Goal: Task Accomplishment & Management: Manage account settings

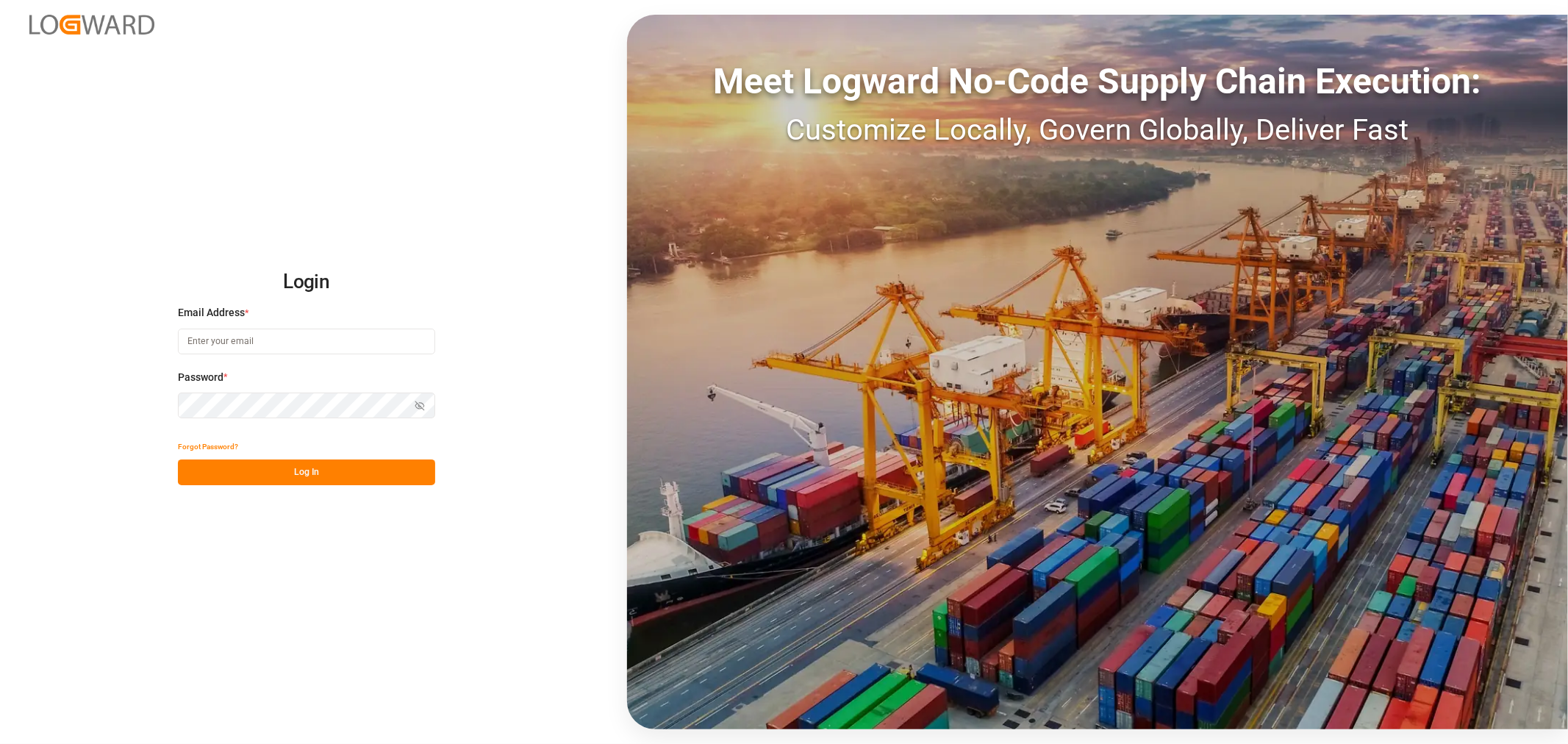
type input "[PERSON_NAME][EMAIL_ADDRESS][PERSON_NAME][DOMAIN_NAME]"
click at [333, 468] on button "Log In" at bounding box center [307, 472] width 257 height 26
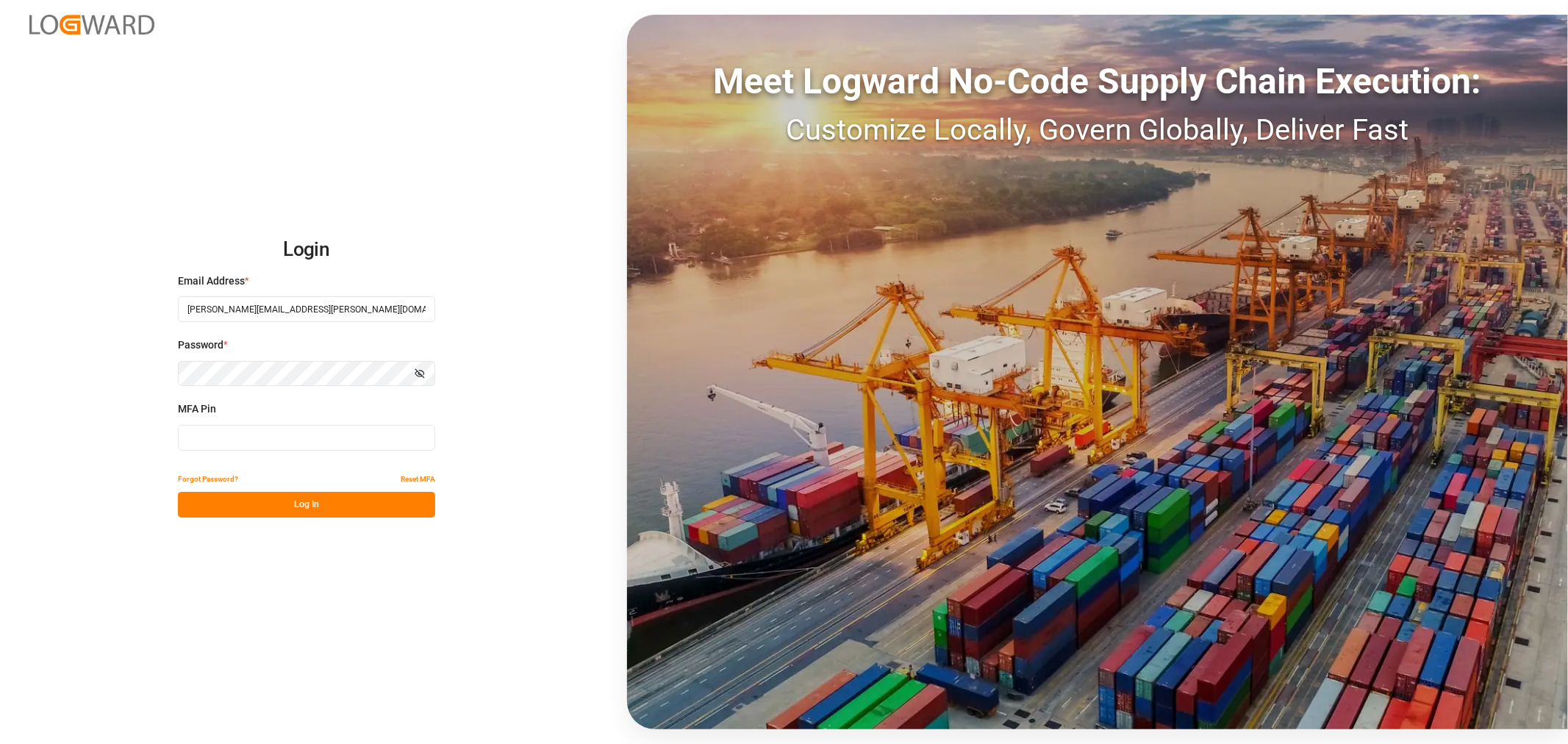
click at [335, 440] on input at bounding box center [307, 437] width 257 height 26
type input "666550"
click at [280, 505] on button "Log In" at bounding box center [307, 505] width 257 height 26
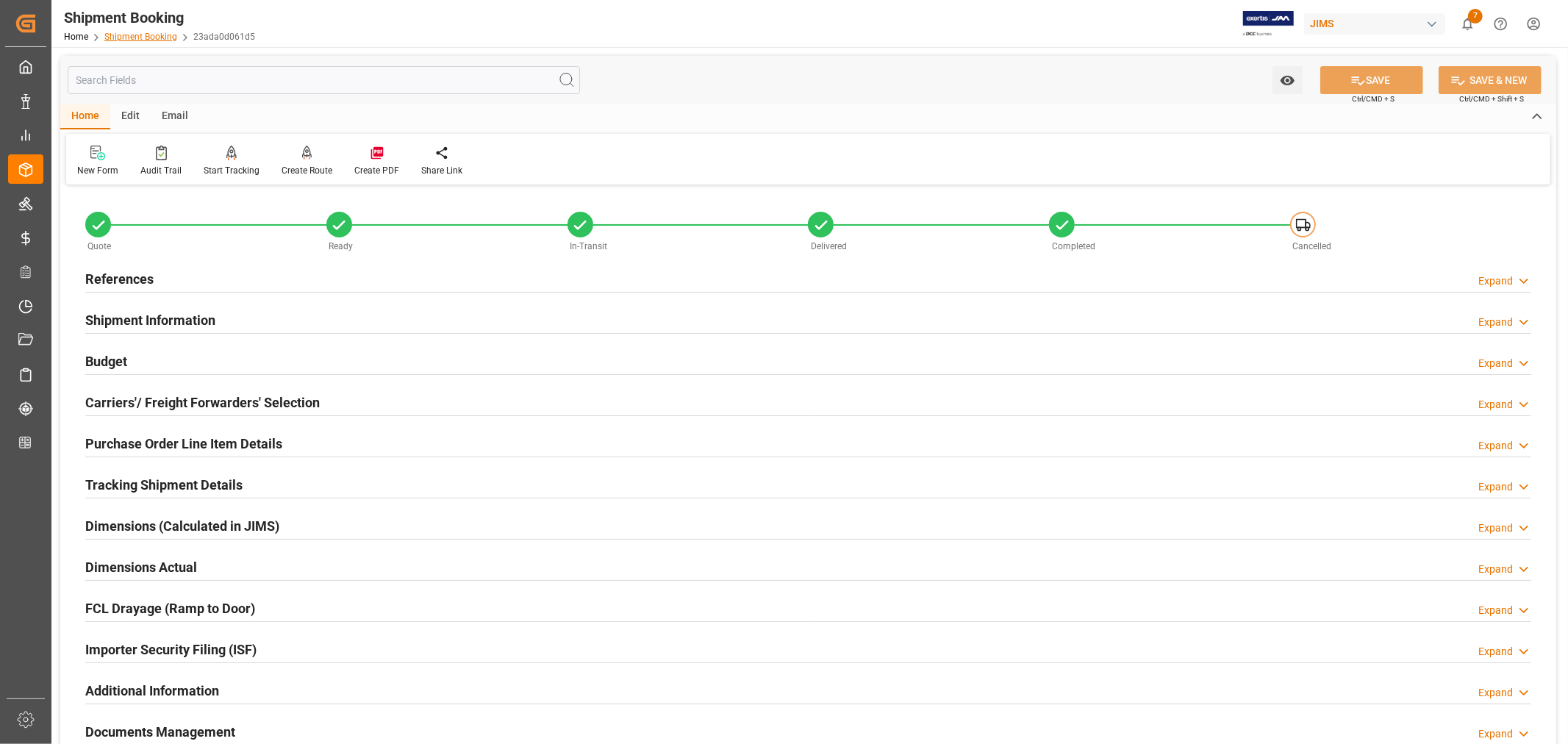
click at [147, 38] on link "Shipment Booking" at bounding box center [140, 36] width 73 height 10
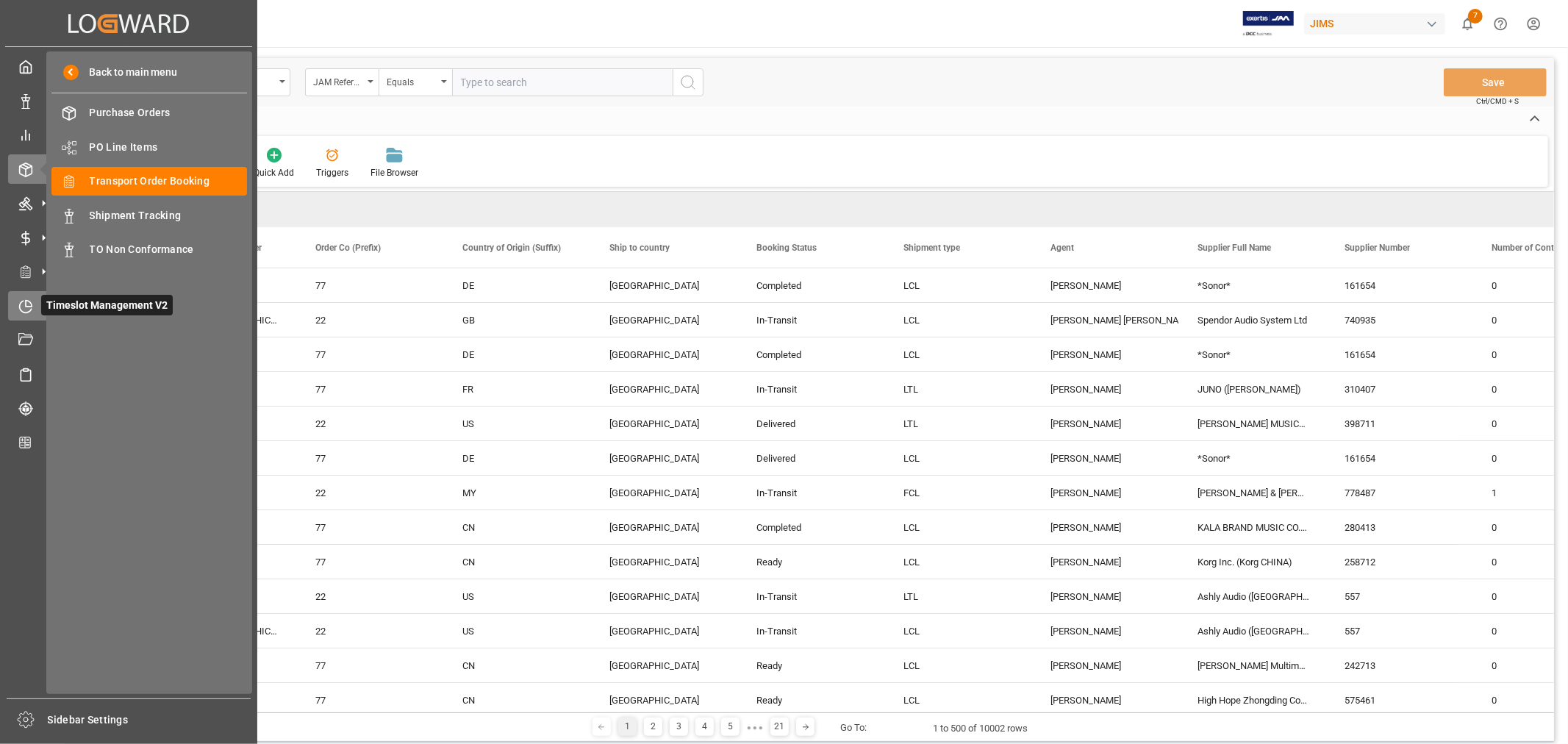
click at [26, 303] on icon at bounding box center [29, 302] width 6 height 6
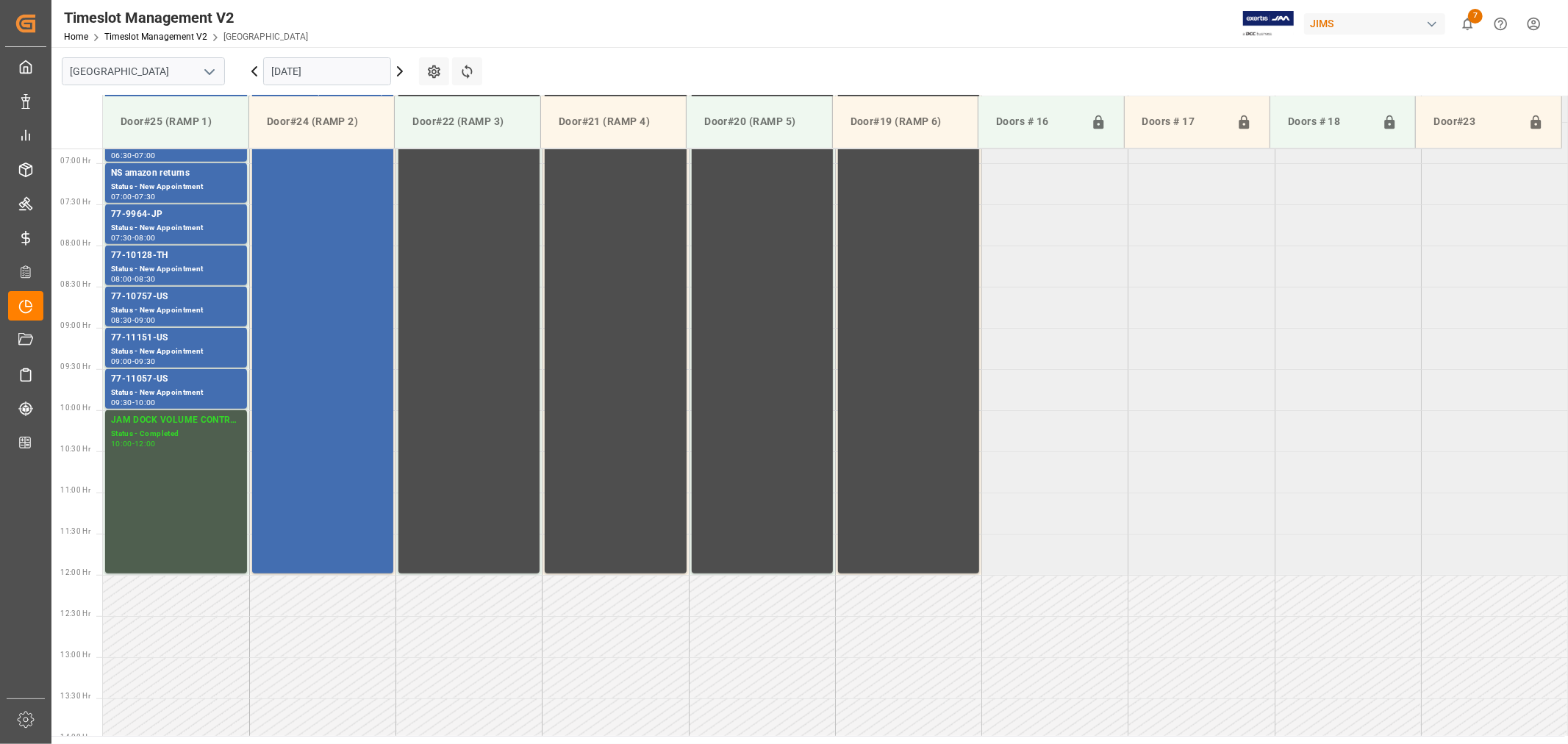
scroll to position [567, 0]
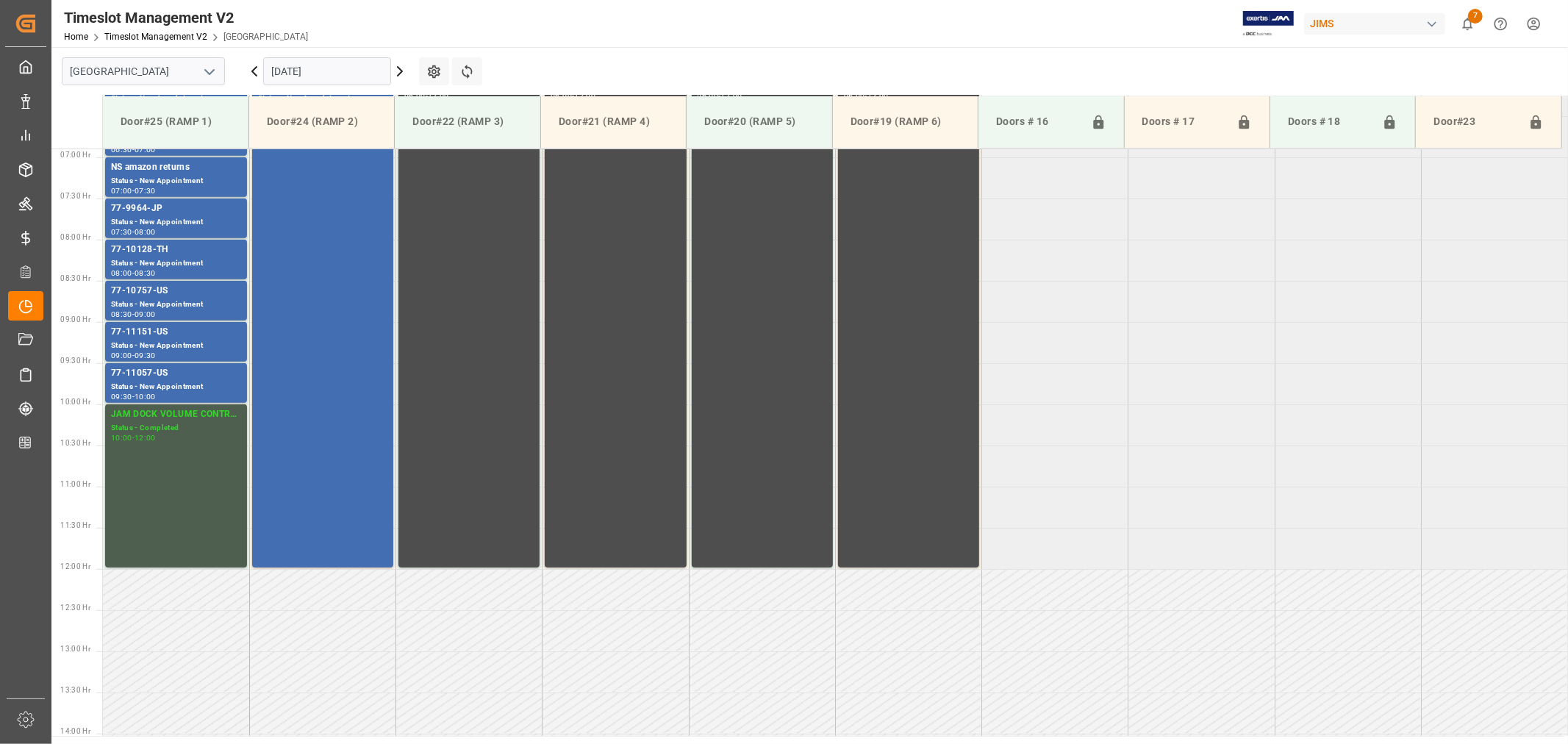
click at [211, 72] on polyline "open menu" at bounding box center [210, 72] width 9 height 4
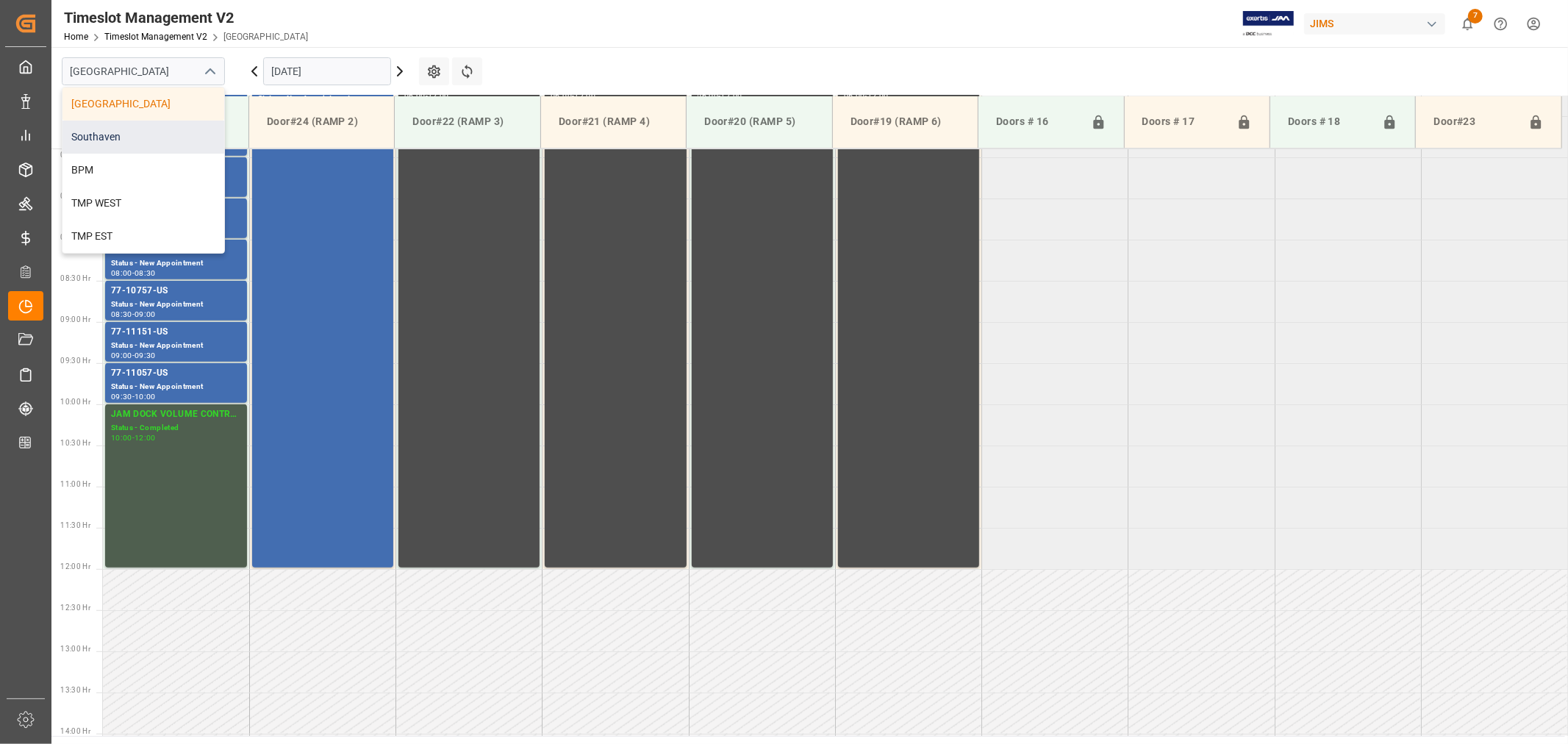
click at [134, 140] on div "Southaven" at bounding box center [143, 137] width 162 height 33
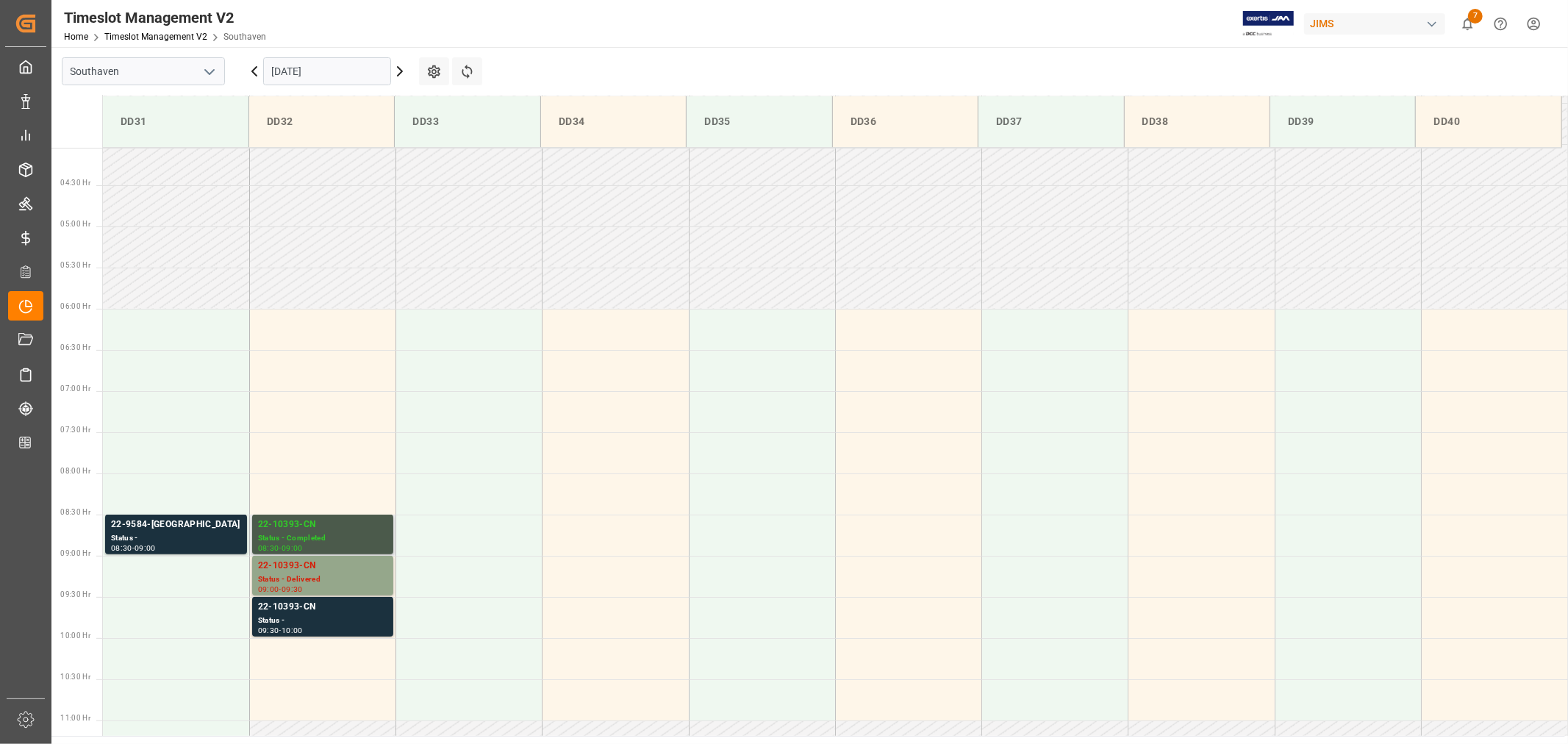
scroll to position [403, 0]
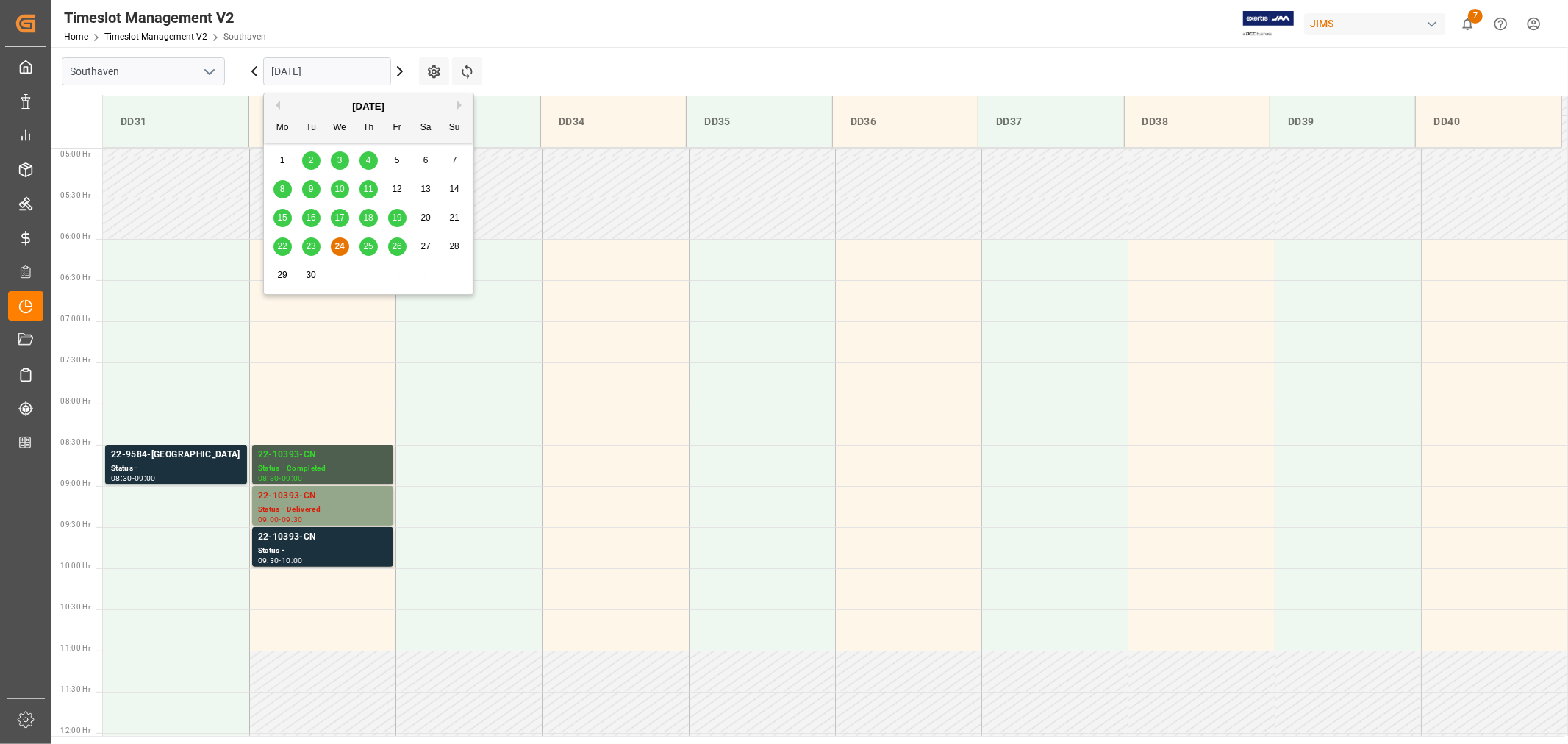
click at [334, 70] on input "09-24-2025" at bounding box center [327, 71] width 128 height 28
click at [370, 243] on span "25" at bounding box center [368, 246] width 10 height 10
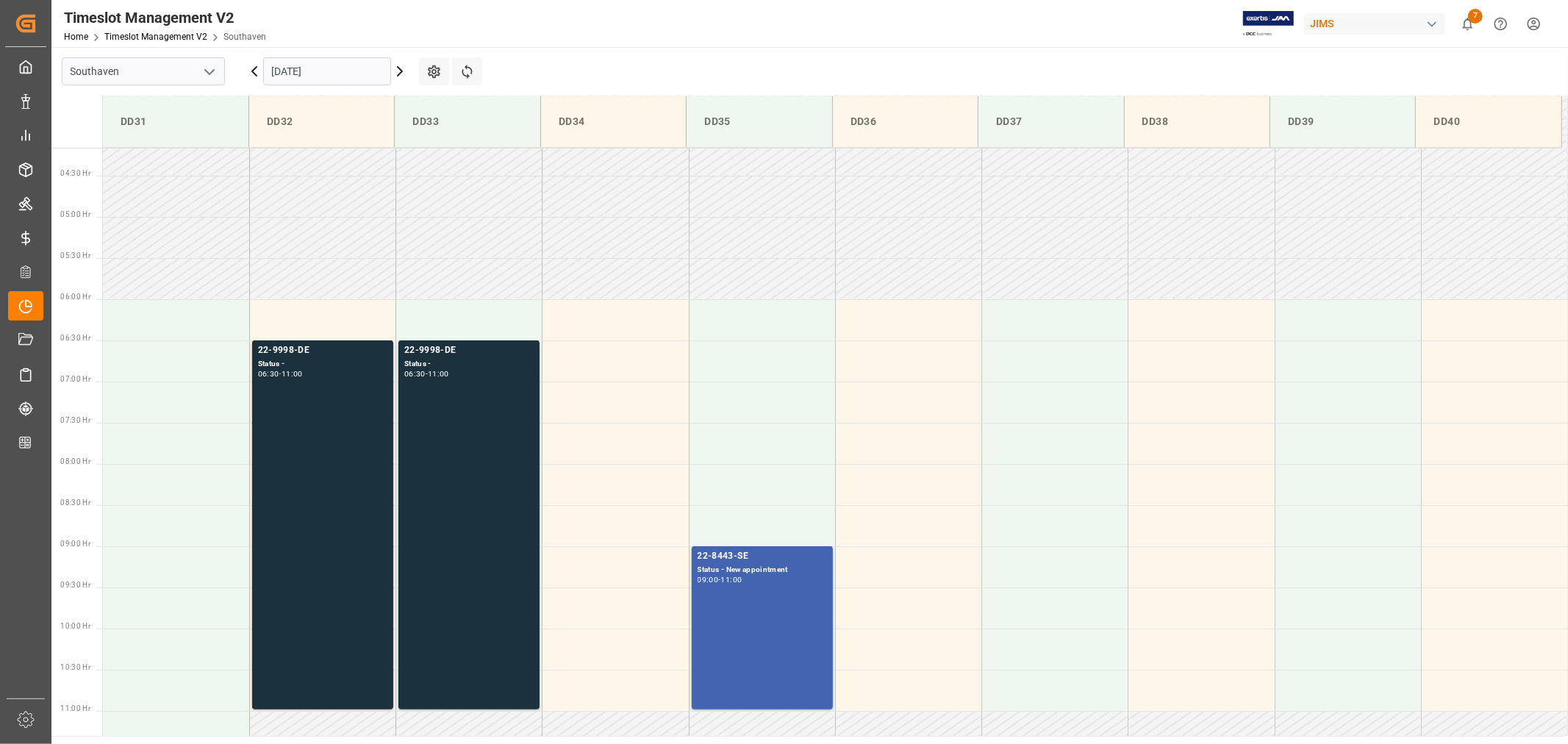
scroll to position [485, 0]
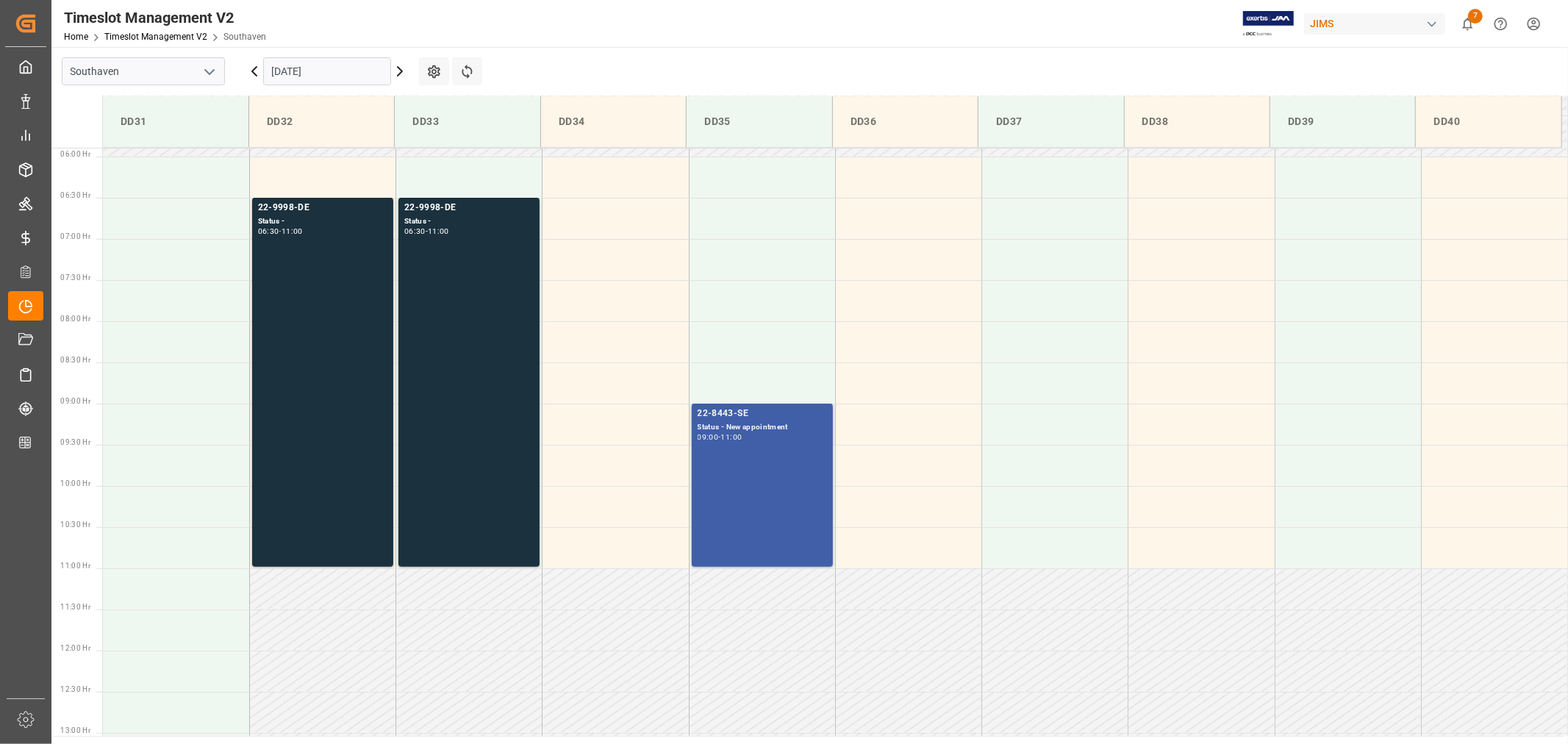
click at [737, 420] on div "22-8443-SE" at bounding box center [762, 414] width 130 height 14
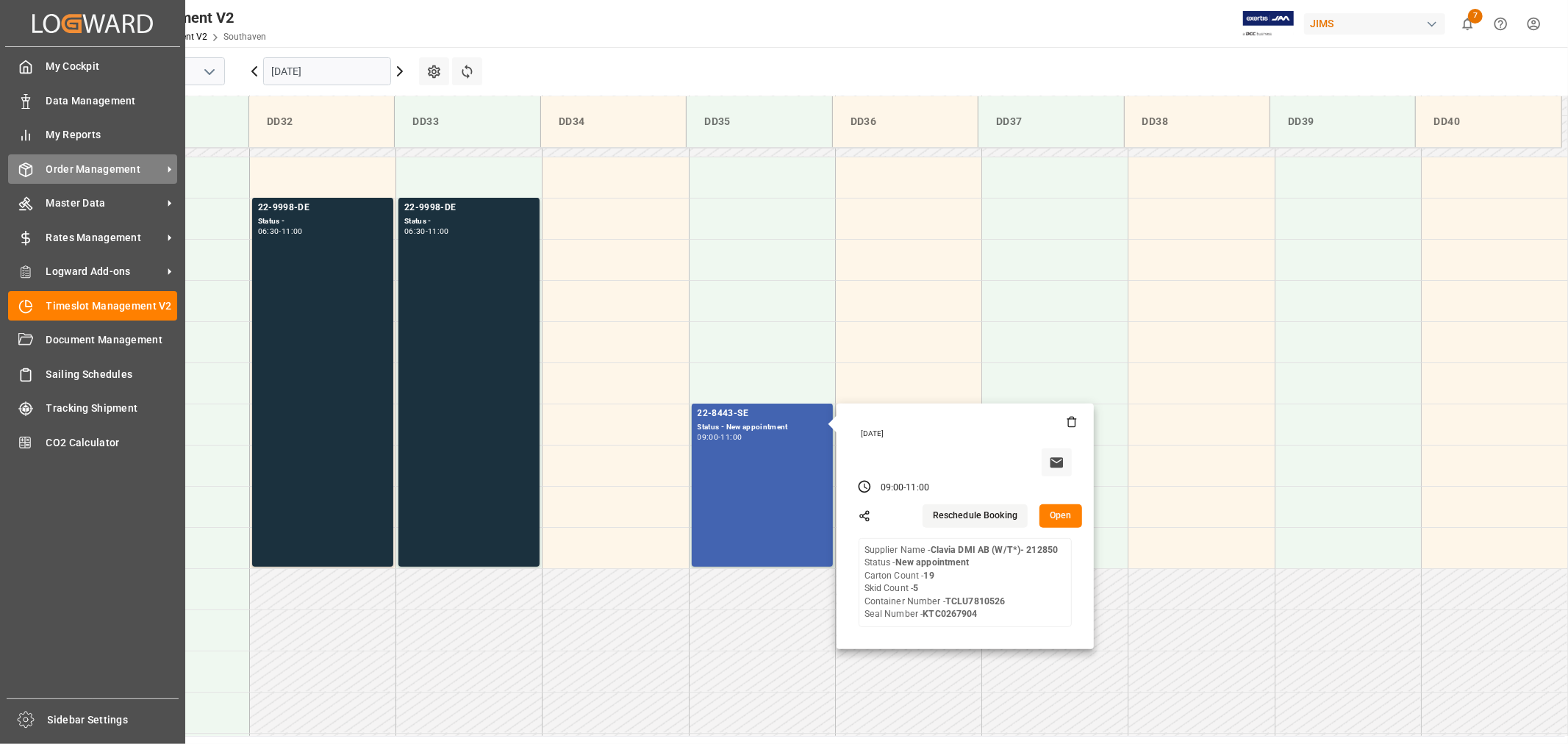
click at [98, 163] on span "Order Management" at bounding box center [103, 169] width 116 height 15
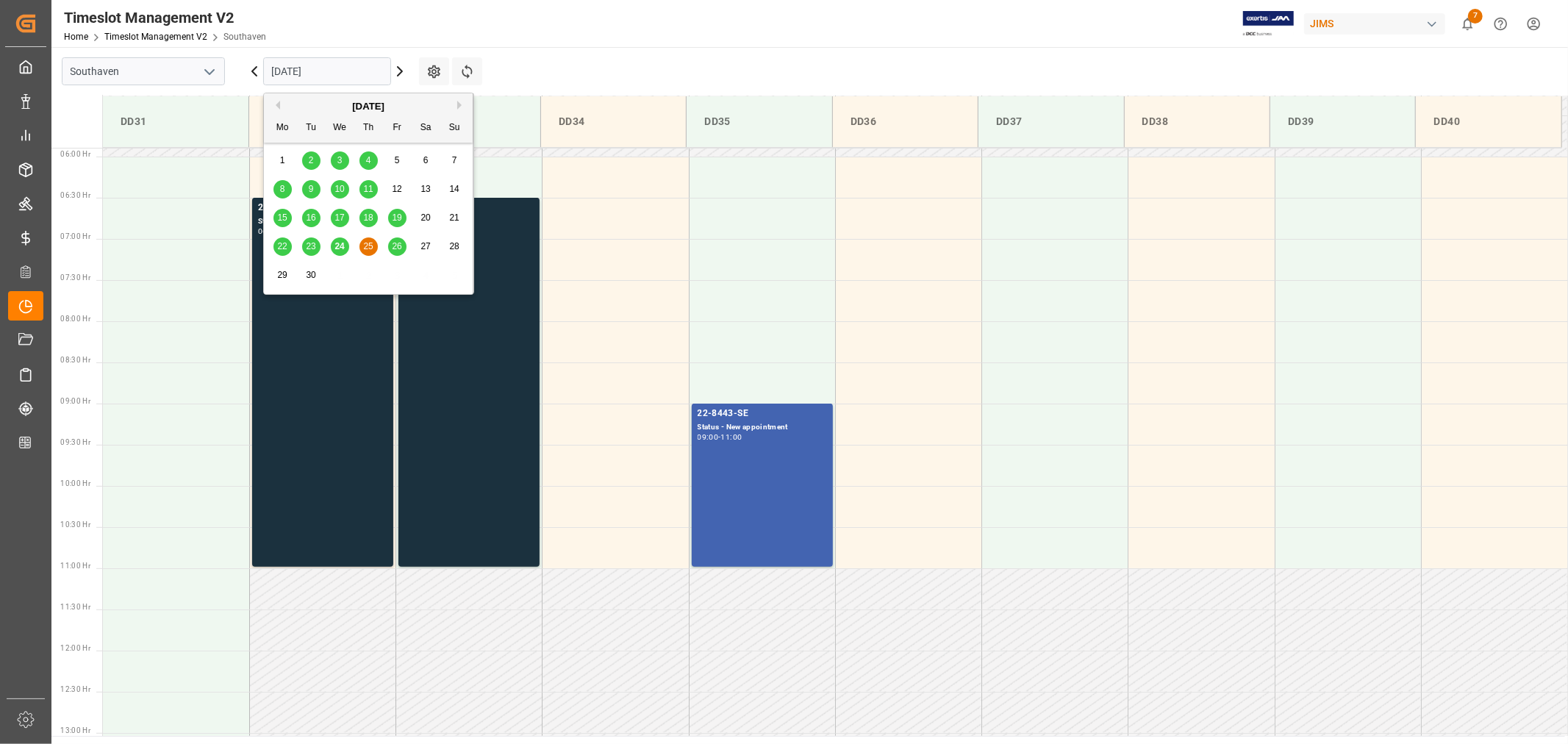
click at [338, 70] on input "09-25-2025" at bounding box center [327, 71] width 128 height 28
click at [399, 245] on span "26" at bounding box center [397, 246] width 10 height 10
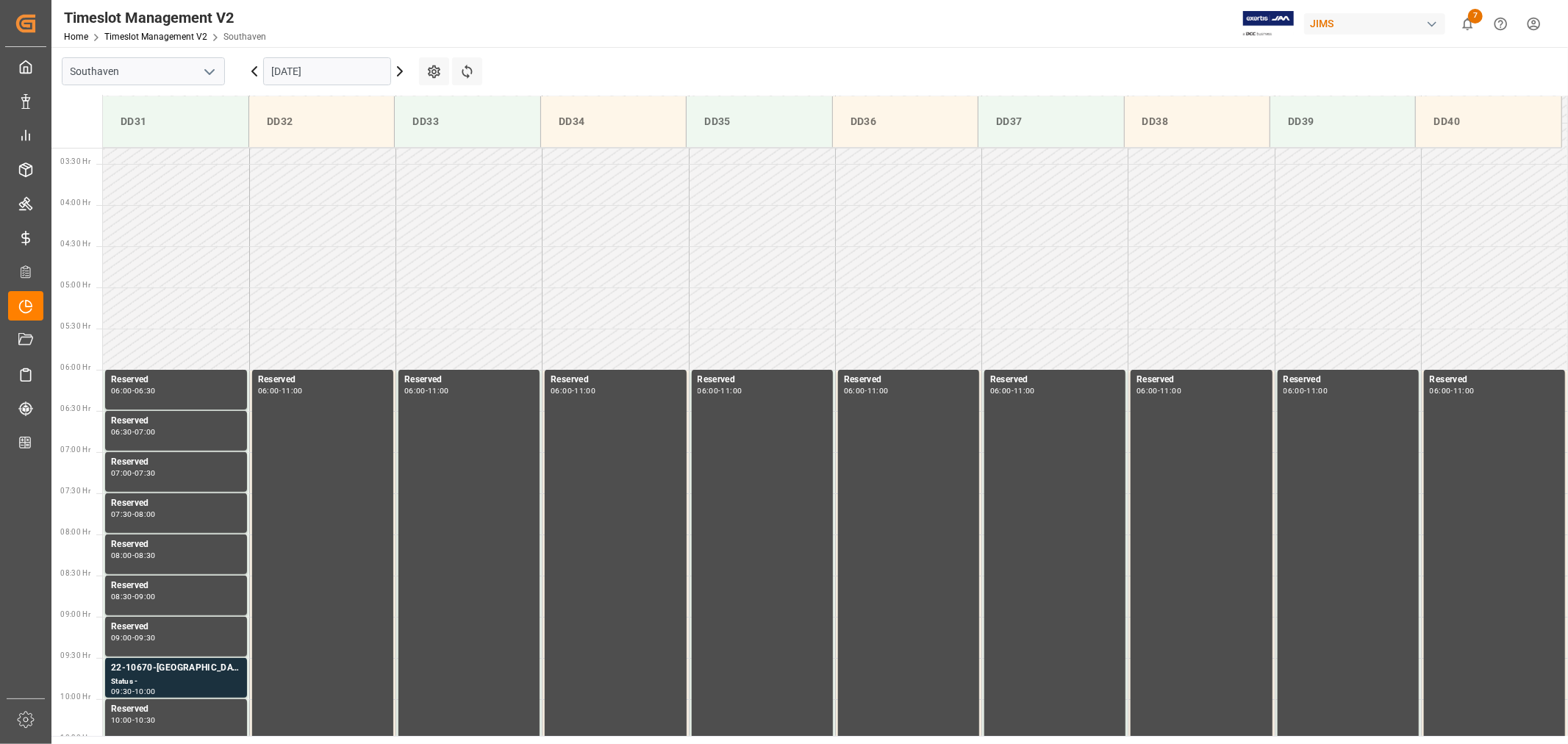
scroll to position [240, 0]
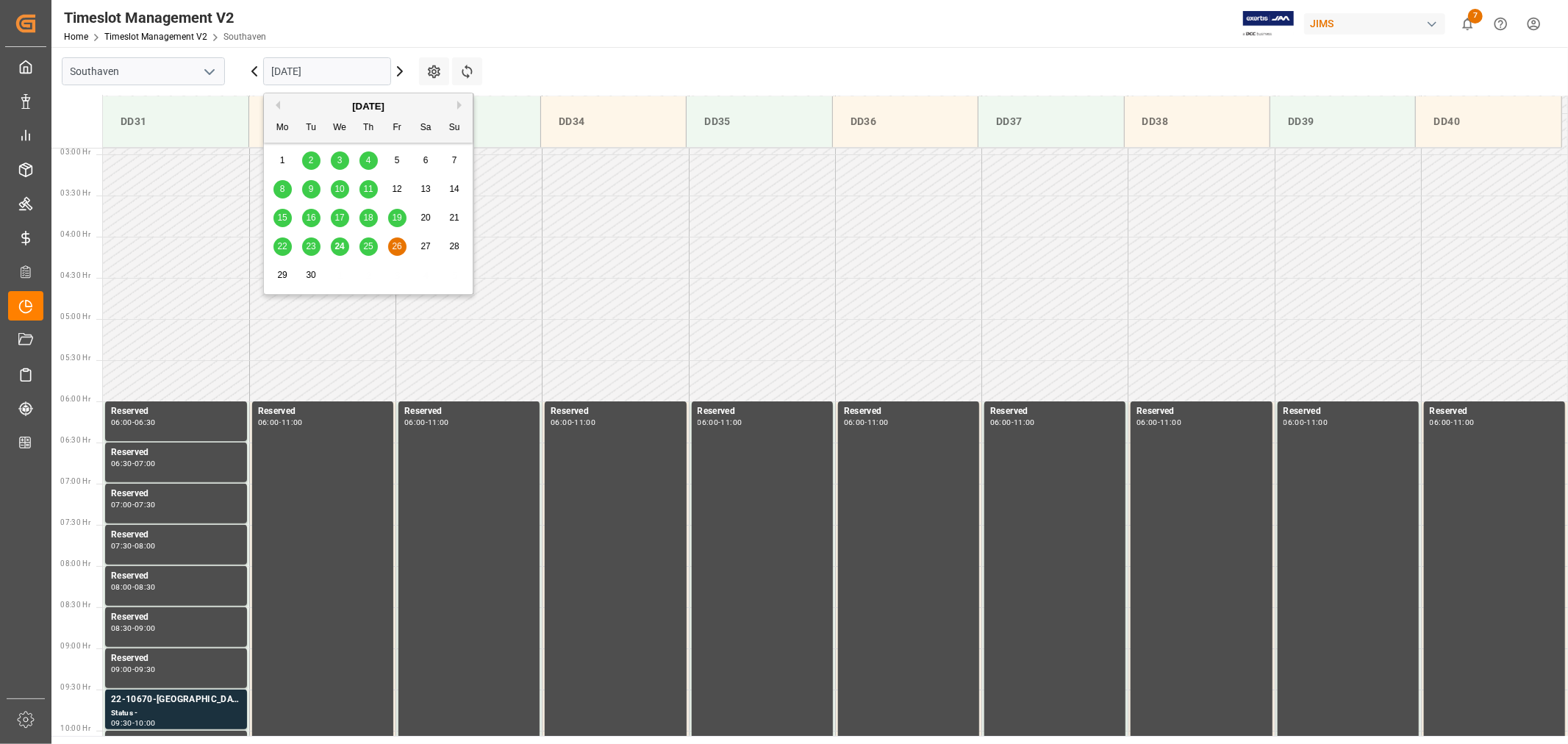
click at [340, 72] on input "09-26-2025" at bounding box center [327, 71] width 128 height 28
click at [338, 248] on span "24" at bounding box center [339, 246] width 10 height 10
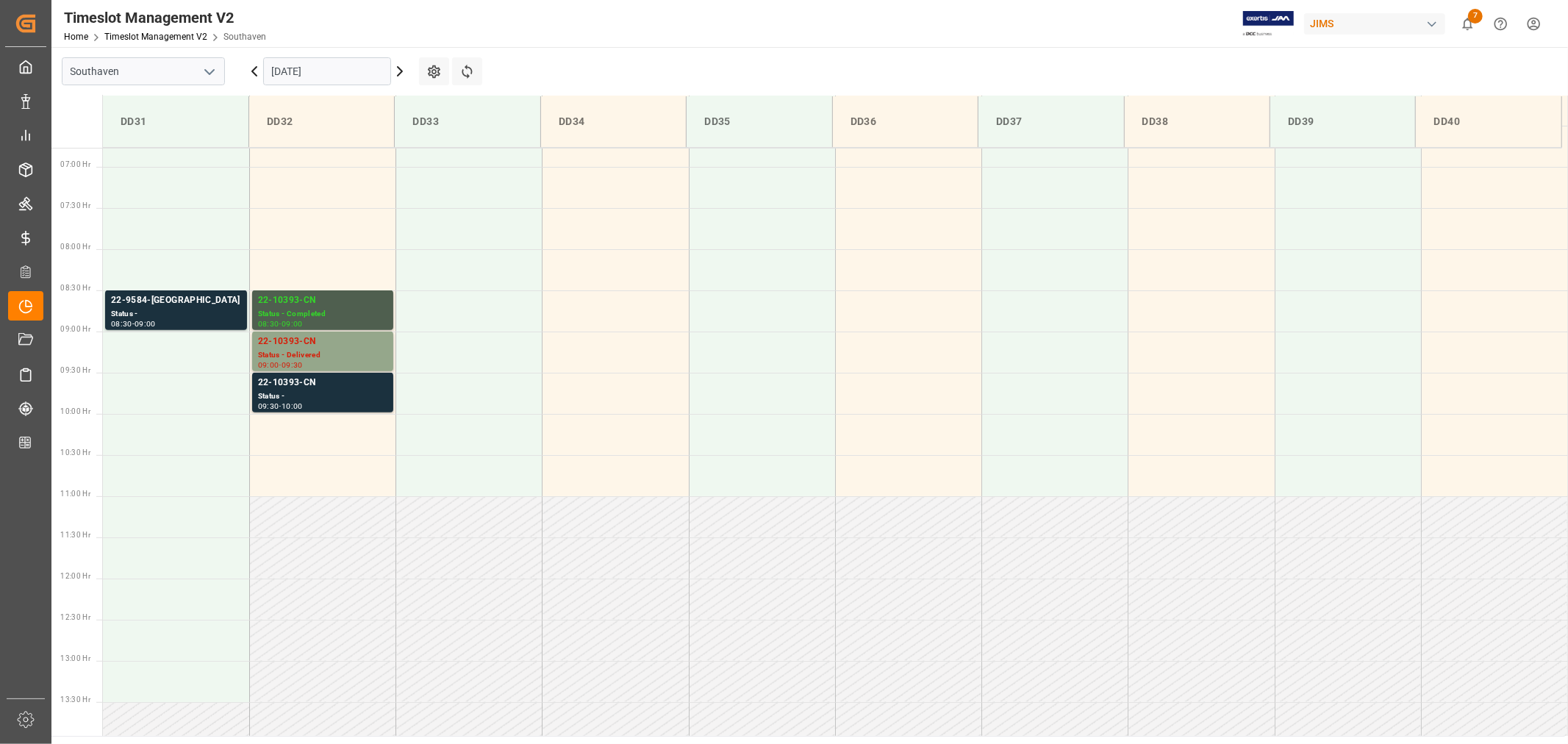
scroll to position [649, 0]
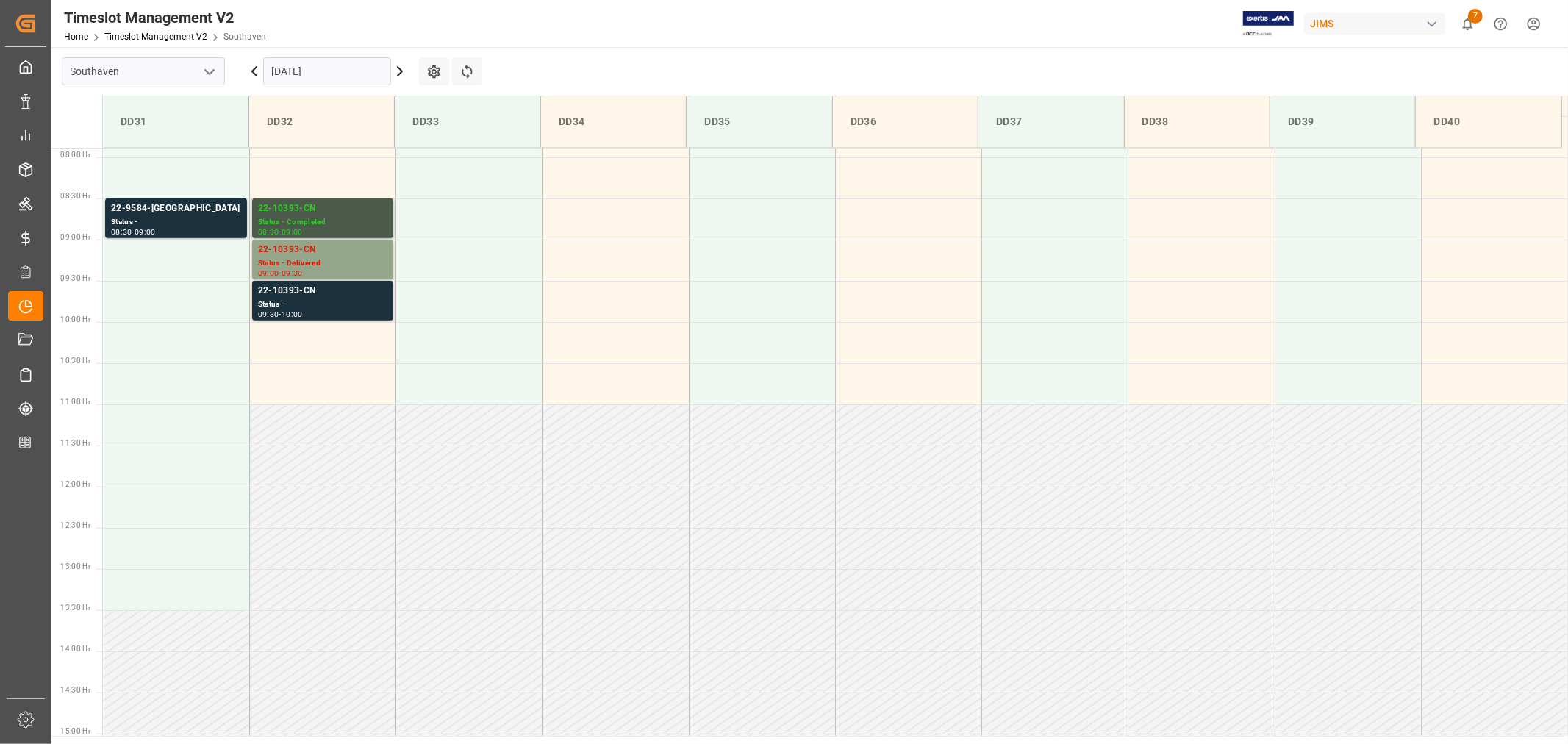
click at [310, 222] on div "Status - Completed" at bounding box center [323, 222] width 130 height 13
click at [329, 258] on div "Status - Delivered" at bounding box center [323, 264] width 130 height 13
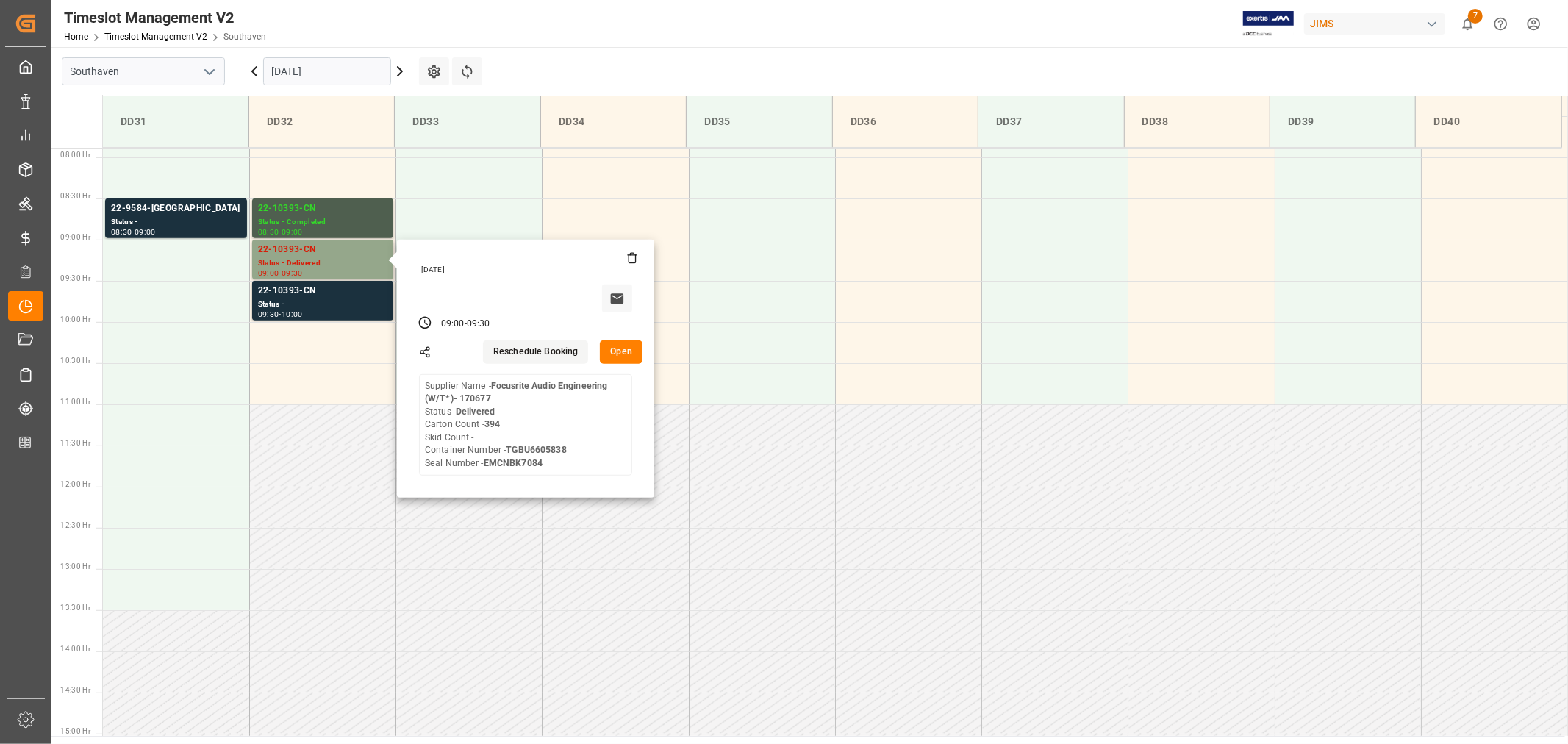
click at [358, 69] on input "09-24-2025" at bounding box center [327, 71] width 128 height 28
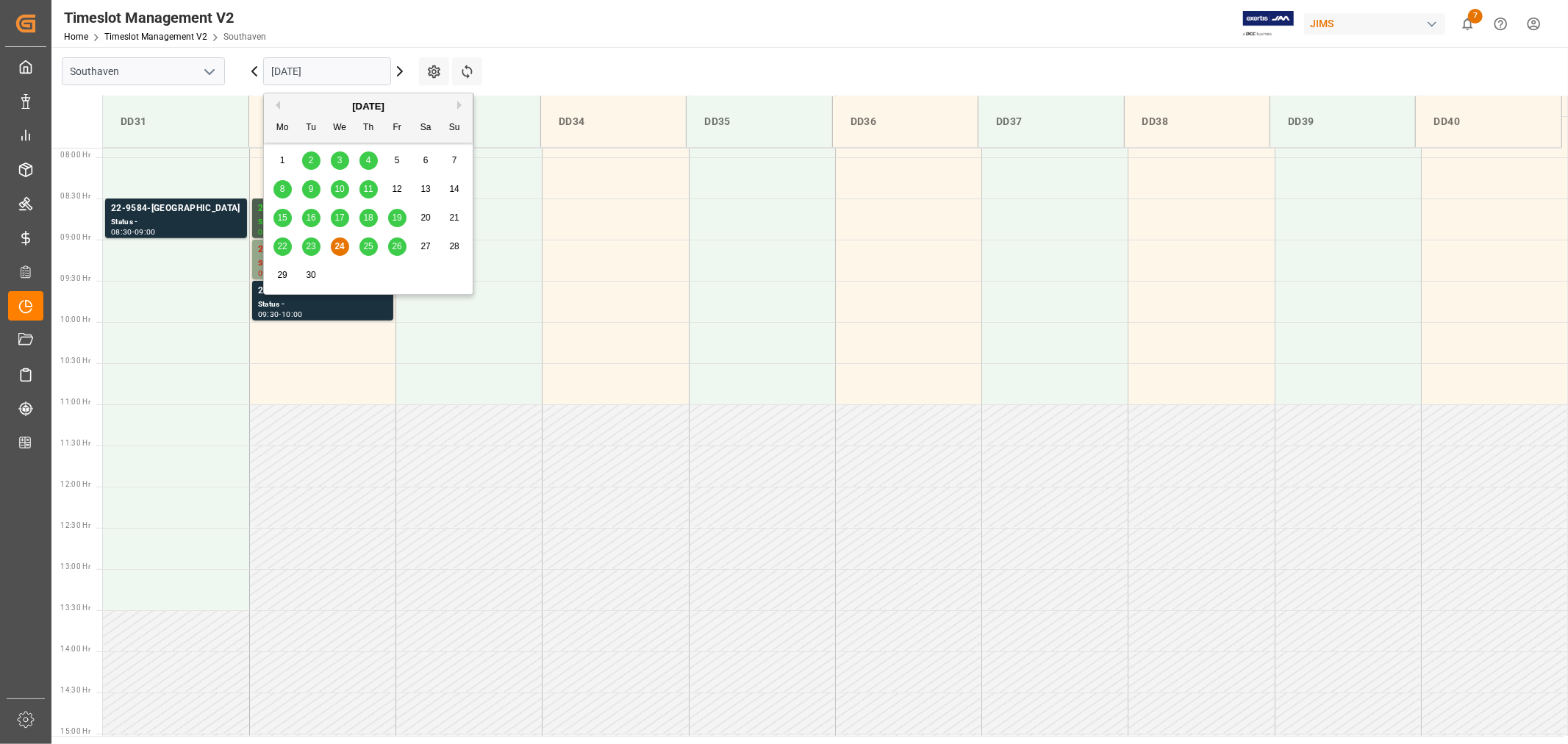
click at [308, 248] on span "23" at bounding box center [310, 246] width 10 height 10
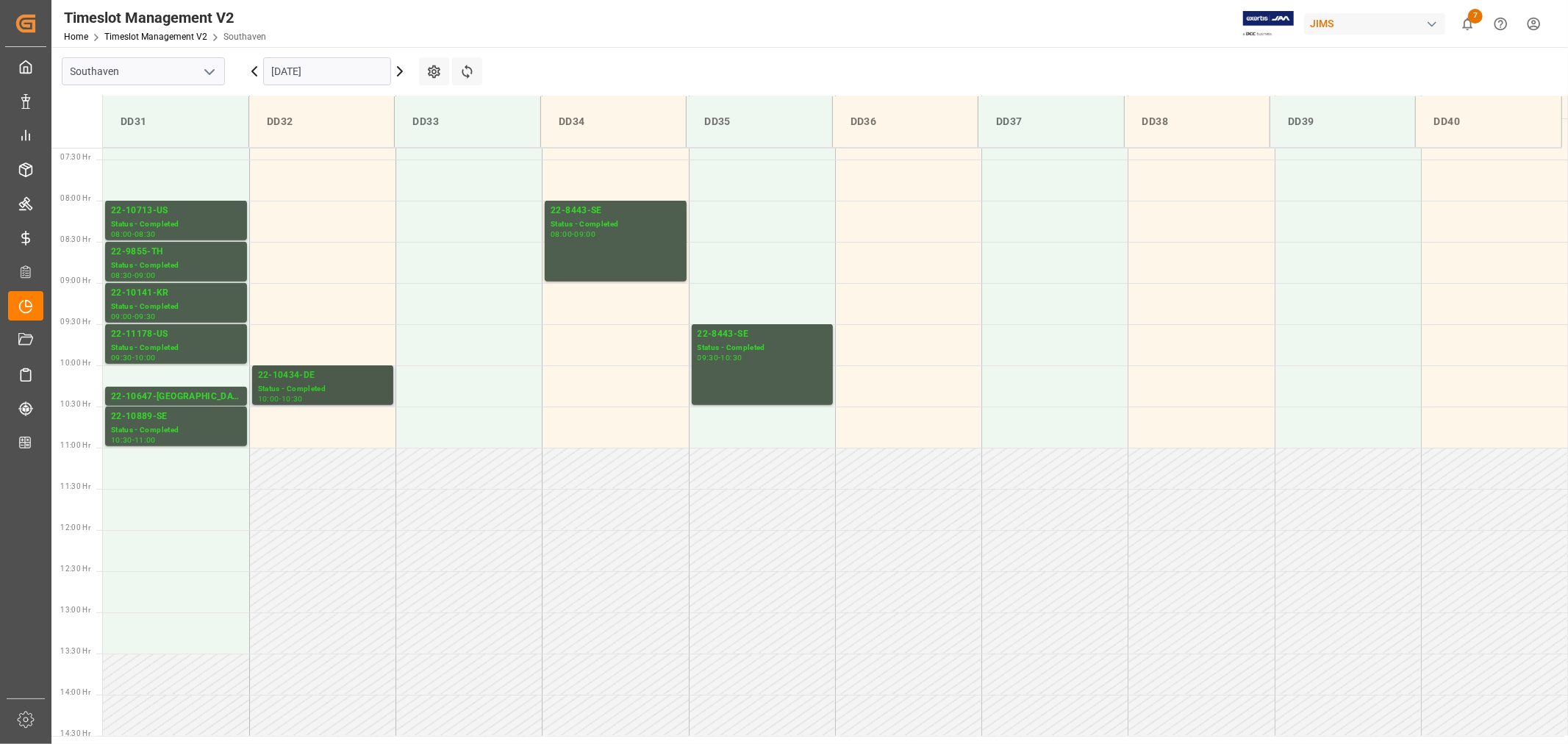
scroll to position [568, 0]
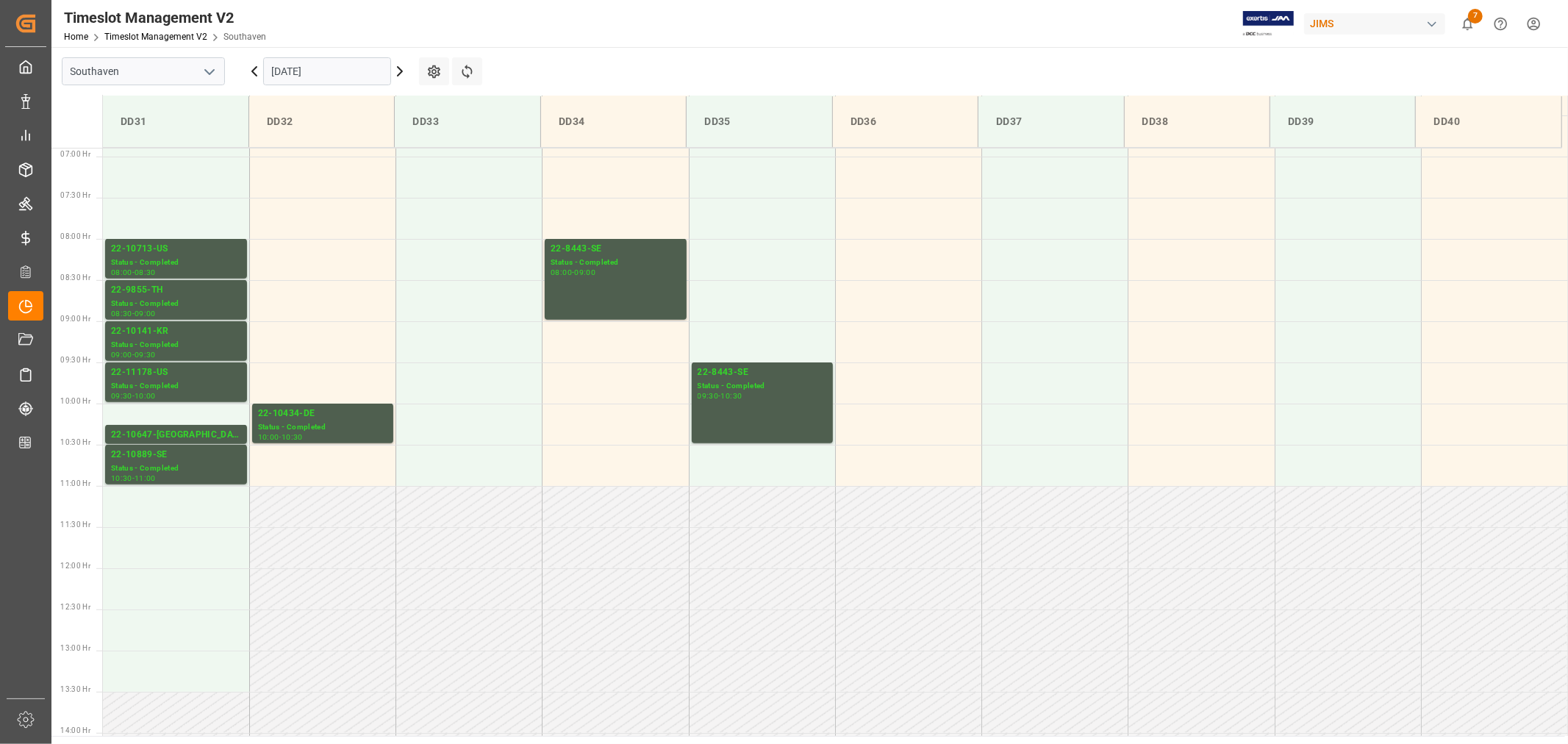
click at [329, 75] on input "09-23-2025" at bounding box center [327, 71] width 128 height 28
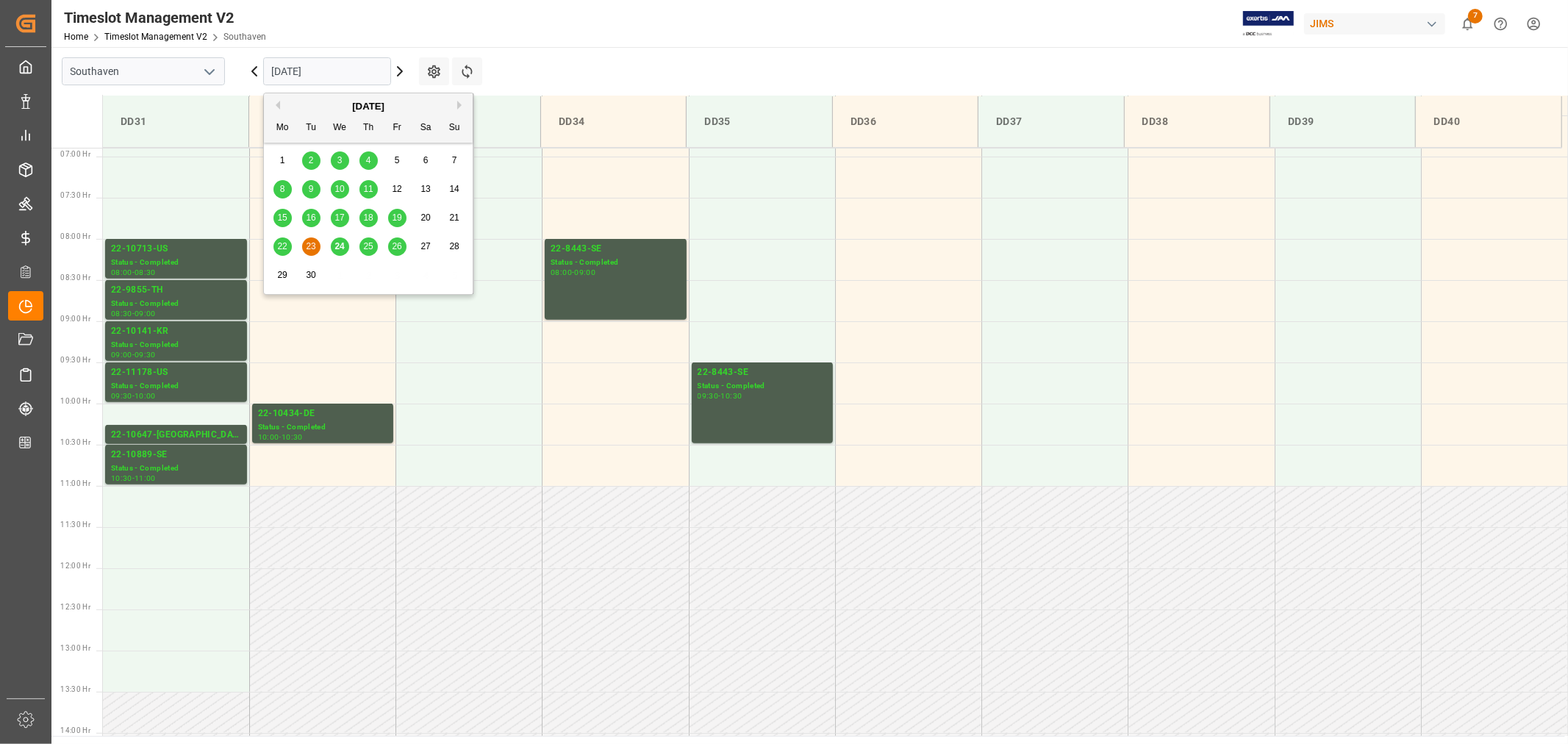
click at [338, 250] on span "24" at bounding box center [339, 246] width 10 height 10
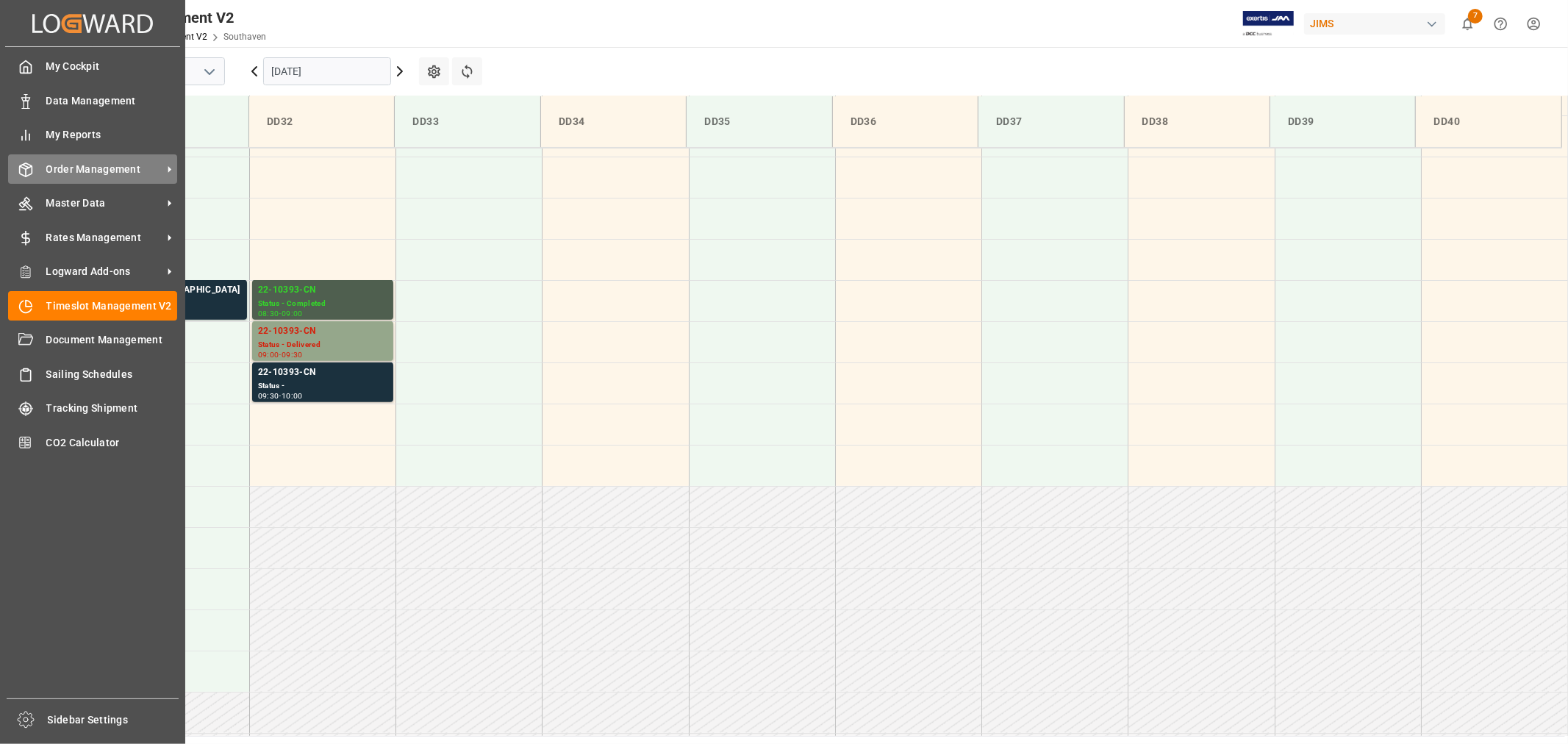
click at [96, 169] on span "Order Management" at bounding box center [103, 169] width 116 height 15
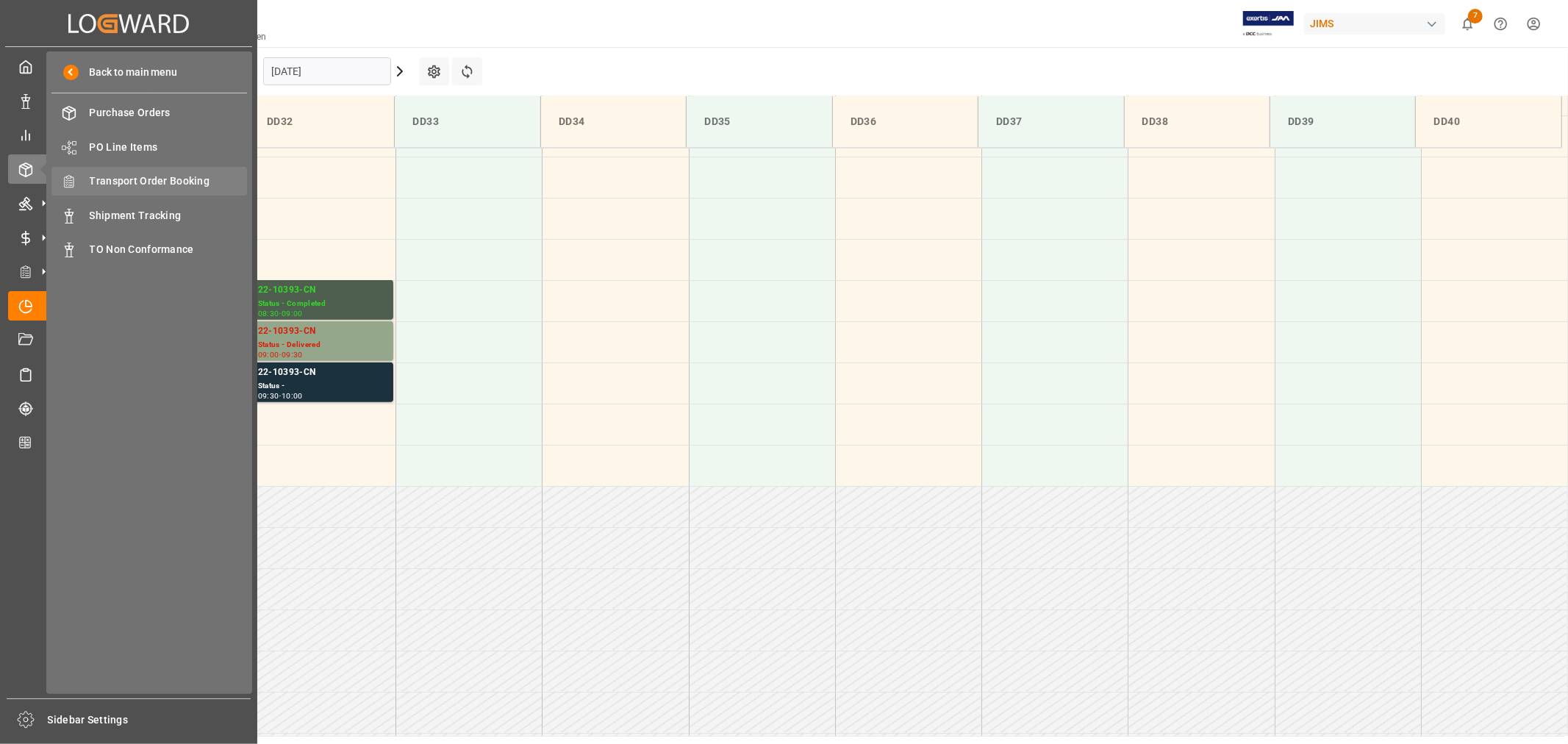
click at [174, 179] on span "Transport Order Booking" at bounding box center [169, 181] width 158 height 15
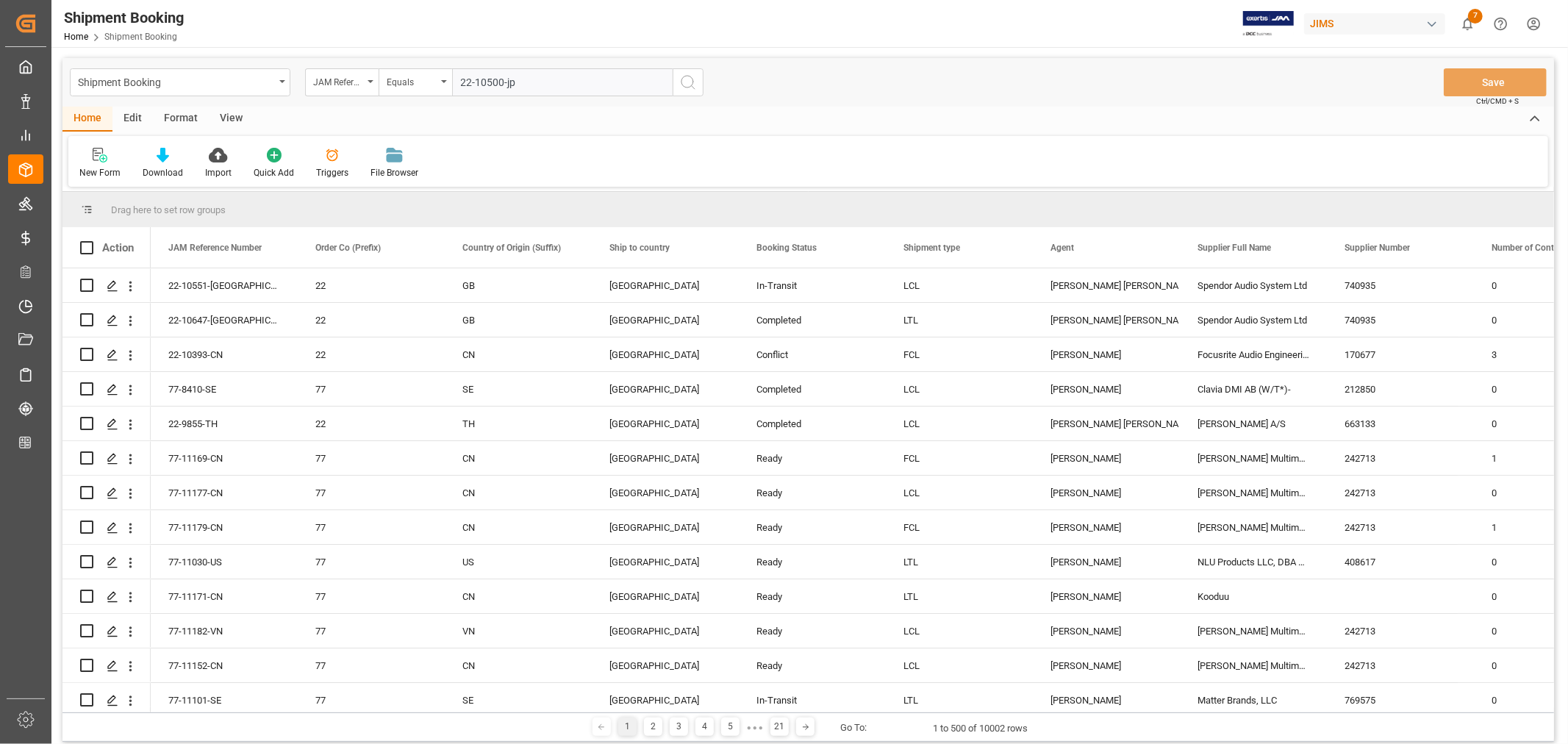
type input "22-10500-jp"
drag, startPoint x: 687, startPoint y: 84, endPoint x: 647, endPoint y: 98, distance: 42.4
click at [687, 83] on icon "search button" at bounding box center [688, 83] width 18 height 18
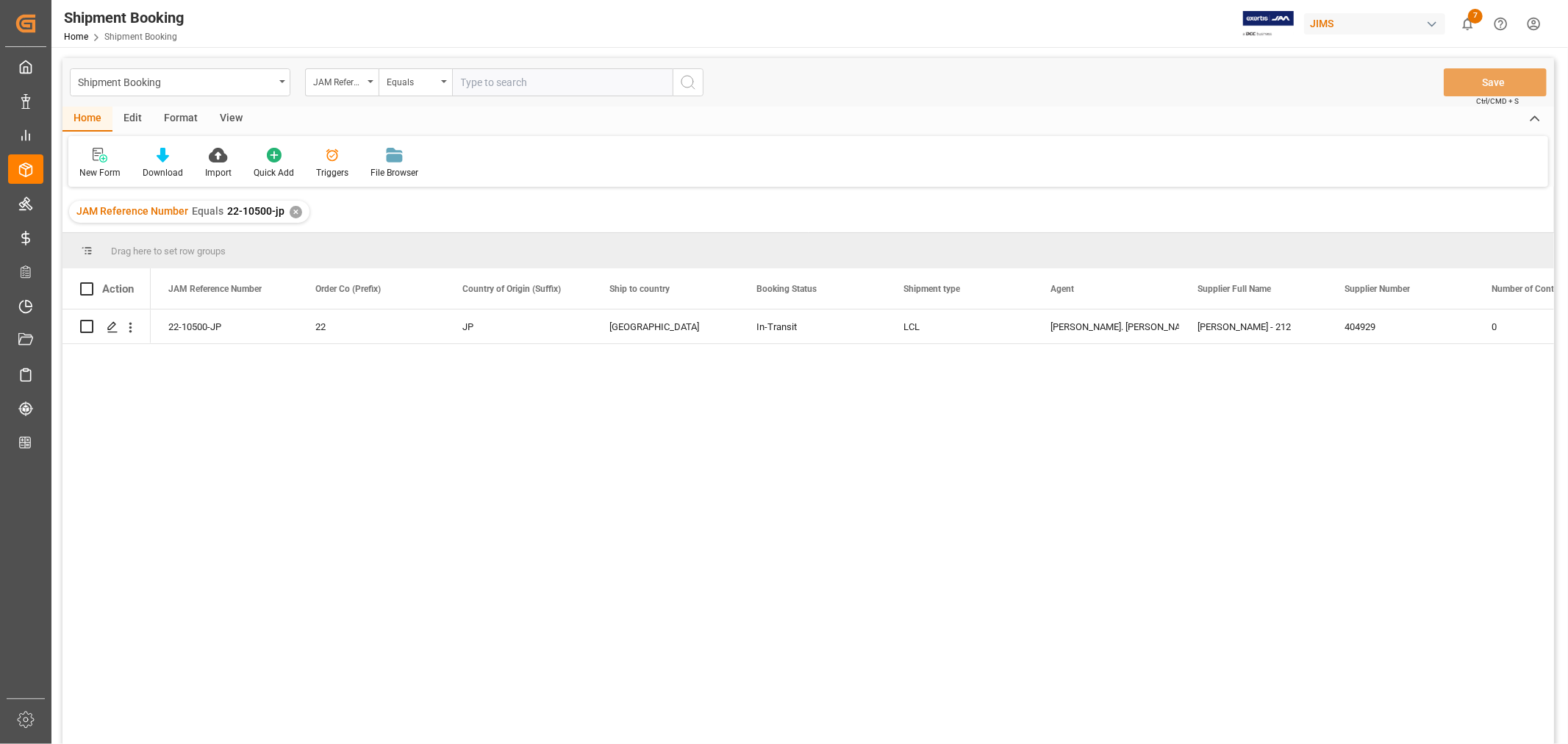
click at [291, 211] on div "✕" at bounding box center [296, 212] width 13 height 13
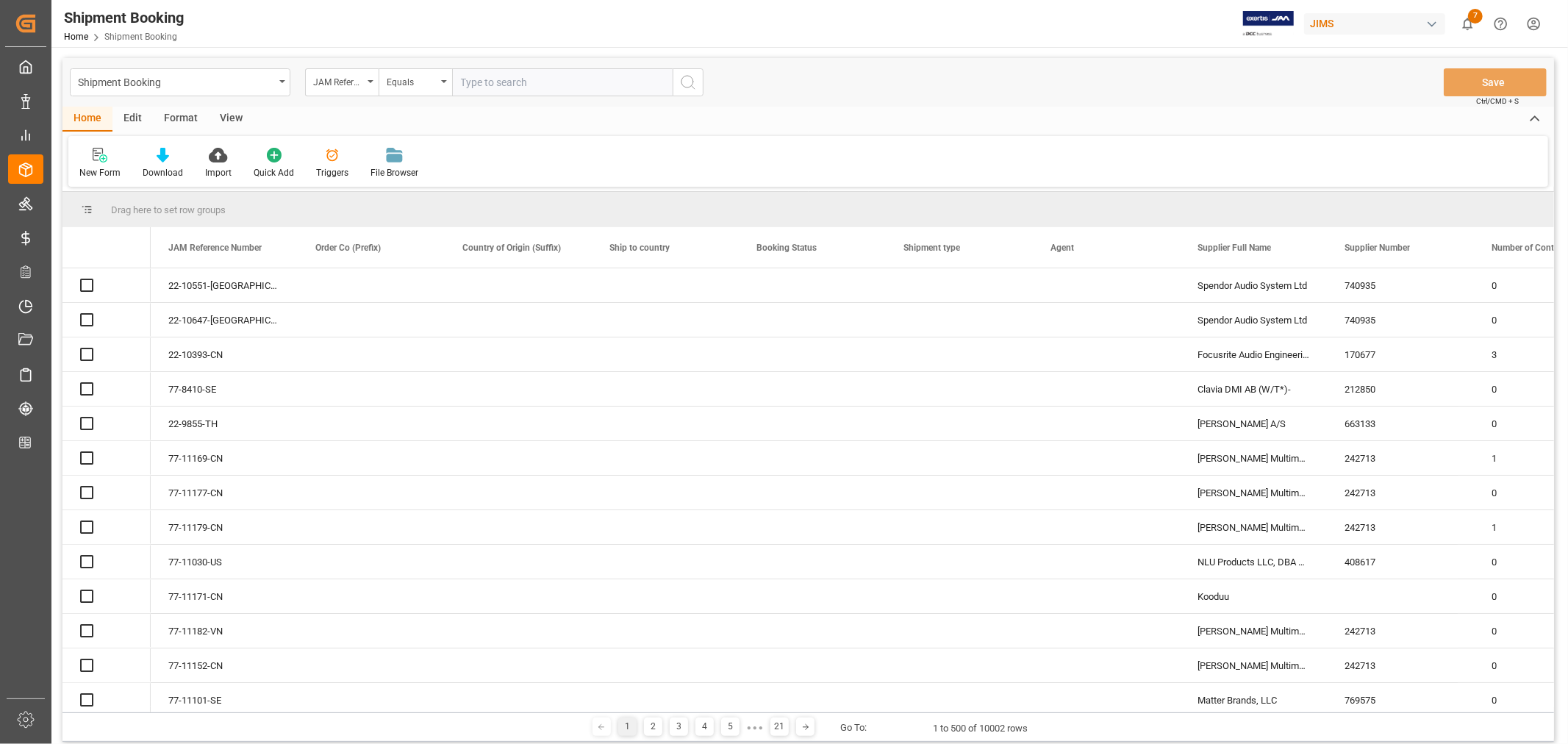
click at [479, 82] on input "text" at bounding box center [562, 82] width 220 height 28
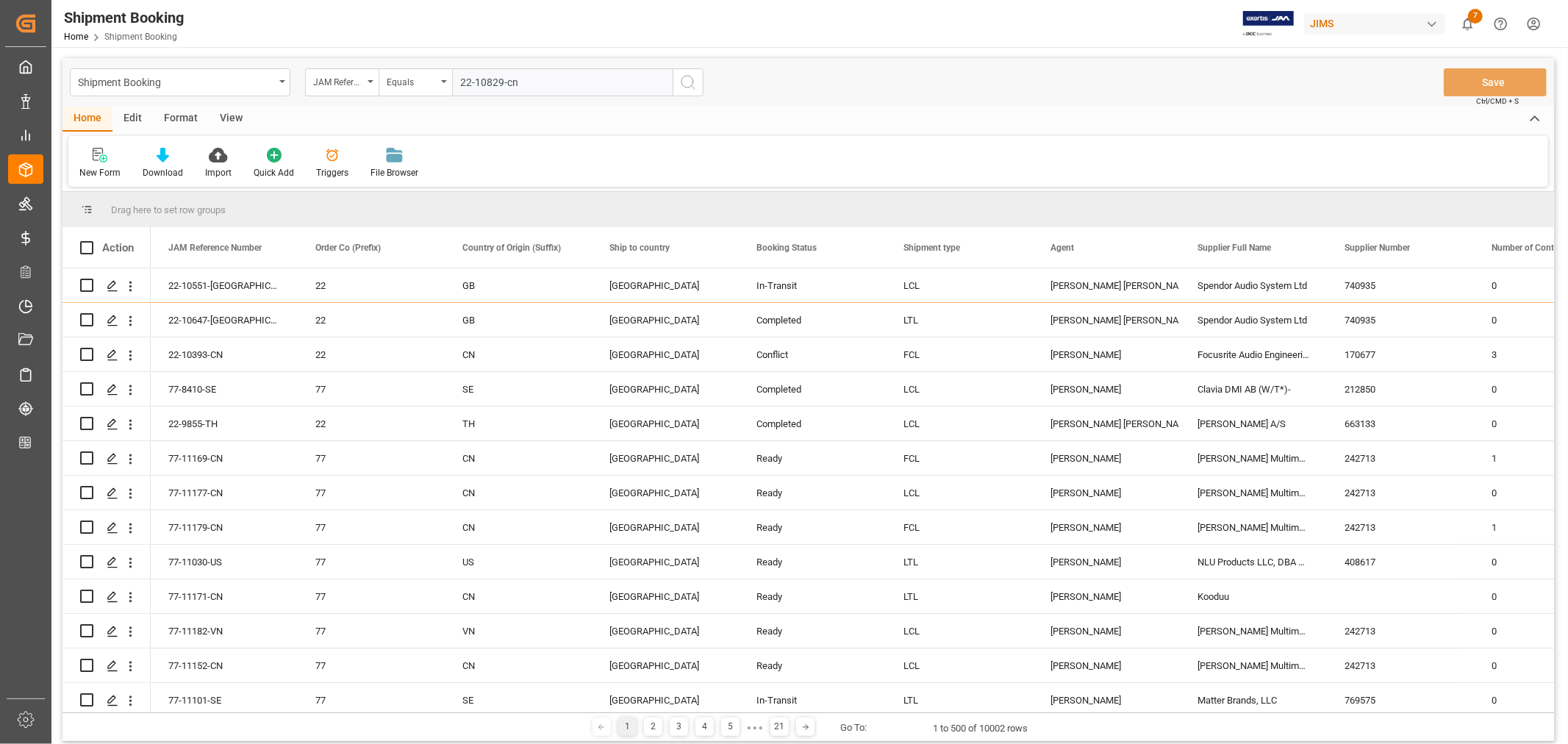
type input "22-10829-cn"
click at [689, 79] on icon "search button" at bounding box center [688, 83] width 18 height 18
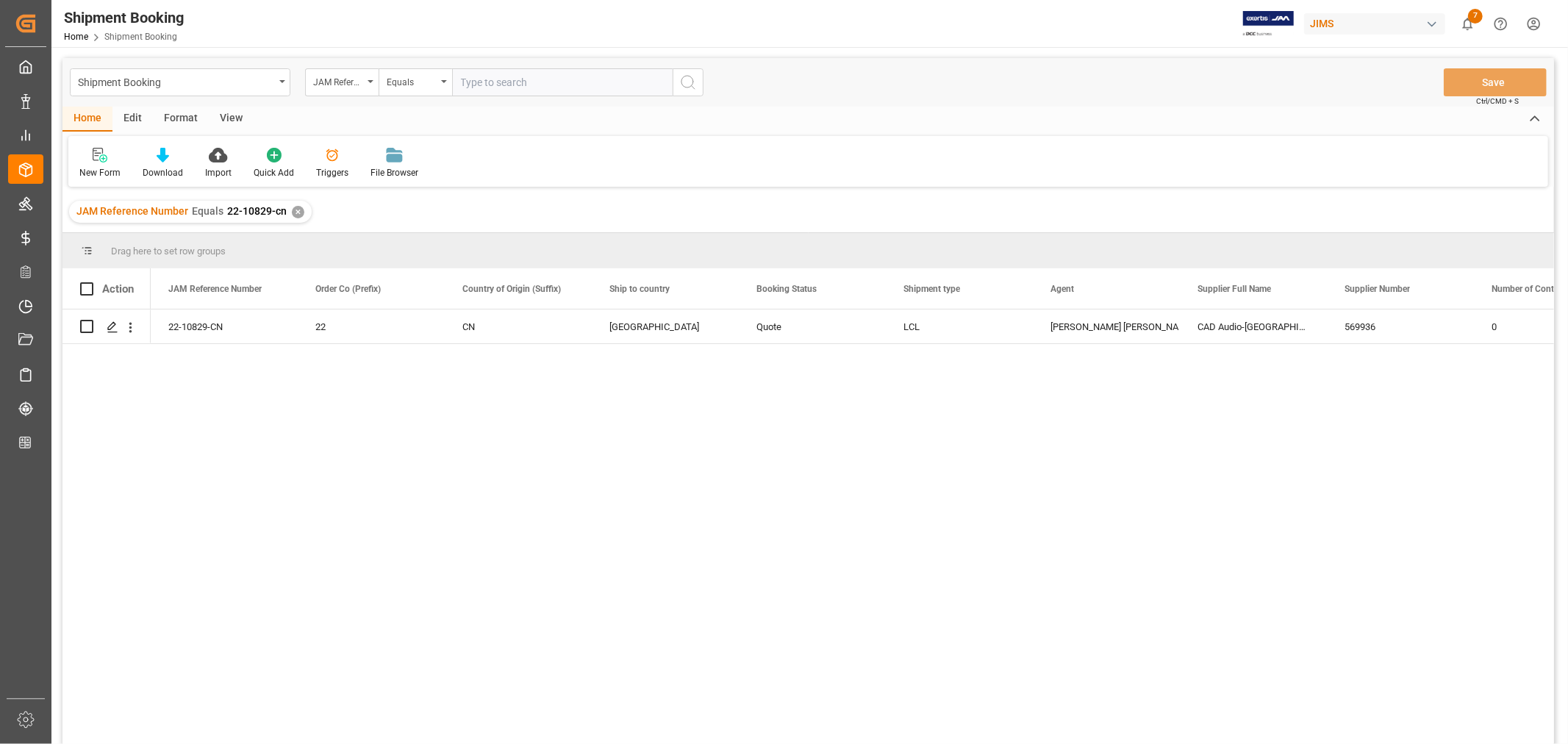
click at [292, 210] on div "✕" at bounding box center [298, 212] width 13 height 13
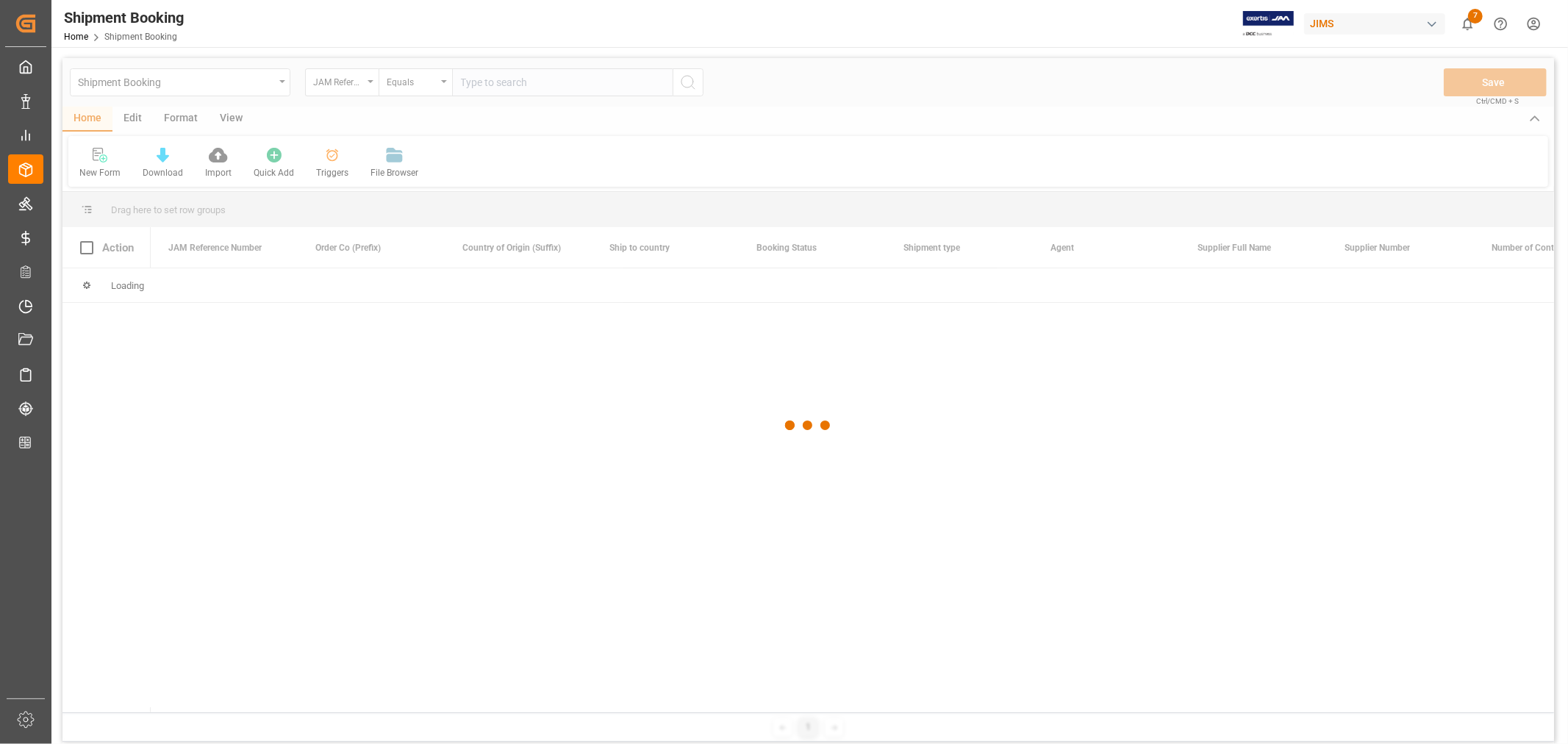
click at [473, 84] on div at bounding box center [808, 426] width 1492 height 735
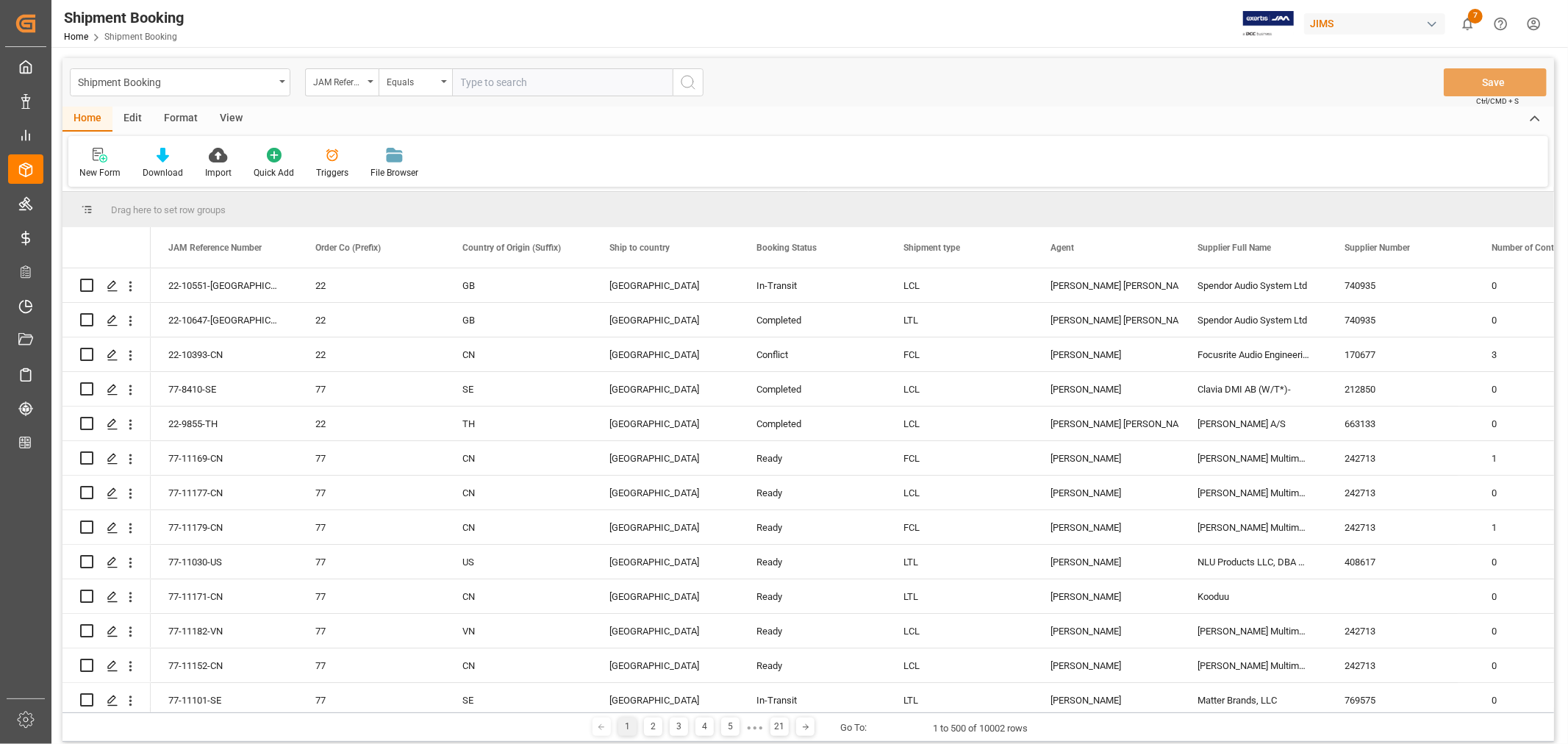
click at [473, 84] on input "text" at bounding box center [562, 82] width 220 height 28
type input "22-9504-cn"
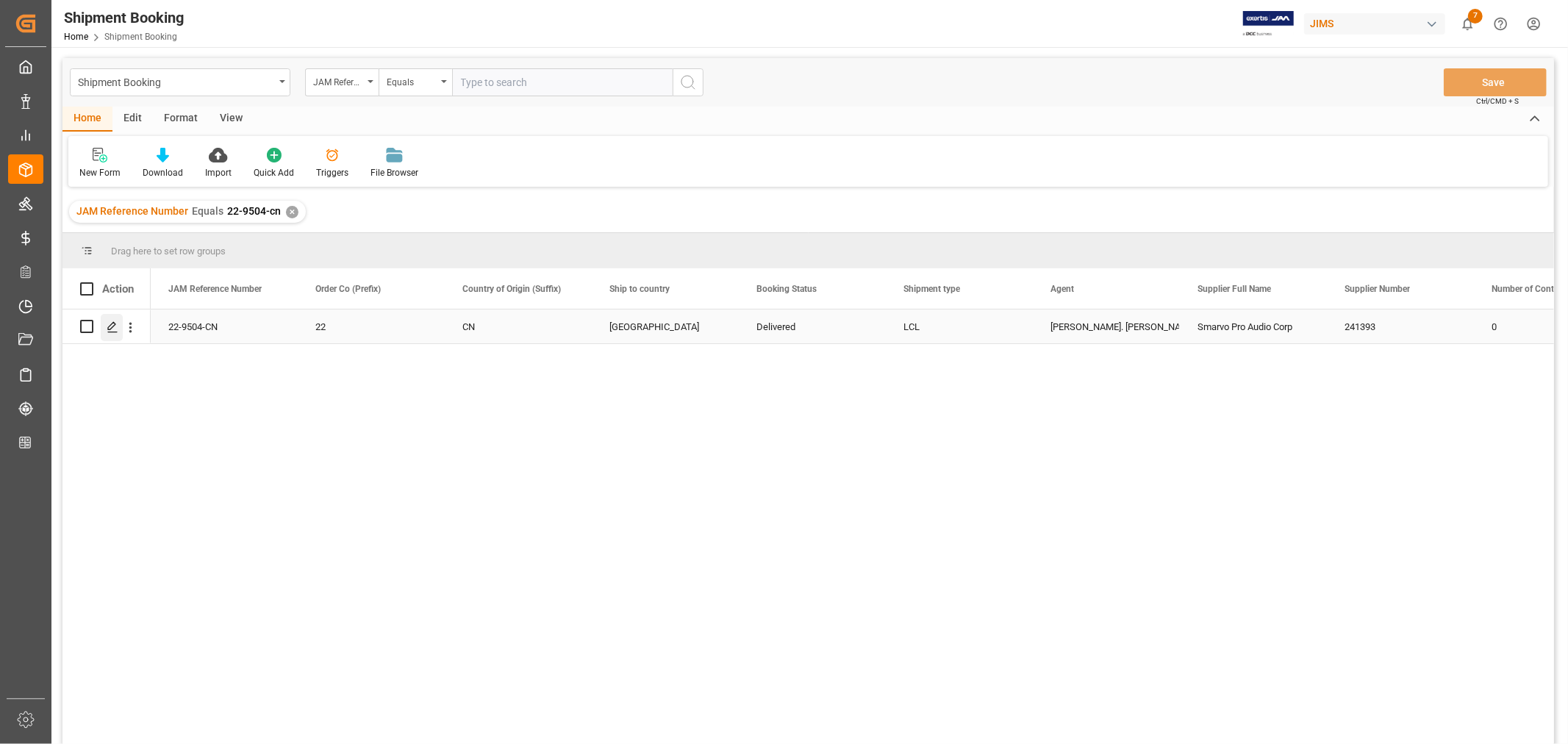
click at [114, 329] on icon "Press SPACE to select this row." at bounding box center [112, 327] width 12 height 12
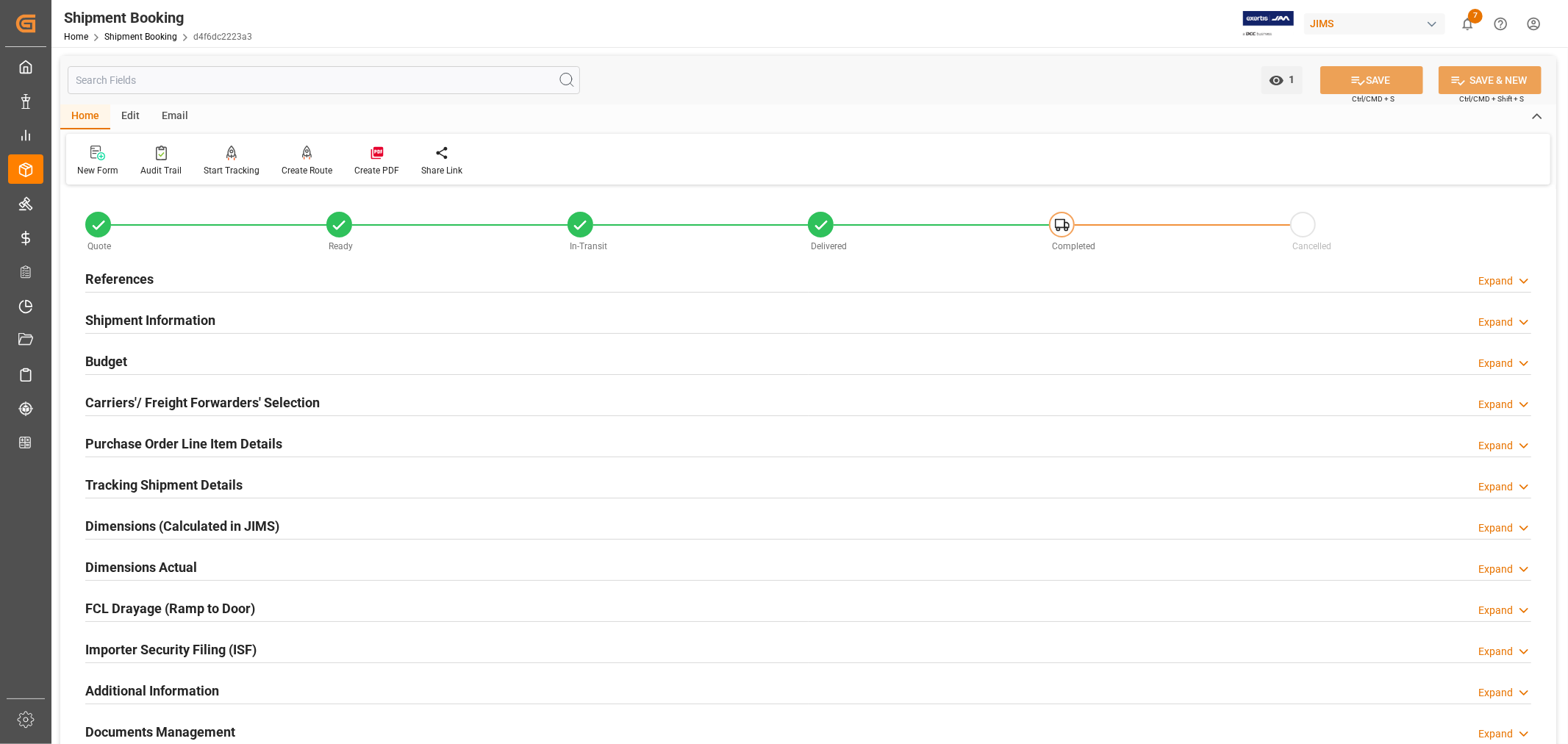
click at [152, 278] on div "References Expand" at bounding box center [808, 277] width 1446 height 28
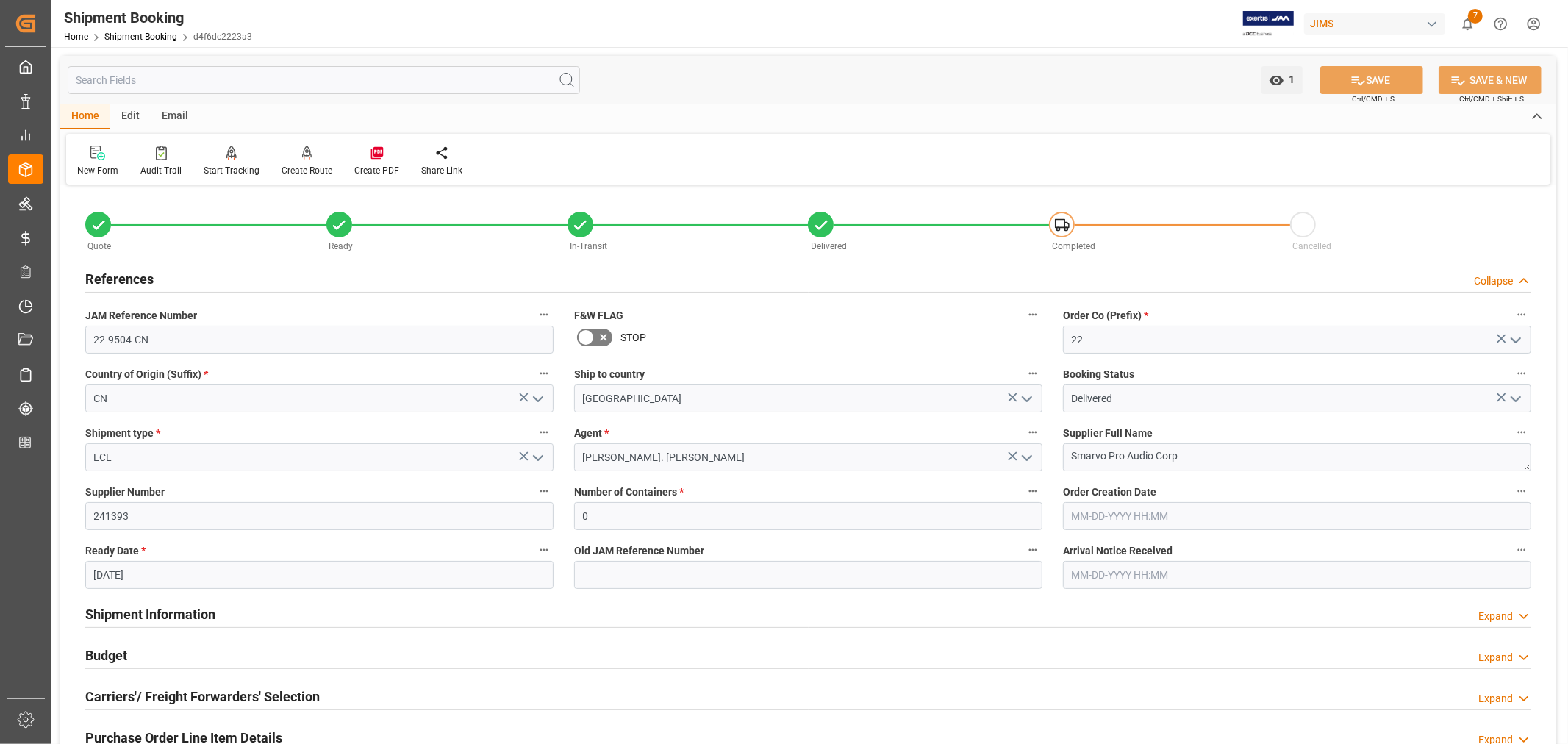
click at [152, 278] on div "References Collapse" at bounding box center [808, 277] width 1446 height 28
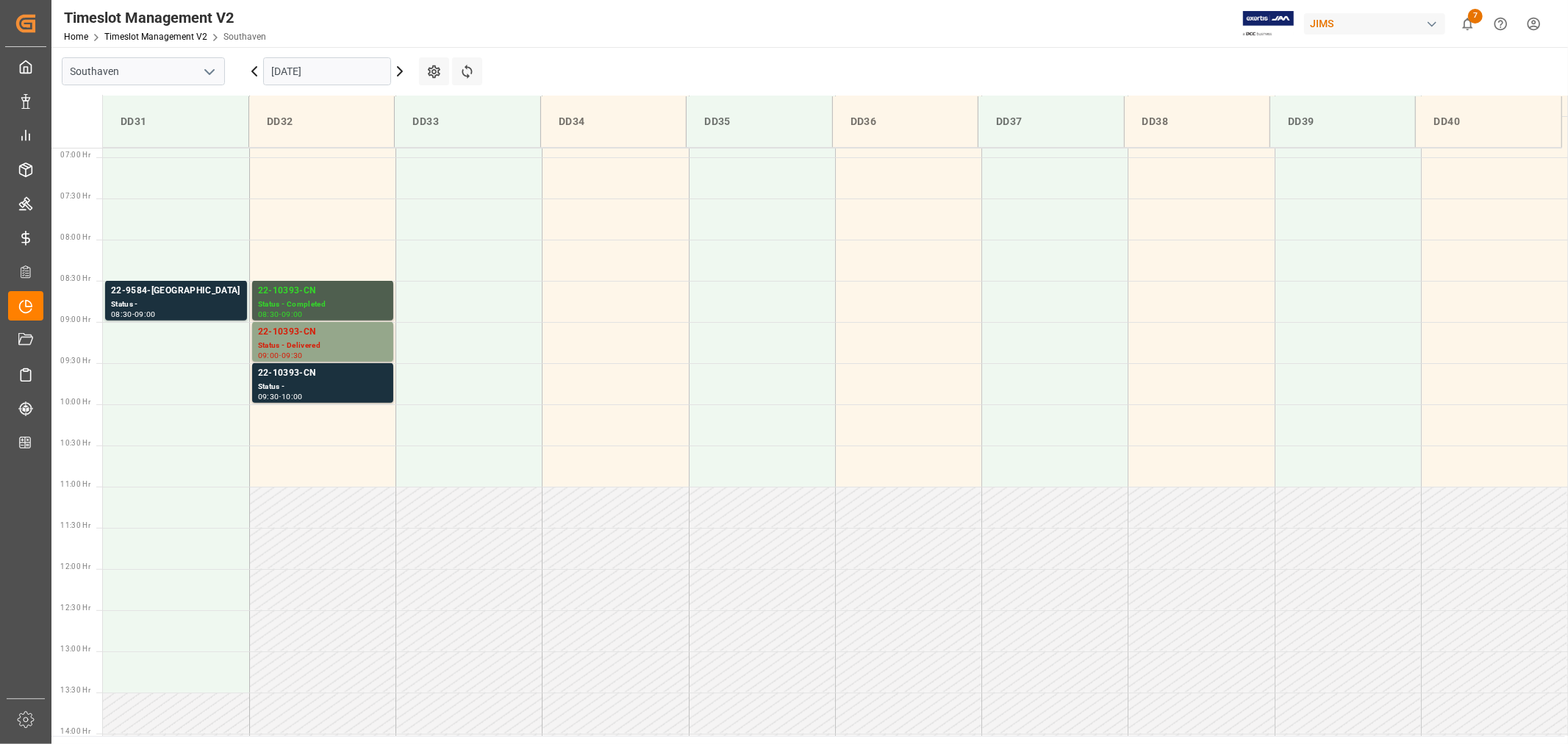
scroll to position [567, 0]
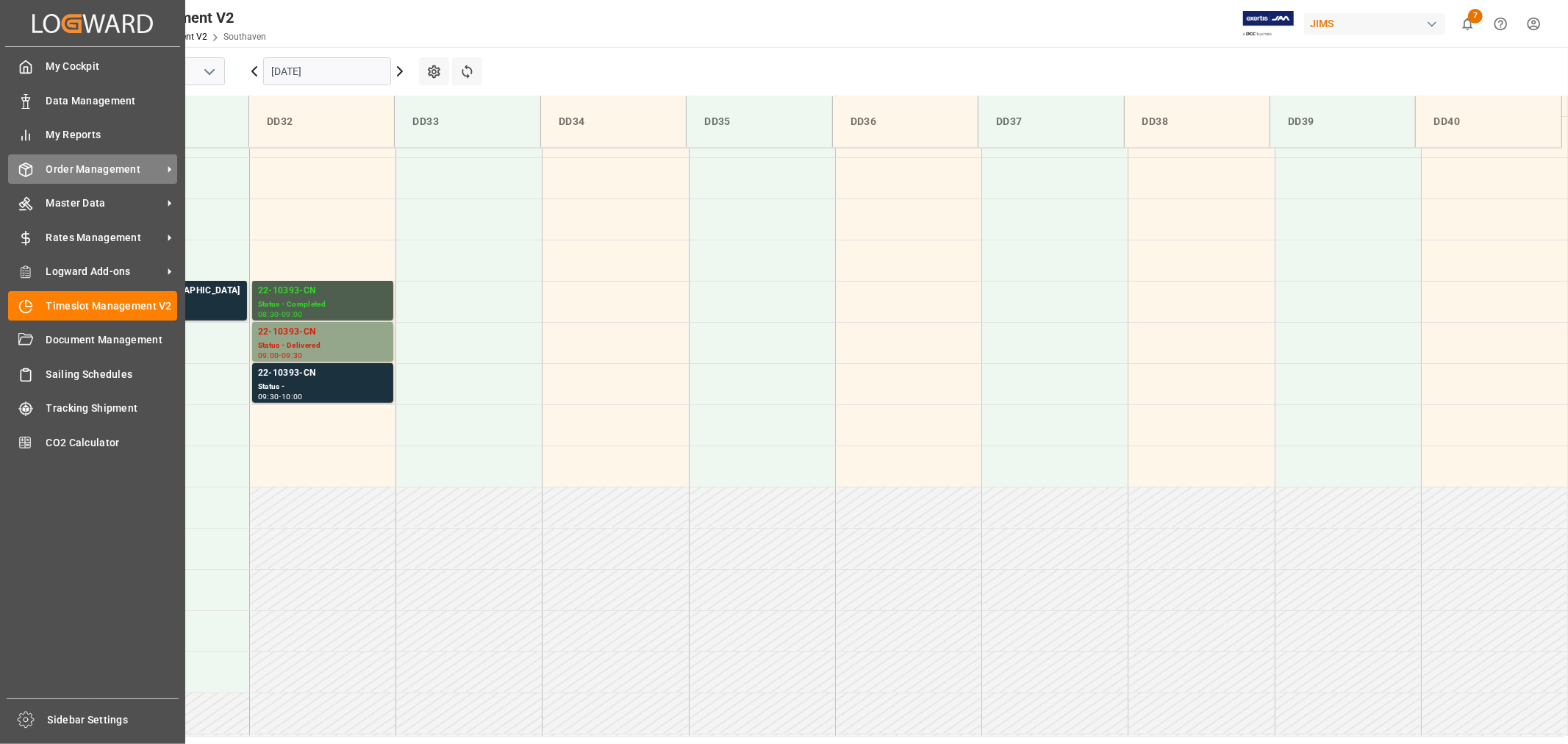
click at [85, 162] on span "Order Management" at bounding box center [103, 169] width 116 height 15
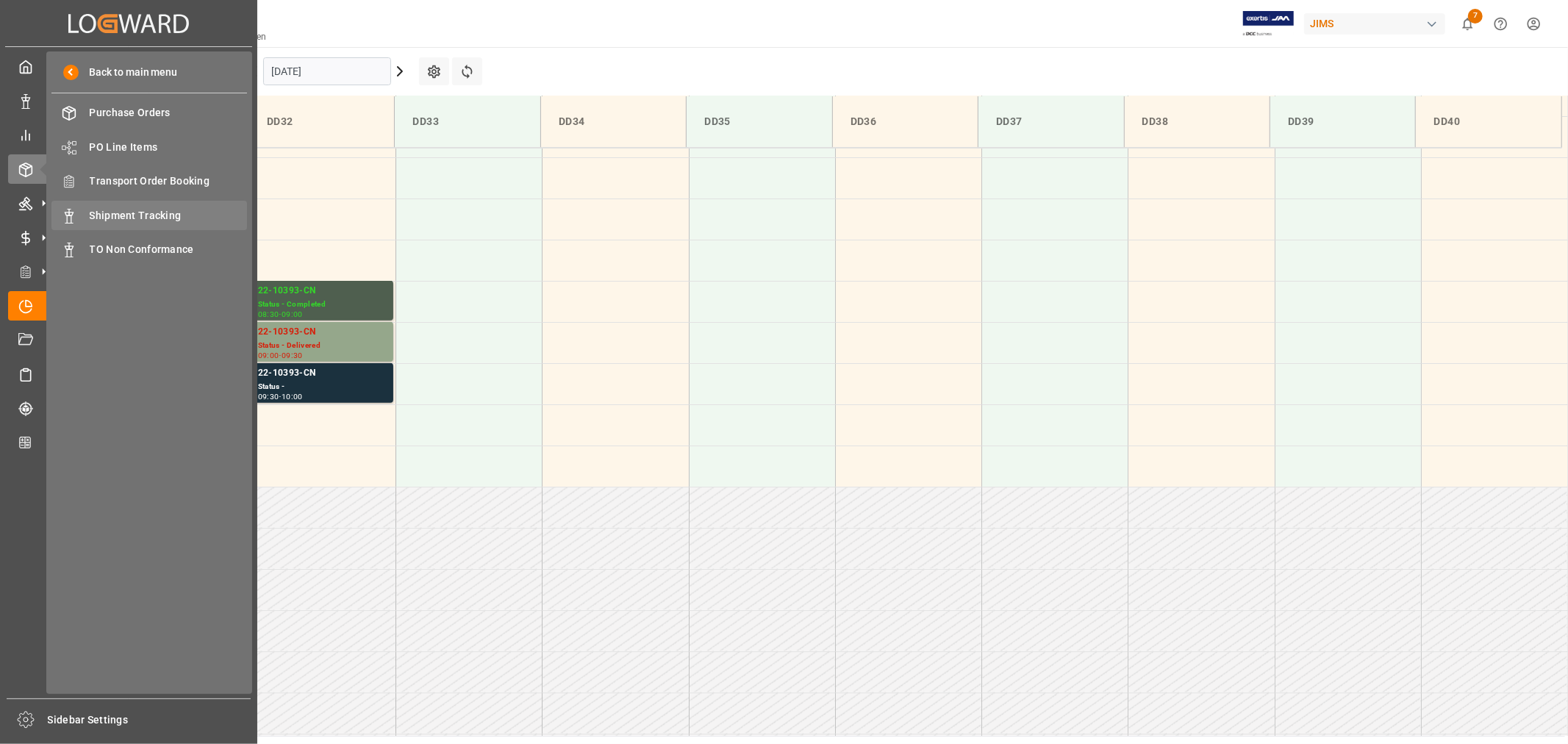
click at [137, 208] on span "Shipment Tracking" at bounding box center [169, 215] width 158 height 15
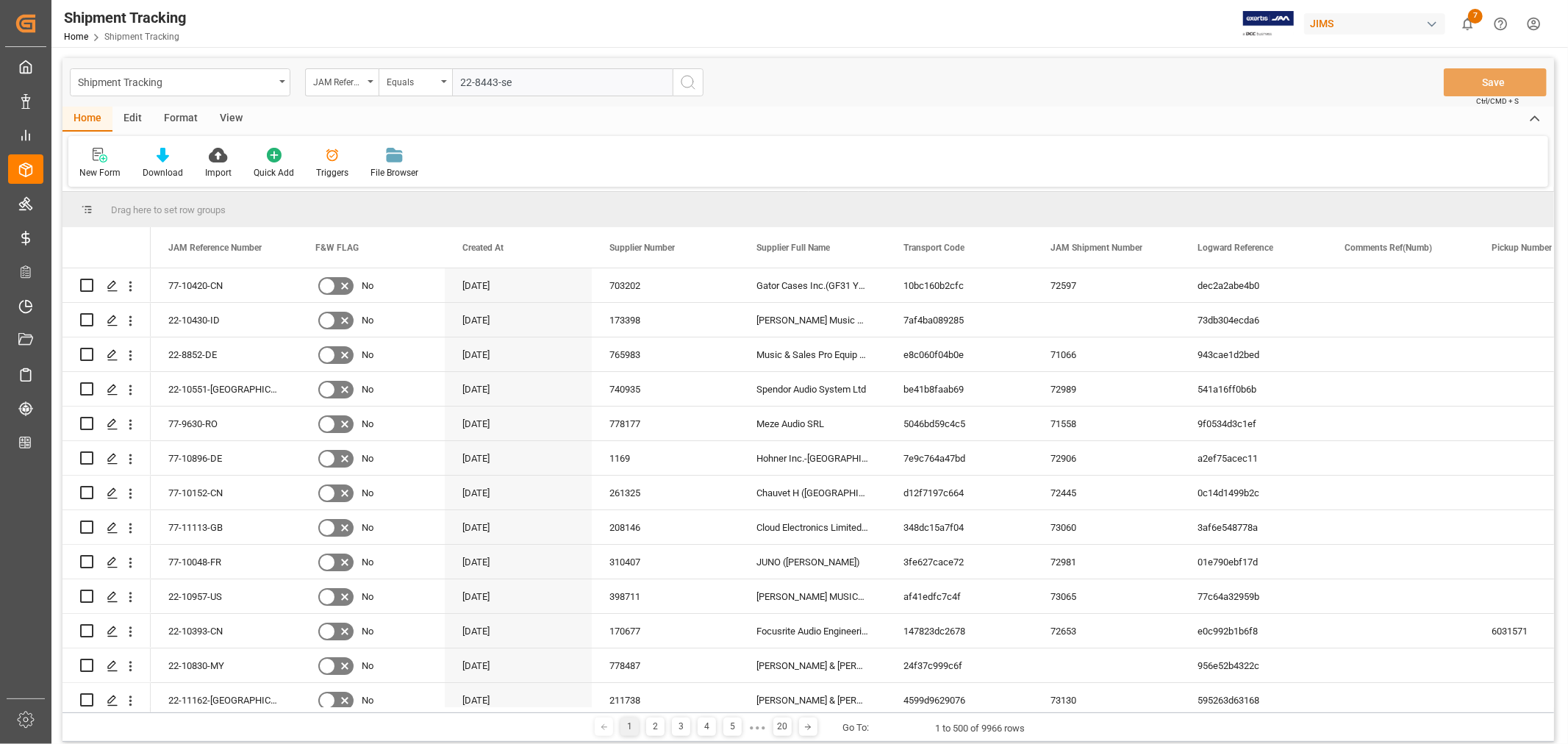
type input "22-8443-se"
click at [689, 81] on icon "search button" at bounding box center [688, 83] width 18 height 18
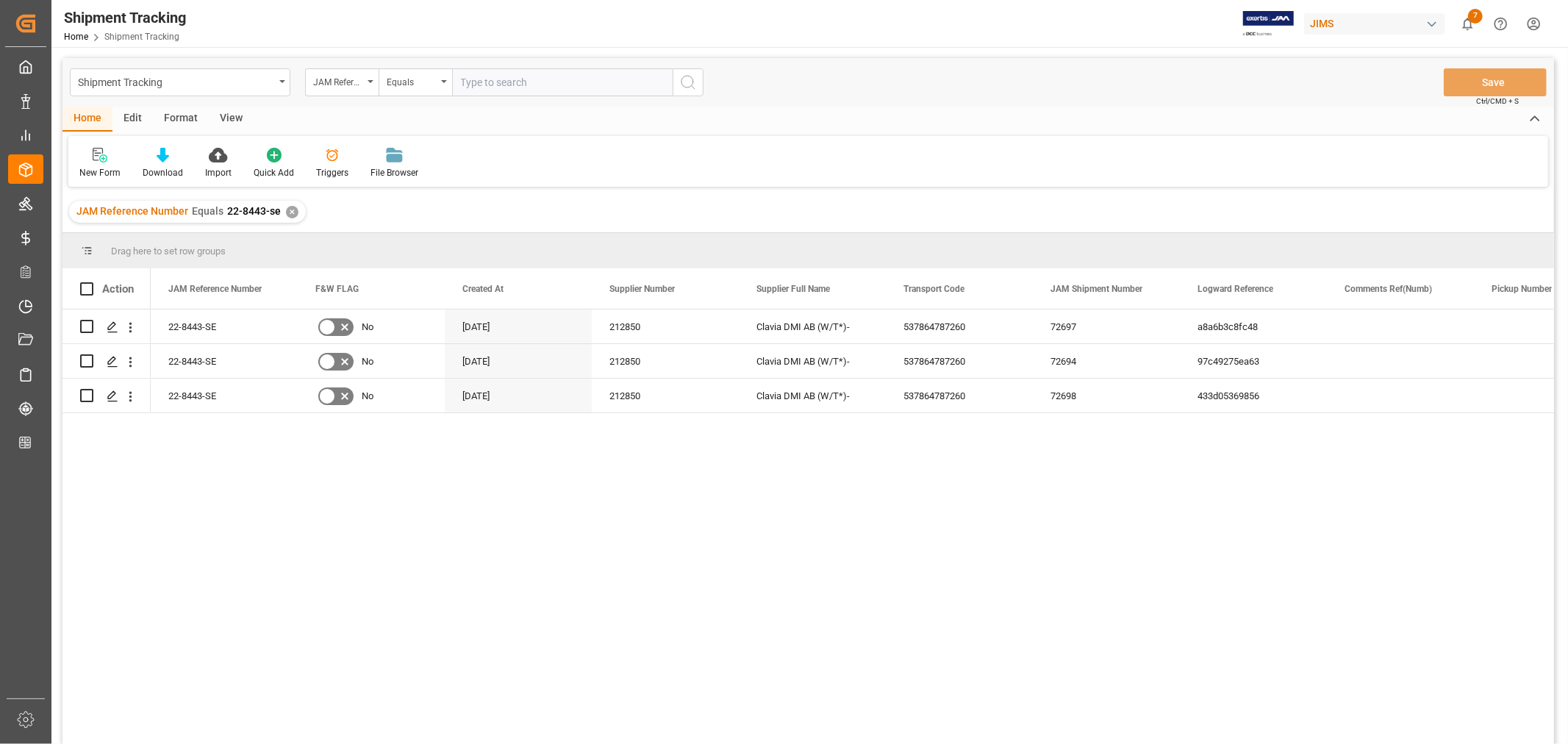
click at [228, 119] on div "View" at bounding box center [231, 119] width 45 height 25
drag, startPoint x: 93, startPoint y: 172, endPoint x: 89, endPoint y: 185, distance: 13.6
click at [92, 172] on div "Default" at bounding box center [94, 173] width 29 height 13
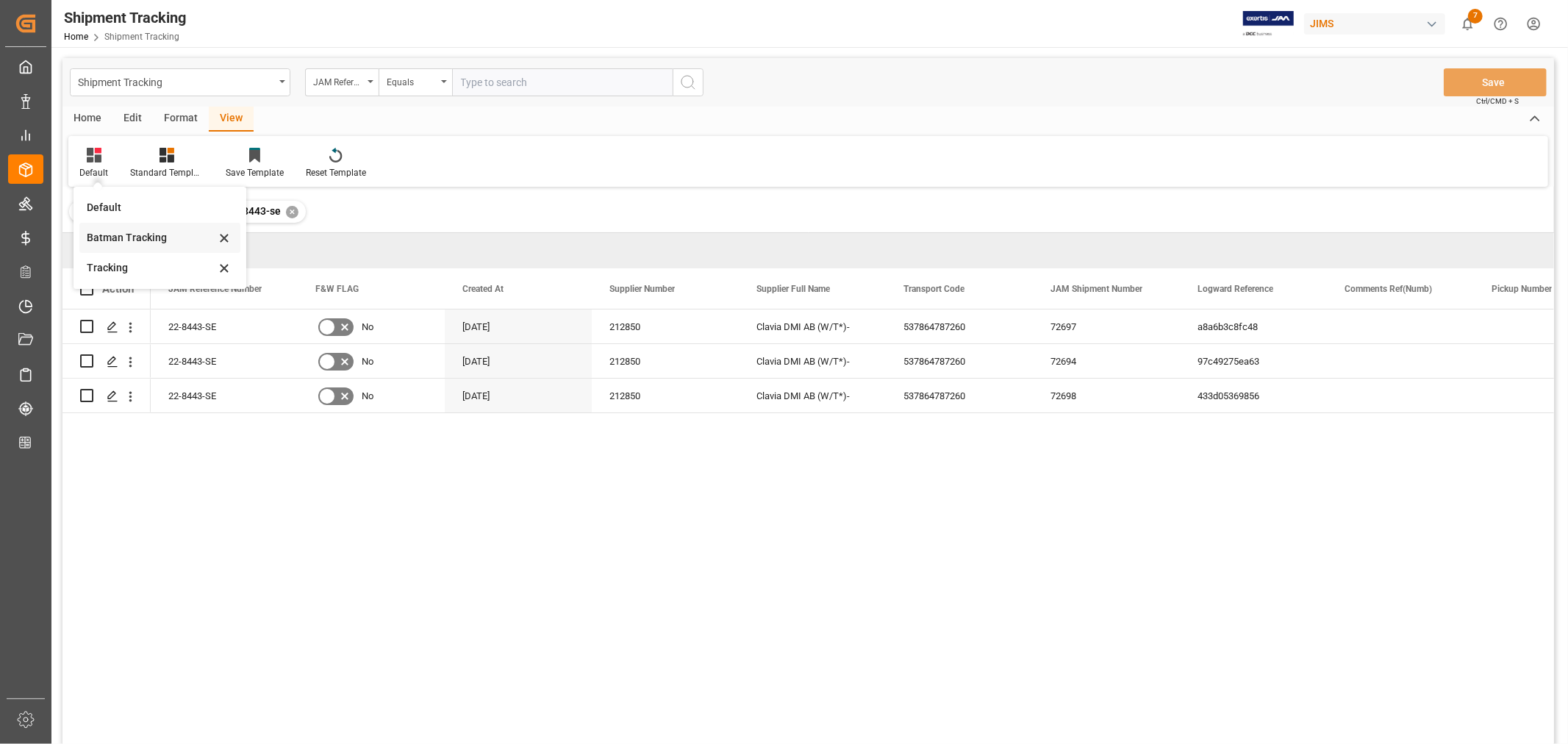
click at [112, 232] on div "Batman Tracking" at bounding box center [150, 238] width 129 height 15
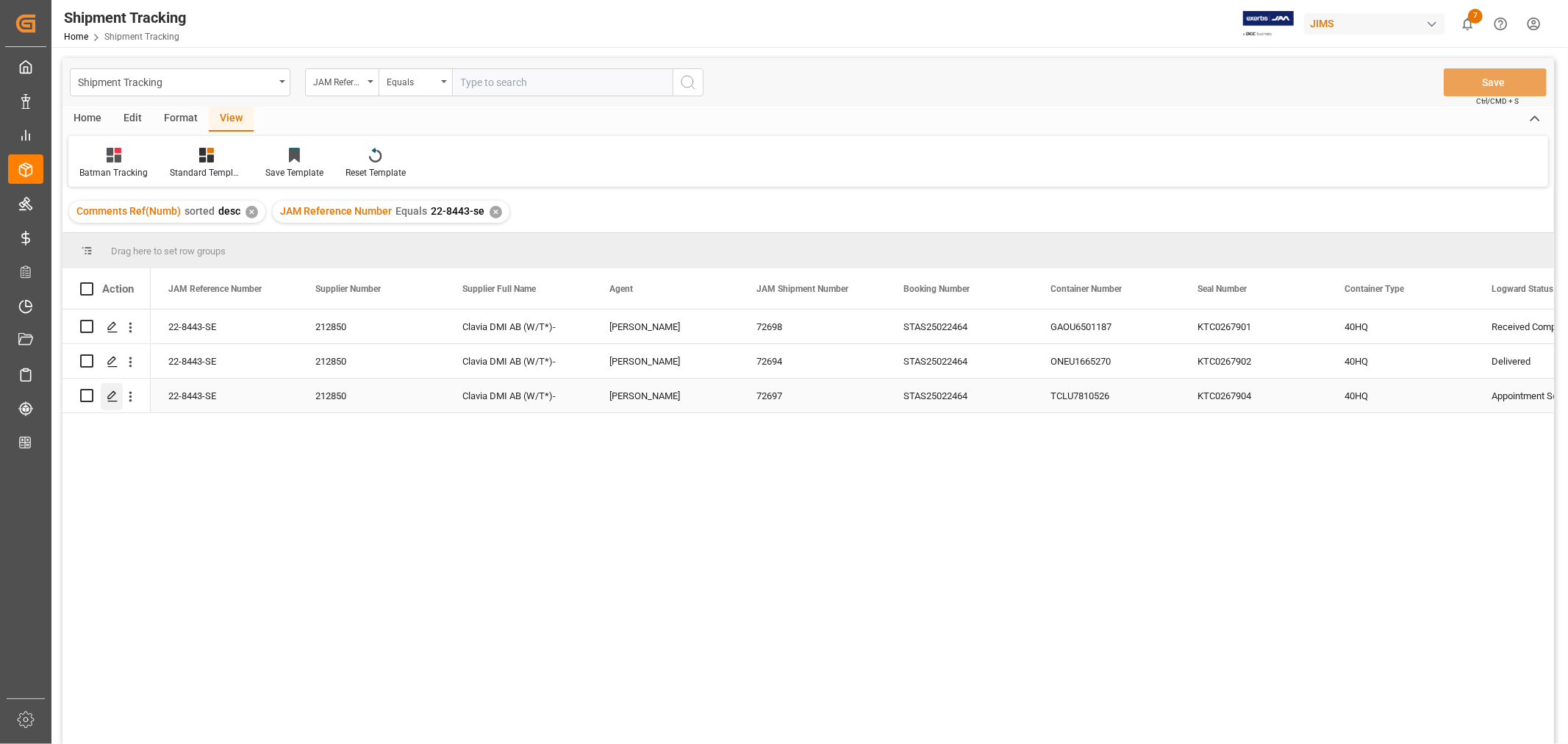
click at [111, 392] on icon "Press SPACE to select this row." at bounding box center [112, 396] width 12 height 12
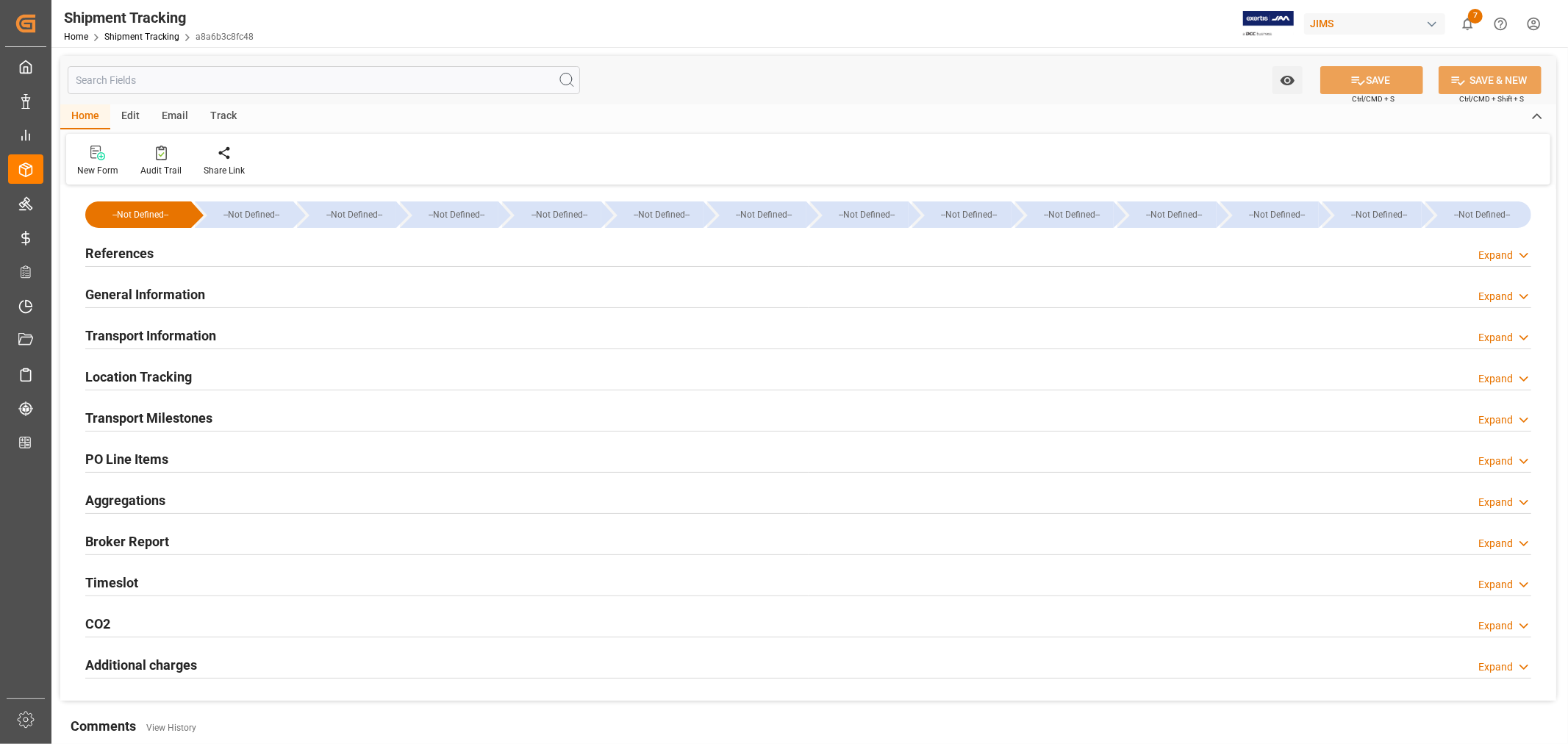
type input "08-08-2025"
click at [184, 417] on h2 "Transport Milestones" at bounding box center [148, 417] width 127 height 20
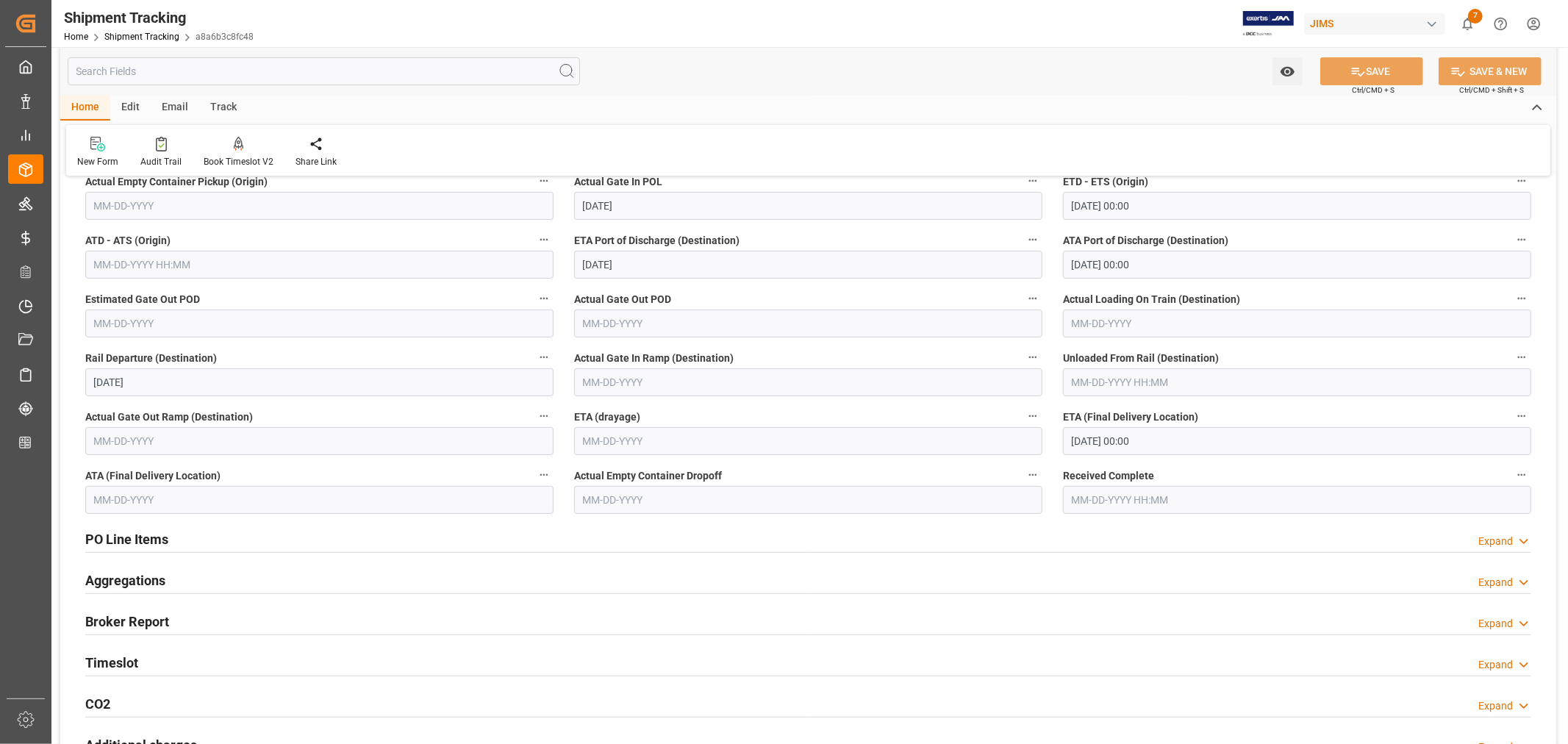
scroll to position [408, 0]
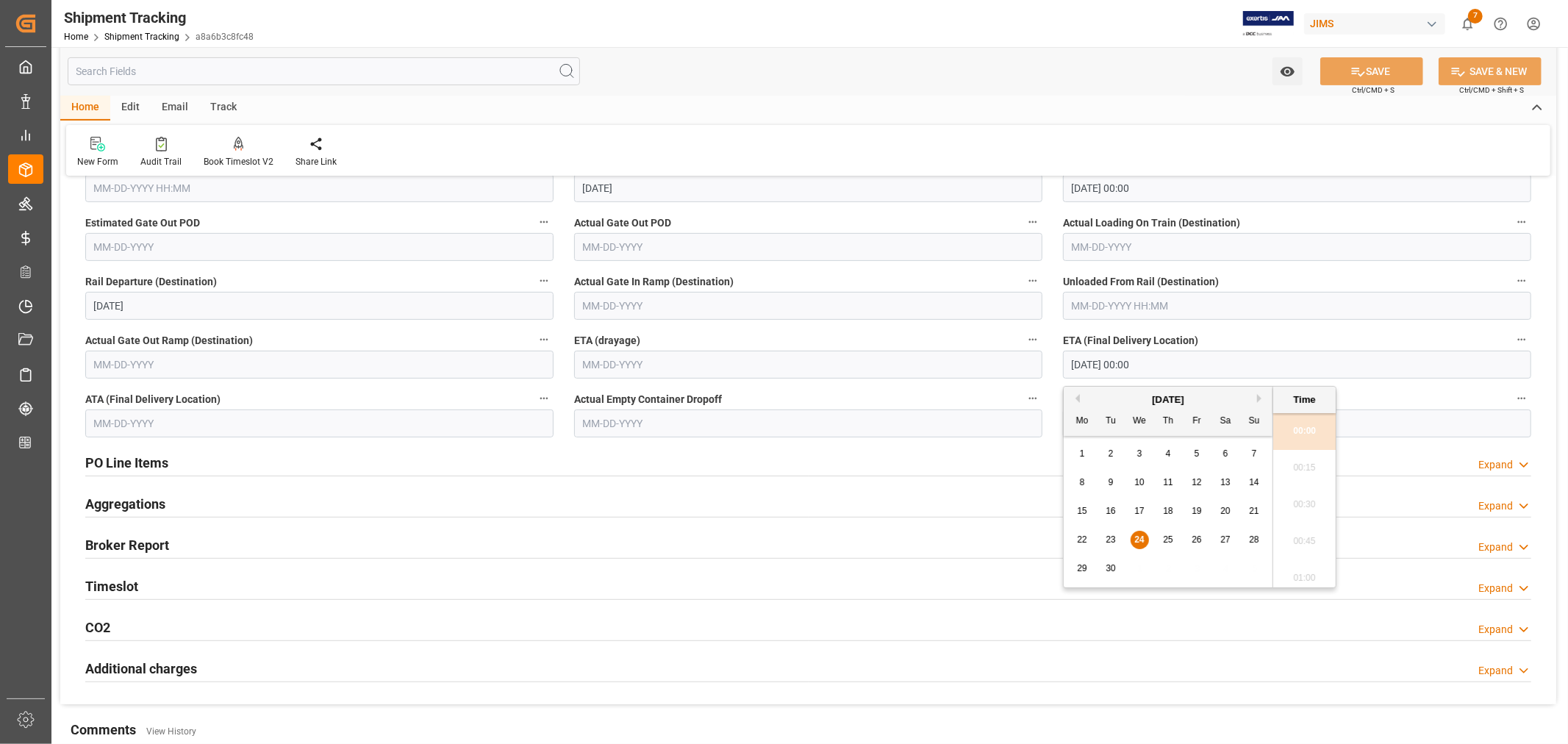
click at [1163, 363] on input "09-24-2025 00:00" at bounding box center [1296, 364] width 468 height 28
click at [1162, 538] on div "25" at bounding box center [1169, 541] width 18 height 18
type input "09-25-2025 00:00"
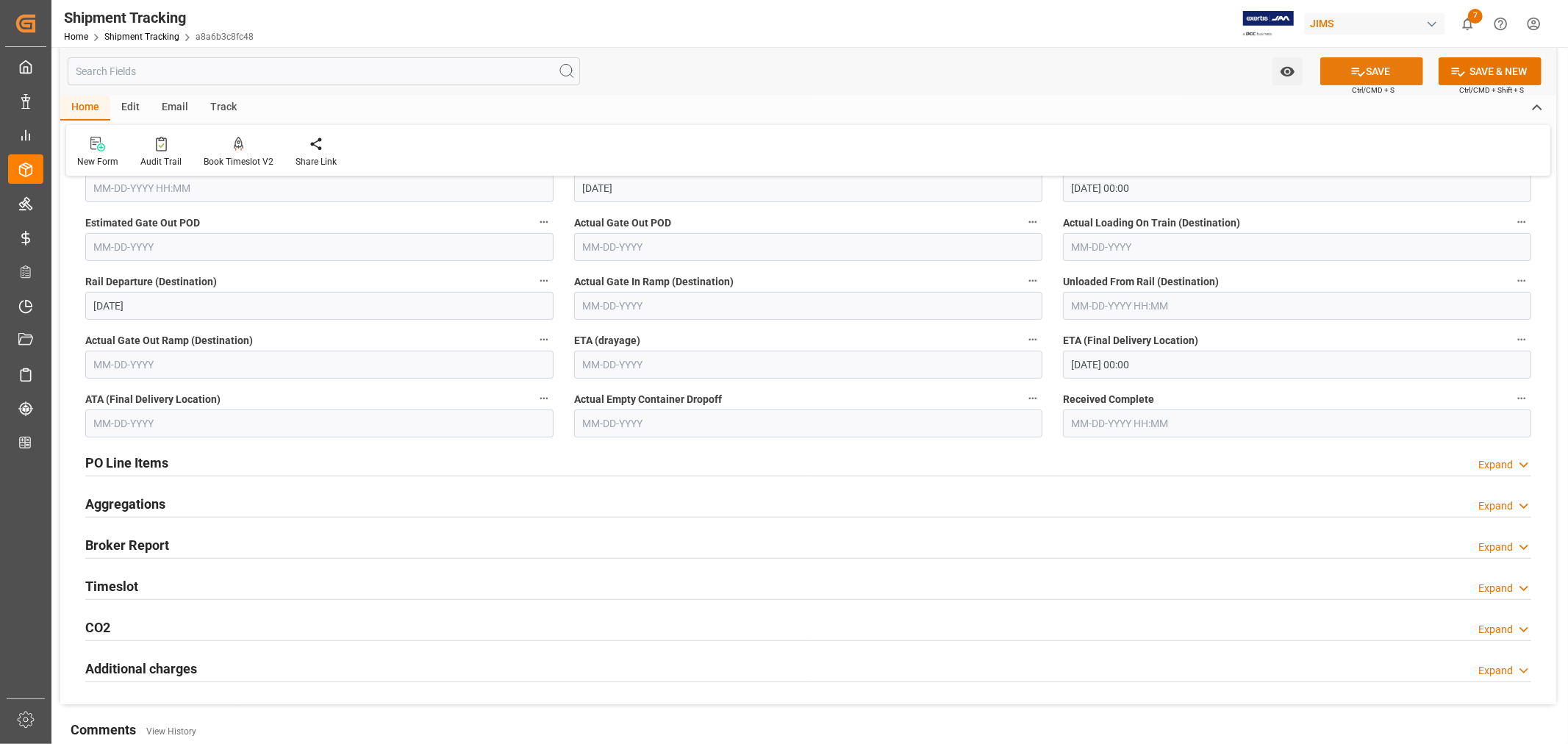
click at [1364, 71] on button "SAVE" at bounding box center [1371, 71] width 103 height 28
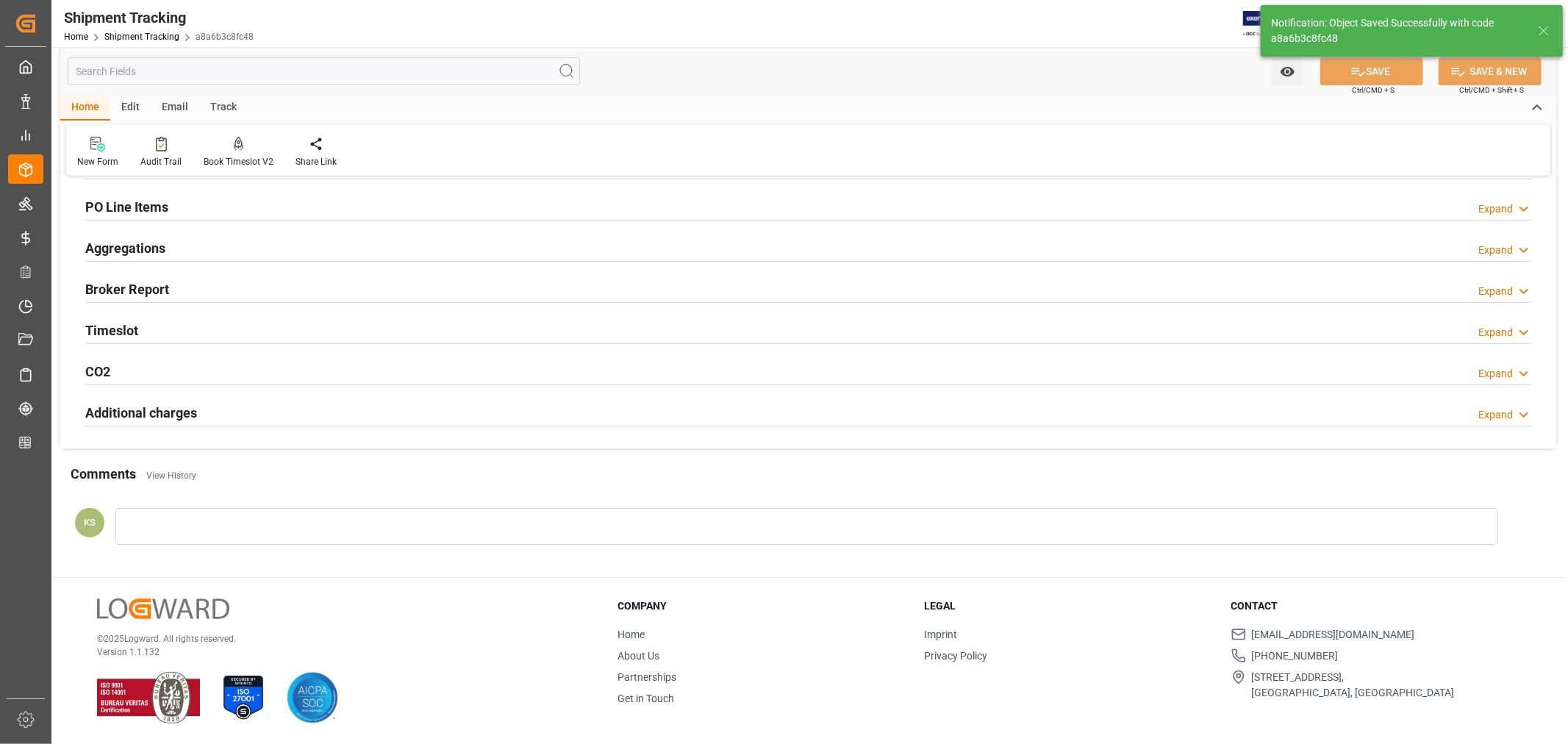
scroll to position [0, 0]
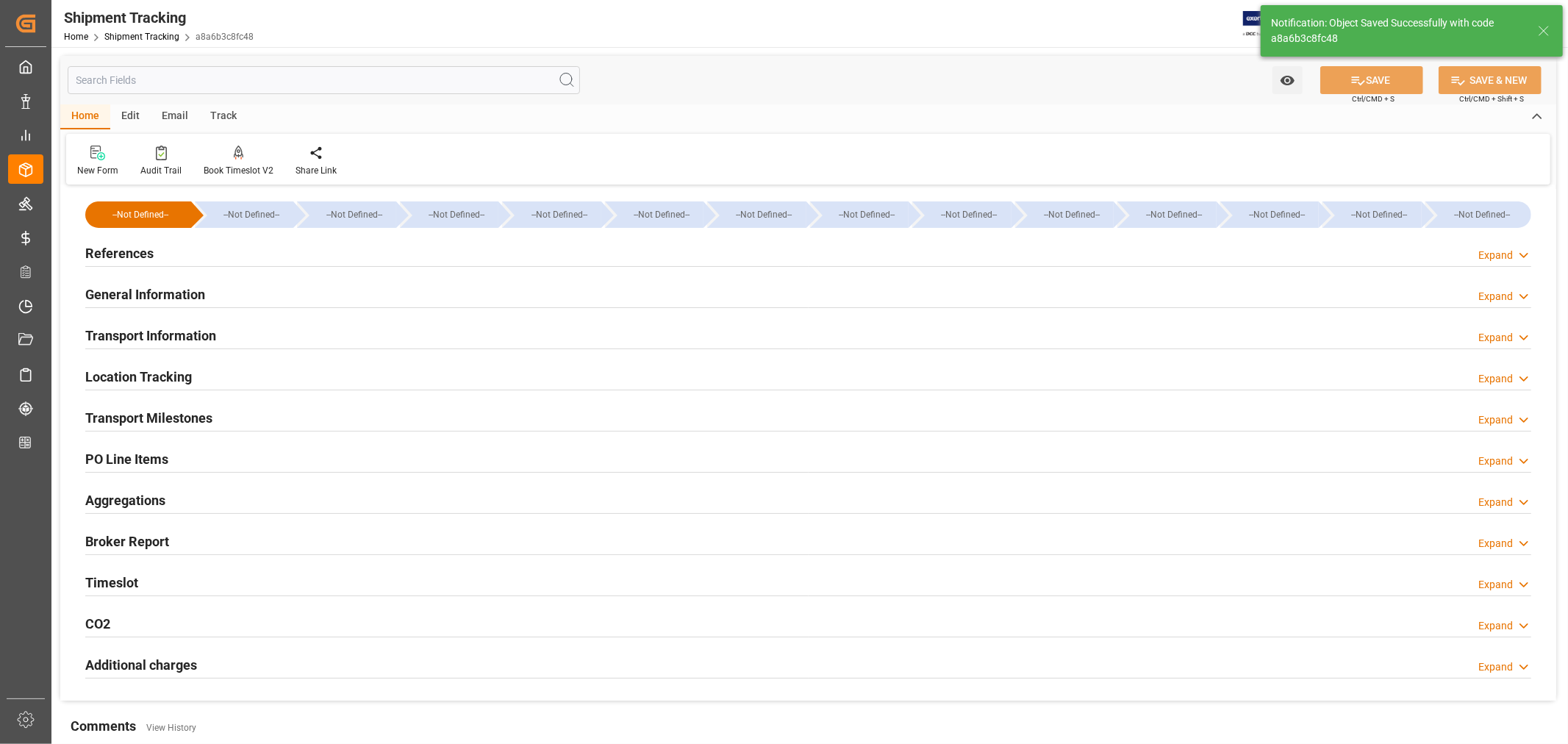
click at [133, 255] on h2 "References" at bounding box center [120, 253] width 68 height 20
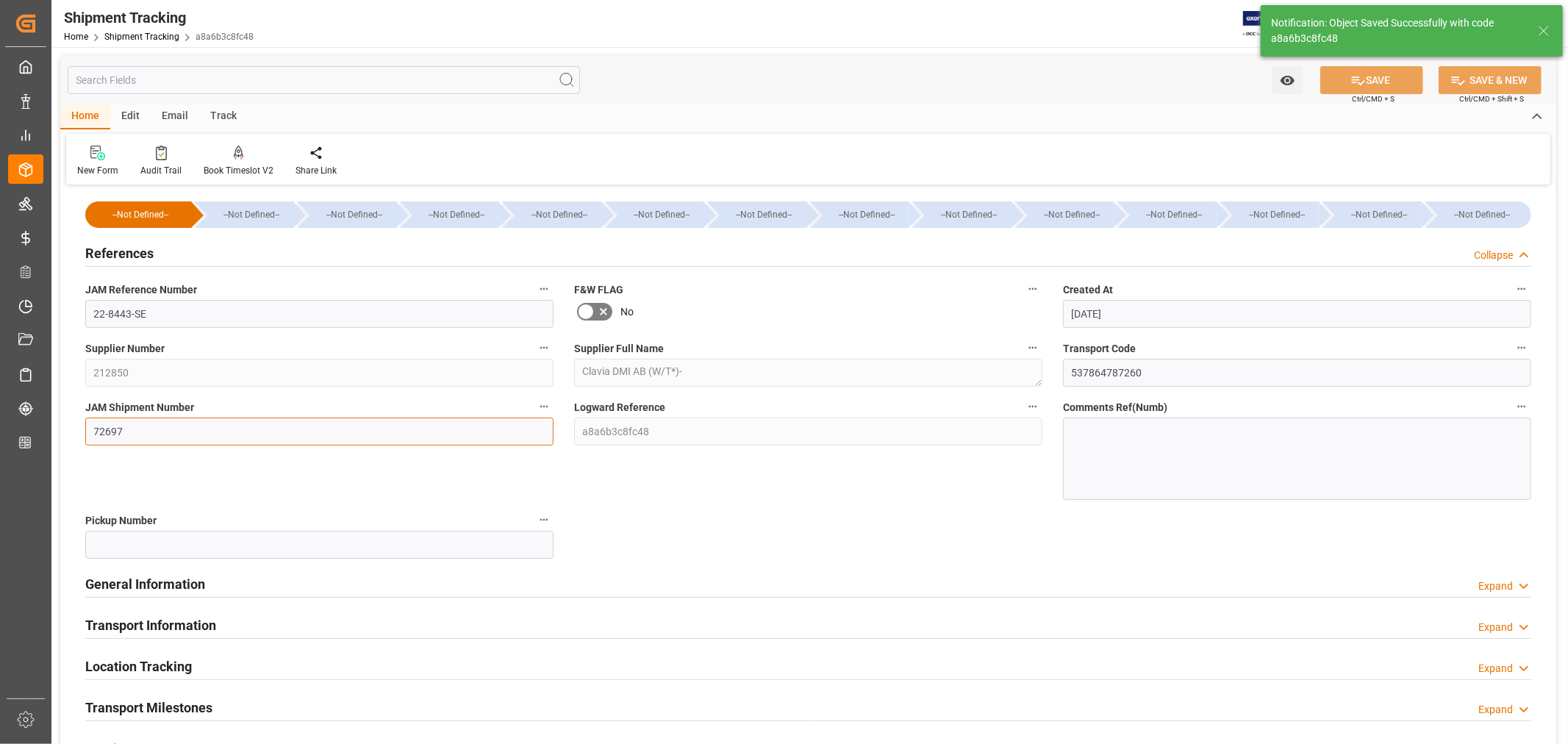
drag, startPoint x: 127, startPoint y: 428, endPoint x: 85, endPoint y: 429, distance: 42.0
click at [85, 429] on input "72697" at bounding box center [319, 431] width 468 height 28
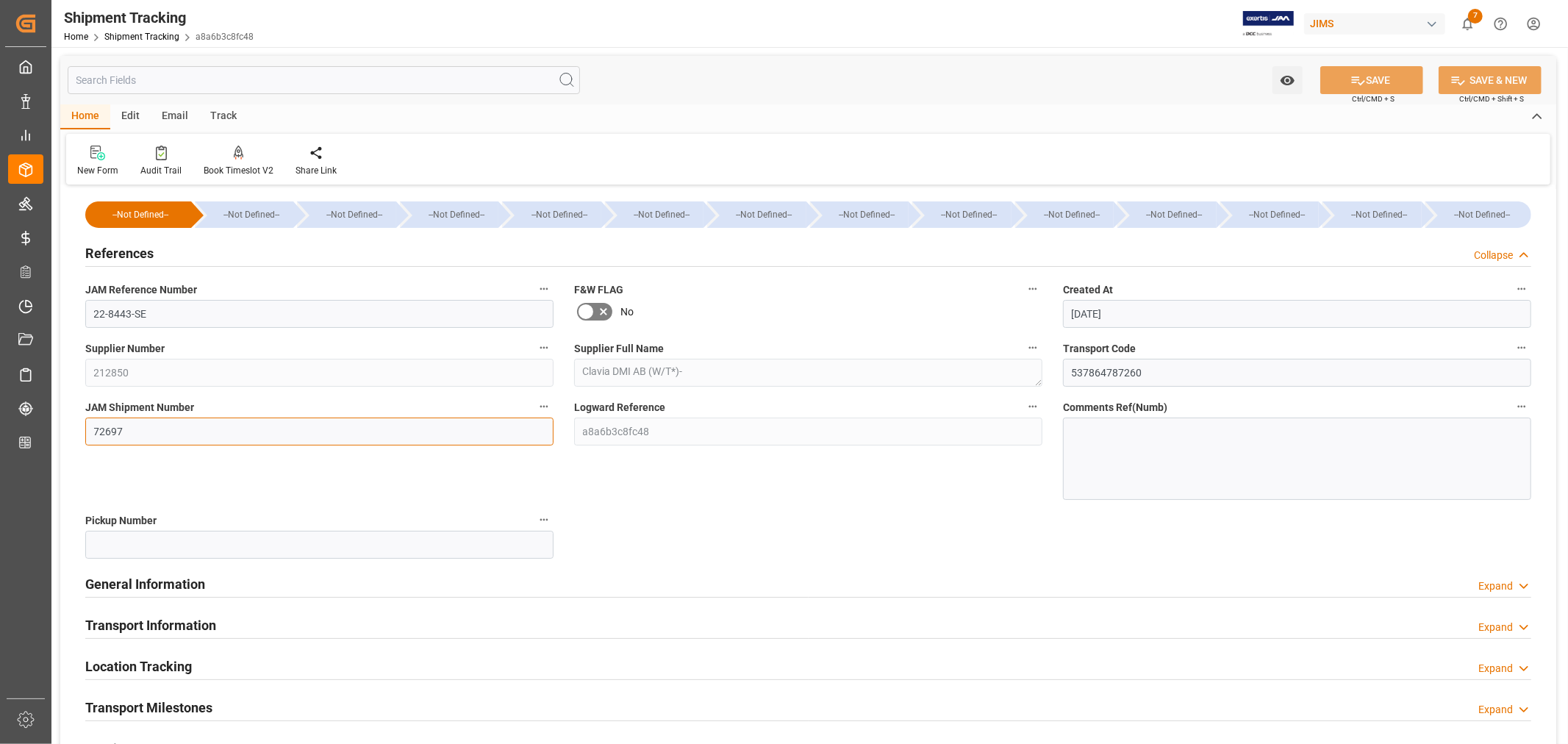
click at [125, 430] on input "72697" at bounding box center [319, 431] width 468 height 28
drag, startPoint x: 125, startPoint y: 430, endPoint x: 109, endPoint y: 428, distance: 16.1
click at [109, 428] on input "72697" at bounding box center [319, 431] width 468 height 28
click at [126, 250] on h2 "References" at bounding box center [120, 253] width 68 height 20
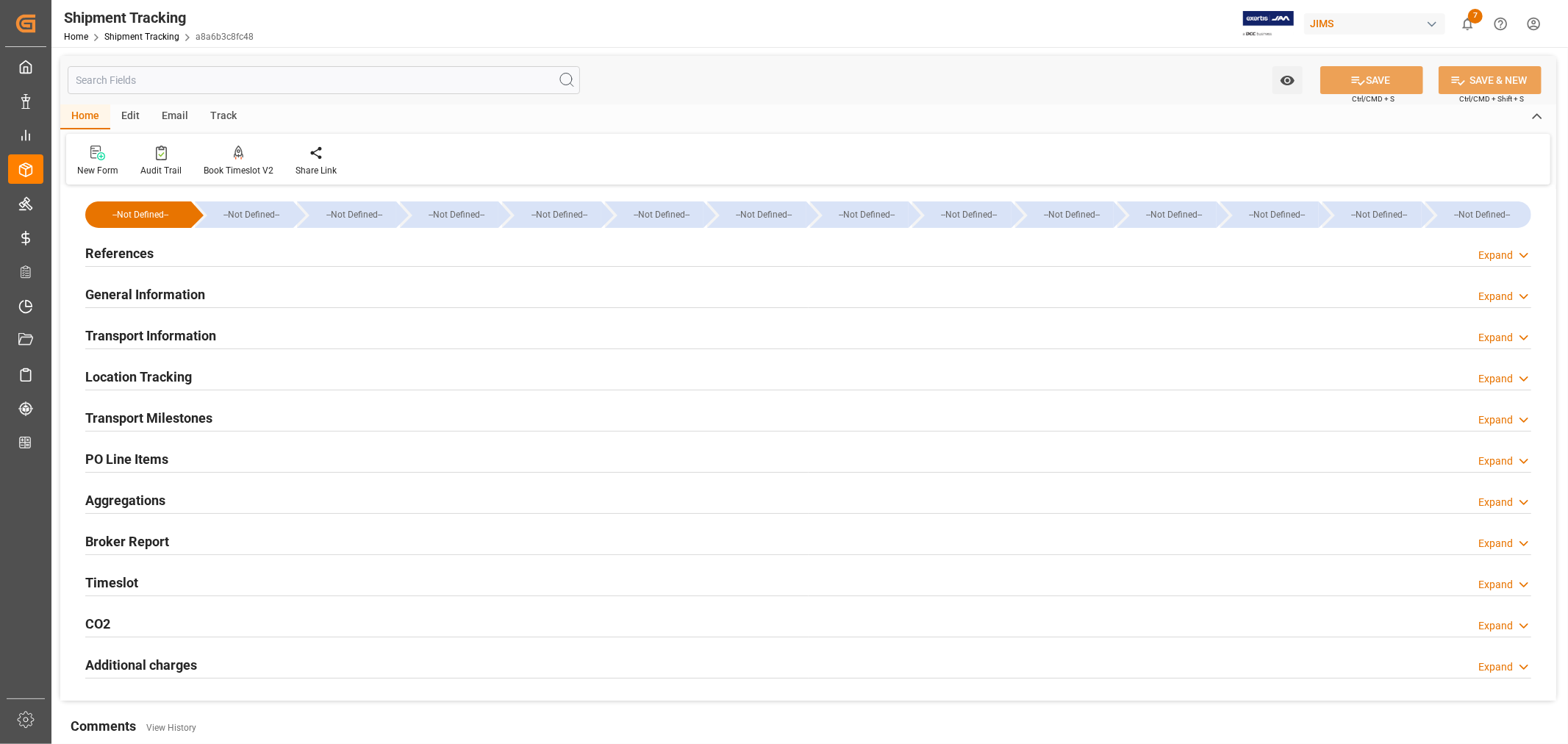
click at [127, 457] on h2 "PO Line Items" at bounding box center [127, 459] width 83 height 20
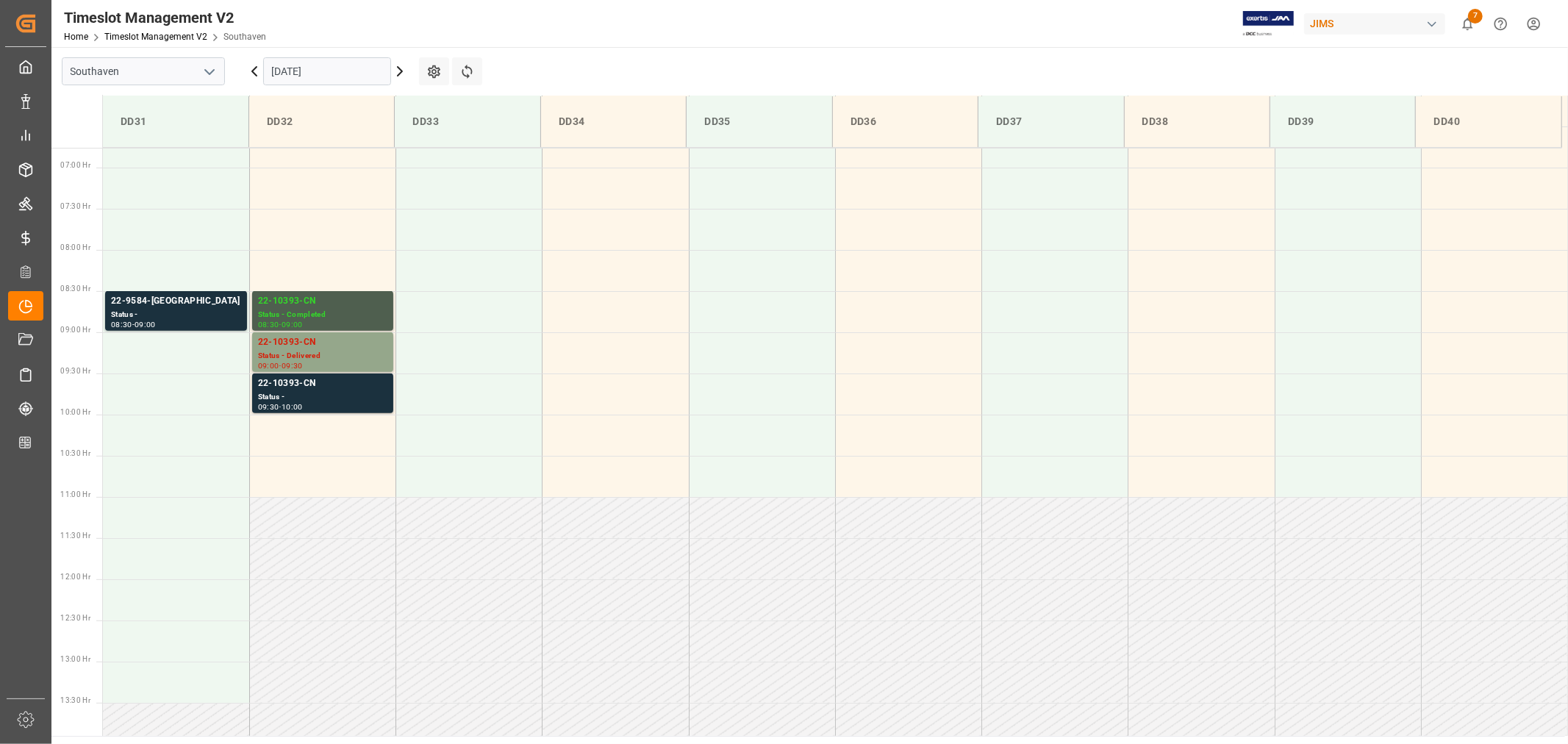
scroll to position [649, 0]
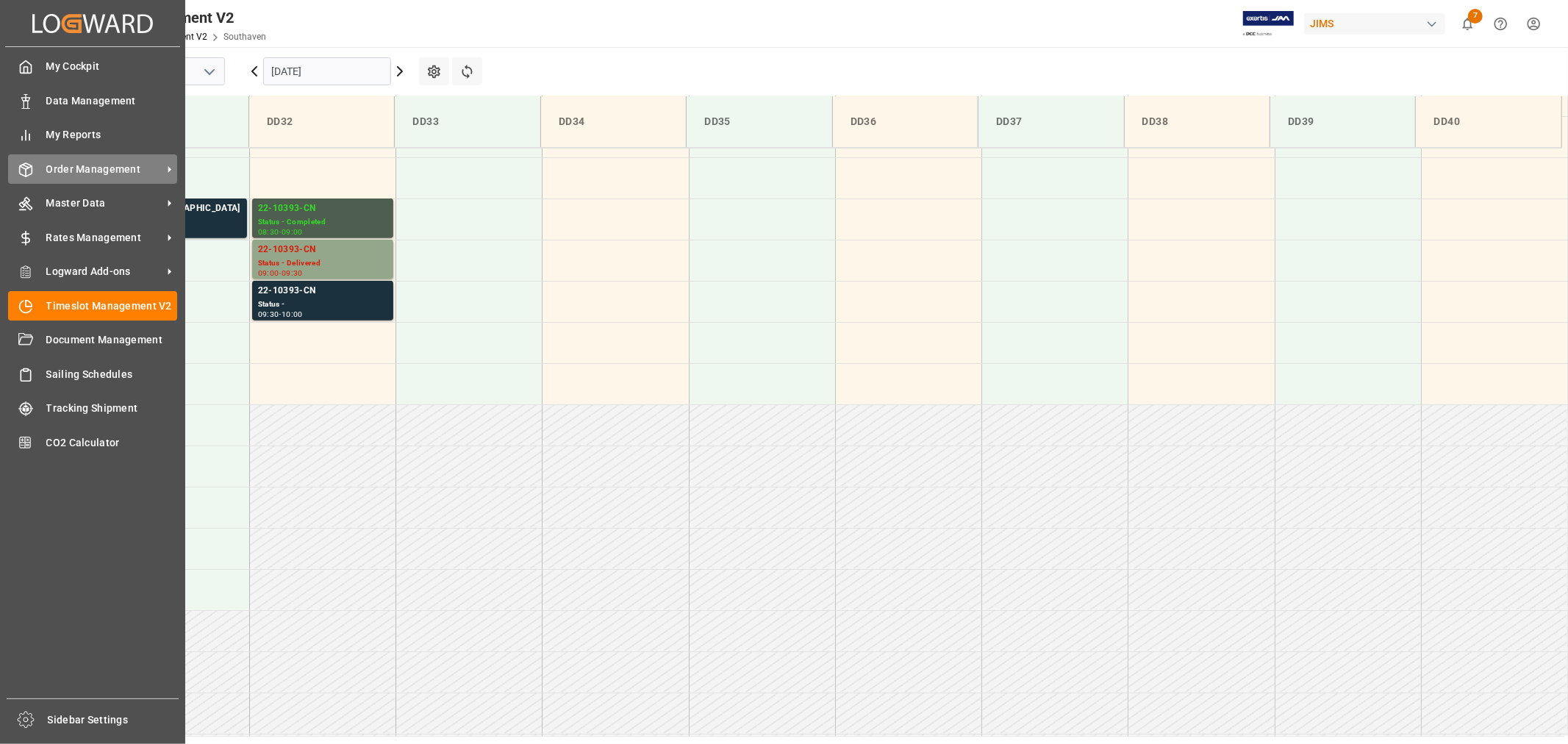
click at [104, 169] on span "Order Management" at bounding box center [103, 169] width 116 height 15
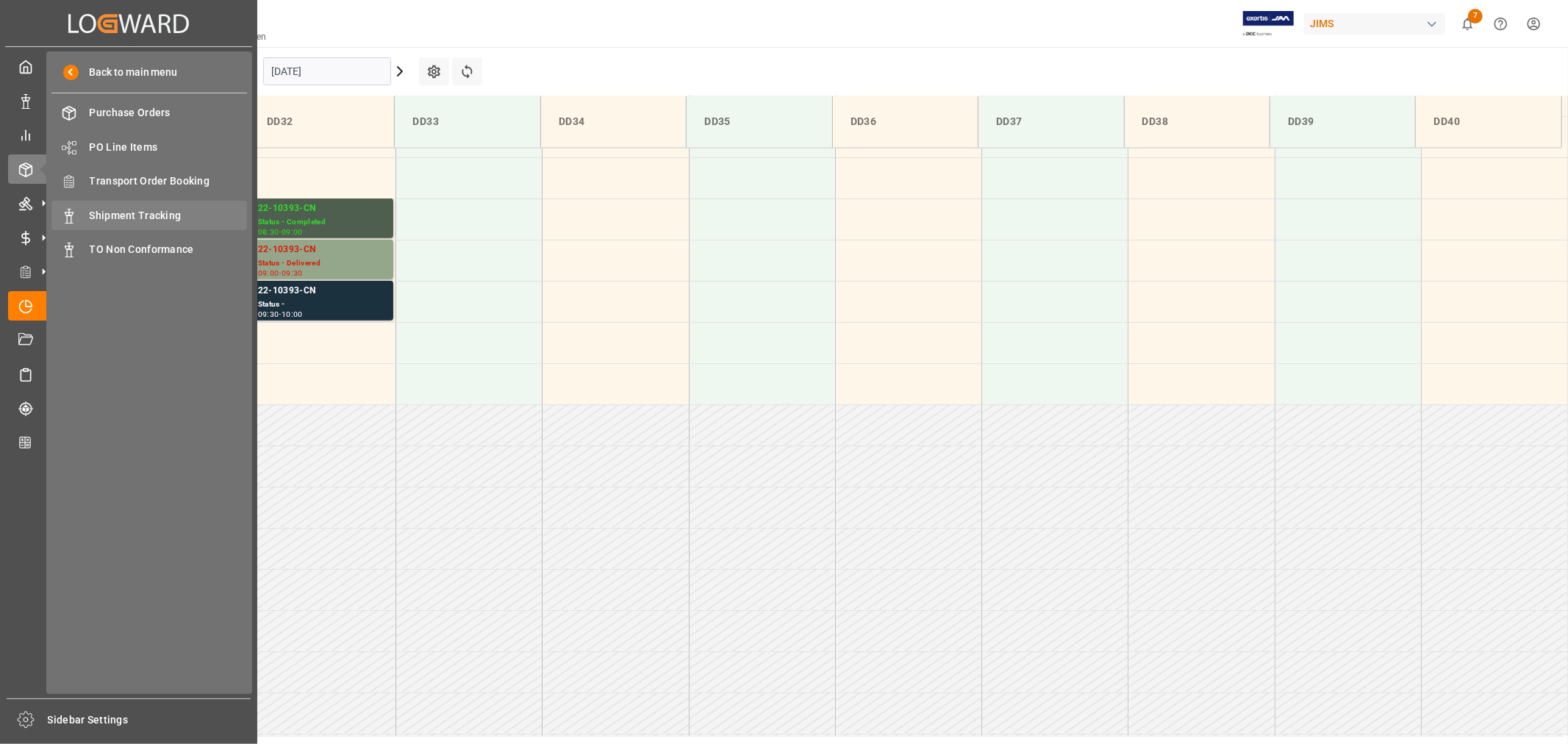
click at [135, 211] on span "Shipment Tracking" at bounding box center [169, 215] width 158 height 15
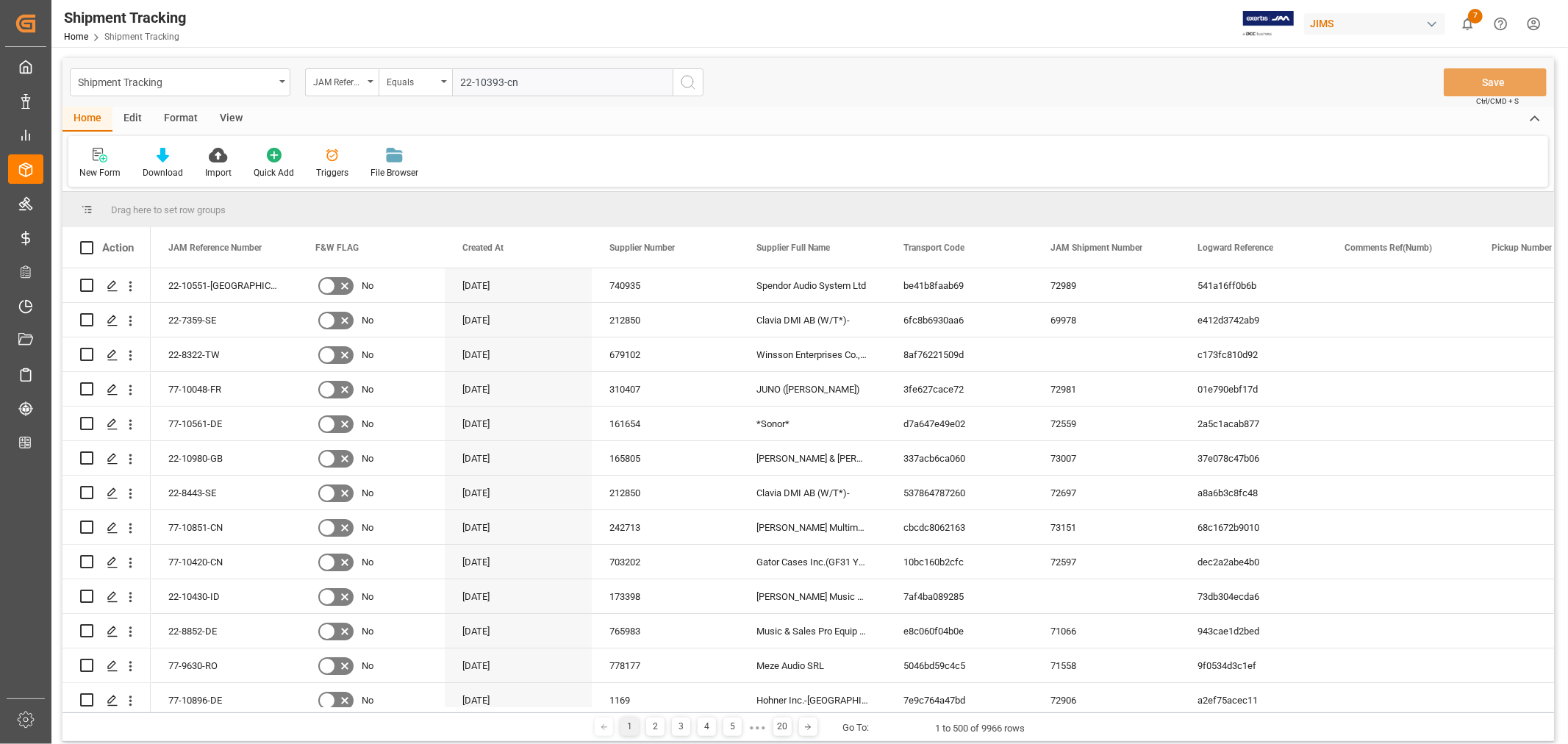
type input "22-10393-cn"
click at [689, 78] on icon "search button" at bounding box center [688, 83] width 18 height 18
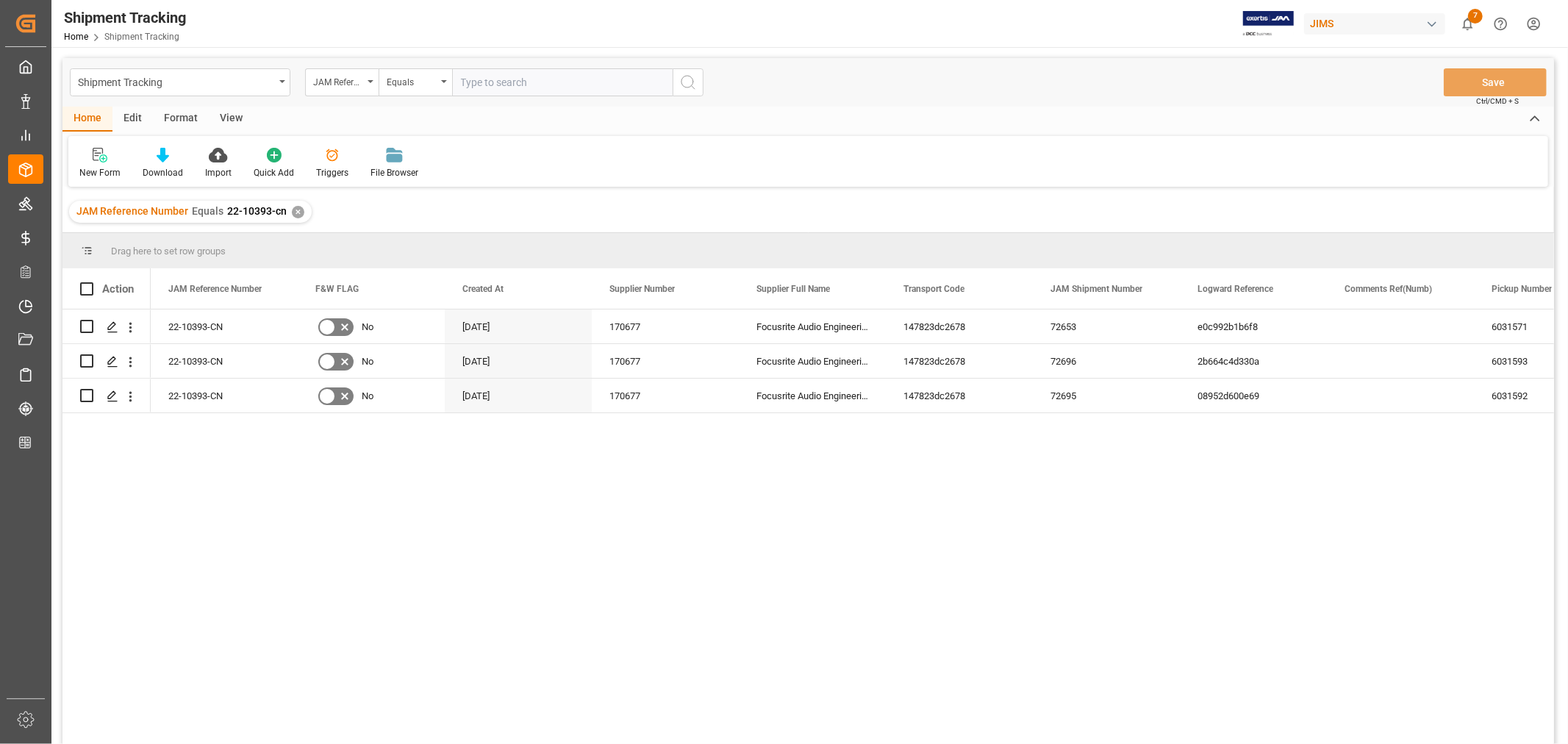
click at [234, 113] on div "View" at bounding box center [231, 119] width 45 height 25
click at [102, 166] on div "Default" at bounding box center [94, 173] width 29 height 13
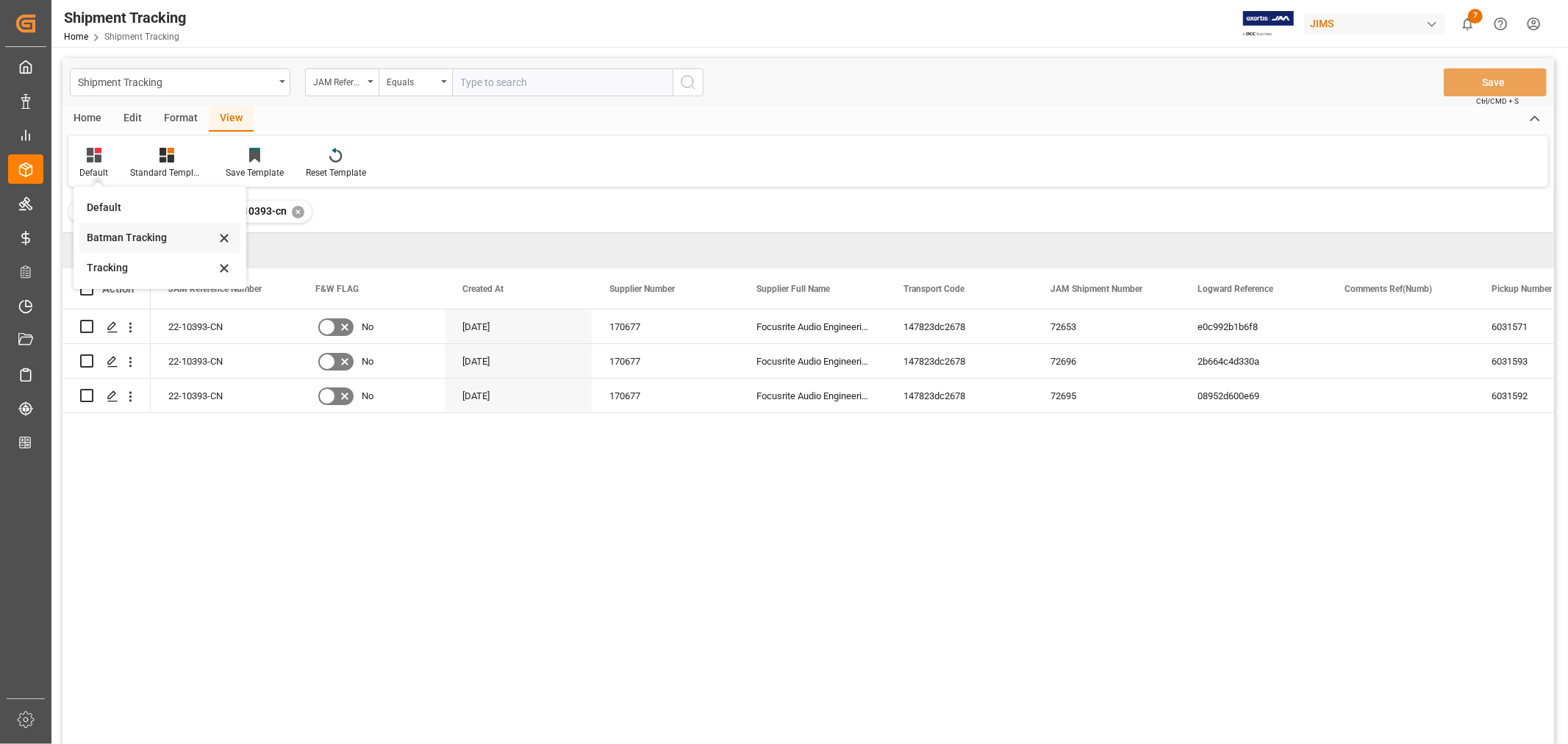
click at [106, 232] on div "Batman Tracking" at bounding box center [150, 238] width 129 height 15
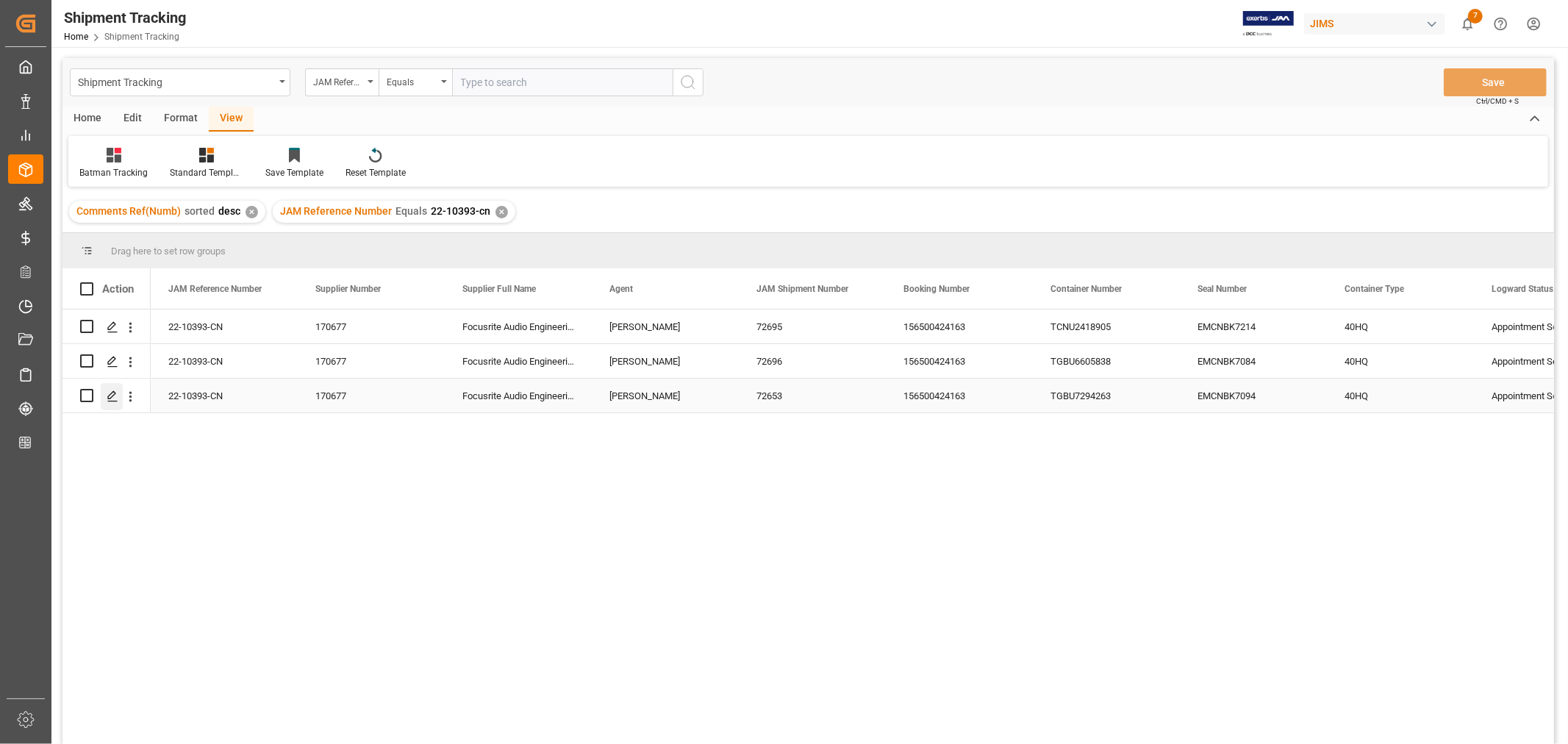
click at [108, 396] on polygon "Press SPACE to select this row." at bounding box center [112, 395] width 7 height 7
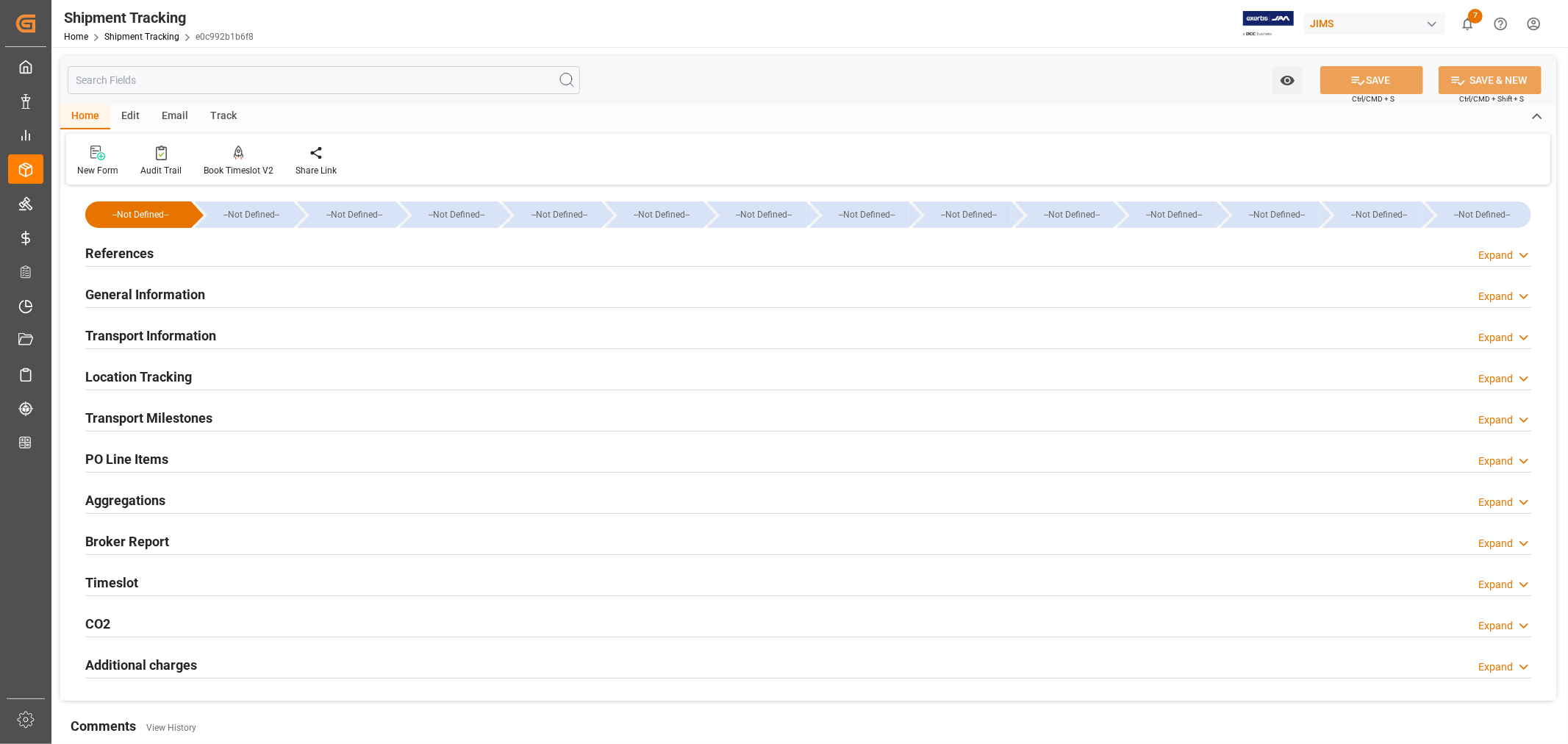
click at [208, 410] on h2 "Transport Milestones" at bounding box center [148, 417] width 127 height 20
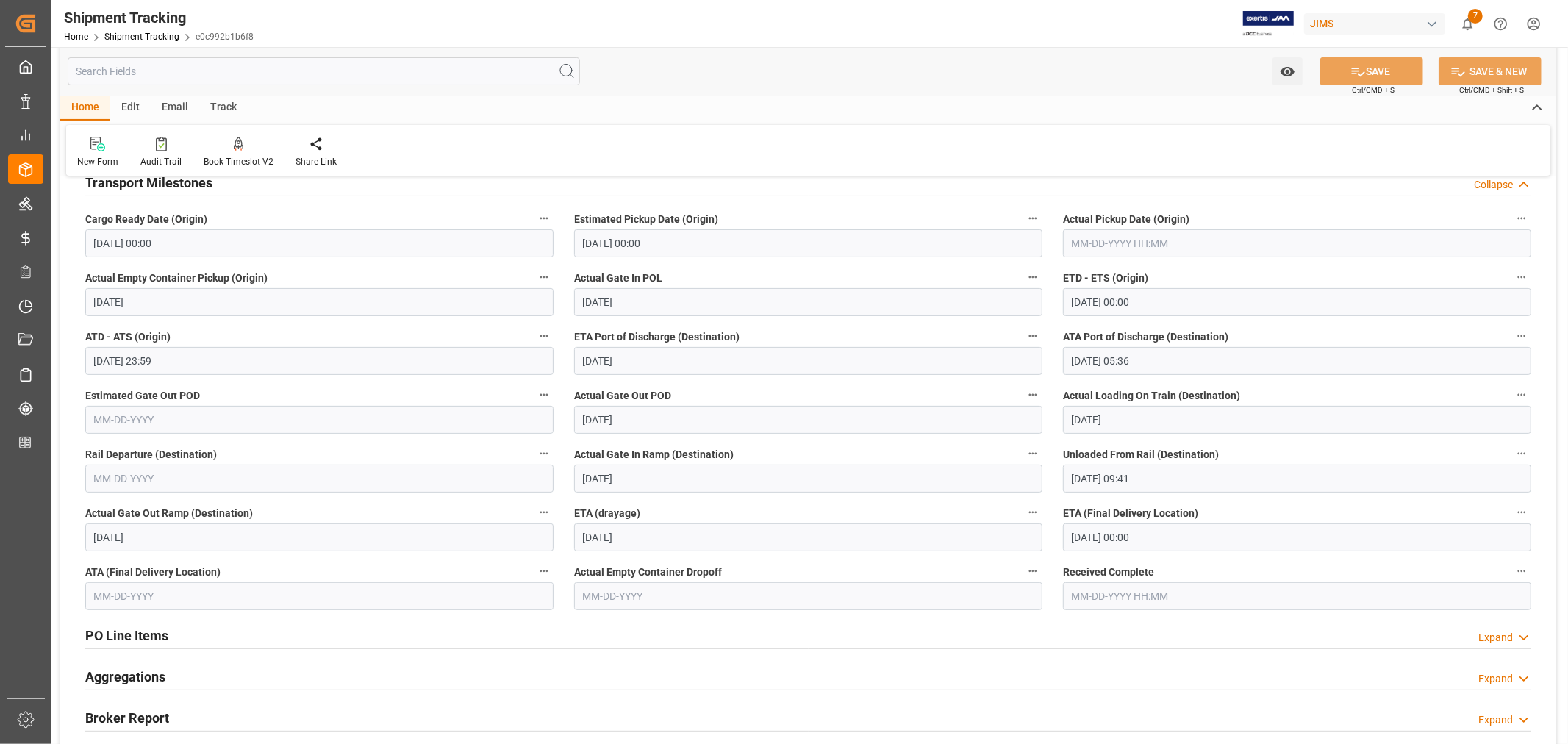
scroll to position [245, 0]
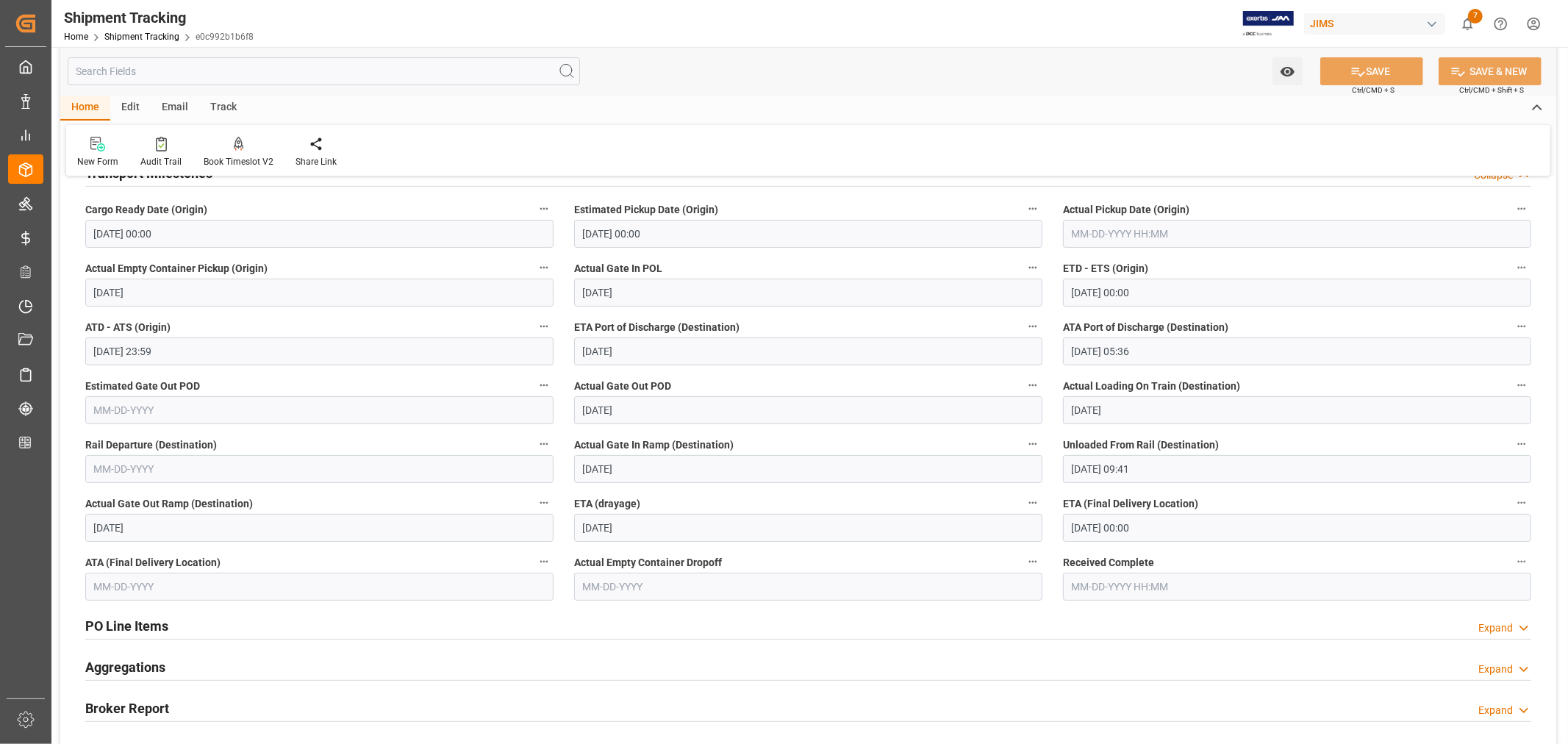
click at [223, 585] on input "text" at bounding box center [319, 587] width 468 height 28
click at [159, 505] on div "24" at bounding box center [162, 513] width 18 height 18
type input "[DATE]"
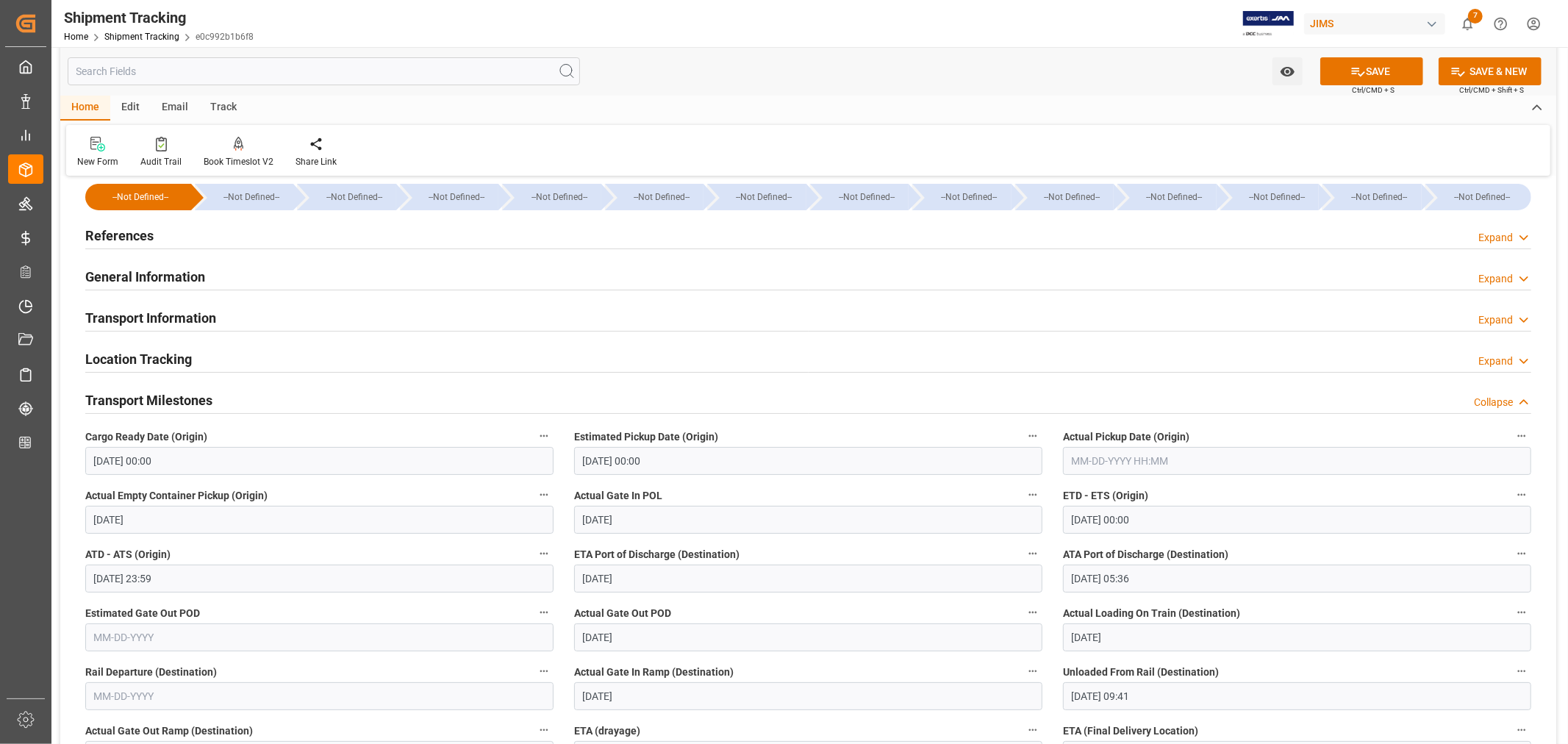
scroll to position [0, 0]
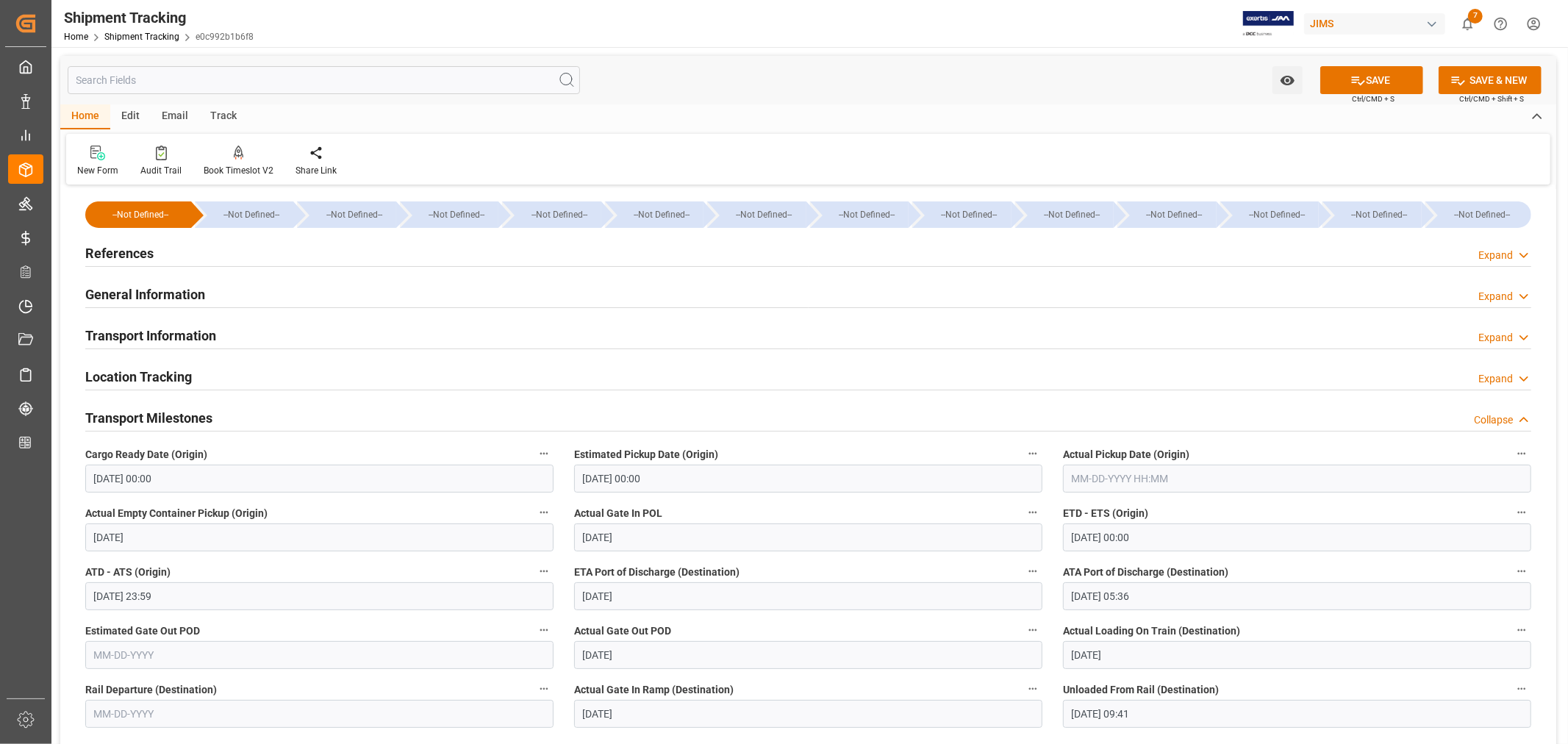
click at [157, 292] on h2 "General Information" at bounding box center [145, 294] width 120 height 20
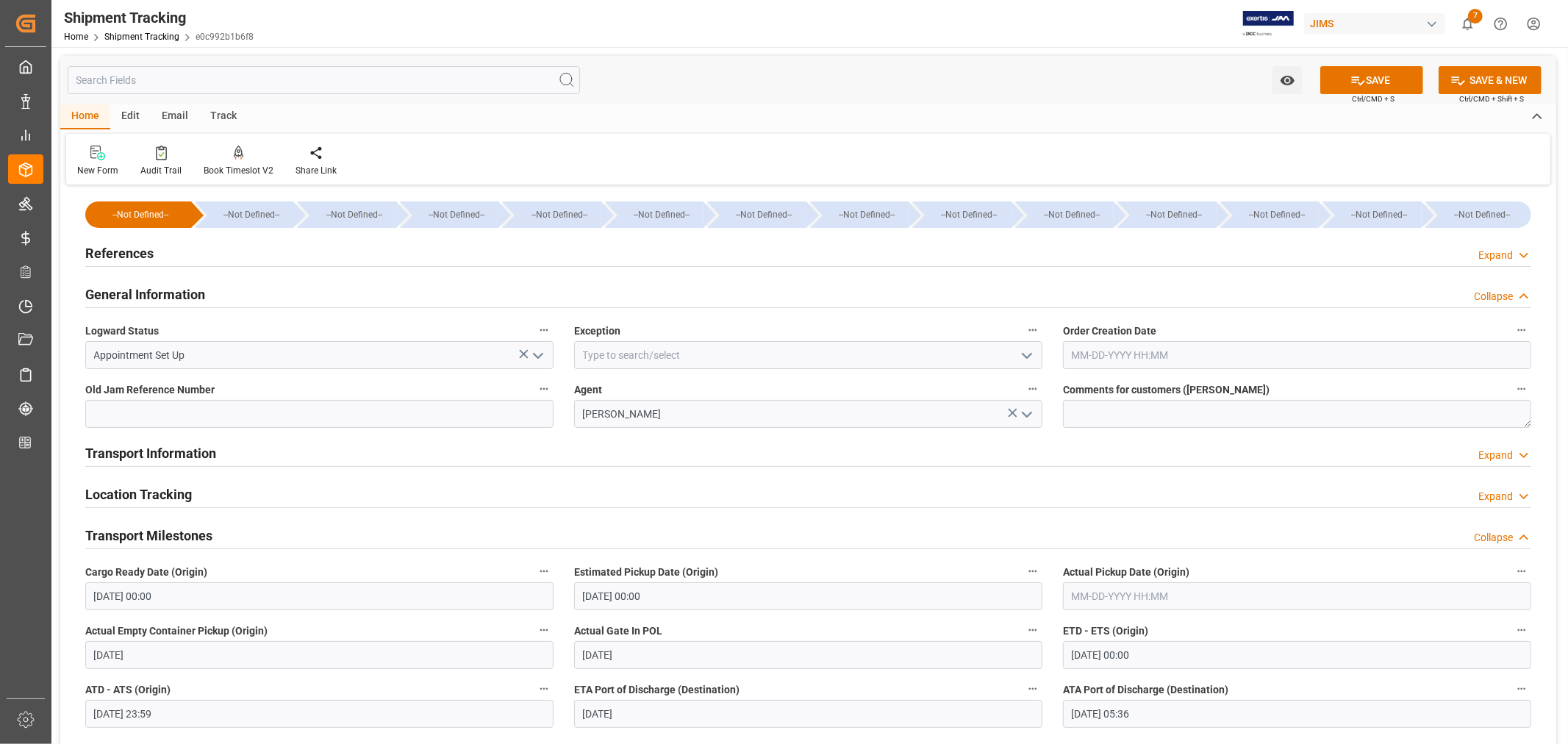
click at [157, 292] on h2 "General Information" at bounding box center [145, 294] width 120 height 20
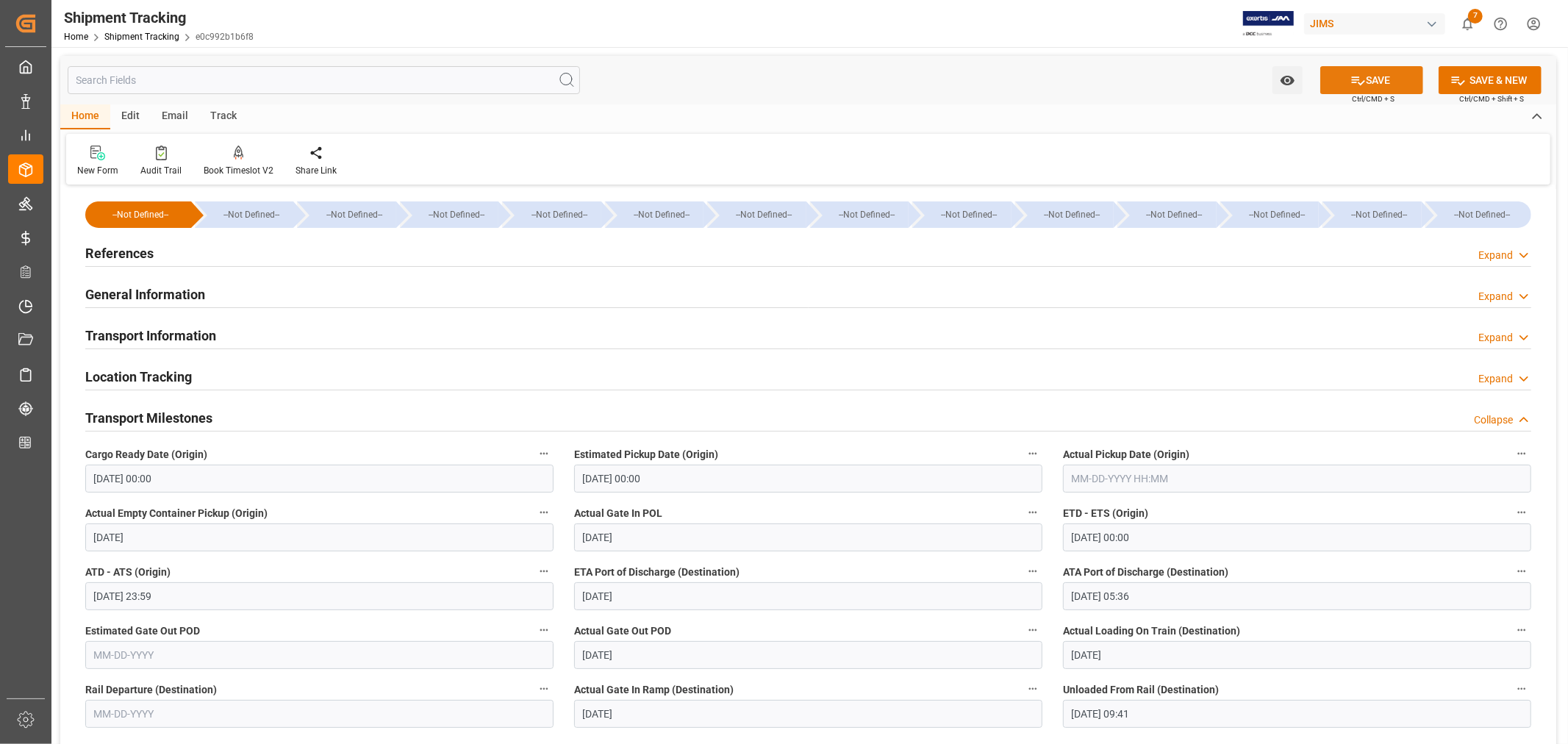
click at [1387, 78] on button "SAVE" at bounding box center [1371, 80] width 103 height 28
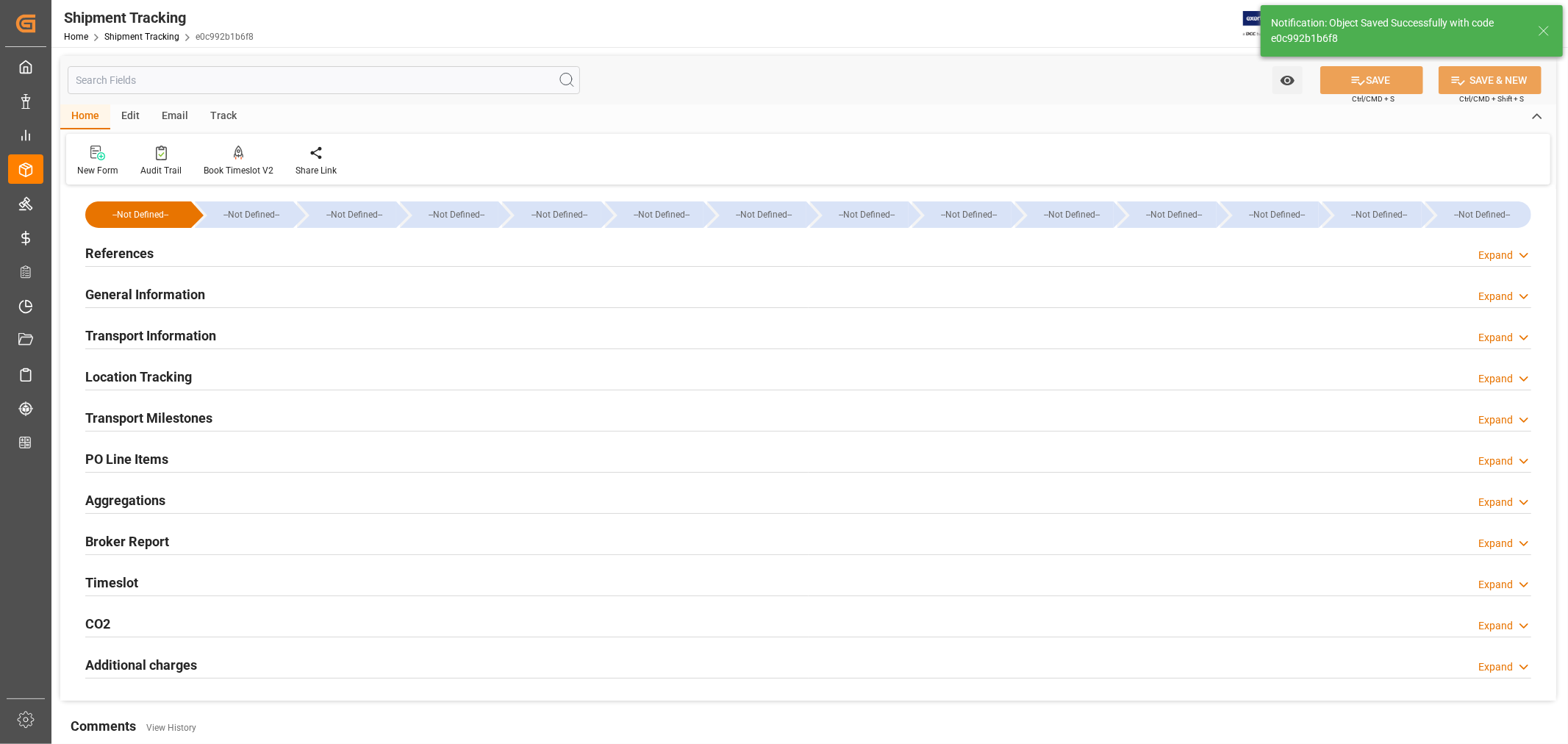
click at [177, 287] on h2 "General Information" at bounding box center [145, 294] width 120 height 20
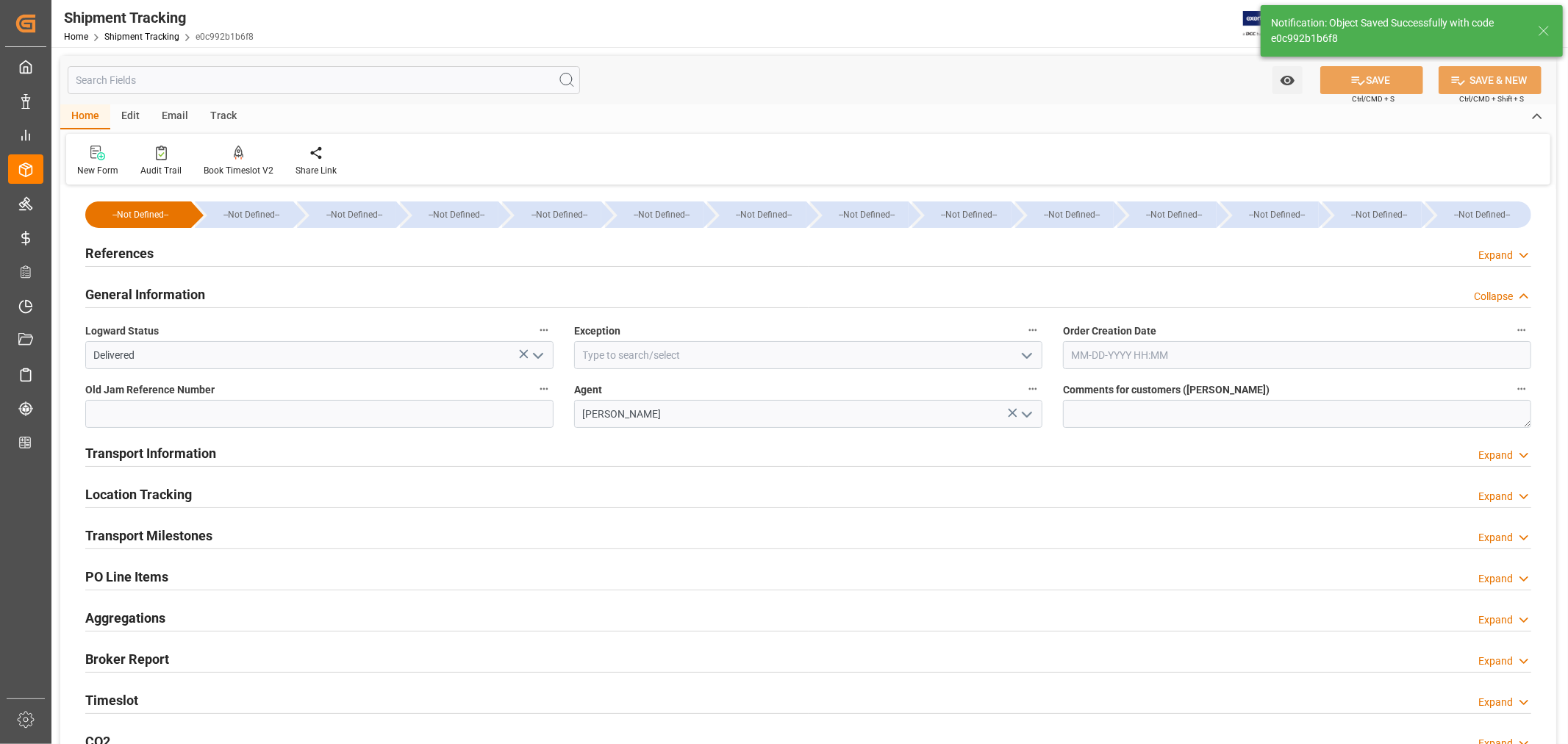
click at [177, 287] on h2 "General Information" at bounding box center [145, 294] width 120 height 20
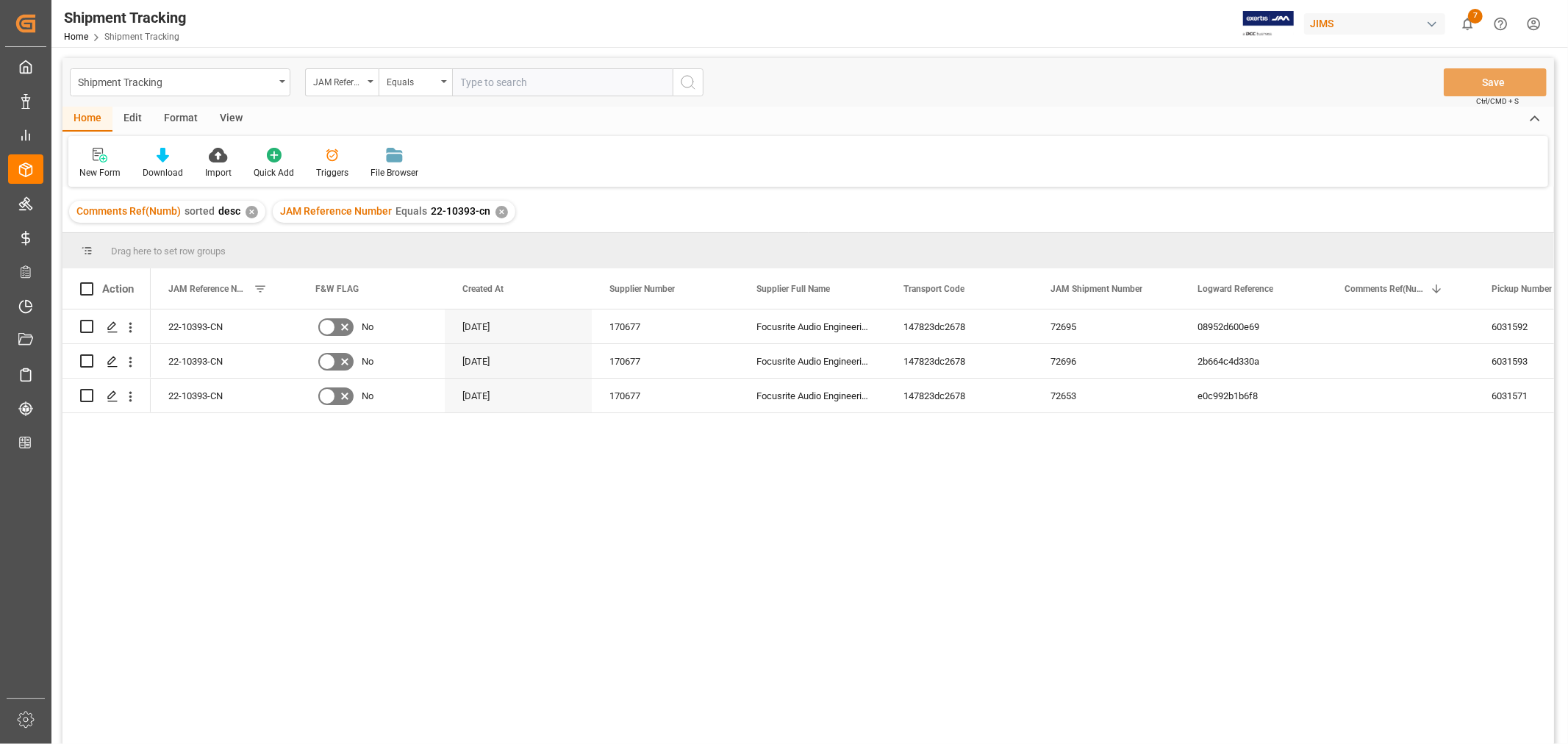
drag, startPoint x: 227, startPoint y: 120, endPoint x: 218, endPoint y: 122, distance: 9.2
click at [227, 120] on div "View" at bounding box center [231, 119] width 45 height 25
click at [100, 165] on div "Default" at bounding box center [94, 163] width 50 height 32
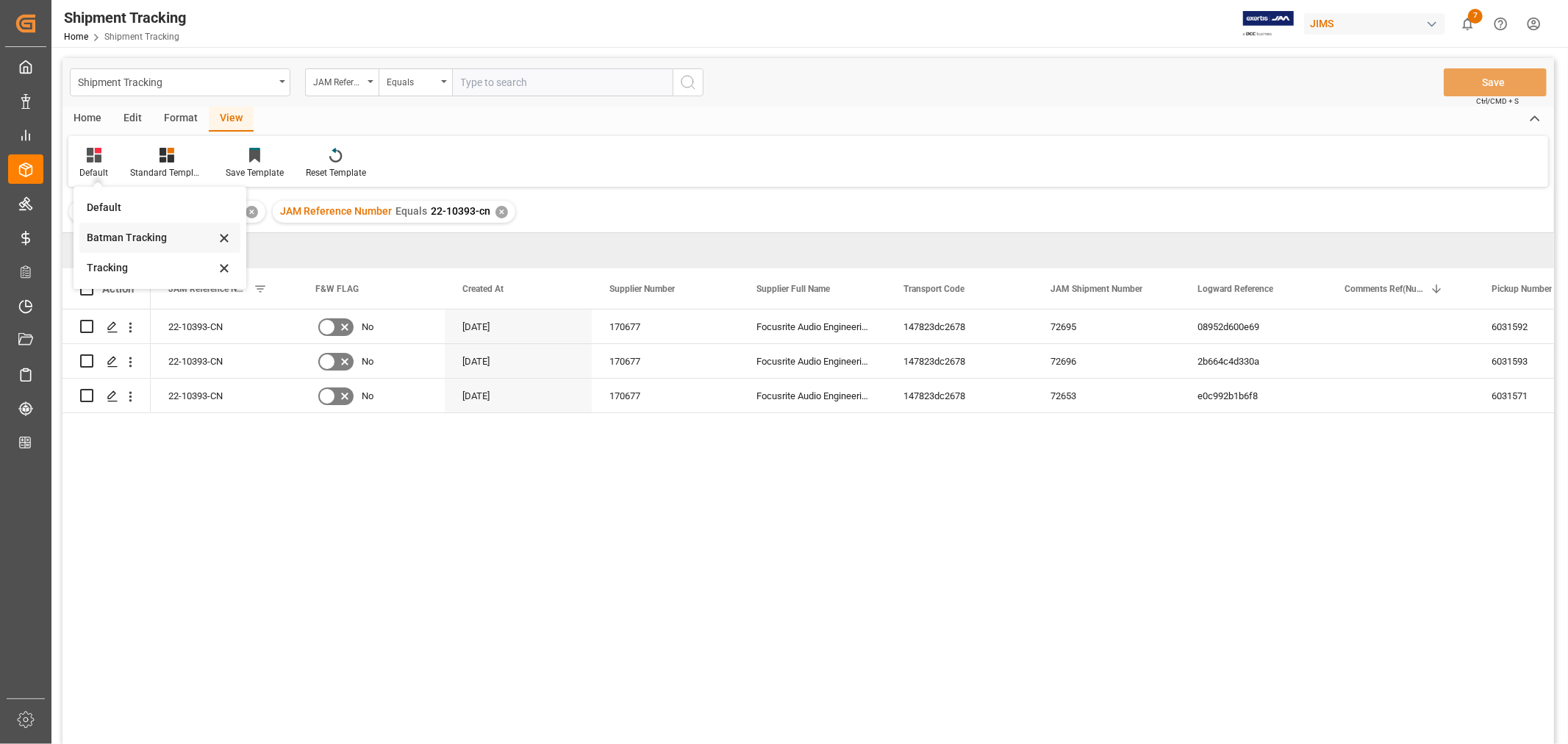
click at [118, 239] on div "Batman Tracking" at bounding box center [150, 238] width 129 height 15
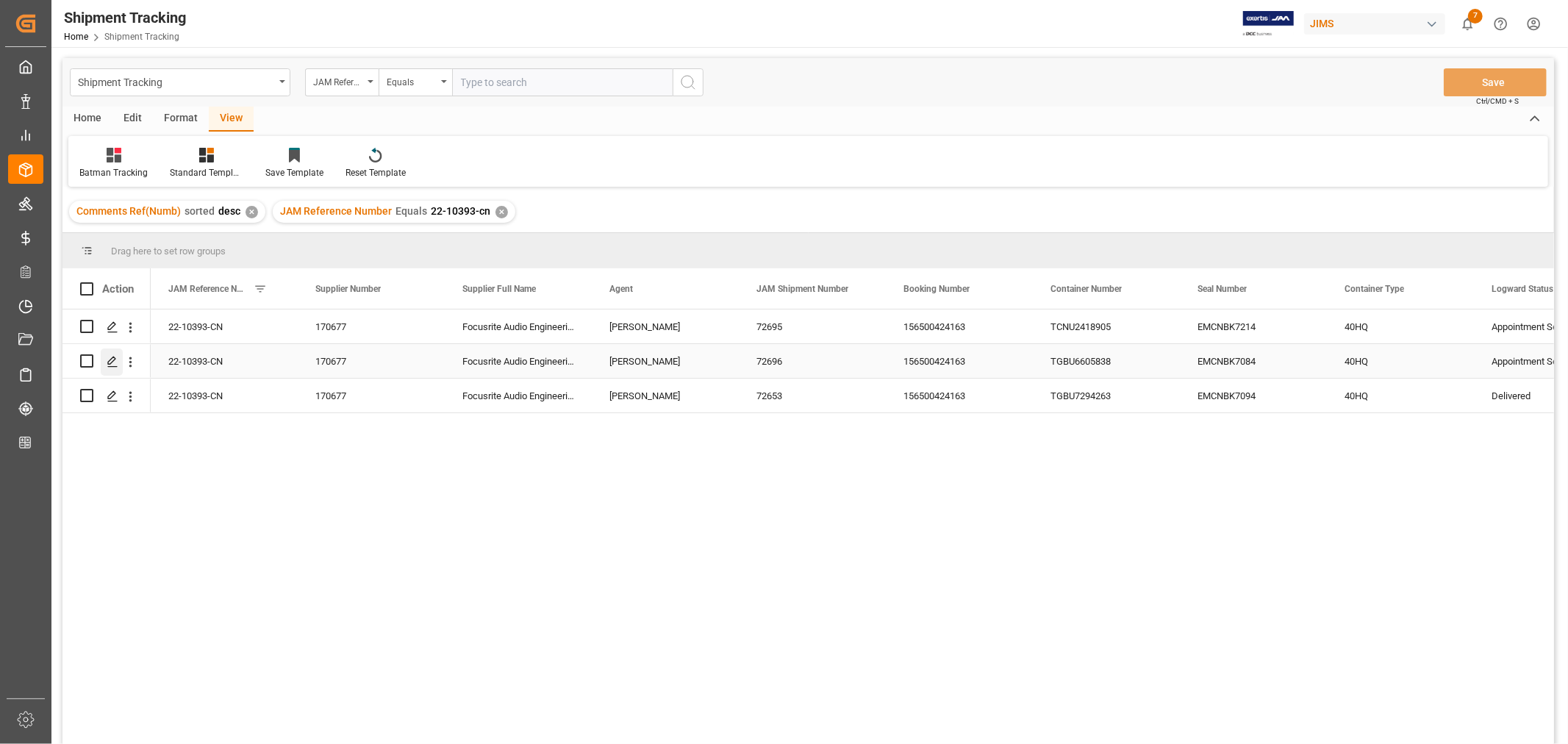
click at [114, 359] on icon "Press SPACE to select this row." at bounding box center [112, 361] width 12 height 12
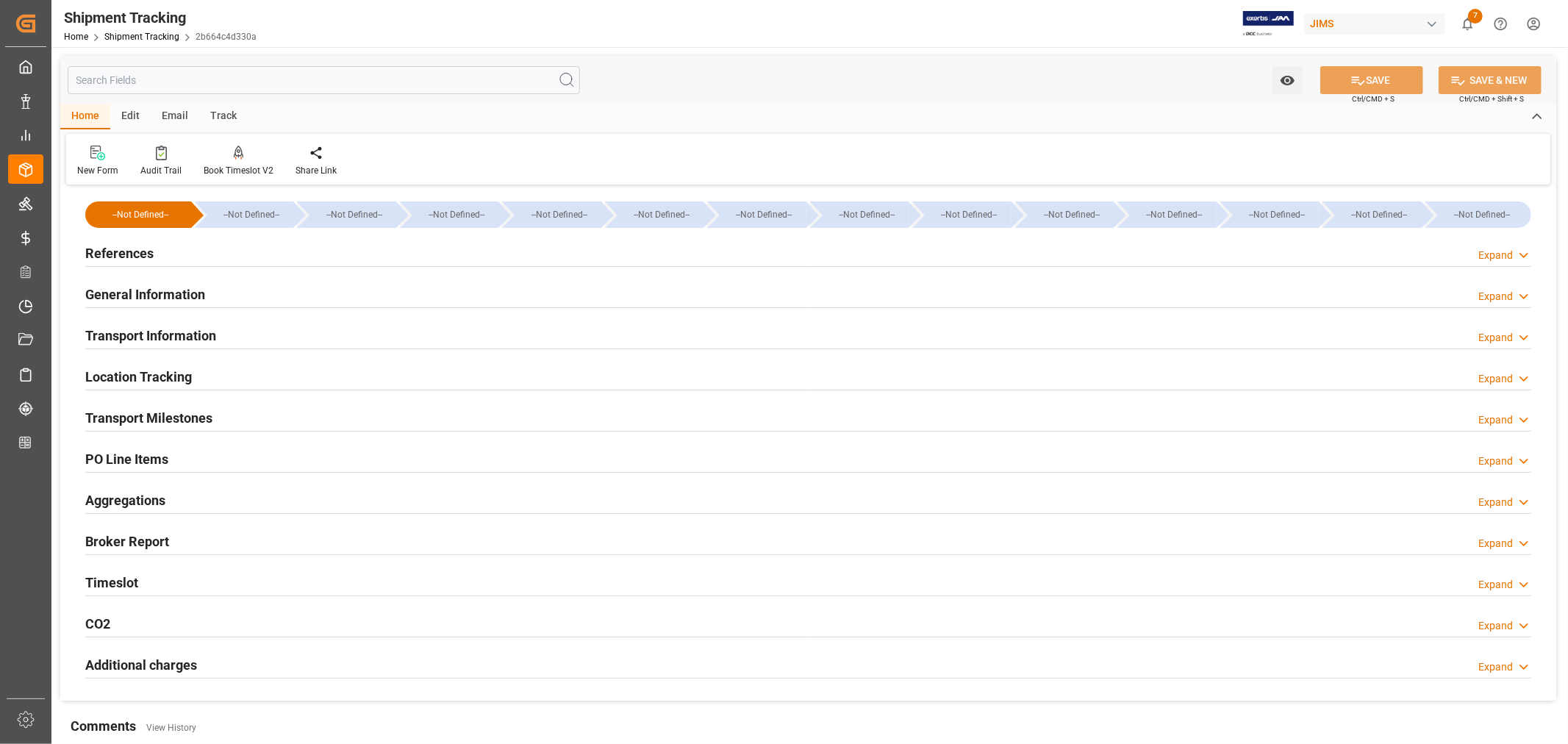
type input "08-18-2025 00:00"
type input "08-18-2025"
type input "08-19-2025"
type input "08-20-2025 00:00"
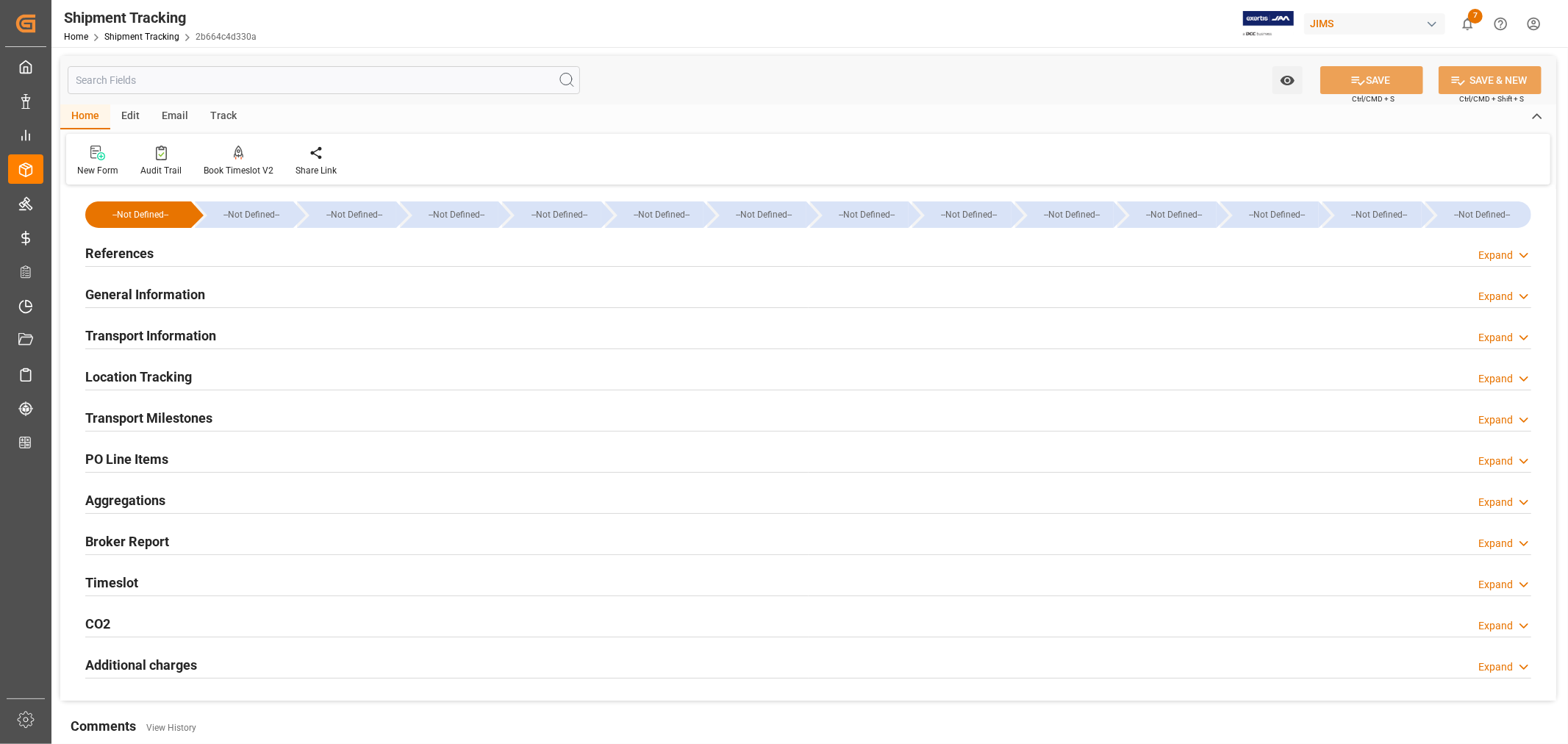
type input "08-19-2025 23:59"
type input "09-10-2025"
type input "09-10-2025 05:36"
type input "[DATE]"
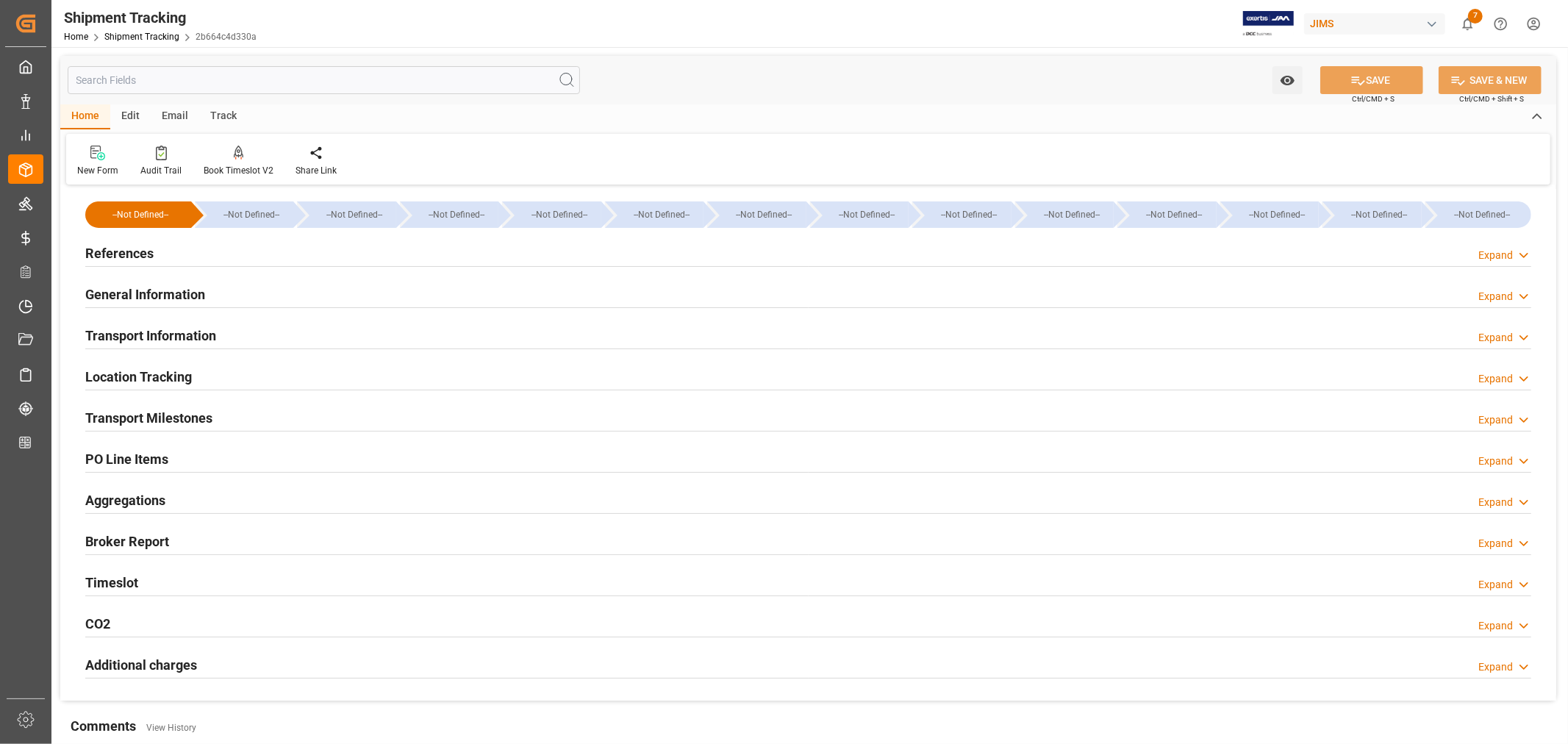
type input "09-22-2025"
type input "09-22-2025 10:00"
type input "09-24-2025"
type input "[DATE]"
type input "09-24-2025 00:00"
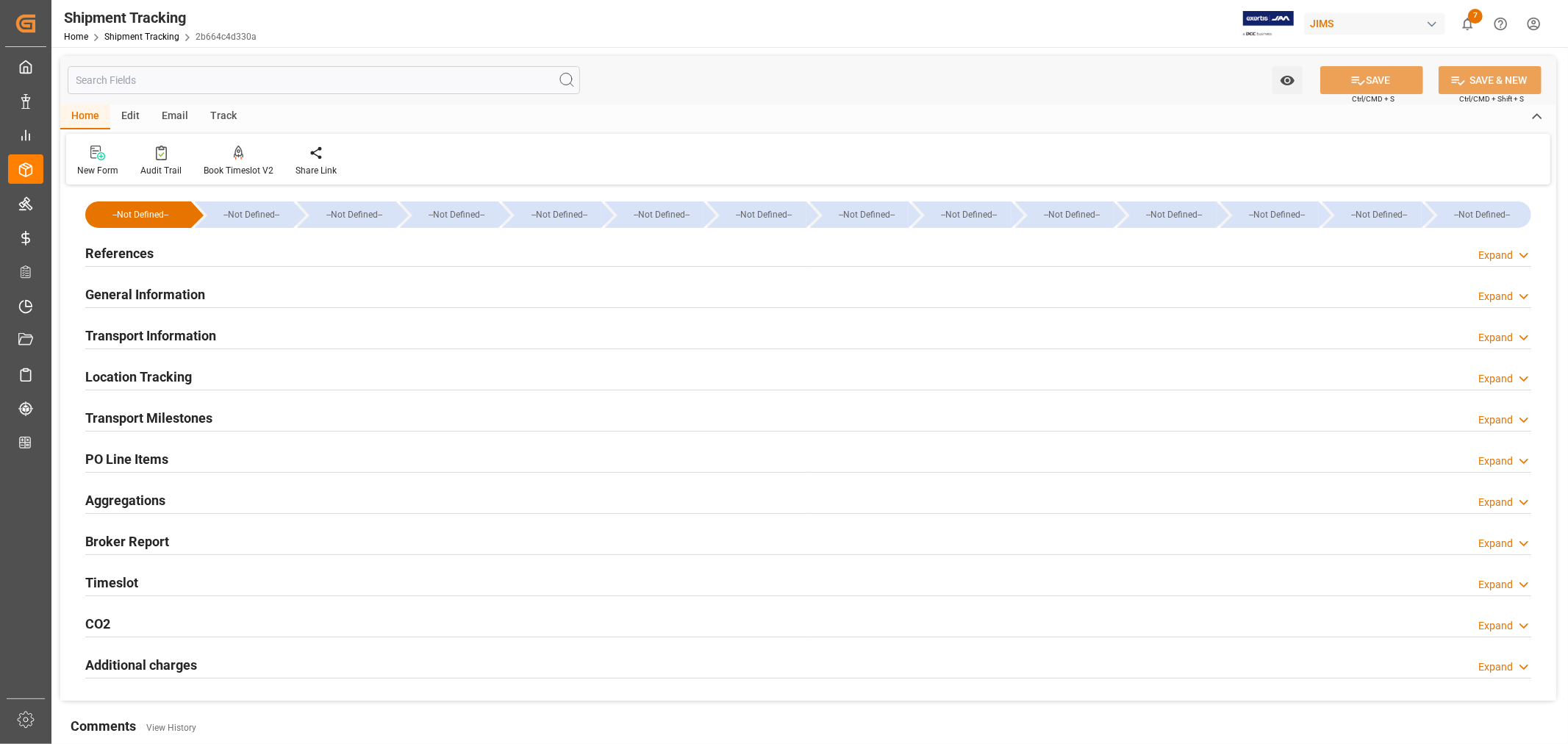
click at [132, 283] on div "General Information" at bounding box center [145, 292] width 120 height 28
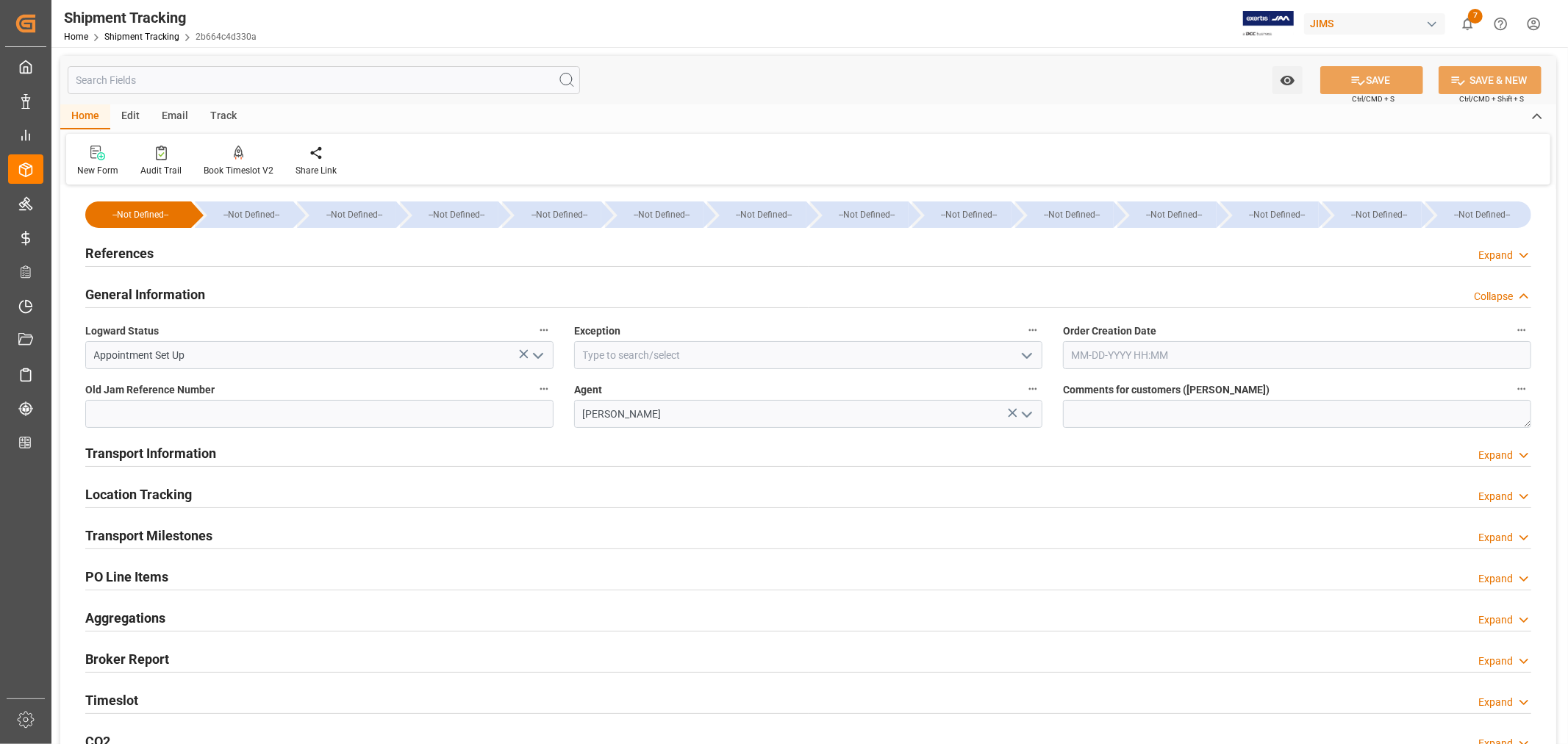
click at [132, 283] on div "General Information" at bounding box center [145, 292] width 120 height 28
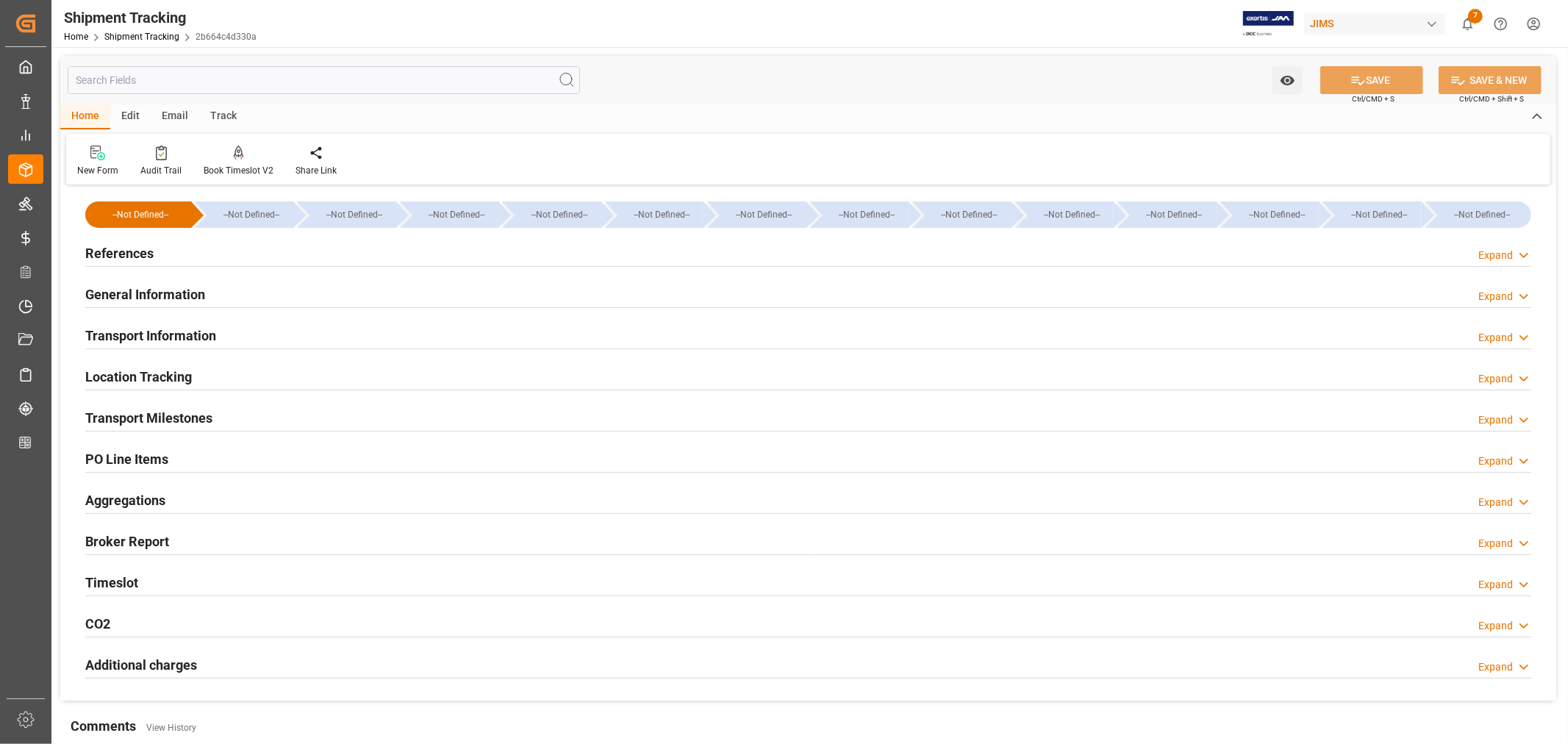
click at [183, 417] on h2 "Transport Milestones" at bounding box center [148, 417] width 127 height 20
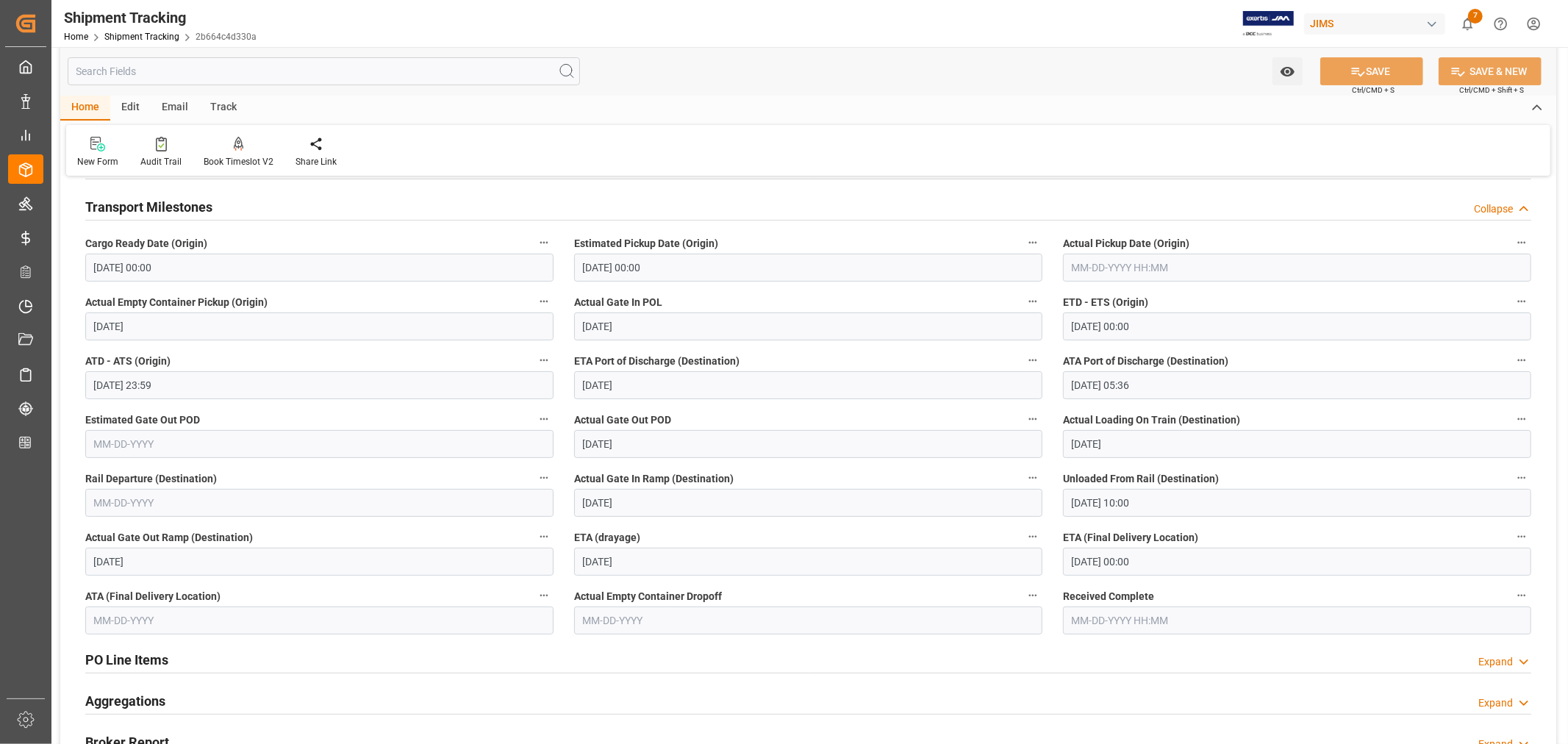
scroll to position [327, 0]
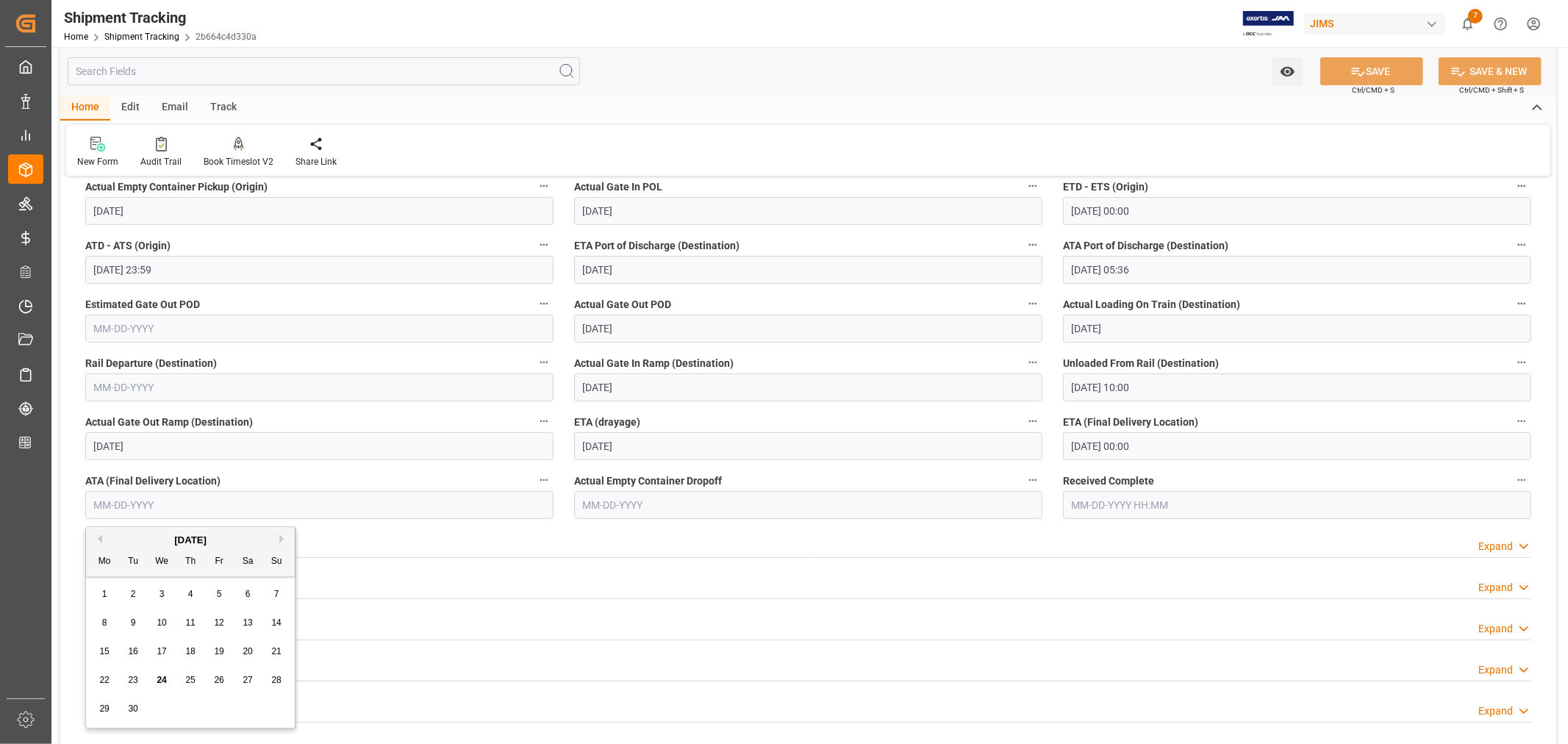
click at [150, 504] on input "text" at bounding box center [319, 505] width 468 height 28
click at [159, 678] on span "24" at bounding box center [161, 679] width 10 height 10
type input "09-24-2025"
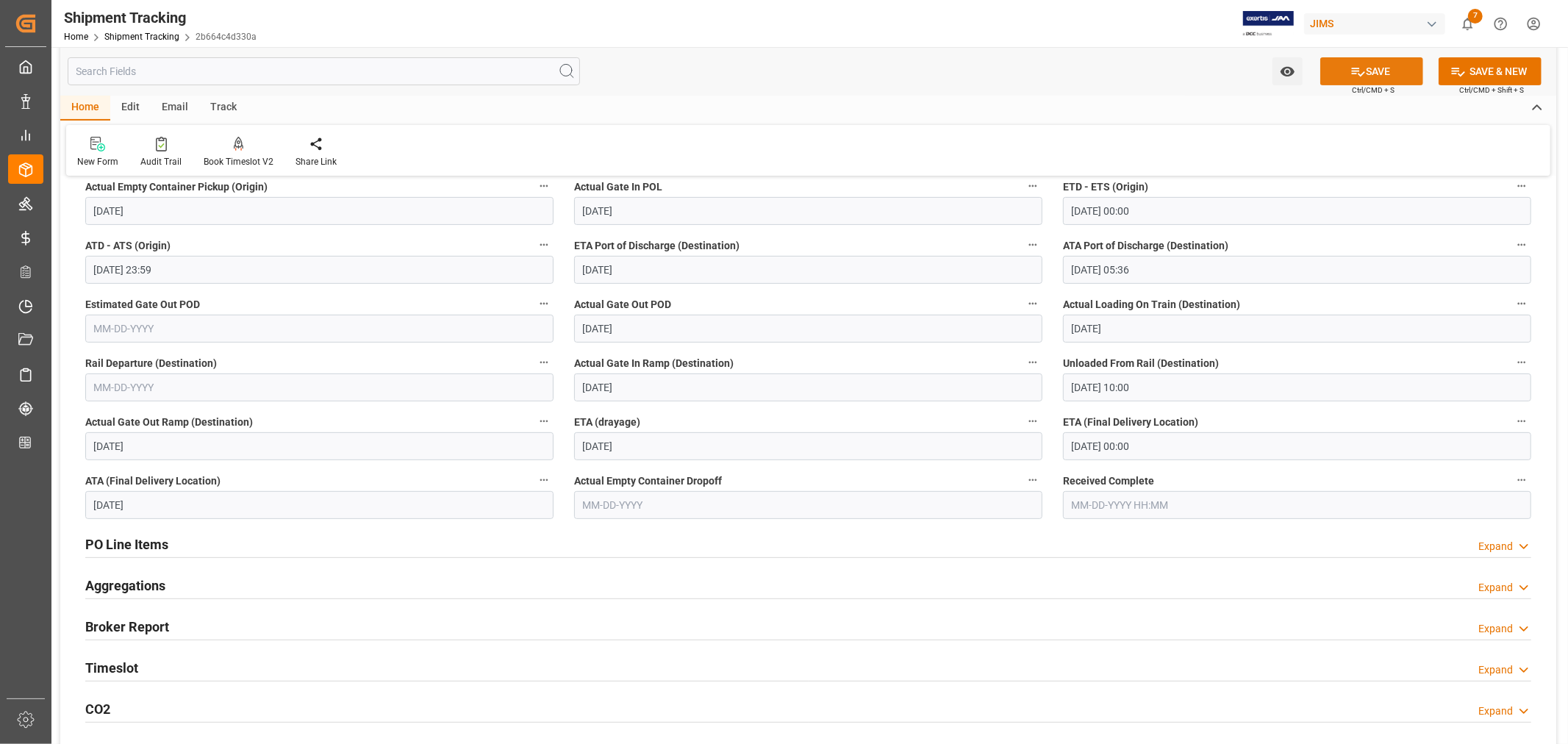
click at [1362, 75] on icon at bounding box center [1357, 71] width 15 height 15
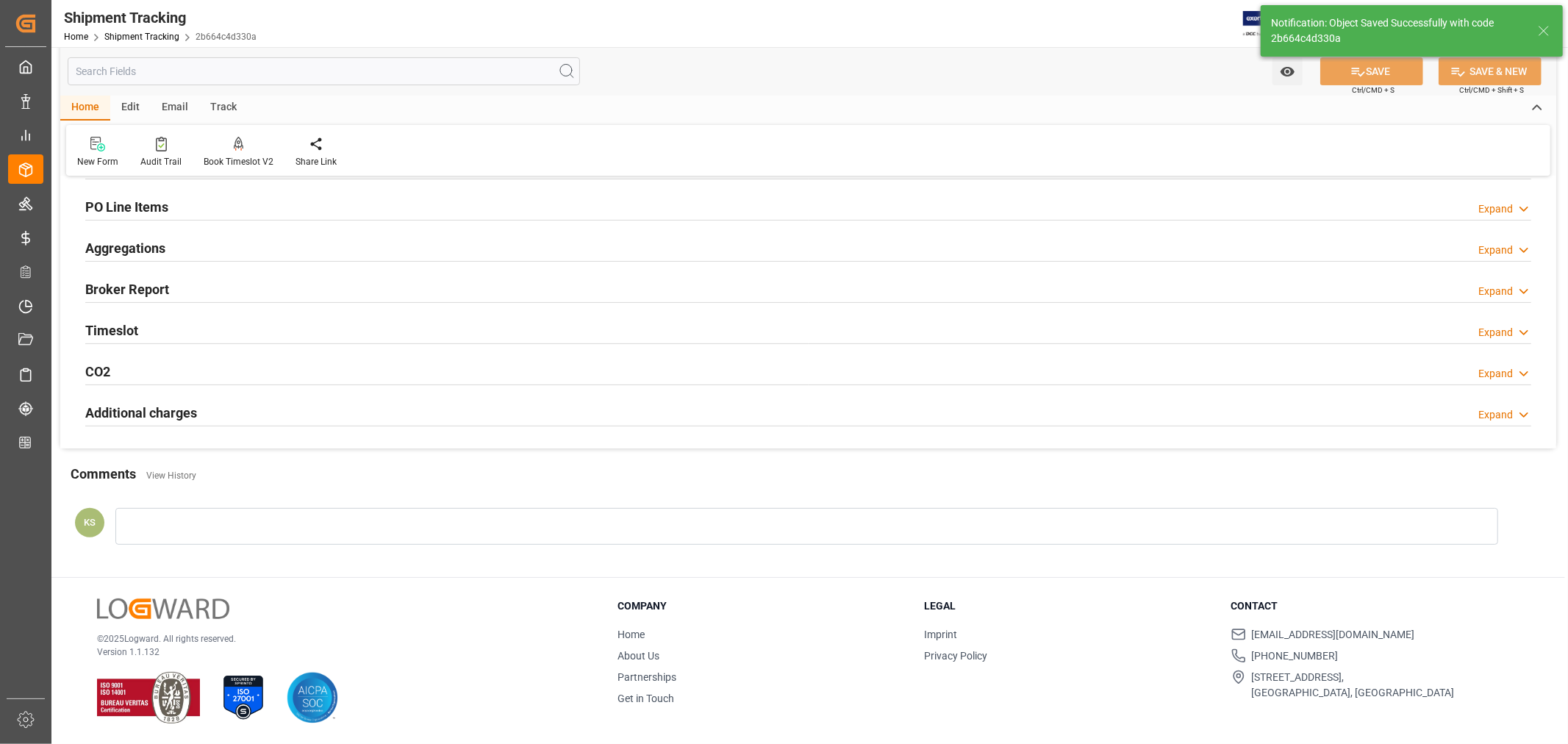
scroll to position [0, 0]
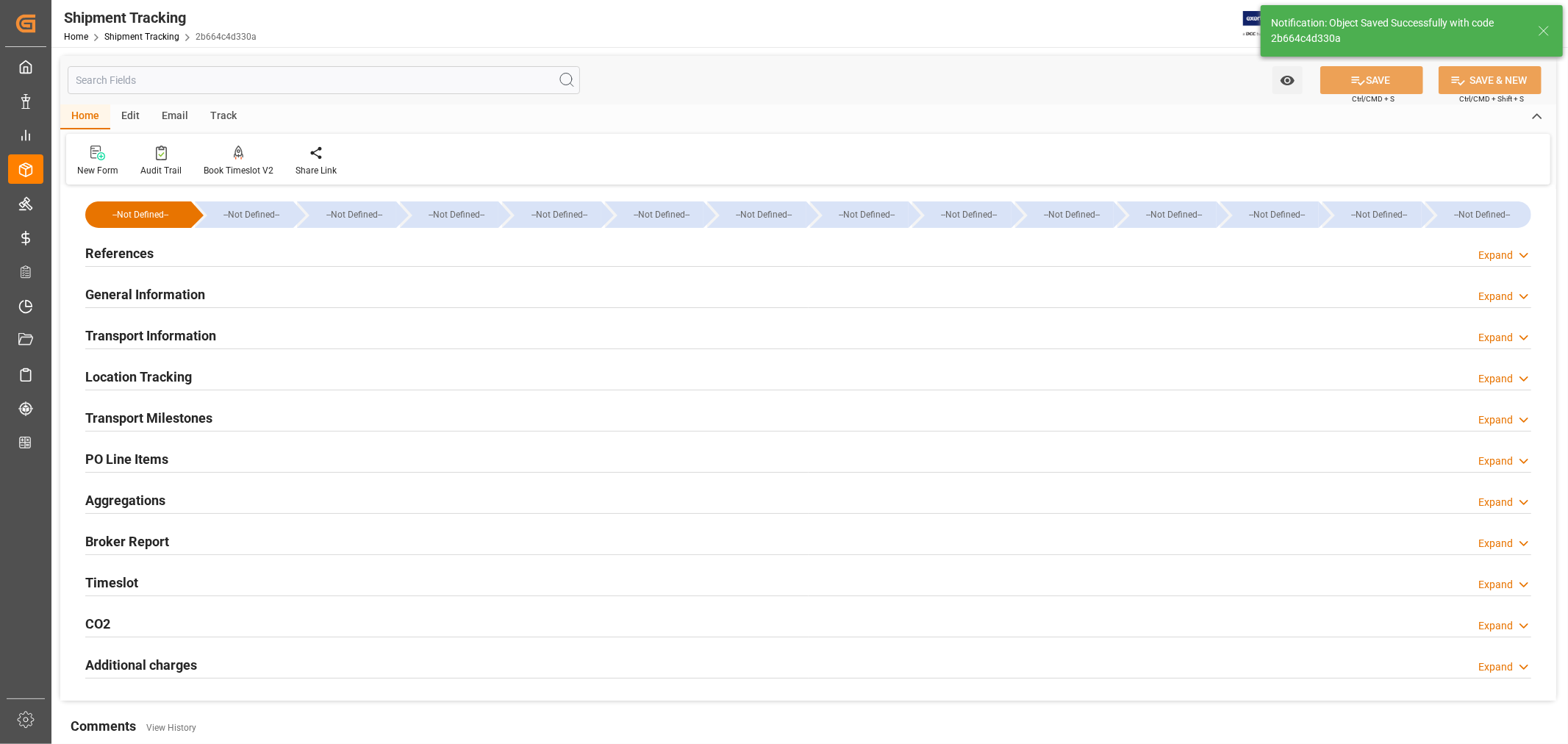
click at [125, 291] on h2 "General Information" at bounding box center [145, 294] width 120 height 20
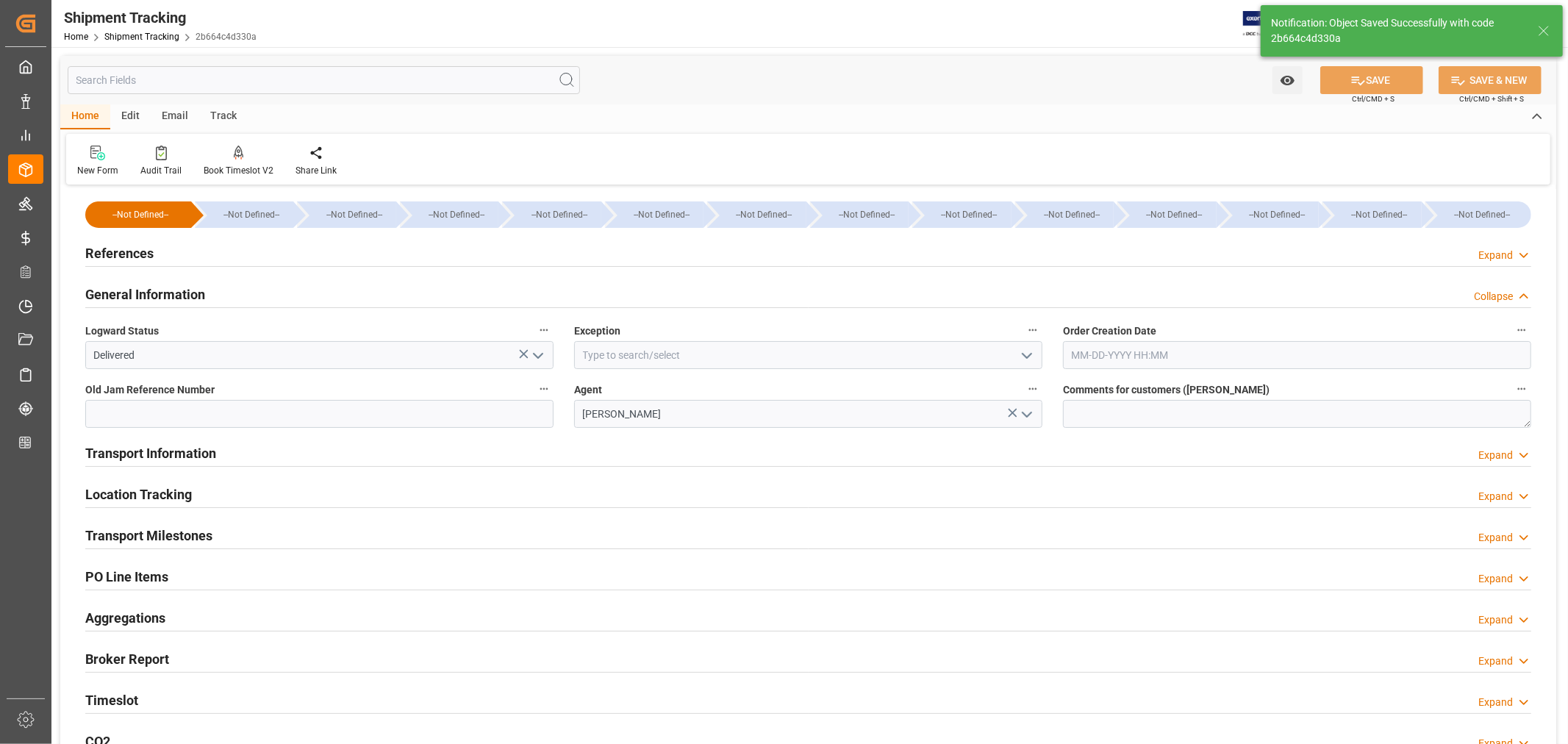
click at [125, 291] on h2 "General Information" at bounding box center [145, 294] width 120 height 20
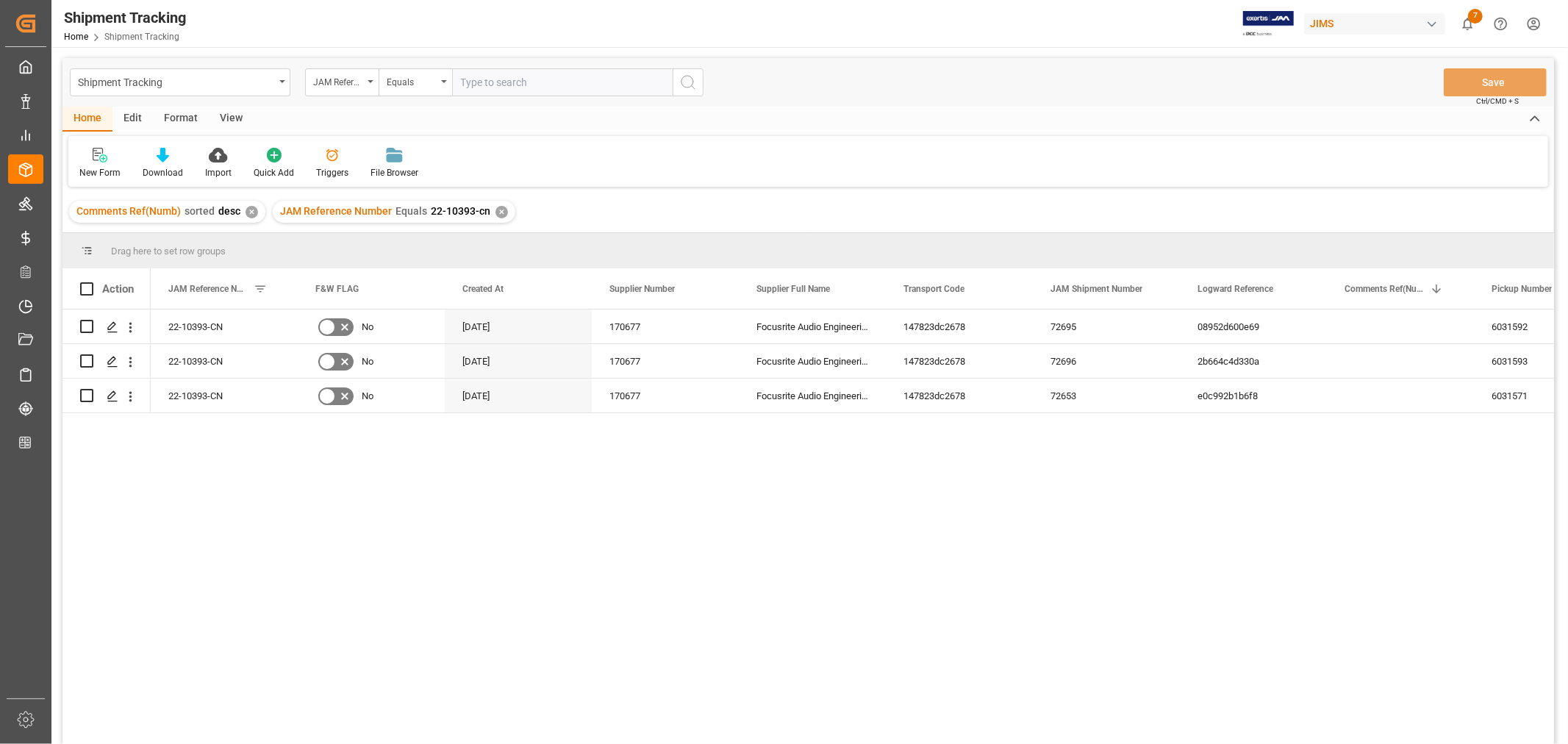
click at [223, 120] on div "View" at bounding box center [231, 119] width 45 height 25
click at [104, 166] on div "Default" at bounding box center [94, 173] width 29 height 13
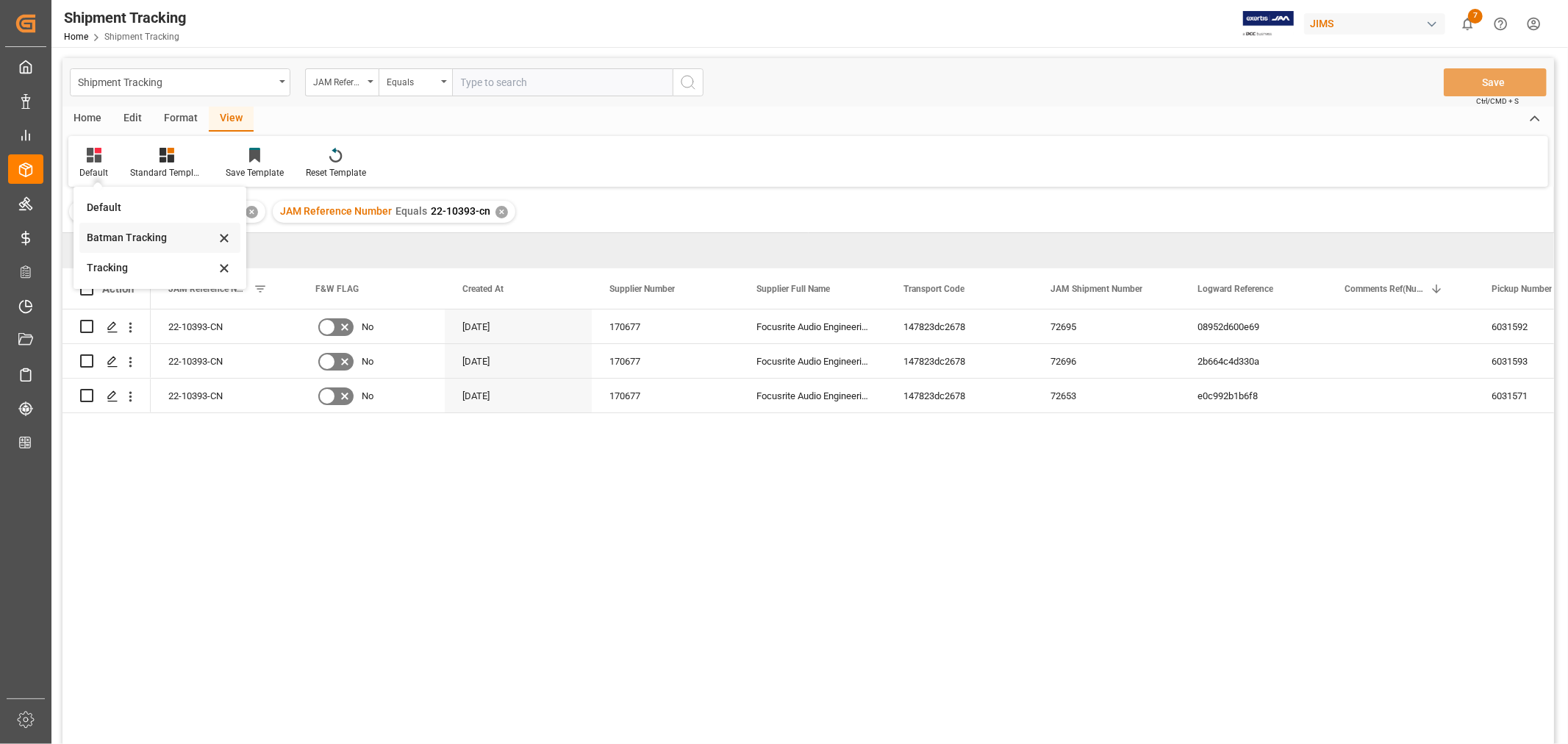
click at [108, 238] on div "Batman Tracking" at bounding box center [150, 238] width 129 height 15
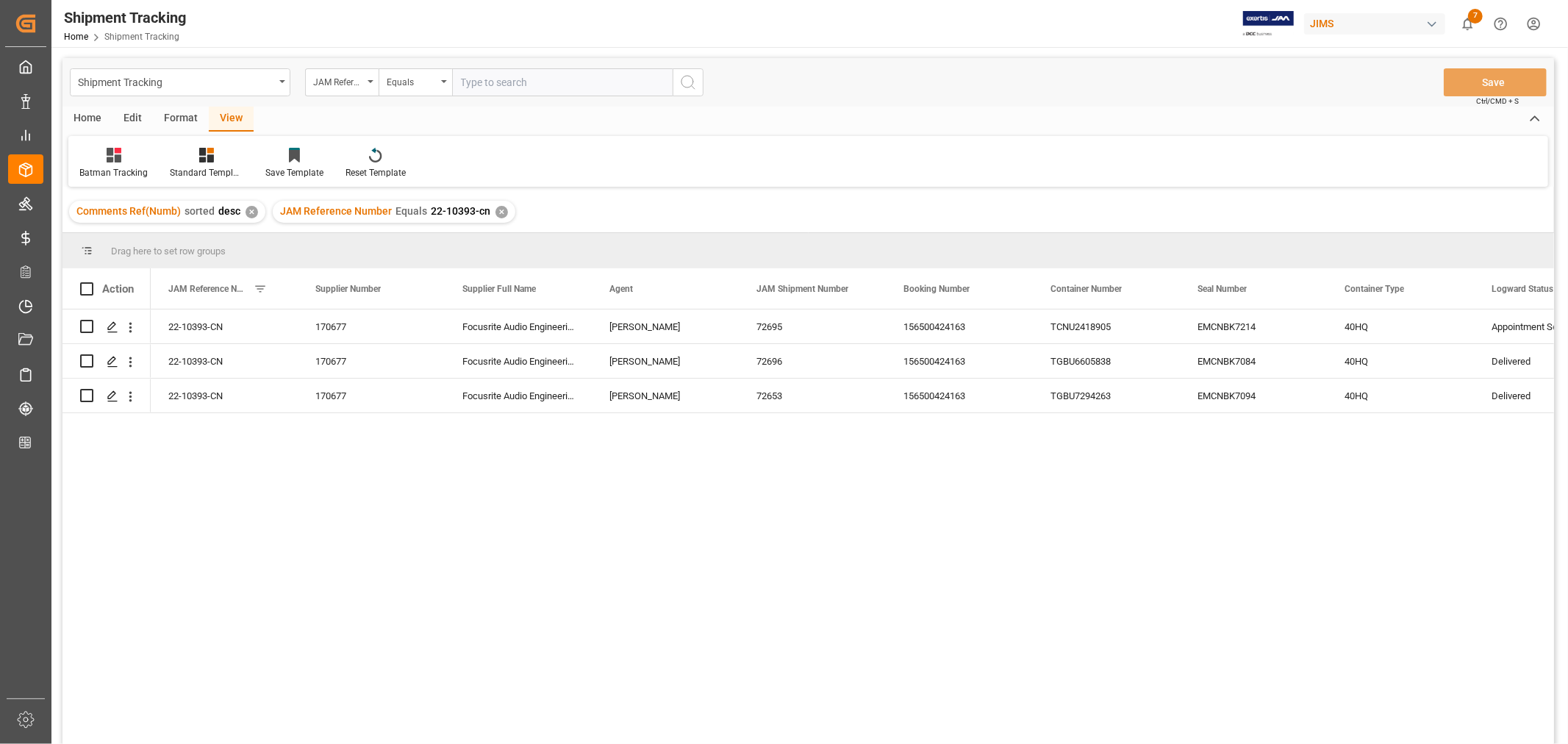
click at [497, 211] on div "✕" at bounding box center [502, 212] width 13 height 13
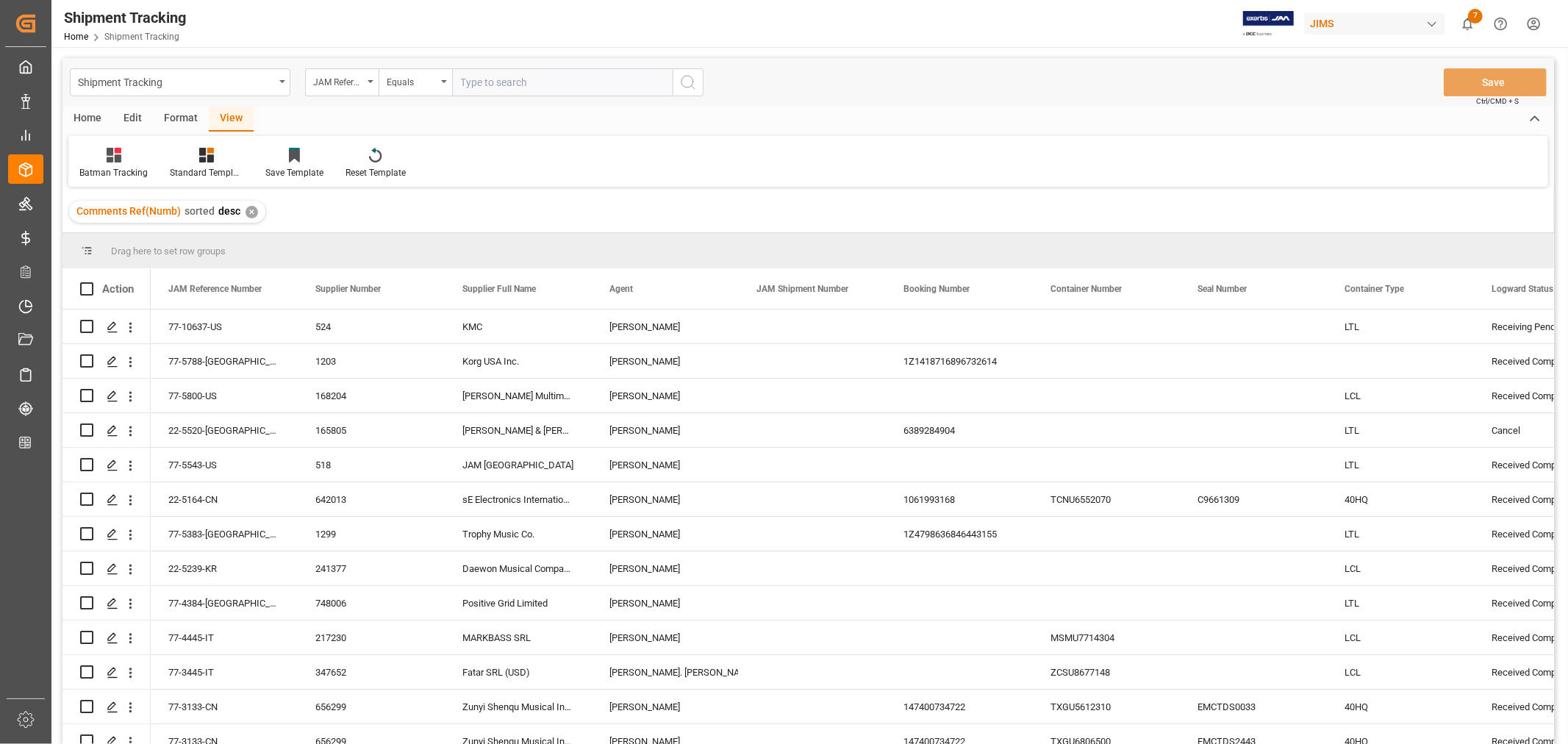
click at [488, 77] on input "text" at bounding box center [562, 82] width 220 height 28
type input "22-8443-se"
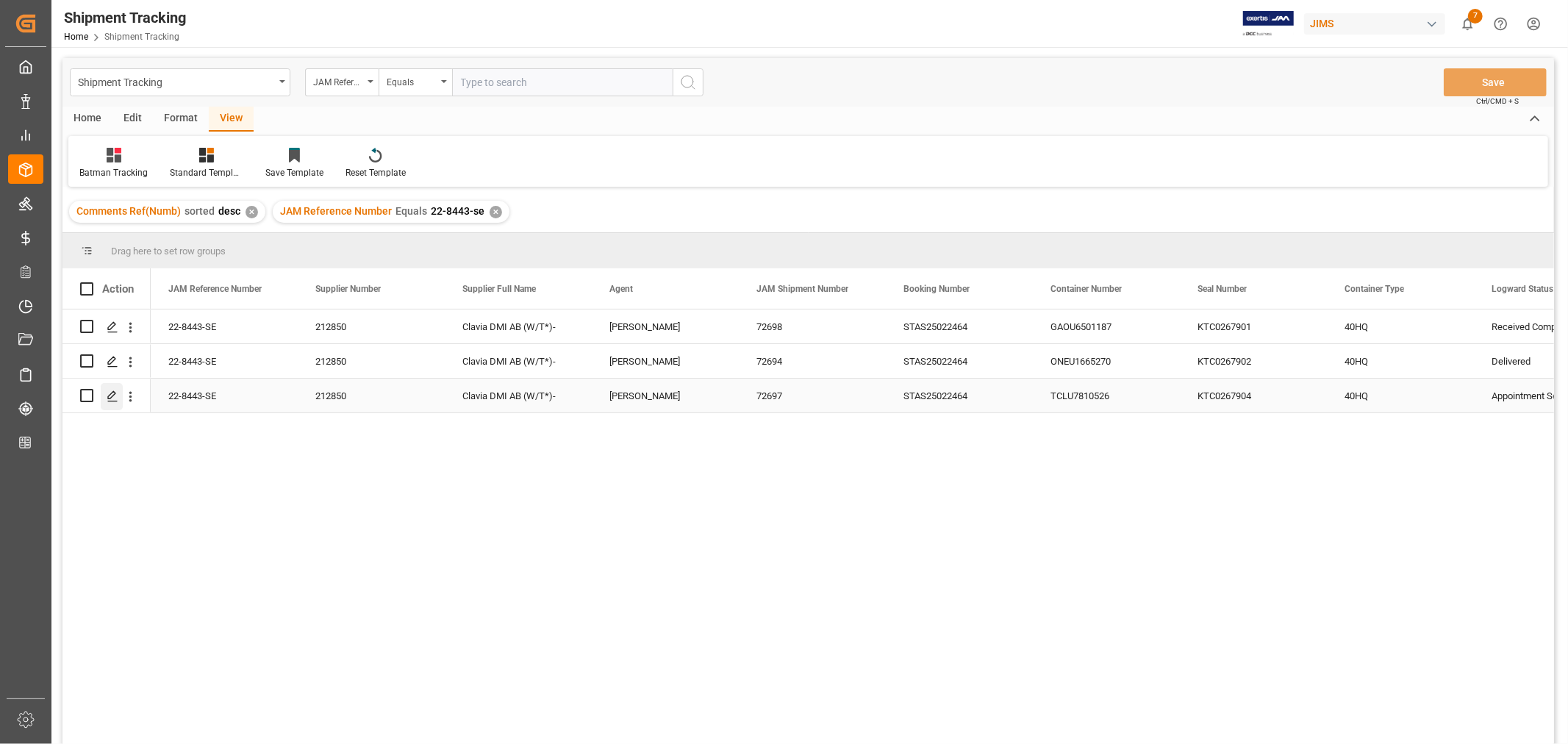
click at [112, 391] on polygon "Press SPACE to select this row." at bounding box center [112, 395] width 7 height 7
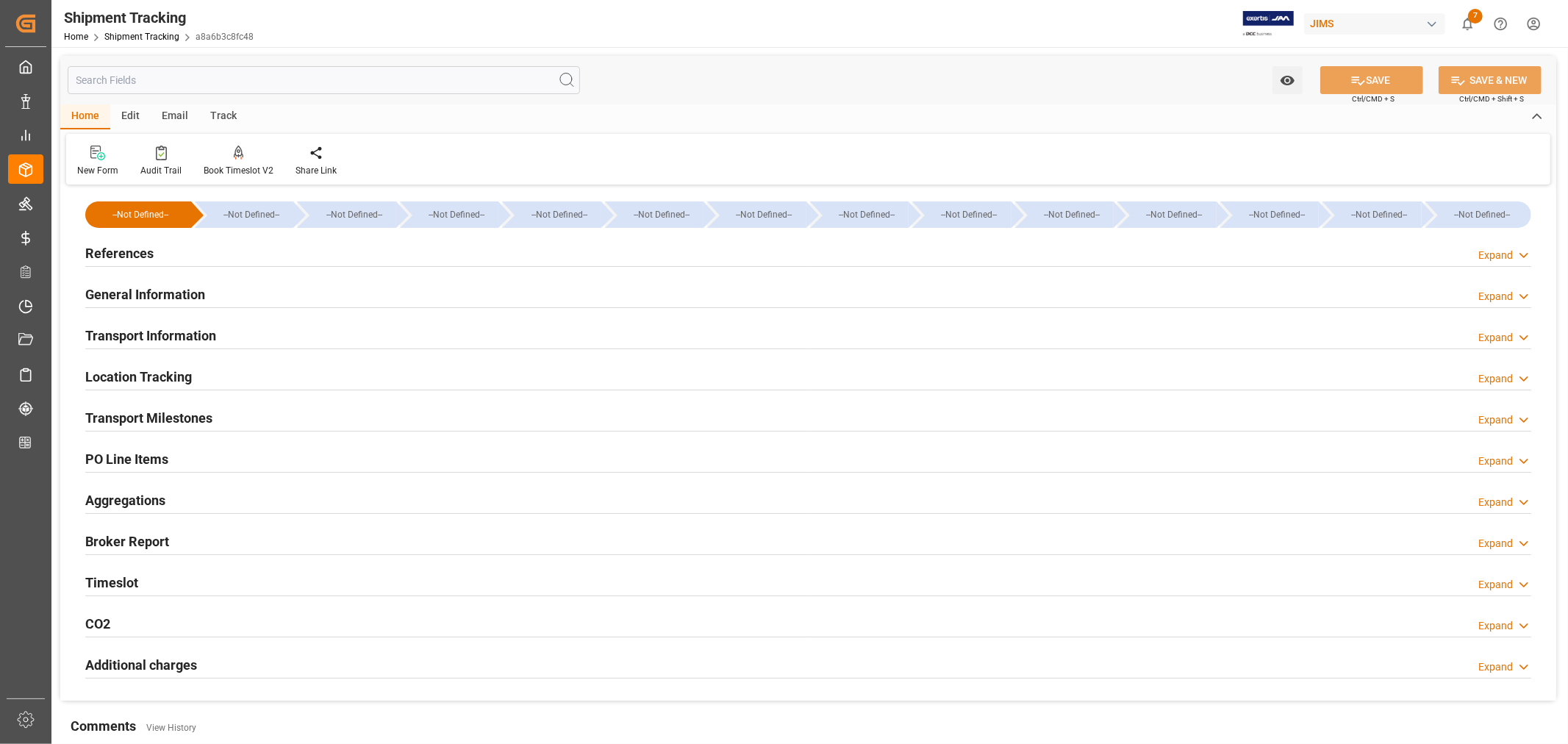
click at [187, 417] on h2 "Transport Milestones" at bounding box center [148, 417] width 127 height 20
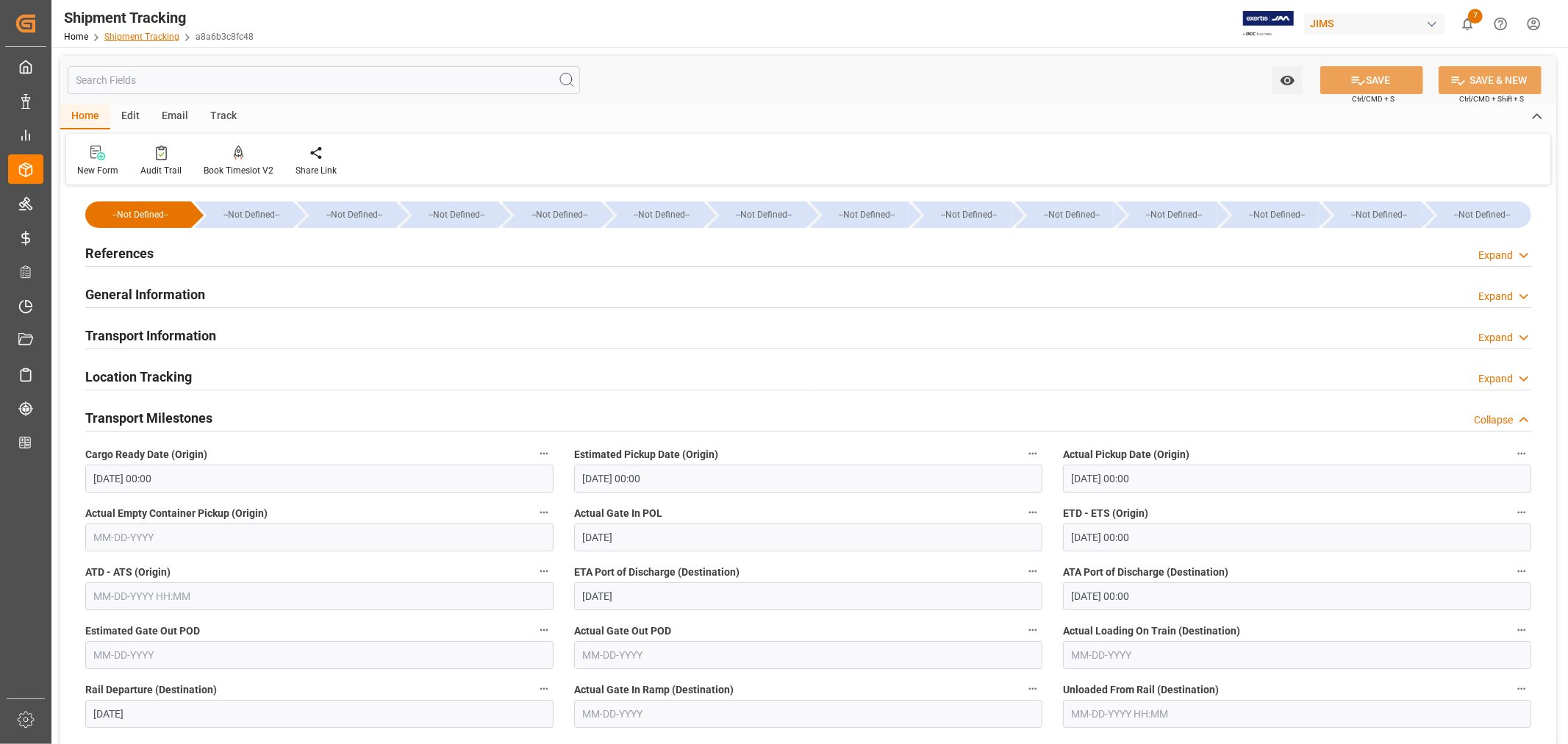
click at [163, 33] on link "Shipment Tracking" at bounding box center [141, 36] width 75 height 10
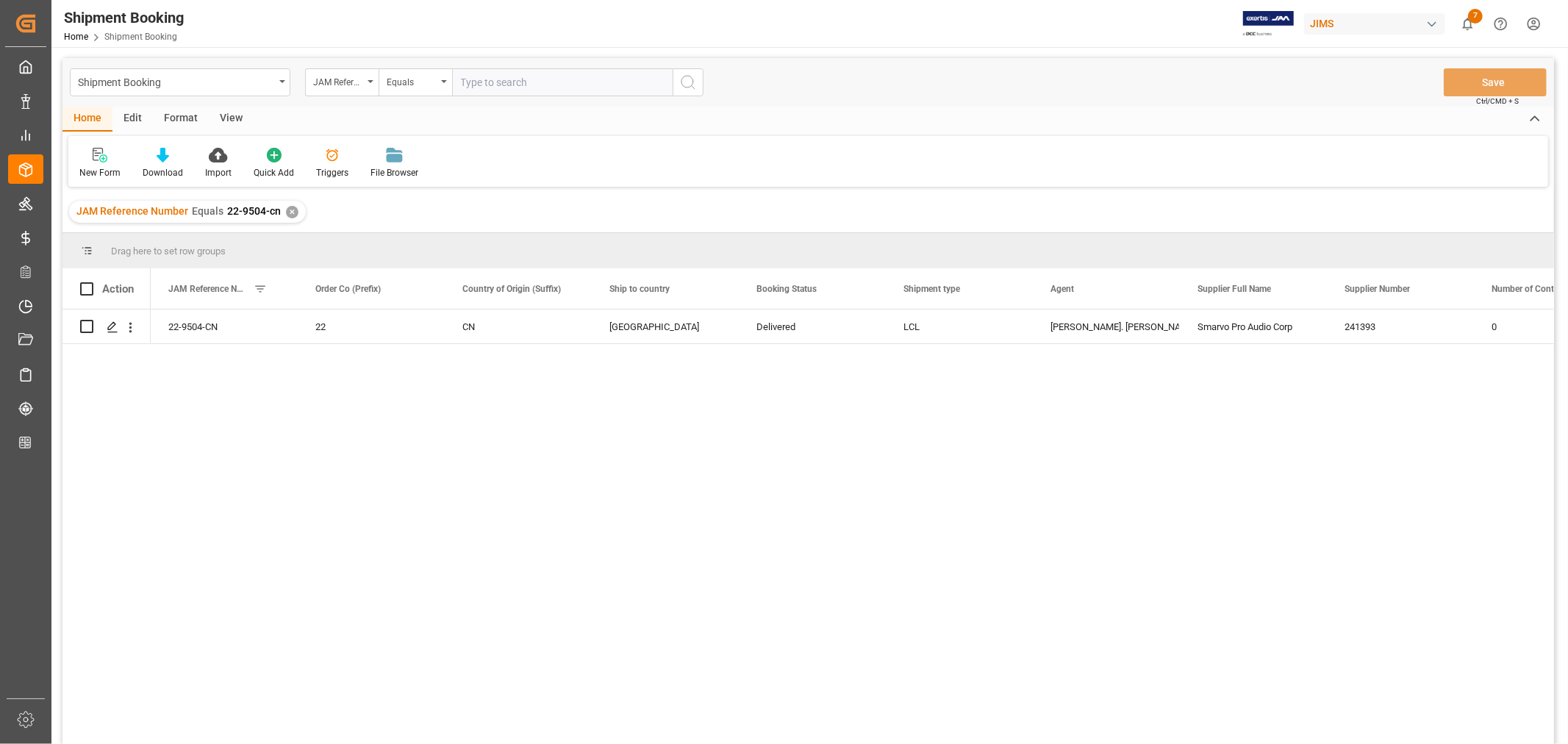
click at [287, 211] on div "✕" at bounding box center [292, 212] width 13 height 13
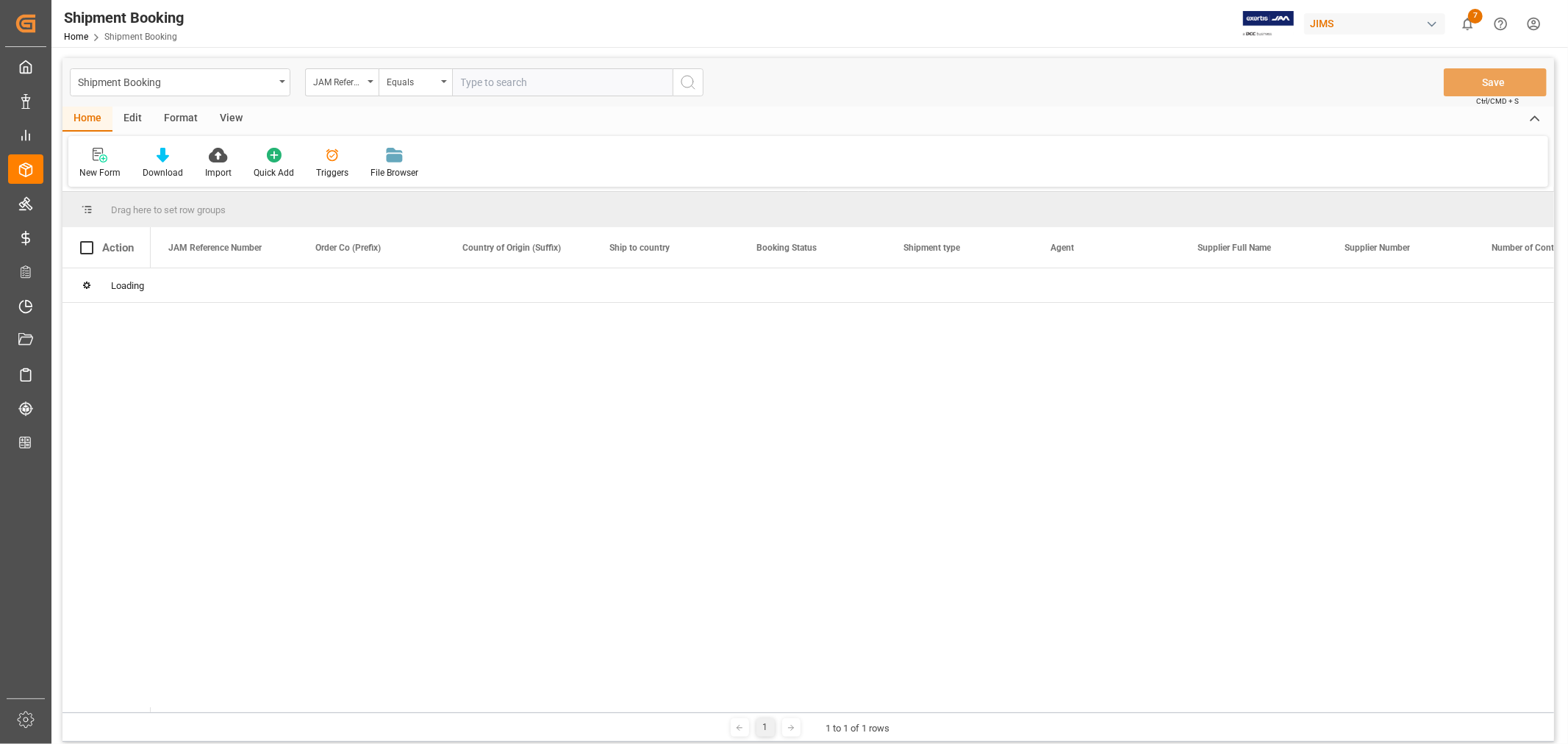
click at [474, 81] on input "text" at bounding box center [562, 82] width 220 height 28
paste input "77-8926-SE"
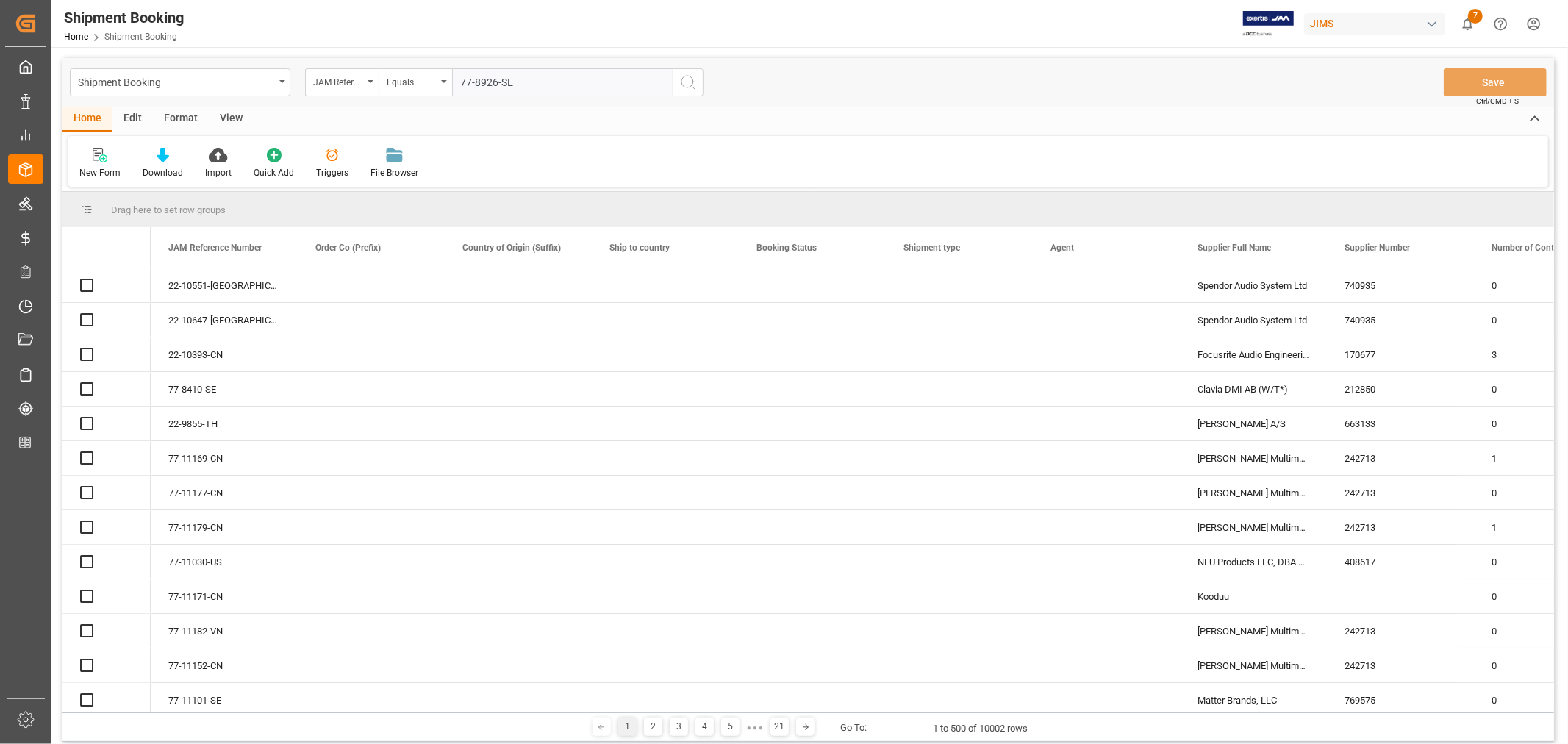
type input "77-8926-SE"
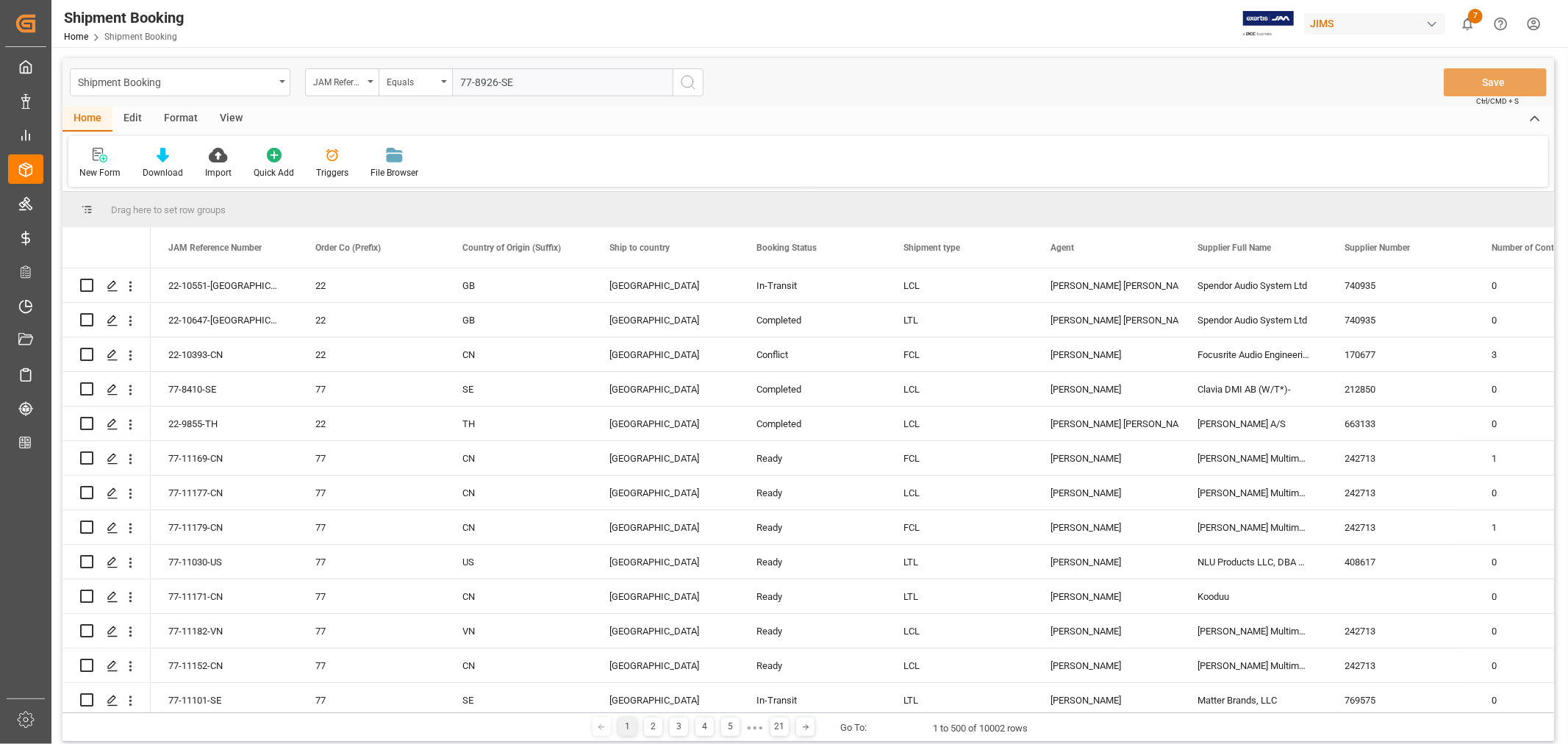
click at [686, 78] on icon "search button" at bounding box center [688, 83] width 18 height 18
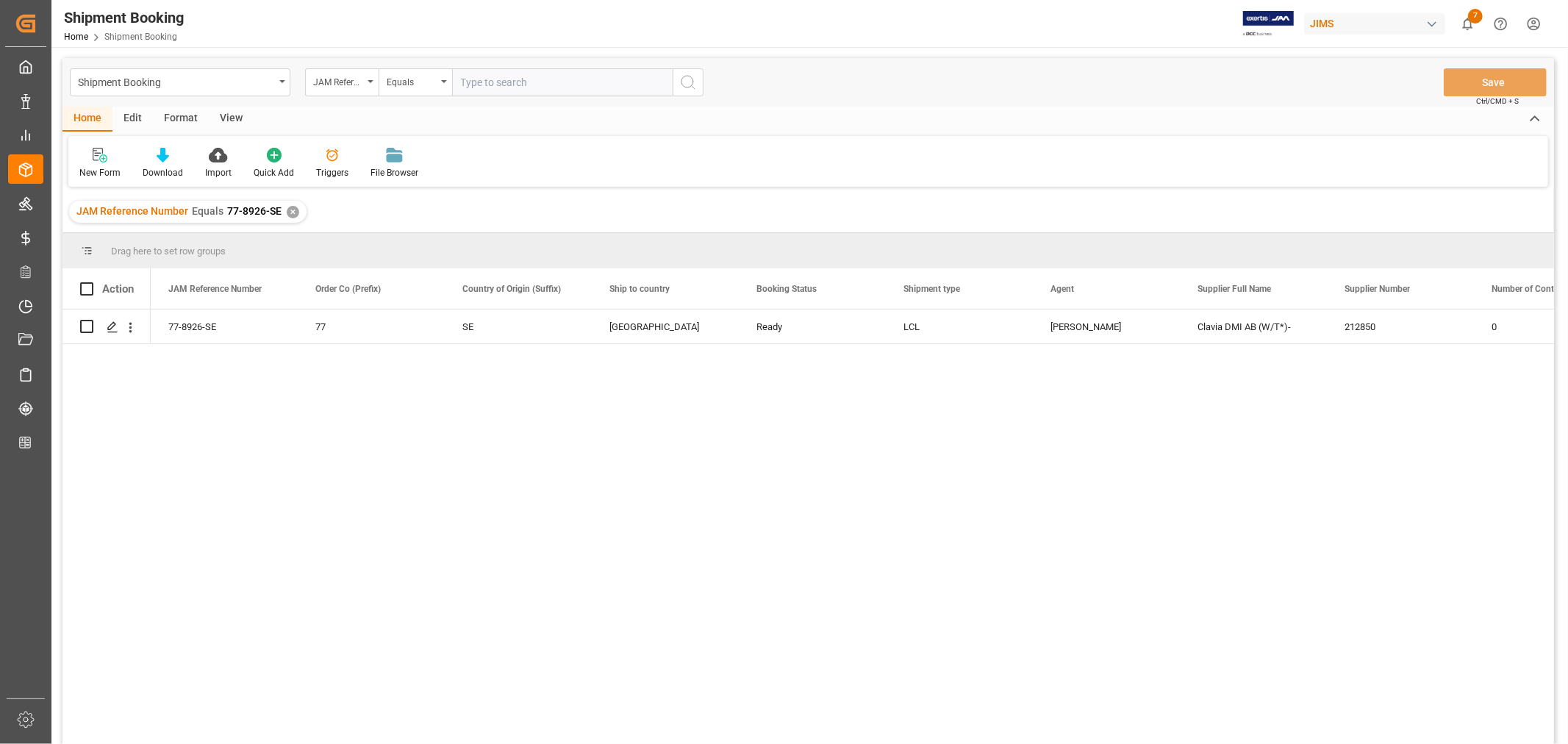
click at [291, 211] on div "✕" at bounding box center [293, 212] width 13 height 13
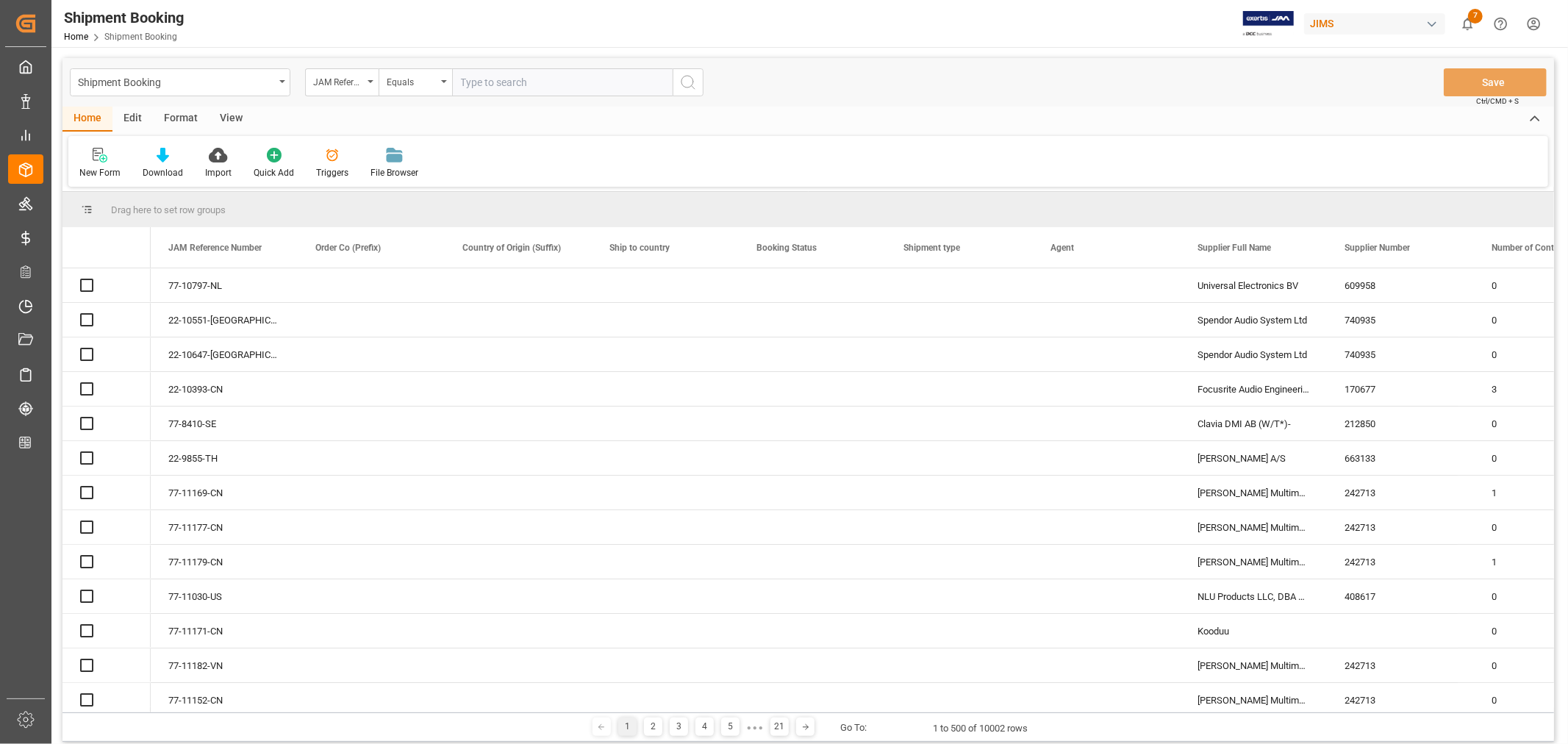
click at [471, 81] on input "text" at bounding box center [562, 82] width 220 height 28
paste input "77-11104-[GEOGRAPHIC_DATA]"
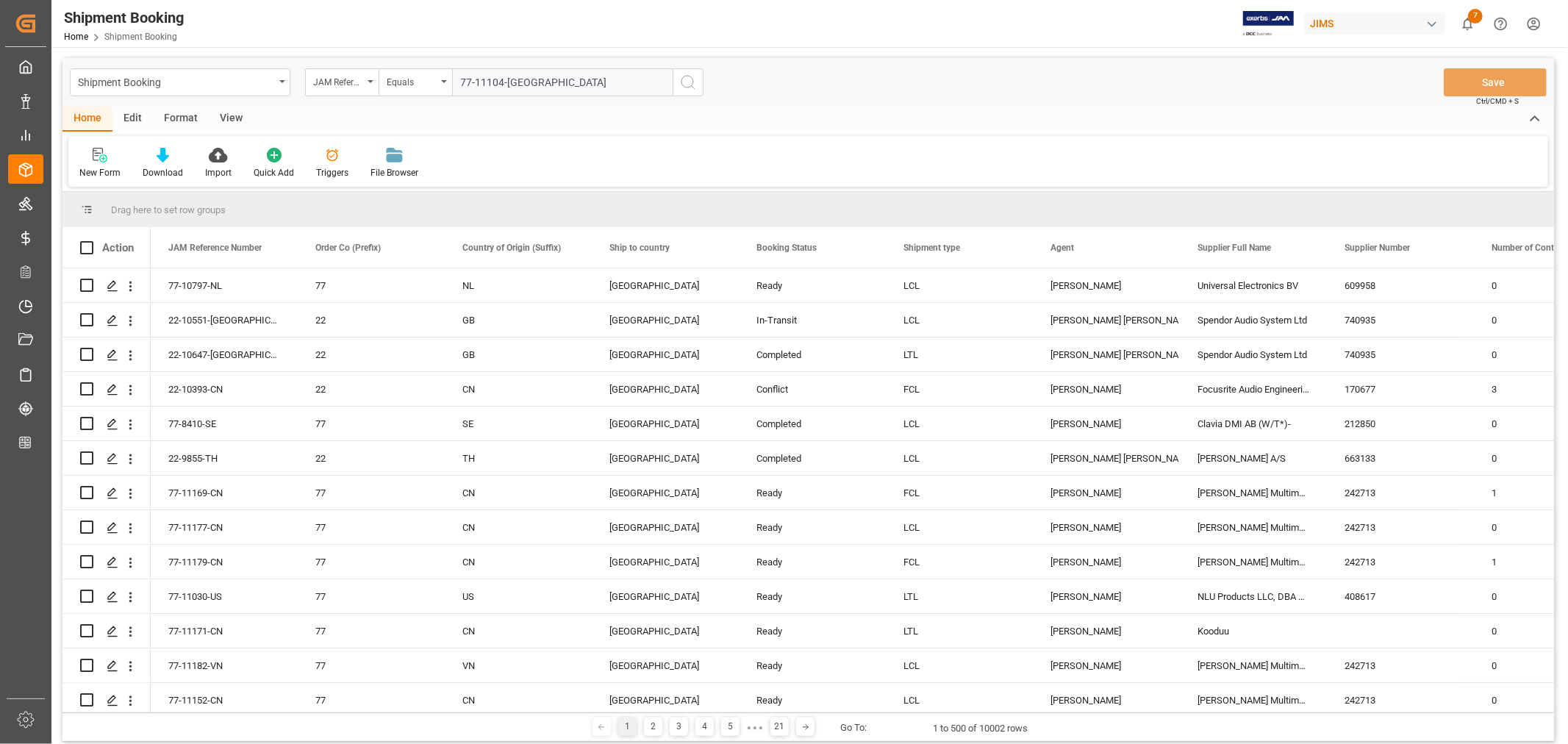
type input "77-11104-[GEOGRAPHIC_DATA]"
click at [684, 81] on icon "search button" at bounding box center [688, 83] width 18 height 18
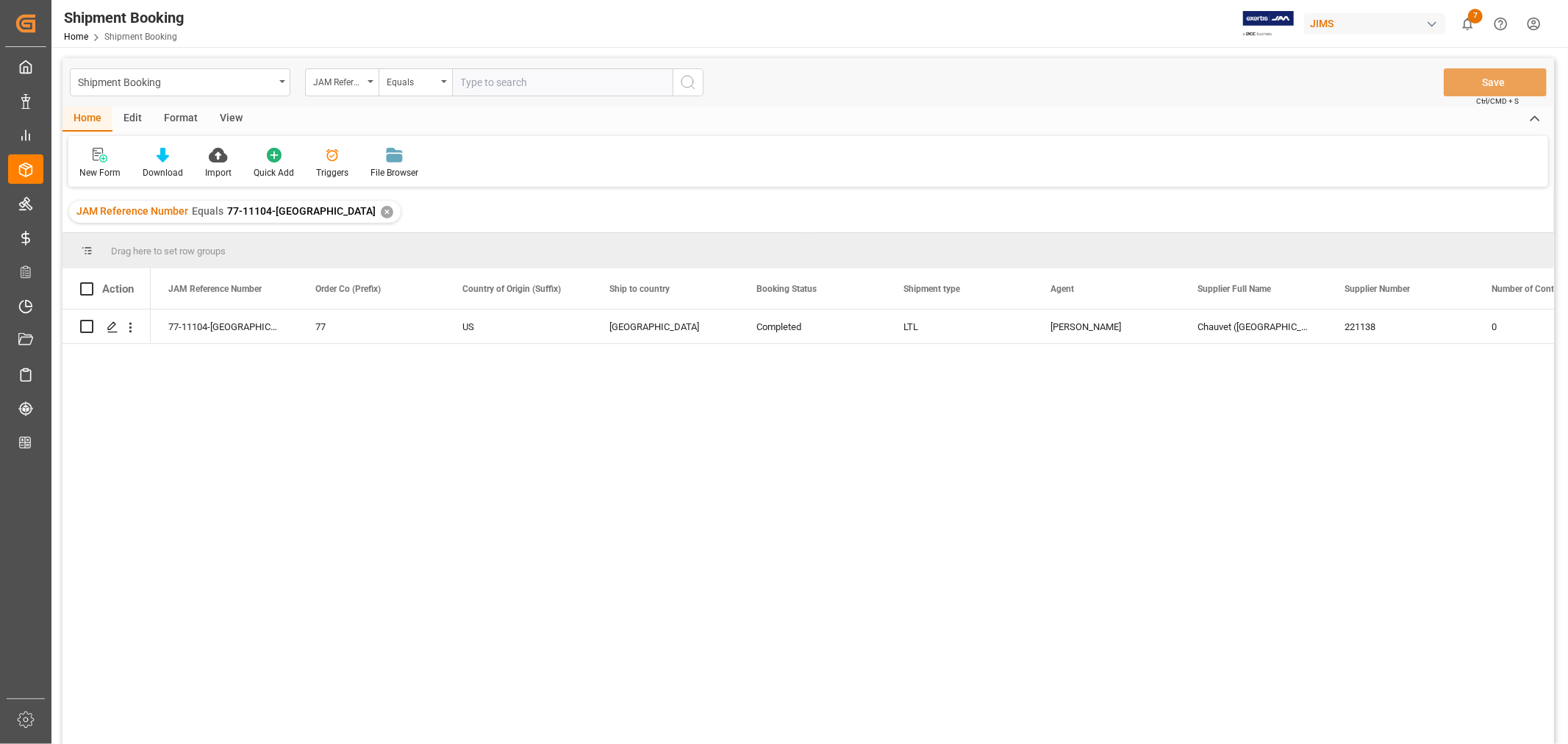
click at [381, 211] on div "✕" at bounding box center [387, 212] width 13 height 13
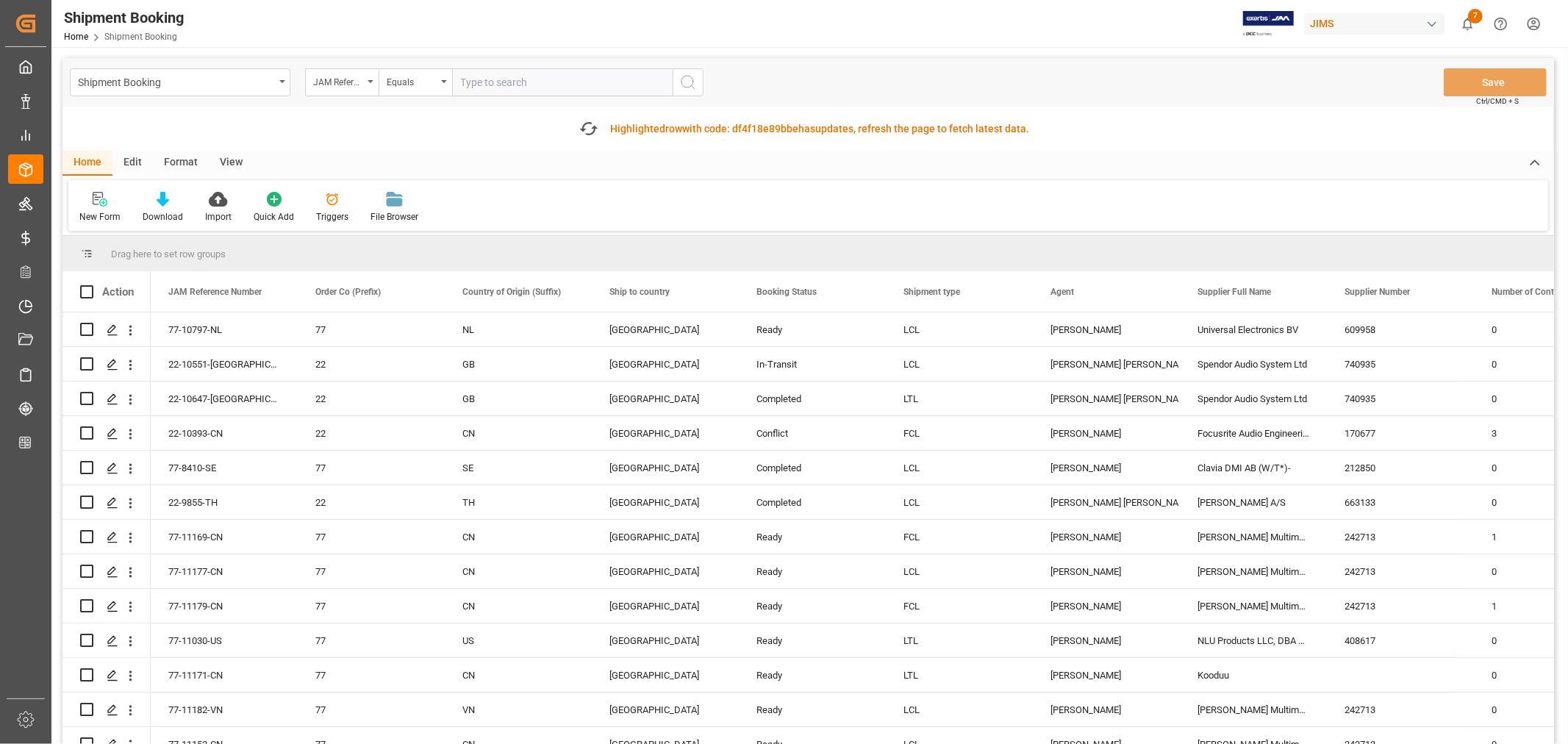
click at [494, 78] on input "text" at bounding box center [562, 82] width 220 height 28
type input "77-10741-us"
click at [681, 77] on icon "search button" at bounding box center [688, 83] width 18 height 18
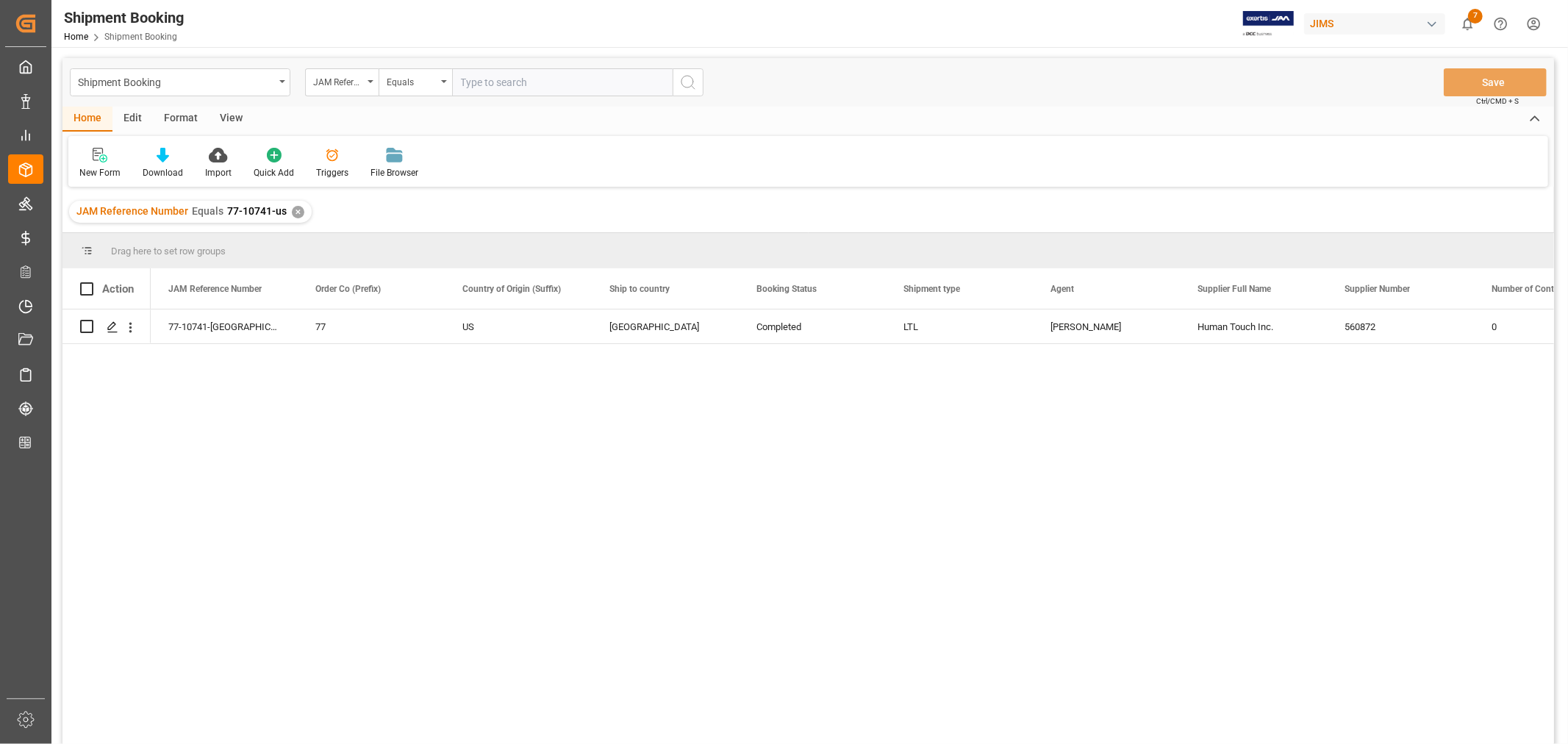
click at [291, 211] on div "✕" at bounding box center [298, 212] width 13 height 13
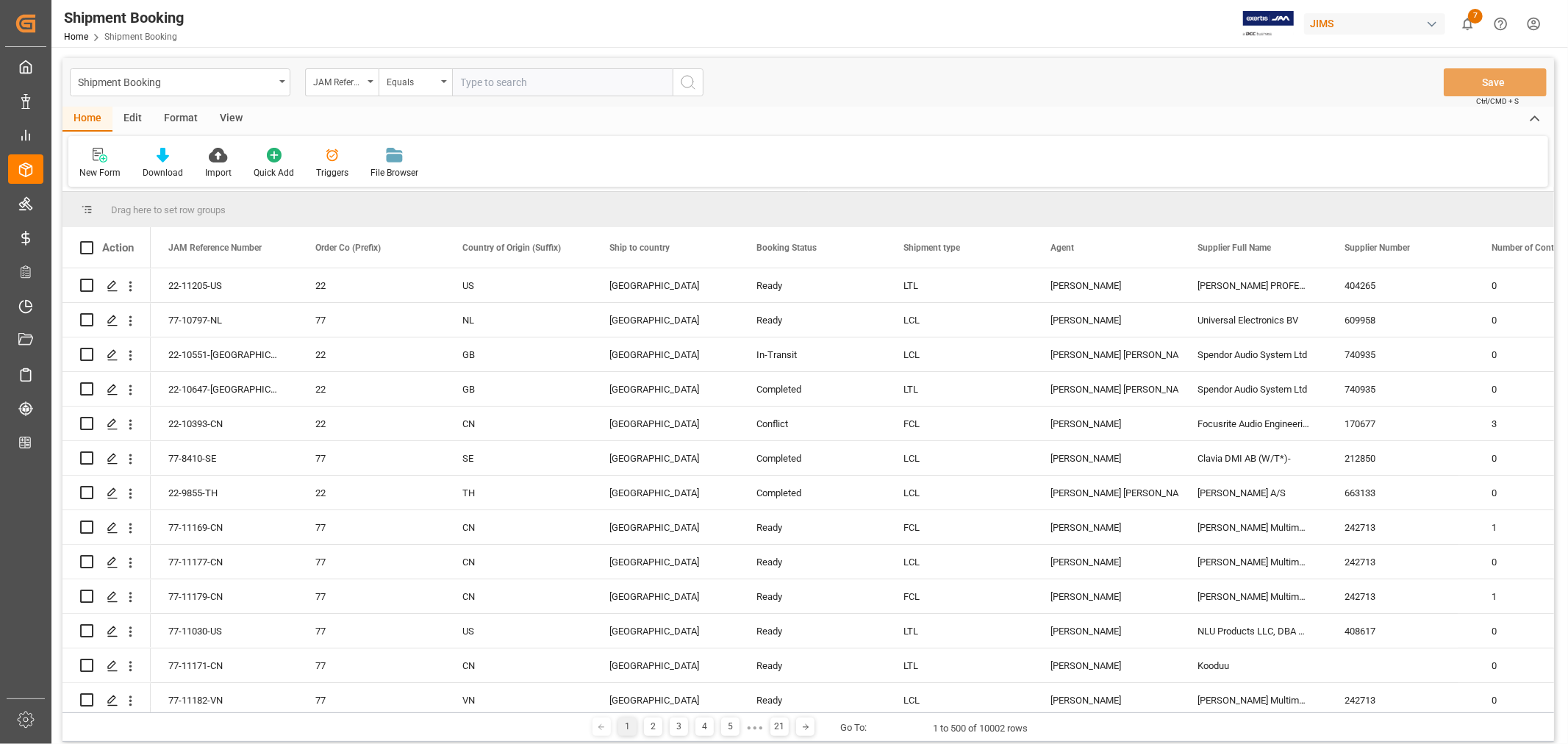
click at [496, 76] on input "text" at bounding box center [562, 82] width 220 height 28
type input "77-10102-cn"
click at [685, 83] on icon "search button" at bounding box center [688, 83] width 18 height 18
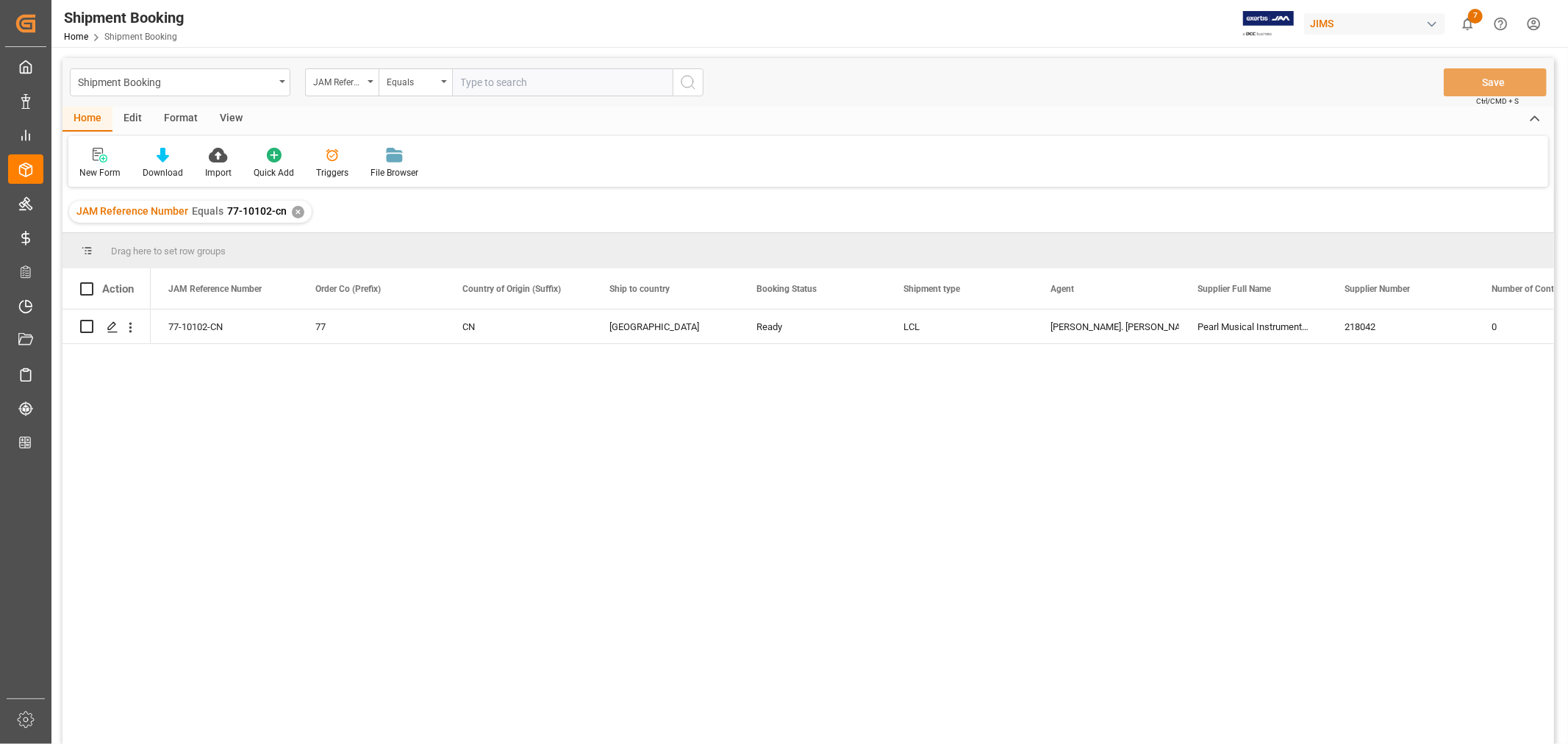
click at [297, 211] on div "✕" at bounding box center [298, 212] width 13 height 13
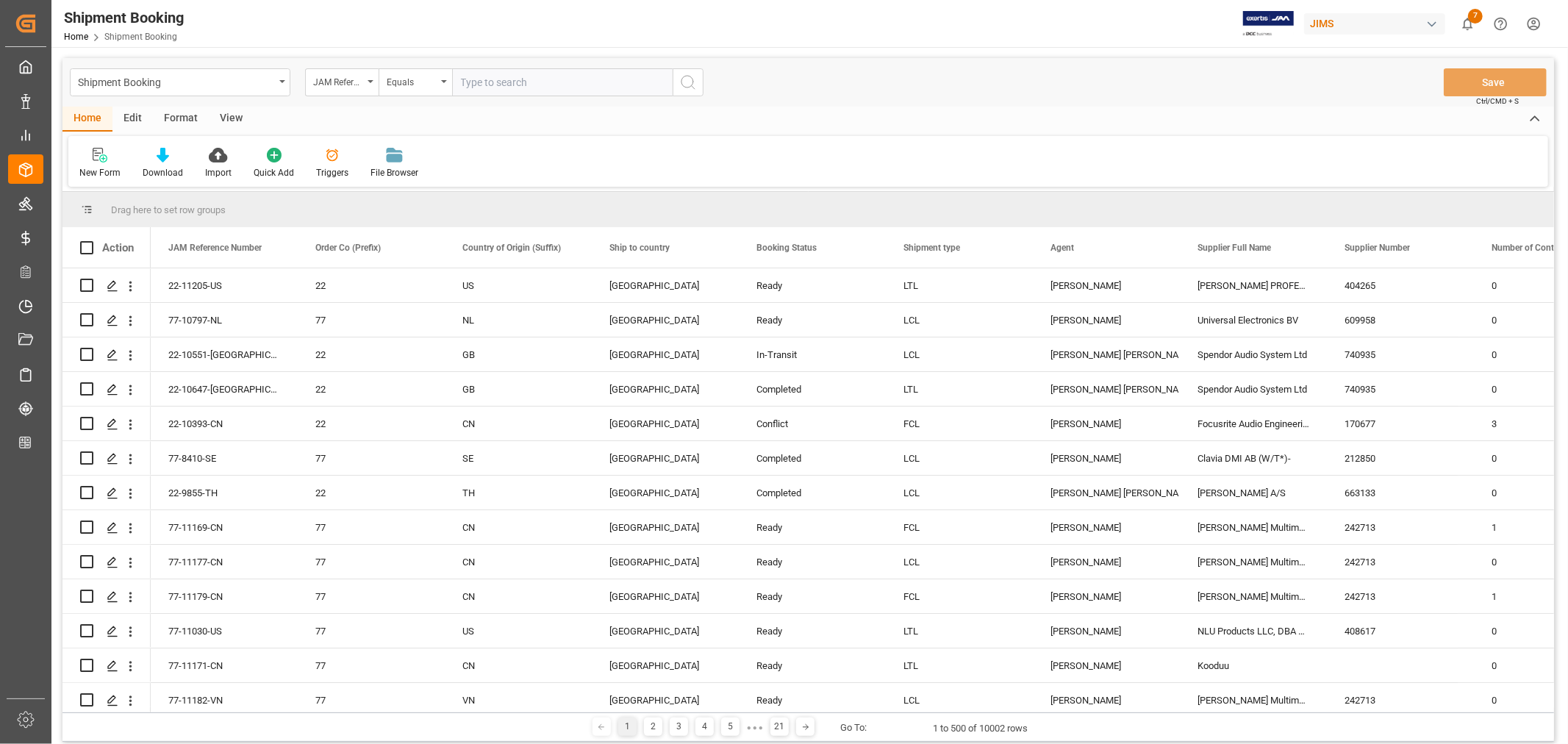
click at [485, 78] on input "text" at bounding box center [562, 82] width 220 height 28
type input "22-10730-my"
click at [689, 76] on icon "search button" at bounding box center [688, 83] width 18 height 18
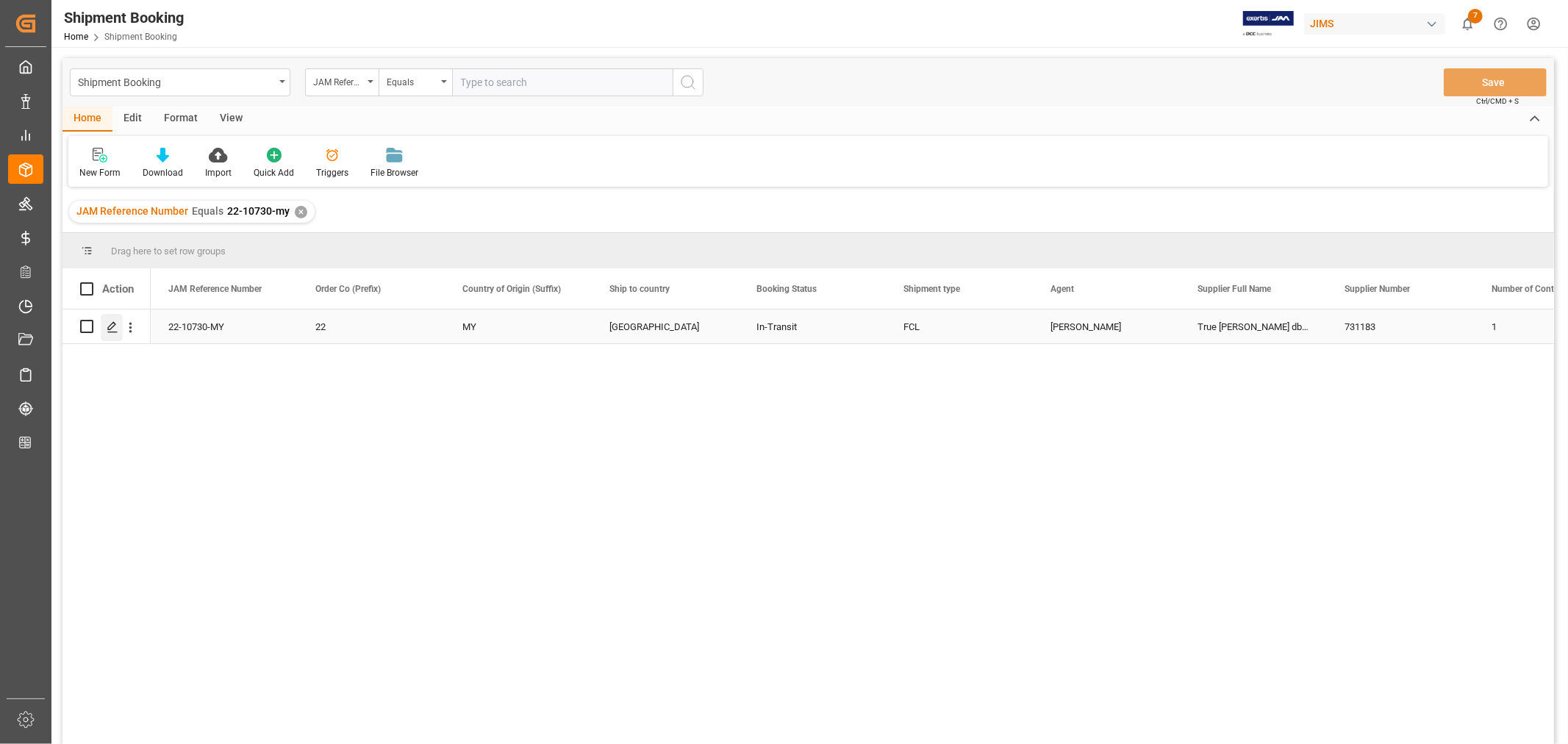
click at [115, 327] on icon "Press SPACE to select this row." at bounding box center [112, 327] width 12 height 12
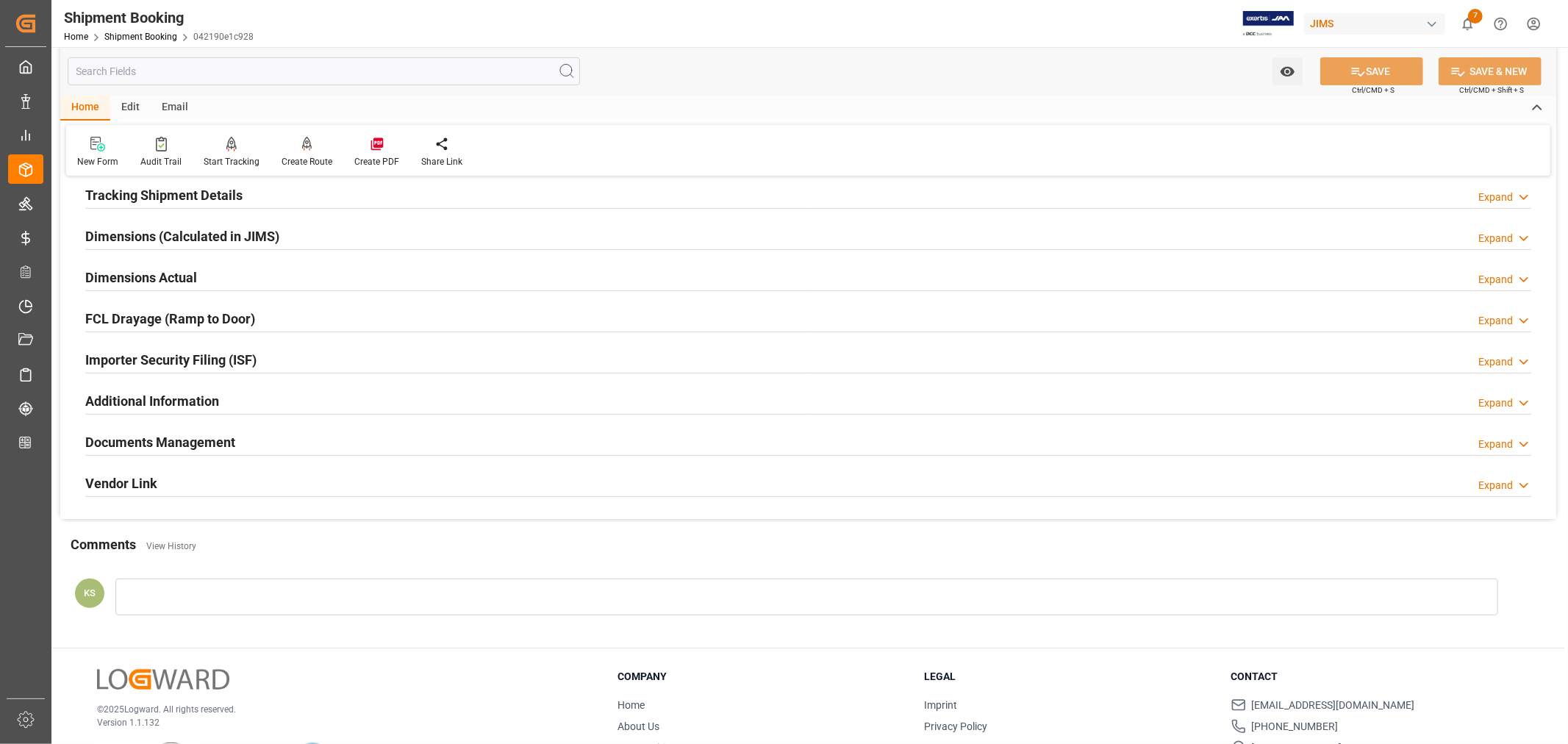
scroll to position [327, 0]
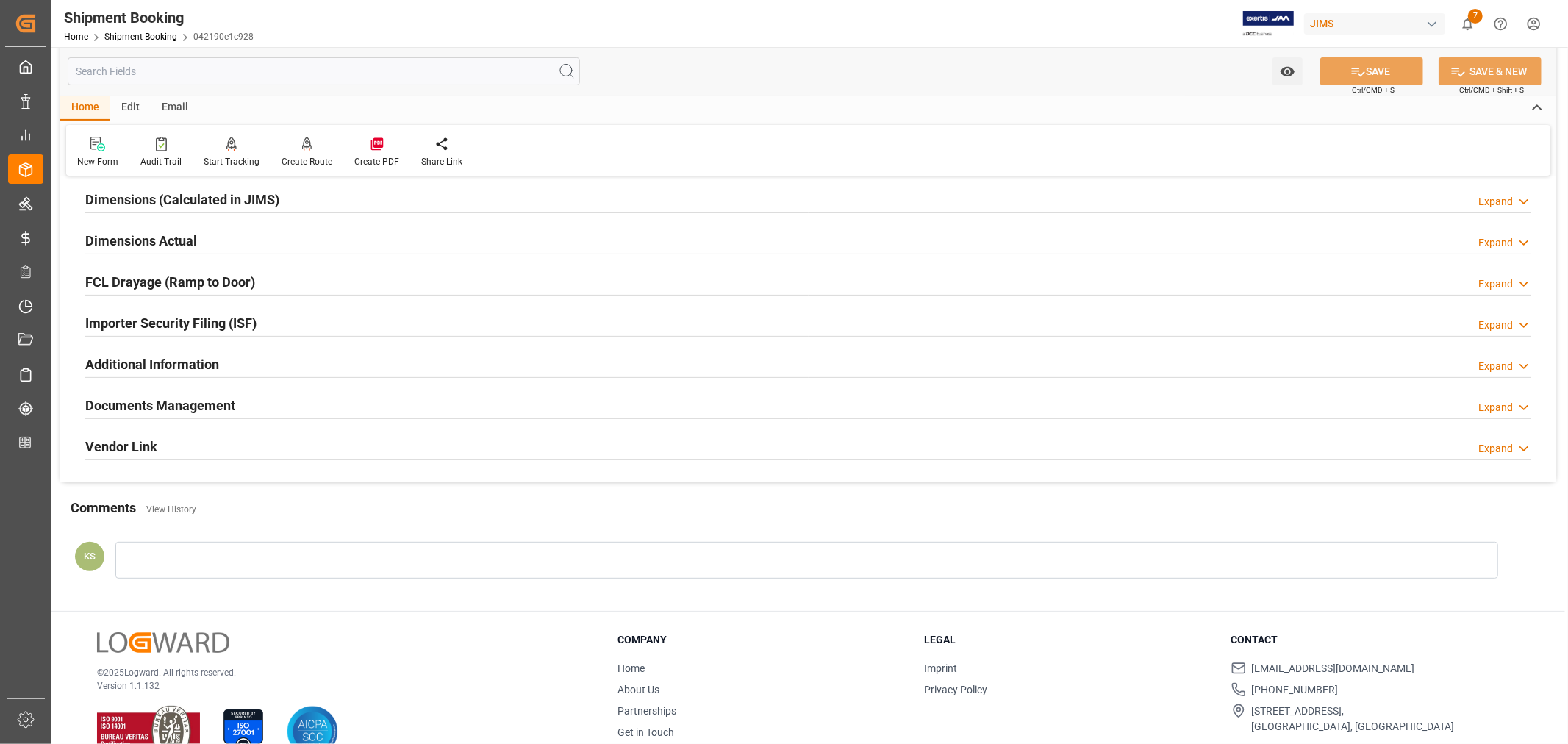
click at [370, 327] on div "Importer Security Filing (ISF) Expand" at bounding box center [808, 321] width 1446 height 28
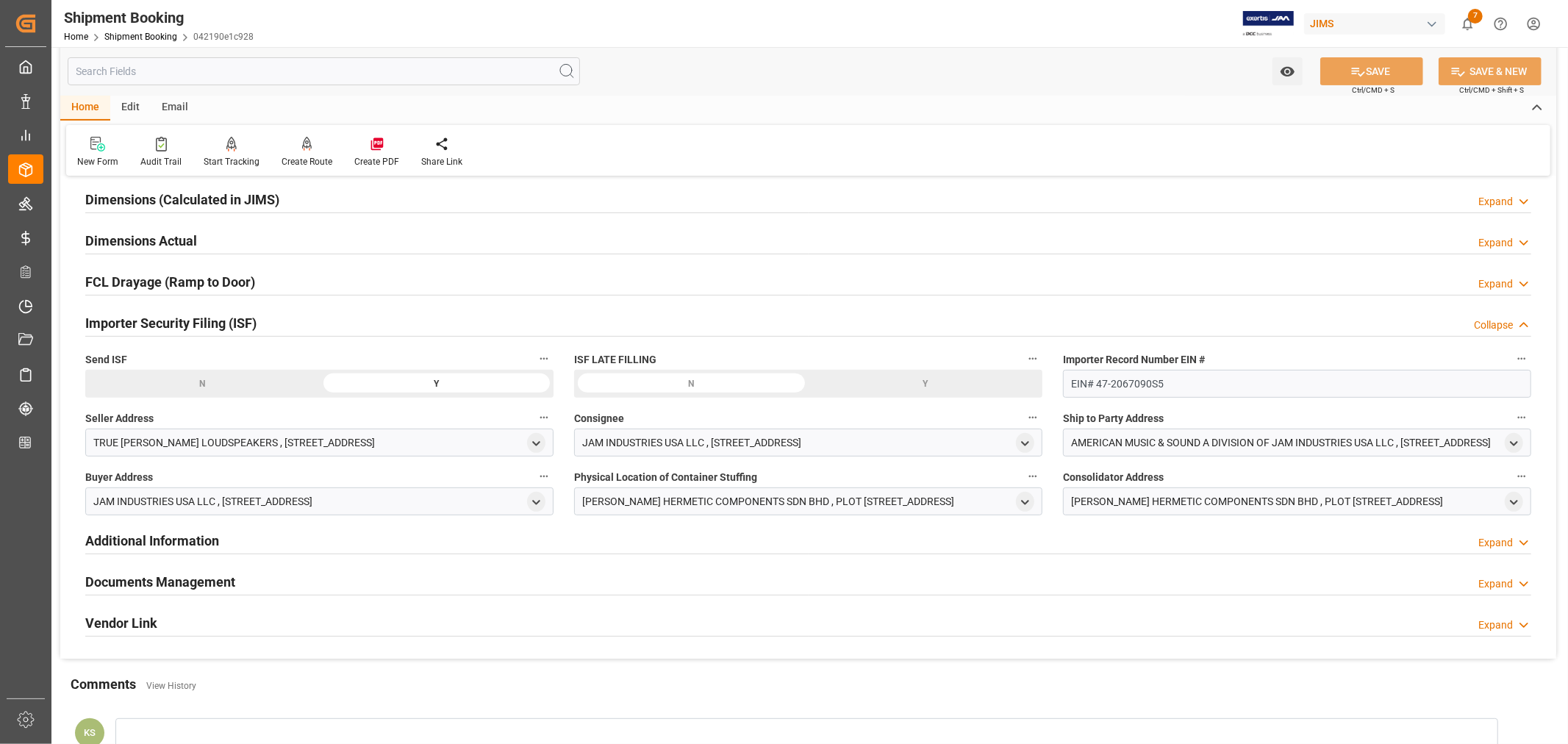
click at [370, 327] on div "Importer Security Filing (ISF) Collapse" at bounding box center [808, 321] width 1446 height 28
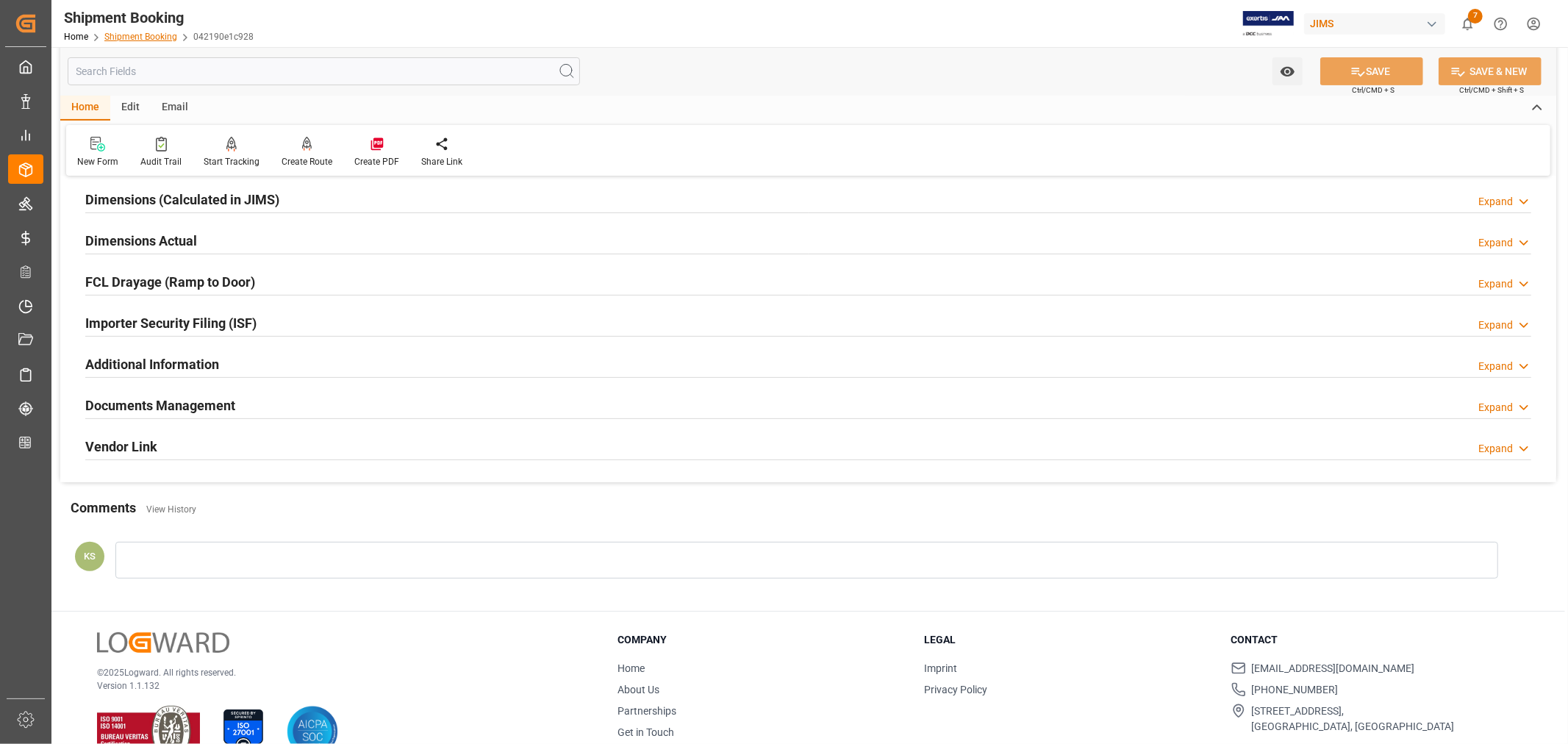
click at [141, 35] on link "Shipment Booking" at bounding box center [140, 36] width 73 height 10
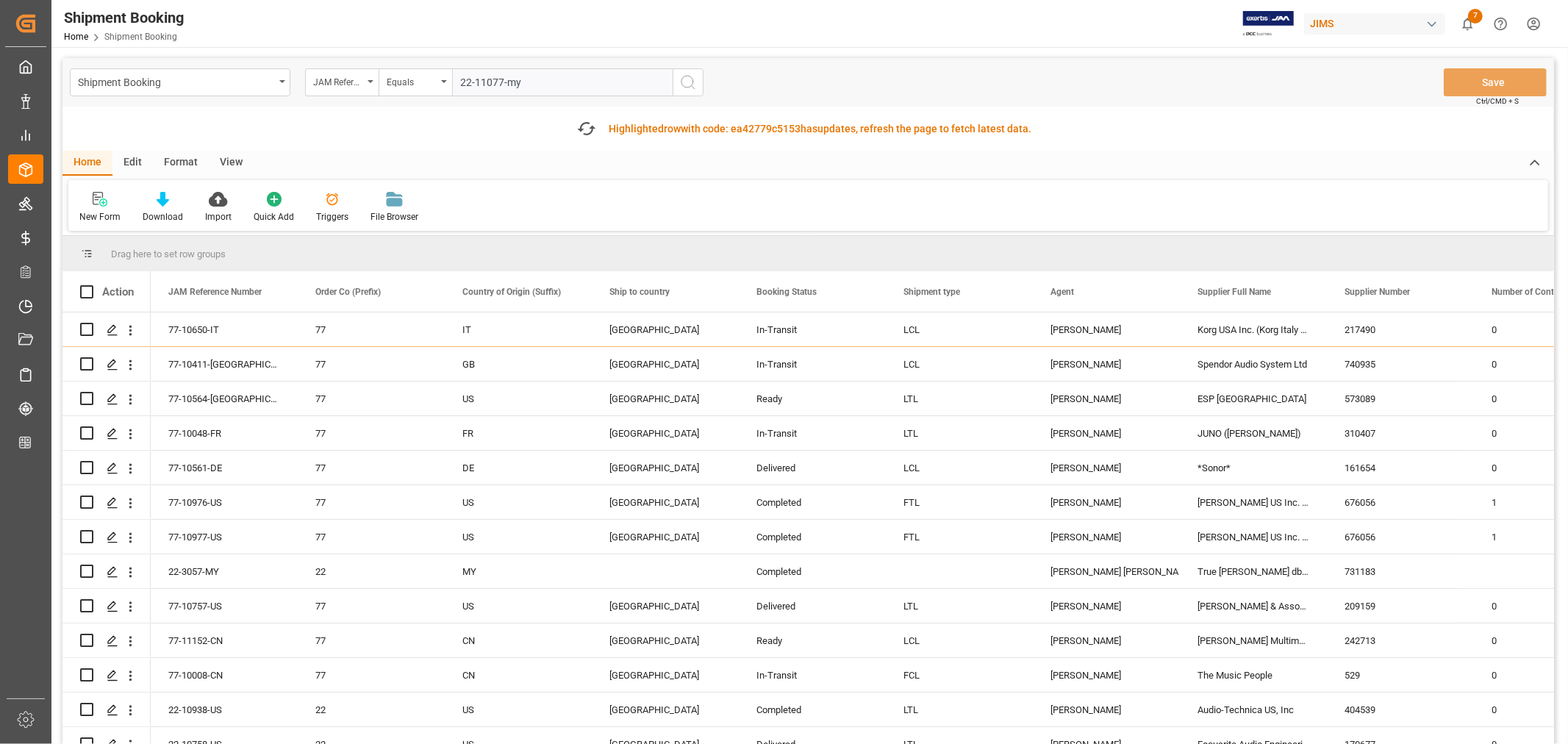
type input "22-11077-my"
click at [685, 82] on icon "search button" at bounding box center [688, 83] width 18 height 18
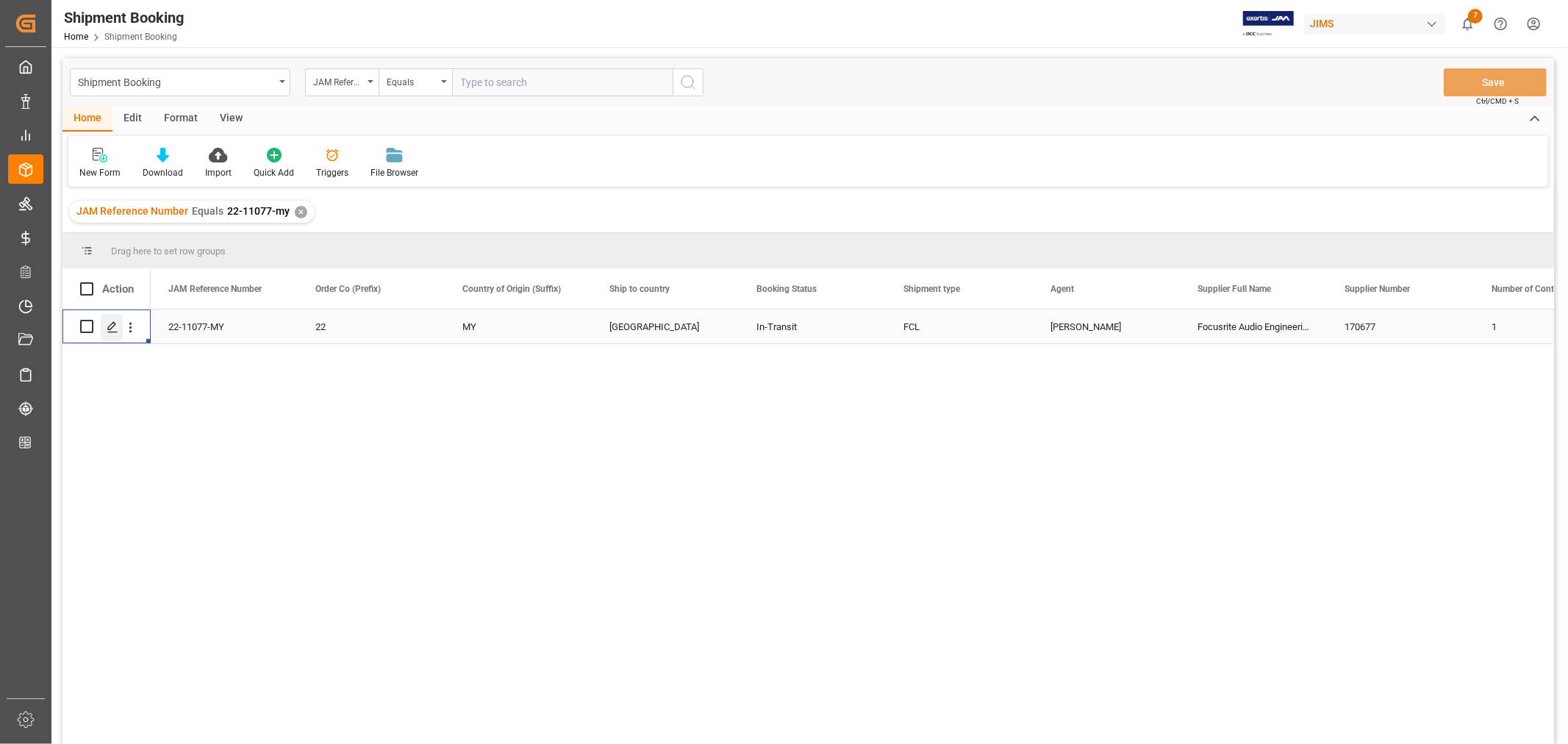
click at [112, 327] on polygon "Press SPACE to select this row." at bounding box center [112, 326] width 7 height 7
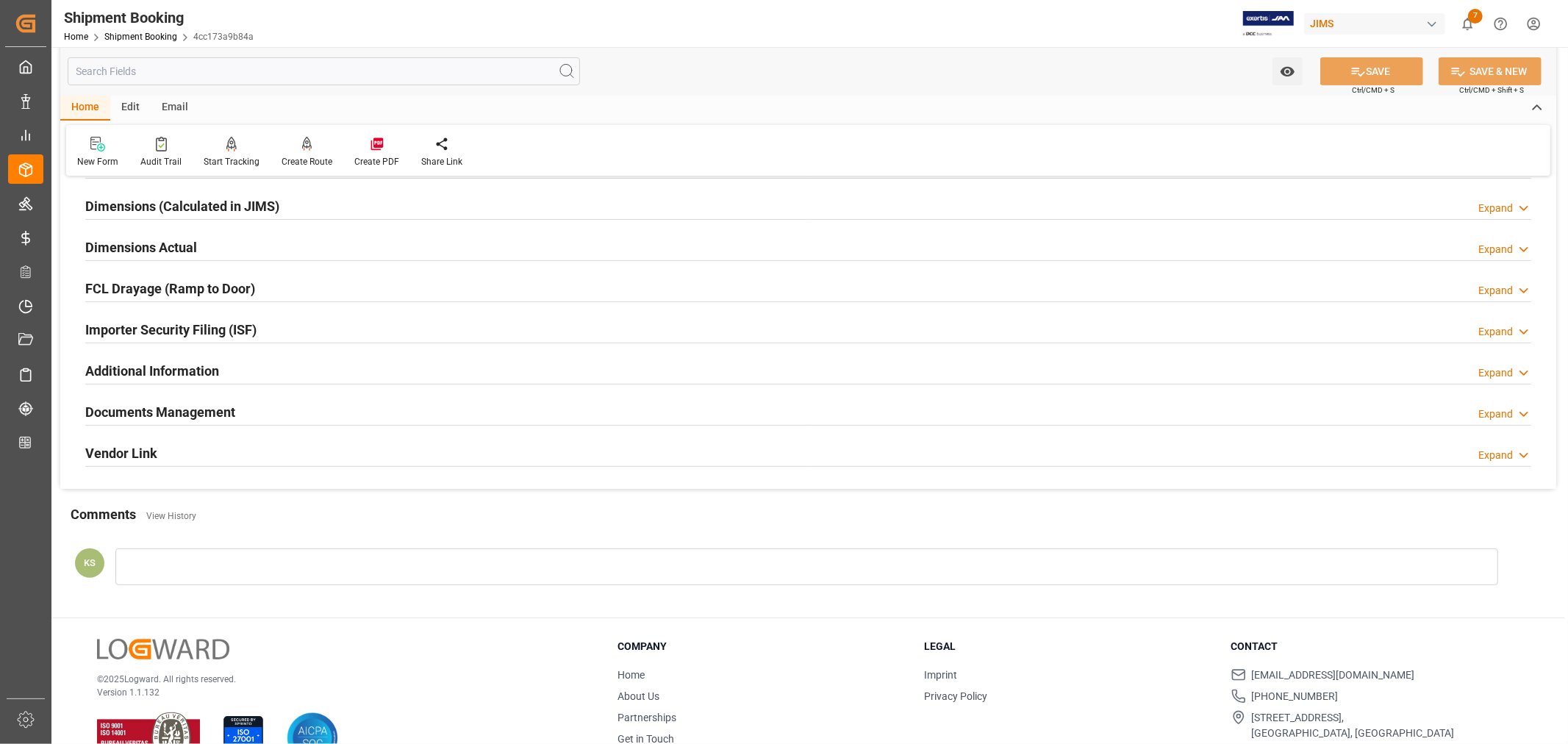
scroll to position [327, 0]
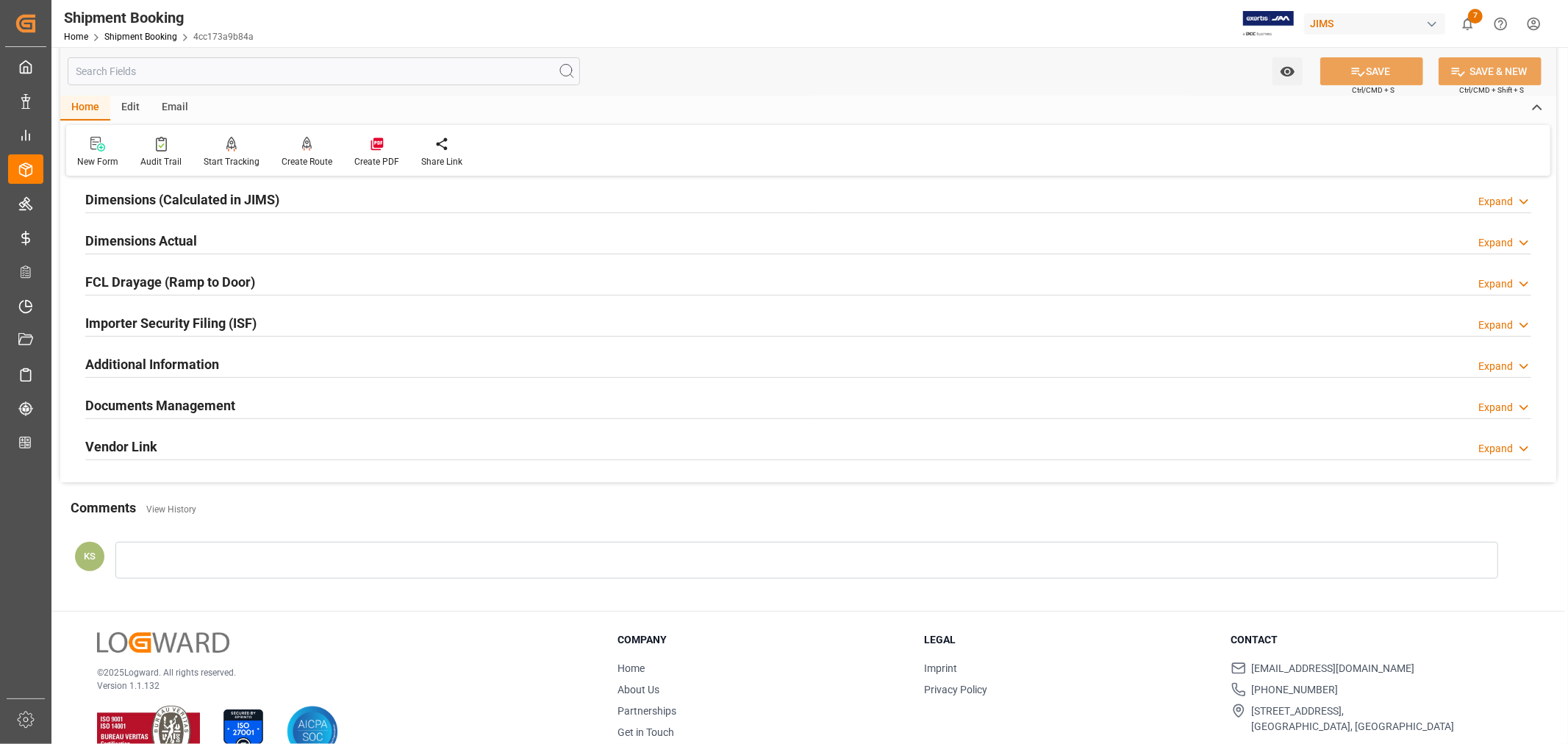
click at [417, 396] on div "Documents Management Expand" at bounding box center [808, 404] width 1446 height 28
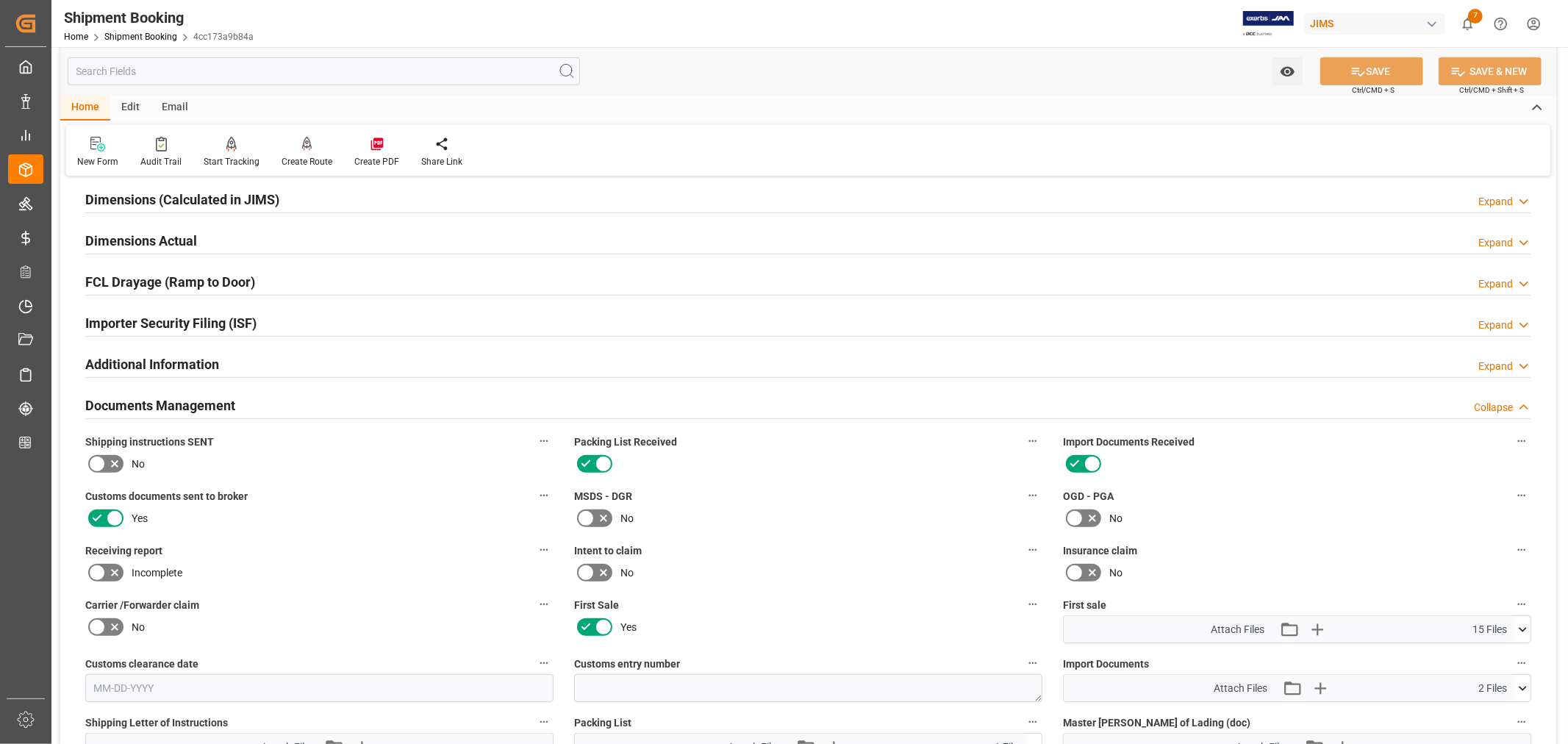
click at [417, 396] on div "Documents Management Collapse" at bounding box center [808, 404] width 1446 height 28
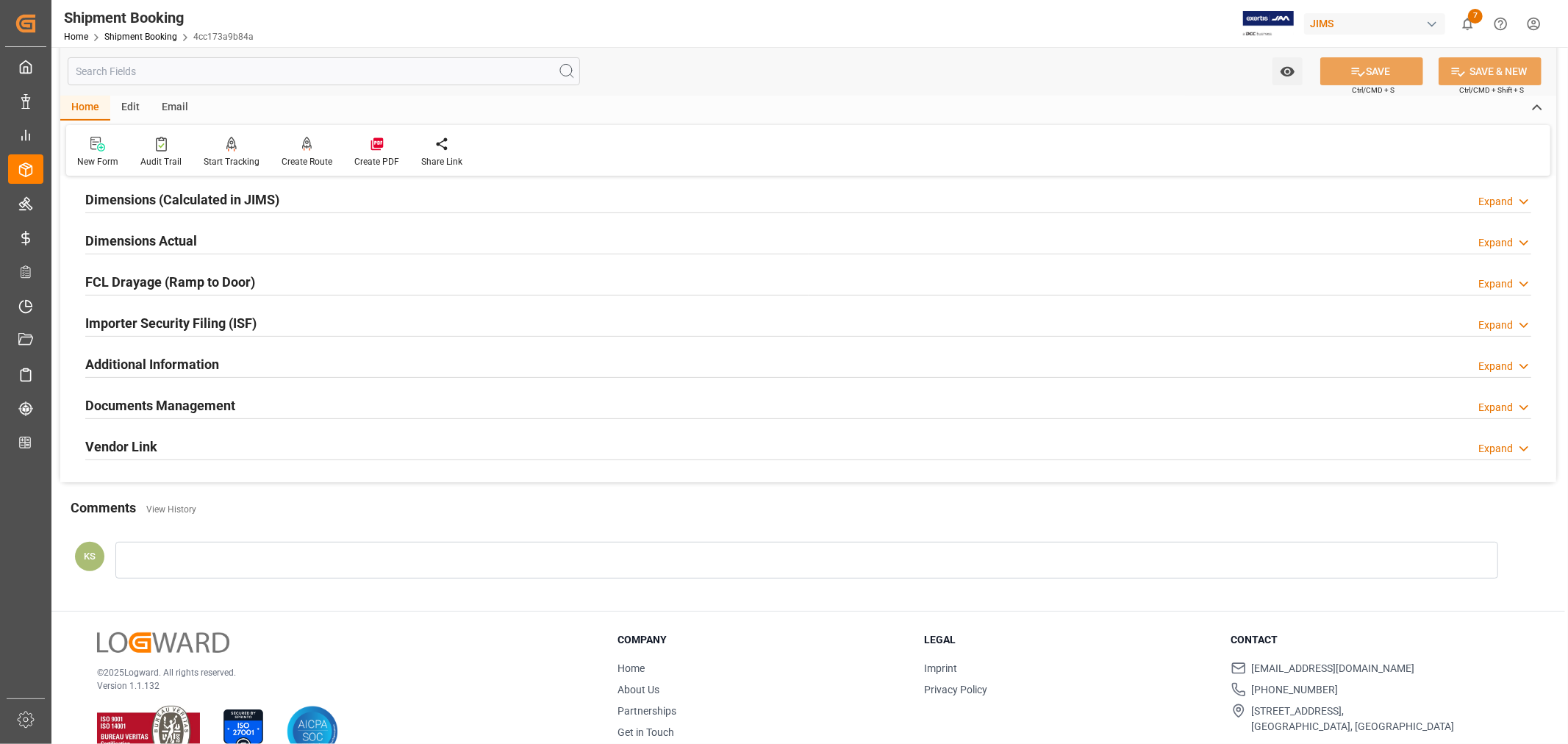
click at [428, 329] on div "Importer Security Filing (ISF) Expand" at bounding box center [808, 321] width 1446 height 28
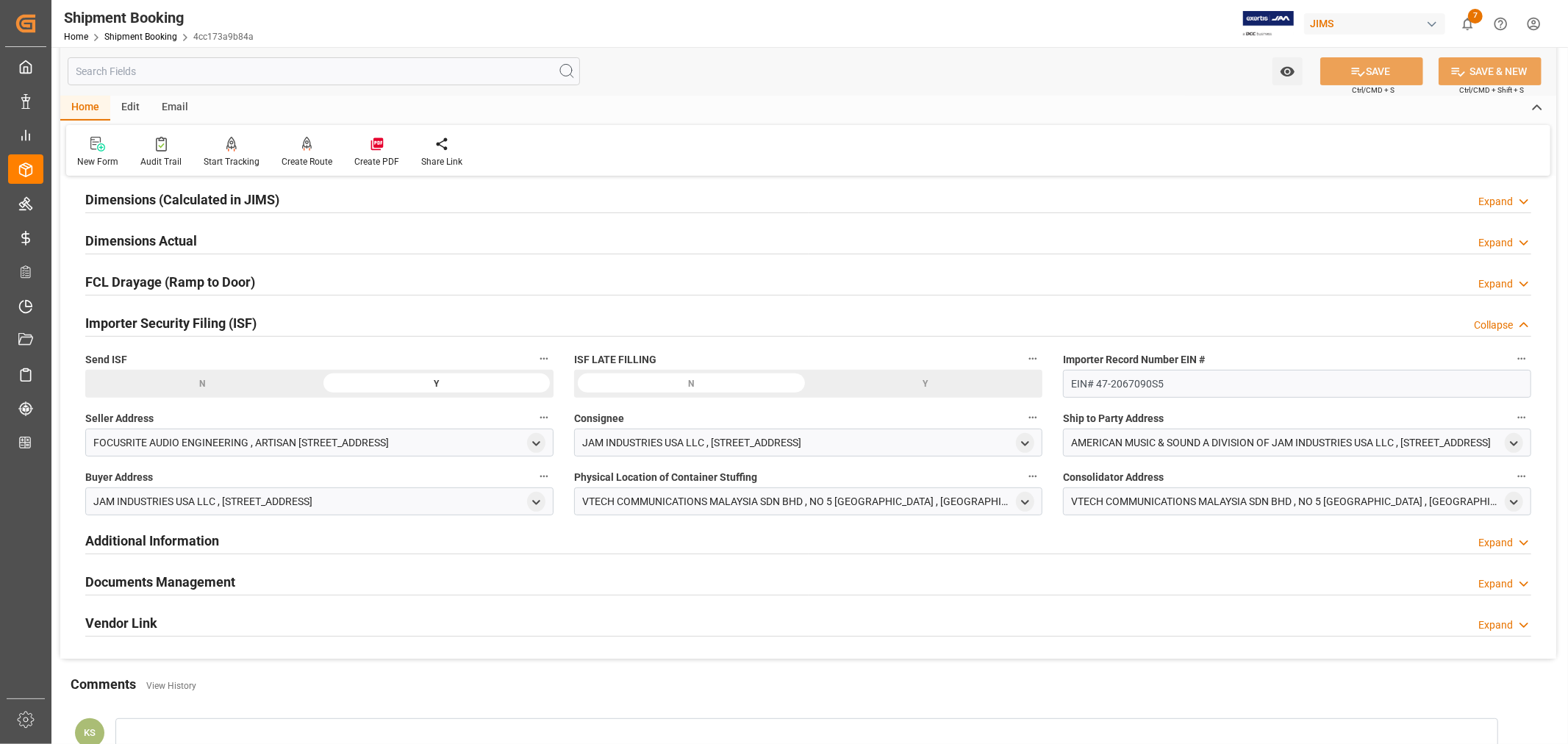
click at [428, 328] on div "Importer Security Filing (ISF) Collapse" at bounding box center [808, 321] width 1446 height 28
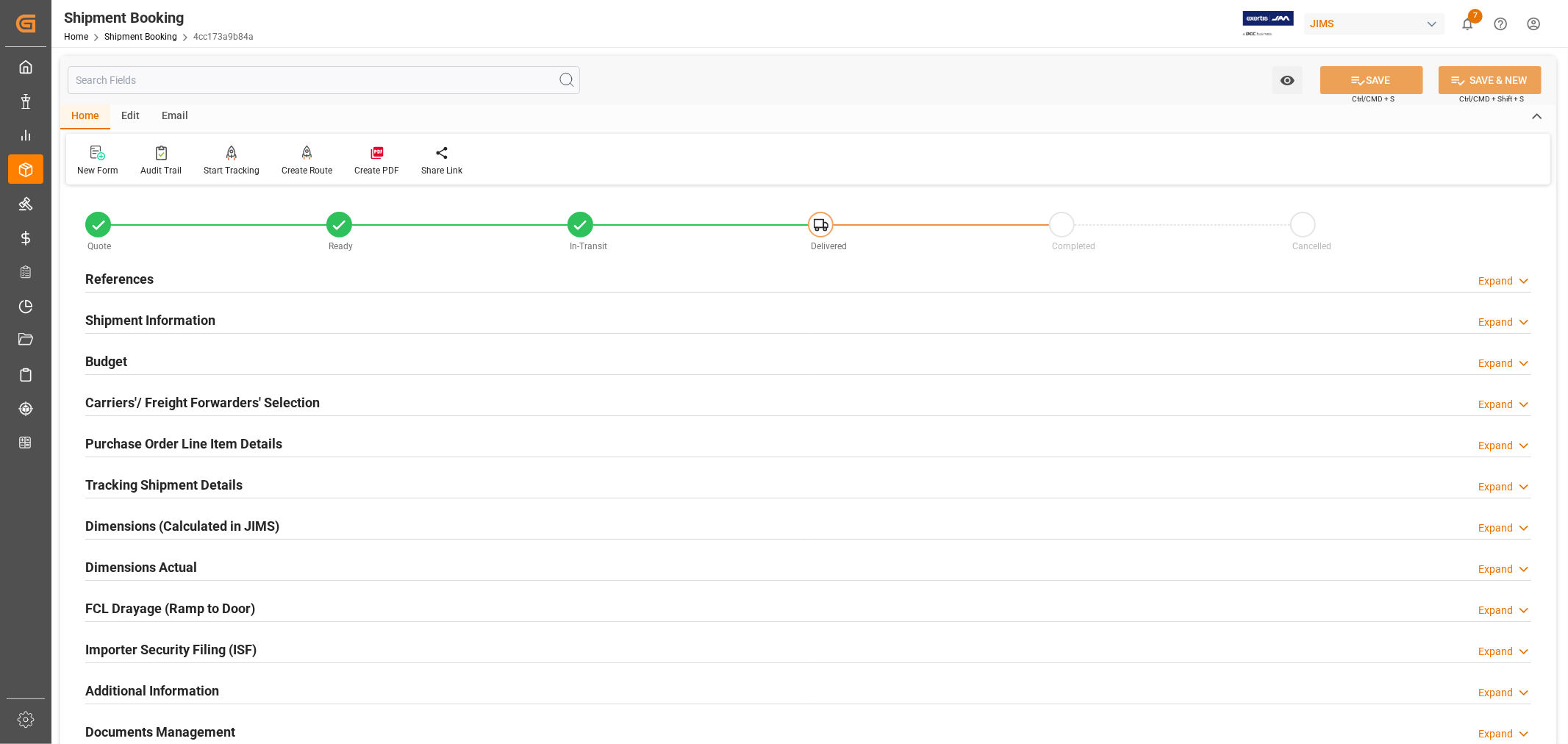
scroll to position [327, 0]
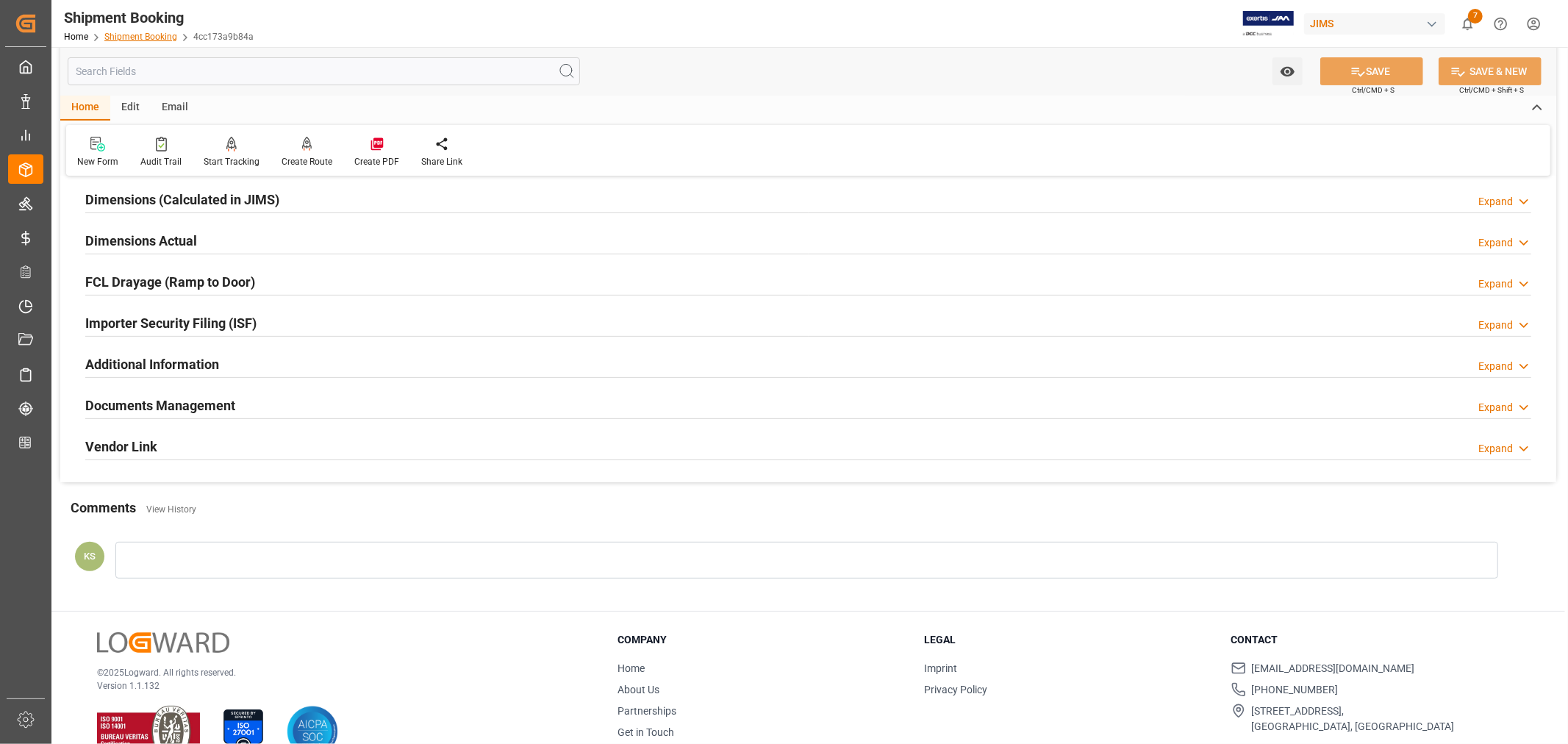
click at [156, 31] on link "Shipment Booking" at bounding box center [140, 36] width 73 height 10
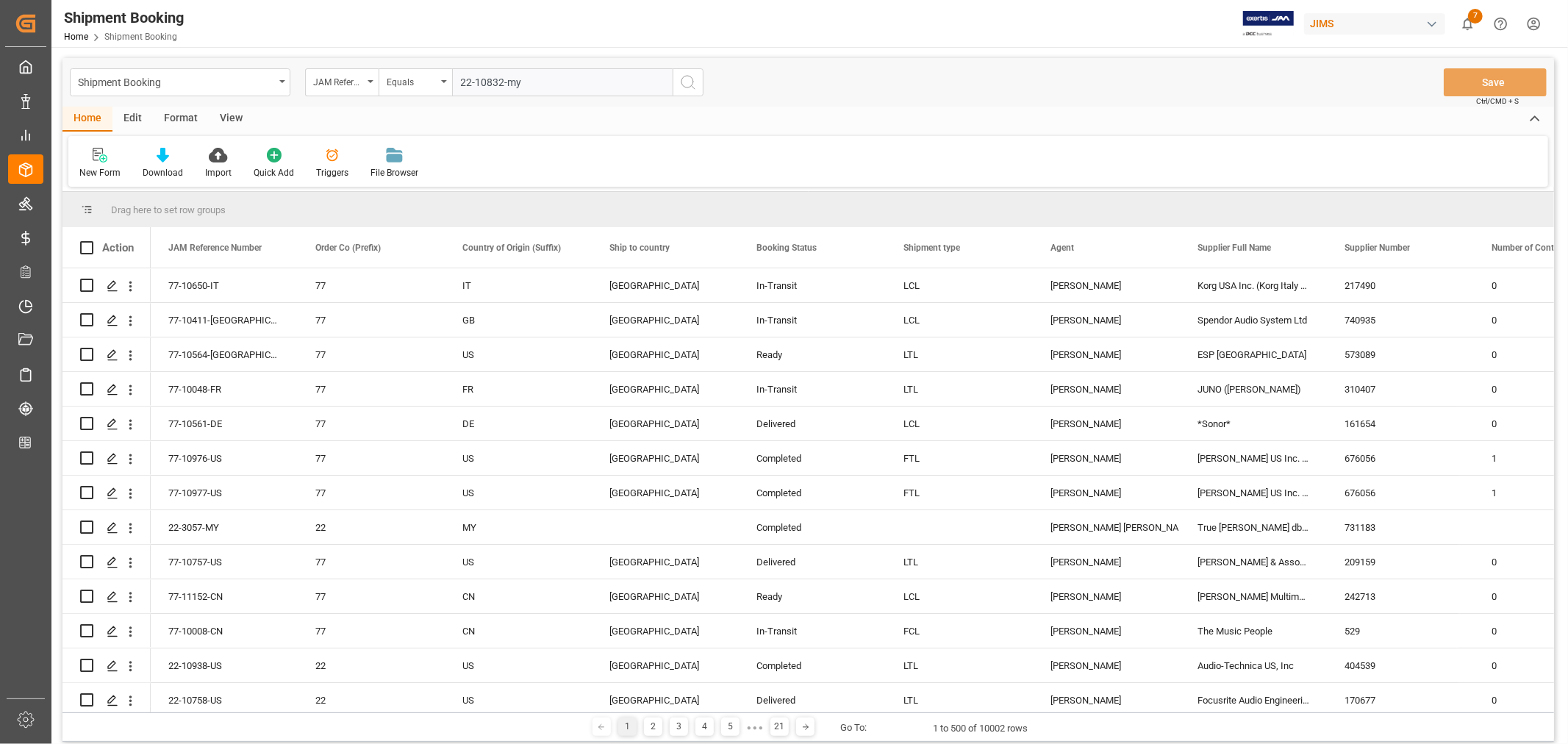
type input "22-10832-my"
click at [681, 84] on circle "search button" at bounding box center [686, 81] width 12 height 12
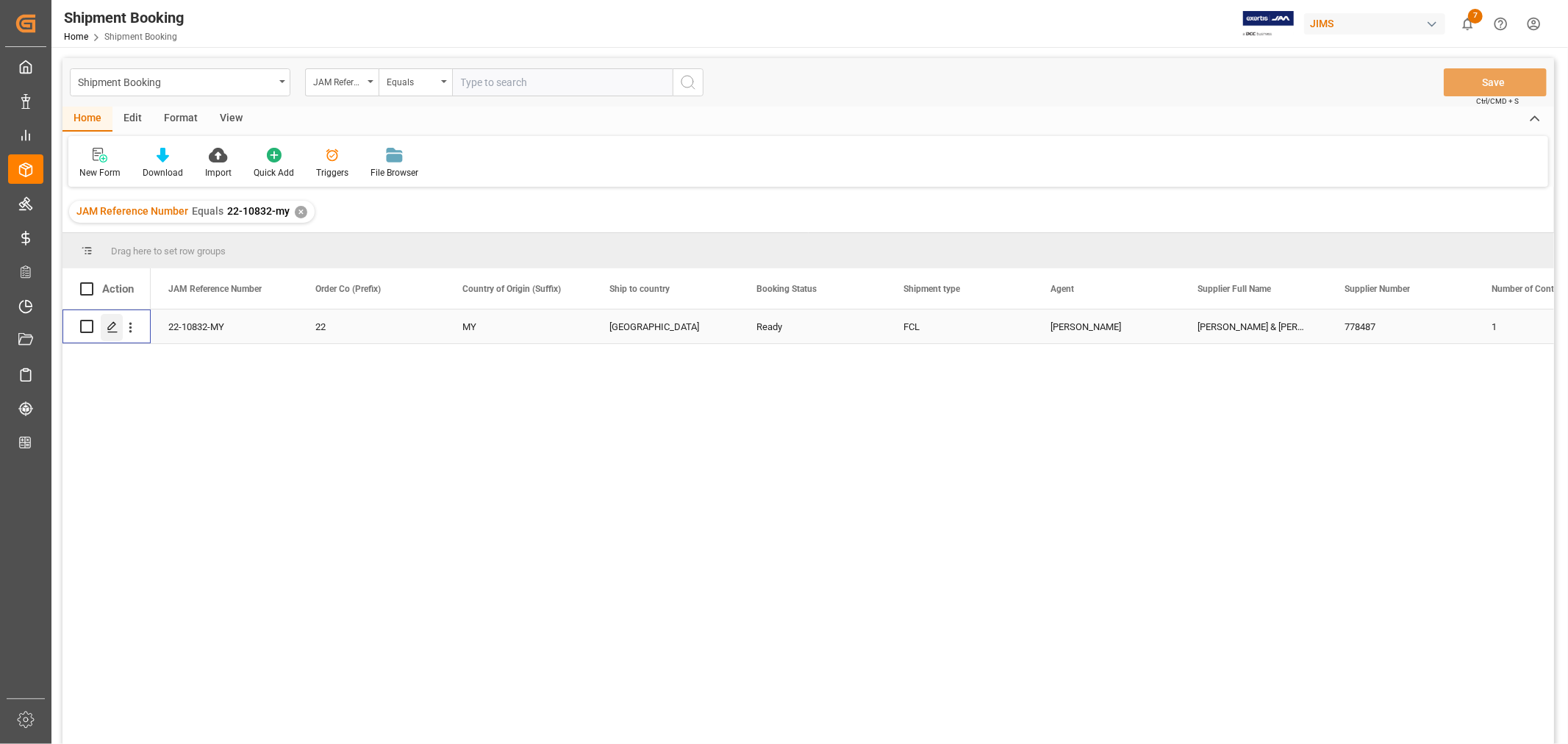
click at [113, 327] on icon "Press SPACE to select this row." at bounding box center [112, 327] width 12 height 12
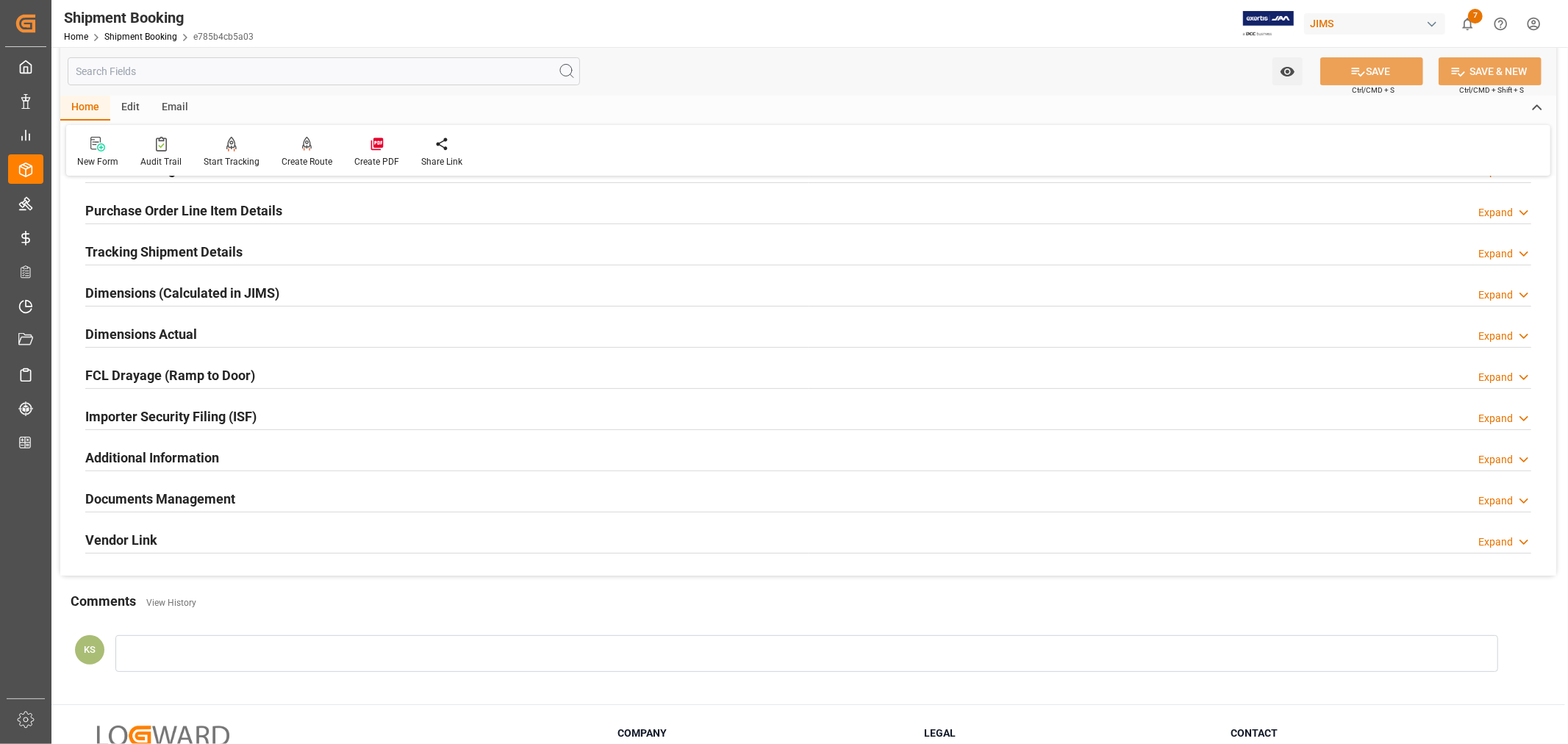
scroll to position [327, 0]
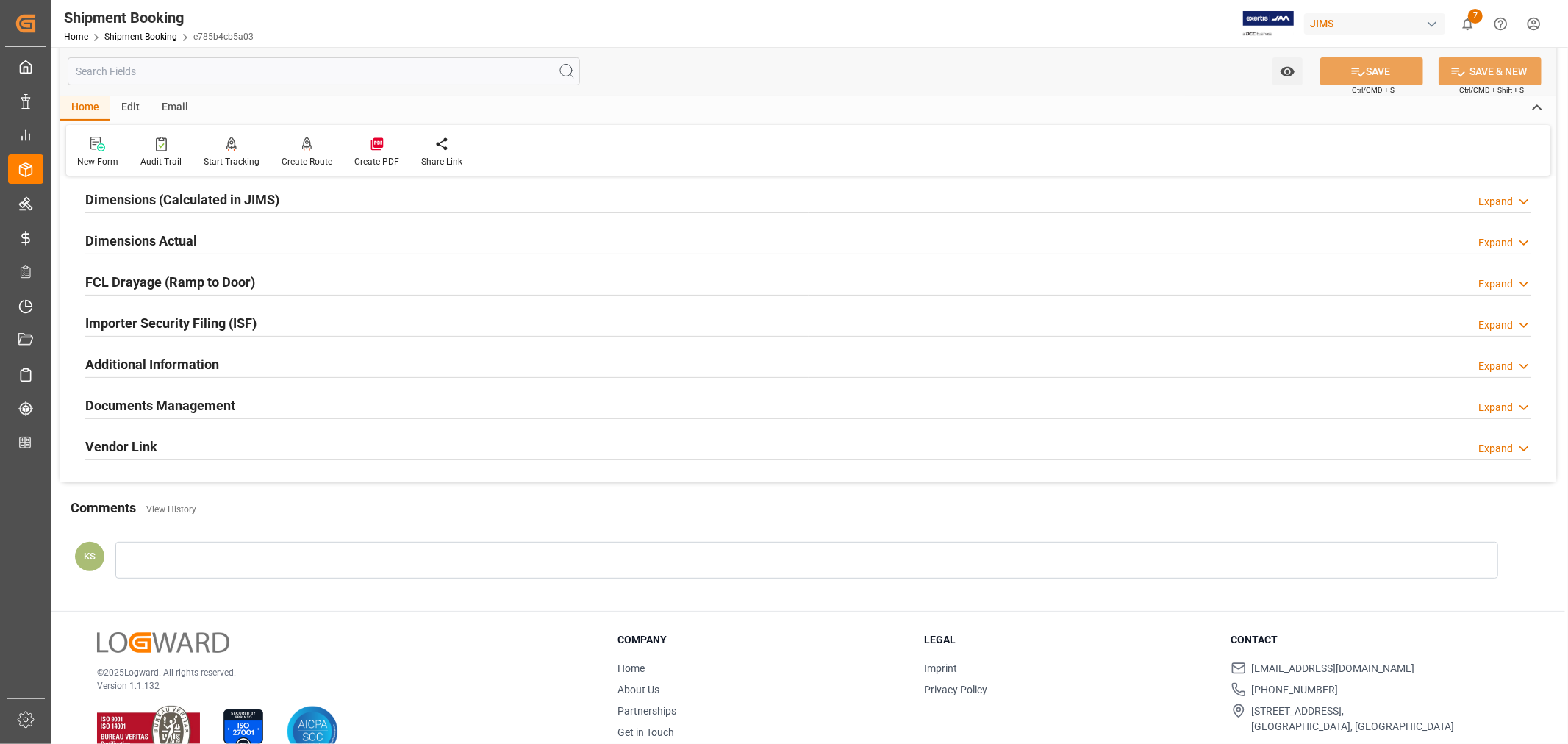
click at [394, 324] on div "Importer Security Filing (ISF) Expand" at bounding box center [808, 321] width 1446 height 28
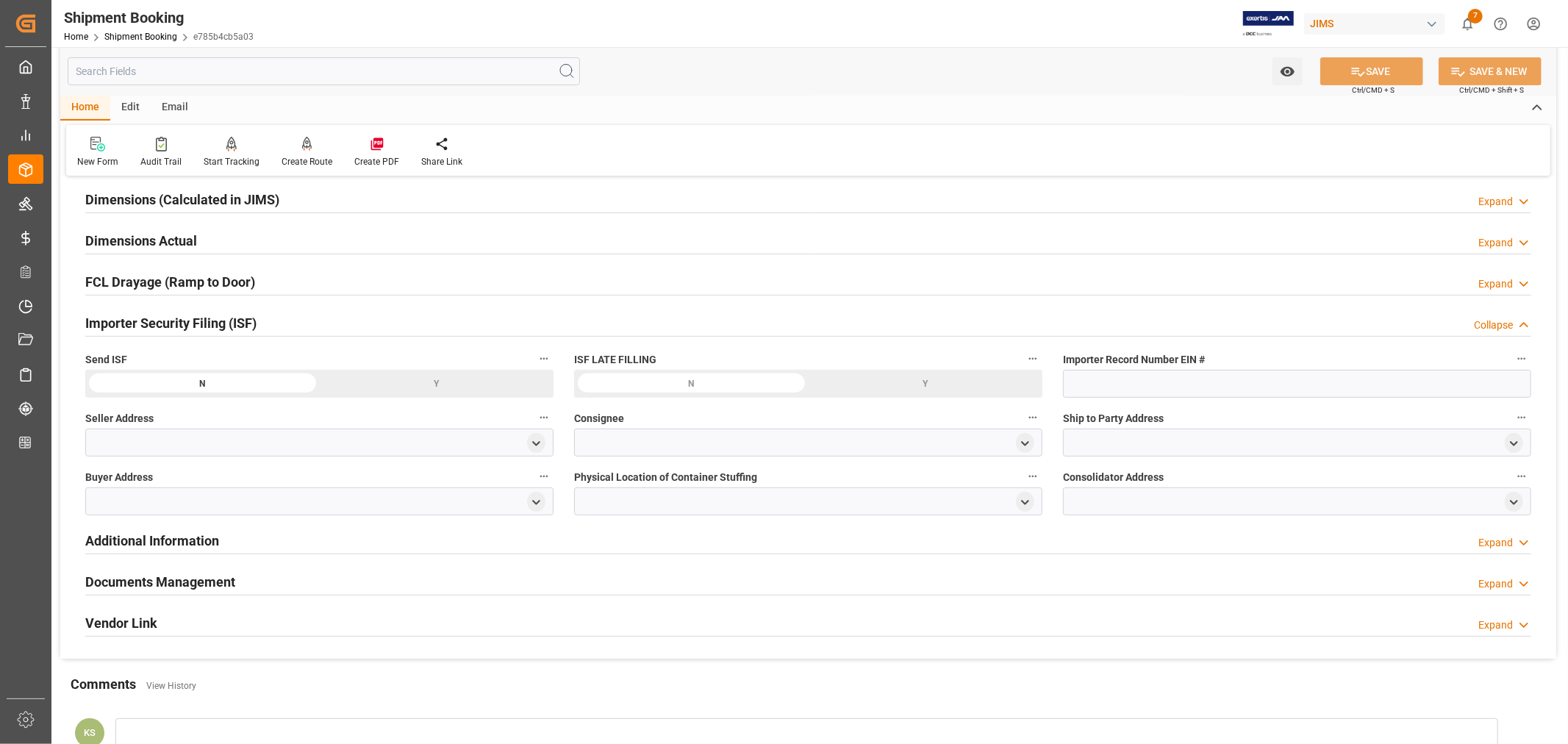
click at [394, 324] on div "Importer Security Filing (ISF) Collapse" at bounding box center [808, 321] width 1446 height 28
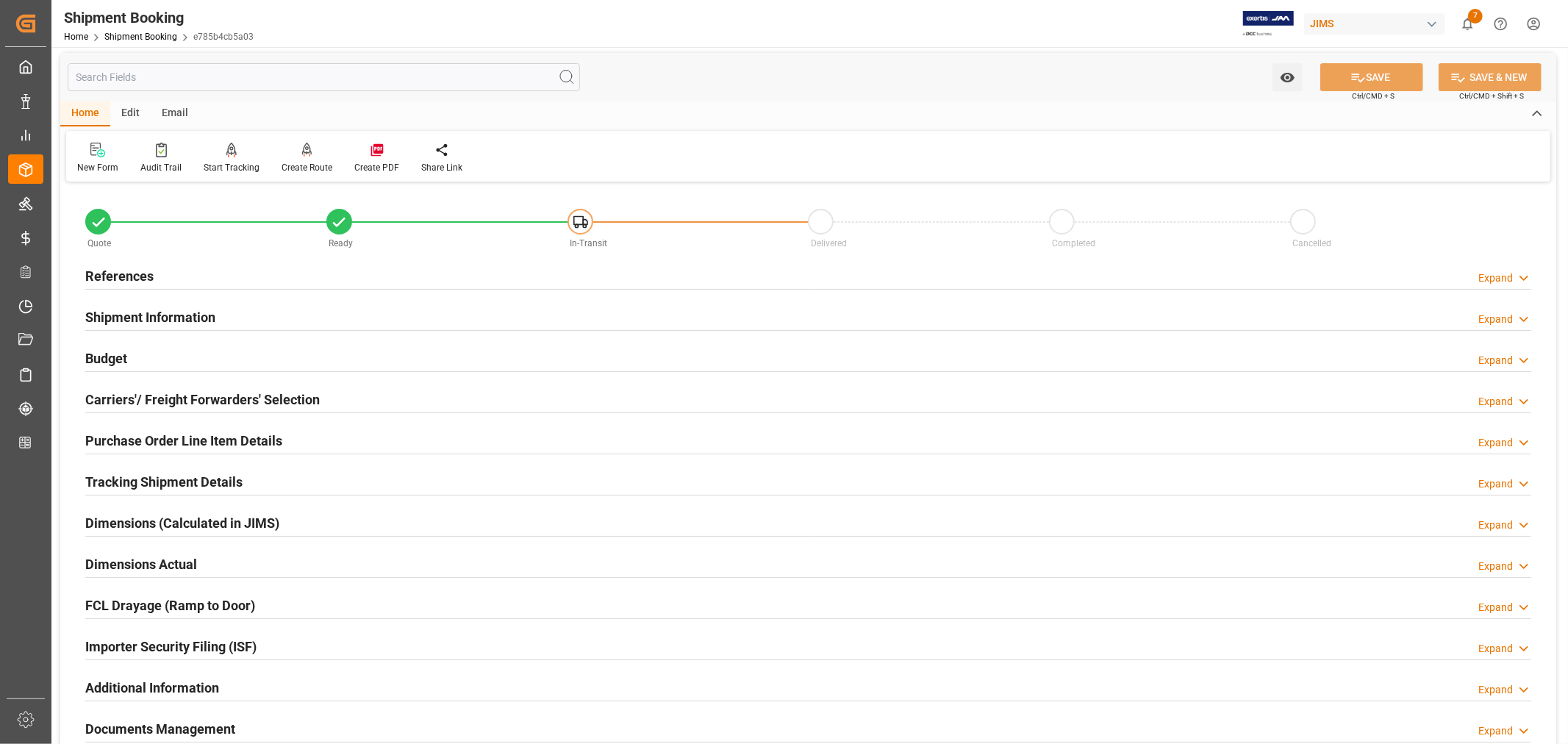
scroll to position [0, 0]
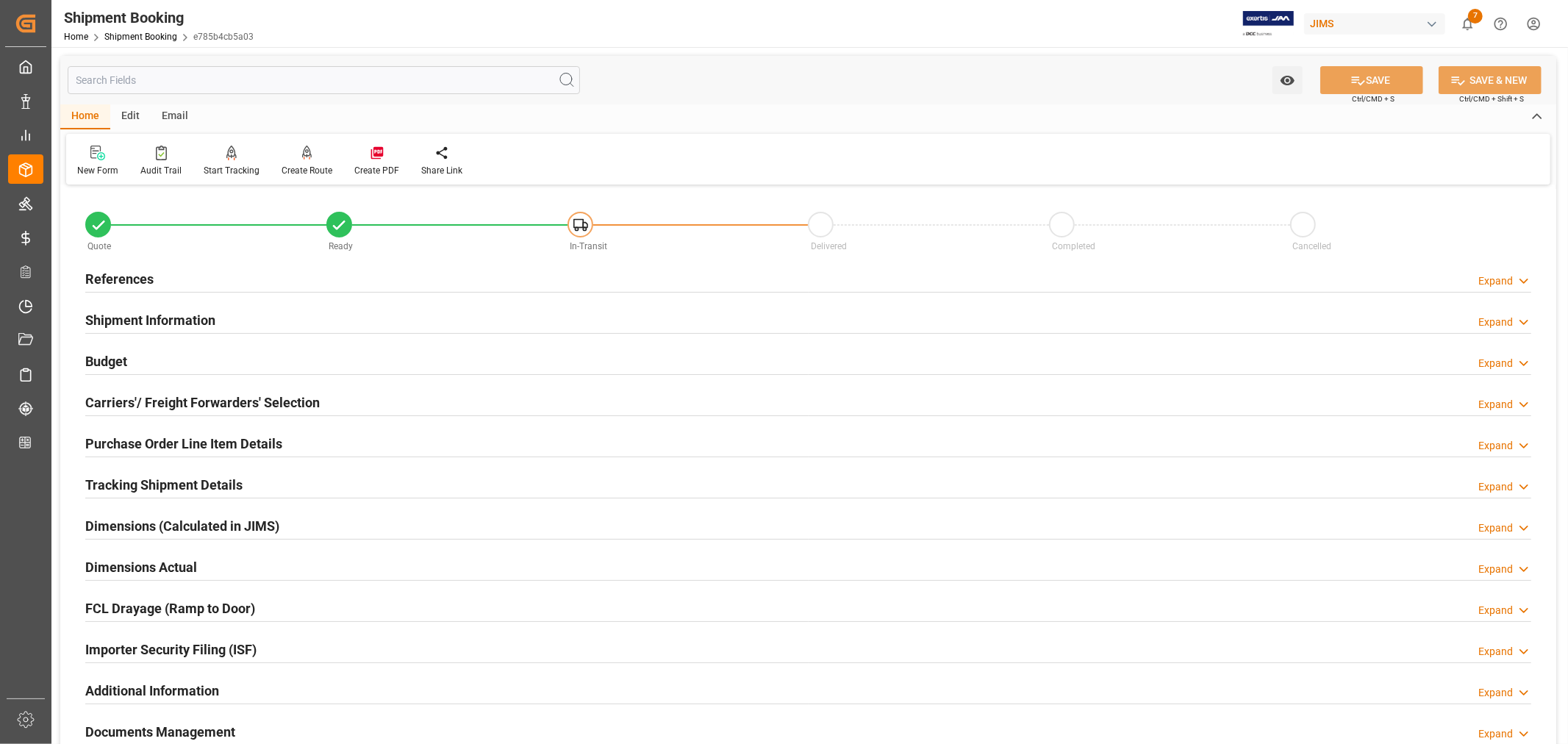
click at [219, 317] on div "Shipment Information Expand" at bounding box center [808, 318] width 1446 height 28
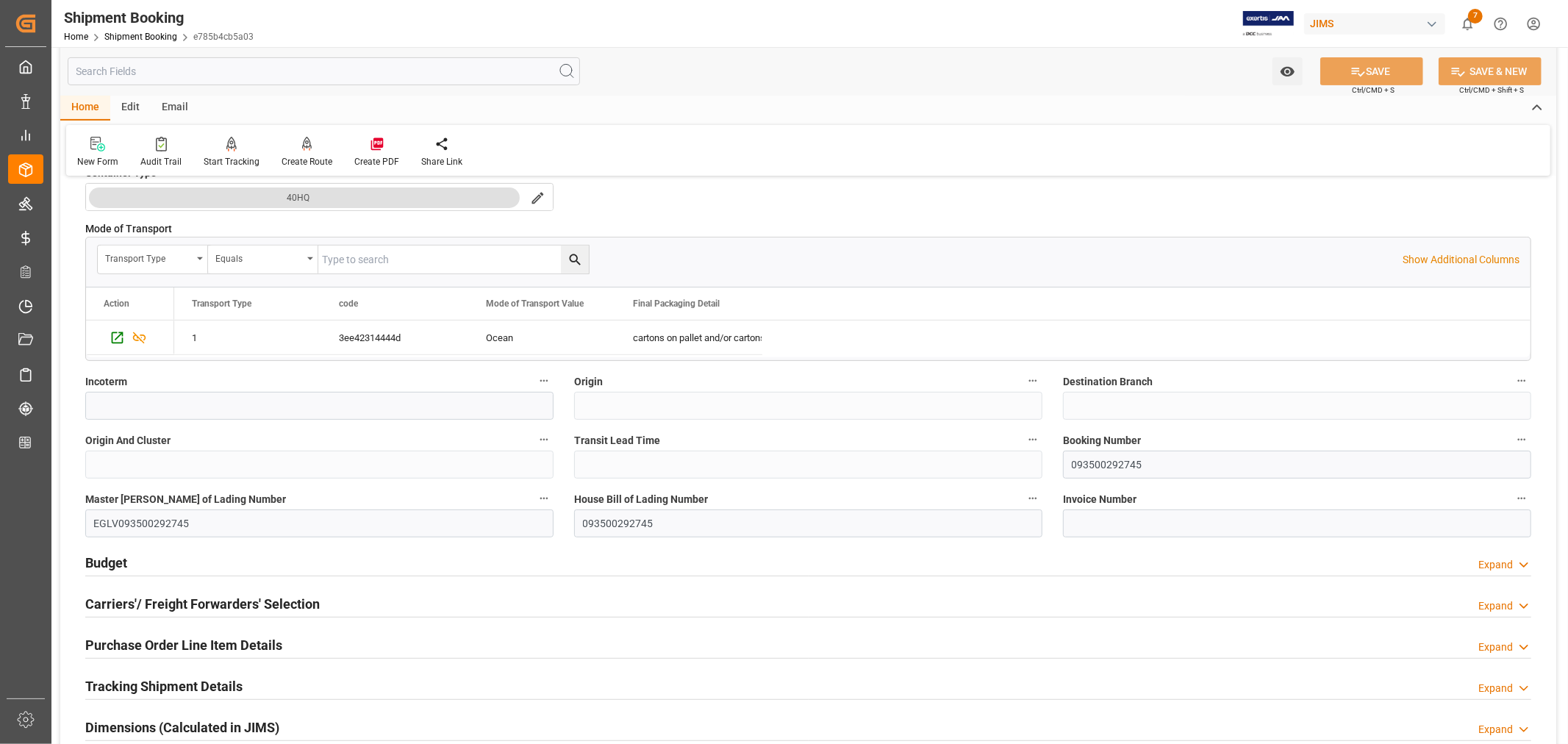
scroll to position [408, 0]
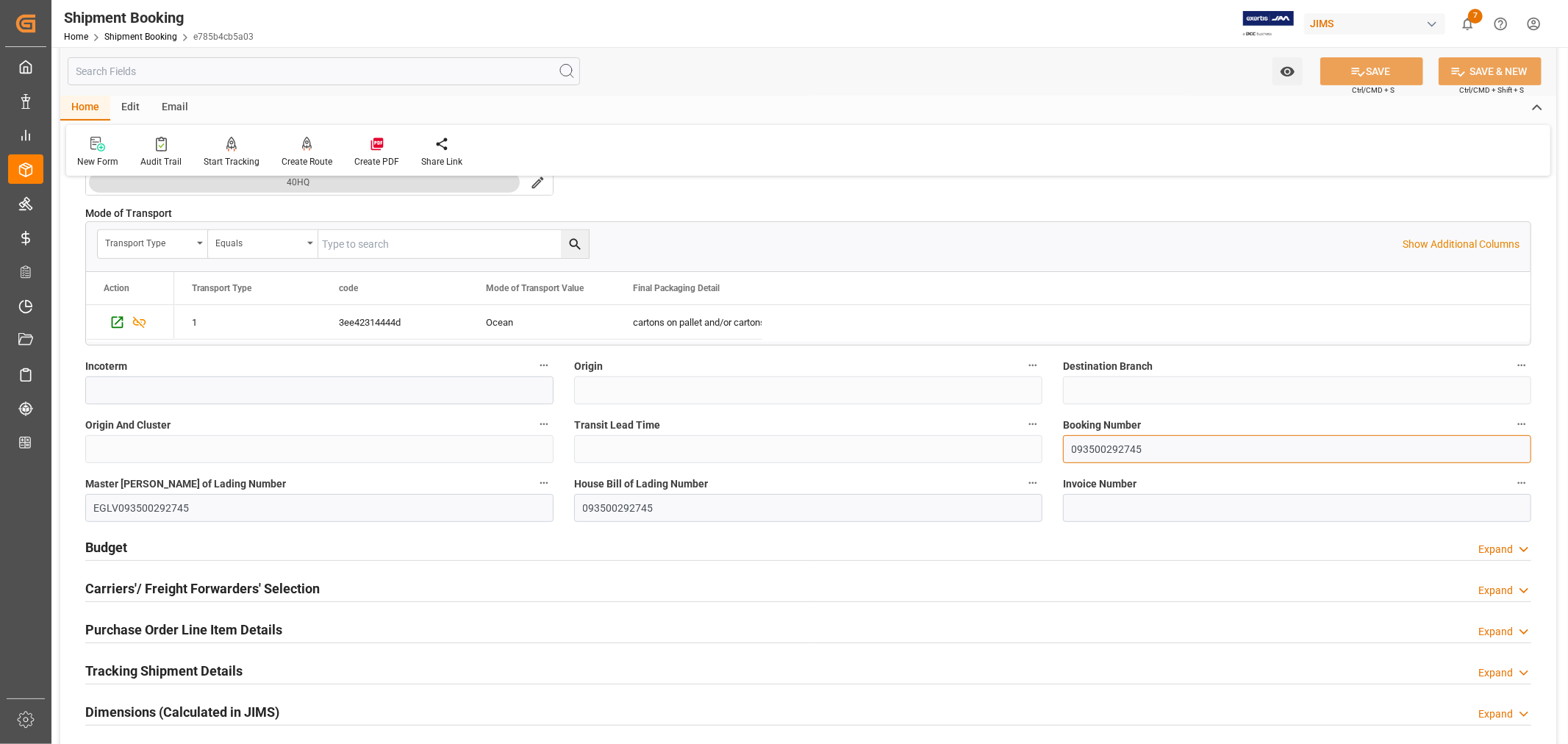
click at [1096, 447] on input "093500292745" at bounding box center [1296, 449] width 468 height 28
click at [148, 34] on link "Shipment Booking" at bounding box center [140, 36] width 73 height 10
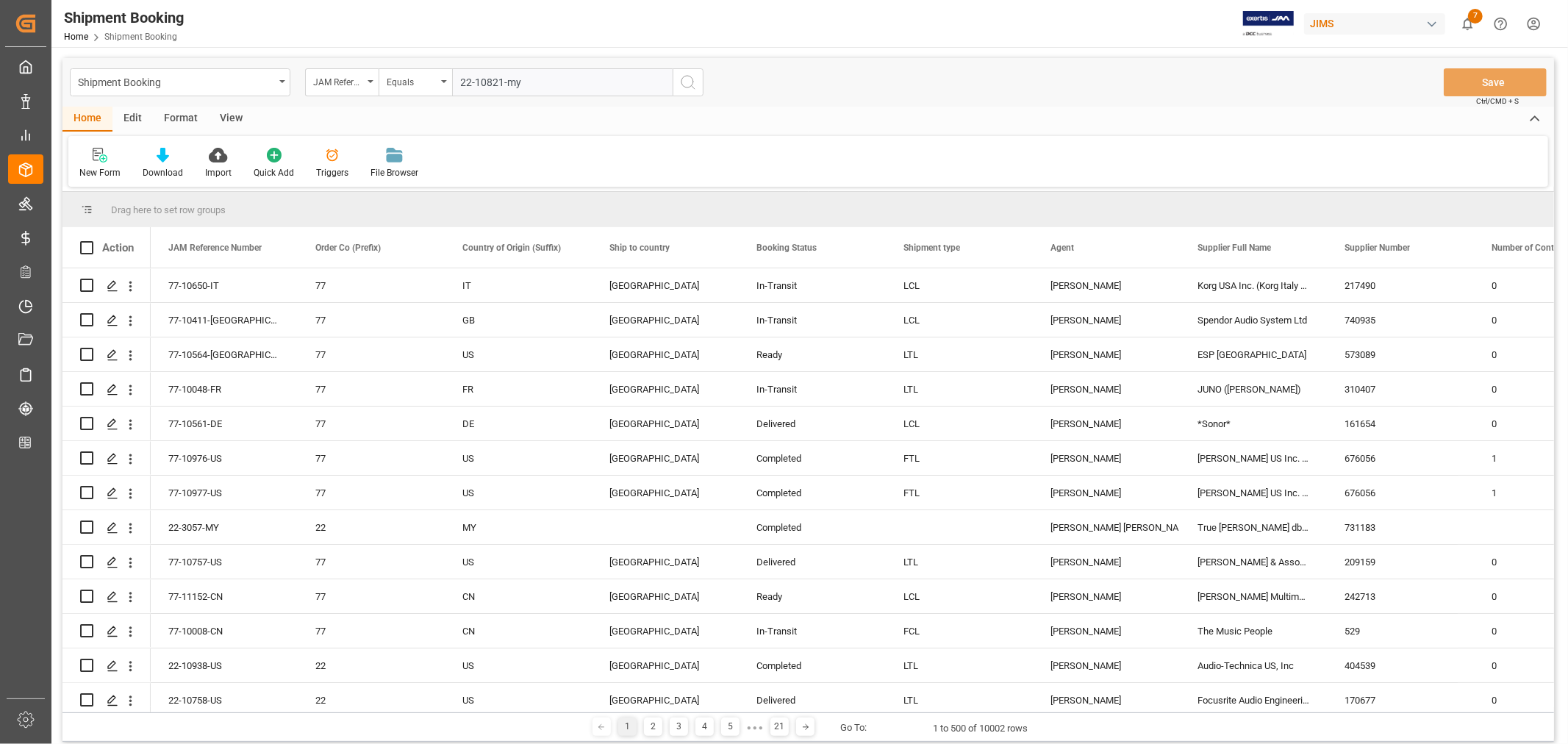
type input "22-10821-my"
click at [687, 81] on icon "search button" at bounding box center [688, 83] width 18 height 18
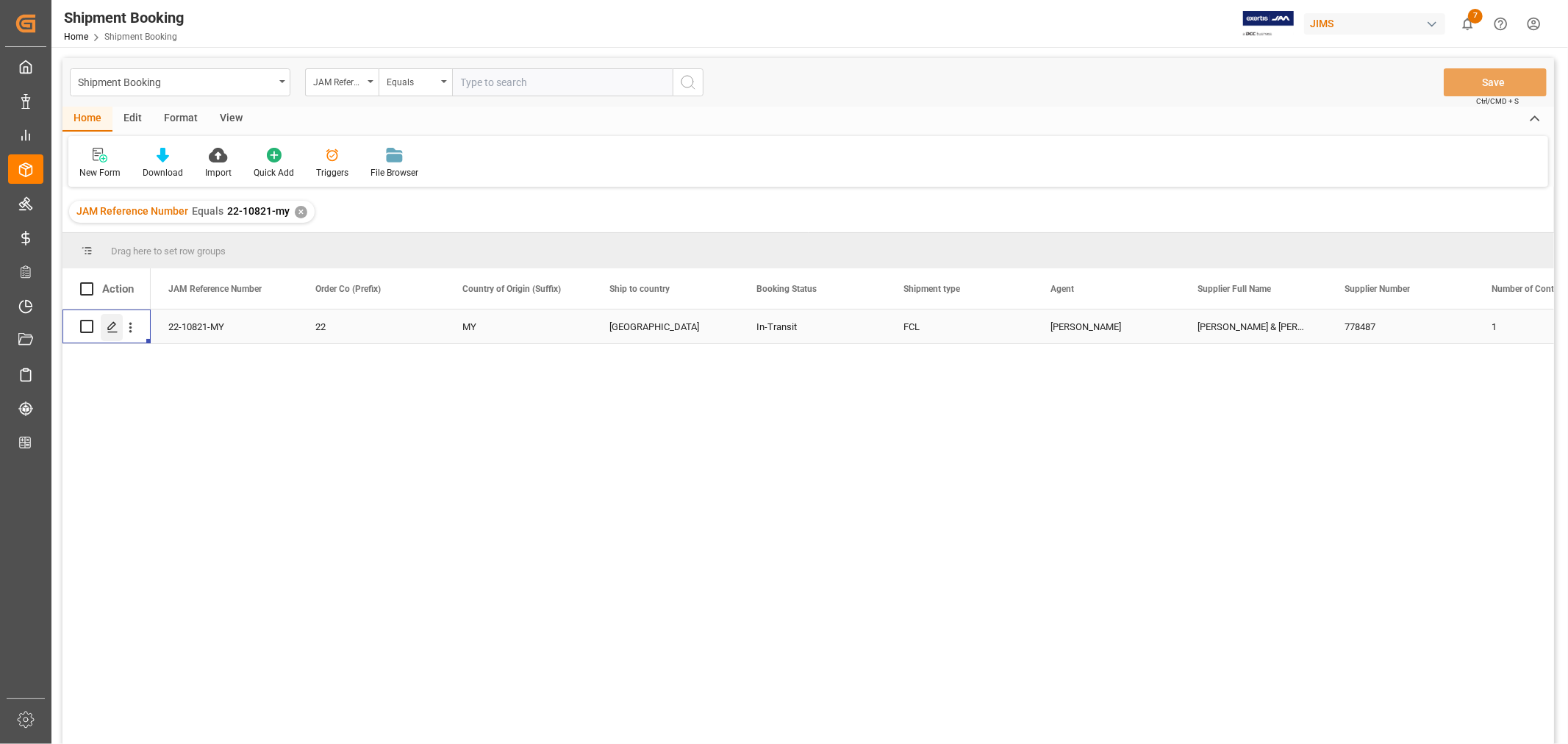
click at [114, 328] on icon "Press SPACE to select this row." at bounding box center [112, 327] width 12 height 12
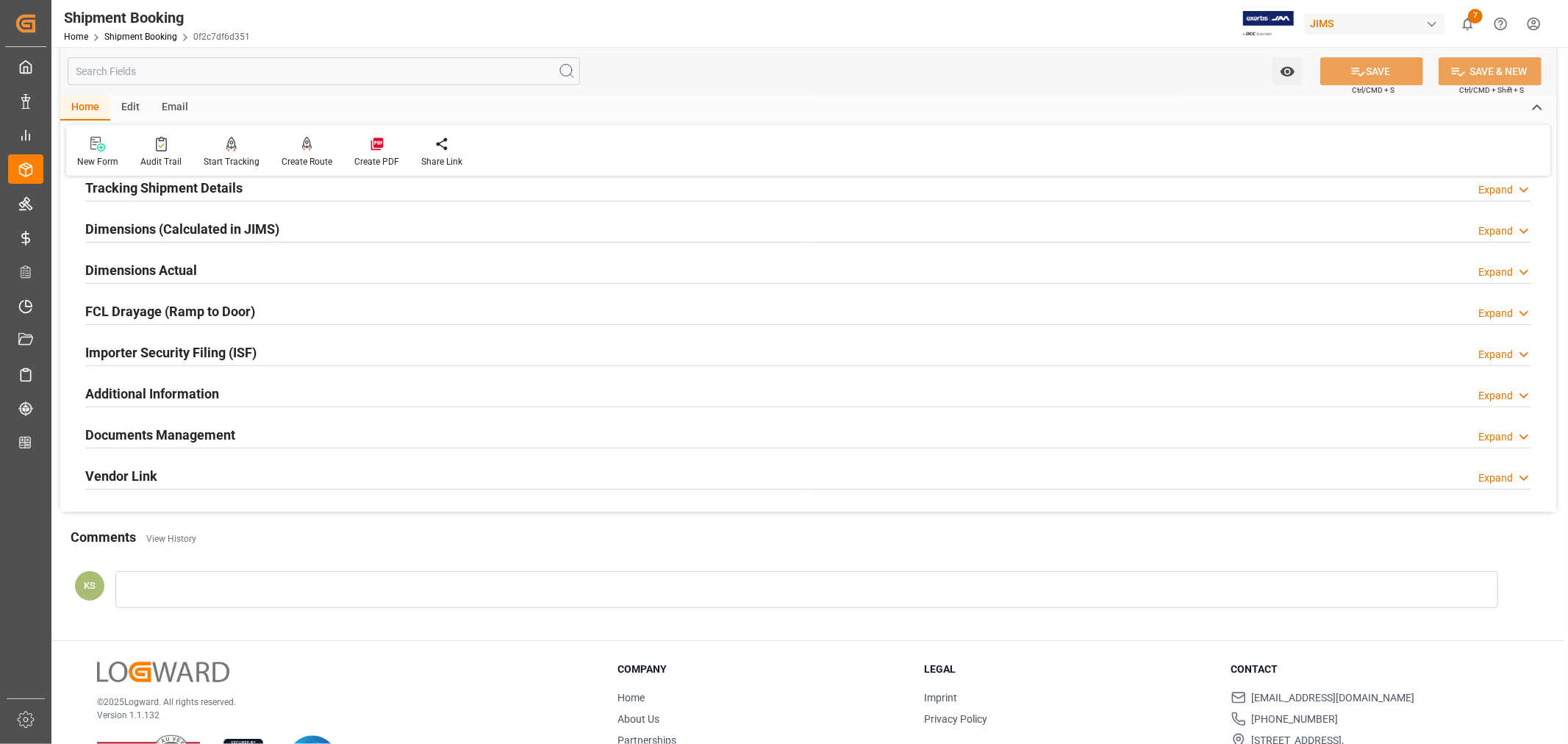
scroll to position [327, 0]
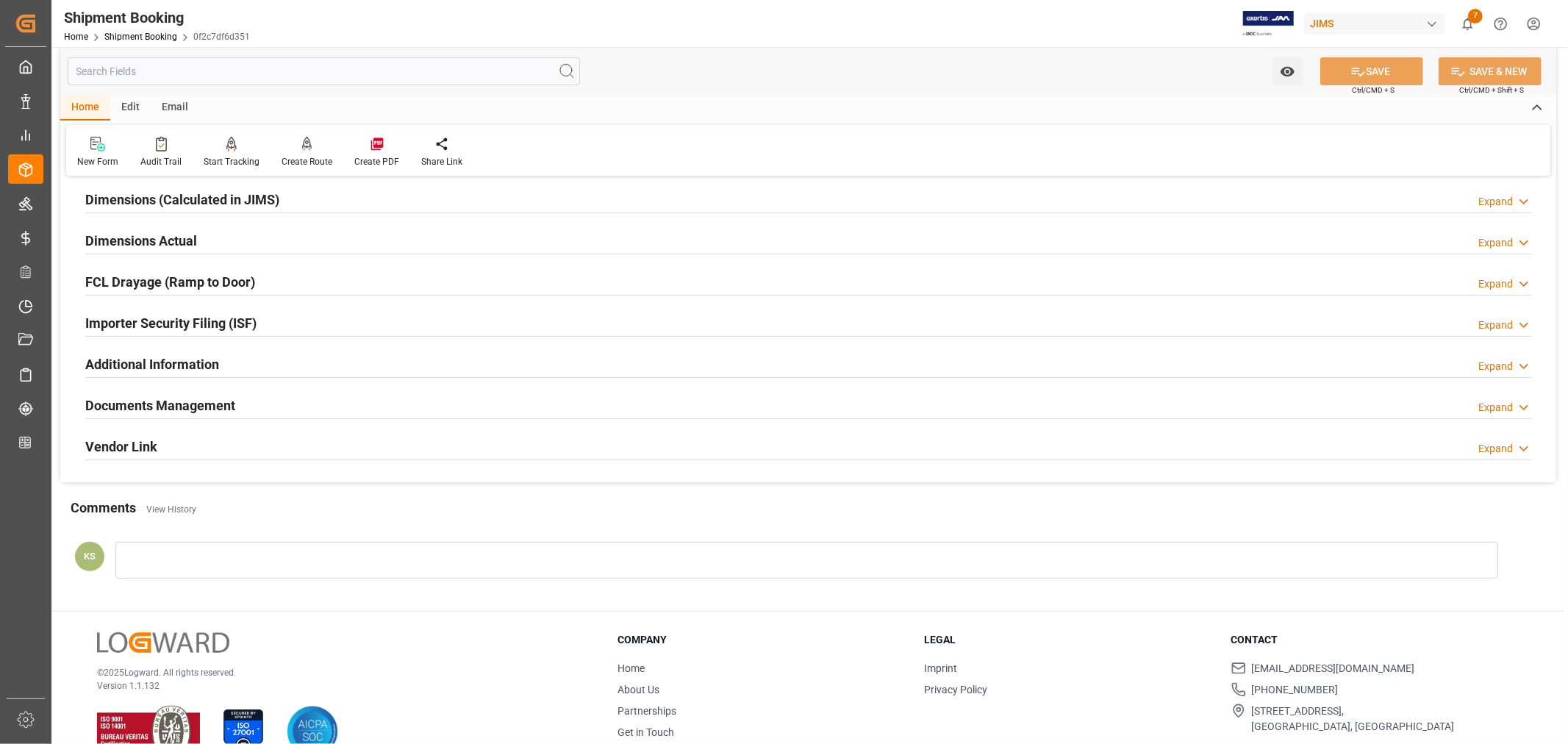
click at [287, 319] on div "Importer Security Filing (ISF) Expand" at bounding box center [808, 321] width 1446 height 28
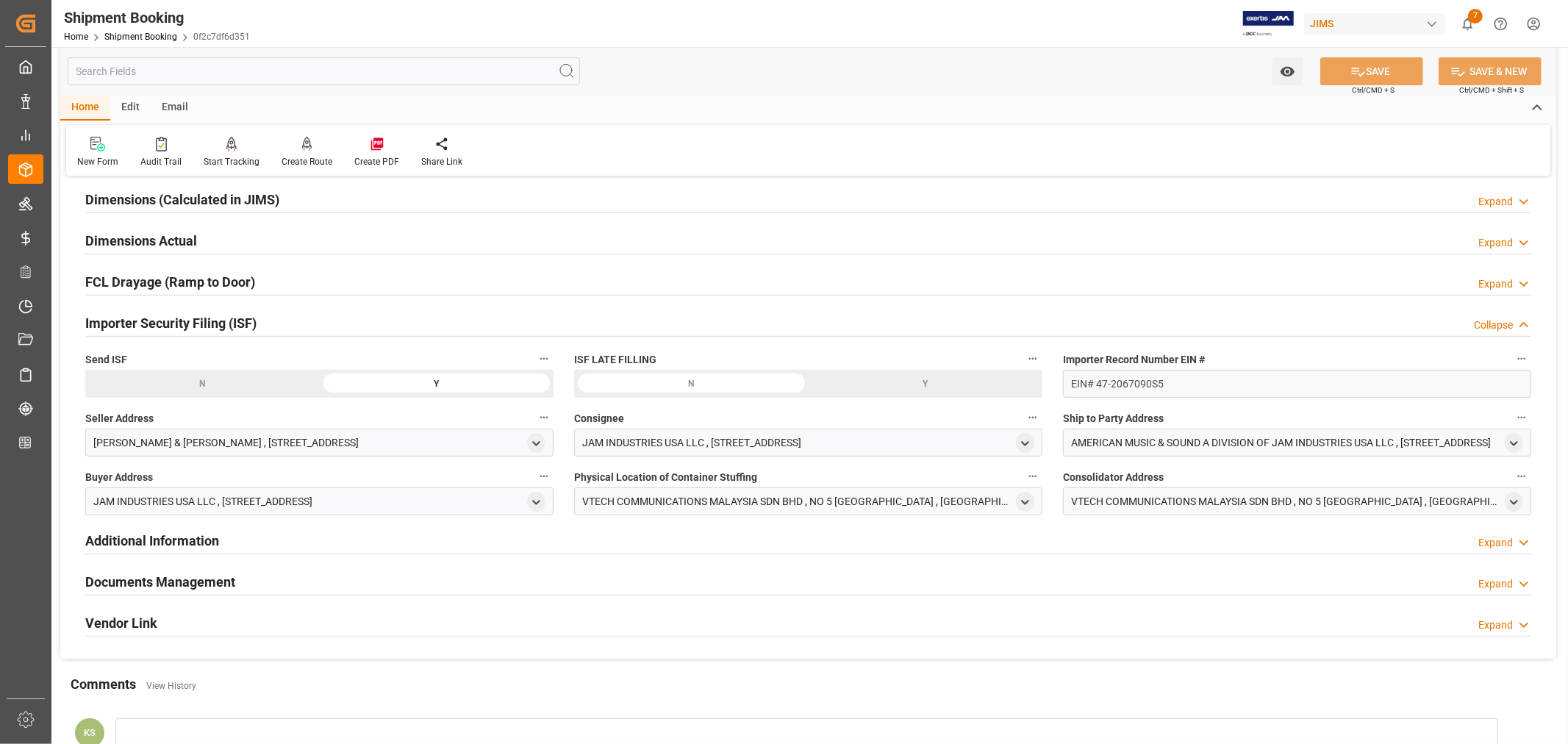
click at [287, 319] on div "Importer Security Filing (ISF) Collapse" at bounding box center [808, 321] width 1446 height 28
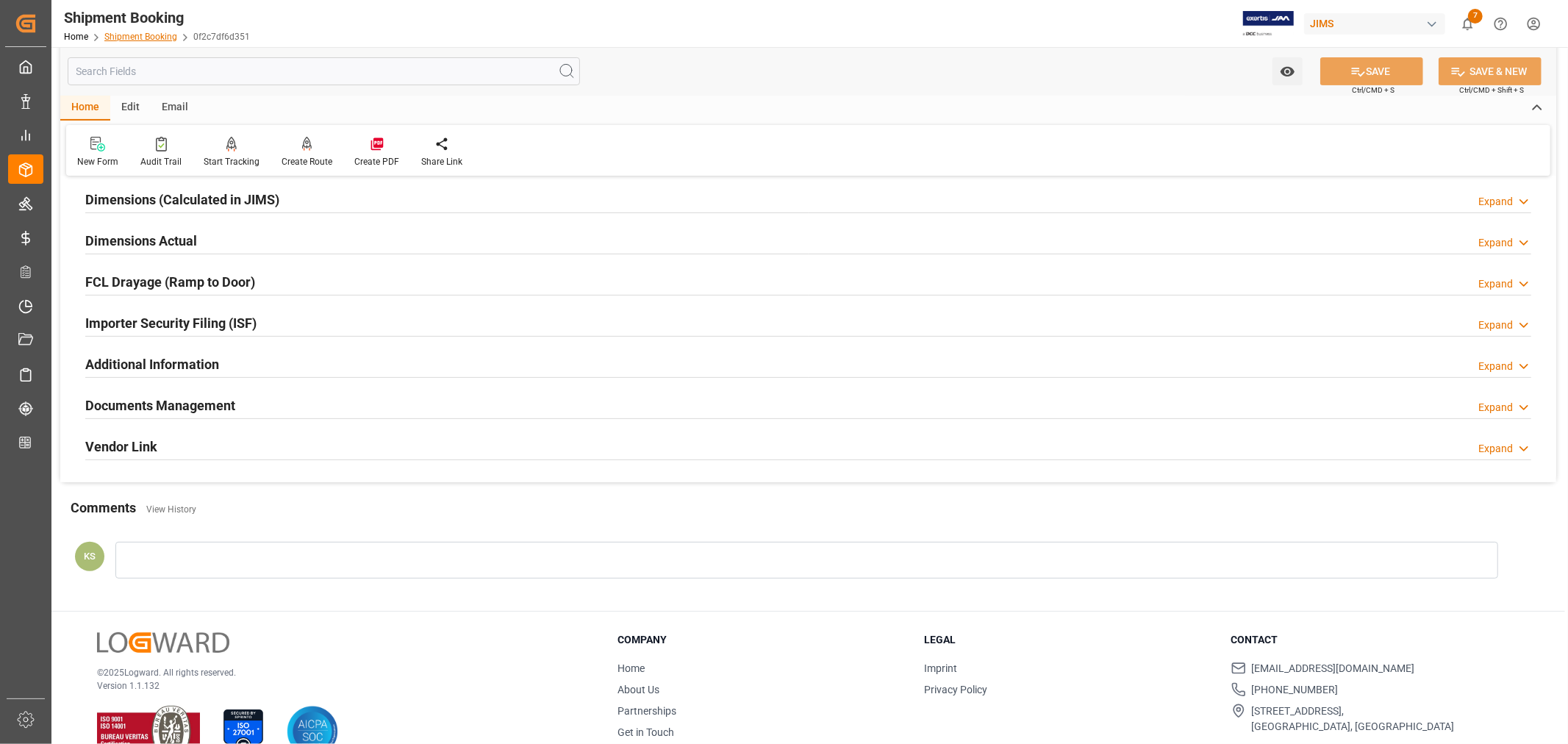
click at [129, 35] on link "Shipment Booking" at bounding box center [140, 36] width 73 height 10
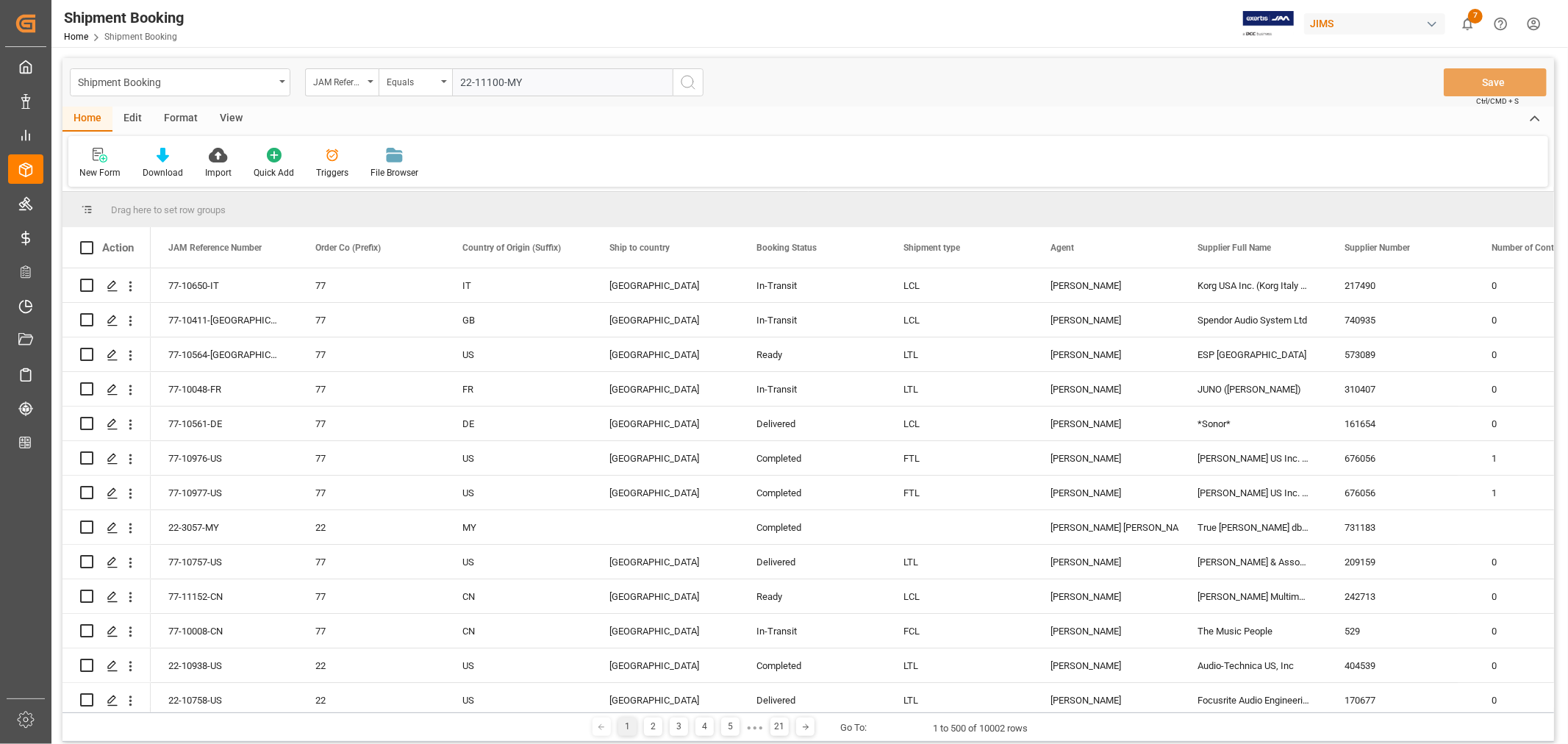
type input "22-11100-MY"
click at [689, 83] on icon "search button" at bounding box center [688, 83] width 18 height 18
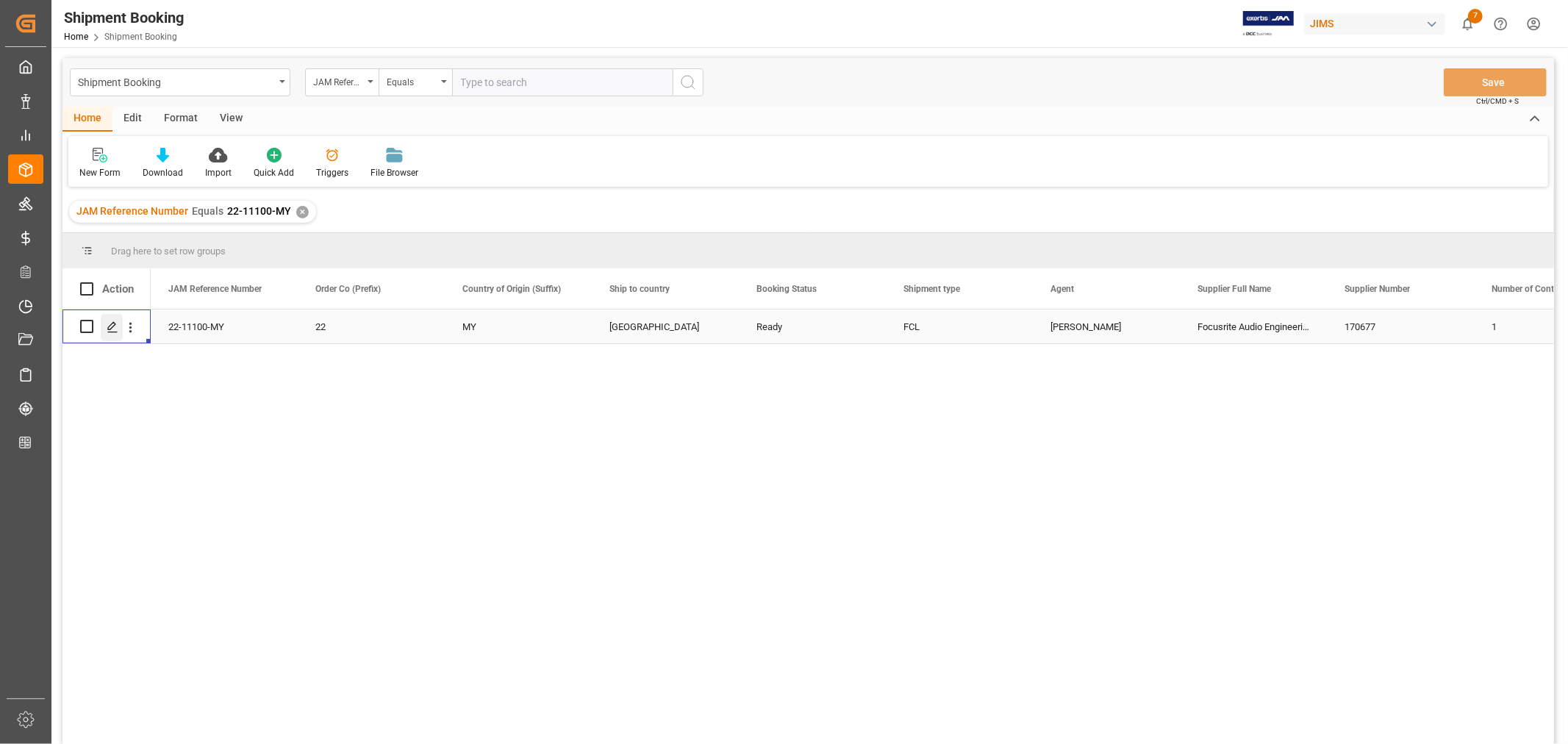
click at [112, 327] on polygon "Press SPACE to select this row." at bounding box center [112, 326] width 7 height 7
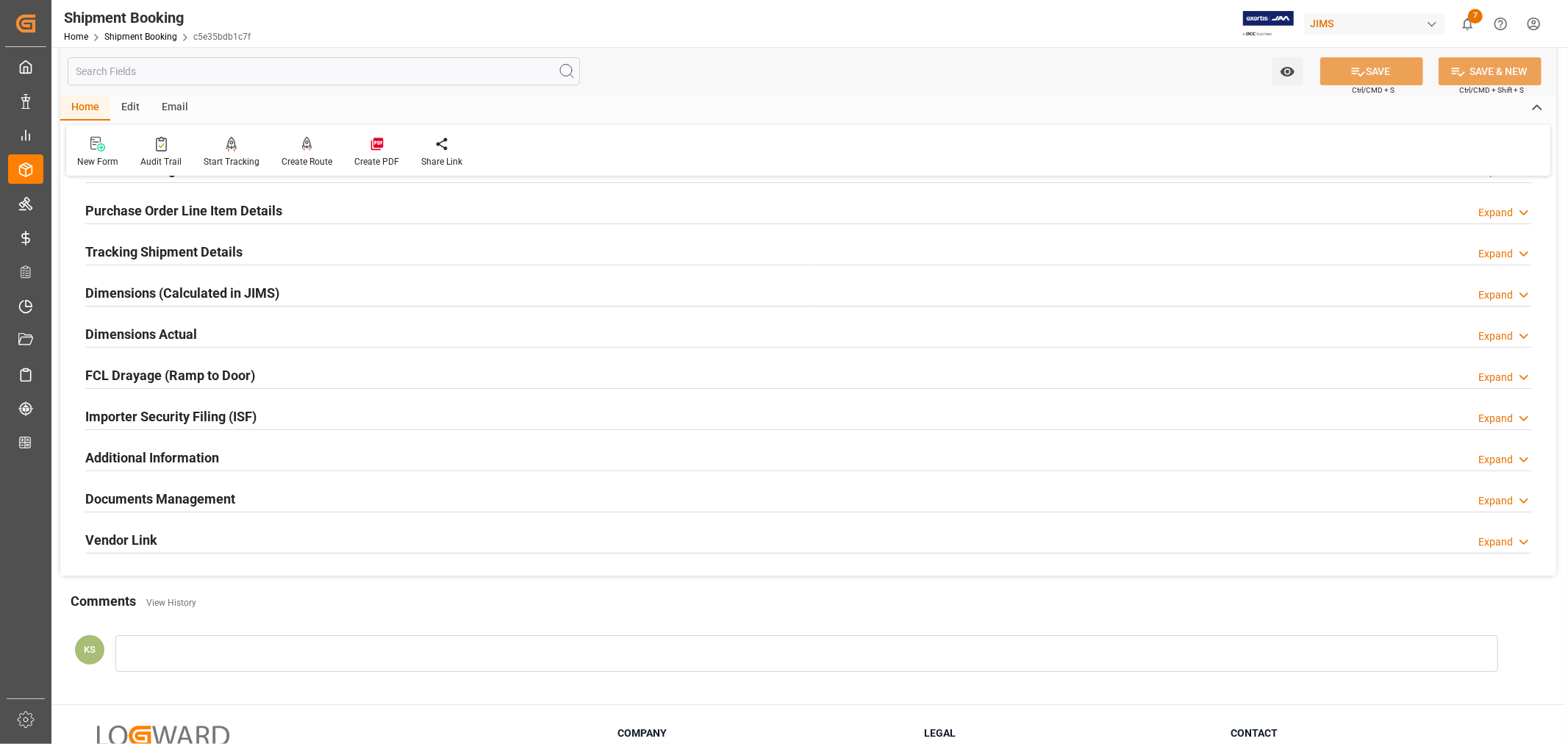
scroll to position [245, 0]
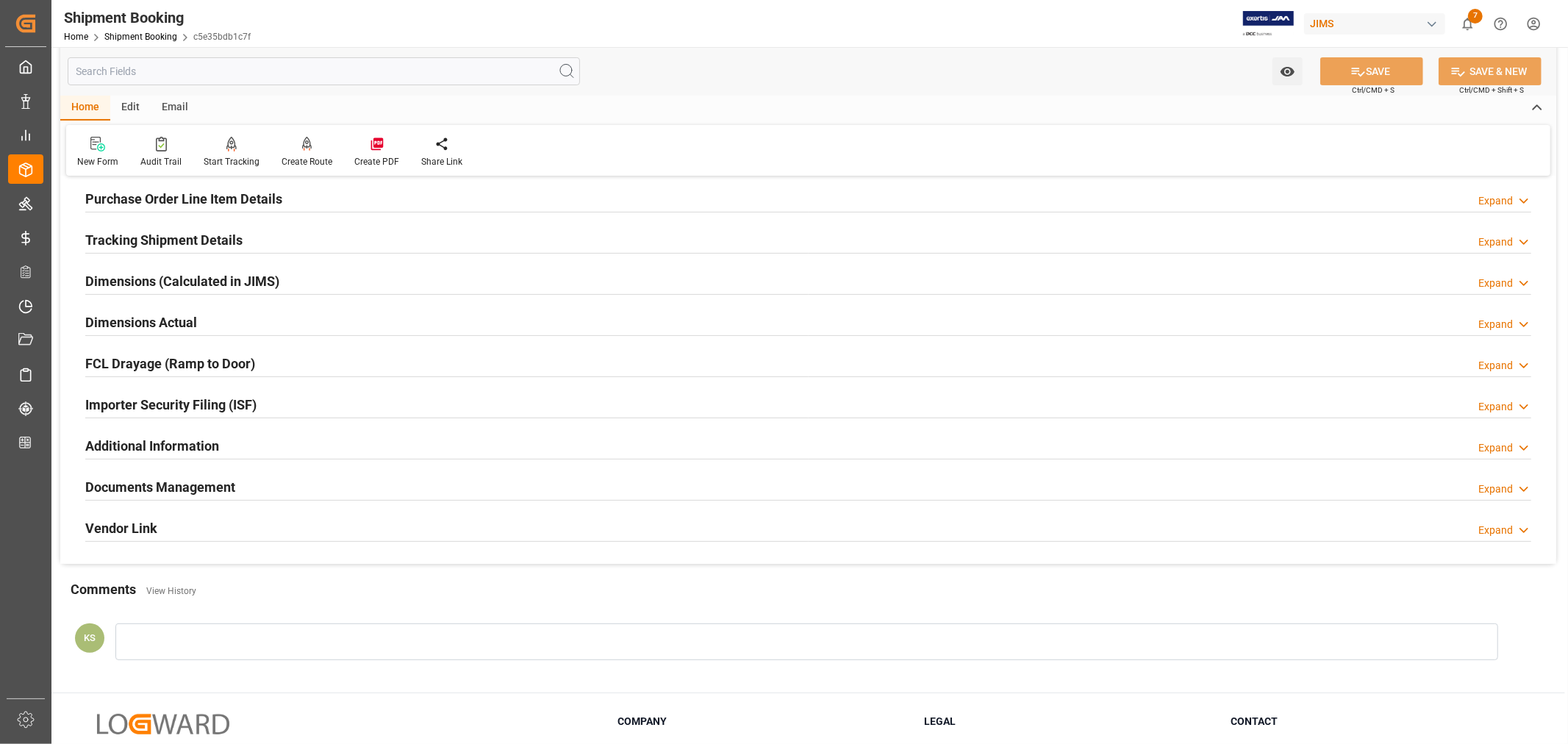
click at [280, 399] on div "Importer Security Filing (ISF) Expand" at bounding box center [808, 403] width 1446 height 28
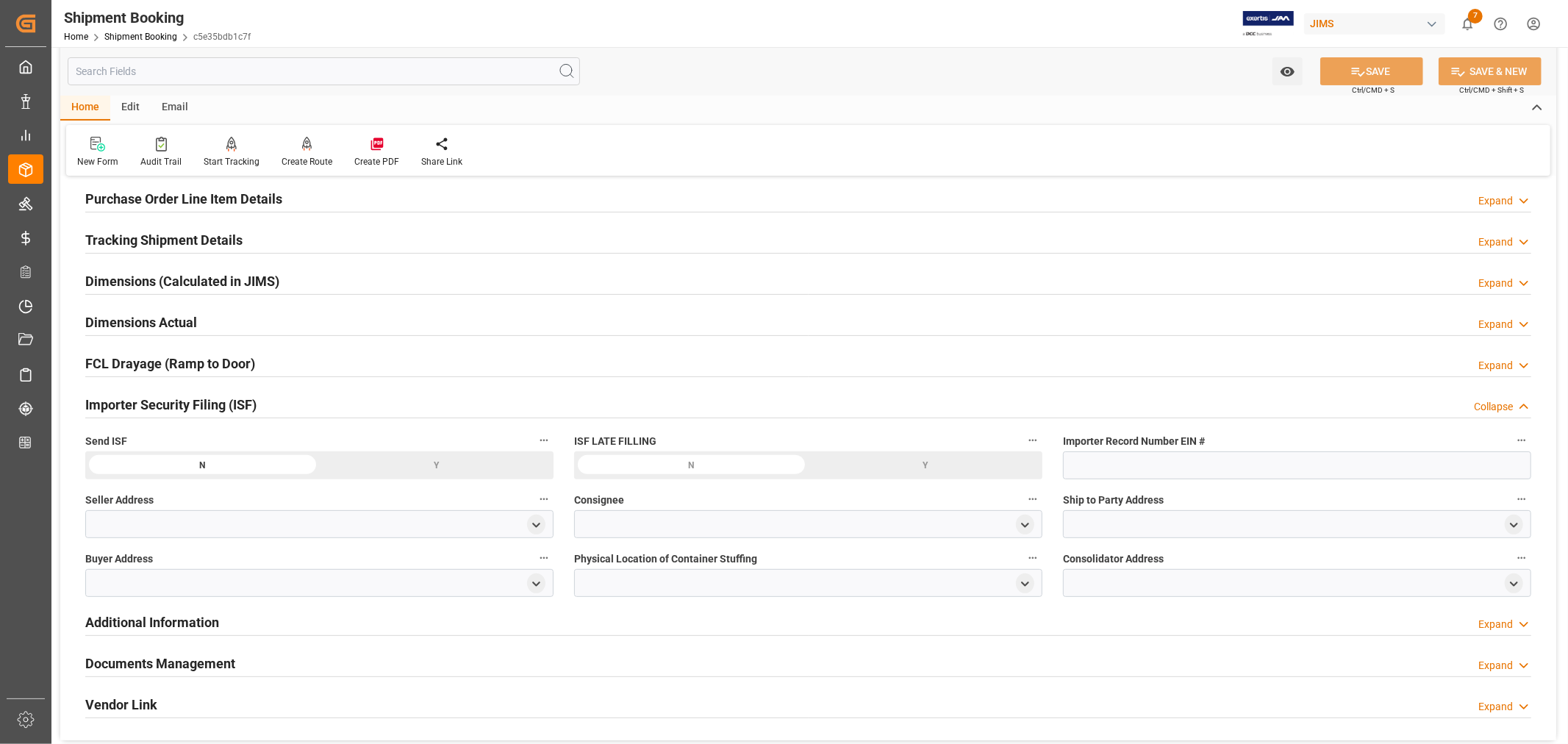
click at [280, 399] on div "Importer Security Filing (ISF) Collapse" at bounding box center [808, 403] width 1446 height 28
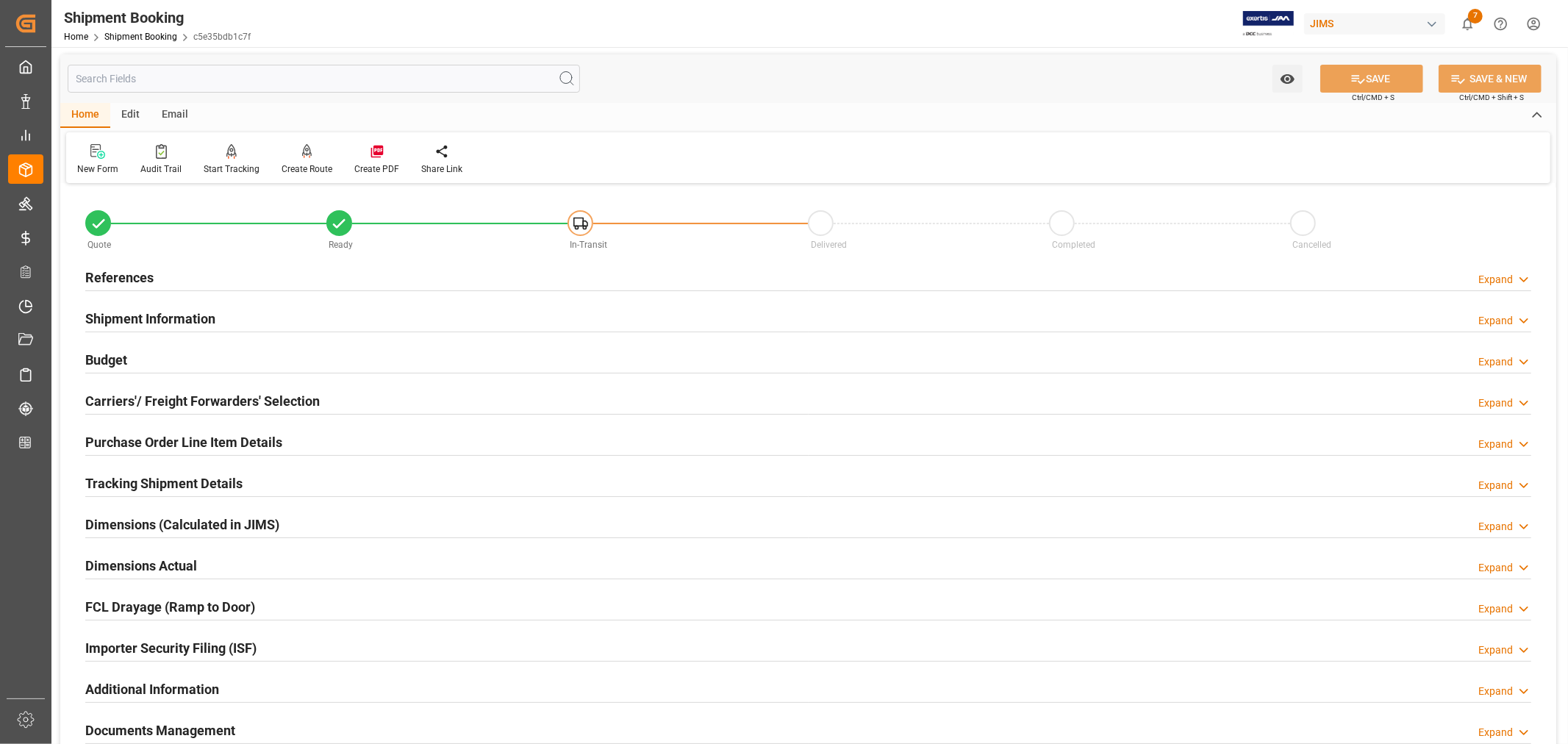
scroll to position [0, 0]
click at [156, 431] on div "Purchase Order Line Item Details" at bounding box center [184, 442] width 197 height 28
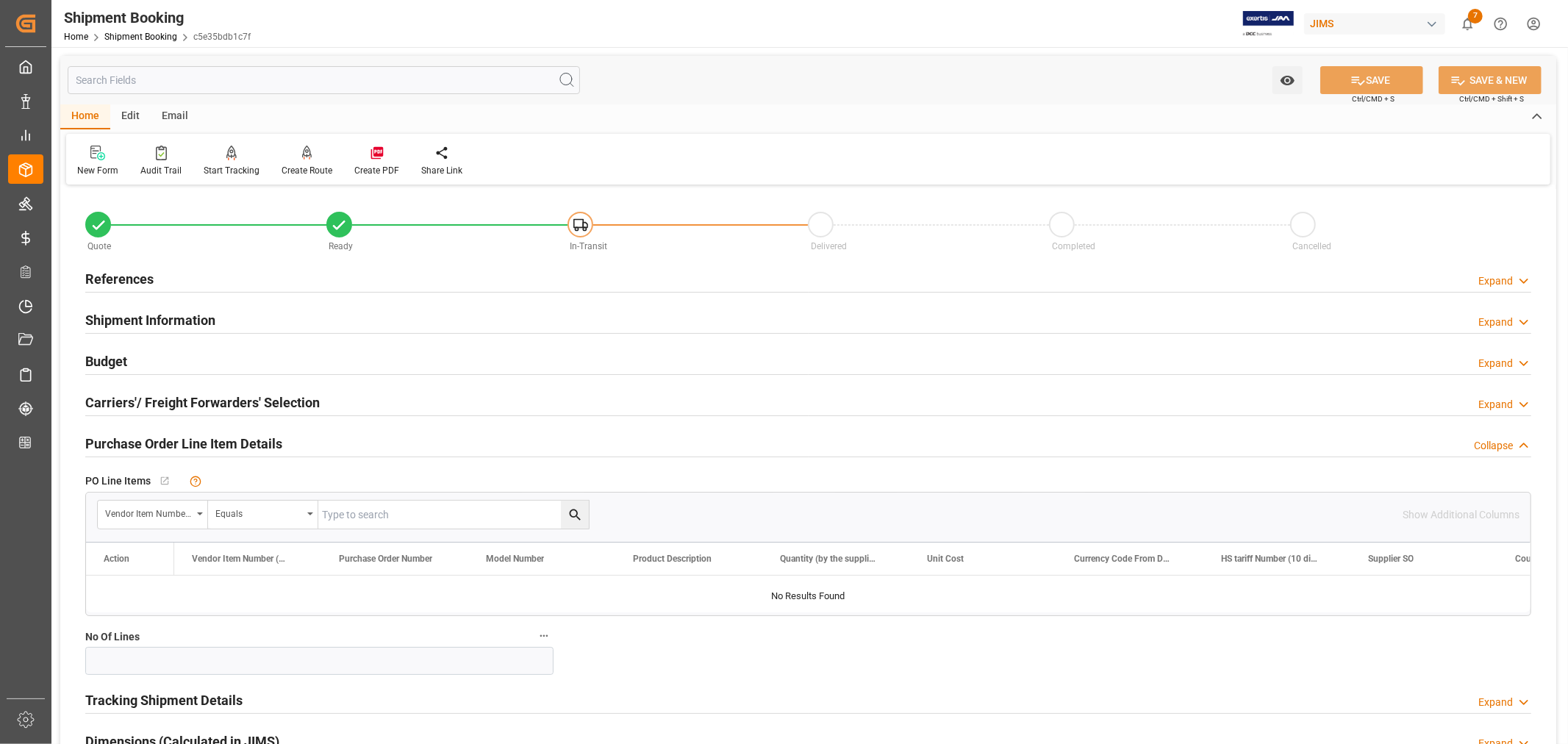
click at [156, 431] on div "Purchase Order Line Item Details" at bounding box center [184, 442] width 197 height 28
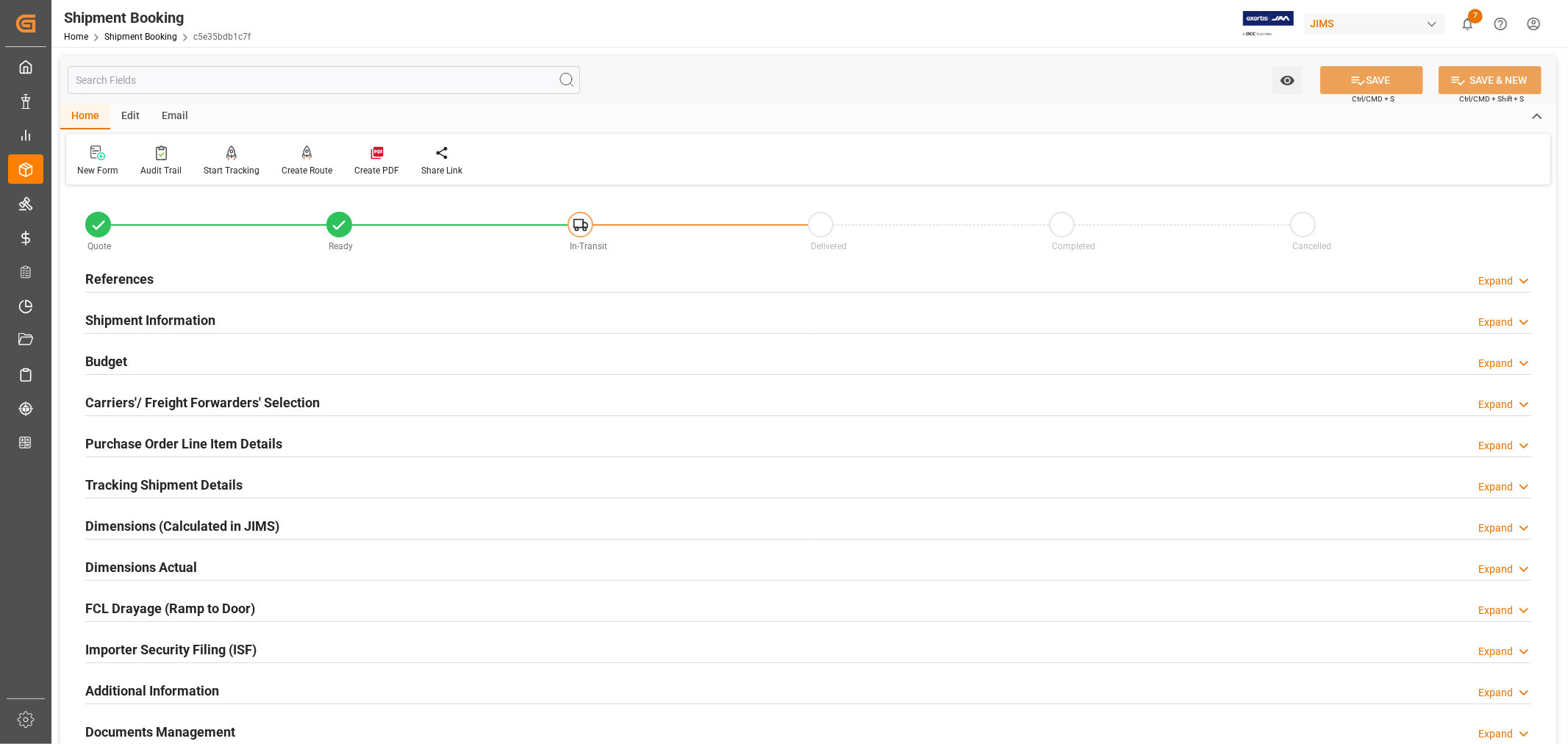
drag, startPoint x: 181, startPoint y: 319, endPoint x: 287, endPoint y: 336, distance: 107.4
click at [182, 319] on h2 "Shipment Information" at bounding box center [150, 320] width 130 height 20
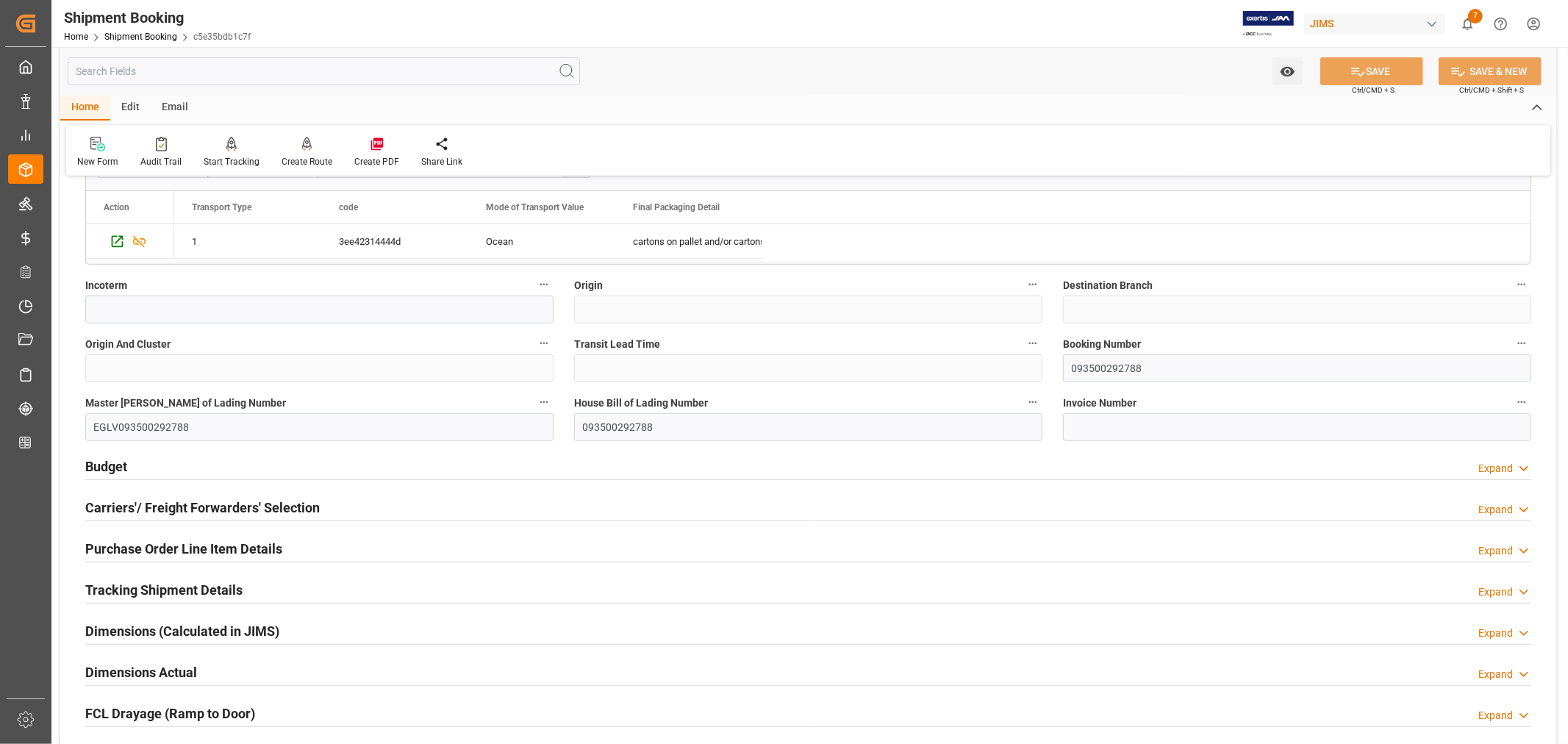
scroll to position [489, 0]
click at [1091, 368] on input "093500292788" at bounding box center [1296, 367] width 468 height 28
click at [122, 33] on link "Shipment Booking" at bounding box center [140, 36] width 73 height 10
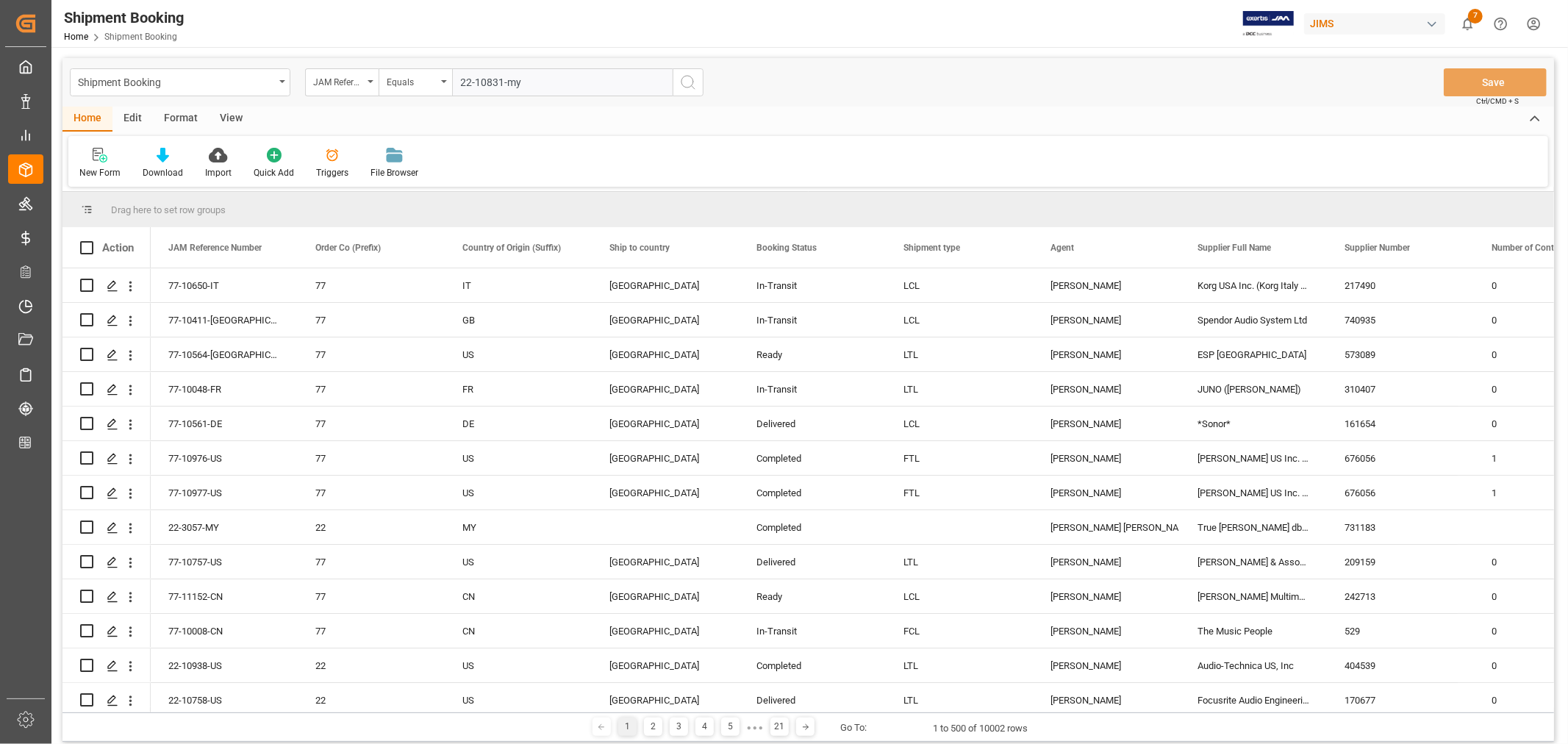
type input "22-10831-my"
click at [684, 83] on icon "search button" at bounding box center [688, 83] width 18 height 18
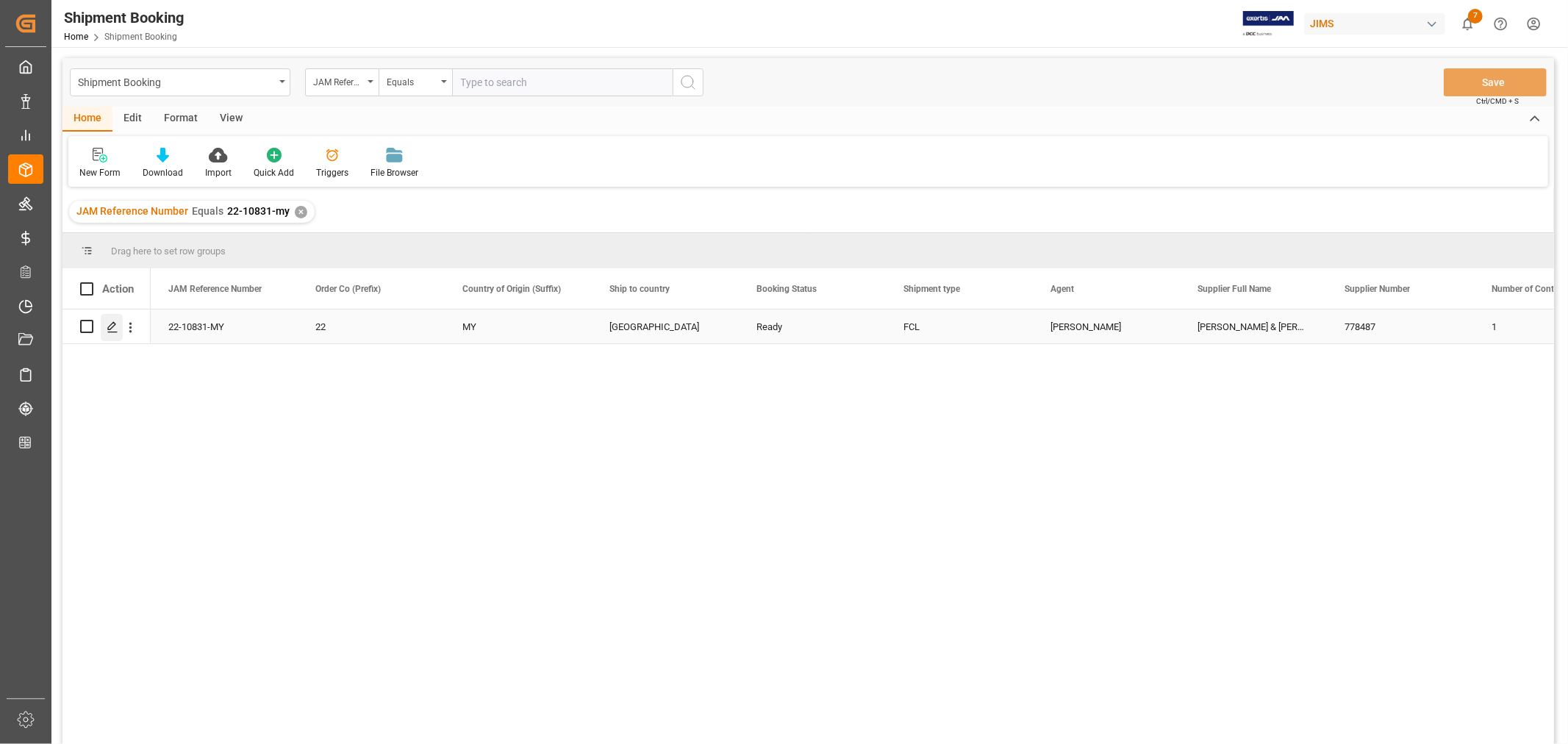
click at [111, 319] on div "Press SPACE to select this row." at bounding box center [112, 327] width 22 height 27
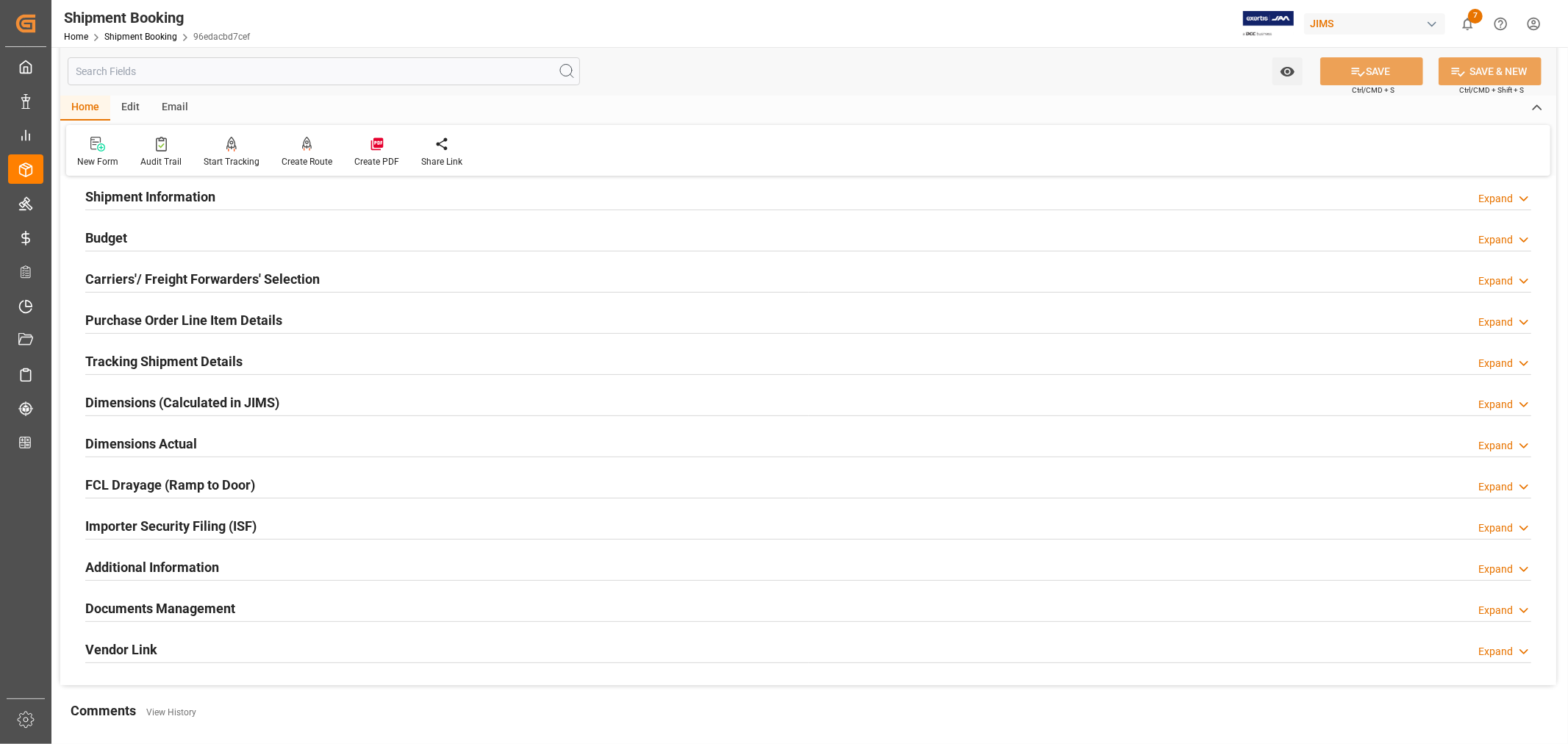
scroll to position [163, 0]
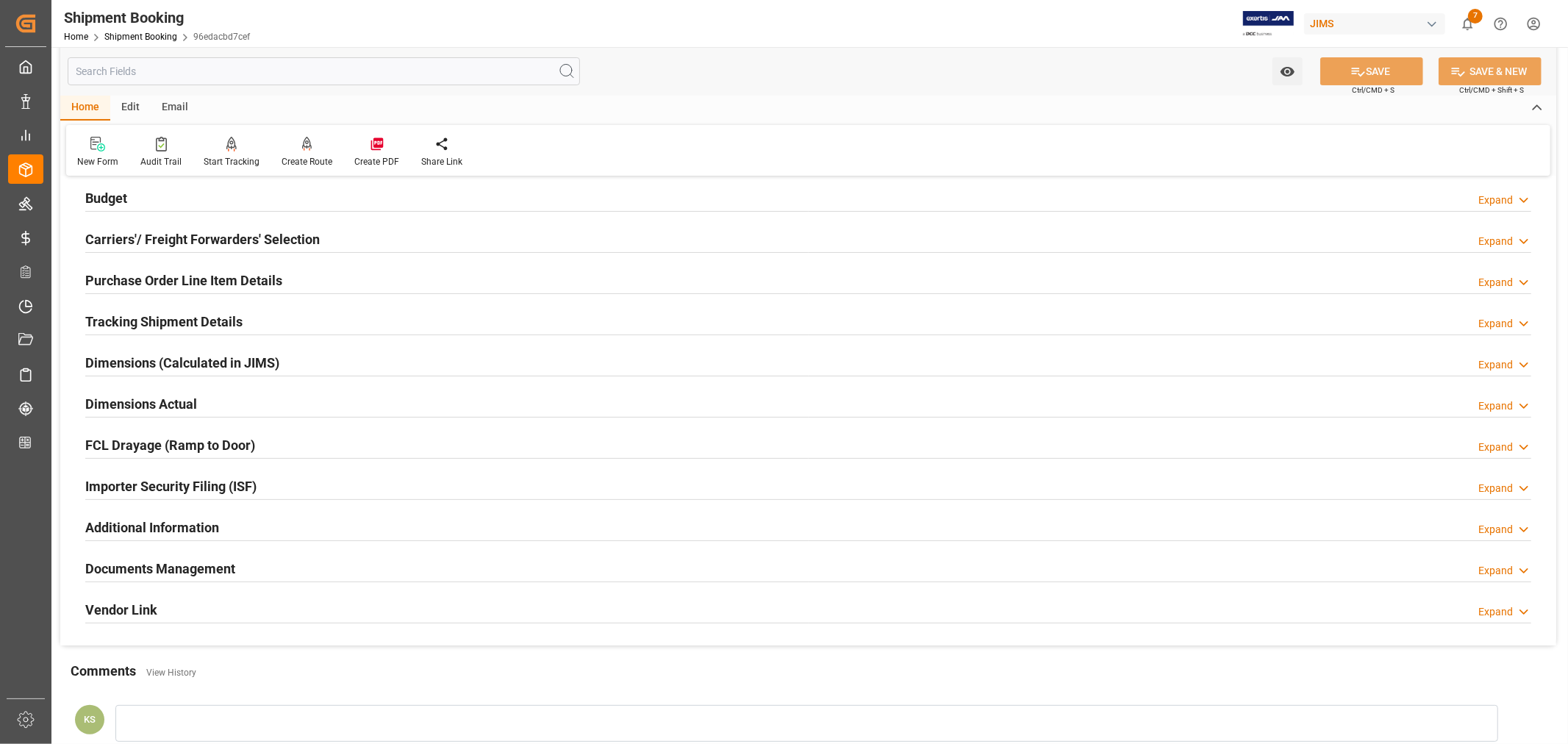
click at [140, 275] on h2 "Purchase Order Line Item Details" at bounding box center [184, 281] width 197 height 20
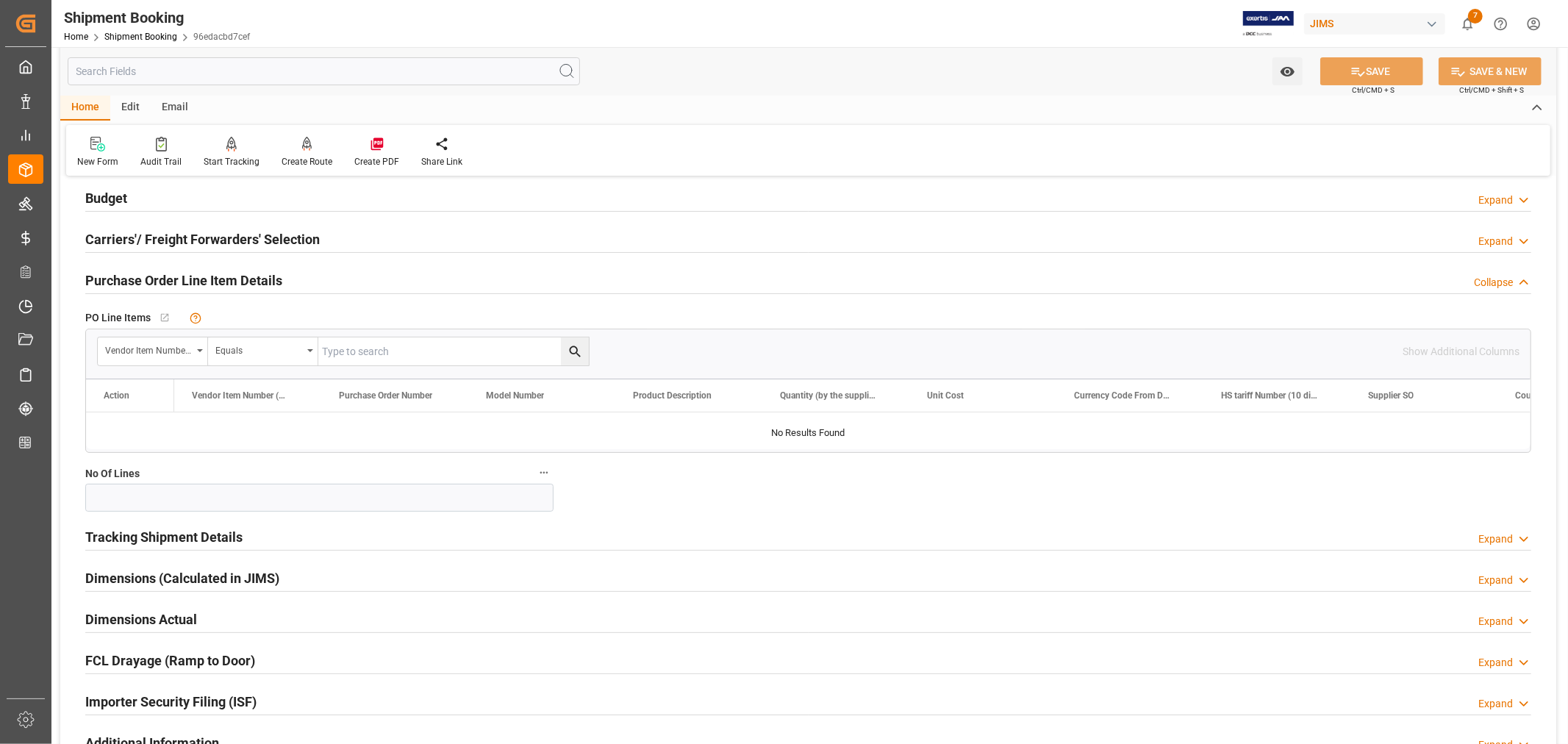
click at [140, 275] on h2 "Purchase Order Line Item Details" at bounding box center [184, 281] width 197 height 20
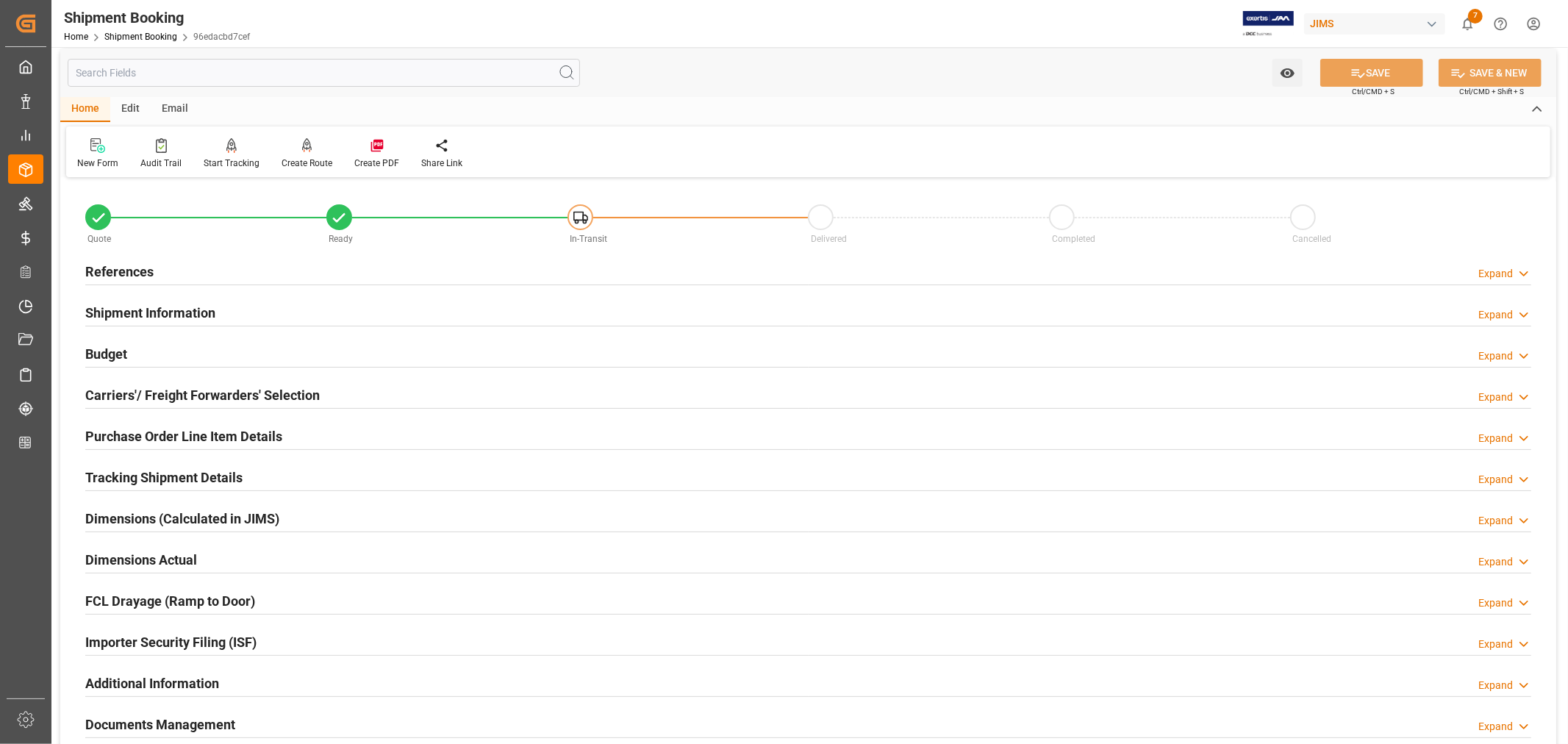
scroll to position [0, 0]
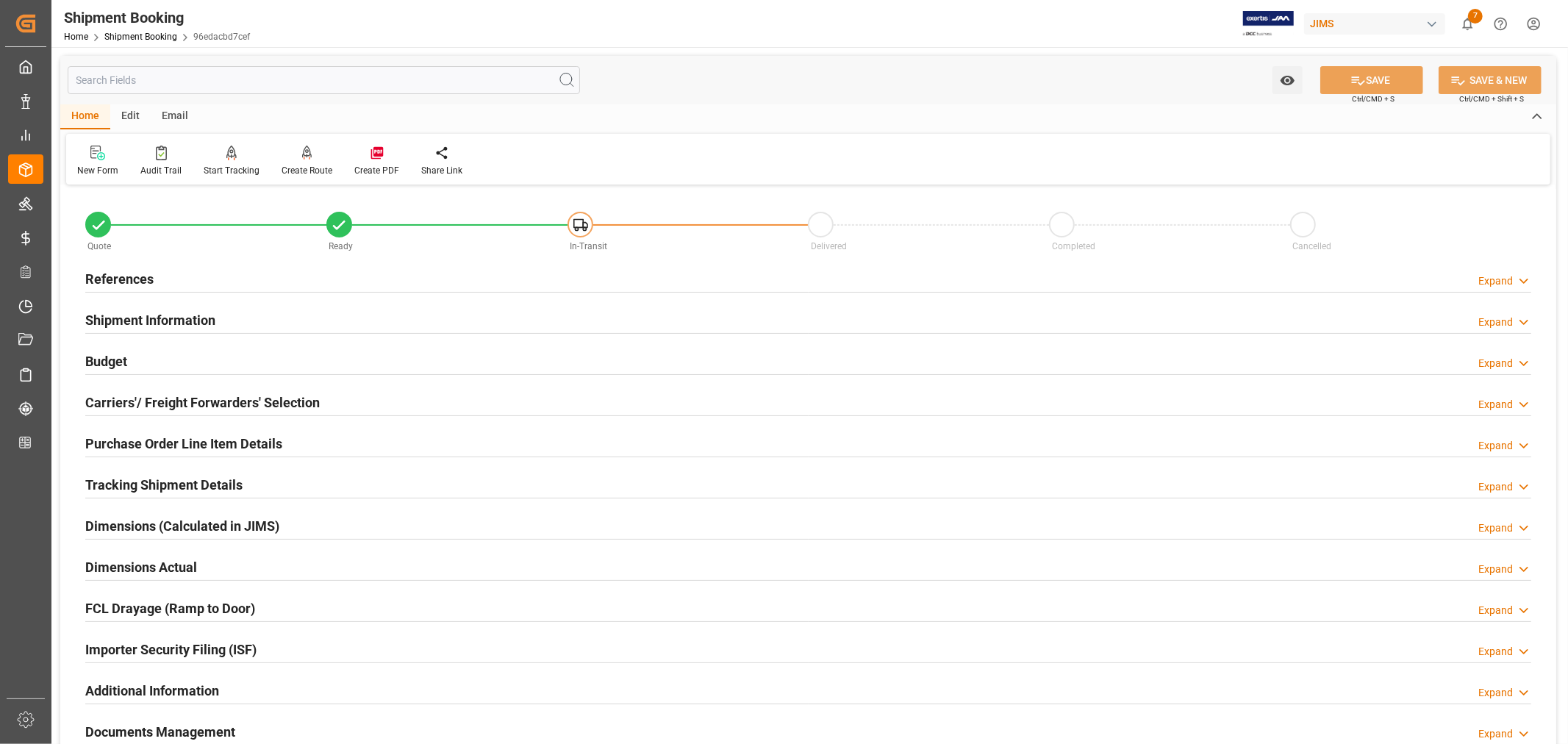
click at [185, 317] on h2 "Shipment Information" at bounding box center [150, 320] width 130 height 20
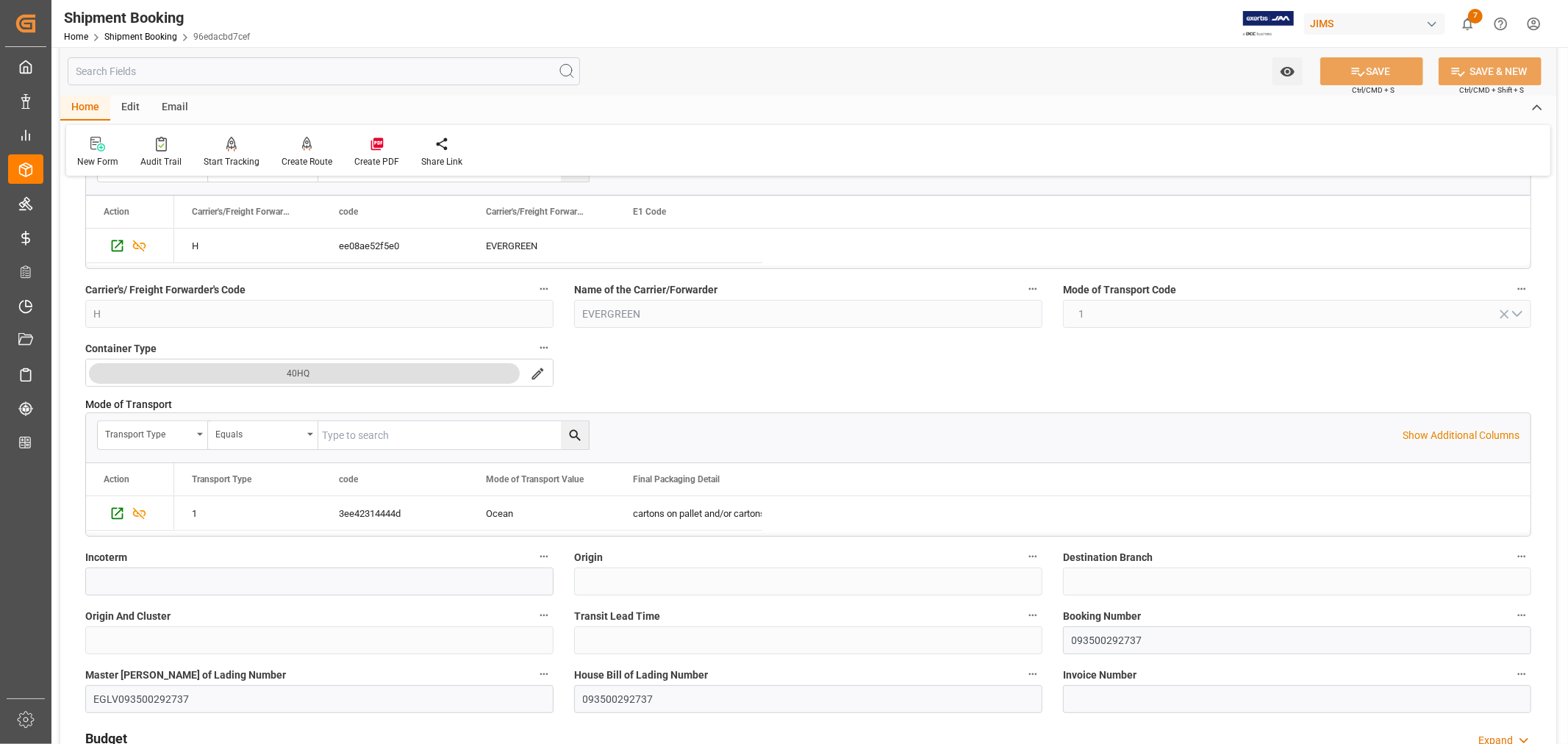
scroll to position [245, 0]
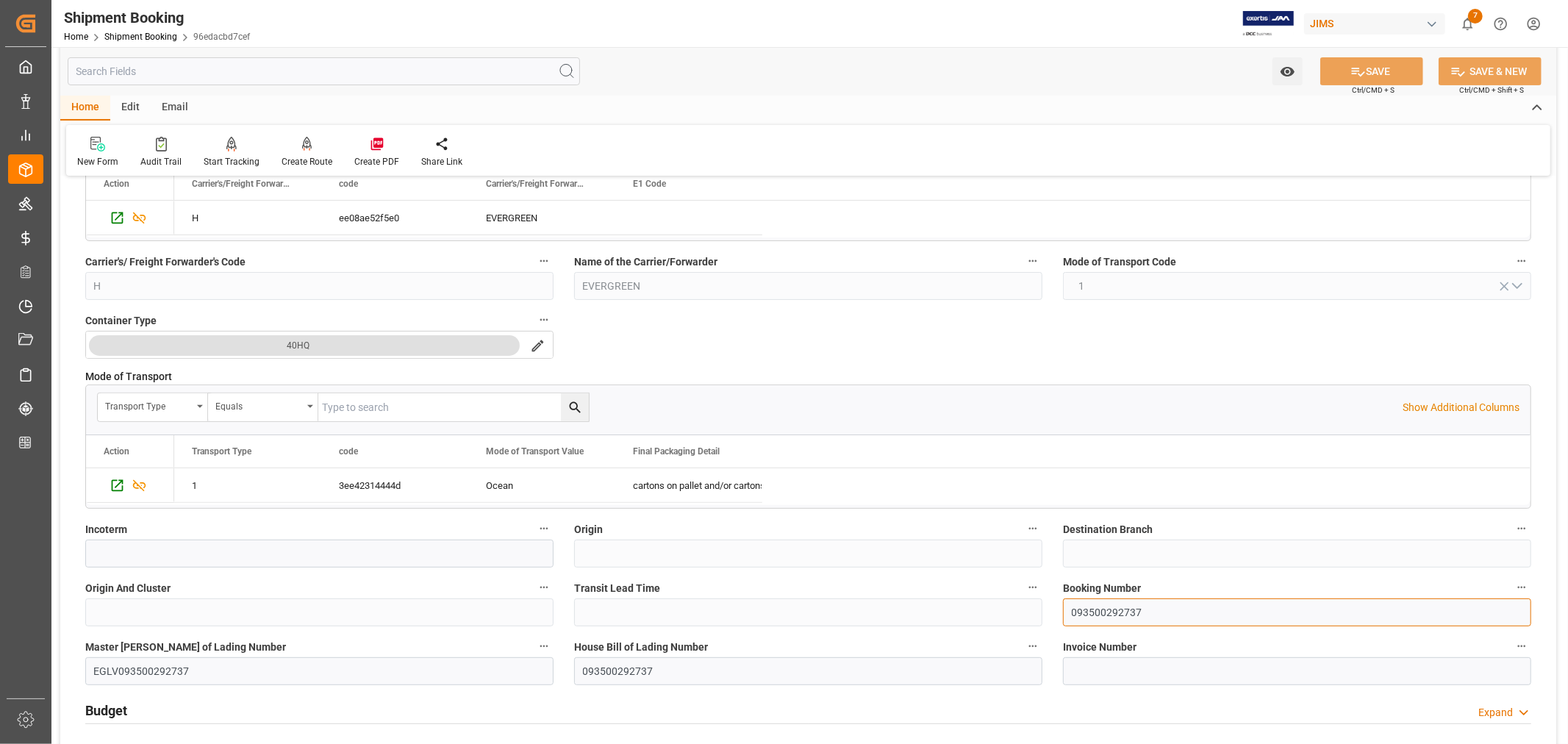
click at [1087, 609] on input "093500292737" at bounding box center [1296, 612] width 468 height 28
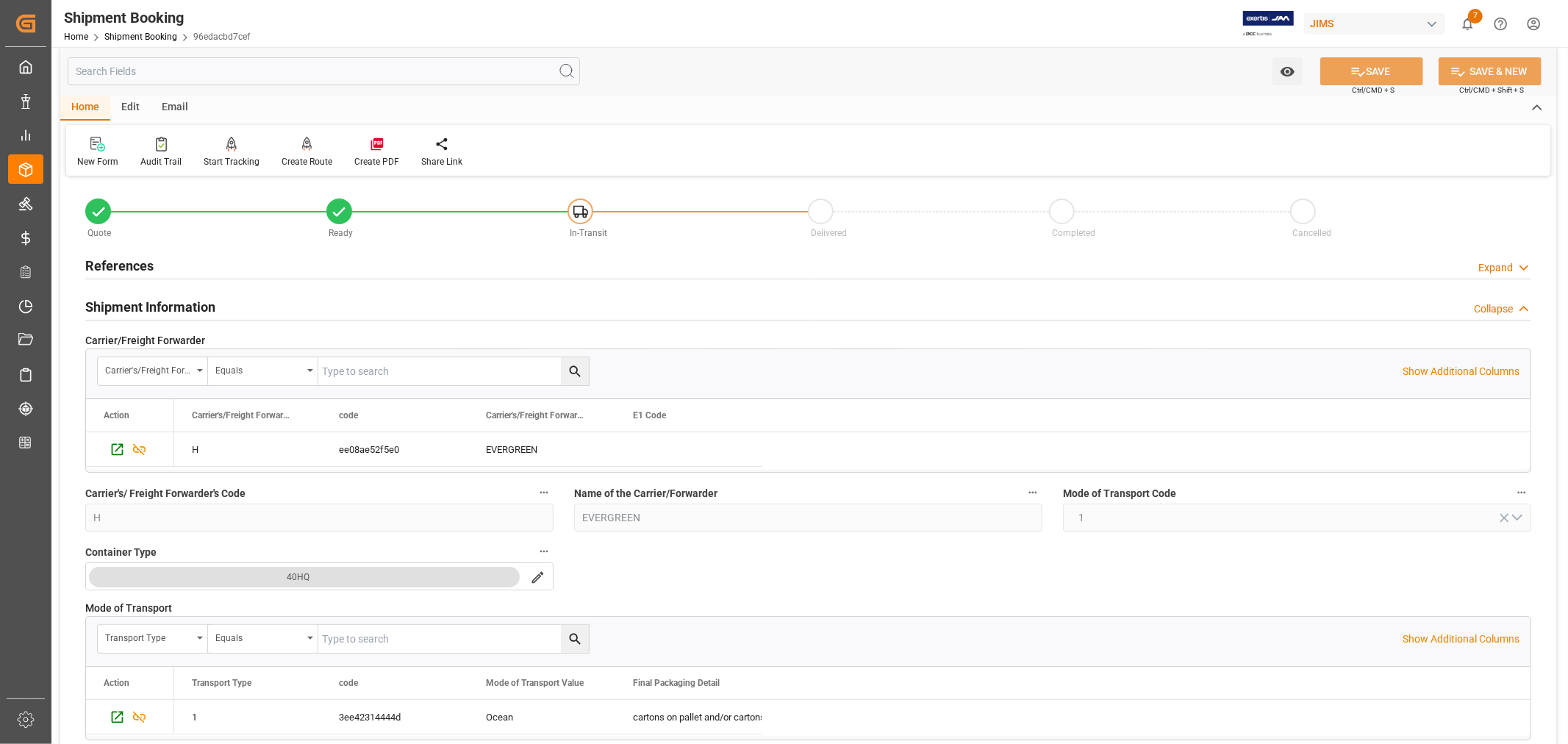
scroll to position [0, 0]
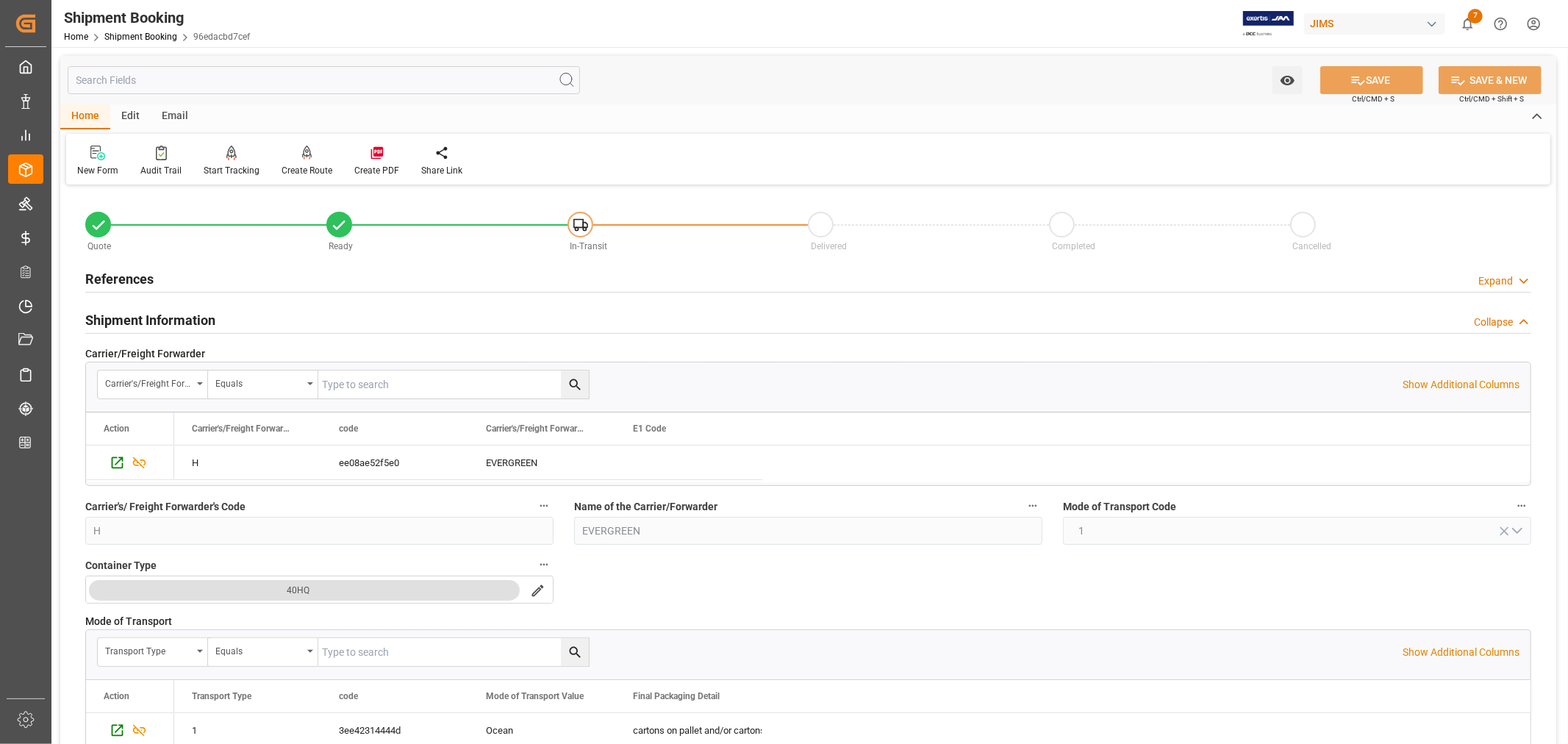
click at [141, 273] on h2 "References" at bounding box center [120, 279] width 68 height 20
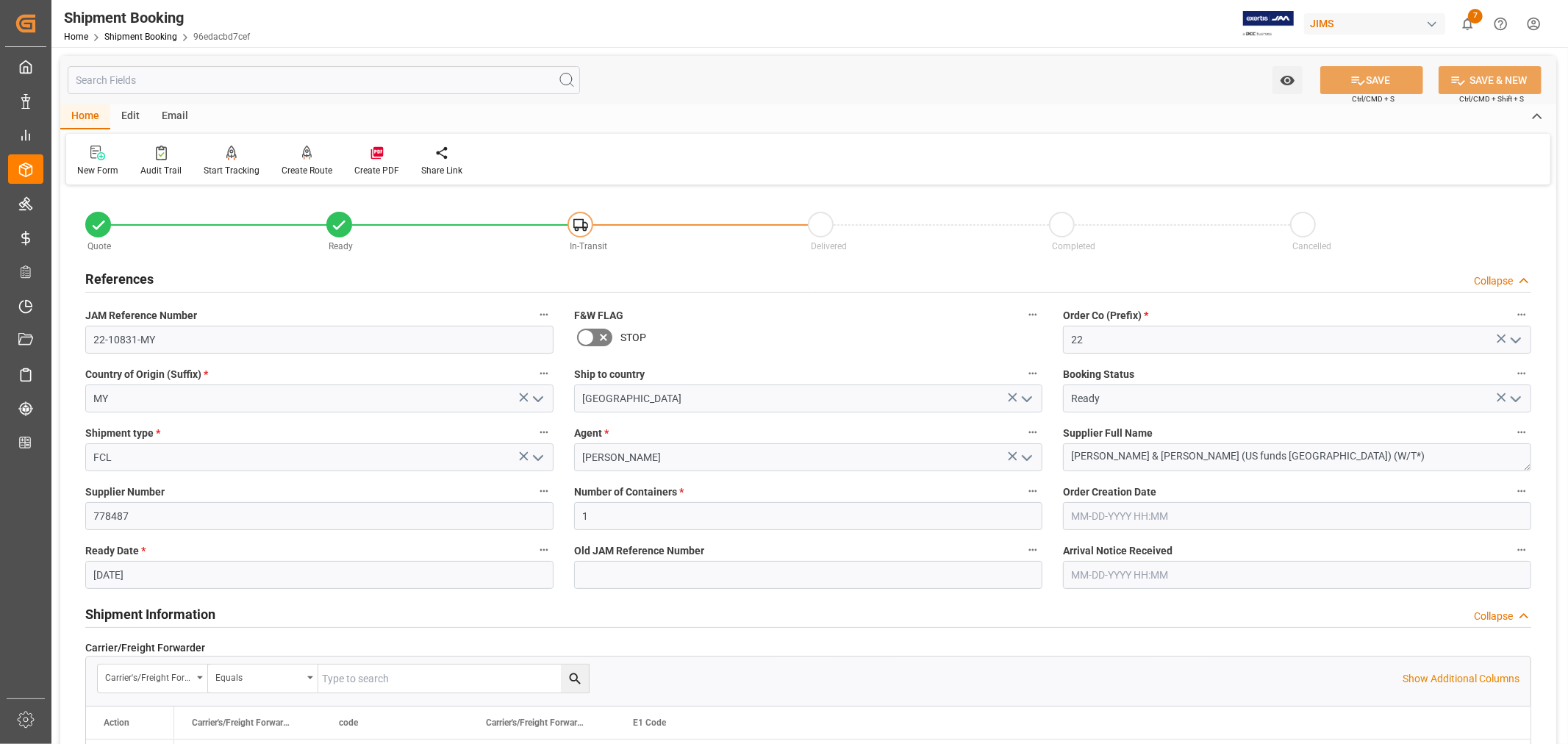
click at [141, 273] on h2 "References" at bounding box center [120, 279] width 68 height 20
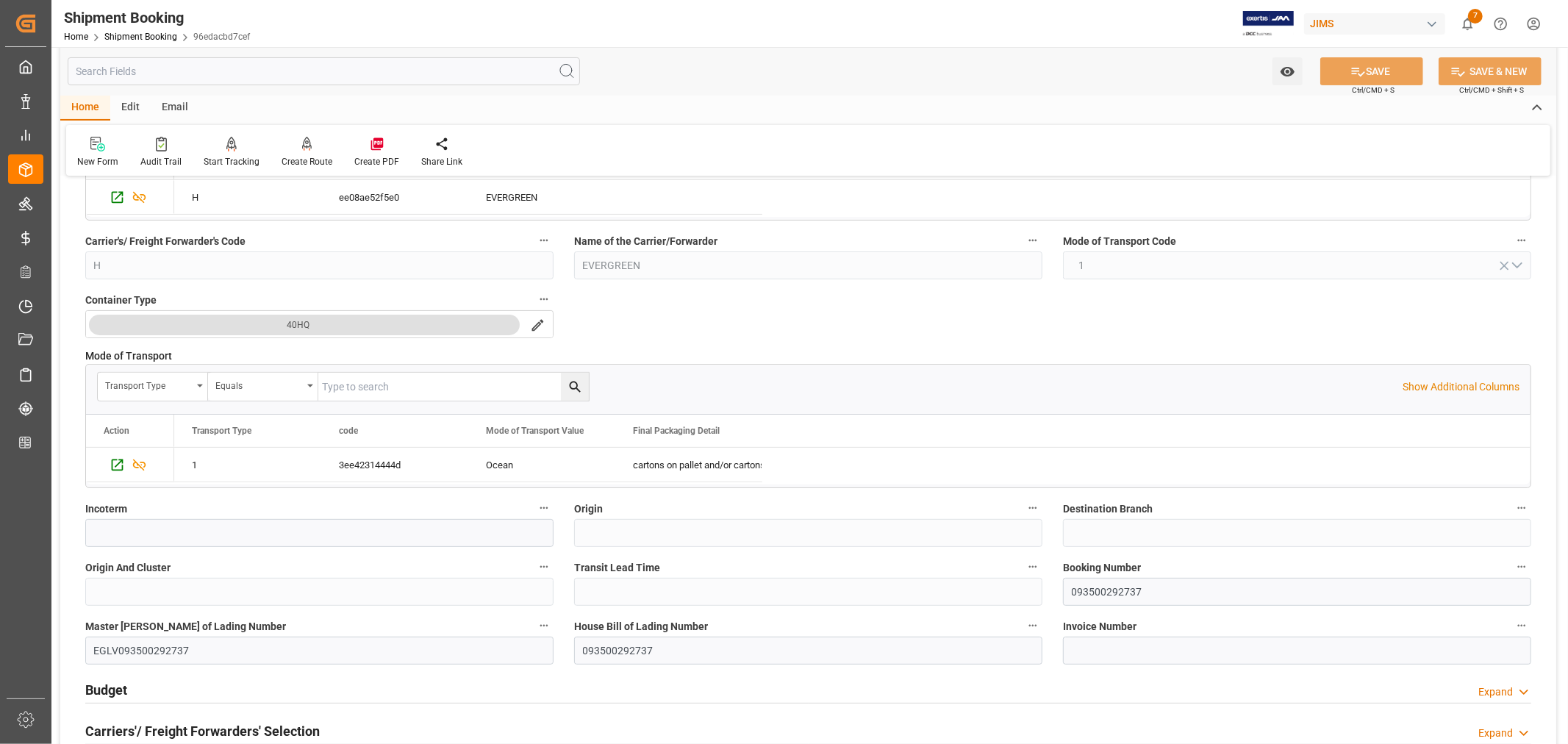
scroll to position [327, 0]
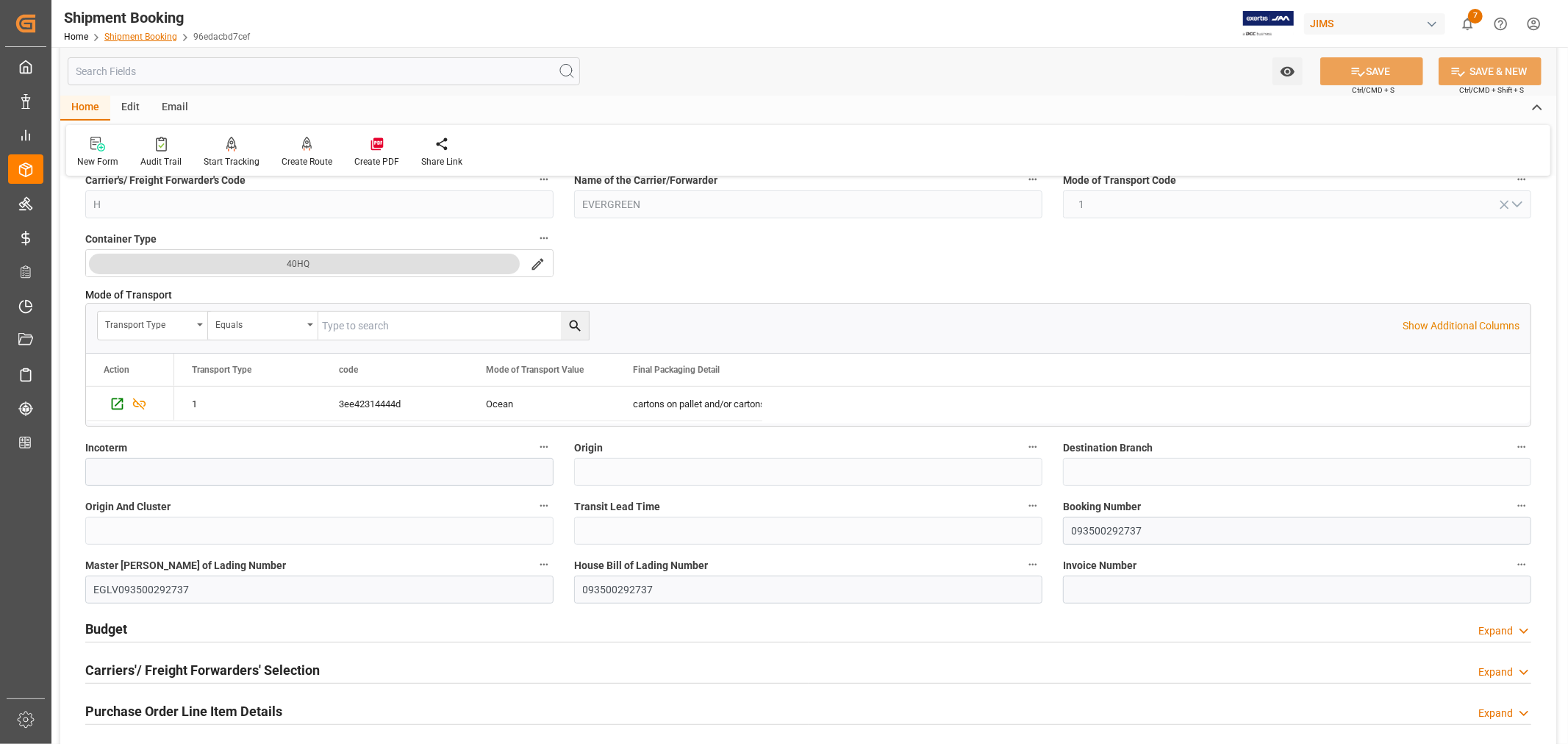
click at [147, 31] on link "Shipment Booking" at bounding box center [140, 36] width 73 height 10
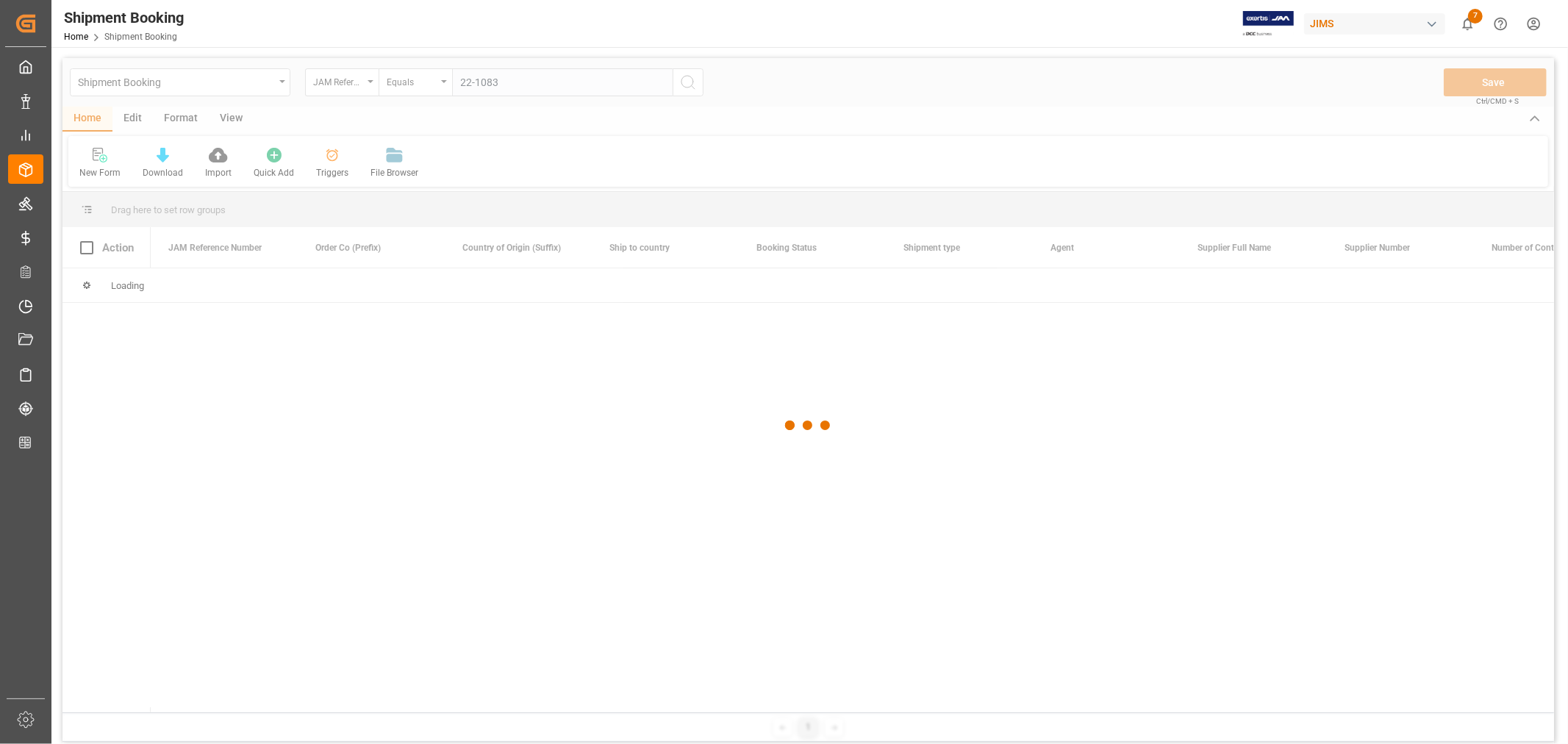
type input "22-10830"
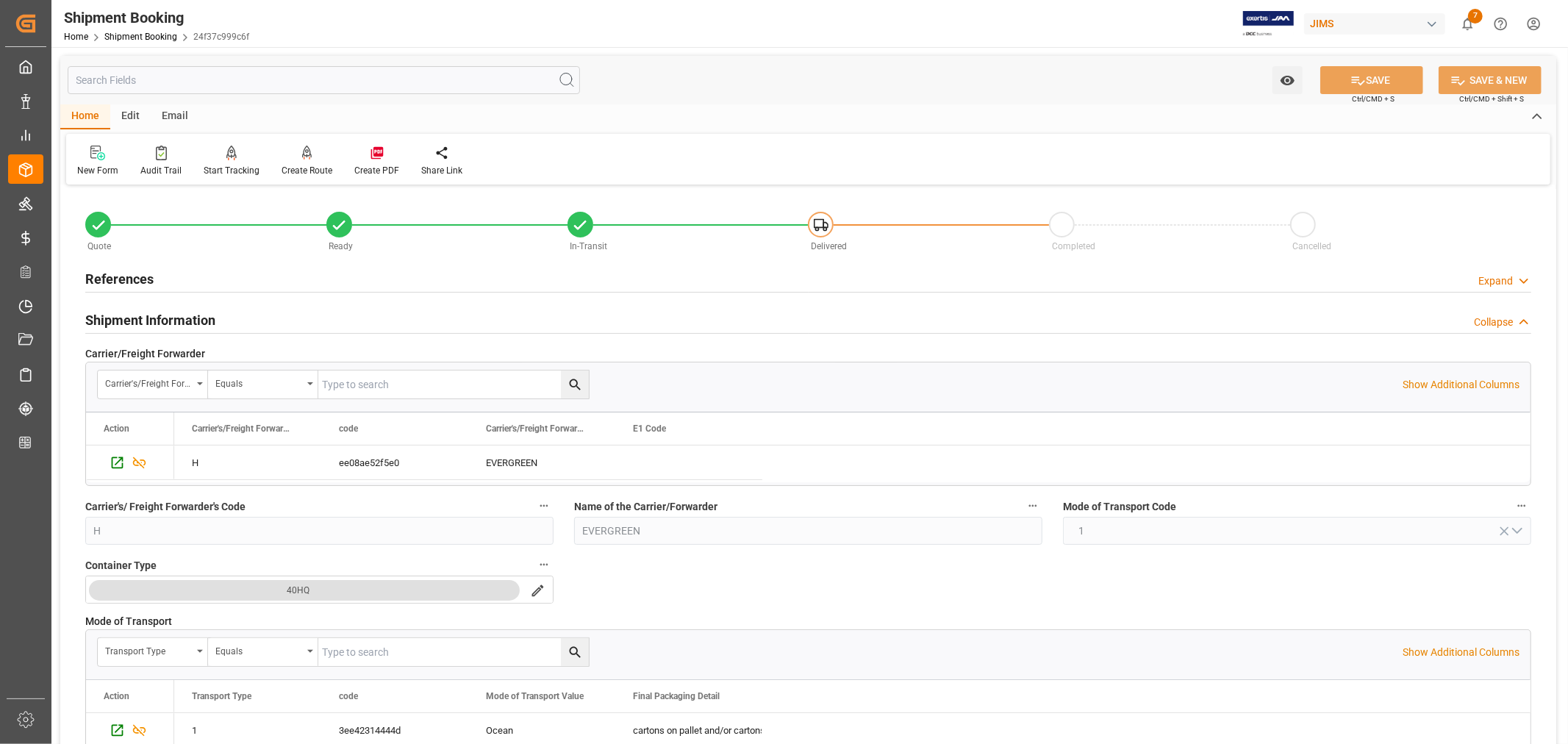
scroll to position [408, 0]
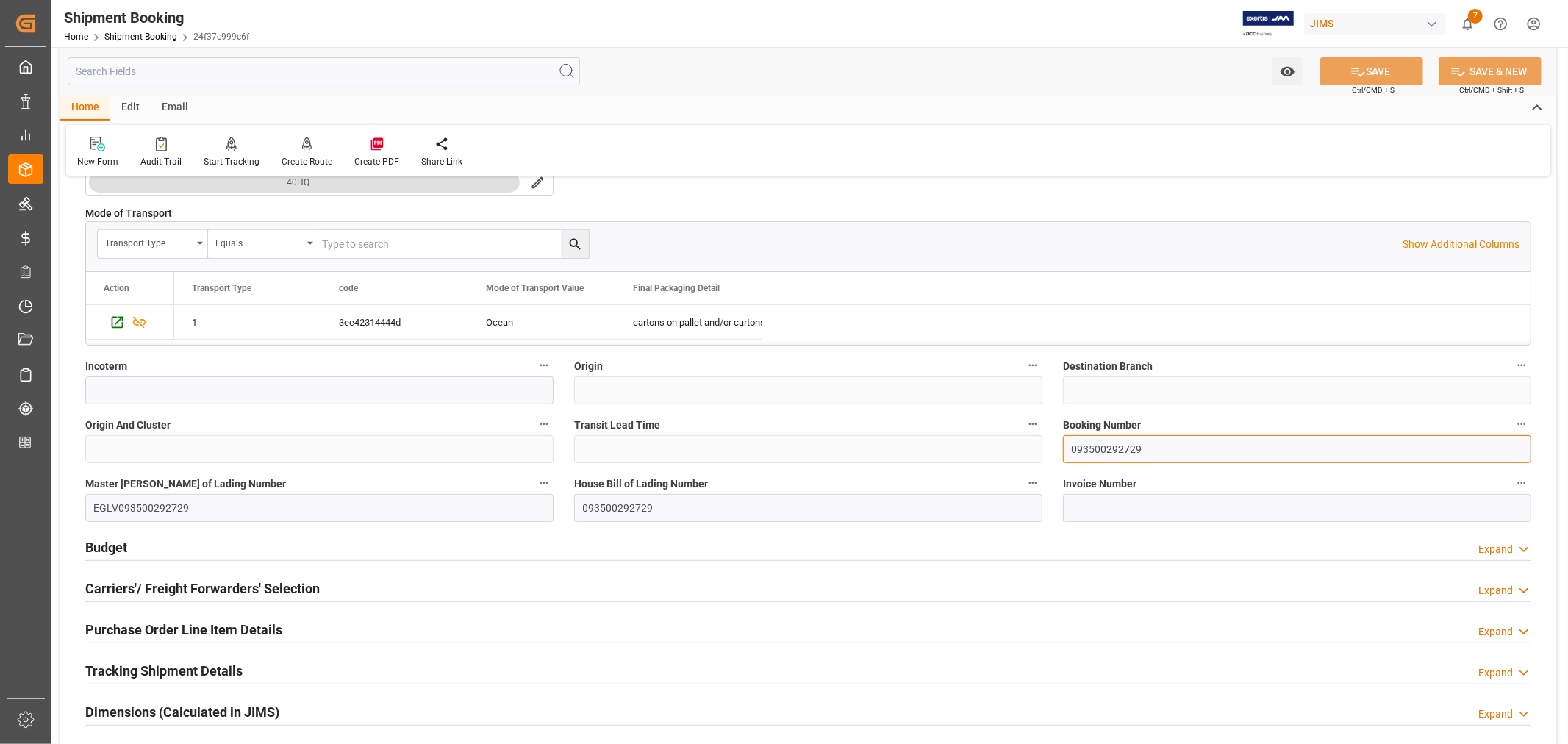
click at [1107, 453] on input "093500292729" at bounding box center [1296, 449] width 468 height 28
click at [143, 31] on link "Shipment Booking" at bounding box center [140, 36] width 73 height 10
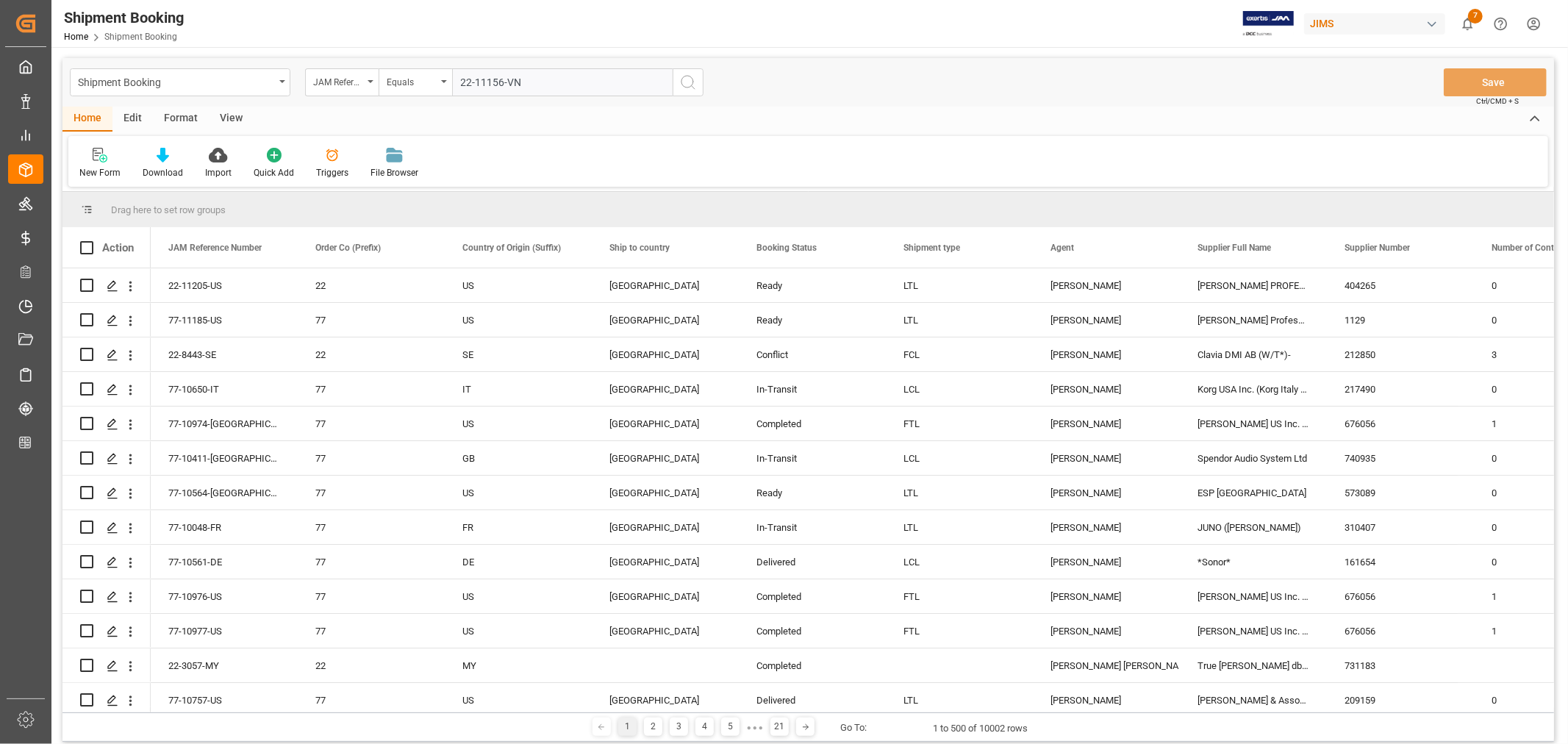
type input "22-11156-VN"
click at [685, 78] on icon "search button" at bounding box center [688, 83] width 18 height 18
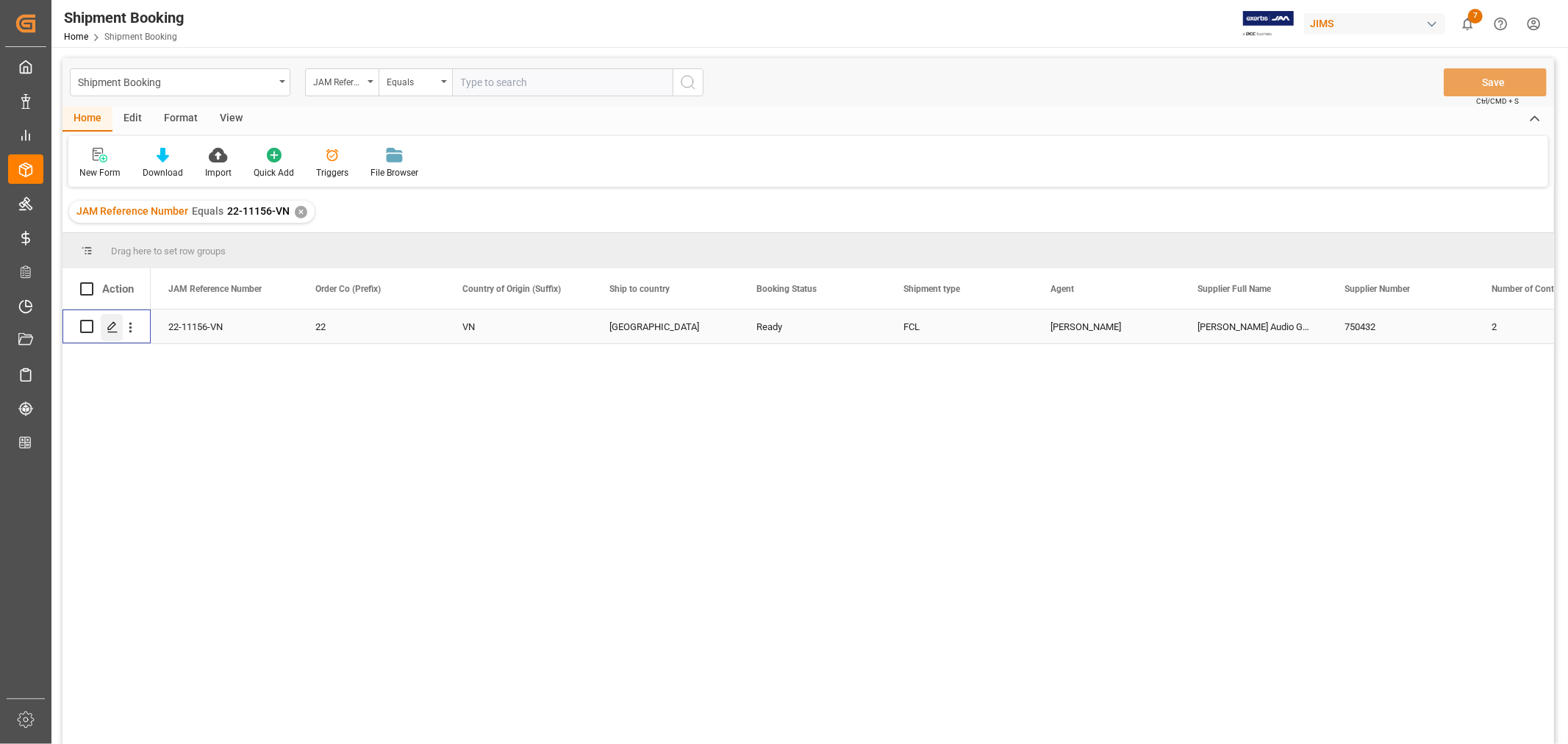
click at [112, 327] on icon "Press SPACE to select this row." at bounding box center [112, 327] width 12 height 12
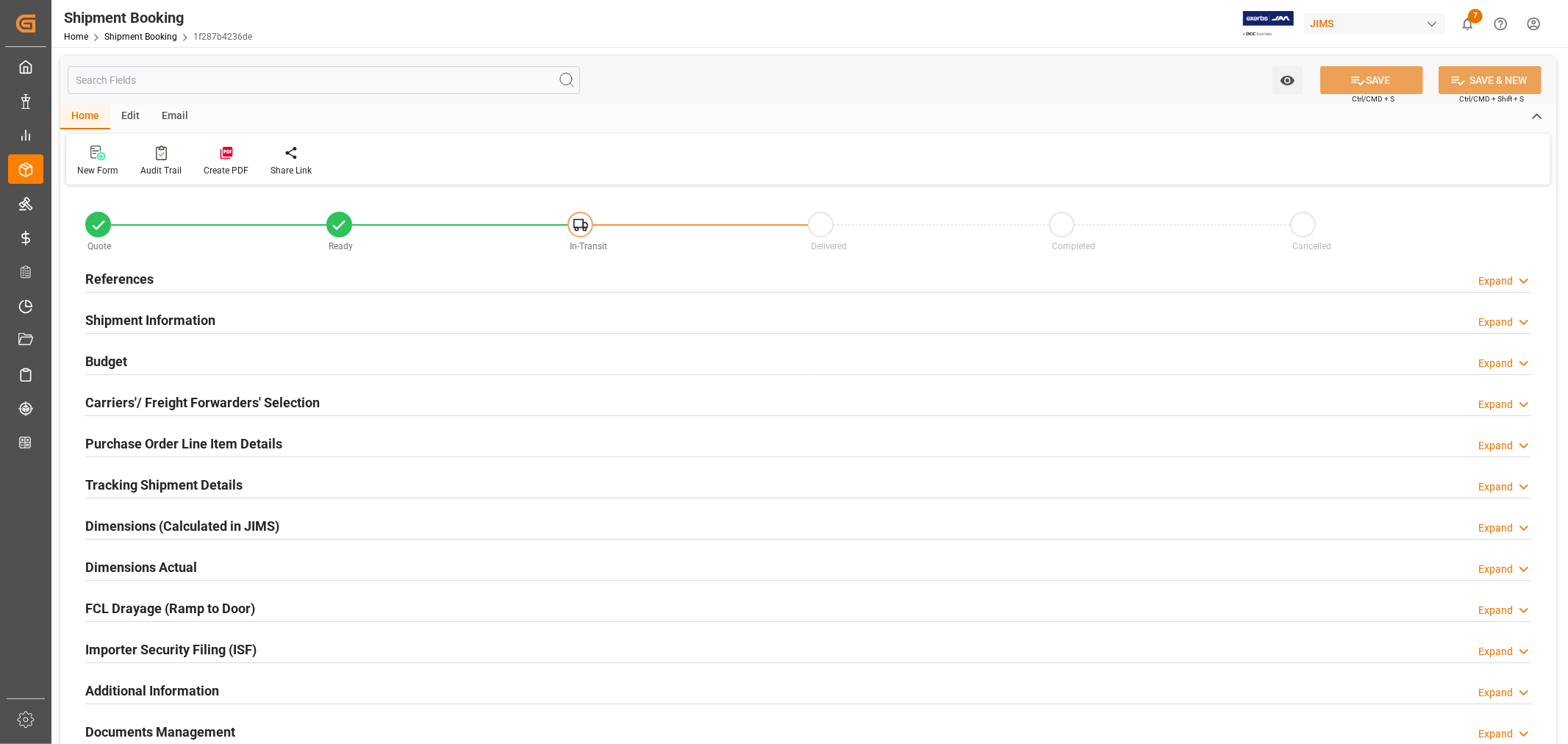
type input "48"
click at [139, 432] on div "Purchase Order Line Item Details" at bounding box center [184, 442] width 197 height 28
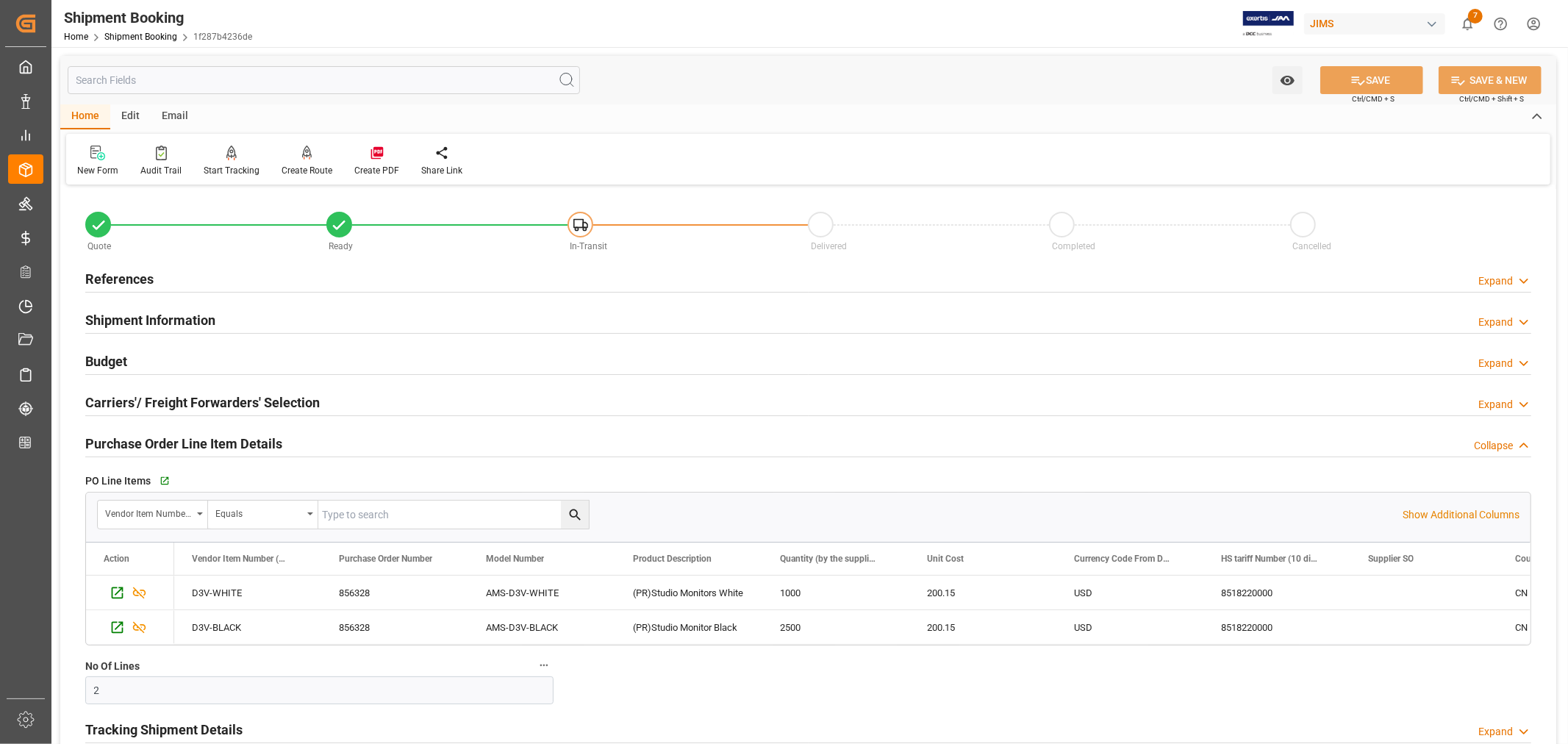
click at [139, 432] on div "Purchase Order Line Item Details" at bounding box center [184, 442] width 197 height 28
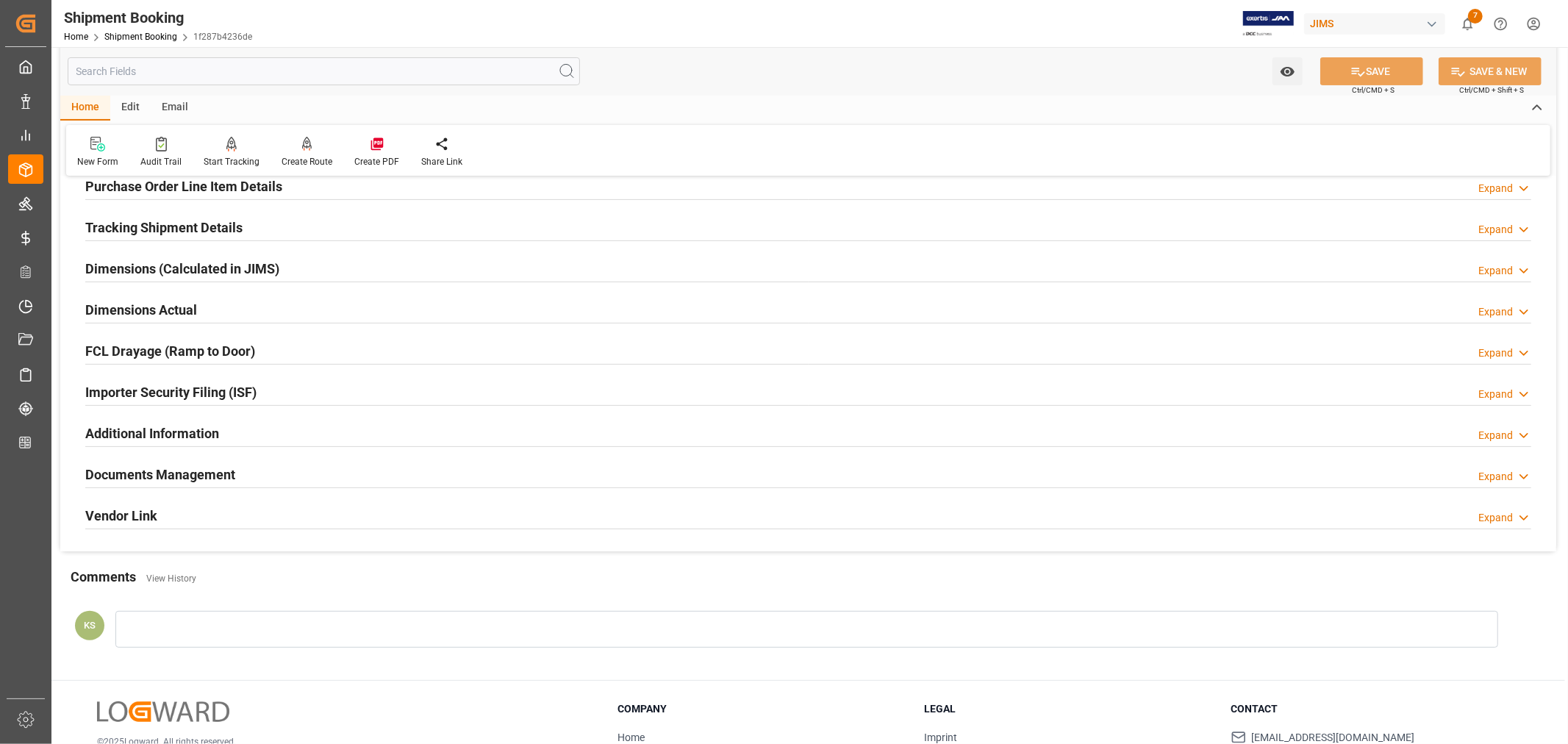
scroll to position [327, 0]
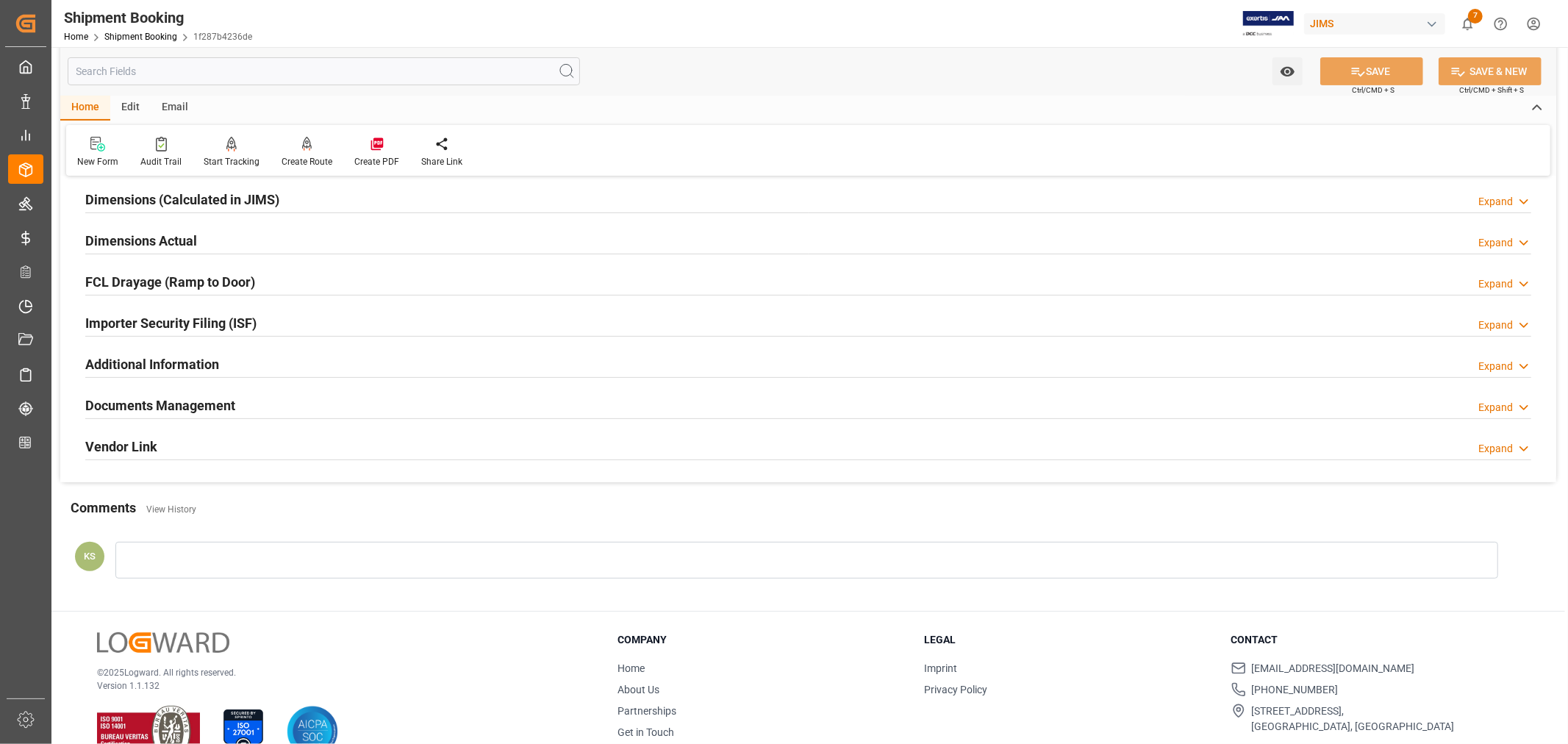
click at [233, 314] on h2 "Importer Security Filing (ISF)" at bounding box center [171, 323] width 171 height 20
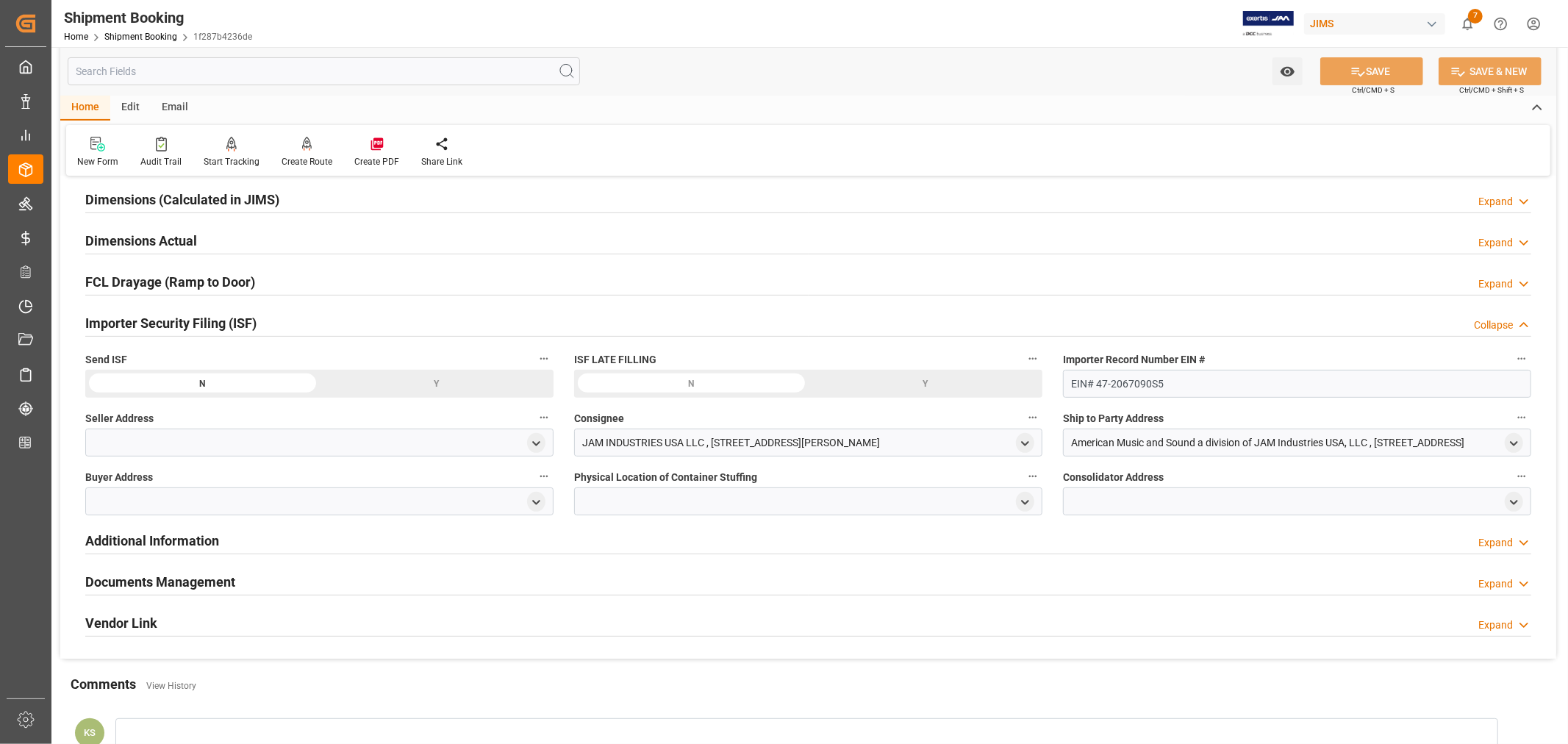
click at [233, 314] on h2 "Importer Security Filing (ISF)" at bounding box center [171, 323] width 171 height 20
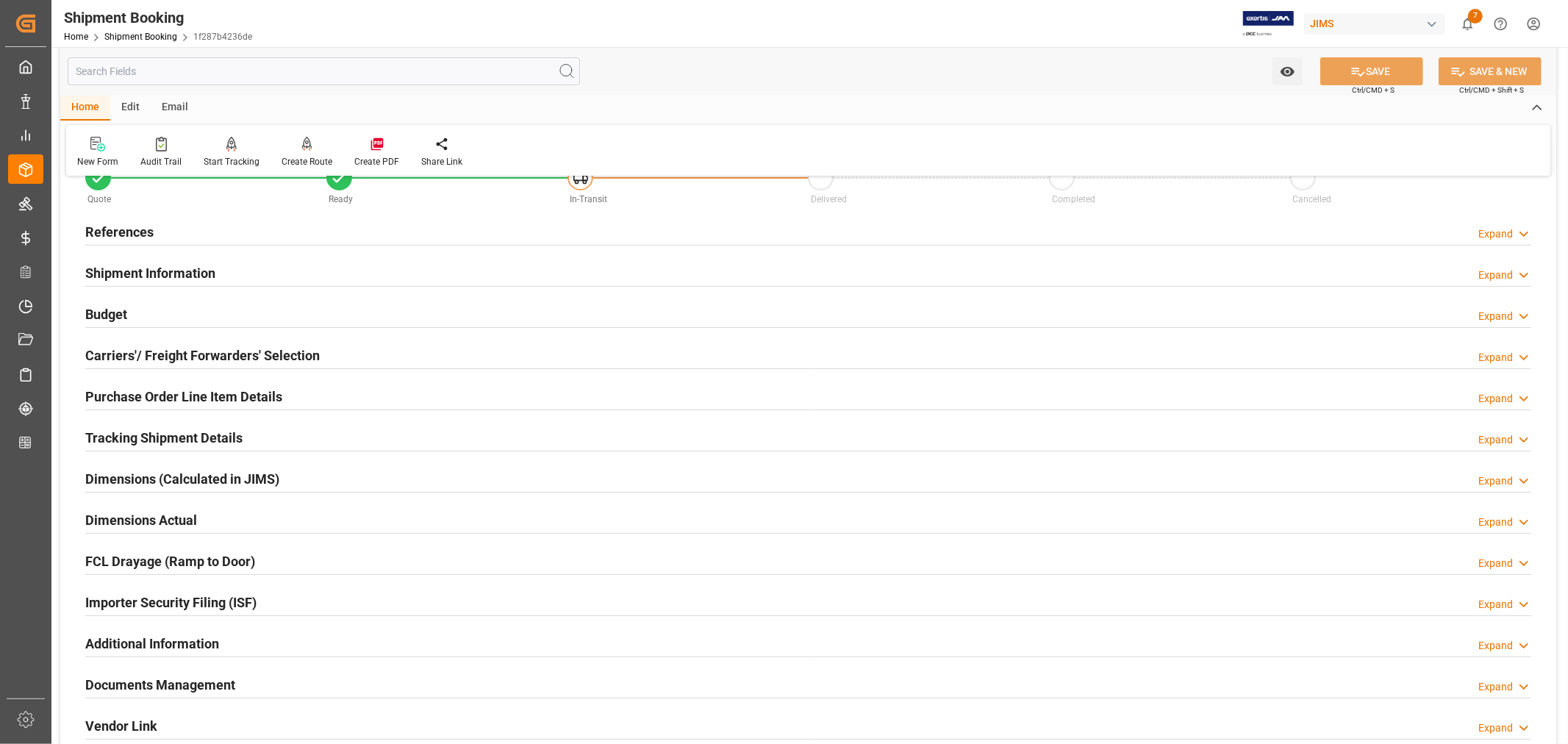
scroll to position [0, 0]
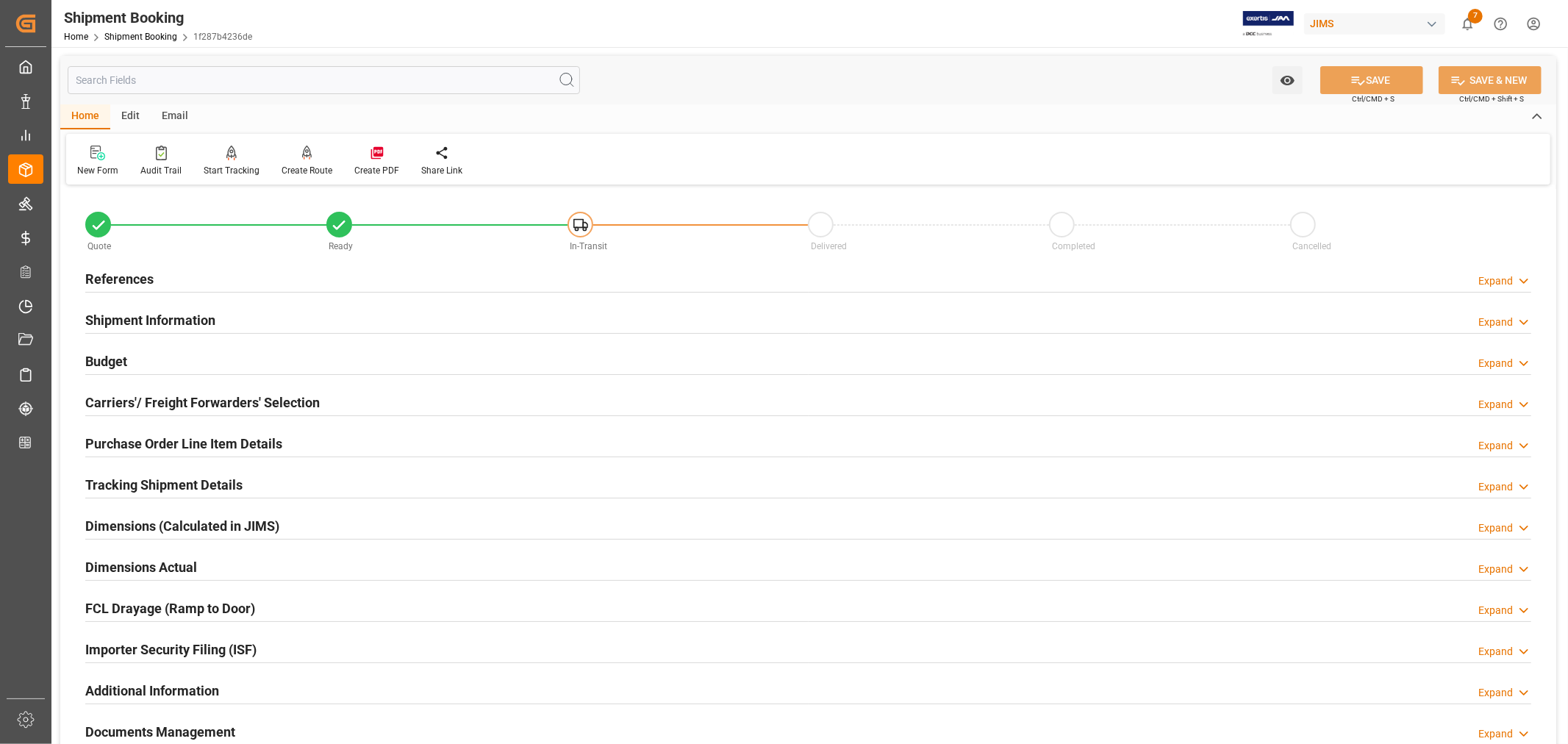
click at [182, 317] on h2 "Shipment Information" at bounding box center [150, 320] width 130 height 20
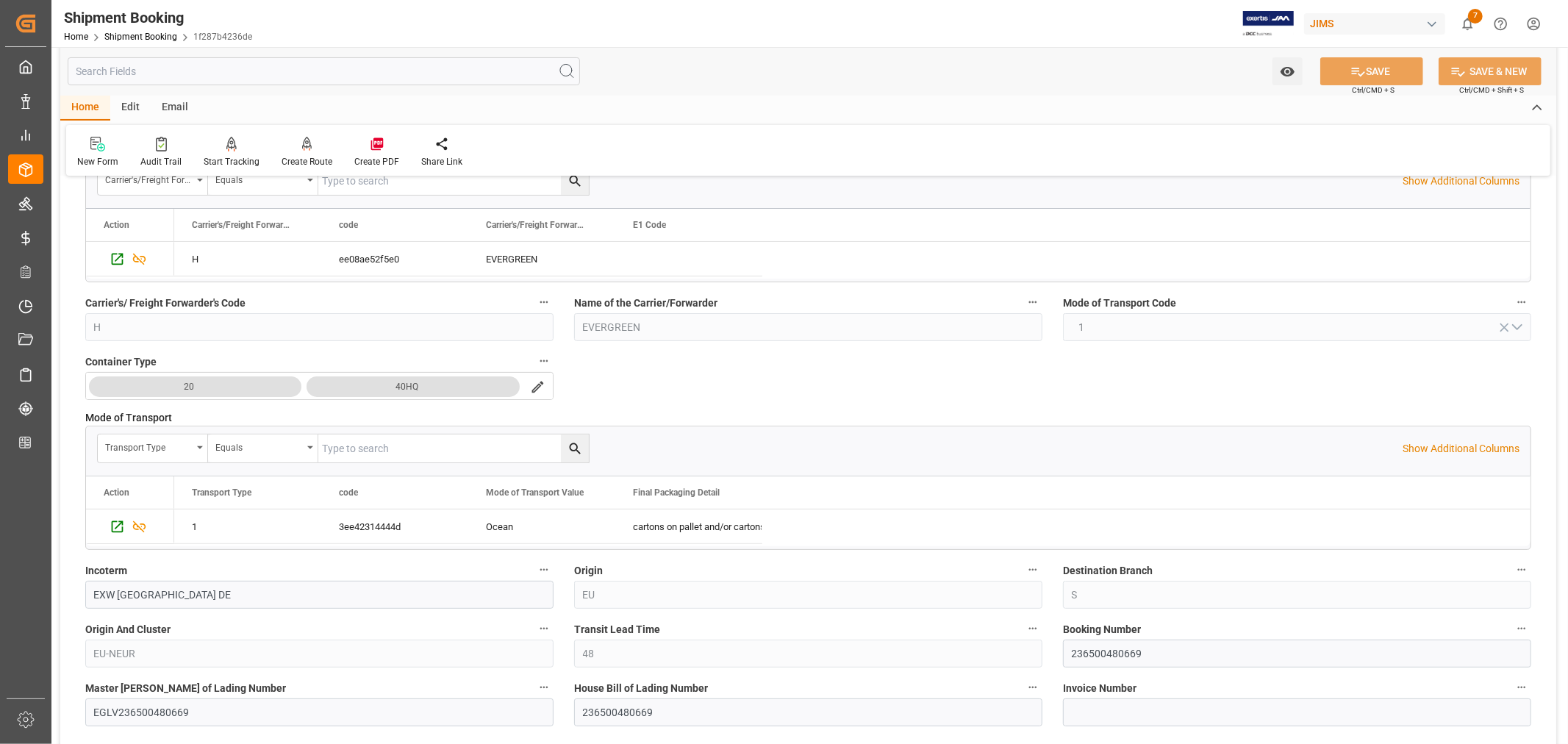
scroll to position [245, 0]
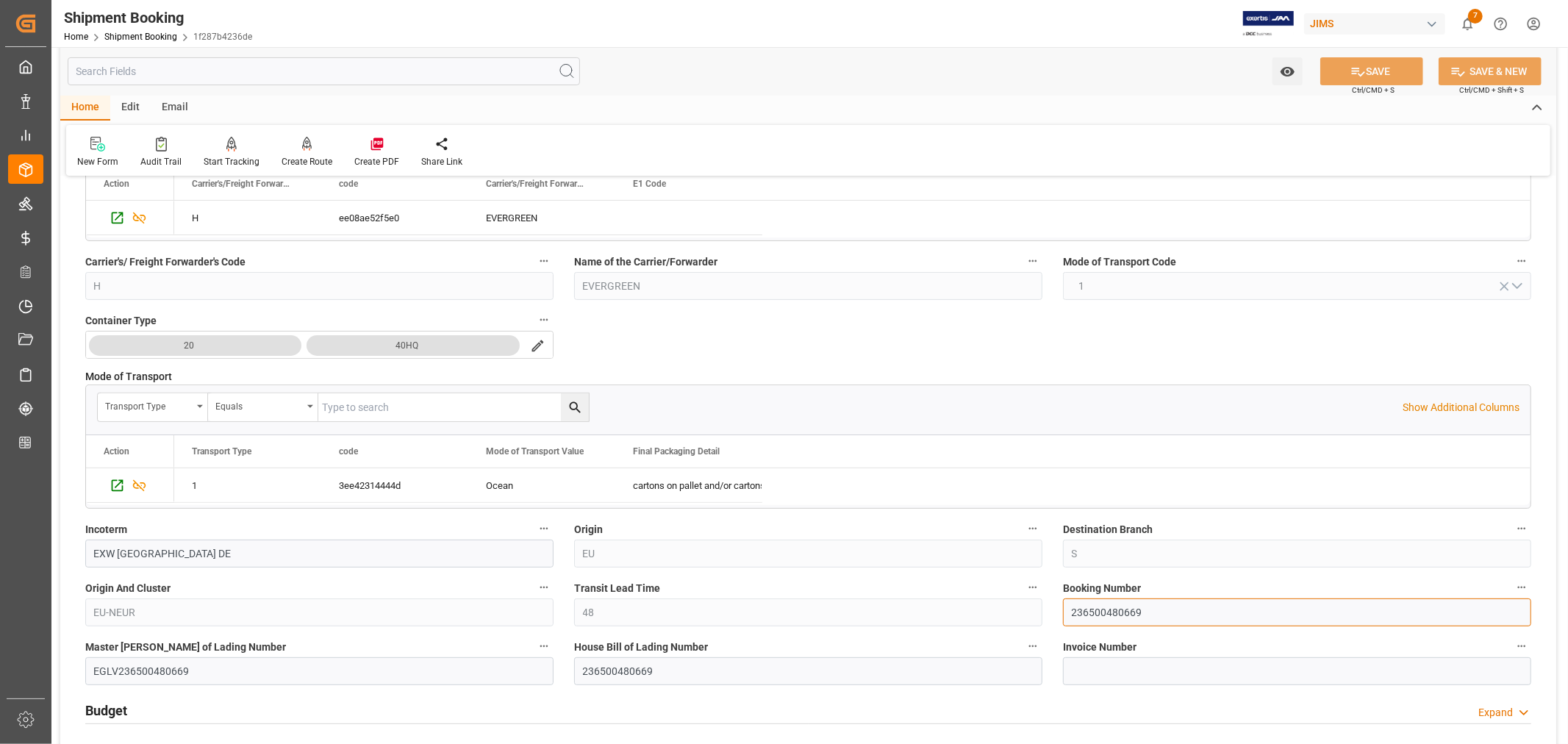
click at [1103, 613] on input "236500480669" at bounding box center [1296, 612] width 468 height 28
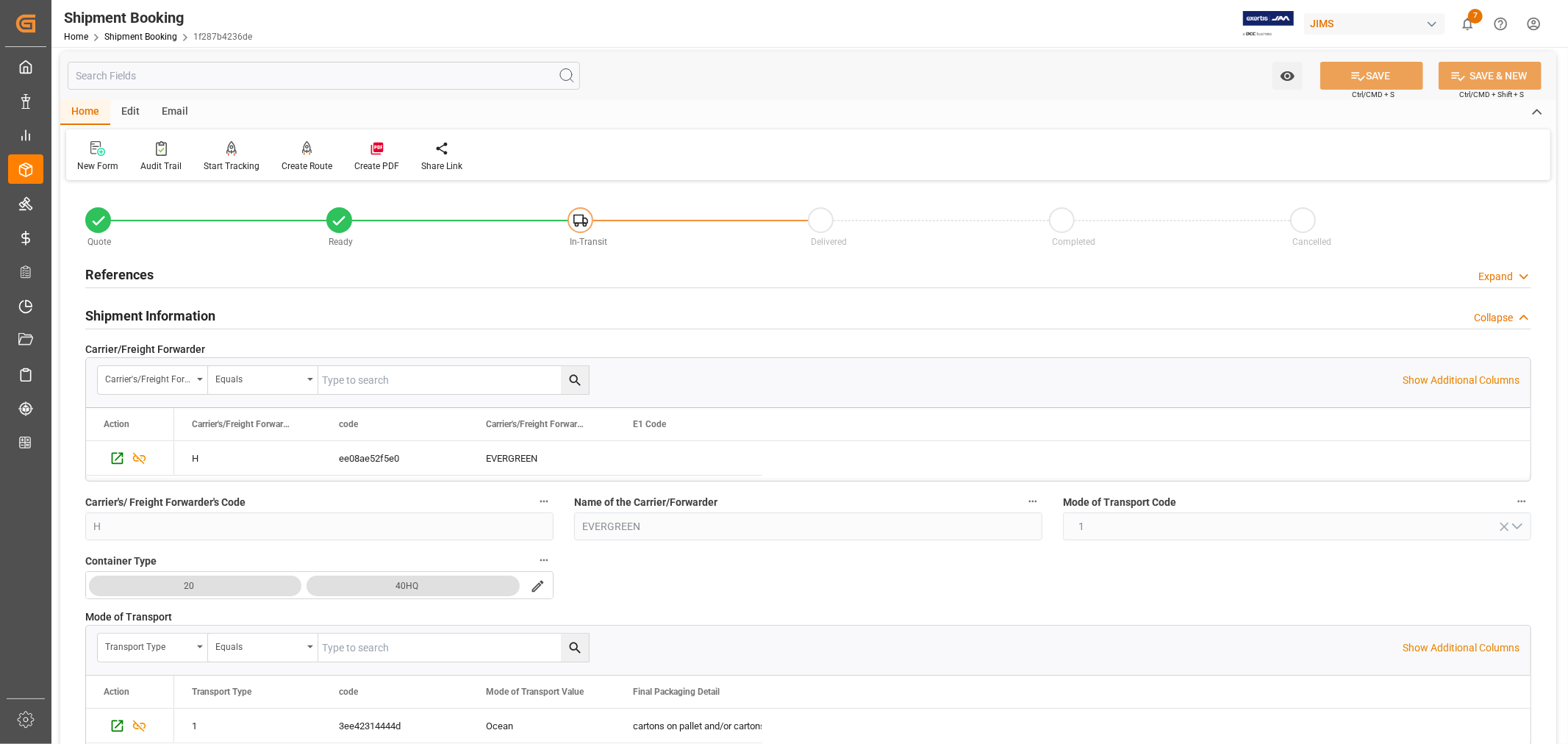
scroll to position [0, 0]
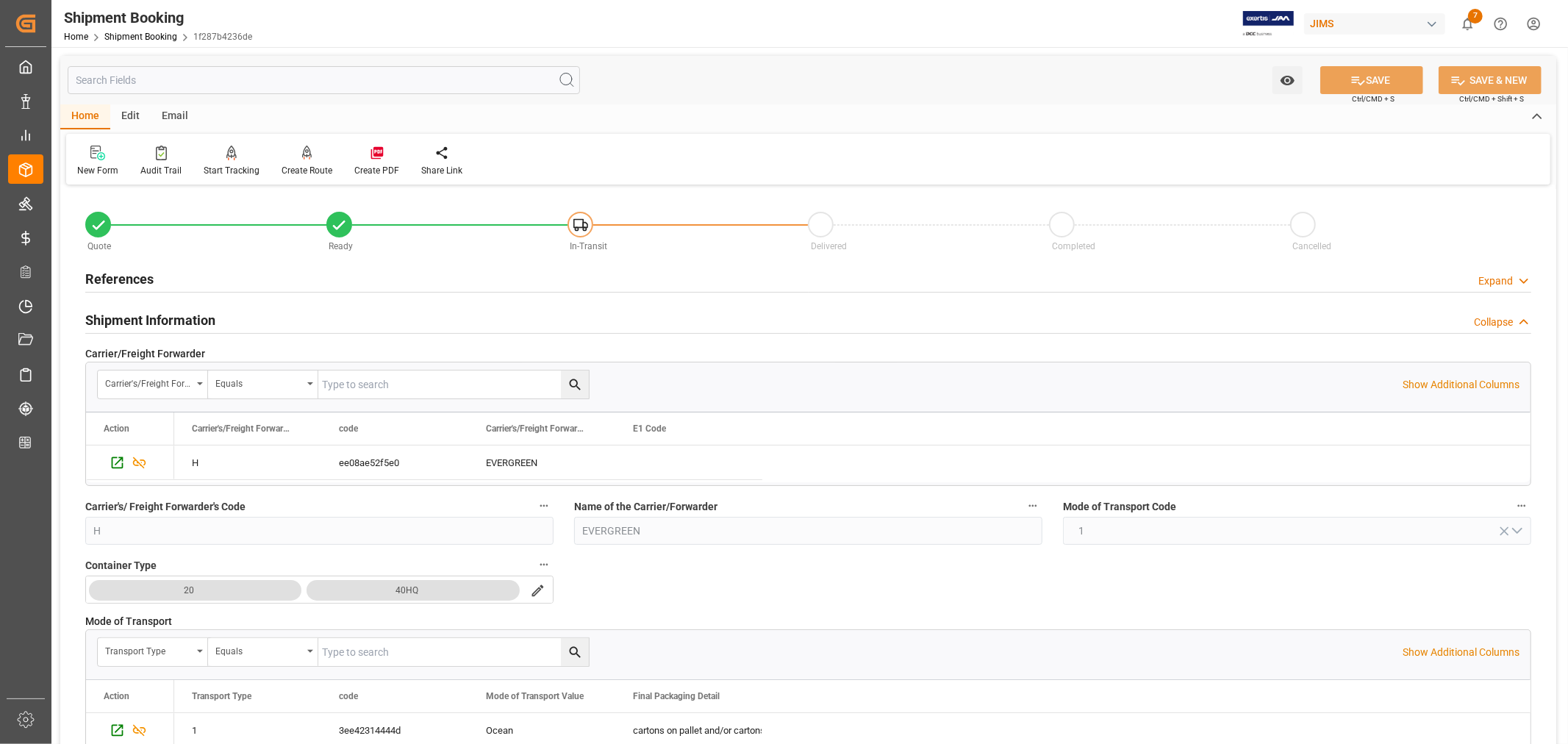
click at [139, 278] on h2 "References" at bounding box center [120, 279] width 68 height 20
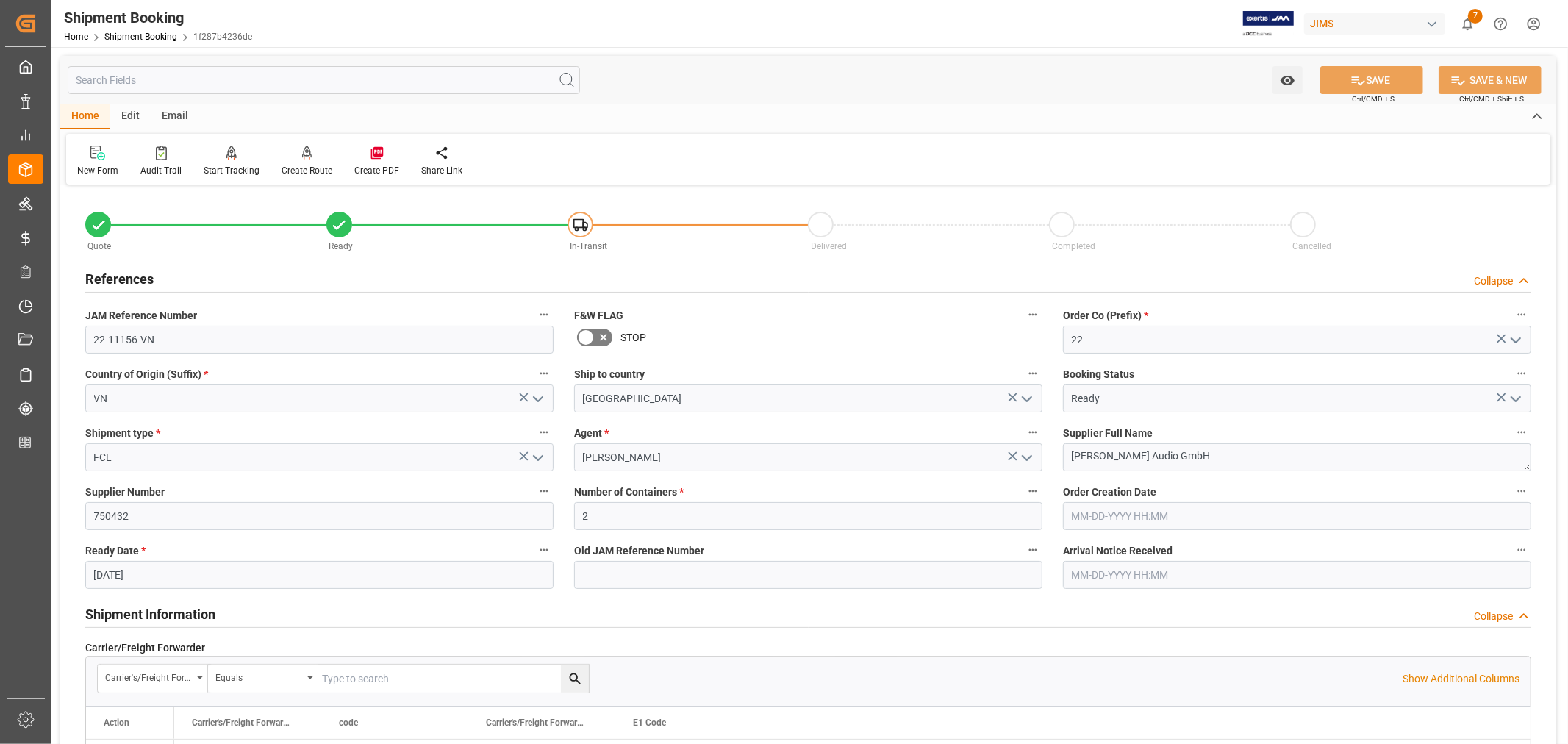
click at [139, 278] on h2 "References" at bounding box center [120, 279] width 68 height 20
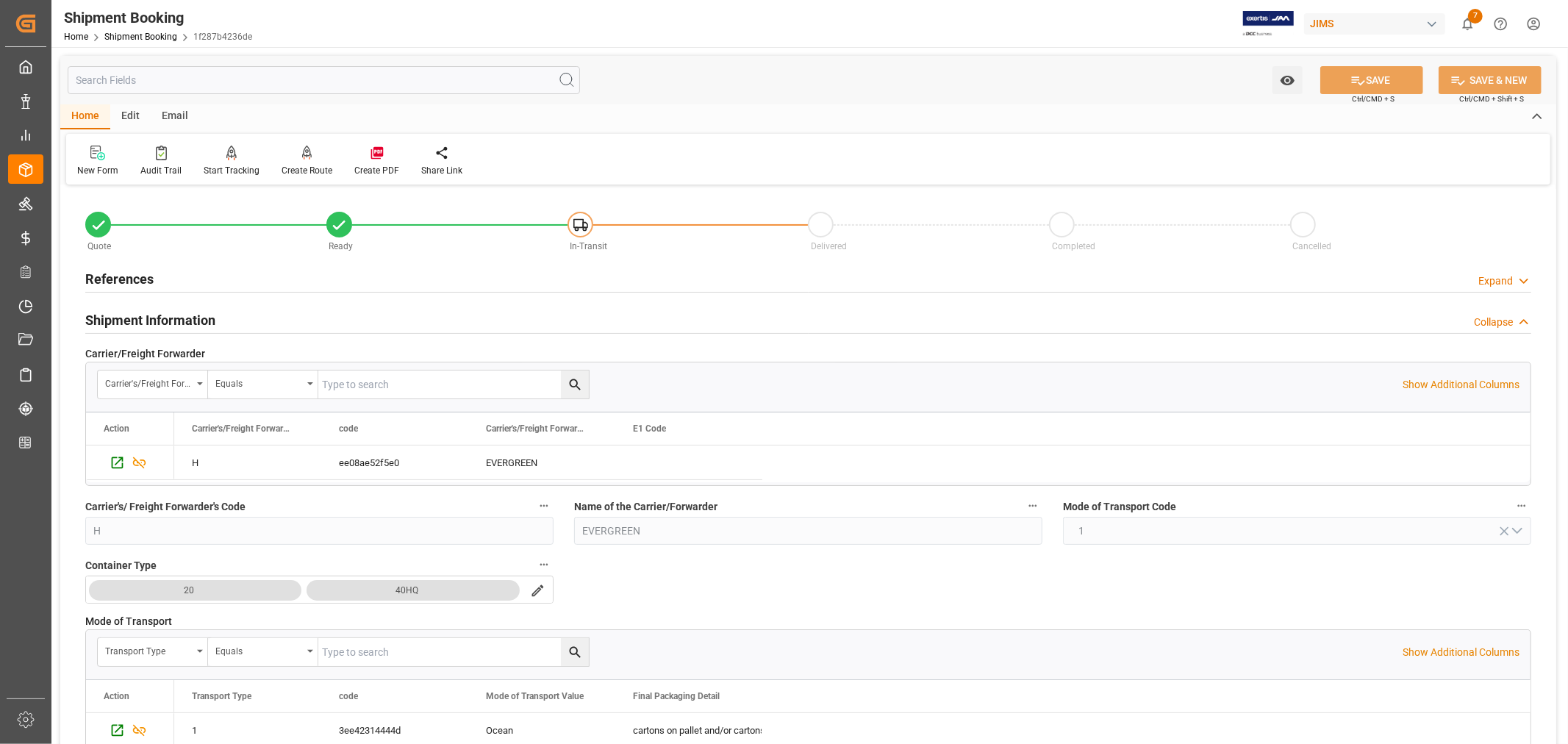
click at [193, 315] on h2 "Shipment Information" at bounding box center [150, 320] width 130 height 20
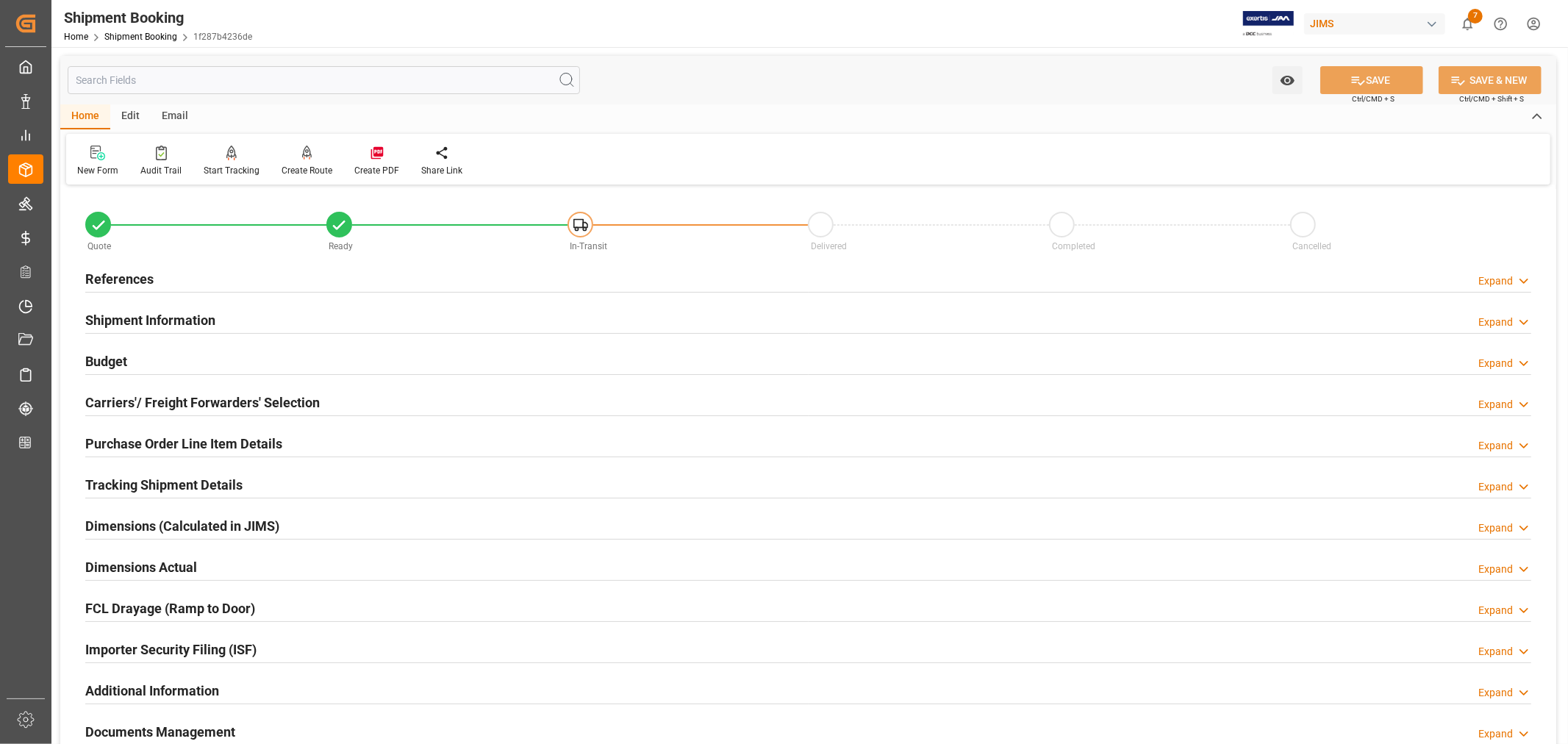
click at [152, 476] on h2 "Tracking Shipment Details" at bounding box center [164, 485] width 157 height 20
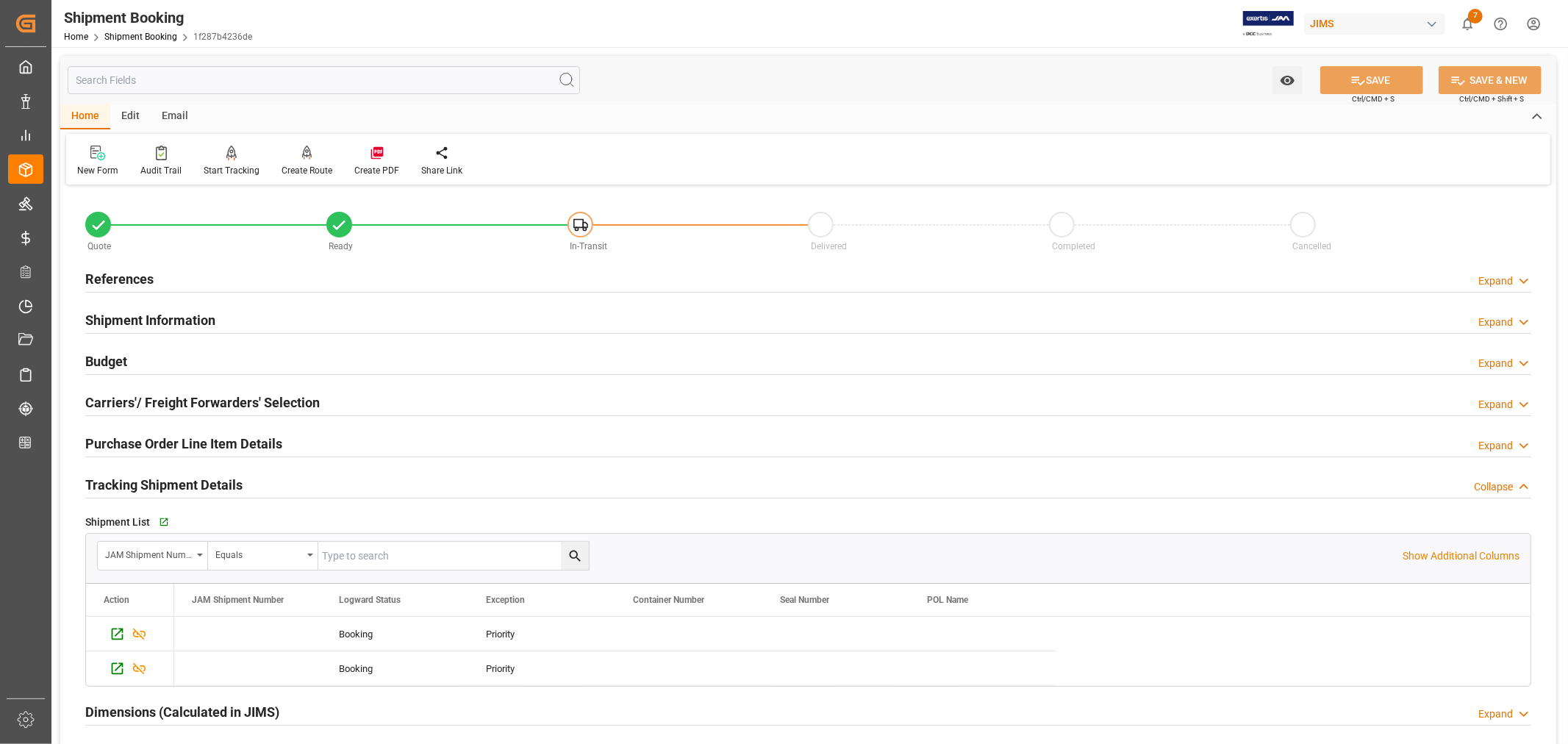
click at [152, 476] on h2 "Tracking Shipment Details" at bounding box center [164, 485] width 157 height 20
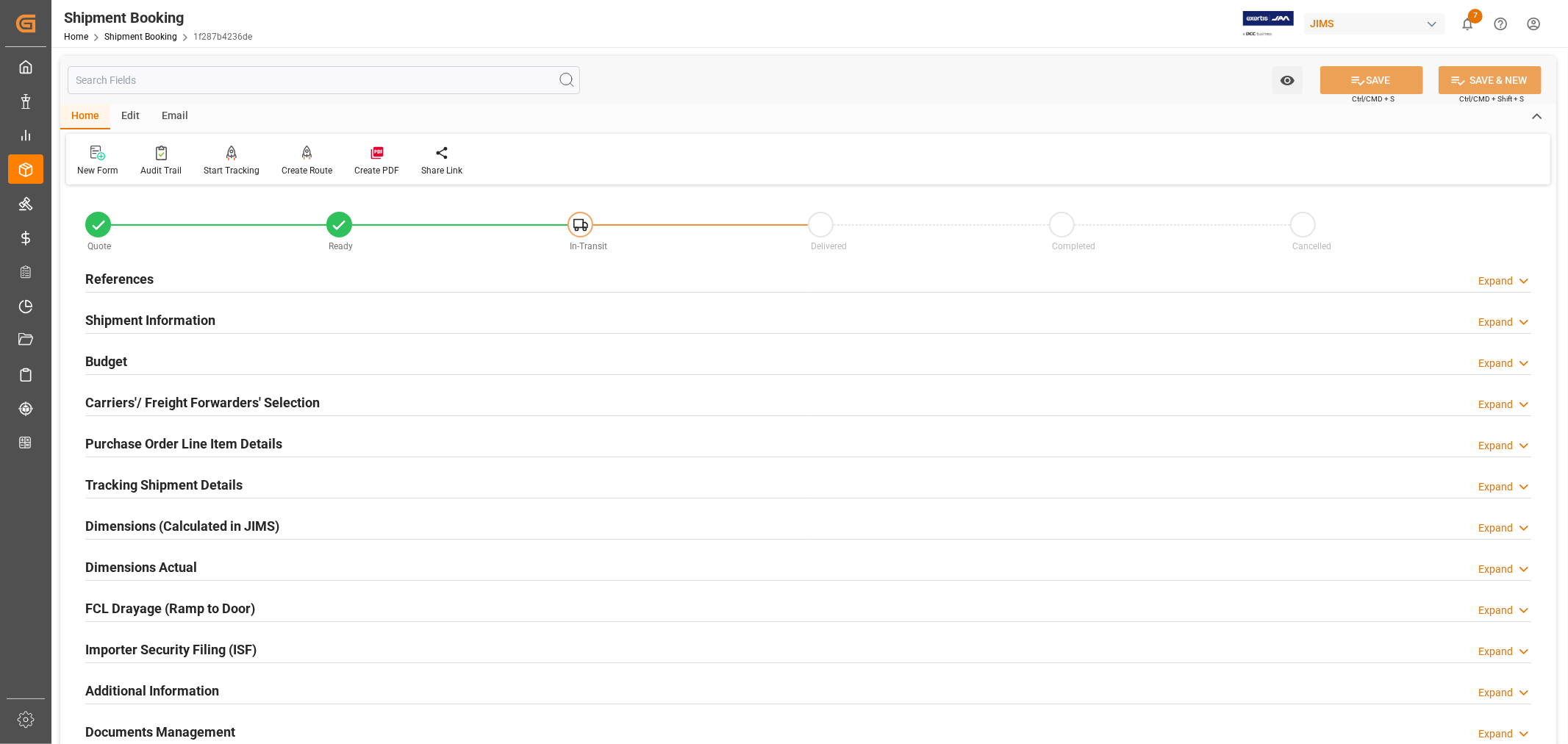
click at [121, 269] on h2 "References" at bounding box center [120, 279] width 68 height 20
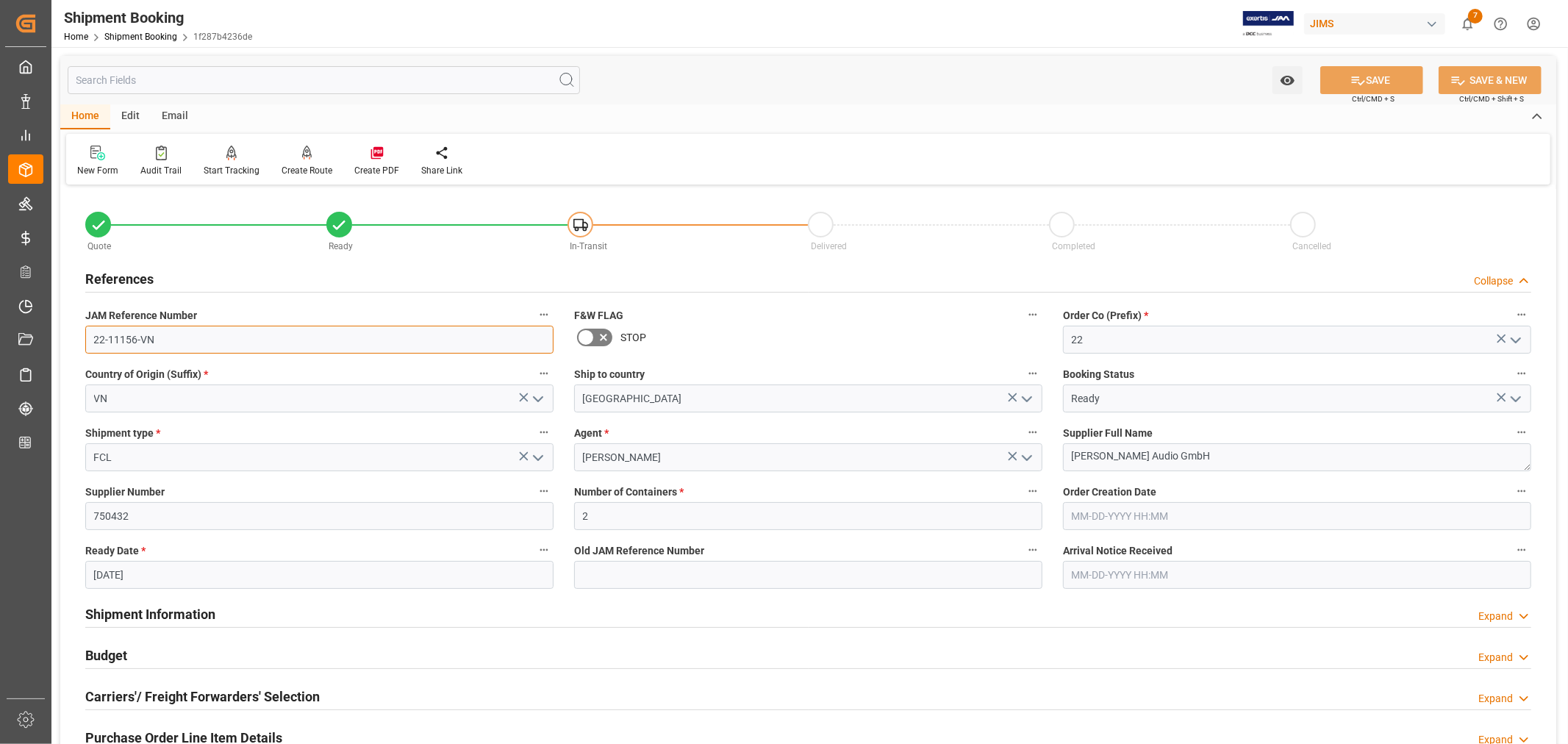
drag, startPoint x: 151, startPoint y: 339, endPoint x: 92, endPoint y: 341, distance: 59.0
click at [92, 341] on input "22-11156-VN" at bounding box center [319, 339] width 468 height 28
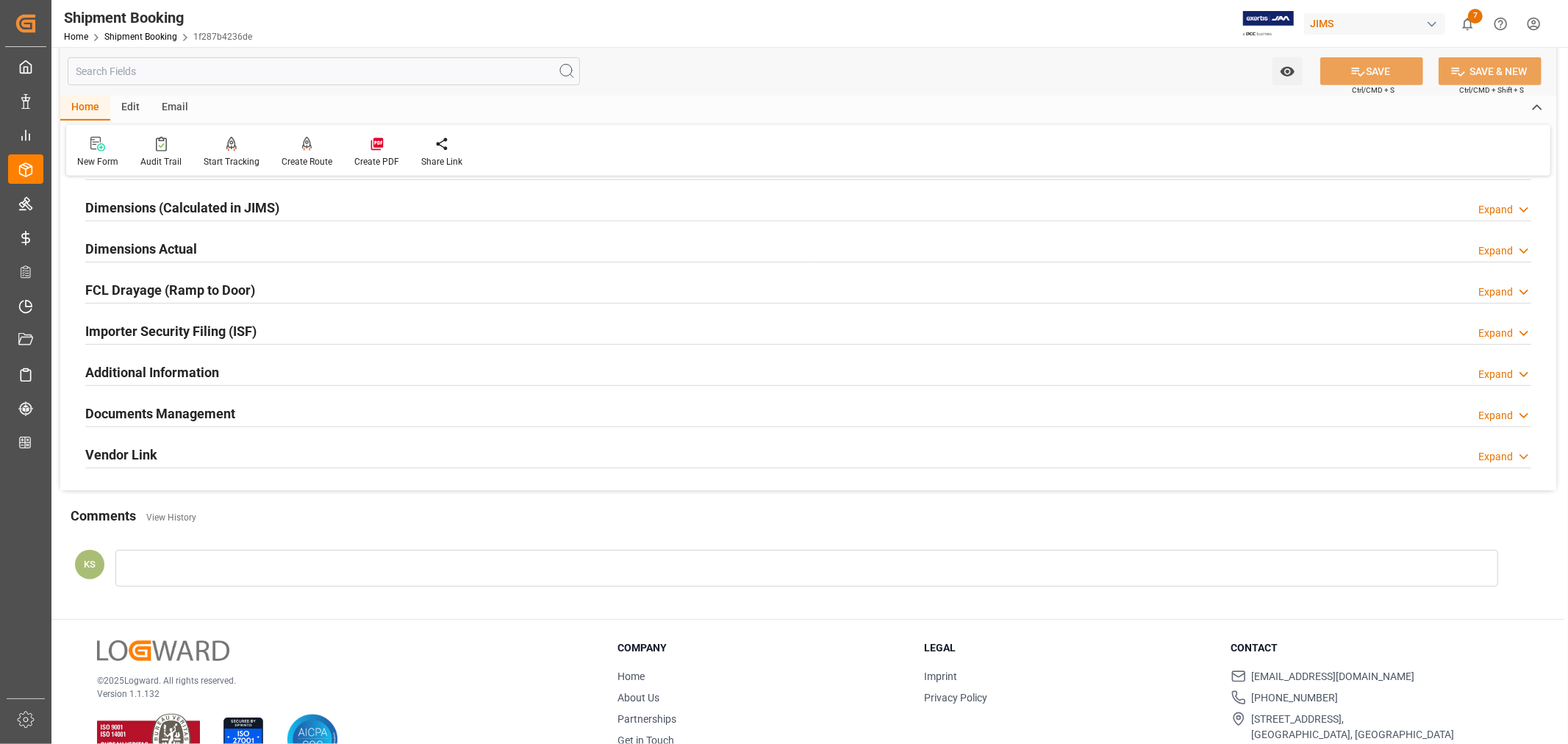
scroll to position [655, 0]
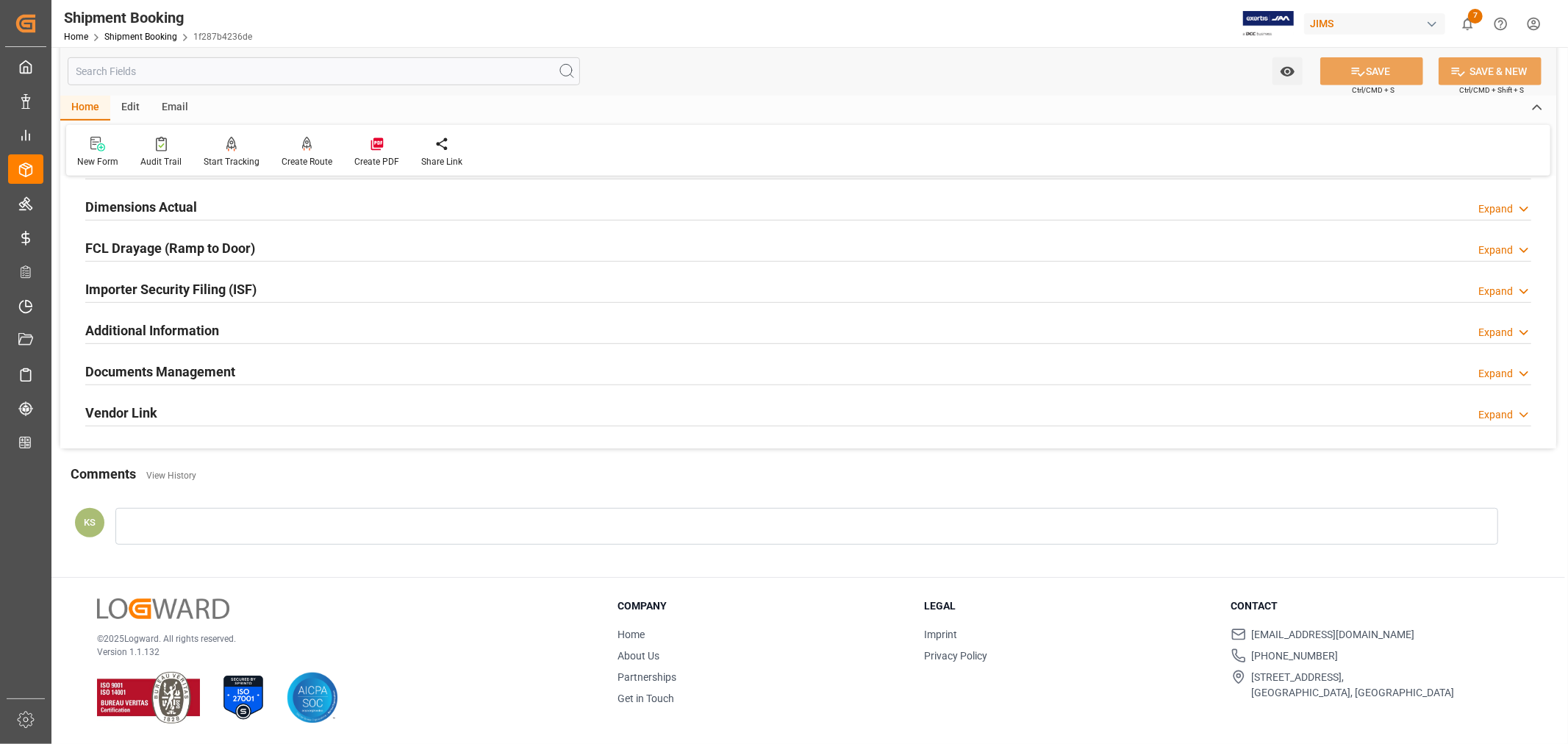
click at [318, 284] on div "Importer Security Filing (ISF) Expand" at bounding box center [808, 288] width 1446 height 28
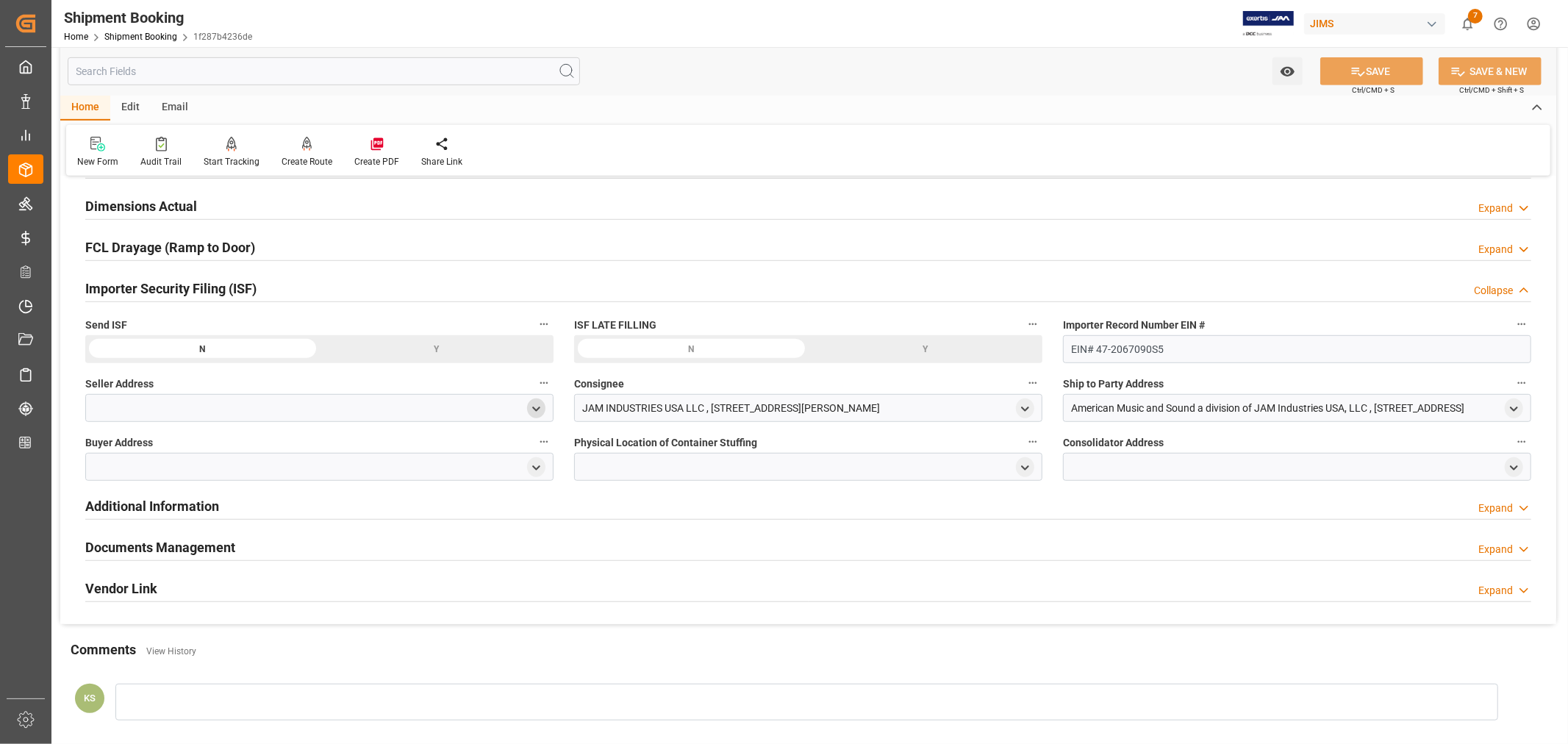
click at [531, 408] on icon "open menu" at bounding box center [536, 409] width 13 height 13
click at [239, 453] on input at bounding box center [298, 451] width 403 height 28
type input "adam"
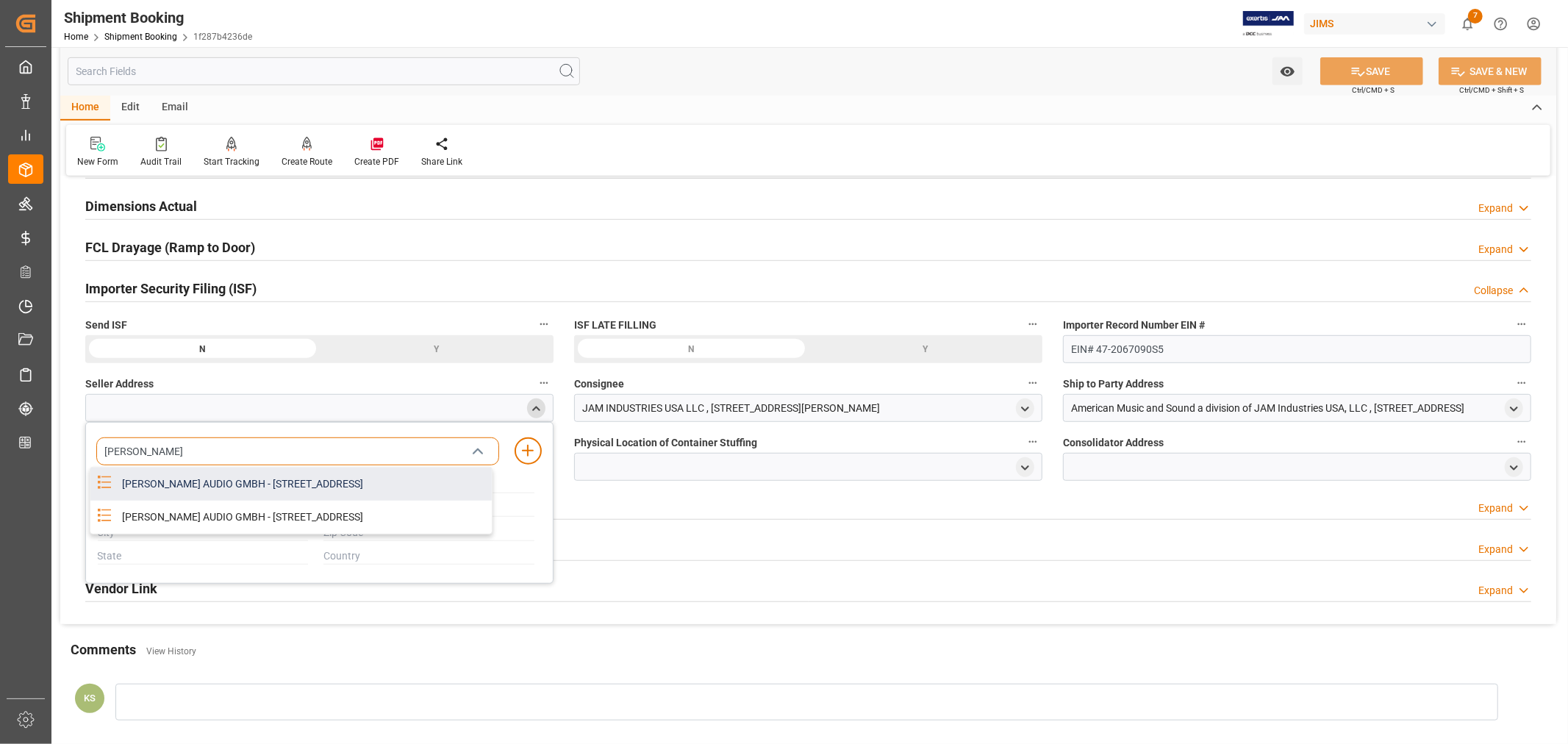
click at [262, 484] on div "ADAM AUDIO GMBH - RUDOWER CHAUSSEE 44, BERLIN, BERLIN, DE, 12489" at bounding box center [302, 484] width 379 height 33
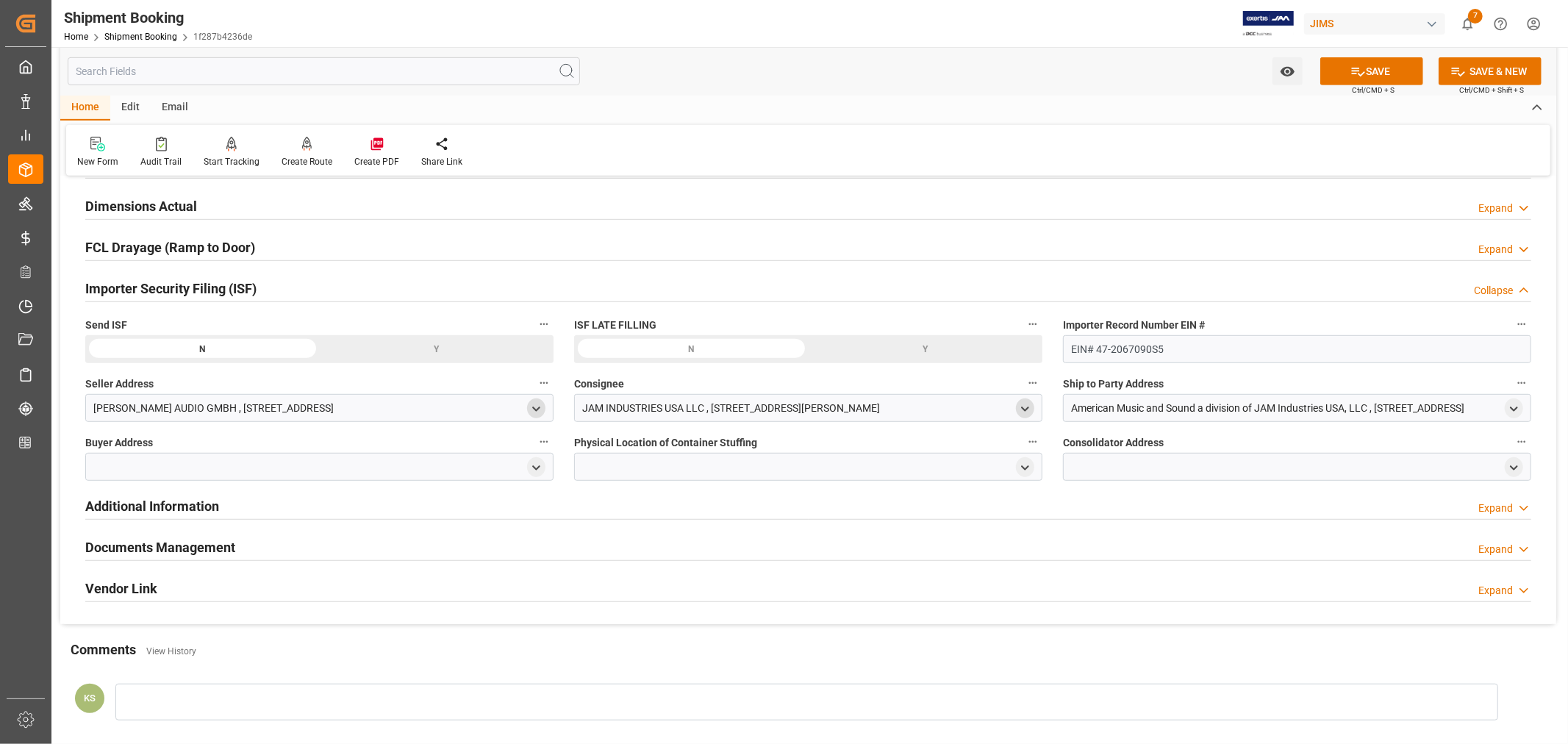
click at [1023, 408] on polyline "open menu" at bounding box center [1025, 408] width 6 height 3
click at [707, 453] on input at bounding box center [786, 451] width 403 height 28
type input "jam"
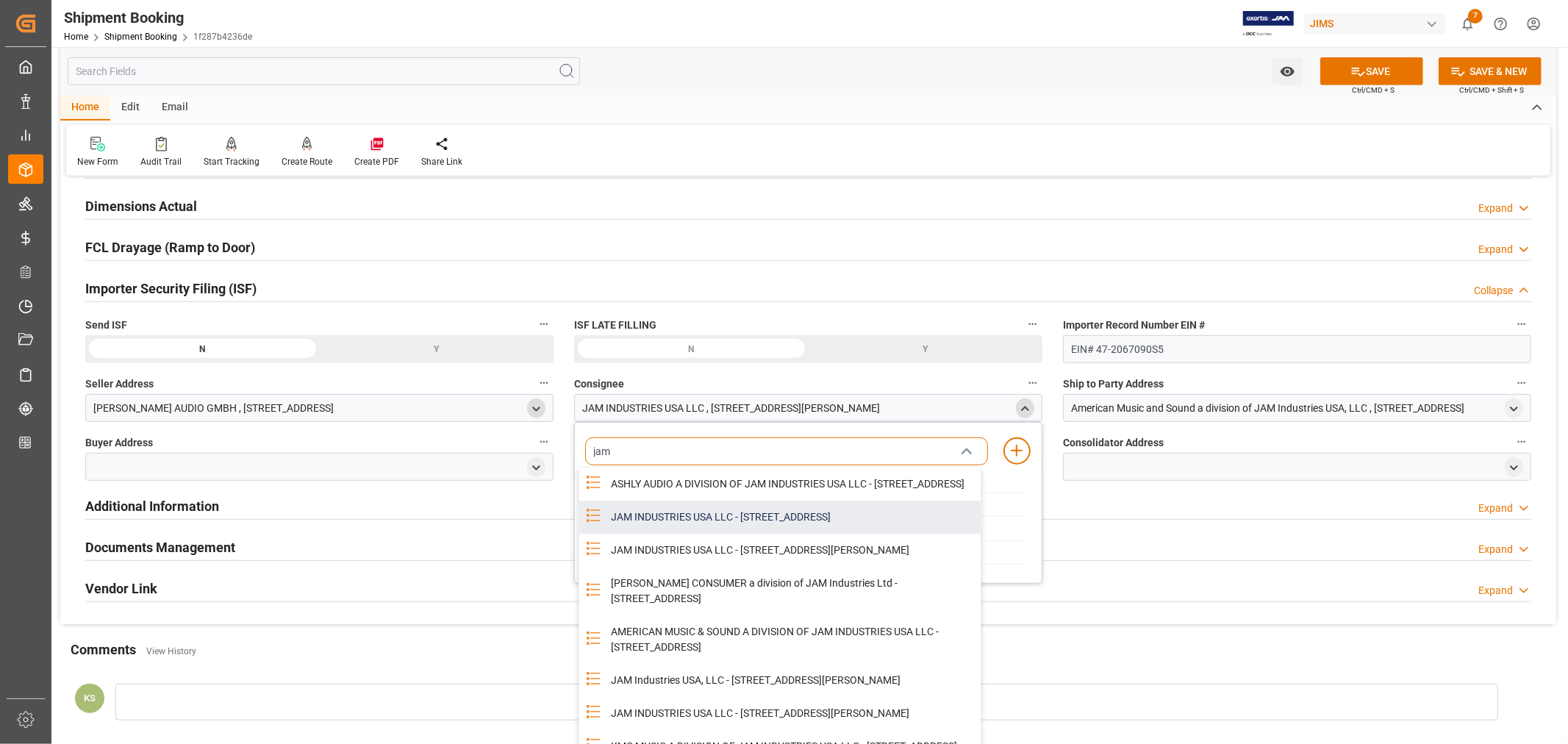
click at [763, 532] on div "JAM INDUSTRIES USA LLC - 154 WOODLAWN RD, BERLIN, CT, US, 06037" at bounding box center [791, 516] width 379 height 33
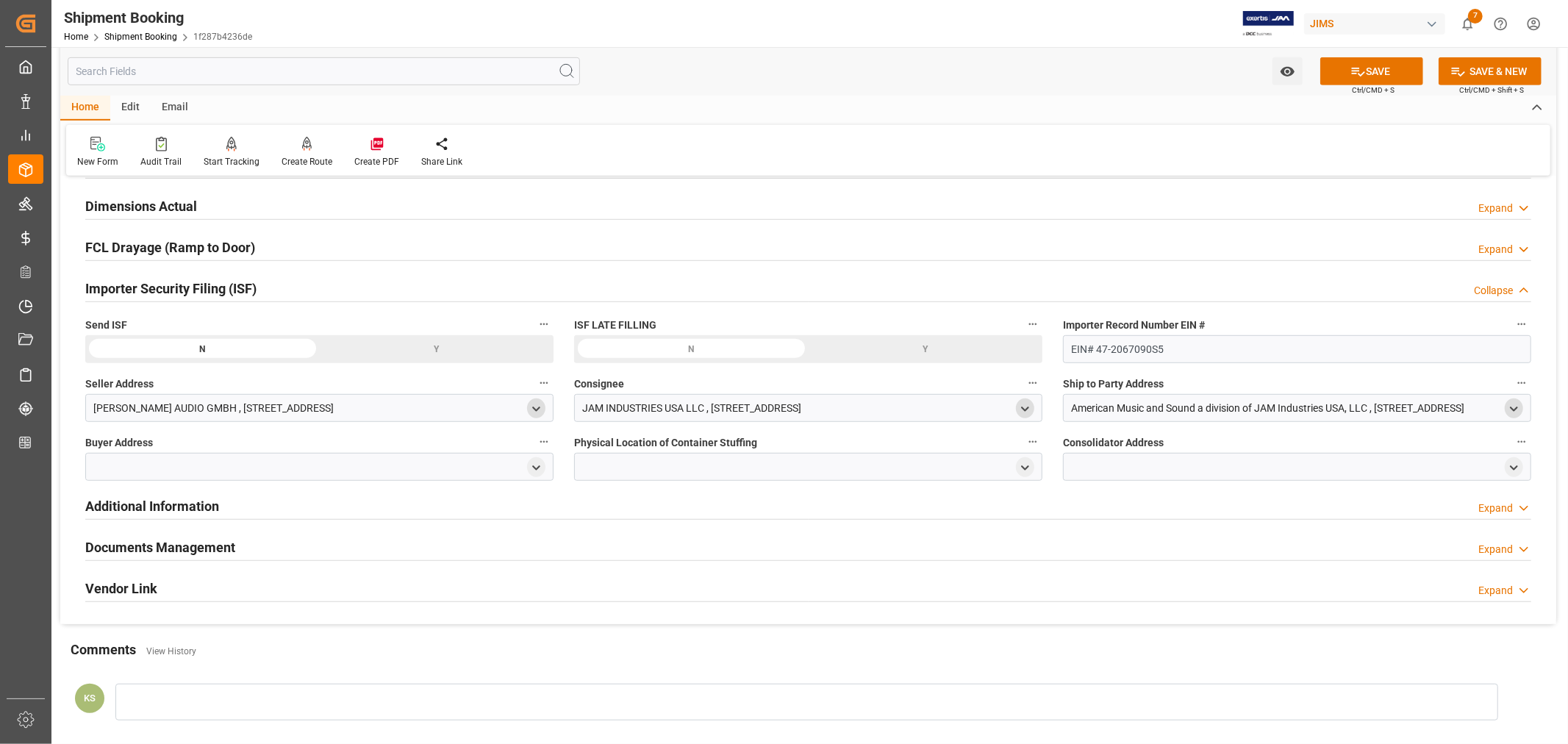
click at [1511, 408] on polyline "open menu" at bounding box center [1513, 408] width 6 height 3
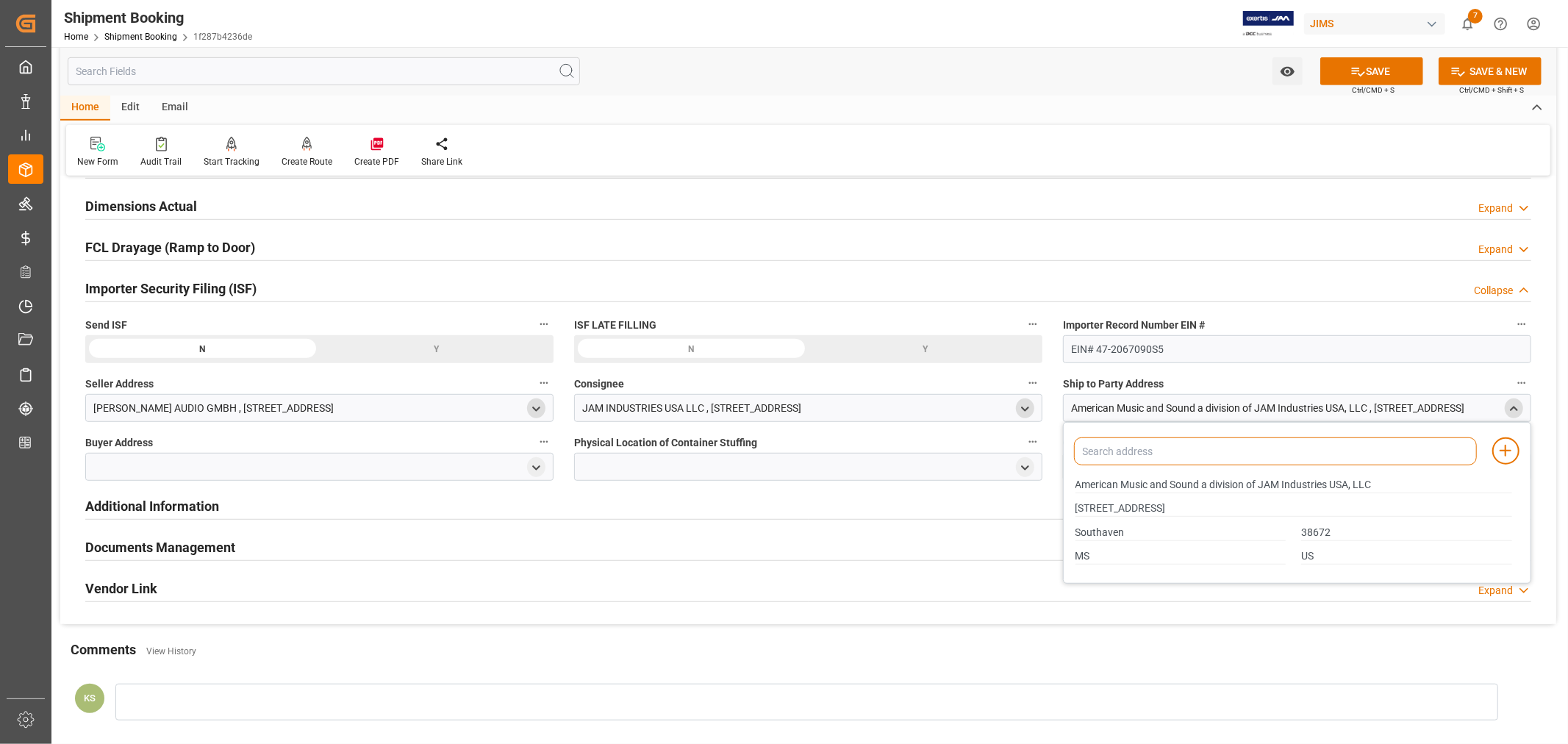
click at [1236, 447] on input at bounding box center [1276, 451] width 403 height 28
type input "amer"
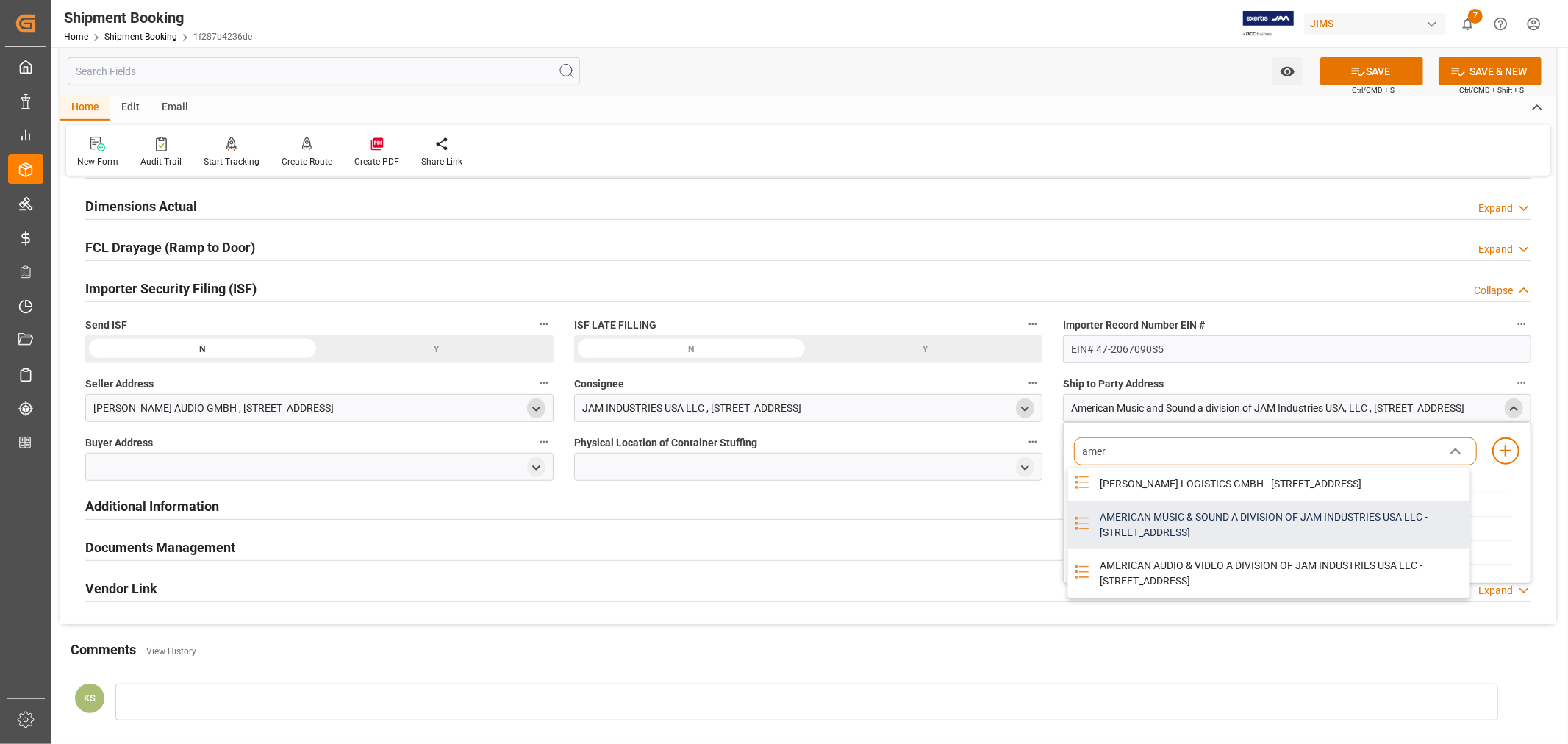
click at [1120, 541] on div "AMERICAN MUSIC & SOUND A DIVISION OF JAM INDUSTRIES USA LLC - 4325 EXECUTIVE DR…" at bounding box center [1280, 524] width 379 height 49
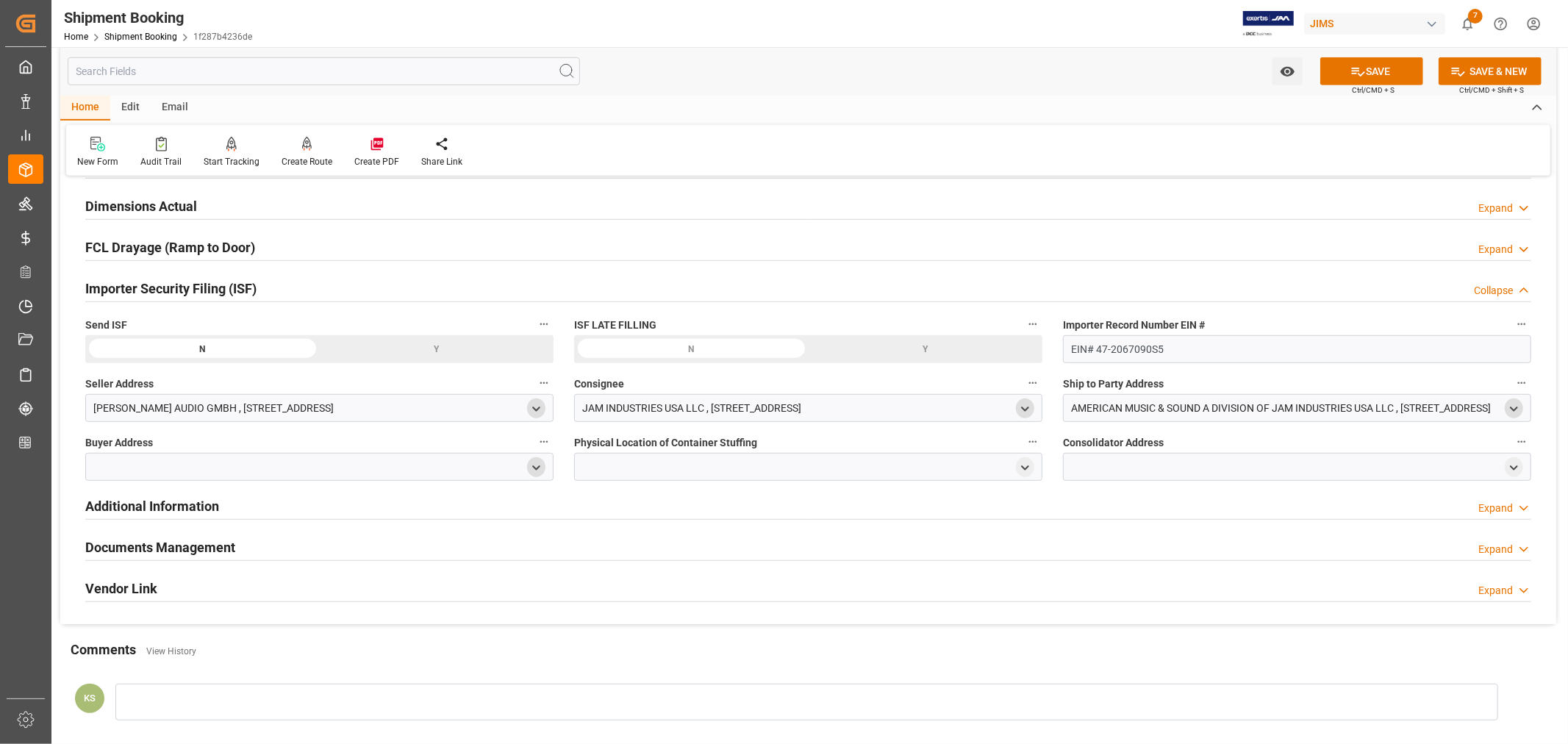
click at [541, 471] on icon "open menu" at bounding box center [536, 468] width 13 height 13
click at [344, 510] on input at bounding box center [298, 510] width 403 height 28
type input "jam"
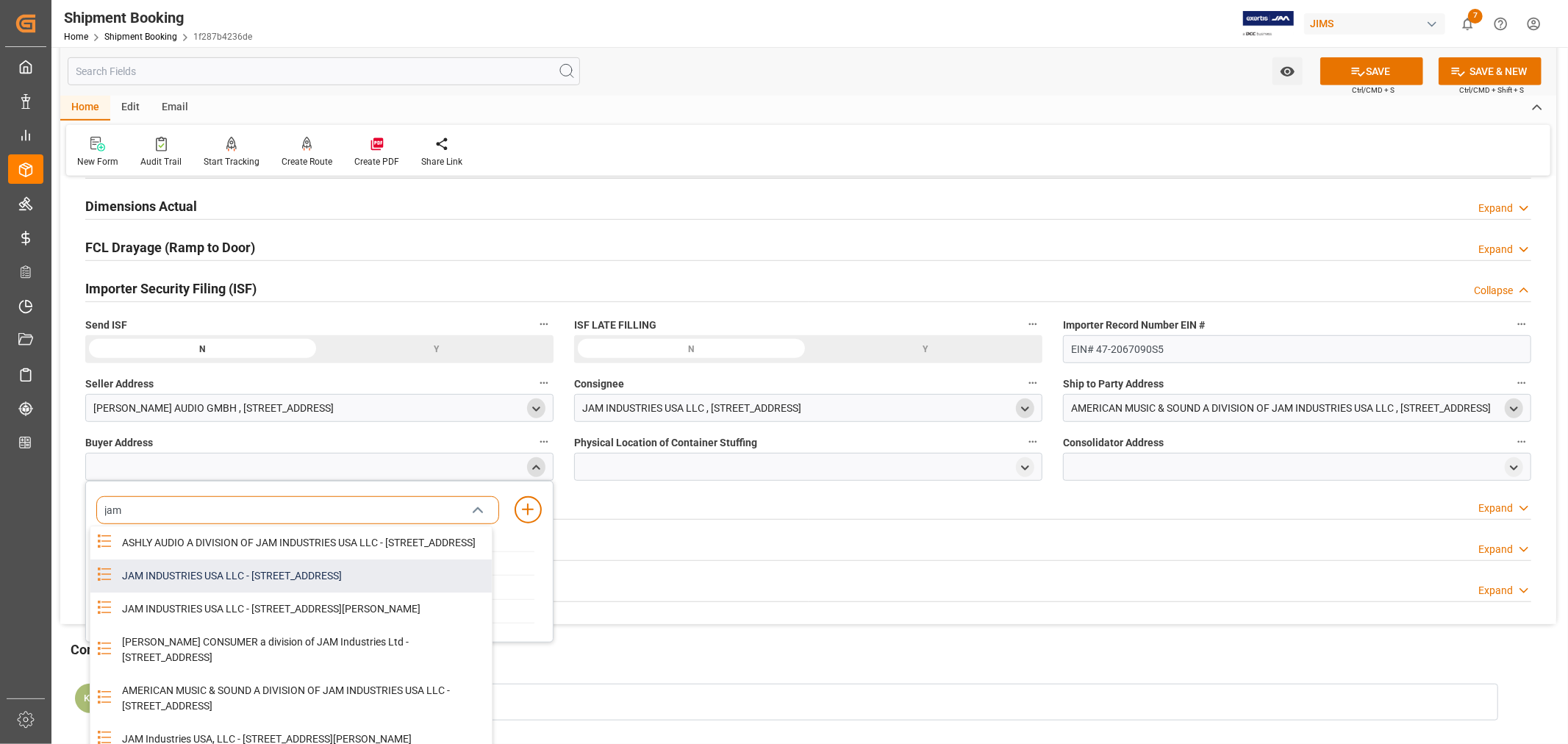
click at [291, 591] on div "JAM INDUSTRIES USA LLC - 154 WOODLAWN RD, BERLIN, CT, US, 06037" at bounding box center [302, 576] width 379 height 33
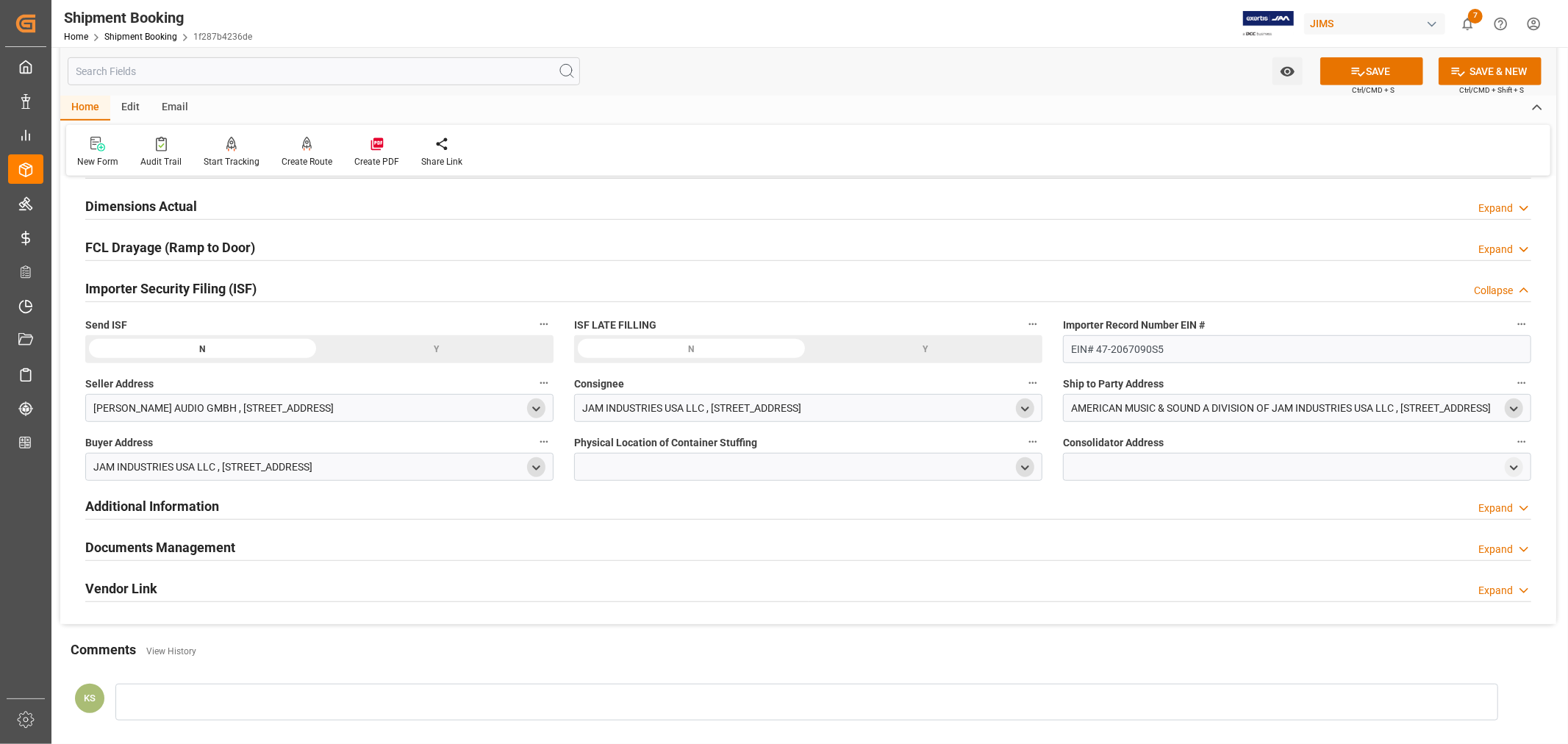
click at [1026, 467] on polyline "open menu" at bounding box center [1025, 467] width 6 height 3
click at [736, 513] on input at bounding box center [786, 510] width 403 height 28
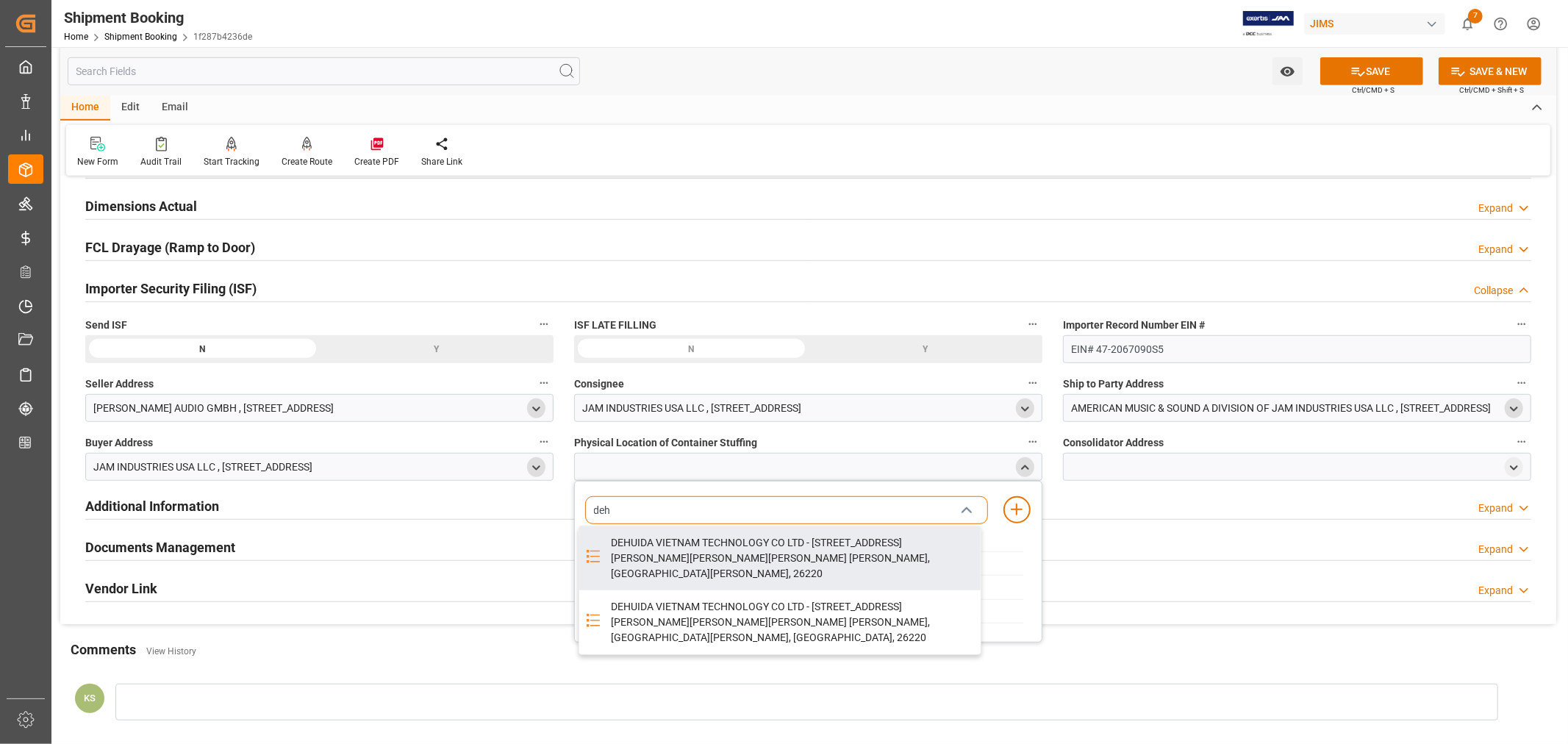
type input "deh"
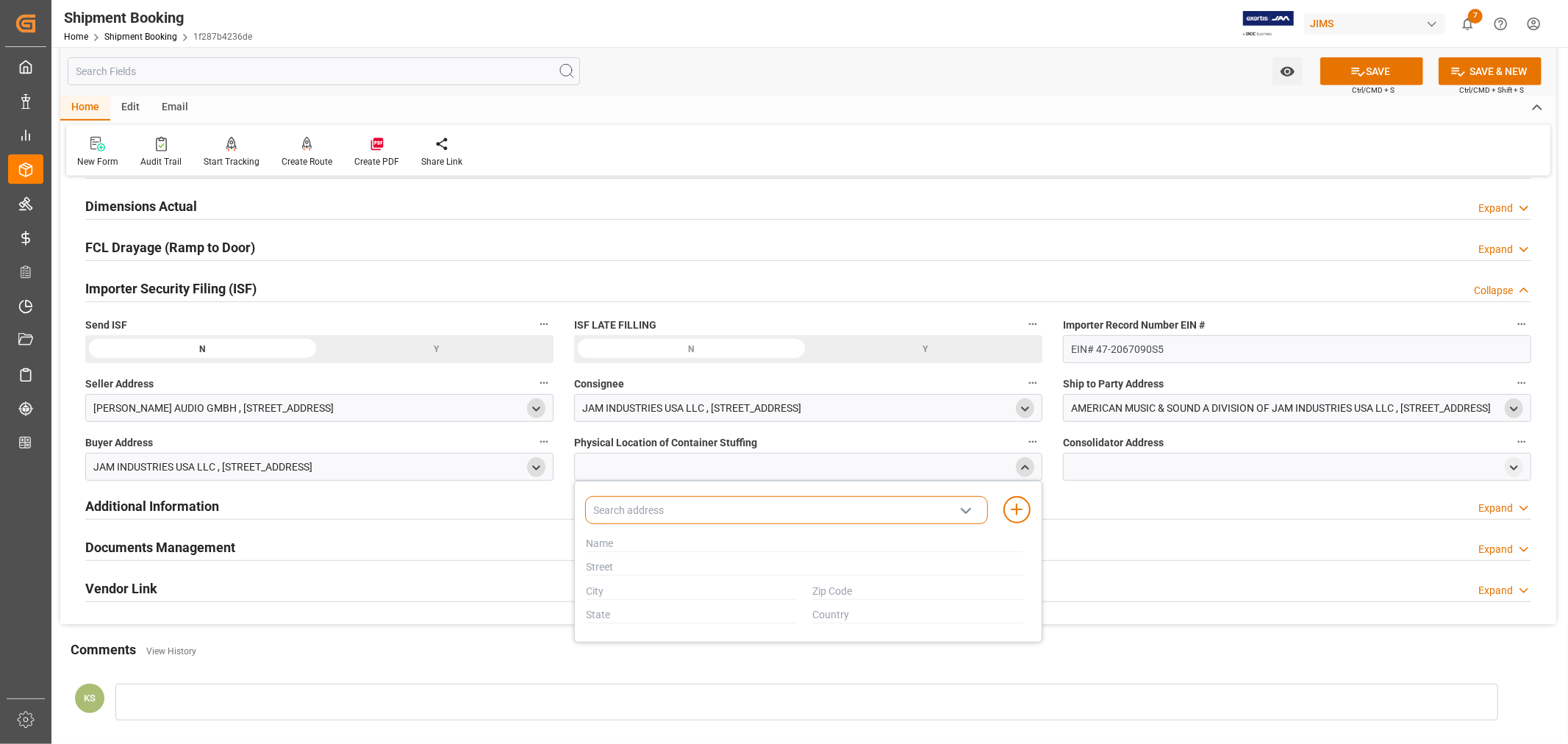
click at [693, 519] on input at bounding box center [786, 510] width 403 height 28
type input "deh"
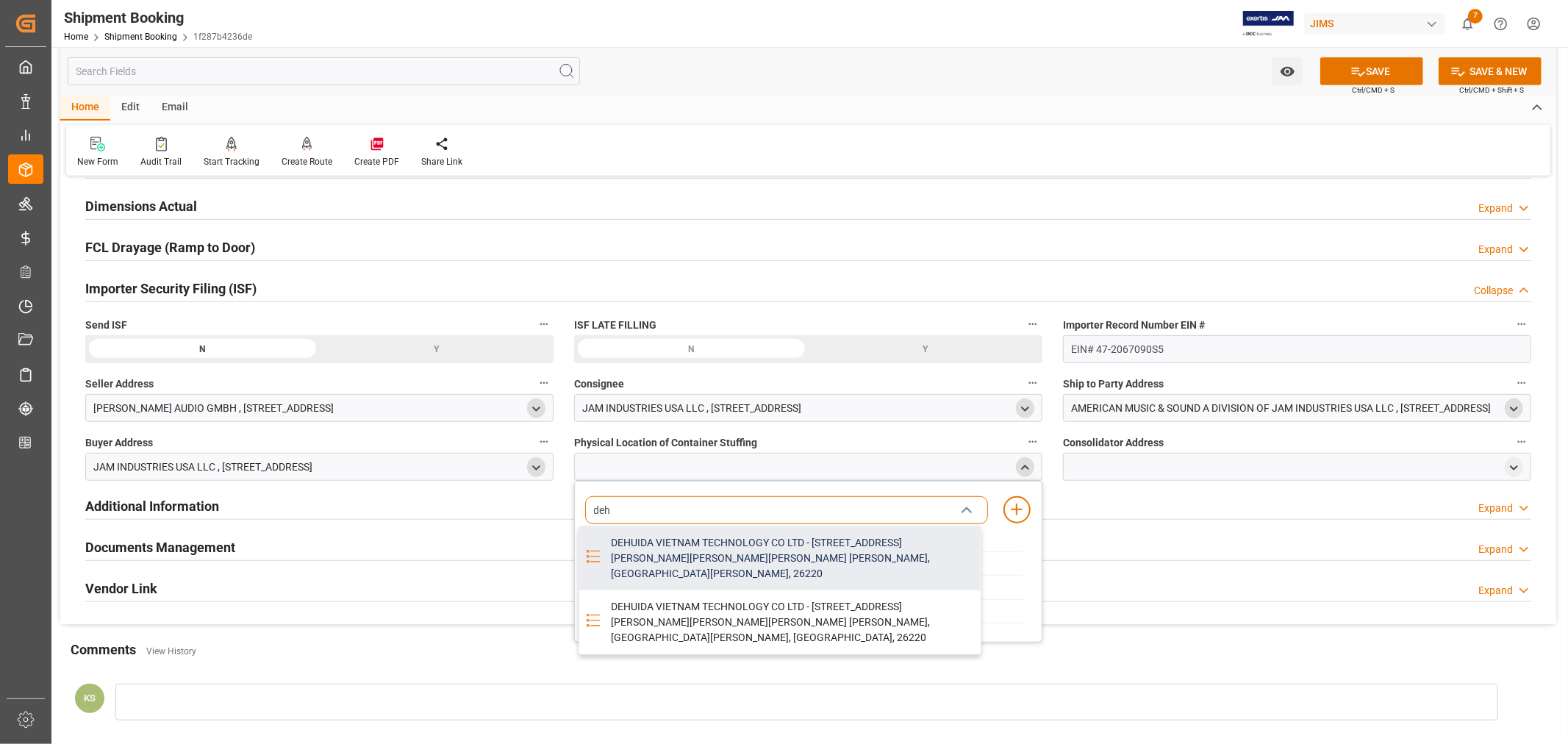
click at [678, 548] on div "DEHUIDA VIETNAM TECHNOLOGY CO LTD - NO 01 LOT NO 13 NOI HOANG INDUSTRIAL PARK T…" at bounding box center [791, 558] width 379 height 64
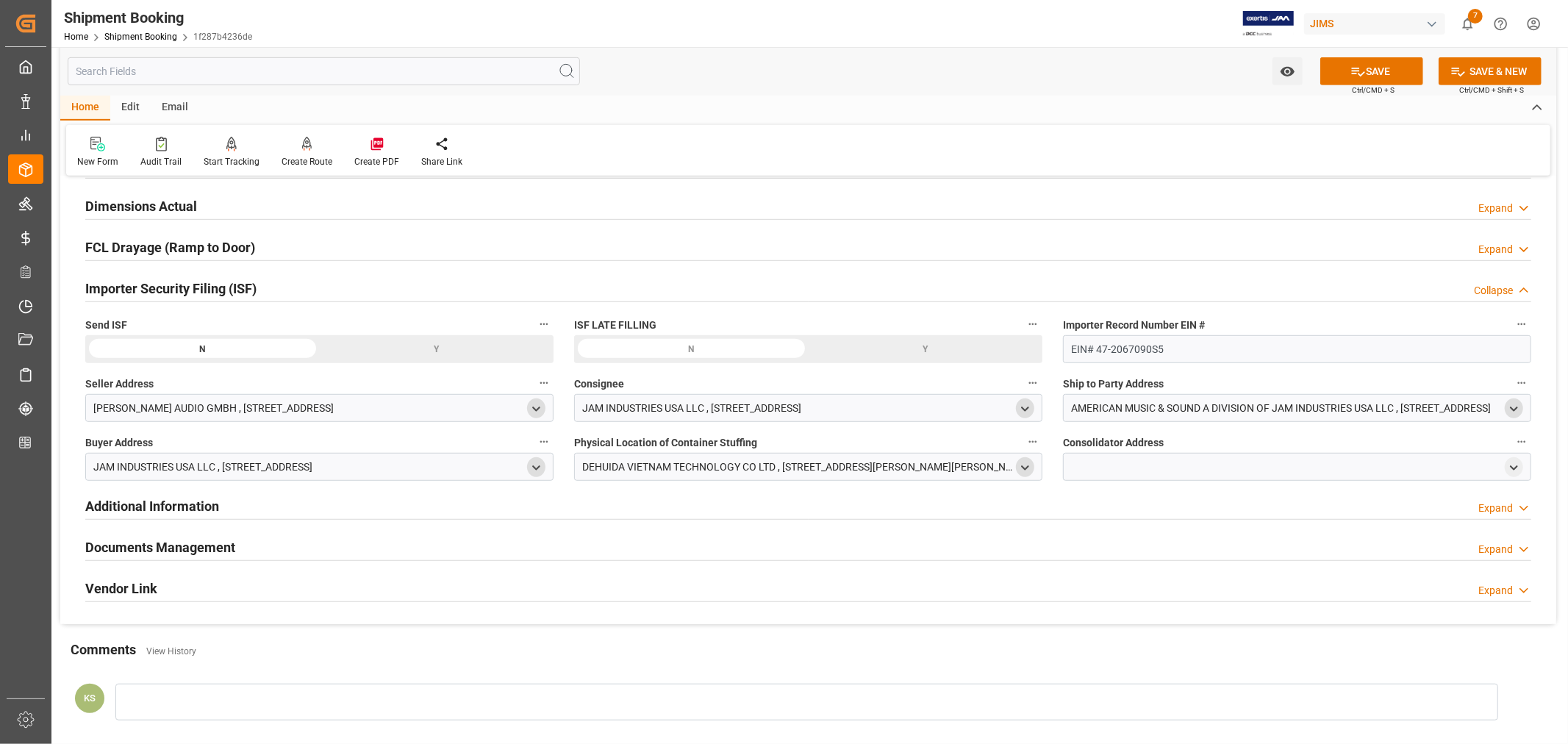
click at [1023, 464] on icon "open menu" at bounding box center [1025, 468] width 13 height 13
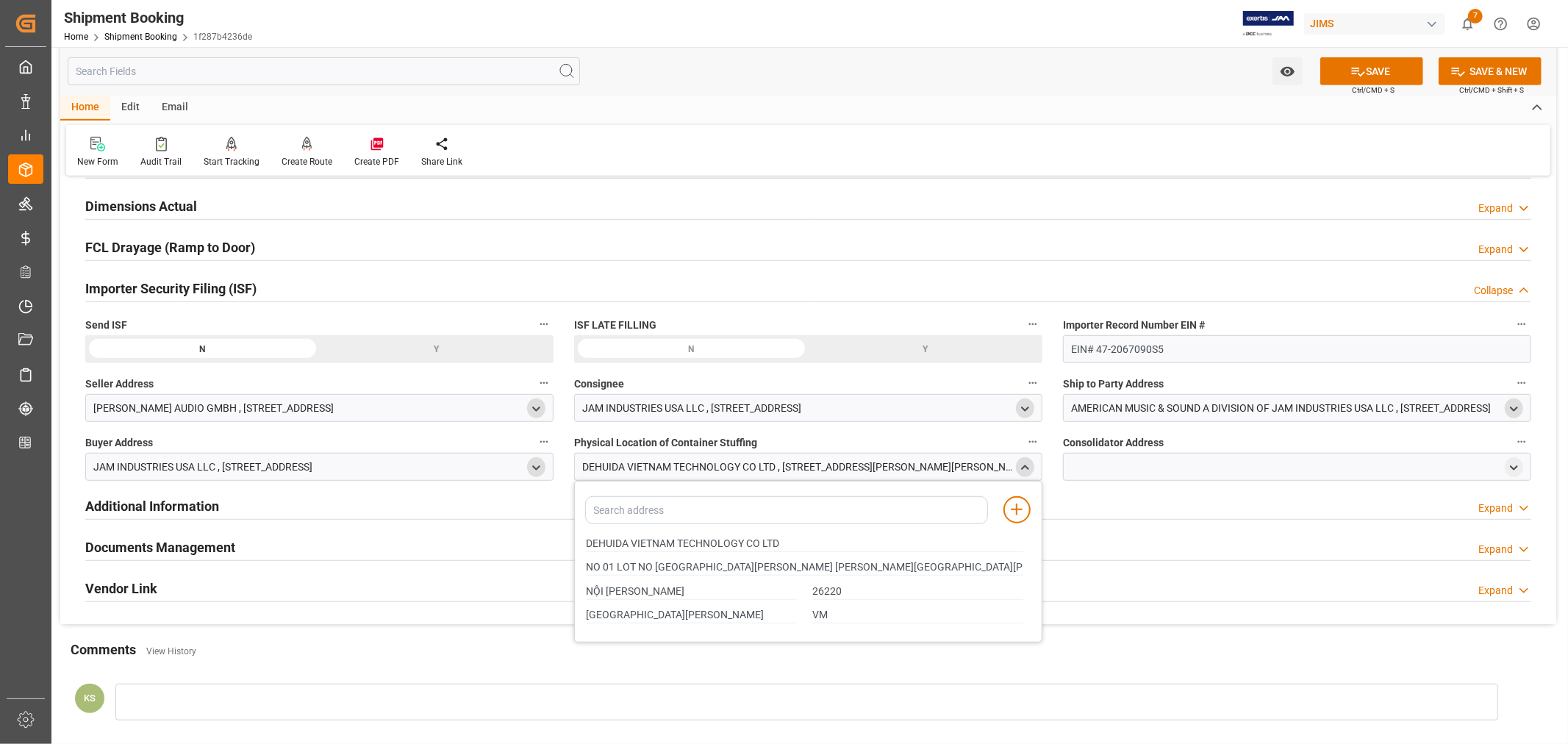
click at [1023, 464] on icon "close menu" at bounding box center [1025, 468] width 13 height 13
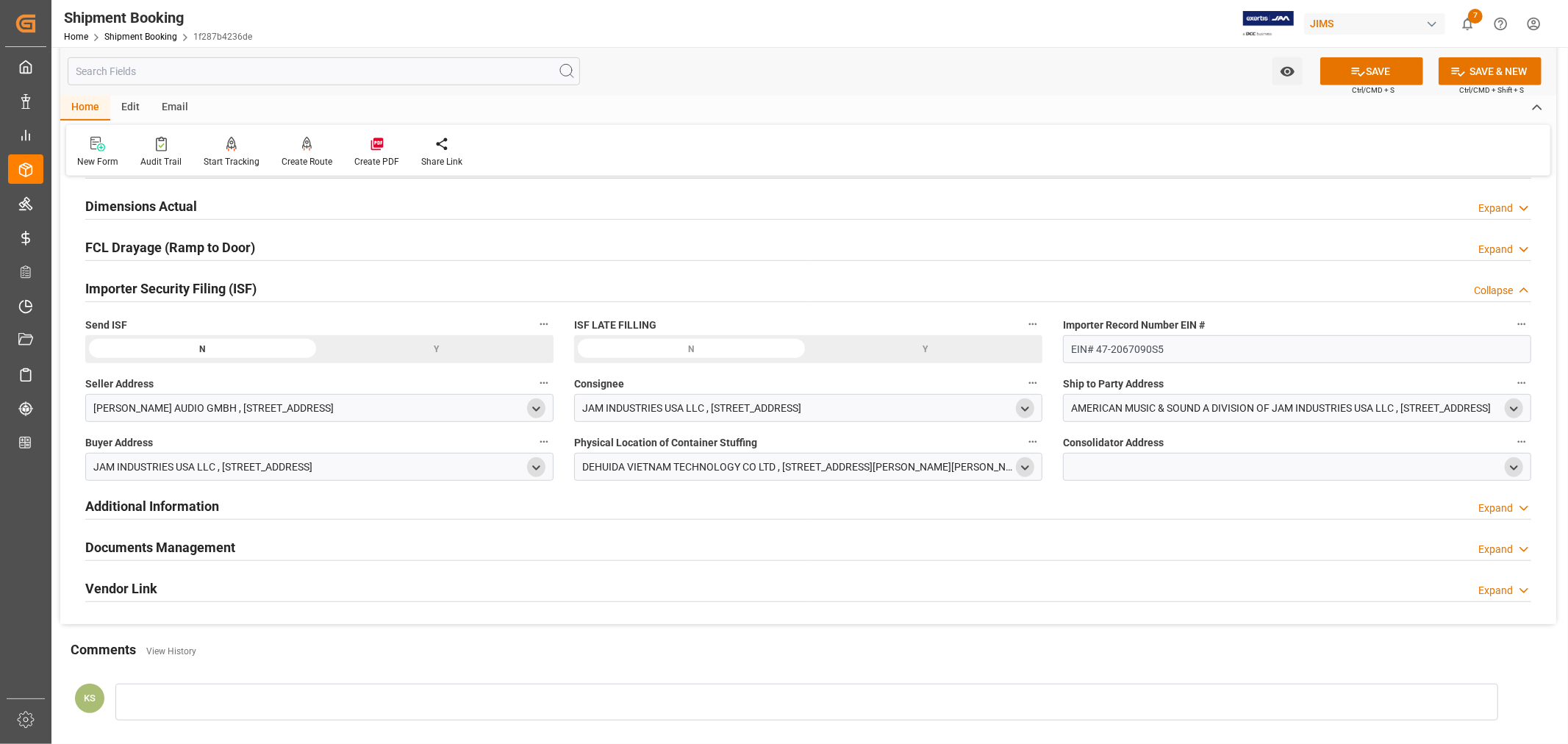
click at [1520, 469] on div "open menu" at bounding box center [1514, 467] width 18 height 20
click at [1513, 468] on polyline "open menu" at bounding box center [1513, 467] width 6 height 3
click at [1132, 507] on input at bounding box center [1276, 510] width 403 height 28
type input "deh"
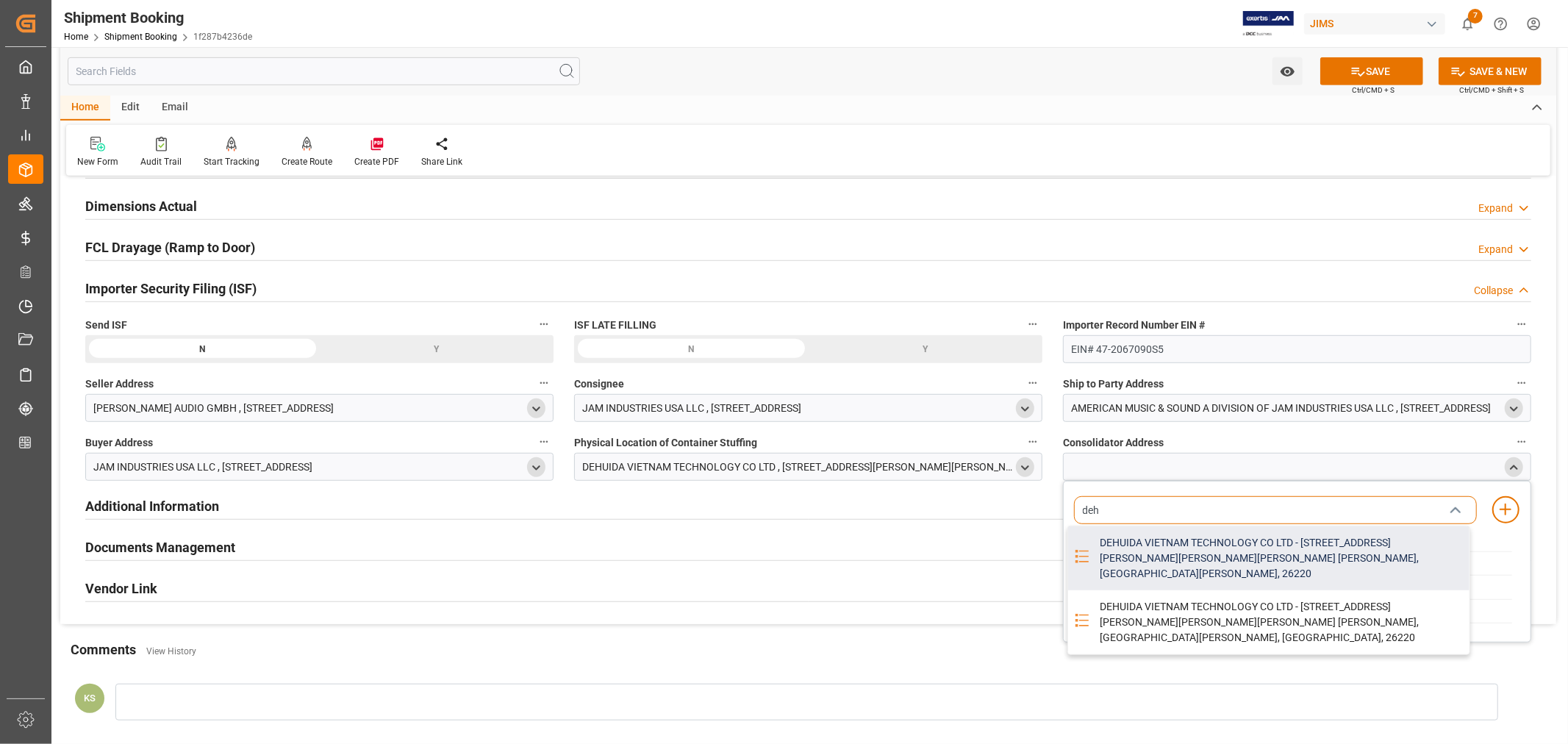
click at [1143, 560] on div "DEHUIDA VIETNAM TECHNOLOGY CO LTD - NO 01 LOT NO 13 NOI HOANG INDUSTRIAL PARK T…" at bounding box center [1280, 558] width 379 height 64
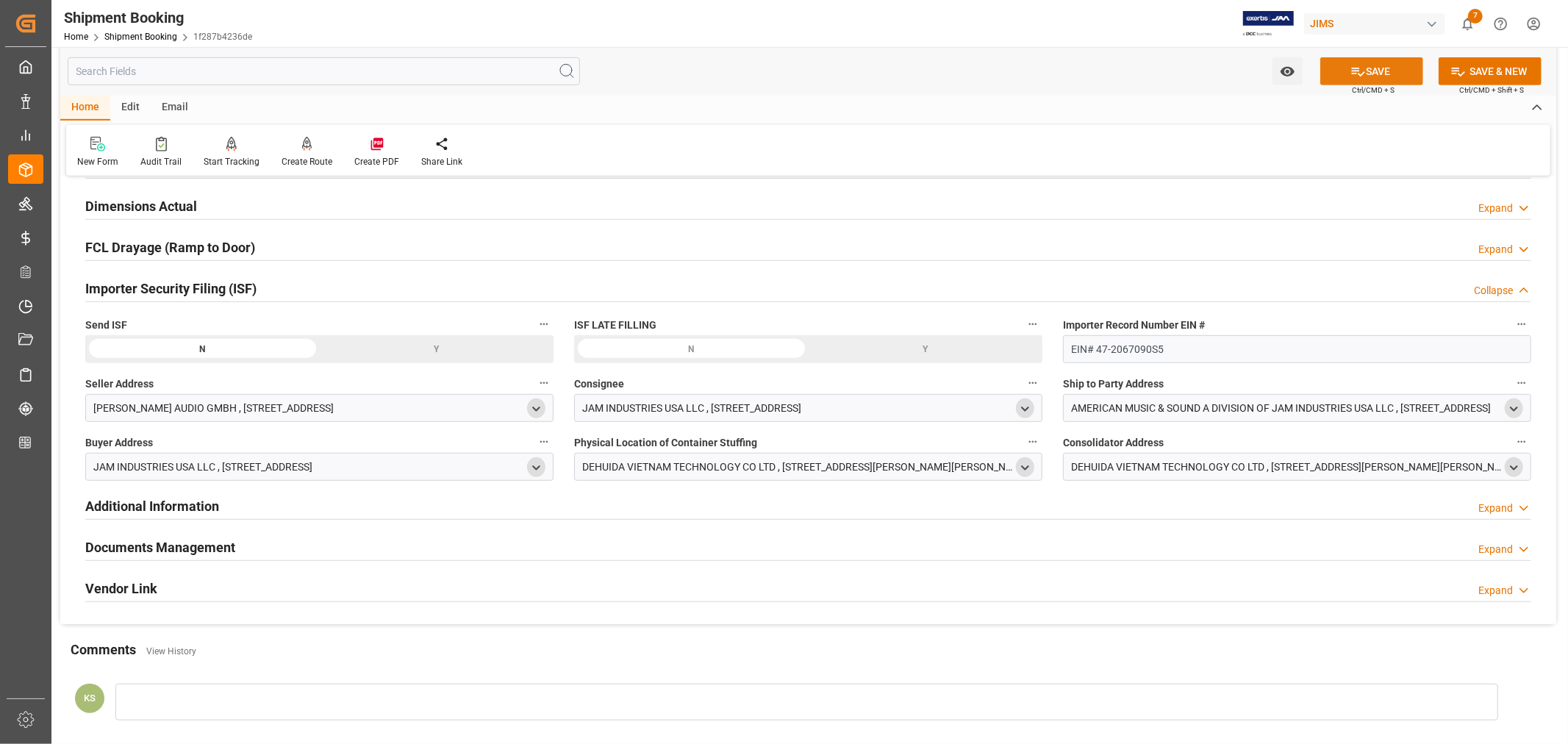
click at [1380, 70] on button "SAVE" at bounding box center [1371, 71] width 103 height 28
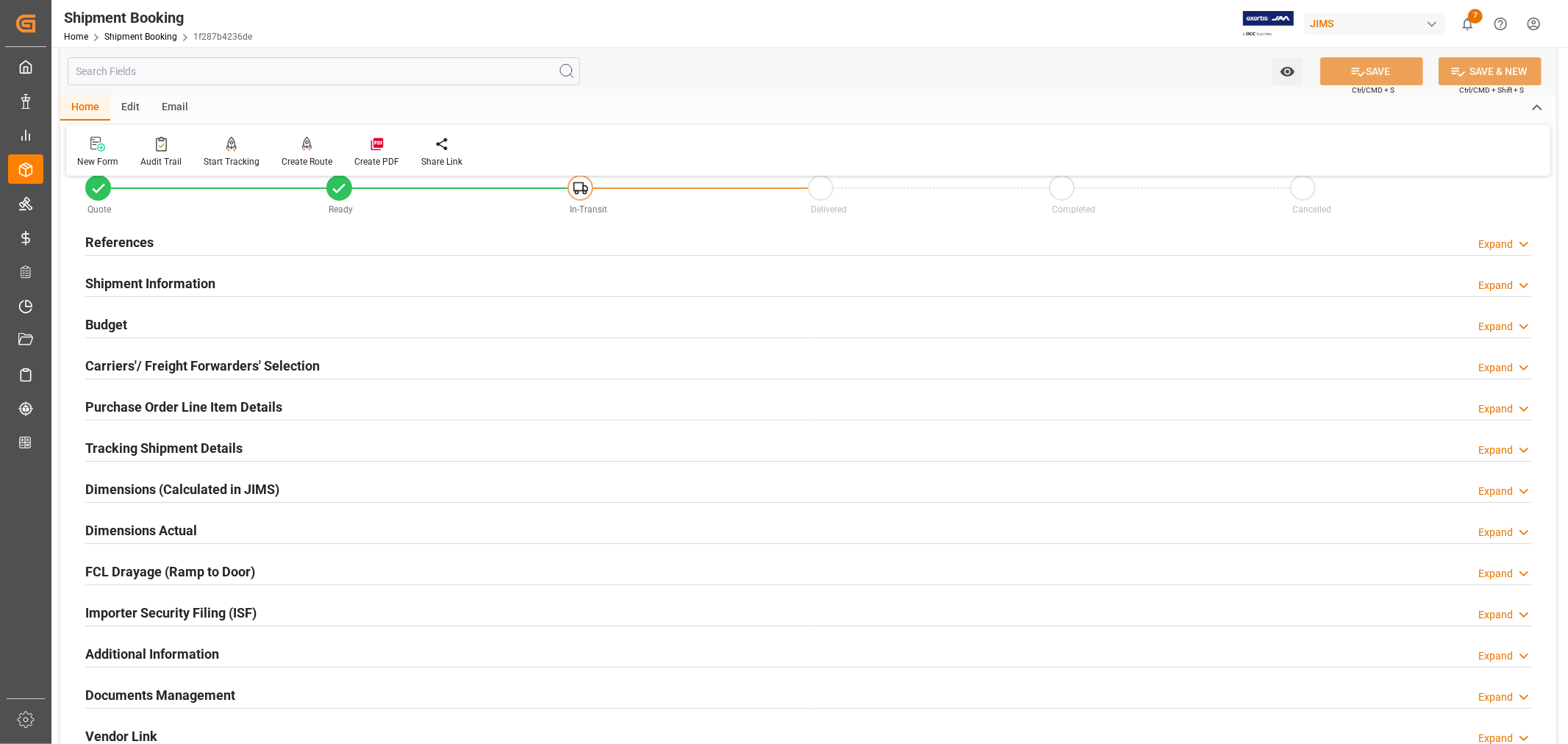
scroll to position [34, 0]
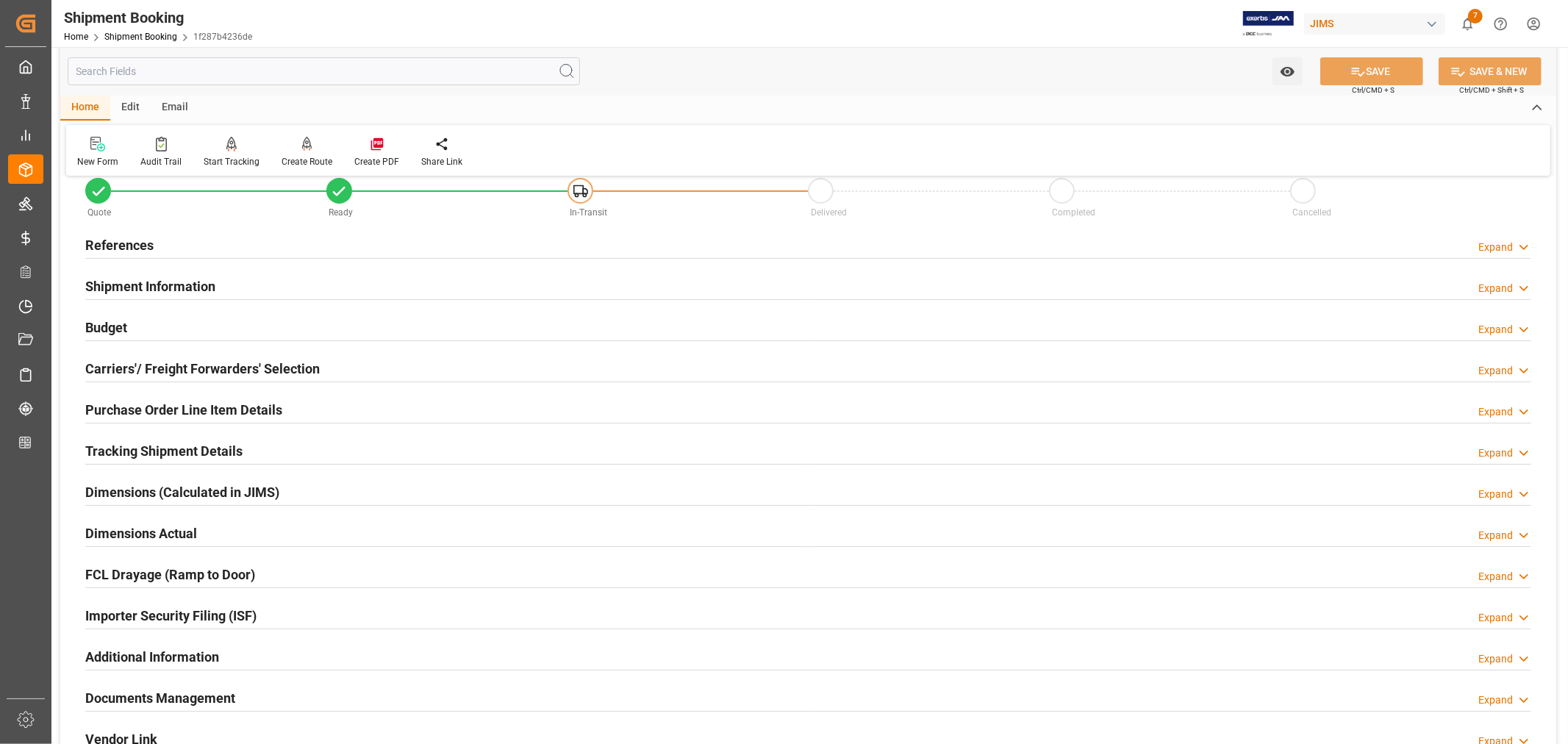
click at [174, 412] on h2 "Purchase Order Line Item Details" at bounding box center [184, 409] width 197 height 20
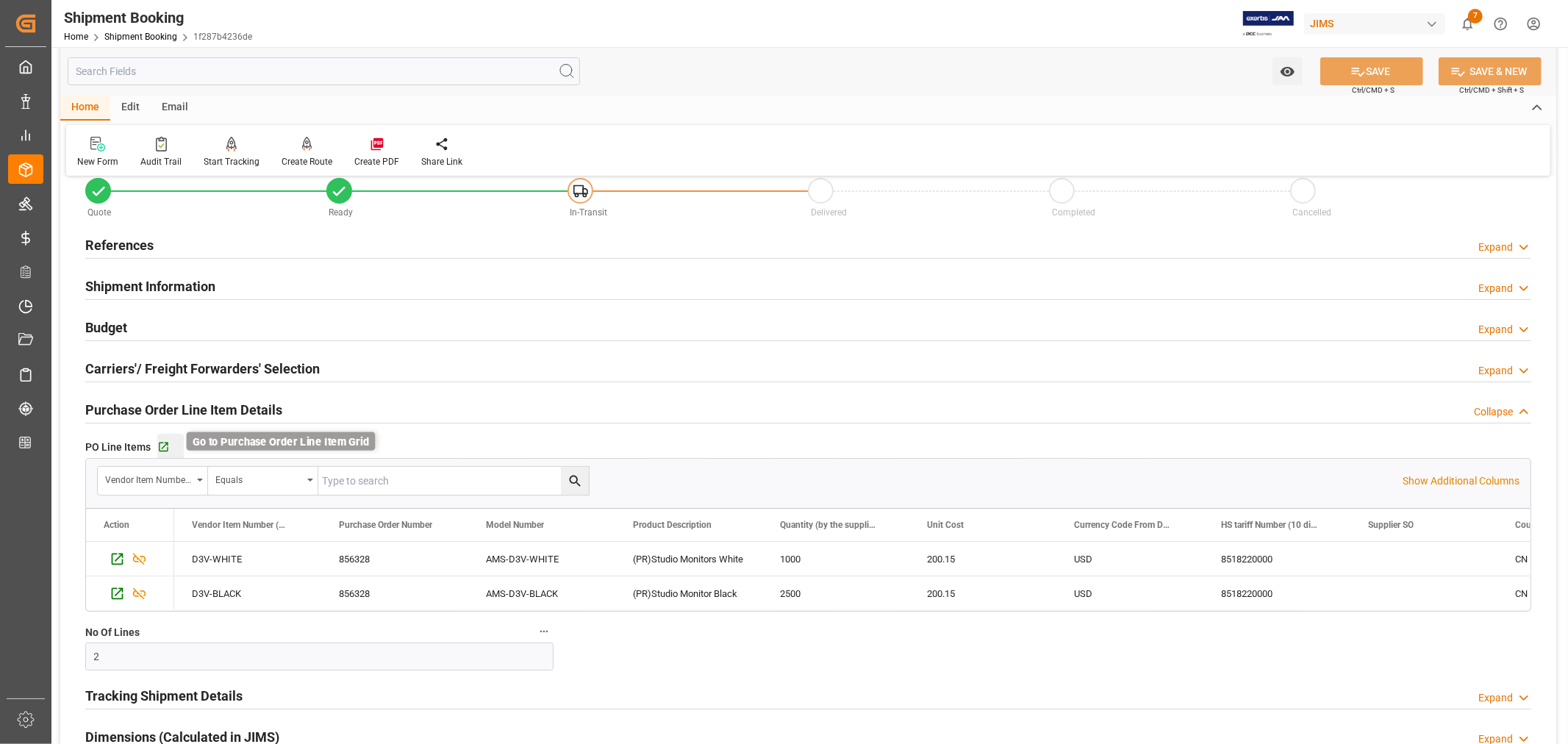
click at [163, 444] on icon "button" at bounding box center [164, 447] width 13 height 13
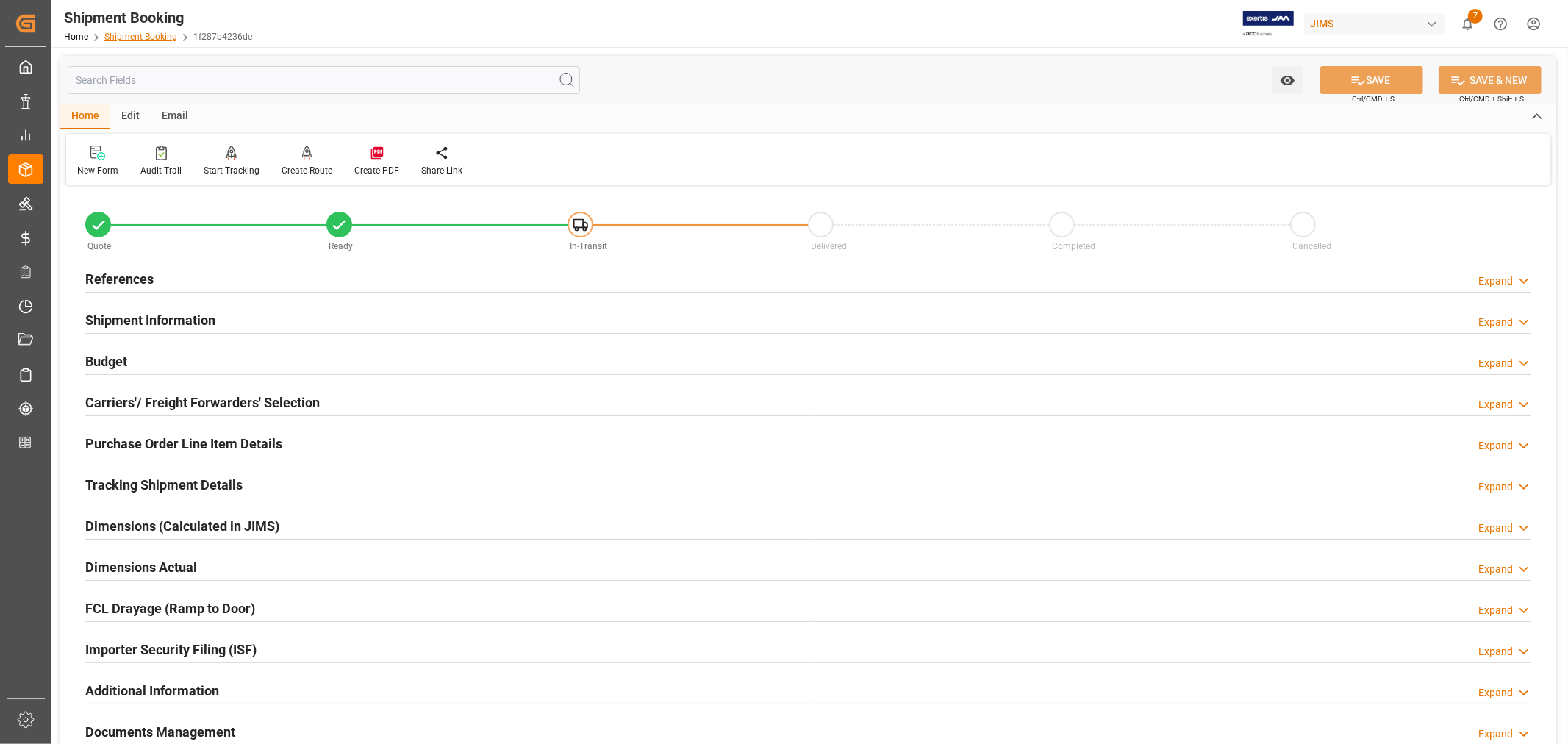
click at [141, 33] on link "Shipment Booking" at bounding box center [140, 36] width 73 height 10
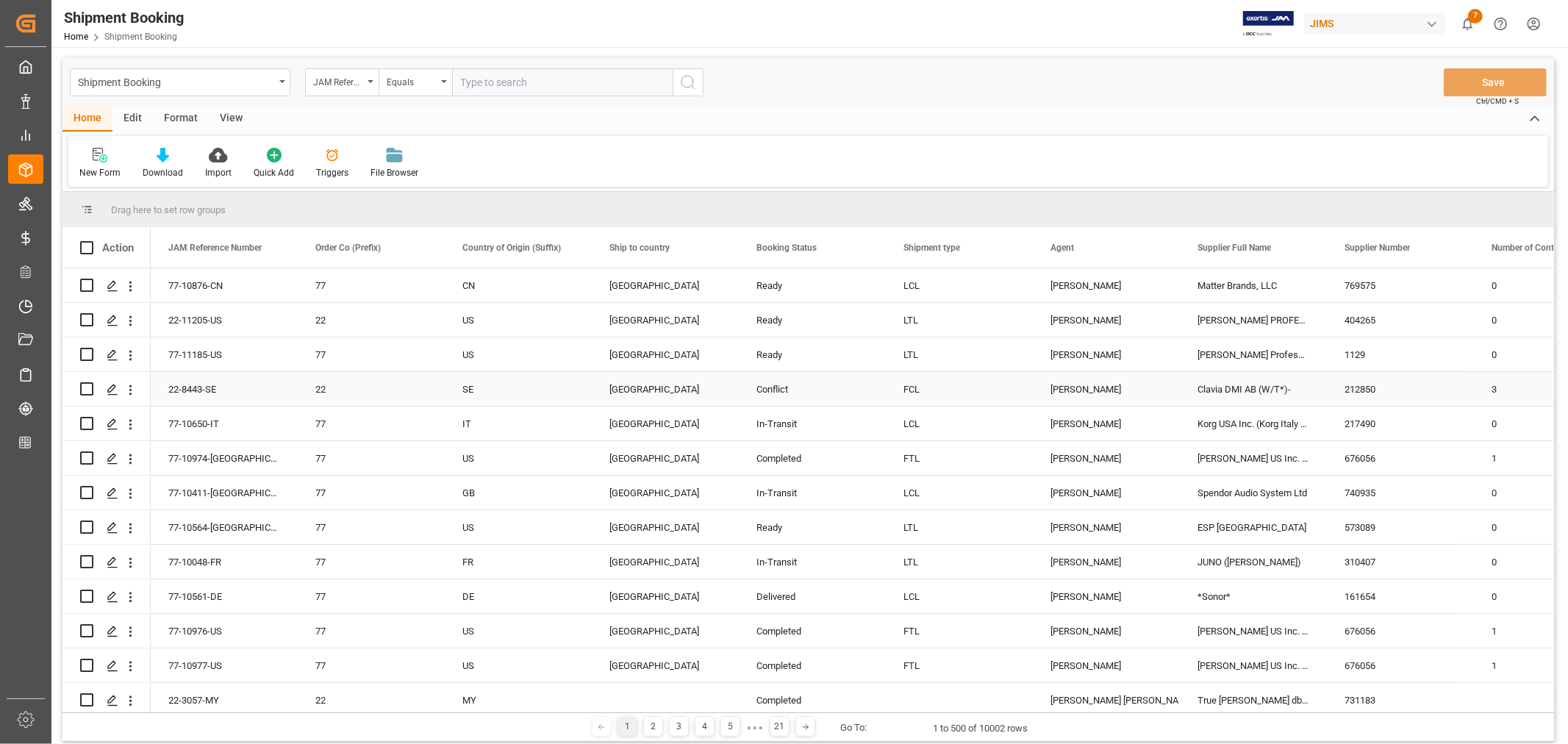
click at [1086, 387] on div "[PERSON_NAME]" at bounding box center [1107, 390] width 112 height 34
click at [1154, 251] on span at bounding box center [1155, 247] width 13 height 13
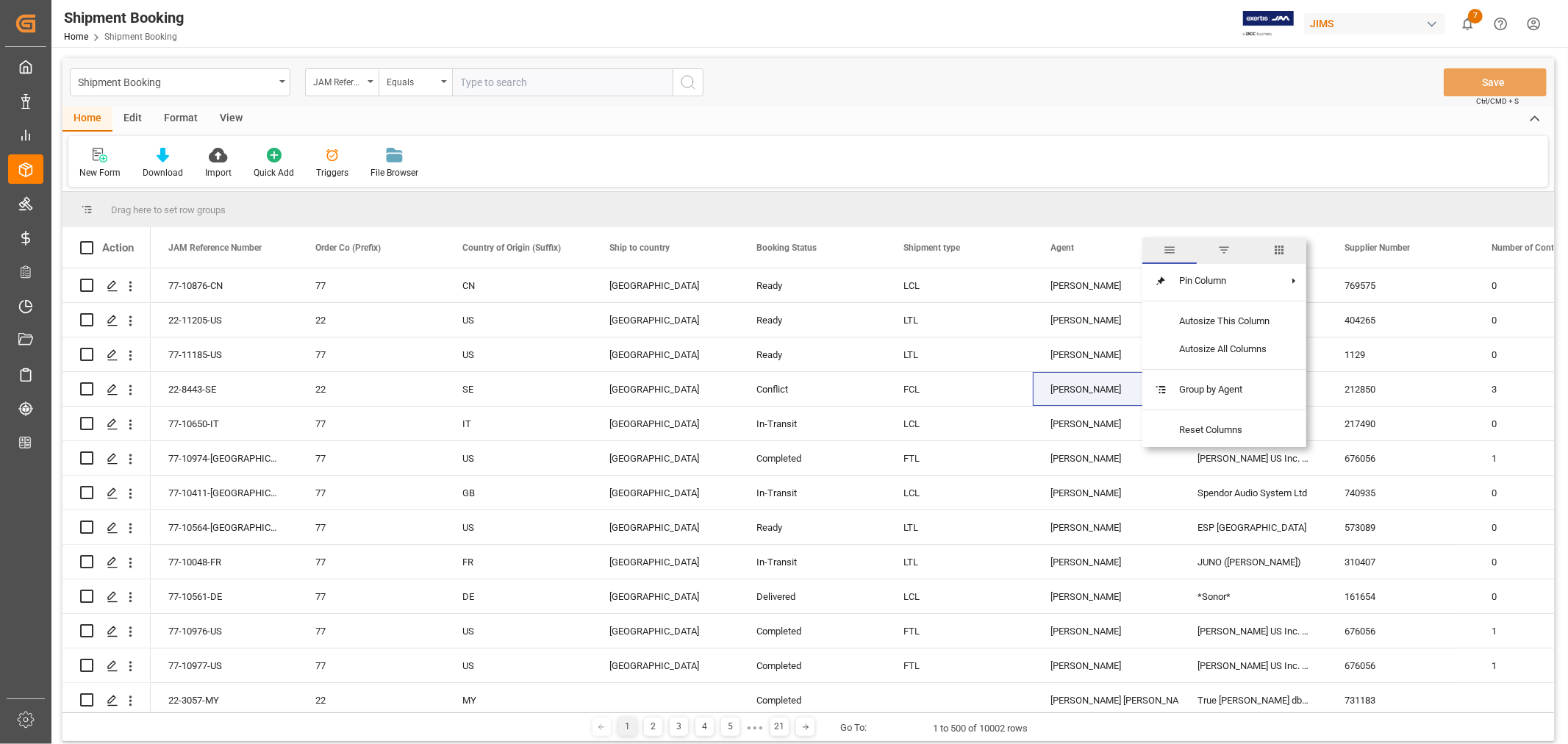
click at [1228, 251] on span "filter" at bounding box center [1223, 249] width 13 height 13
type input "Kevin Schofield"
click at [1232, 366] on button "Apply" at bounding box center [1241, 372] width 27 height 14
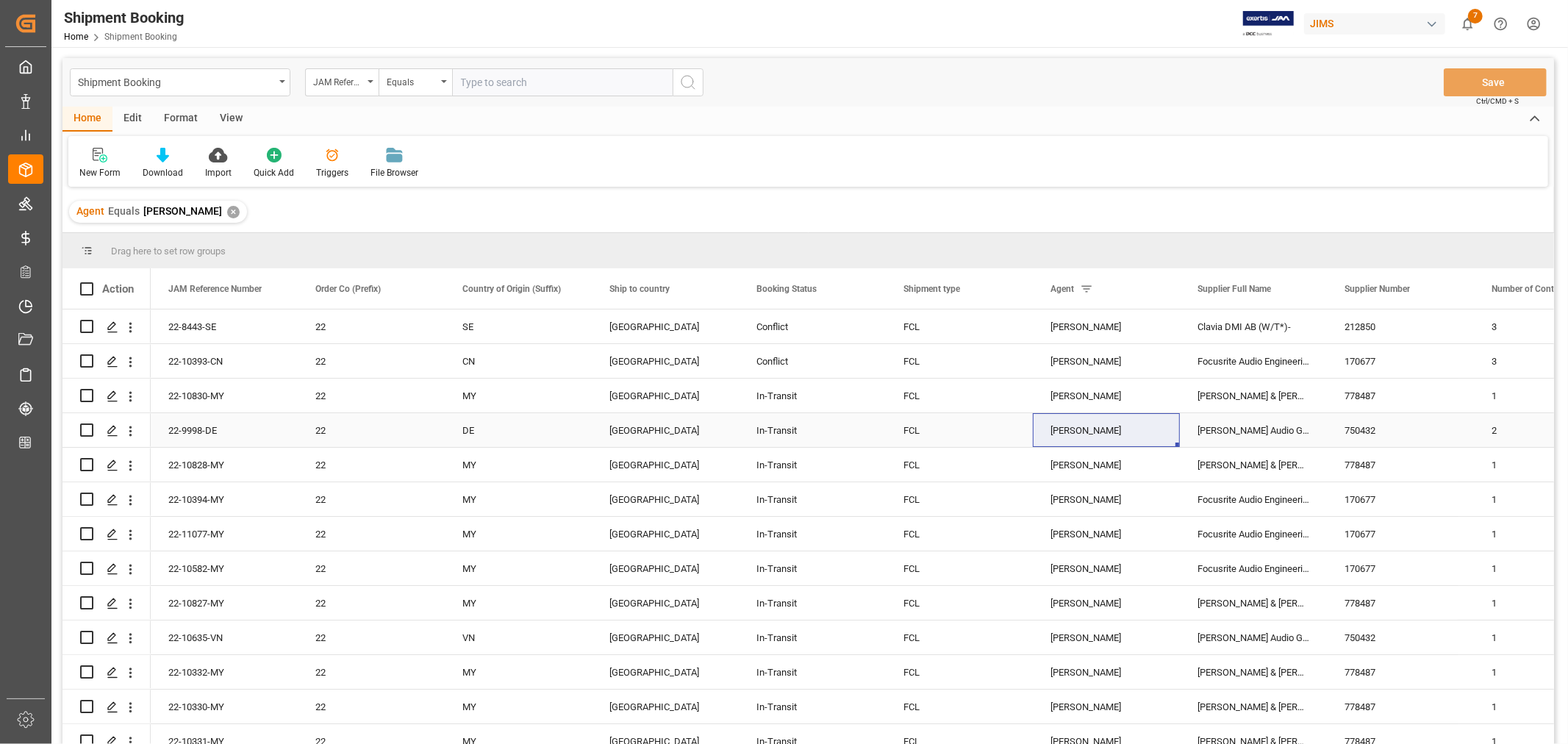
click at [1222, 431] on div "[PERSON_NAME] Audio GmbH" at bounding box center [1252, 430] width 147 height 34
click at [1217, 635] on div "[PERSON_NAME] Audio GmbH" at bounding box center [1252, 638] width 147 height 34
click at [1305, 287] on span at bounding box center [1303, 289] width 13 height 13
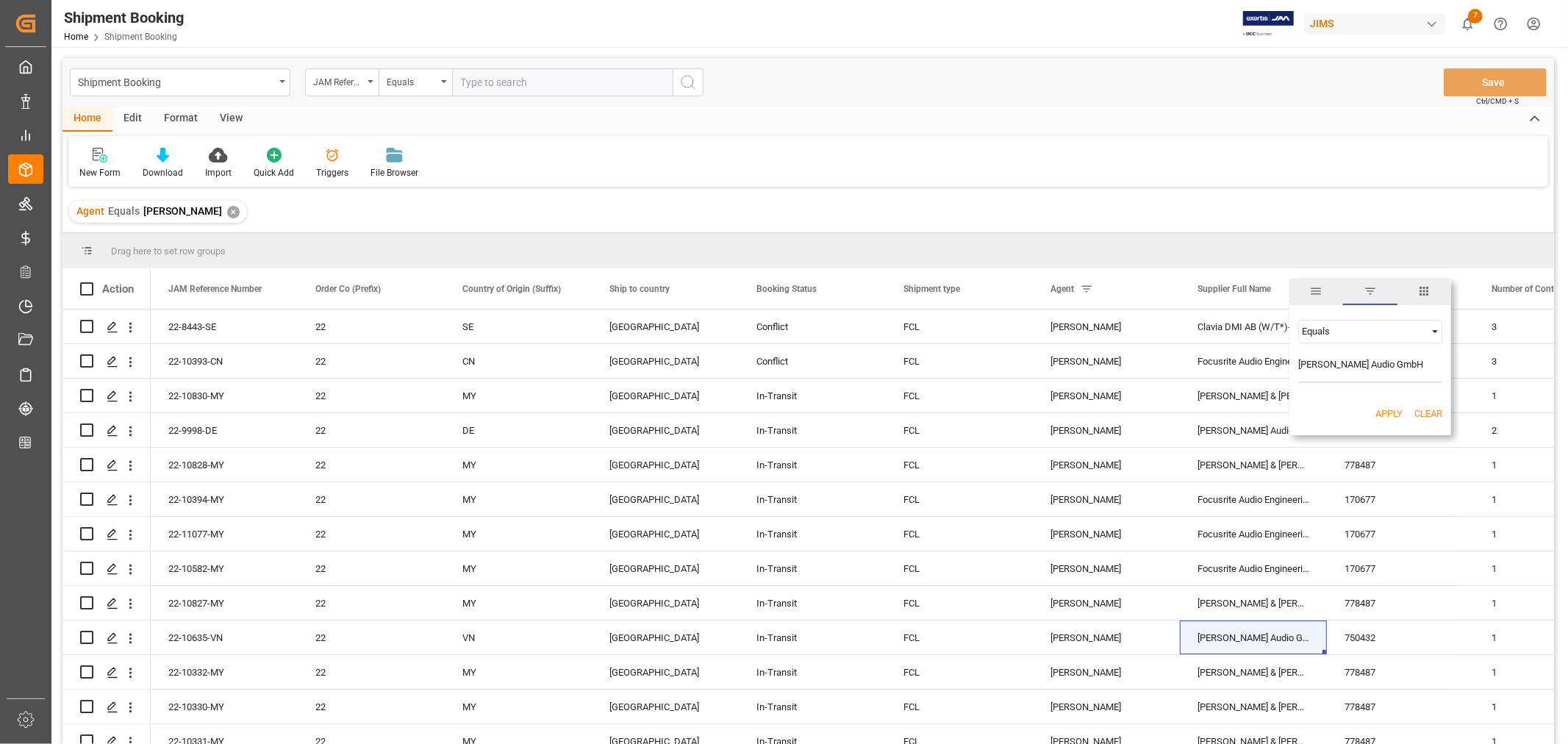
type input "[PERSON_NAME] Audio GmbH"
click at [1383, 408] on button "Apply" at bounding box center [1389, 414] width 27 height 14
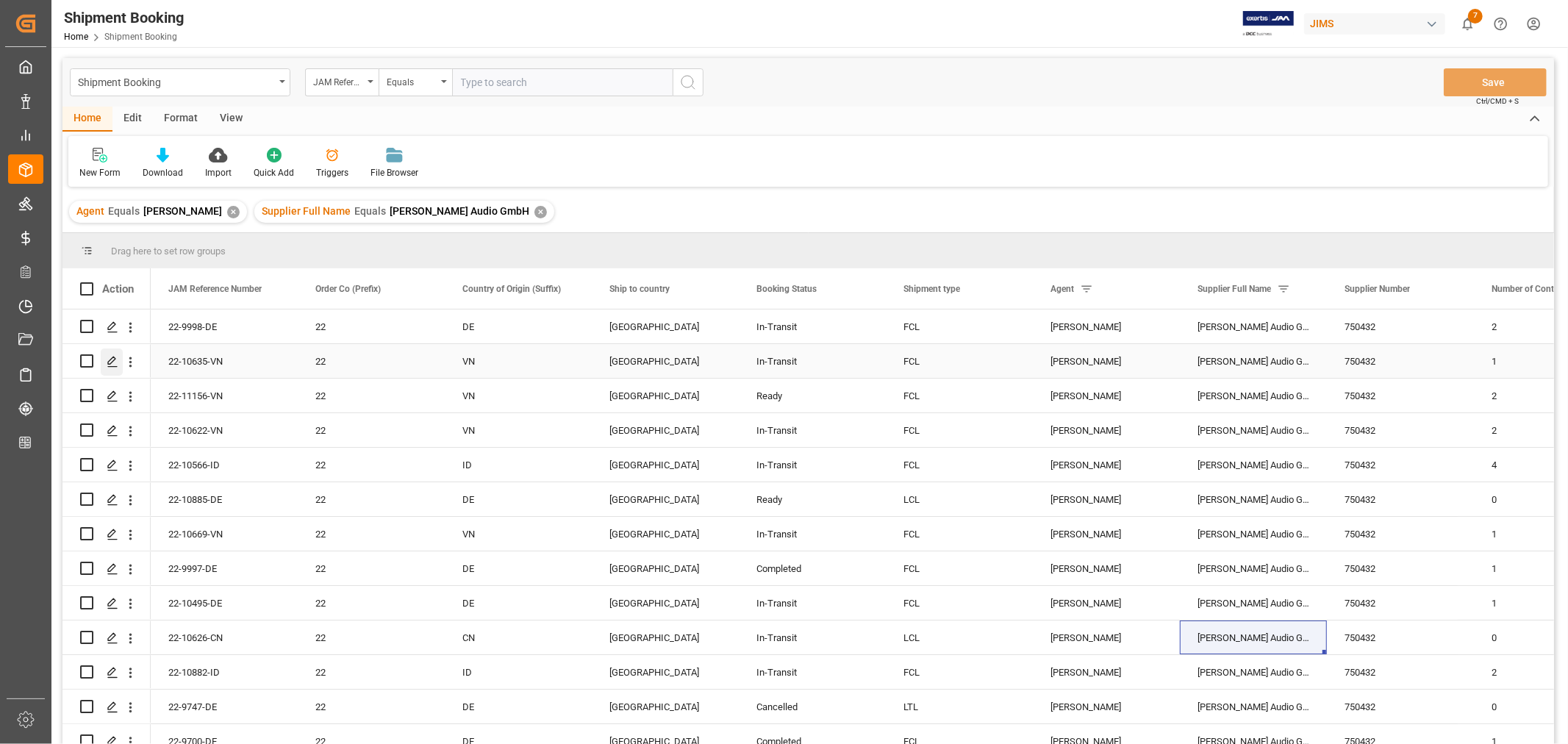
click at [109, 358] on icon "Press SPACE to select this row." at bounding box center [112, 361] width 12 height 12
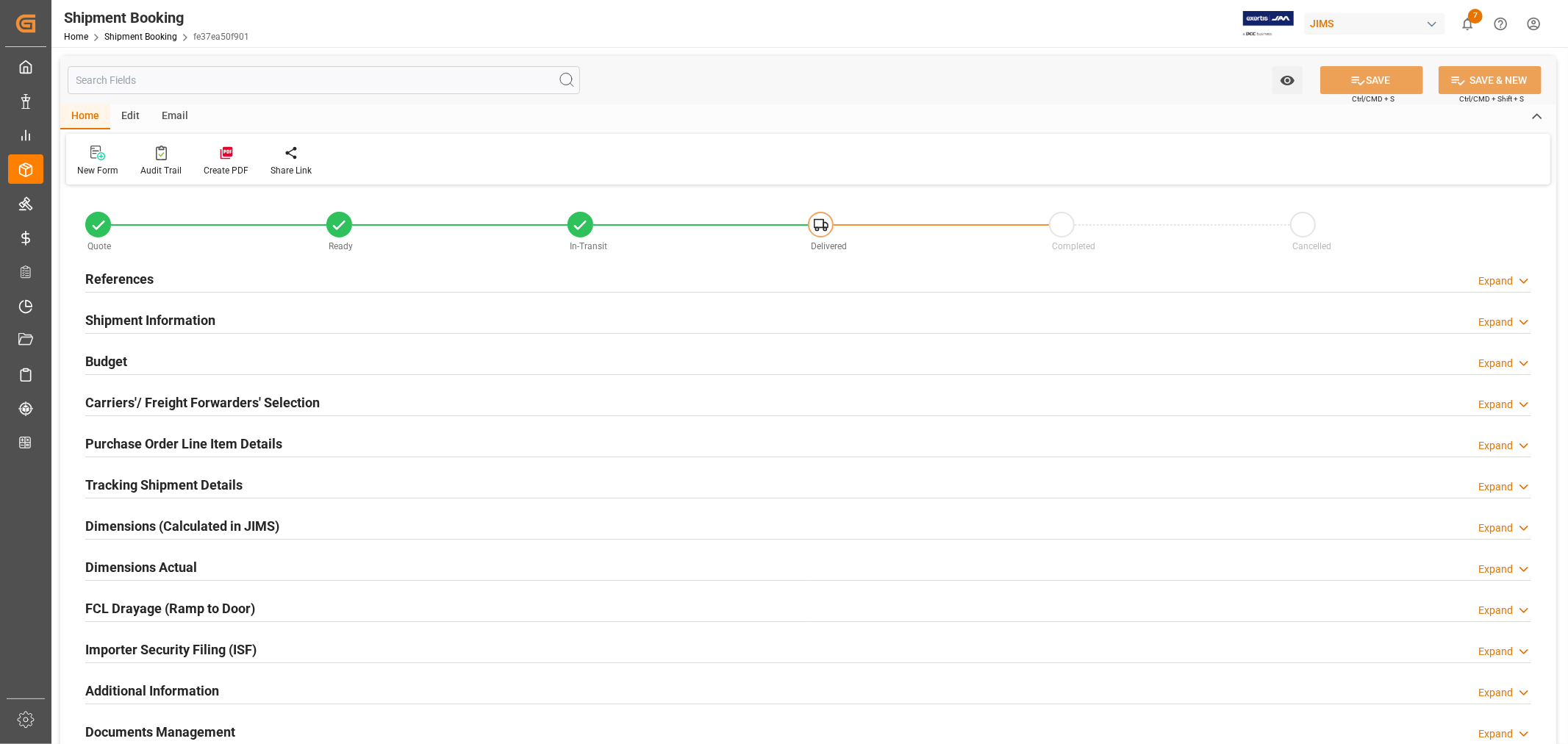
type input "1"
click at [283, 645] on div "Importer Security Filing (ISF) Expand" at bounding box center [808, 648] width 1446 height 28
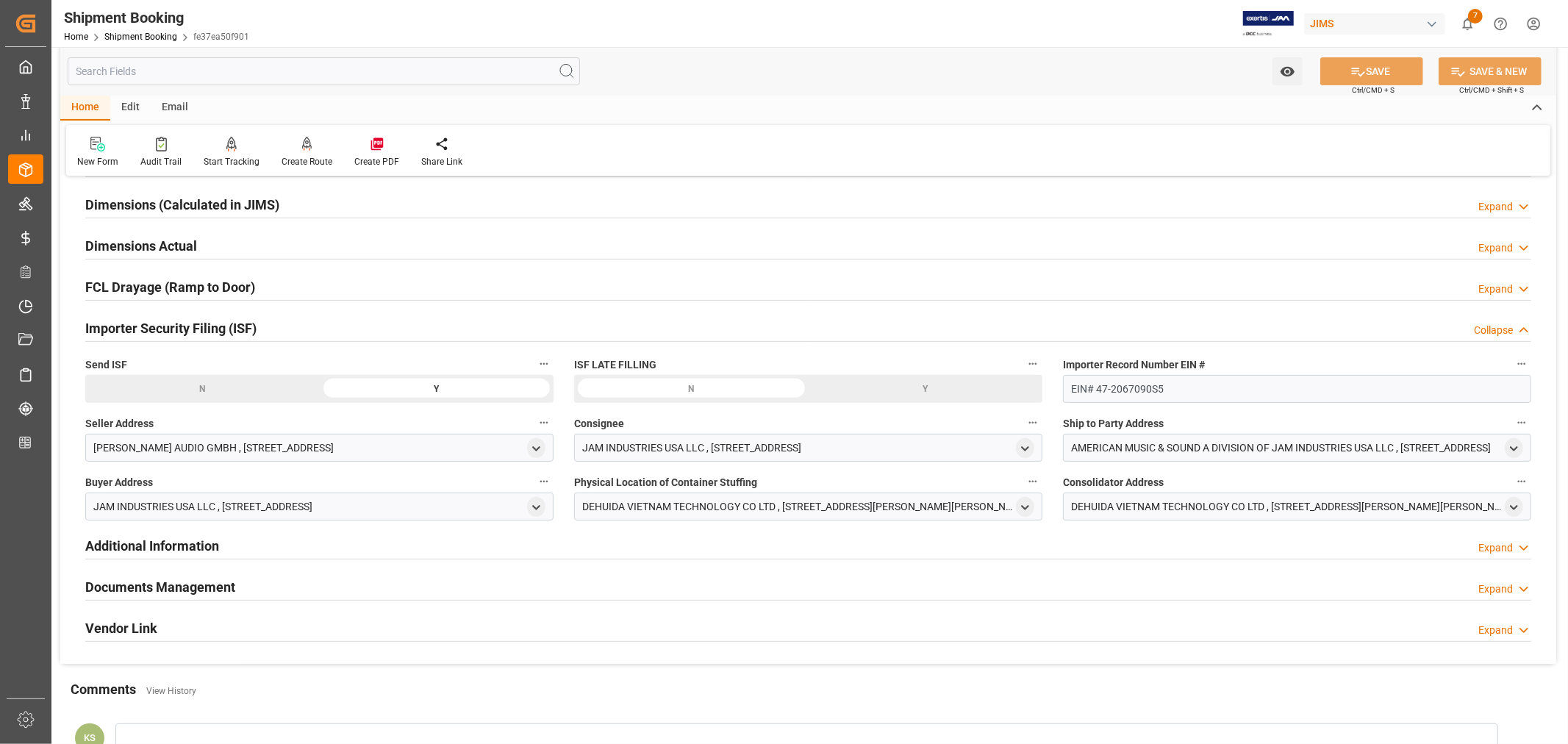
scroll to position [327, 0]
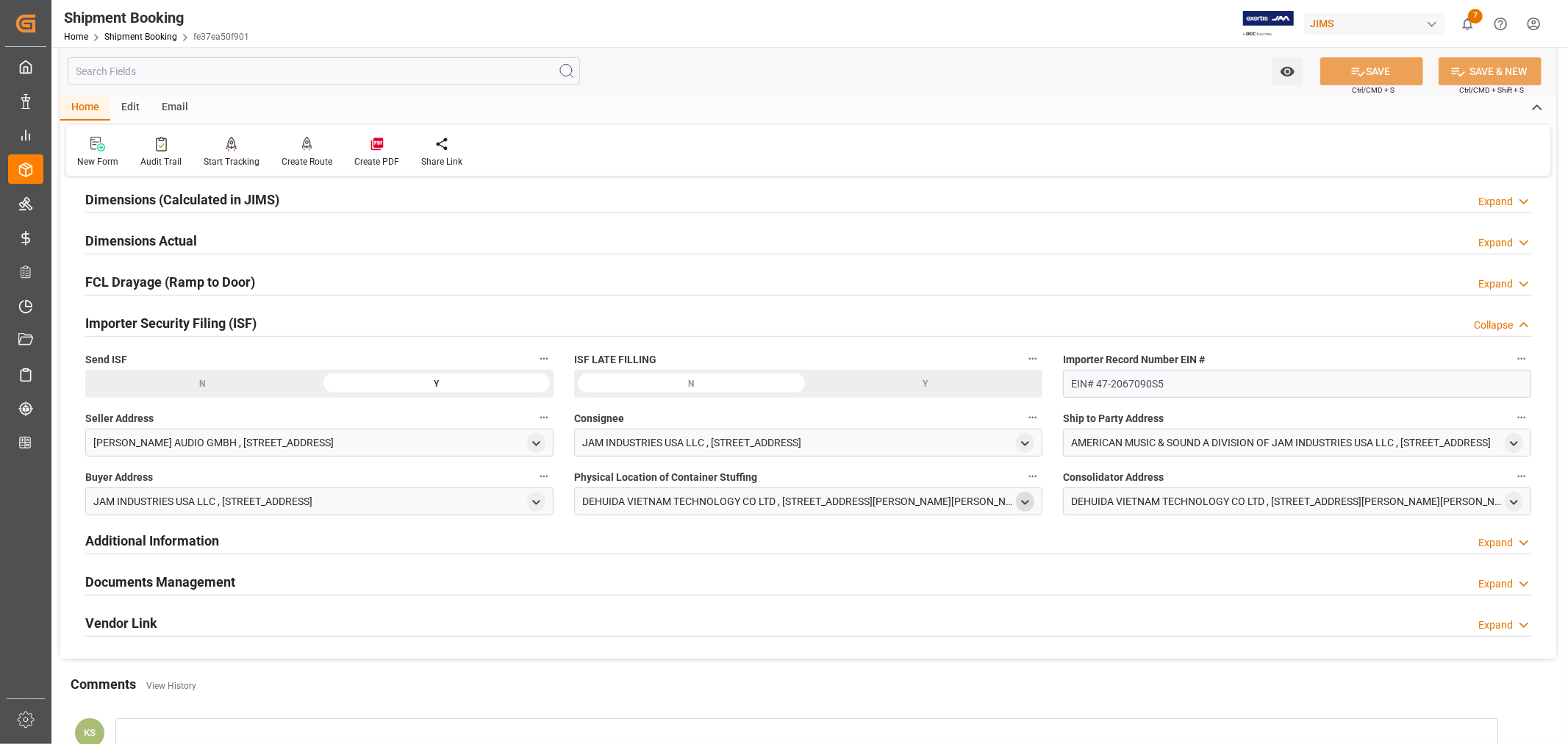
click at [1023, 497] on icon "open menu" at bounding box center [1025, 503] width 13 height 13
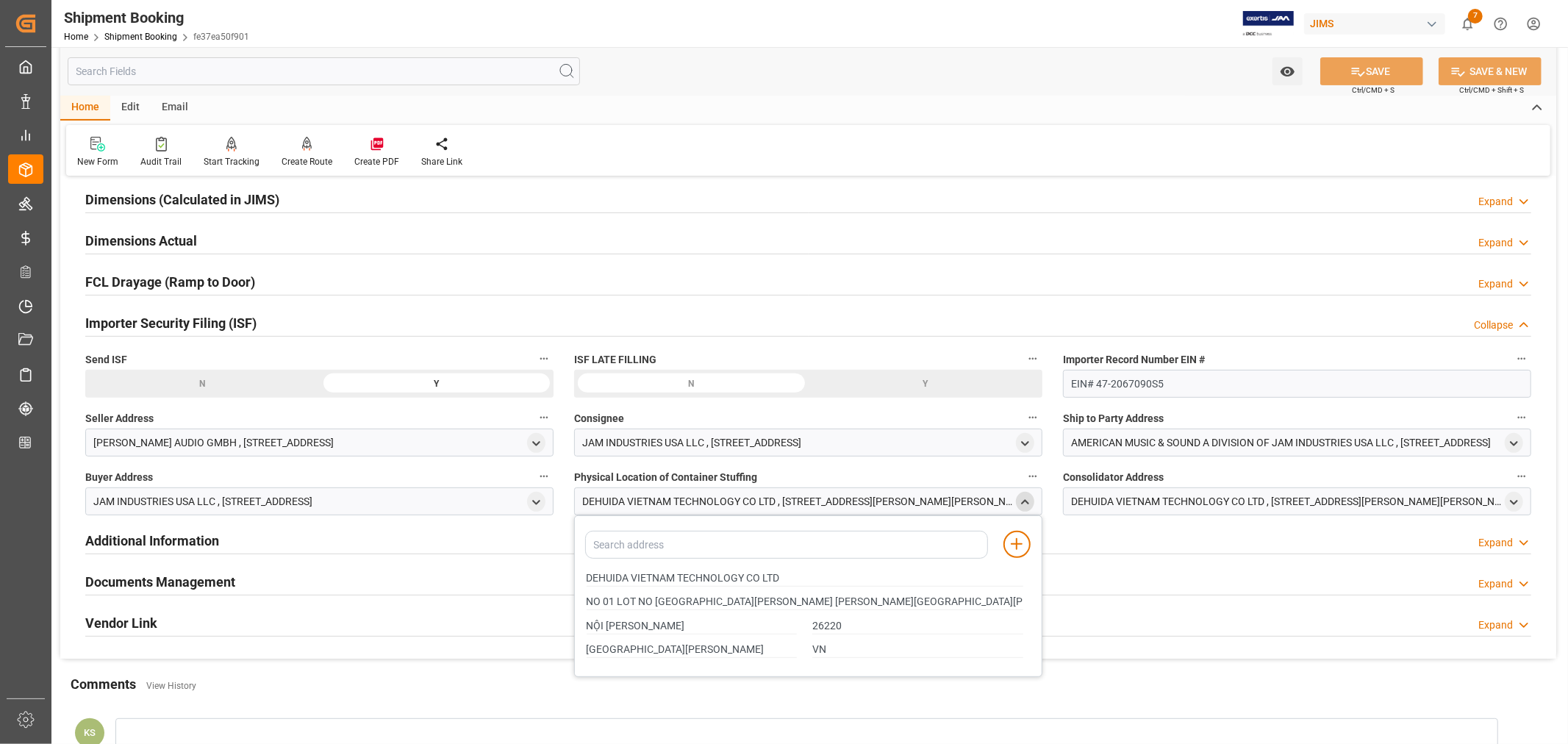
click at [1023, 500] on polyline "close menu" at bounding box center [1025, 501] width 6 height 3
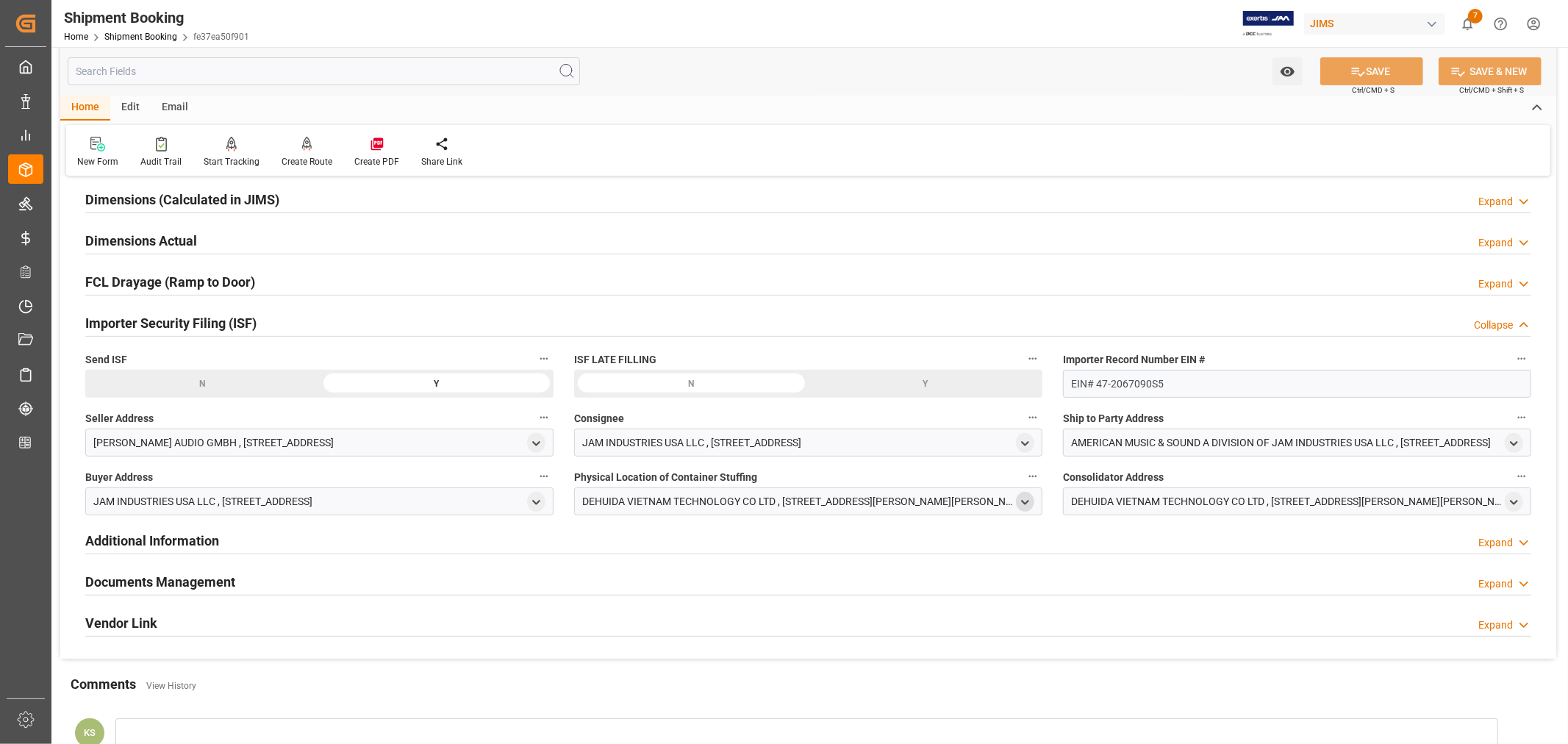
click at [282, 327] on div "Importer Security Filing (ISF) Collapse" at bounding box center [808, 321] width 1446 height 28
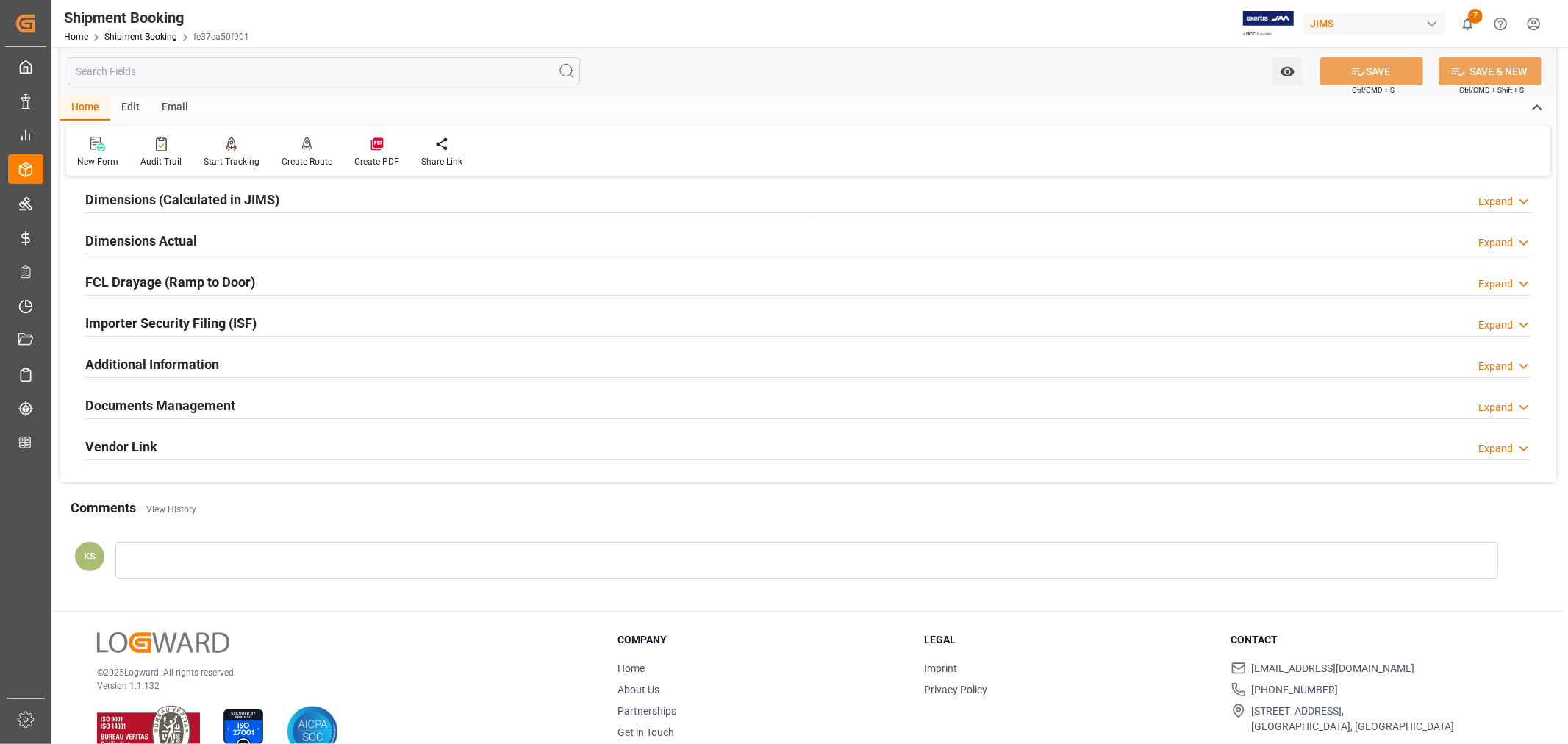
scroll to position [0, 0]
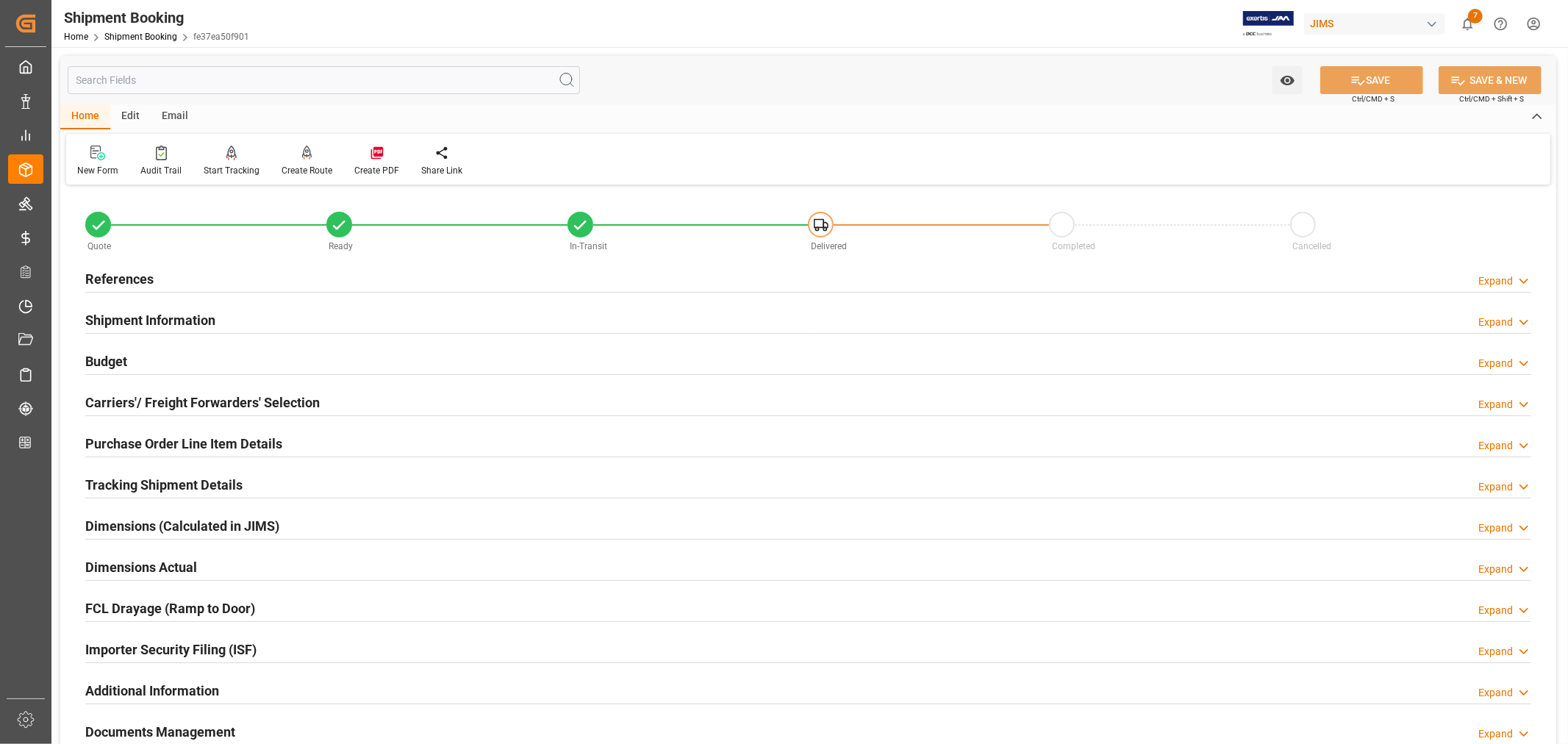
click at [211, 443] on h2 "Purchase Order Line Item Details" at bounding box center [184, 444] width 197 height 20
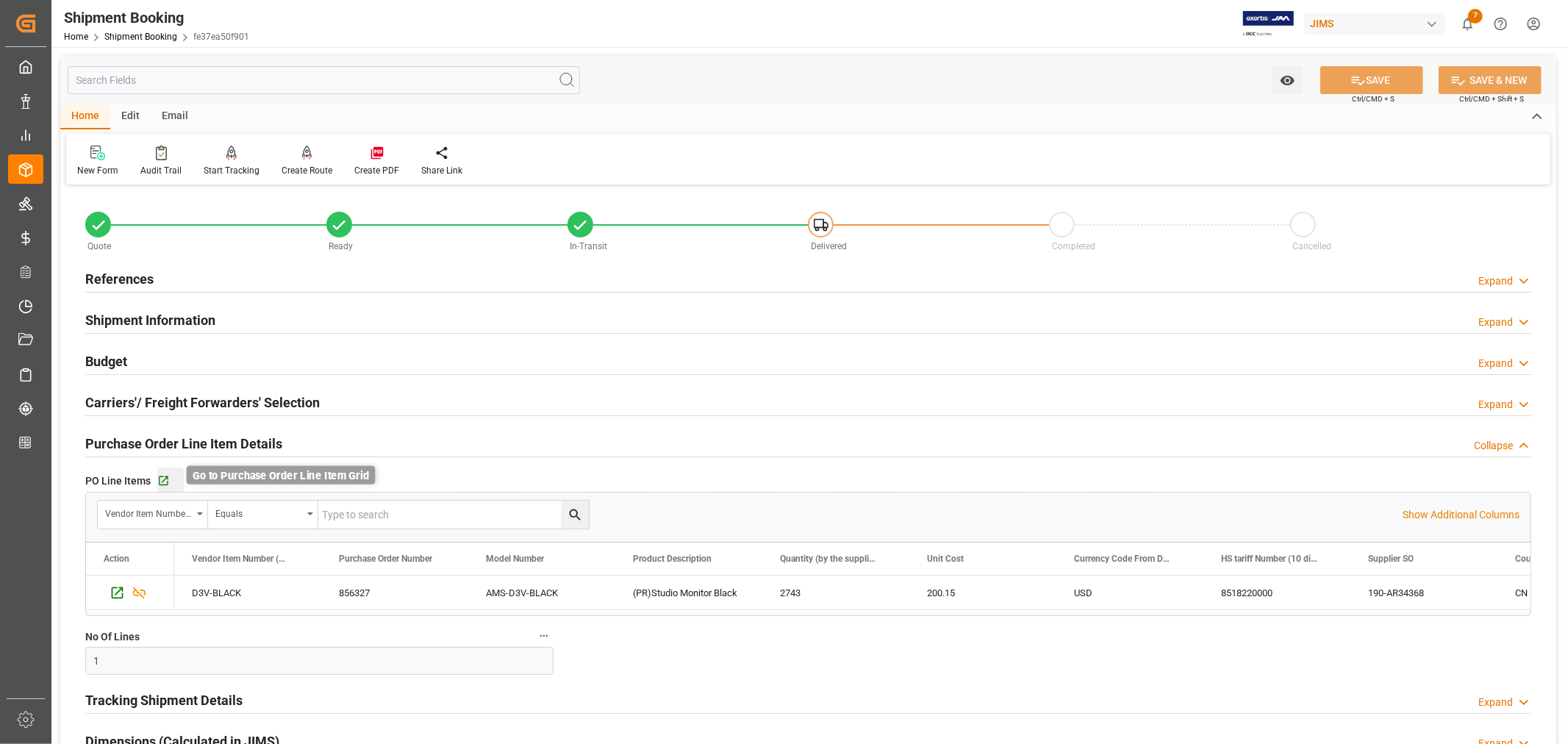
click at [166, 482] on icon "button" at bounding box center [163, 480] width 10 height 10
click at [133, 31] on link "Shipment Booking" at bounding box center [140, 36] width 73 height 10
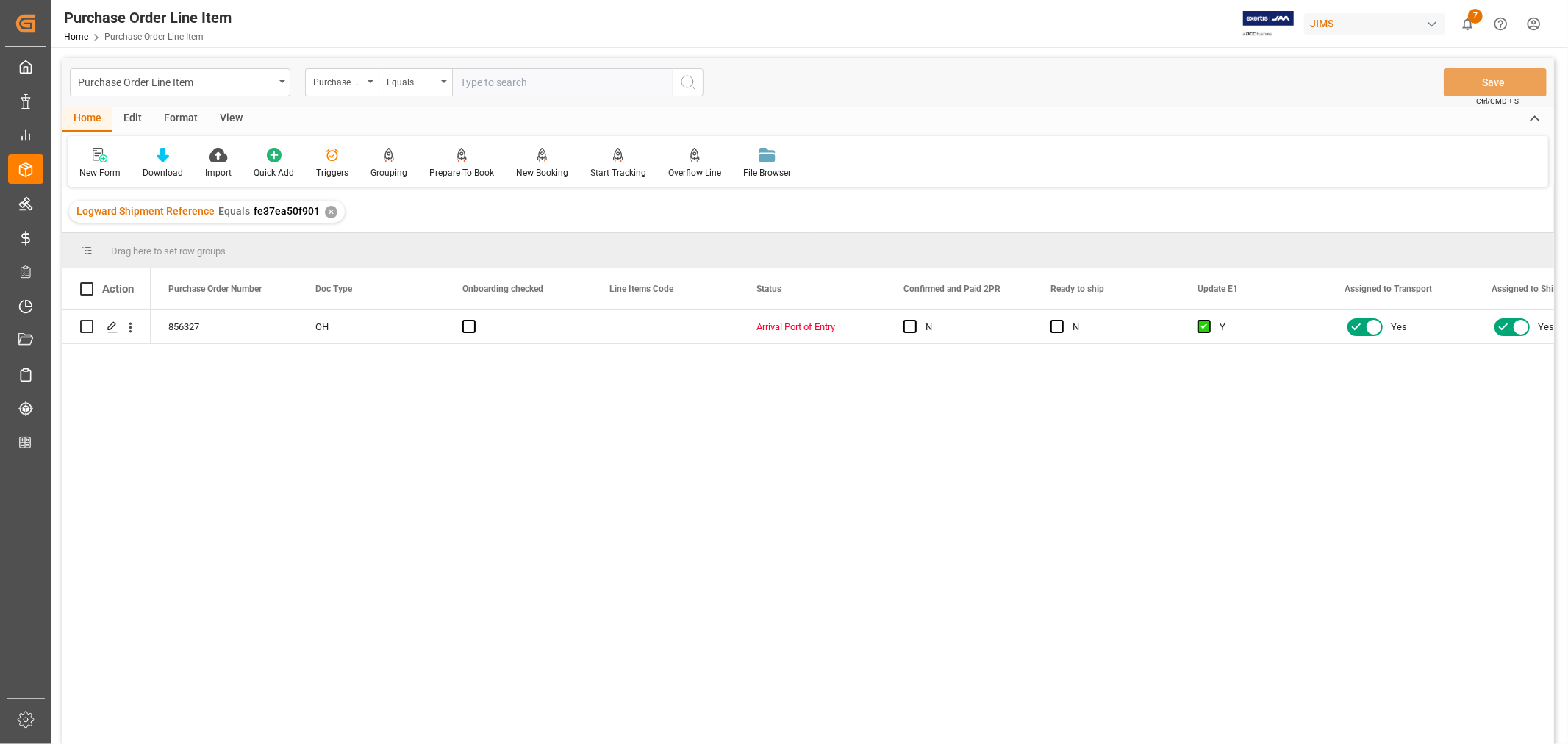
click at [230, 119] on div "View" at bounding box center [231, 119] width 45 height 25
click at [103, 172] on div "Default" at bounding box center [94, 173] width 29 height 13
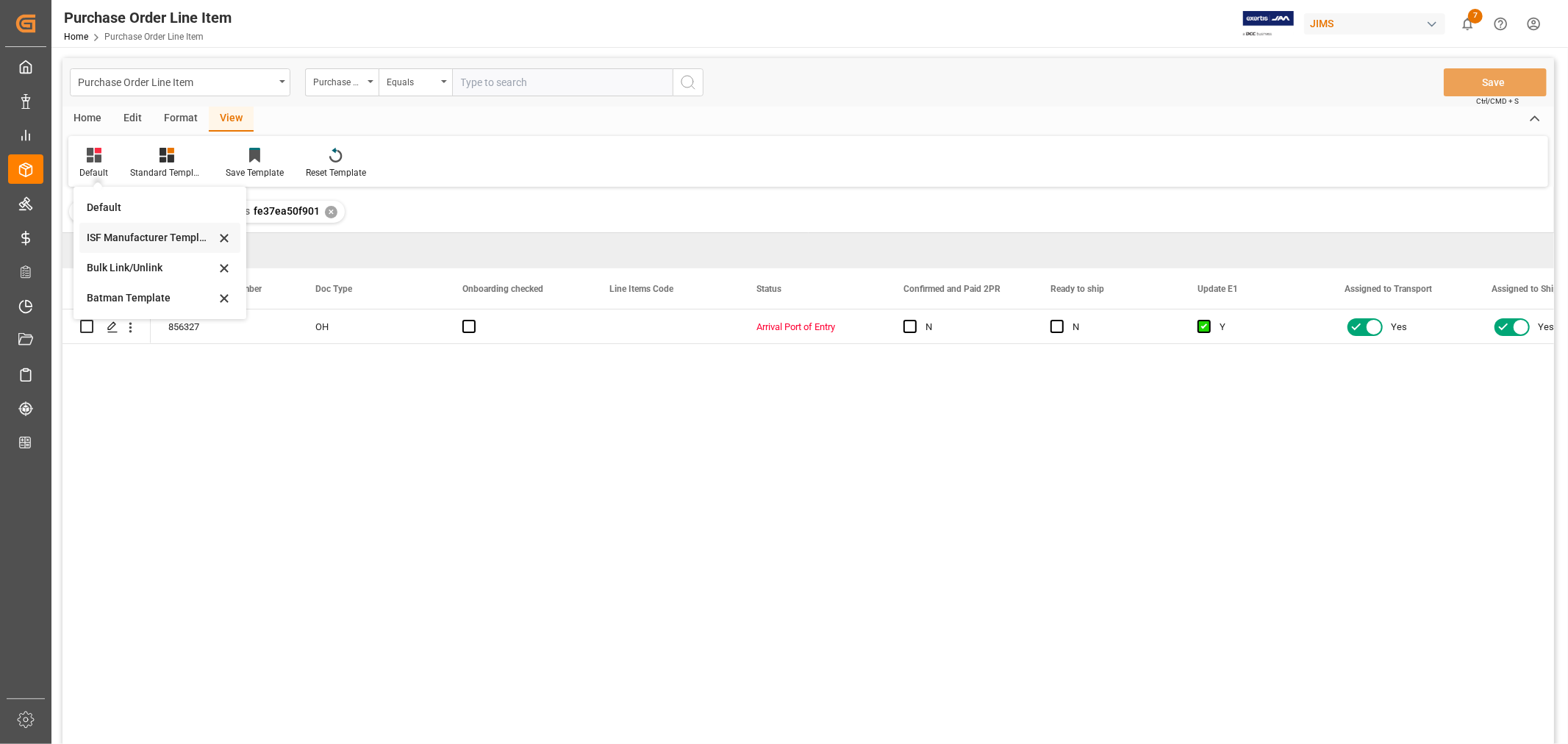
click at [129, 238] on div "ISF Manufacturer Template" at bounding box center [150, 238] width 129 height 15
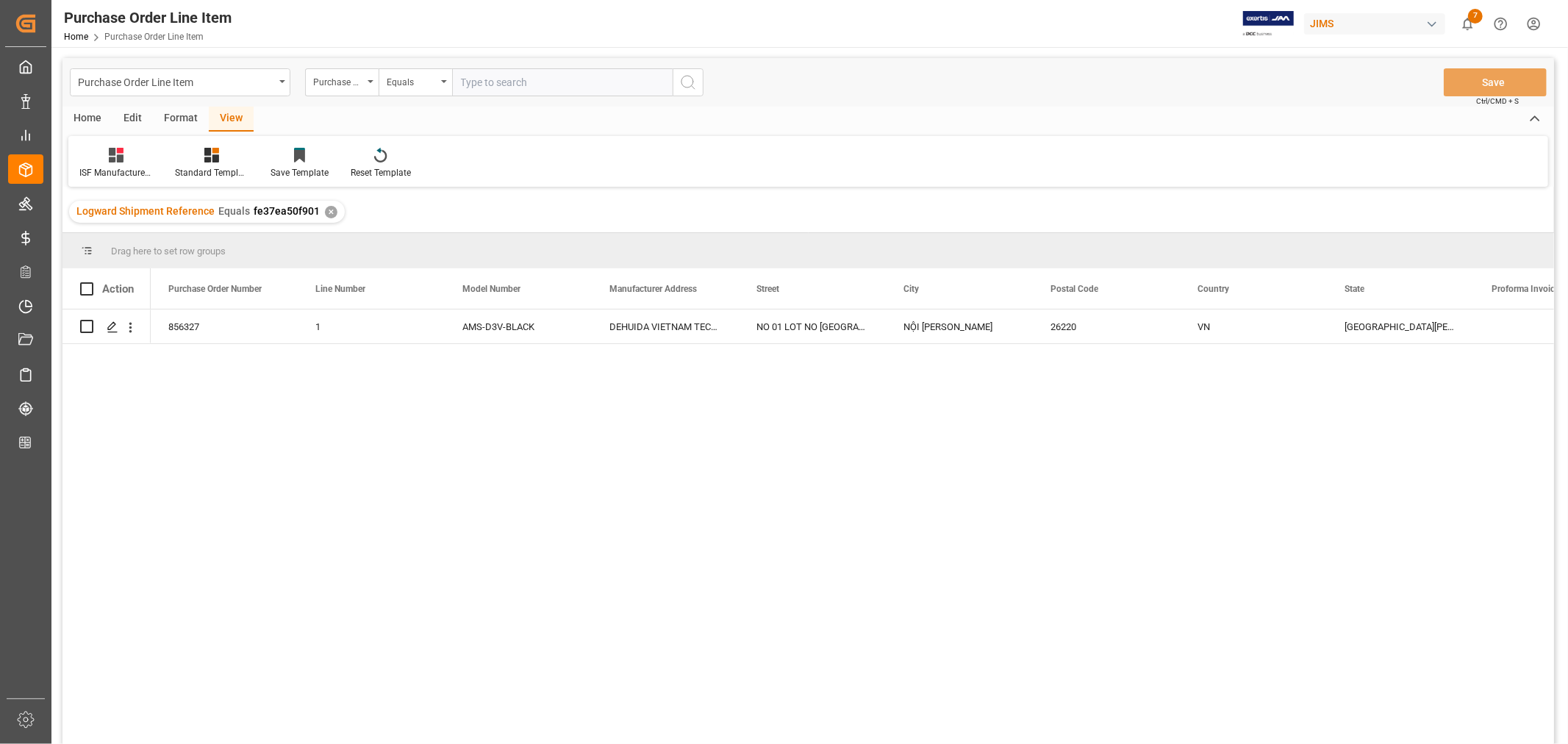
click at [327, 211] on div "✕" at bounding box center [331, 212] width 13 height 13
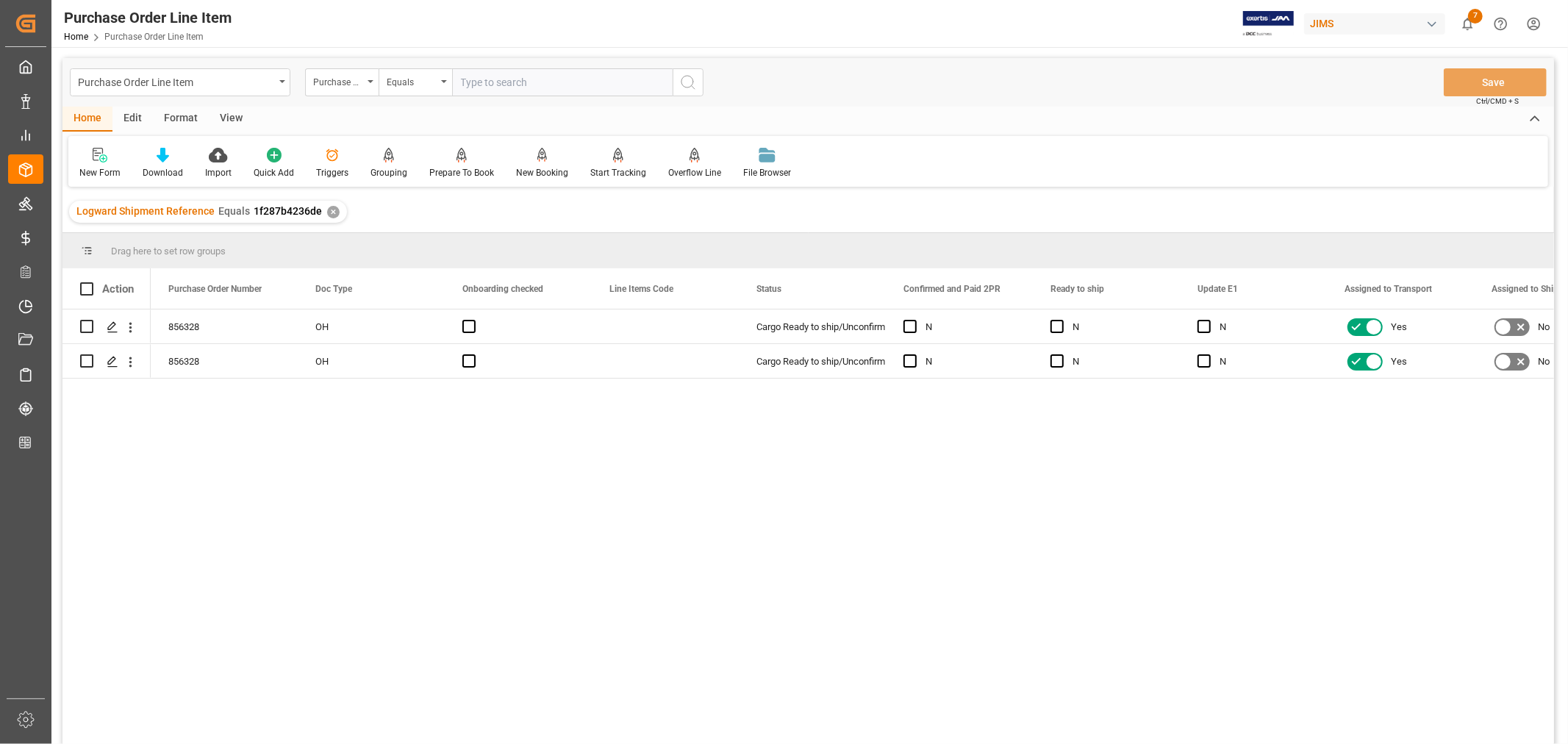
click at [233, 115] on div "View" at bounding box center [231, 119] width 45 height 25
click at [101, 163] on div "Default" at bounding box center [94, 163] width 50 height 32
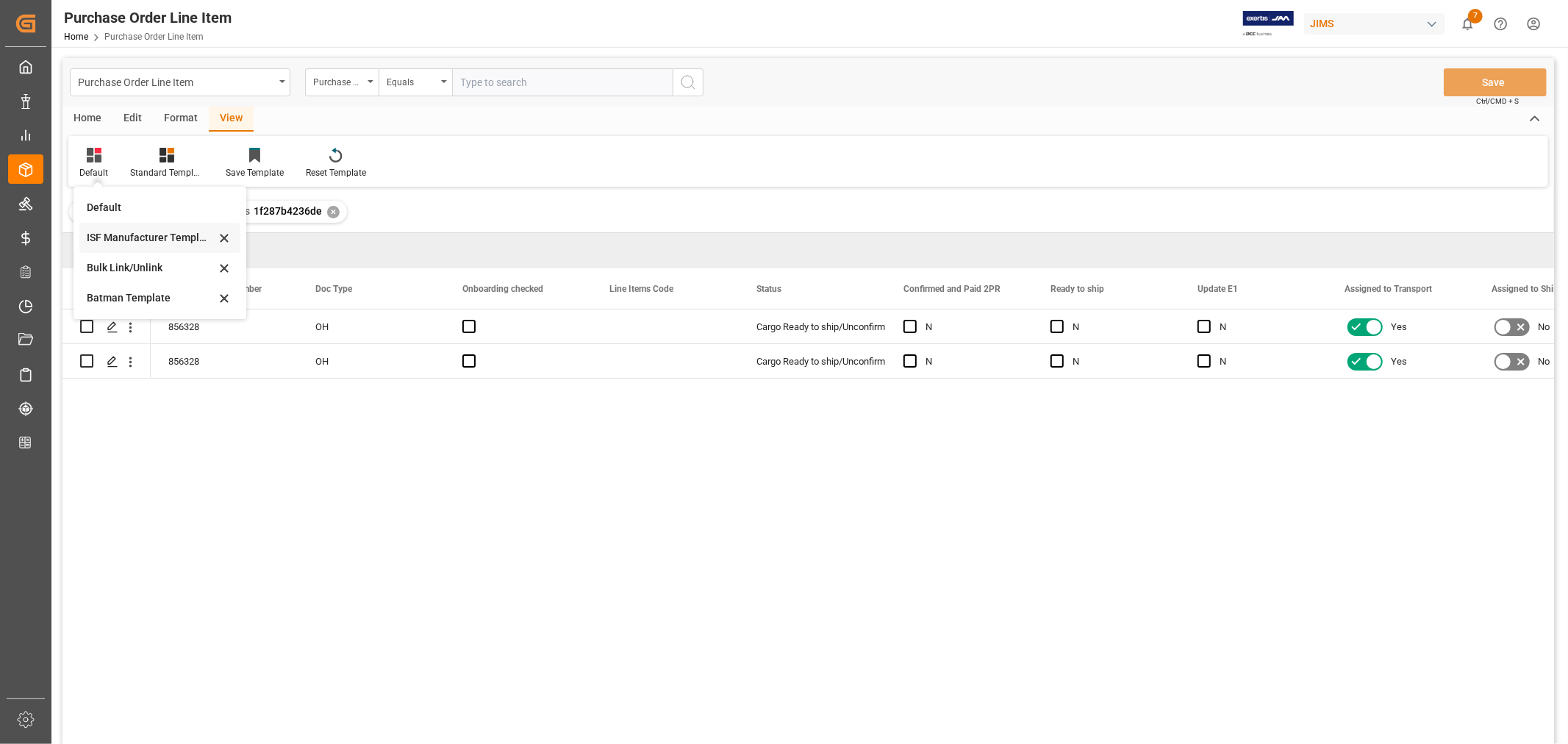
click at [128, 232] on div "ISF Manufacturer Template" at bounding box center [150, 238] width 129 height 15
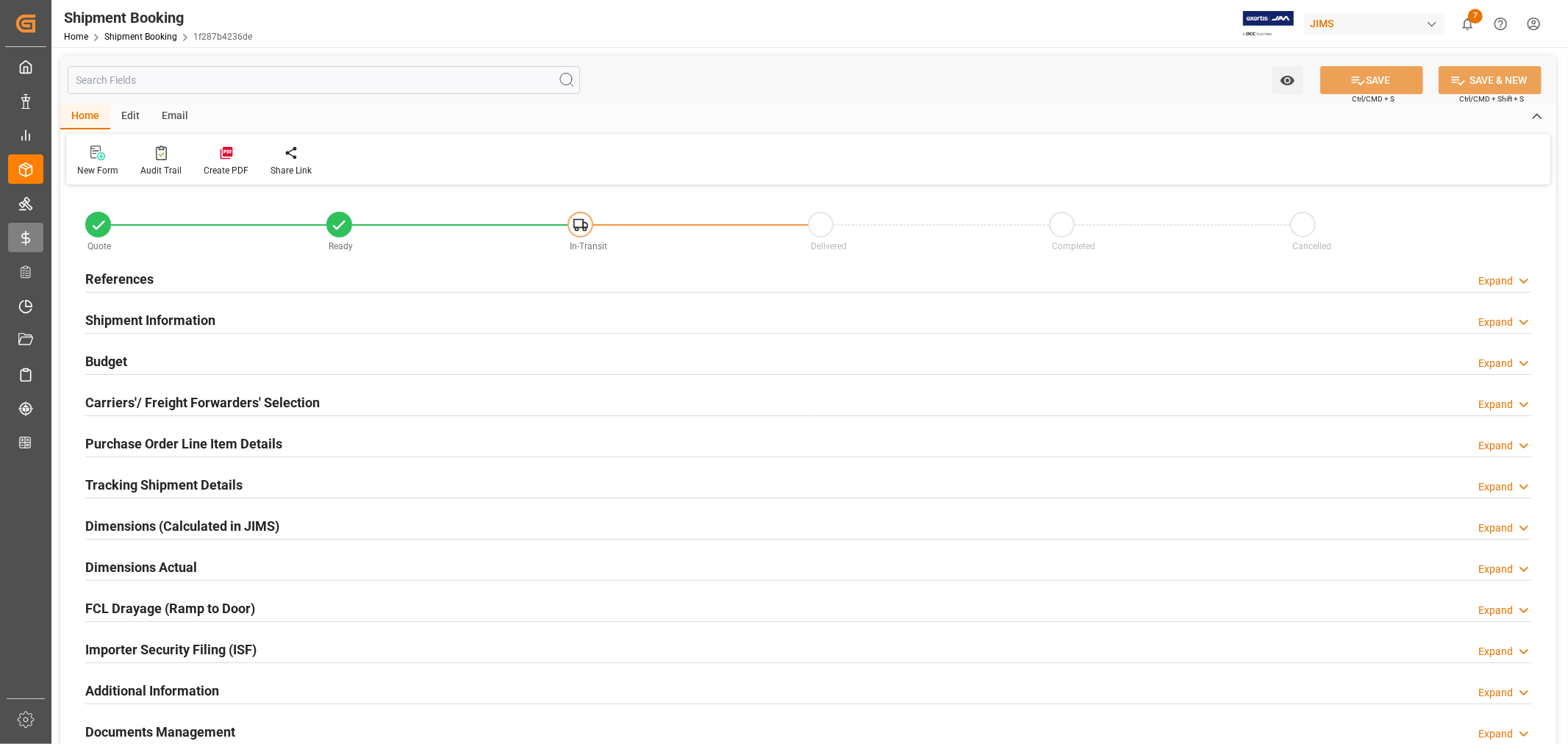
type input "2"
type input "[DATE]"
click at [243, 281] on div "References Expand" at bounding box center [808, 277] width 1446 height 28
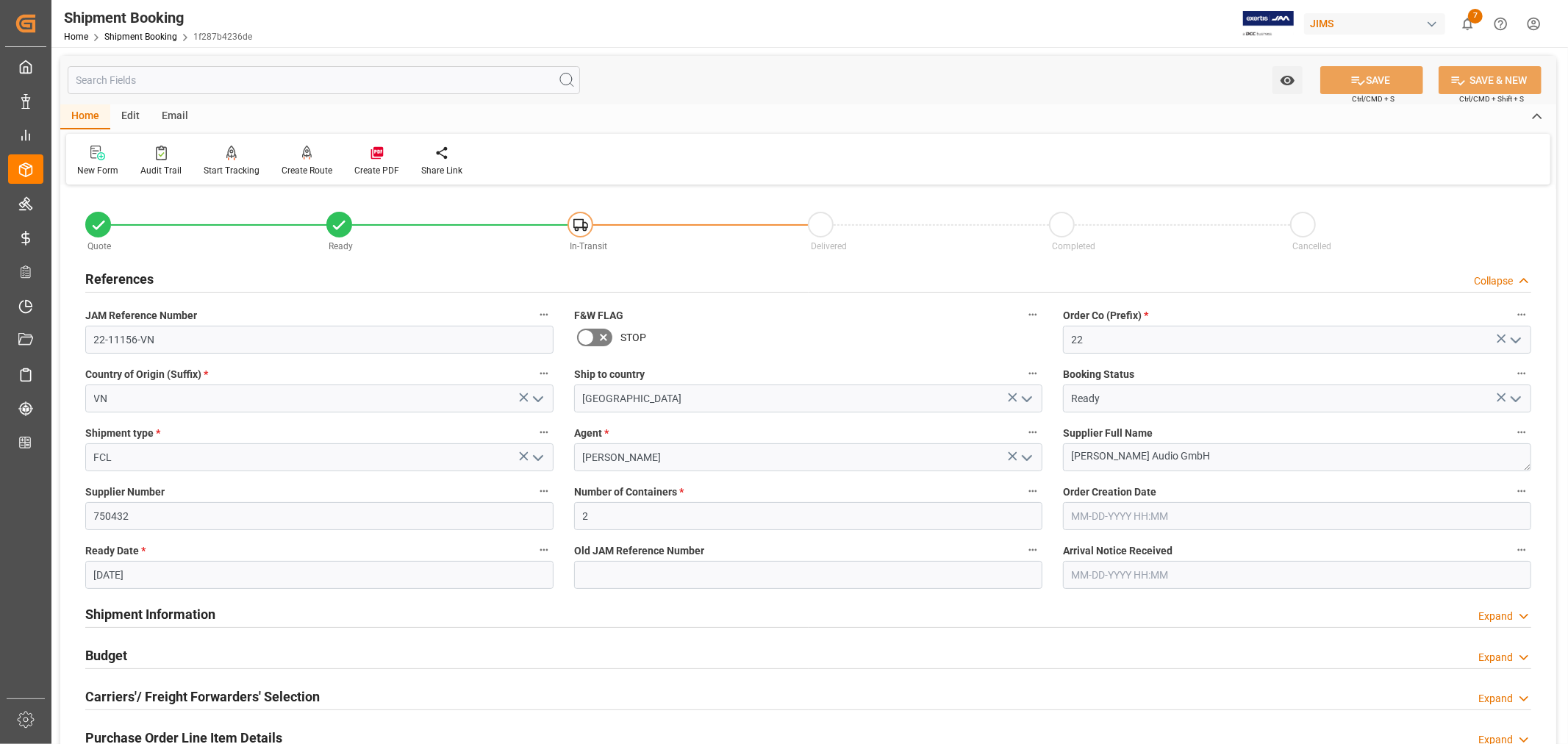
click at [243, 281] on div "References Collapse" at bounding box center [808, 277] width 1446 height 28
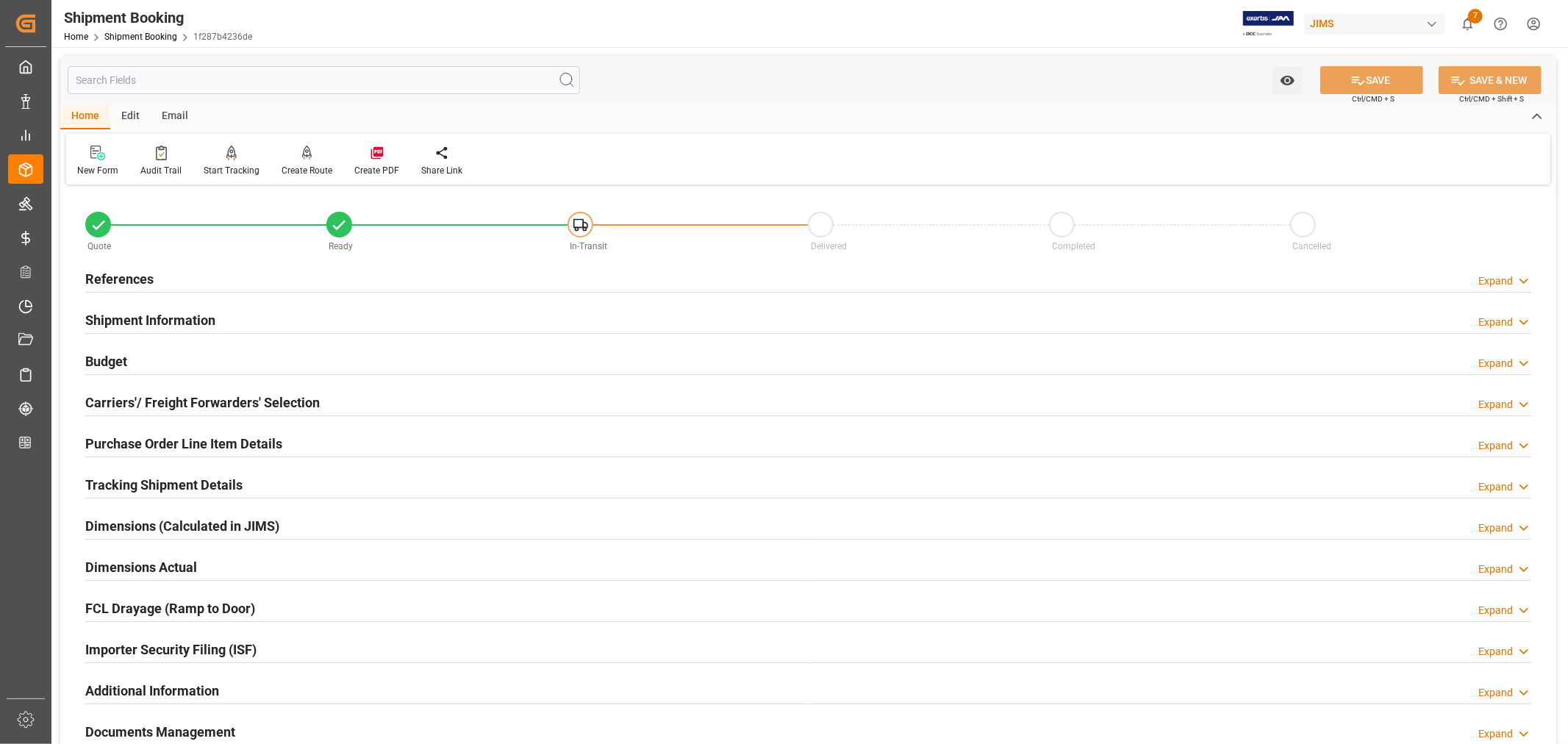
click at [227, 319] on div "Shipment Information Expand" at bounding box center [808, 318] width 1446 height 28
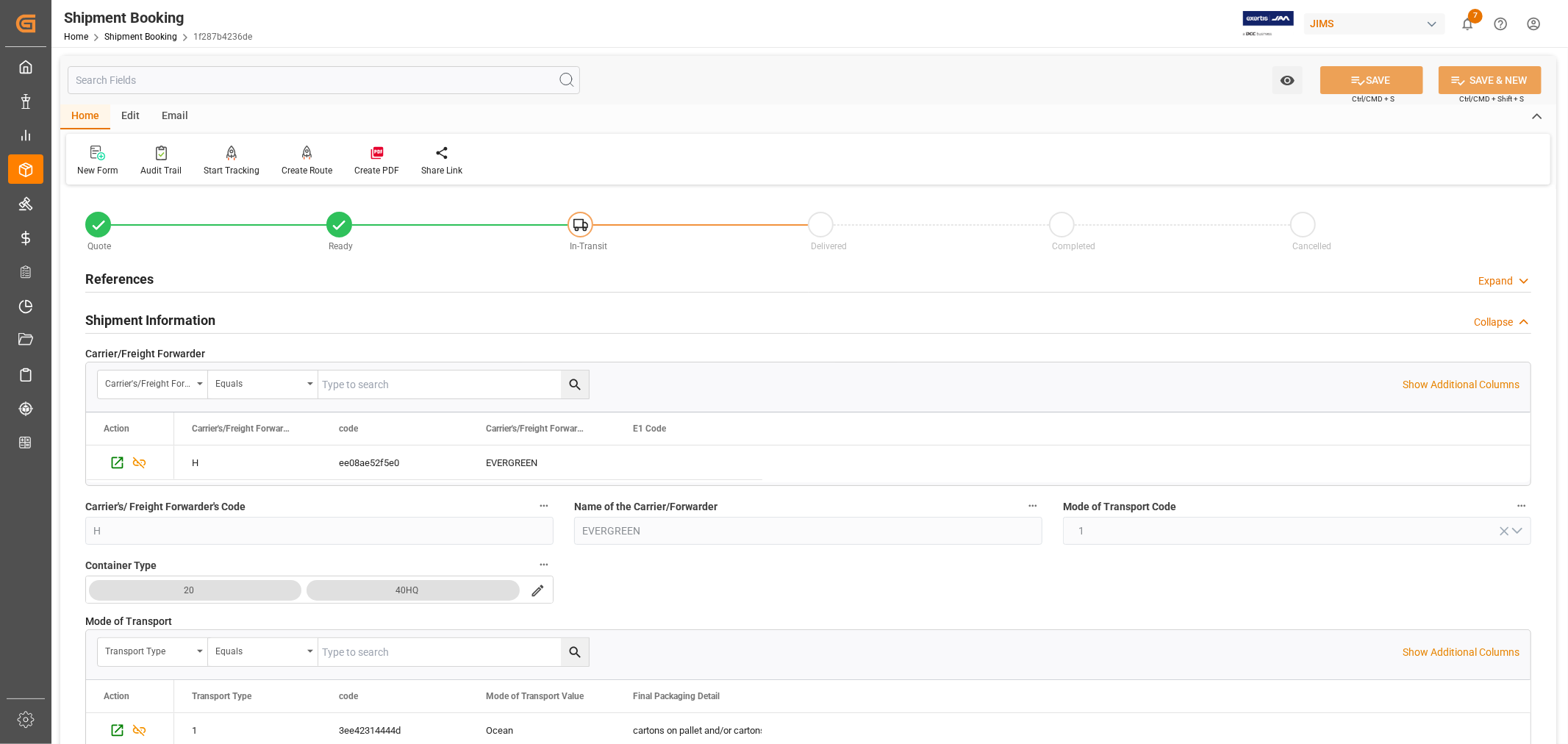
click at [171, 320] on h2 "Shipment Information" at bounding box center [150, 320] width 130 height 20
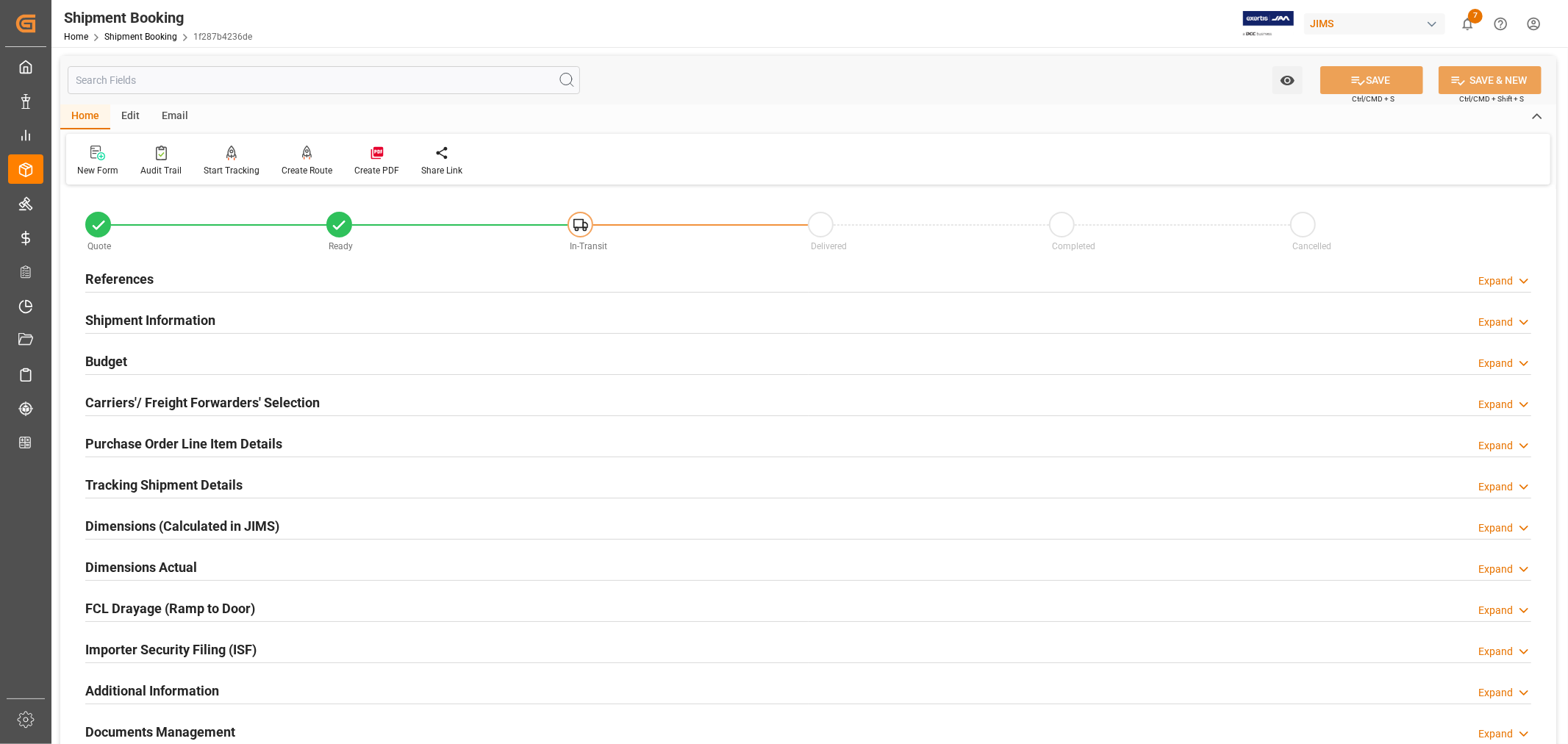
click at [160, 402] on h2 "Carriers'/ Freight Forwarders' Selection" at bounding box center [202, 402] width 235 height 20
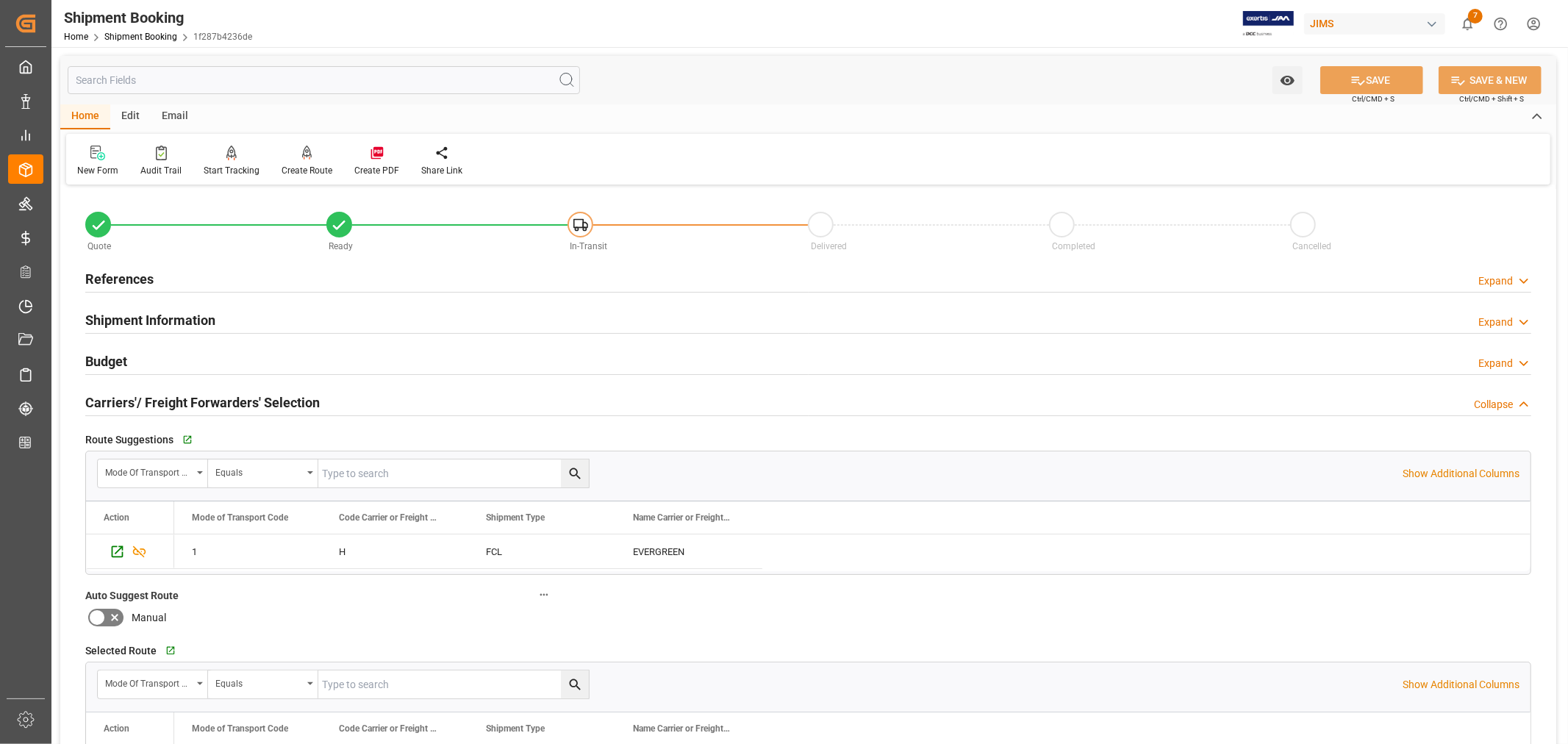
click at [160, 402] on h2 "Carriers'/ Freight Forwarders' Selection" at bounding box center [202, 402] width 235 height 20
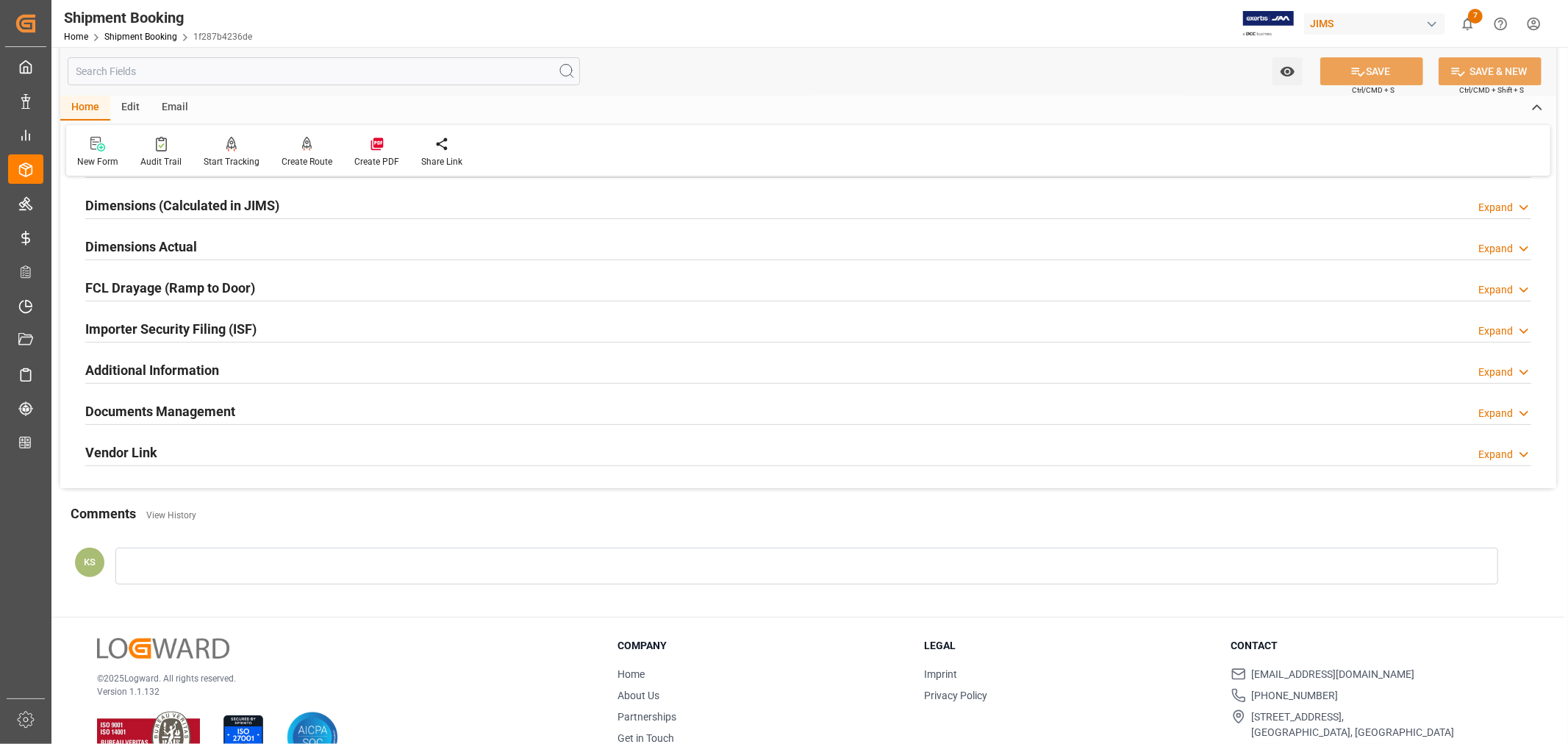
scroll to position [327, 0]
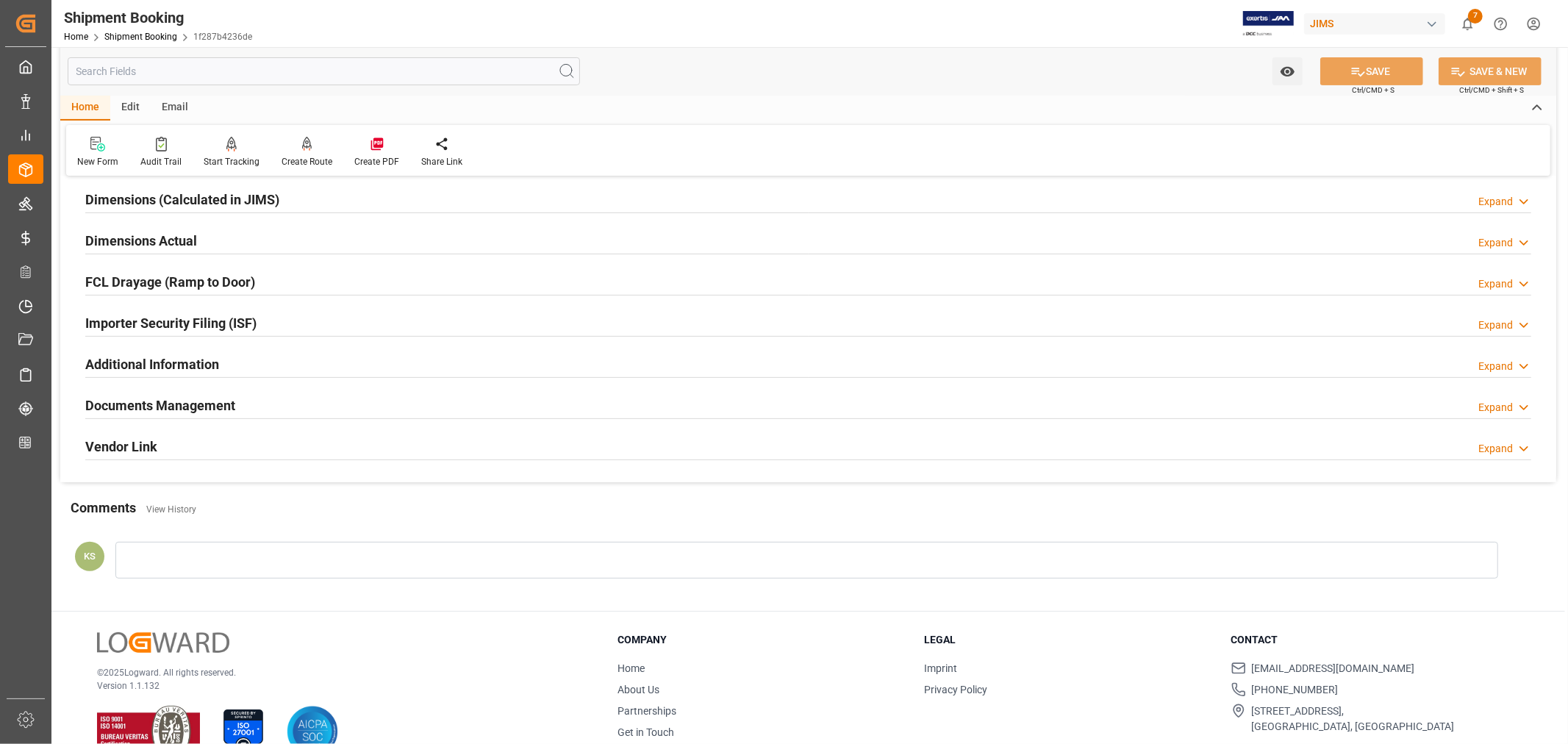
click at [309, 319] on div "Importer Security Filing (ISF) Expand" at bounding box center [808, 321] width 1446 height 28
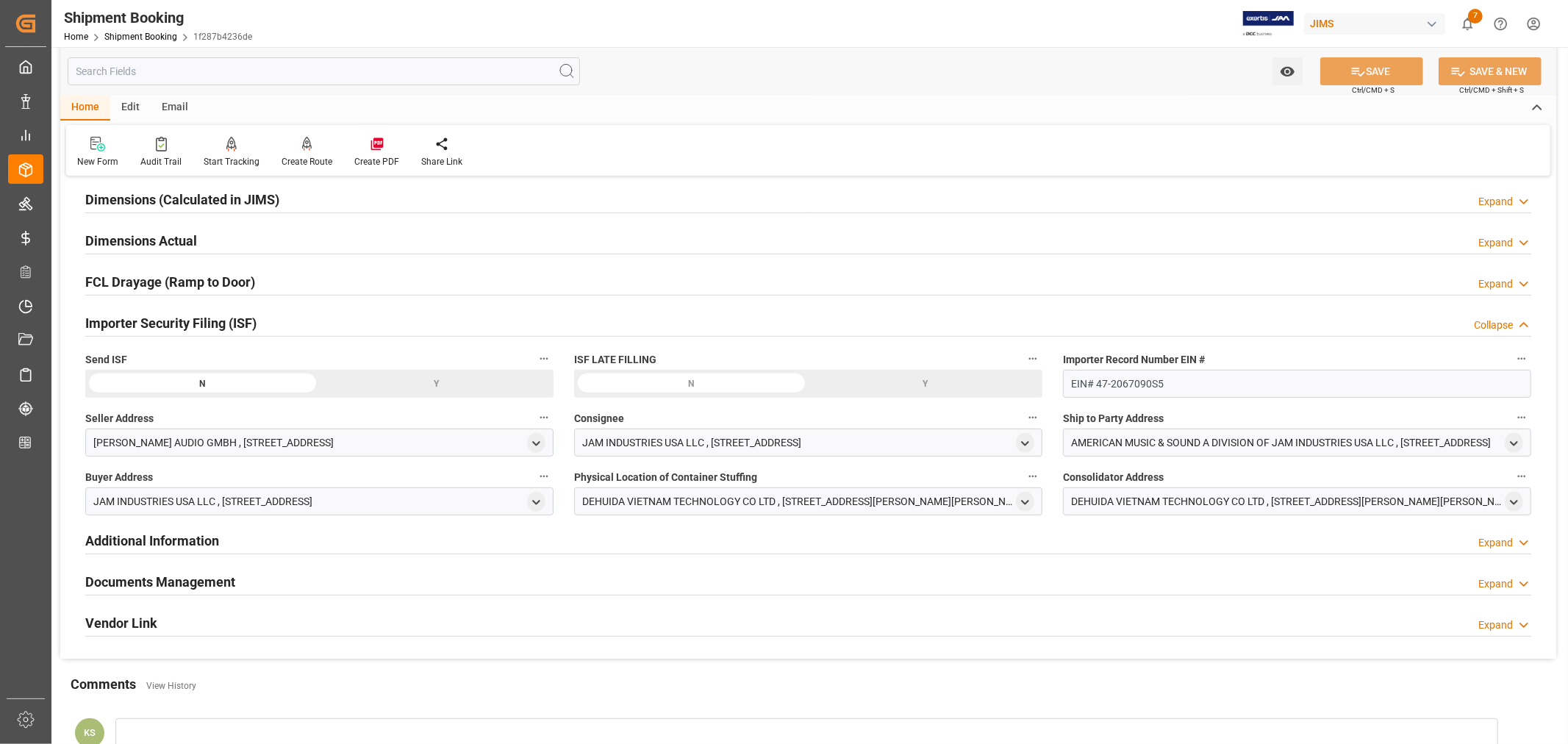
click at [440, 383] on div "Y" at bounding box center [436, 383] width 235 height 28
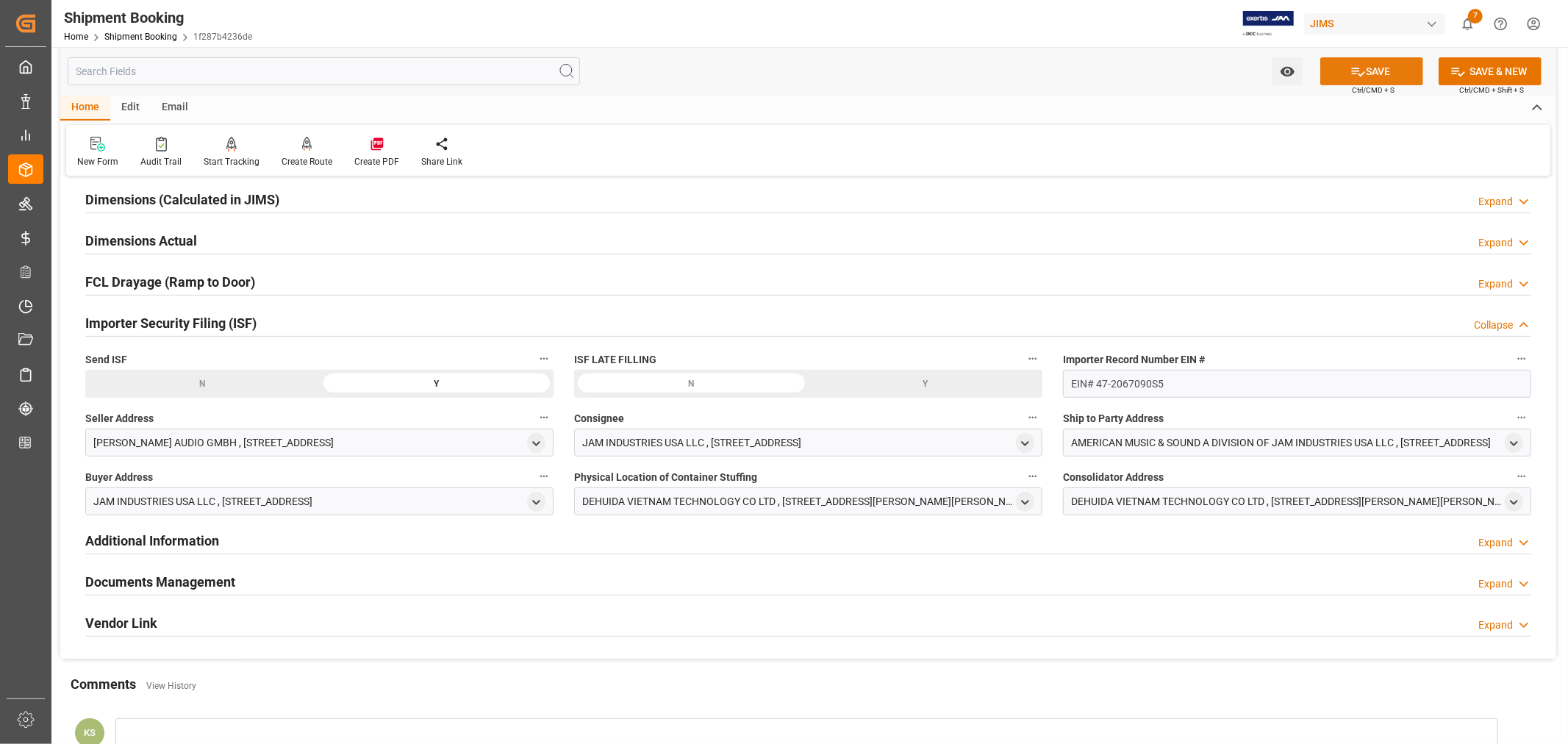
click at [1368, 72] on button "SAVE" at bounding box center [1371, 71] width 103 height 28
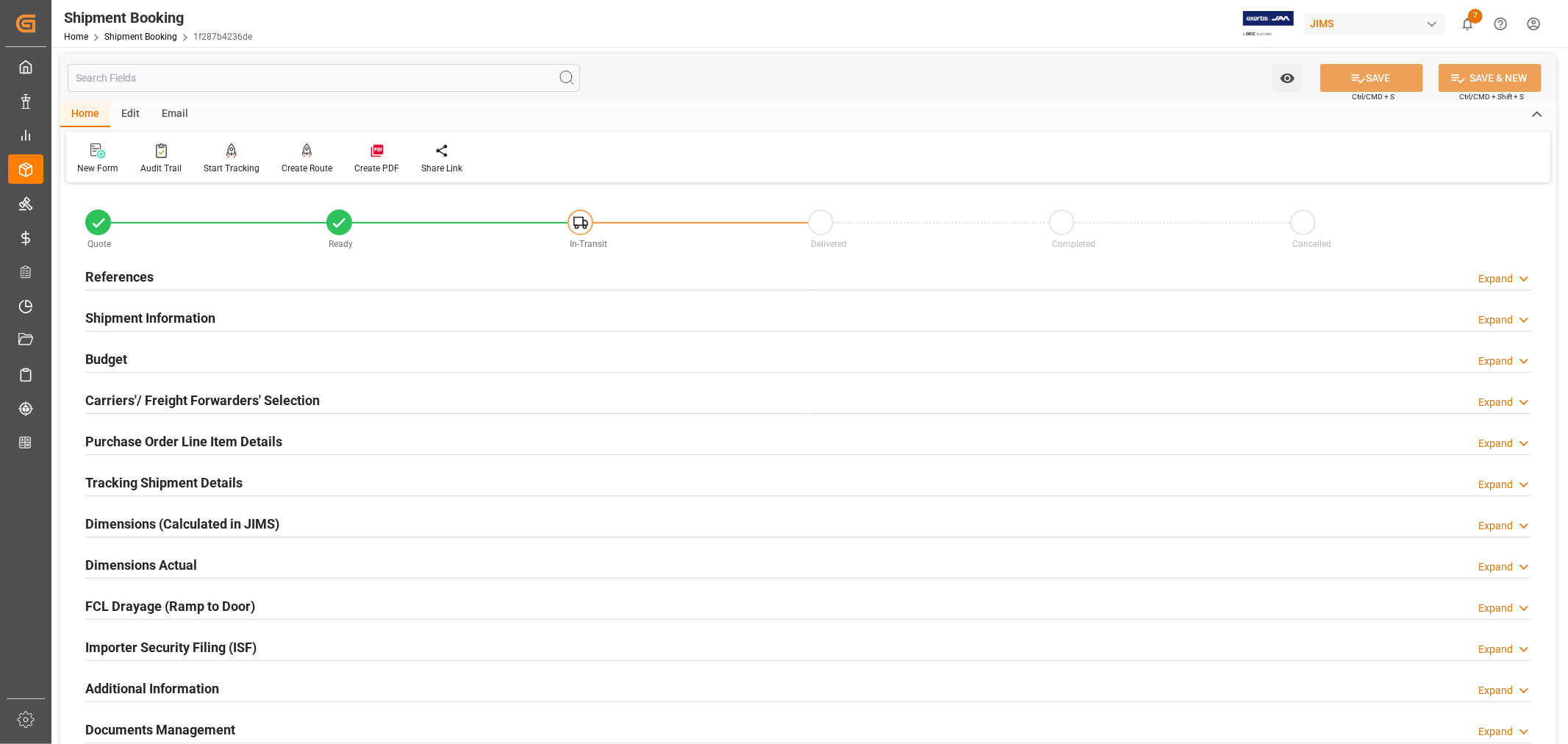
scroll to position [0, 0]
click at [141, 276] on h2 "References" at bounding box center [120, 279] width 68 height 20
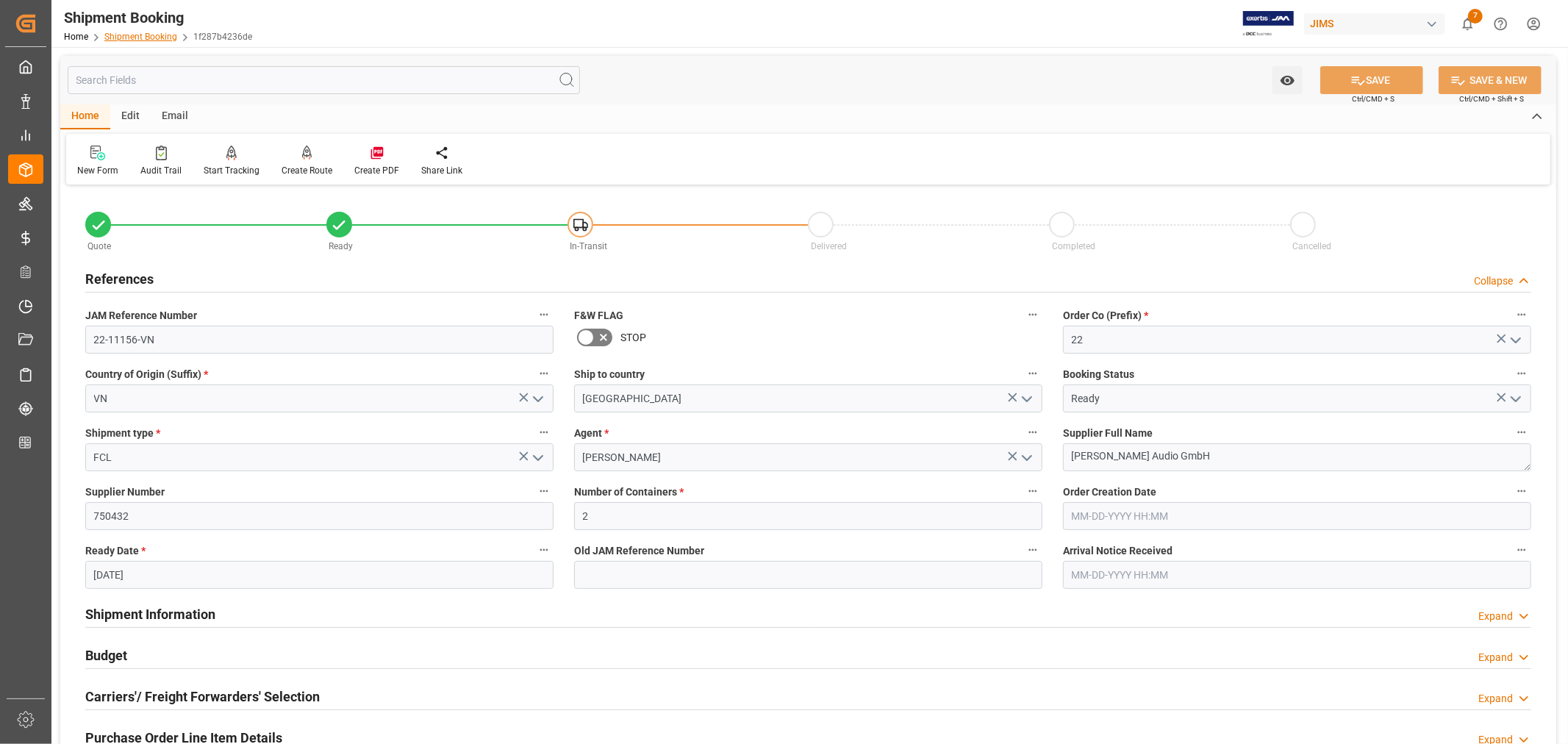
click at [151, 34] on link "Shipment Booking" at bounding box center [140, 36] width 73 height 10
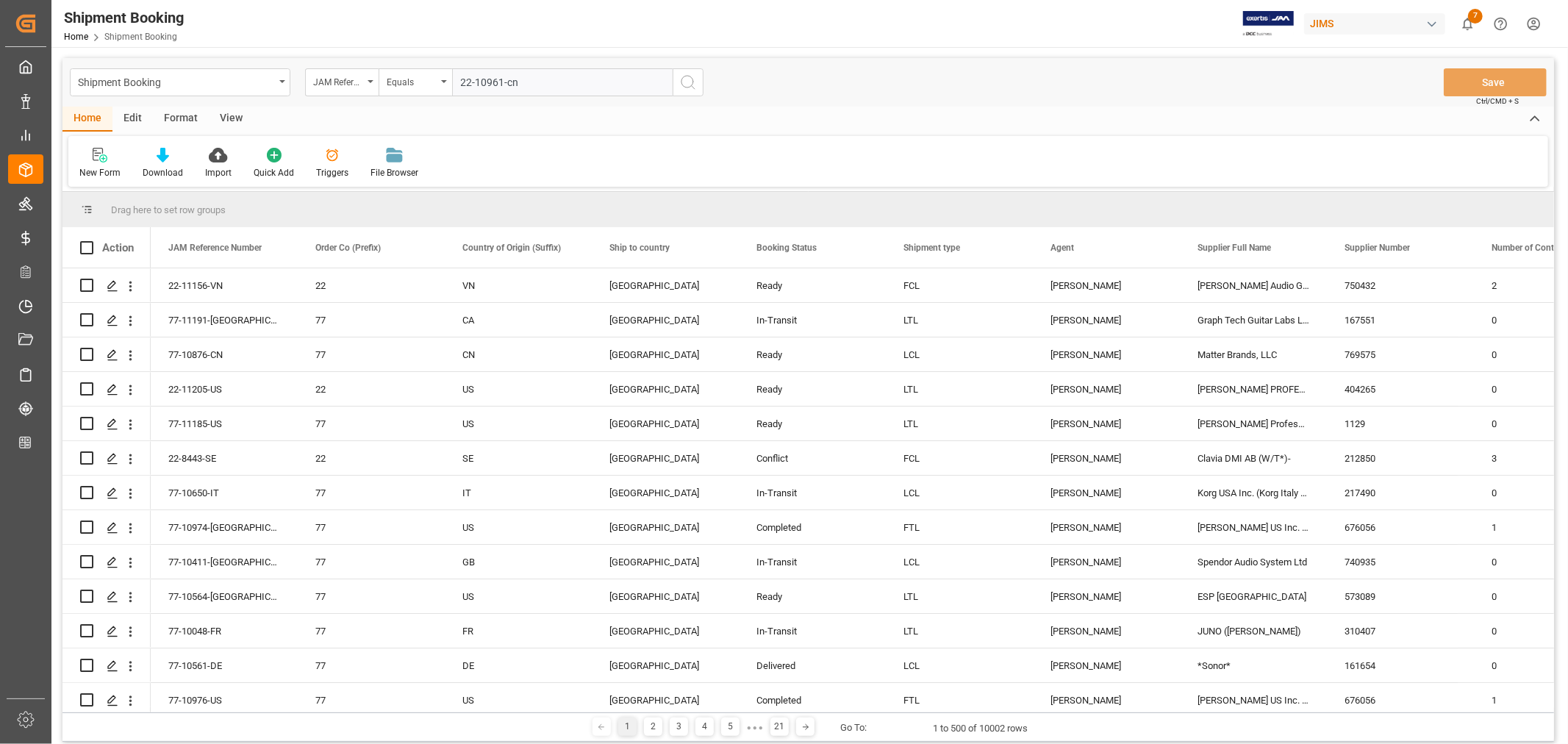
type input "22-10961-cn"
click at [689, 79] on icon "search button" at bounding box center [688, 83] width 18 height 18
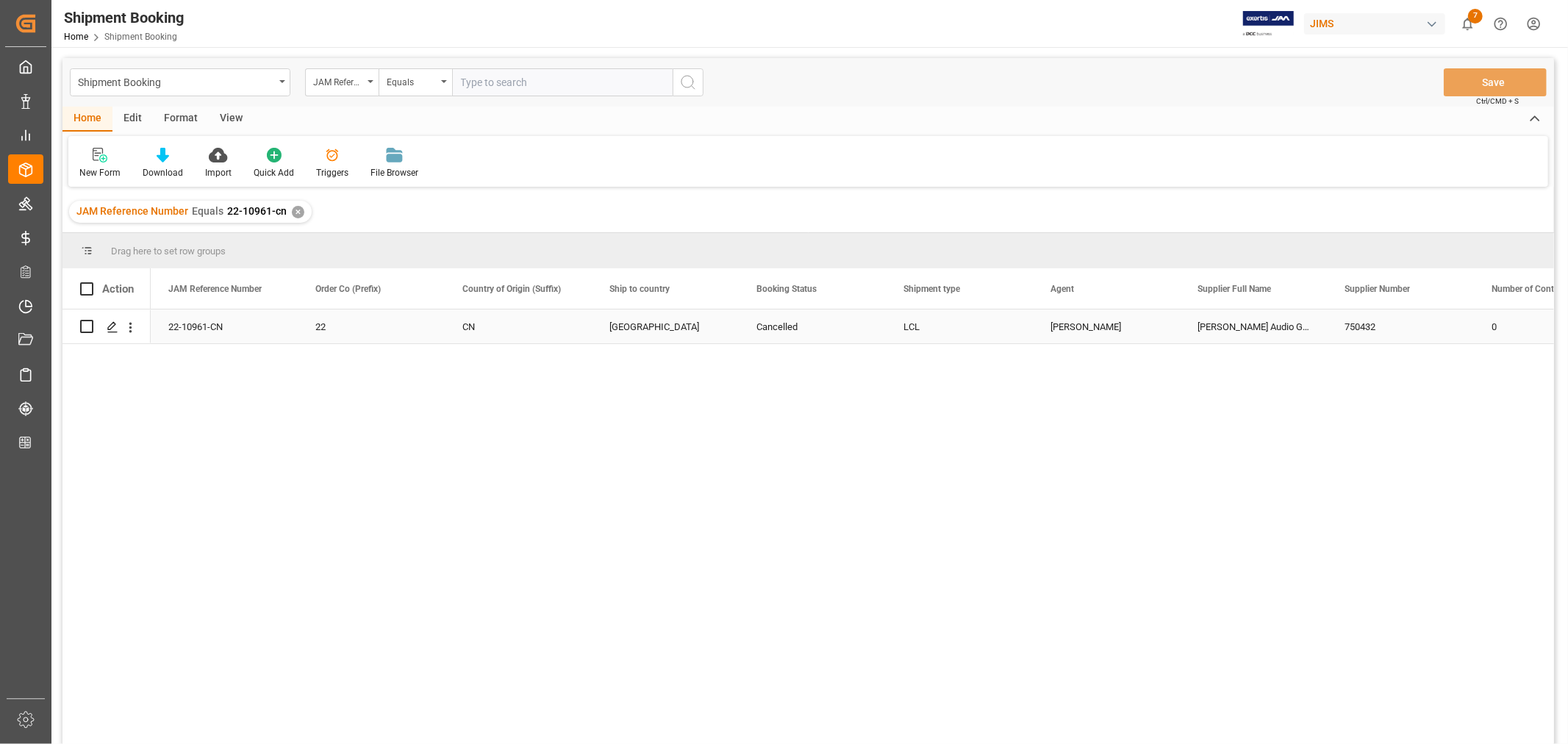
click at [199, 324] on div "22-10961-CN" at bounding box center [224, 327] width 147 height 34
click at [112, 322] on icon "Press SPACE to select this row." at bounding box center [112, 327] width 12 height 12
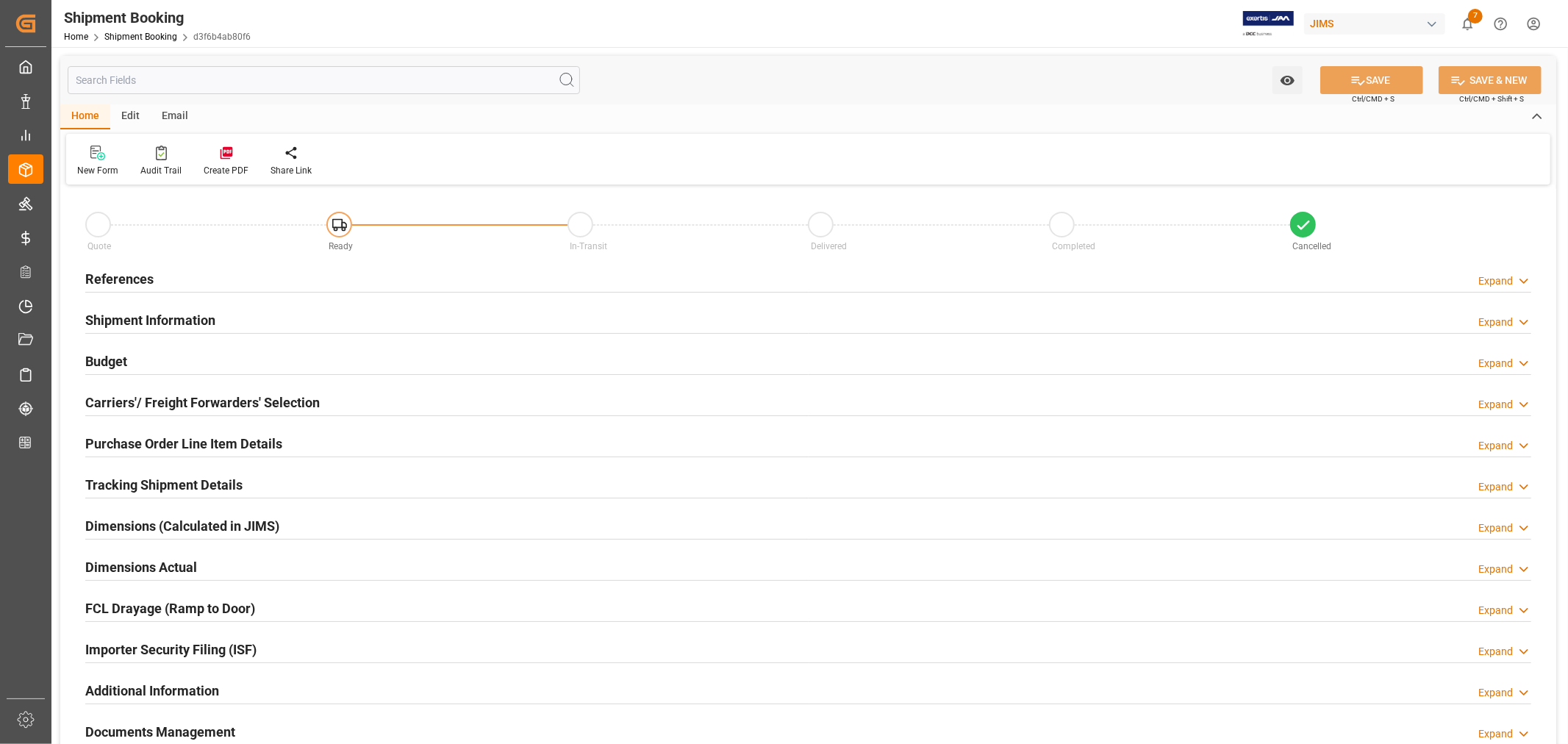
type input "30"
click at [208, 320] on h2 "Shipment Information" at bounding box center [150, 320] width 130 height 20
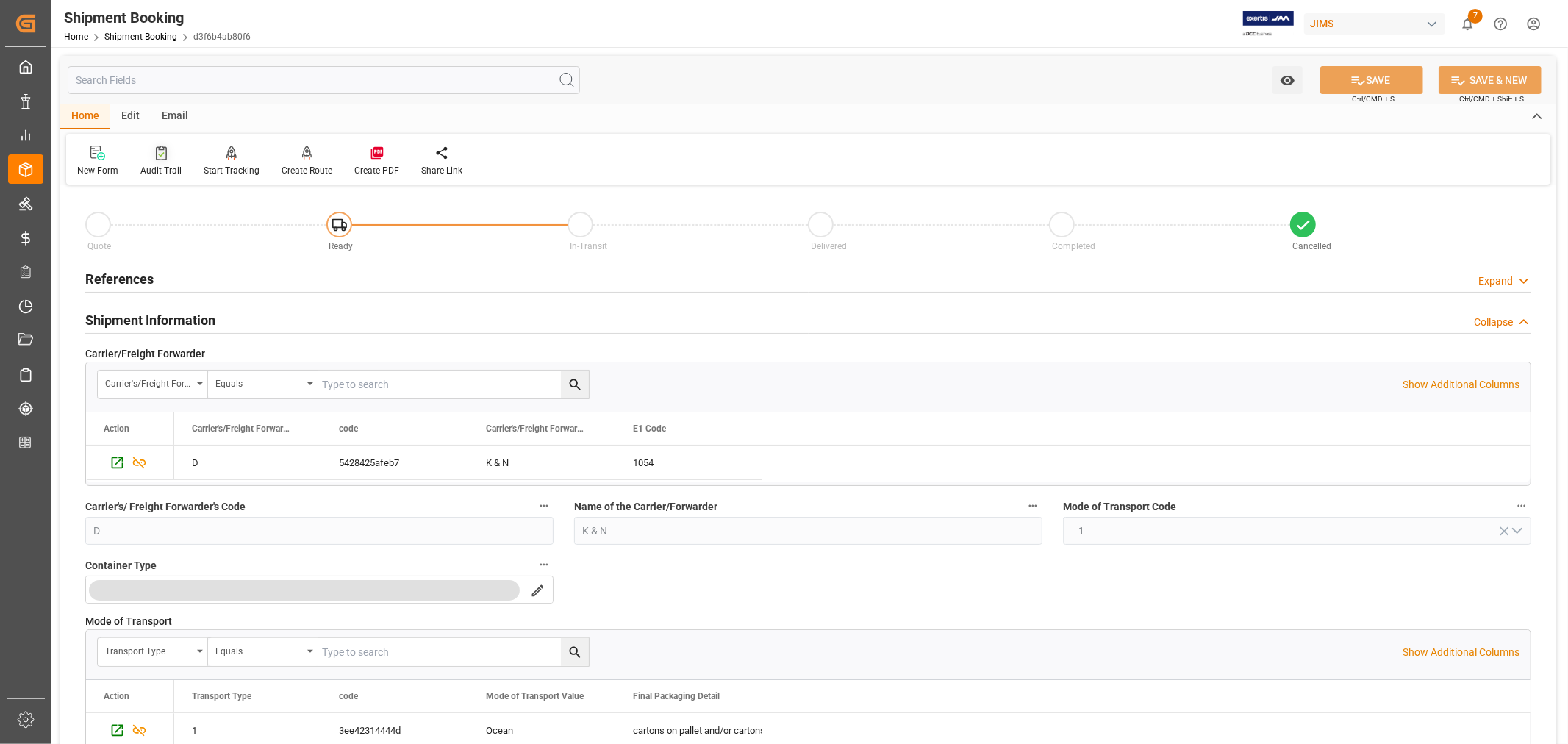
click at [156, 151] on icon at bounding box center [161, 153] width 11 height 14
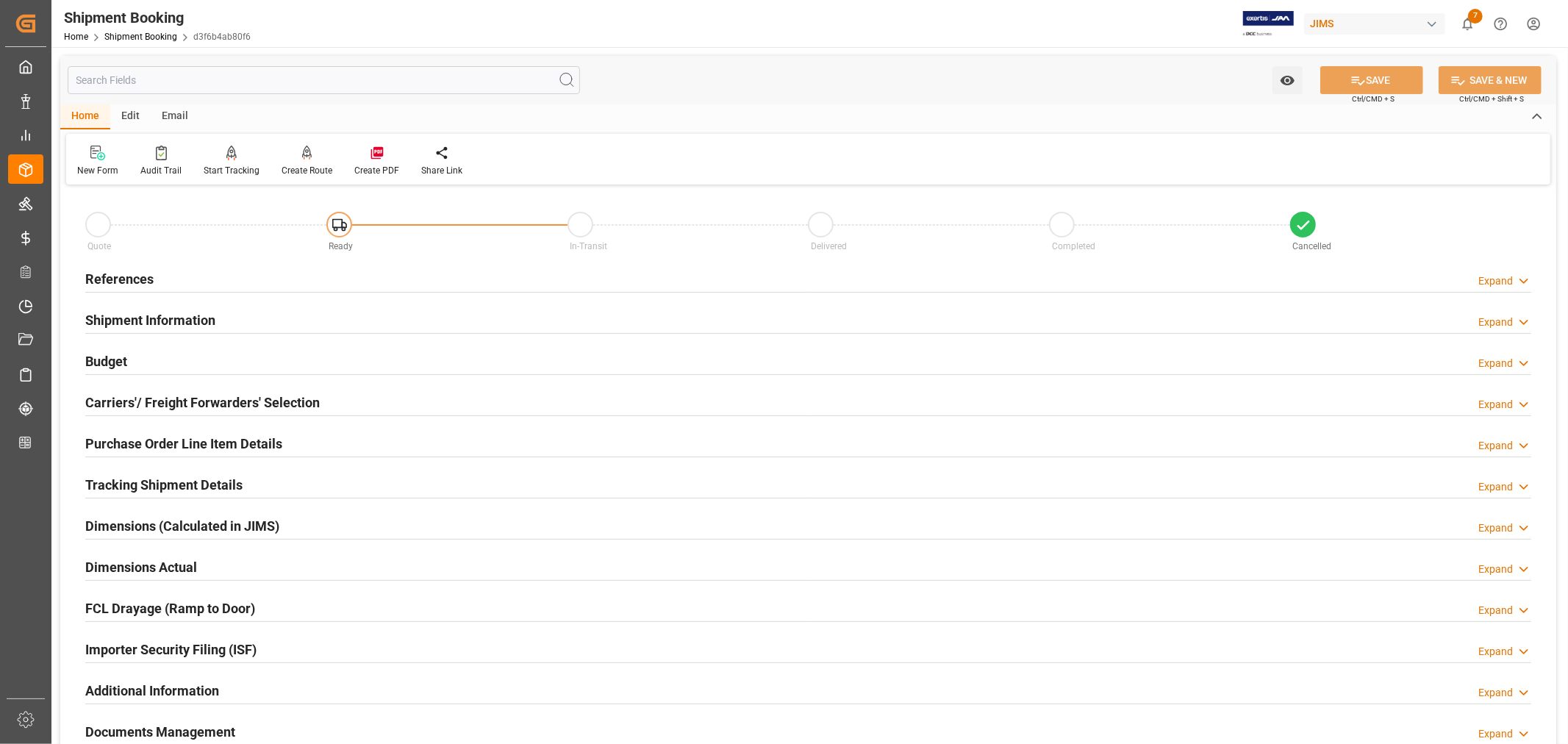
click at [145, 275] on h2 "References" at bounding box center [120, 279] width 68 height 20
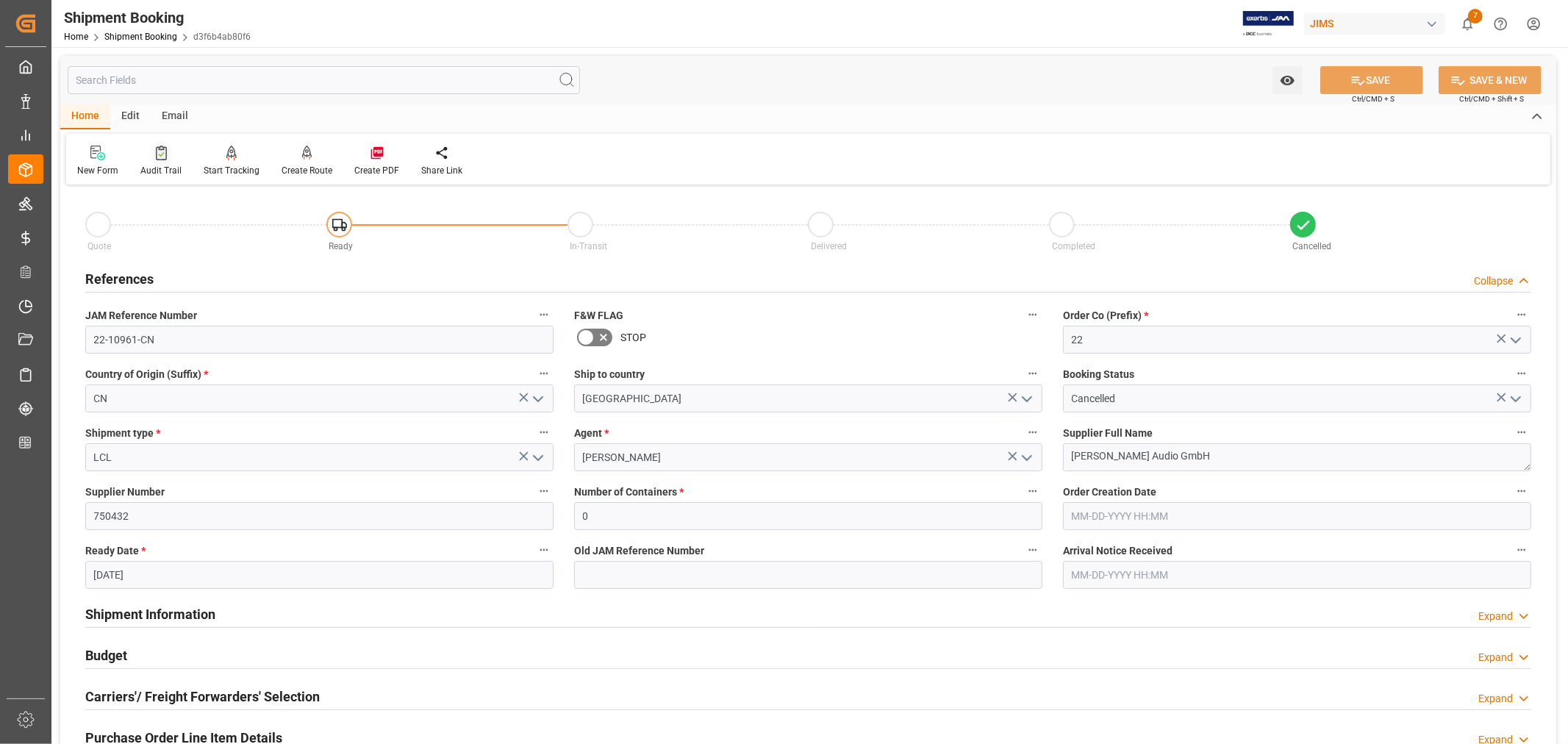
click at [163, 150] on icon at bounding box center [161, 153] width 11 height 14
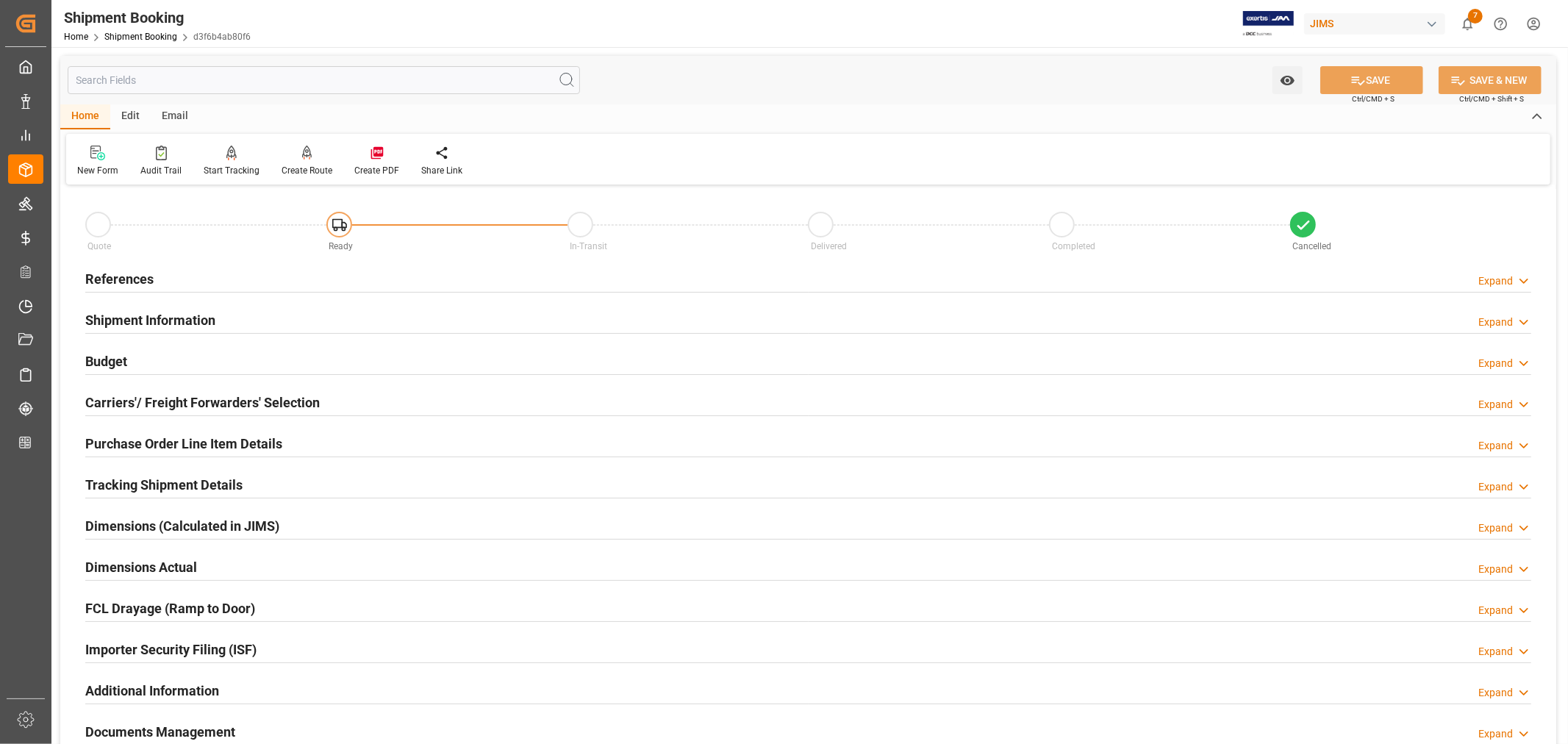
drag, startPoint x: 120, startPoint y: 275, endPoint x: 119, endPoint y: 299, distance: 24.0
click at [120, 275] on h2 "References" at bounding box center [120, 279] width 68 height 20
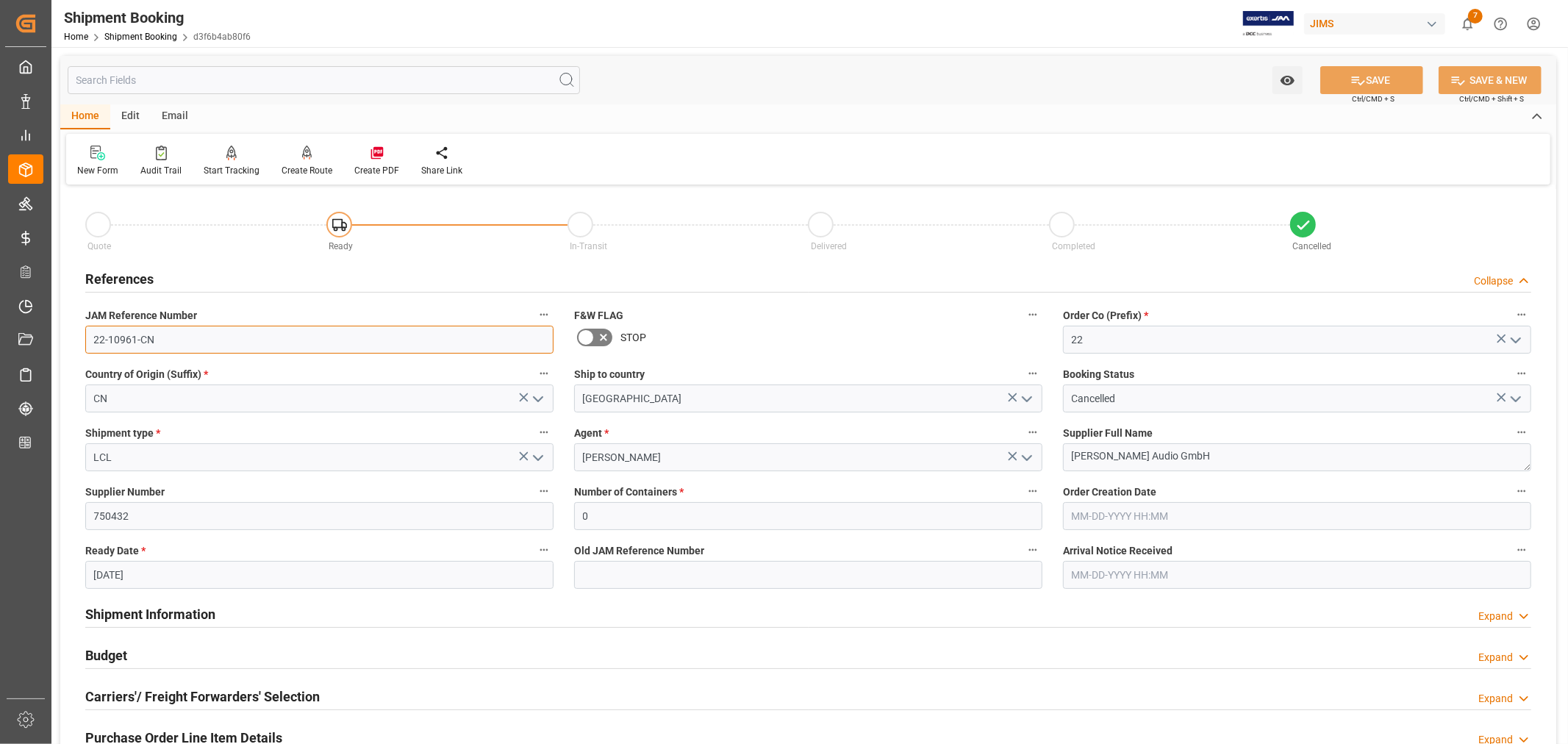
drag, startPoint x: 153, startPoint y: 338, endPoint x: 88, endPoint y: 339, distance: 65.0
click at [88, 339] on input "22-10961-CN" at bounding box center [319, 339] width 468 height 28
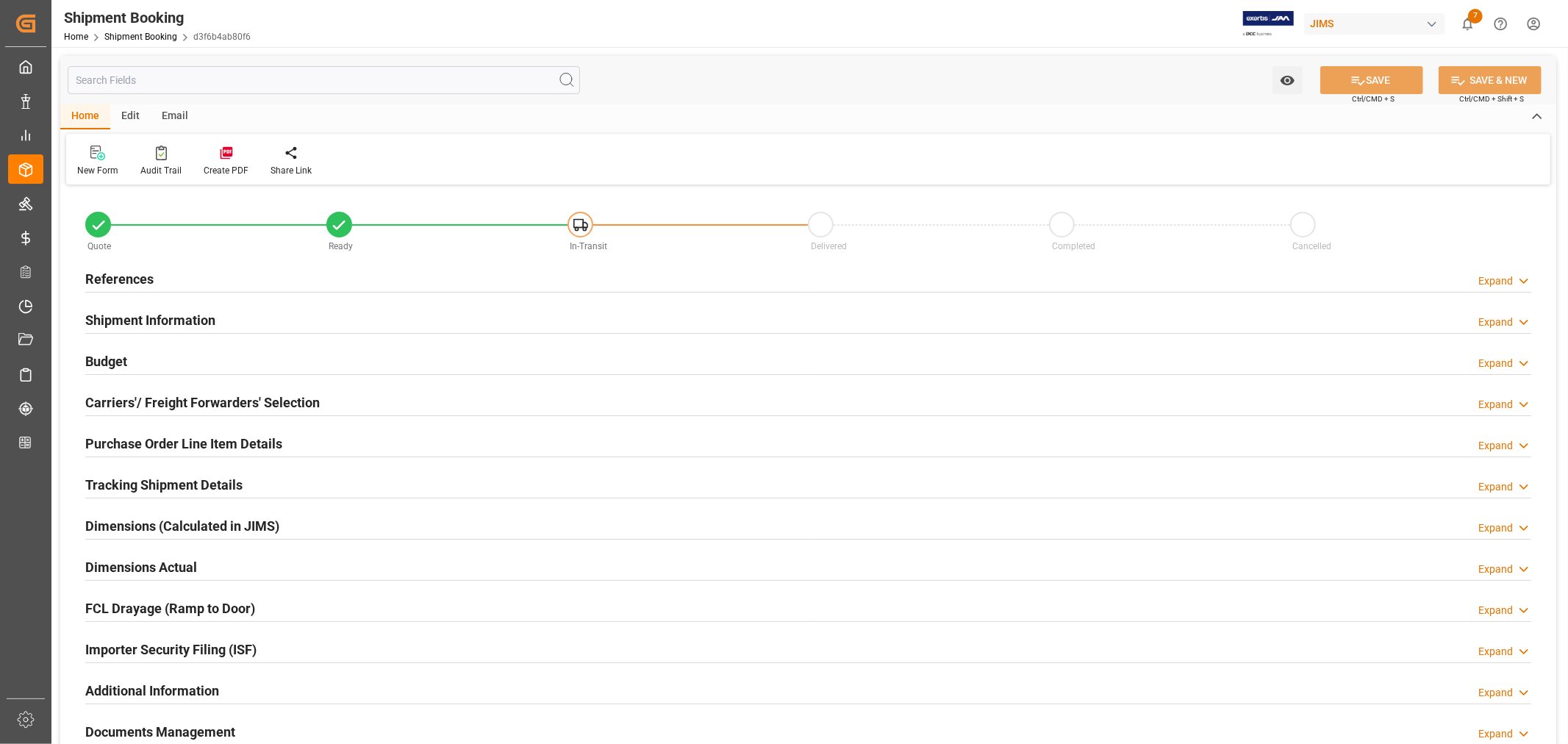
type input "0"
type input "[DATE]"
click at [139, 277] on h2 "References" at bounding box center [120, 279] width 68 height 20
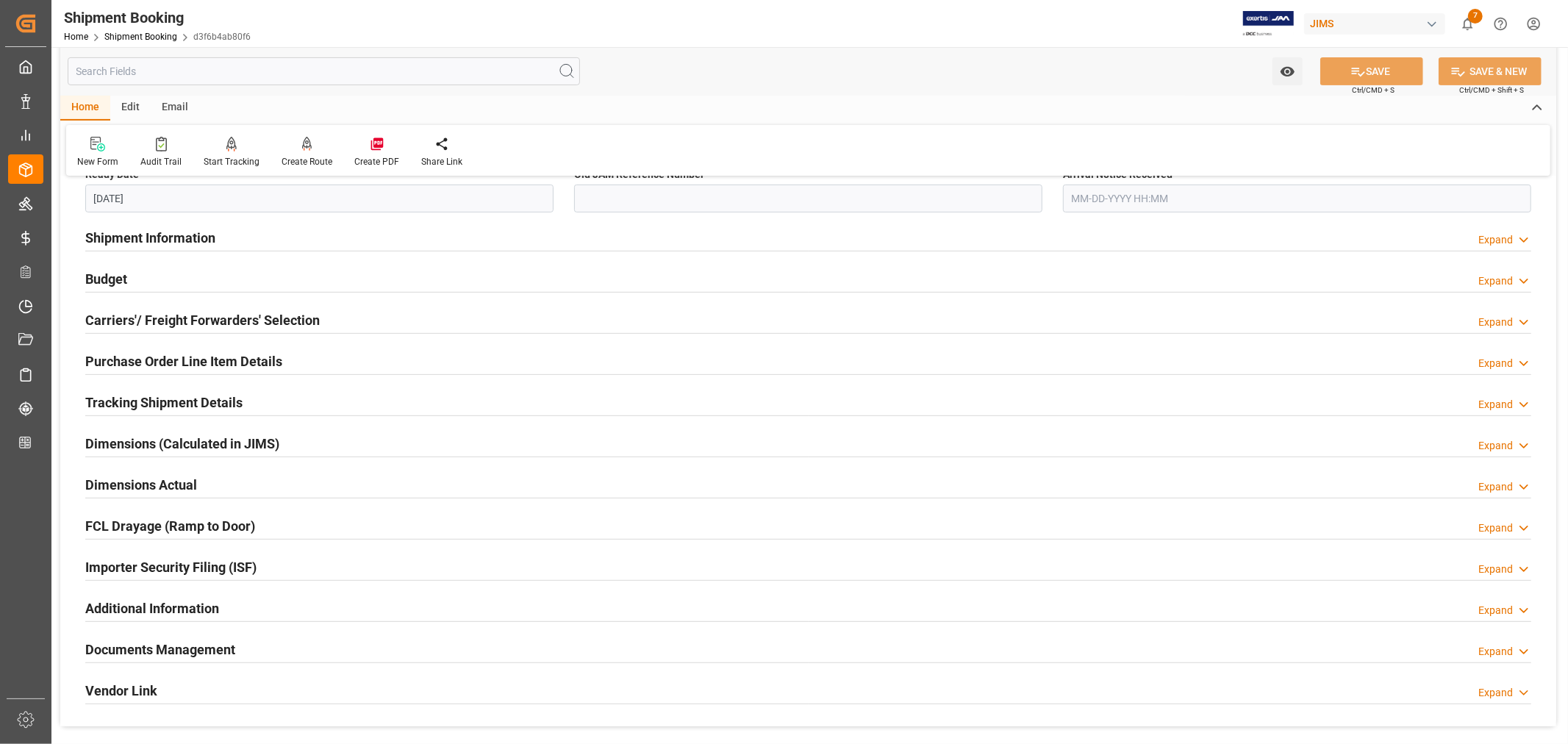
scroll to position [408, 0]
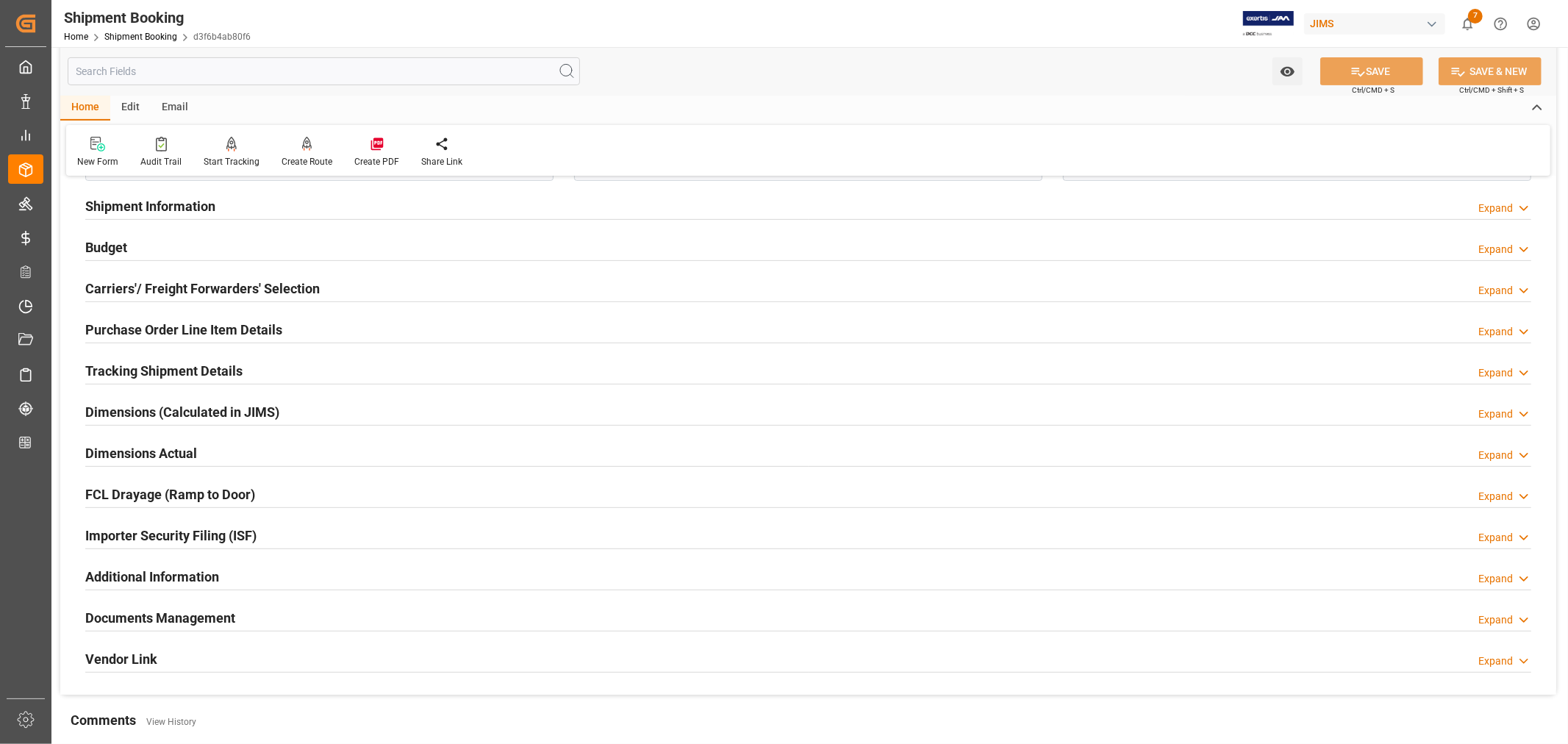
click at [204, 368] on h2 "Tracking Shipment Details" at bounding box center [164, 371] width 157 height 20
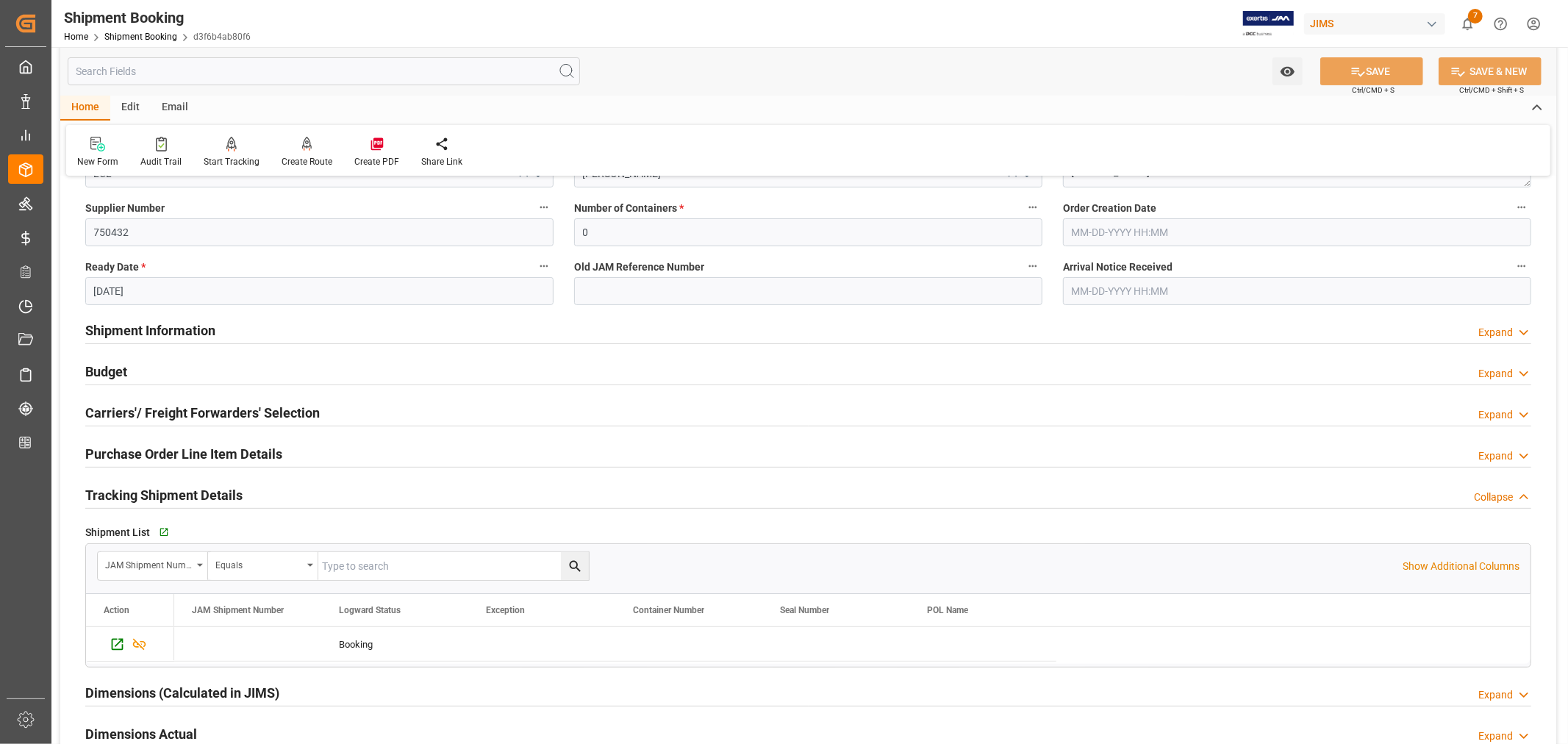
scroll to position [245, 0]
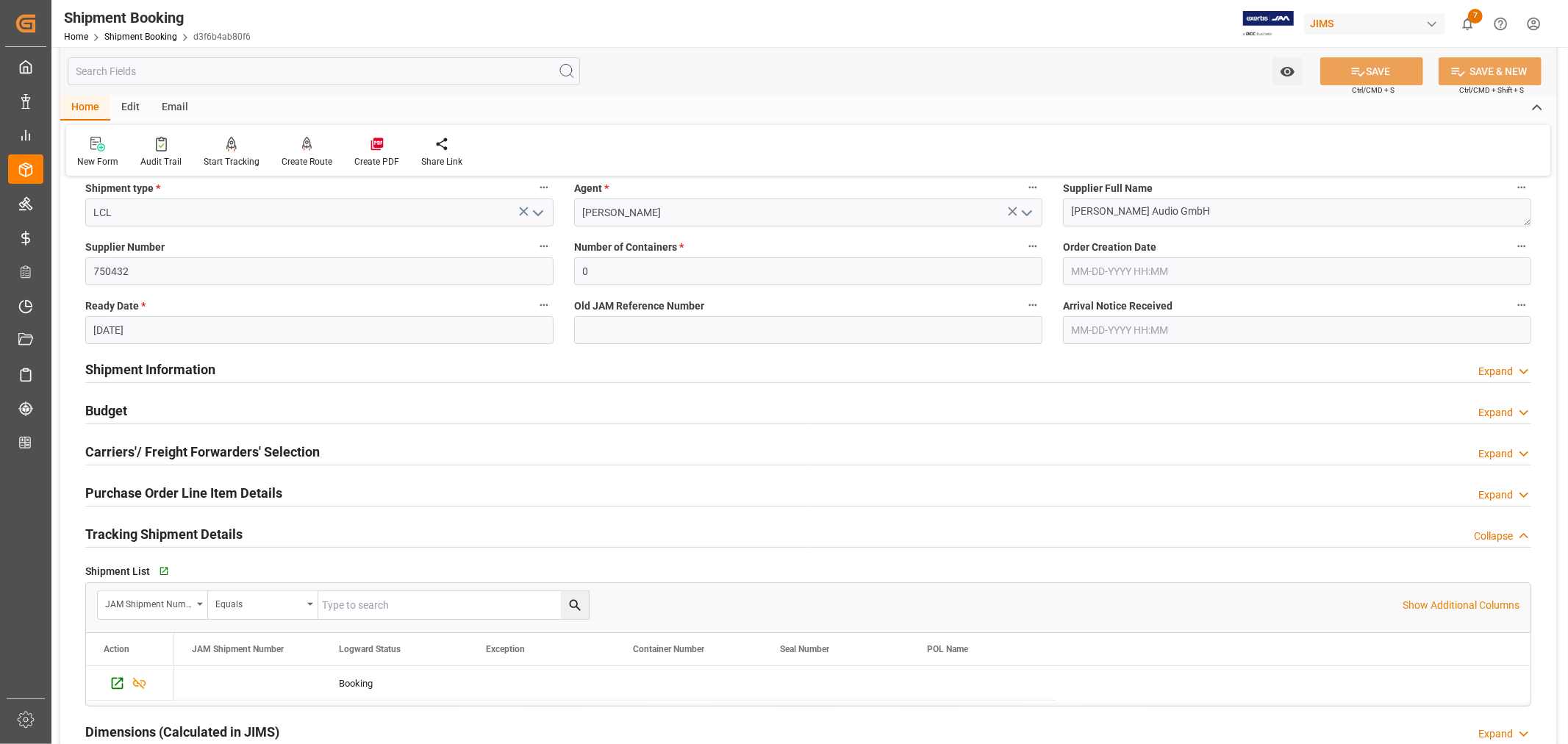
click at [203, 364] on h2 "Shipment Information" at bounding box center [150, 370] width 130 height 20
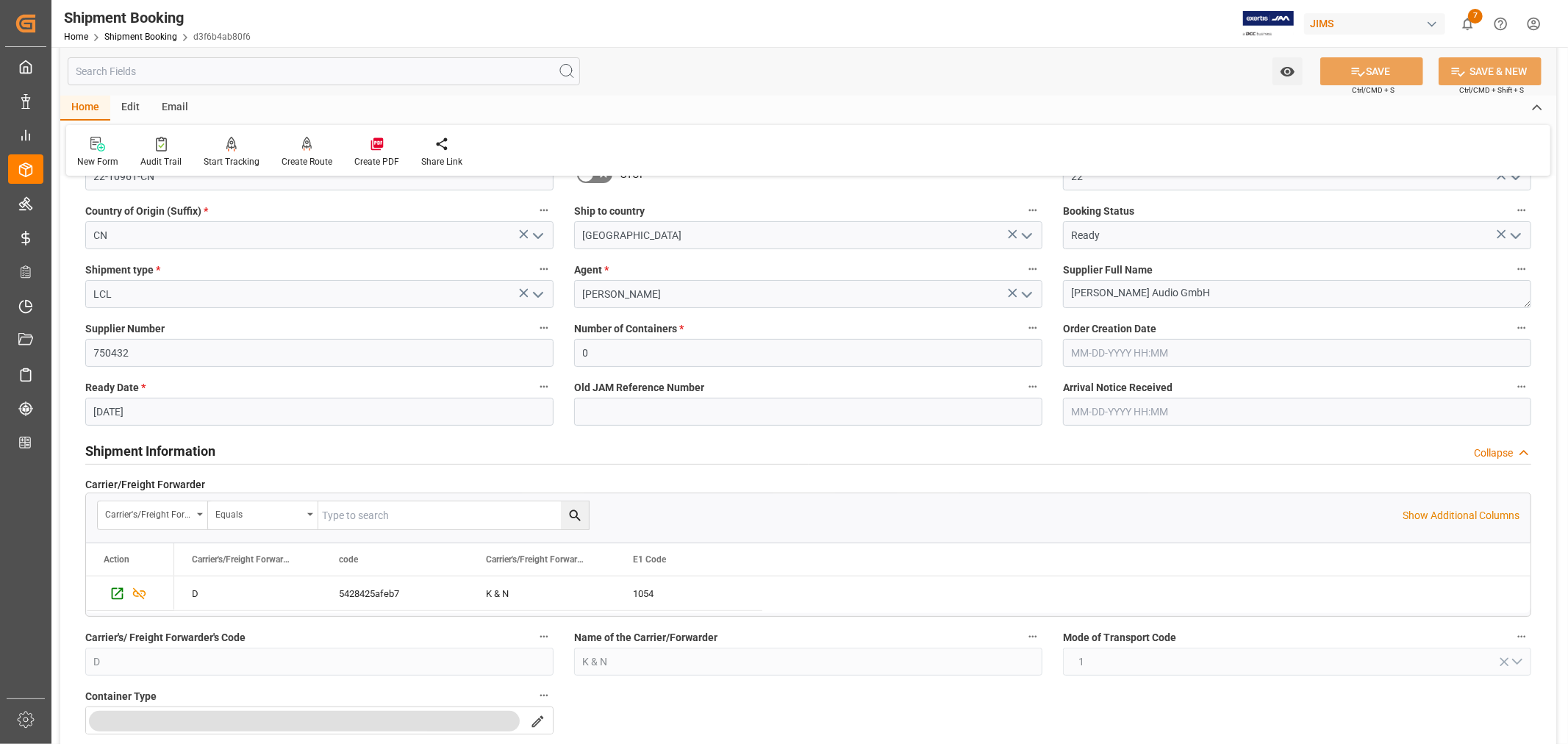
scroll to position [0, 0]
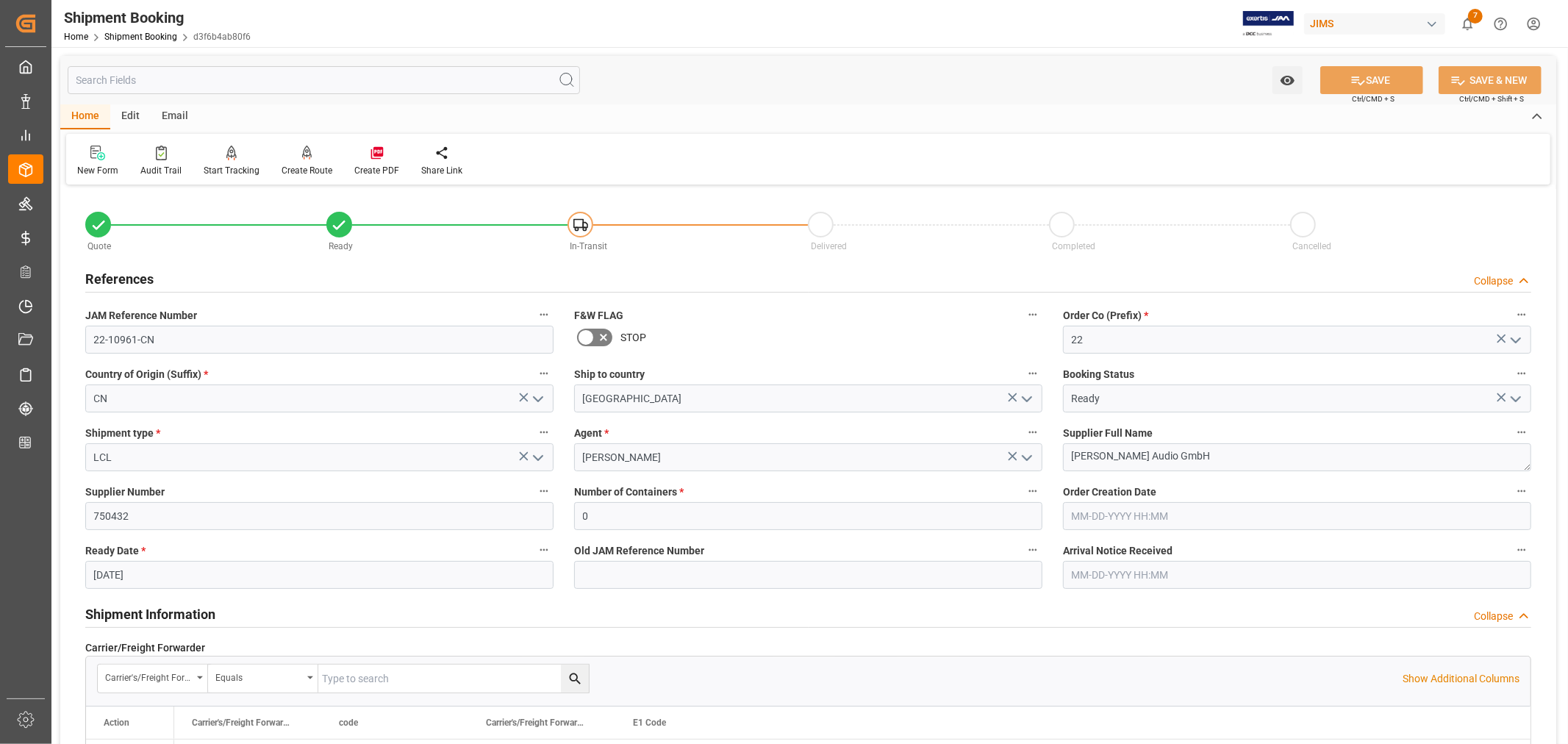
click at [148, 279] on h2 "References" at bounding box center [120, 279] width 68 height 20
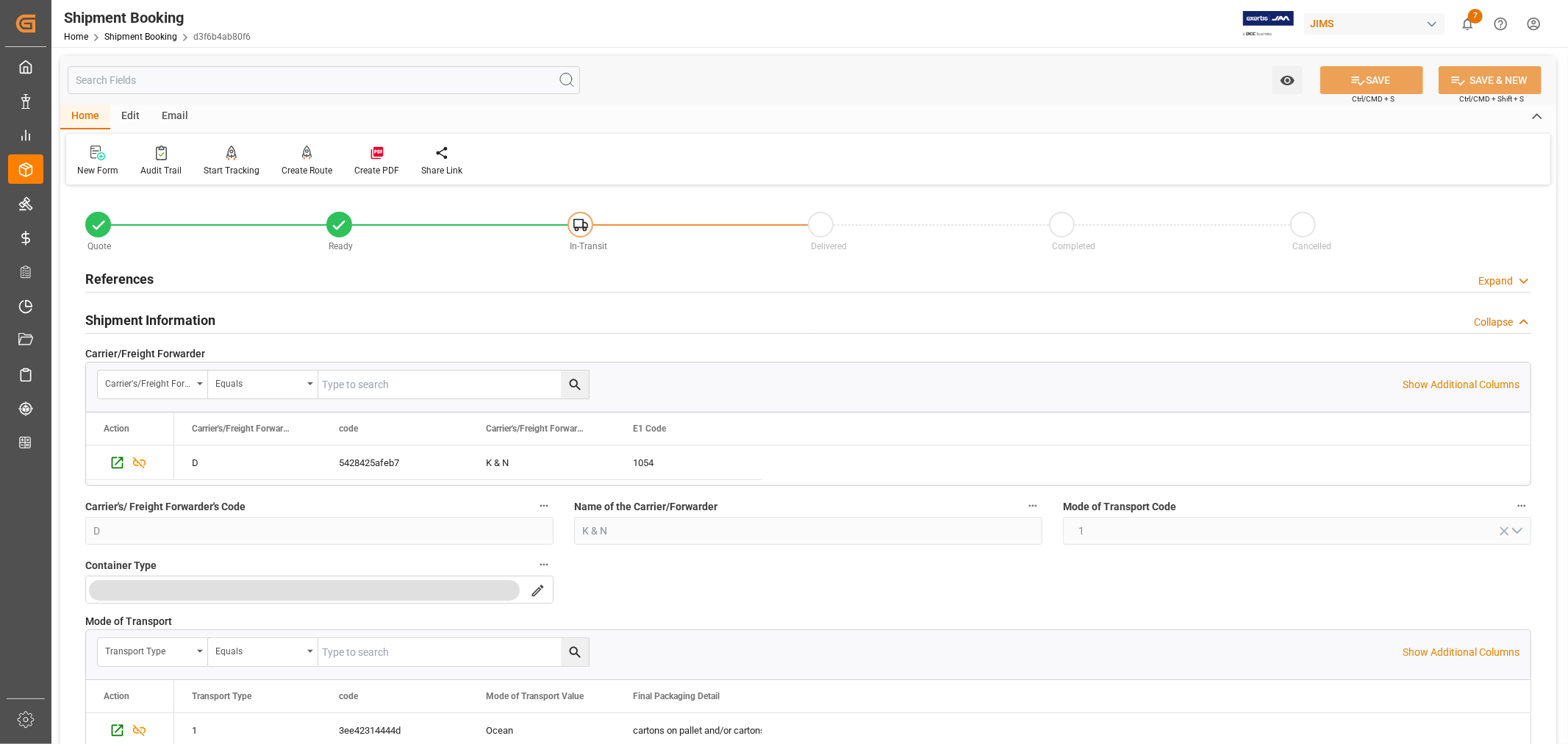
click at [151, 315] on h2 "Shipment Information" at bounding box center [150, 320] width 130 height 20
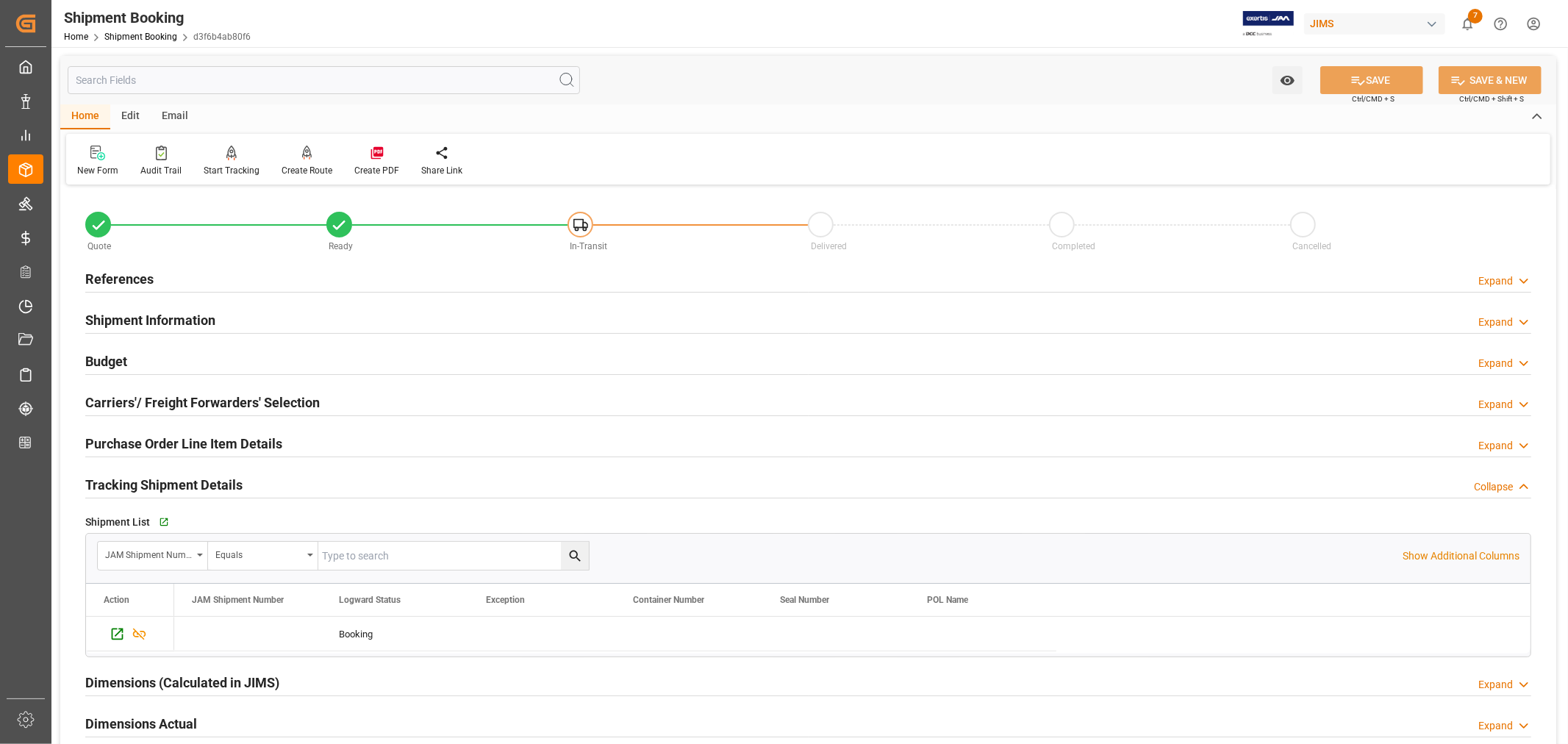
click at [169, 481] on h2 "Tracking Shipment Details" at bounding box center [164, 485] width 157 height 20
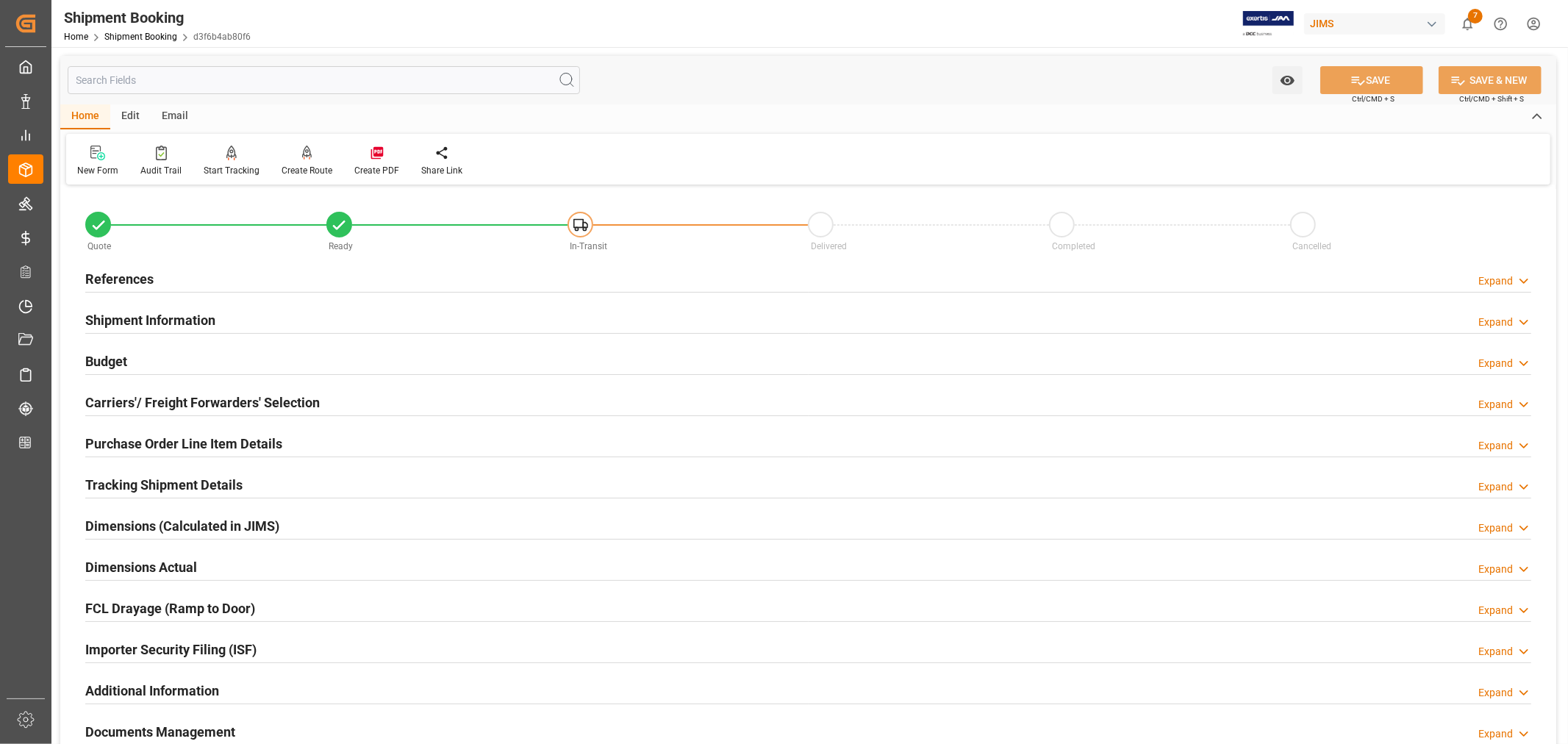
click at [177, 397] on h2 "Carriers'/ Freight Forwarders' Selection" at bounding box center [202, 402] width 235 height 20
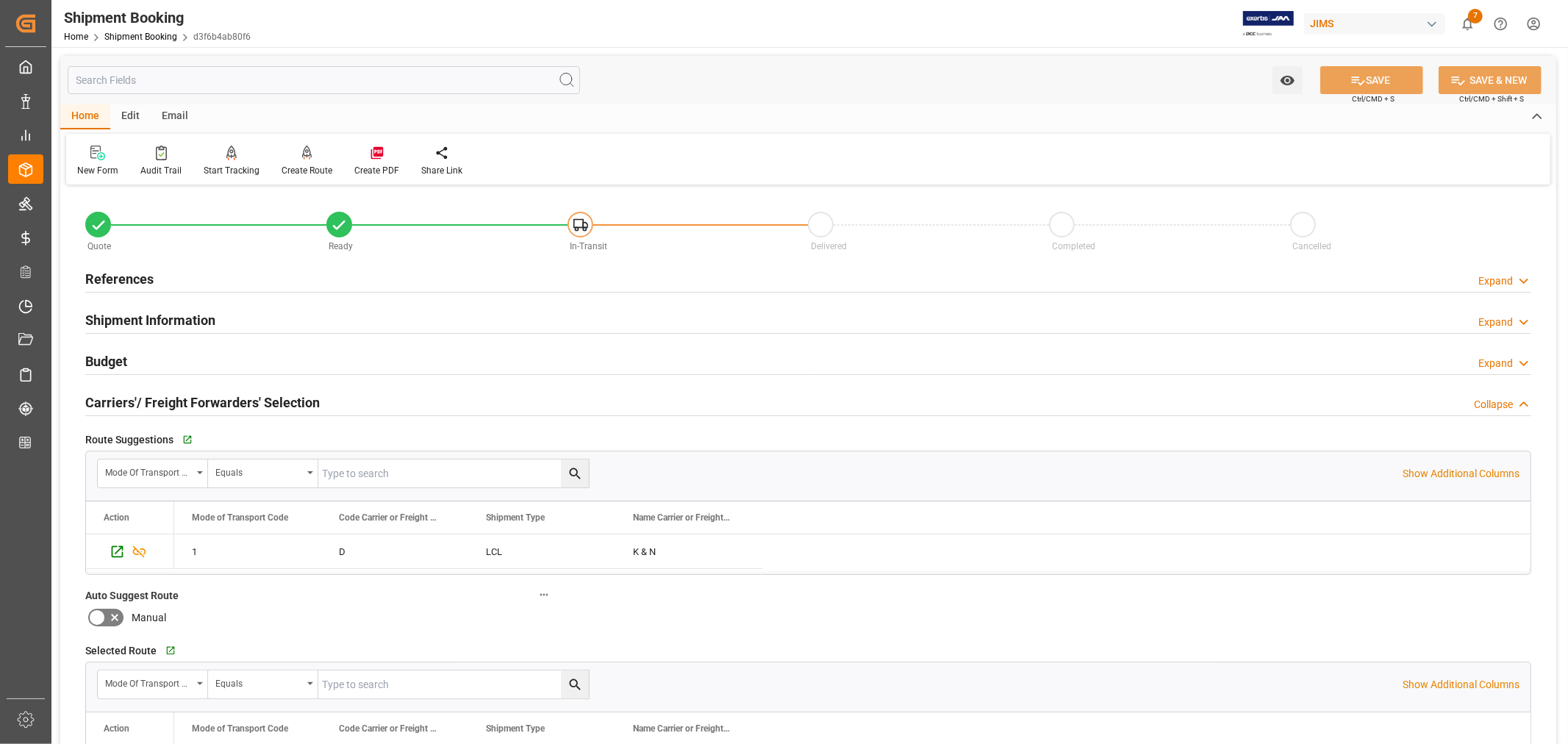
click at [177, 397] on h2 "Carriers'/ Freight Forwarders' Selection" at bounding box center [202, 402] width 235 height 20
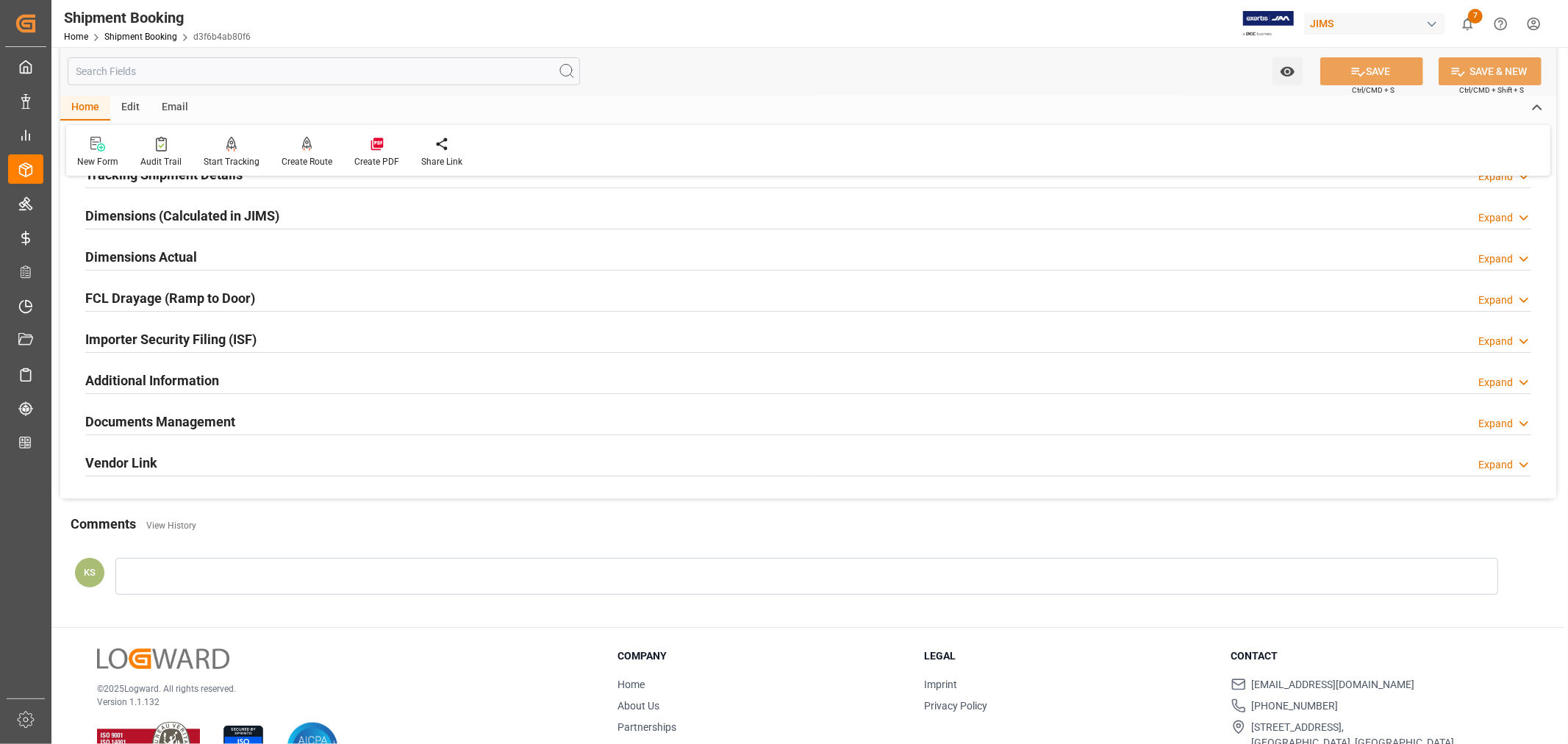
scroll to position [327, 0]
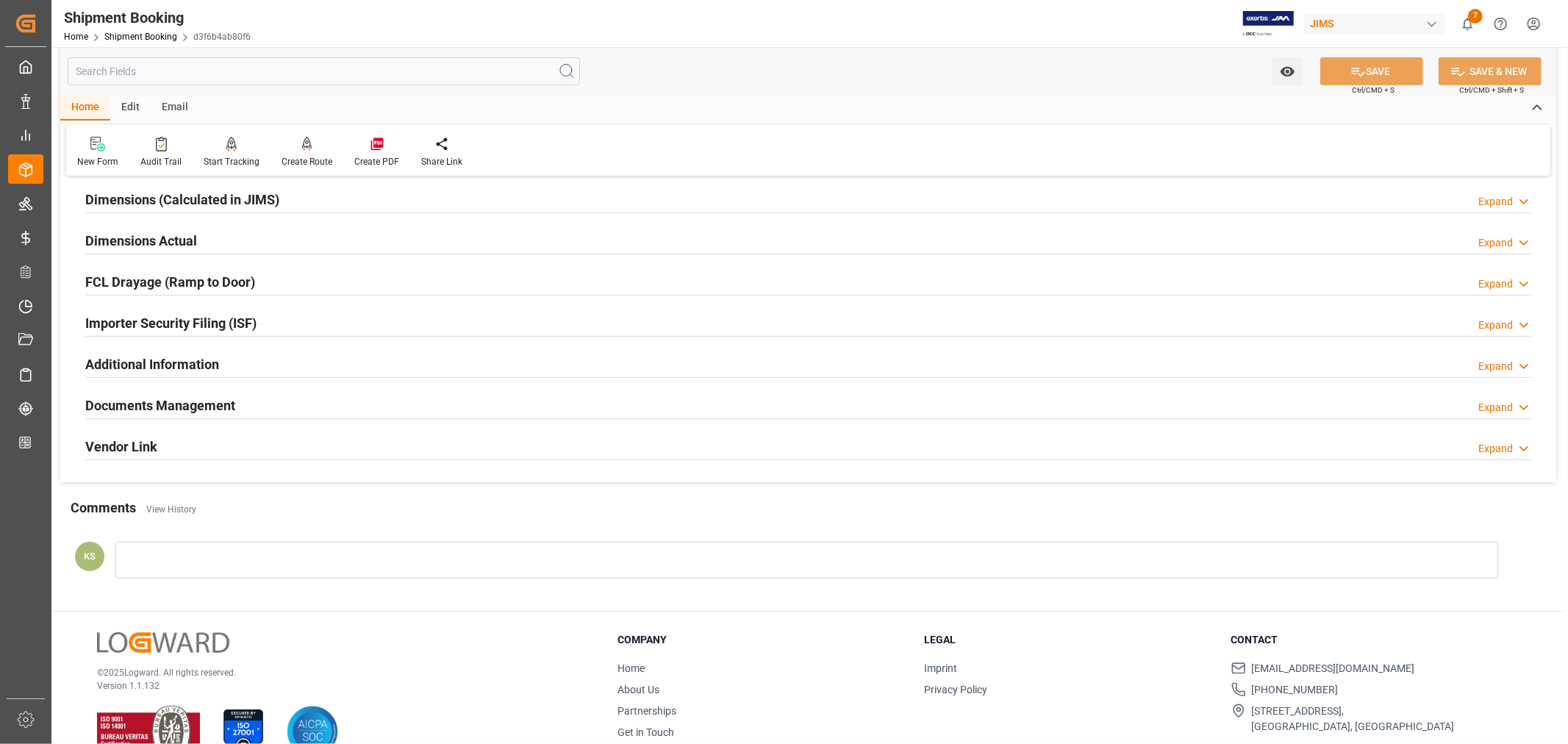
click at [317, 320] on div "Importer Security Filing (ISF) Expand" at bounding box center [808, 321] width 1446 height 28
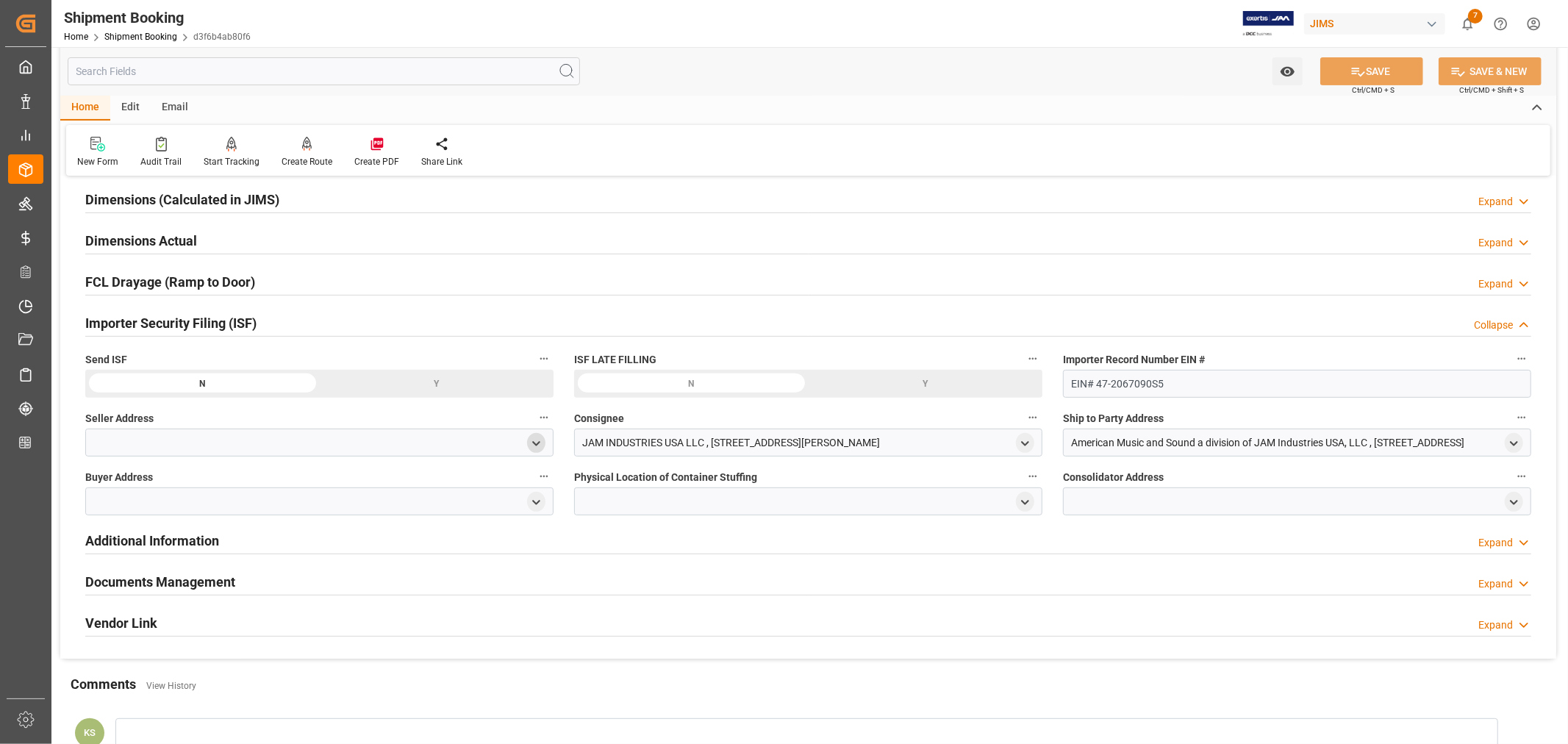
click at [533, 443] on polyline "open menu" at bounding box center [535, 443] width 6 height 3
click at [199, 489] on input at bounding box center [298, 486] width 403 height 28
type input "[PERSON_NAME]"
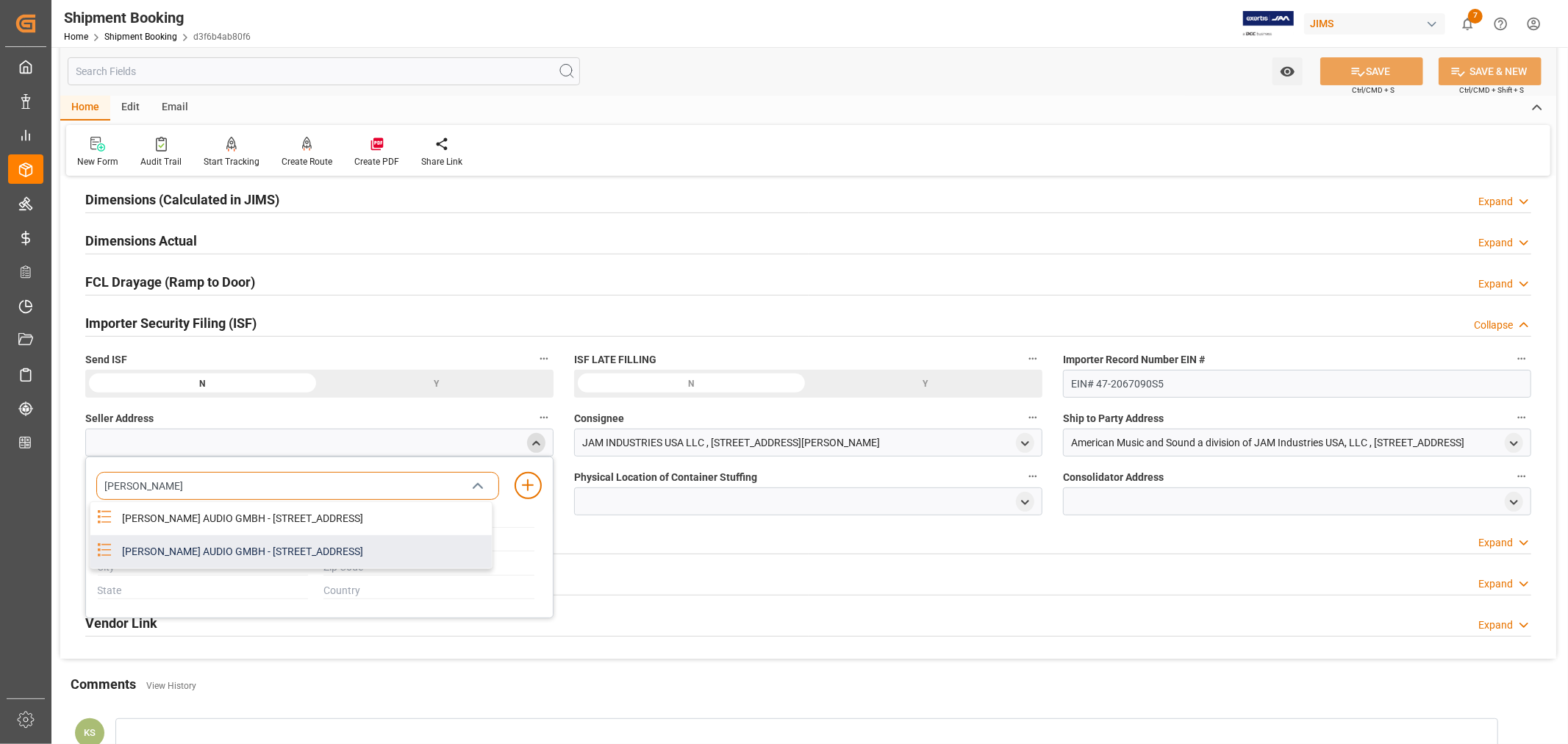
click at [313, 547] on div "[PERSON_NAME] AUDIO GMBH - [STREET_ADDRESS]" at bounding box center [302, 551] width 379 height 33
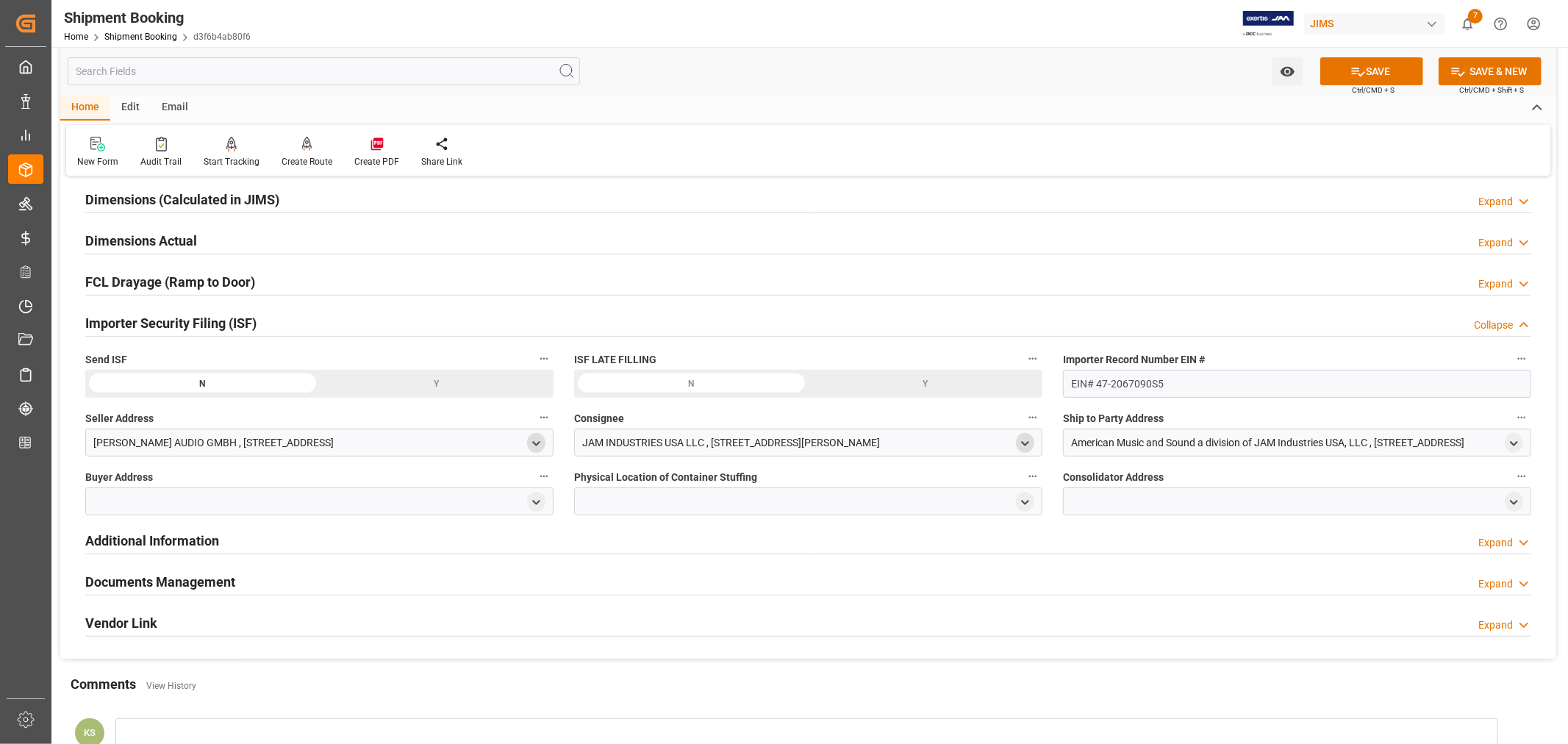
click at [1027, 442] on polyline "open menu" at bounding box center [1025, 443] width 6 height 3
click at [733, 489] on input at bounding box center [786, 486] width 403 height 28
type input "jam"
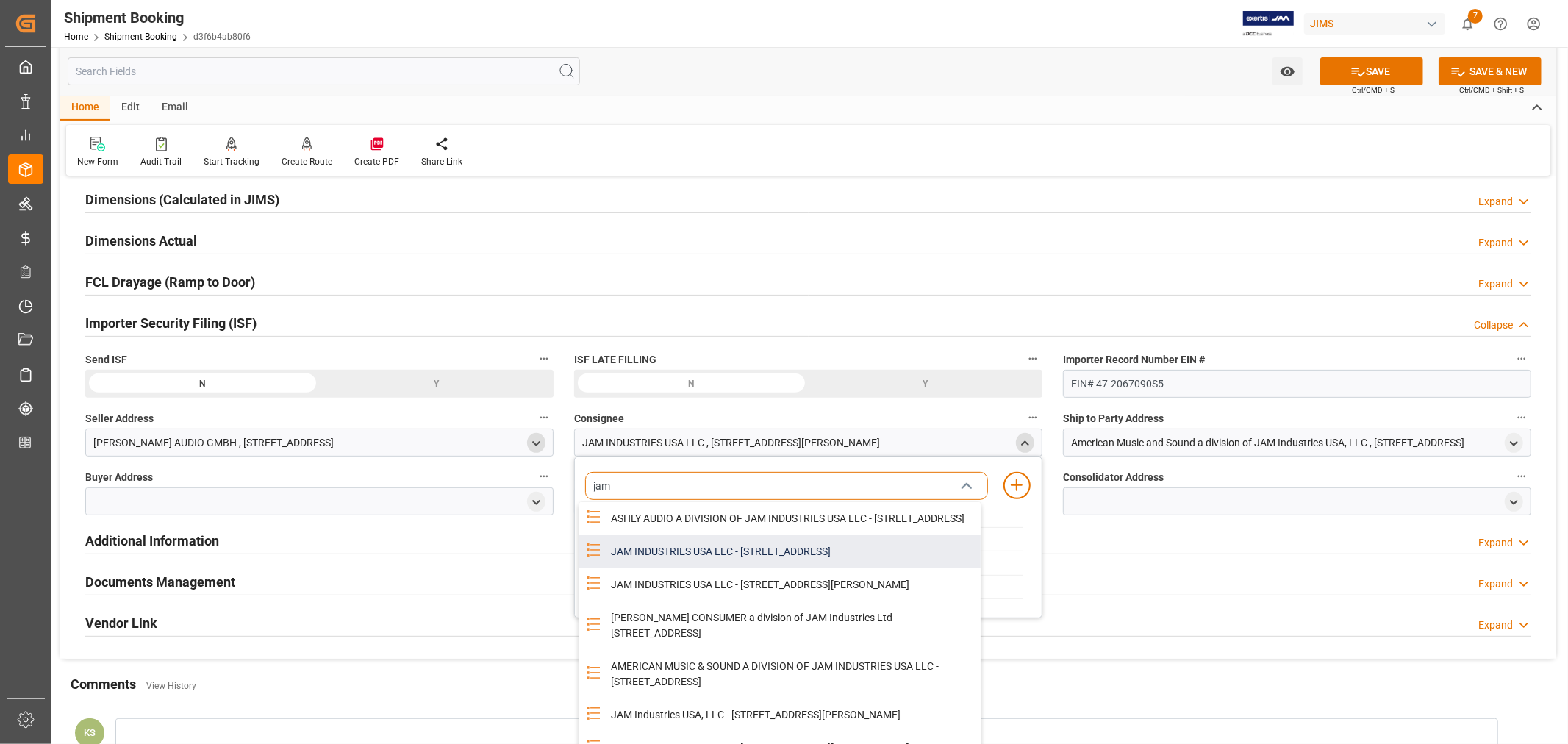
click at [745, 562] on div "JAM INDUSTRIES USA LLC - 154 WOODLAWN RD, BERLIN, CT, US, 06037" at bounding box center [791, 551] width 379 height 33
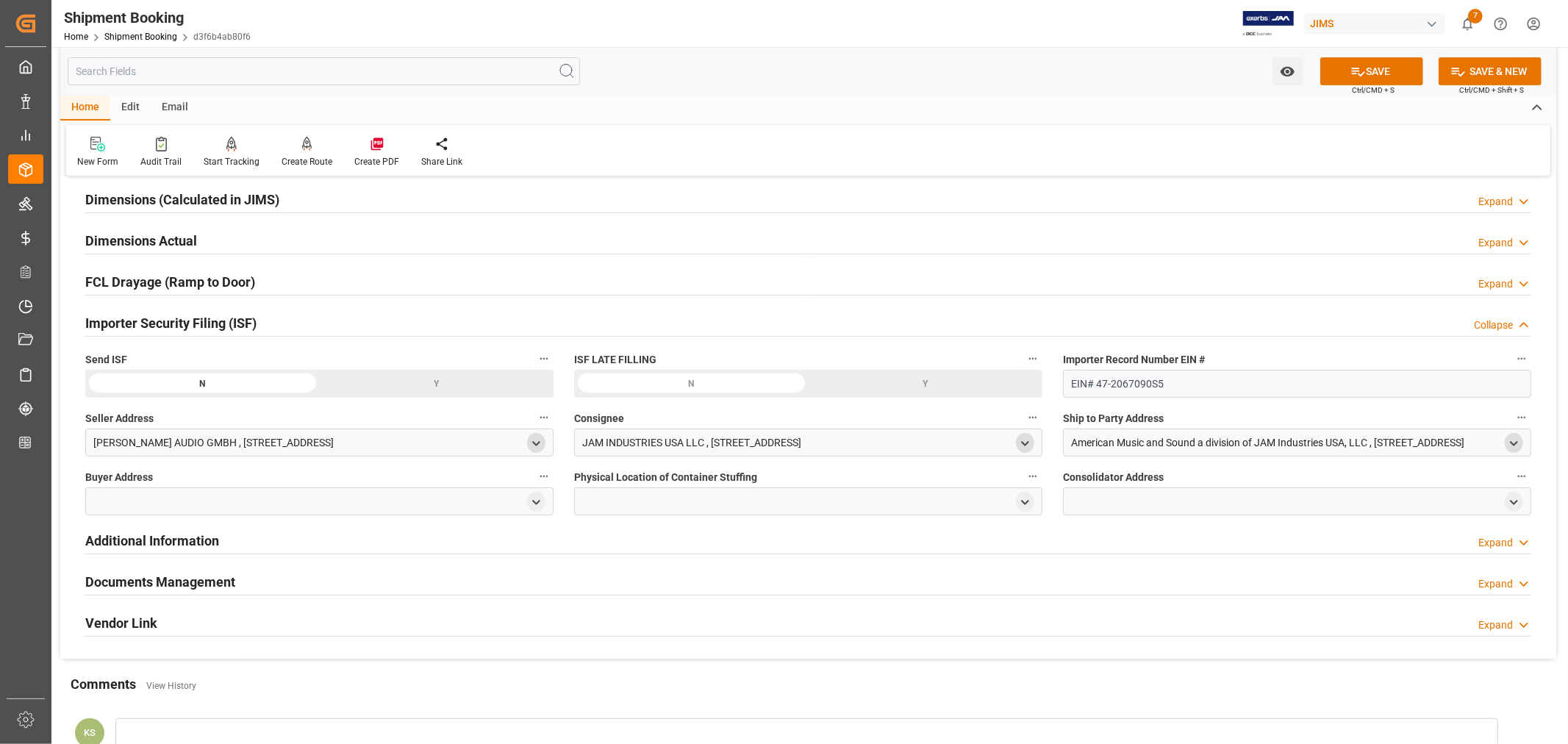
click at [1514, 445] on icon "open menu" at bounding box center [1514, 444] width 13 height 13
click at [1240, 484] on input at bounding box center [1276, 486] width 403 height 28
type input "ameri"
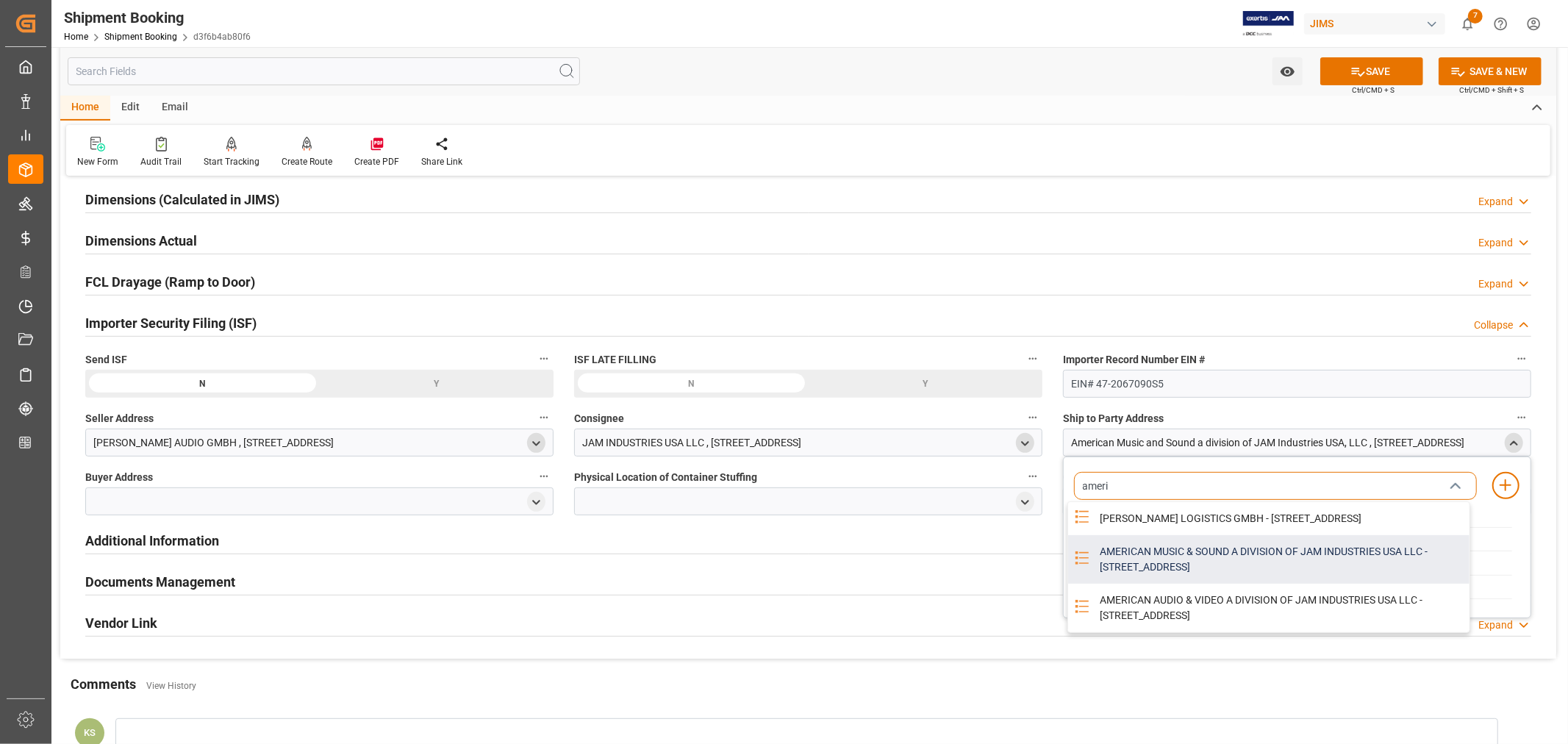
click at [1129, 566] on div "AMERICAN MUSIC & SOUND A DIVISION OF JAM INDUSTRIES USA LLC - 4325 EXECUTIVE DR…" at bounding box center [1280, 560] width 379 height 49
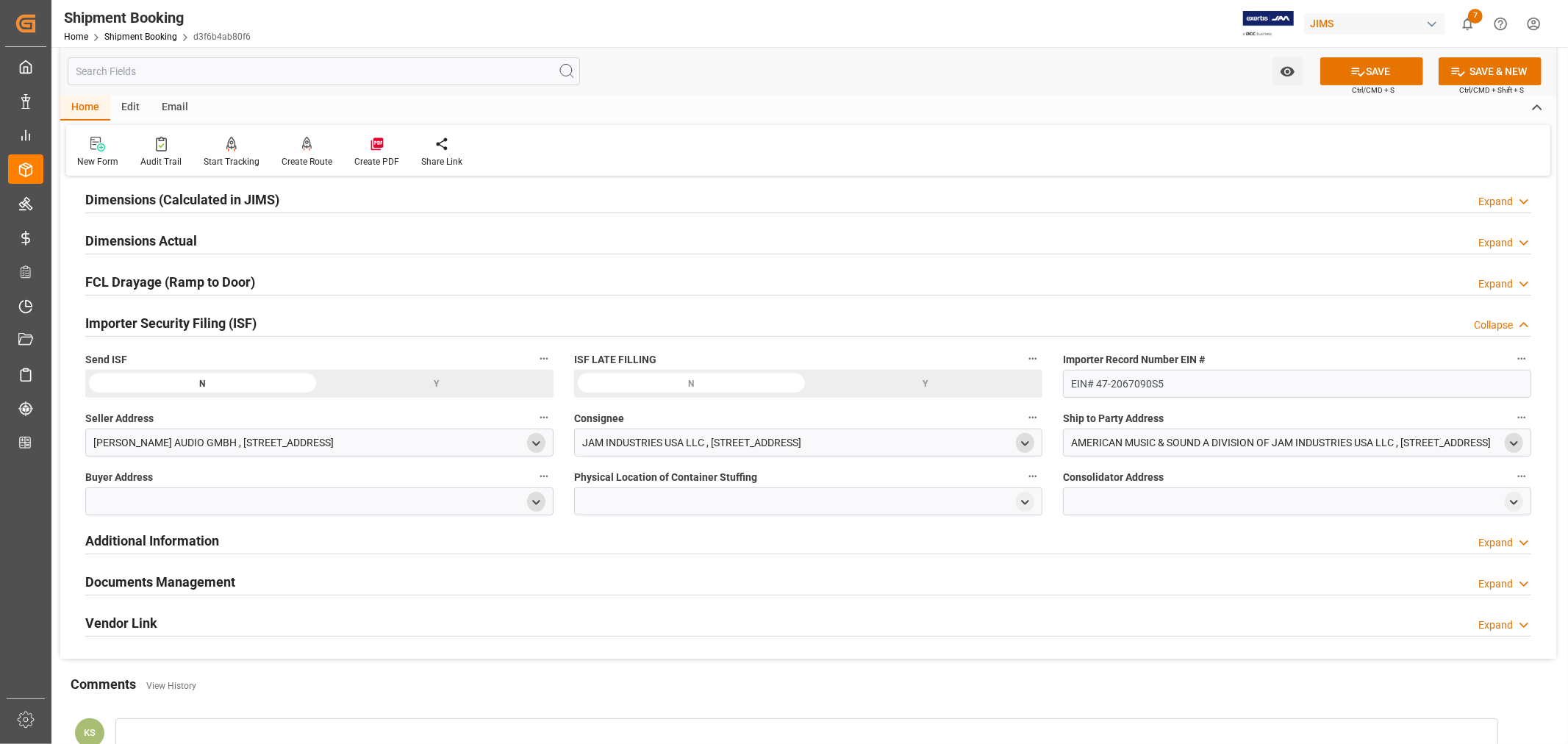
click at [539, 500] on polyline "open menu" at bounding box center [535, 501] width 6 height 3
click at [295, 542] on input at bounding box center [298, 544] width 403 height 28
type input "jam"
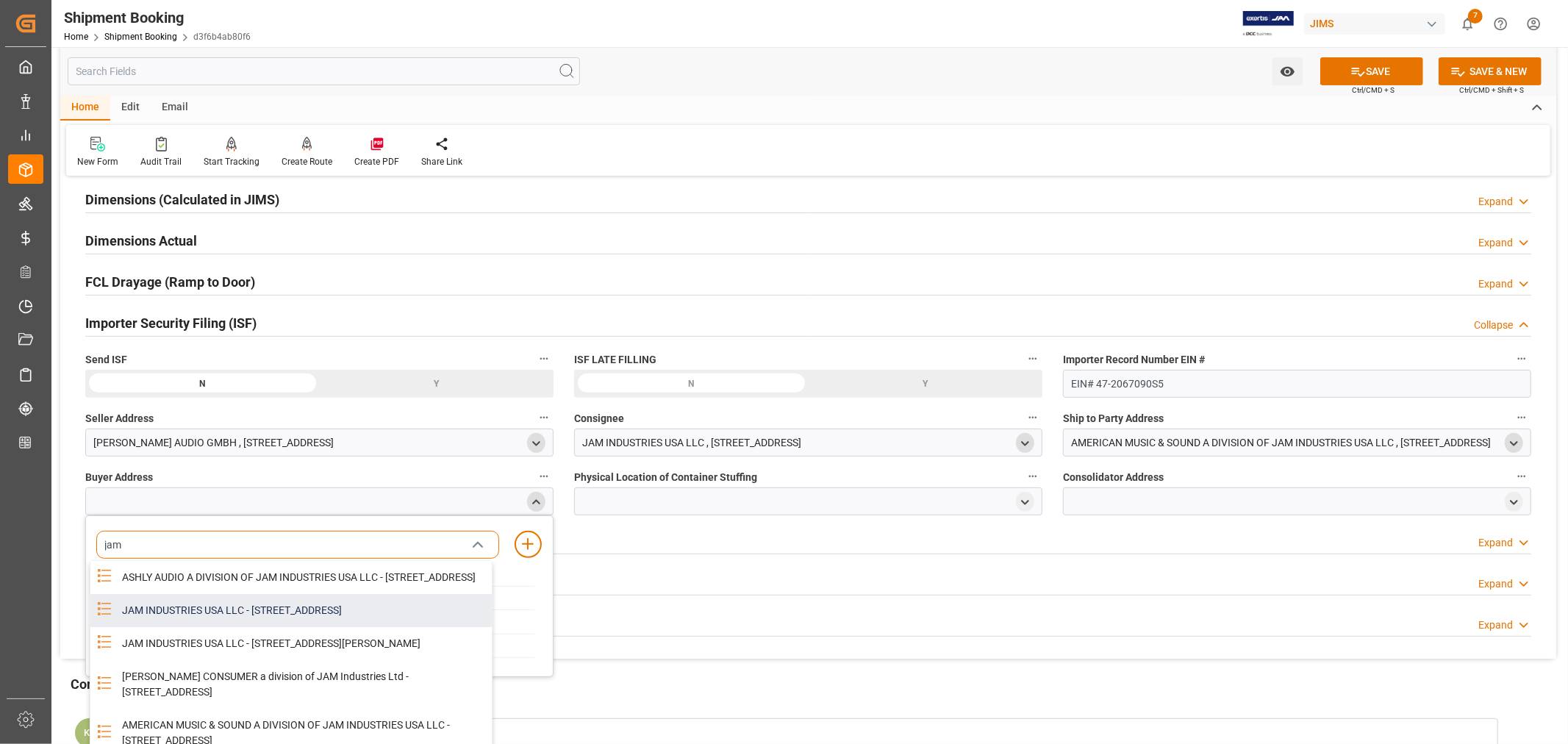
click at [246, 616] on div "JAM INDUSTRIES USA LLC - 154 WOODLAWN RD, BERLIN, CT, US, 06037" at bounding box center [302, 610] width 379 height 33
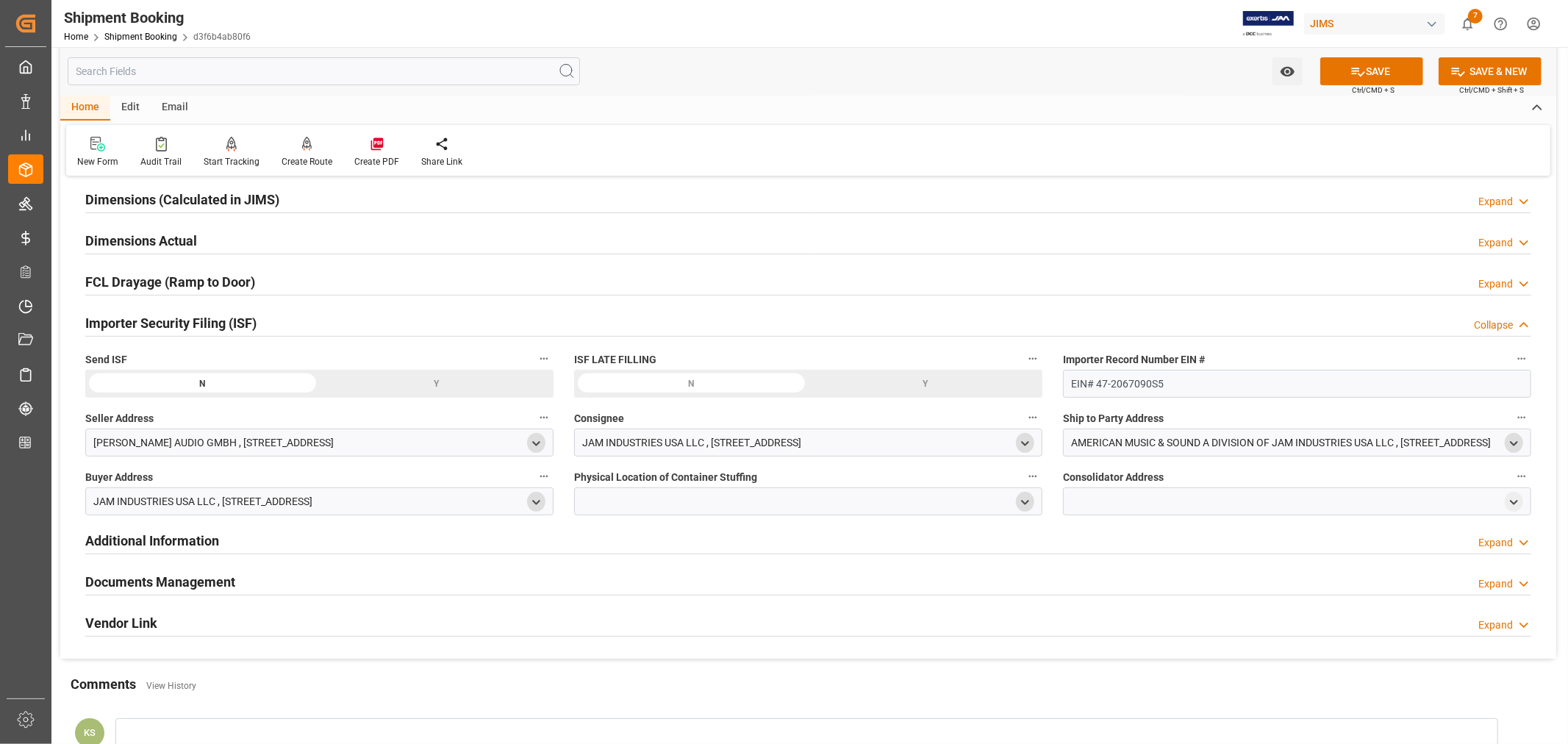
click at [1023, 503] on icon "open menu" at bounding box center [1025, 503] width 13 height 13
click at [645, 542] on input at bounding box center [786, 544] width 403 height 28
type input "shang"
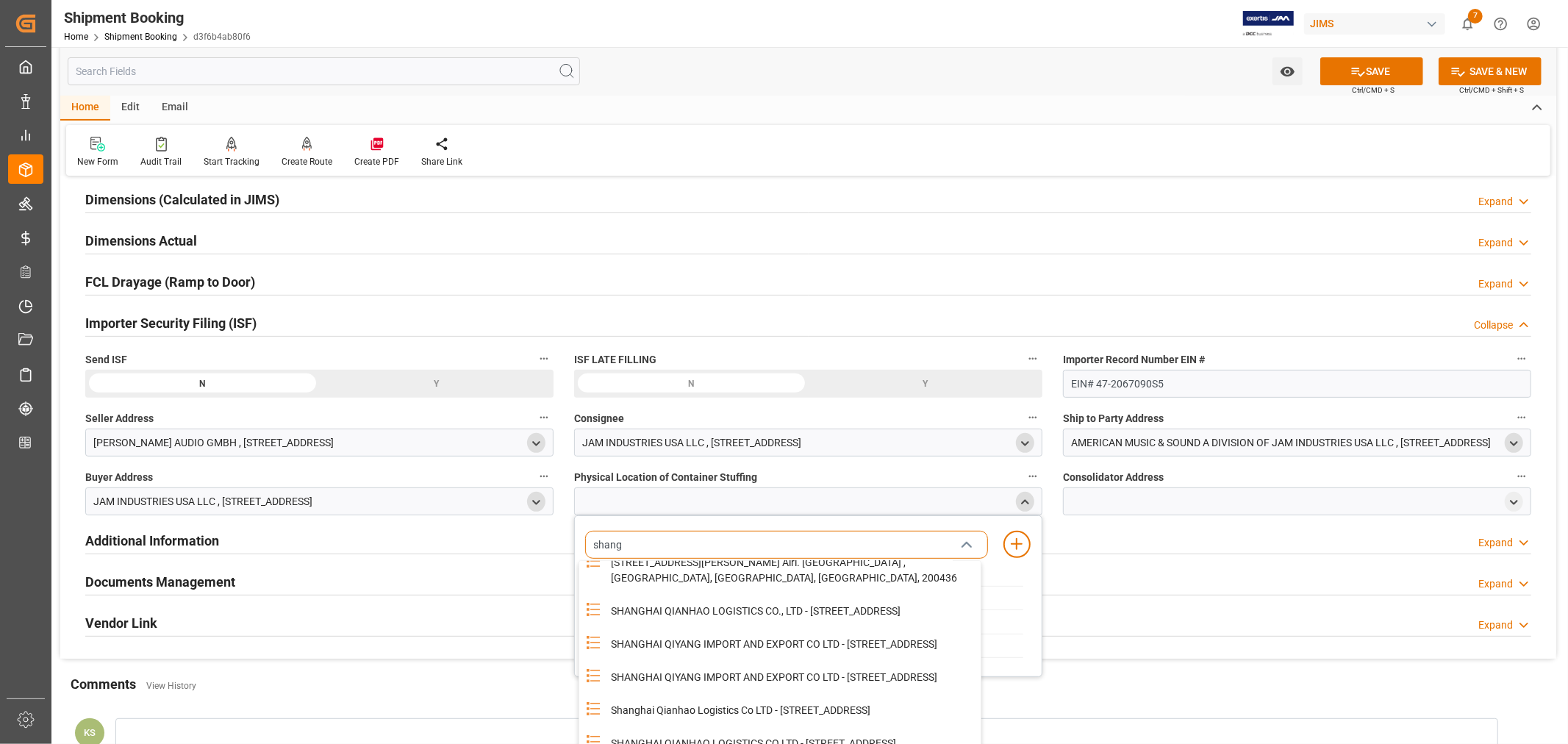
scroll to position [82, 0]
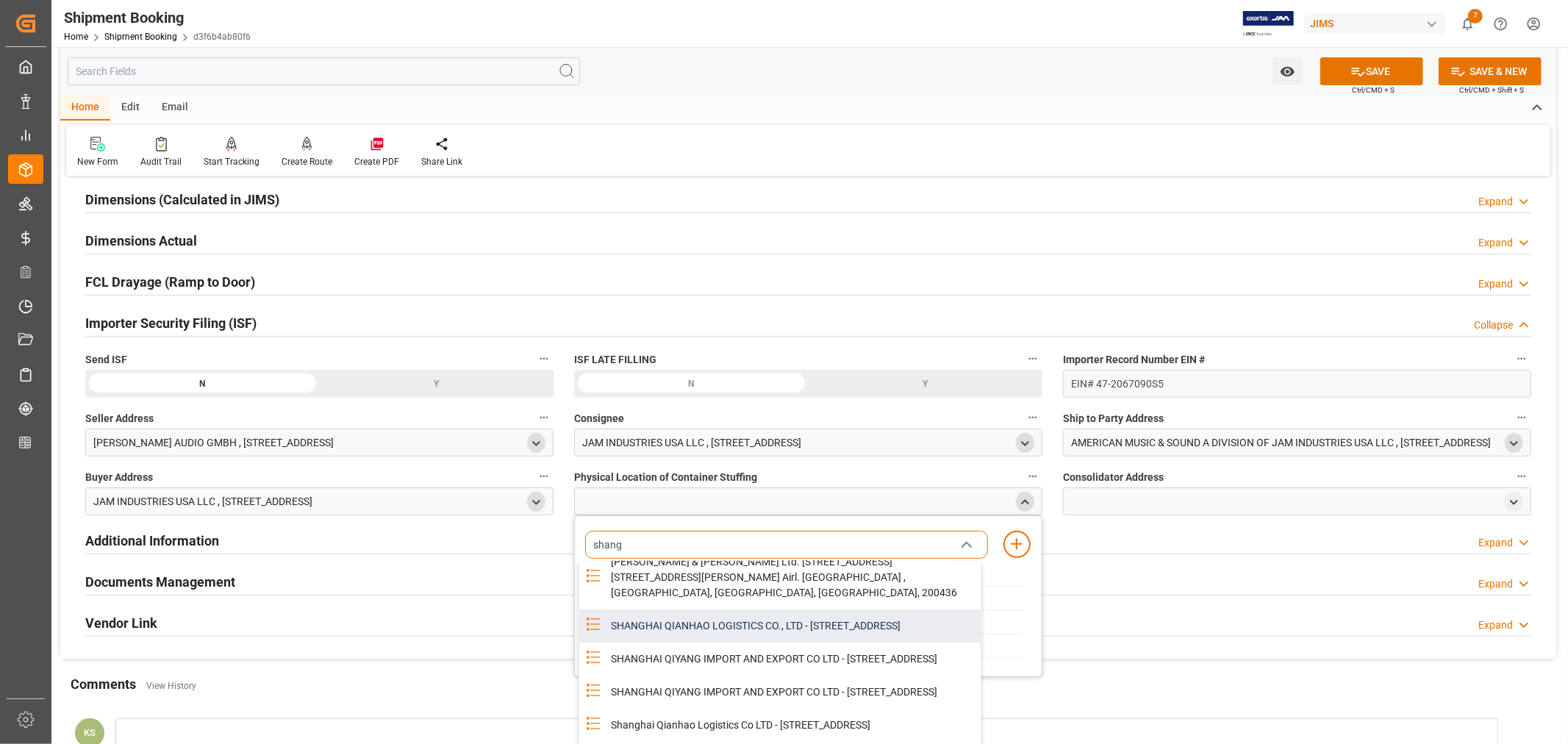
click at [689, 642] on div "SHANGHAI QIANHAO LOGISTICS CO., LTD - ROOM 104 BUILDING 3 NO.530 TEAM 5 PANNAN …" at bounding box center [791, 625] width 379 height 33
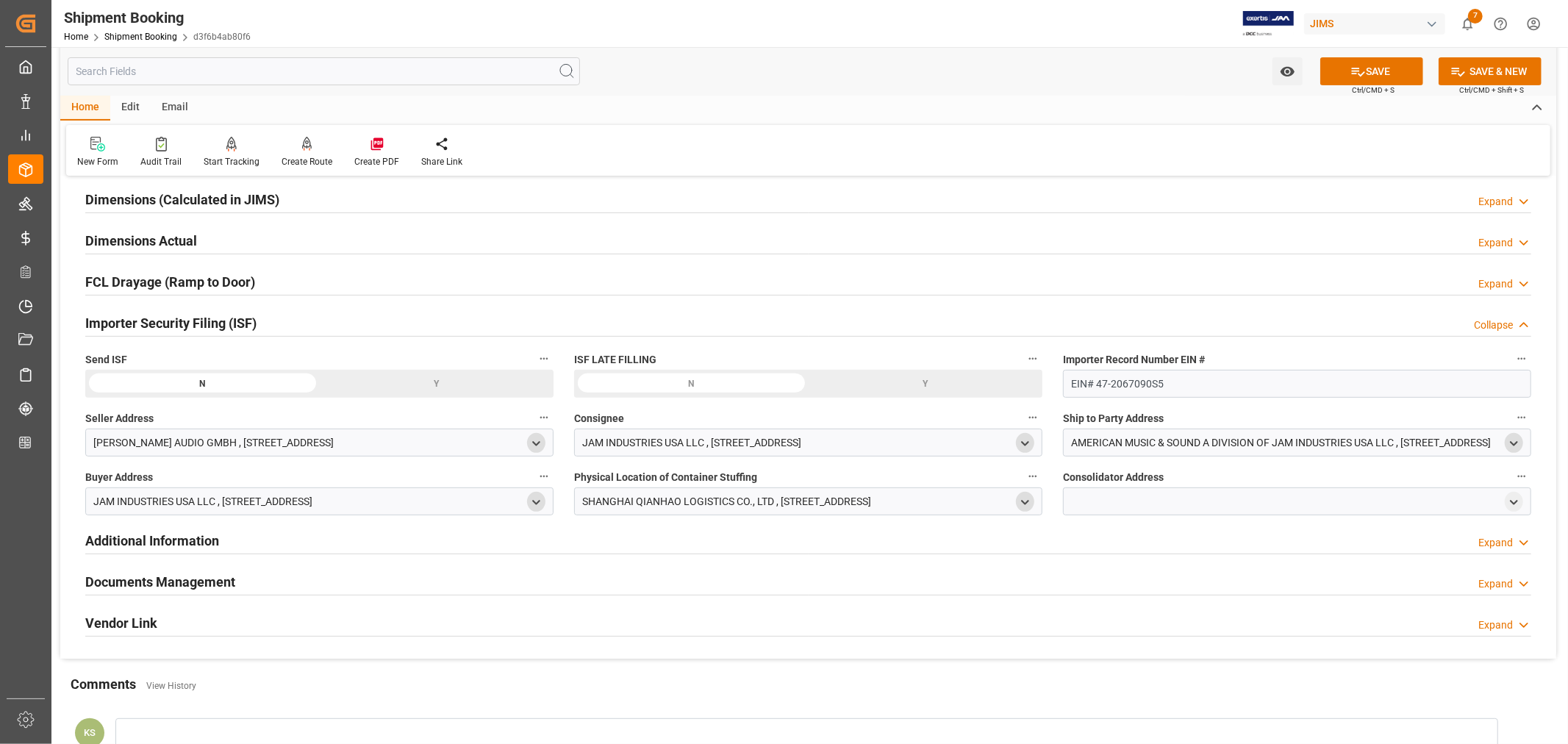
click at [1026, 500] on icon "open menu" at bounding box center [1025, 503] width 13 height 13
click at [1026, 500] on polyline "close menu" at bounding box center [1025, 501] width 6 height 3
click at [1519, 502] on icon "open menu" at bounding box center [1514, 503] width 13 height 13
click at [1154, 542] on input at bounding box center [1276, 544] width 403 height 28
type input "shan"
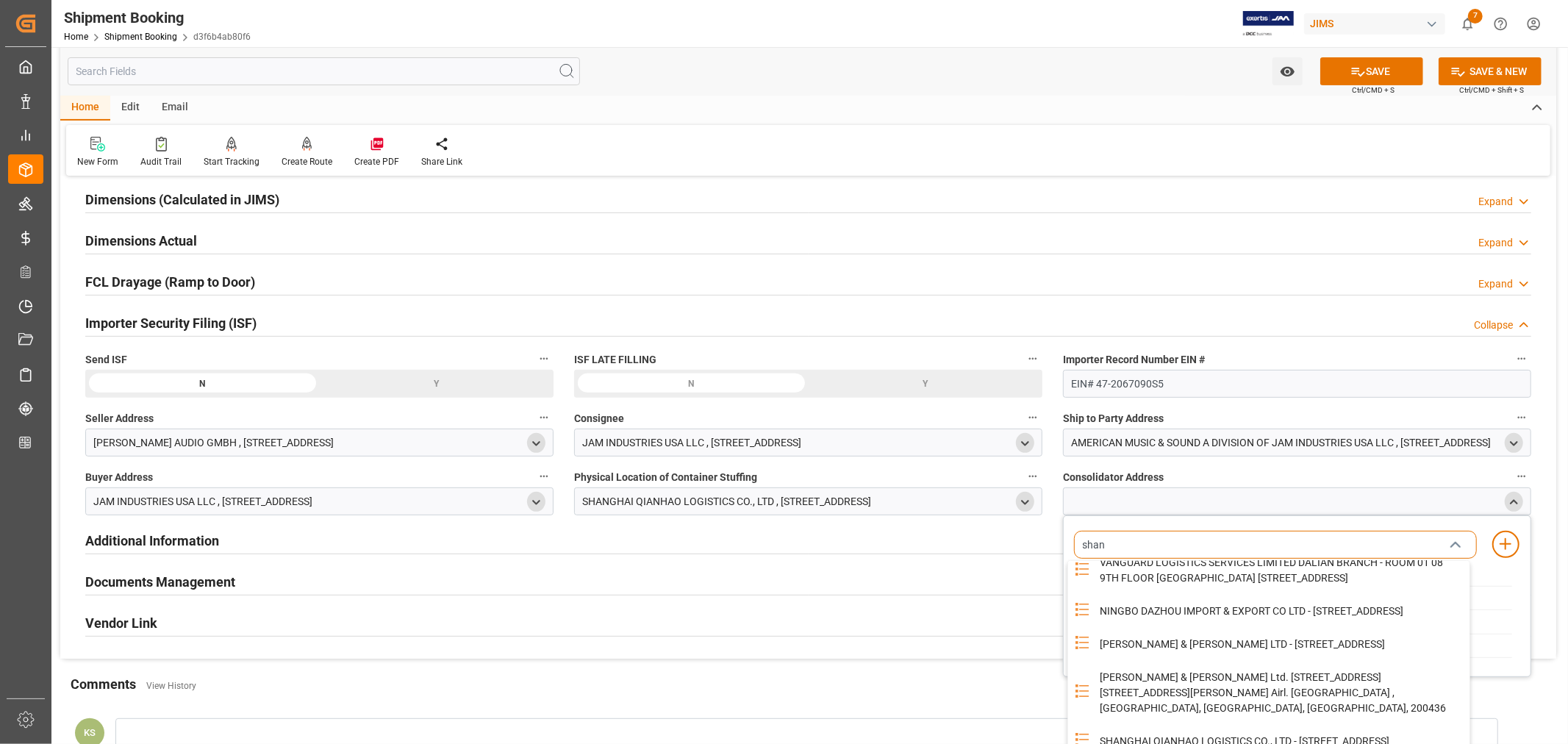
scroll to position [245, 0]
click at [1213, 725] on div "SHANGHAI QIANHAO LOGISTICS CO., LTD - ROOM 104 BUILDING 3 NO.530 TEAM 5 PANNAN …" at bounding box center [1280, 741] width 379 height 33
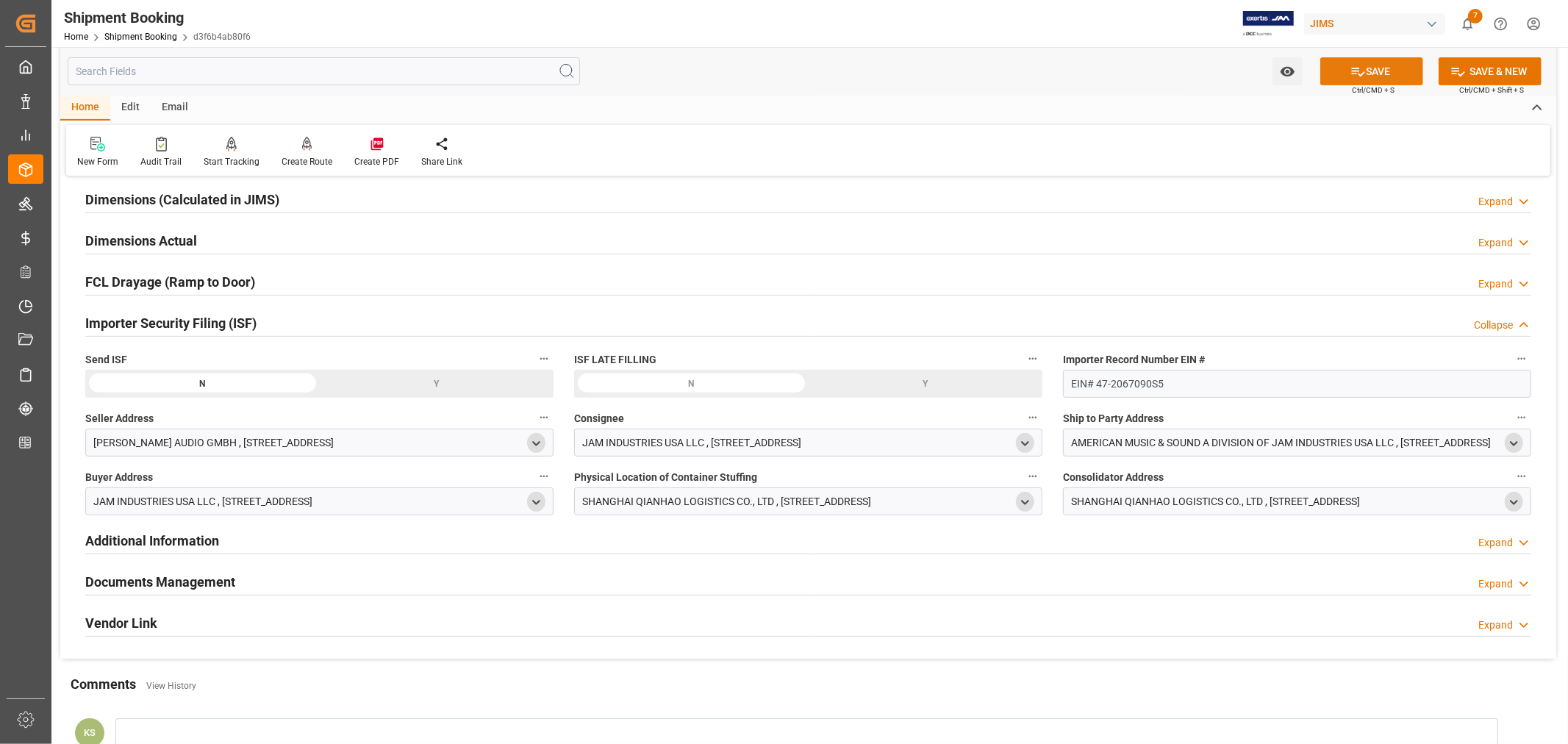
click at [1364, 70] on button "SAVE" at bounding box center [1371, 71] width 103 height 28
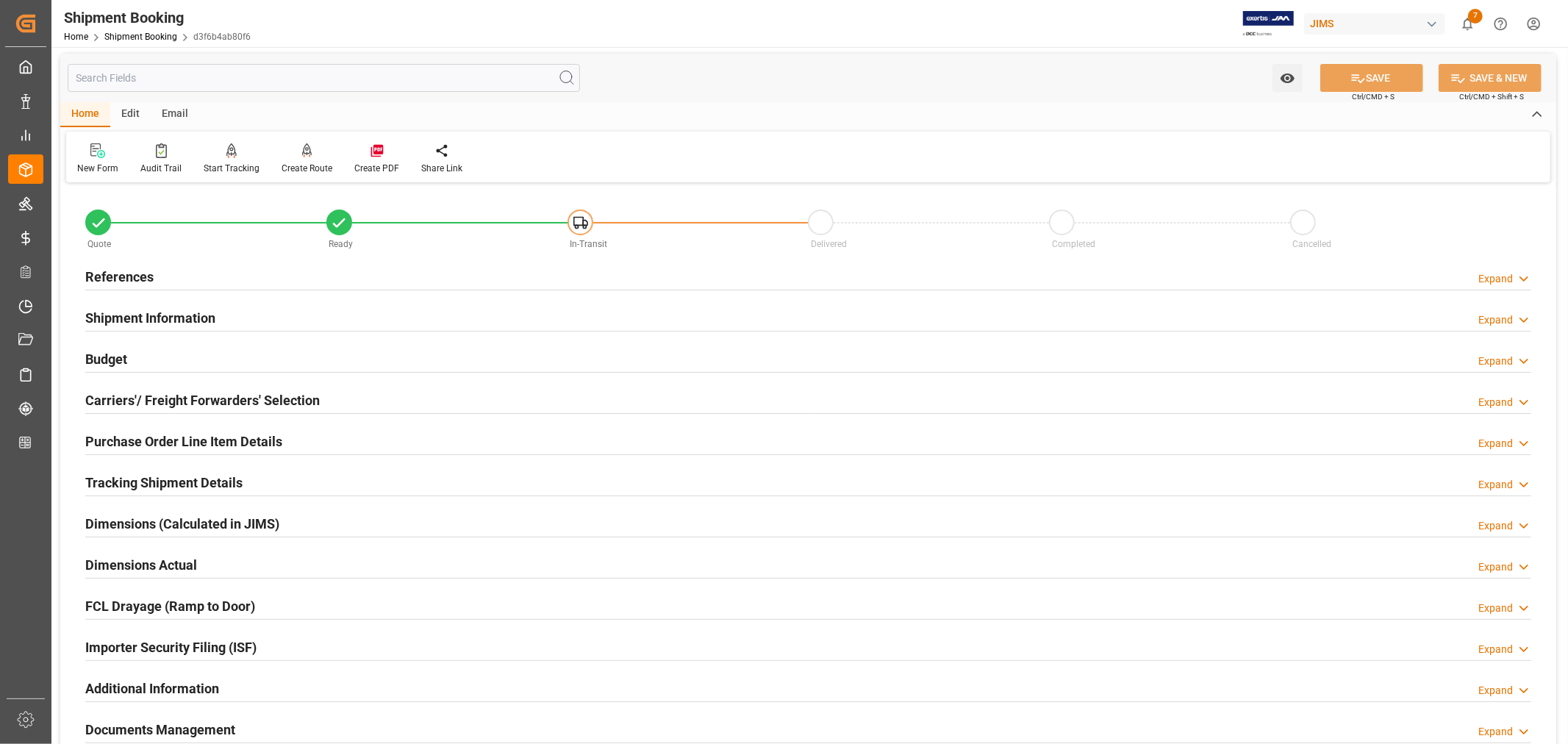
scroll to position [0, 0]
click at [165, 436] on h2 "Purchase Order Line Item Details" at bounding box center [184, 444] width 197 height 20
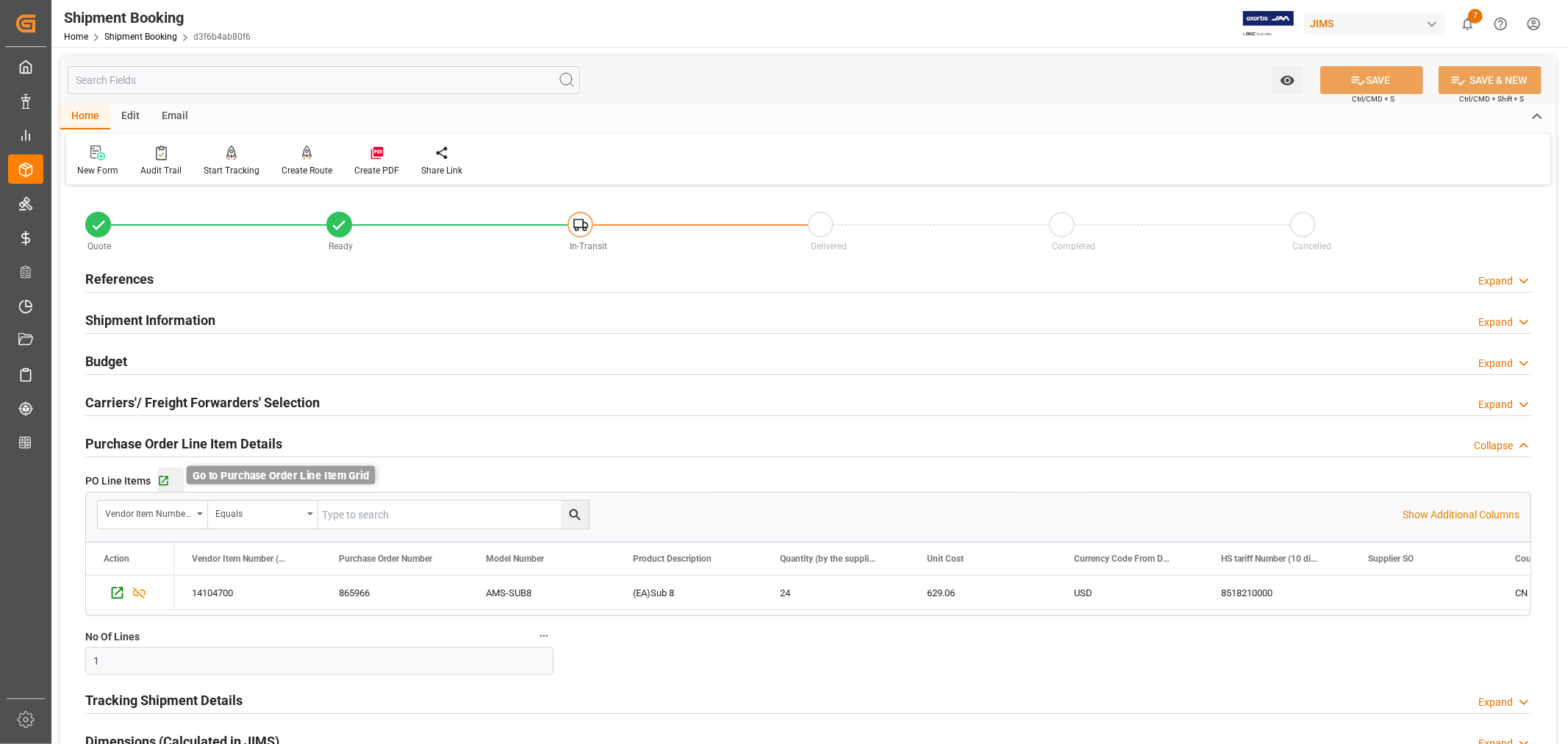
click at [162, 480] on icon "button" at bounding box center [164, 481] width 13 height 13
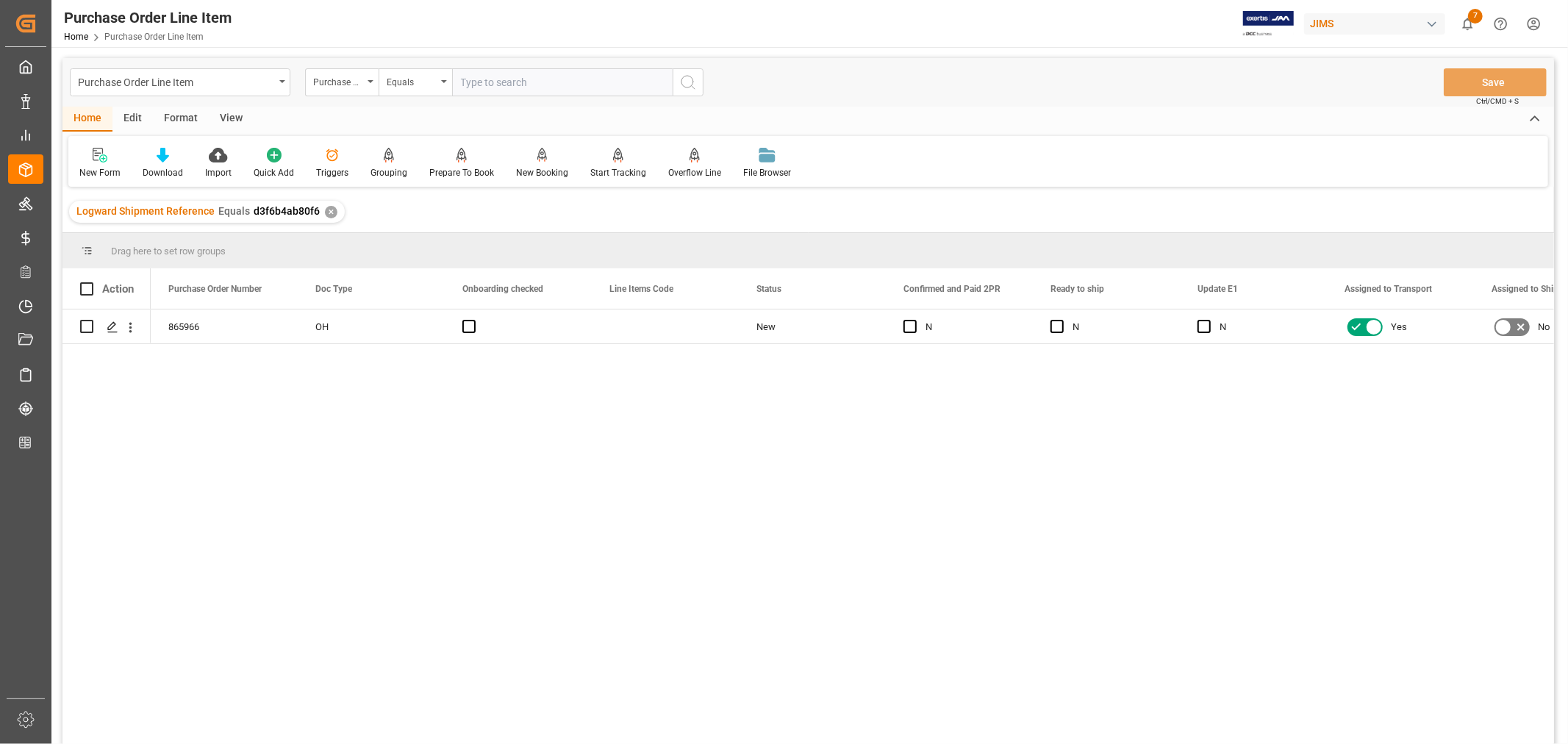
click at [231, 118] on div "View" at bounding box center [231, 119] width 45 height 25
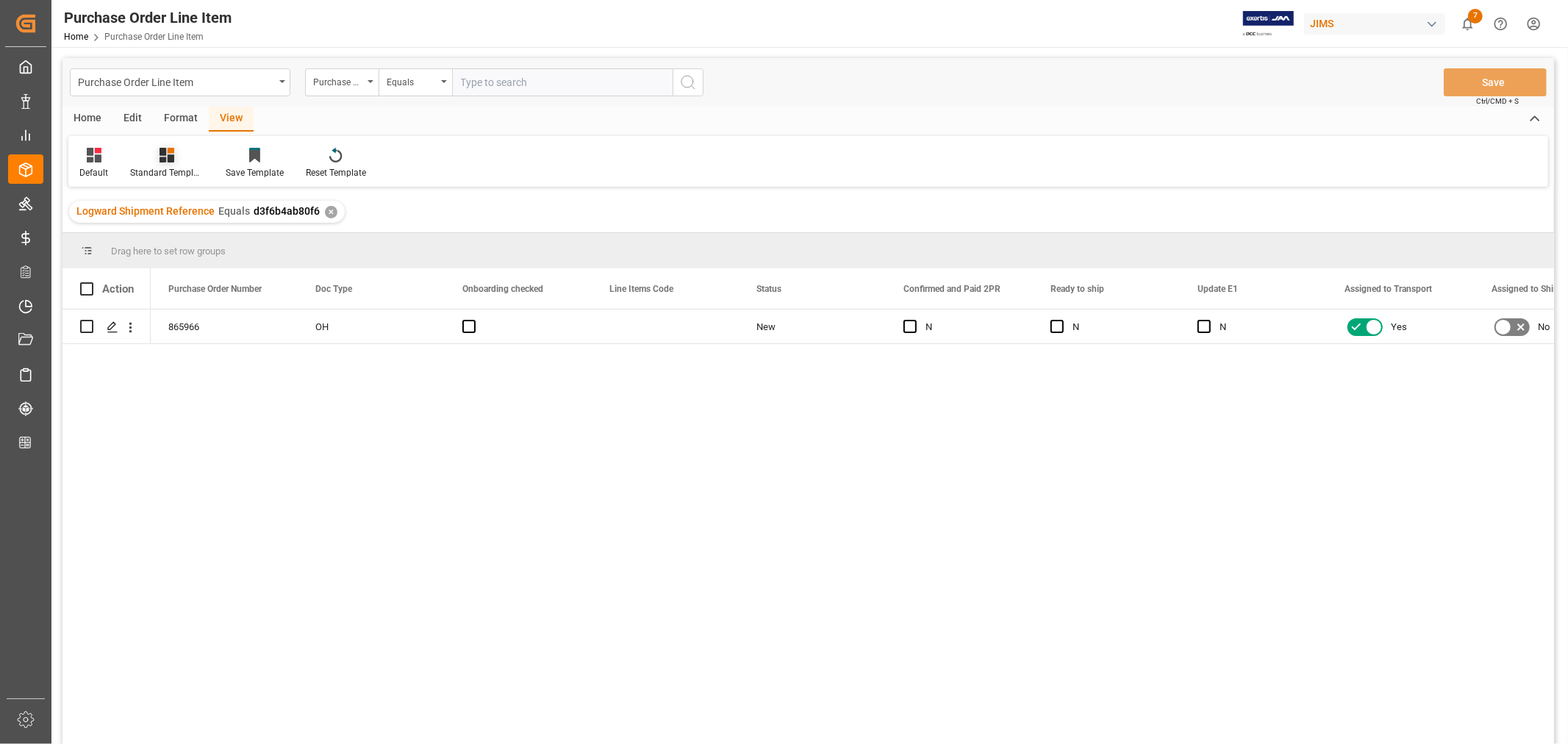
click at [158, 166] on div "Standard Templates" at bounding box center [167, 173] width 74 height 13
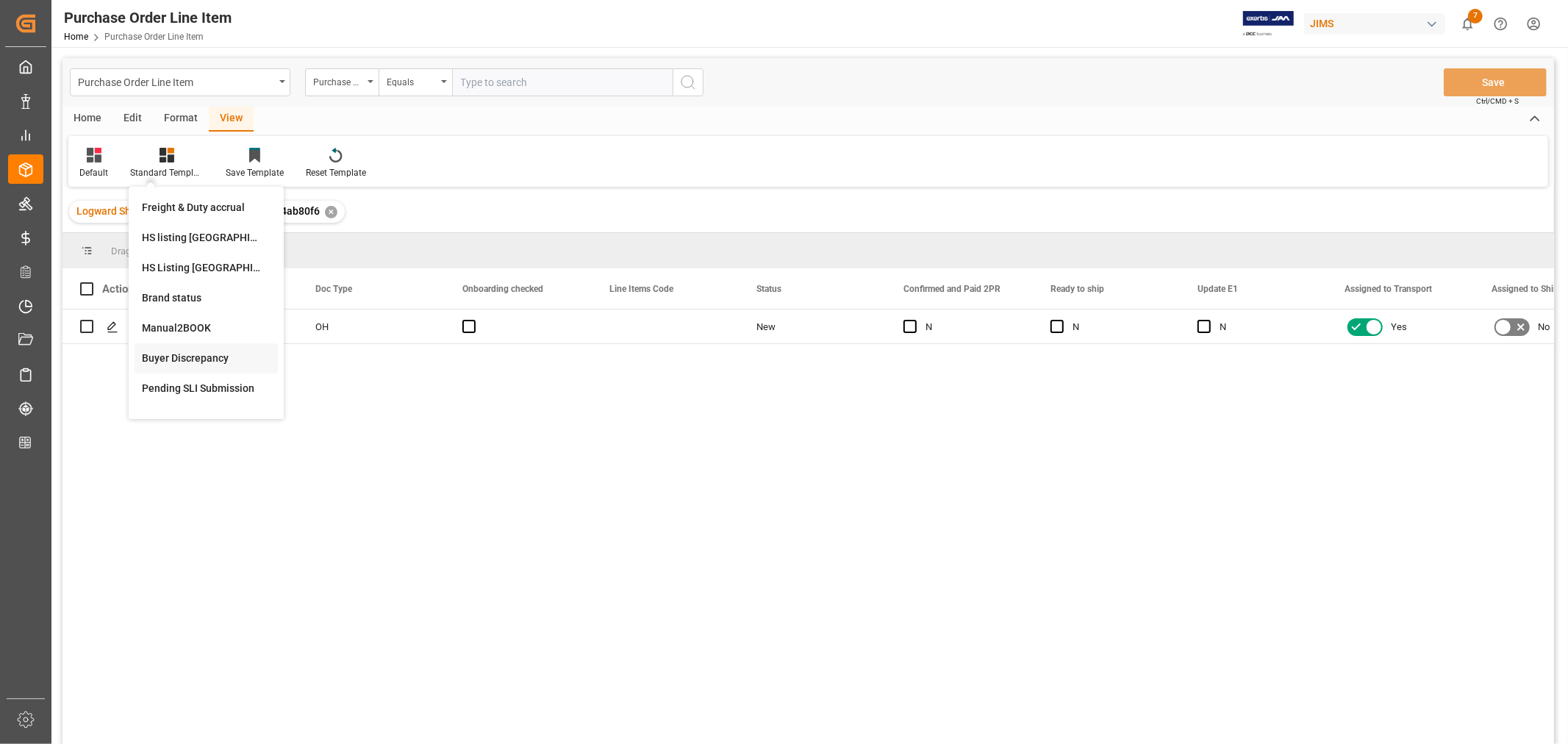
click at [190, 354] on div "Buyer Discrepancy" at bounding box center [206, 358] width 129 height 15
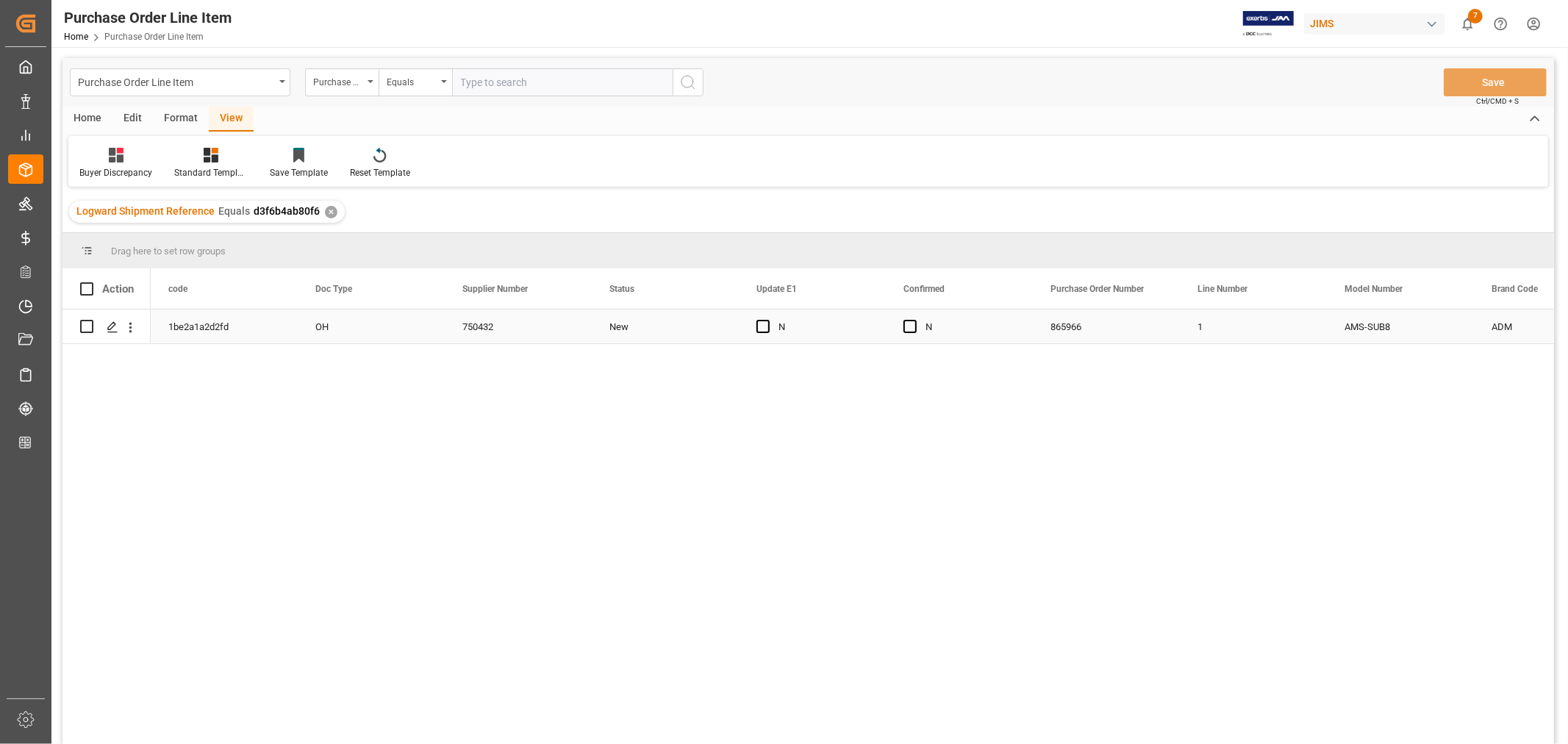
click at [1309, 322] on div "1" at bounding box center [1252, 327] width 147 height 34
click at [136, 167] on div "Buyer Discrepancy" at bounding box center [115, 173] width 73 height 13
click at [129, 239] on div "ISF Manufacturer Template" at bounding box center [155, 238] width 129 height 15
click at [633, 318] on div "Press SPACE to select this row." at bounding box center [665, 327] width 147 height 34
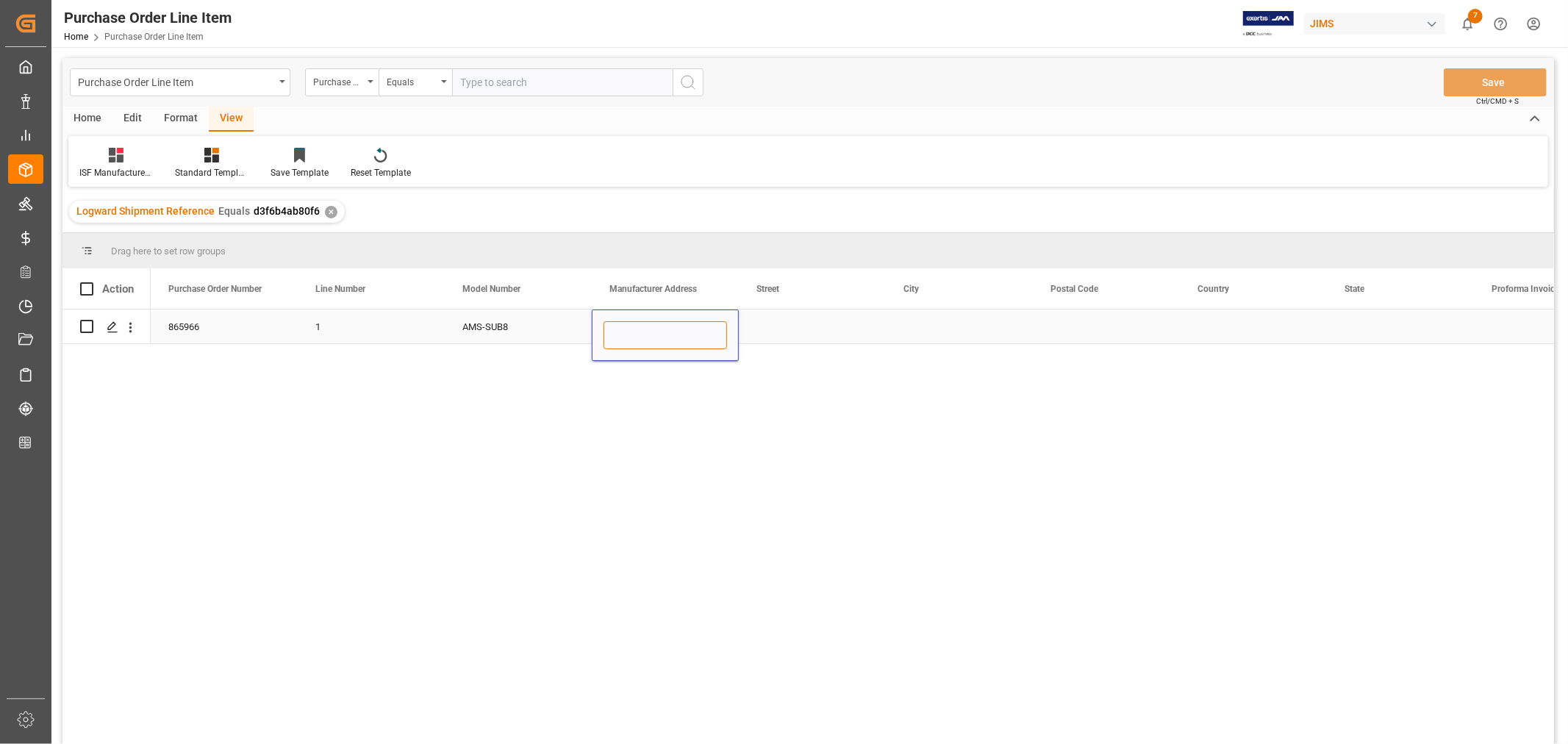
click at [630, 324] on input "Press SPACE to select this row." at bounding box center [665, 335] width 123 height 28
paste input "HANSONG ([GEOGRAPHIC_DATA]) TECHNOLOGY LTD"
type input "HANSONG ([GEOGRAPHIC_DATA]) TECHNOLOGY LTD"
click at [782, 336] on div "Press SPACE to select this row." at bounding box center [811, 327] width 147 height 34
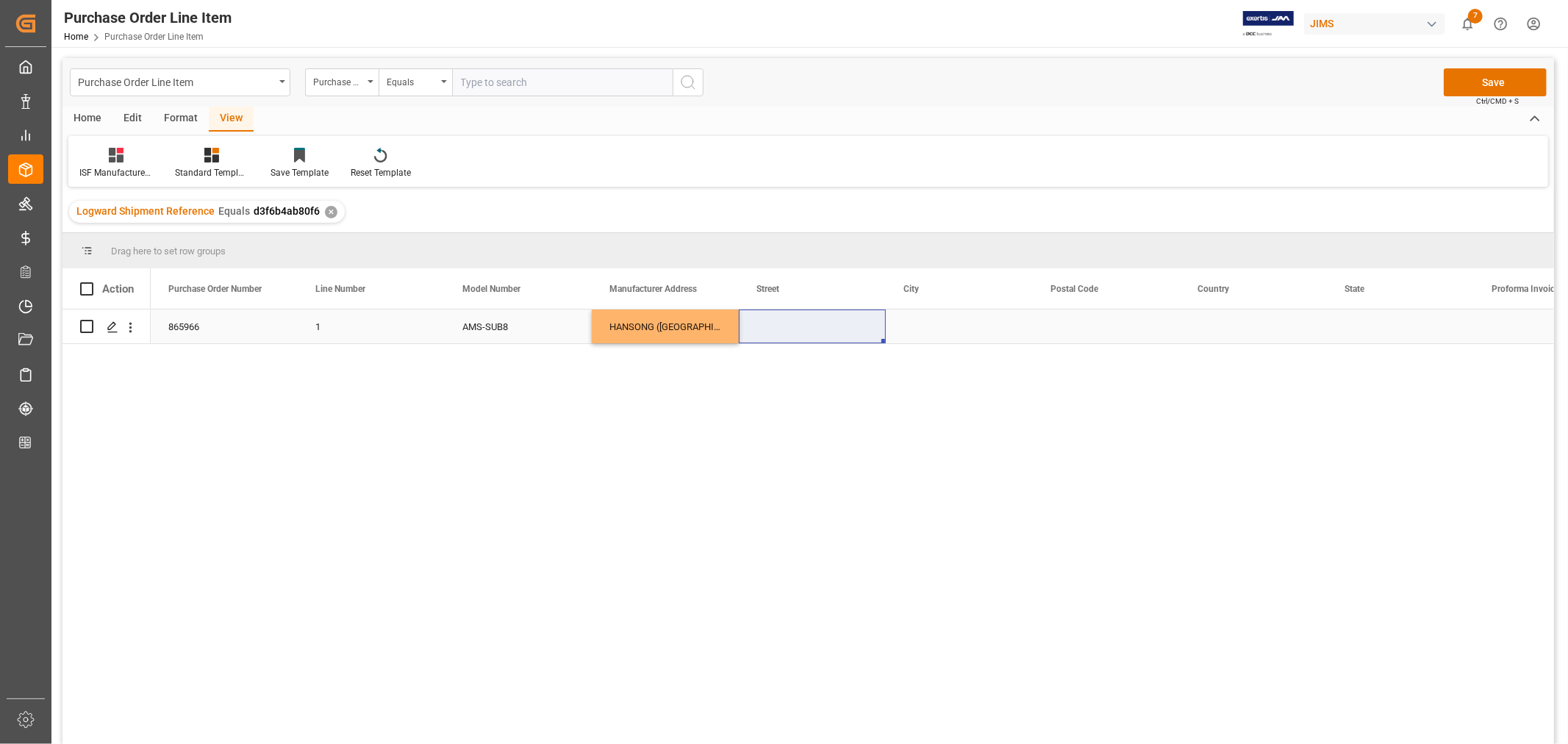
click at [783, 319] on div "Press SPACE to select this row." at bounding box center [811, 327] width 147 height 34
click at [761, 329] on input "Press SPACE to select this row." at bounding box center [811, 335] width 123 height 28
paste input "[STREET_ADDRESS]"
type input "[STREET_ADDRESS]"
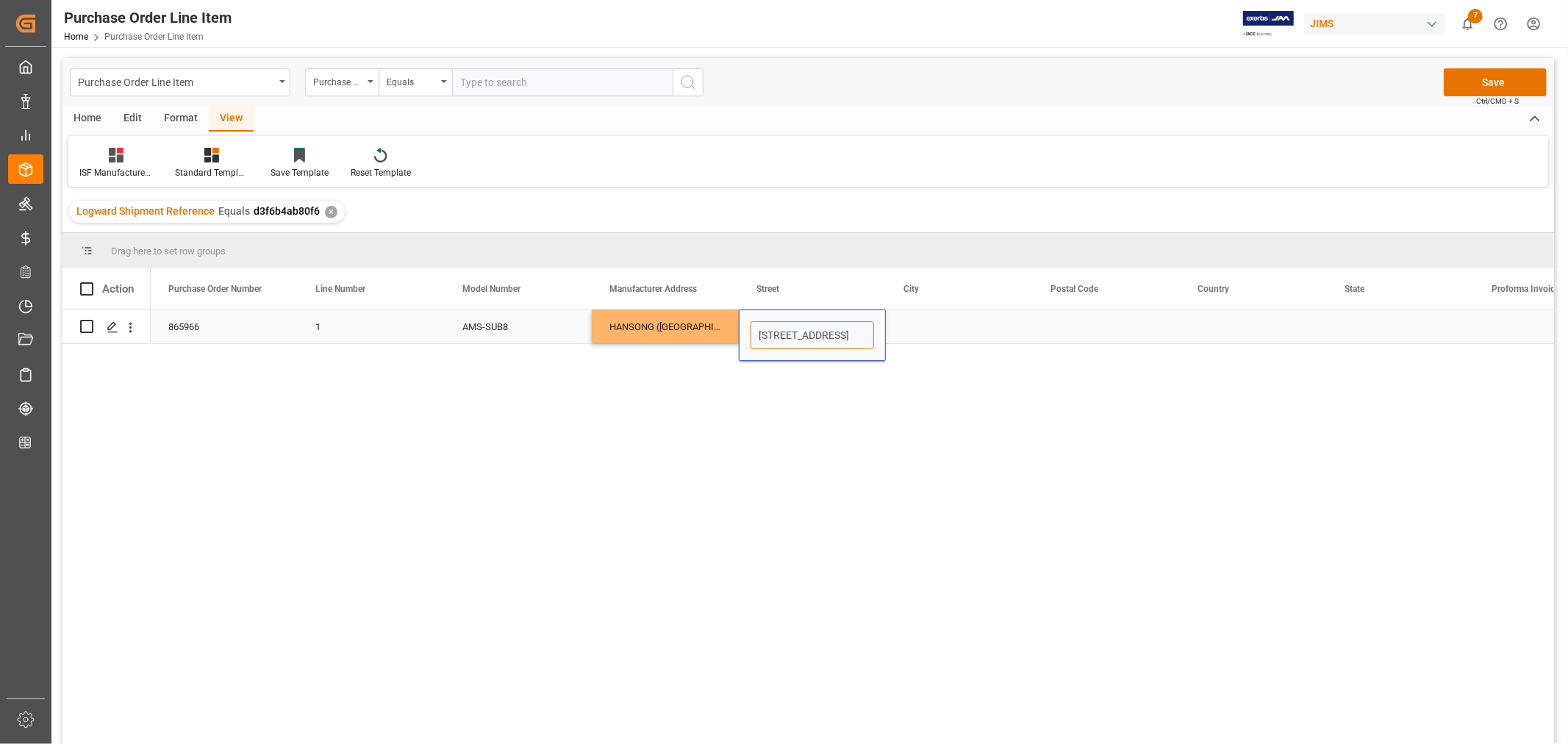
scroll to position [0, 38]
click at [913, 328] on div "Press SPACE to select this row." at bounding box center [959, 327] width 147 height 34
click at [927, 319] on div "Press SPACE to select this row." at bounding box center [959, 327] width 147 height 34
click at [927, 319] on div "Press SPACE to select this row." at bounding box center [959, 327] width 147 height 34
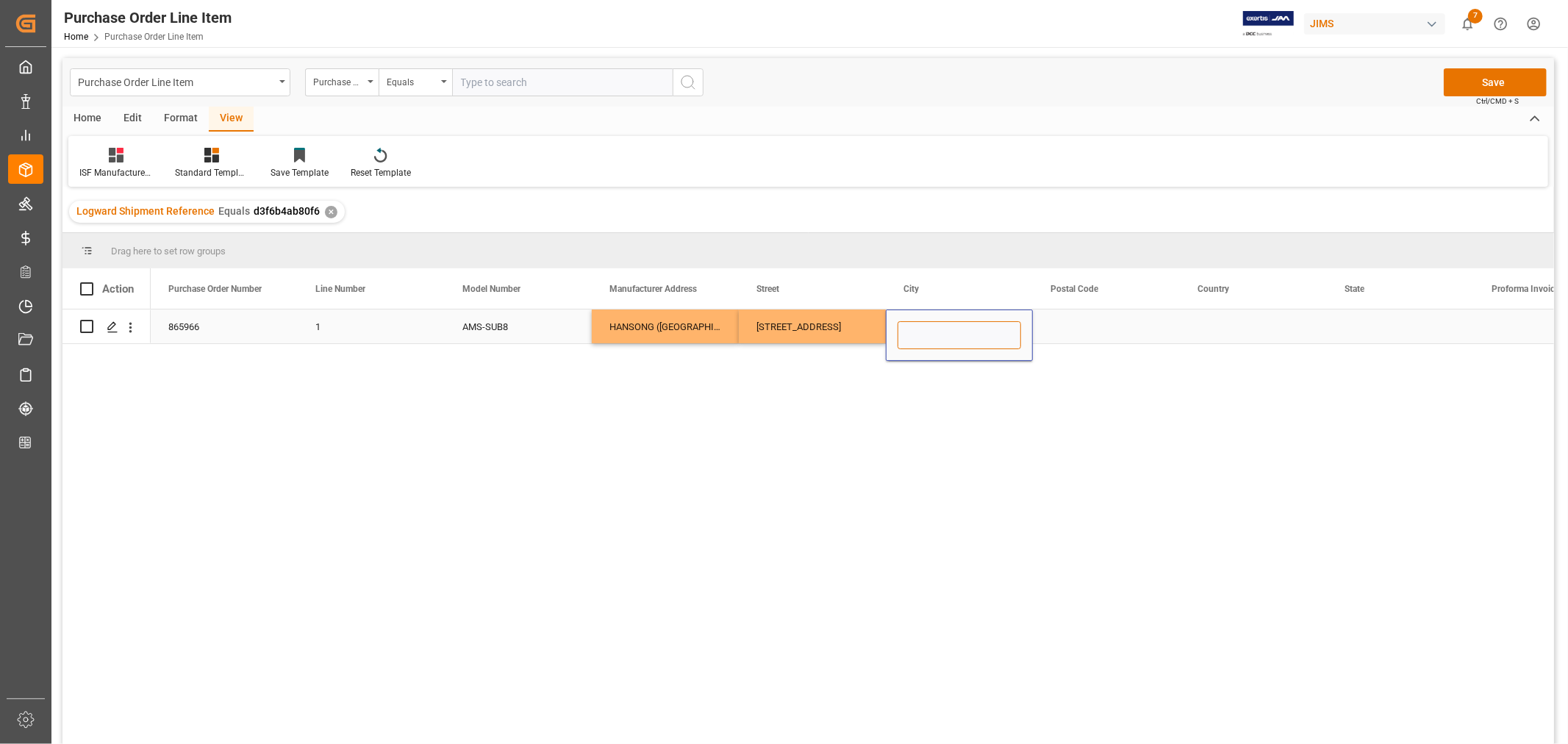
click at [901, 333] on input "Press SPACE to select this row." at bounding box center [959, 335] width 123 height 28
paste input "[GEOGRAPHIC_DATA]"
type input "[GEOGRAPHIC_DATA]"
click at [1082, 324] on div "Press SPACE to select this row." at bounding box center [1106, 327] width 147 height 34
click at [1071, 324] on div "Press SPACE to select this row." at bounding box center [1106, 327] width 147 height 34
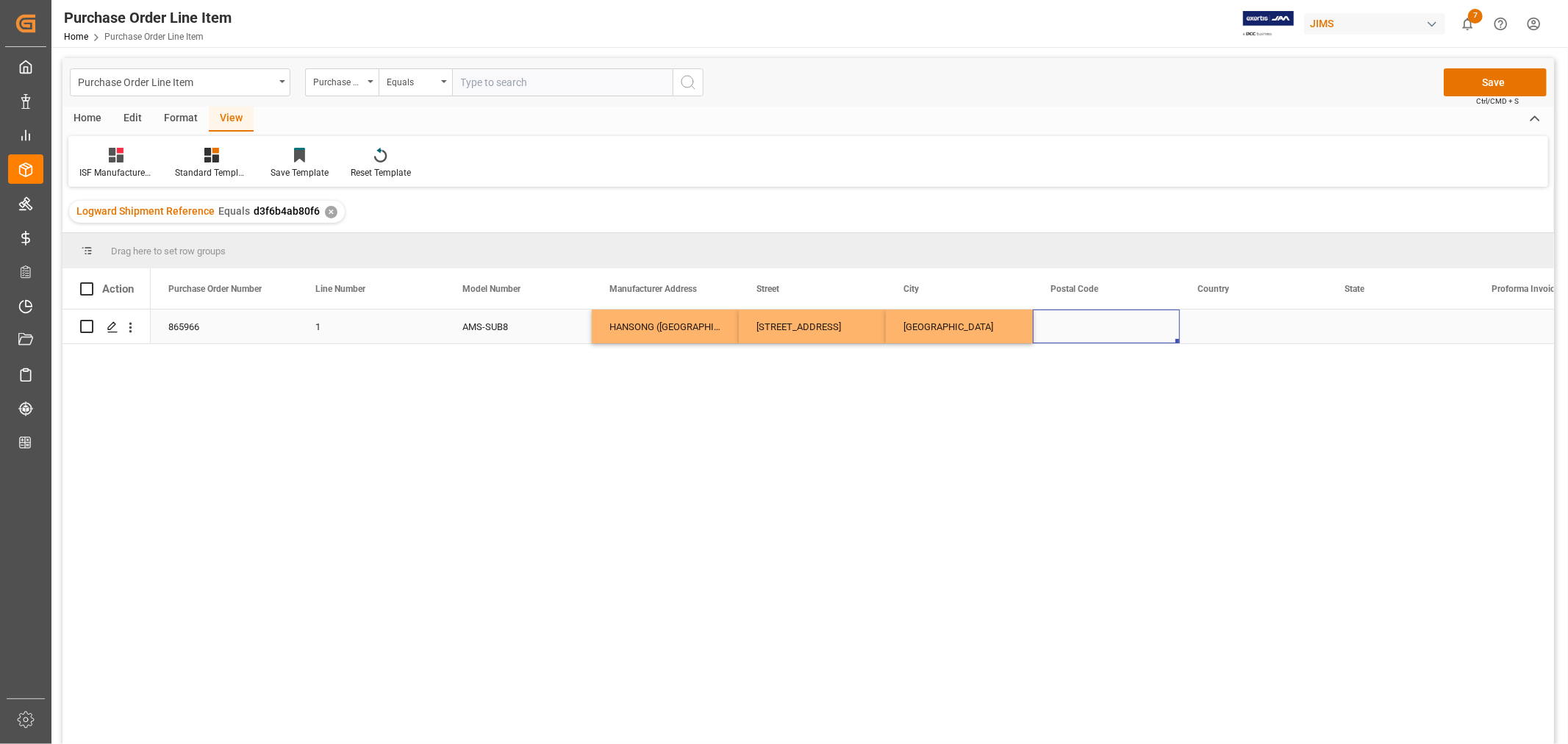
click at [1071, 324] on div "Press SPACE to select this row." at bounding box center [1106, 327] width 147 height 34
click at [1059, 336] on input "Press SPACE to select this row." at bounding box center [1106, 335] width 123 height 28
paste input "211100"
type input "211100"
click at [1200, 324] on div "Press SPACE to select this row." at bounding box center [1252, 327] width 147 height 34
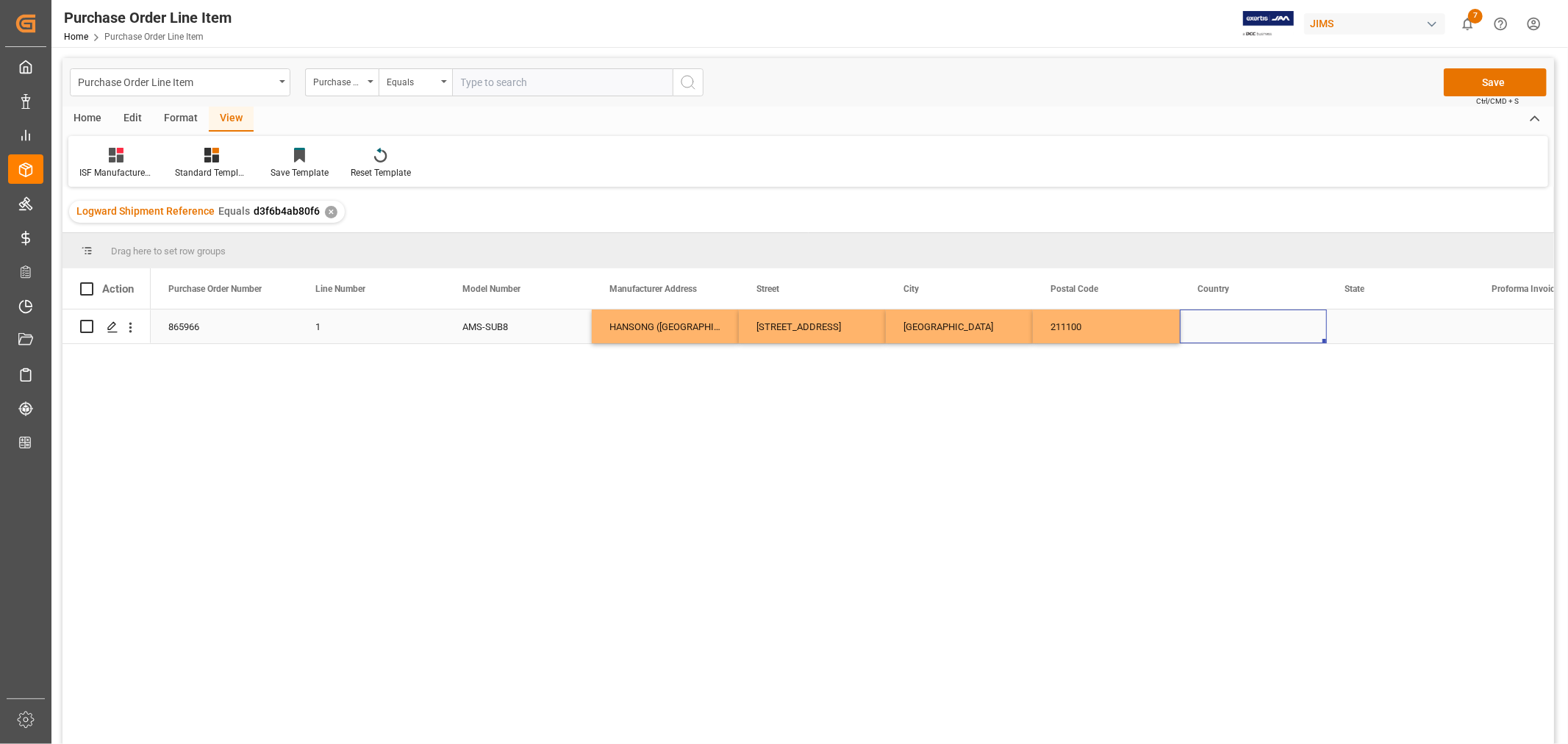
click at [1202, 324] on div "Press SPACE to select this row." at bounding box center [1252, 327] width 147 height 34
click at [1200, 327] on input "Press SPACE to select this row." at bounding box center [1252, 335] width 123 height 28
type input "CN"
click at [1341, 332] on div "Press SPACE to select this row." at bounding box center [1400, 327] width 147 height 34
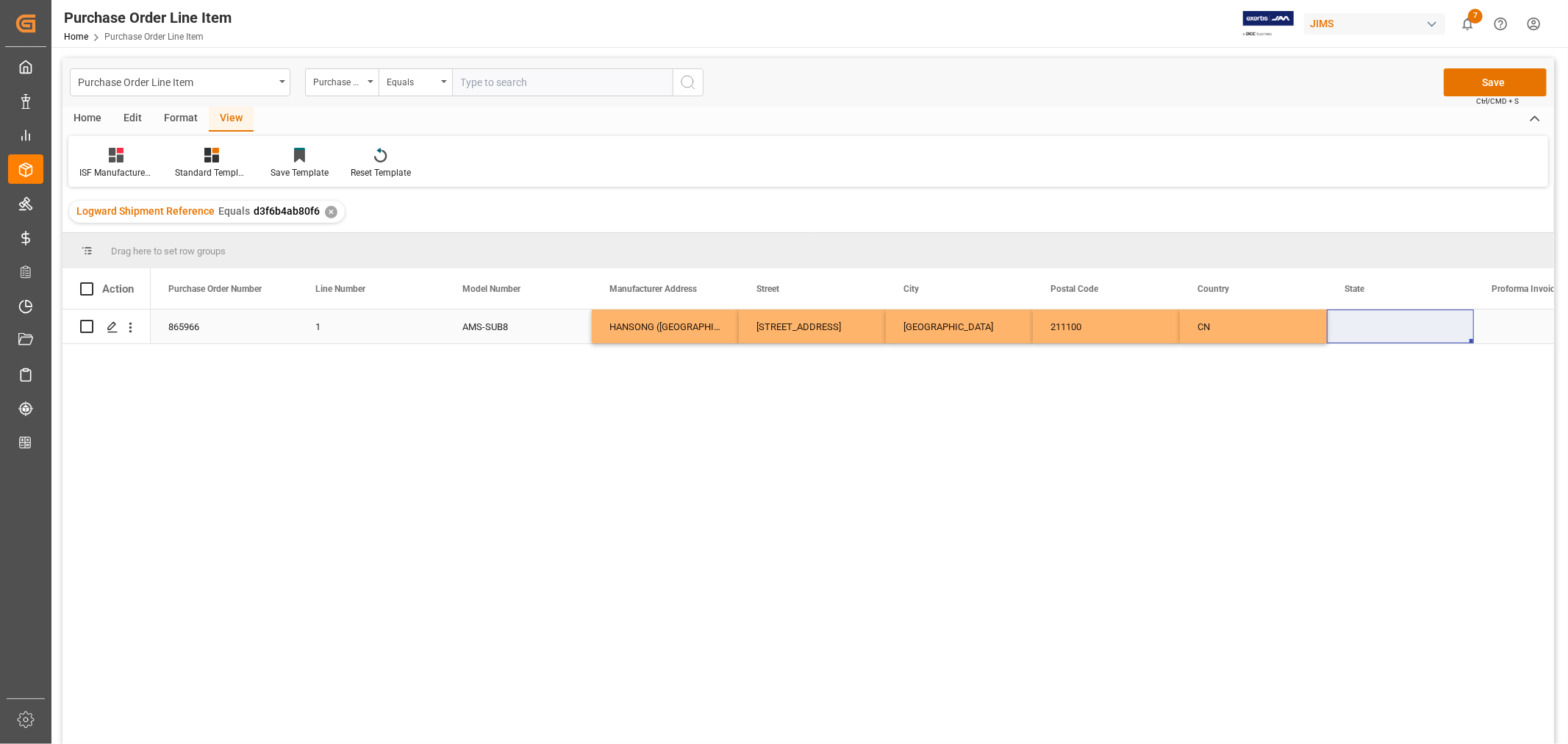
click at [1366, 322] on div "Press SPACE to select this row." at bounding box center [1400, 327] width 147 height 34
click at [1345, 327] on input "Press SPACE to select this row." at bounding box center [1400, 335] width 123 height 28
paste input "[GEOGRAPHIC_DATA]"
type input "[GEOGRAPHIC_DATA]"
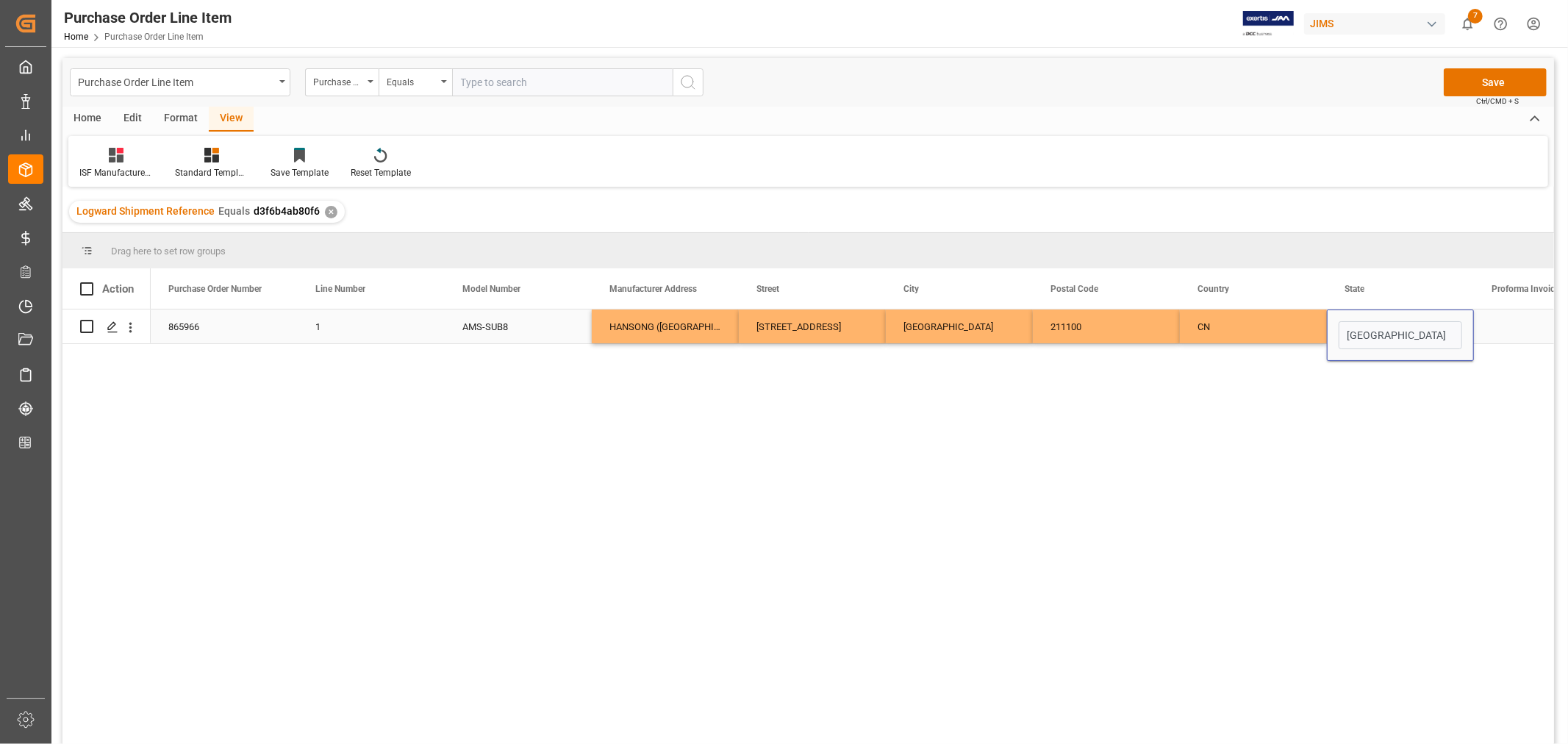
click at [1513, 327] on div "Press SPACE to select this row." at bounding box center [1546, 327] width 147 height 34
click at [1495, 85] on button "Save" at bounding box center [1495, 82] width 103 height 28
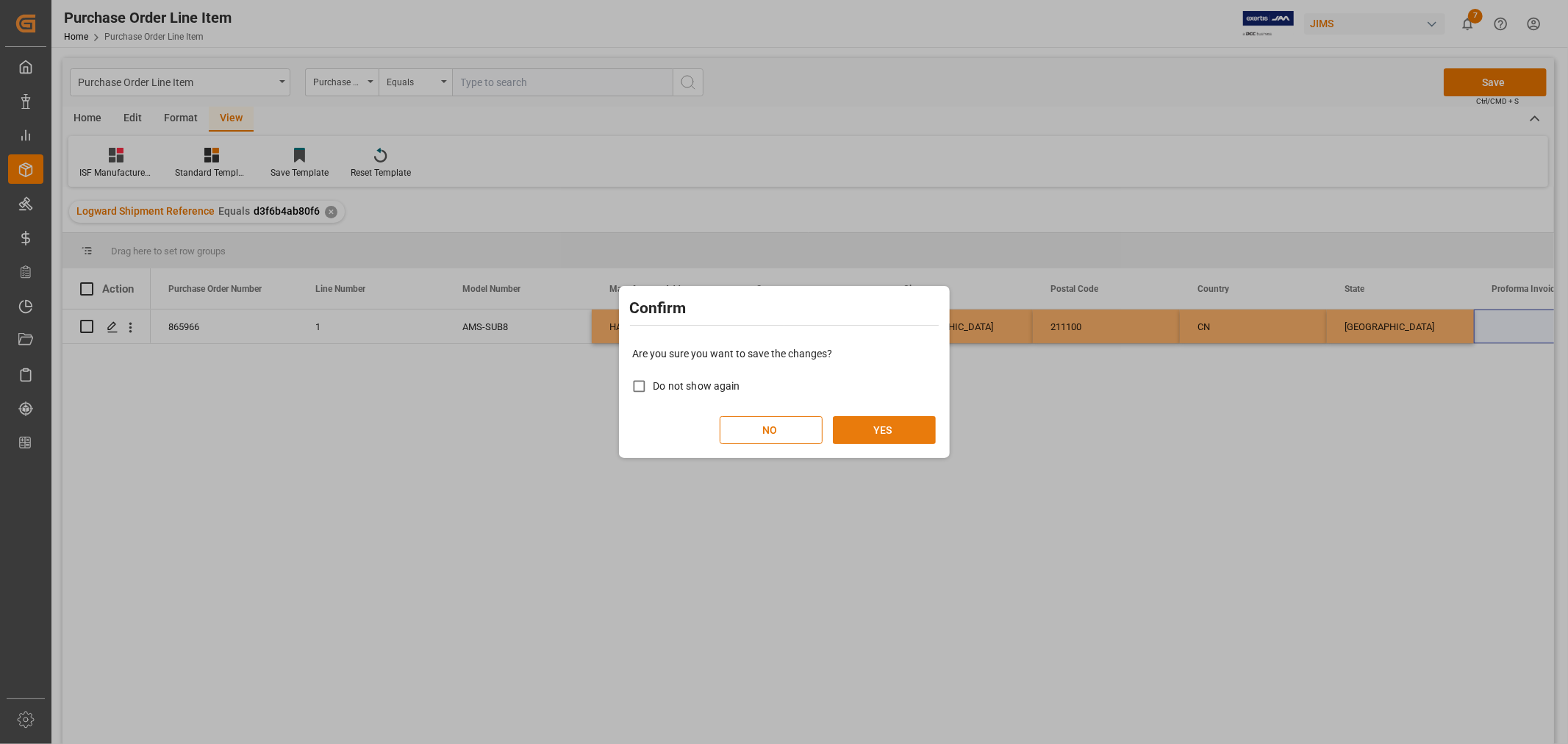
click at [873, 426] on button "YES" at bounding box center [884, 429] width 103 height 28
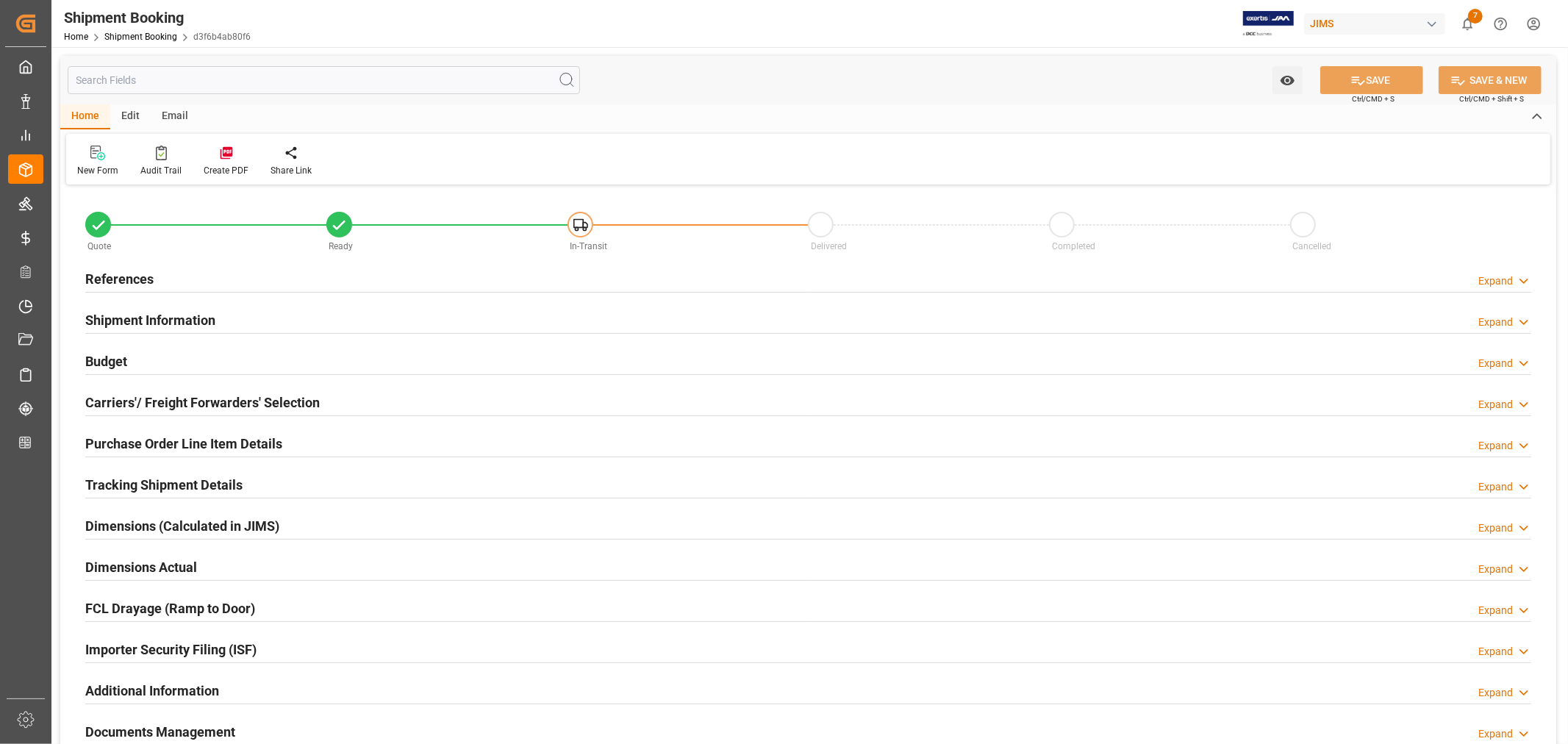
type input "0"
type input "[DATE]"
click at [304, 283] on div "References Expand" at bounding box center [808, 277] width 1446 height 28
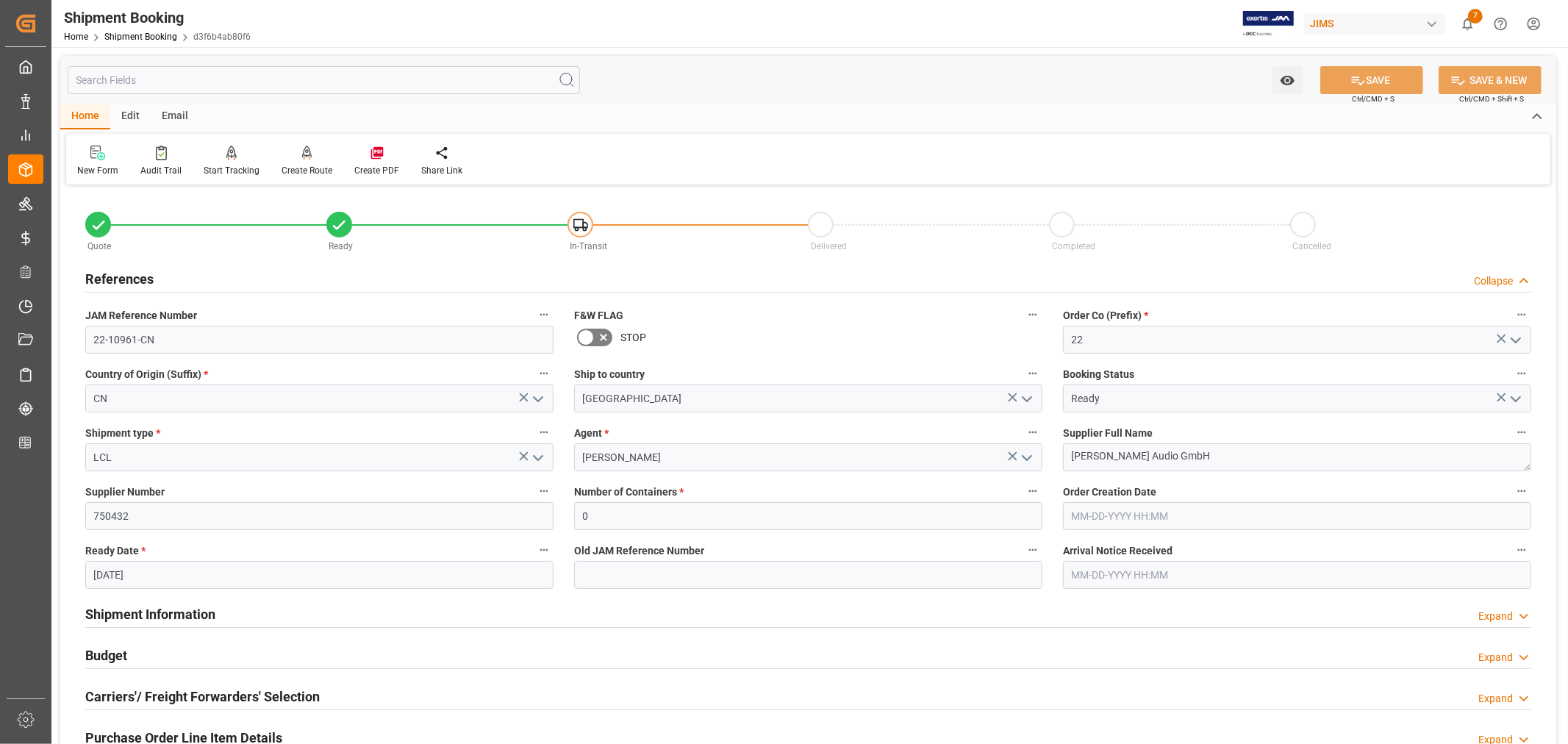
click at [305, 282] on div "References Collapse" at bounding box center [808, 277] width 1446 height 28
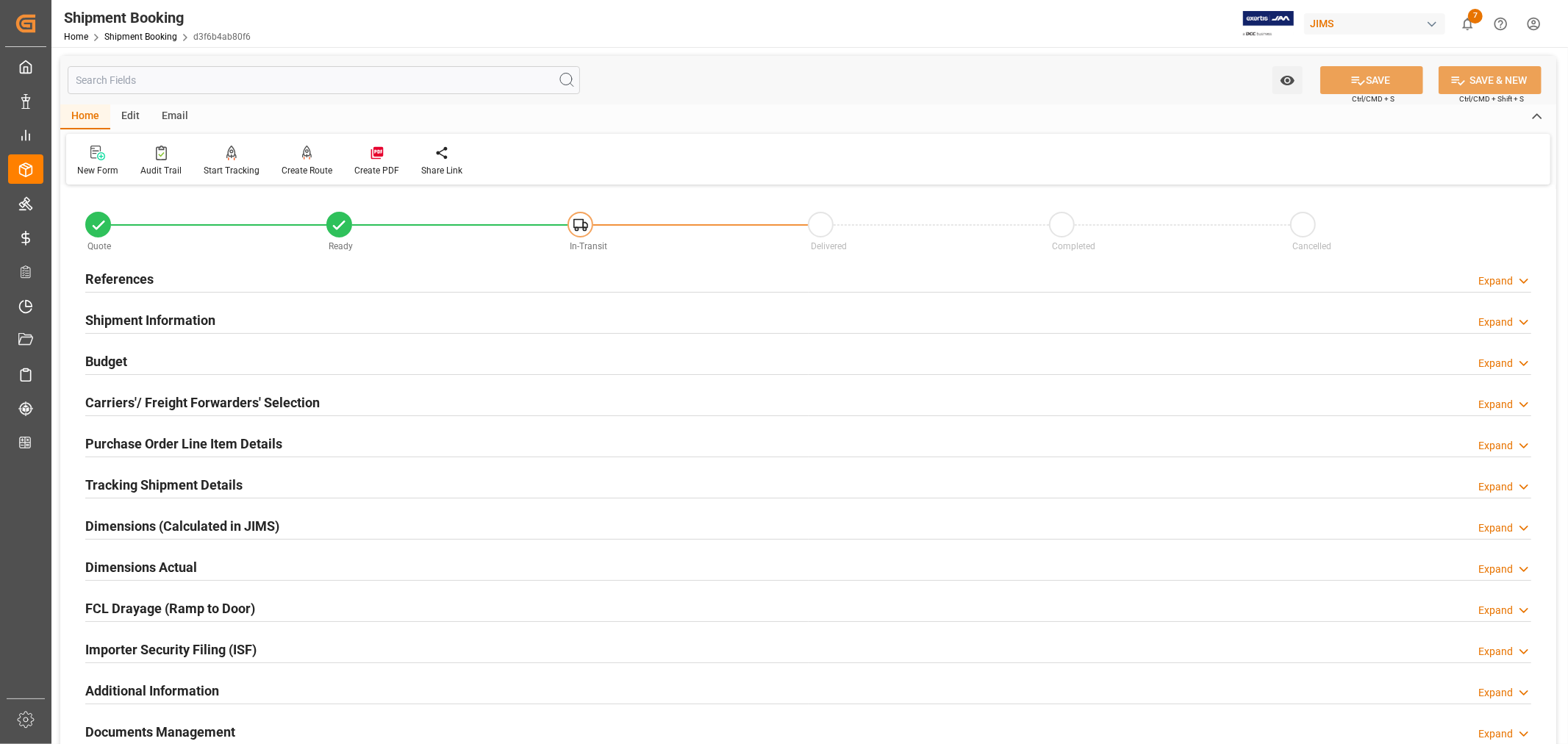
click at [307, 319] on div "Shipment Information Expand" at bounding box center [808, 318] width 1446 height 28
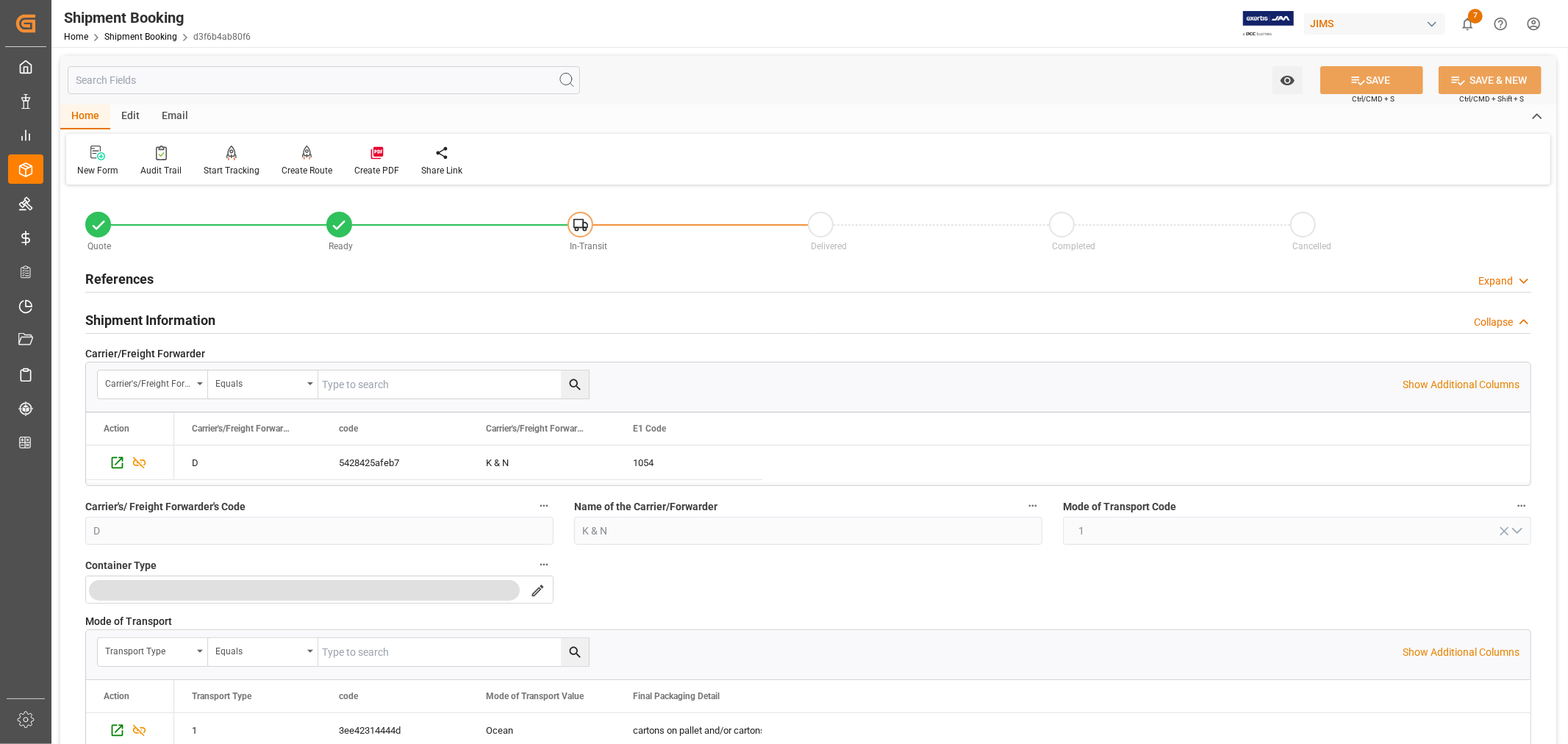
click at [283, 315] on div "Shipment Information Collapse" at bounding box center [808, 318] width 1446 height 28
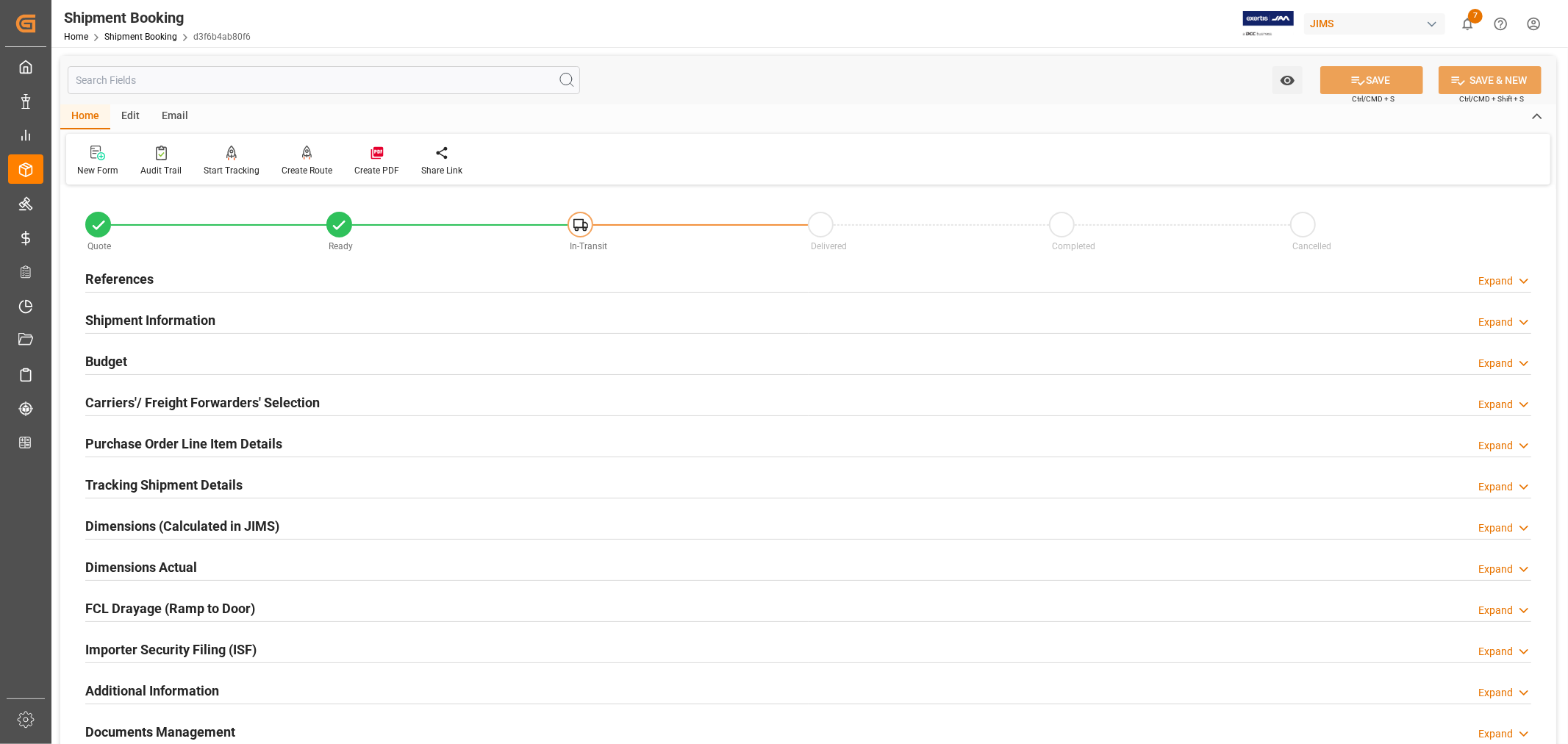
click at [121, 357] on h2 "Budget" at bounding box center [106, 362] width 42 height 20
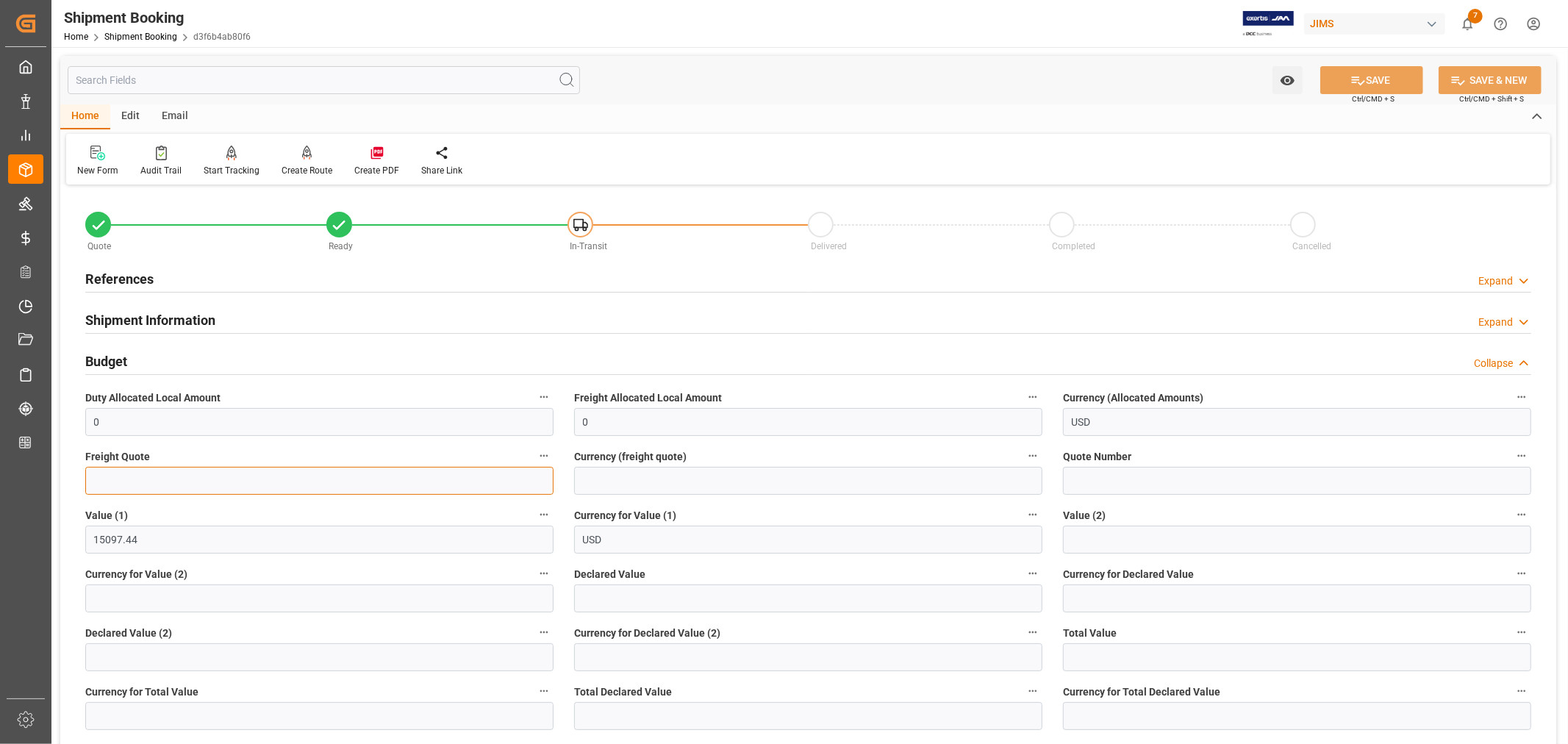
click at [105, 483] on input "text" at bounding box center [319, 480] width 468 height 28
type input "2000"
click at [614, 487] on input at bounding box center [808, 480] width 468 height 28
type input "USD"
click at [1357, 78] on icon at bounding box center [1357, 80] width 15 height 15
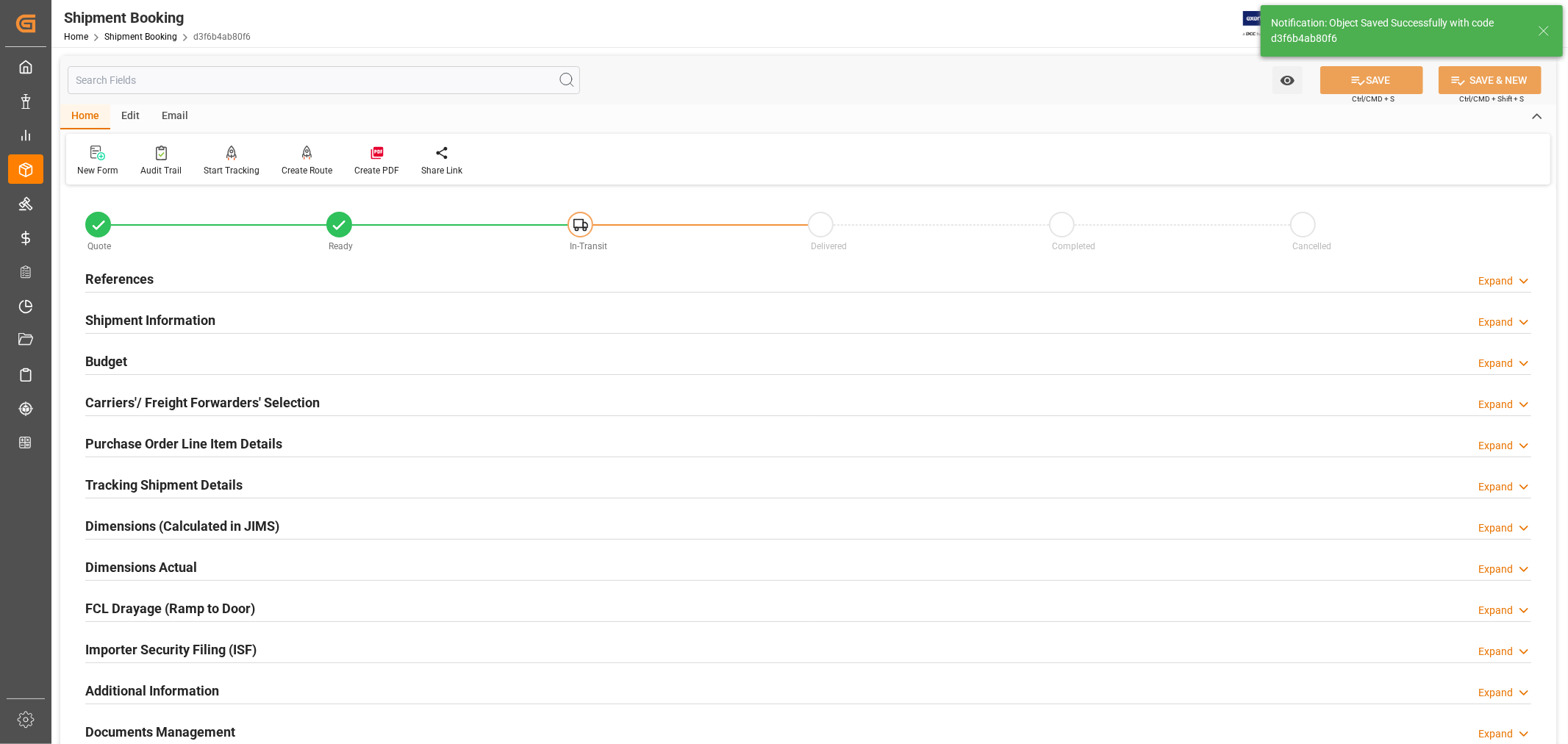
click at [174, 403] on h2 "Carriers'/ Freight Forwarders' Selection" at bounding box center [202, 402] width 235 height 20
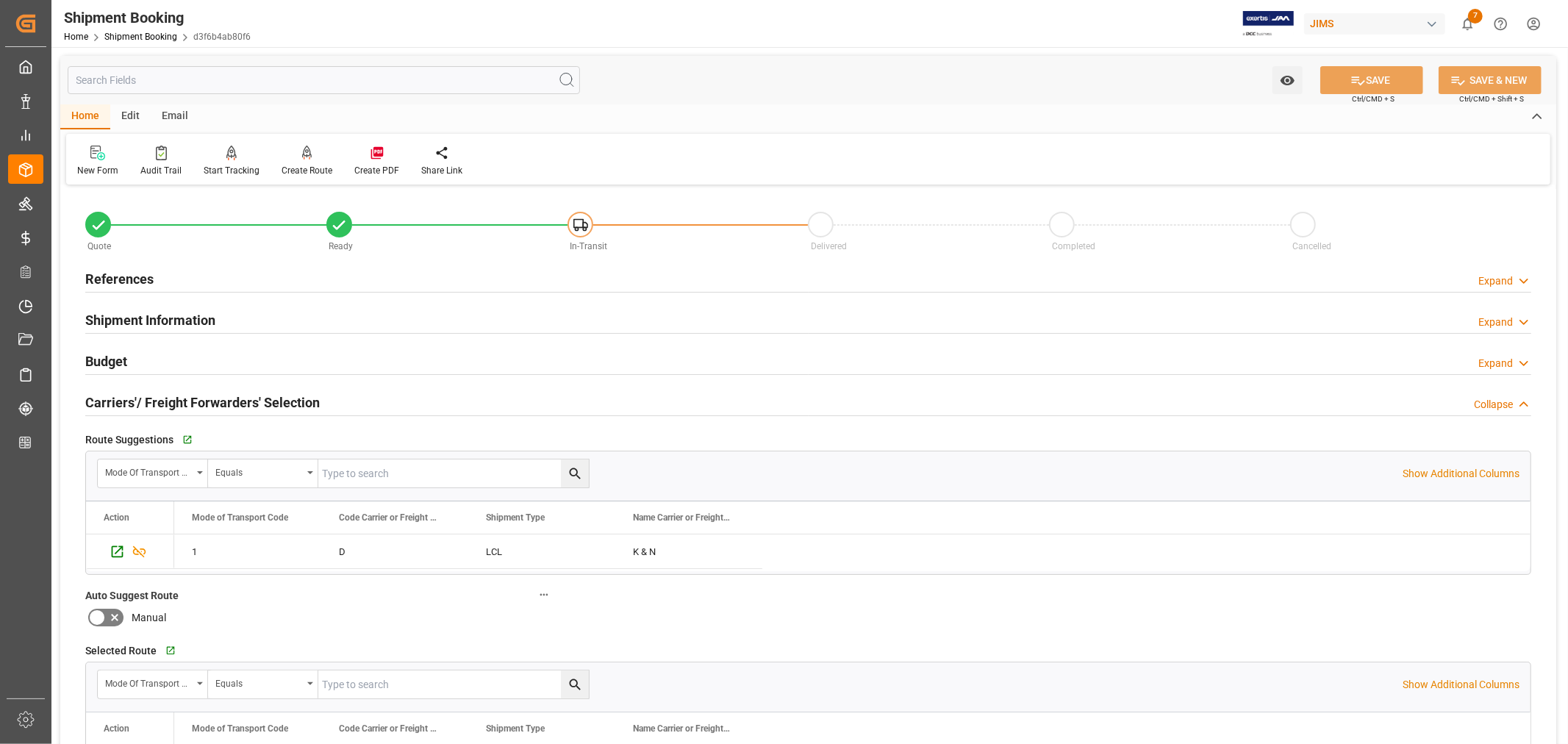
click at [174, 404] on h2 "Carriers'/ Freight Forwarders' Selection" at bounding box center [202, 402] width 235 height 20
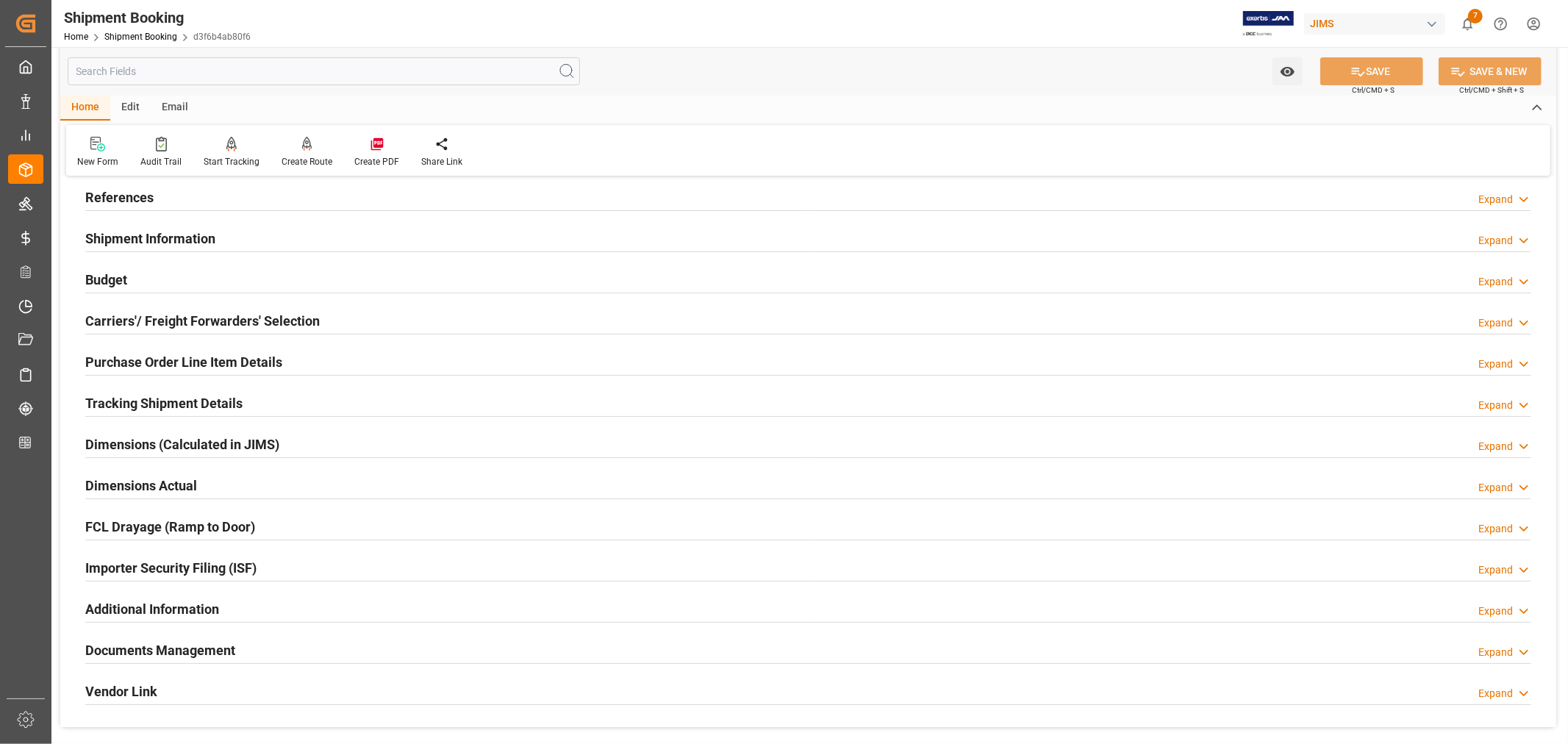
scroll to position [163, 0]
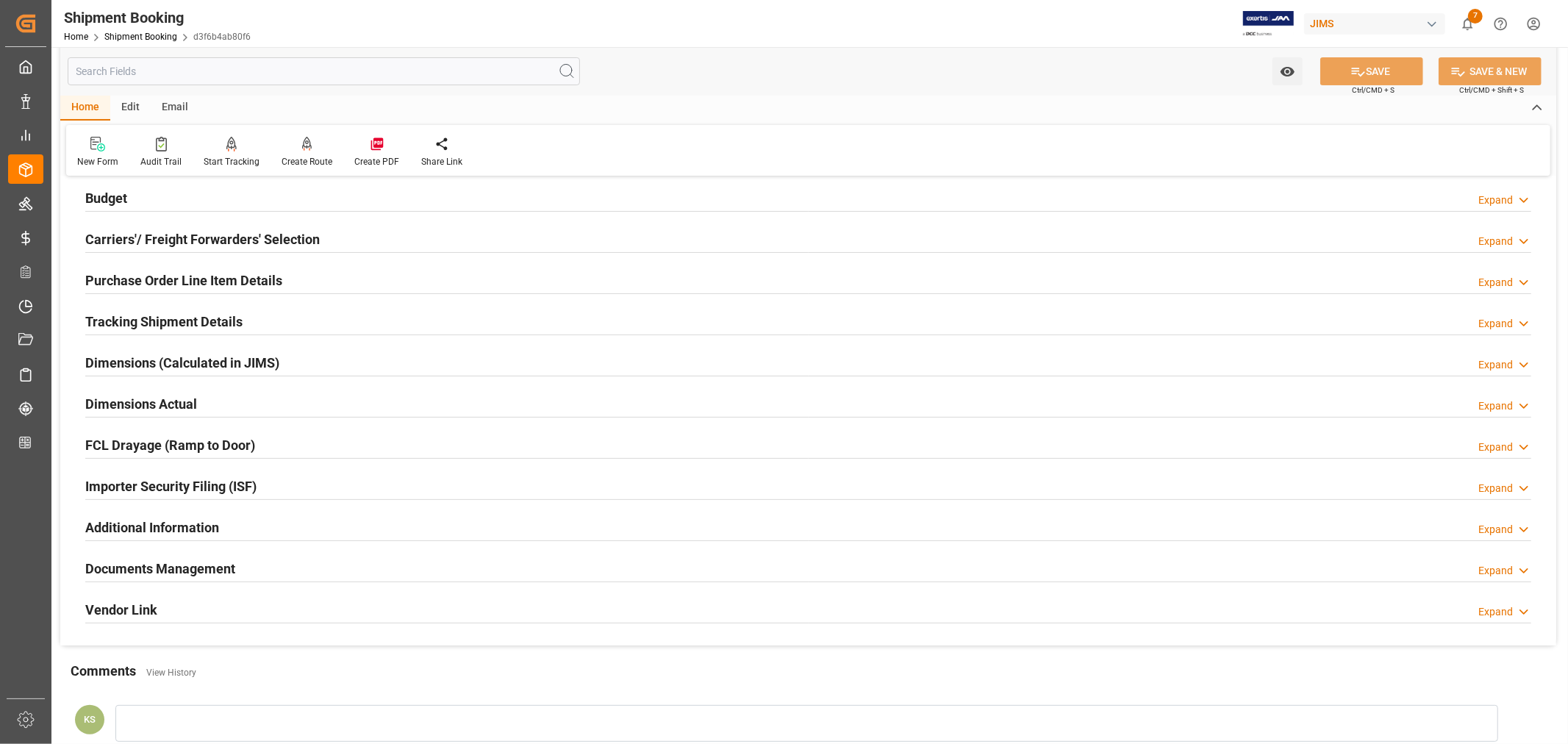
click at [327, 283] on div "Purchase Order Line Item Details Expand" at bounding box center [808, 279] width 1446 height 28
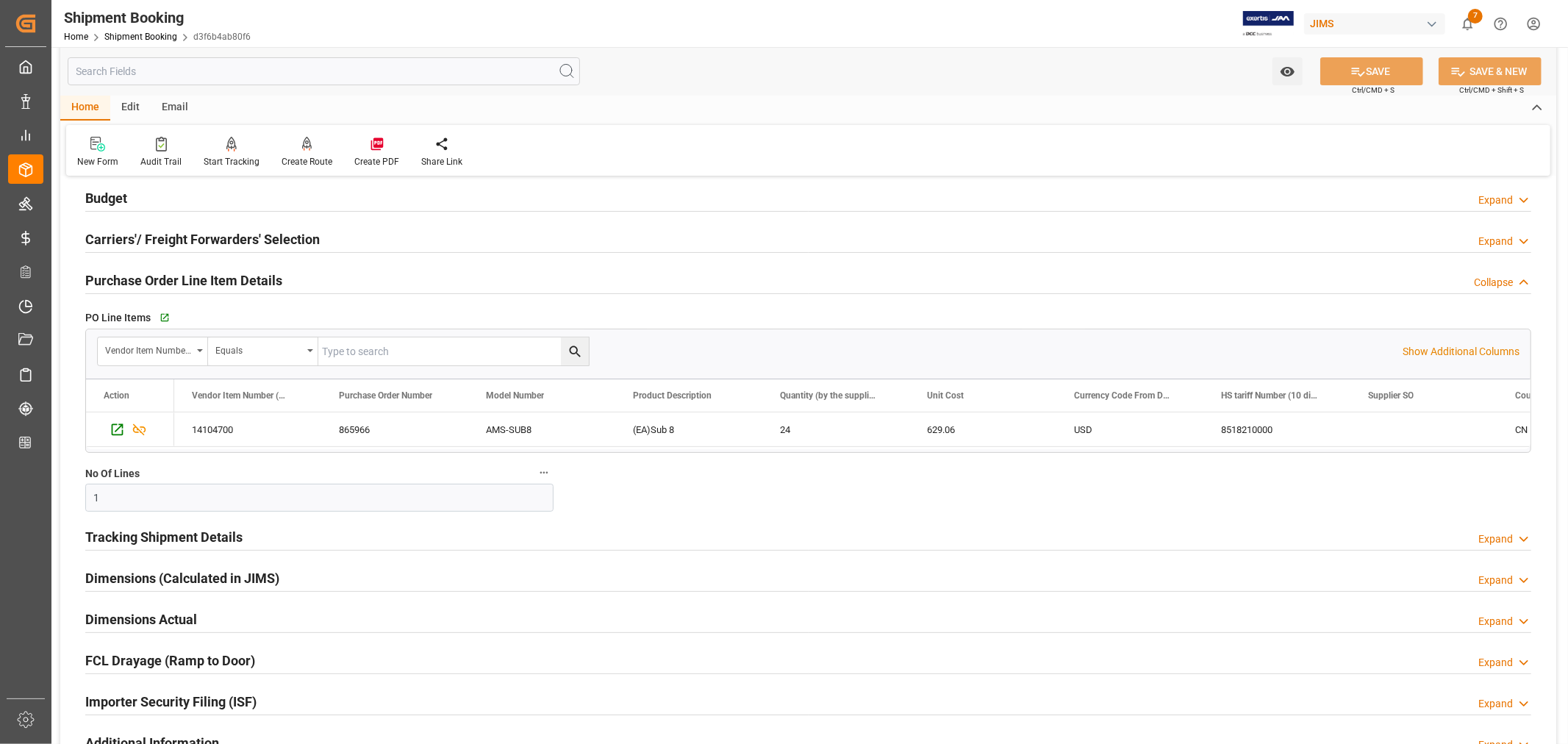
click at [327, 283] on div "Purchase Order Line Item Details Collapse" at bounding box center [808, 279] width 1446 height 28
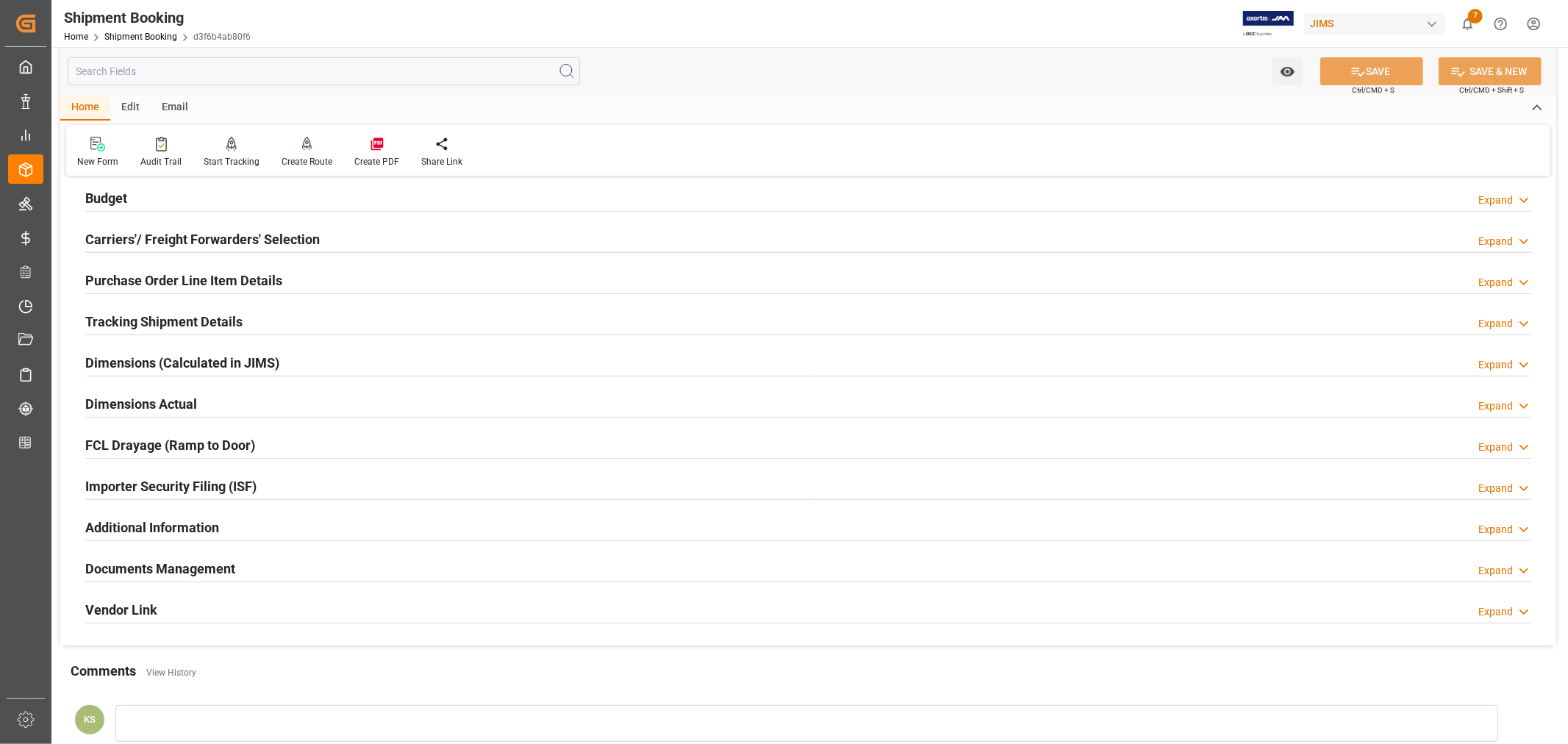
click at [279, 486] on div "Importer Security Filing (ISF) Expand" at bounding box center [808, 485] width 1446 height 28
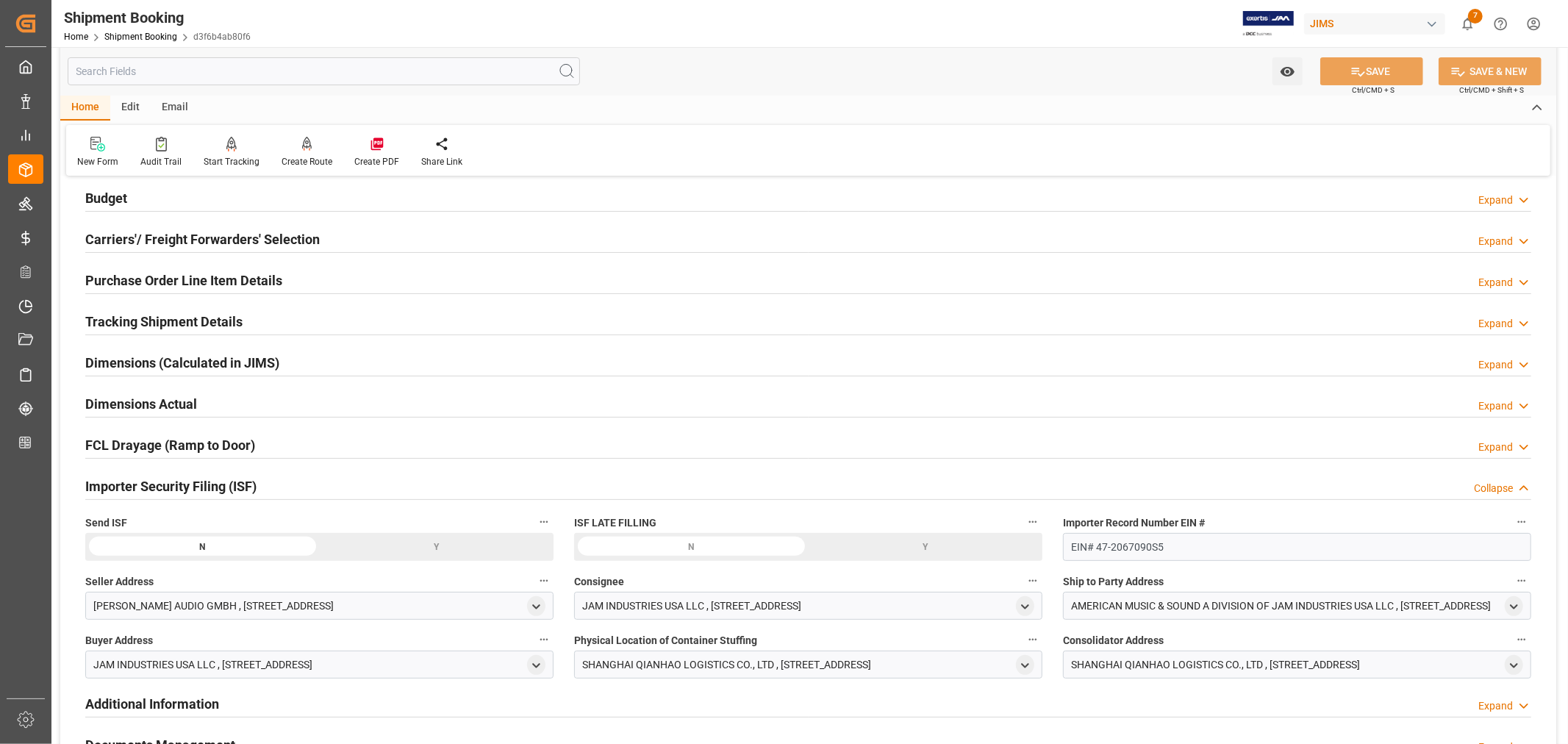
click at [439, 544] on div "Y" at bounding box center [436, 546] width 235 height 28
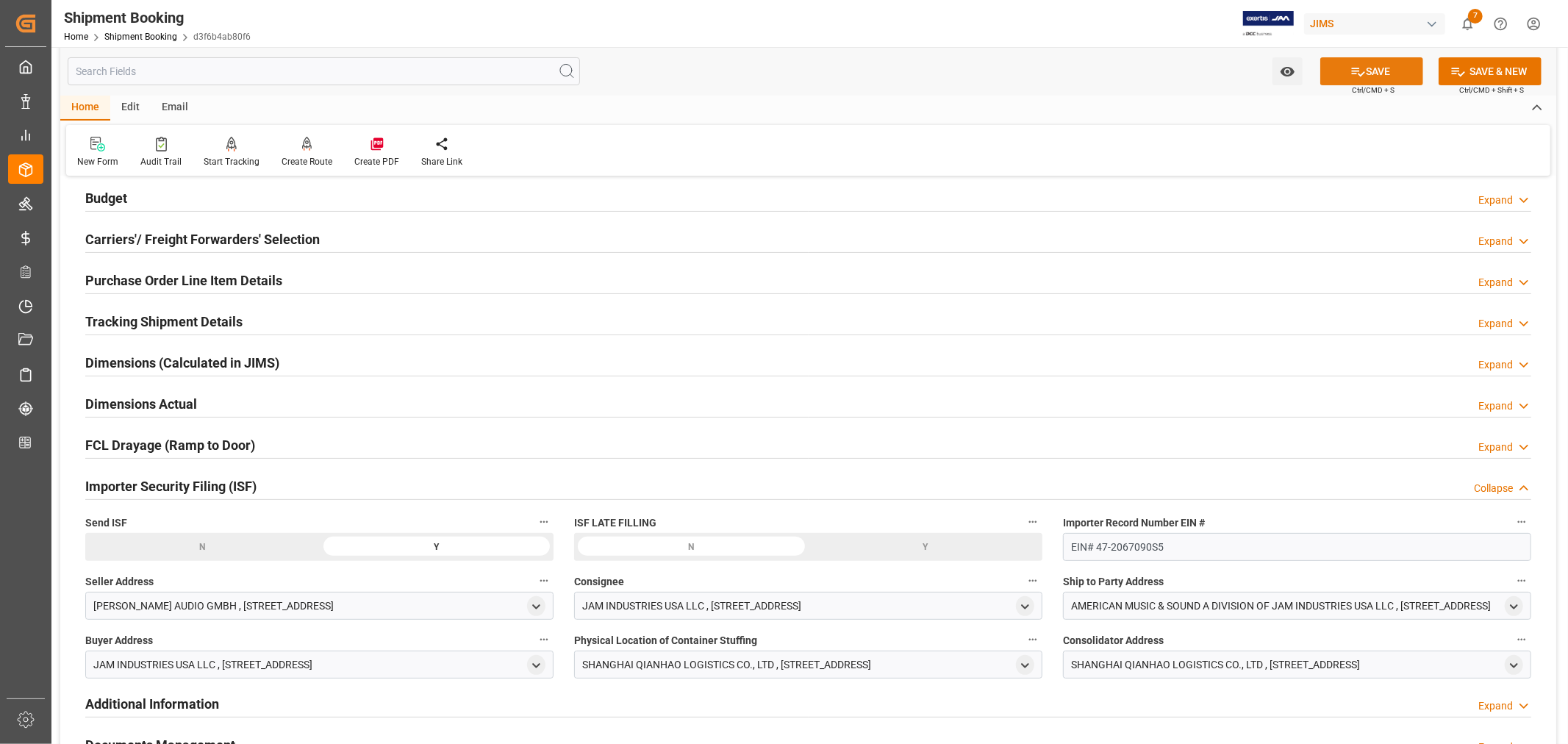
click at [1384, 75] on button "SAVE" at bounding box center [1371, 71] width 103 height 28
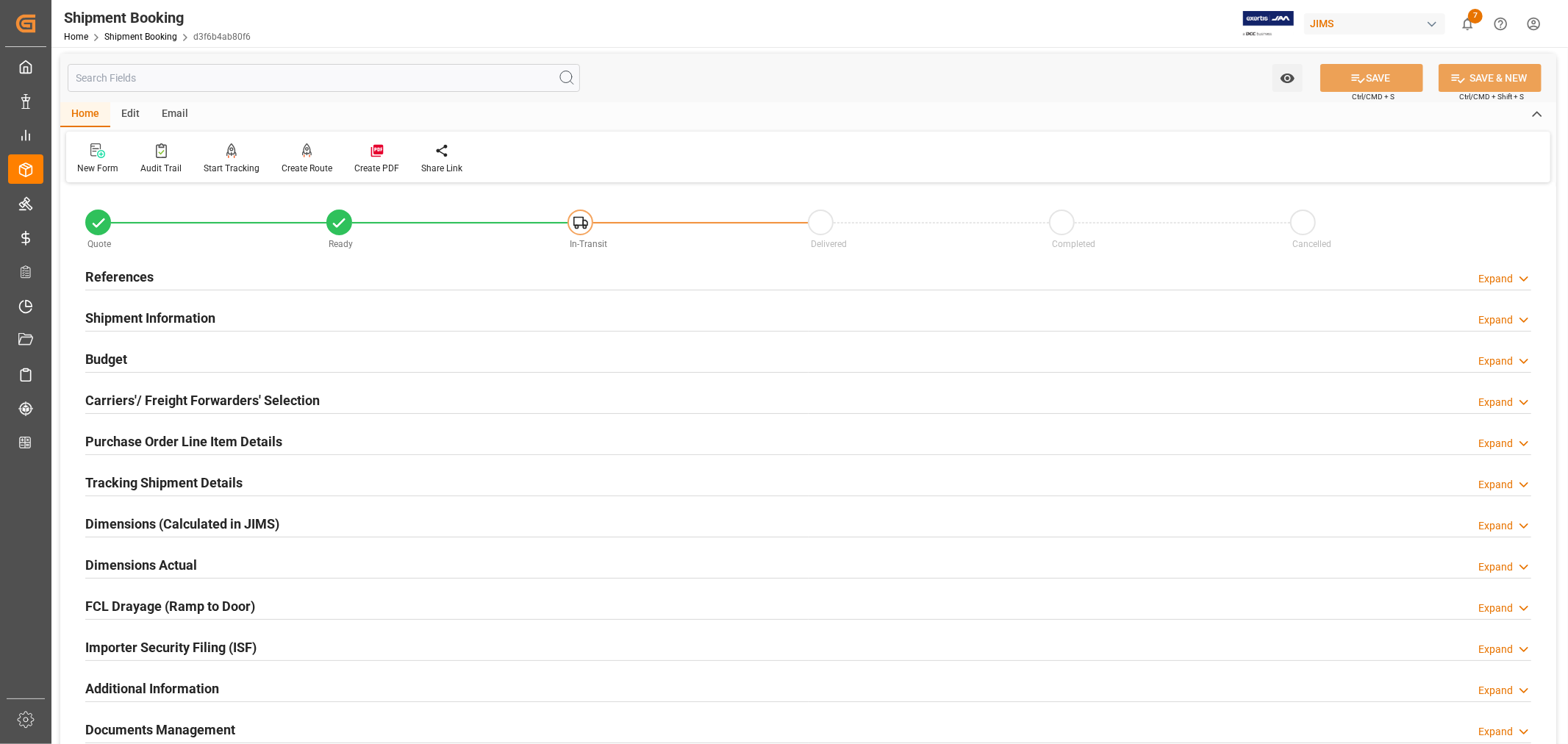
scroll to position [0, 0]
click at [157, 265] on div "References Expand" at bounding box center [808, 277] width 1446 height 28
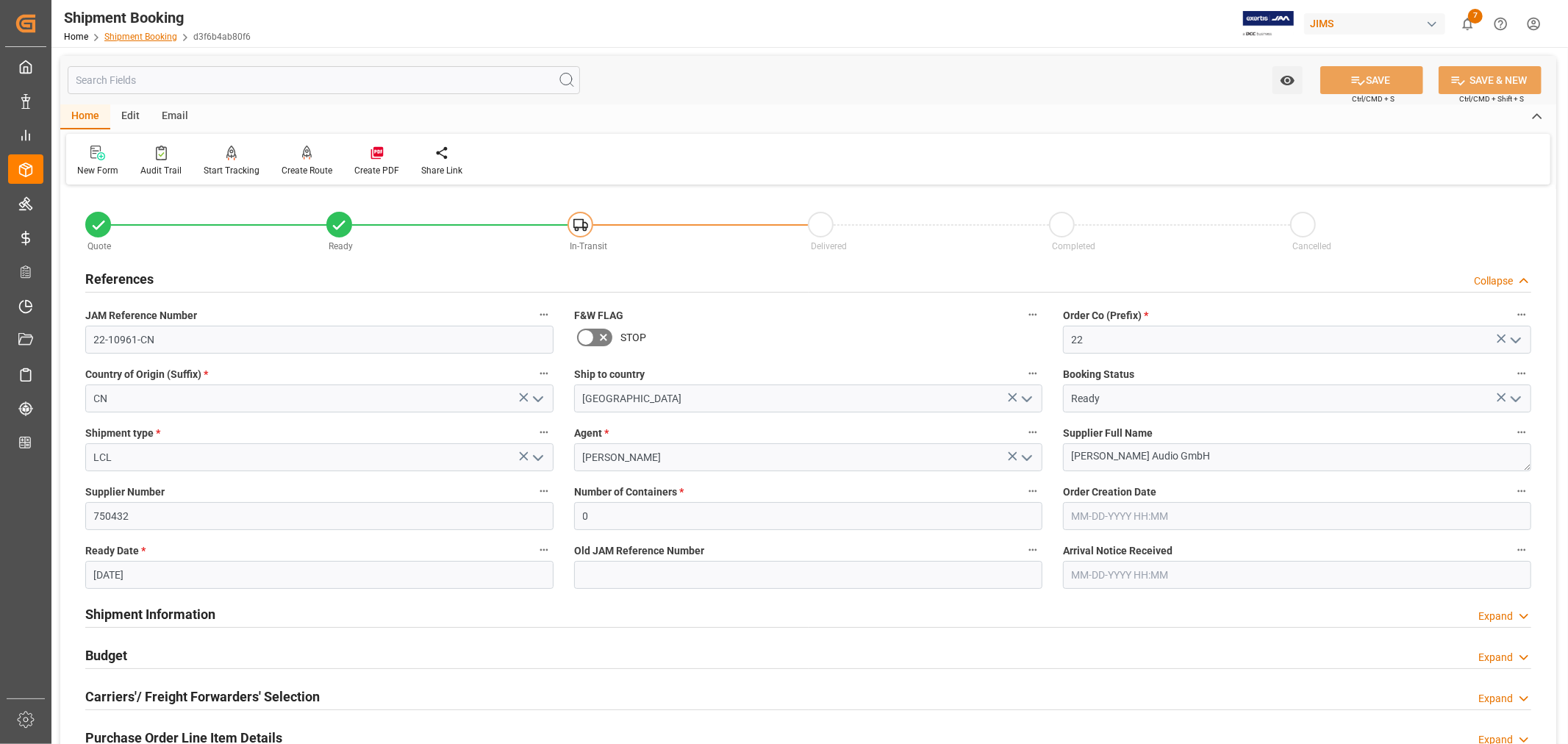
click at [144, 40] on link "Shipment Booking" at bounding box center [140, 36] width 73 height 10
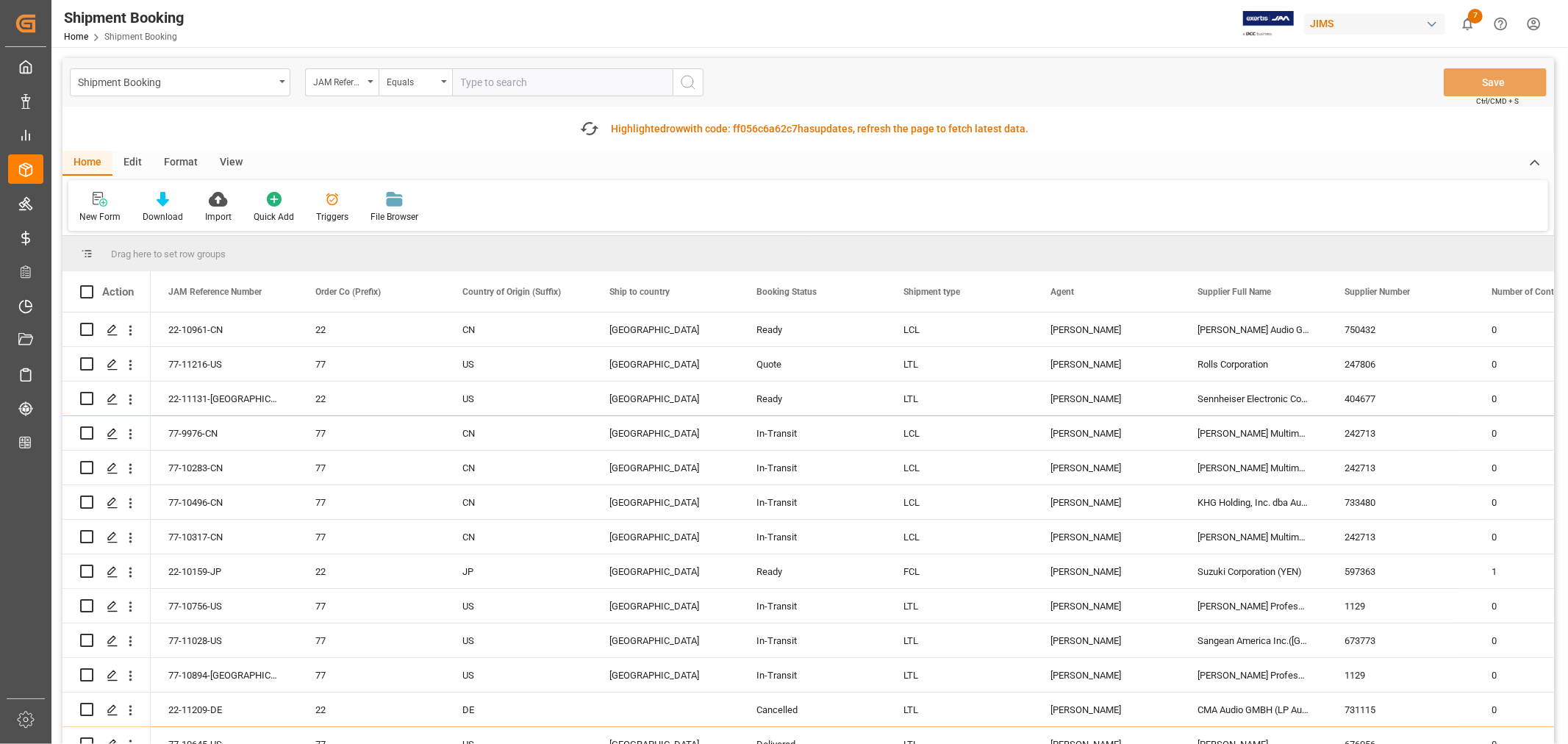
click at [472, 79] on input "text" at bounding box center [562, 82] width 220 height 28
type input "22-10352-MY"
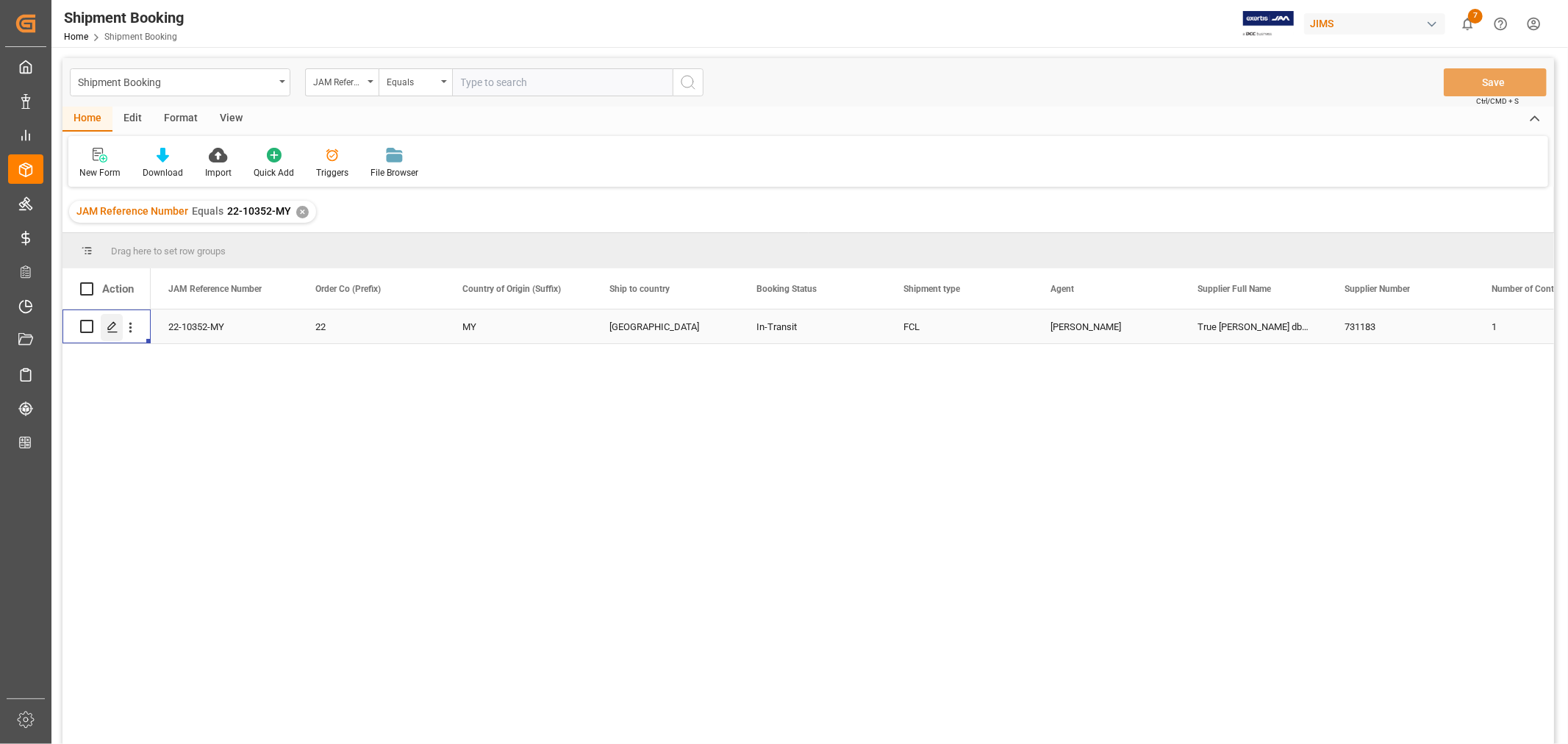
click at [116, 328] on icon "Press SPACE to select this row." at bounding box center [112, 327] width 12 height 12
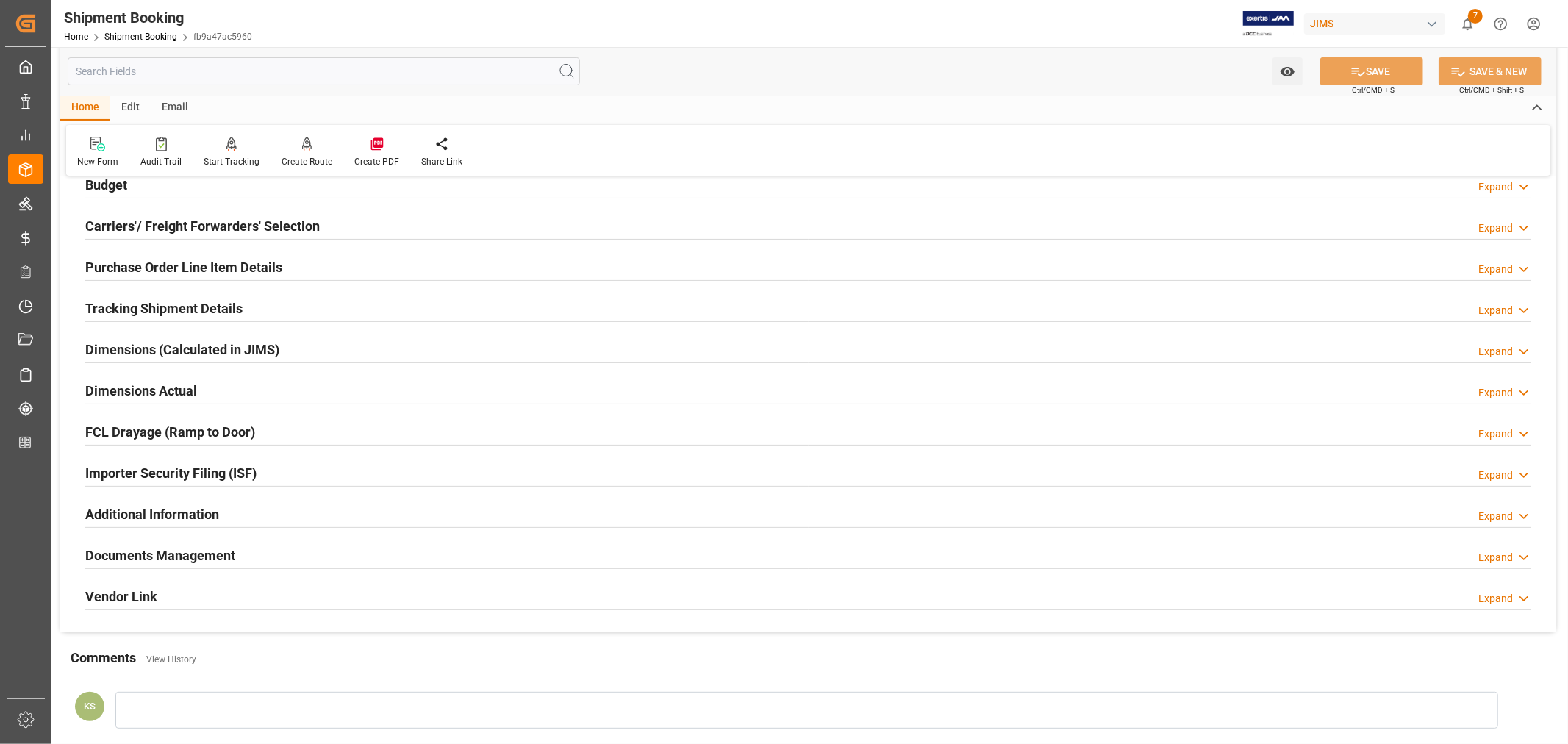
scroll to position [327, 0]
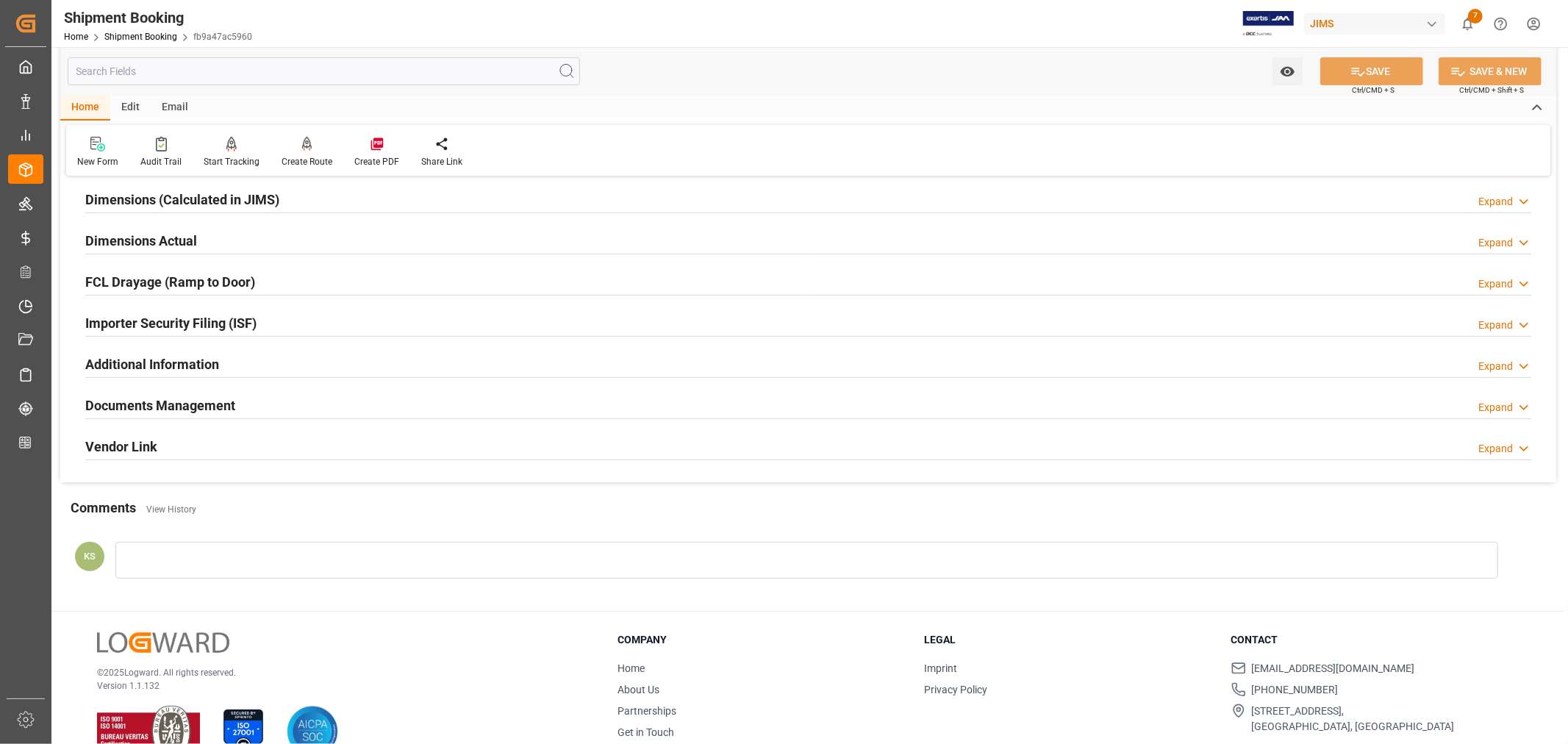
click at [291, 399] on div "Documents Management Expand" at bounding box center [808, 404] width 1446 height 28
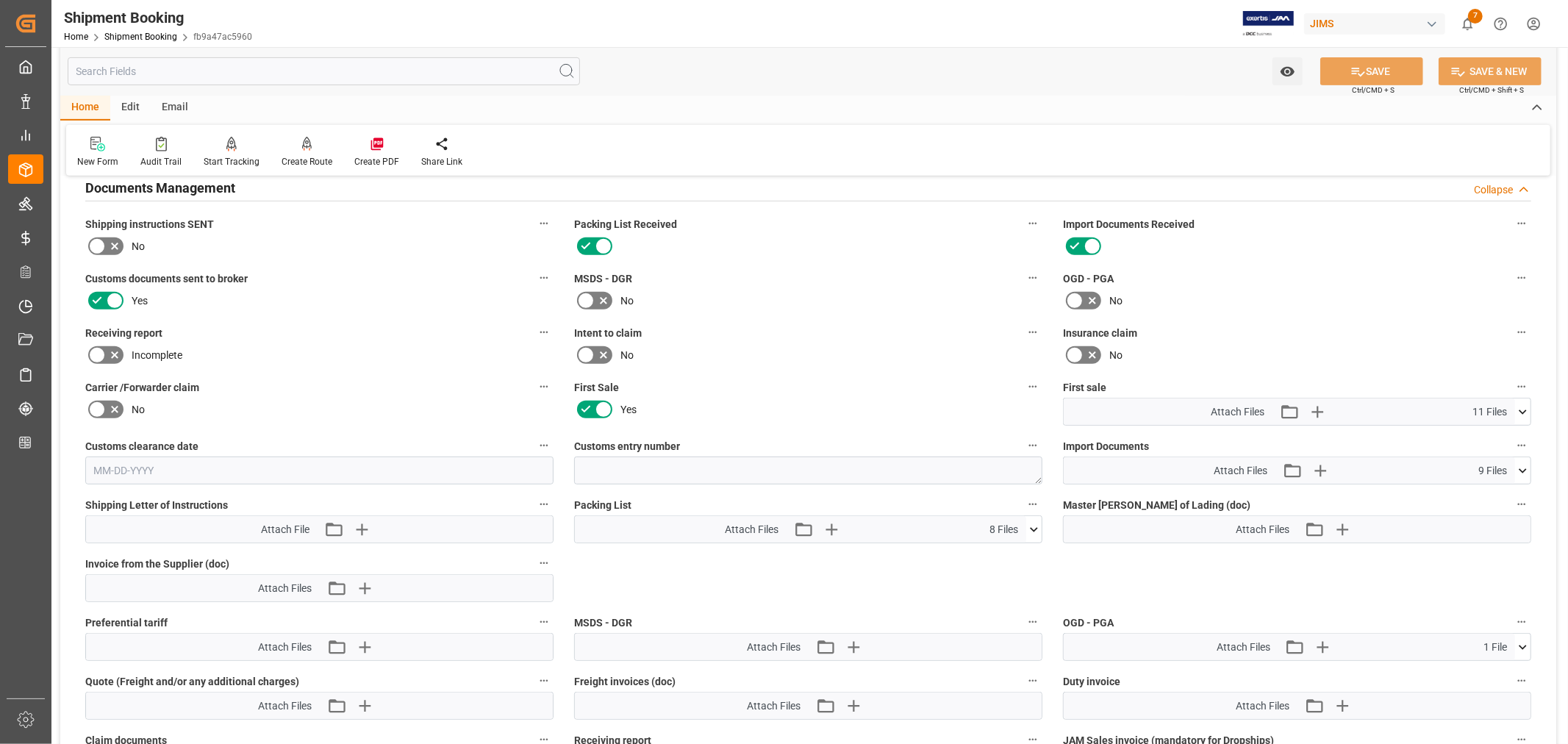
scroll to position [653, 0]
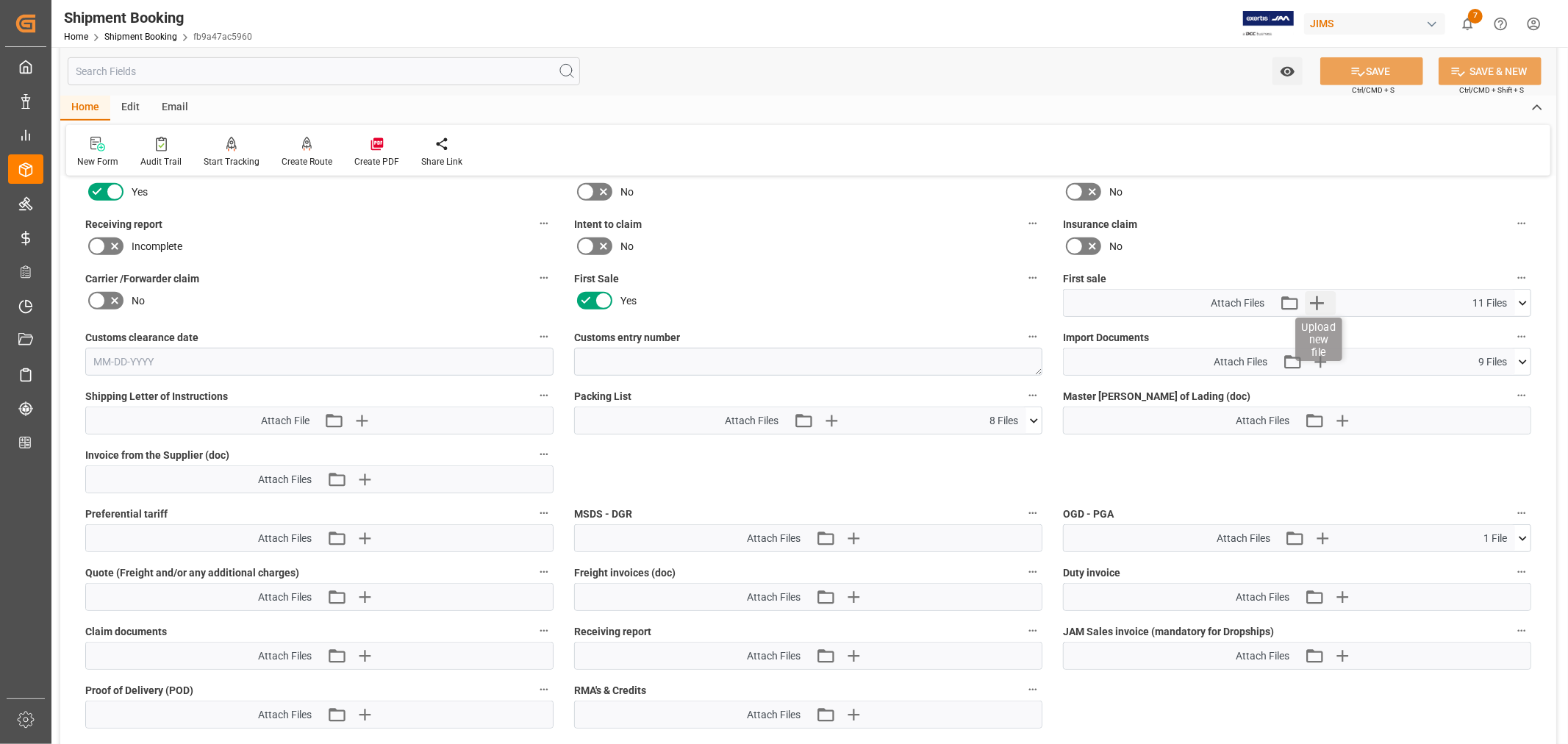
click at [1317, 295] on icon "button" at bounding box center [1316, 303] width 23 height 23
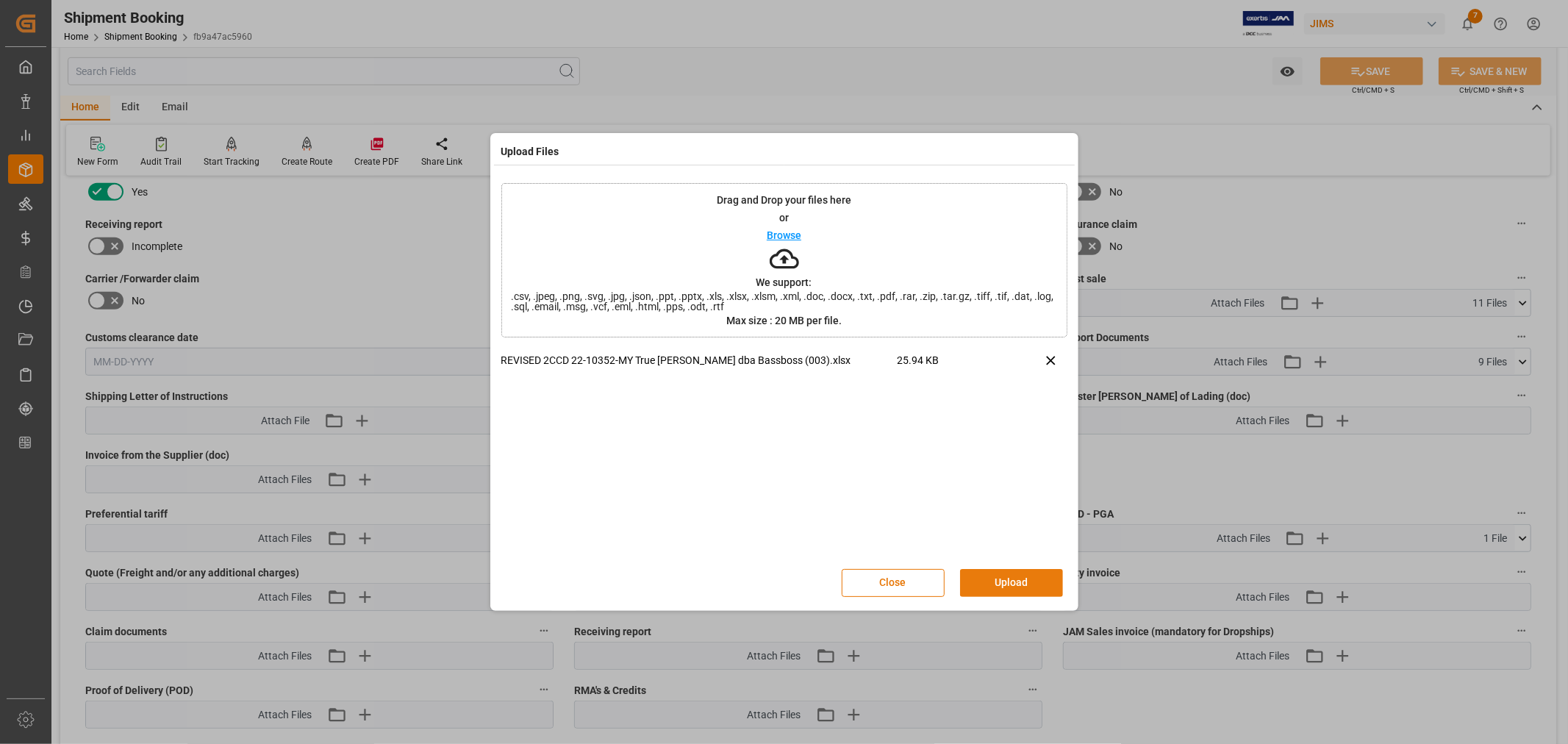
click at [1001, 581] on button "Upload" at bounding box center [1011, 582] width 103 height 28
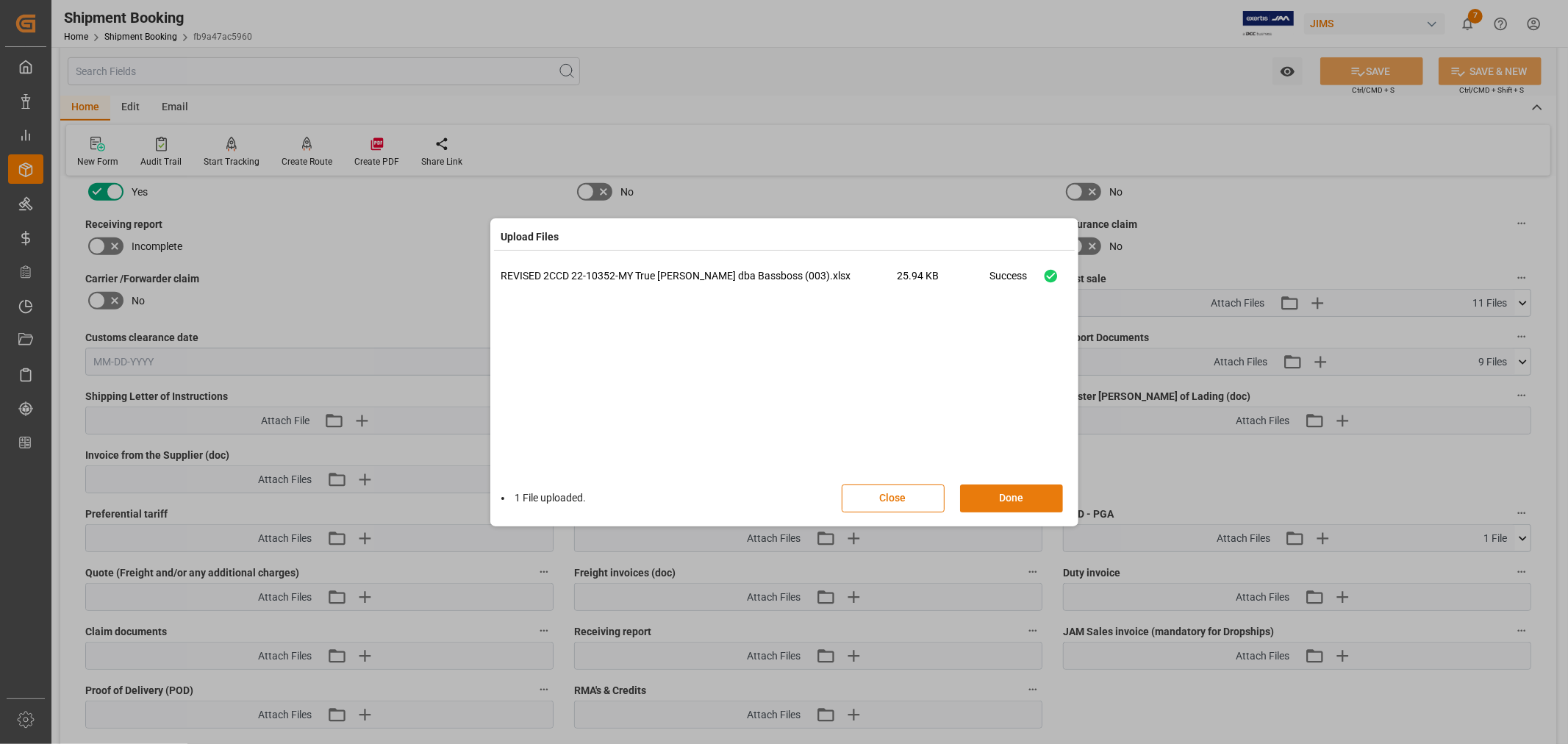
click at [1006, 489] on button "Done" at bounding box center [1011, 497] width 103 height 28
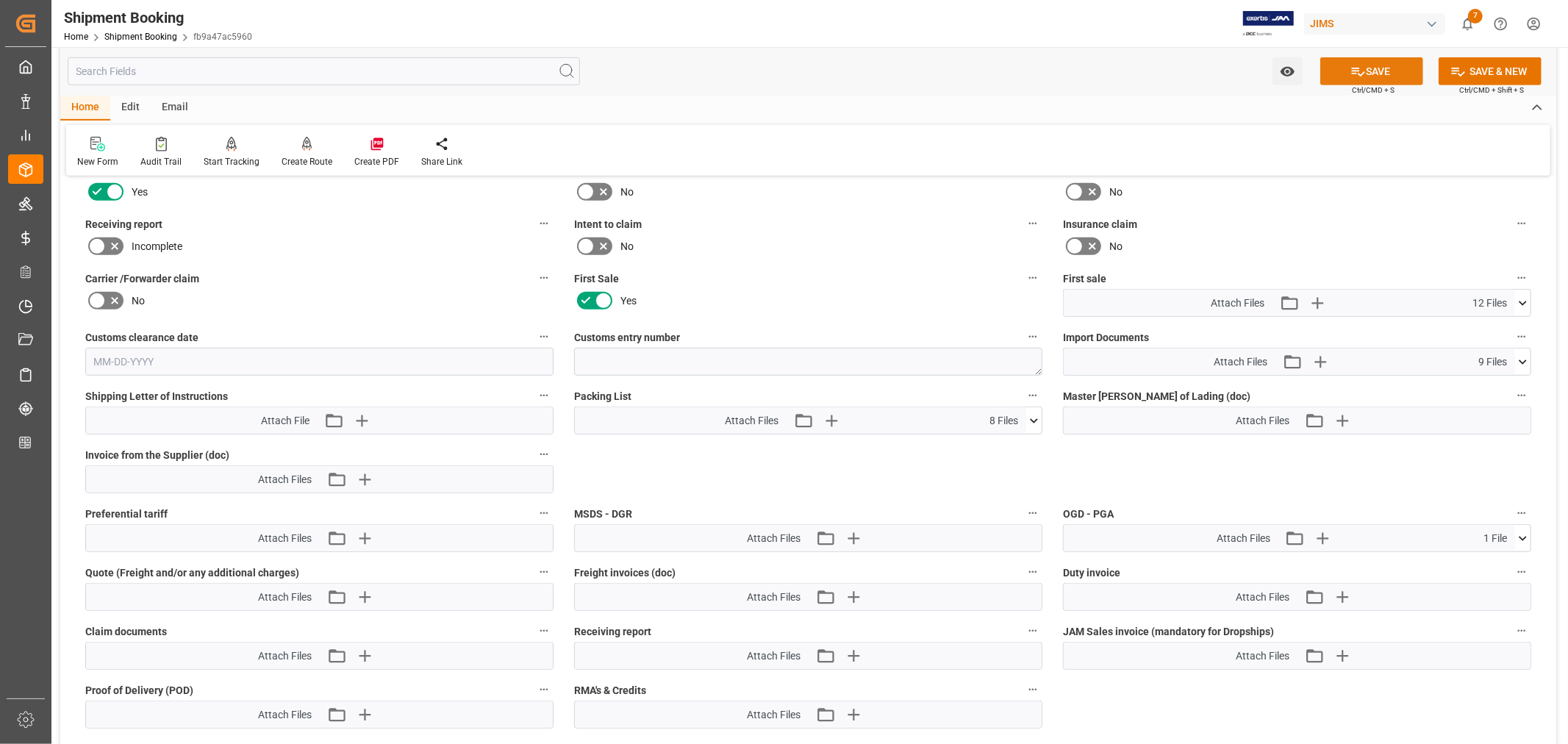
click at [1380, 75] on button "SAVE" at bounding box center [1371, 71] width 103 height 28
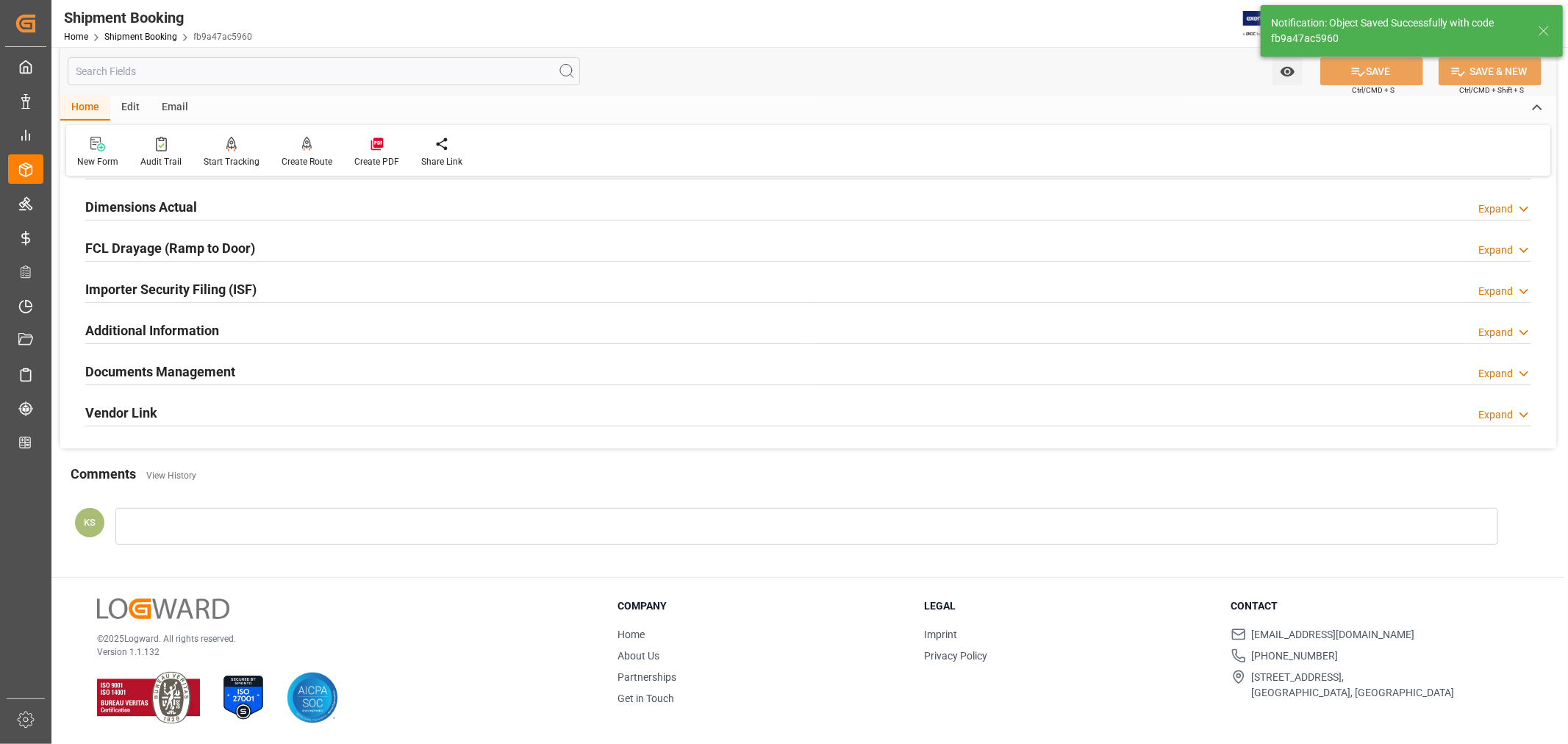
scroll to position [361, 0]
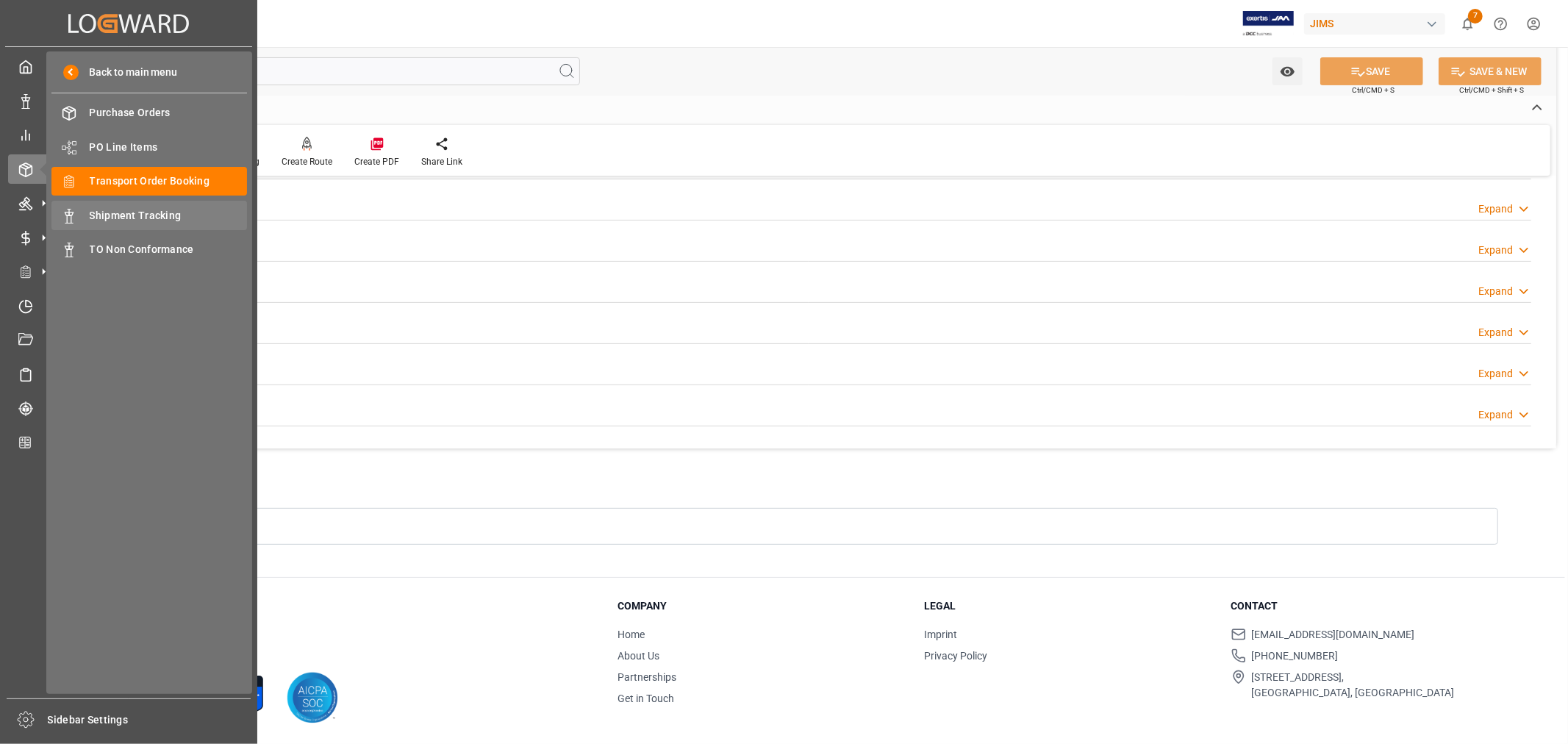
click at [155, 213] on span "Shipment Tracking" at bounding box center [169, 215] width 158 height 15
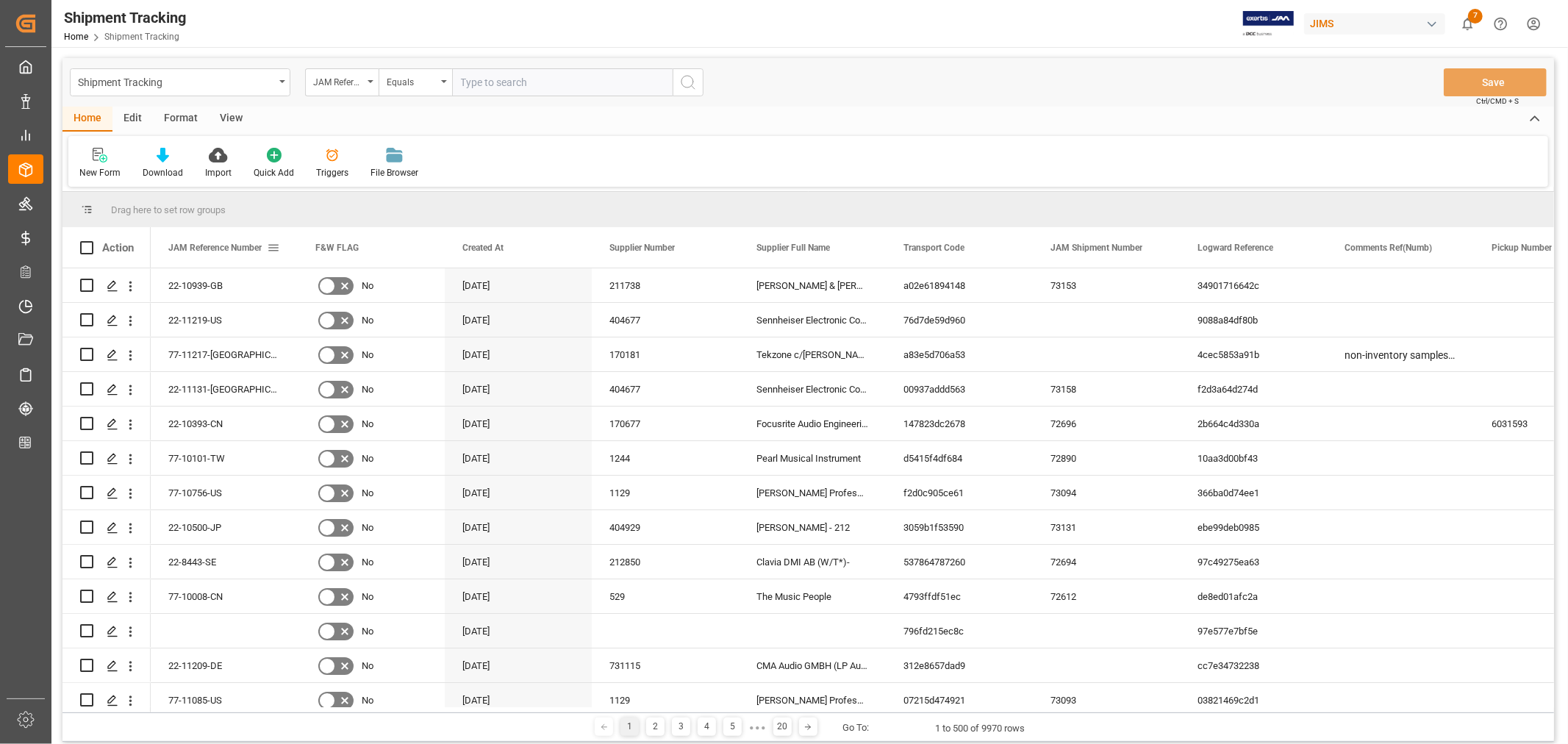
click at [274, 247] on span at bounding box center [273, 247] width 13 height 13
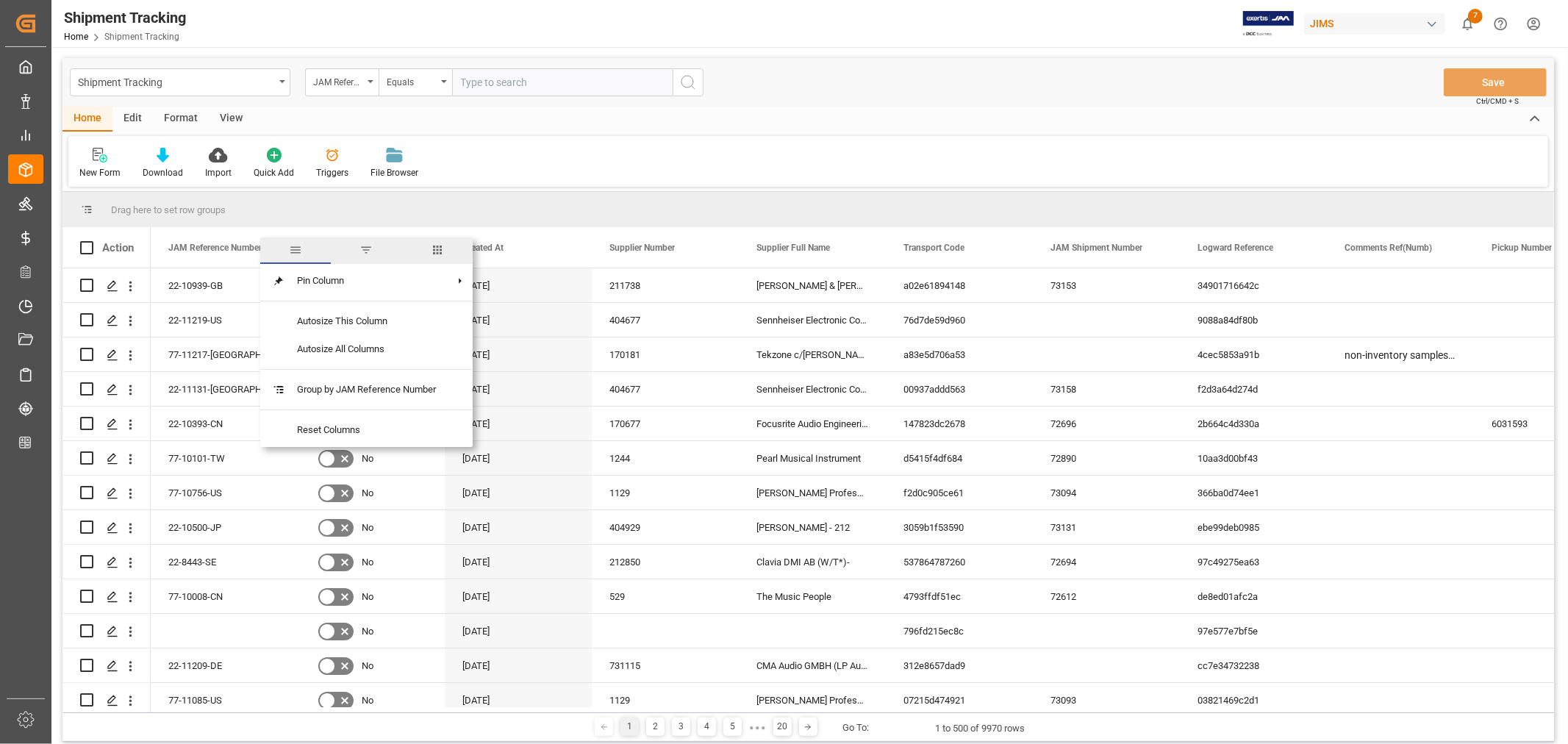
click at [438, 250] on span "columns" at bounding box center [437, 249] width 13 height 13
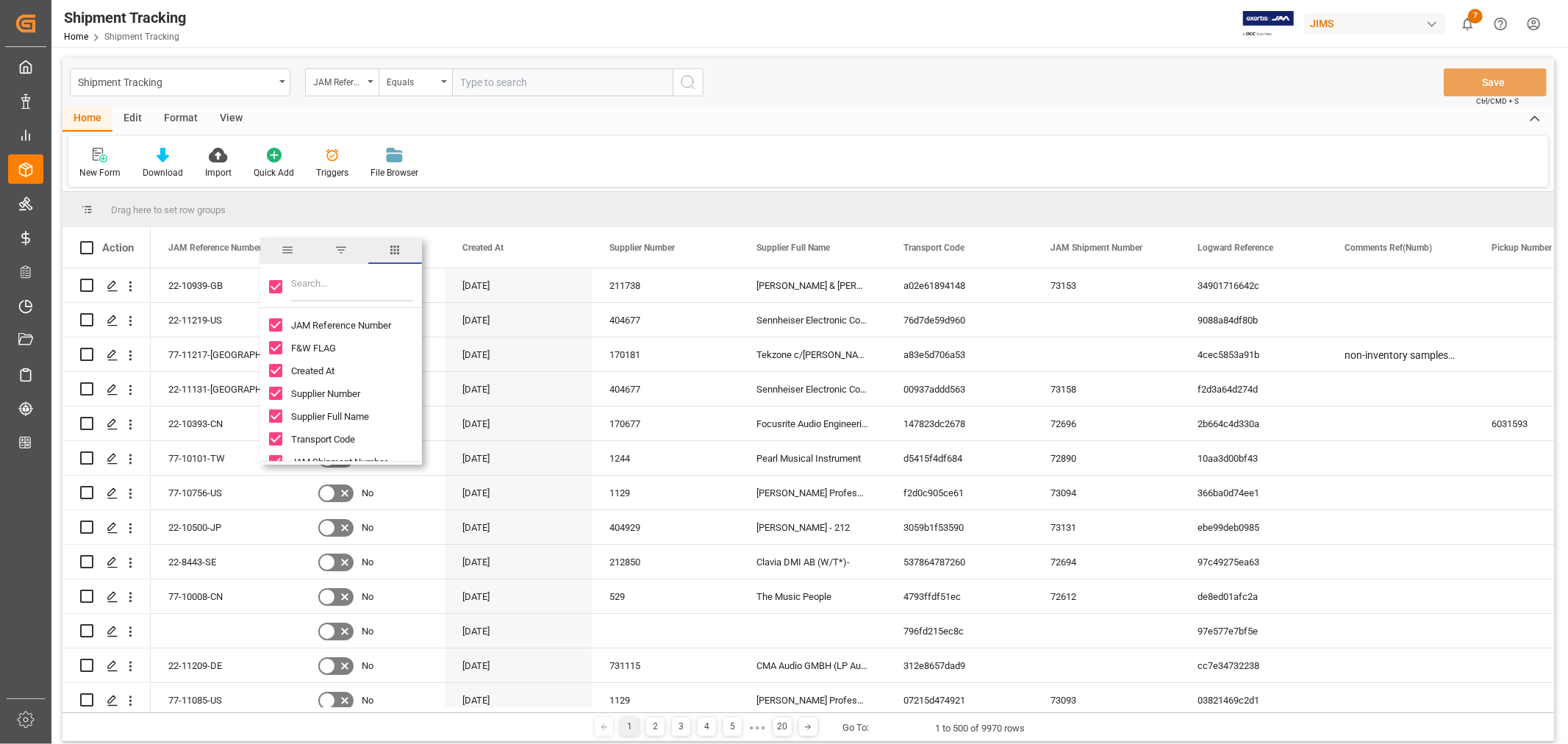
click at [275, 287] on input "Toggle Select All Columns" at bounding box center [275, 286] width 13 height 13
checkbox input "false"
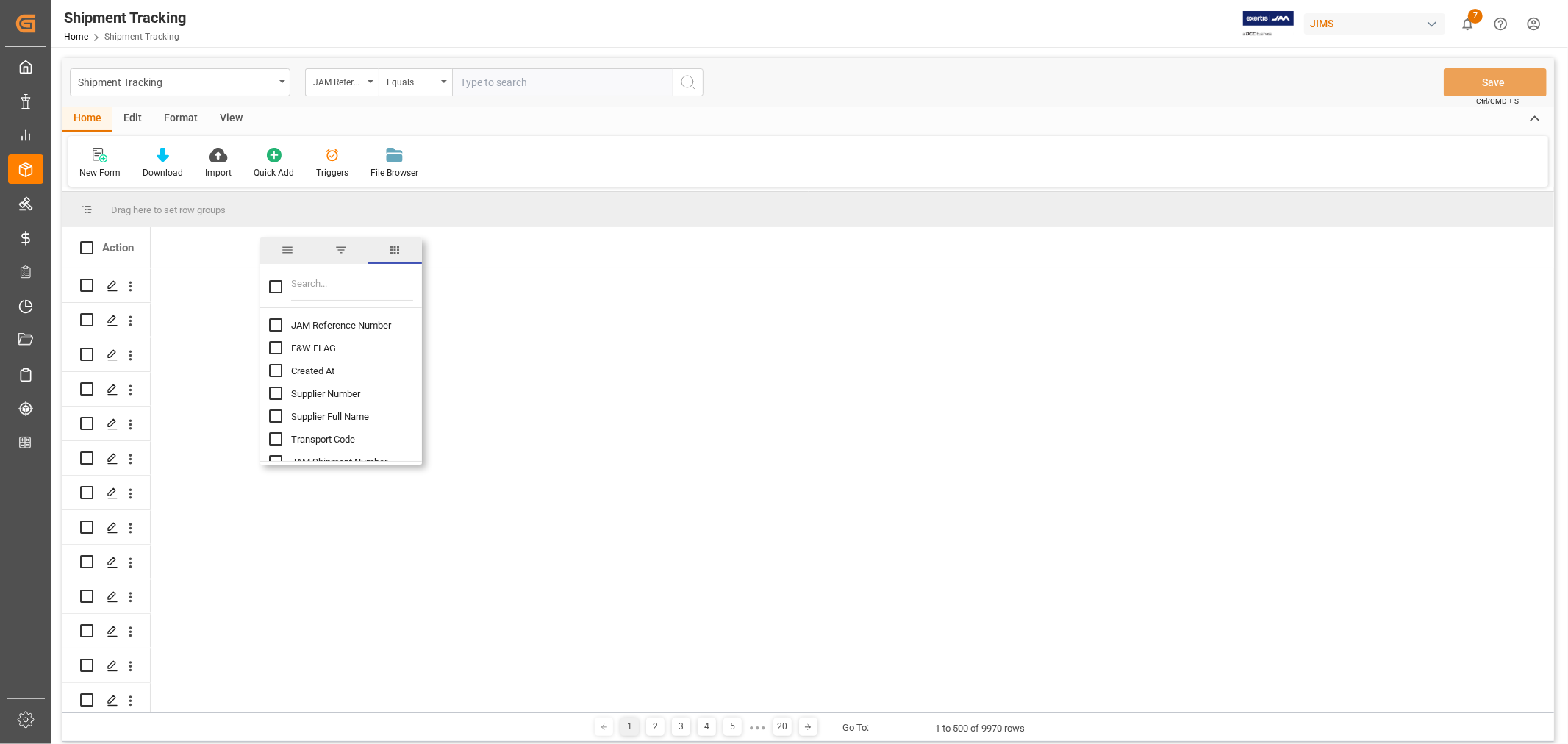
checkbox input "false"
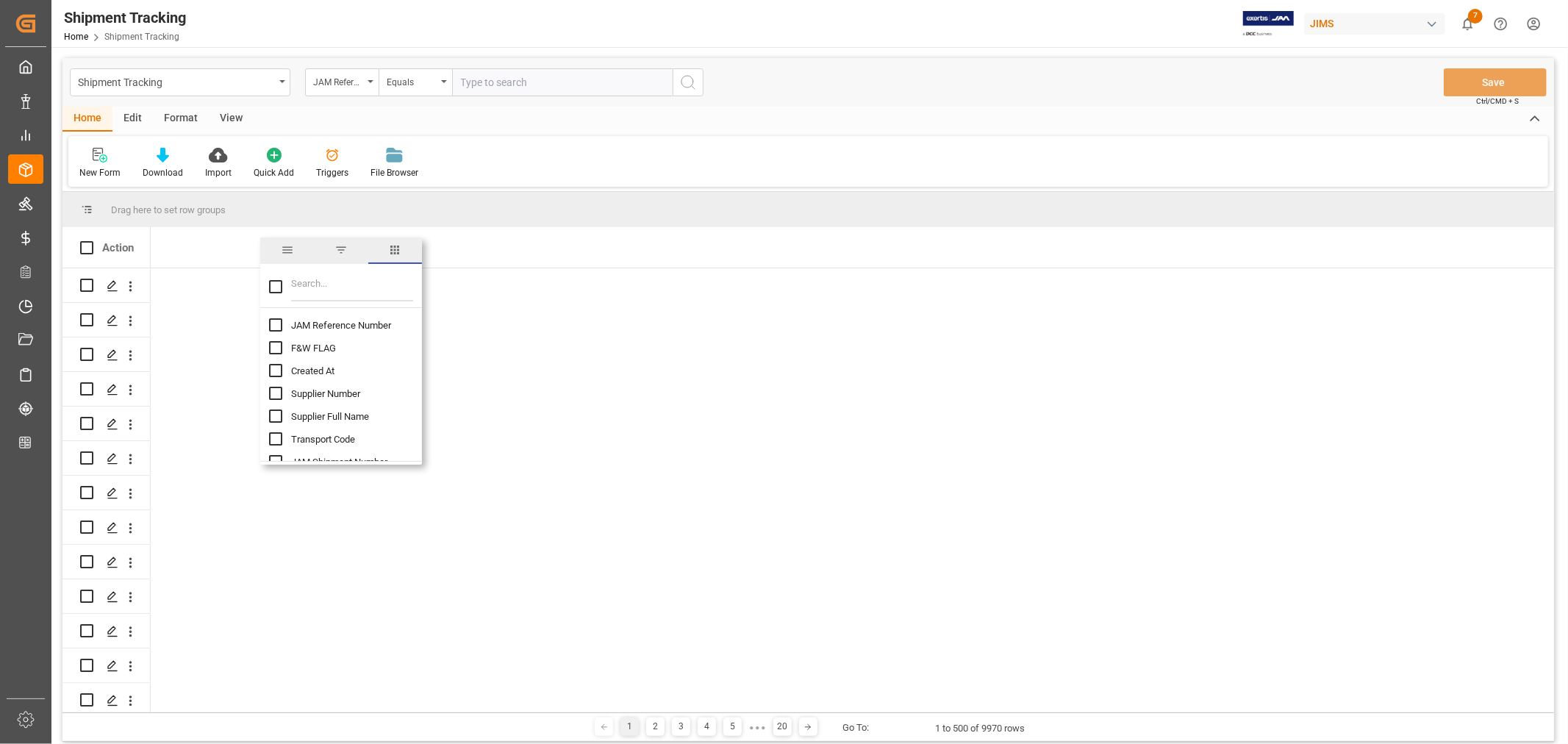
checkbox input "false"
click at [275, 326] on input "JAM Reference Number column toggle visibility (hidden)" at bounding box center [275, 325] width 13 height 13
checkbox input "true"
checkbox input "false"
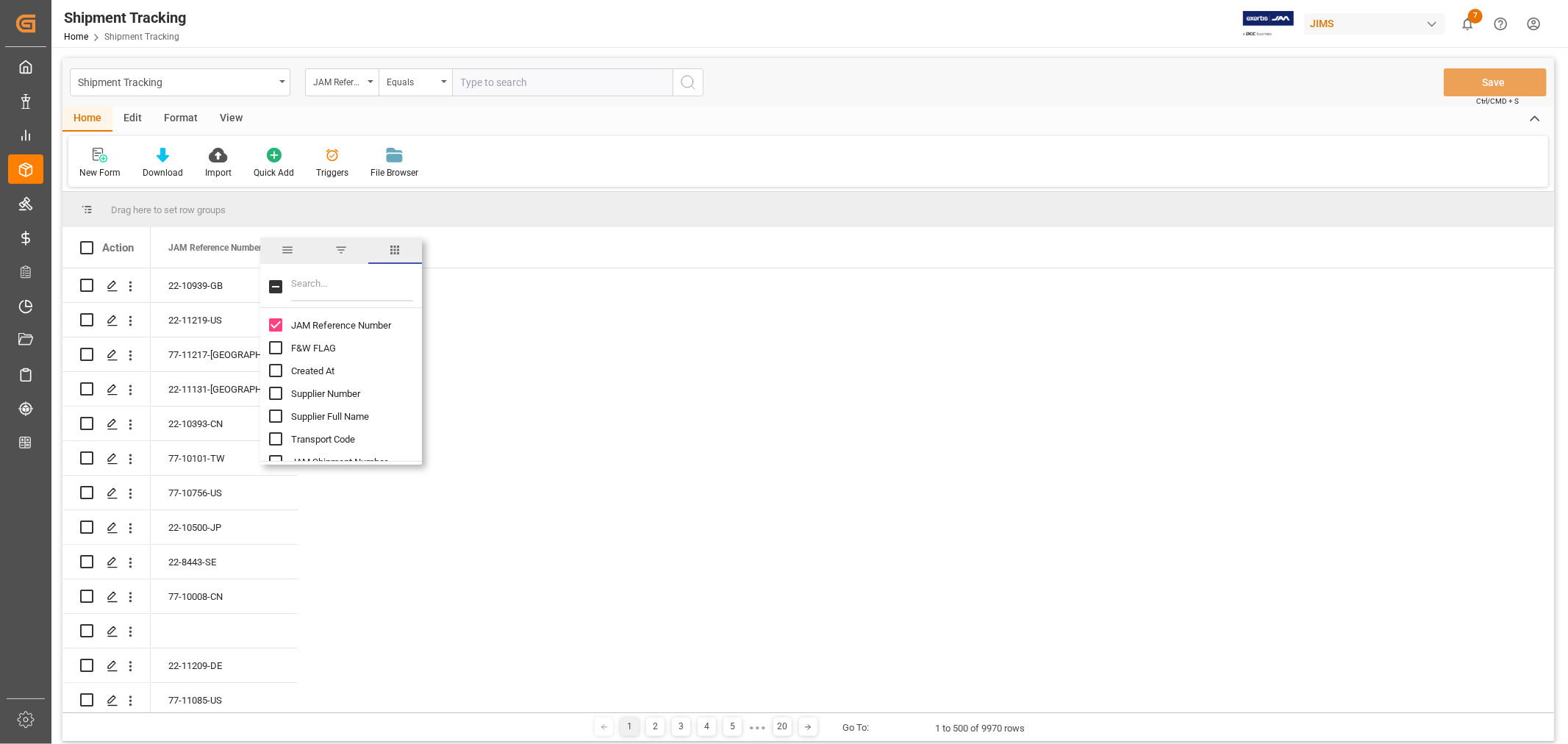
click at [303, 283] on input "Filter Columns Input" at bounding box center [353, 286] width 122 height 30
type input "supp"
click at [276, 347] on input "Supplier Full Name column toggle visibility (hidden)" at bounding box center [275, 347] width 13 height 13
checkbox input "true"
checkbox input "false"
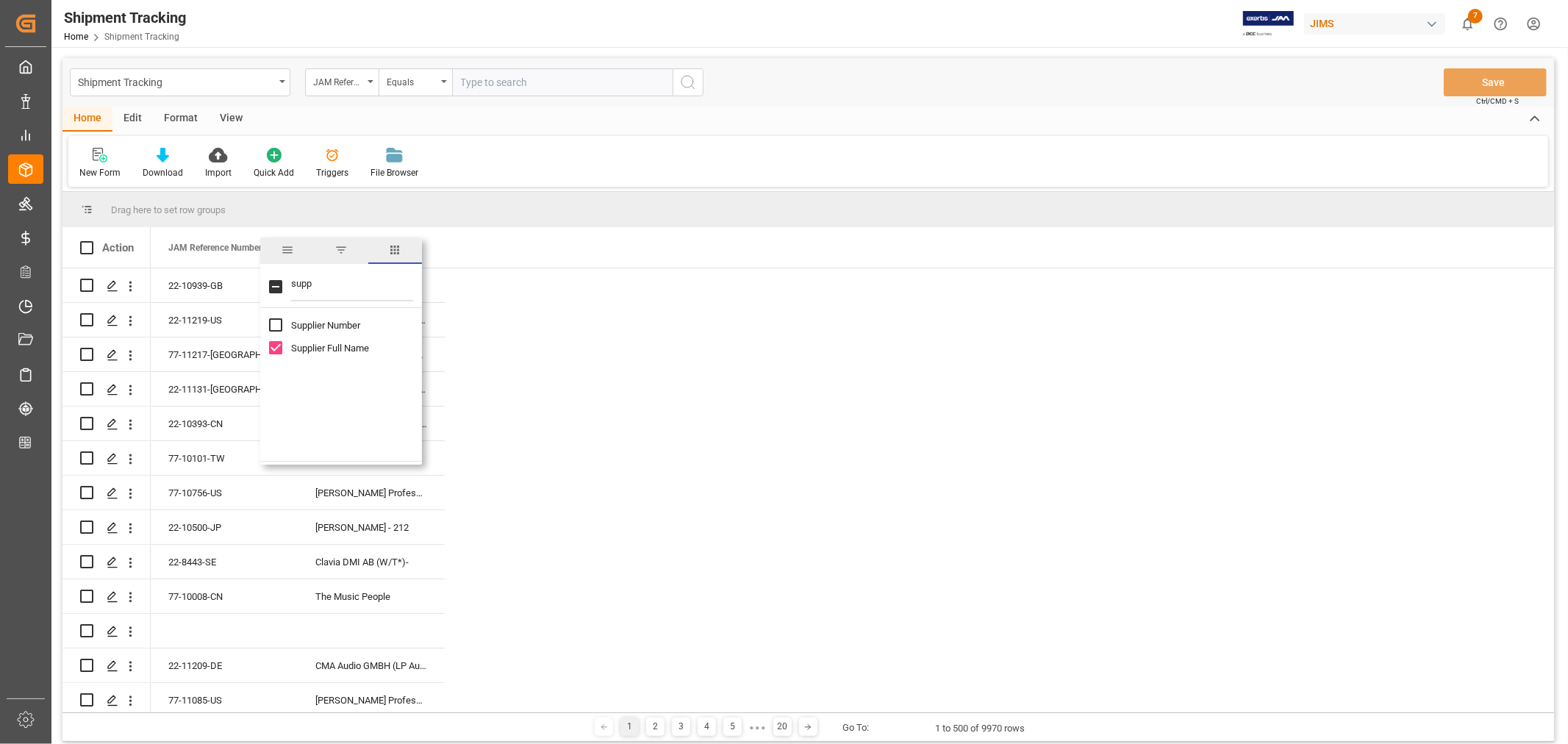
drag, startPoint x: 316, startPoint y: 283, endPoint x: 291, endPoint y: 287, distance: 25.3
click at [291, 287] on input "supp" at bounding box center [353, 286] width 122 height 30
type input "agen"
click at [275, 327] on input "Agent column toggle visibility (hidden)" at bounding box center [275, 325] width 13 height 13
checkbox input "true"
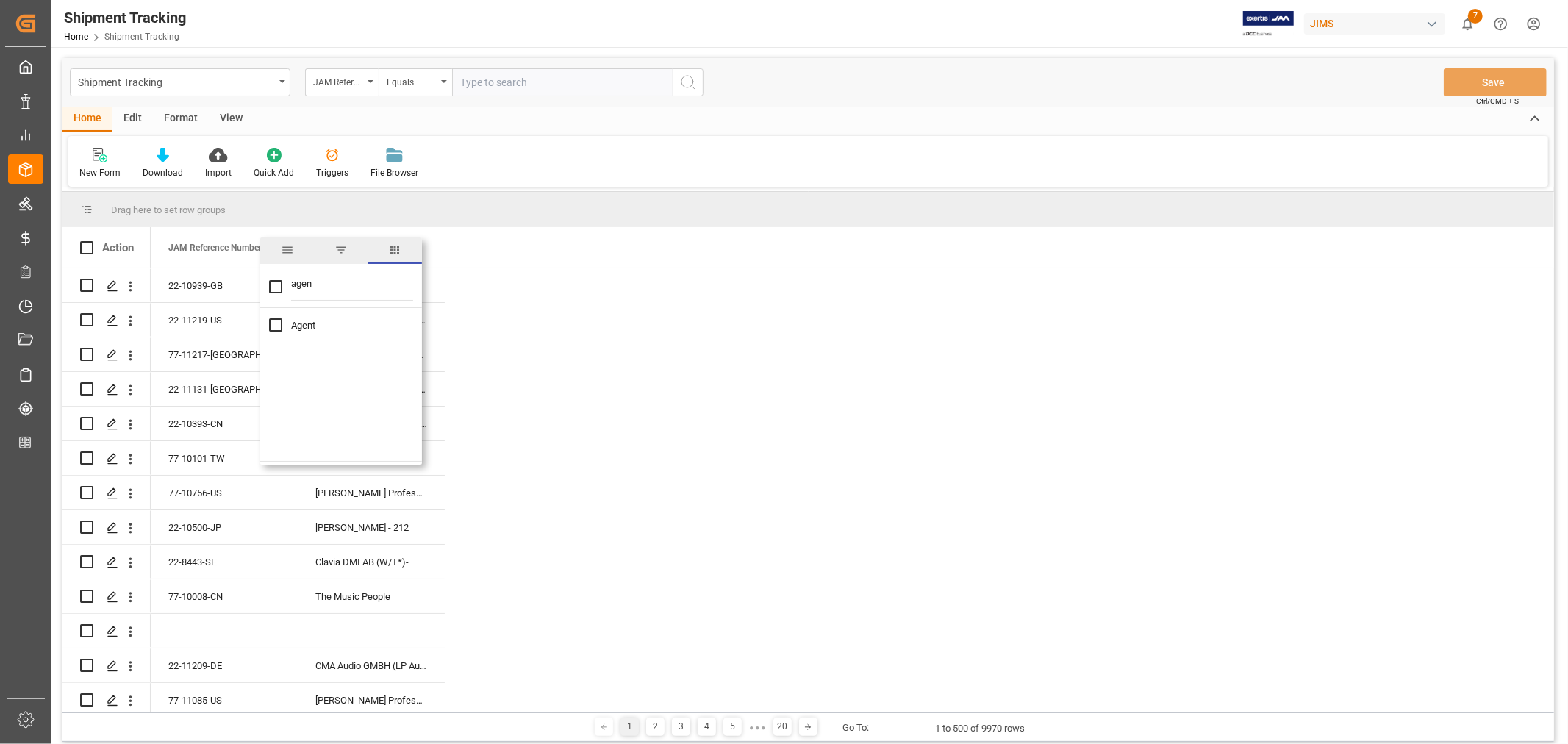
checkbox input "true"
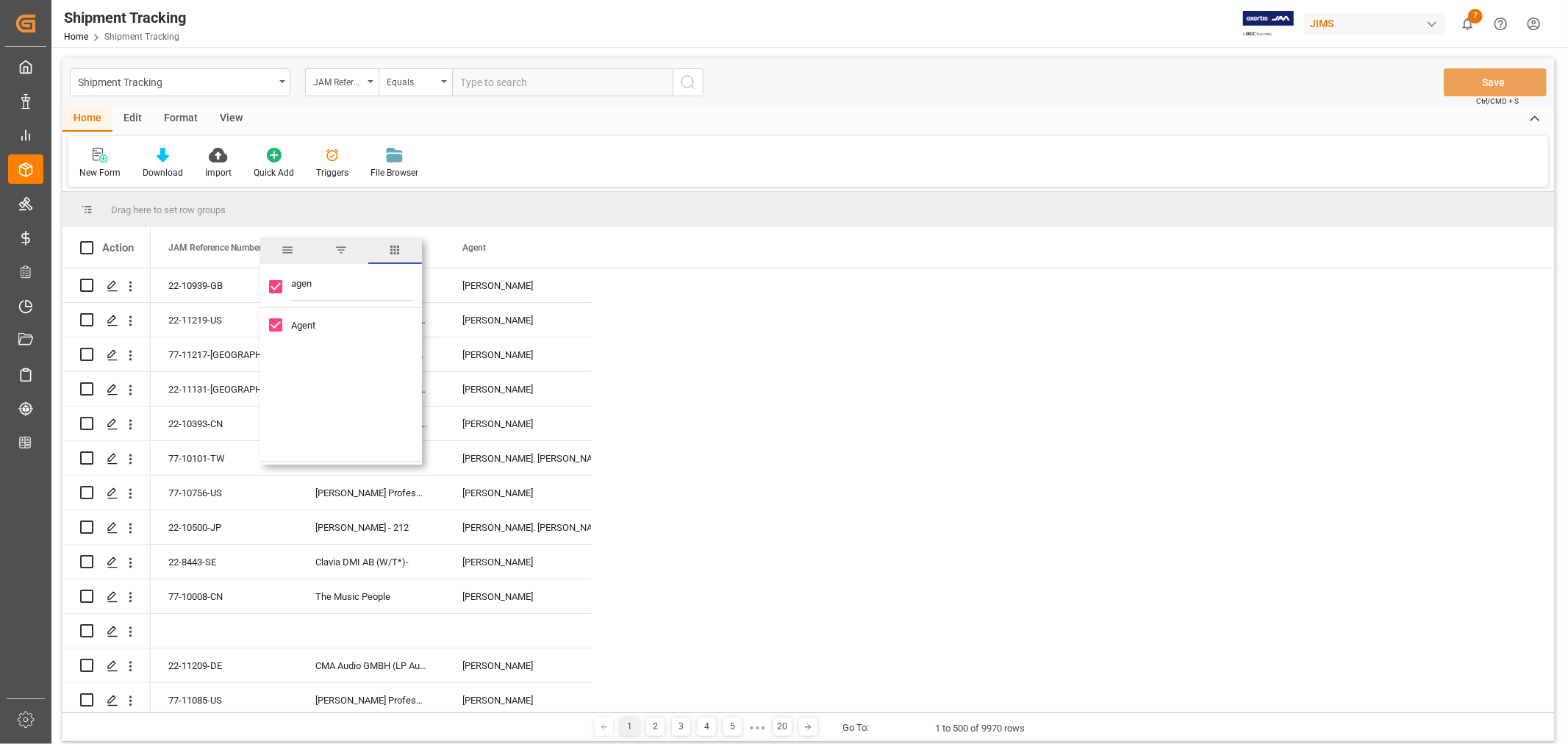
drag, startPoint x: 314, startPoint y: 282, endPoint x: 291, endPoint y: 282, distance: 23.0
click at [291, 282] on input "agen" at bounding box center [353, 286] width 122 height 30
type input "lo"
checkbox input "false"
type input "log"
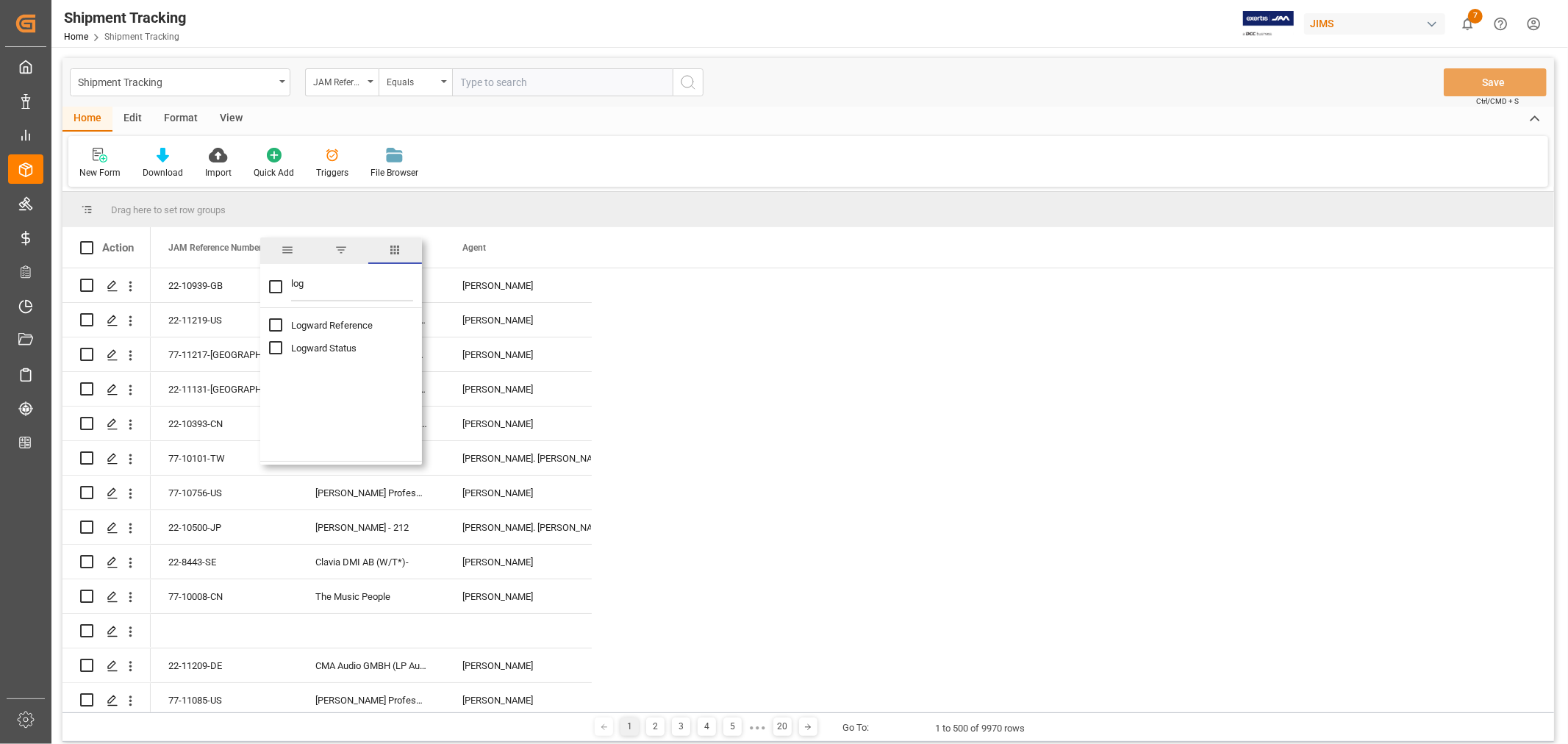
click at [275, 348] on input "Logward Status column toggle visibility (hidden)" at bounding box center [275, 347] width 13 height 13
checkbox input "true"
checkbox input "false"
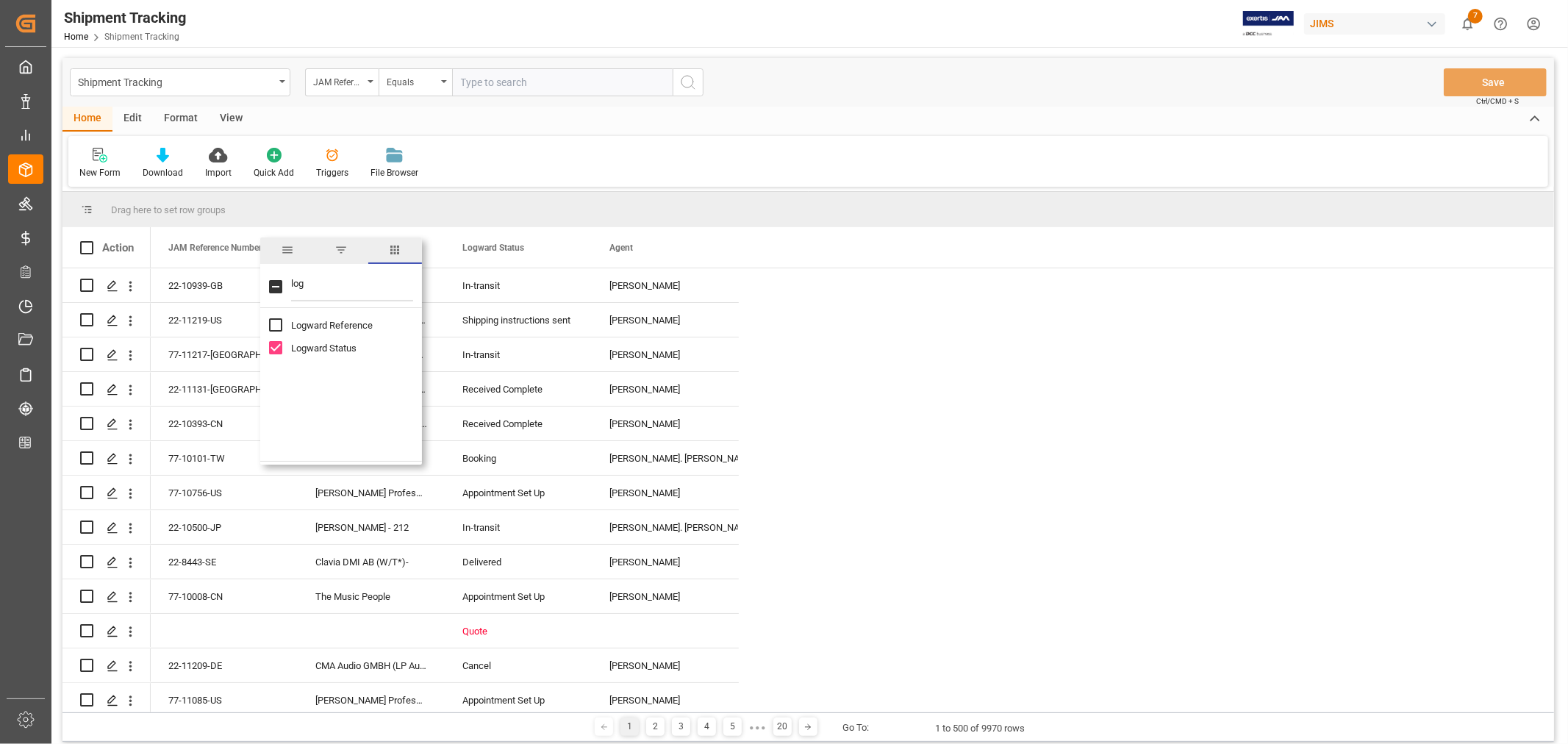
drag, startPoint x: 307, startPoint y: 283, endPoint x: 290, endPoint y: 283, distance: 17.0
click at [290, 283] on div "log" at bounding box center [341, 288] width 162 height 41
type input "contain"
click at [278, 350] on input "Container Type column toggle visibility (hidden)" at bounding box center [275, 347] width 13 height 13
checkbox input "true"
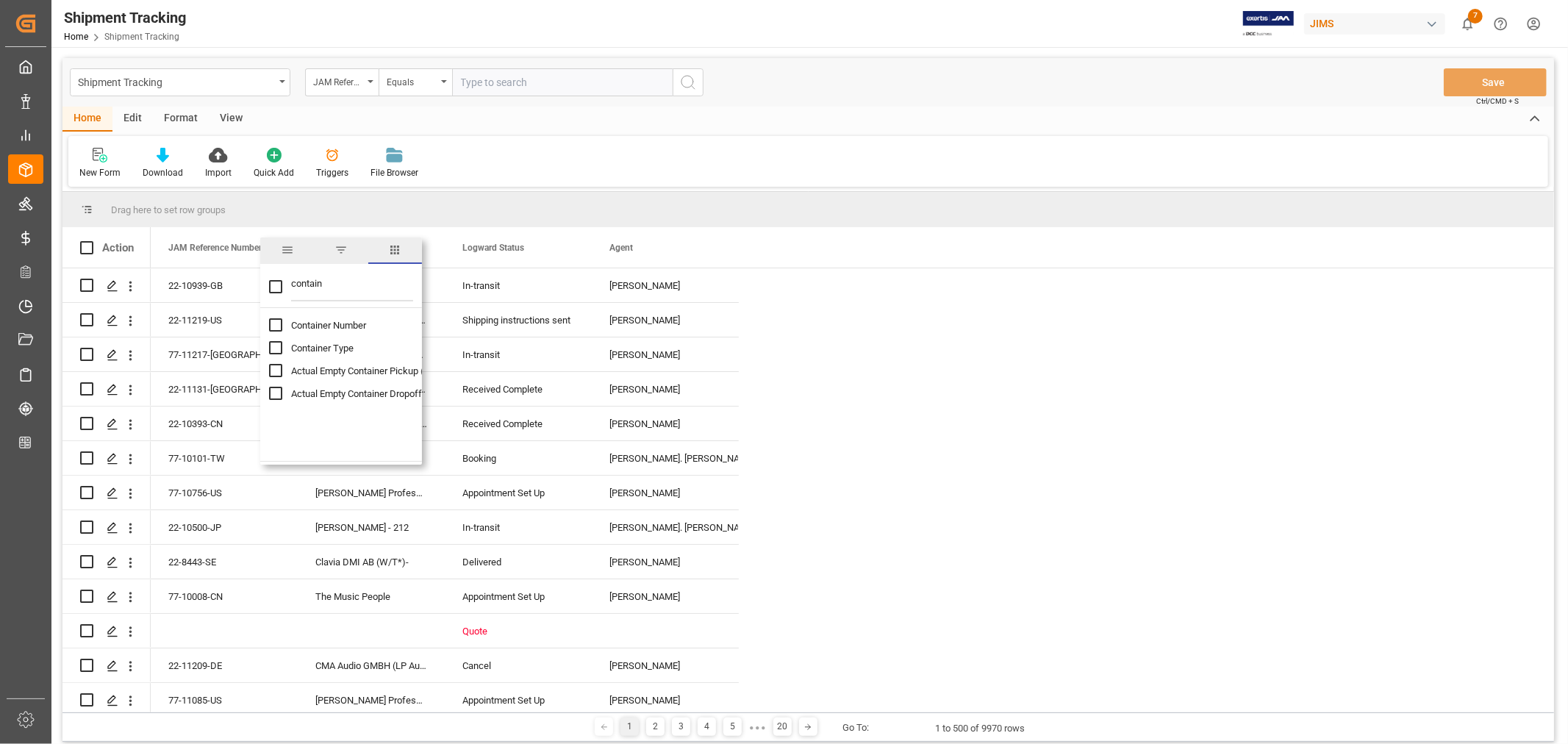
checkbox input "false"
drag, startPoint x: 327, startPoint y: 283, endPoint x: 291, endPoint y: 281, distance: 36.1
click at [291, 281] on input "contain" at bounding box center [353, 286] width 122 height 30
type input "eta"
click at [275, 370] on input "ETA (Final Delivery Location) column toggle visibility (hidden)" at bounding box center [275, 370] width 13 height 13
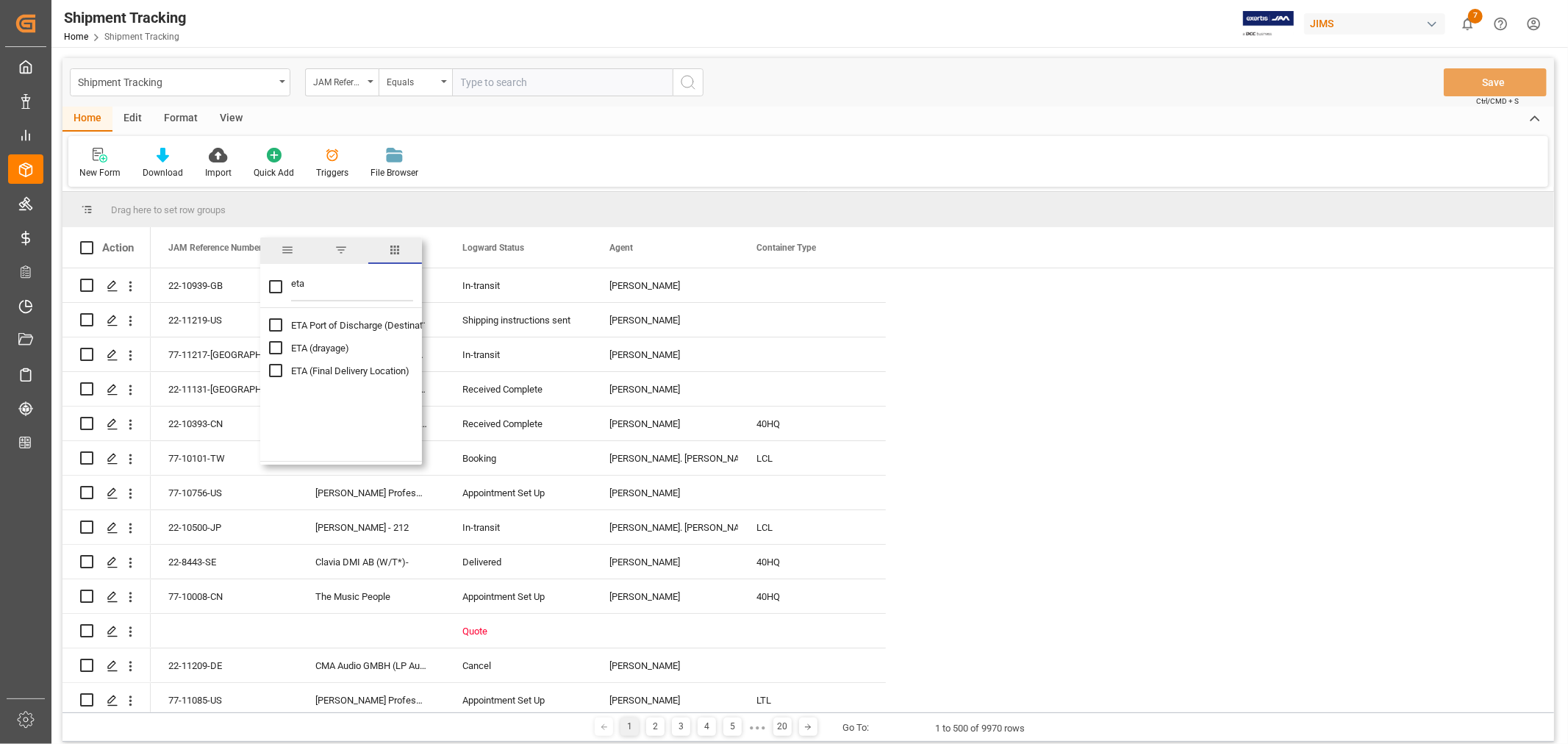
checkbox input "true"
checkbox input "false"
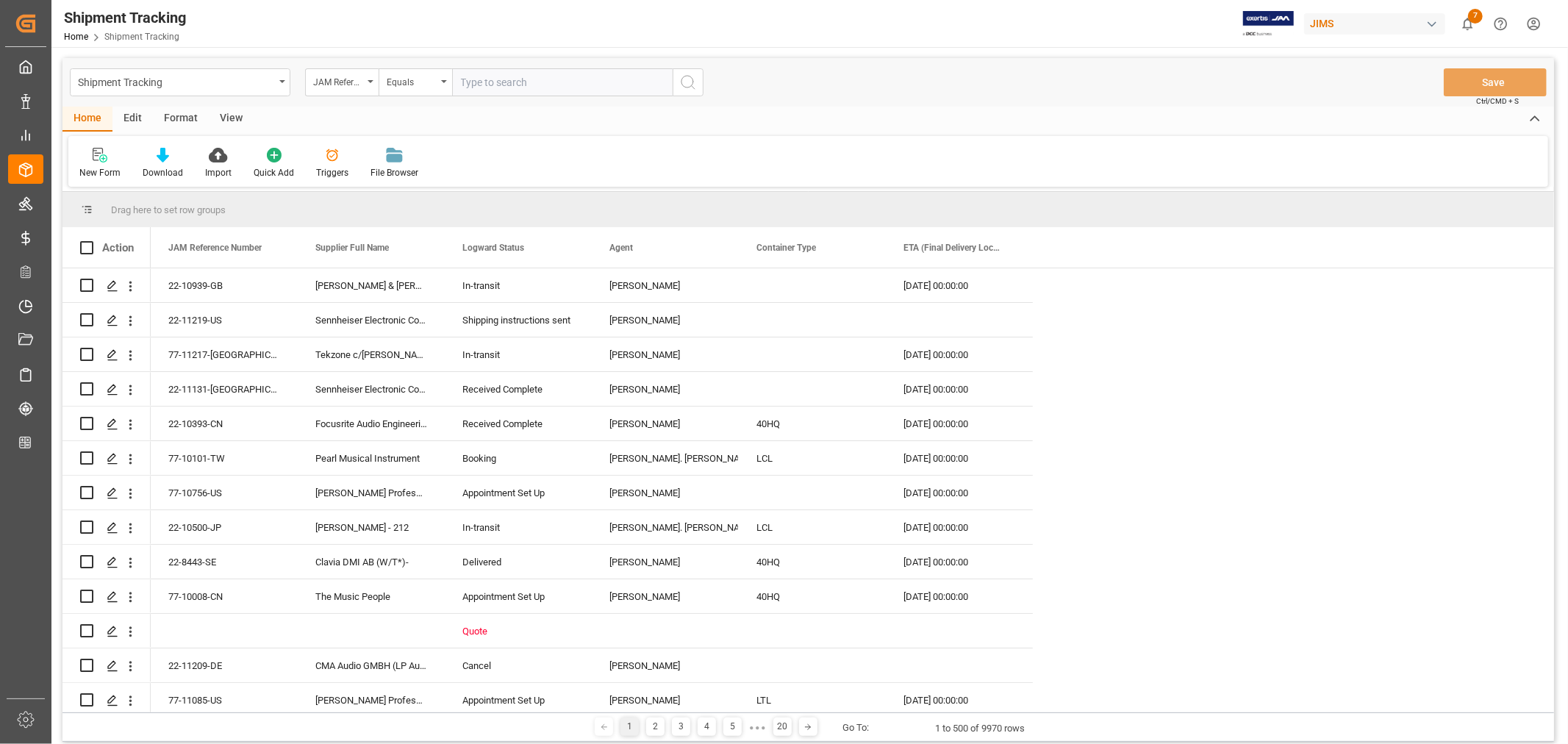
click at [1122, 171] on div "New Form Download Import Quick Add Triggers File Browser" at bounding box center [808, 161] width 1480 height 50
click at [164, 160] on icon at bounding box center [163, 155] width 13 height 14
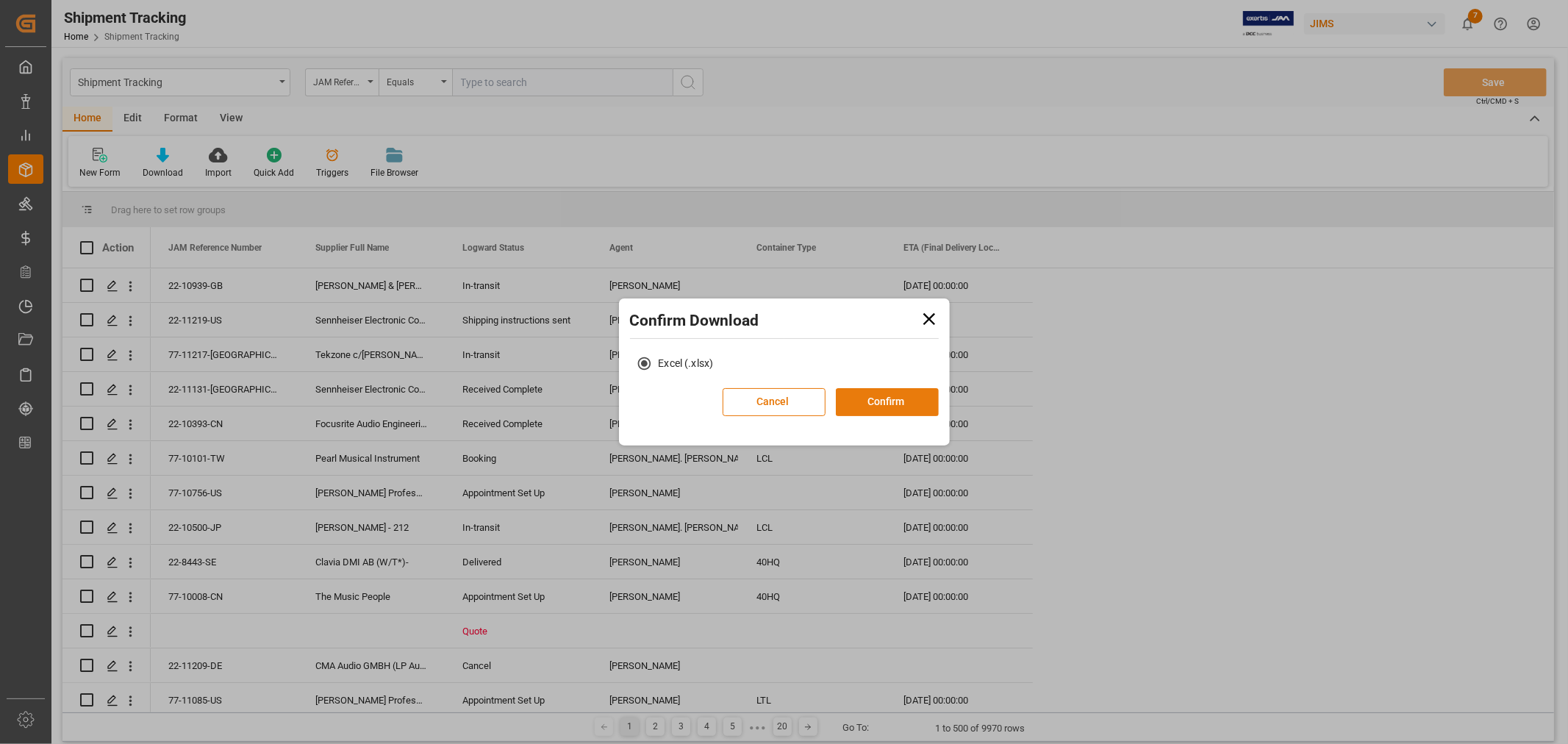
click at [870, 402] on button "Confirm" at bounding box center [887, 401] width 103 height 28
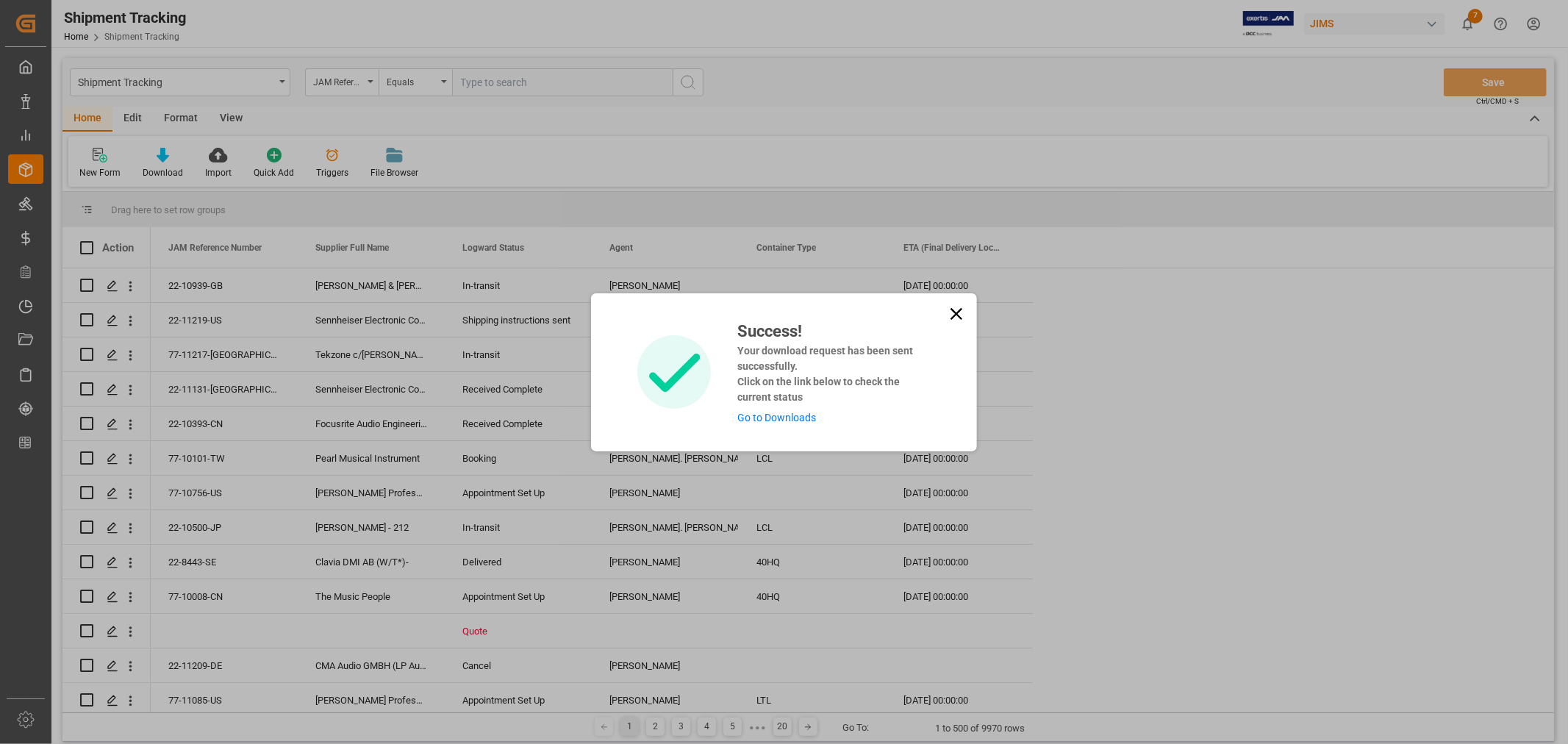
click at [803, 419] on link "Go to Downloads" at bounding box center [776, 417] width 78 height 12
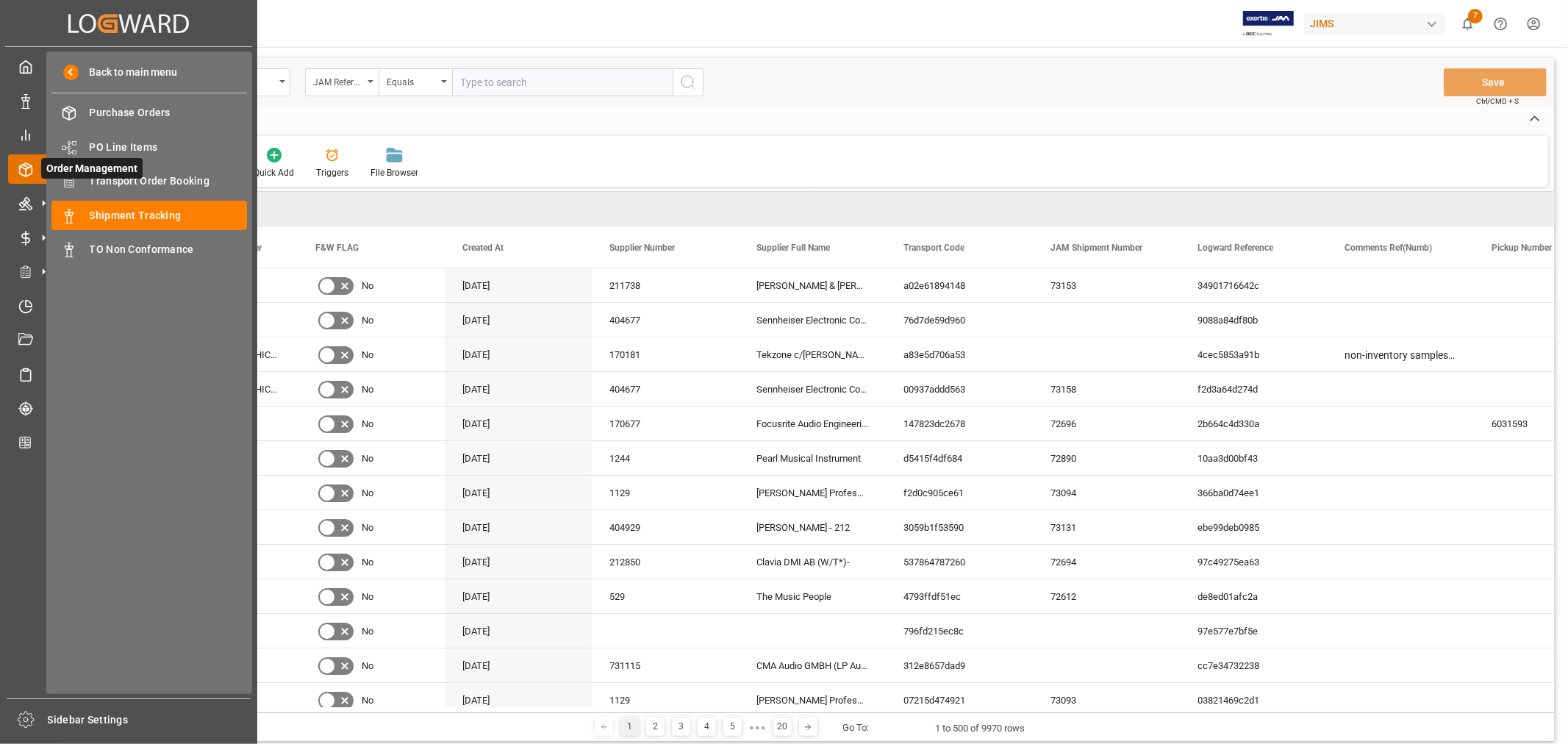
click at [31, 169] on icon at bounding box center [43, 169] width 31 height 31
click at [183, 174] on span "Transport Order Booking" at bounding box center [169, 181] width 158 height 15
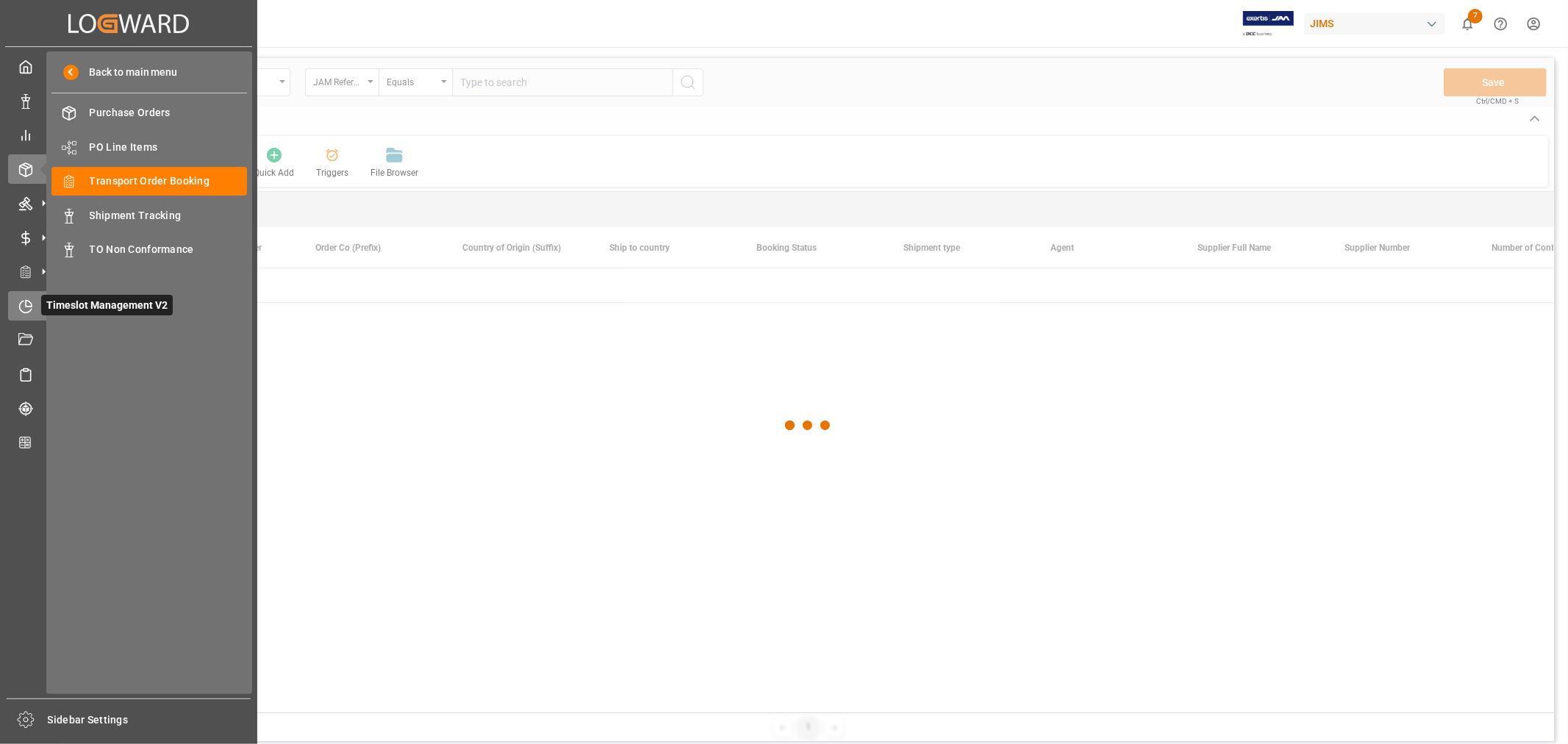
click at [26, 303] on icon at bounding box center [29, 302] width 6 height 6
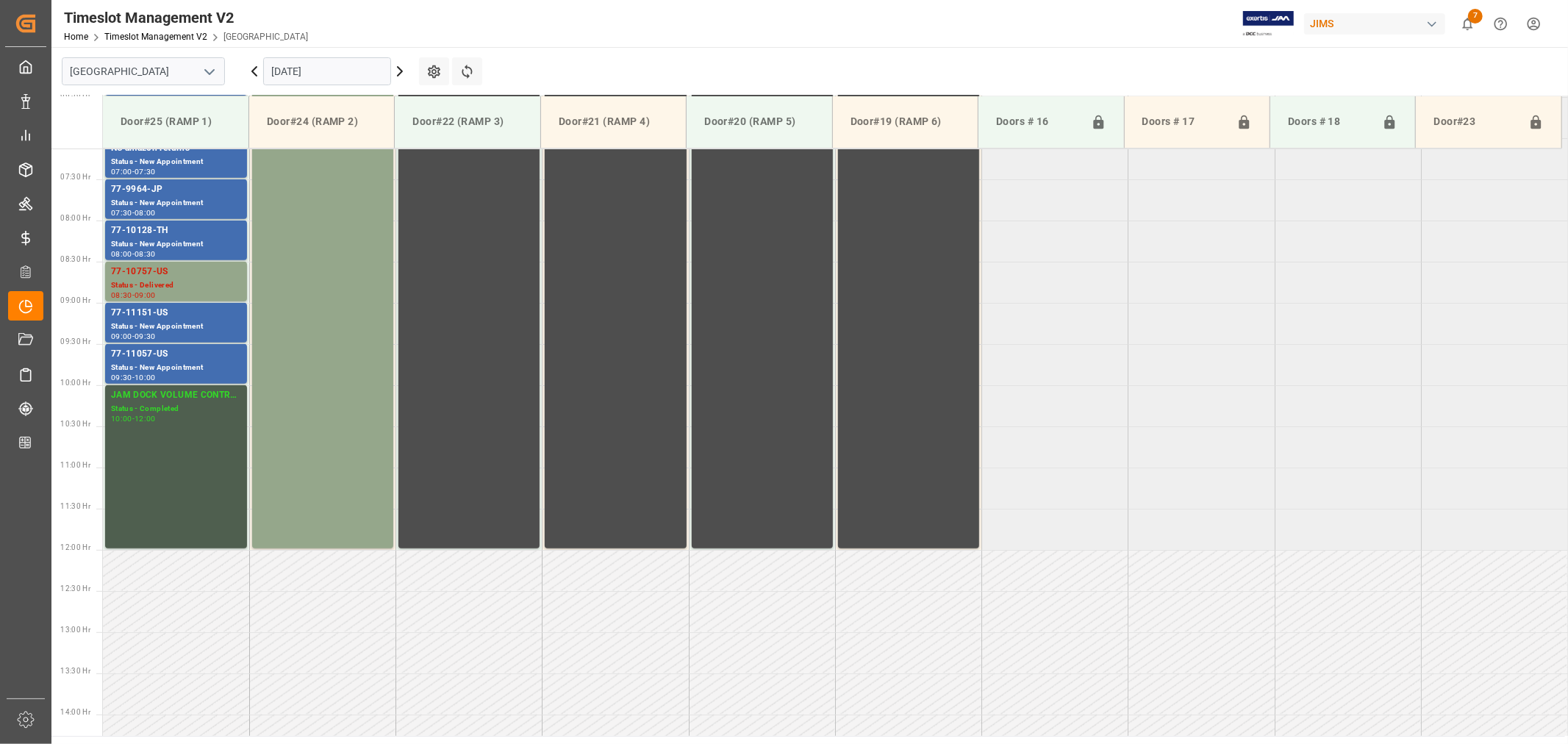
scroll to position [731, 0]
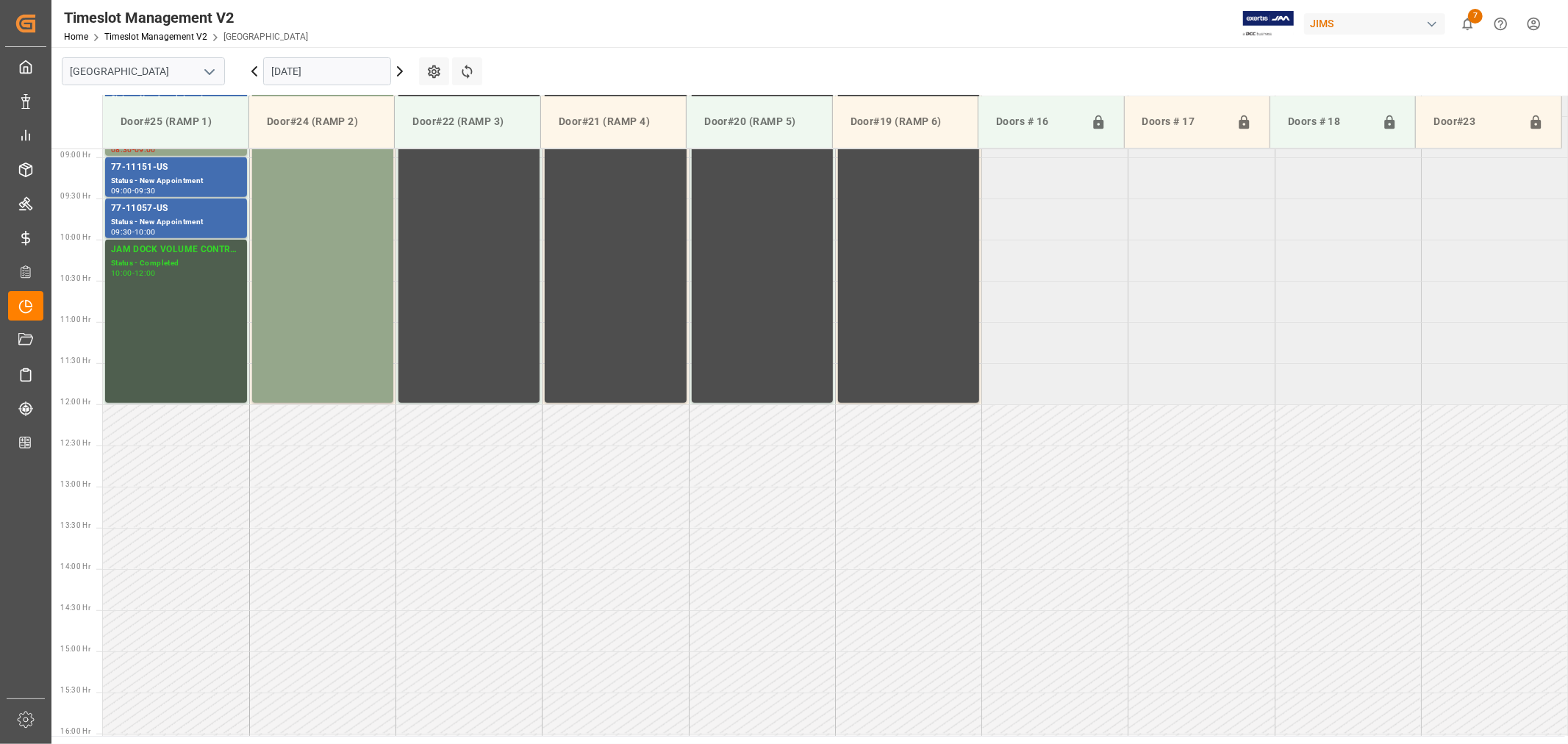
click at [213, 68] on icon "open menu" at bounding box center [210, 72] width 18 height 18
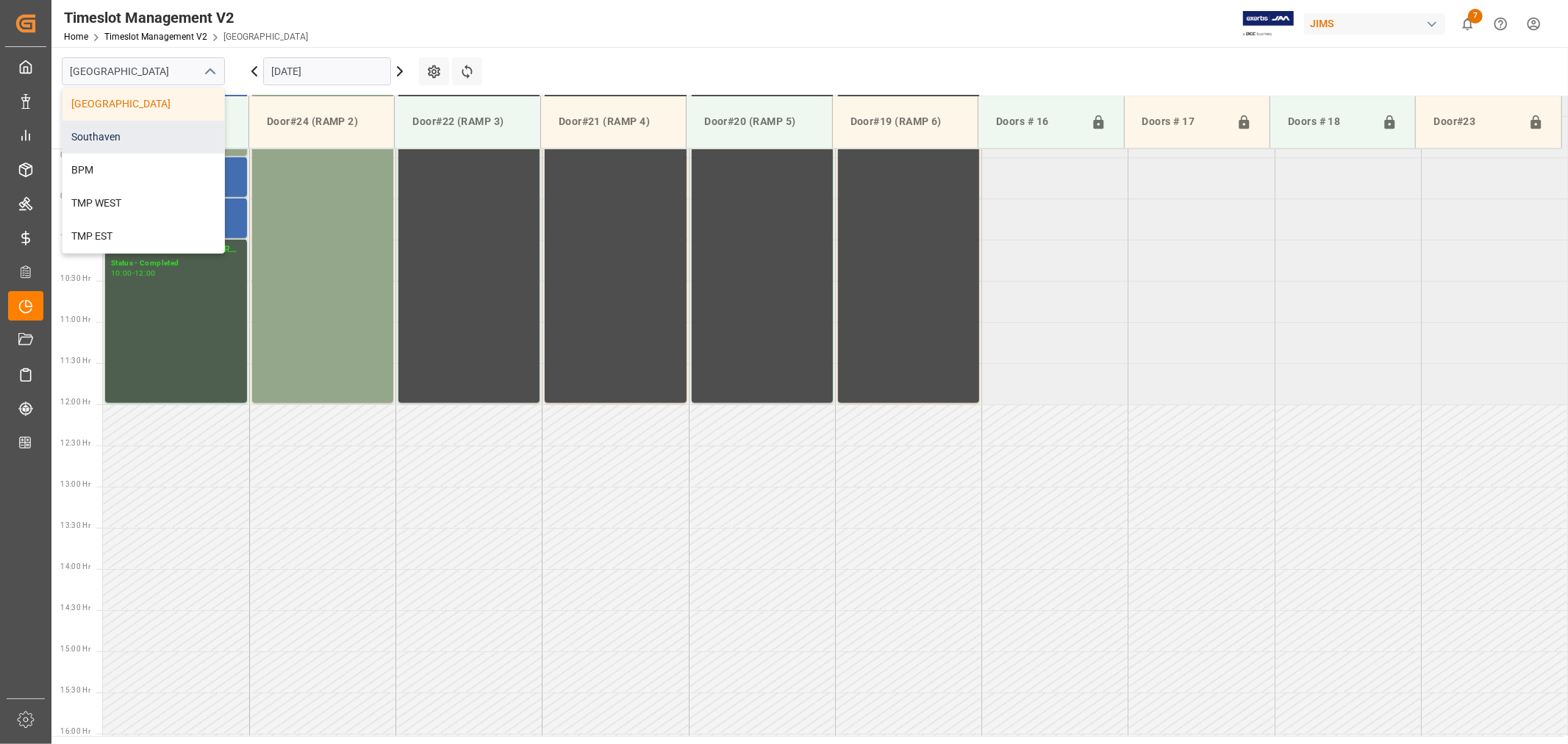
click at [122, 130] on div "Southaven" at bounding box center [143, 137] width 162 height 33
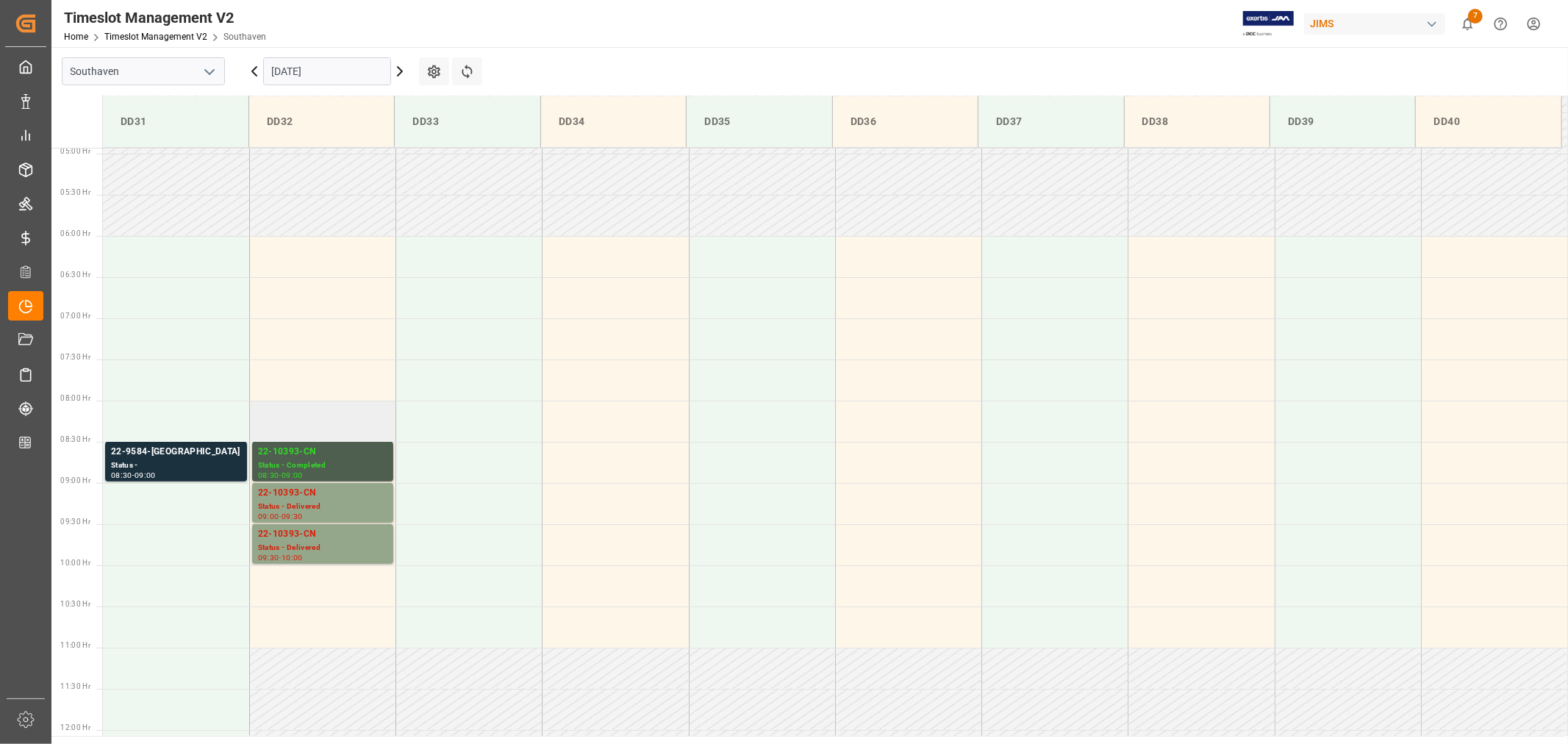
scroll to position [405, 0]
click at [319, 71] on input "[DATE]" at bounding box center [327, 71] width 128 height 28
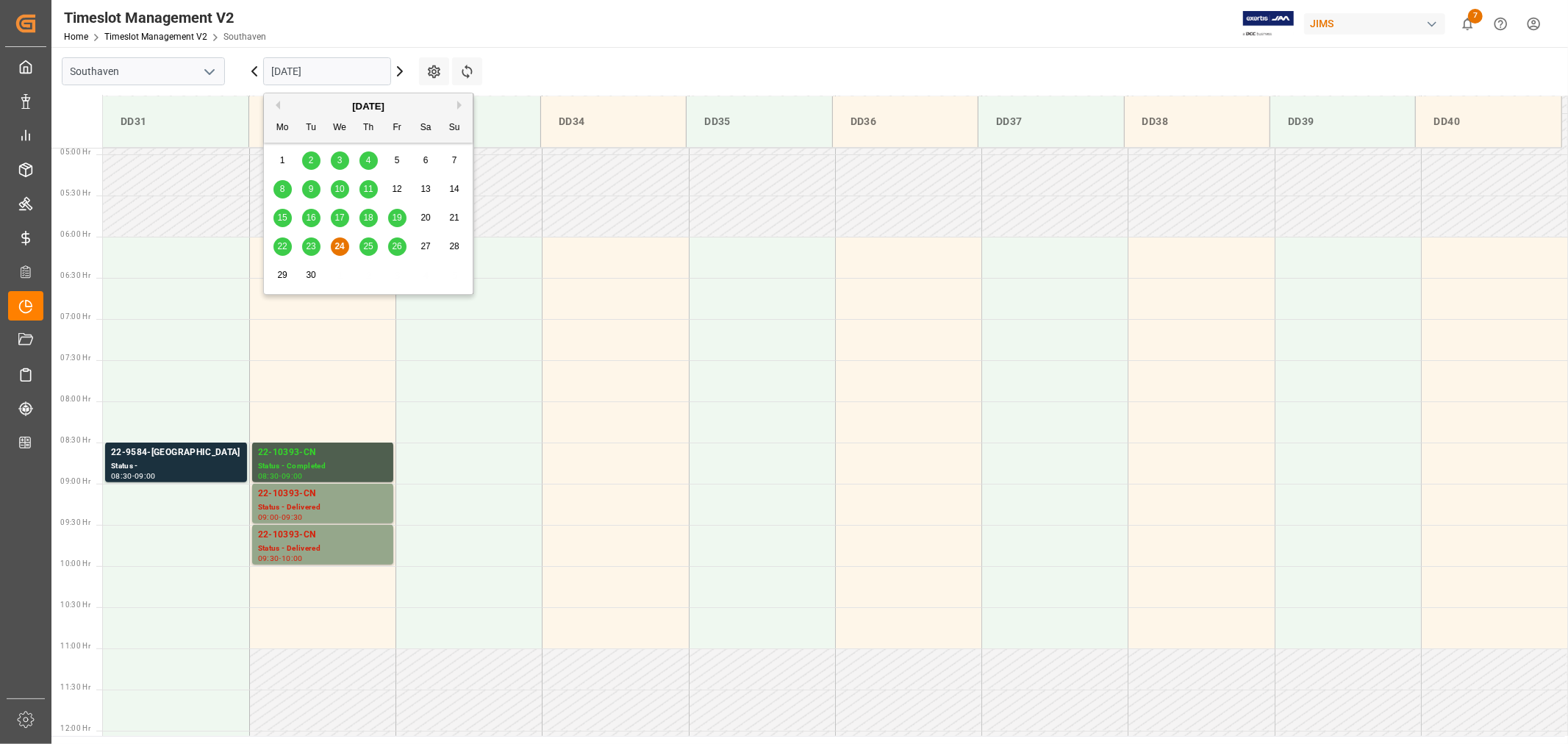
click at [363, 244] on span "25" at bounding box center [368, 246] width 10 height 10
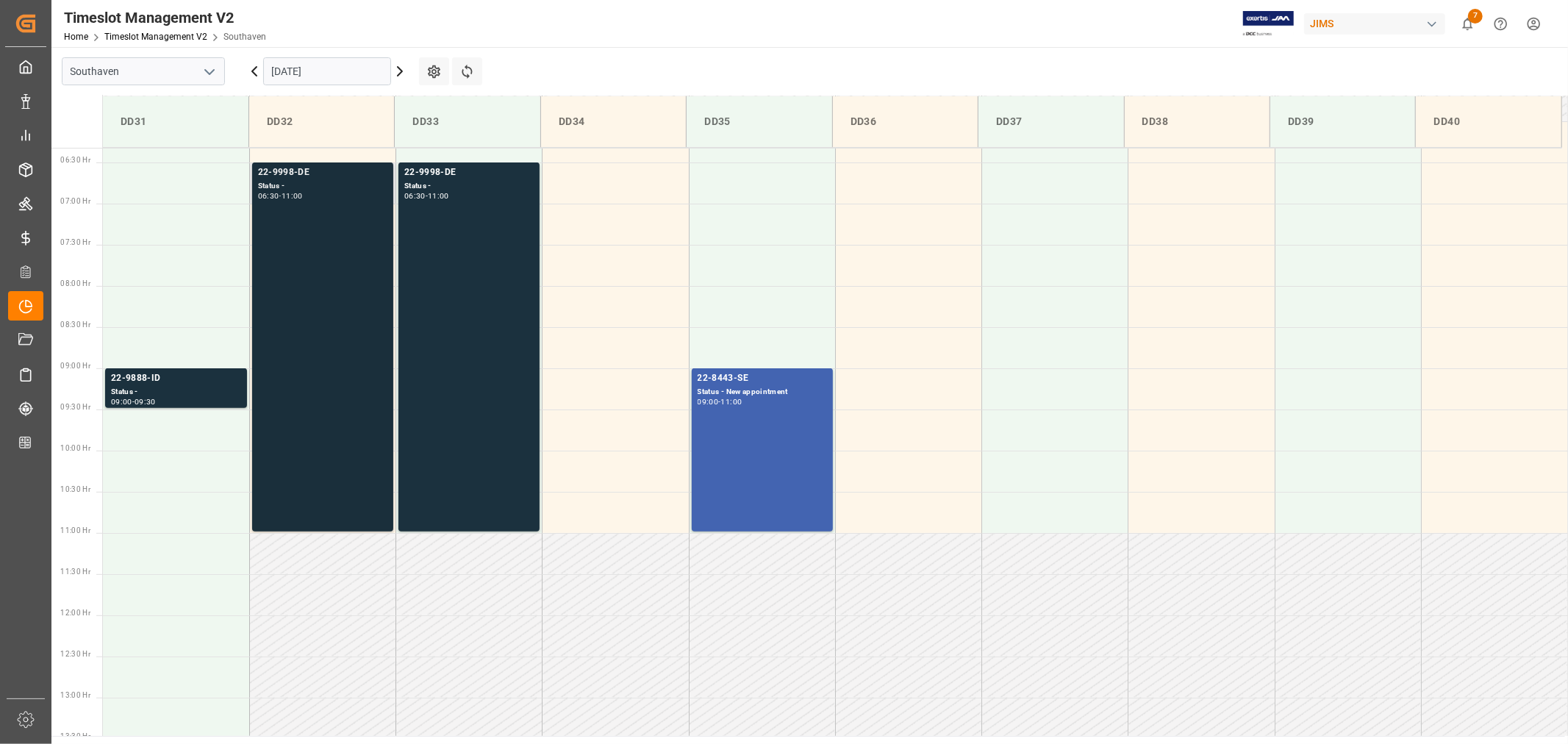
scroll to position [487, 0]
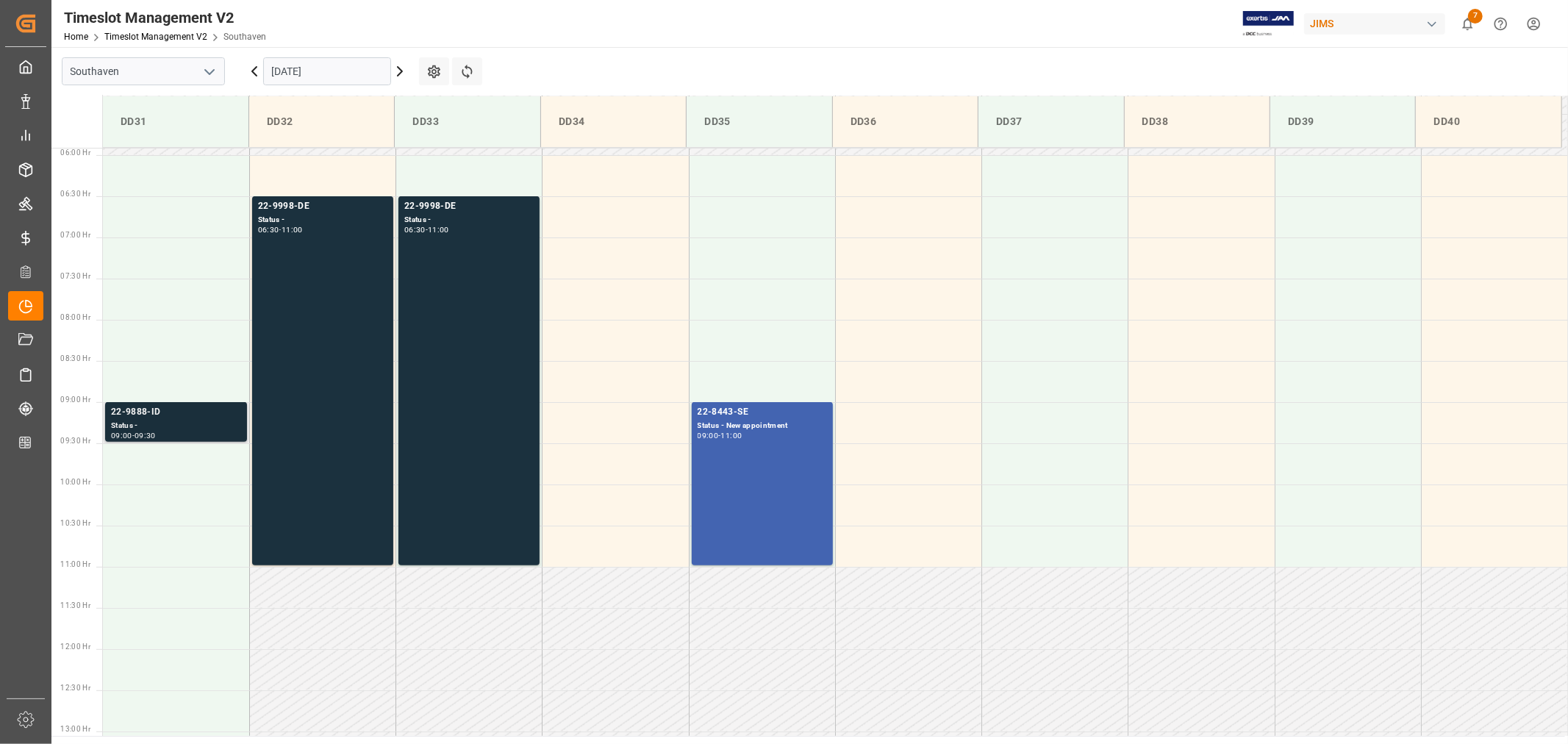
click at [133, 414] on div "22-9888-ID" at bounding box center [175, 412] width 130 height 14
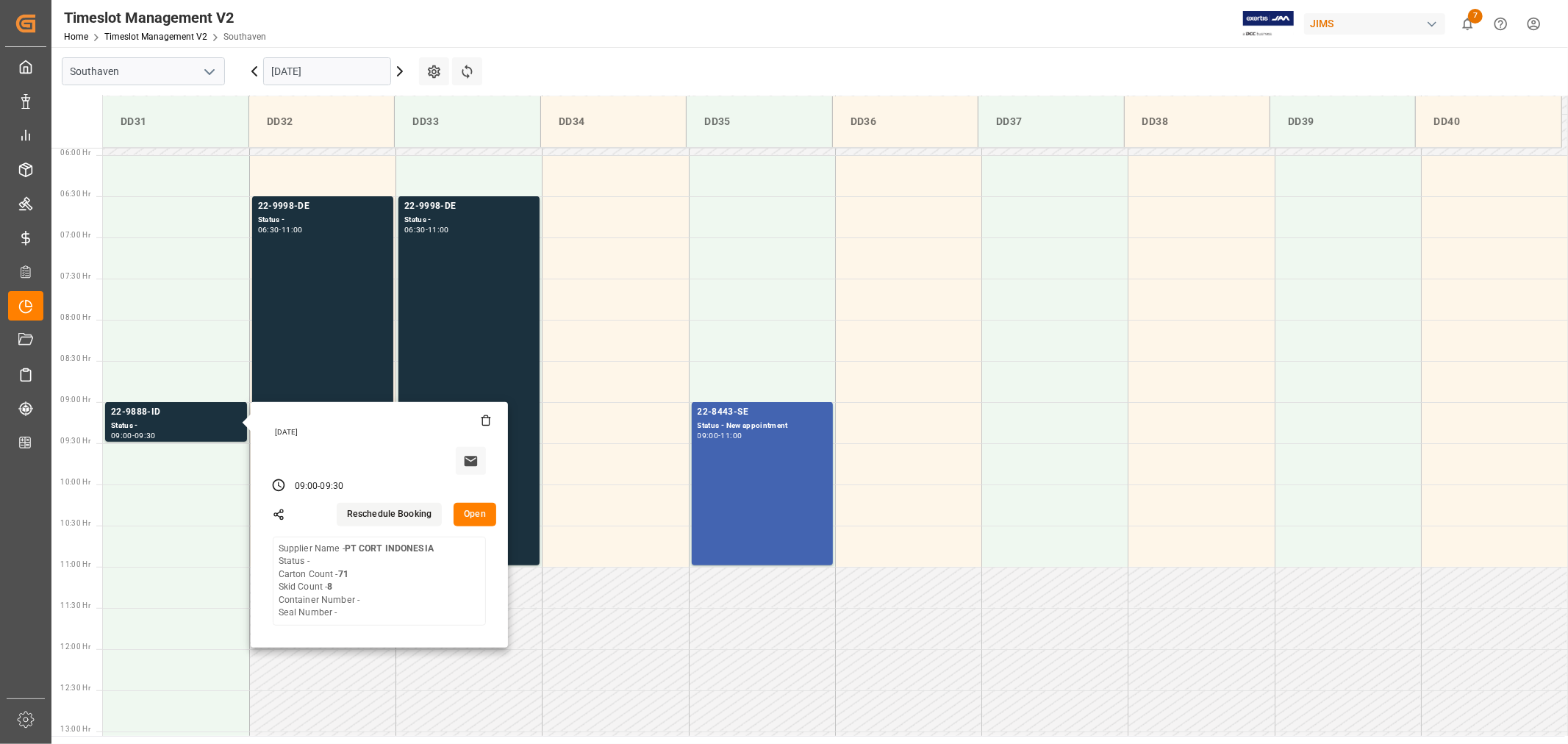
click at [350, 71] on input "[DATE]" at bounding box center [327, 71] width 128 height 28
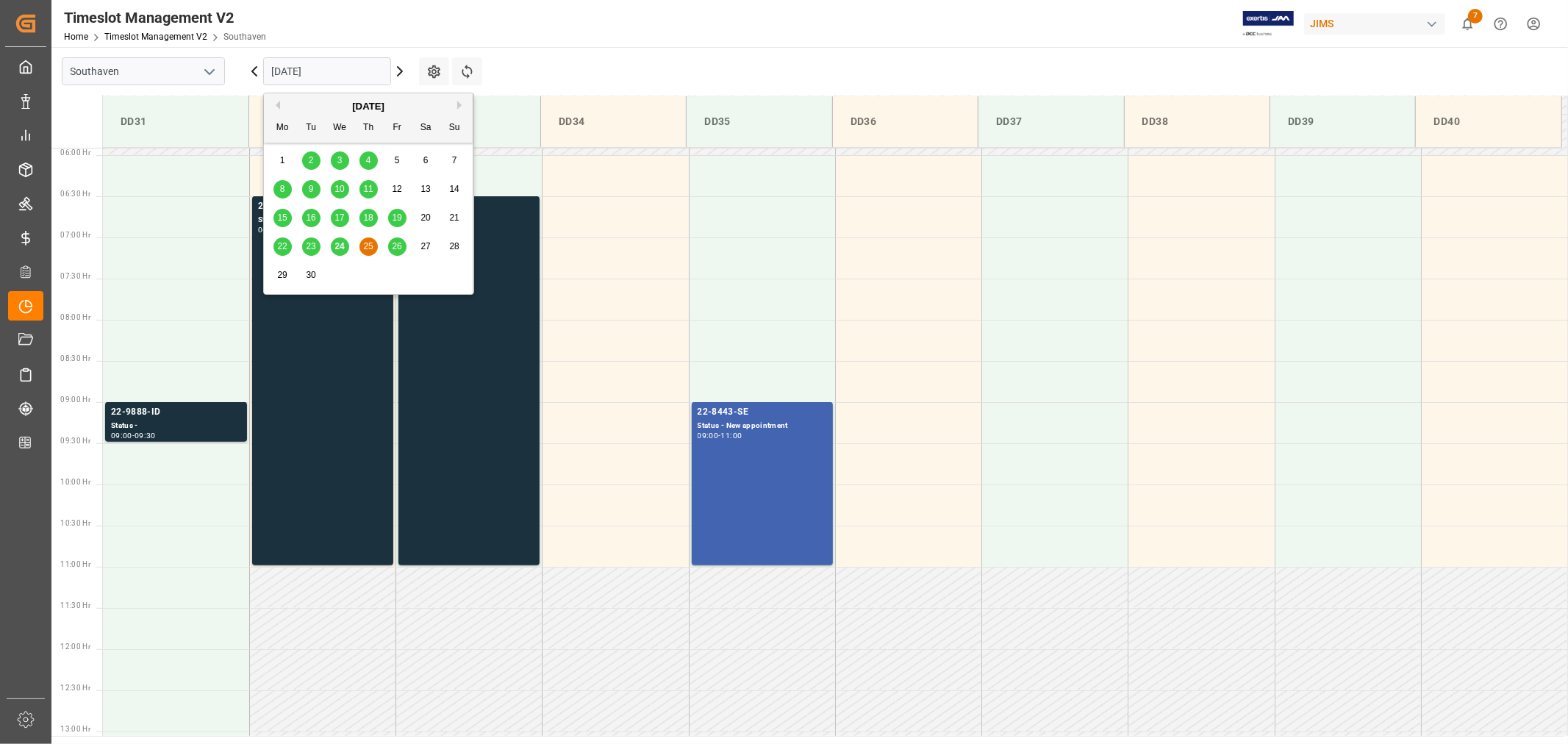
click at [339, 250] on span "24" at bounding box center [339, 246] width 10 height 10
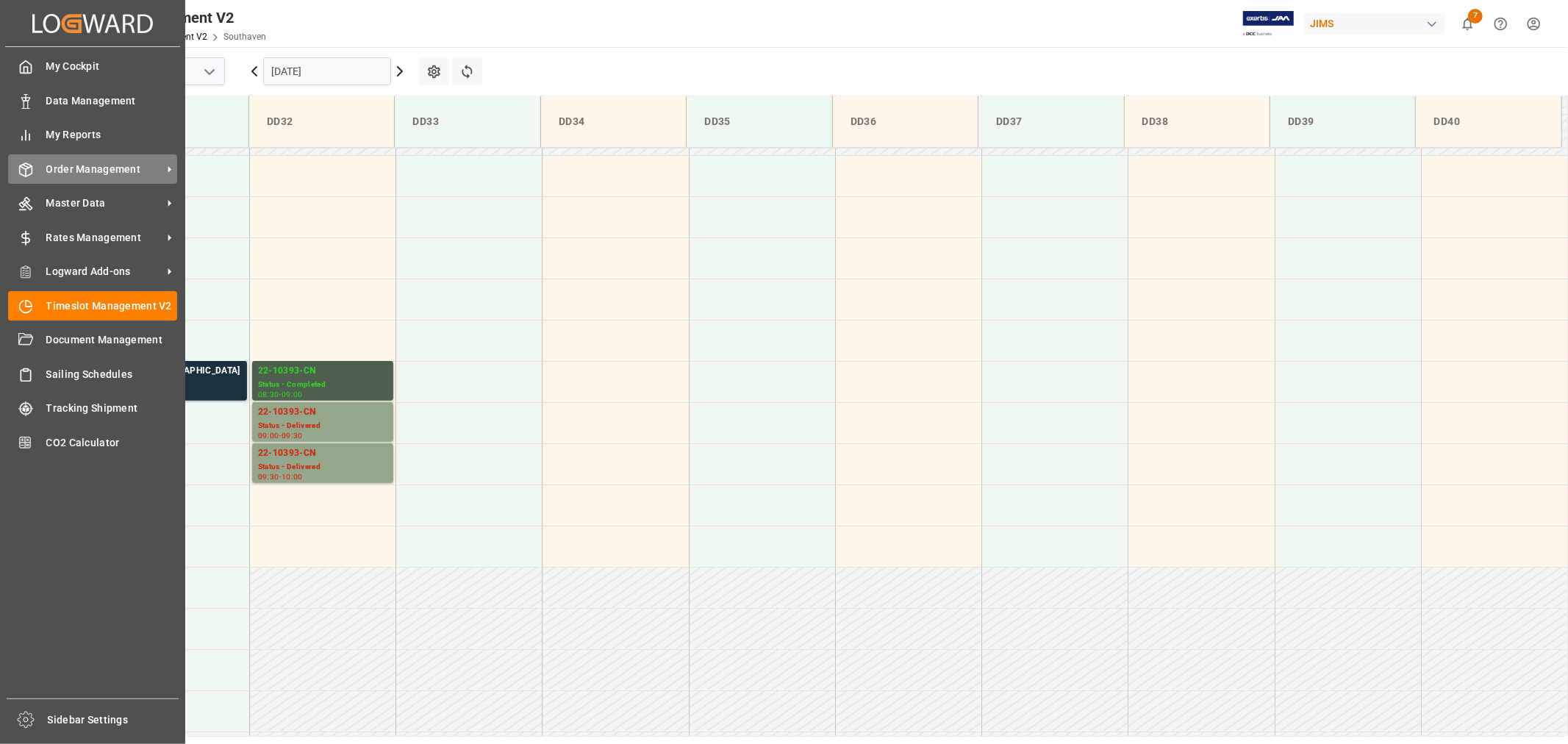
click at [70, 171] on span "Order Management" at bounding box center [103, 169] width 116 height 15
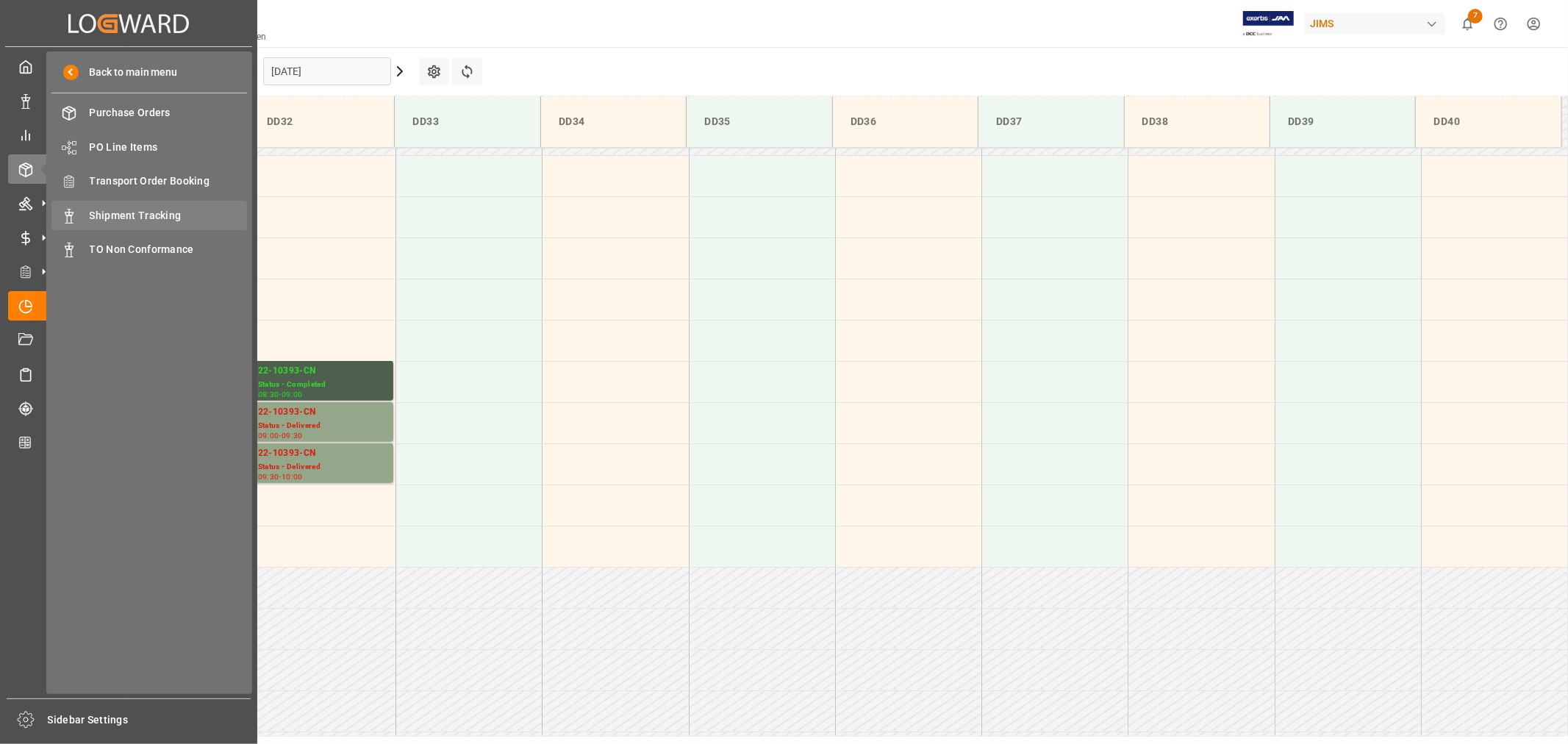
click at [130, 210] on span "Shipment Tracking" at bounding box center [169, 215] width 158 height 15
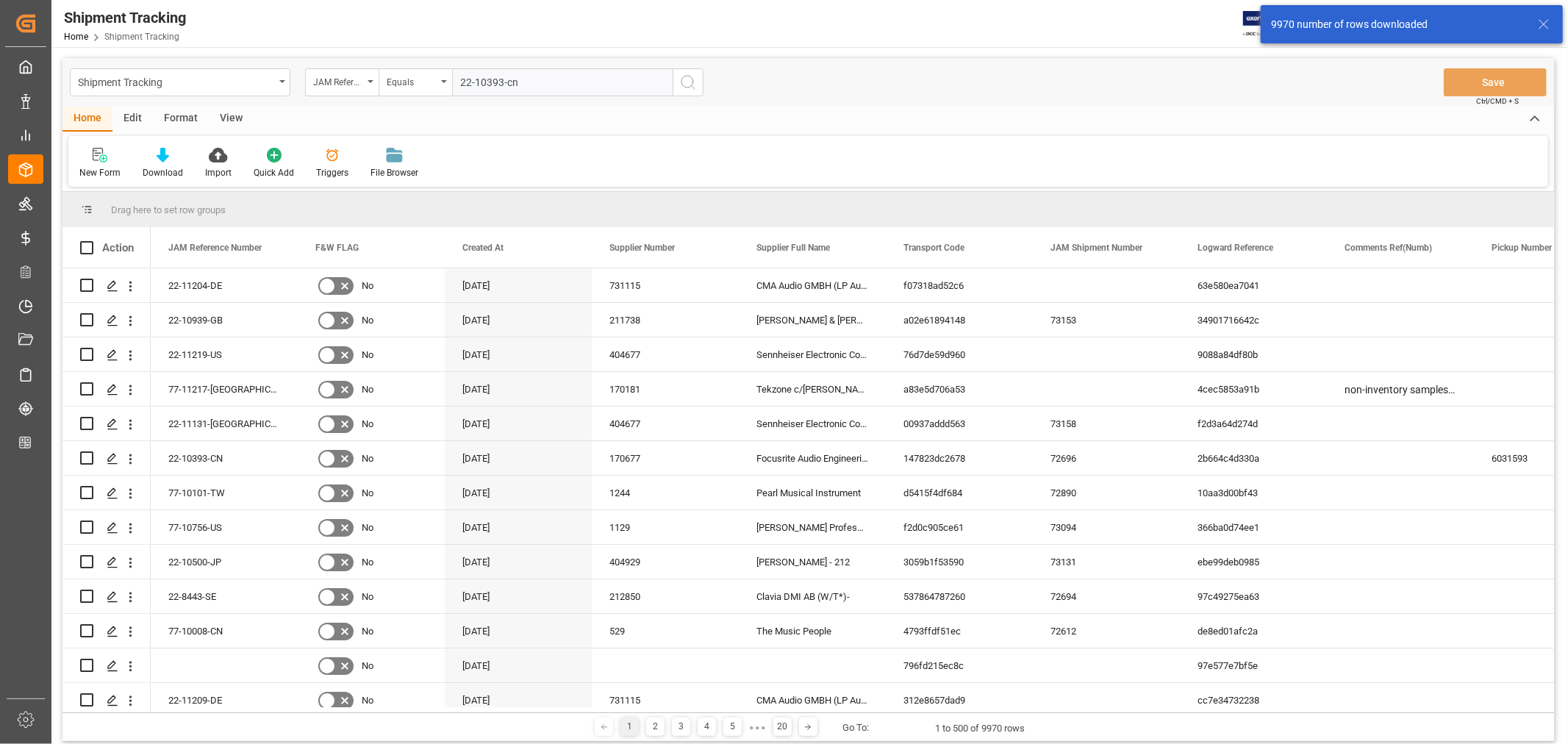
type input "22-10393-cn"
click at [681, 77] on icon "search button" at bounding box center [688, 83] width 18 height 18
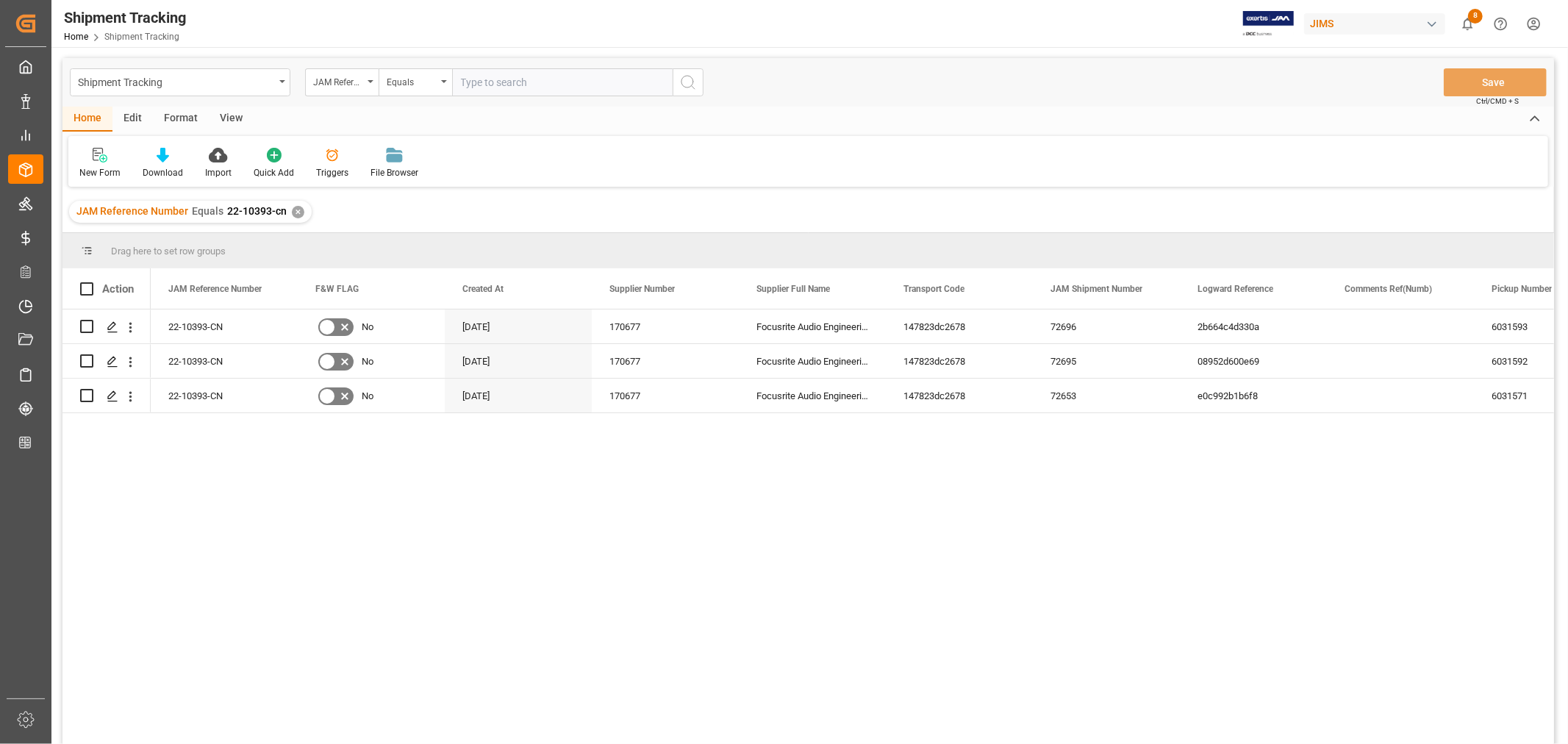
click at [233, 115] on div "View" at bounding box center [231, 119] width 45 height 25
click at [96, 159] on icon at bounding box center [94, 155] width 14 height 14
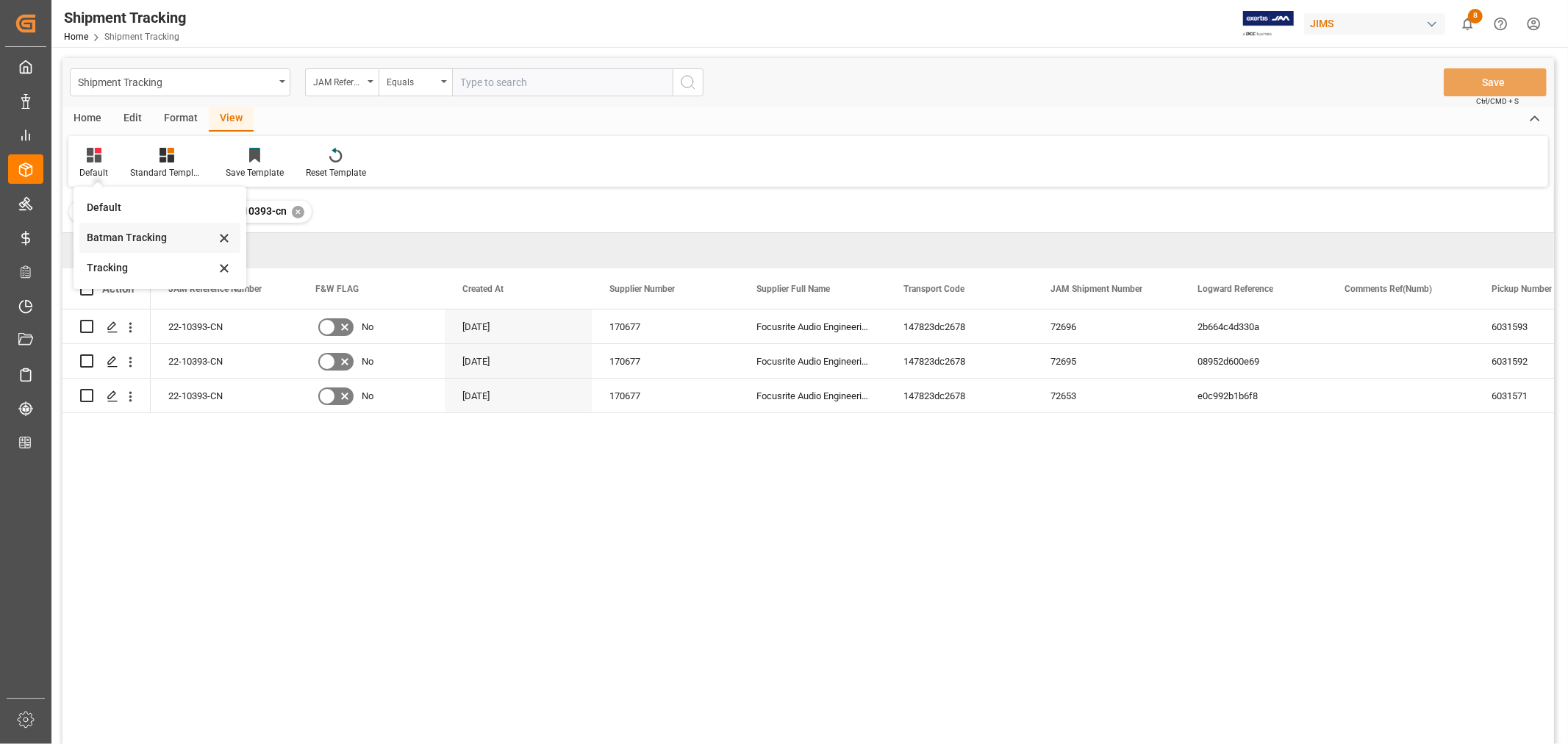
click at [123, 230] on div "Batman Tracking" at bounding box center [150, 238] width 129 height 15
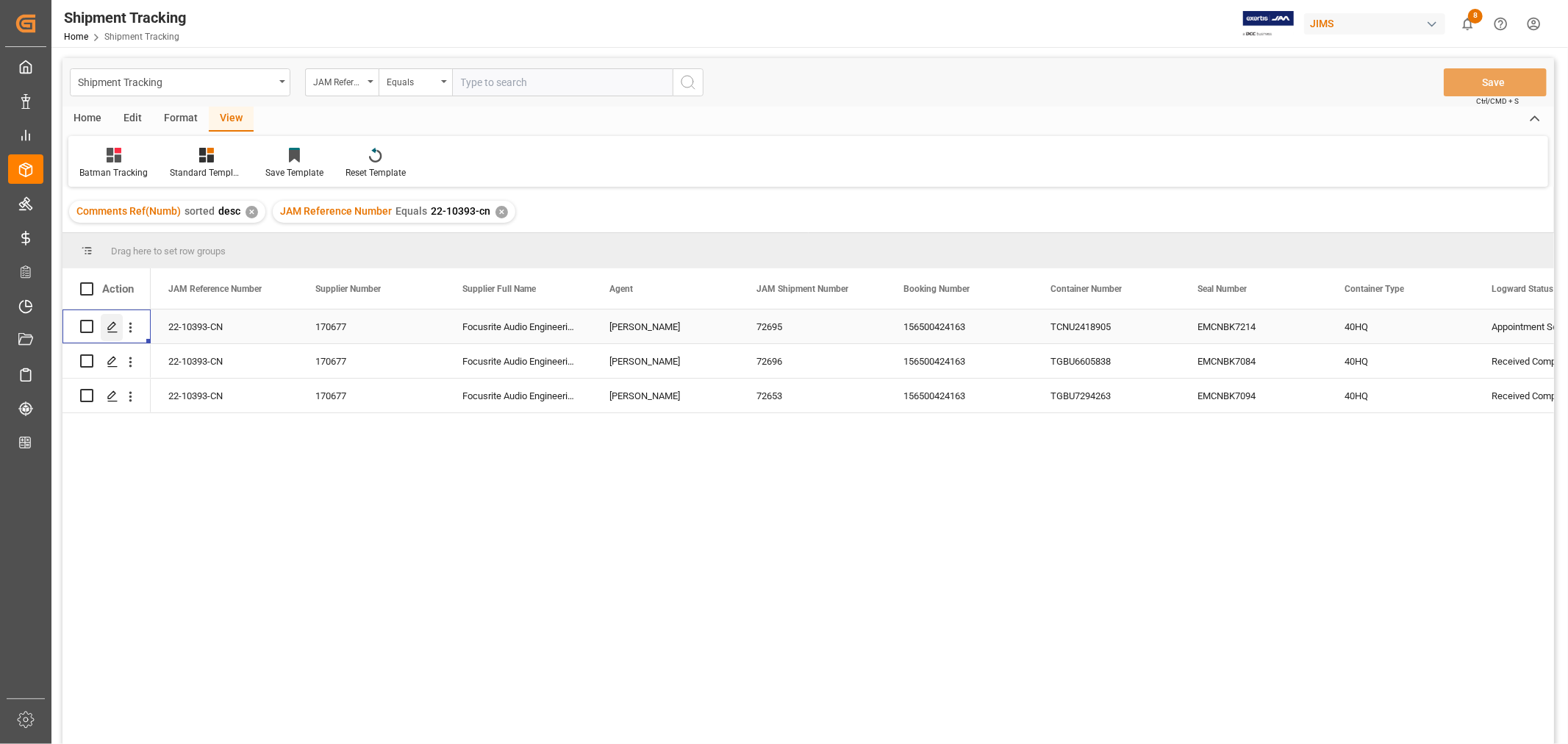
click at [114, 327] on icon "Press SPACE to select this row." at bounding box center [112, 327] width 12 height 12
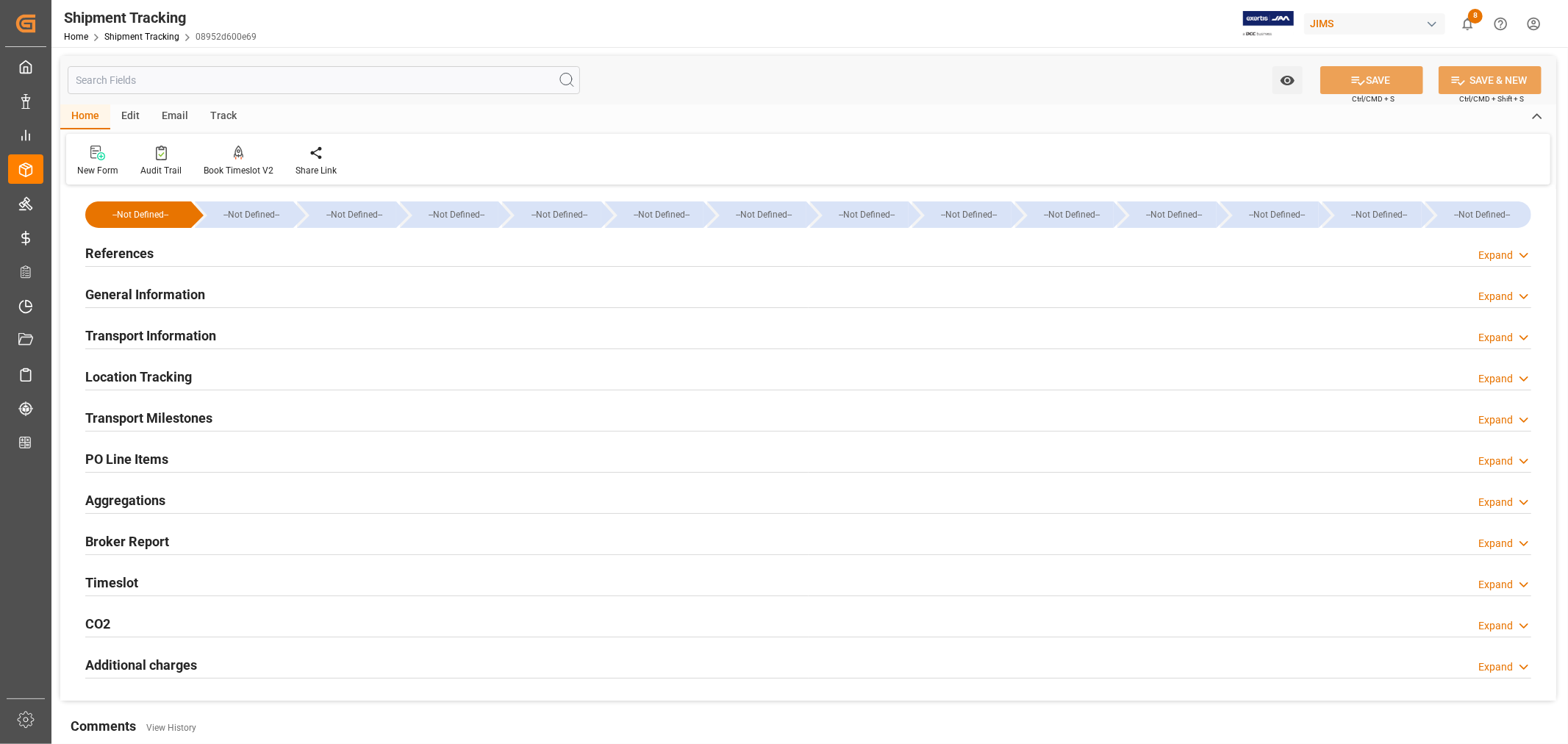
click at [216, 416] on div "Transport Milestones Expand" at bounding box center [808, 417] width 1446 height 28
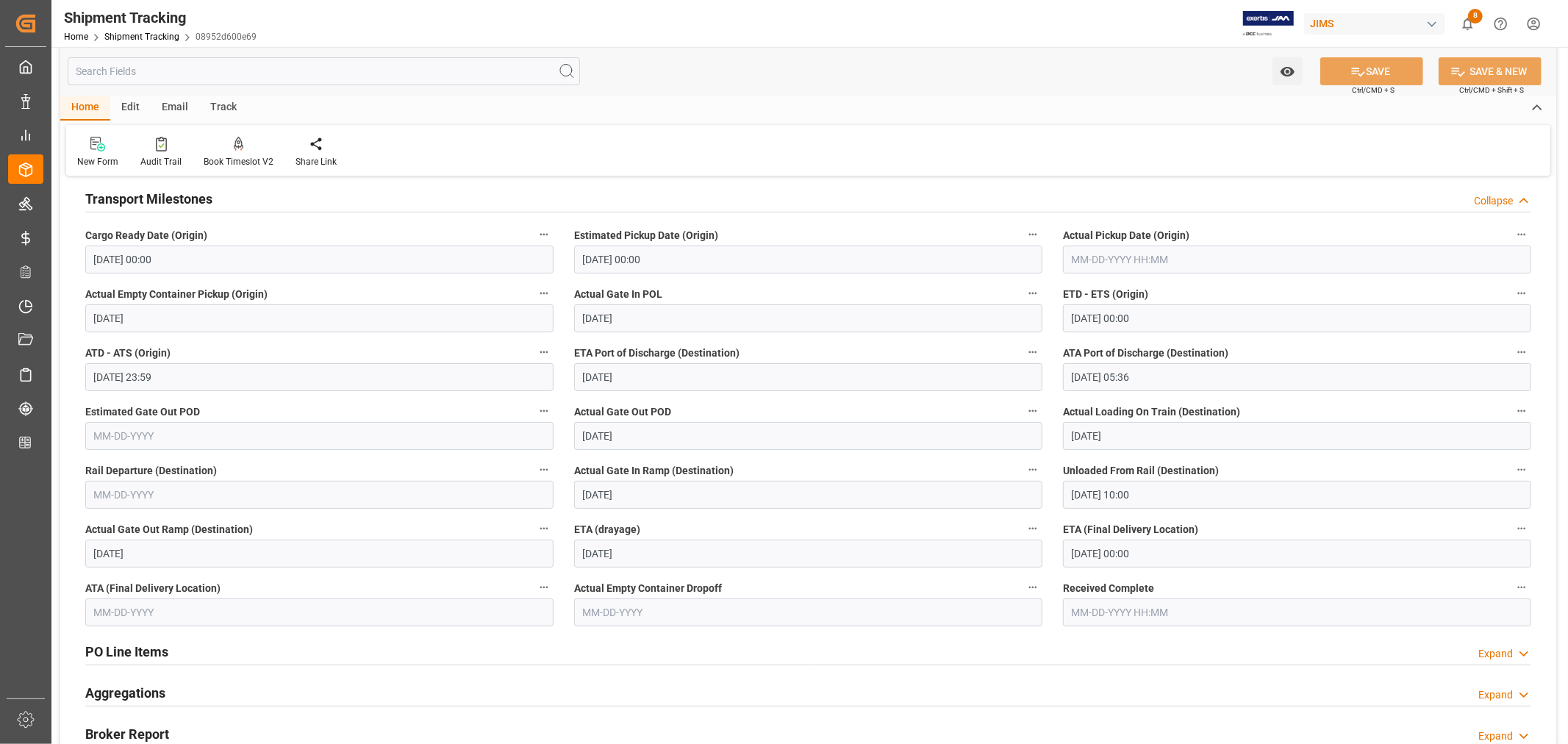
scroll to position [245, 0]
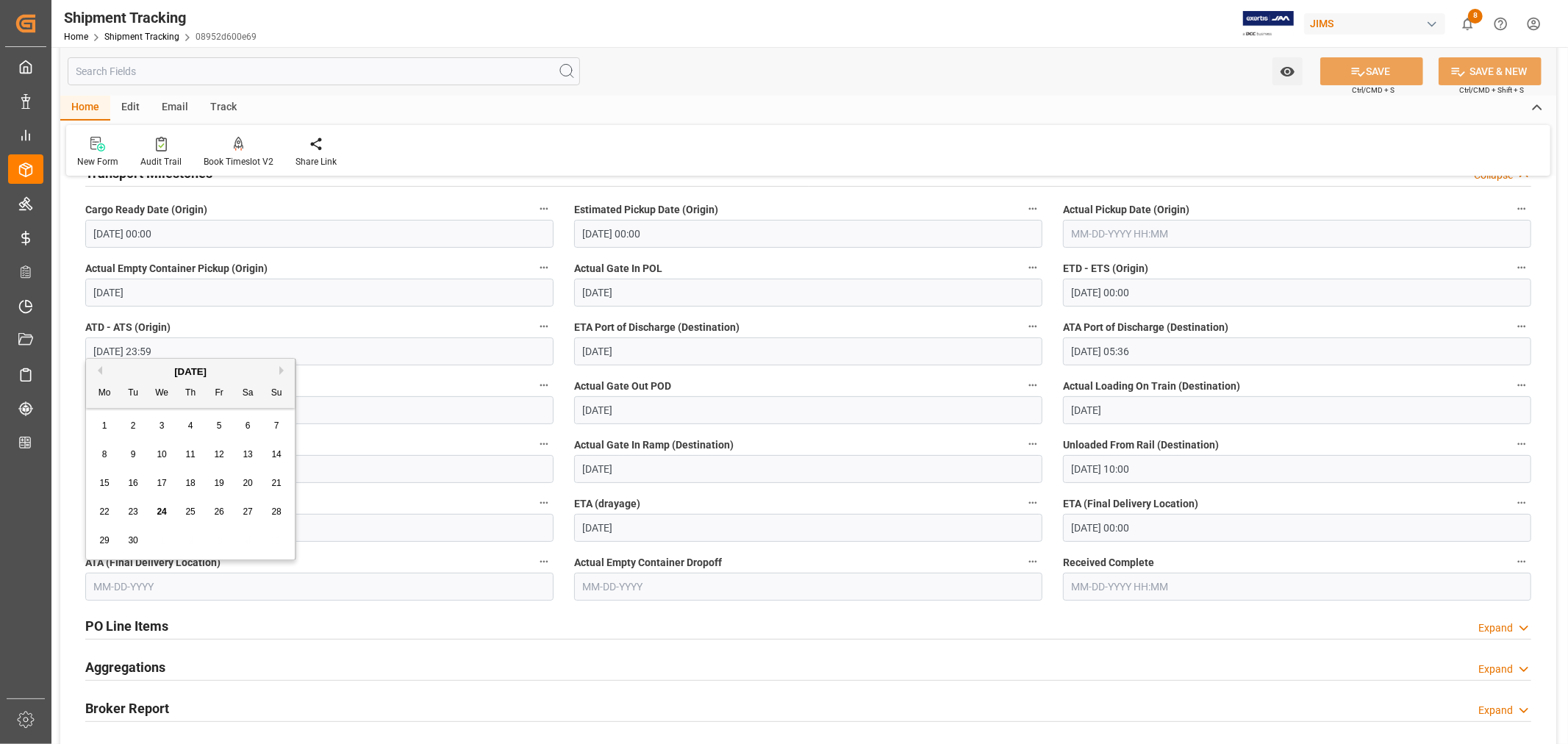
click at [195, 581] on input "text" at bounding box center [319, 587] width 468 height 28
click at [162, 513] on span "24" at bounding box center [161, 511] width 10 height 10
type input "[DATE]"
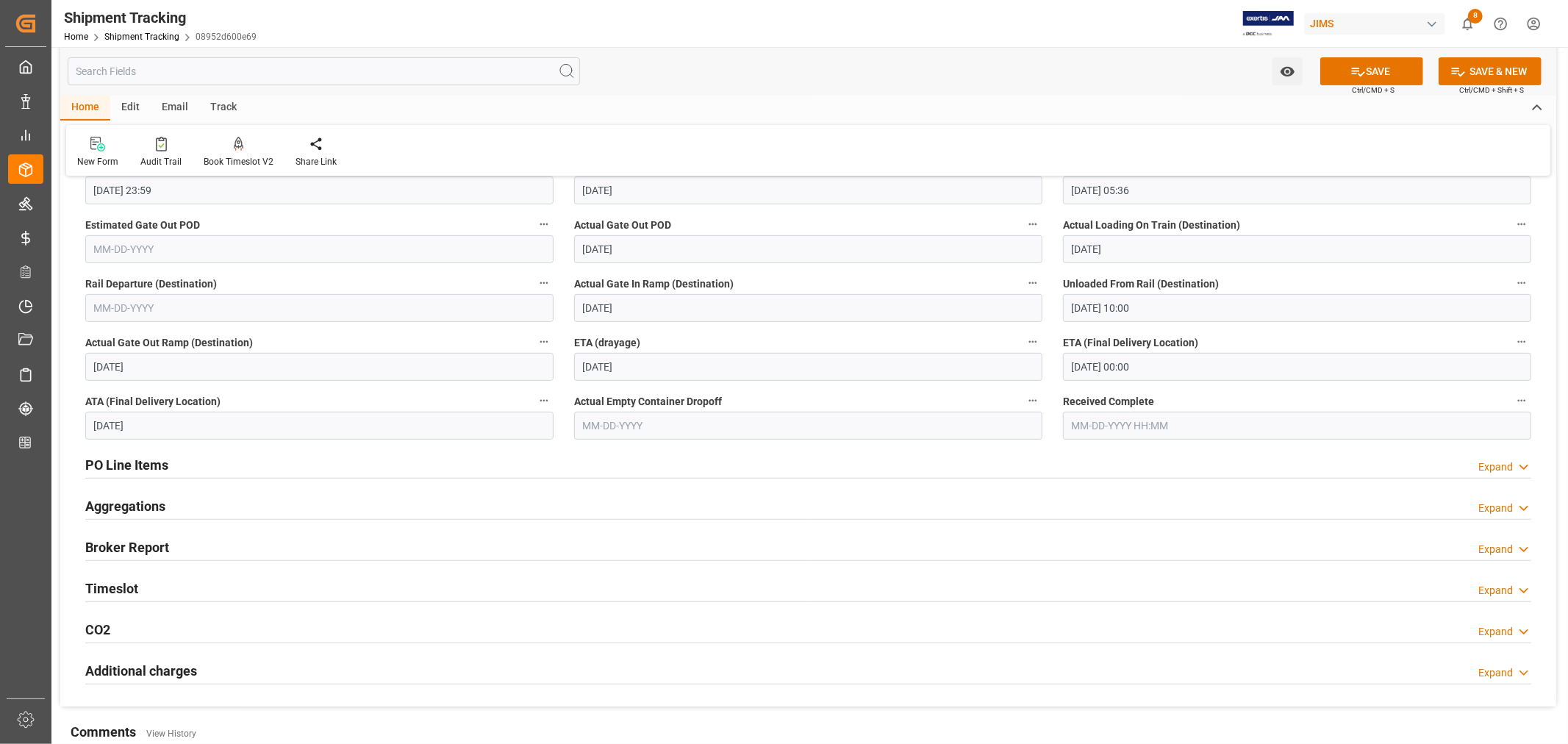
scroll to position [408, 0]
click at [160, 577] on div "Timeslot Expand" at bounding box center [808, 585] width 1446 height 28
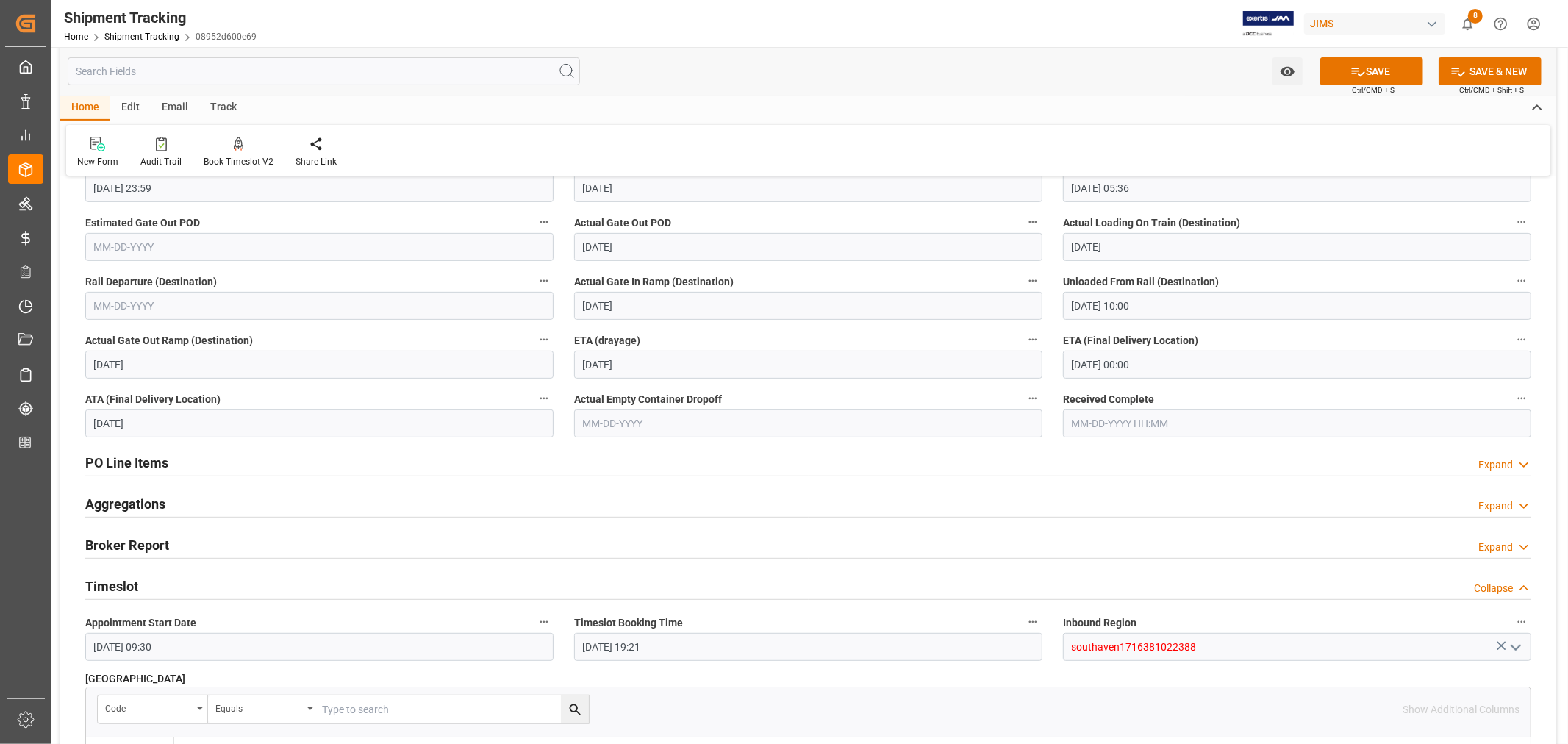
click at [160, 577] on div "Timeslot Collapse" at bounding box center [808, 585] width 1446 height 28
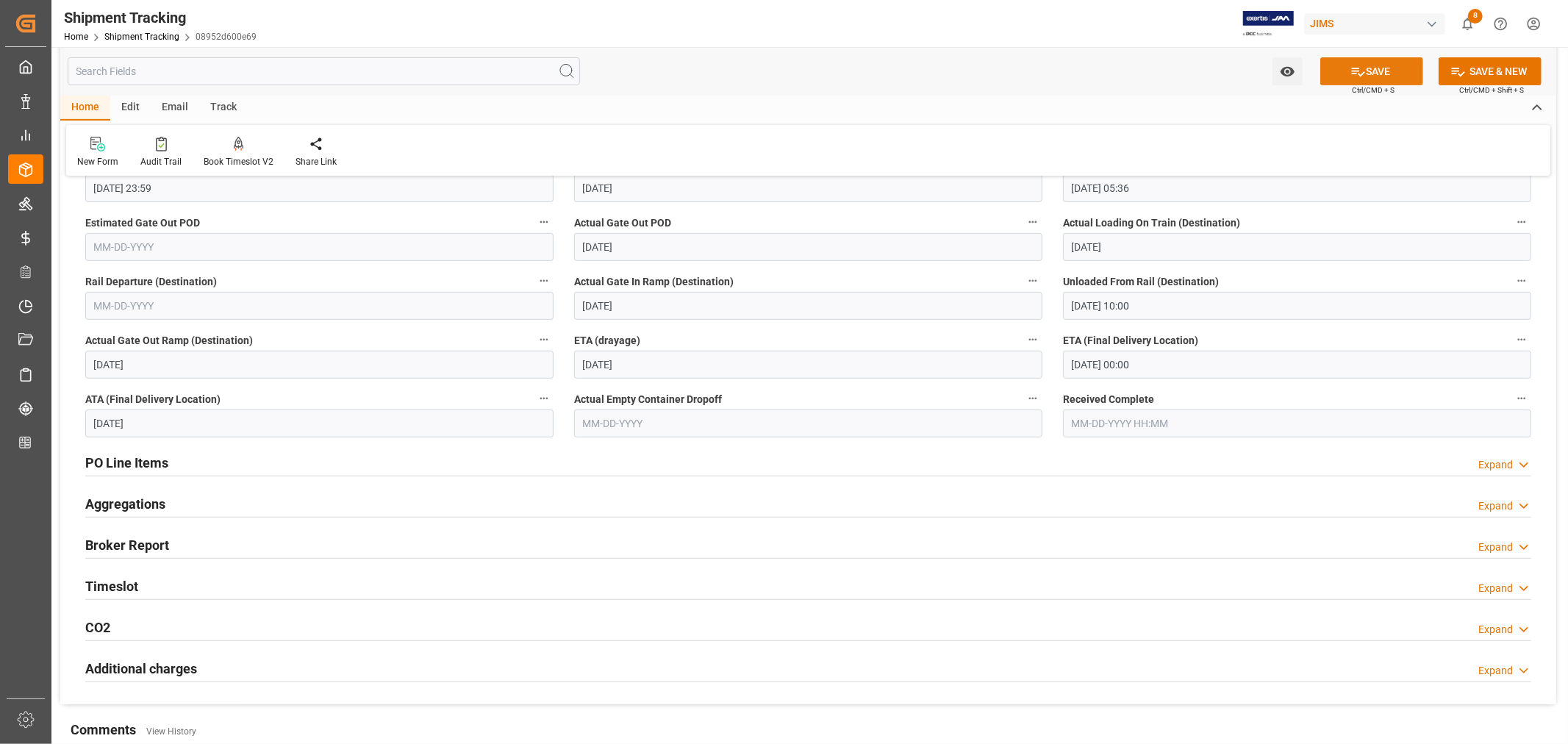
click at [1373, 70] on button "SAVE" at bounding box center [1371, 71] width 103 height 28
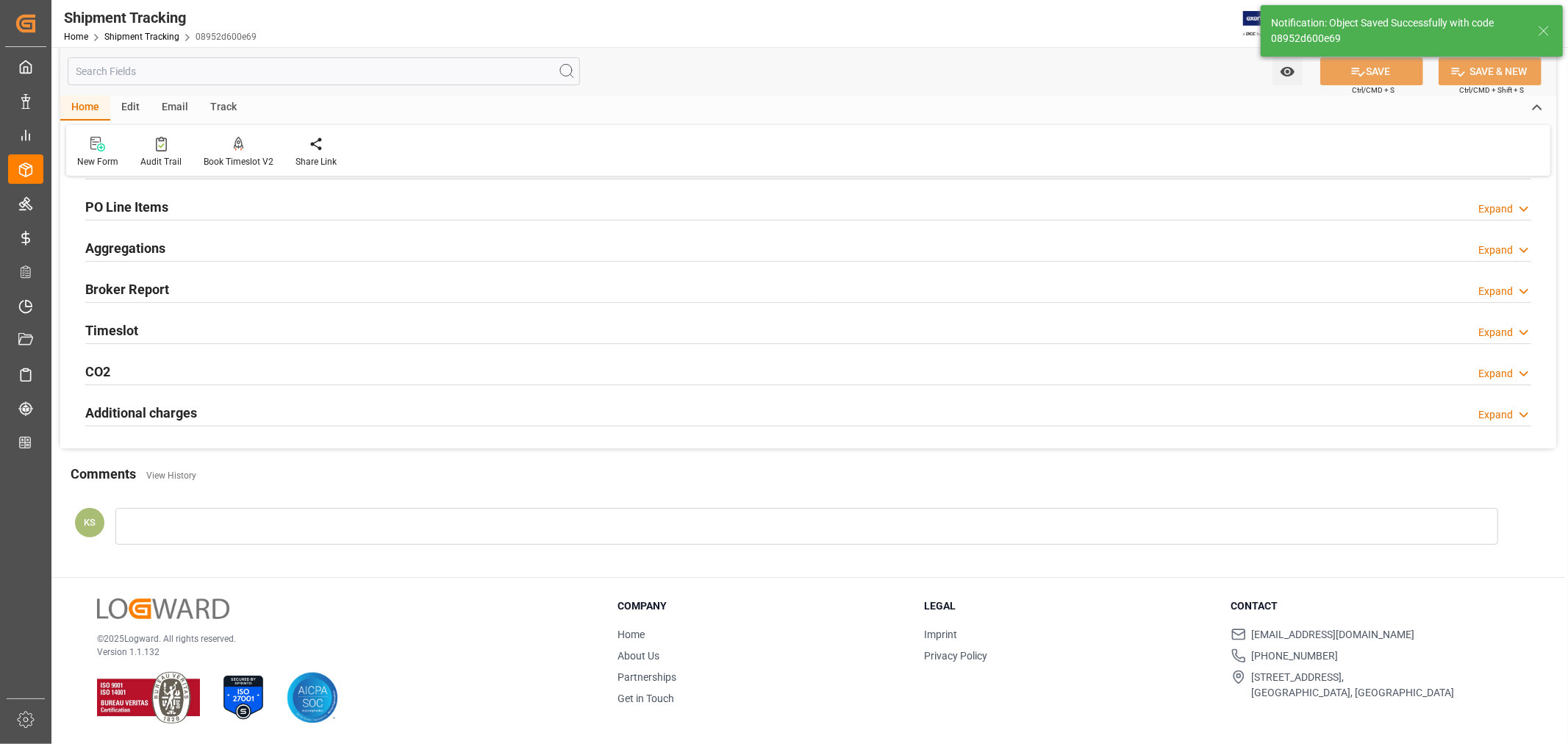
scroll to position [0, 0]
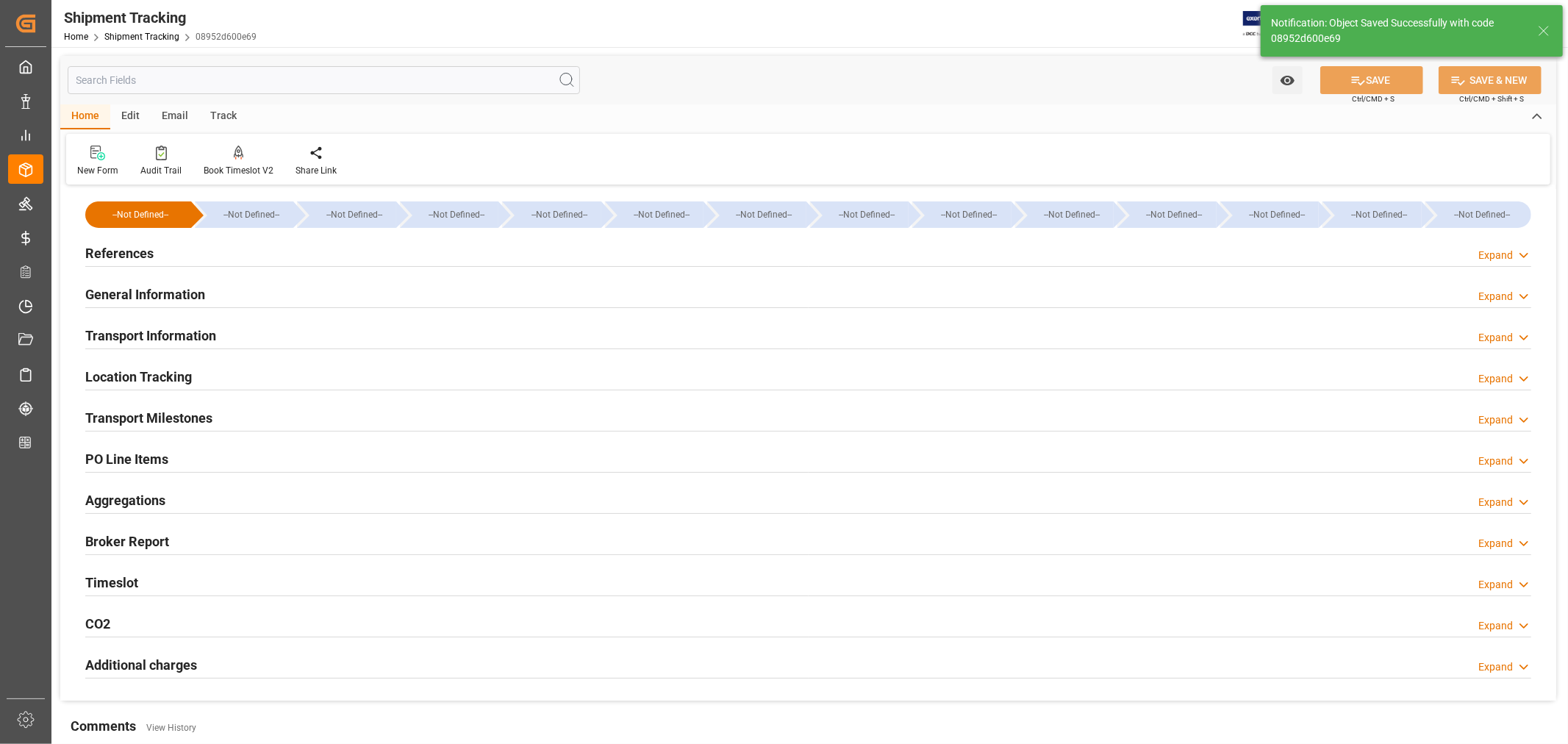
click at [146, 251] on h2 "References" at bounding box center [120, 253] width 68 height 20
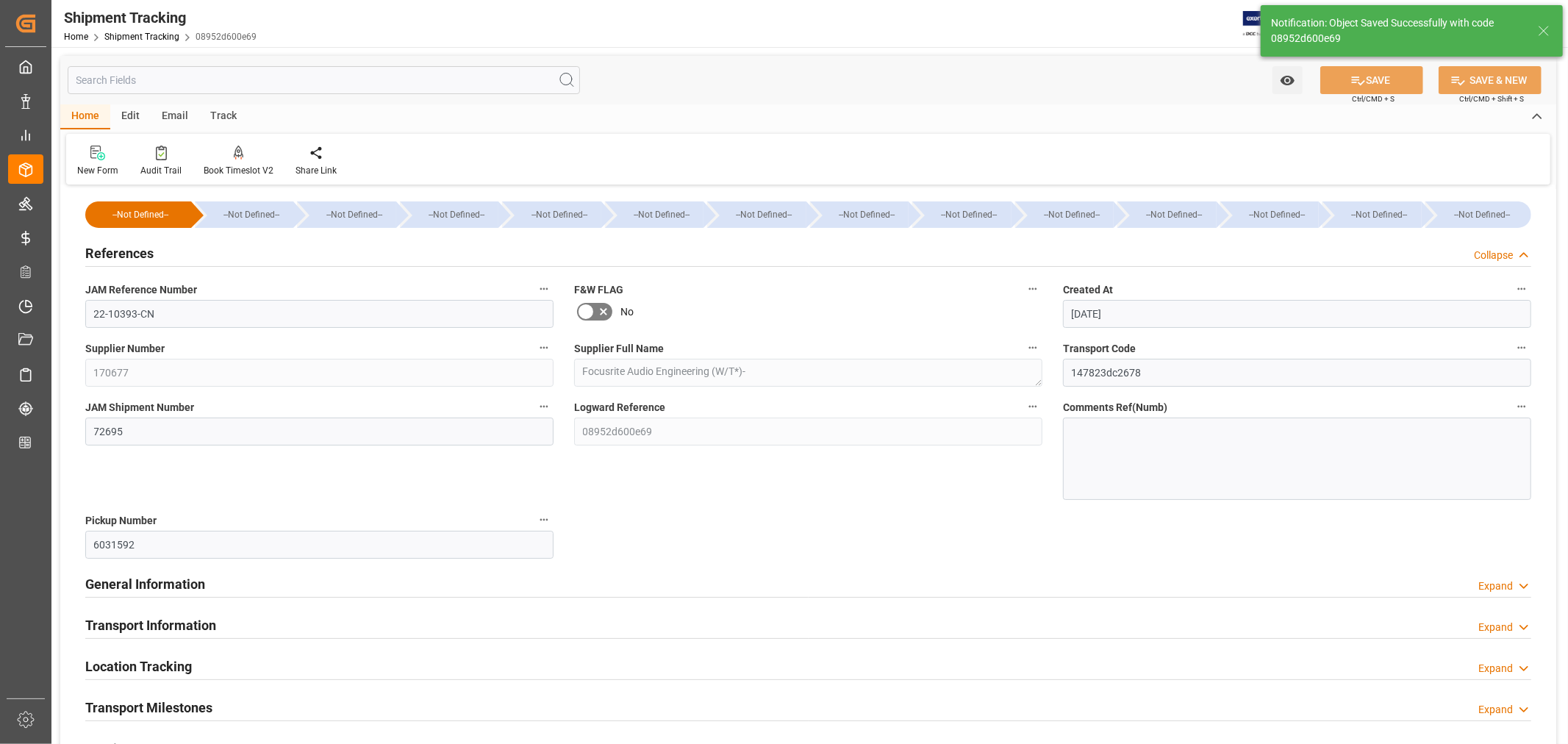
click at [146, 251] on h2 "References" at bounding box center [120, 253] width 68 height 20
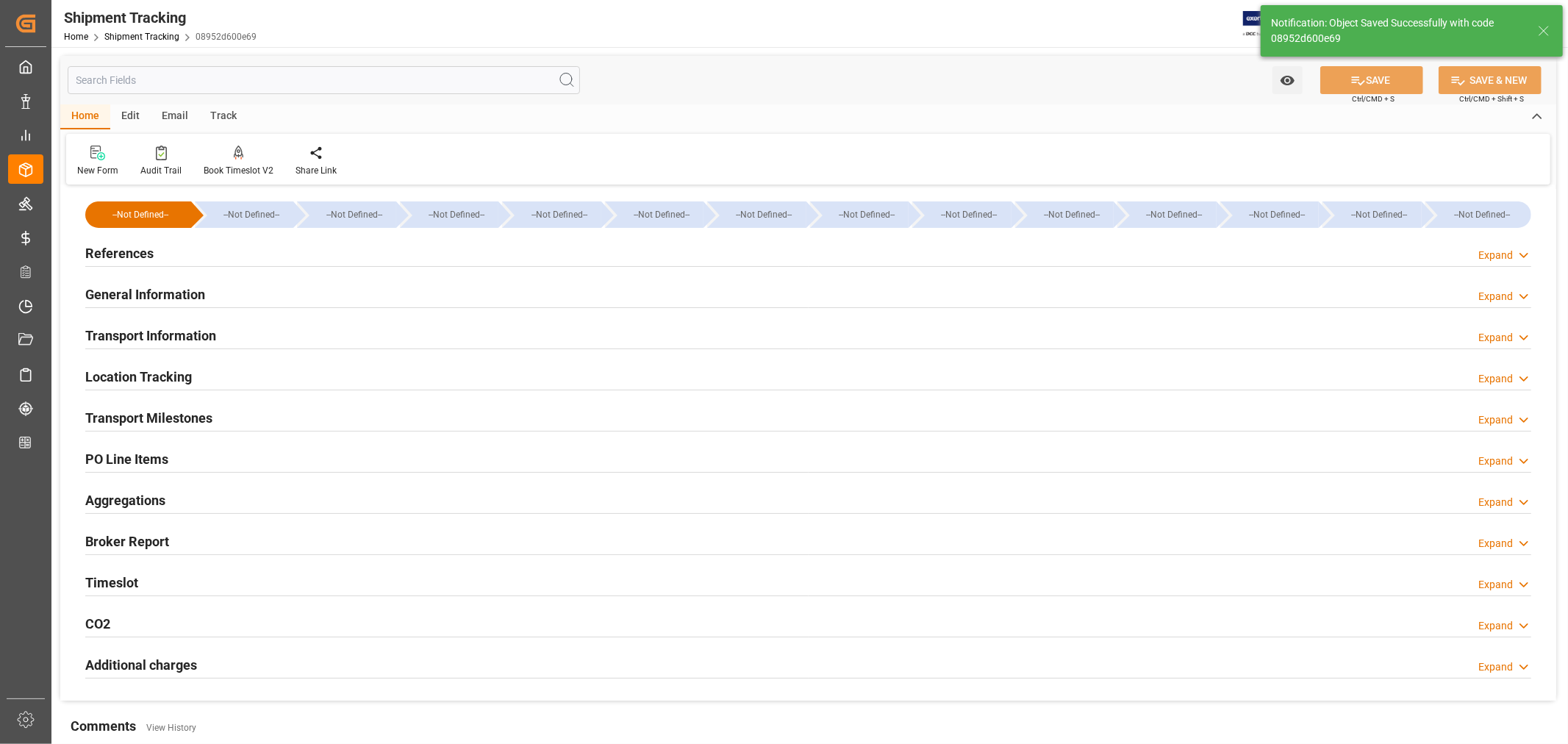
click at [142, 284] on h2 "General Information" at bounding box center [145, 294] width 120 height 20
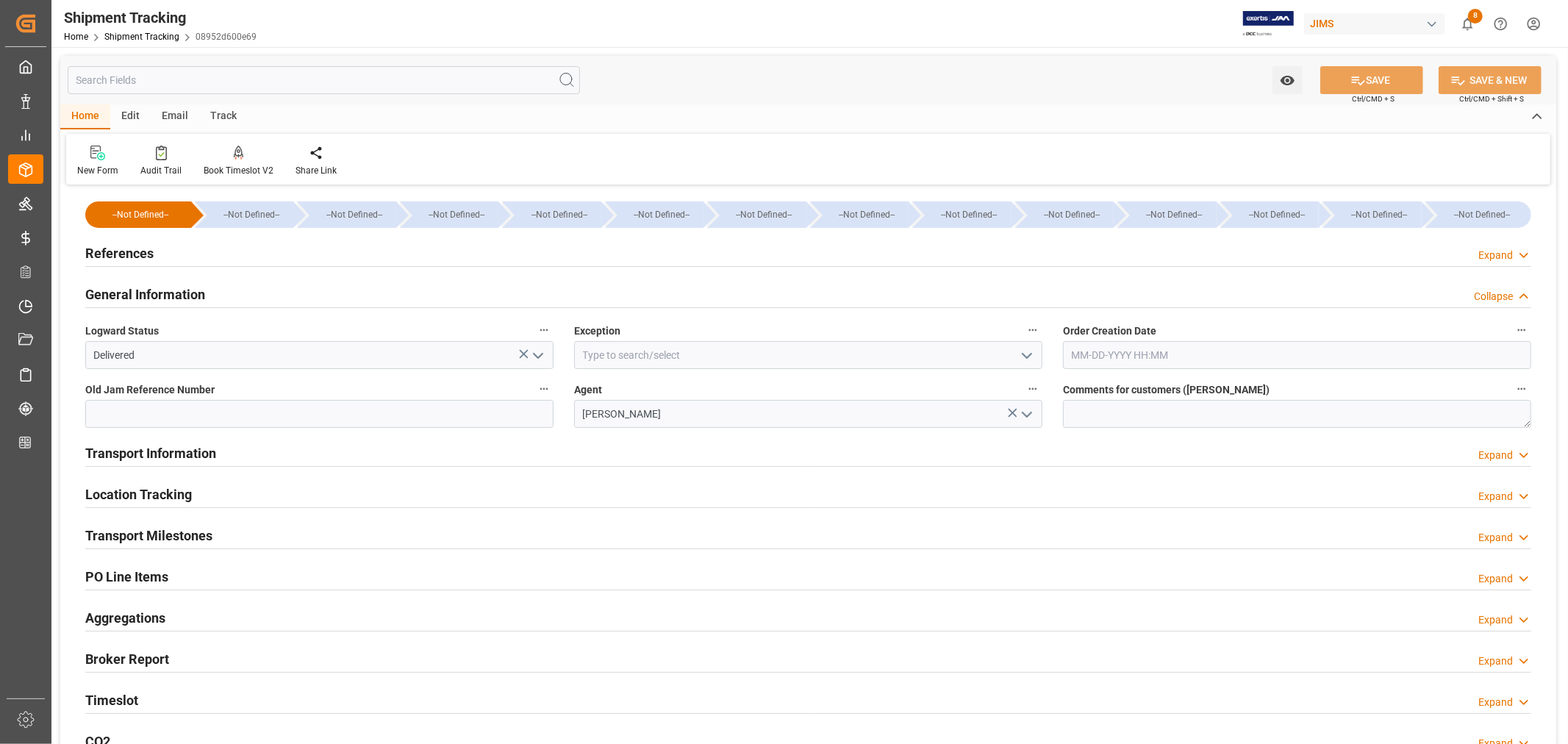
click at [142, 284] on h2 "General Information" at bounding box center [145, 294] width 120 height 20
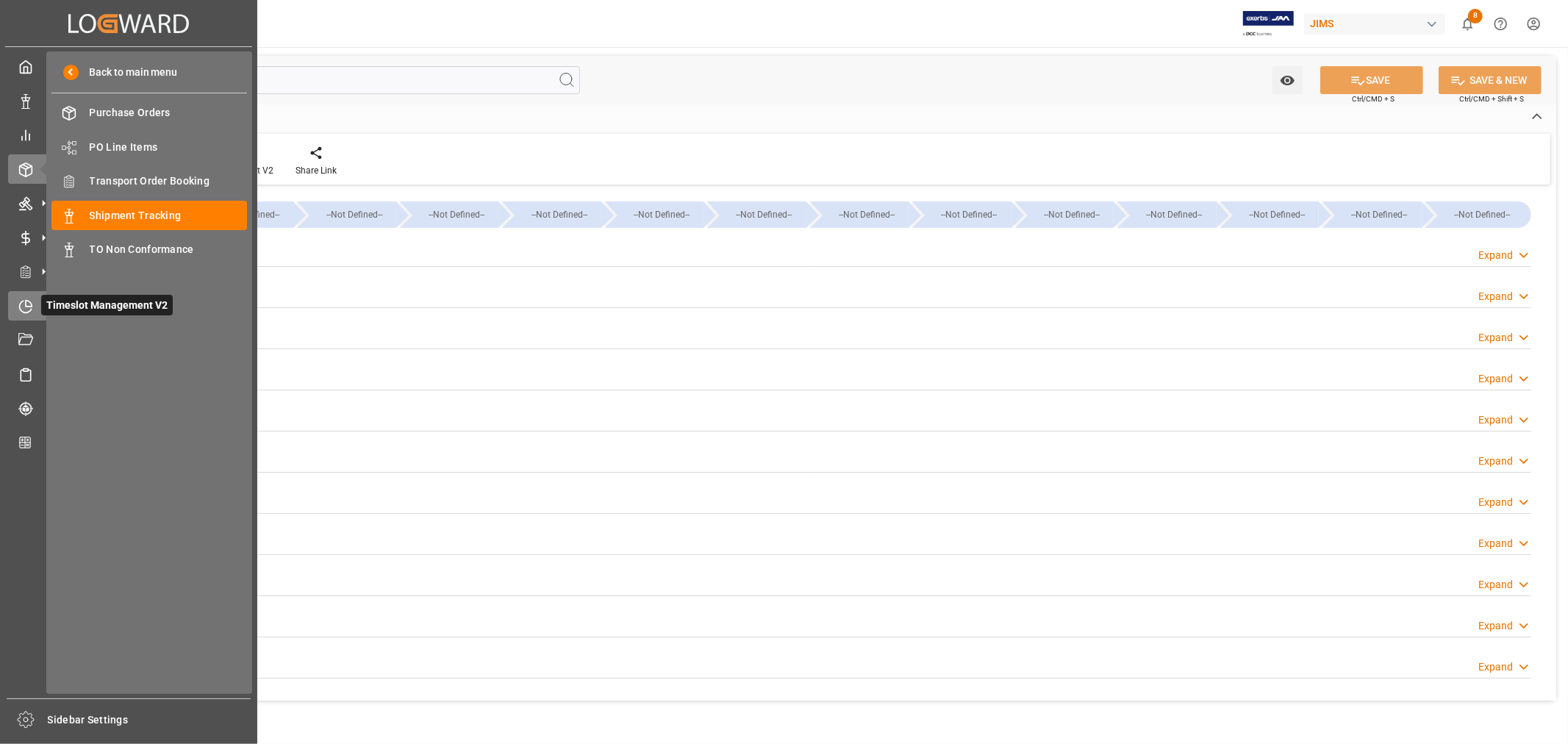
click at [25, 307] on icon at bounding box center [25, 307] width 14 height 14
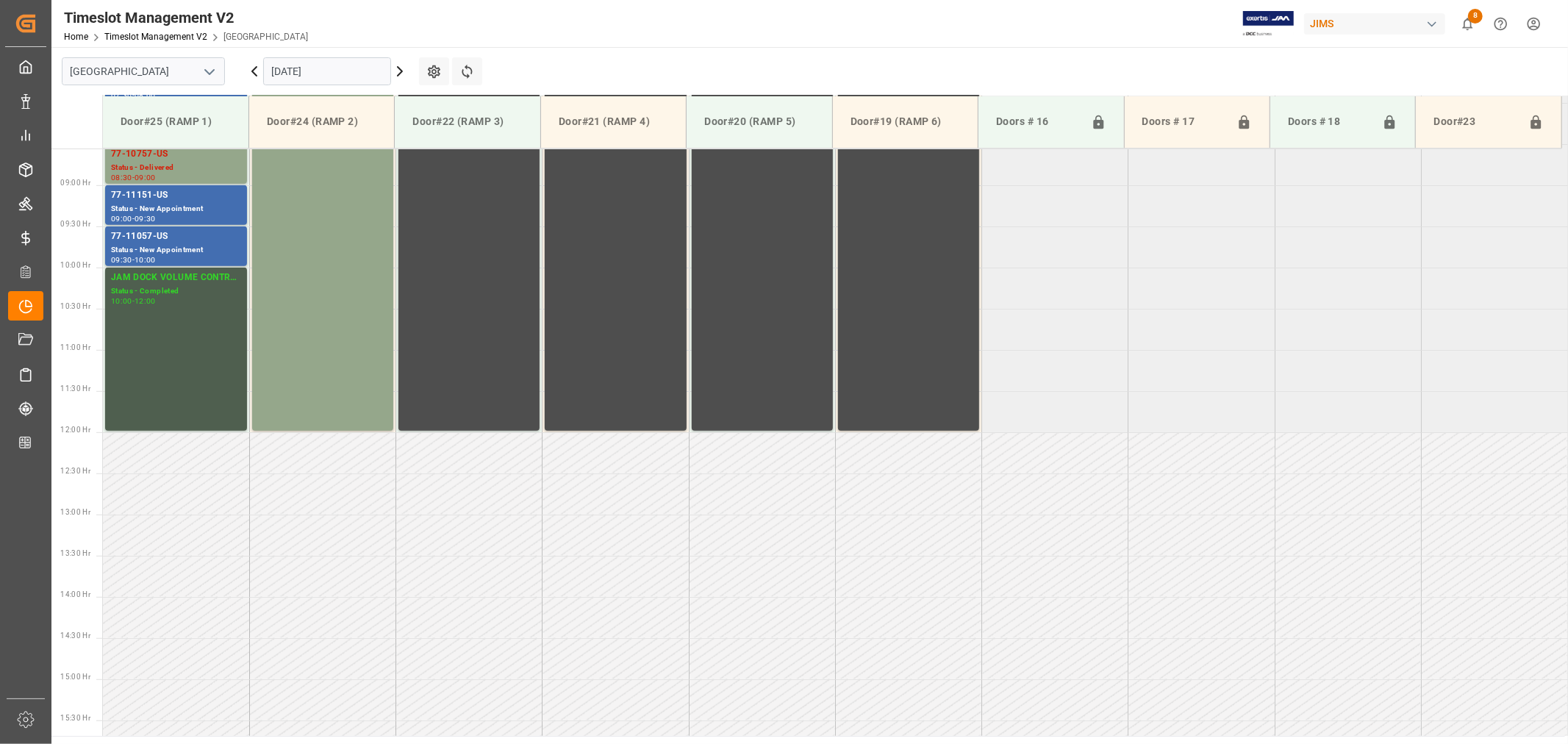
scroll to position [731, 0]
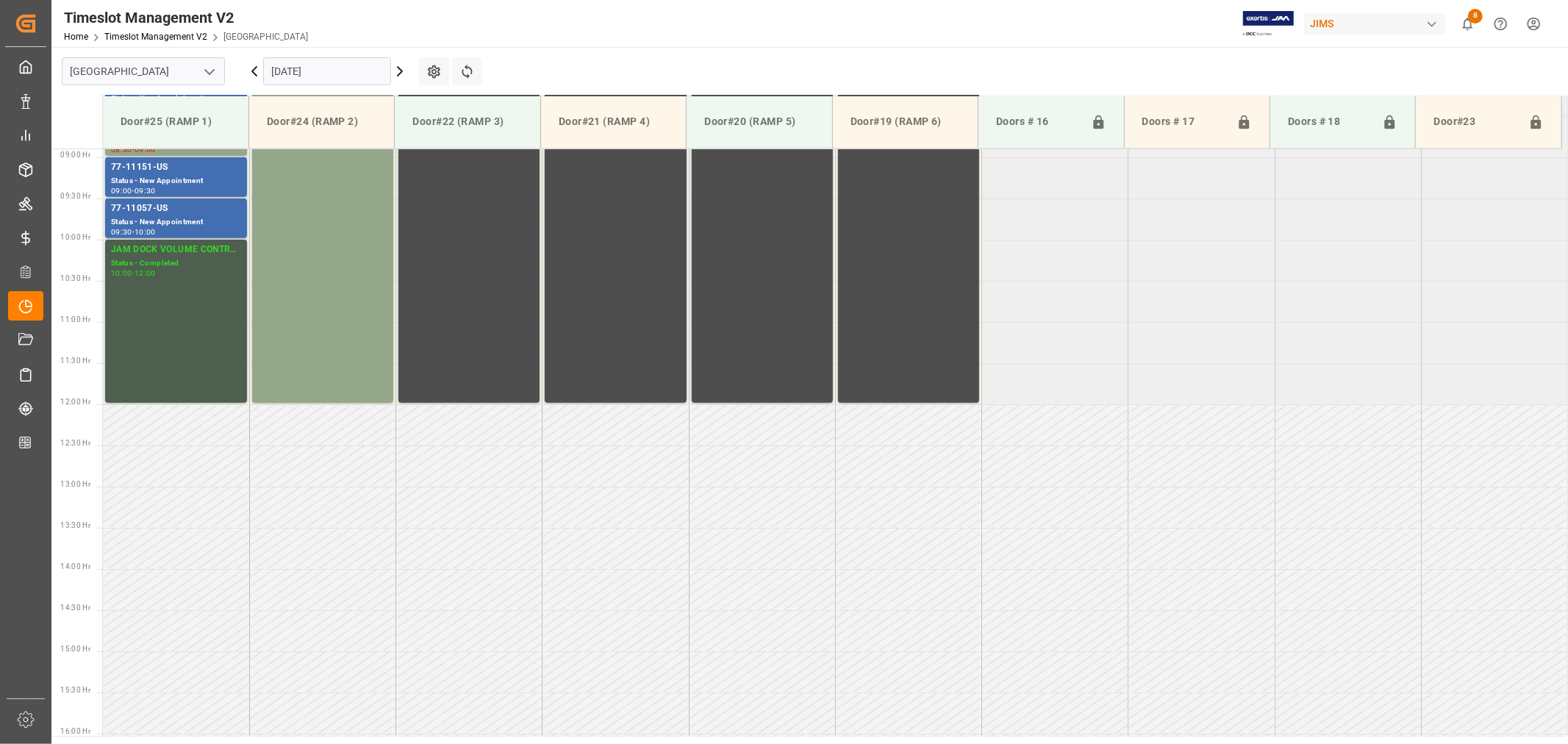
click at [213, 72] on icon "open menu" at bounding box center [210, 72] width 18 height 18
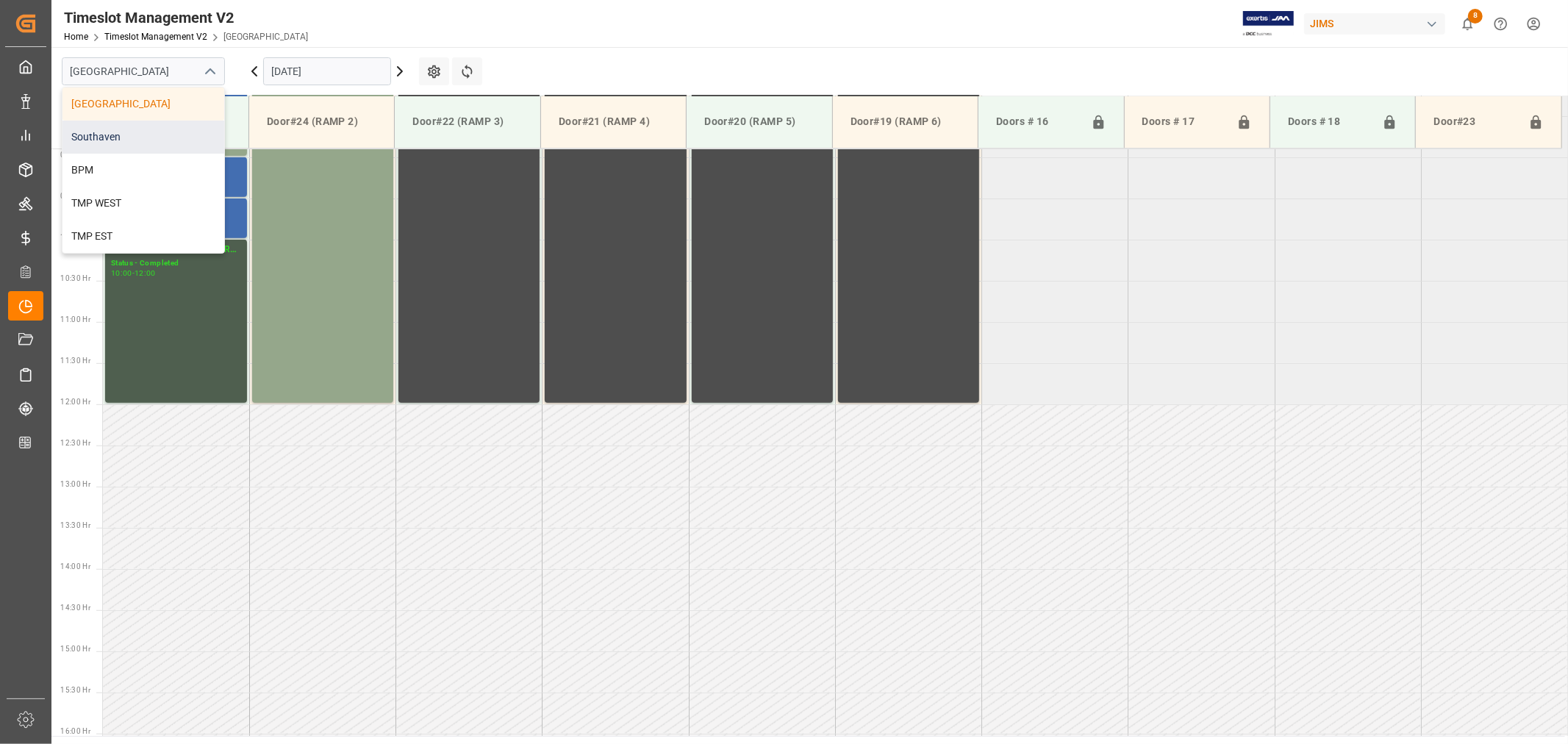
click at [108, 134] on div "Southaven" at bounding box center [143, 137] width 162 height 33
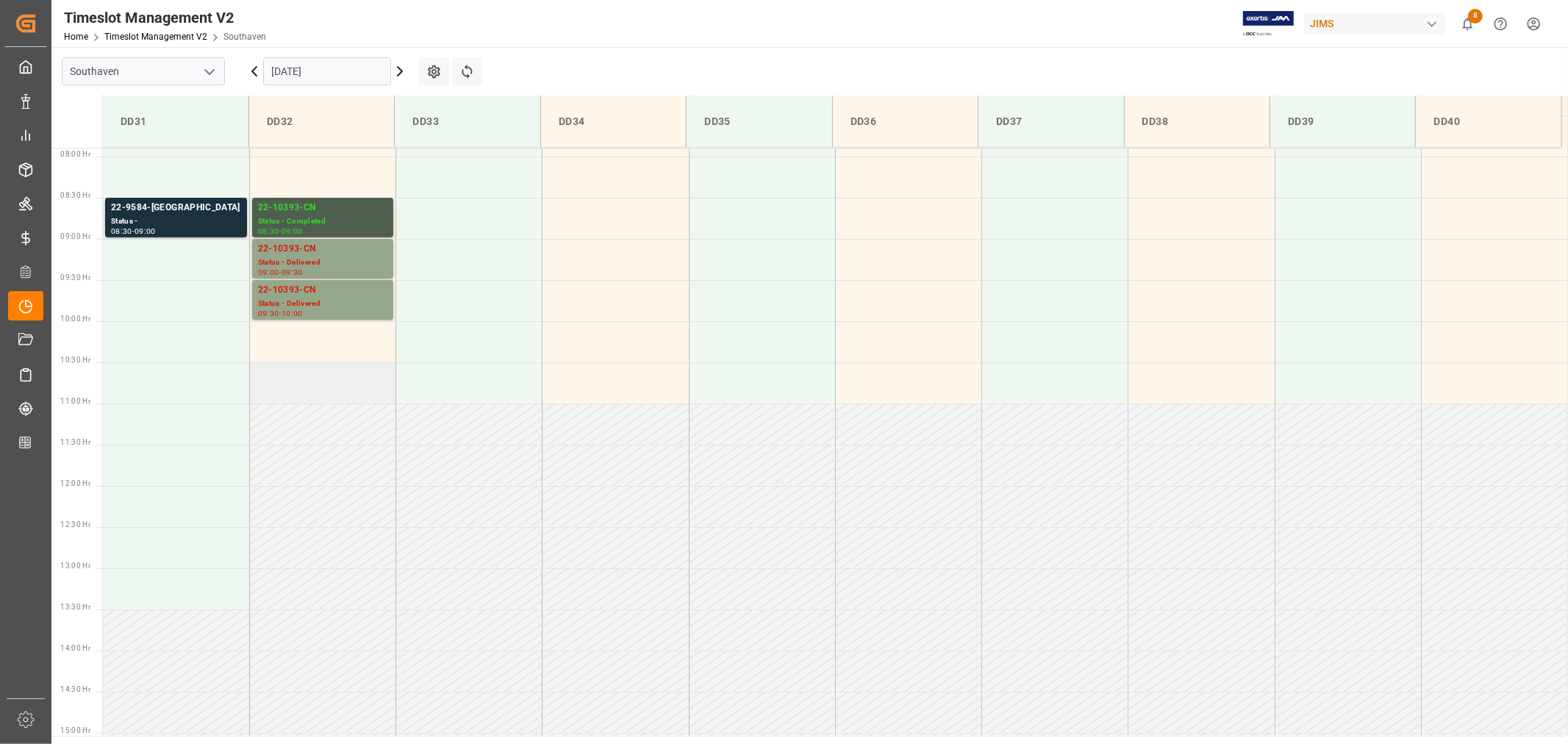
scroll to position [569, 0]
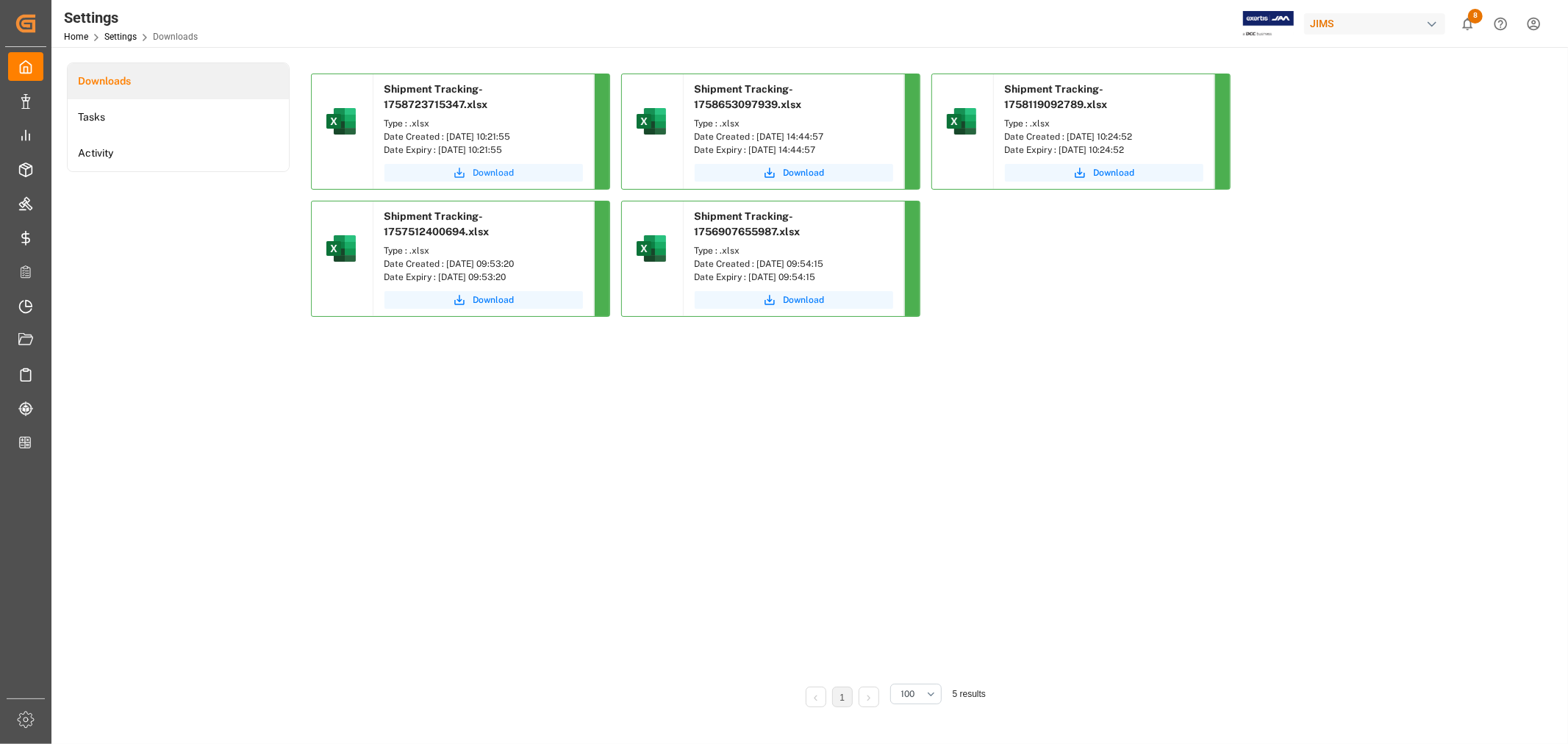
click at [490, 171] on span "Download" at bounding box center [494, 173] width 41 height 13
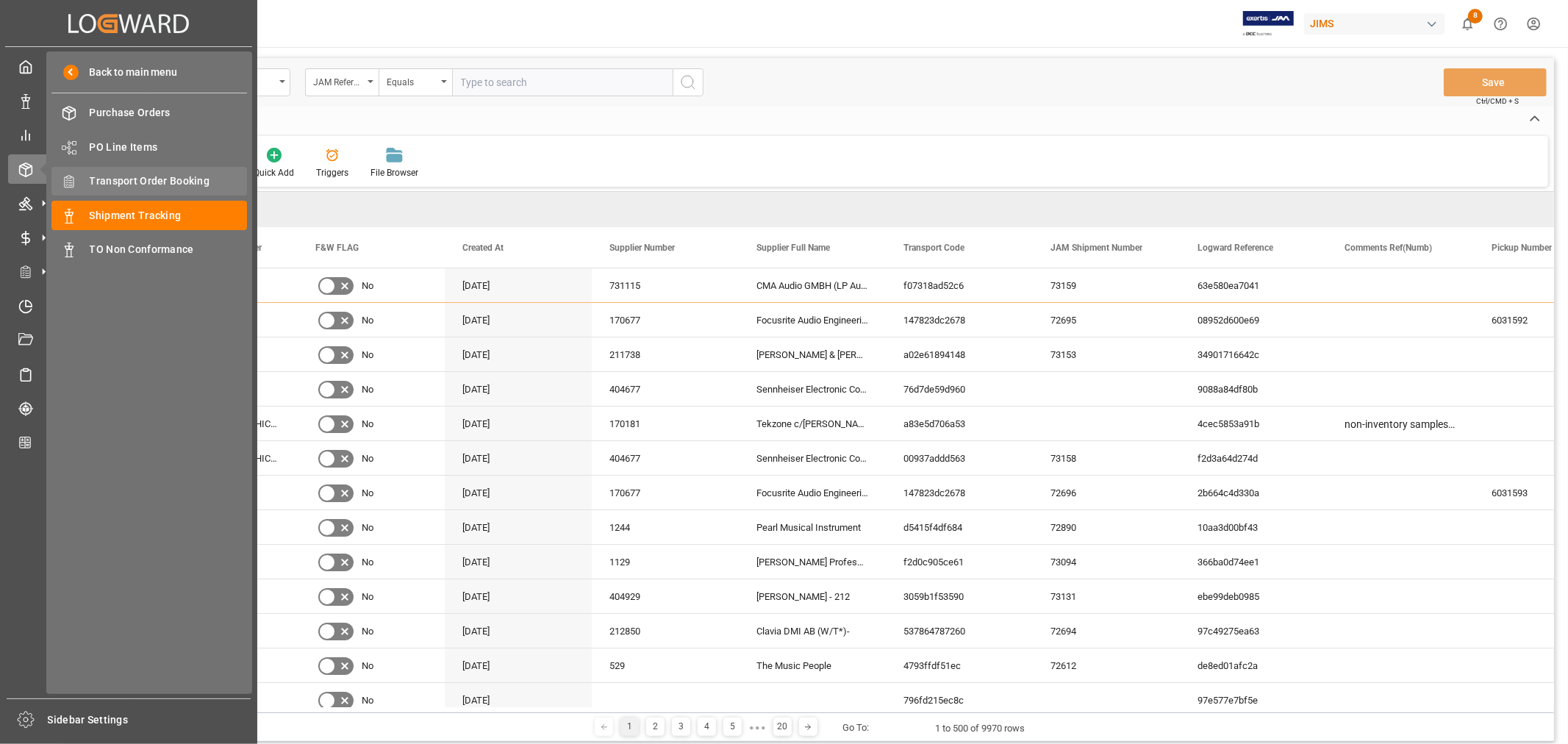
click at [166, 177] on span "Transport Order Booking" at bounding box center [169, 181] width 158 height 15
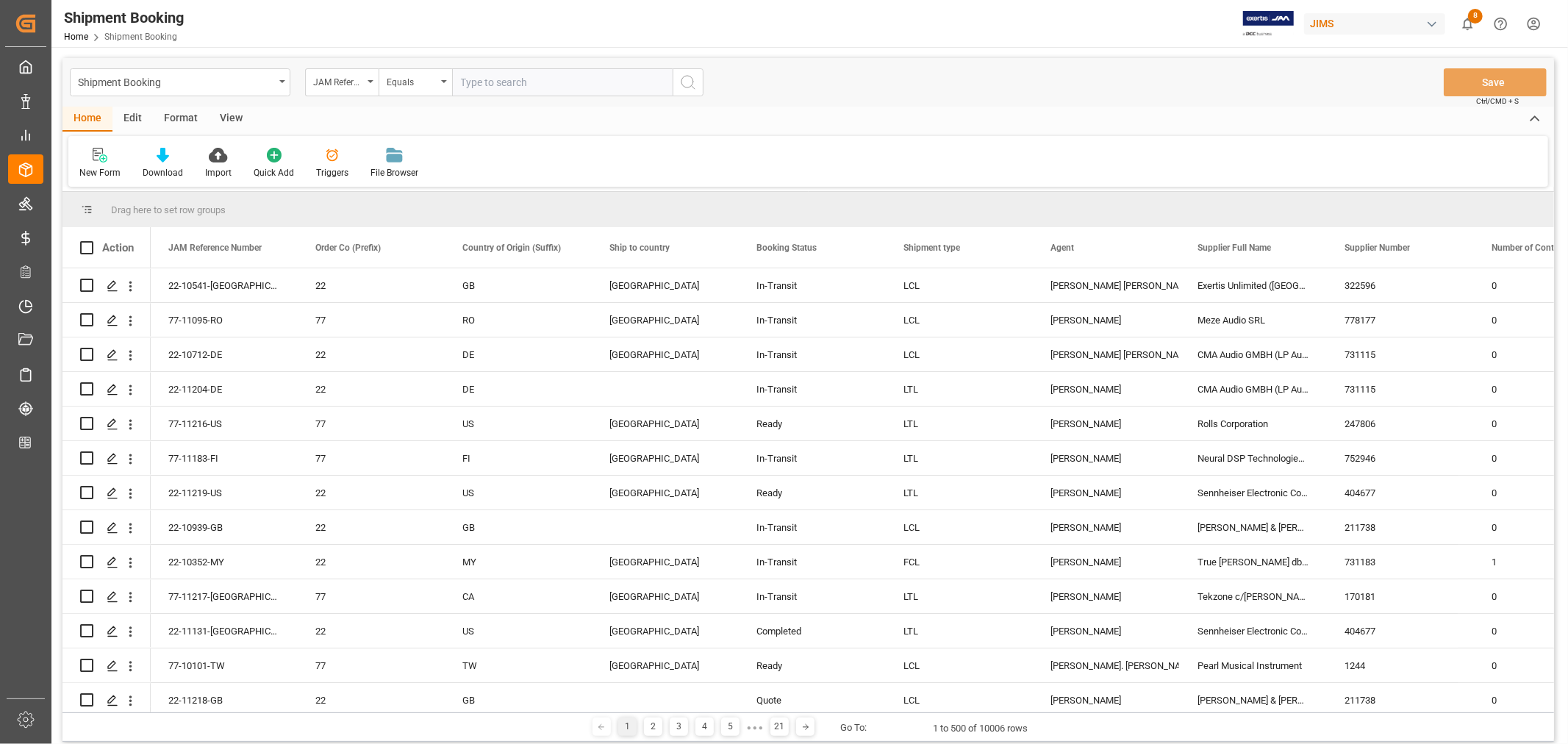
click at [488, 83] on input "text" at bounding box center [562, 82] width 220 height 28
paste input "22-10939-GB"
type input "22-10939-GB"
click at [685, 78] on icon "search button" at bounding box center [688, 83] width 18 height 18
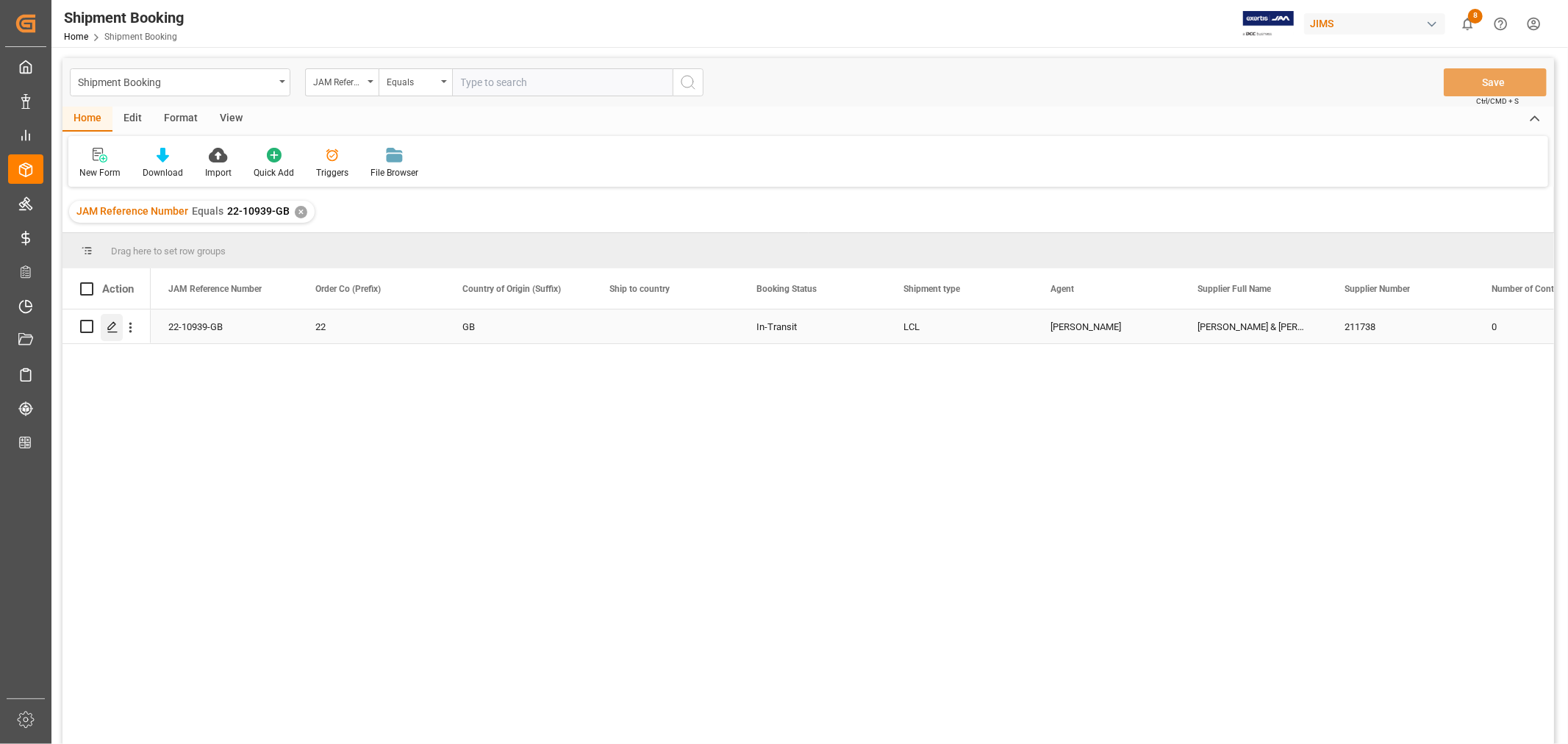
click at [114, 327] on icon "Press SPACE to select this row." at bounding box center [112, 327] width 12 height 12
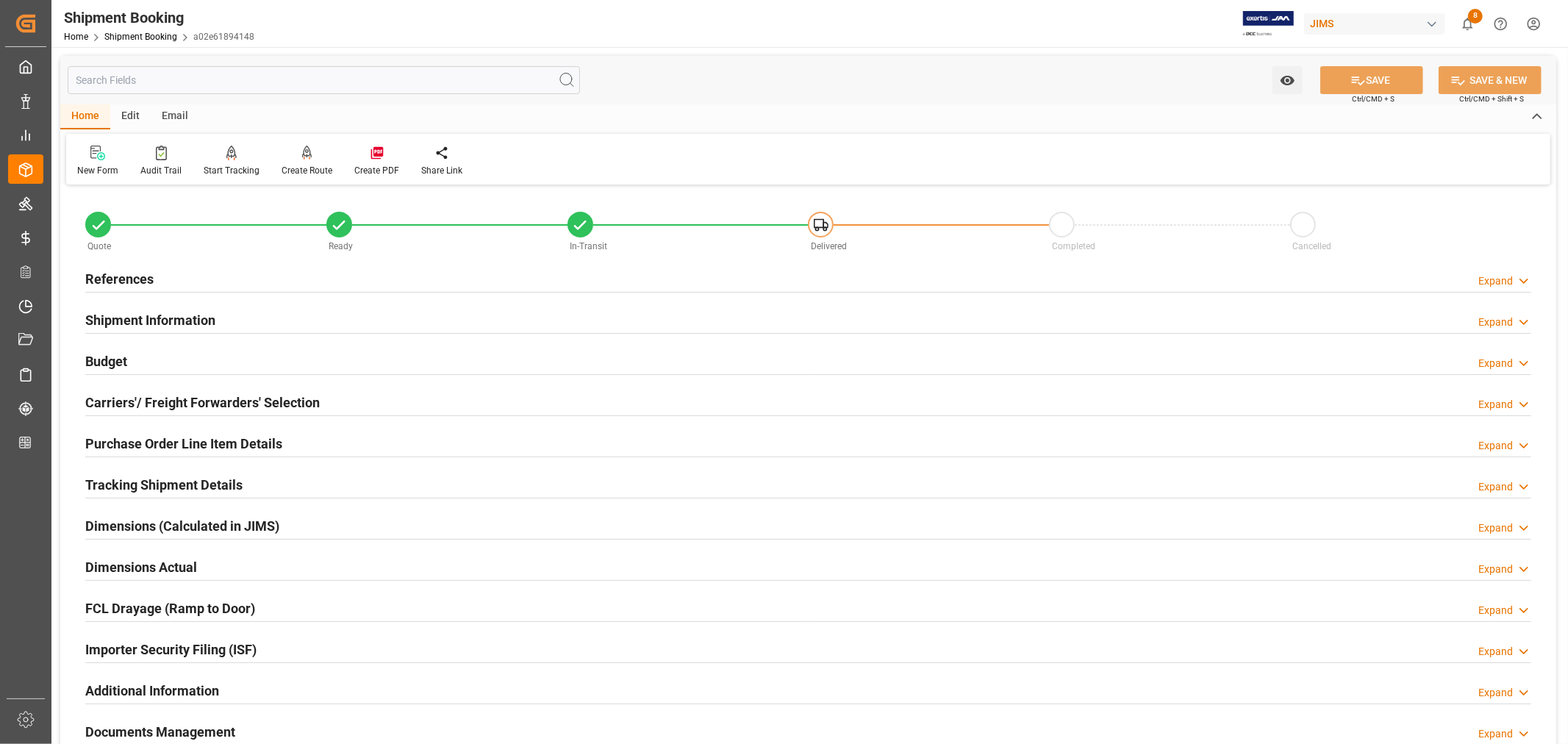
click at [127, 275] on h2 "References" at bounding box center [120, 279] width 68 height 20
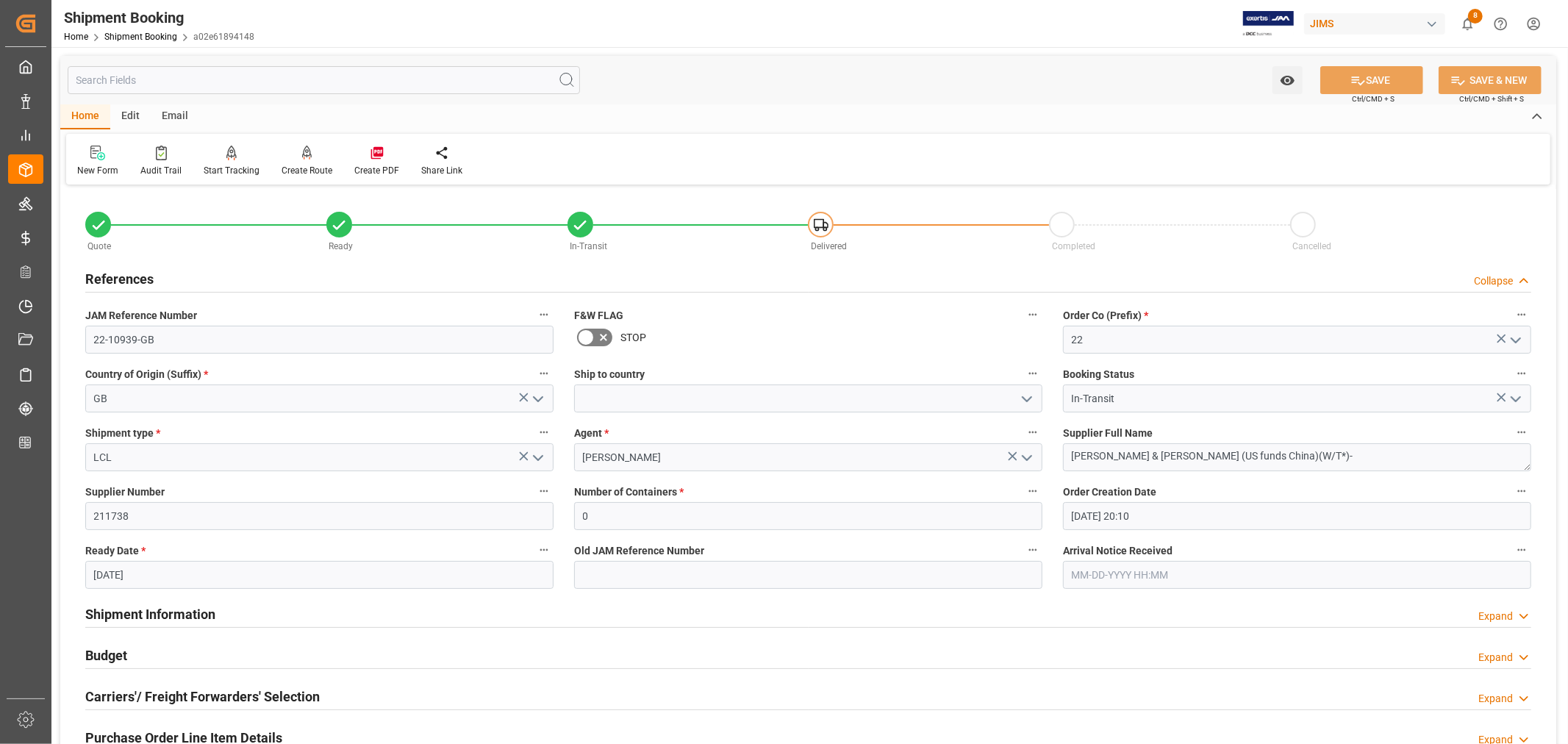
click at [139, 278] on h2 "References" at bounding box center [120, 279] width 68 height 20
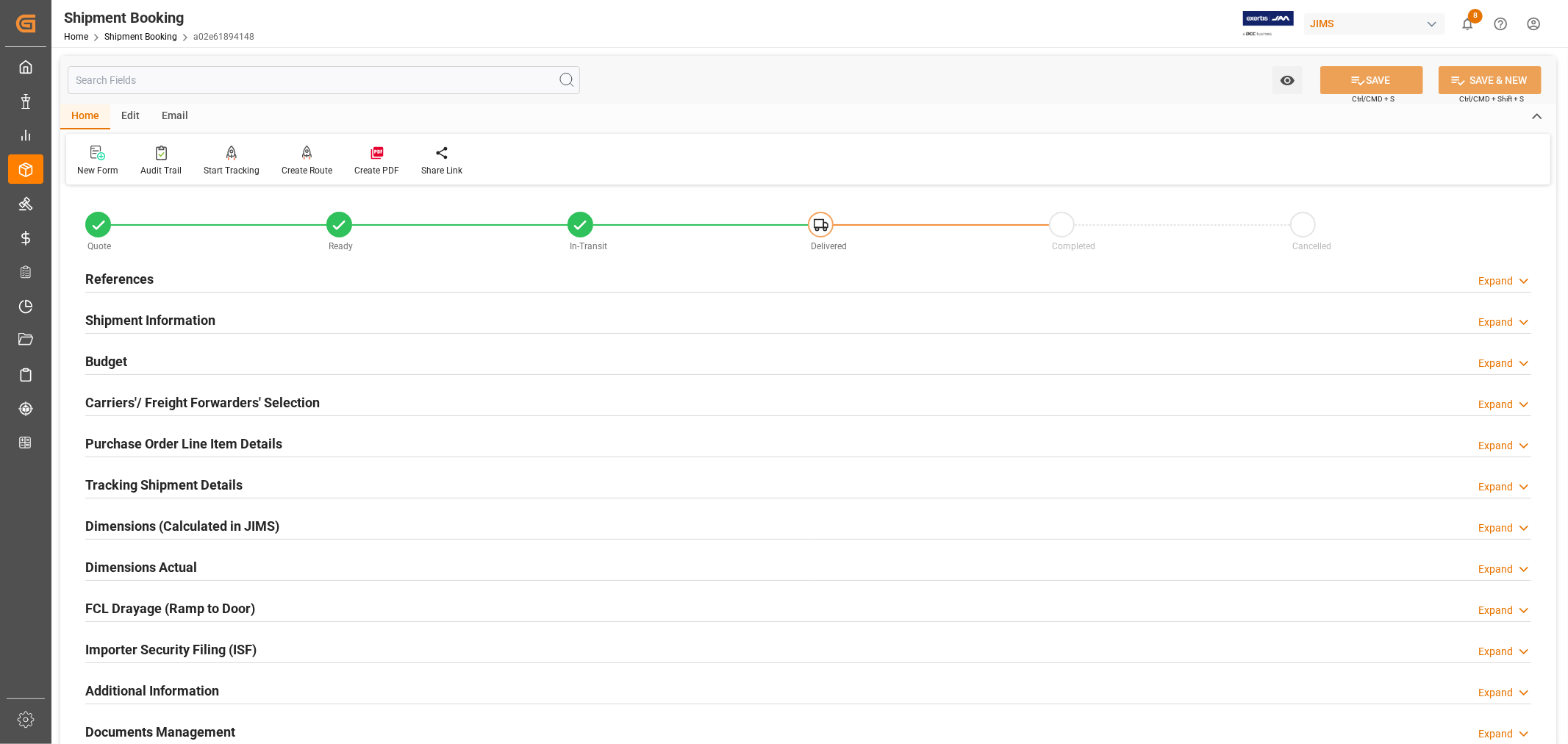
click at [165, 318] on h2 "Shipment Information" at bounding box center [150, 320] width 130 height 20
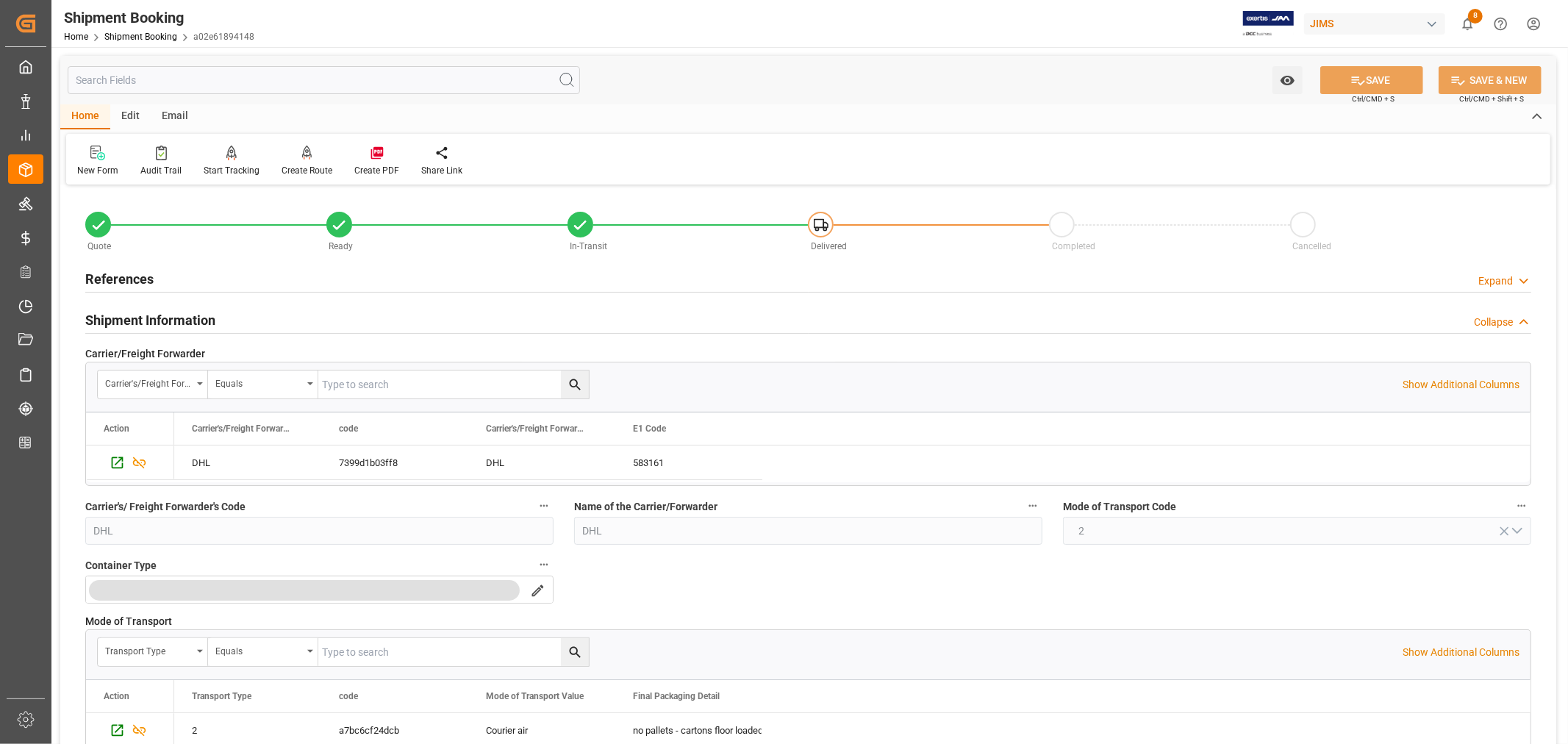
click at [165, 318] on h2 "Shipment Information" at bounding box center [150, 320] width 130 height 20
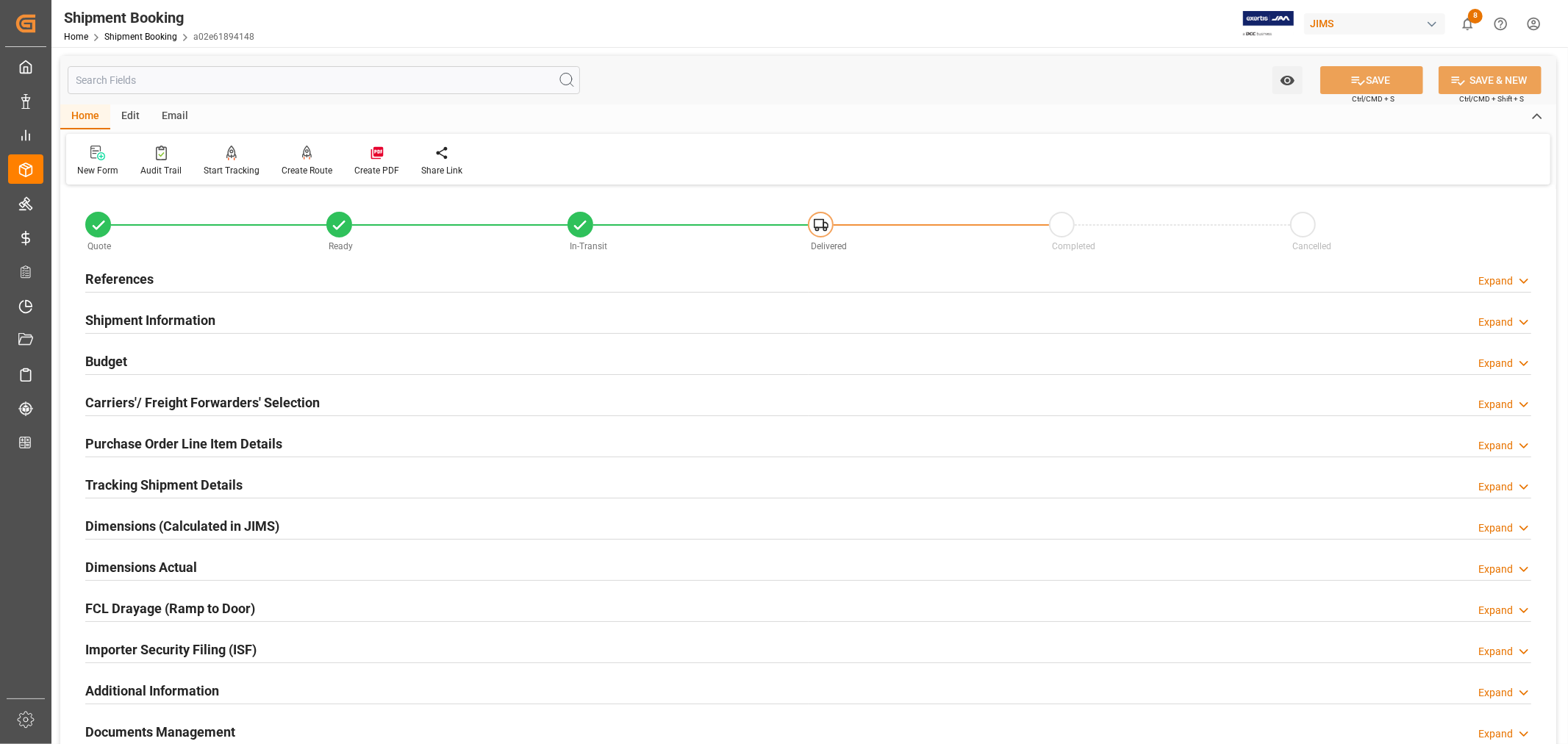
click at [143, 273] on h2 "References" at bounding box center [120, 279] width 68 height 20
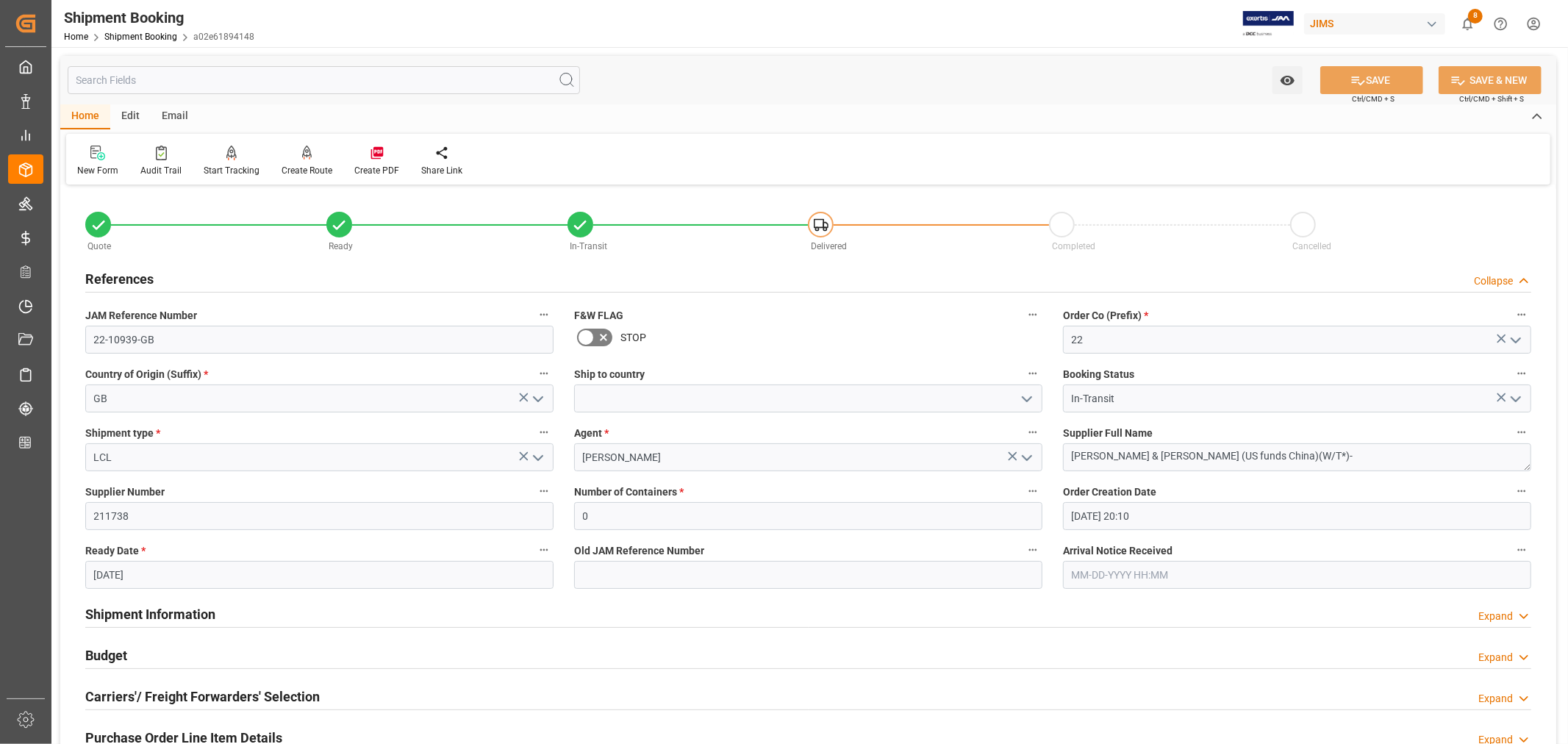
click at [538, 457] on icon "open menu" at bounding box center [538, 458] width 18 height 18
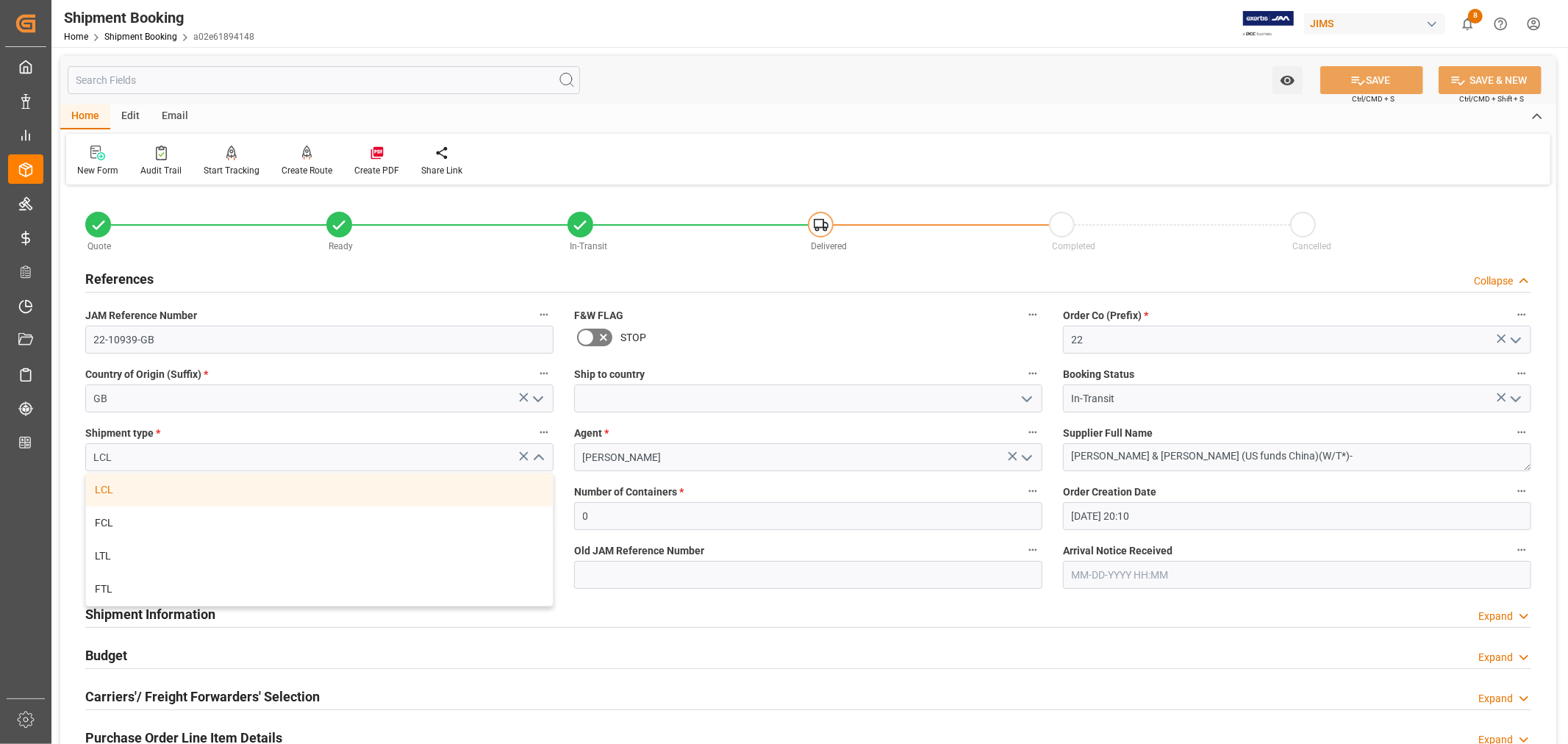
click at [538, 456] on polyline "close menu" at bounding box center [538, 458] width 9 height 4
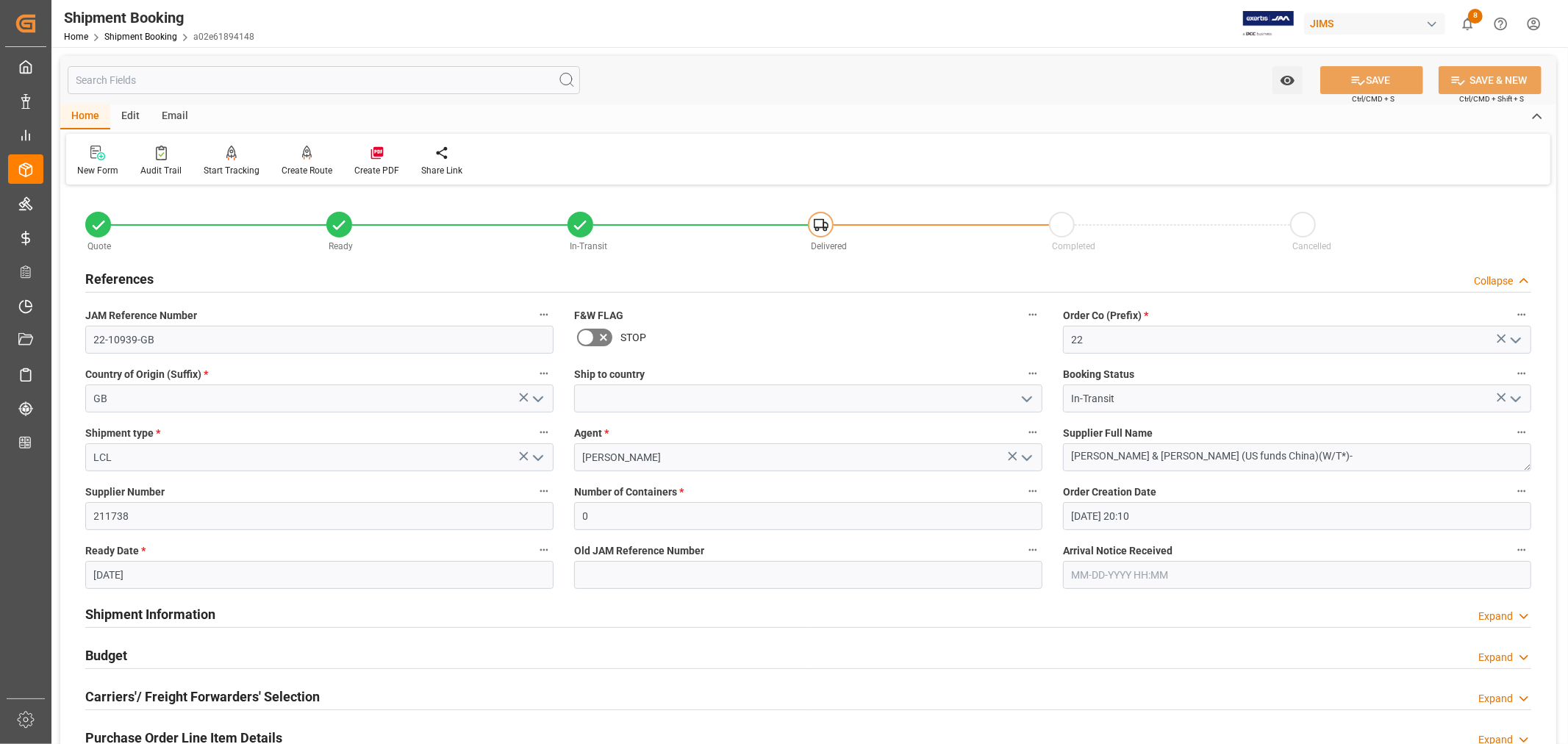
click at [136, 277] on h2 "References" at bounding box center [120, 279] width 68 height 20
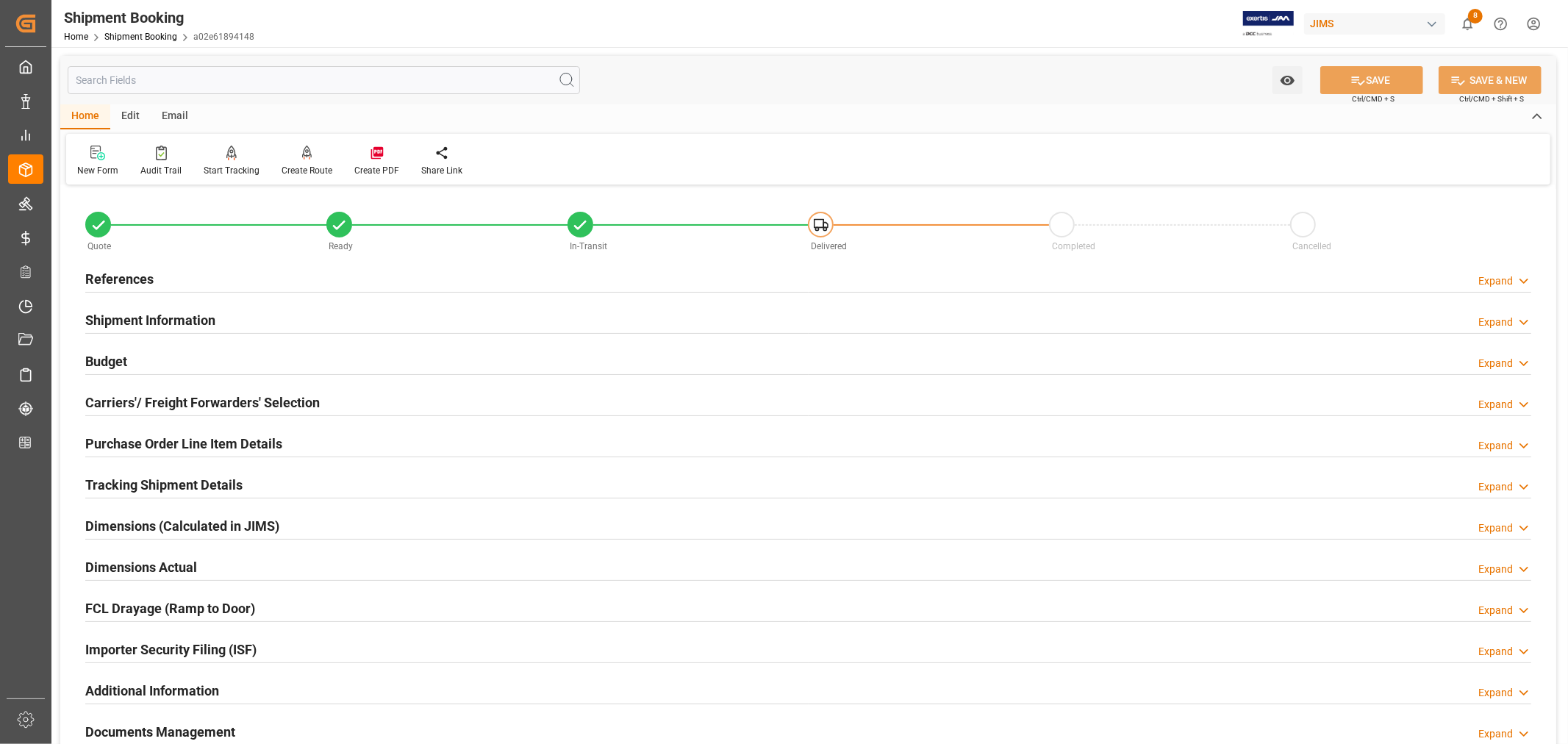
click at [130, 442] on h2 "Purchase Order Line Item Details" at bounding box center [184, 444] width 197 height 20
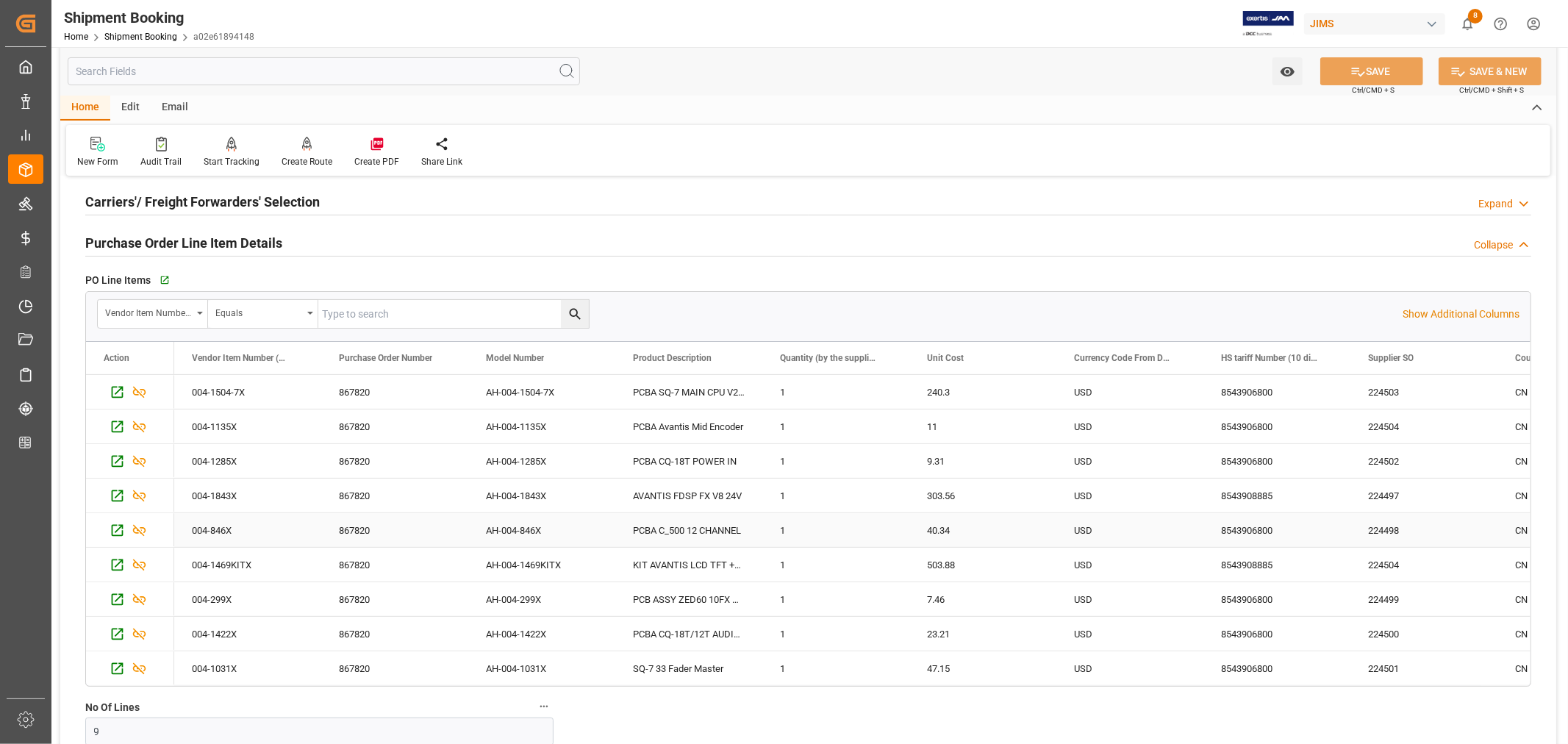
scroll to position [163, 0]
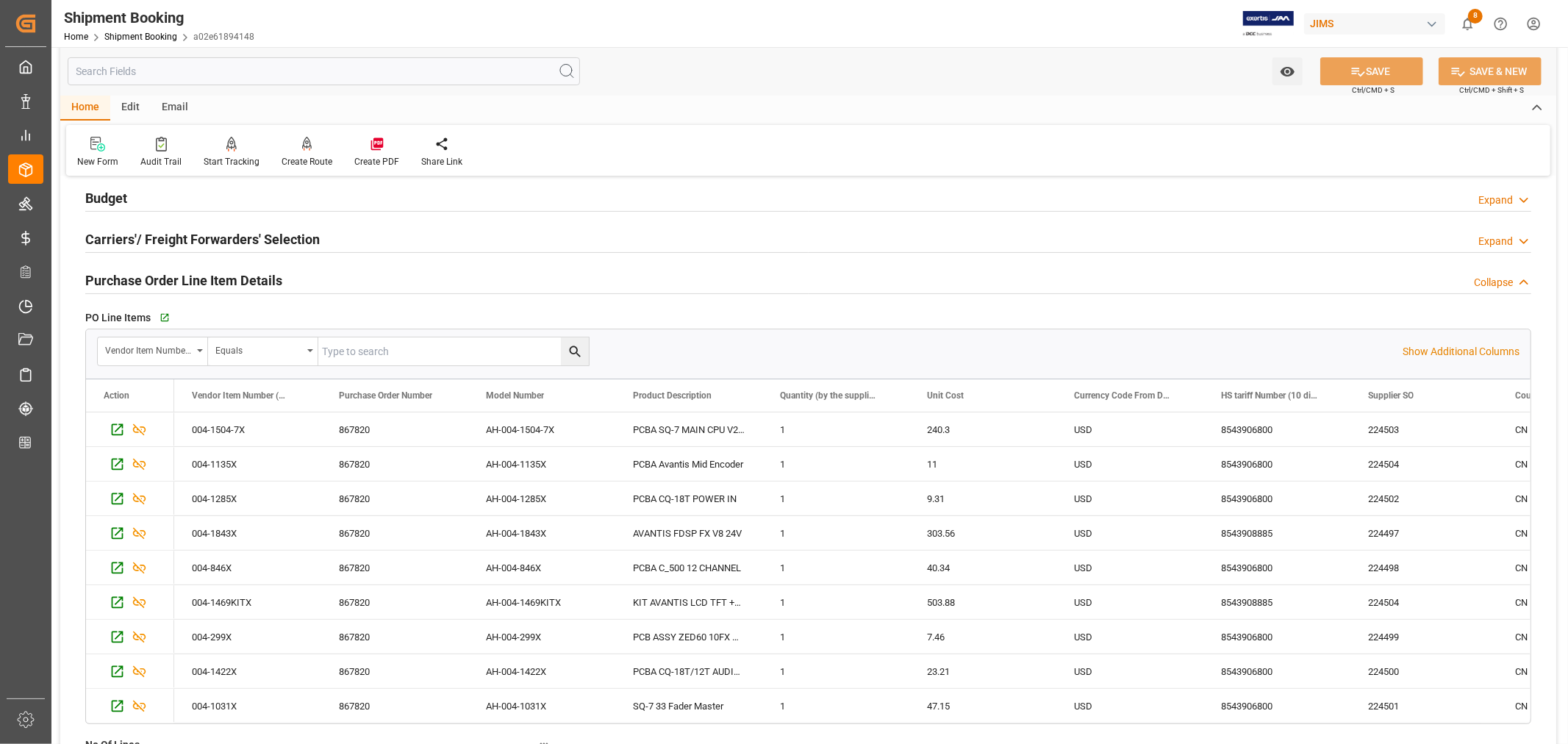
click at [223, 283] on h2 "Purchase Order Line Item Details" at bounding box center [184, 281] width 197 height 20
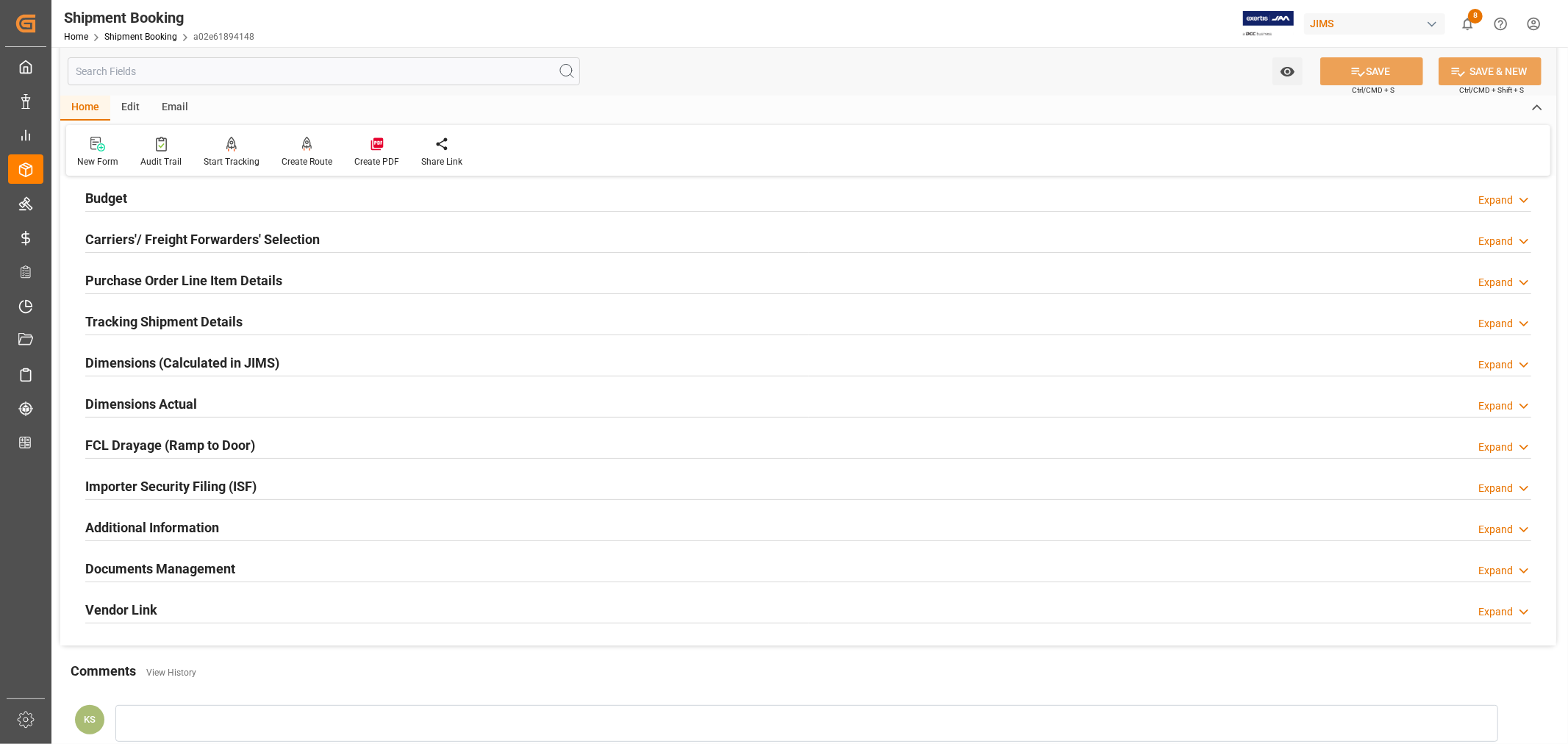
click at [175, 314] on h2 "Tracking Shipment Details" at bounding box center [164, 321] width 157 height 20
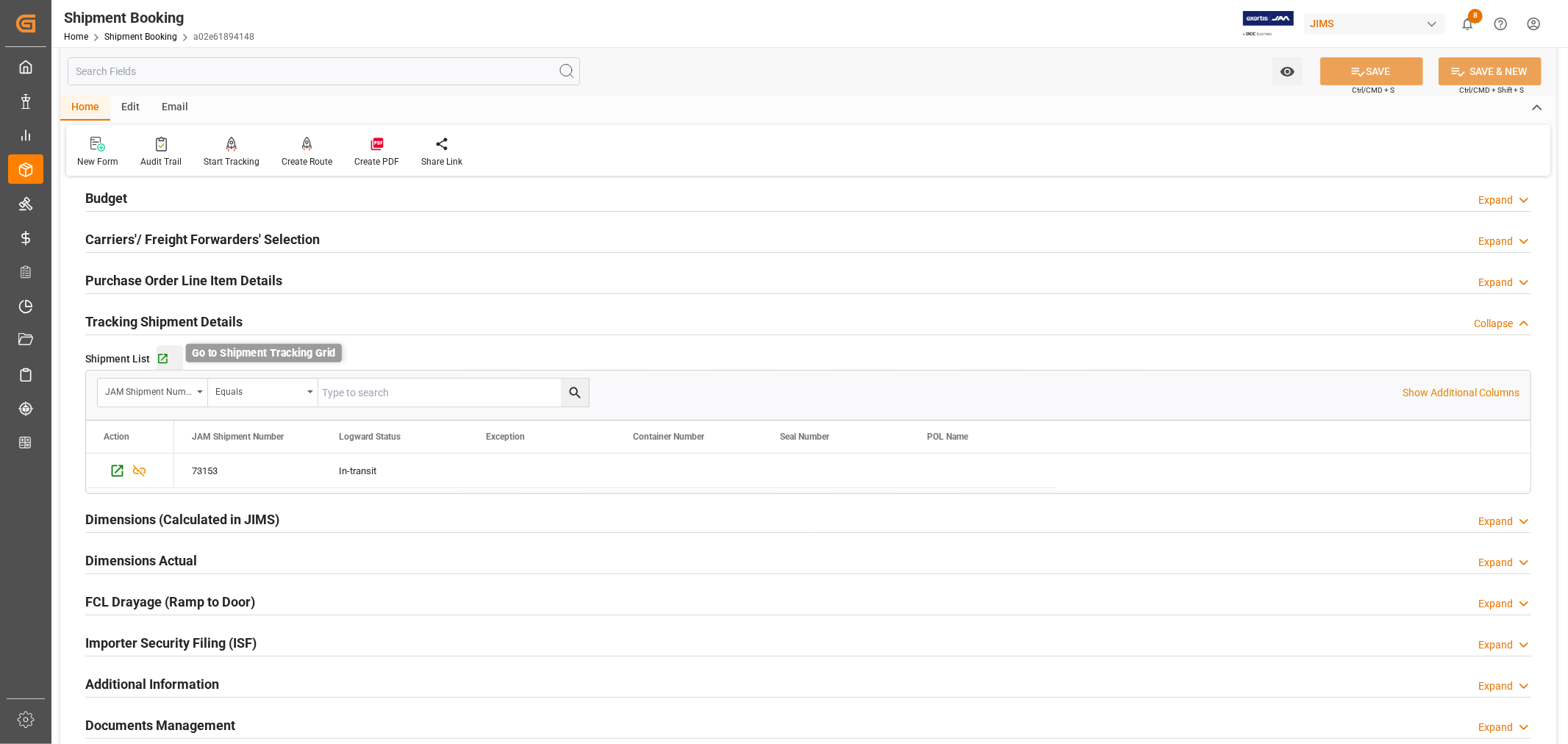
click at [163, 363] on icon "button" at bounding box center [163, 359] width 10 height 10
click at [158, 35] on link "Shipment Booking" at bounding box center [140, 36] width 73 height 10
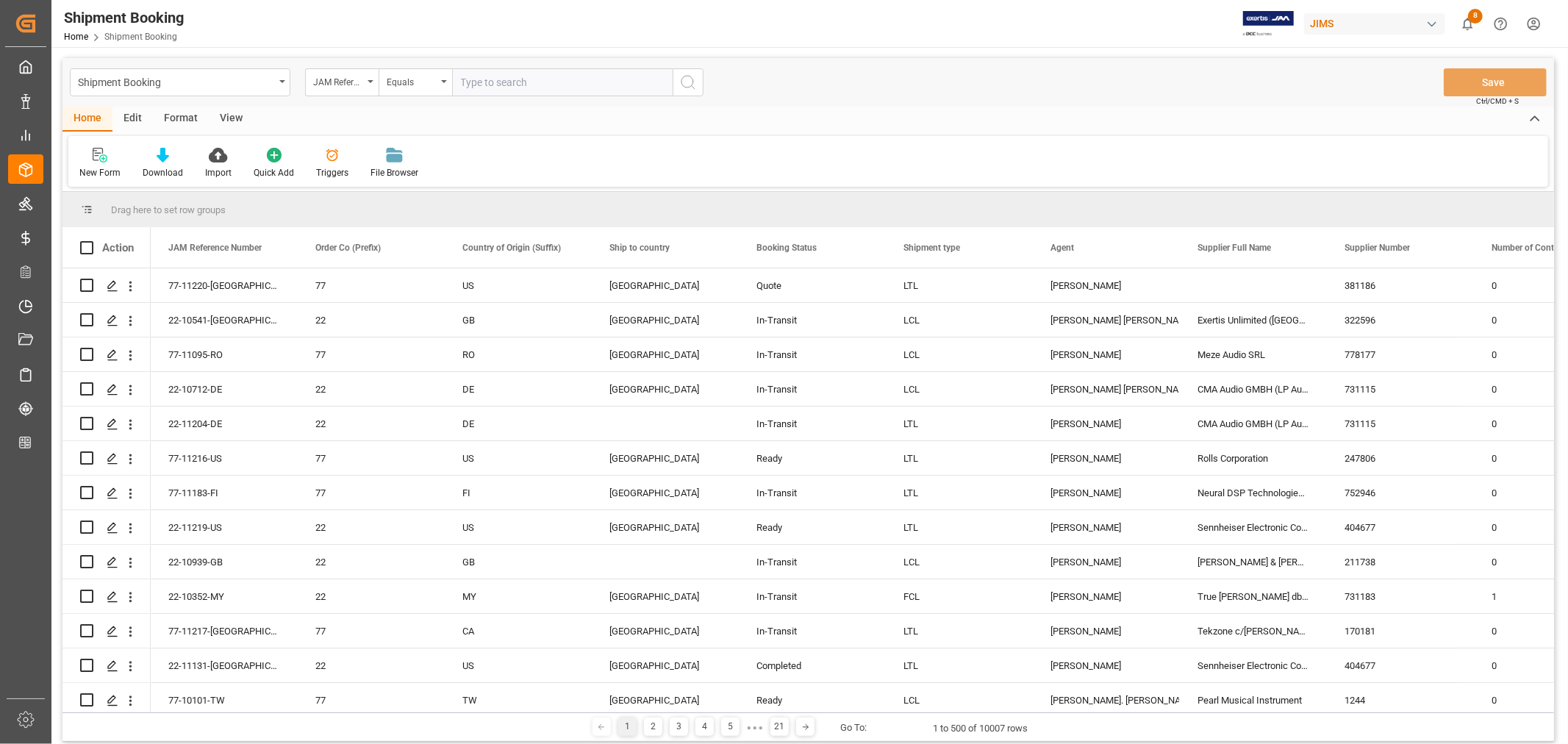
paste input "22-10228-ID"
type input "22-10228-ID"
click at [686, 78] on icon "search button" at bounding box center [688, 83] width 18 height 18
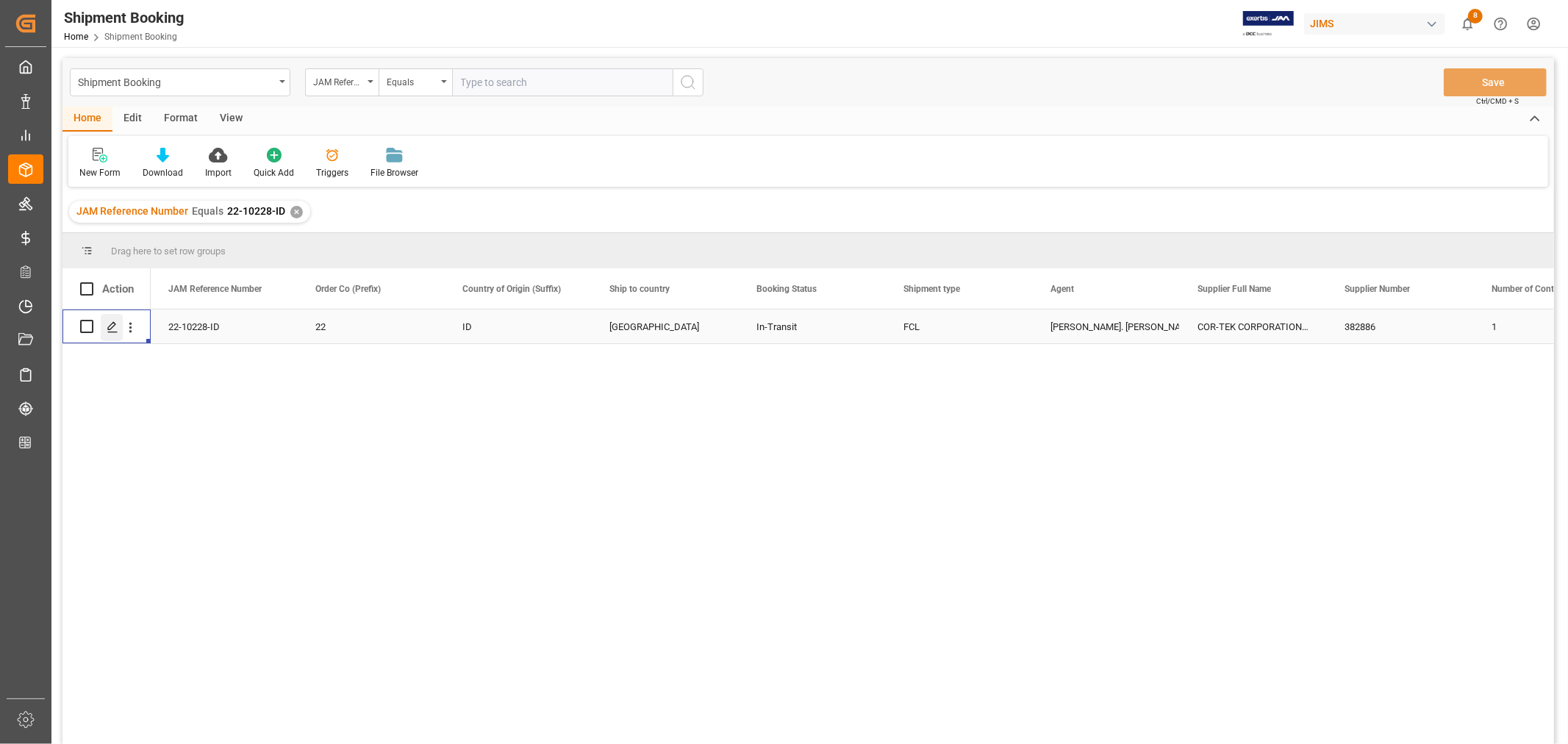
click at [114, 325] on icon "Press SPACE to select this row." at bounding box center [112, 327] width 12 height 12
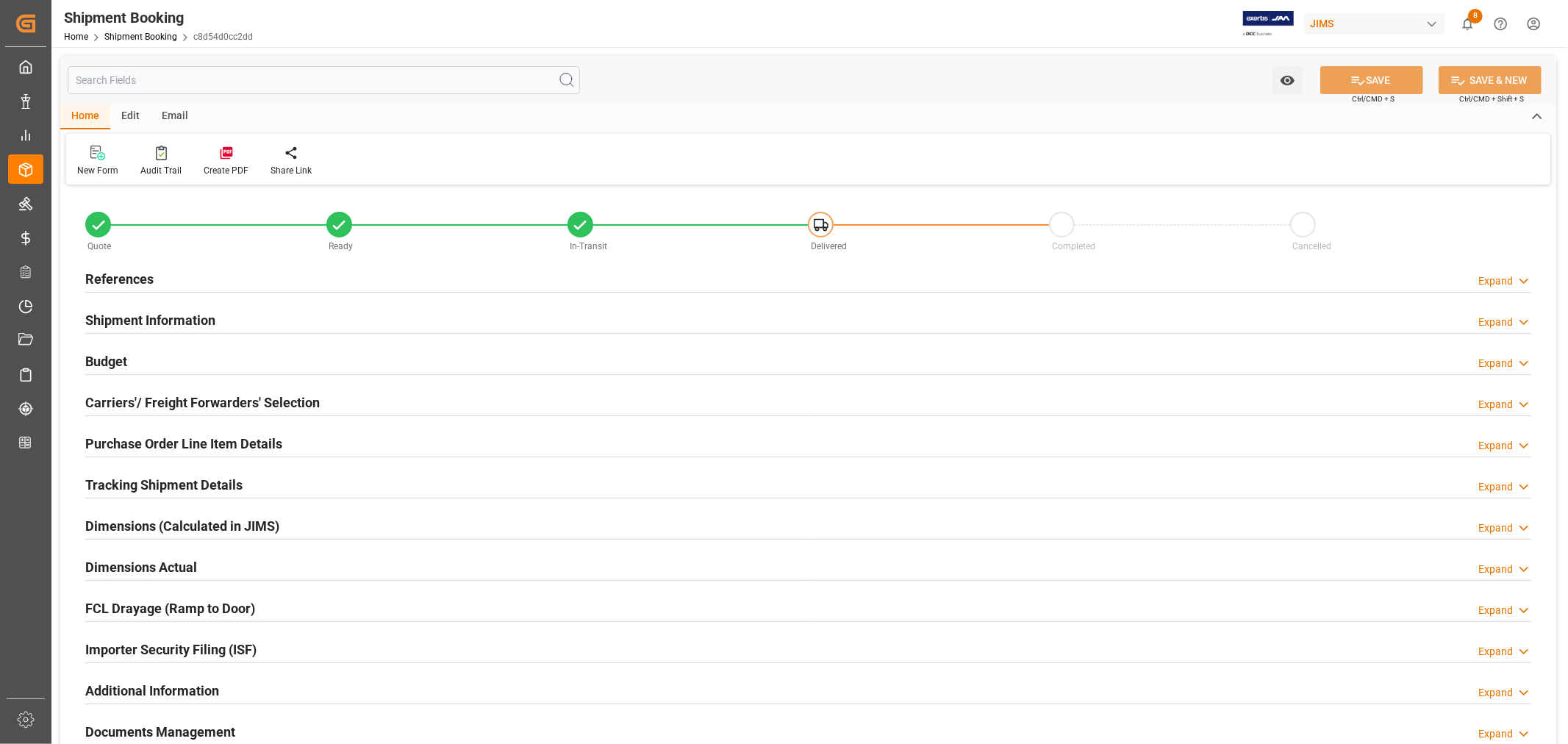
type input "17"
click at [128, 319] on h2 "Shipment Information" at bounding box center [150, 320] width 130 height 20
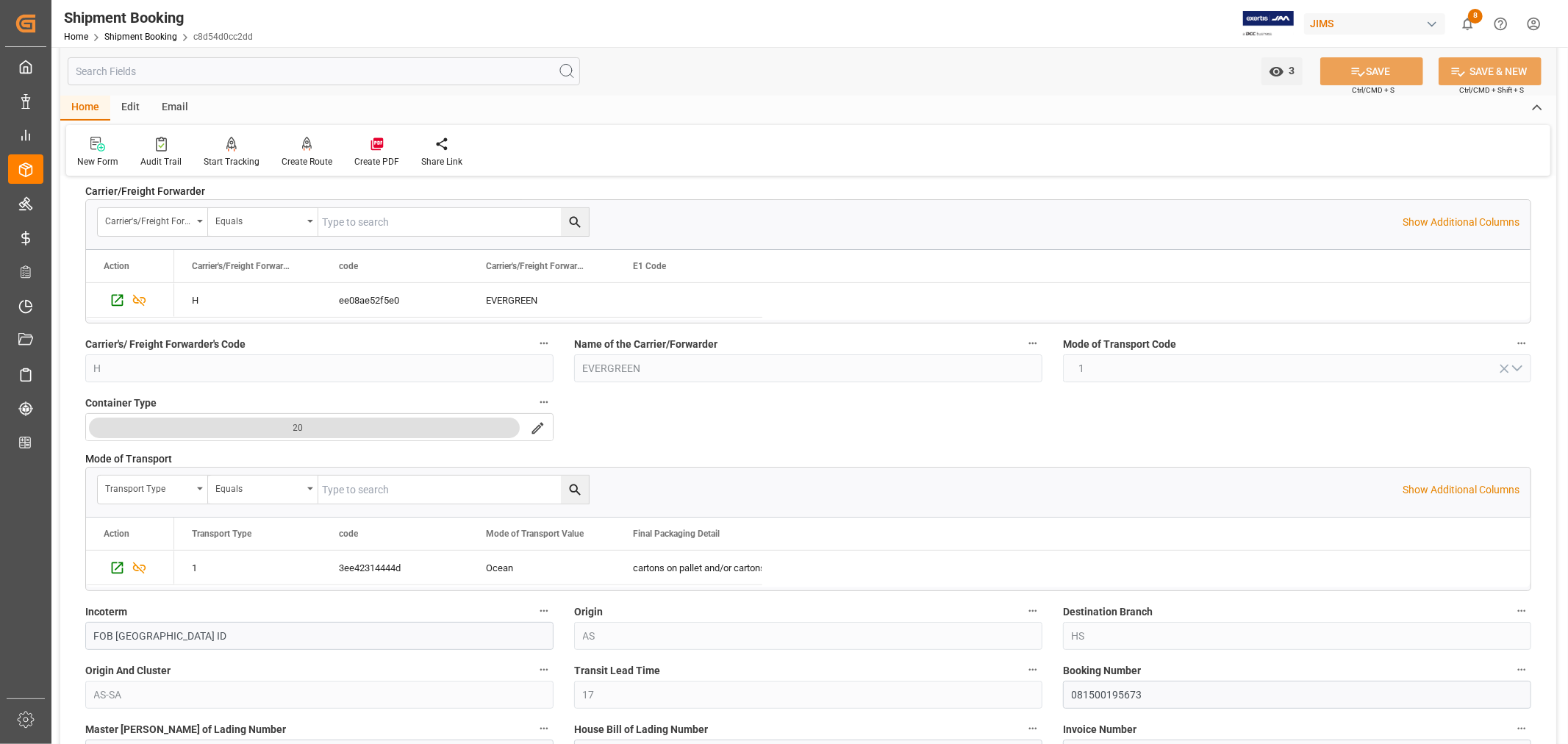
scroll to position [327, 0]
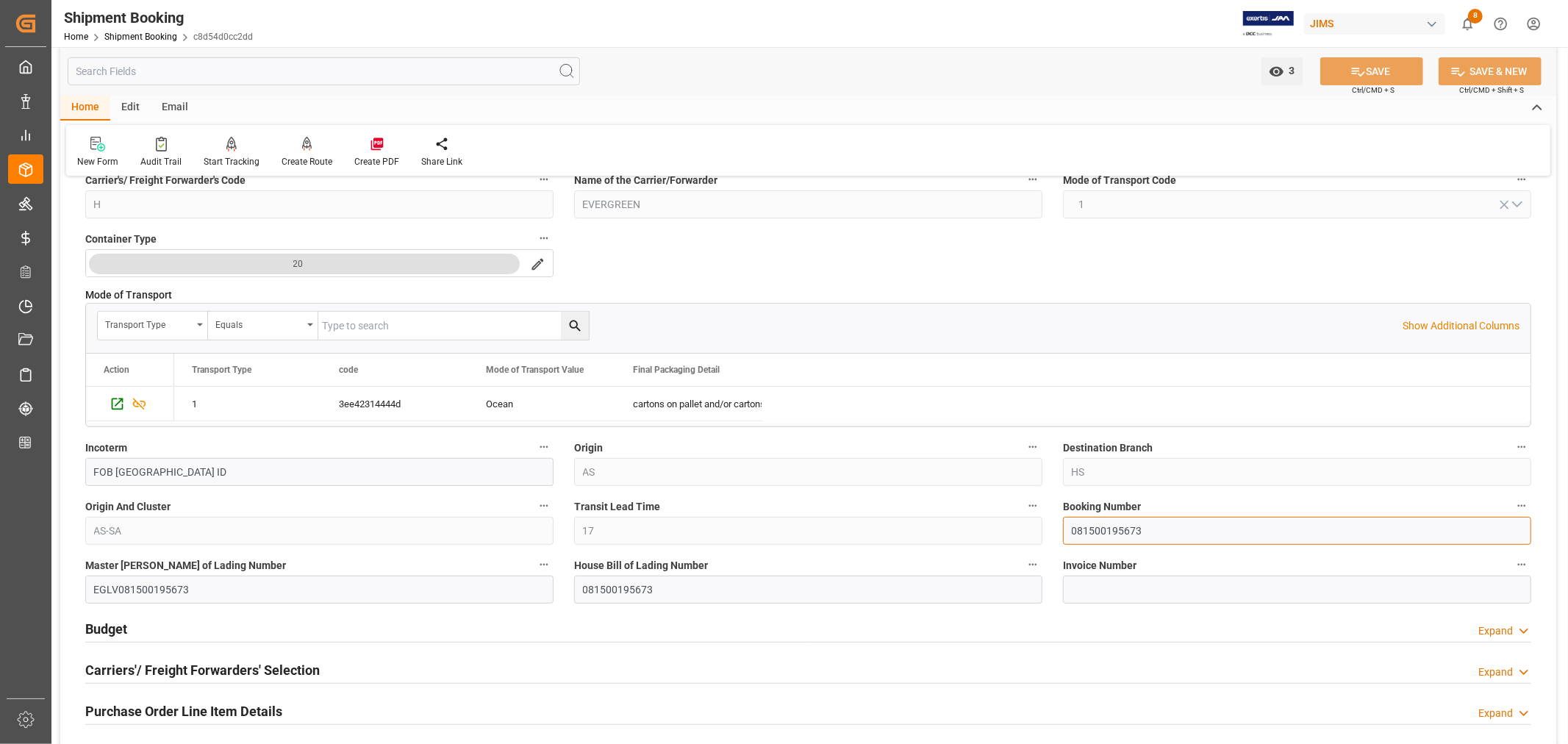
click at [1084, 529] on input "081500195673" at bounding box center [1296, 530] width 468 height 28
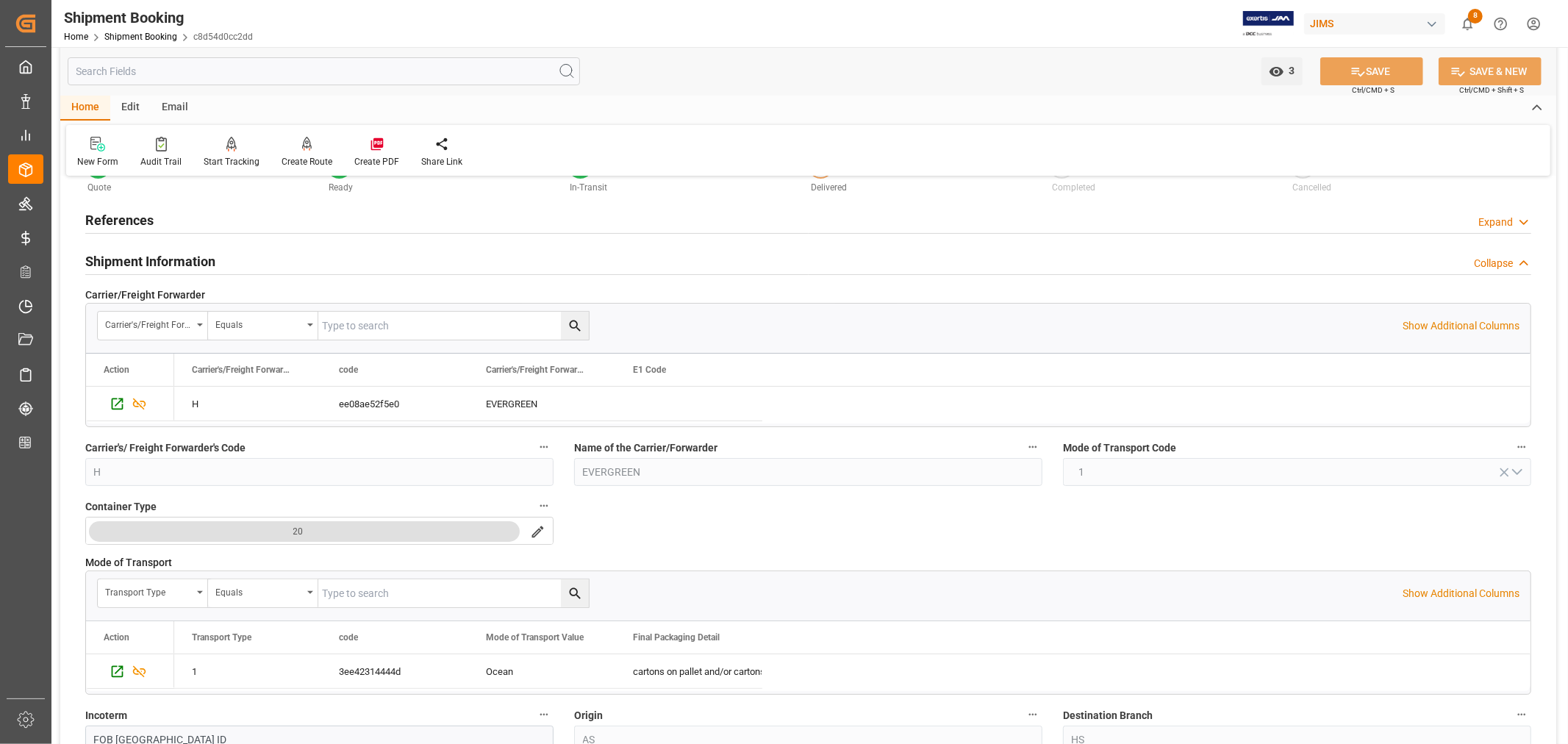
scroll to position [0, 0]
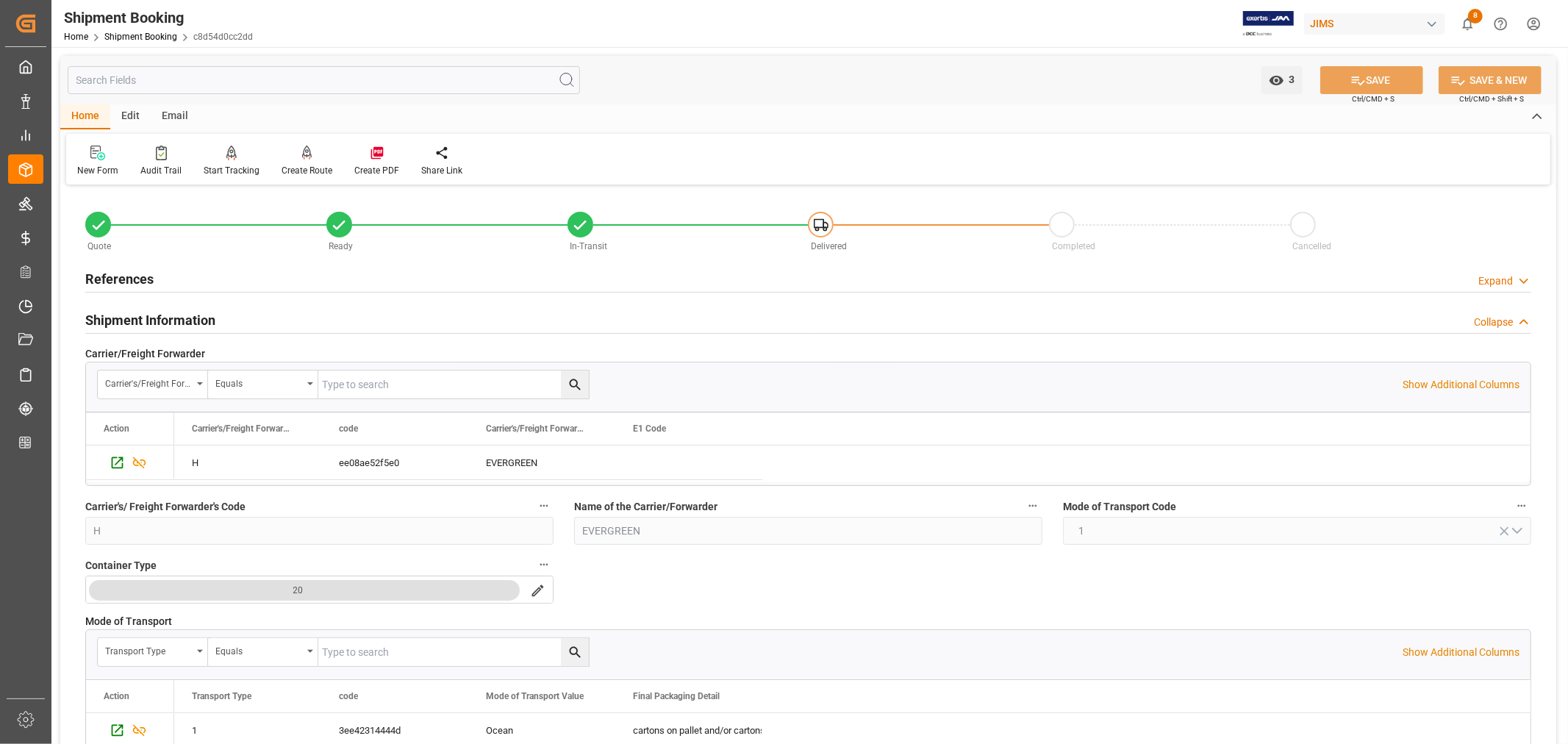
click at [126, 277] on h2 "References" at bounding box center [120, 279] width 68 height 20
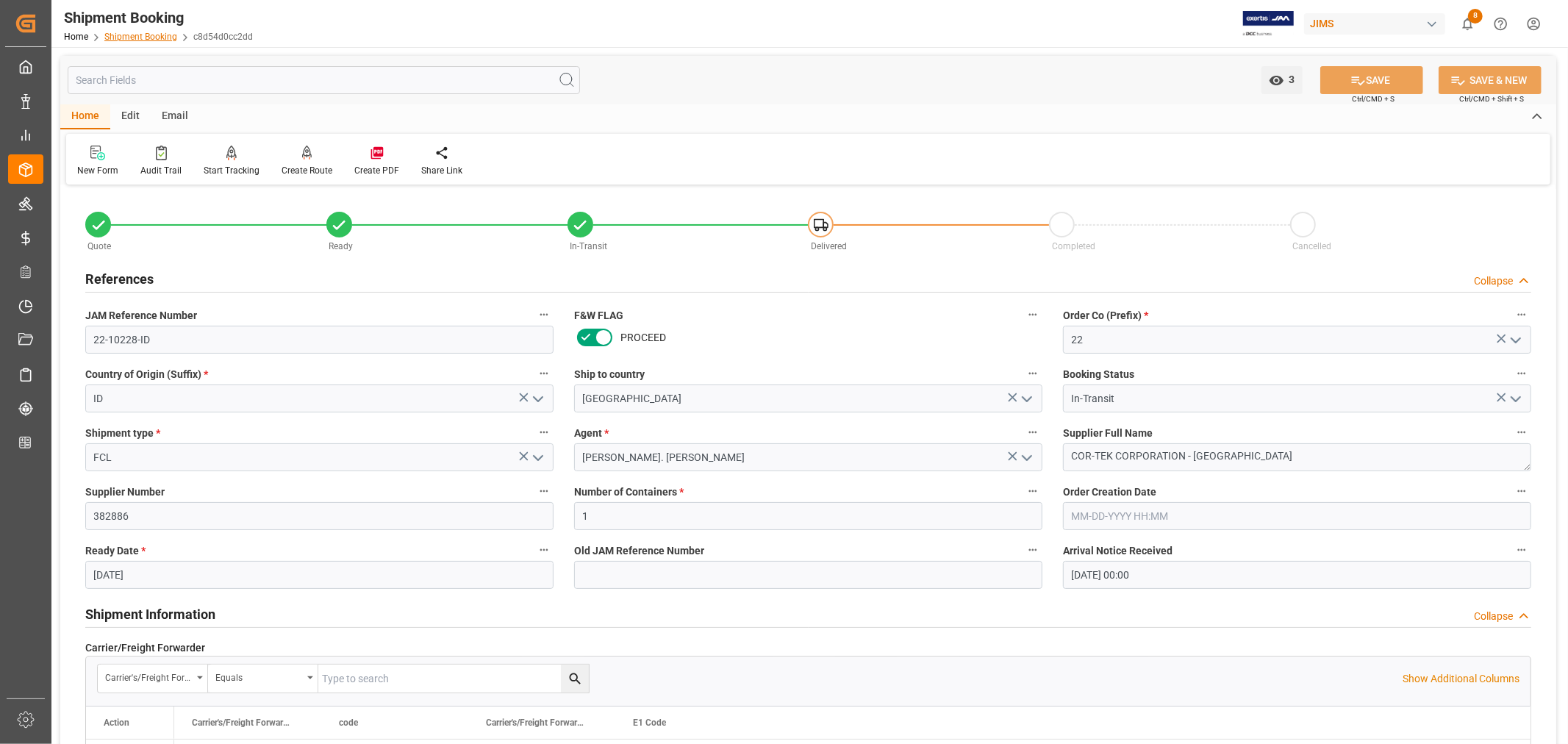
click at [134, 34] on link "Shipment Booking" at bounding box center [140, 36] width 73 height 10
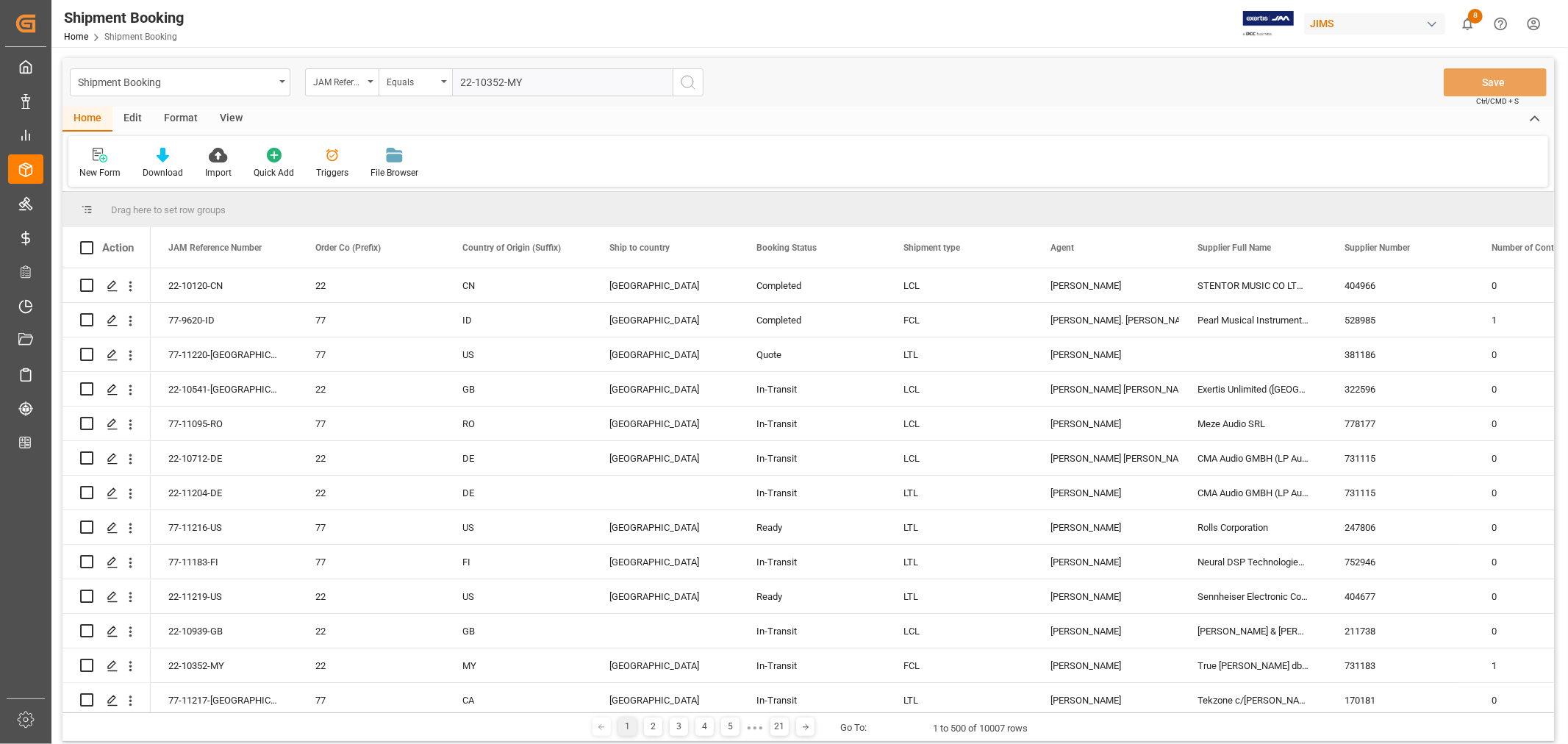
type input "22-10352-MY"
click at [687, 78] on icon "search button" at bounding box center [688, 83] width 18 height 18
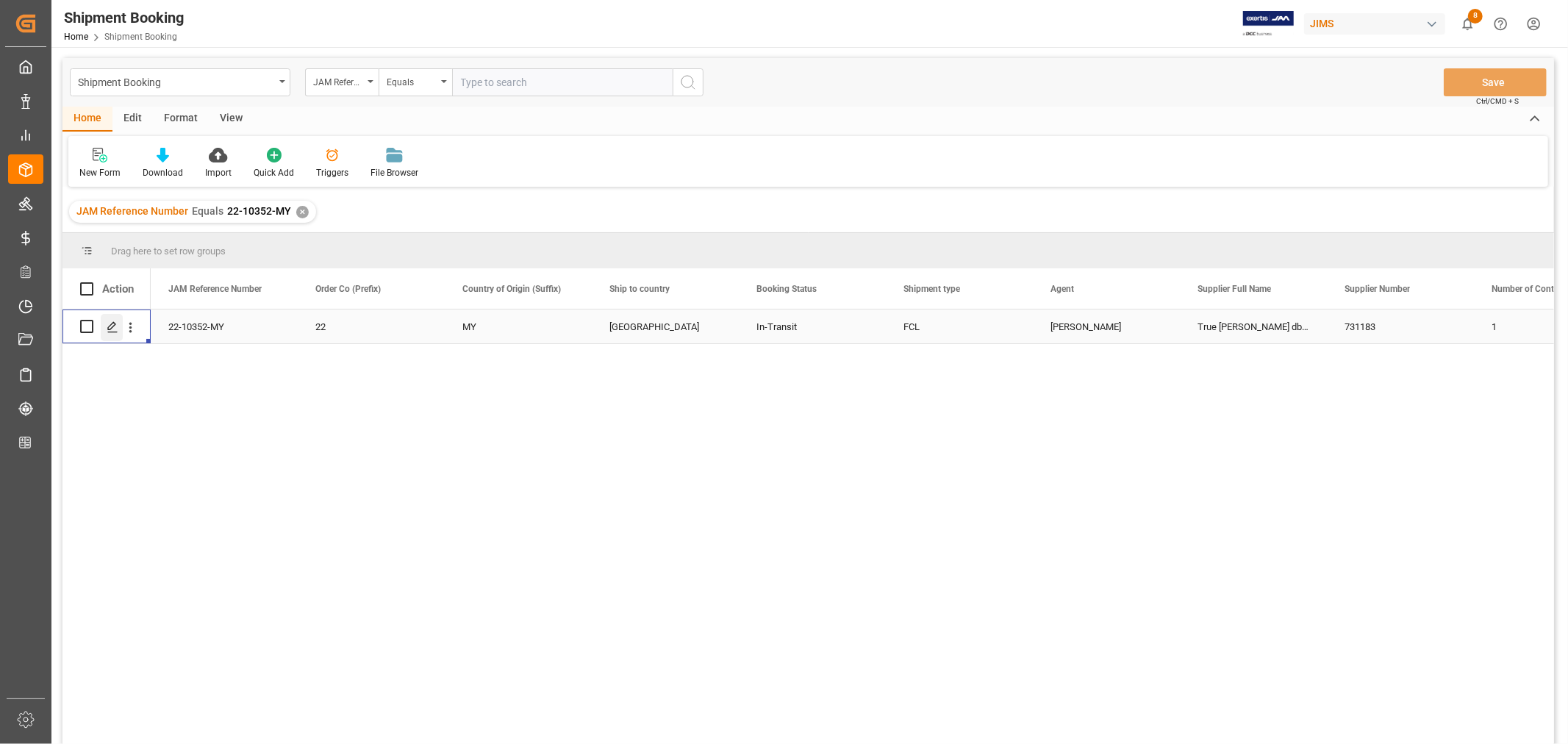
click at [108, 326] on icon "Press SPACE to select this row." at bounding box center [112, 327] width 12 height 12
click at [113, 327] on icon "Press SPACE to select this row." at bounding box center [112, 327] width 12 height 12
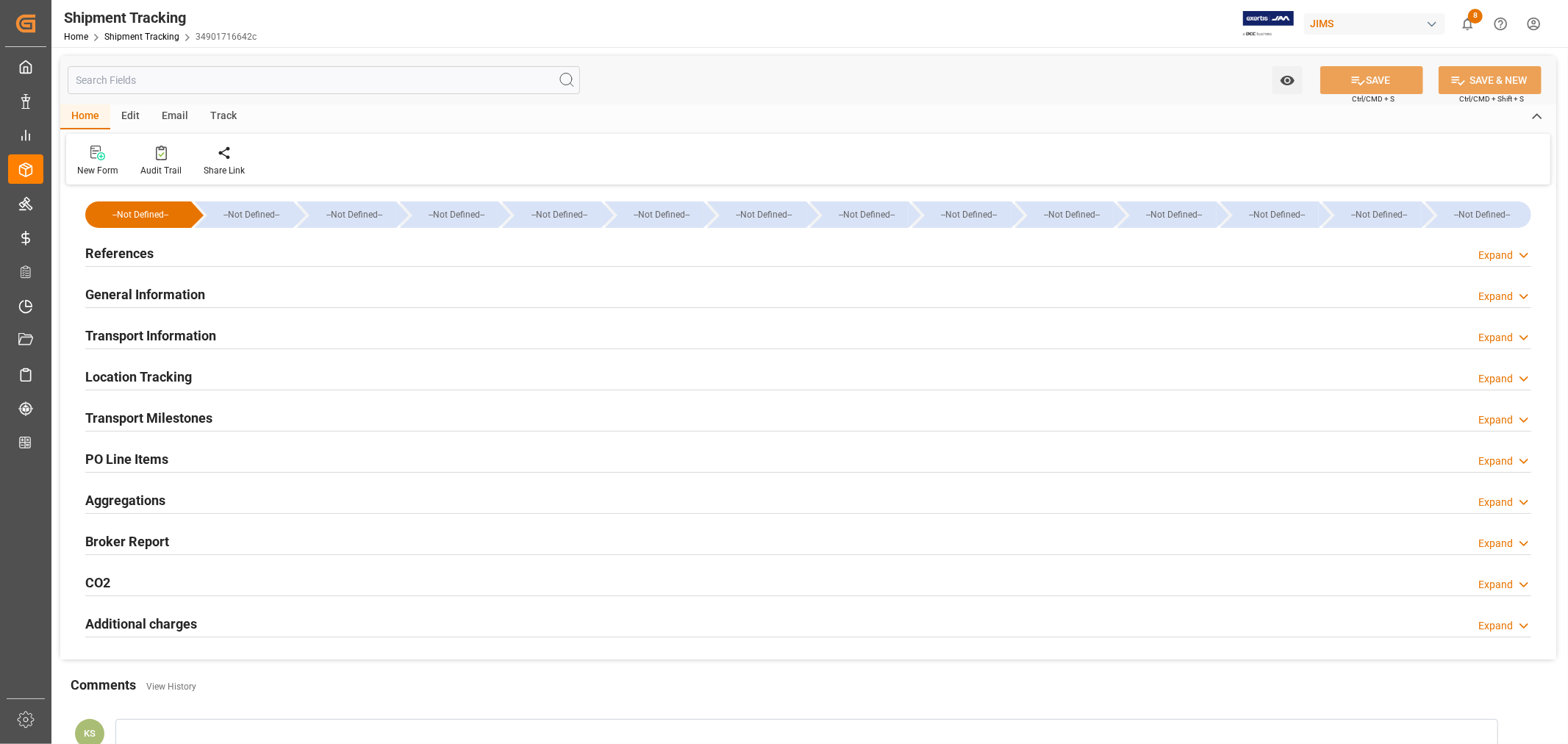
type input "1186.21"
click at [185, 331] on h2 "Transport Information" at bounding box center [150, 336] width 130 height 20
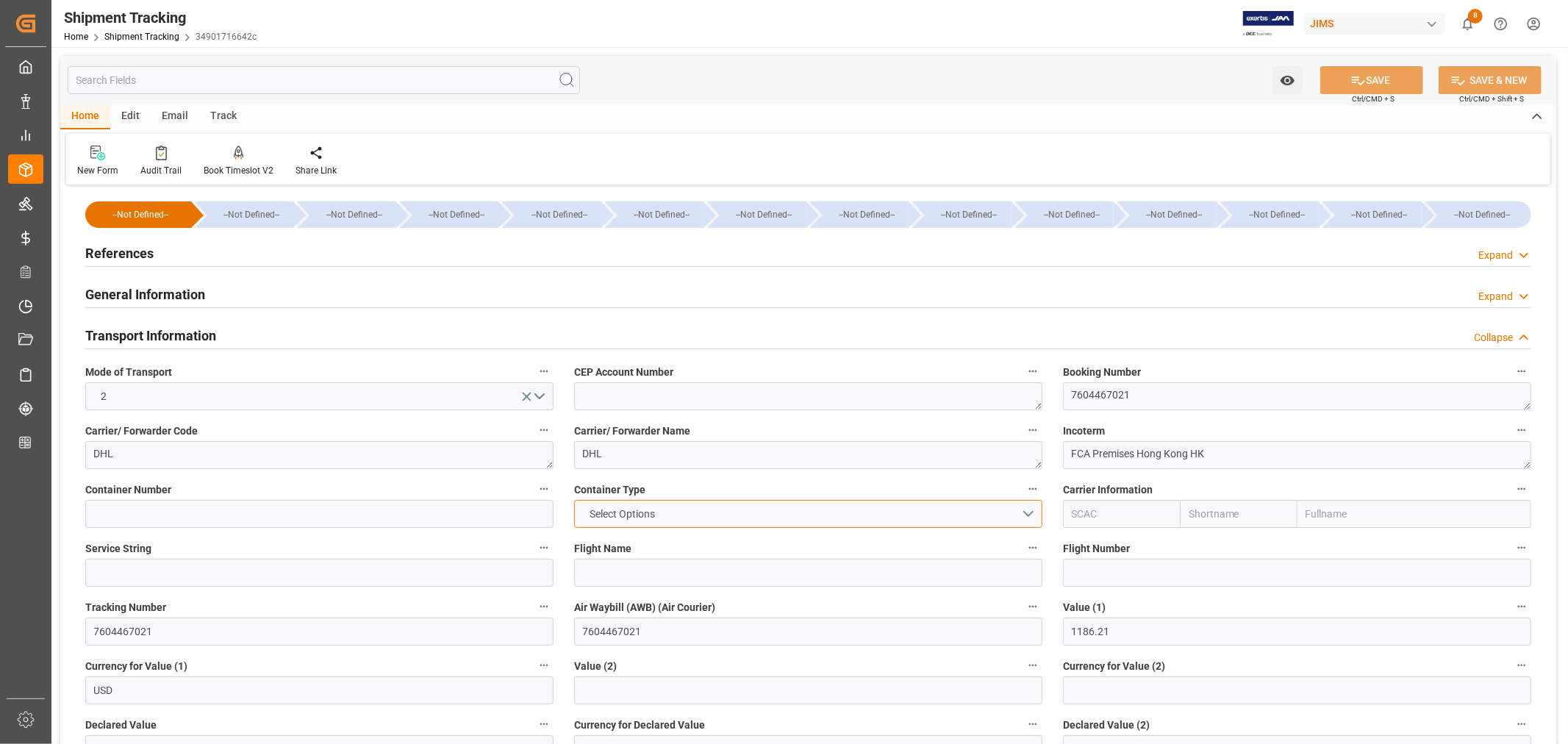
click at [1029, 511] on button "Select Options" at bounding box center [808, 514] width 468 height 28
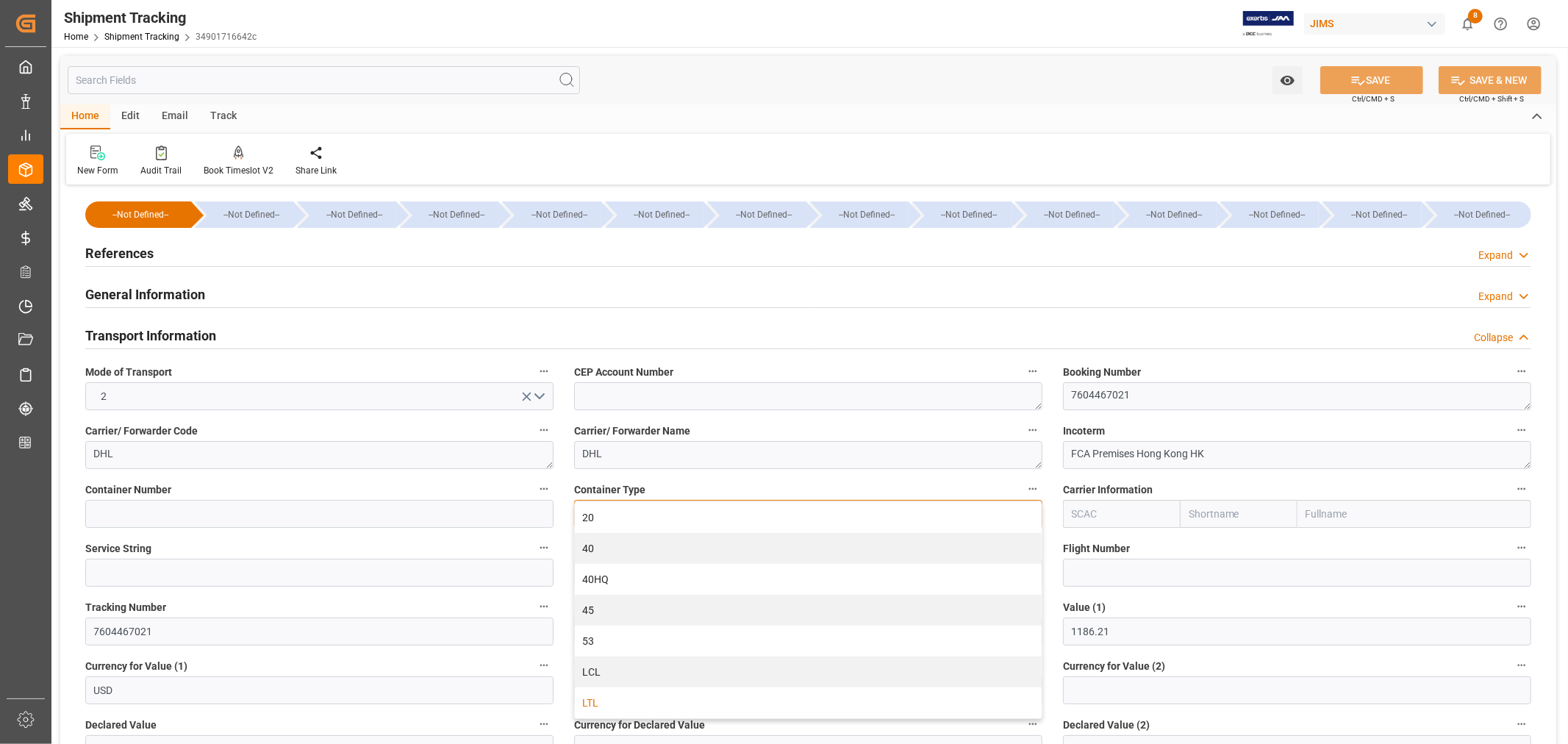
click at [630, 704] on div "LTL" at bounding box center [808, 703] width 467 height 31
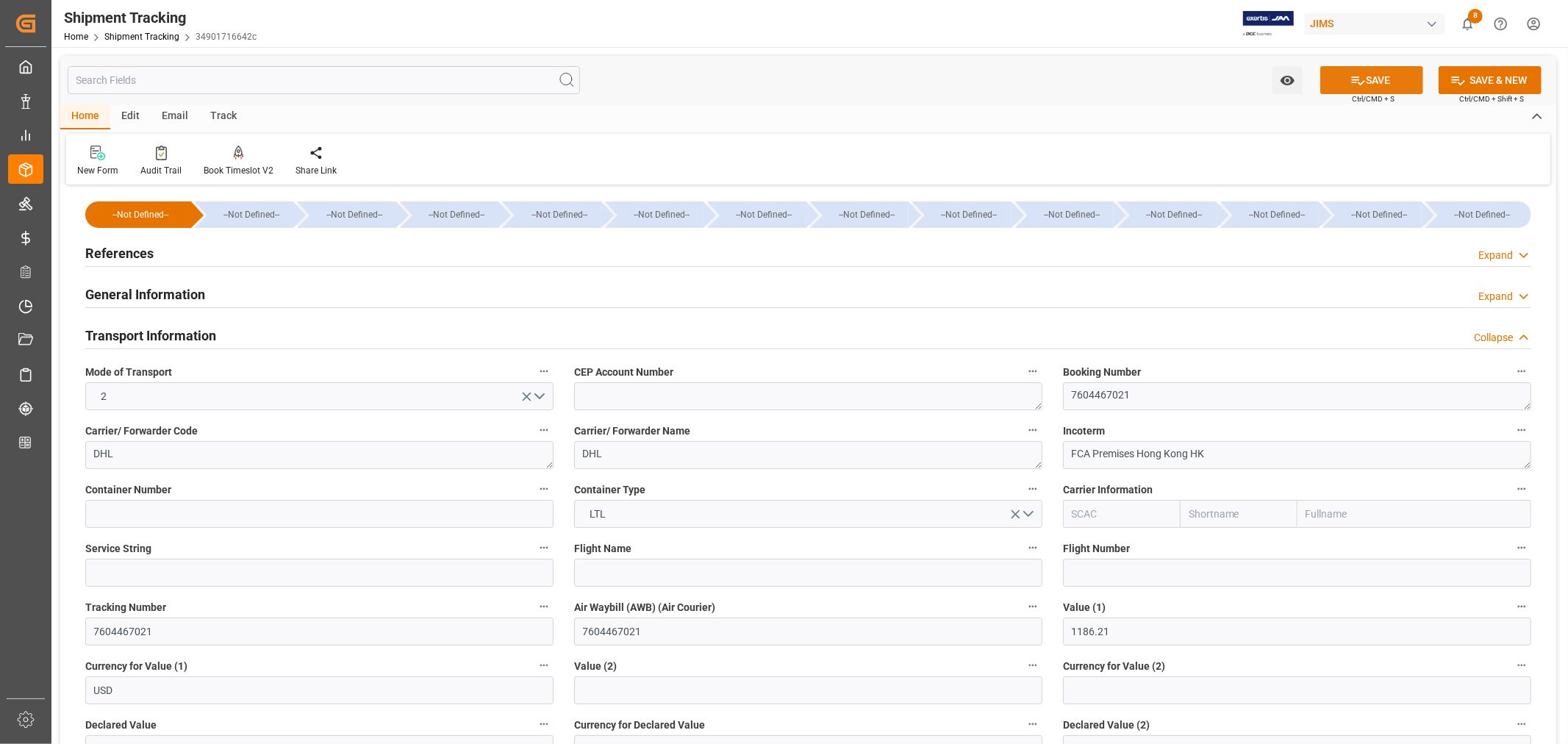
click at [1372, 82] on button "SAVE" at bounding box center [1371, 80] width 103 height 28
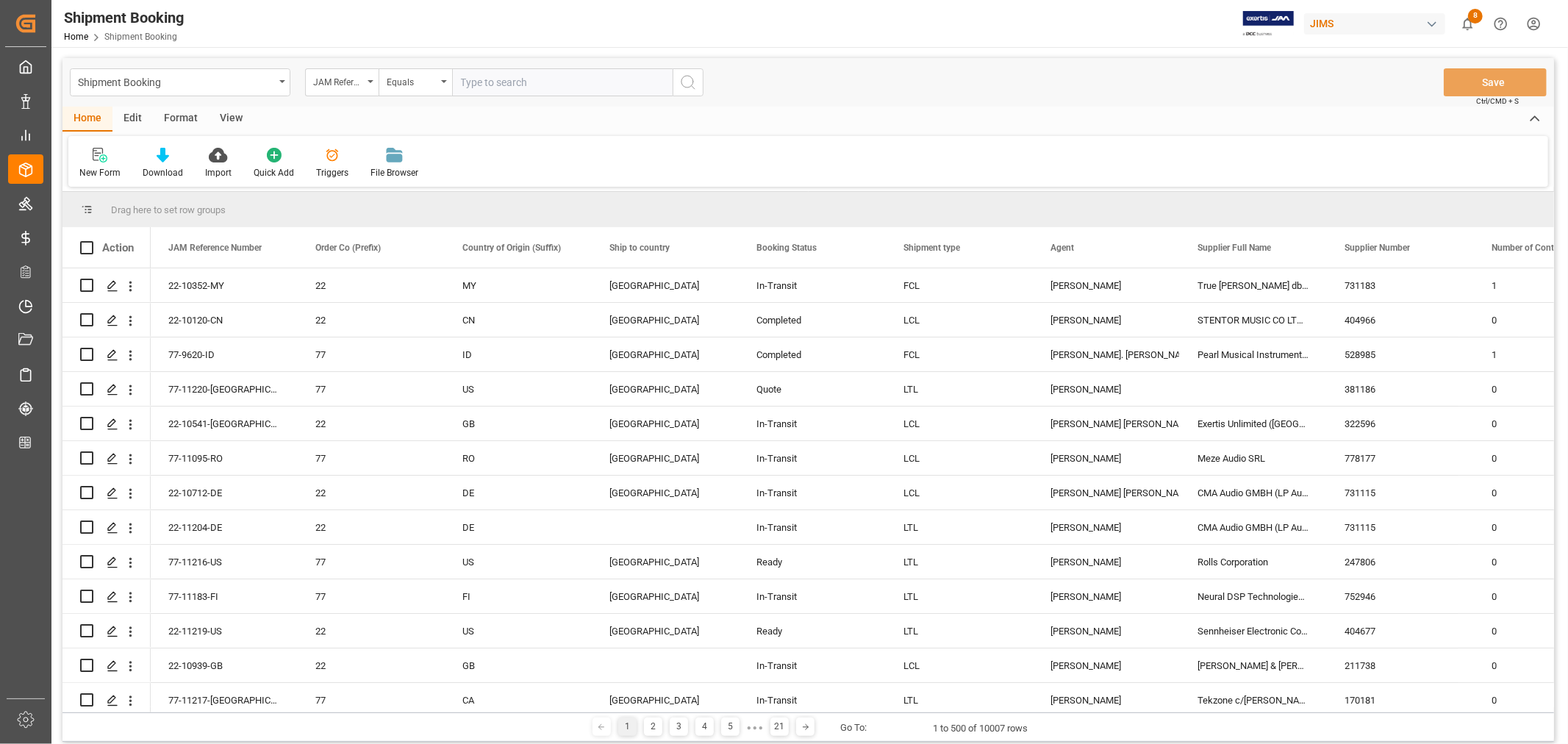
paste input "22-10828-MY"
type input "22-10828-MY"
click at [685, 79] on icon "search button" at bounding box center [688, 83] width 18 height 18
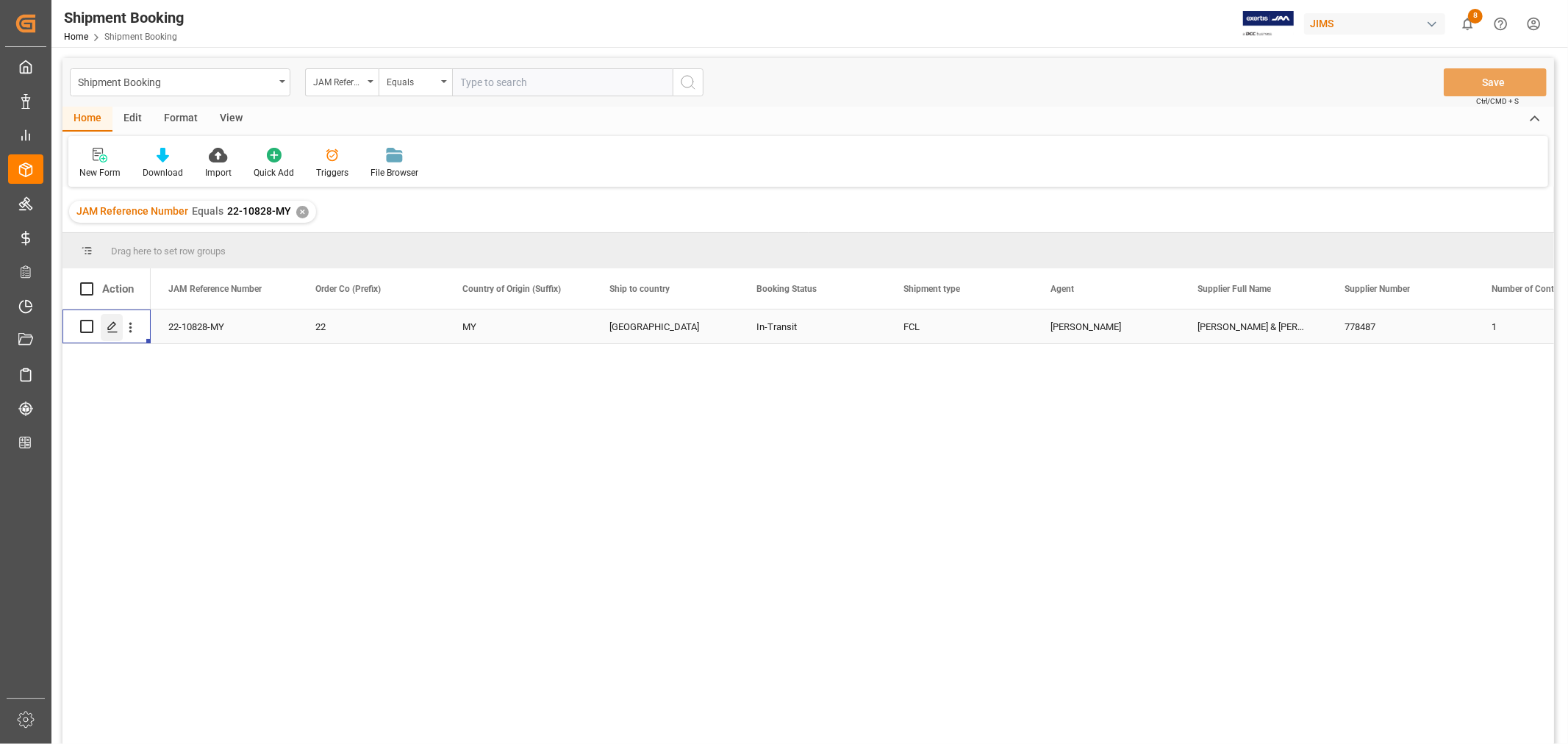
click at [116, 325] on icon "Press SPACE to select this row." at bounding box center [112, 327] width 12 height 12
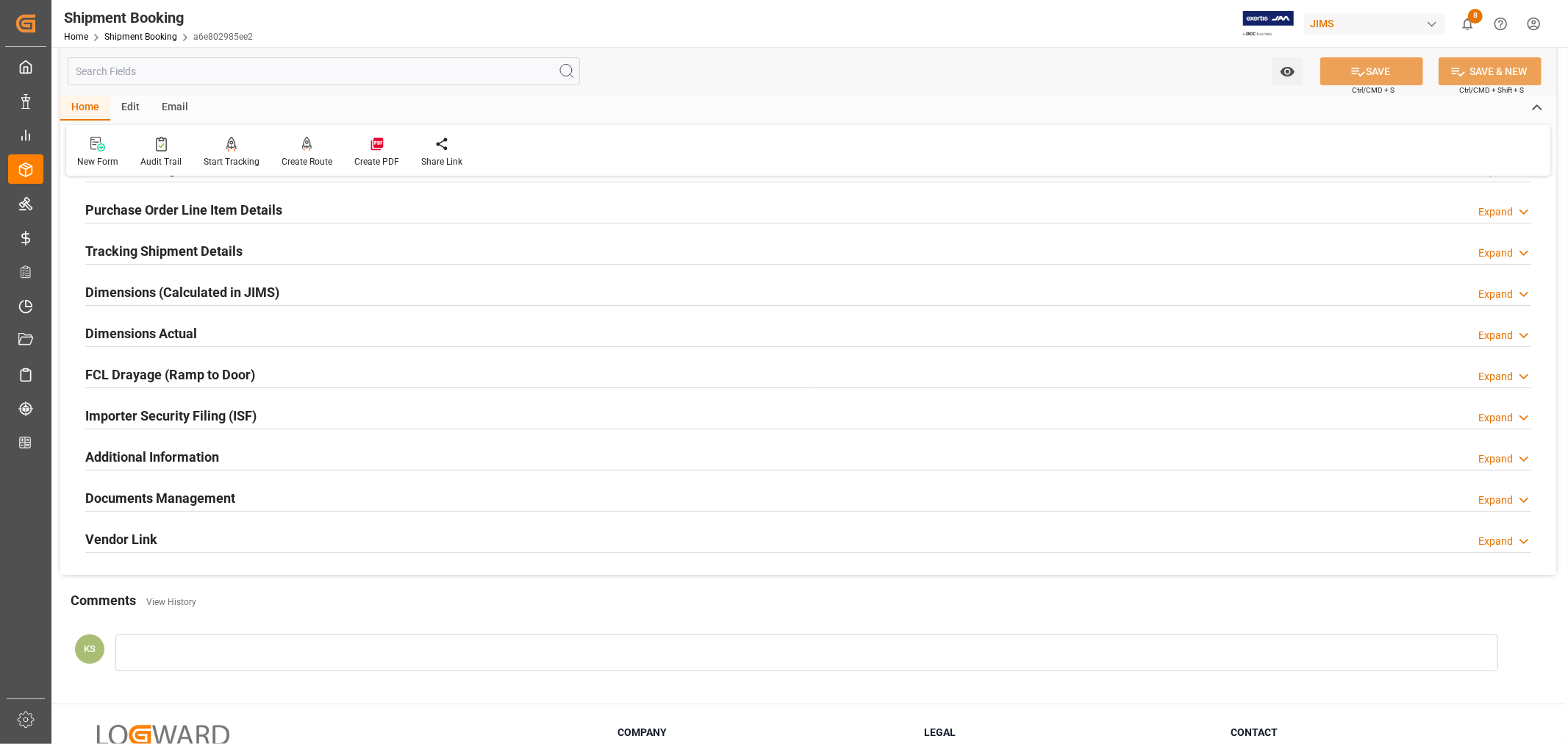
scroll to position [245, 0]
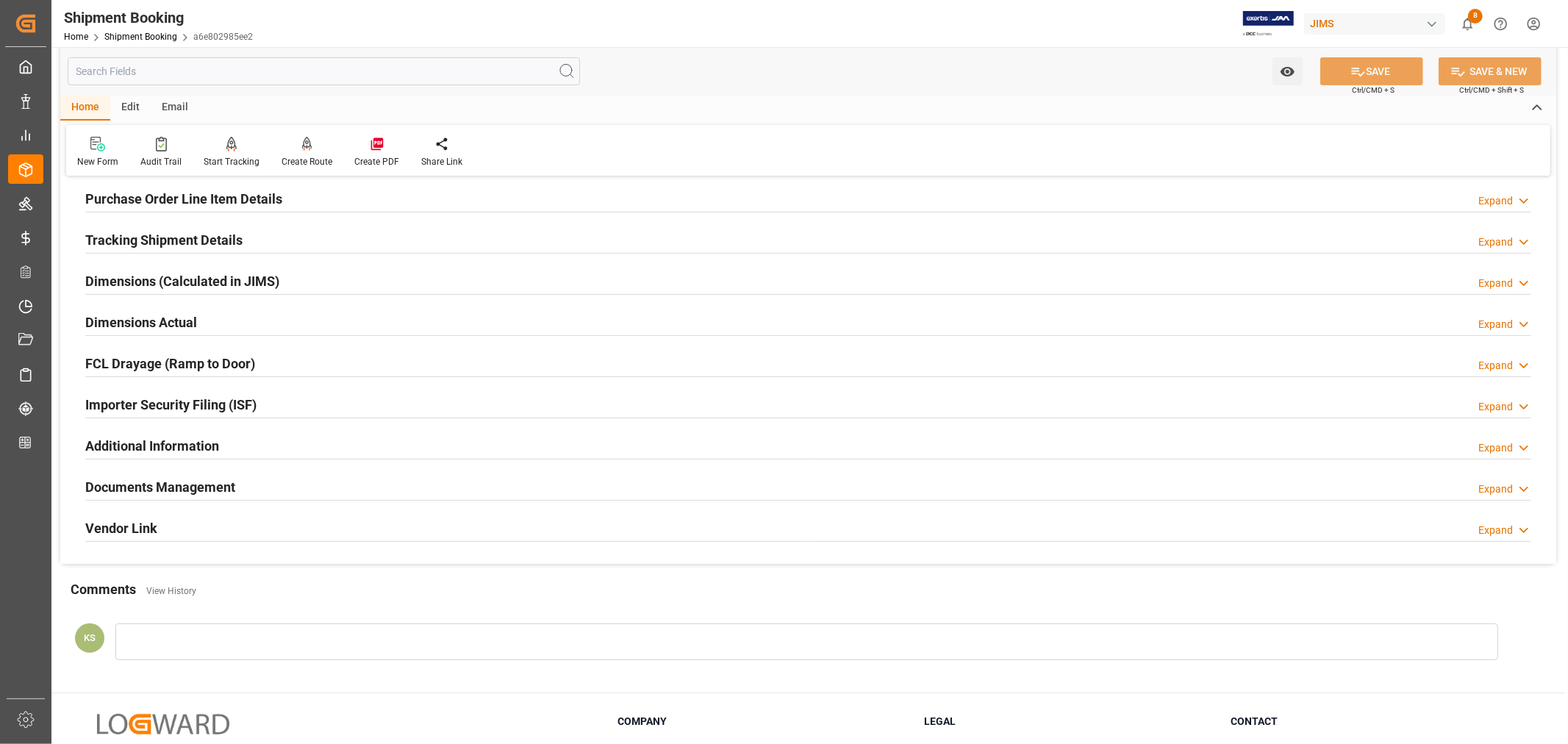
click at [300, 393] on div "Importer Security Filing (ISF) Expand" at bounding box center [808, 403] width 1446 height 28
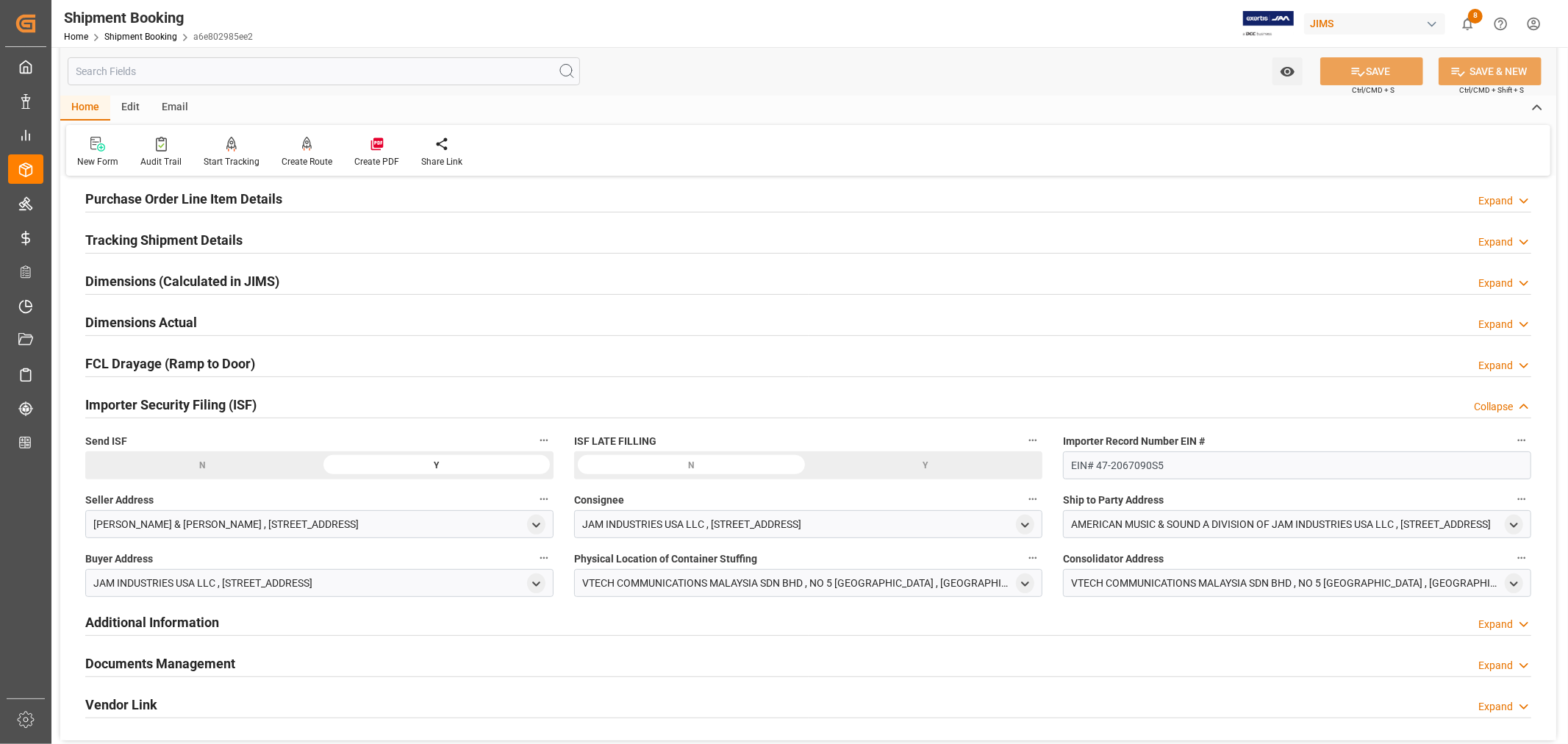
click at [300, 393] on div "Importer Security Filing (ISF) Collapse" at bounding box center [808, 403] width 1446 height 28
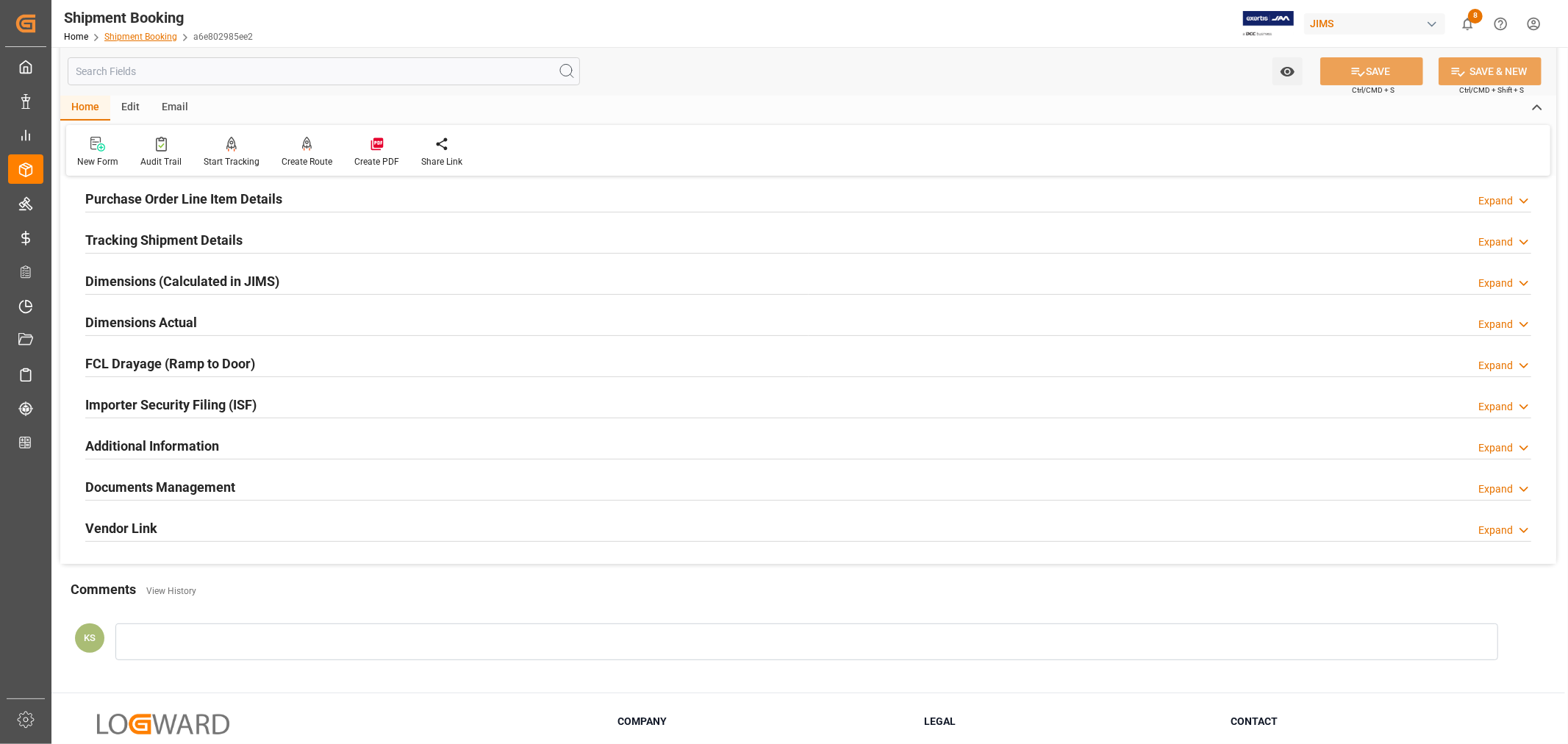
click at [137, 38] on link "Shipment Booking" at bounding box center [140, 36] width 73 height 10
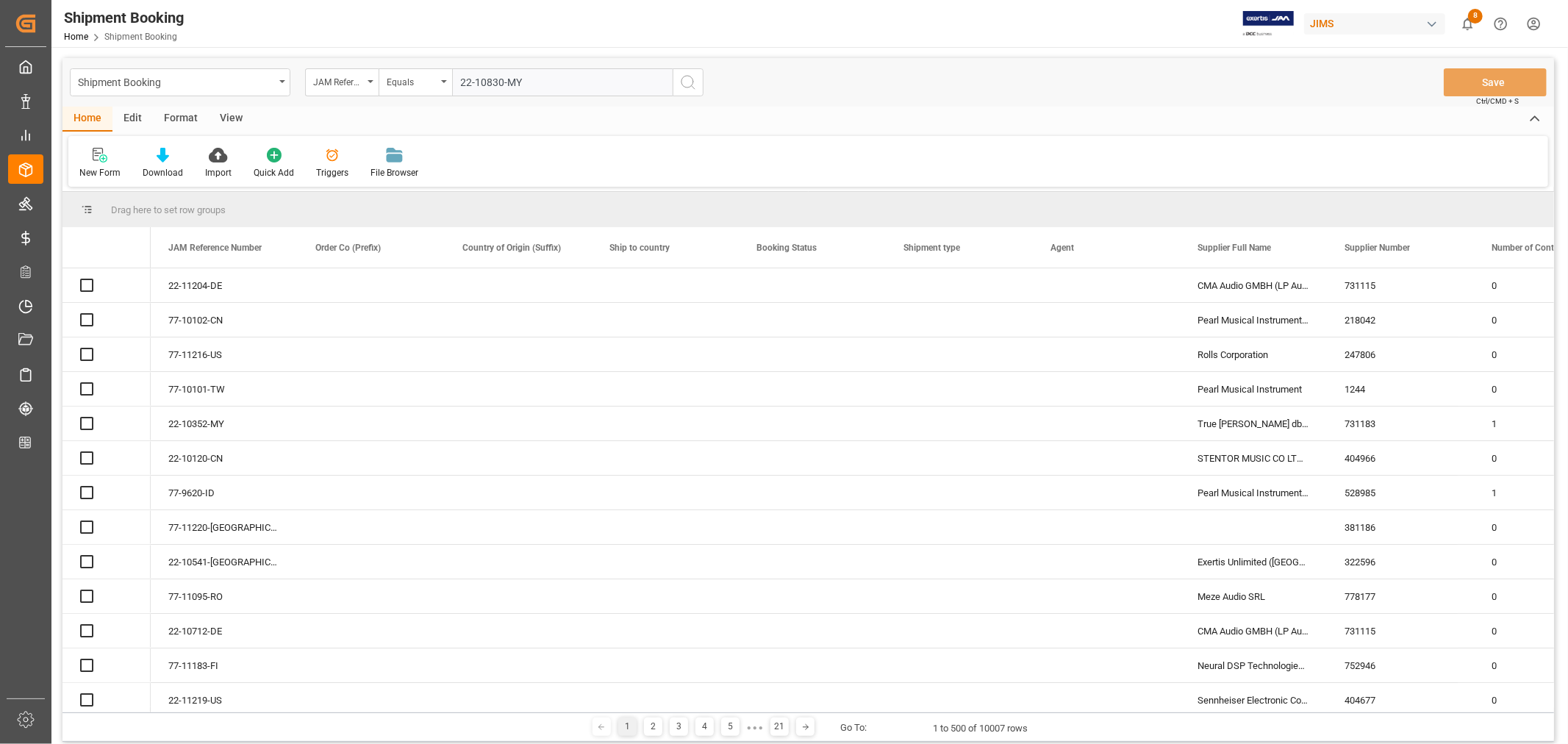
type input "22-10830-MY"
click at [688, 83] on icon "search button" at bounding box center [688, 83] width 18 height 18
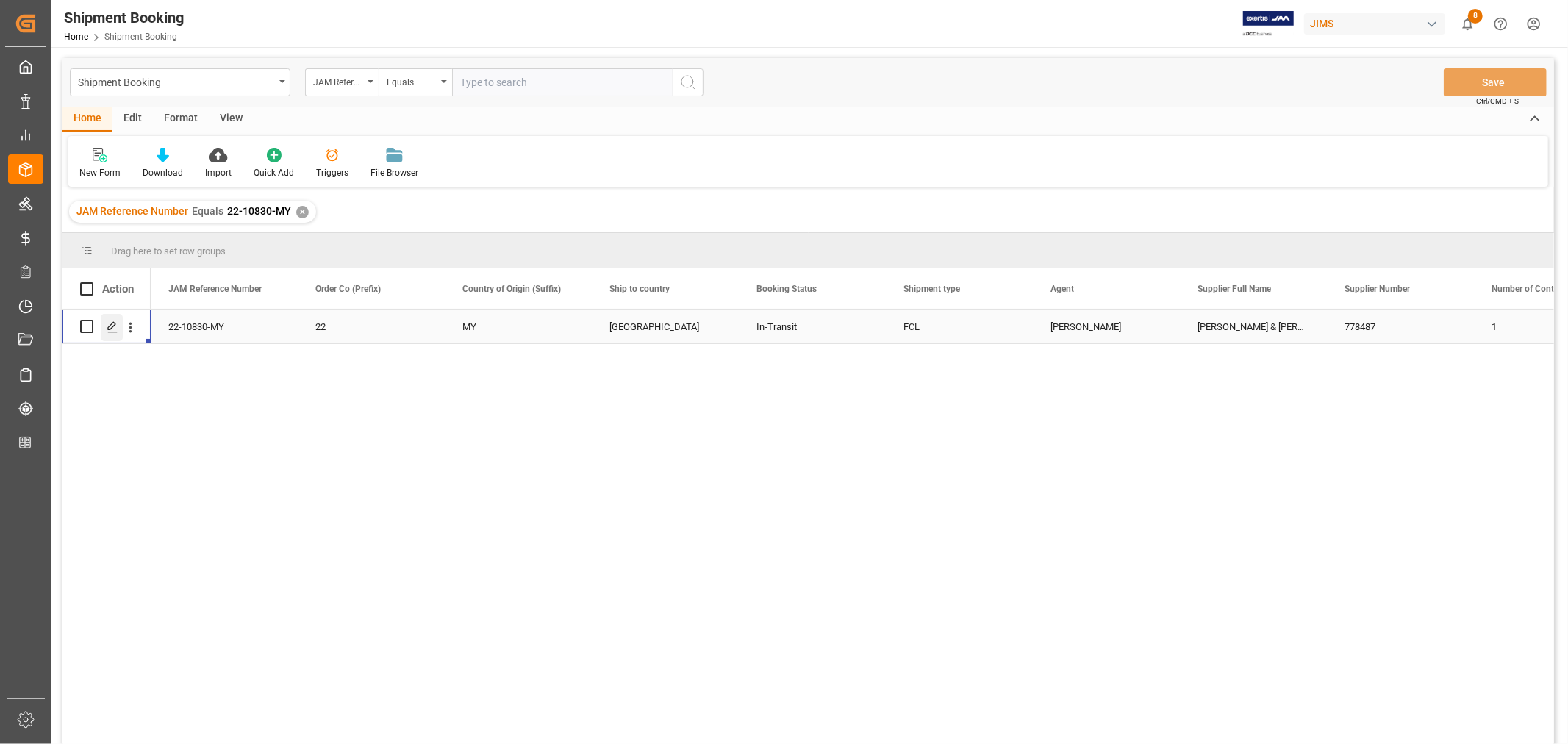
click at [113, 324] on icon "Press SPACE to select this row." at bounding box center [112, 327] width 12 height 12
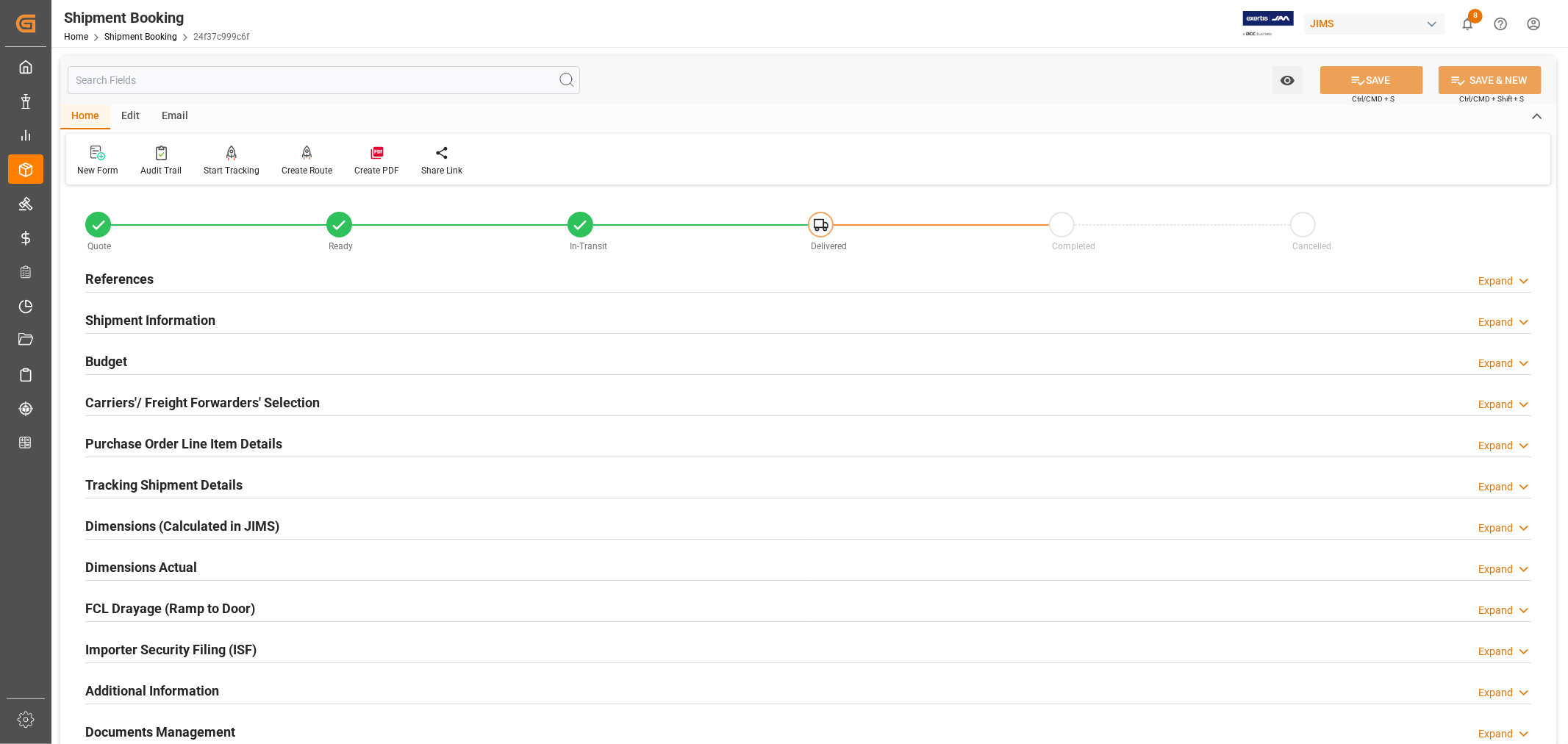
click at [171, 319] on h2 "Shipment Information" at bounding box center [150, 320] width 130 height 20
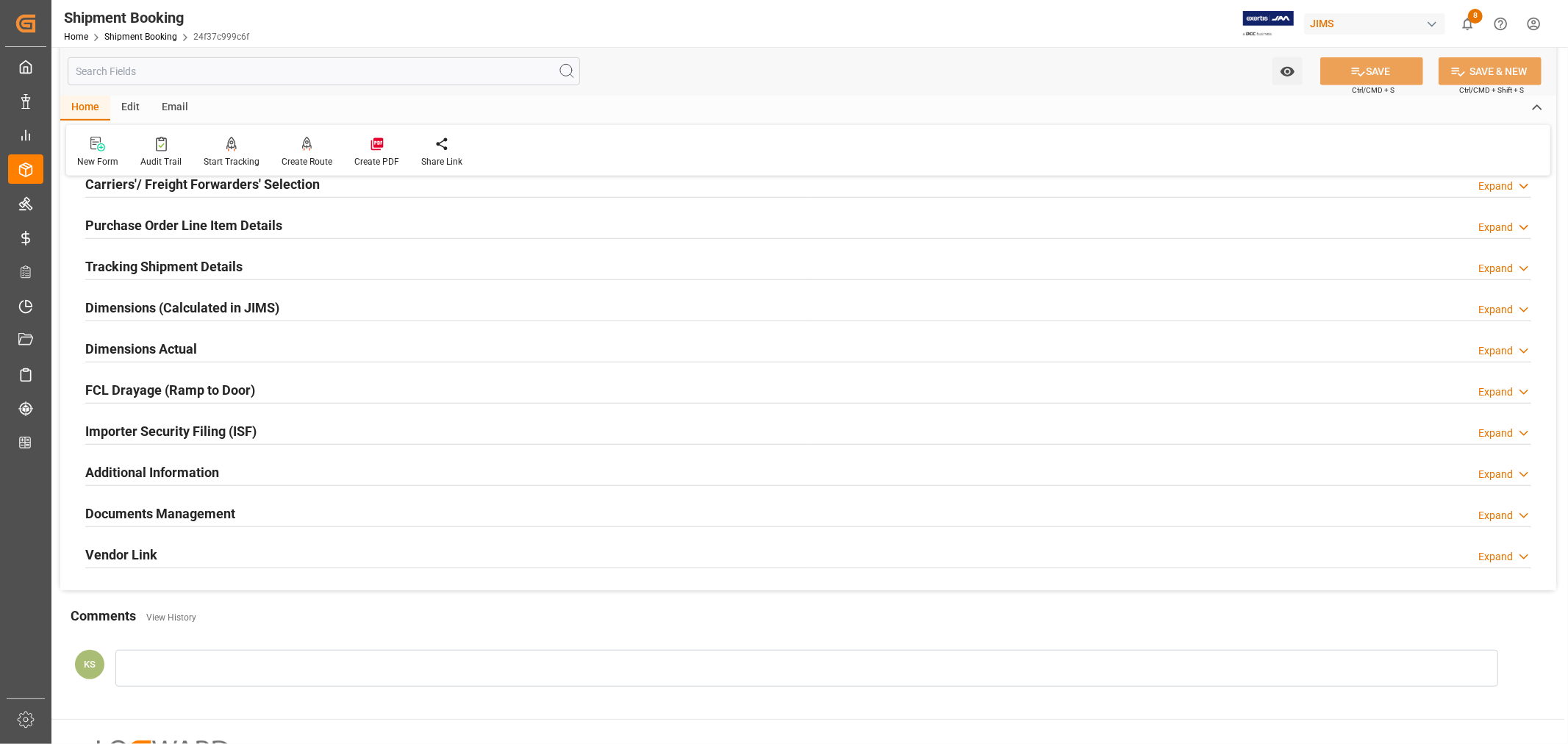
scroll to position [817, 0]
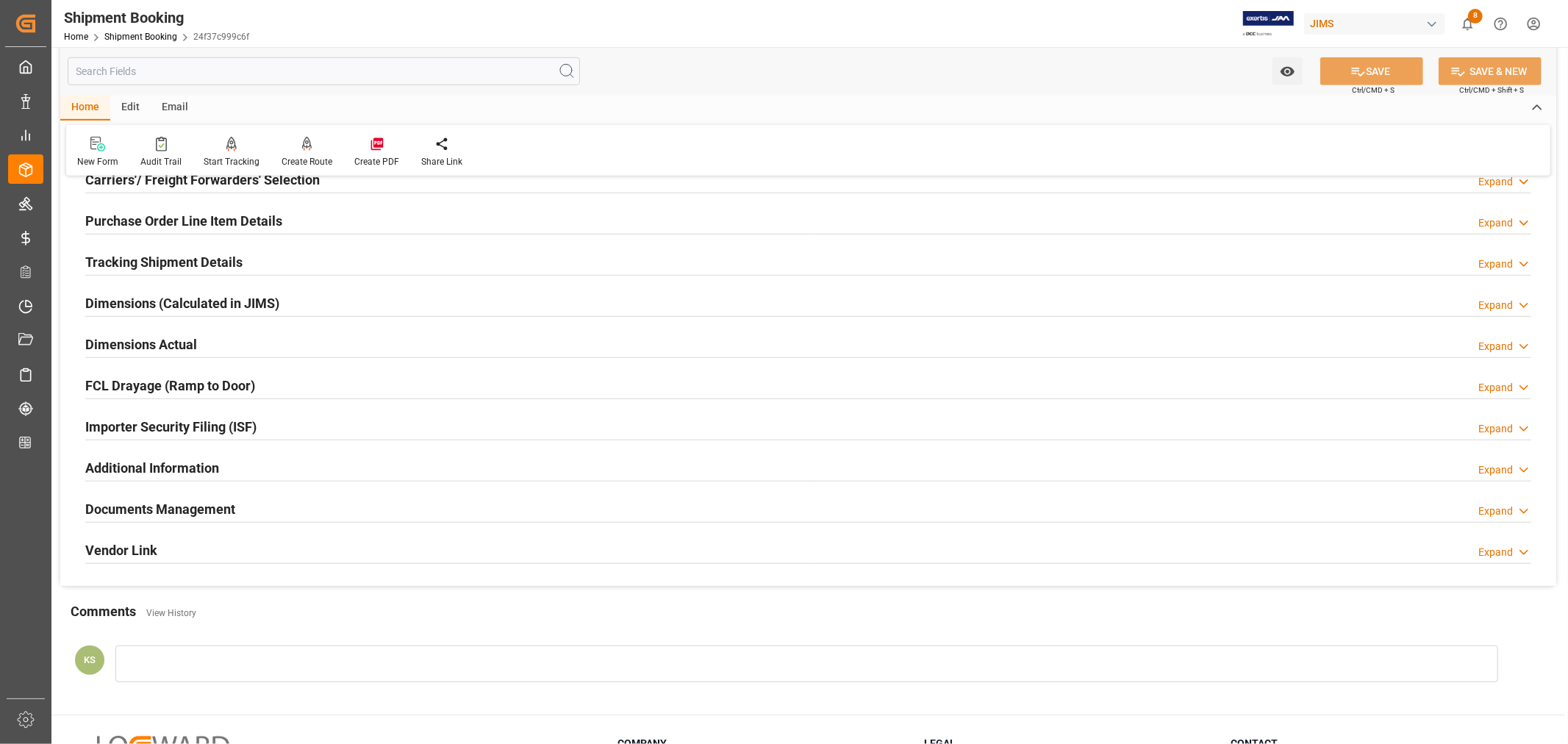
click at [318, 420] on div "Importer Security Filing (ISF) Expand" at bounding box center [808, 426] width 1446 height 28
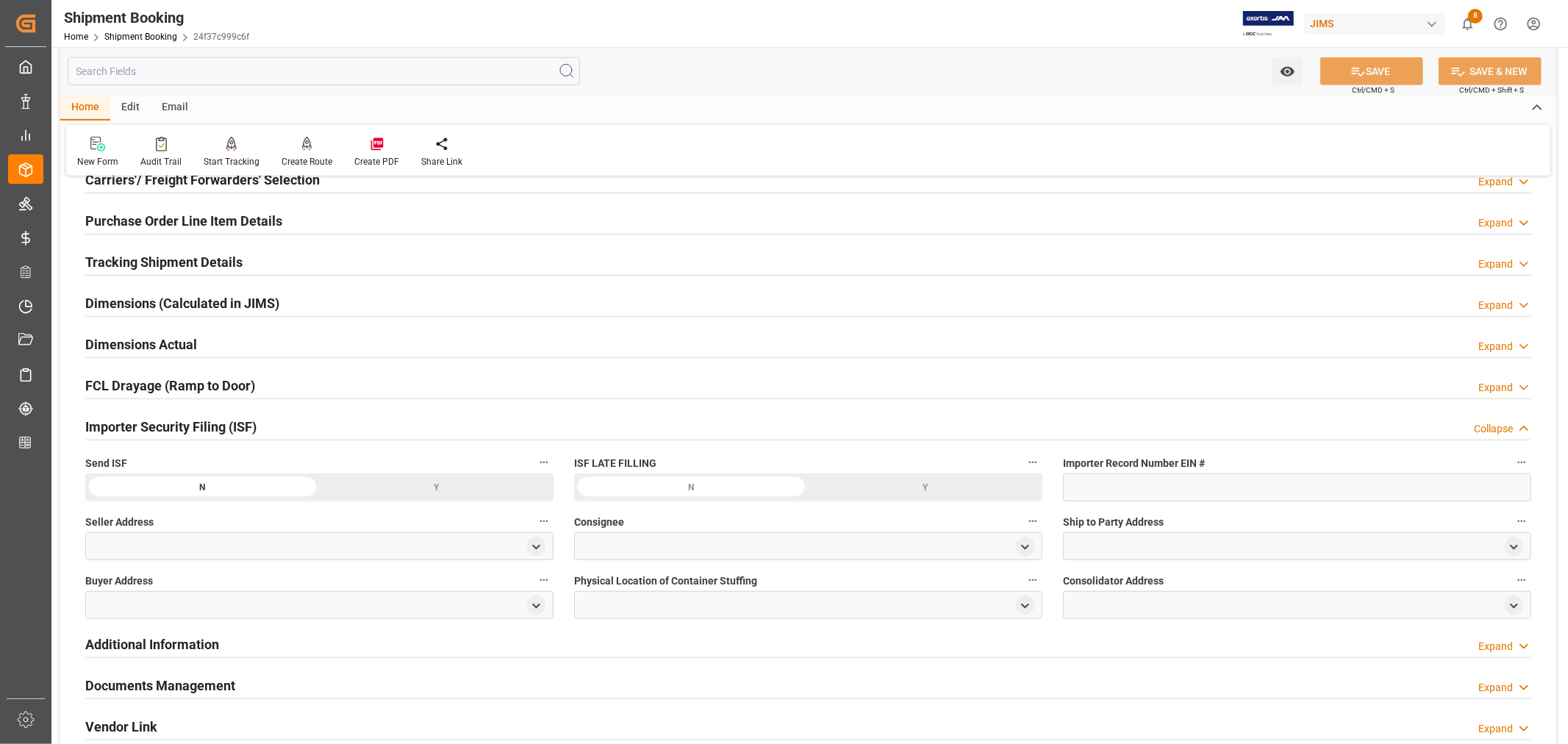
click at [318, 420] on div "Importer Security Filing (ISF) Collapse" at bounding box center [808, 426] width 1446 height 28
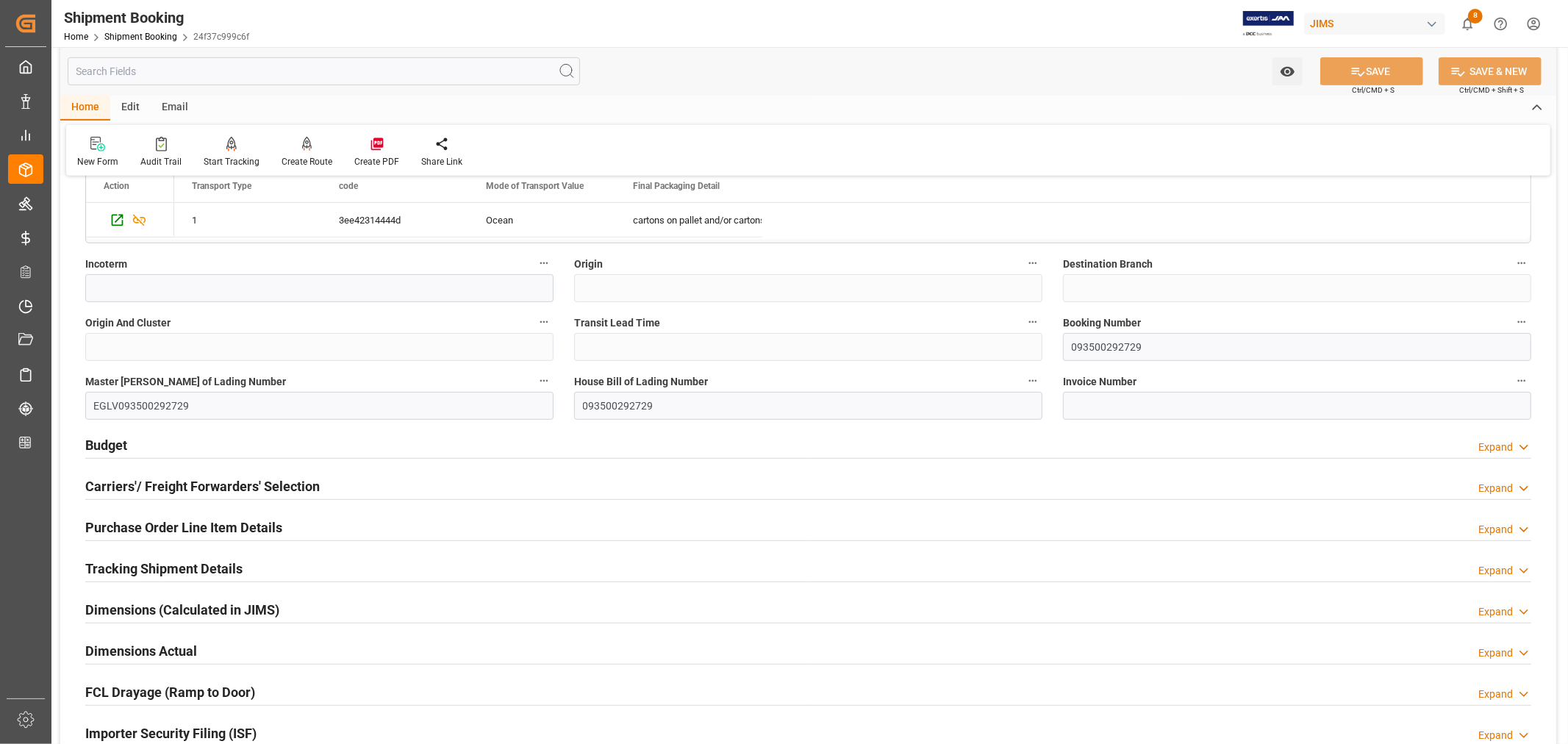
scroll to position [327, 0]
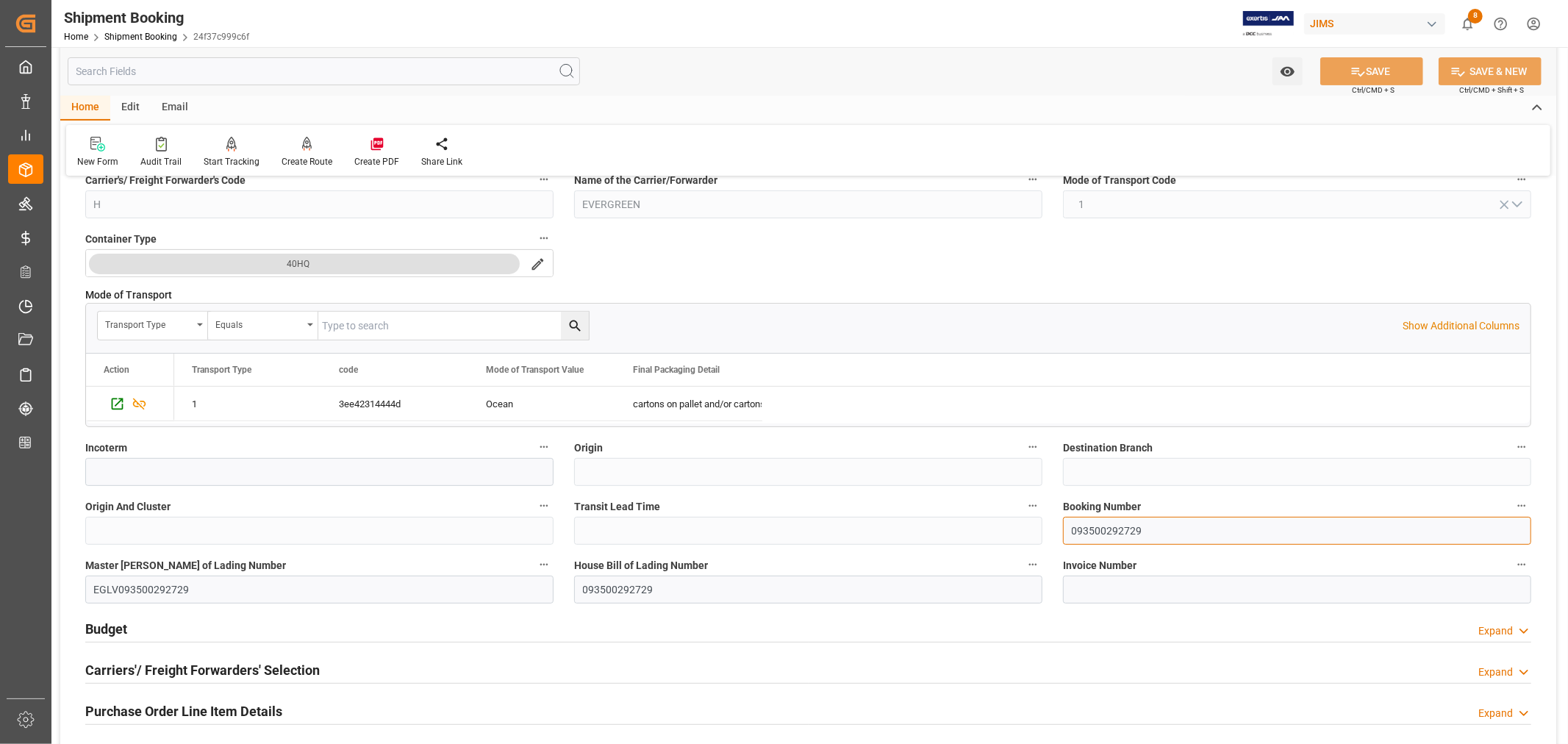
click at [1088, 530] on input "093500292729" at bounding box center [1296, 530] width 468 height 28
click at [1089, 530] on input "093500292729" at bounding box center [1296, 530] width 468 height 28
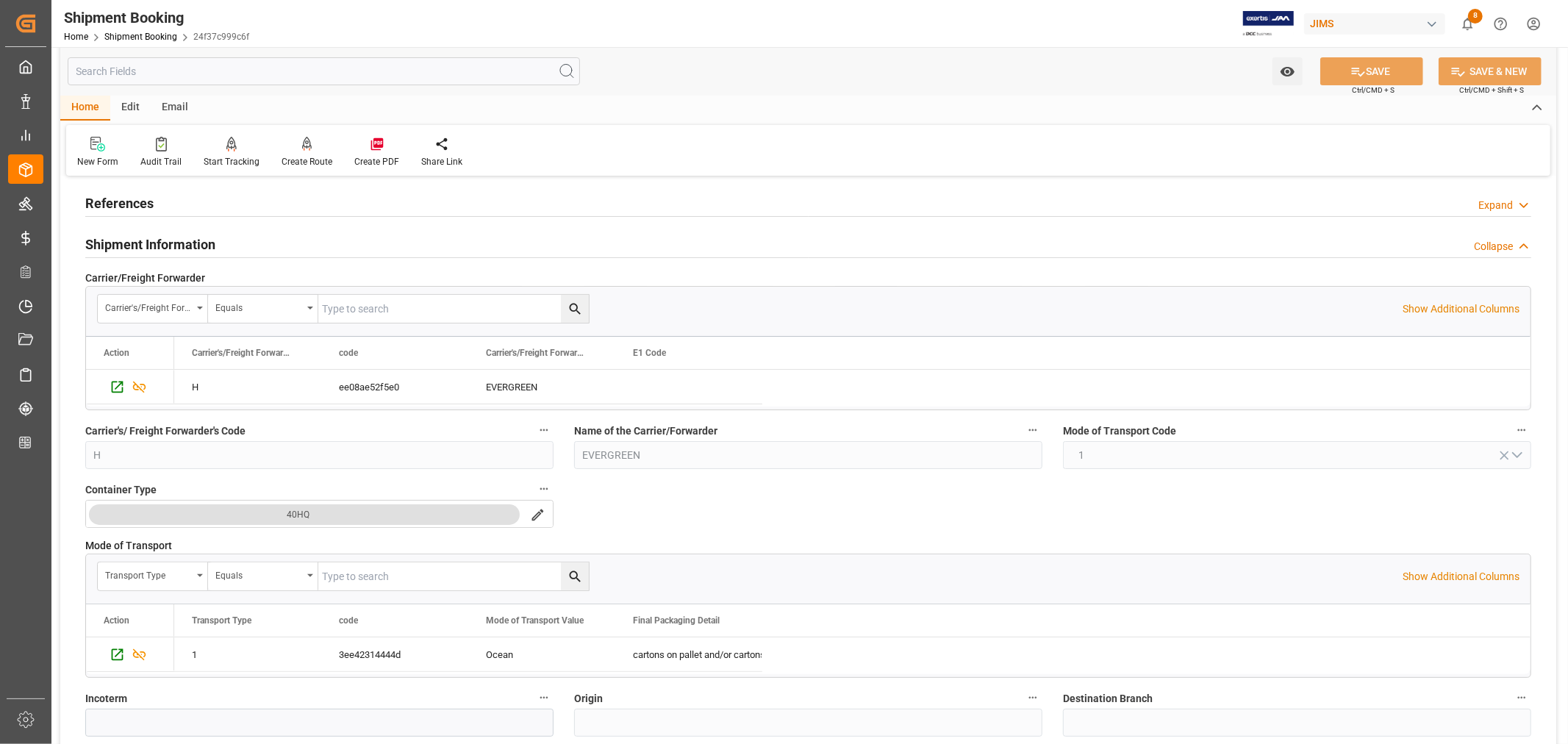
scroll to position [0, 0]
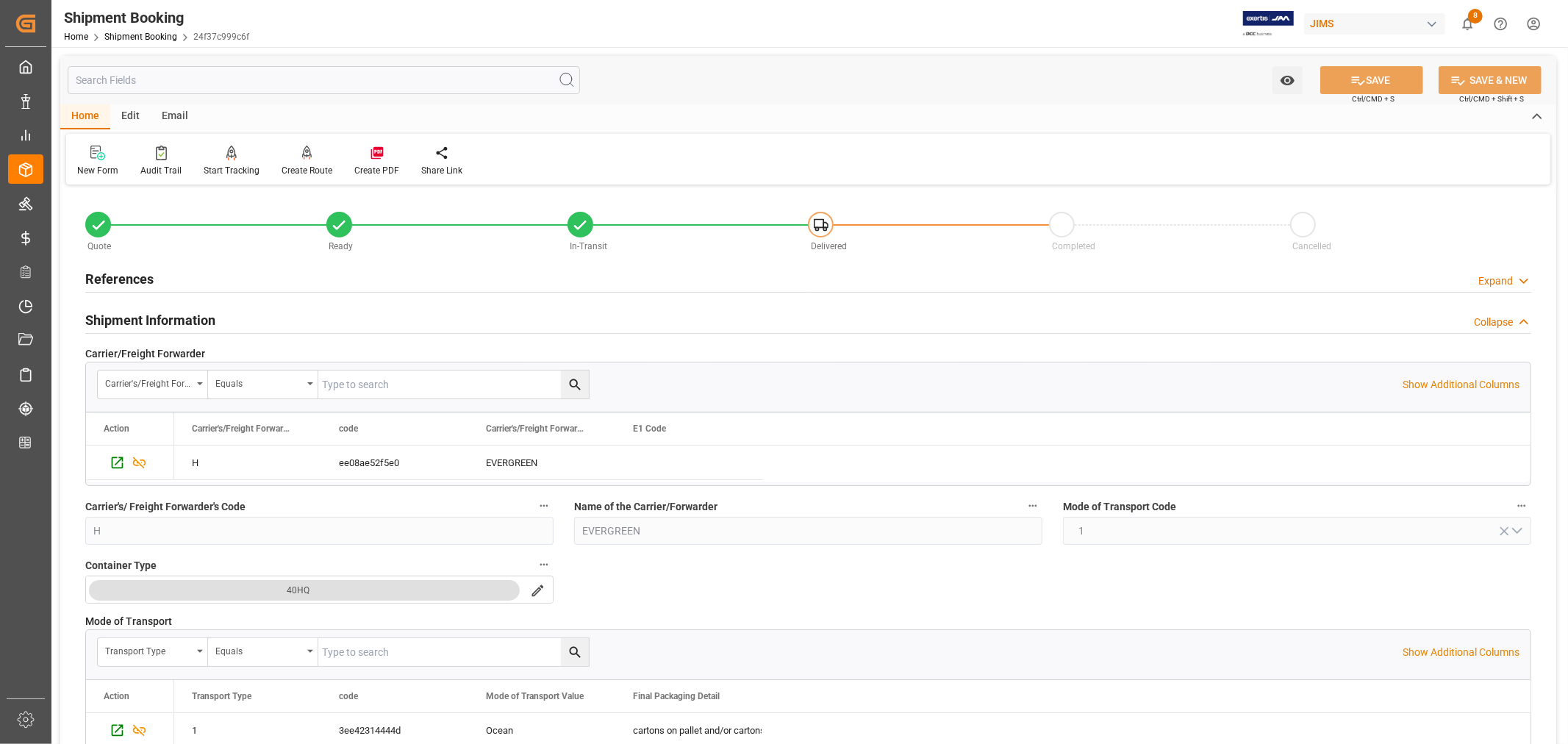
click at [132, 279] on h2 "References" at bounding box center [120, 279] width 68 height 20
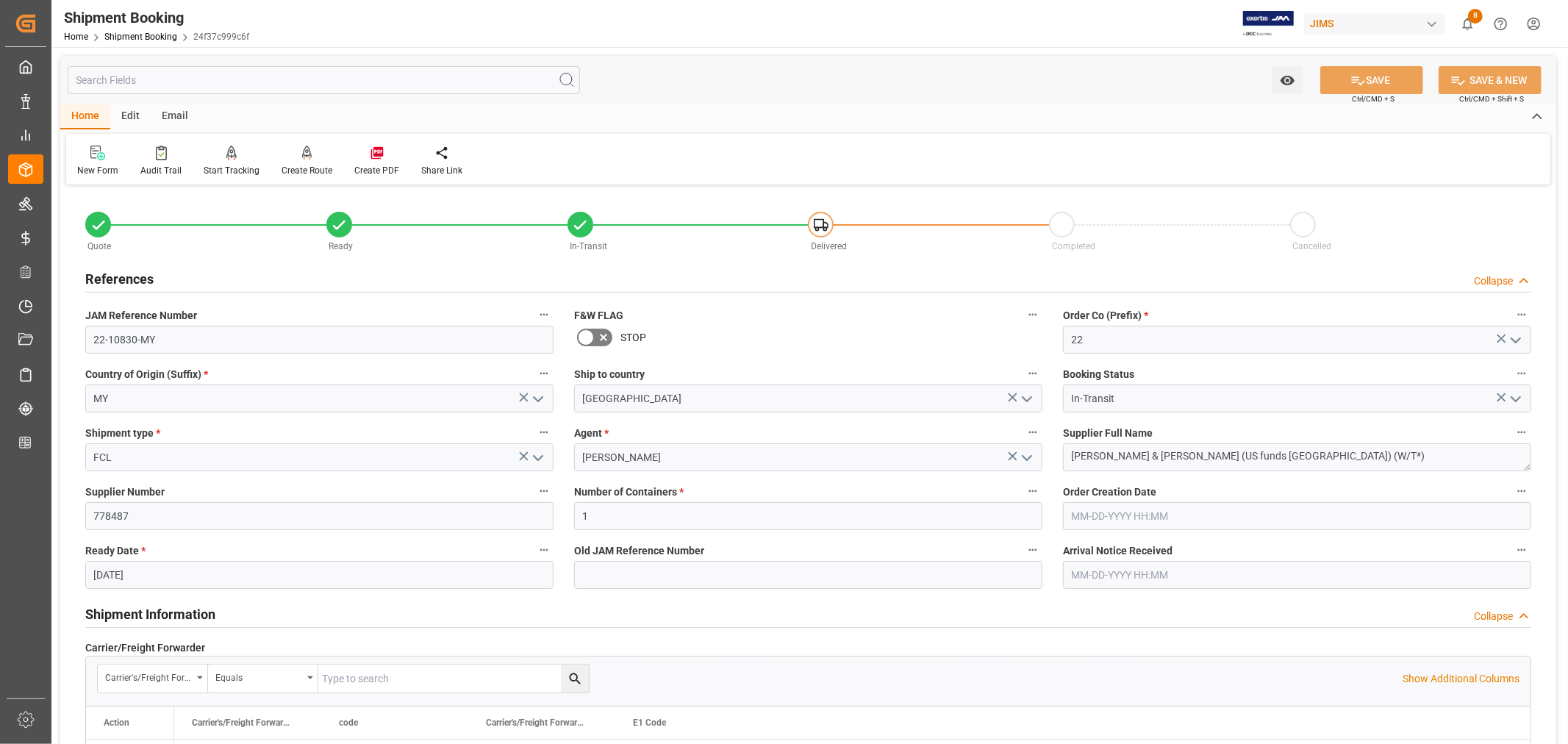
click at [127, 312] on span "JAM Reference Number" at bounding box center [141, 315] width 112 height 15
click at [534, 312] on button "JAM Reference Number" at bounding box center [543, 314] width 19 height 19
click at [135, 273] on div at bounding box center [784, 372] width 1568 height 744
click at [127, 271] on h2 "References" at bounding box center [120, 279] width 68 height 20
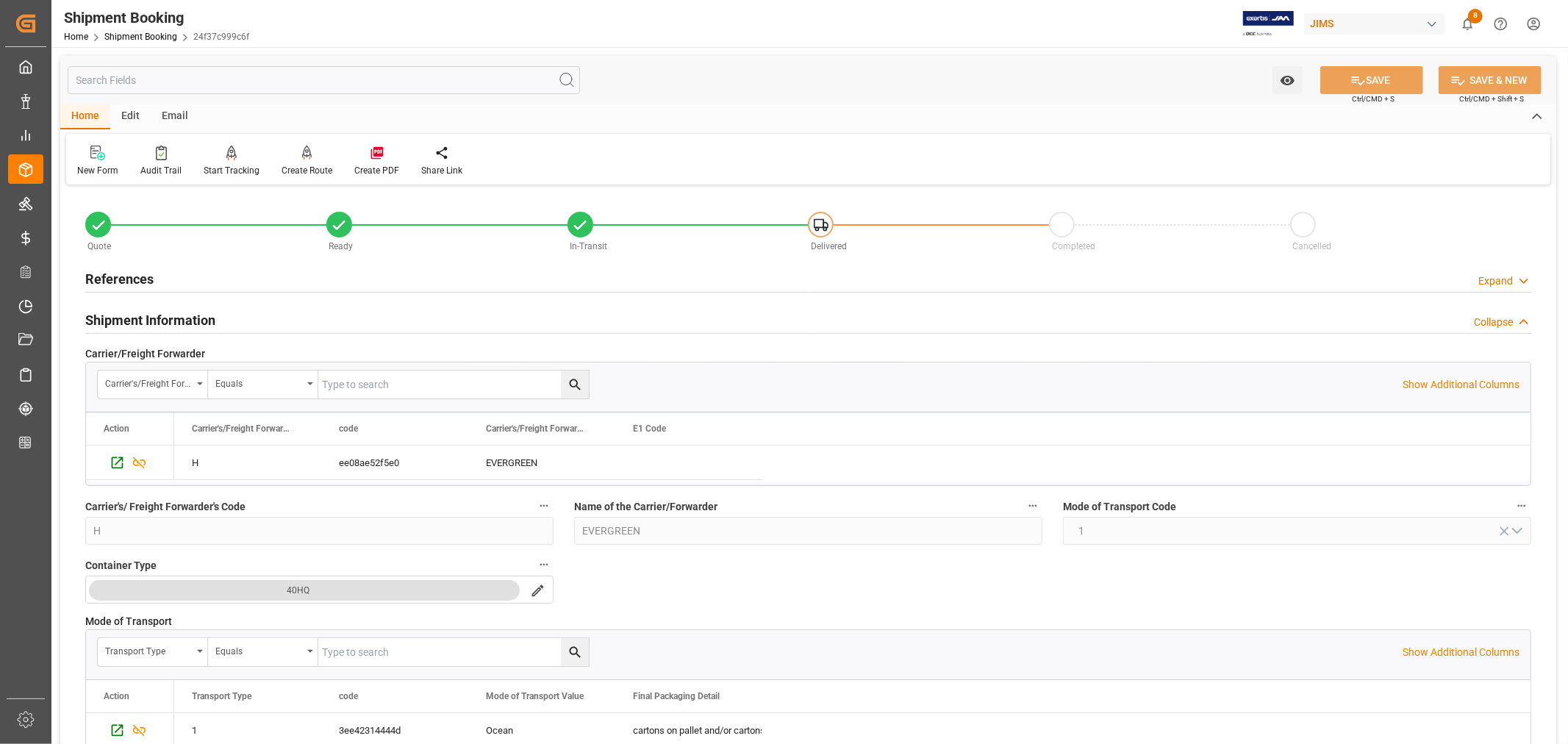
click at [138, 321] on h2 "Shipment Information" at bounding box center [150, 320] width 130 height 20
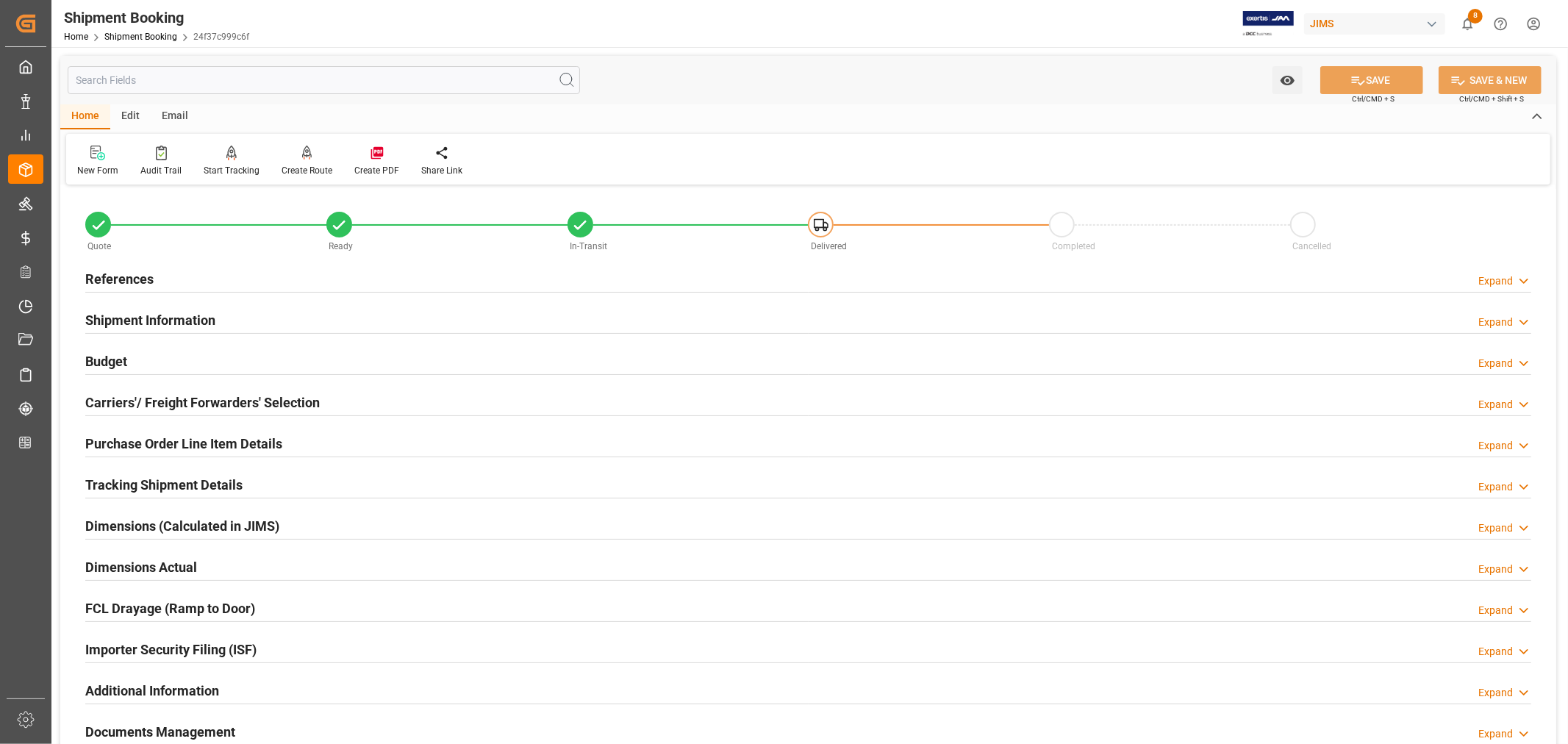
click at [130, 271] on h2 "References" at bounding box center [120, 279] width 68 height 20
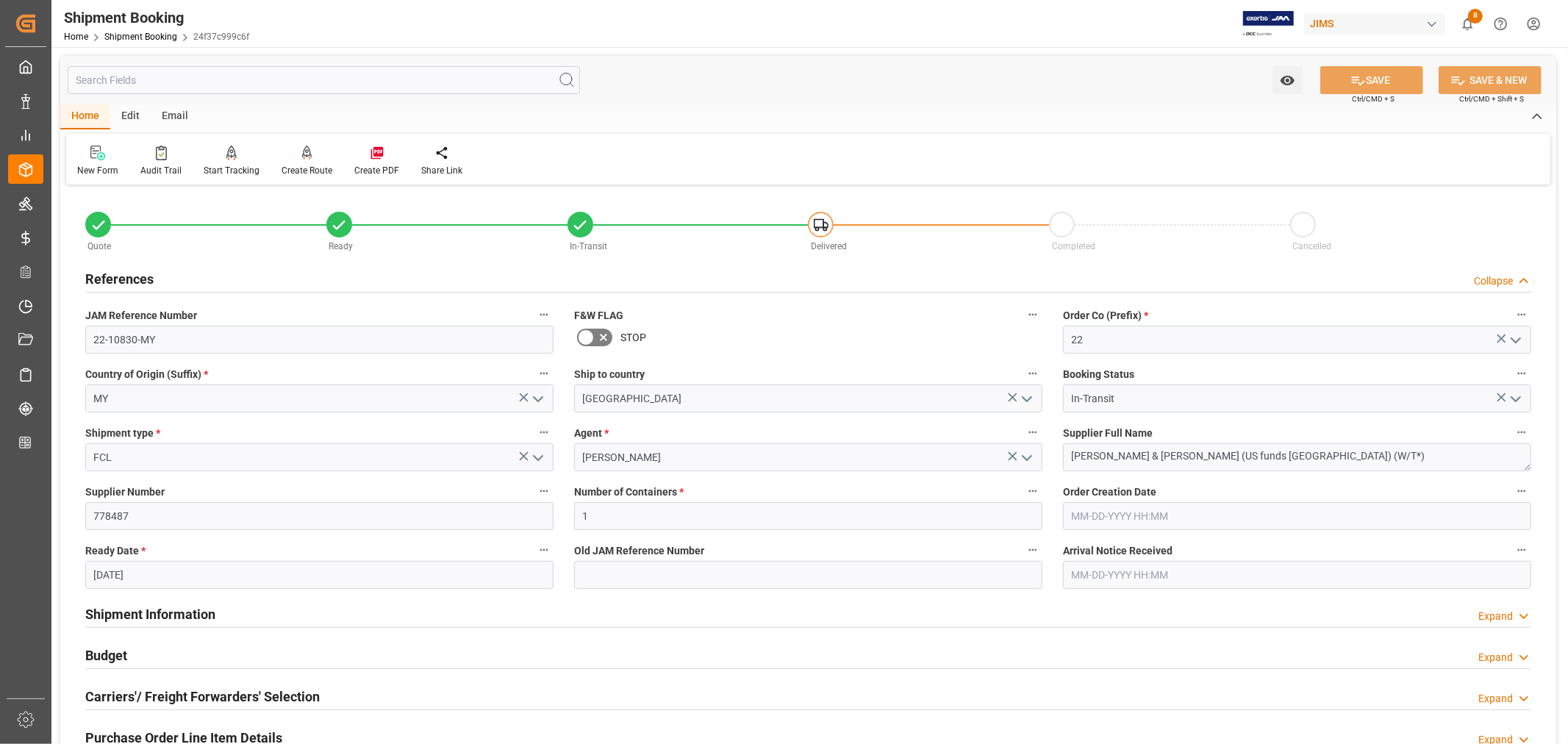
click at [130, 271] on h2 "References" at bounding box center [120, 279] width 68 height 20
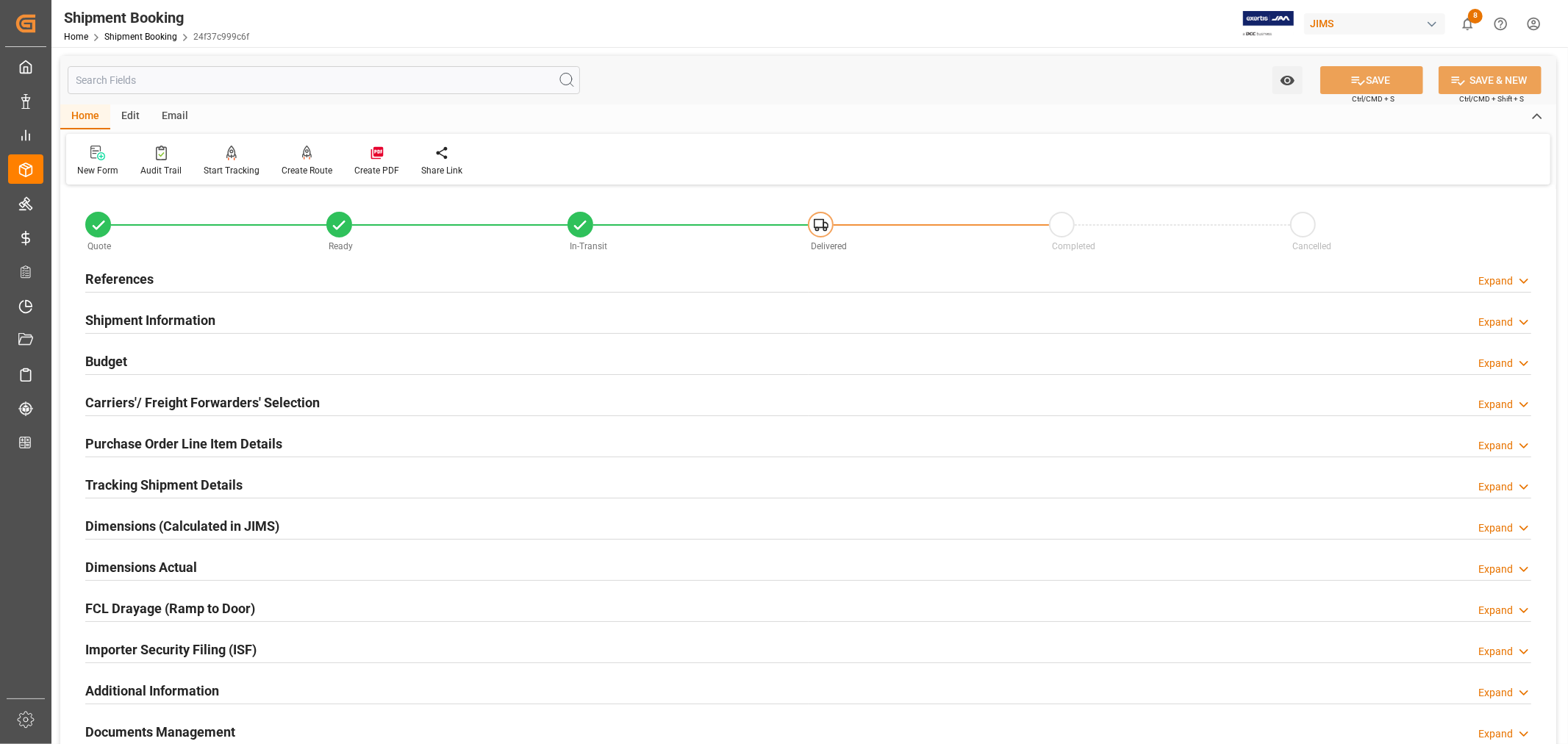
click at [127, 276] on h2 "References" at bounding box center [120, 279] width 68 height 20
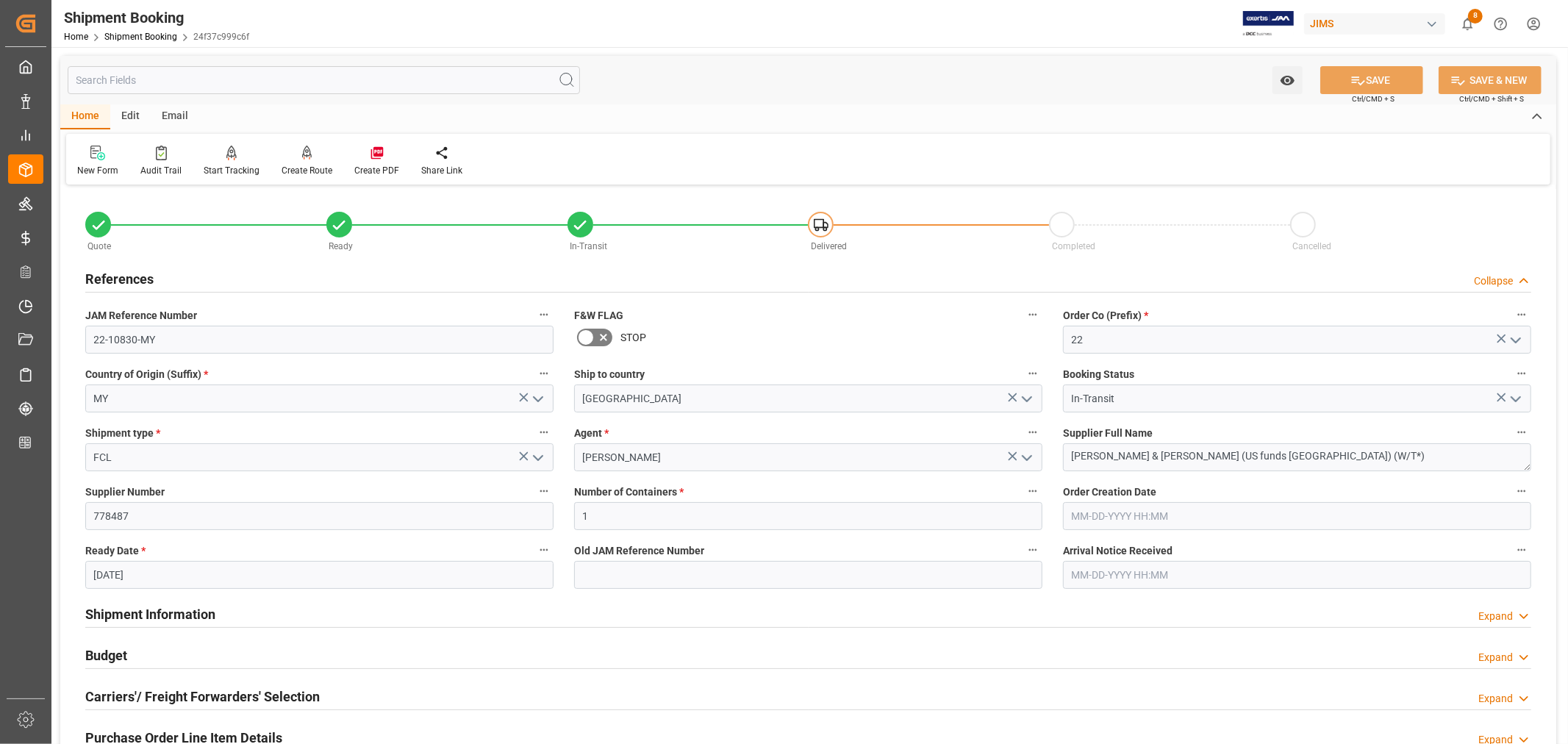
click at [128, 276] on h2 "References" at bounding box center [120, 279] width 68 height 20
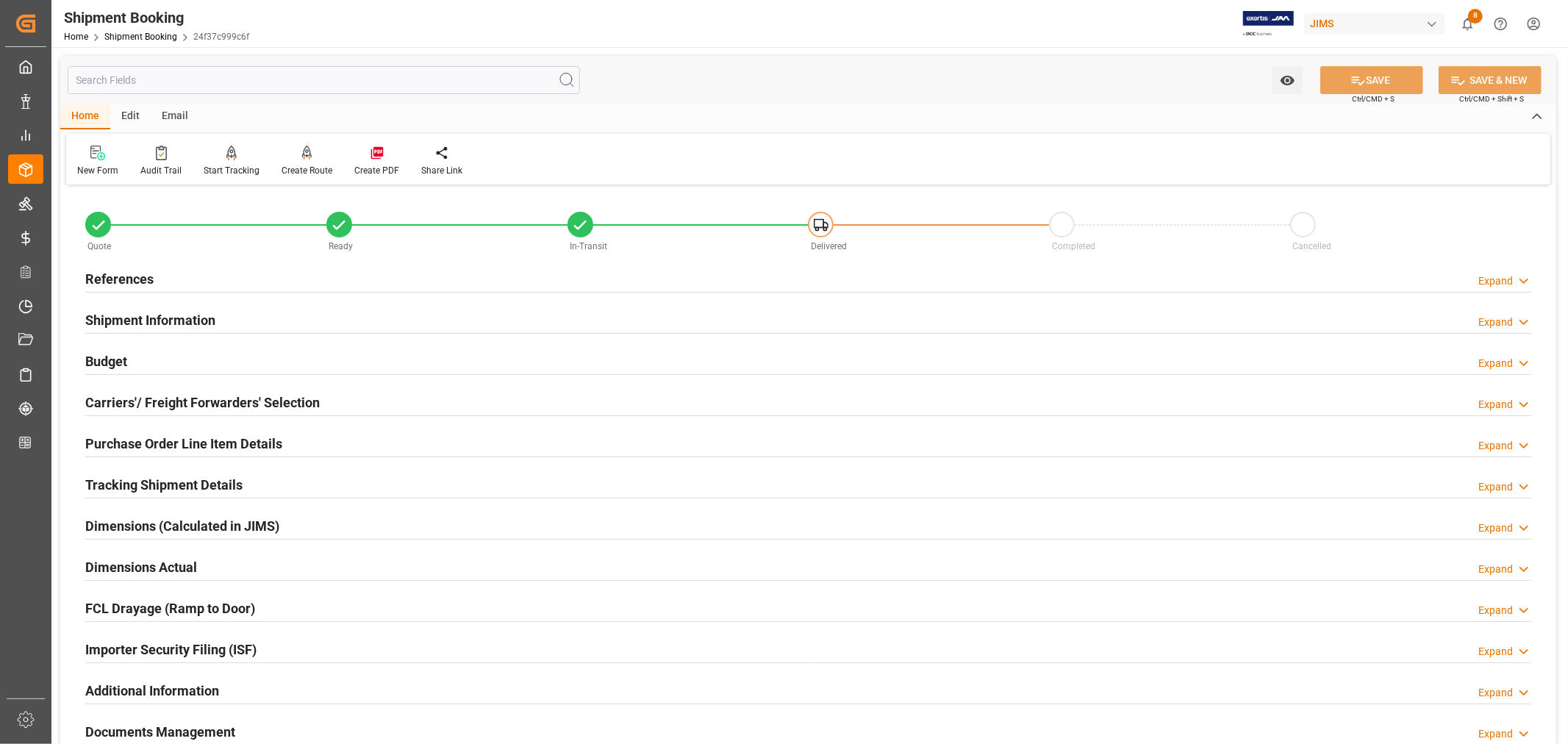
click at [132, 275] on h2 "References" at bounding box center [120, 279] width 68 height 20
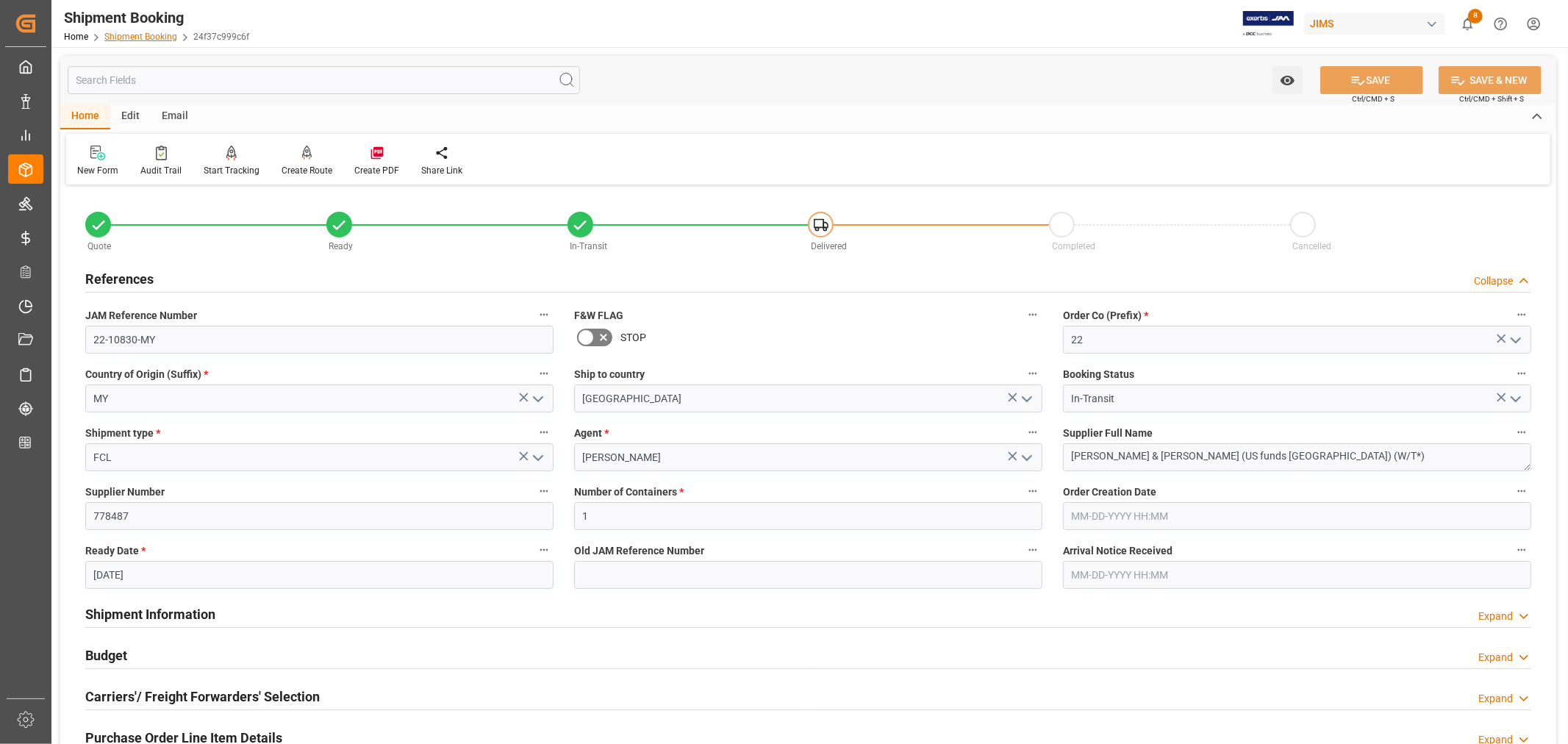
click at [121, 35] on link "Shipment Booking" at bounding box center [140, 36] width 73 height 10
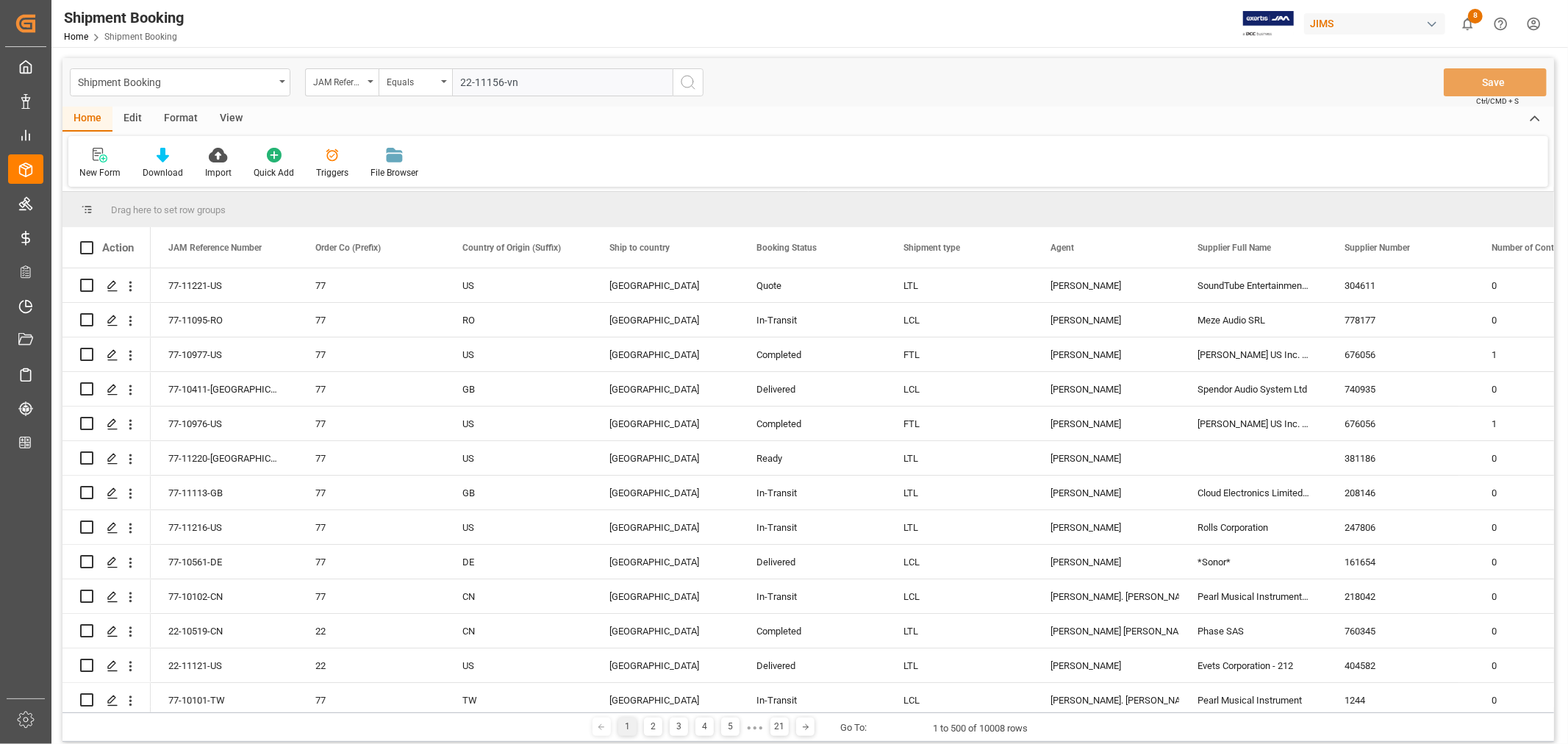
type input "22-11156-vn"
click at [686, 83] on icon "search button" at bounding box center [688, 83] width 18 height 18
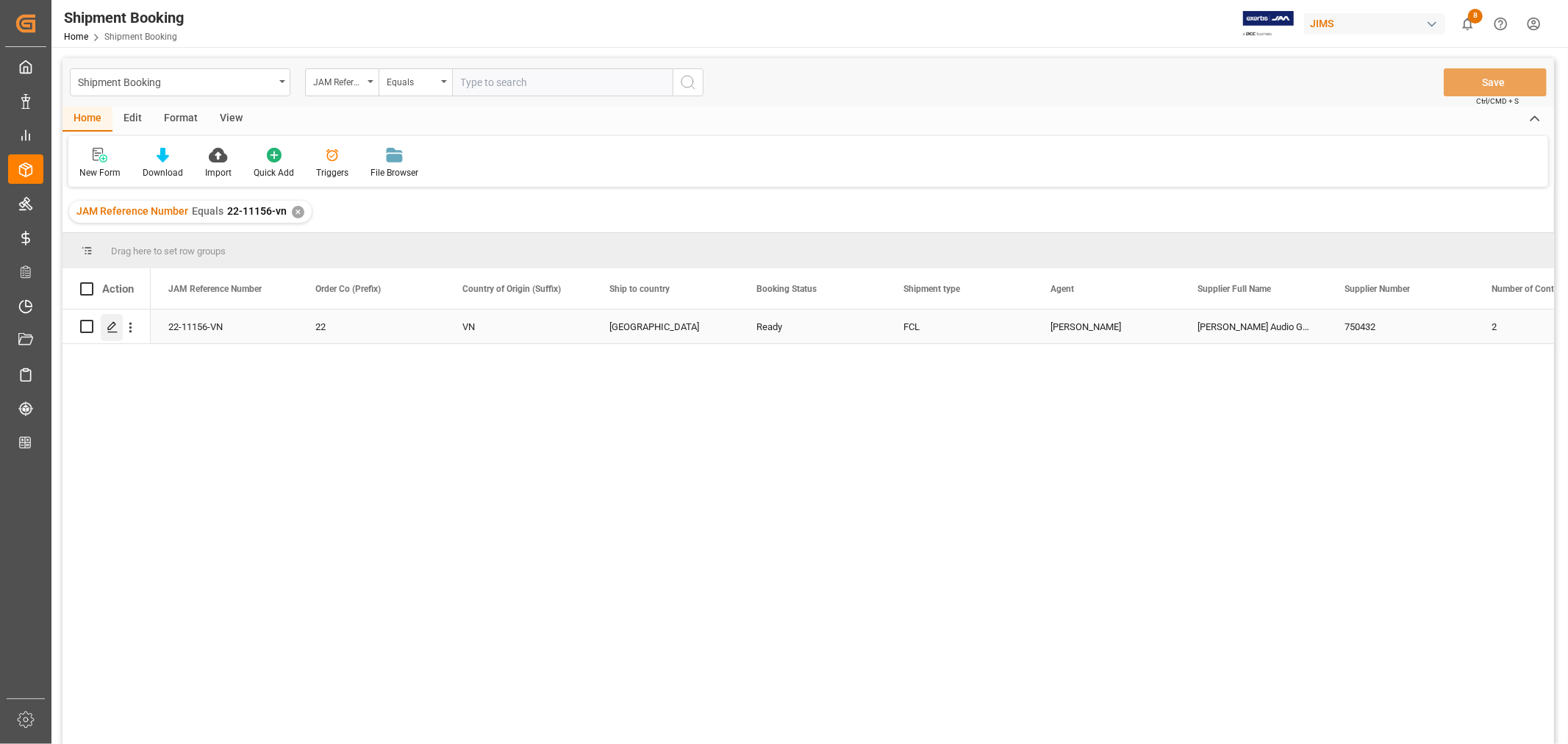
click at [112, 325] on icon "Press SPACE to select this row." at bounding box center [112, 327] width 12 height 12
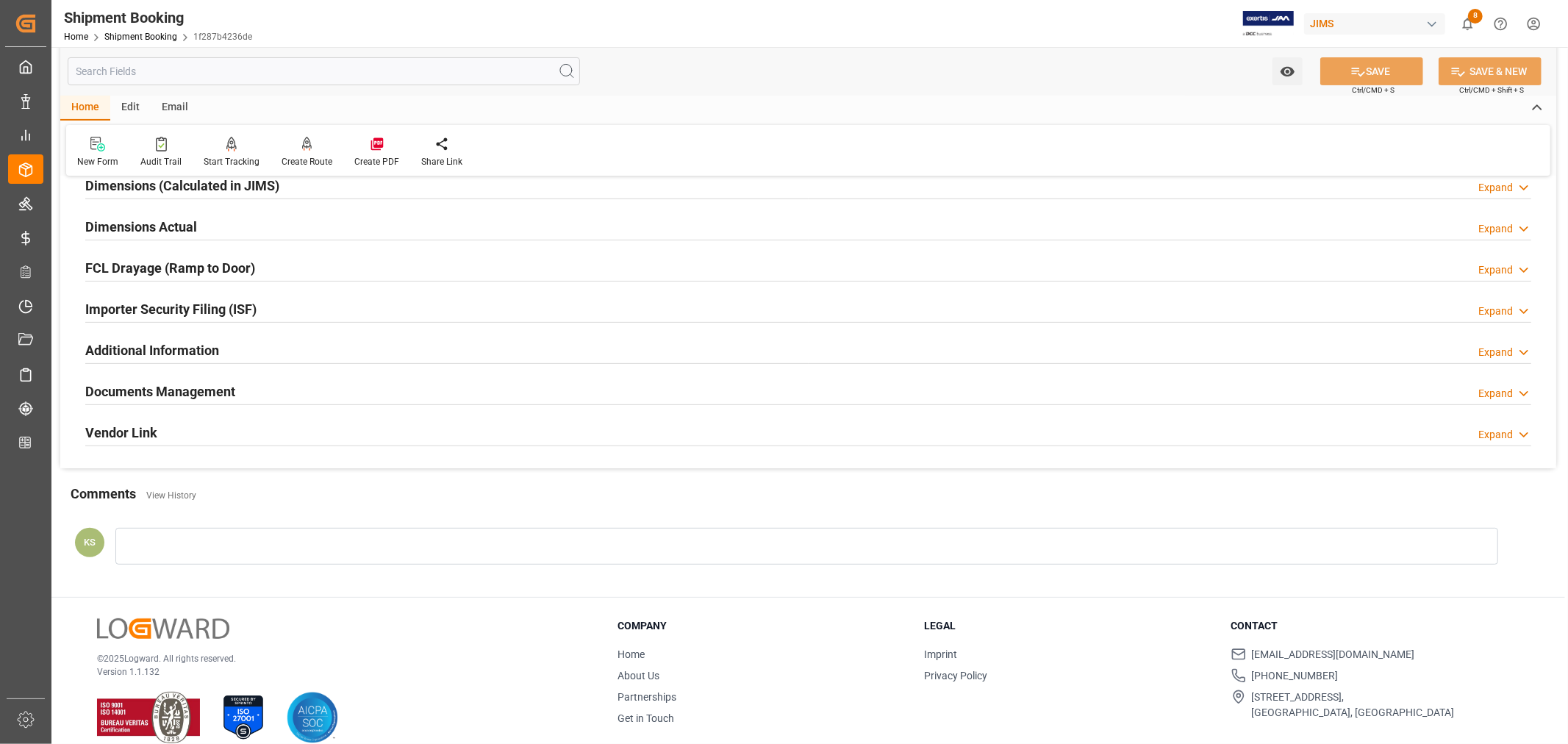
scroll to position [361, 0]
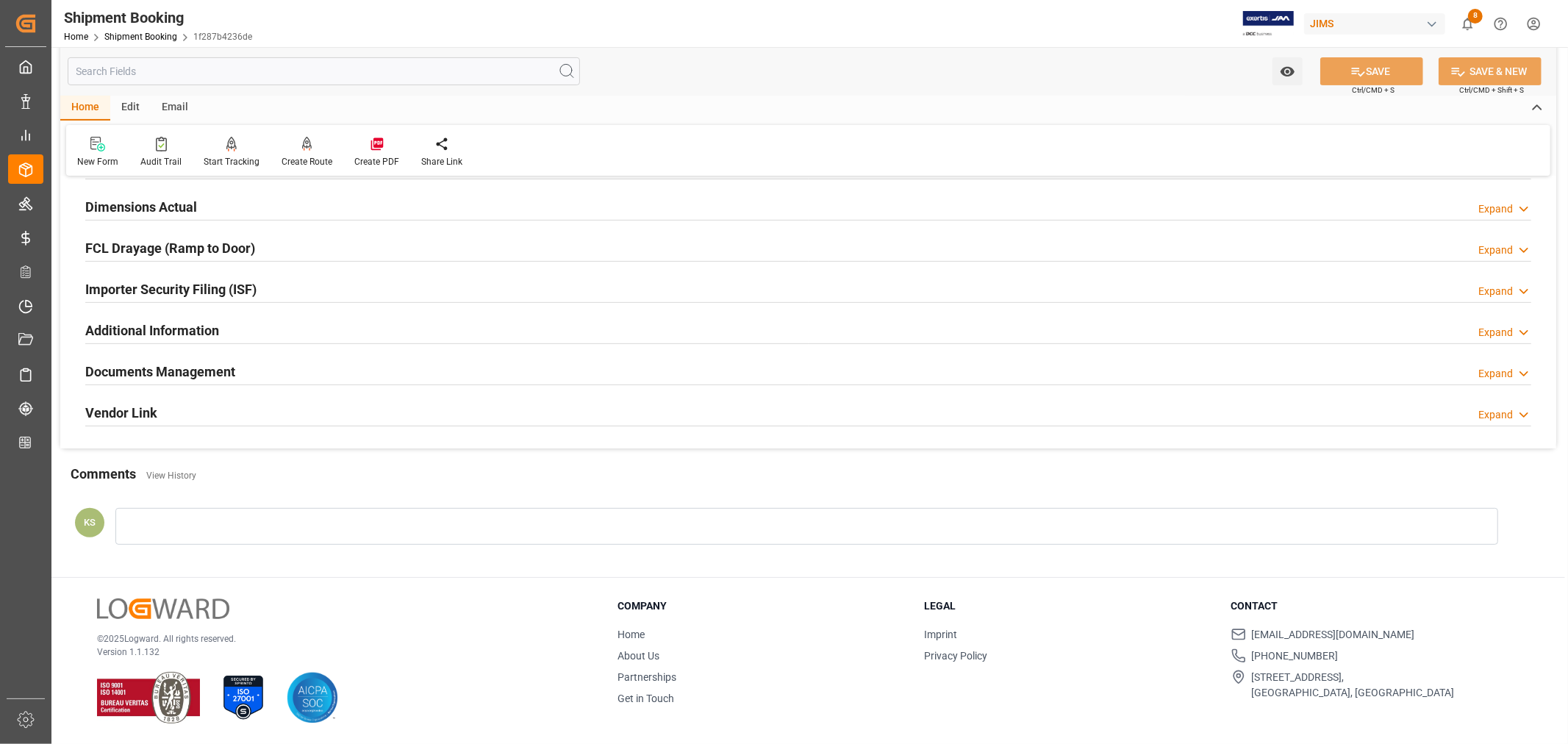
click at [372, 371] on div "Documents Management Expand" at bounding box center [808, 370] width 1446 height 28
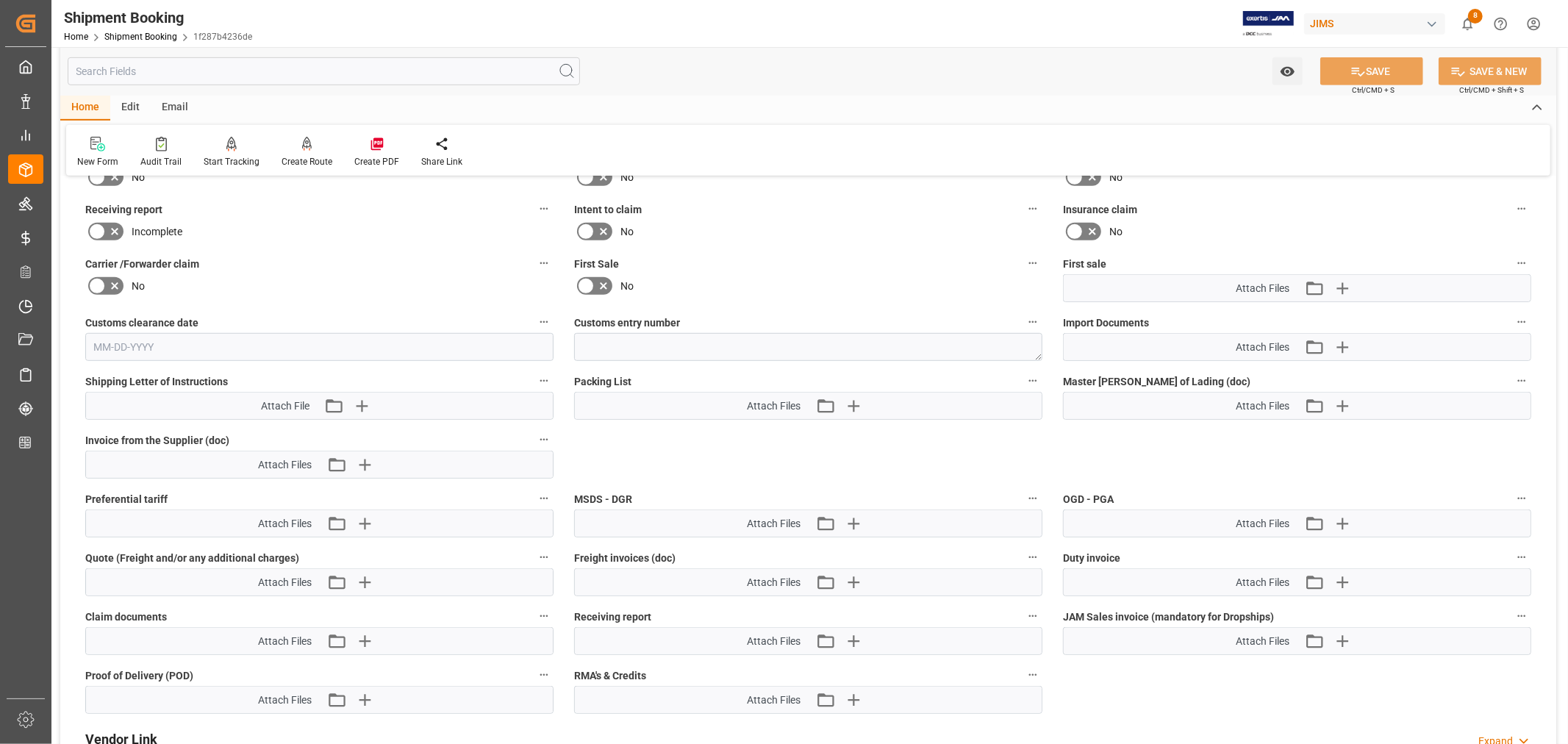
scroll to position [687, 0]
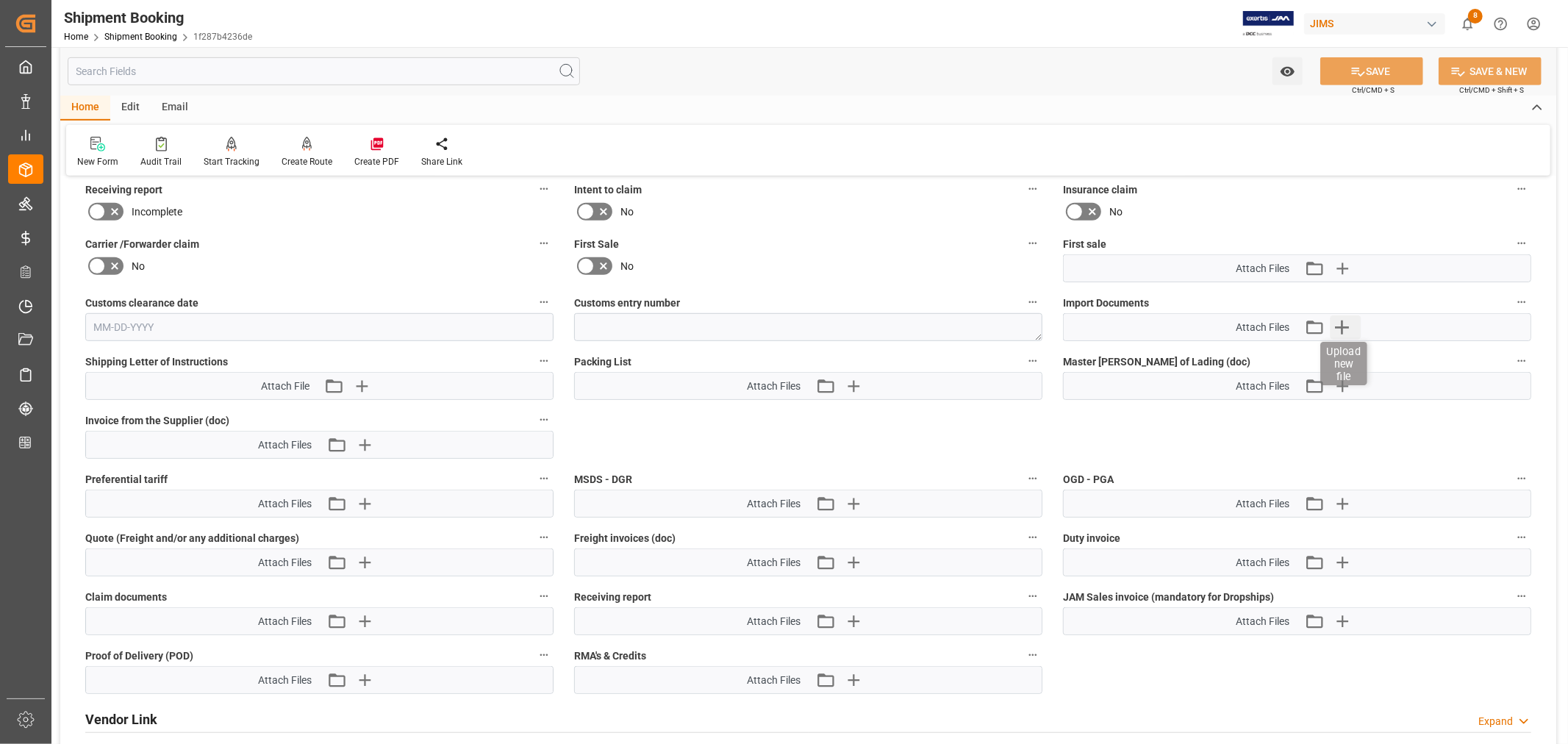
click at [1348, 326] on icon "button" at bounding box center [1341, 327] width 23 height 23
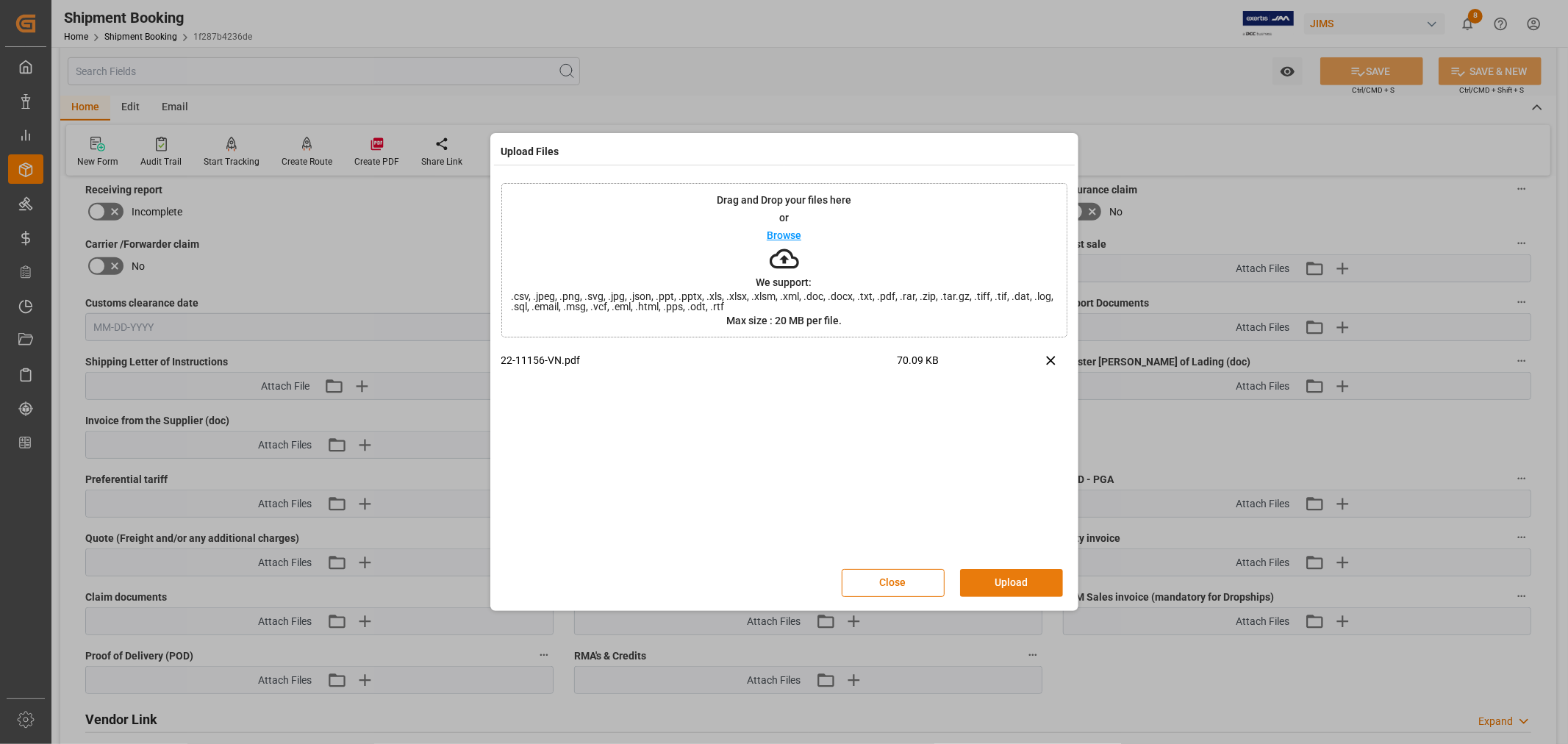
click at [1010, 579] on button "Upload" at bounding box center [1011, 582] width 103 height 28
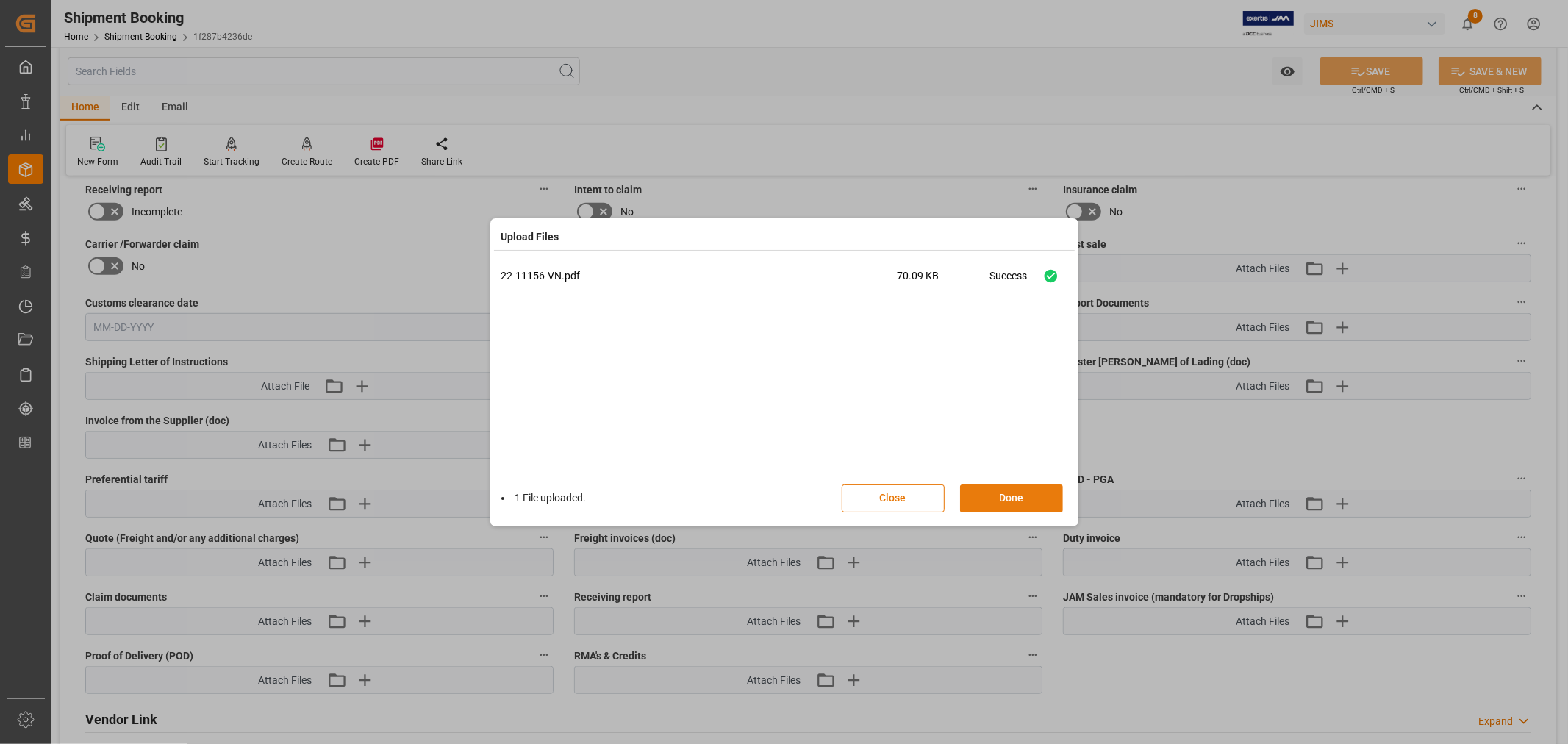
click at [1005, 497] on button "Done" at bounding box center [1011, 497] width 103 height 28
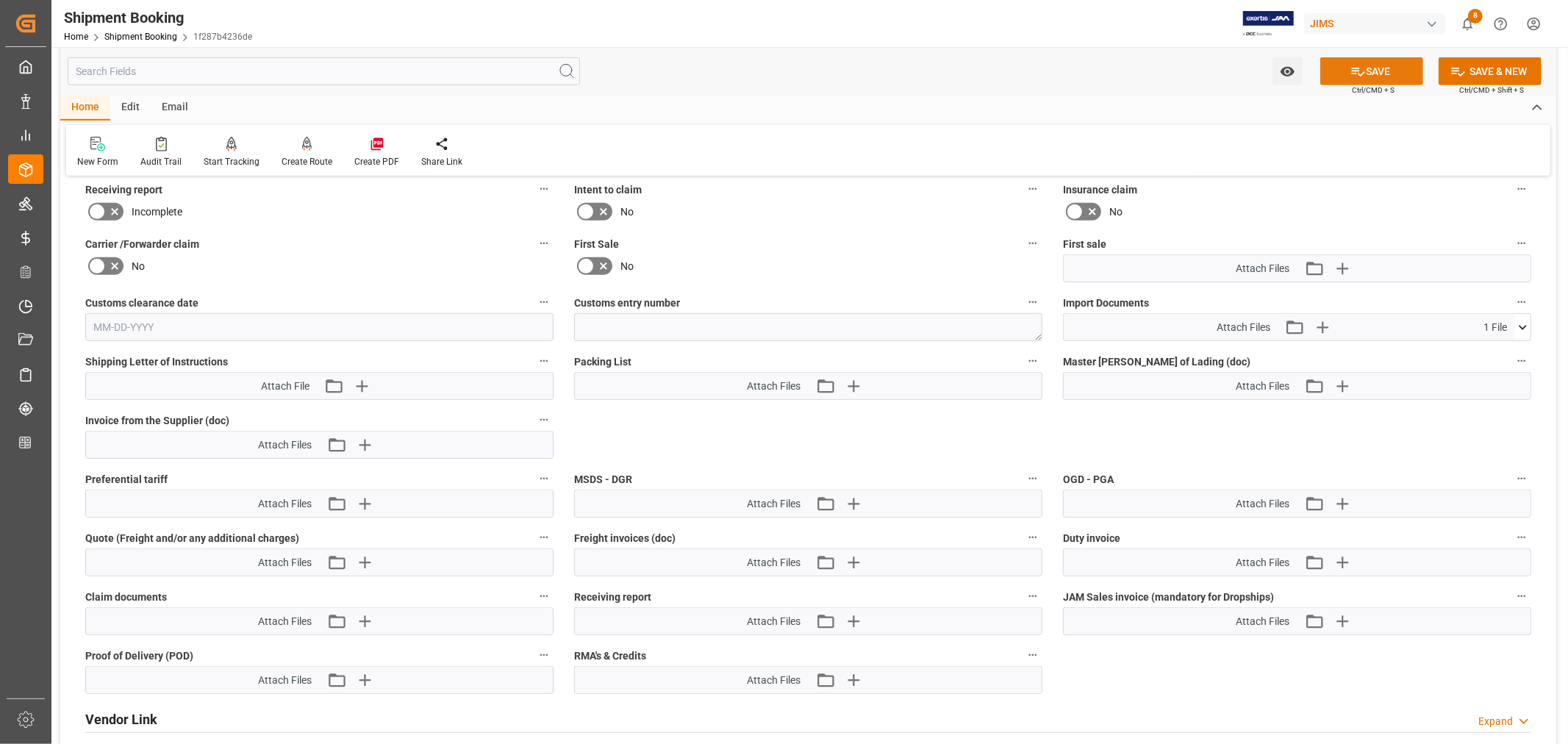
click at [1367, 74] on button "SAVE" at bounding box center [1371, 71] width 103 height 28
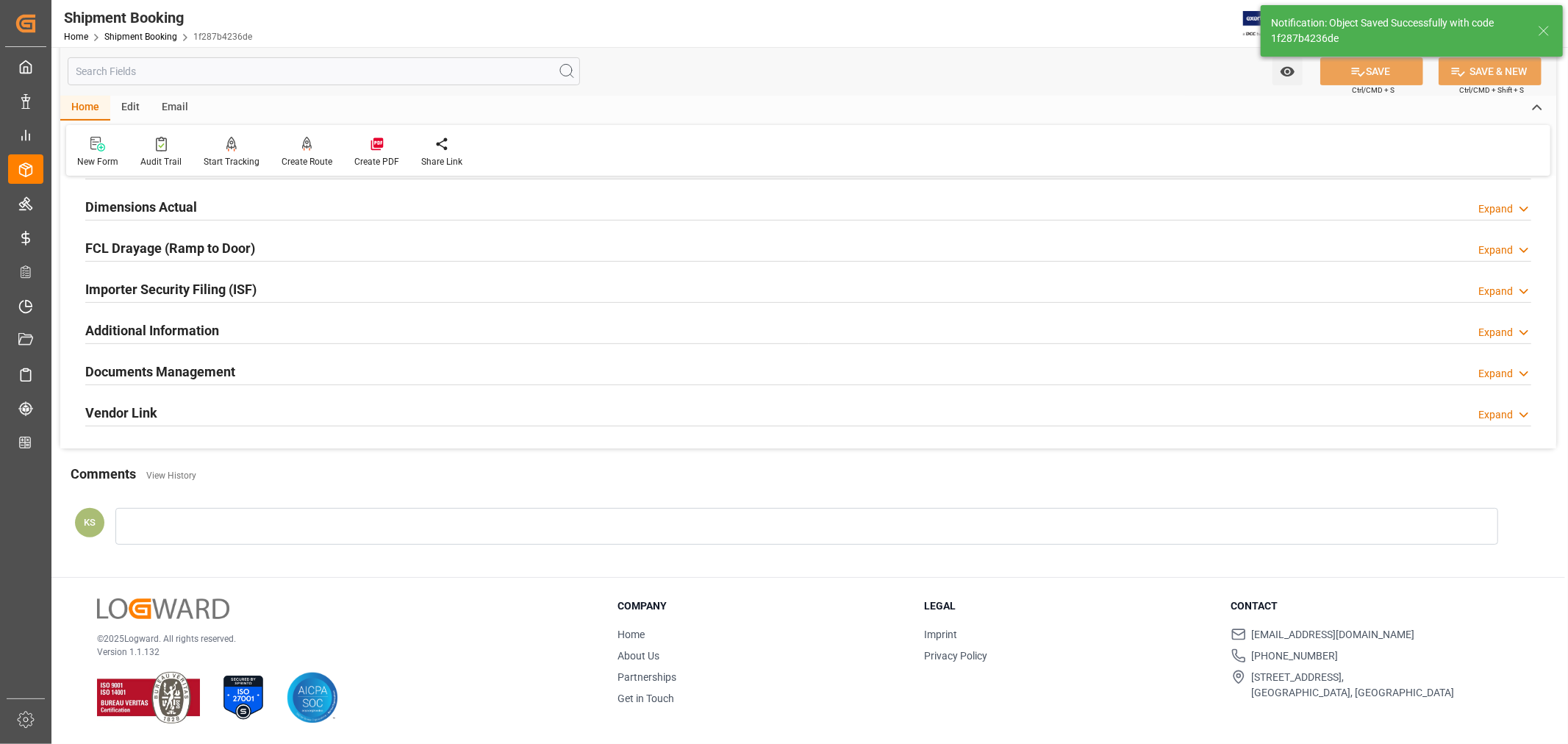
scroll to position [361, 0]
click at [158, 39] on link "Shipment Booking" at bounding box center [140, 36] width 73 height 10
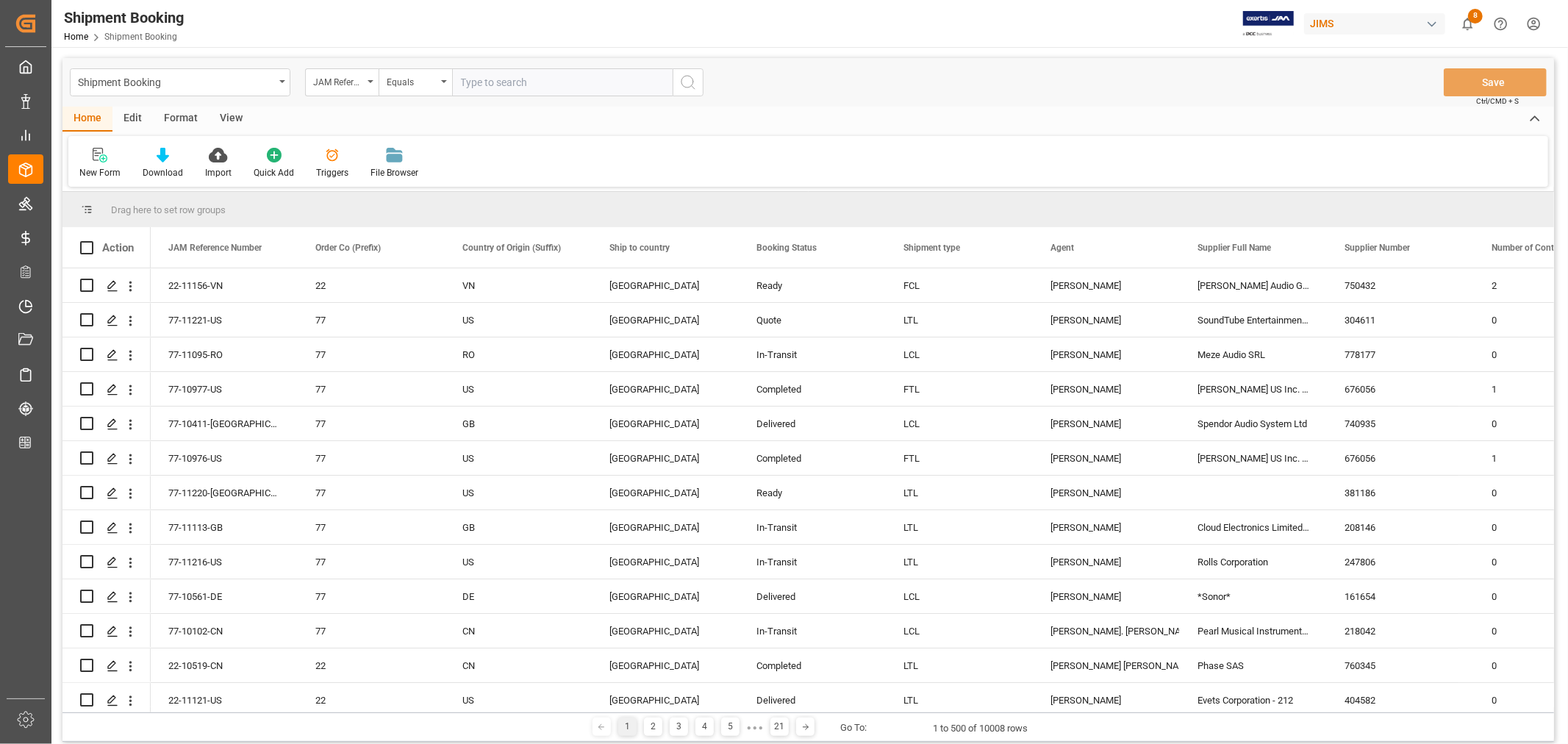
click at [472, 88] on input "text" at bounding box center [562, 82] width 220 height 28
type input "22-11075-cn"
click at [687, 81] on icon "search button" at bounding box center [688, 83] width 18 height 18
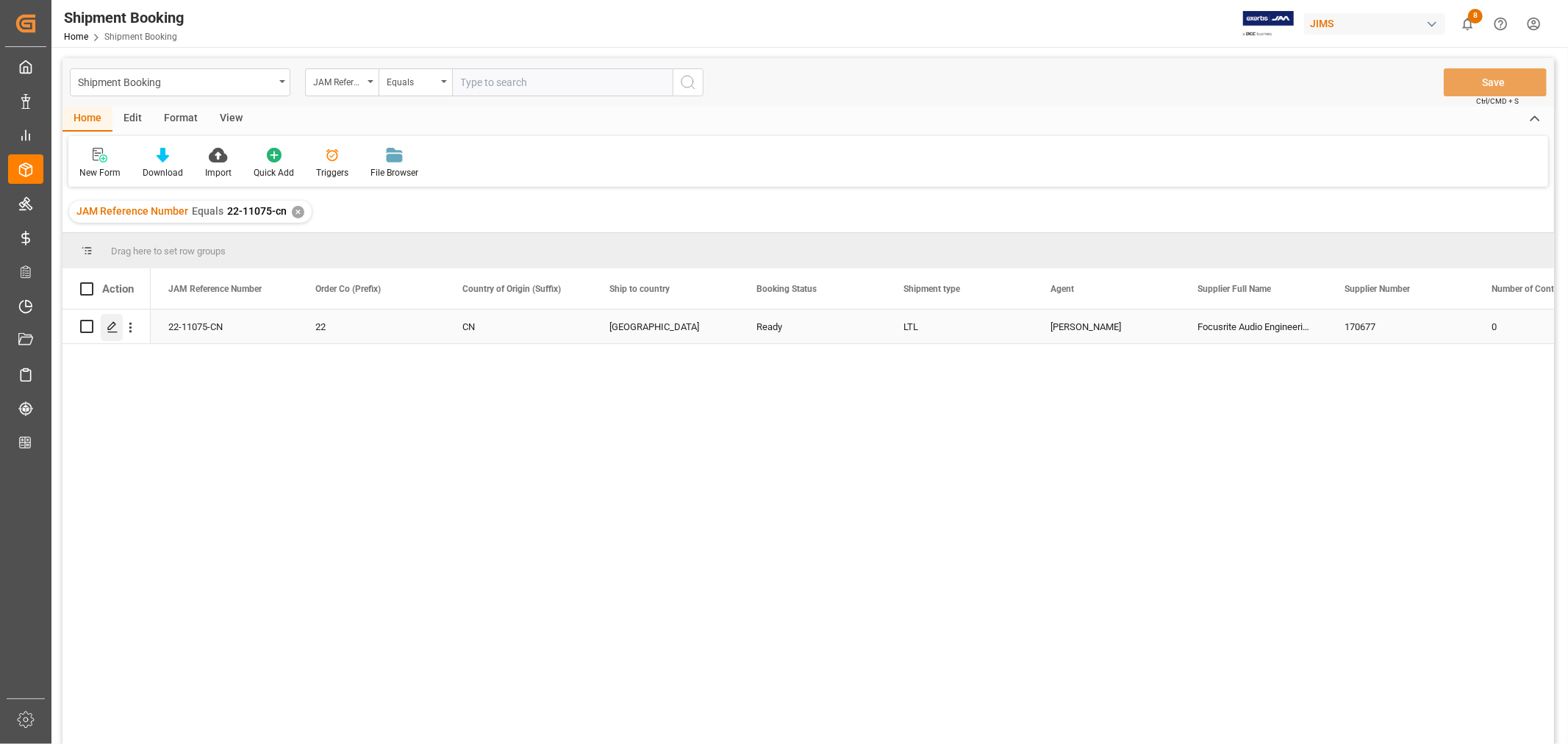
click at [116, 325] on icon "Press SPACE to select this row." at bounding box center [112, 327] width 12 height 12
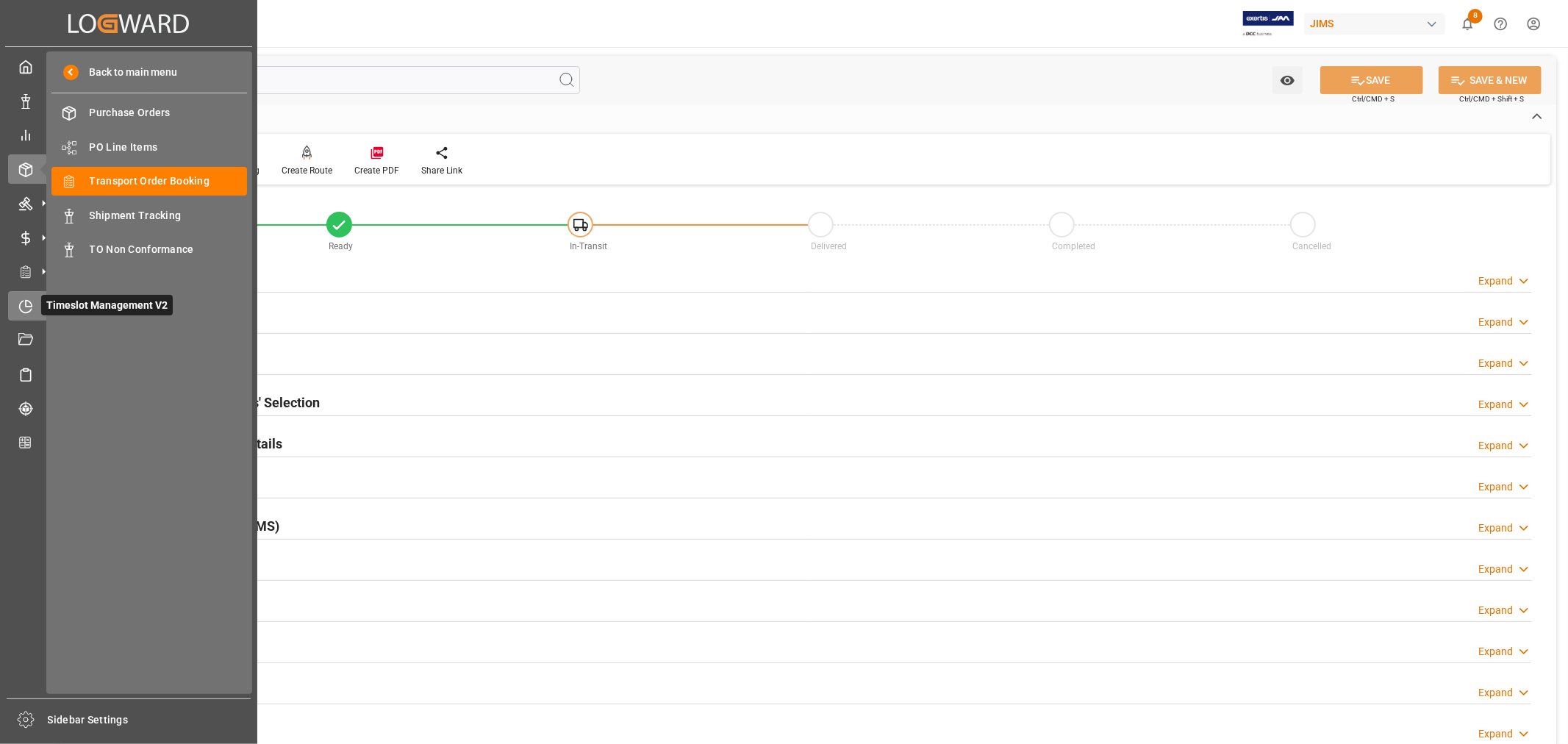
click at [25, 309] on icon at bounding box center [25, 307] width 14 height 14
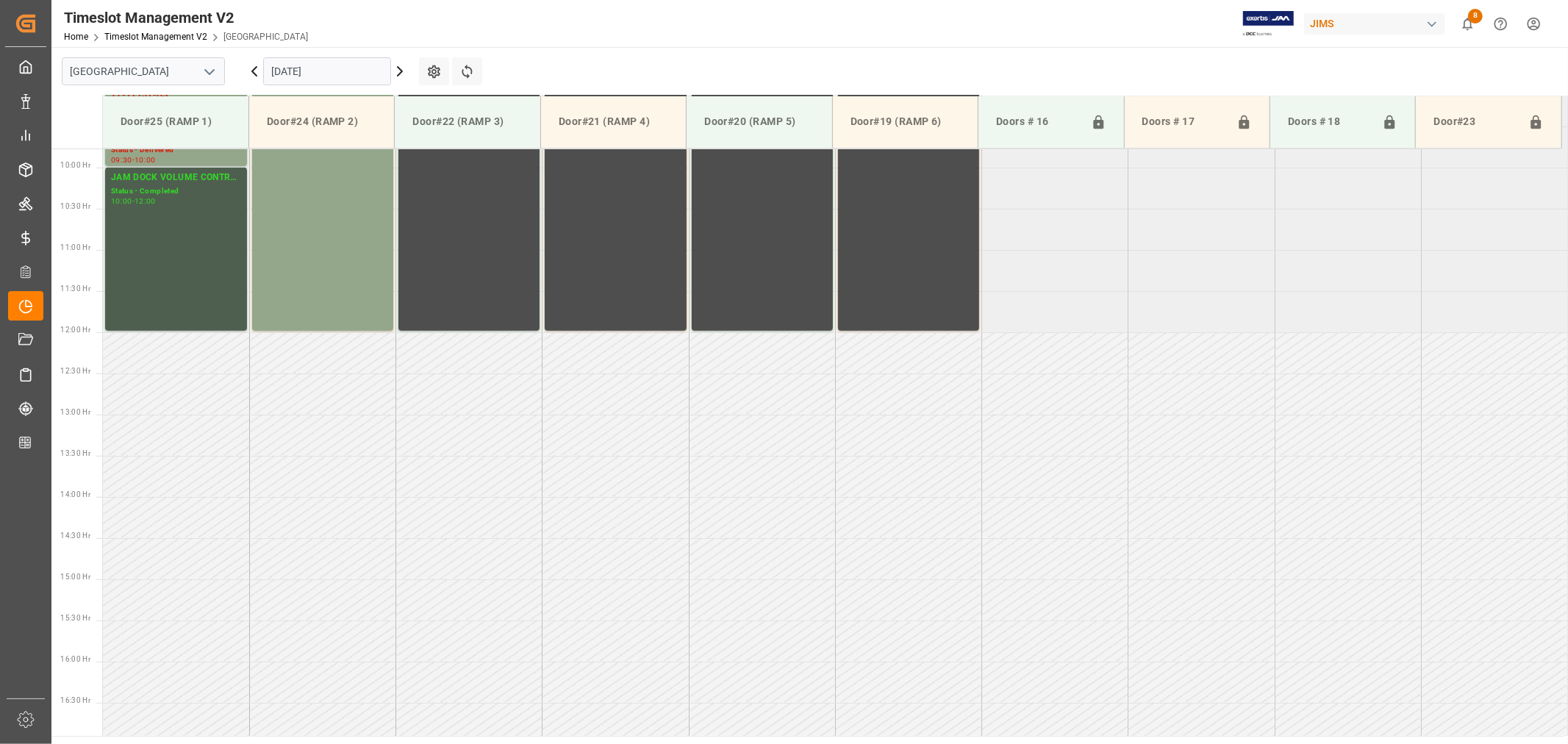
scroll to position [813, 0]
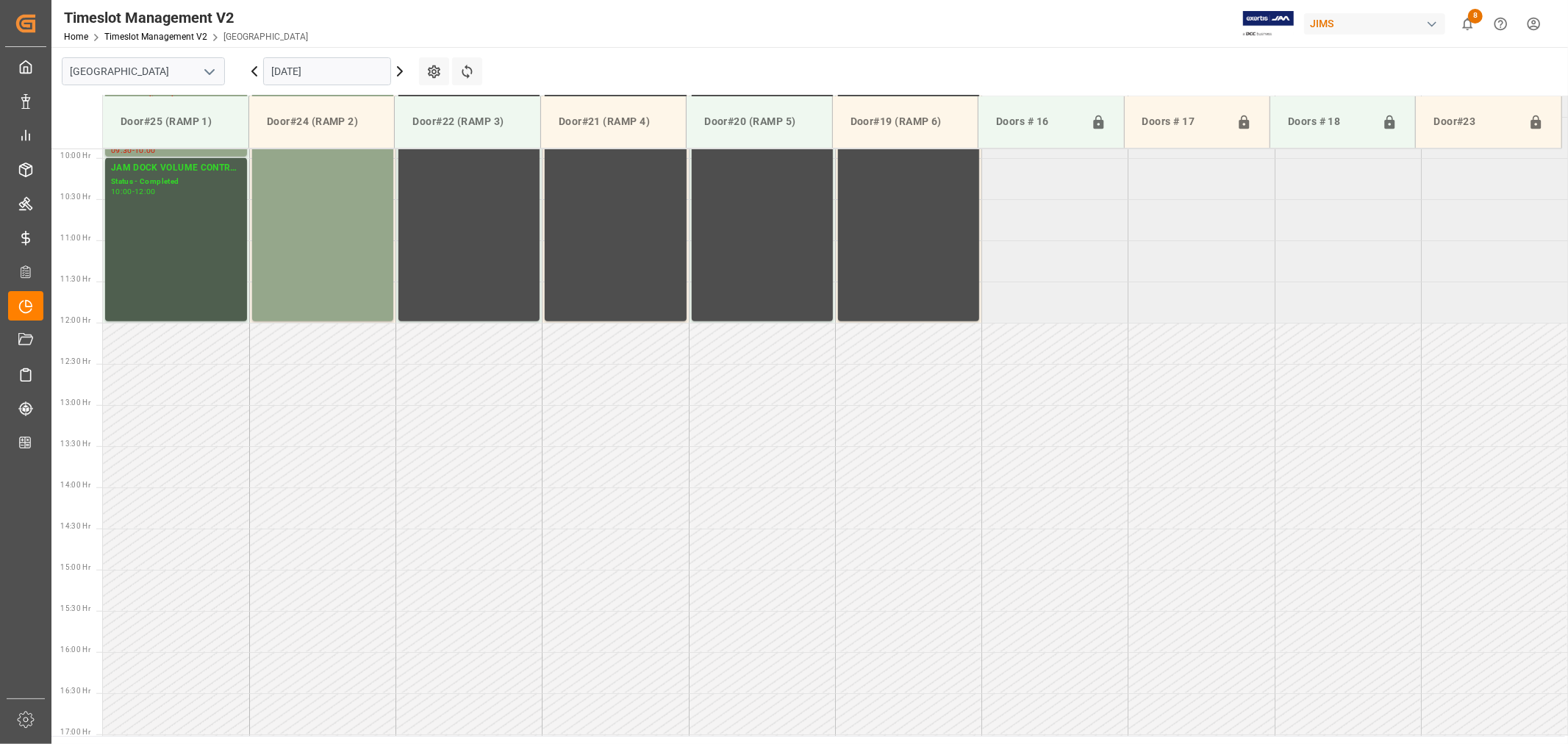
click at [206, 70] on polyline "open menu" at bounding box center [210, 72] width 9 height 4
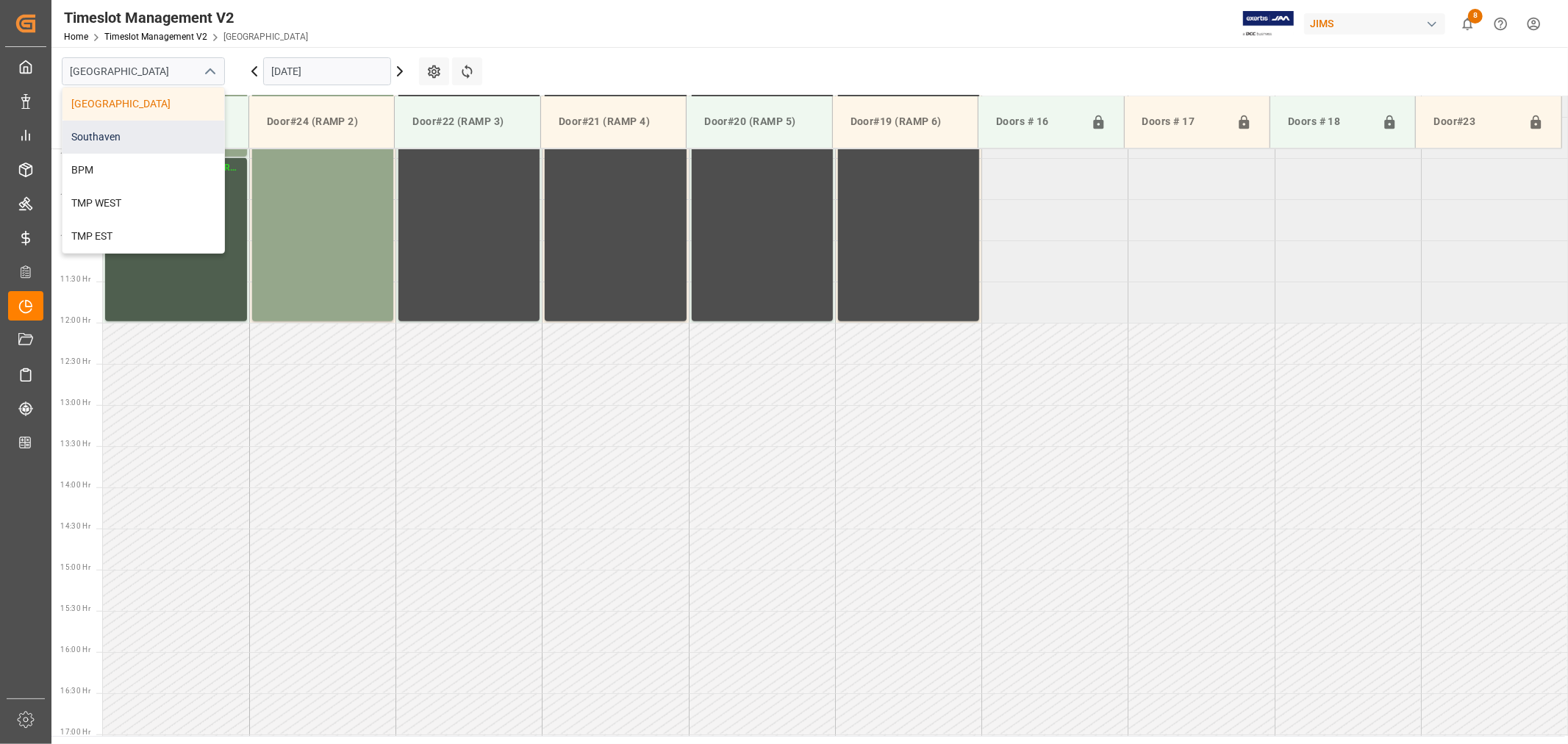
click at [109, 134] on div "Southaven" at bounding box center [143, 137] width 162 height 33
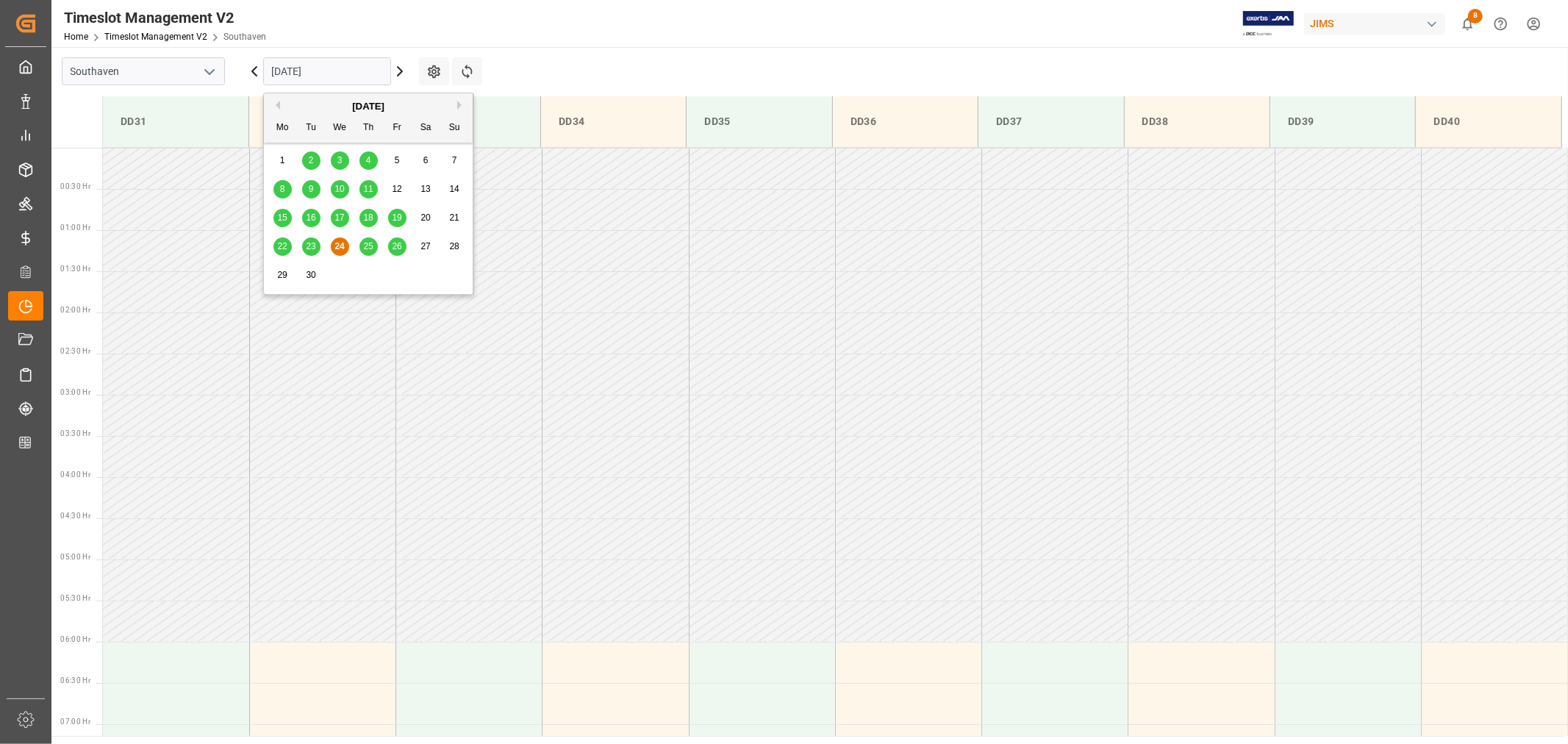
click at [344, 70] on input "[DATE]" at bounding box center [327, 71] width 128 height 28
click at [368, 247] on span "25" at bounding box center [368, 246] width 10 height 10
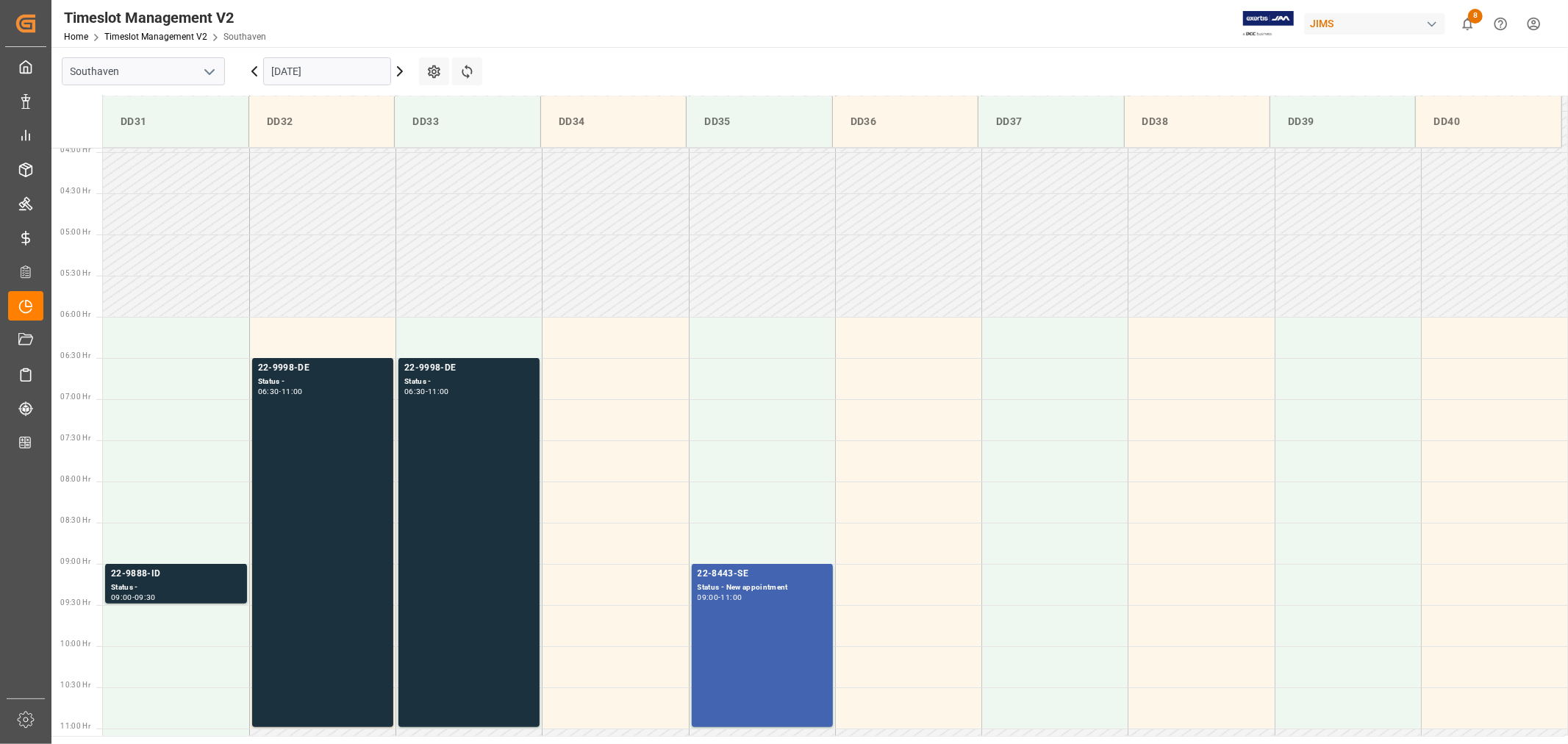
scroll to position [324, 0]
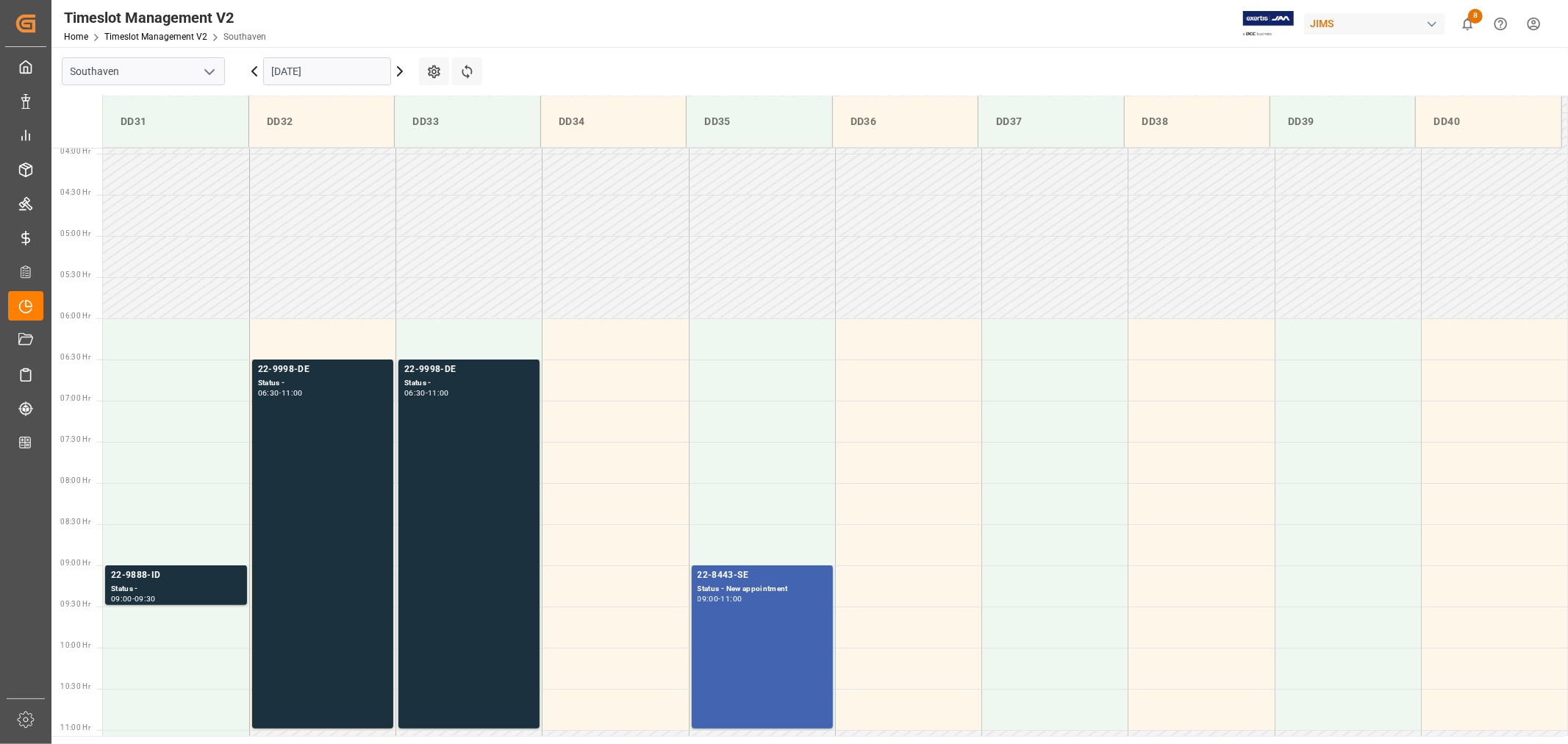
click at [339, 70] on input "[DATE]" at bounding box center [327, 71] width 128 height 28
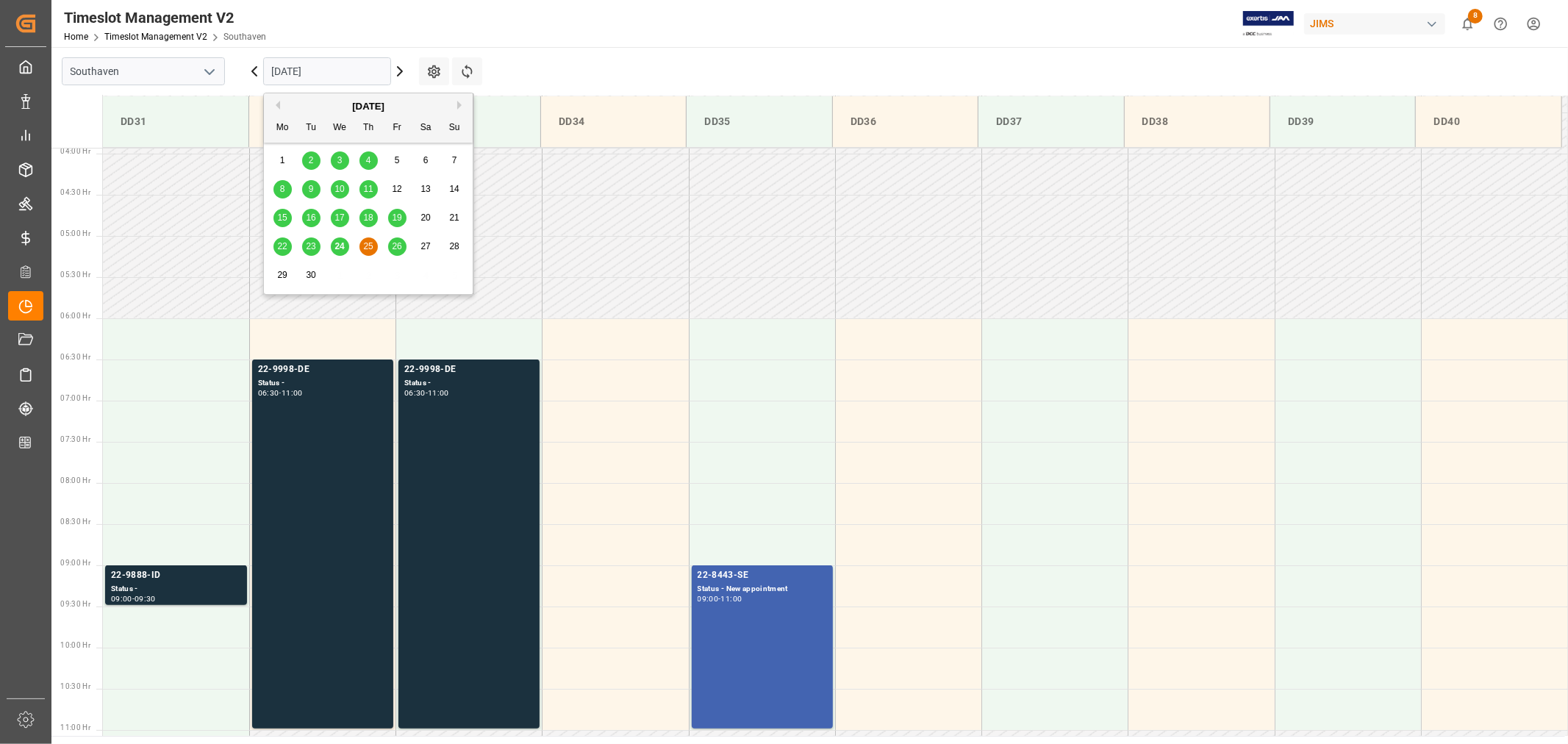
click at [398, 247] on span "26" at bounding box center [397, 246] width 10 height 10
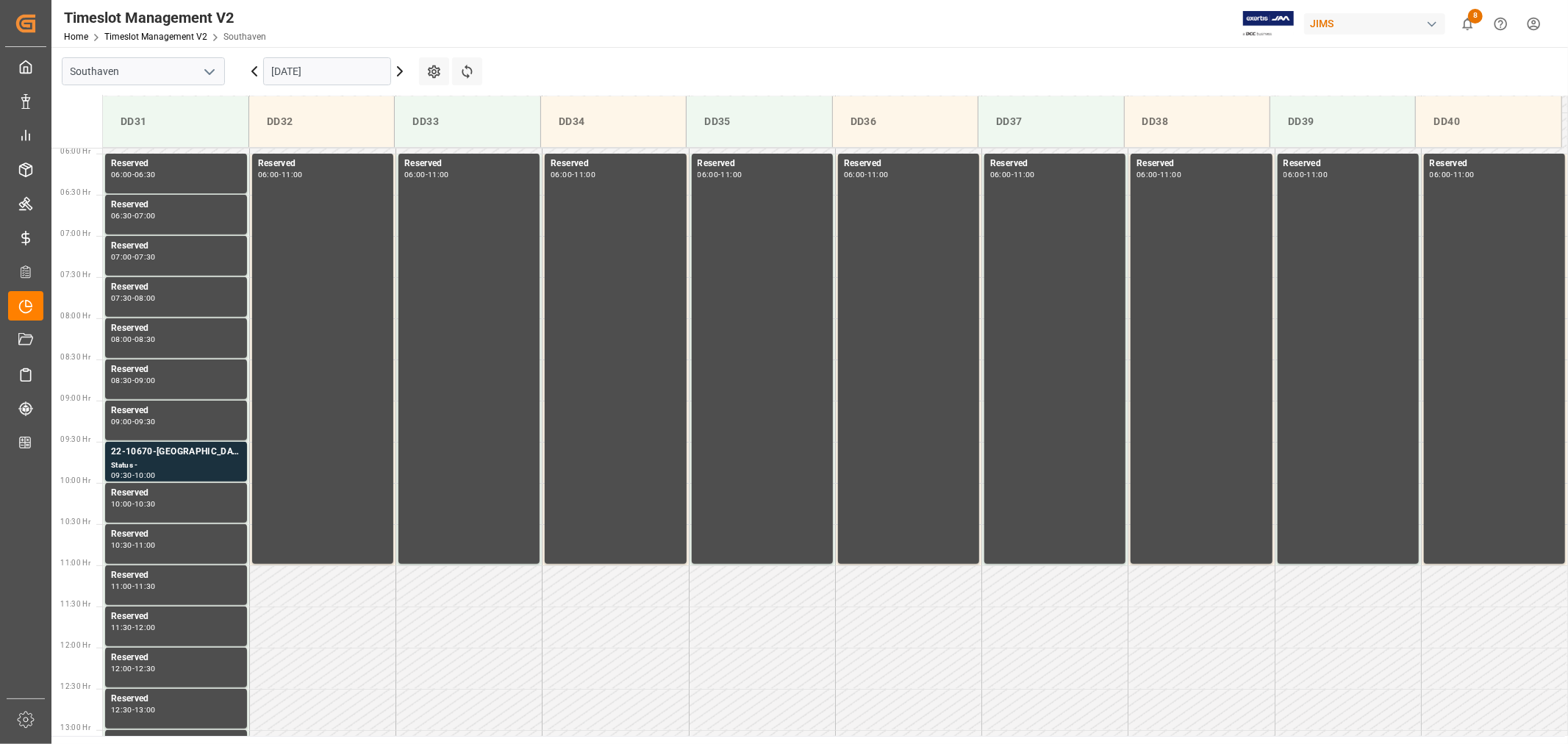
scroll to position [487, 0]
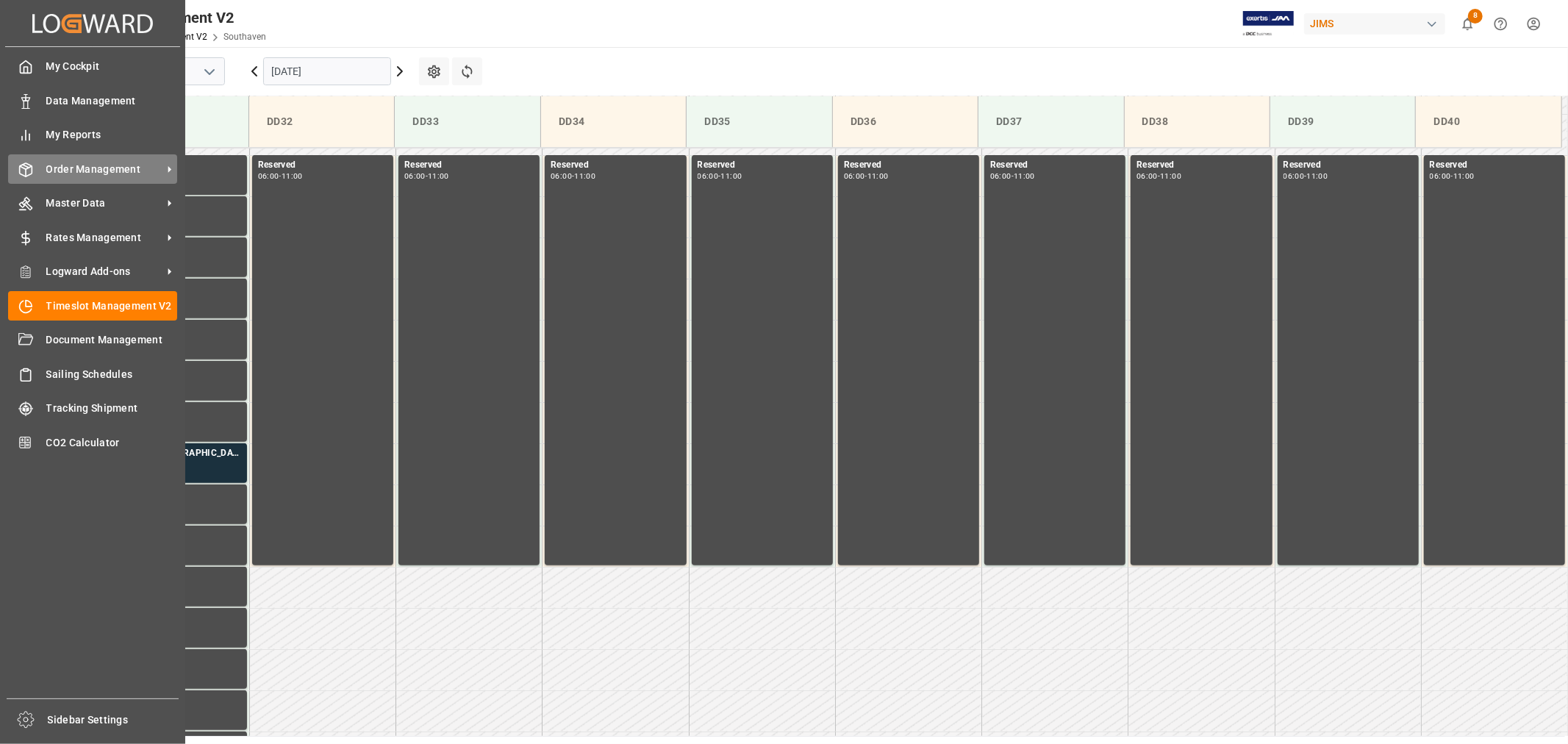
click at [88, 162] on span "Order Management" at bounding box center [103, 169] width 116 height 15
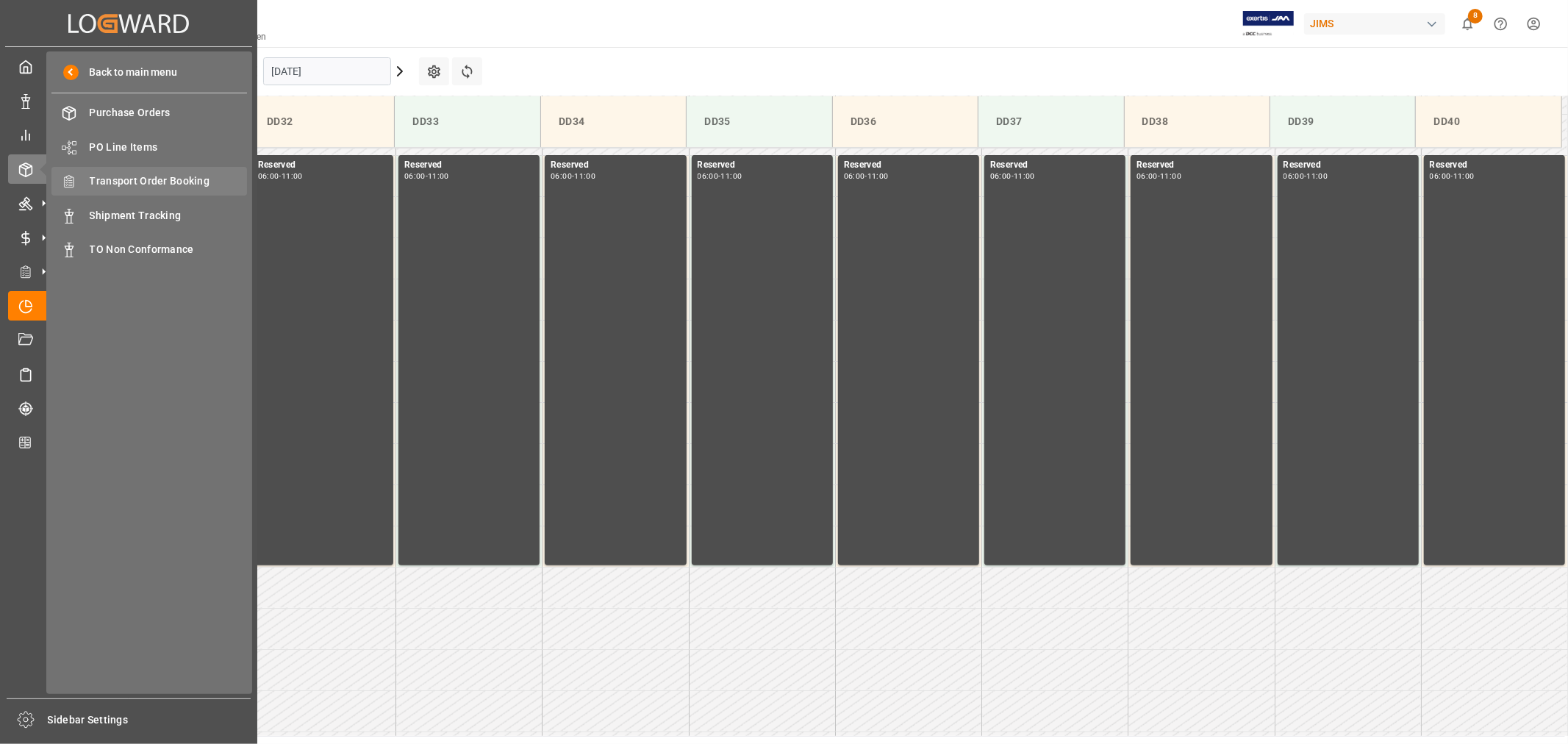
click at [167, 177] on span "Transport Order Booking" at bounding box center [169, 181] width 158 height 15
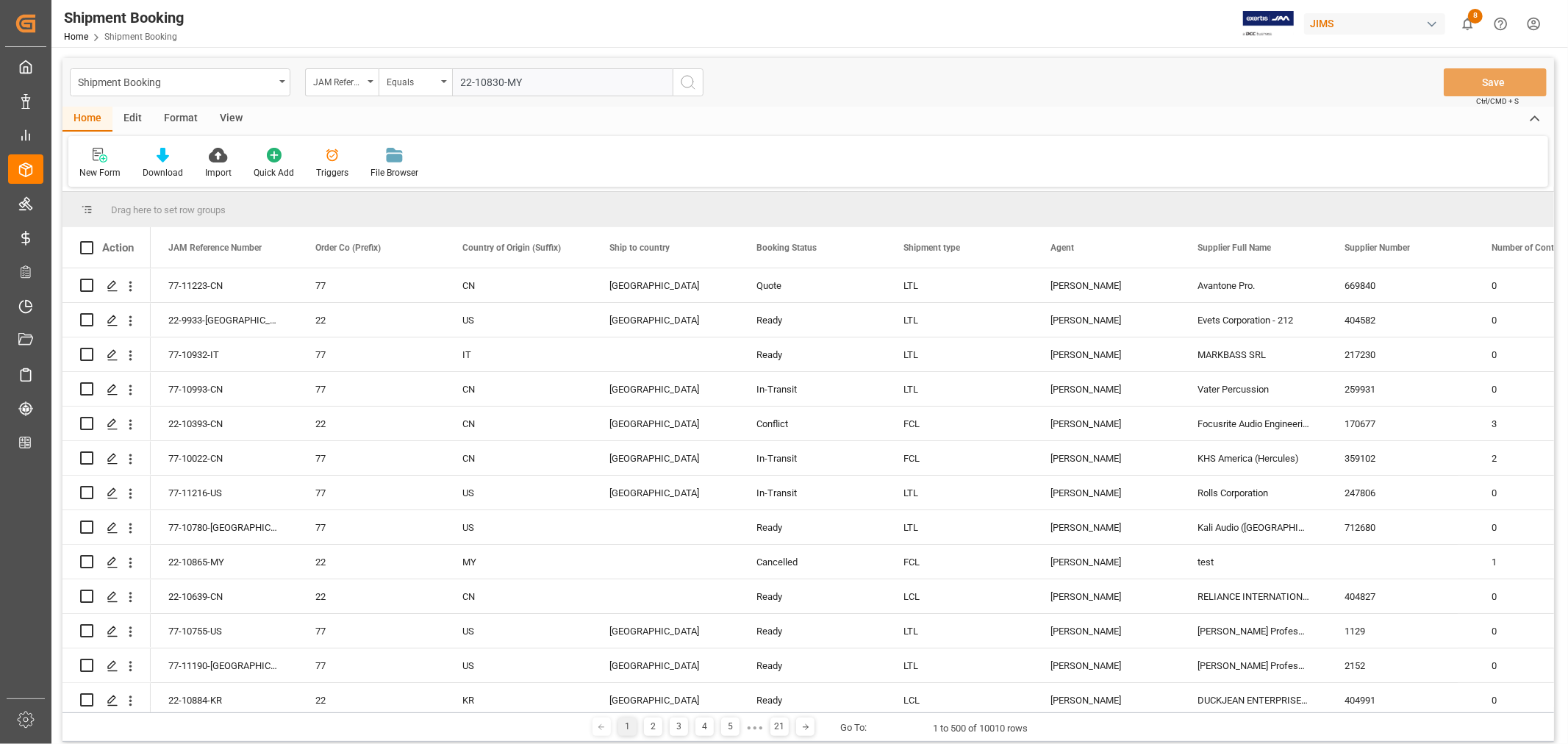
type input "22-10830-MY"
click at [687, 83] on icon "search button" at bounding box center [688, 83] width 18 height 18
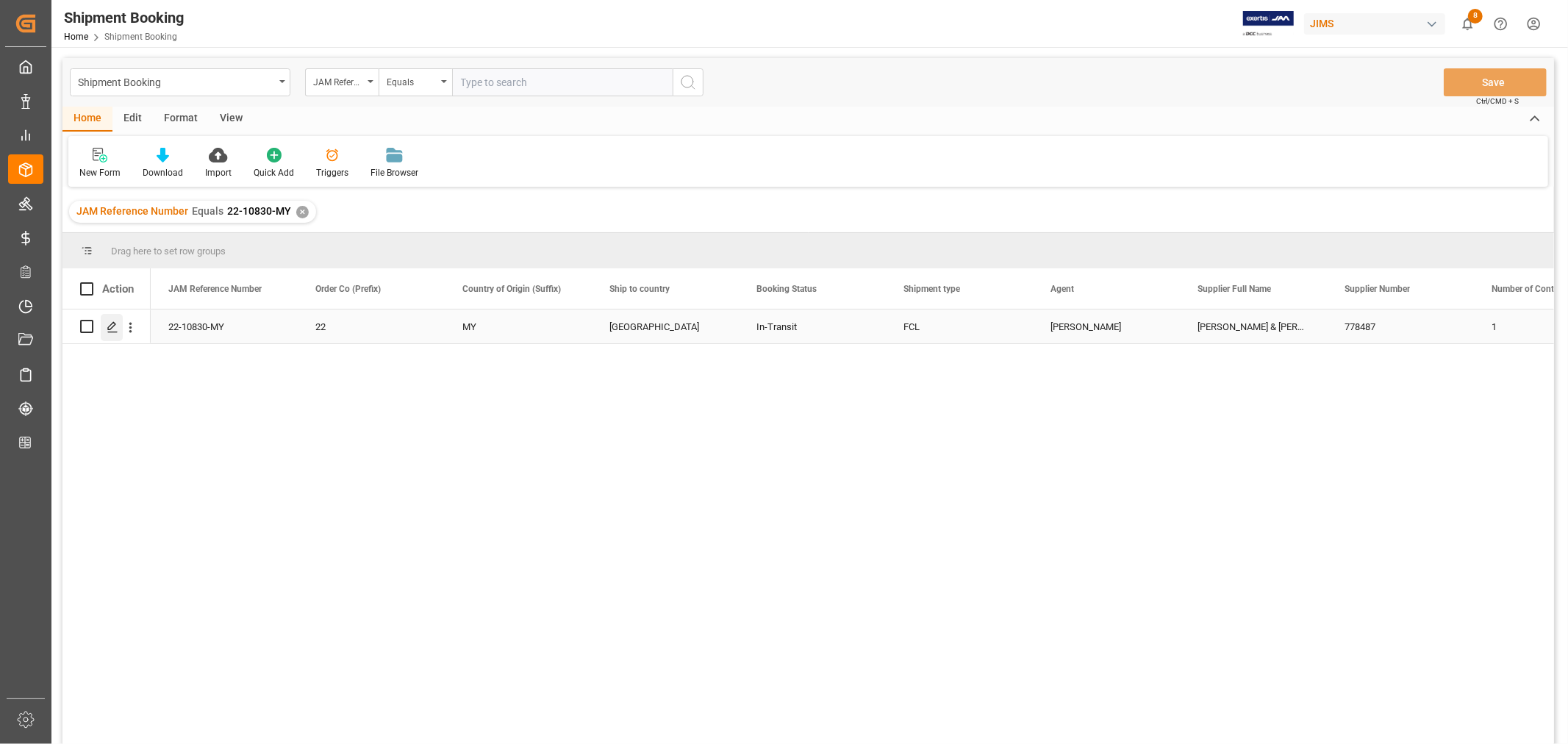
click at [111, 327] on icon "Press SPACE to select this row." at bounding box center [112, 327] width 12 height 12
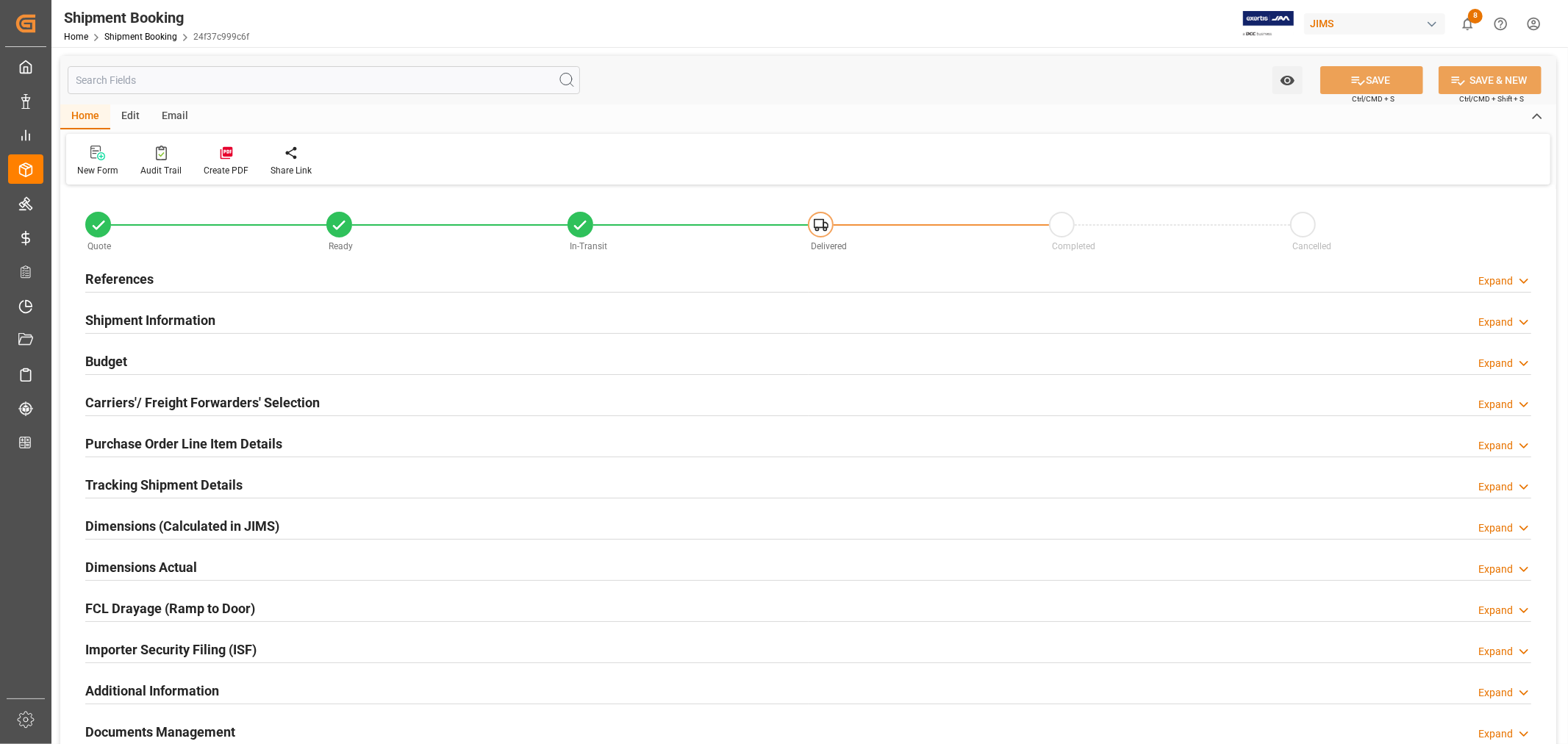
type input "6"
click at [121, 439] on h2 "Purchase Order Line Item Details" at bounding box center [184, 444] width 197 height 20
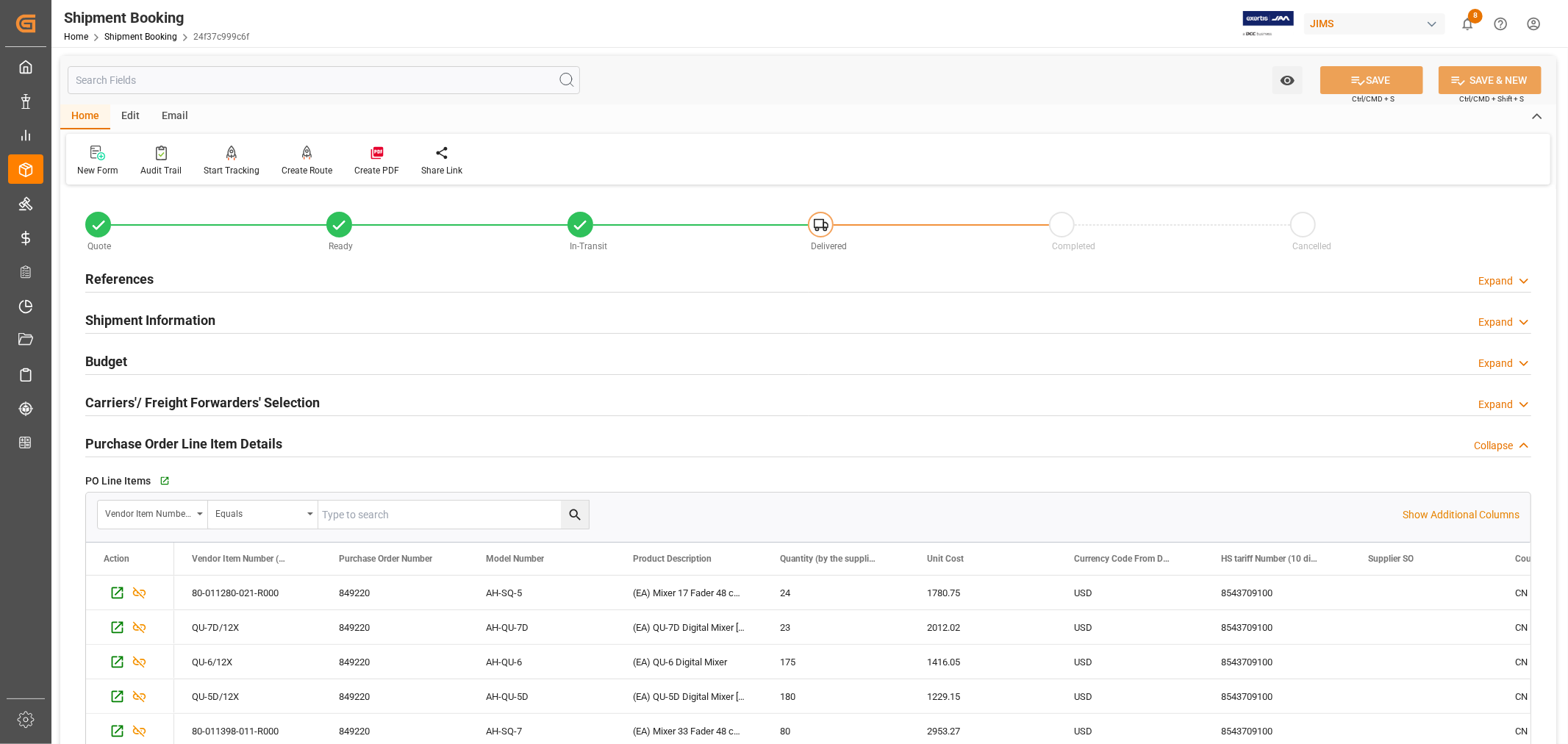
click at [122, 439] on h2 "Purchase Order Line Item Details" at bounding box center [184, 444] width 197 height 20
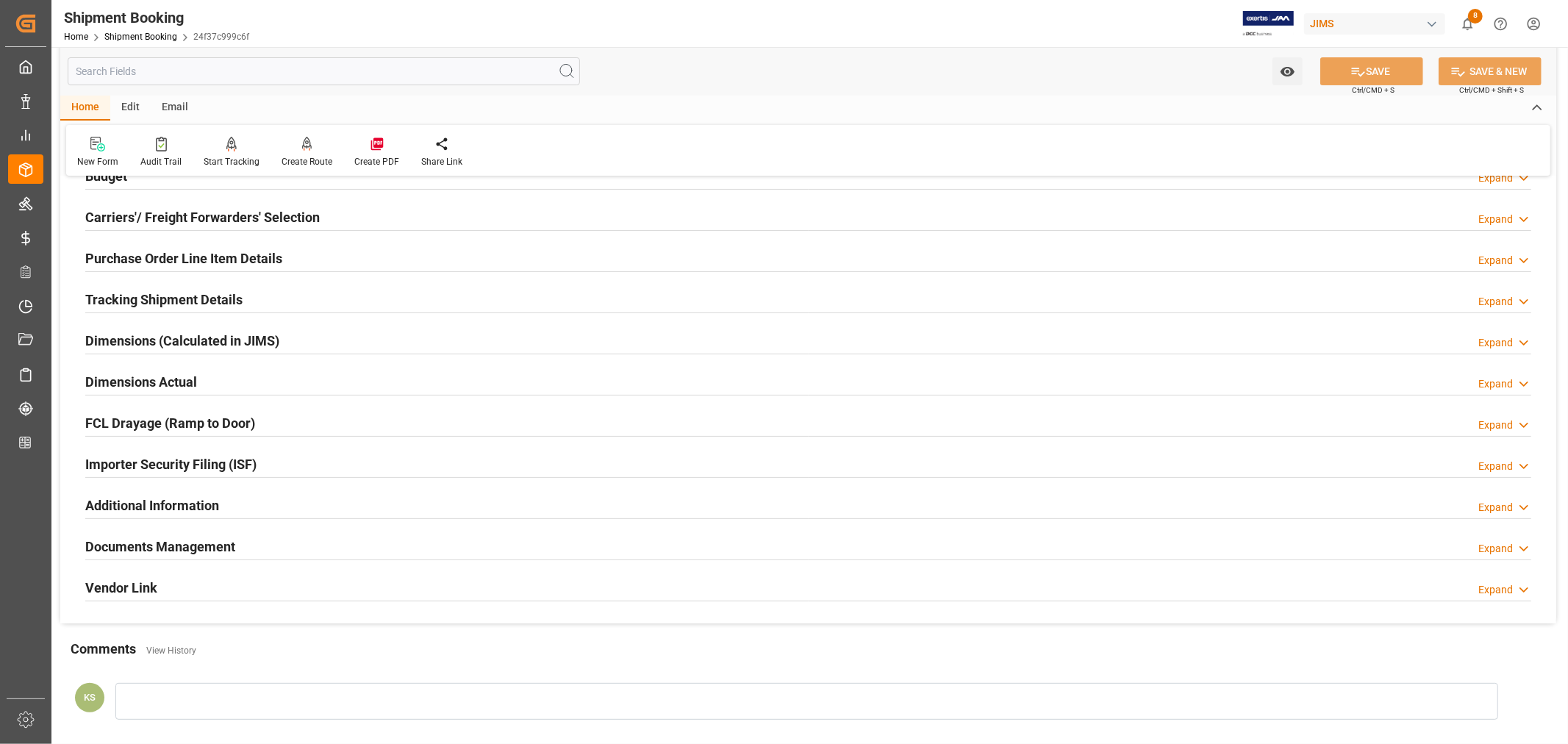
scroll to position [245, 0]
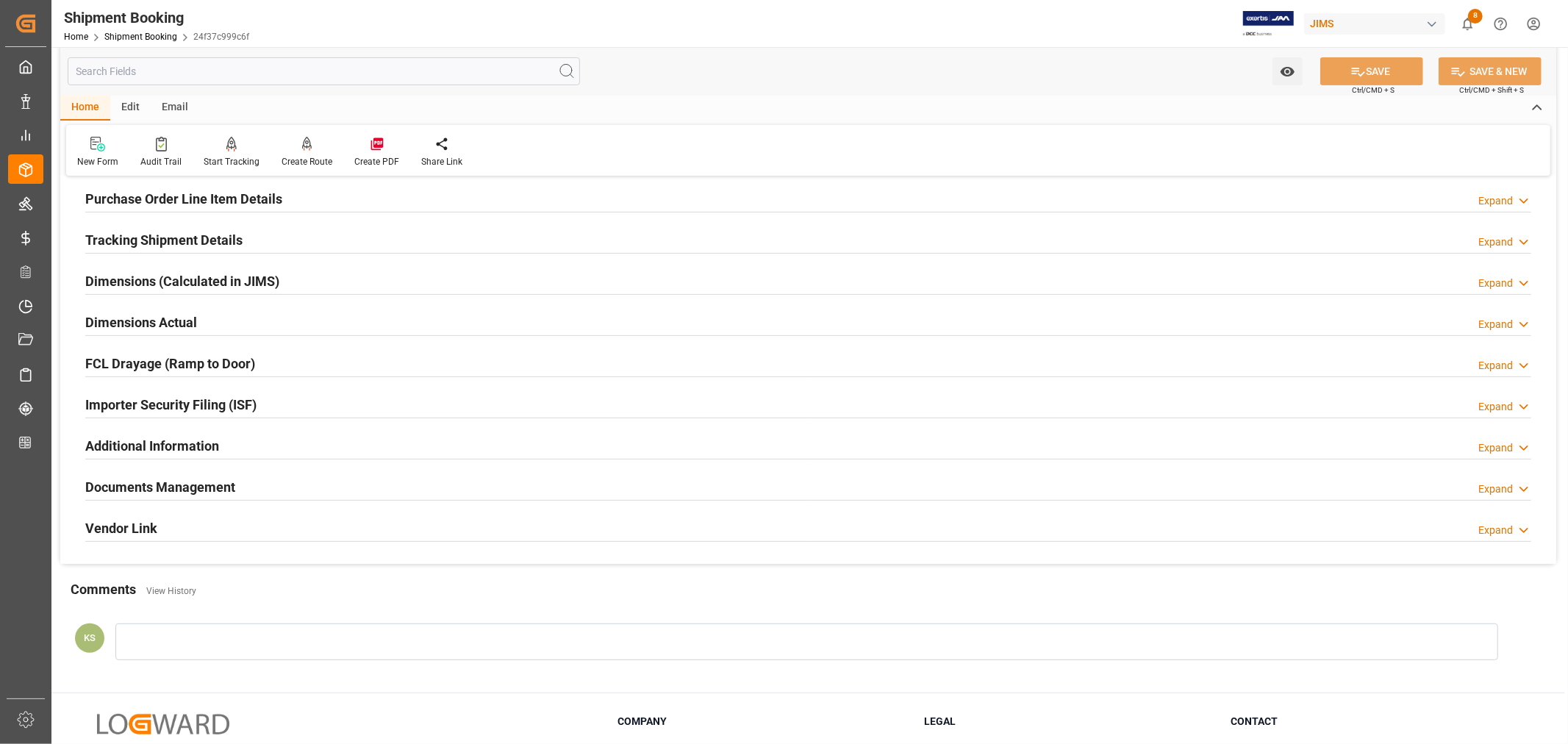
click at [295, 408] on div "Importer Security Filing (ISF) Expand" at bounding box center [808, 403] width 1446 height 28
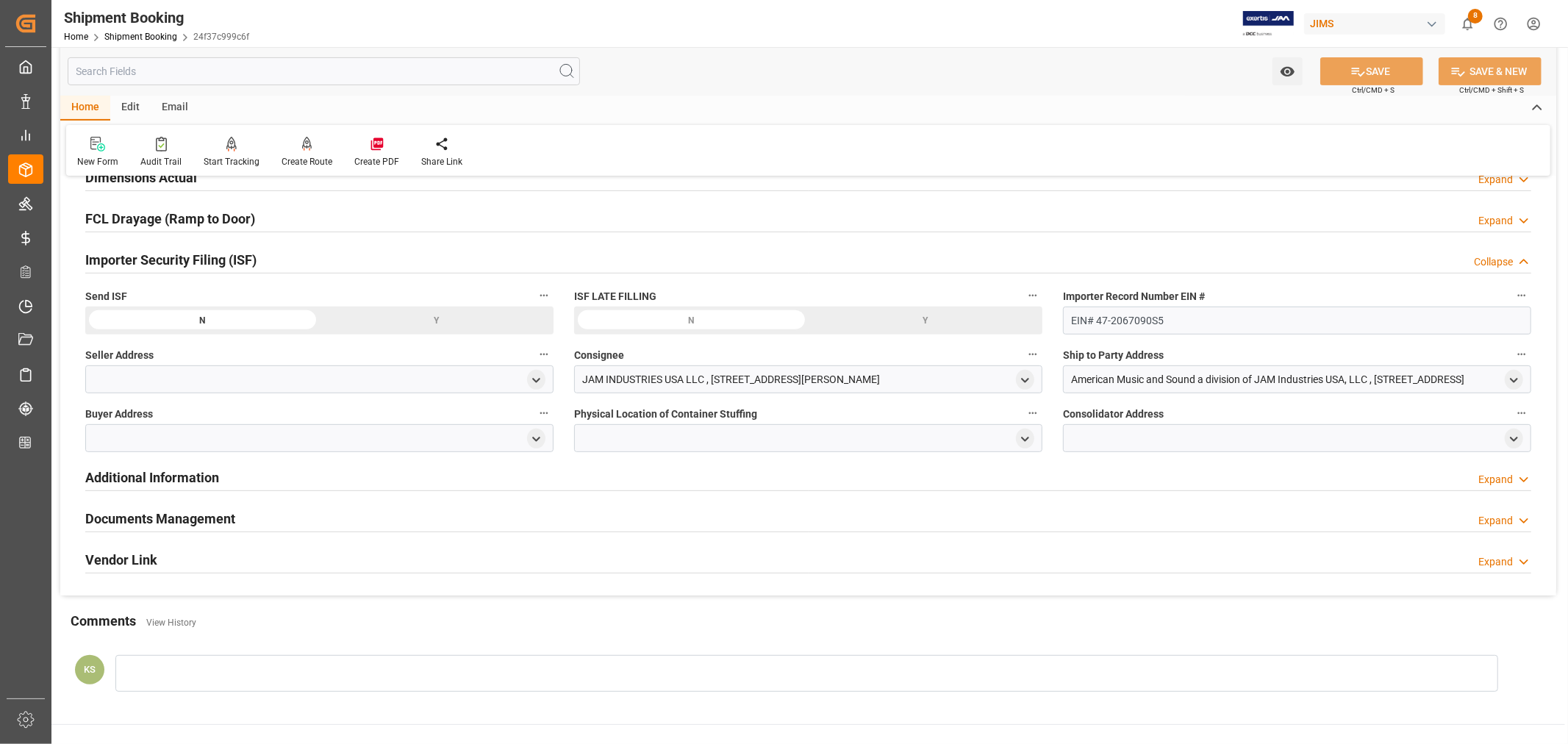
scroll to position [408, 0]
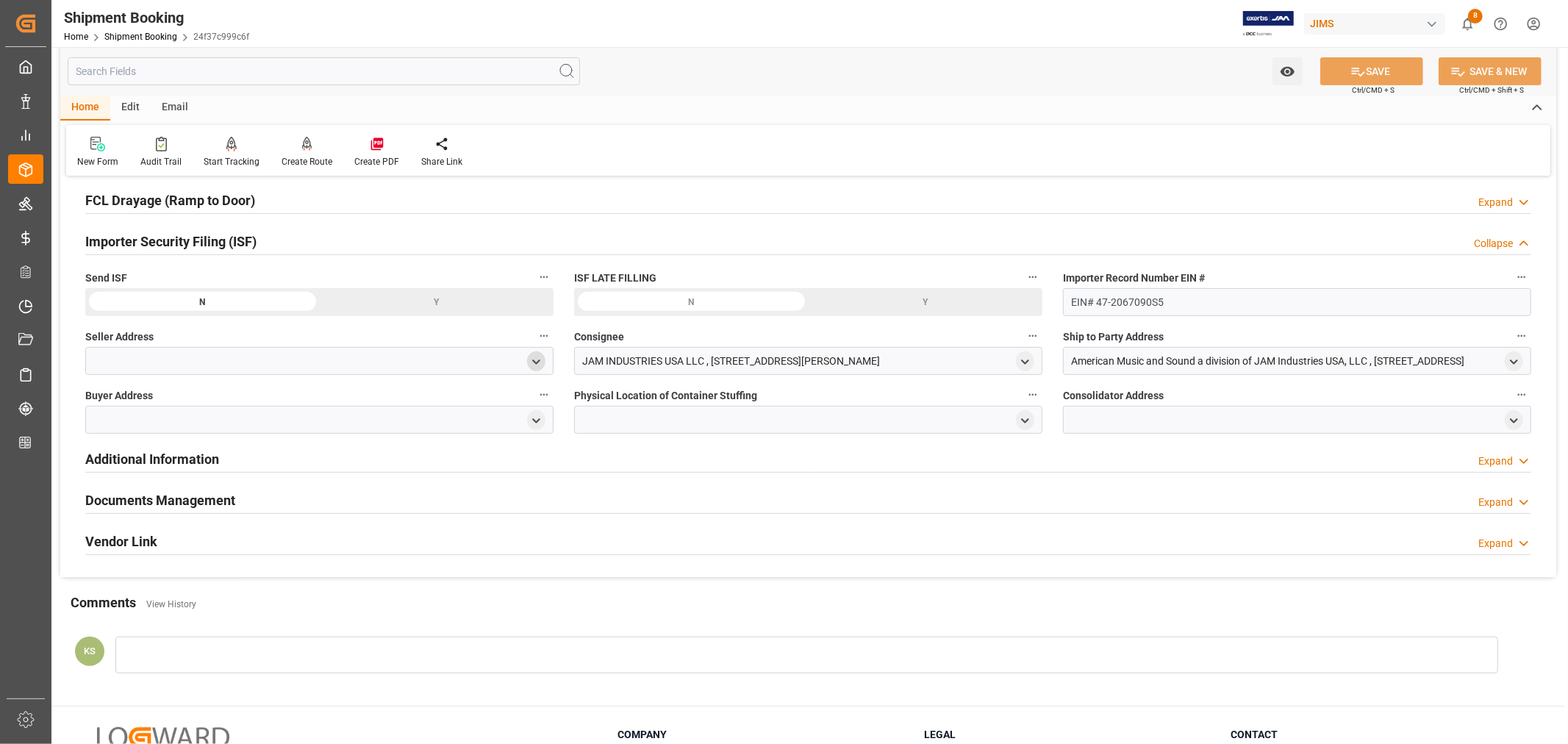
click at [533, 361] on polyline "open menu" at bounding box center [535, 361] width 6 height 3
click at [213, 408] on input at bounding box center [298, 404] width 403 height 28
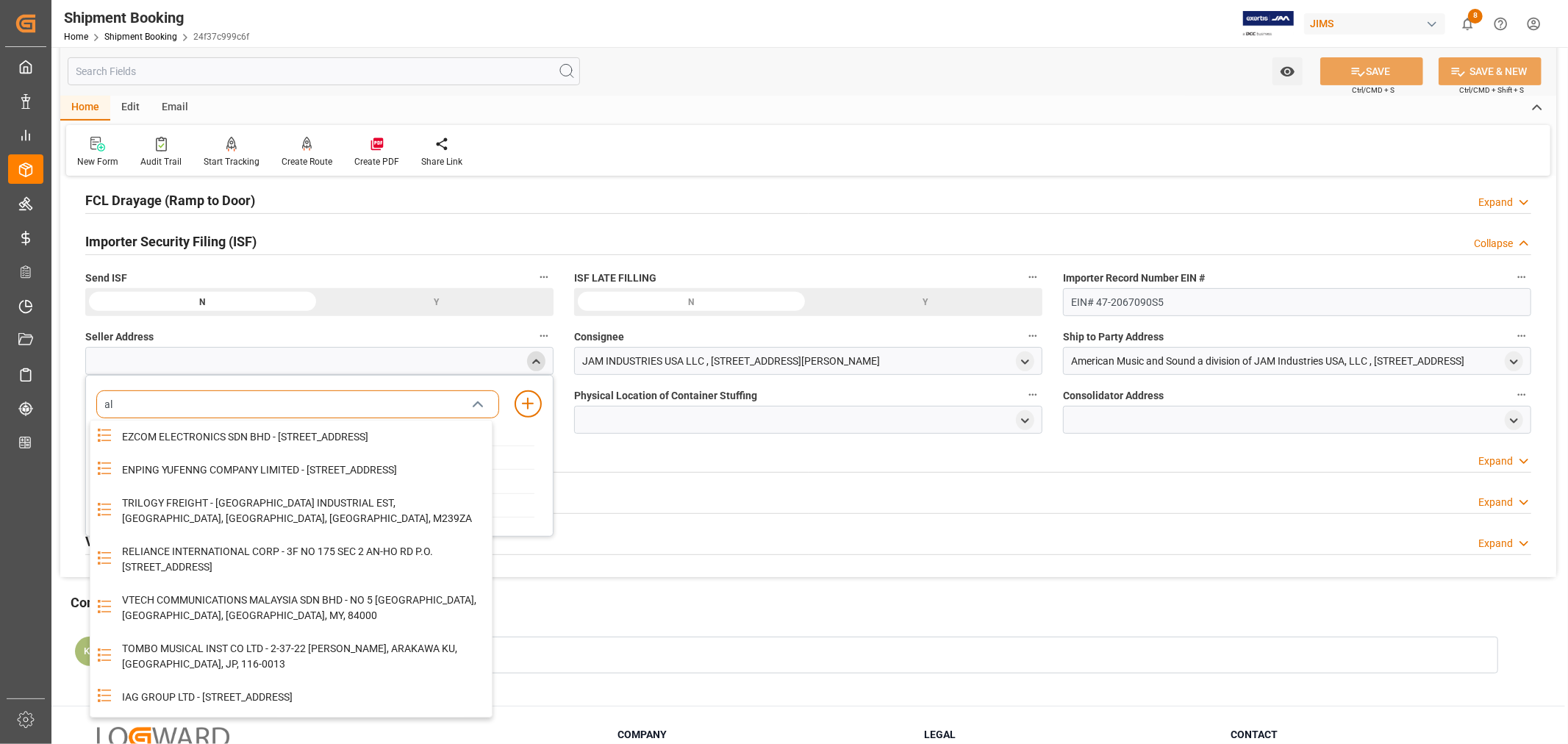
type input "all"
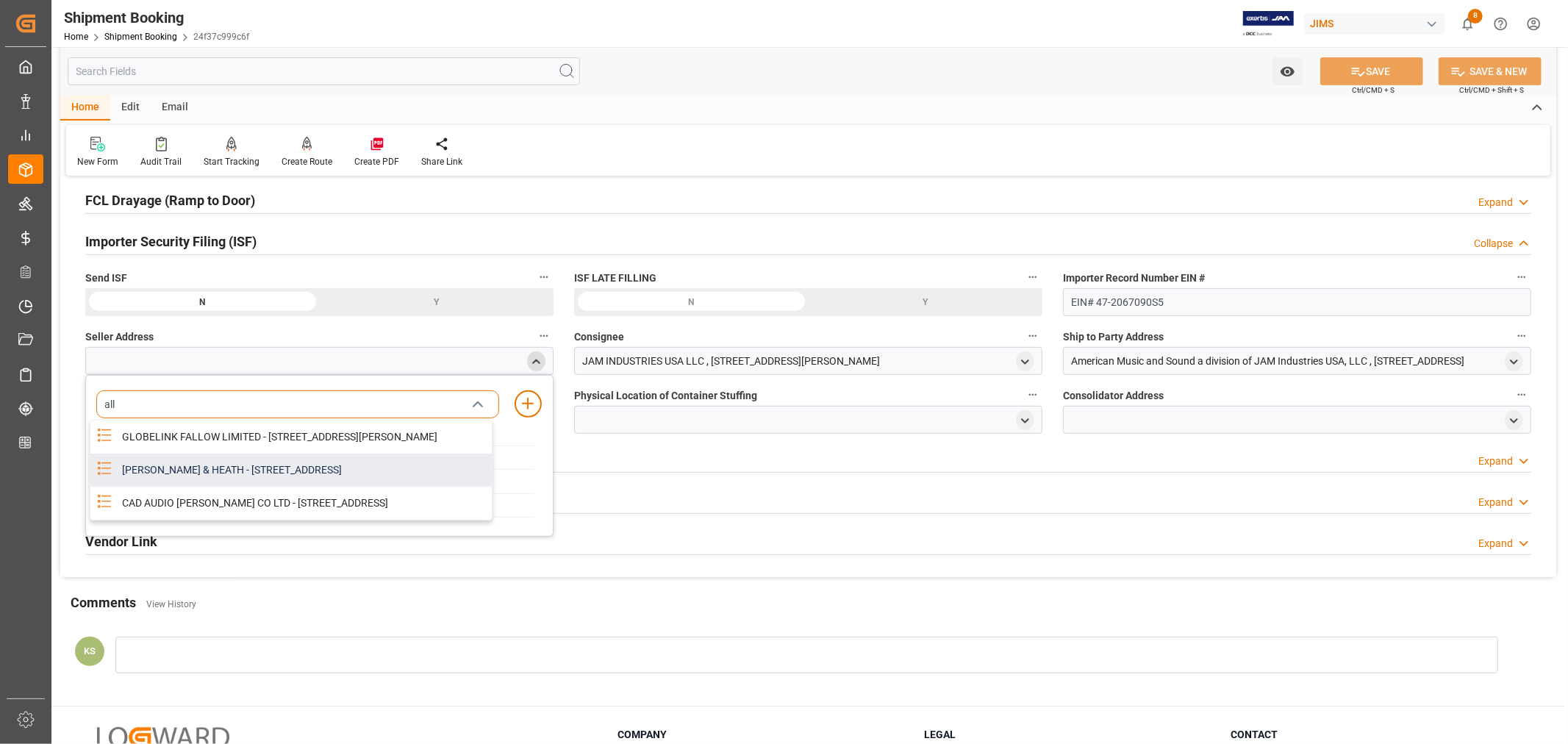
click at [209, 476] on div "ALLEN & HEATH - KERNICK INDUSTRIAL ESTATE, PENYRN, CORNWALL, GB, TR10 9LU" at bounding box center [302, 470] width 379 height 33
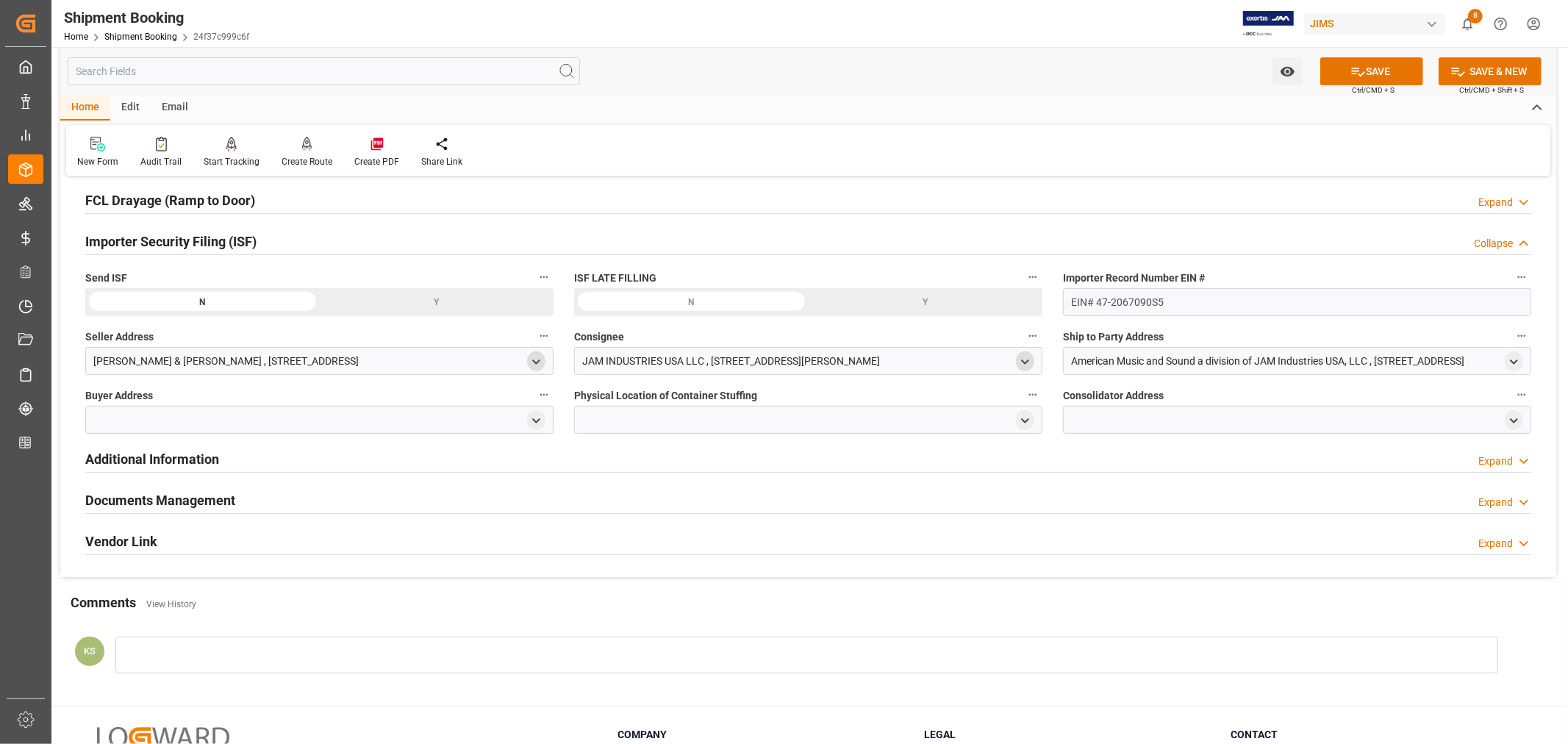
click at [1027, 363] on icon "open menu" at bounding box center [1025, 362] width 13 height 13
click at [706, 410] on input at bounding box center [786, 404] width 403 height 28
type input "jam"
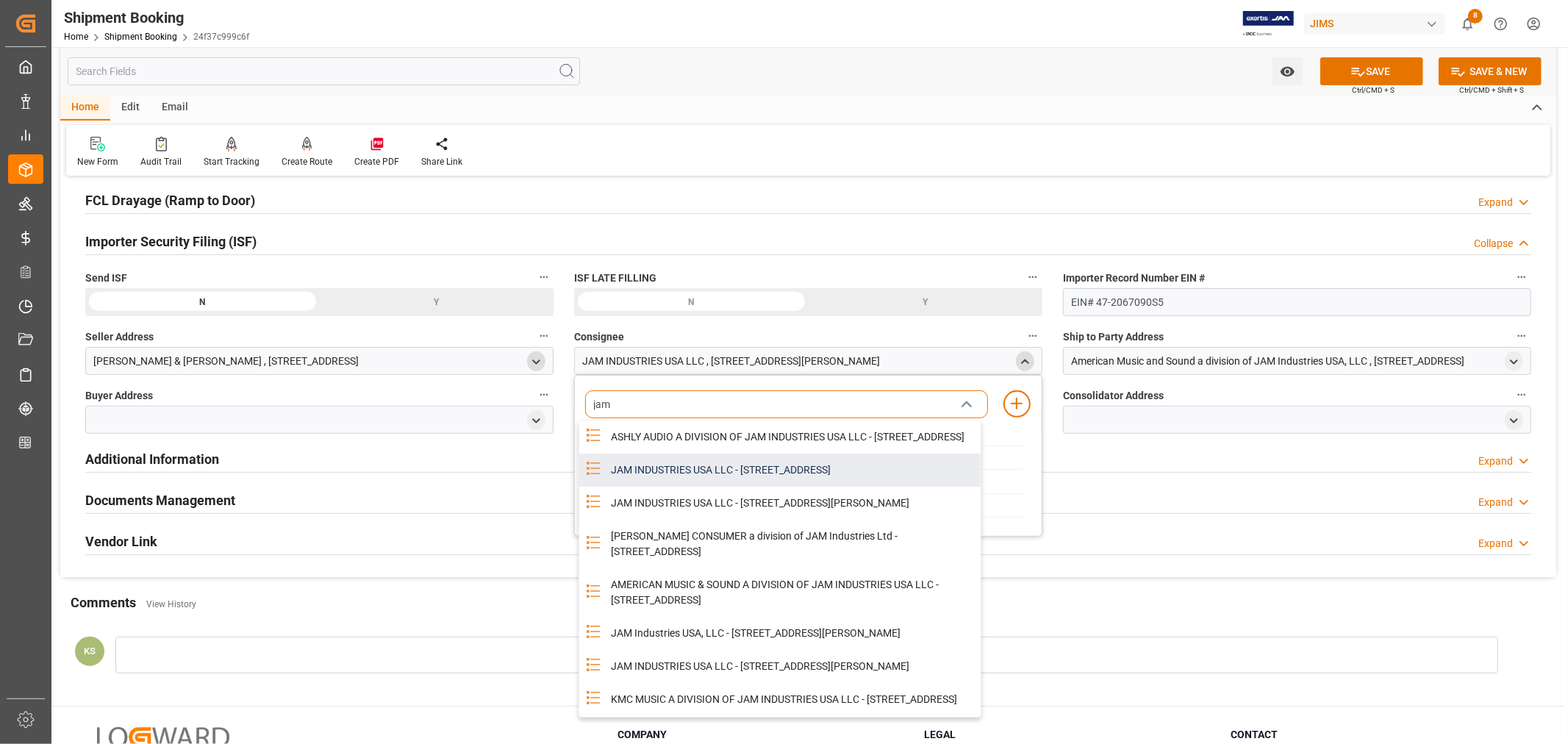
click at [742, 483] on div "JAM INDUSTRIES USA LLC - 154 WOODLAWN RD, BERLIN, CT, US, 06037" at bounding box center [791, 470] width 379 height 33
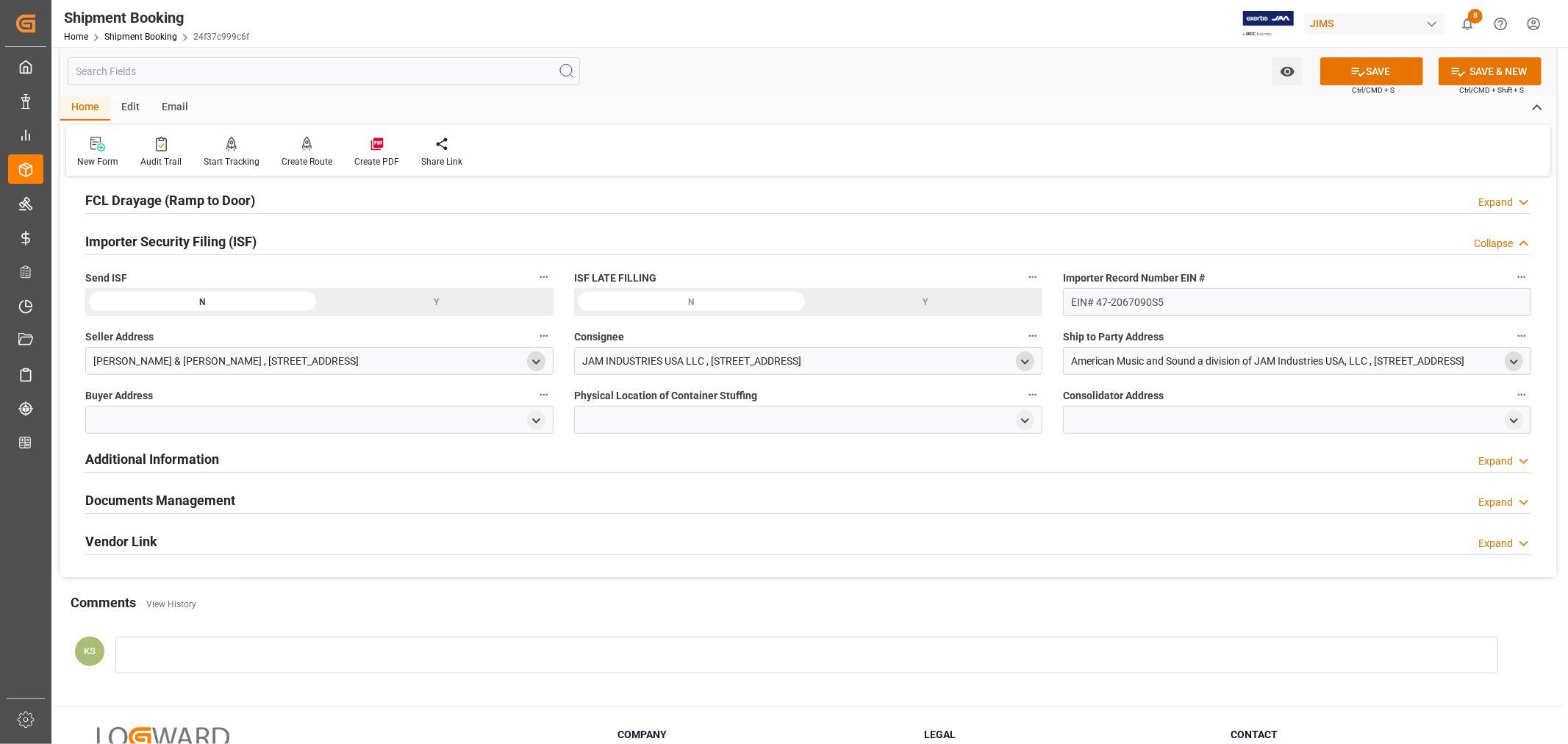
click at [1512, 361] on polyline "open menu" at bounding box center [1513, 361] width 6 height 3
click at [1184, 404] on input at bounding box center [1276, 404] width 403 height 28
type input "ameri"
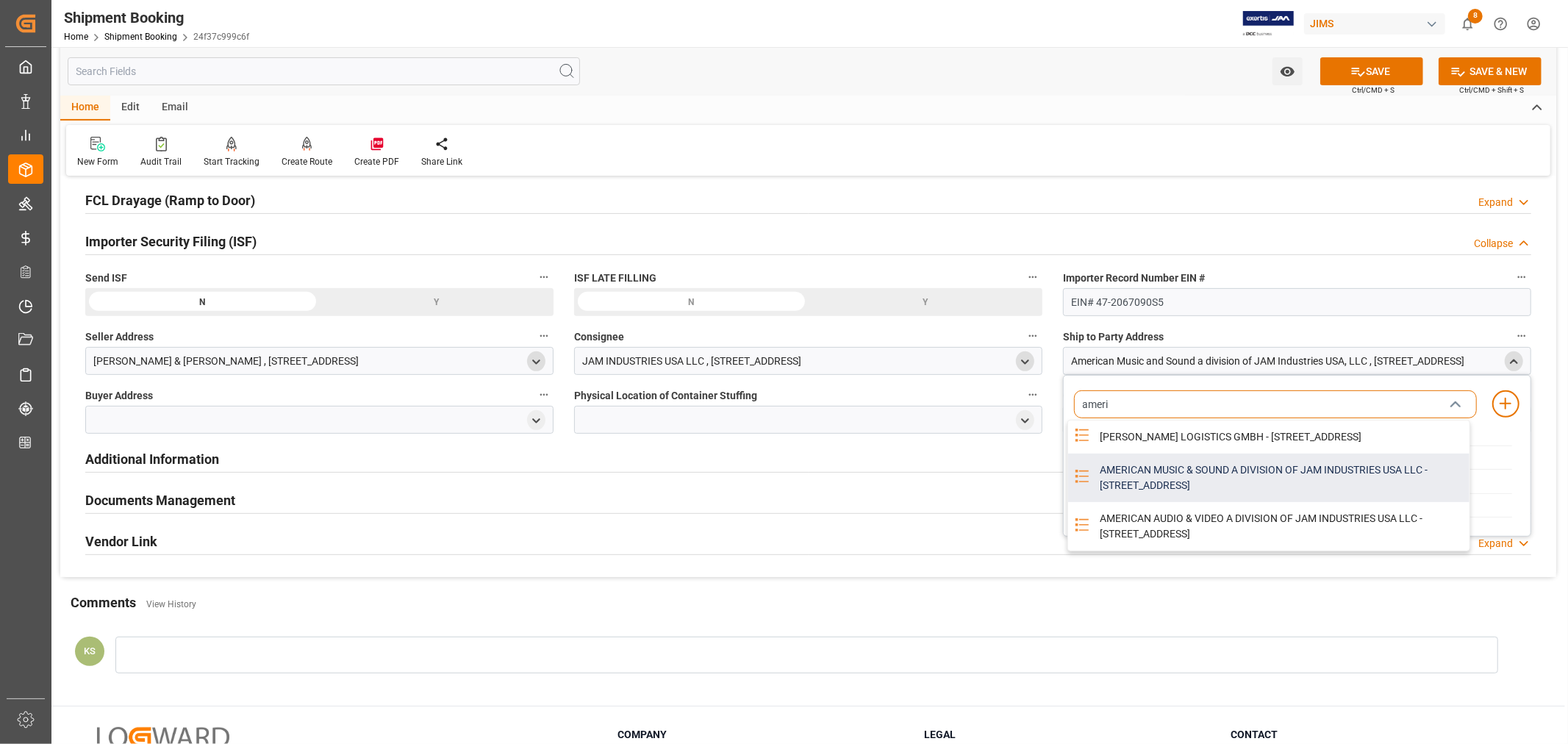
click at [1134, 480] on div "AMERICAN MUSIC & SOUND A DIVISION OF JAM INDUSTRIES USA LLC - 4325 EXECUTIVE DR…" at bounding box center [1280, 478] width 379 height 49
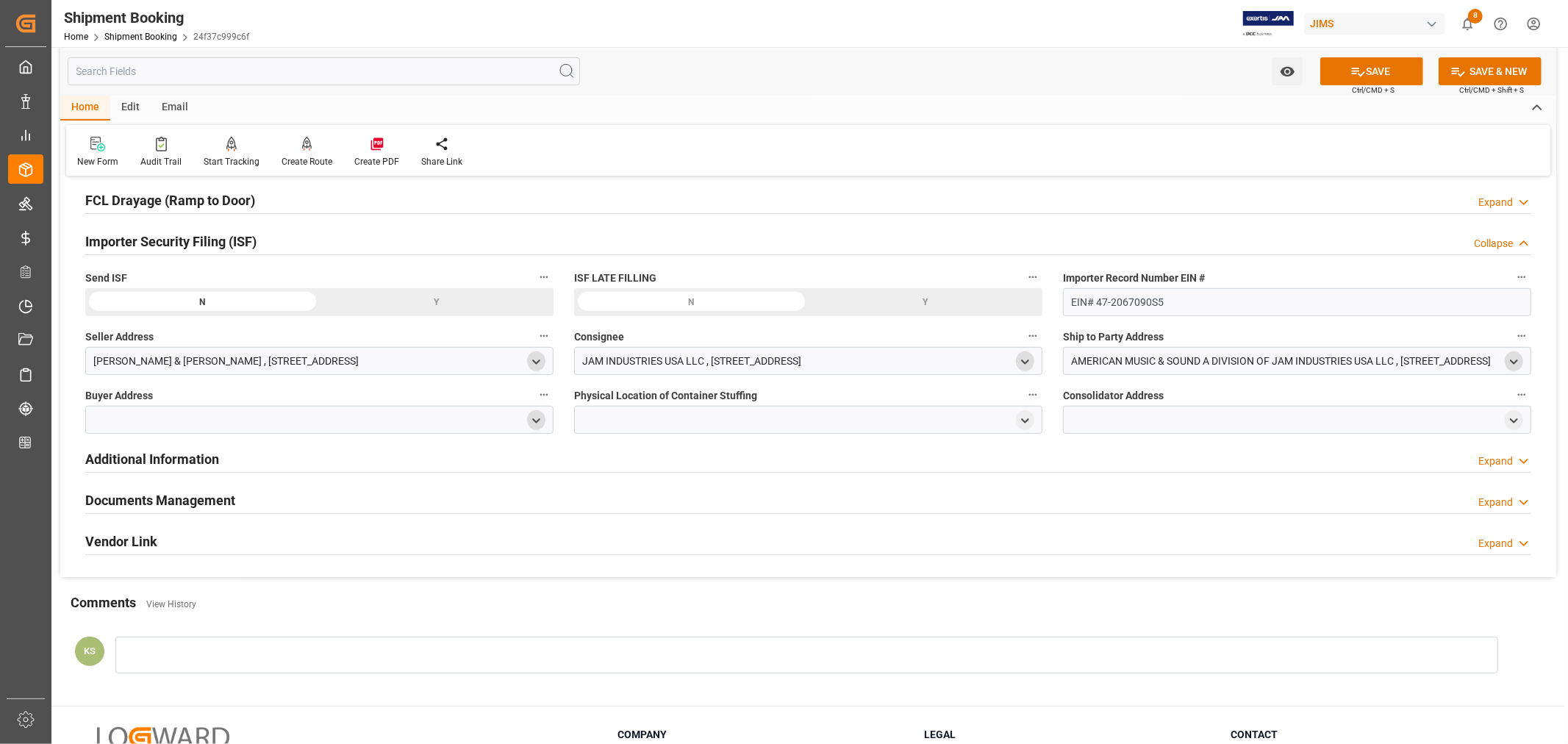
click at [536, 420] on icon "open menu" at bounding box center [536, 421] width 13 height 13
click at [359, 464] on input at bounding box center [298, 462] width 403 height 28
type input "jam"
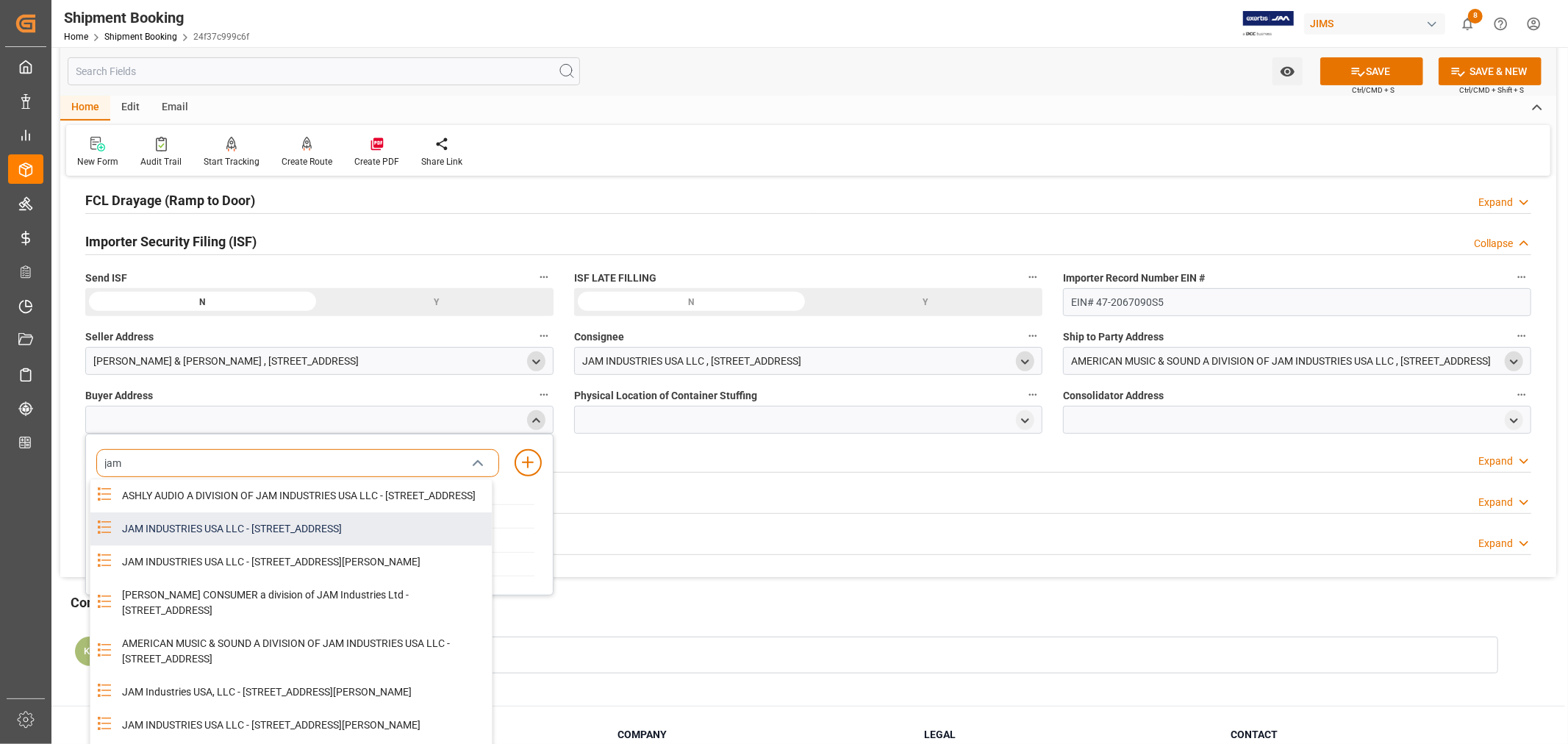
click at [296, 545] on div "JAM INDUSTRIES USA LLC - 154 WOODLAWN RD, BERLIN, CT, US, 06037" at bounding box center [302, 529] width 379 height 33
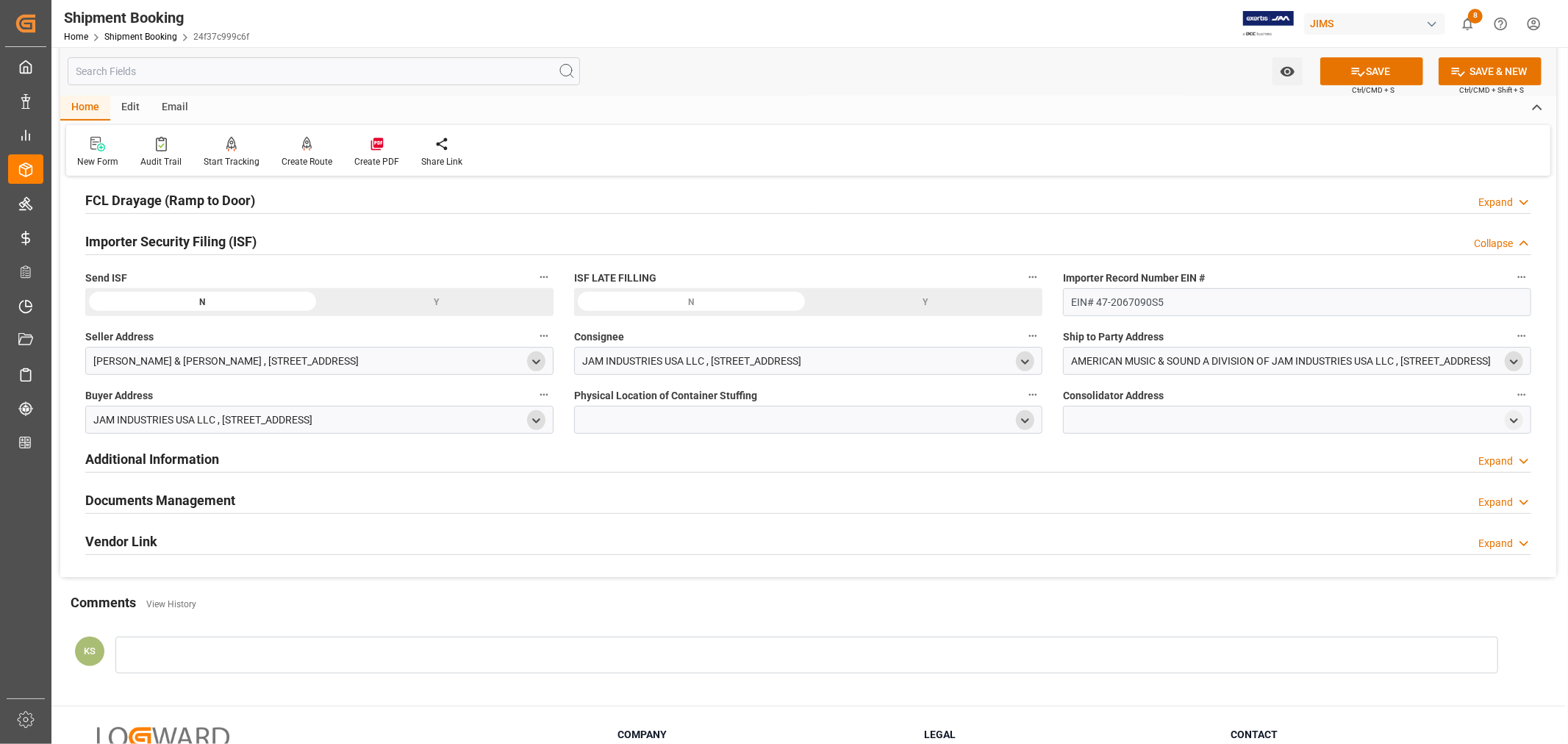
click at [1025, 415] on icon "open menu" at bounding box center [1025, 421] width 13 height 13
click at [664, 464] on input at bounding box center [786, 462] width 403 height 28
type input "vtech"
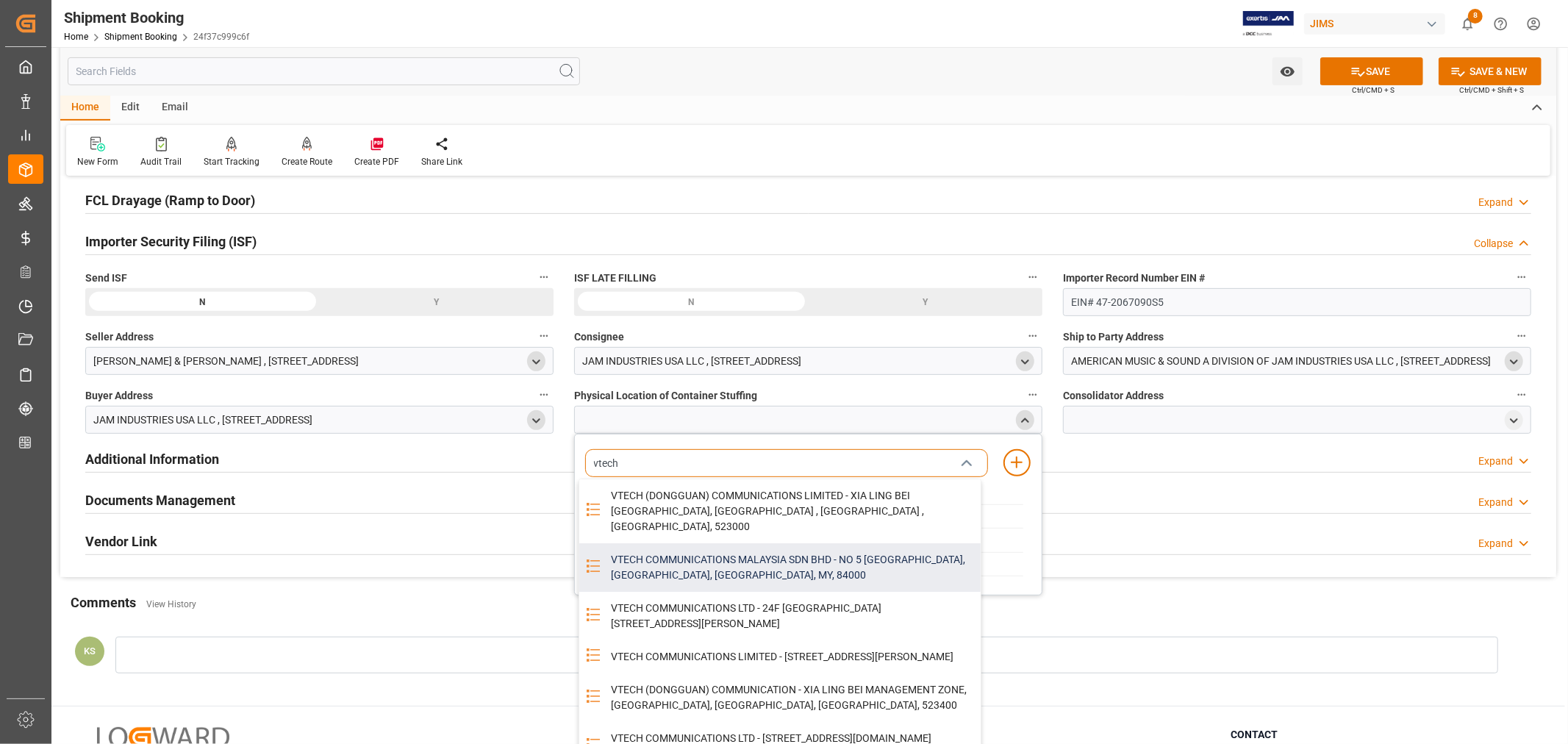
click at [698, 549] on div "VTECH COMMUNICATIONS MALAYSIA SDN BHD - NO 5 TANJUNG AGAS INDUSTRIAL AREA, MUAR…" at bounding box center [791, 568] width 379 height 49
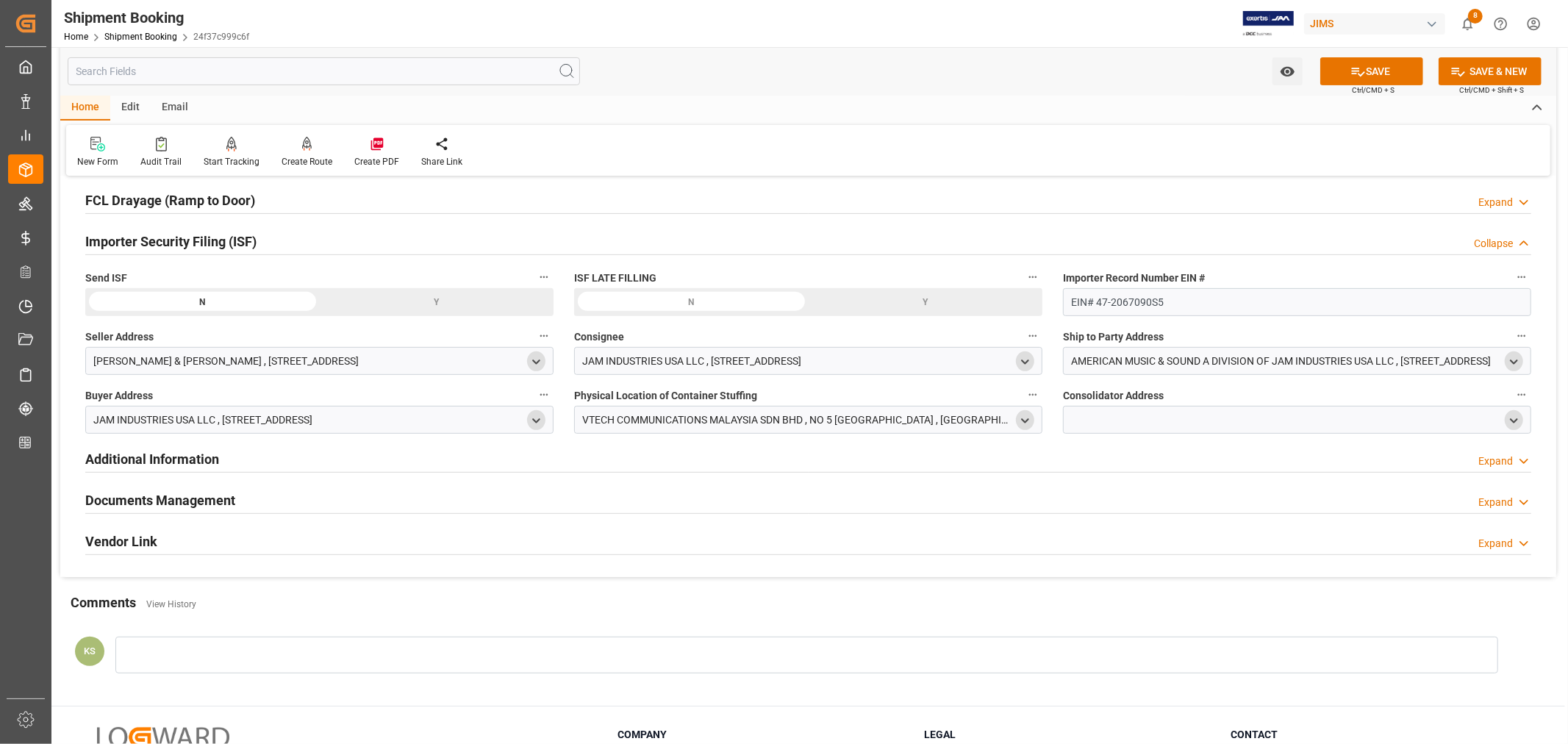
click at [1517, 417] on icon "open menu" at bounding box center [1514, 421] width 13 height 13
click at [1170, 464] on input at bounding box center [1276, 462] width 403 height 28
type input "vtech"
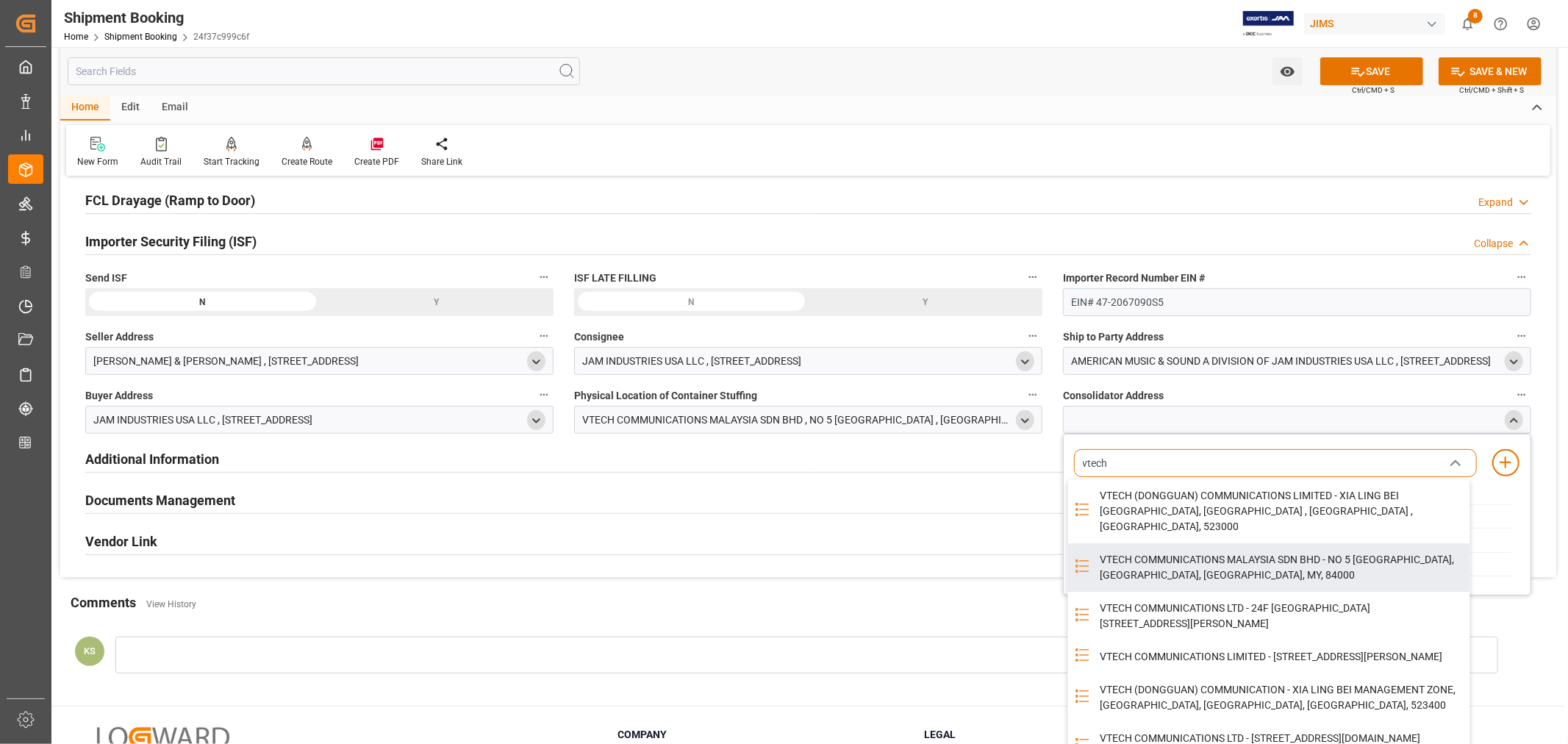
click at [1196, 543] on div "VTECH COMMUNICATIONS MALAYSIA SDN BHD - NO 5 TANJUNG AGAS INDUSTRIAL AREA, MUAR…" at bounding box center [1280, 568] width 379 height 49
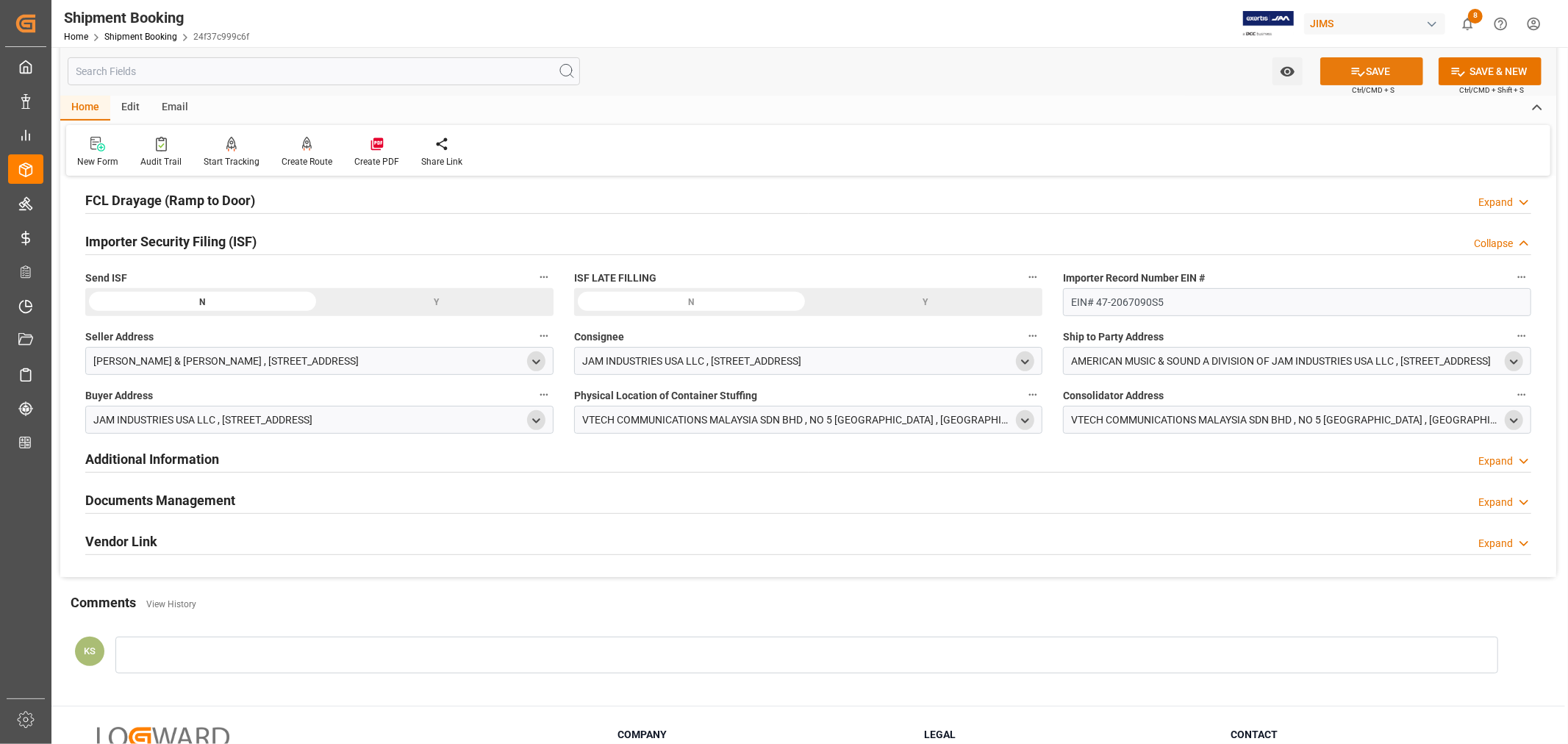
click at [1367, 72] on button "SAVE" at bounding box center [1371, 71] width 103 height 28
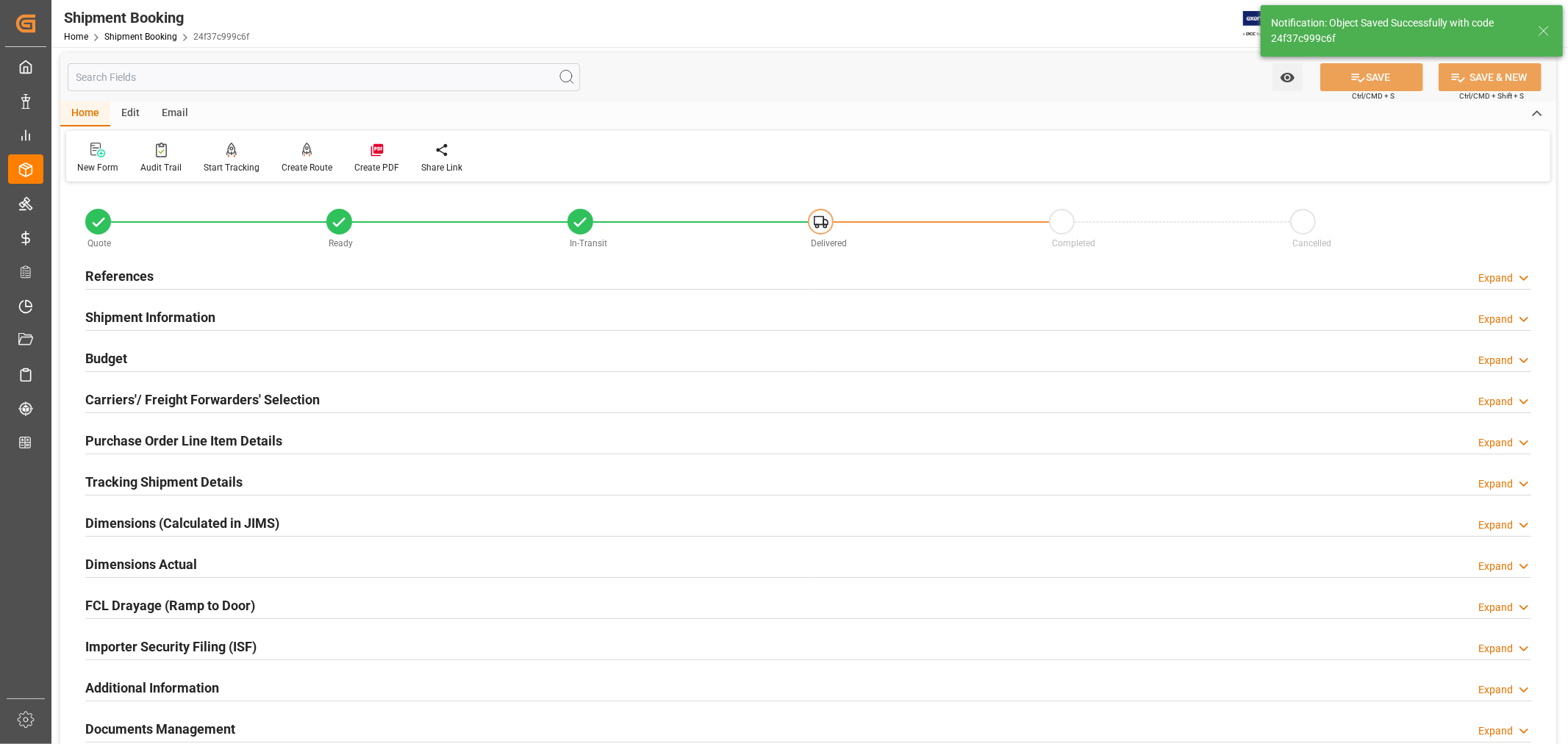
scroll to position [0, 0]
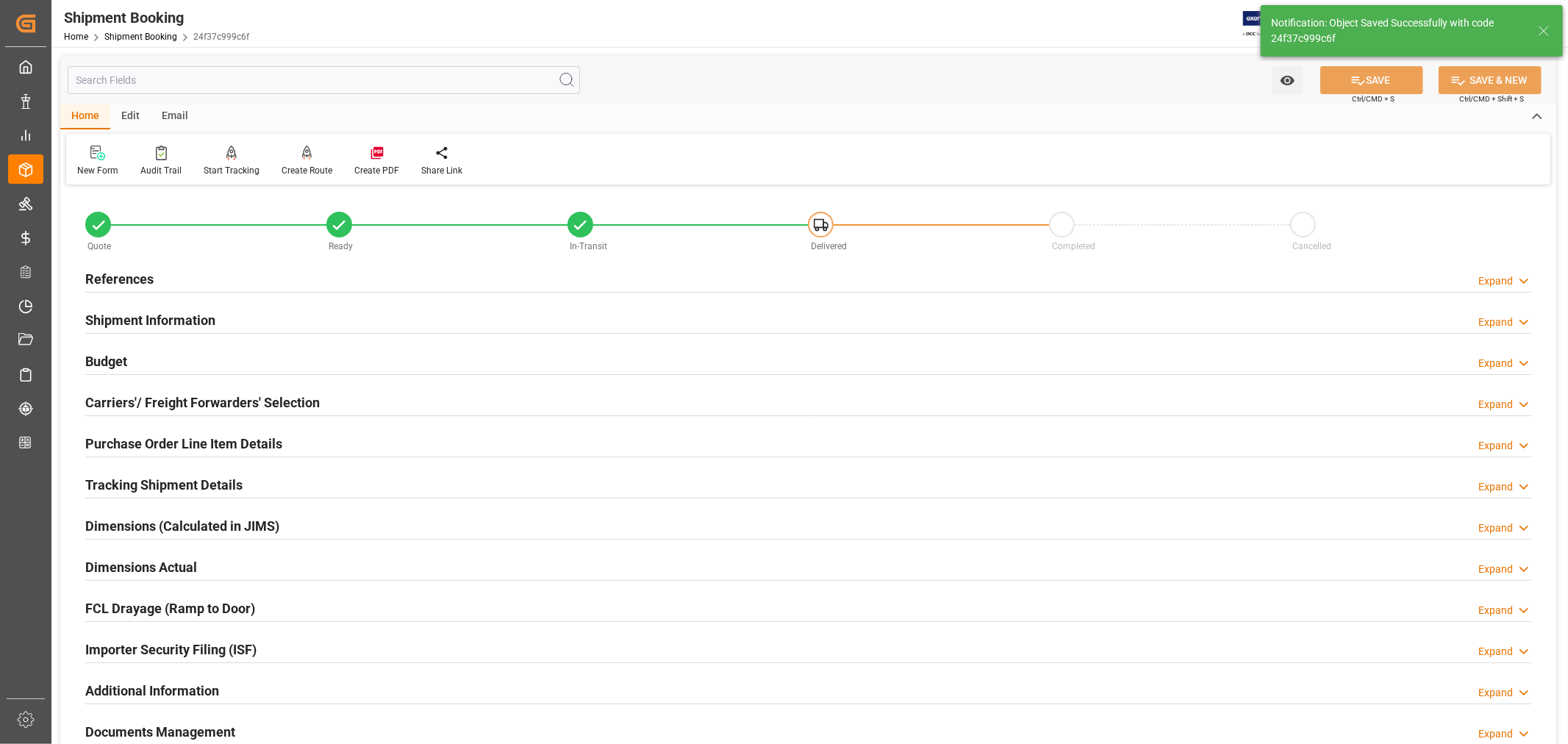
click at [190, 326] on h2 "Shipment Information" at bounding box center [150, 320] width 130 height 20
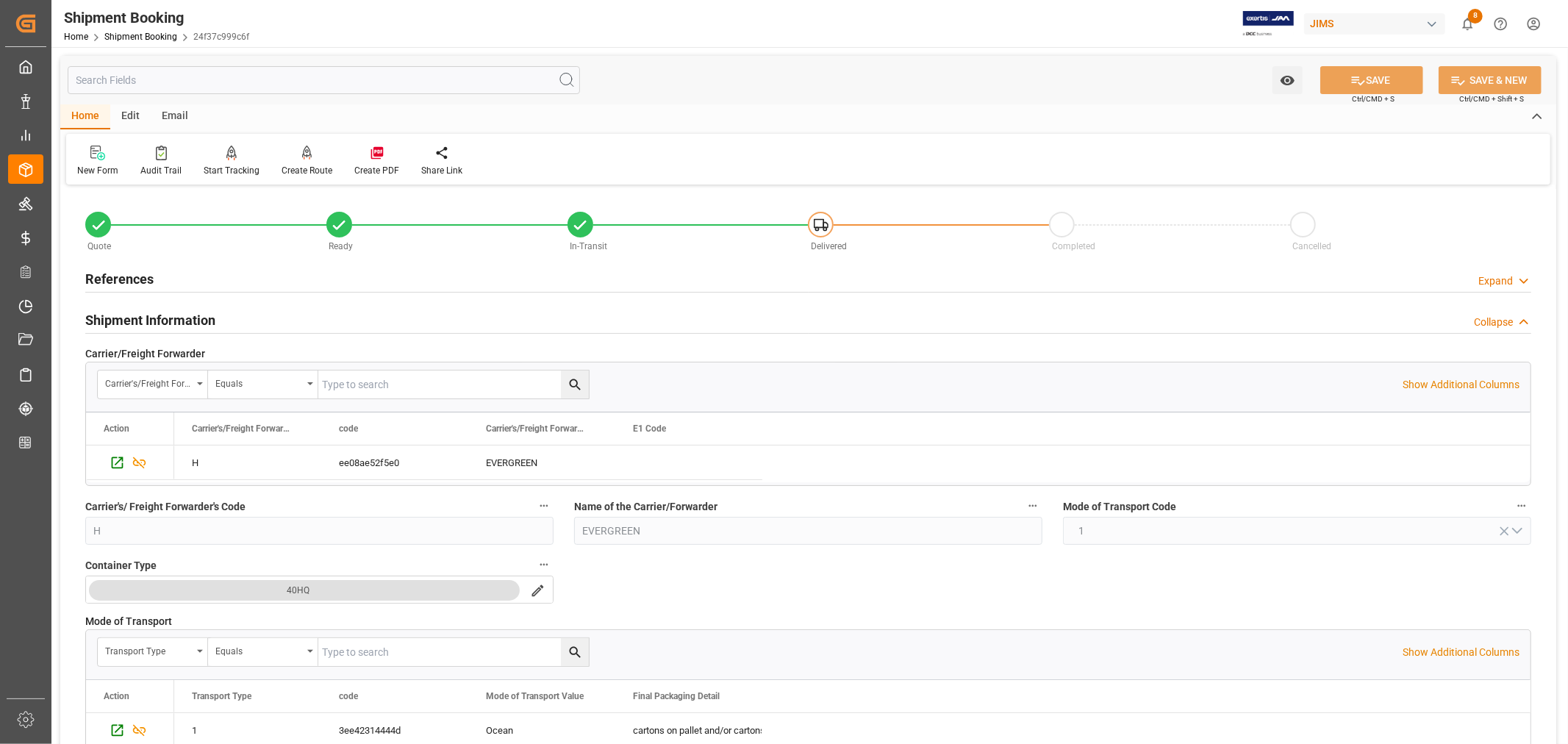
click at [190, 324] on h2 "Shipment Information" at bounding box center [150, 320] width 130 height 20
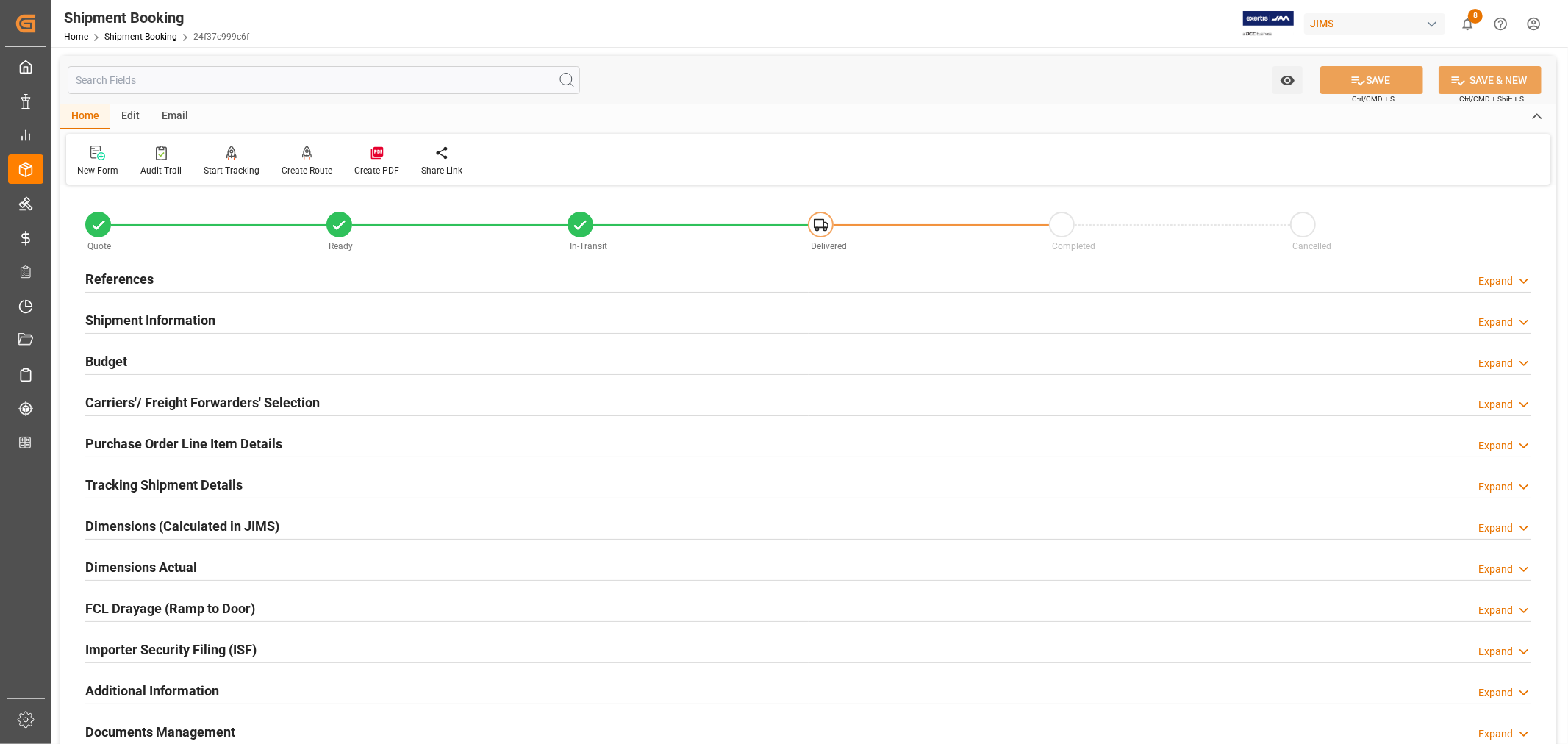
click at [184, 432] on div "Purchase Order Line Item Details" at bounding box center [184, 442] width 197 height 28
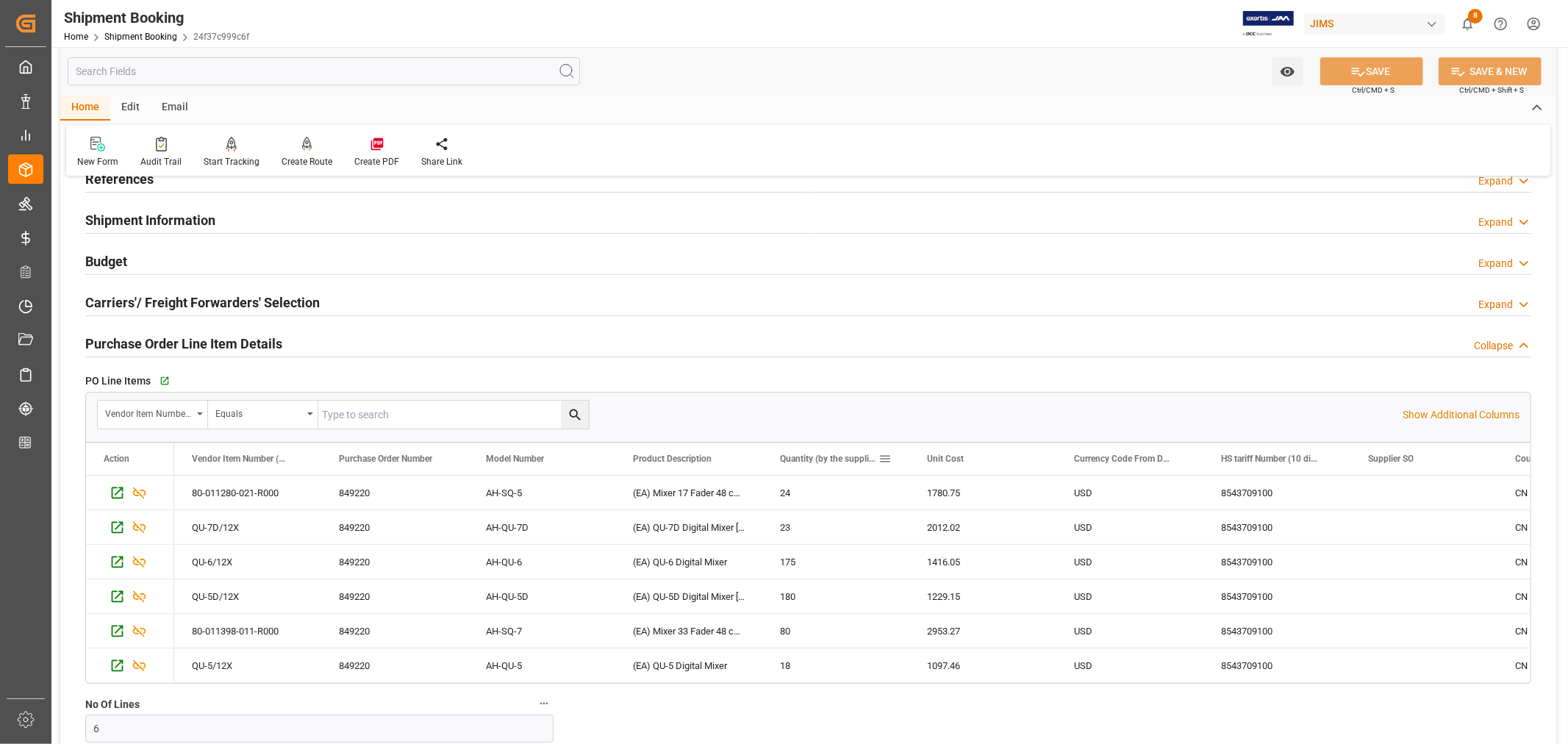
scroll to position [82, 0]
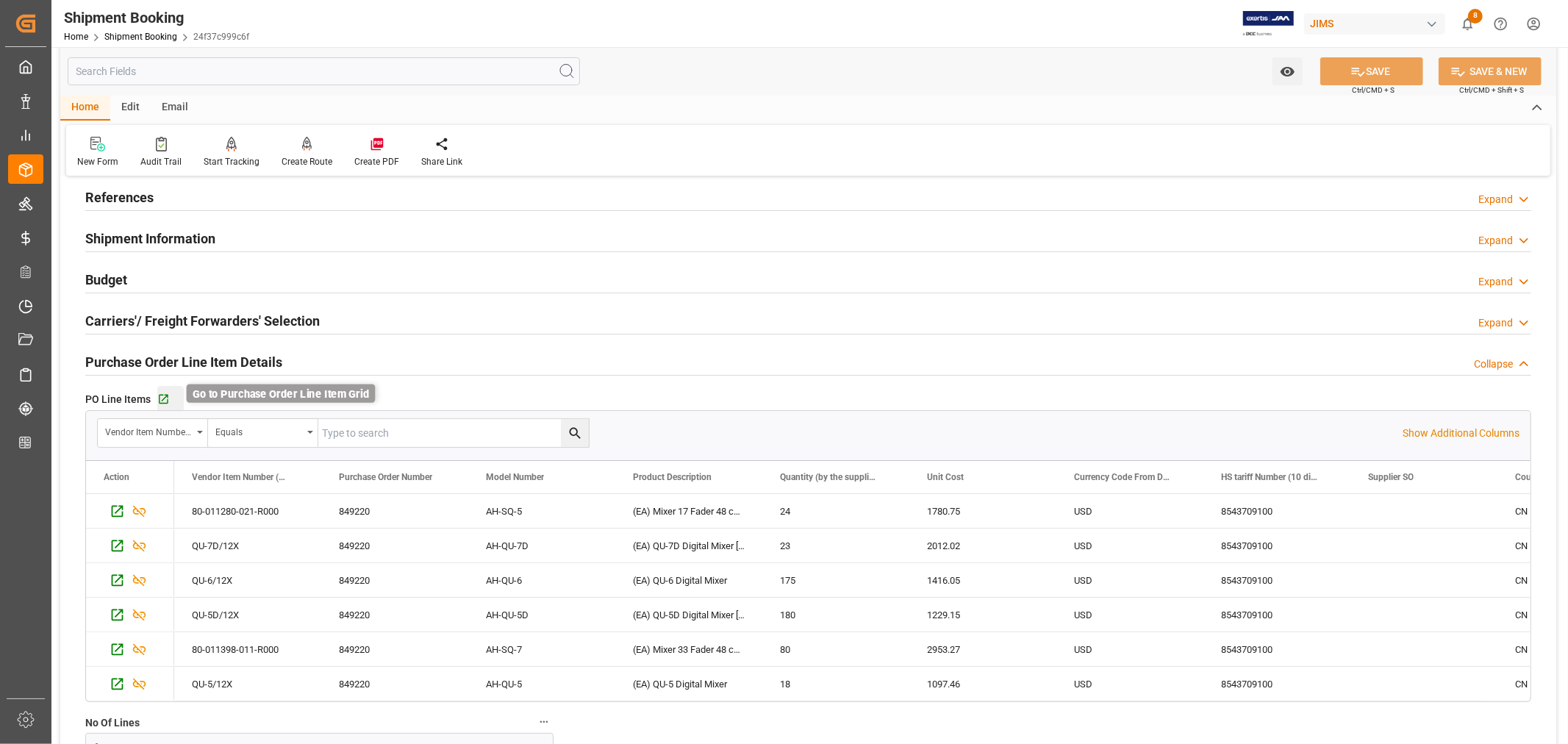
click at [166, 400] on icon "button" at bounding box center [164, 399] width 13 height 13
click at [126, 193] on h2 "References" at bounding box center [120, 197] width 68 height 20
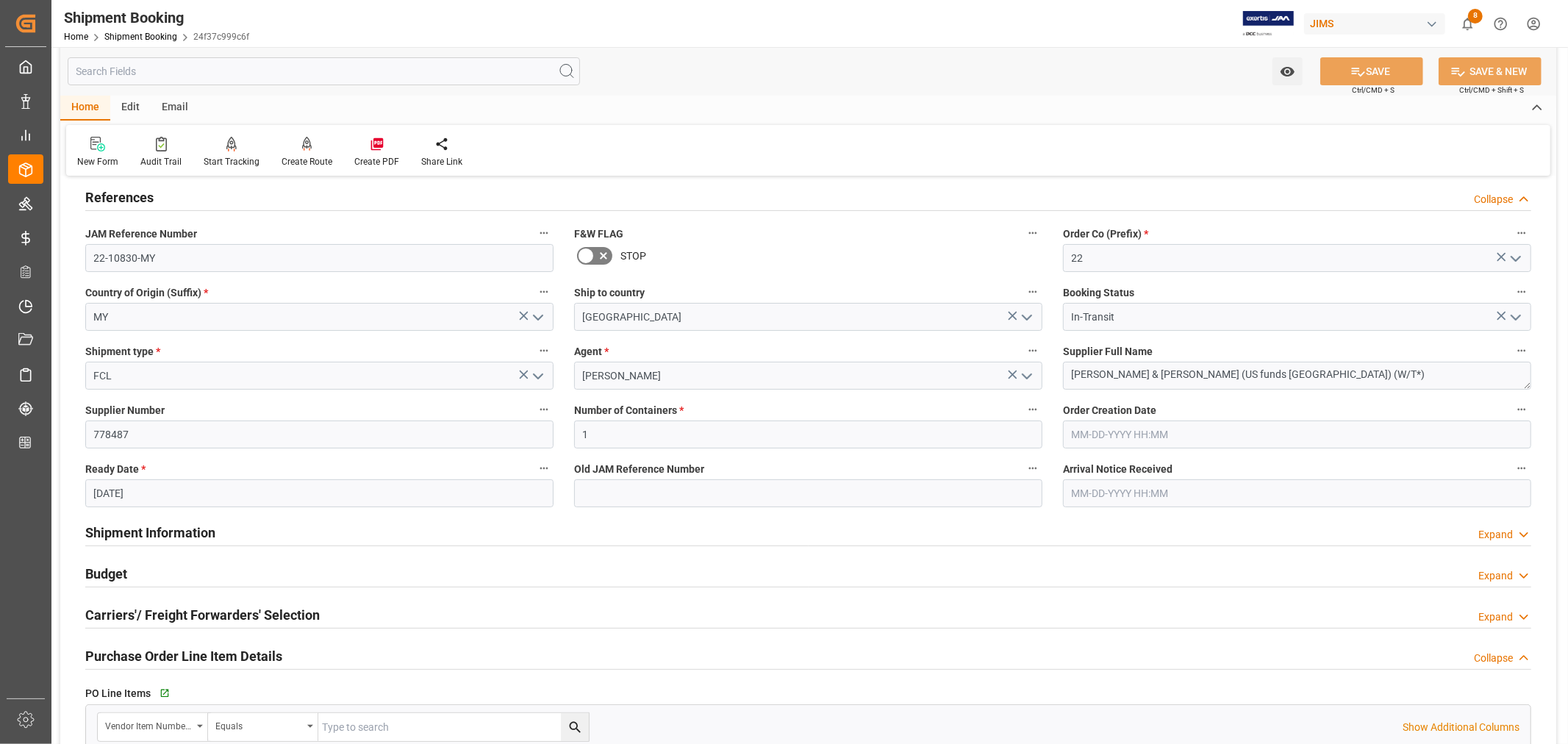
click at [126, 193] on h2 "References" at bounding box center [120, 197] width 68 height 20
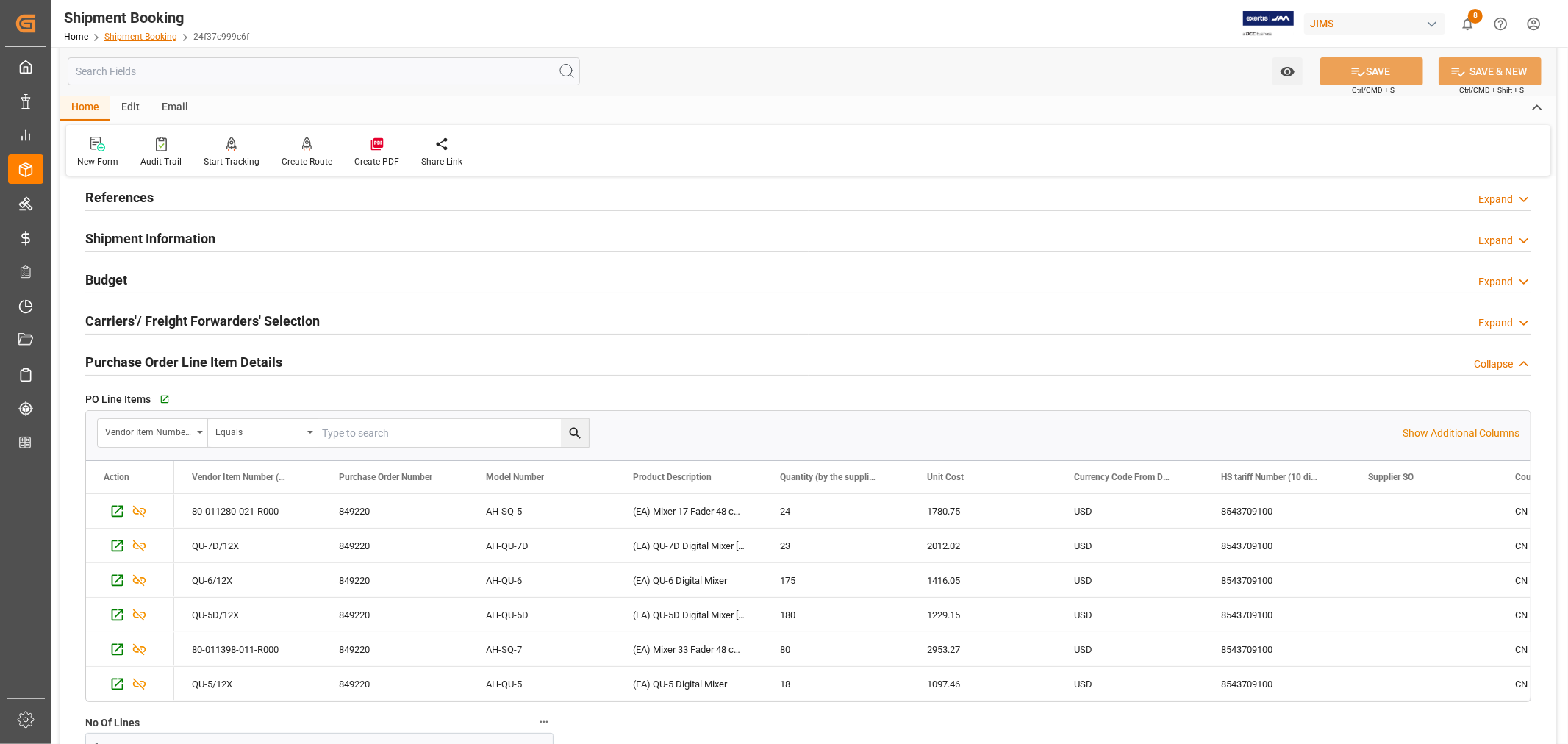
click at [129, 34] on link "Shipment Booking" at bounding box center [140, 36] width 73 height 10
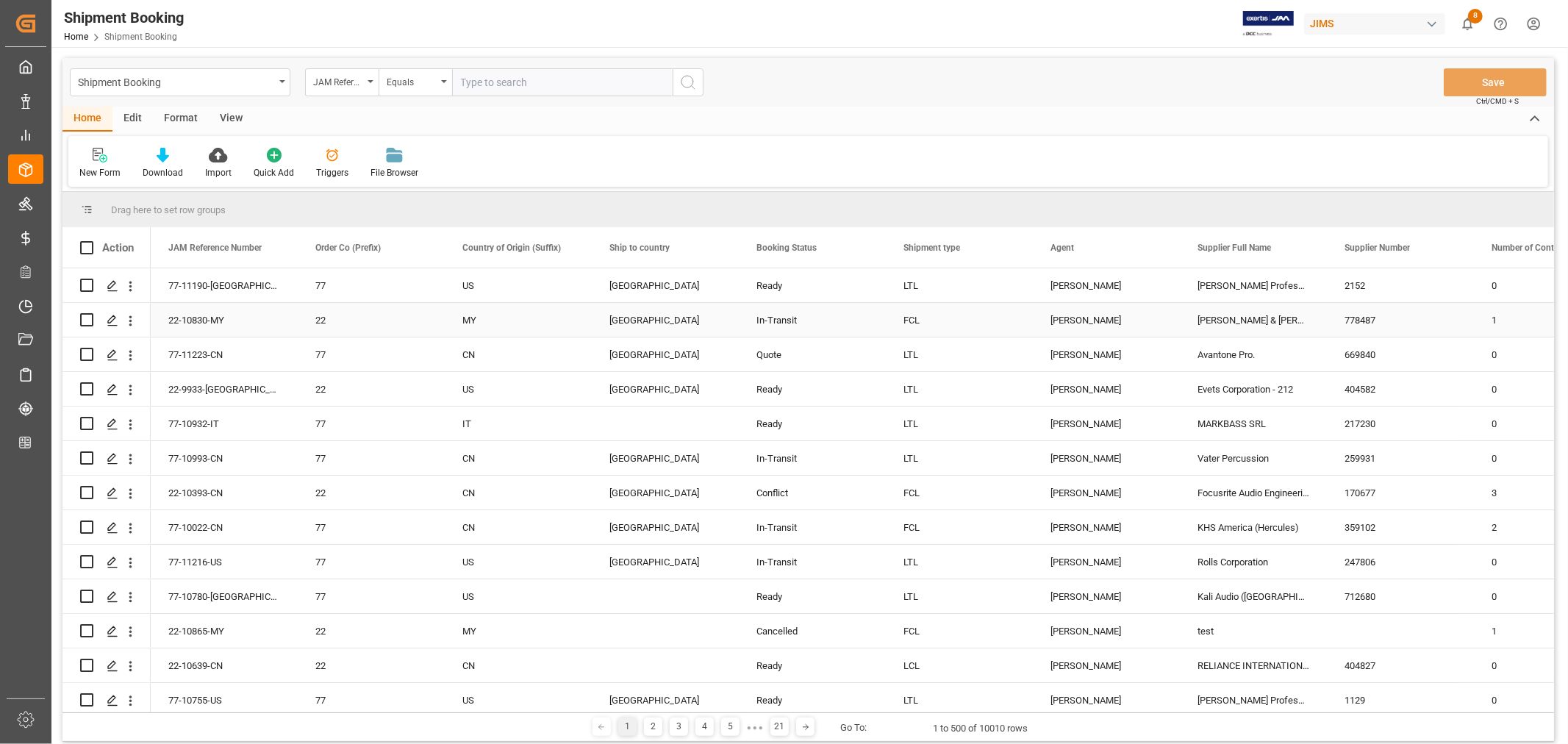
click at [1226, 317] on div "Allen & Heath (US funds Malaysia) (W/T*)" at bounding box center [1252, 320] width 147 height 34
click at [1300, 251] on span at bounding box center [1303, 247] width 13 height 13
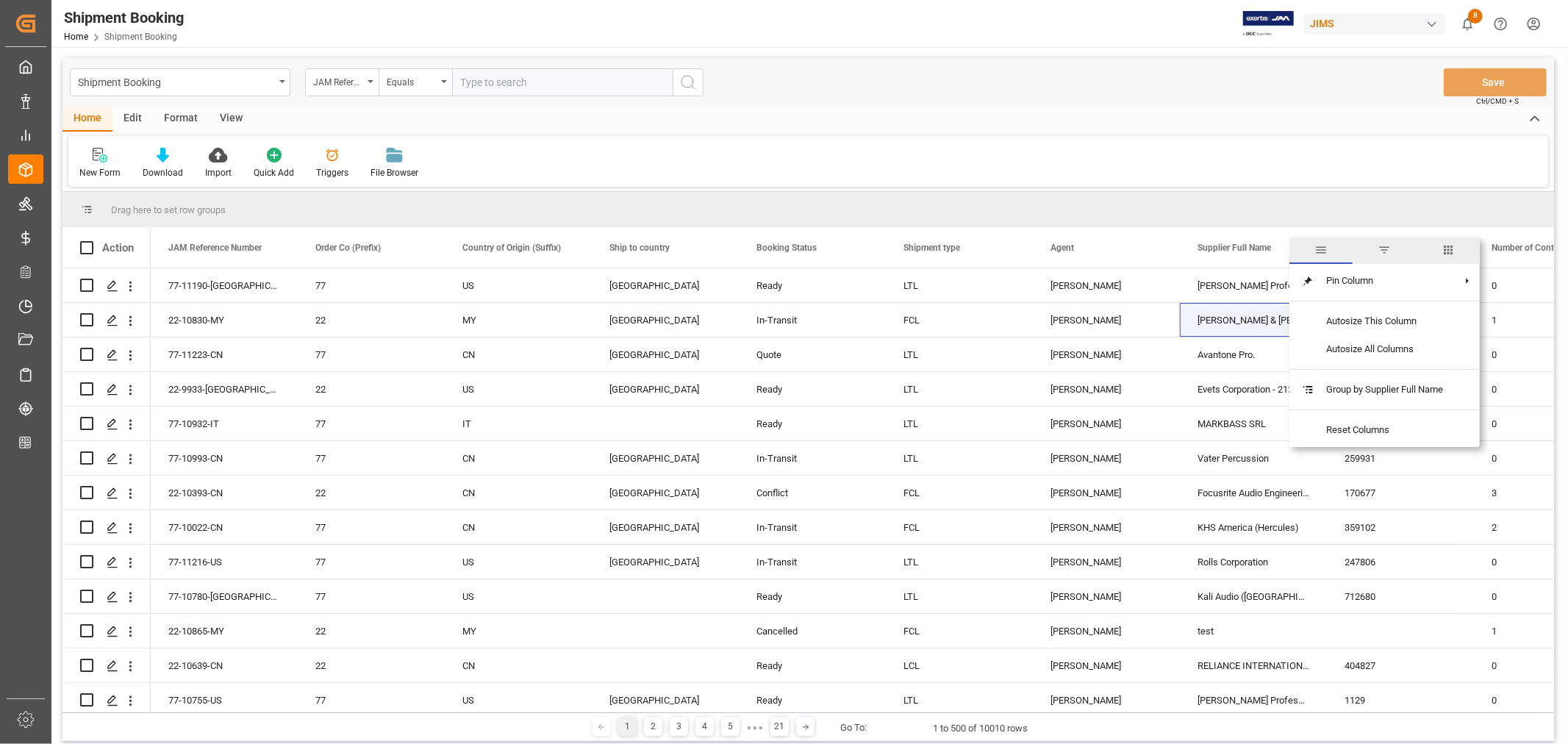
click at [1384, 247] on span "filter" at bounding box center [1384, 249] width 13 height 13
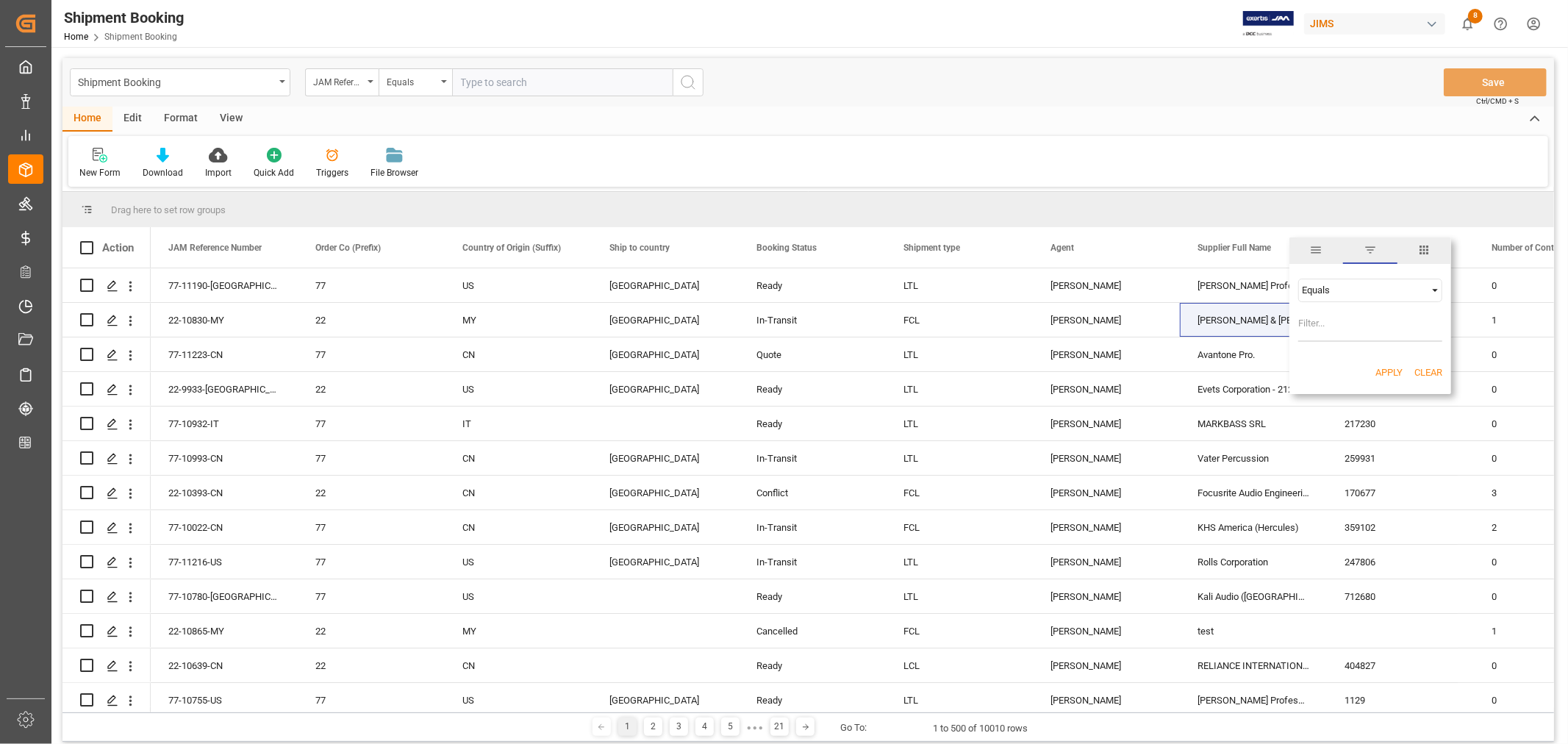
type input "[PERSON_NAME] & [PERSON_NAME] (US funds [GEOGRAPHIC_DATA]) (W/T*)"
click at [1384, 370] on button "Apply" at bounding box center [1389, 372] width 27 height 14
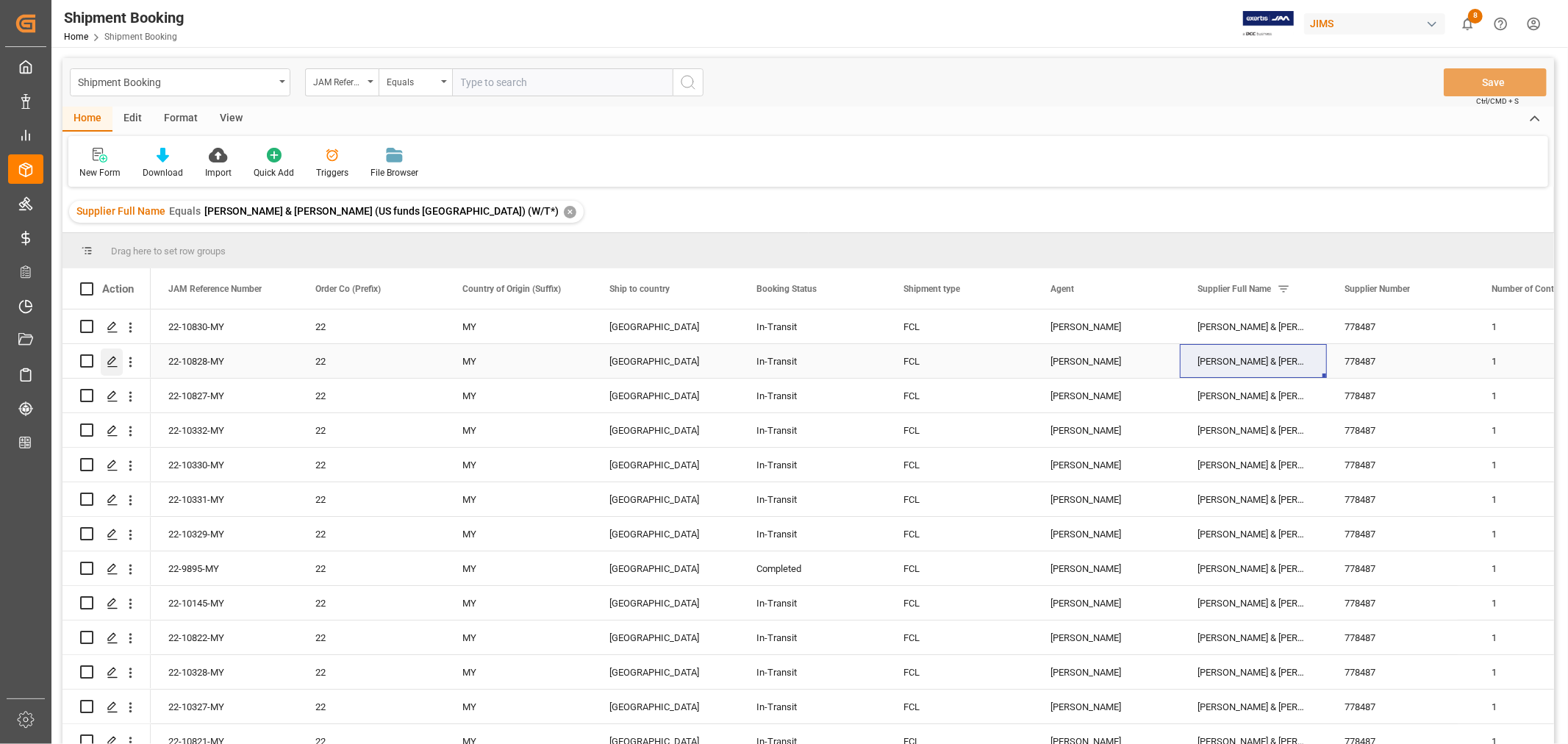
click at [119, 357] on div "Press SPACE to select this row." at bounding box center [112, 362] width 22 height 27
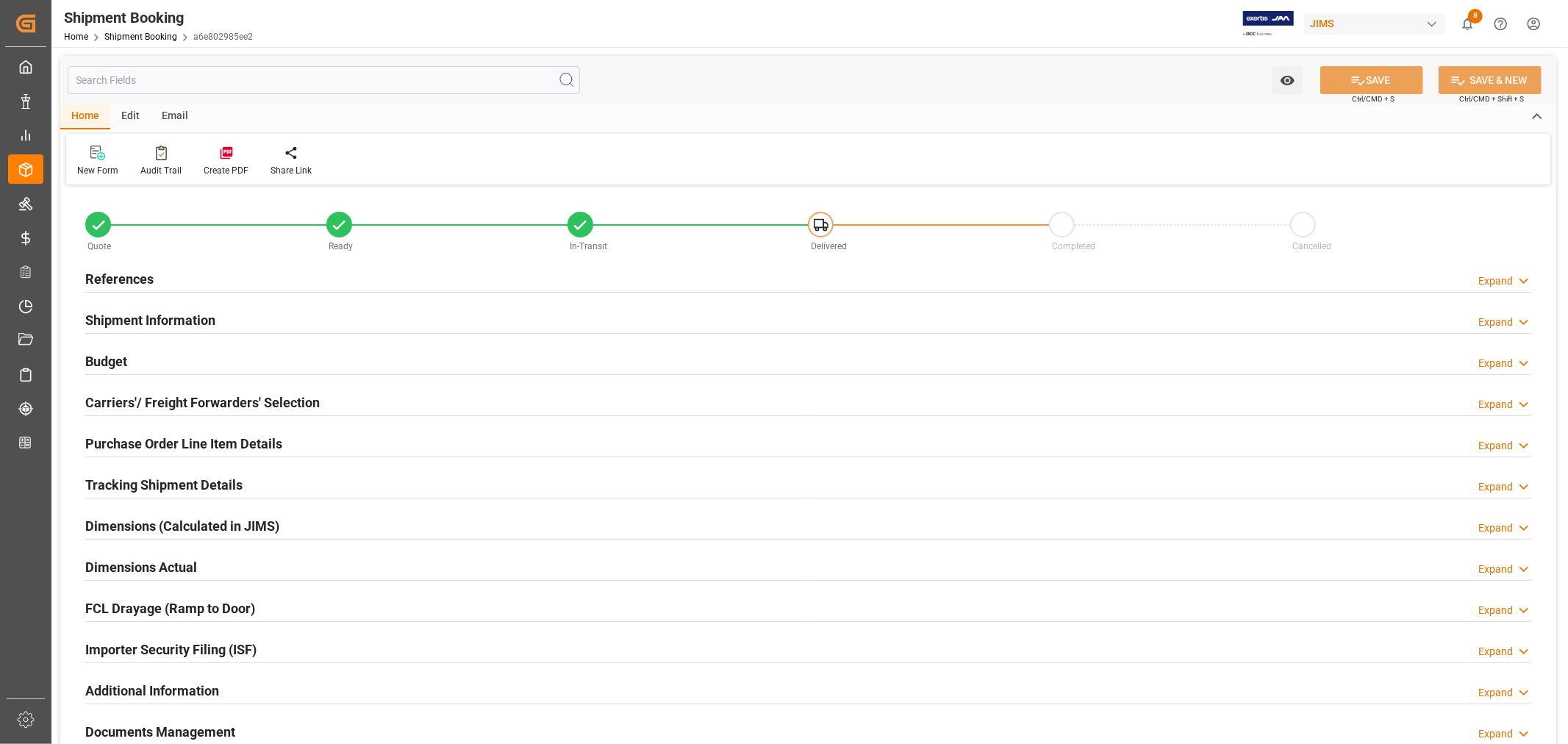
type input "5"
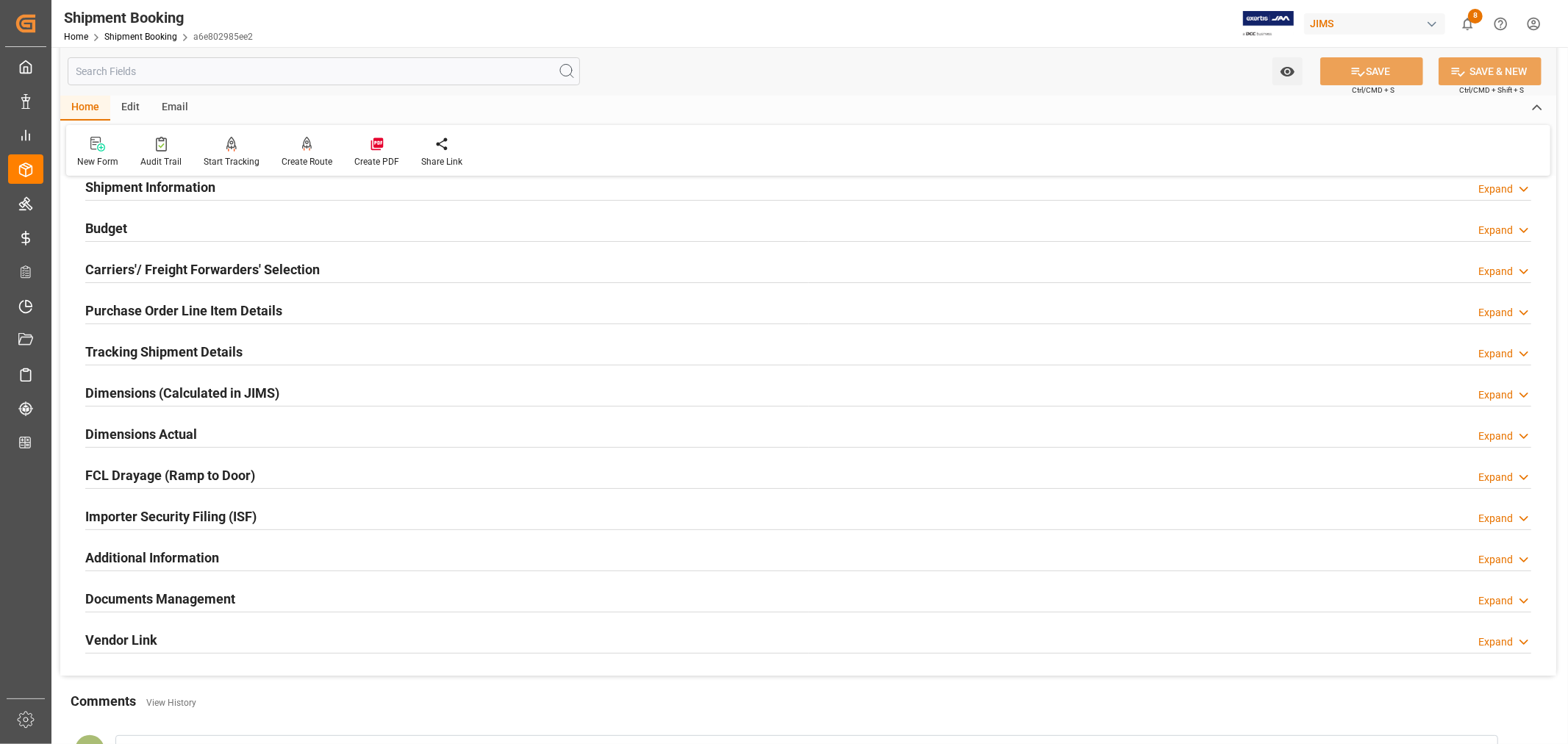
scroll to position [163, 0]
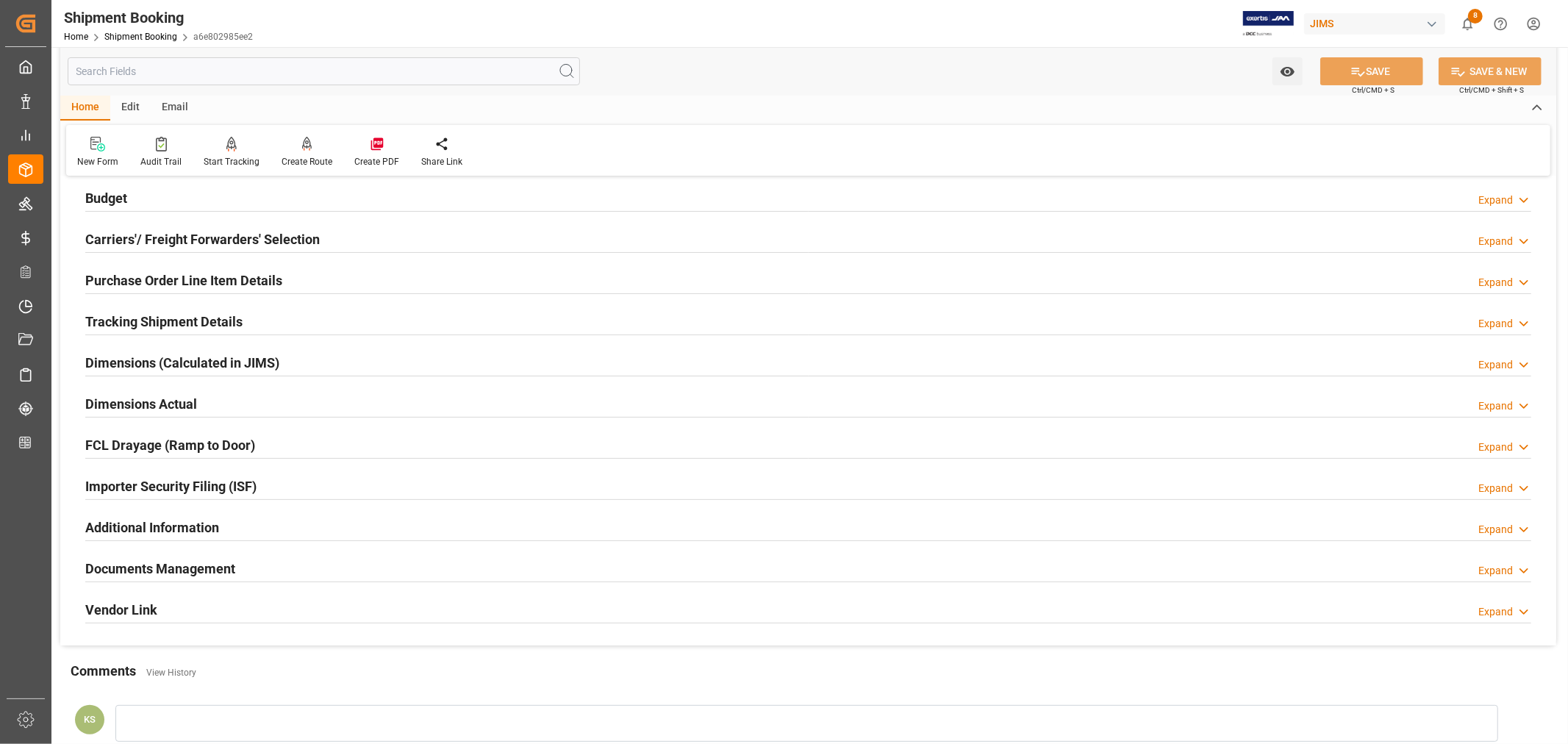
click at [255, 480] on h2 "Importer Security Filing (ISF)" at bounding box center [171, 486] width 171 height 20
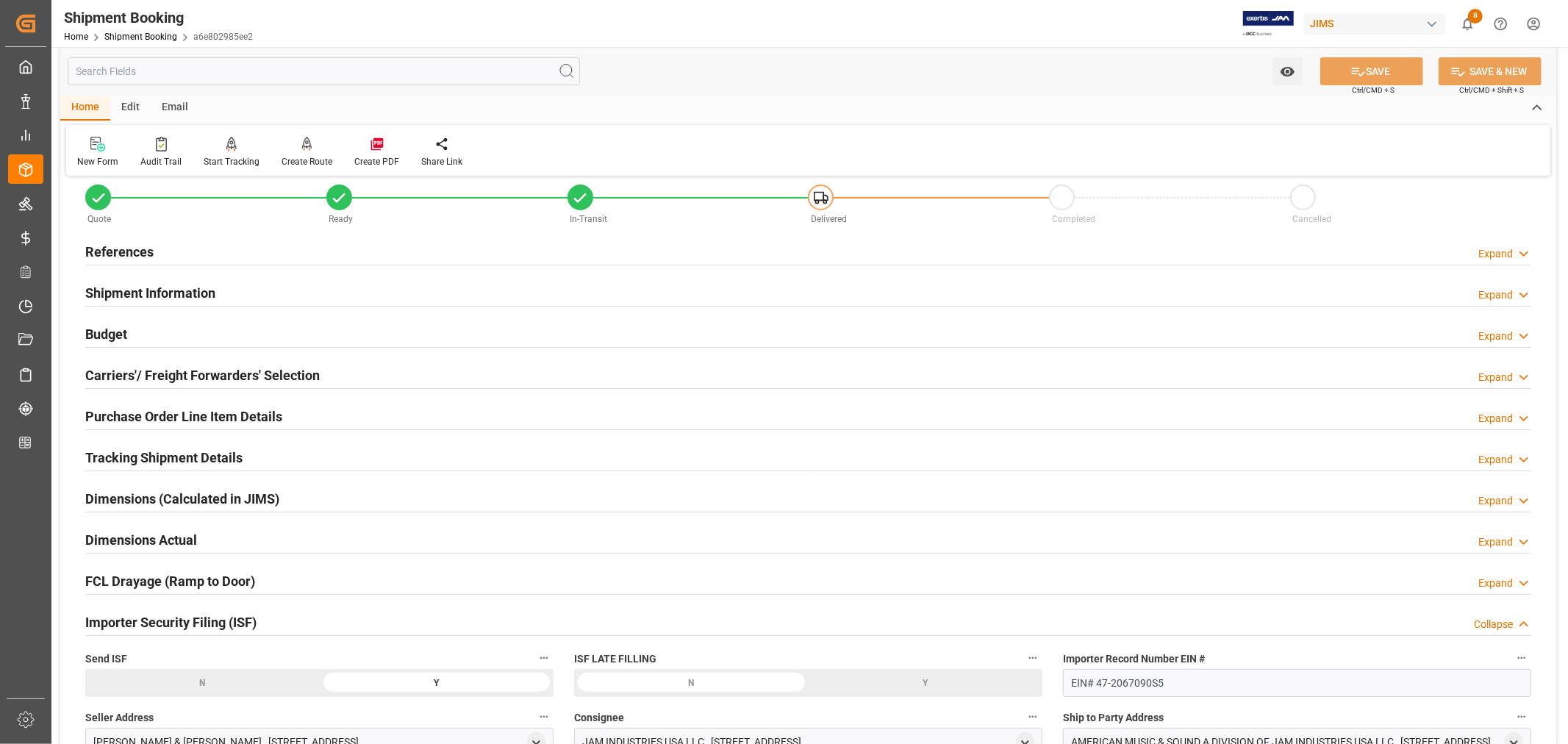
scroll to position [0, 0]
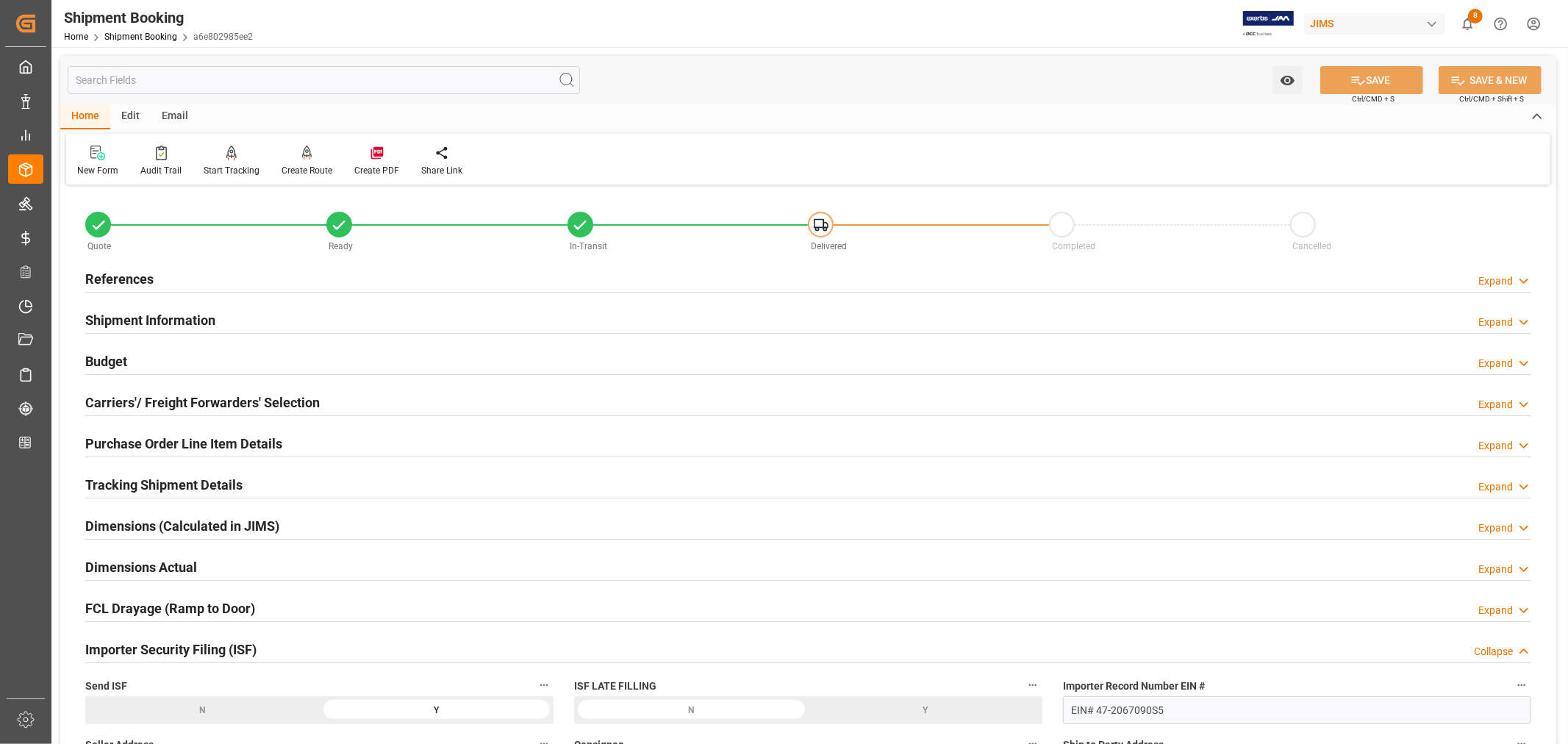
click at [223, 436] on h2 "Purchase Order Line Item Details" at bounding box center [184, 444] width 197 height 20
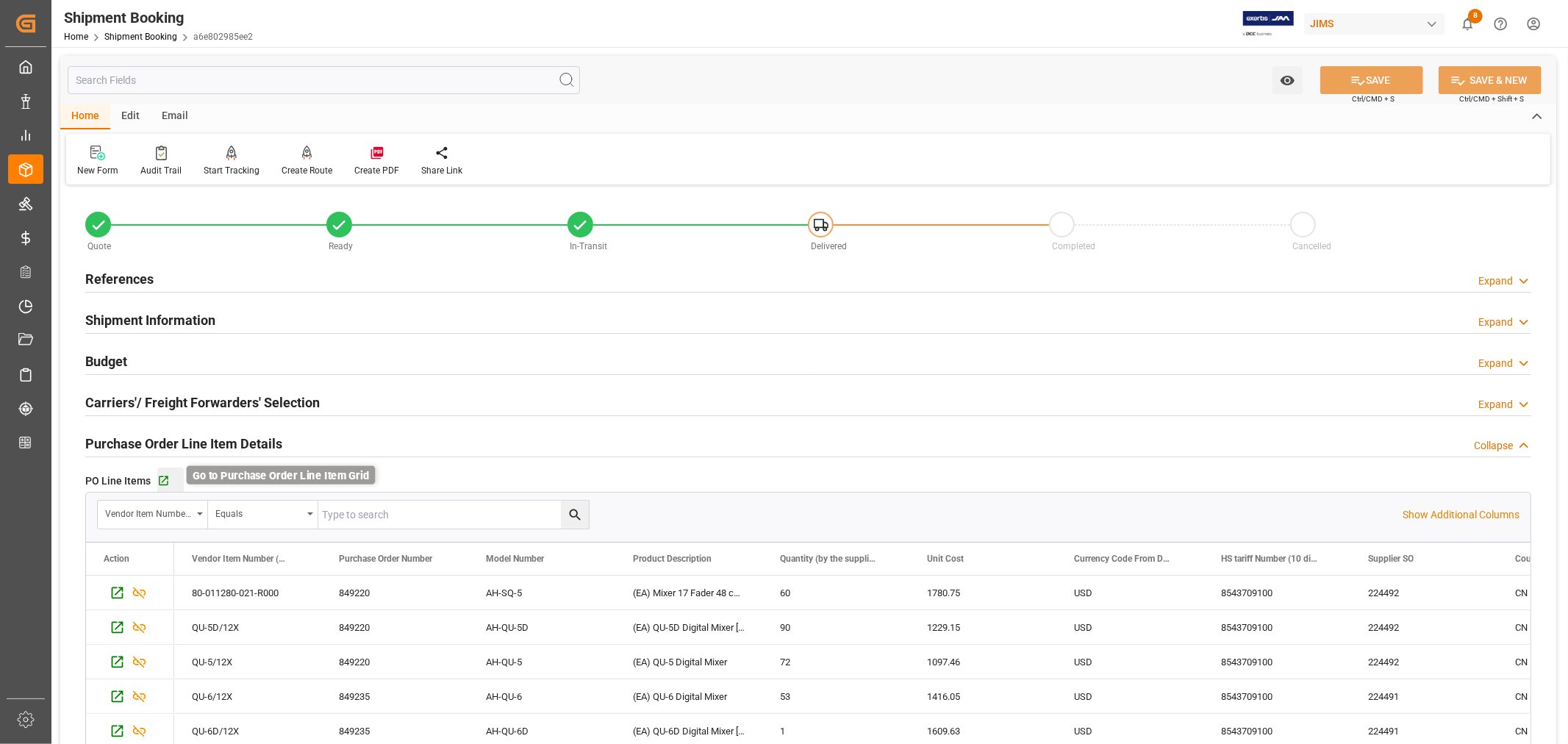
click at [164, 479] on icon "button" at bounding box center [163, 480] width 10 height 10
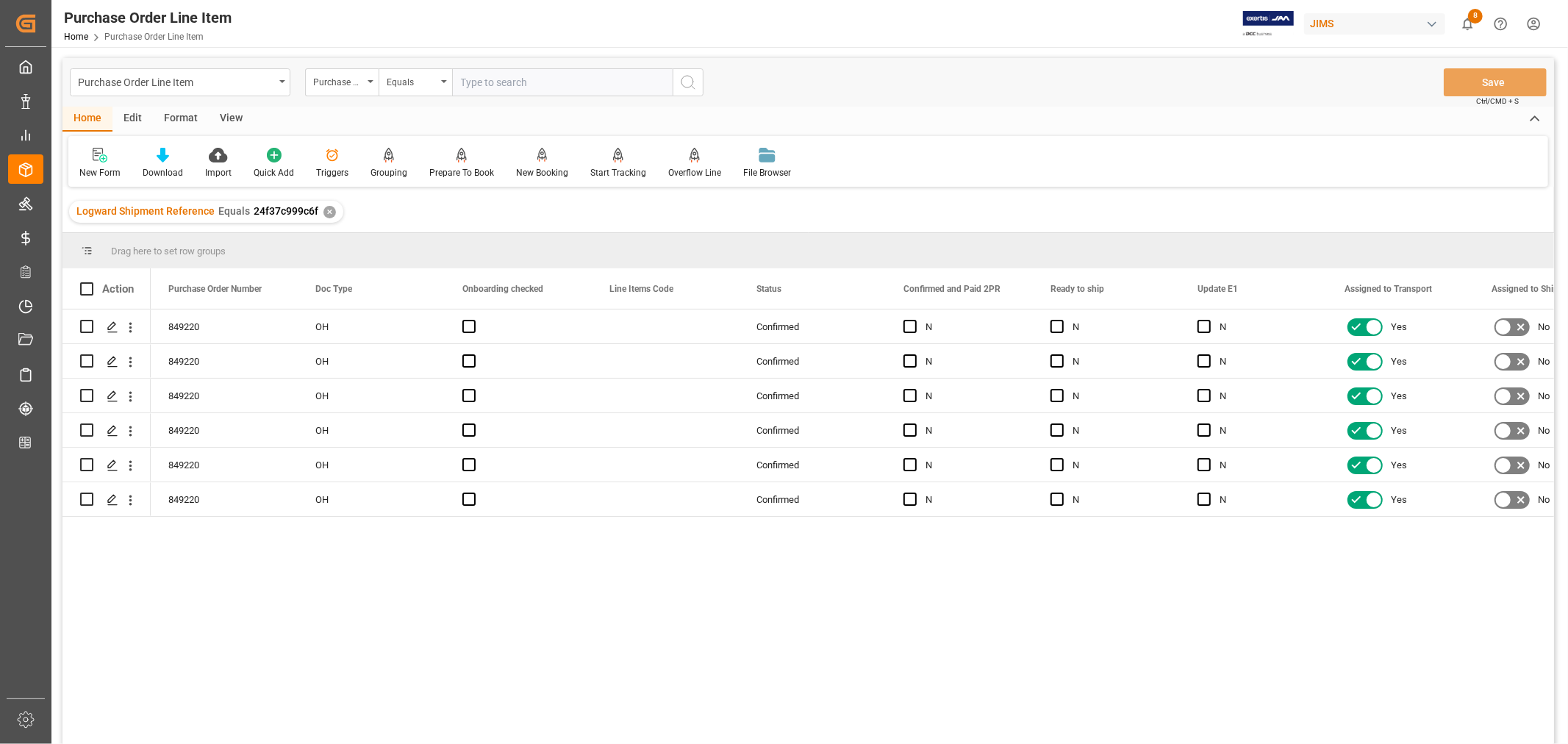
click at [228, 119] on div "View" at bounding box center [231, 119] width 45 height 25
click at [98, 164] on div "Default" at bounding box center [94, 163] width 50 height 32
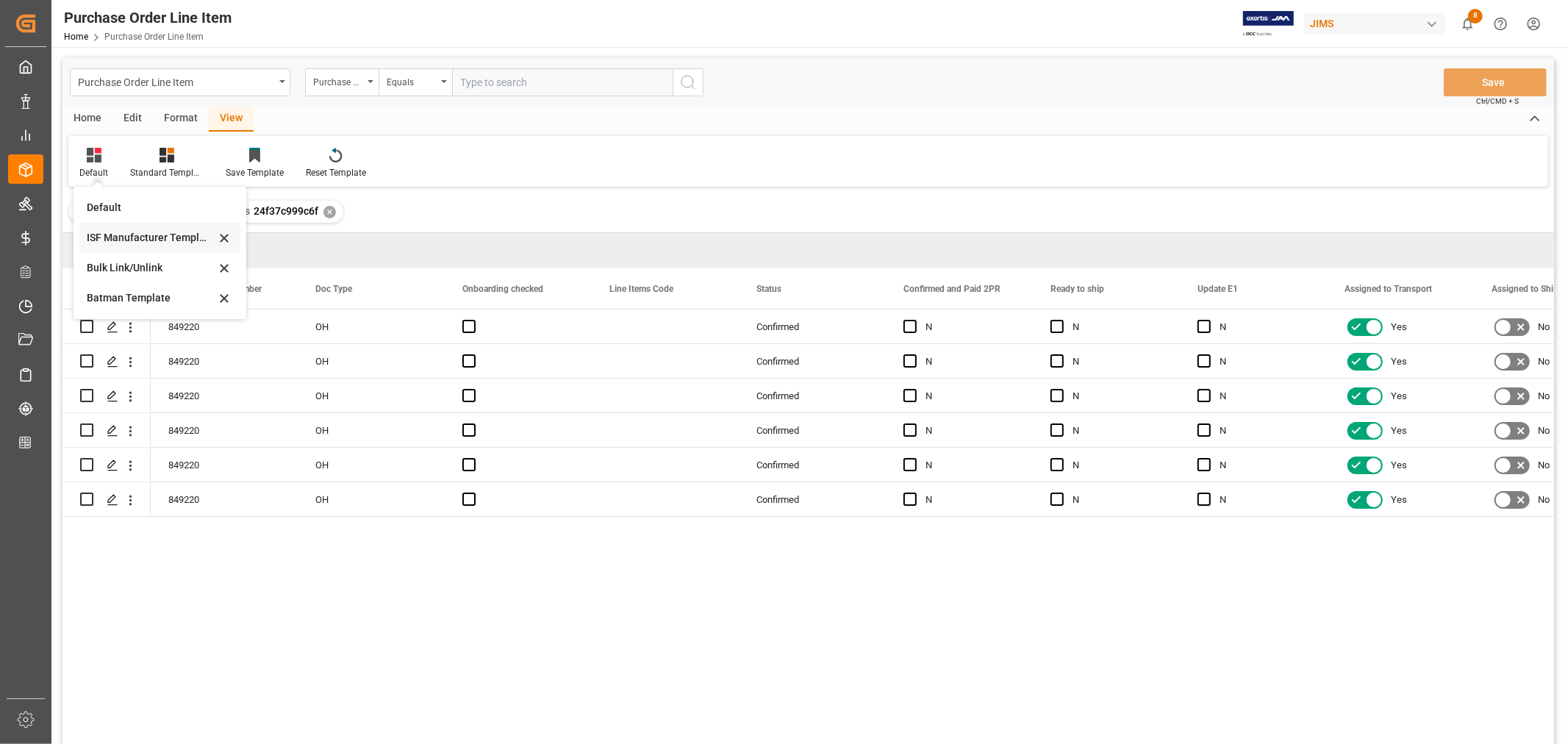
click at [133, 230] on div "ISF Manufacturer Template" at bounding box center [150, 238] width 129 height 15
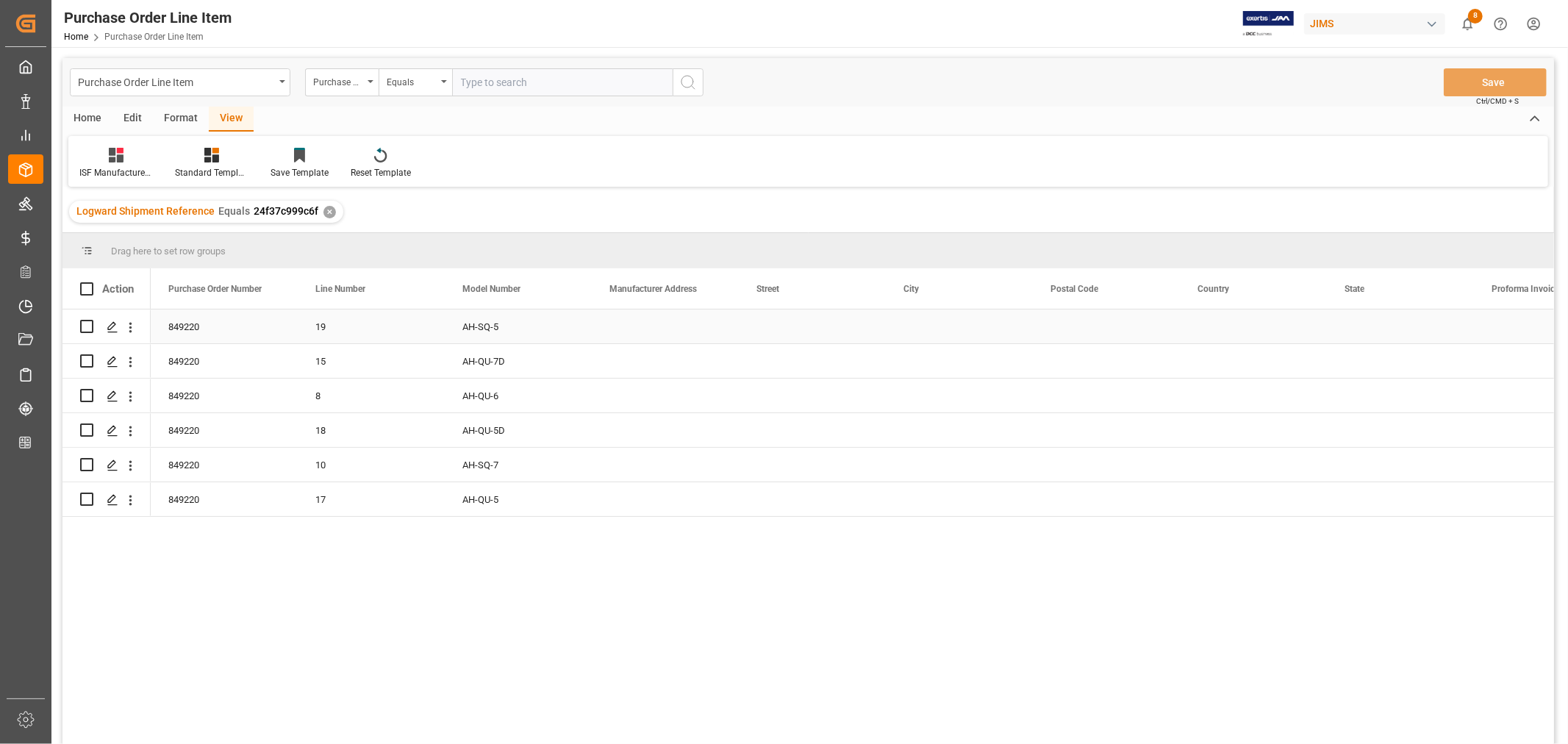
click at [633, 324] on div "Press SPACE to select this row." at bounding box center [665, 327] width 147 height 34
click at [611, 332] on input "Press SPACE to select this row." at bounding box center [665, 335] width 123 height 28
paste input "Vtech Communications Malaysia SDN BHD"
type input "Vtech Communications Malaysia SDN BHD"
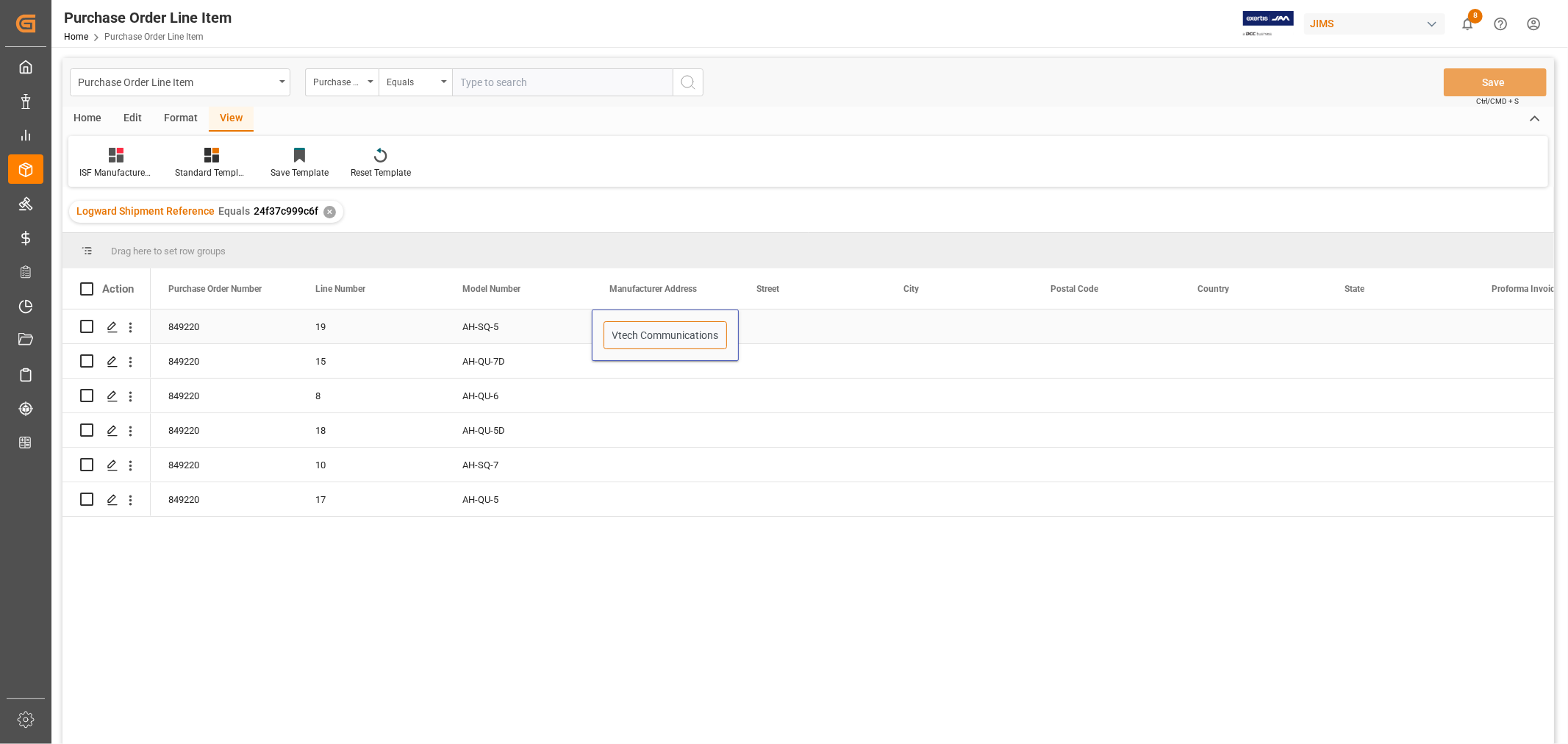
scroll to position [0, 90]
click at [749, 327] on div "Press SPACE to select this row." at bounding box center [811, 327] width 147 height 34
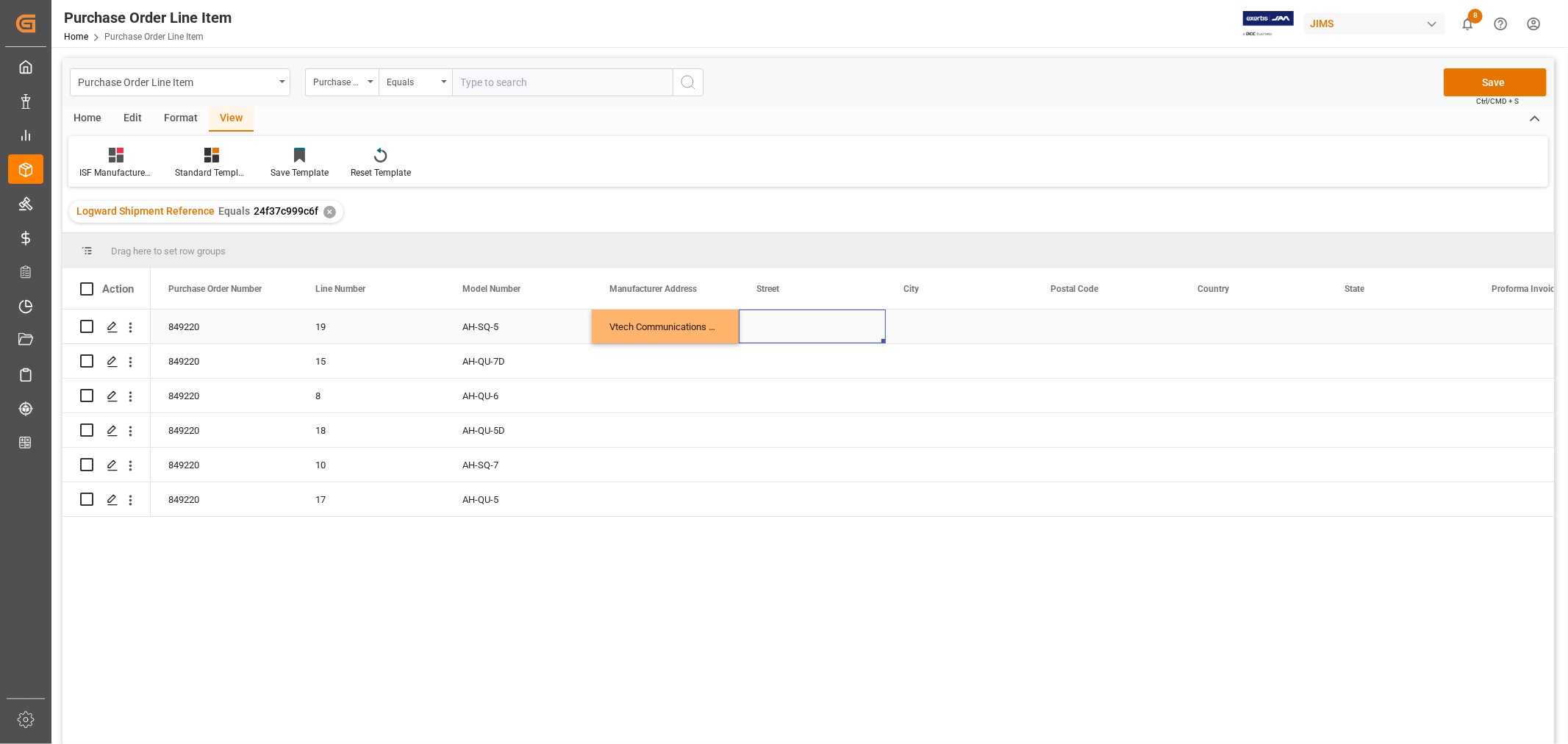
click at [788, 327] on div "Press SPACE to select this row." at bounding box center [811, 327] width 147 height 34
click at [766, 331] on input "Press SPACE to select this row." at bounding box center [811, 335] width 123 height 28
paste input "No.5 [GEOGRAPHIC_DATA]"
type input "No.5 [GEOGRAPHIC_DATA]"
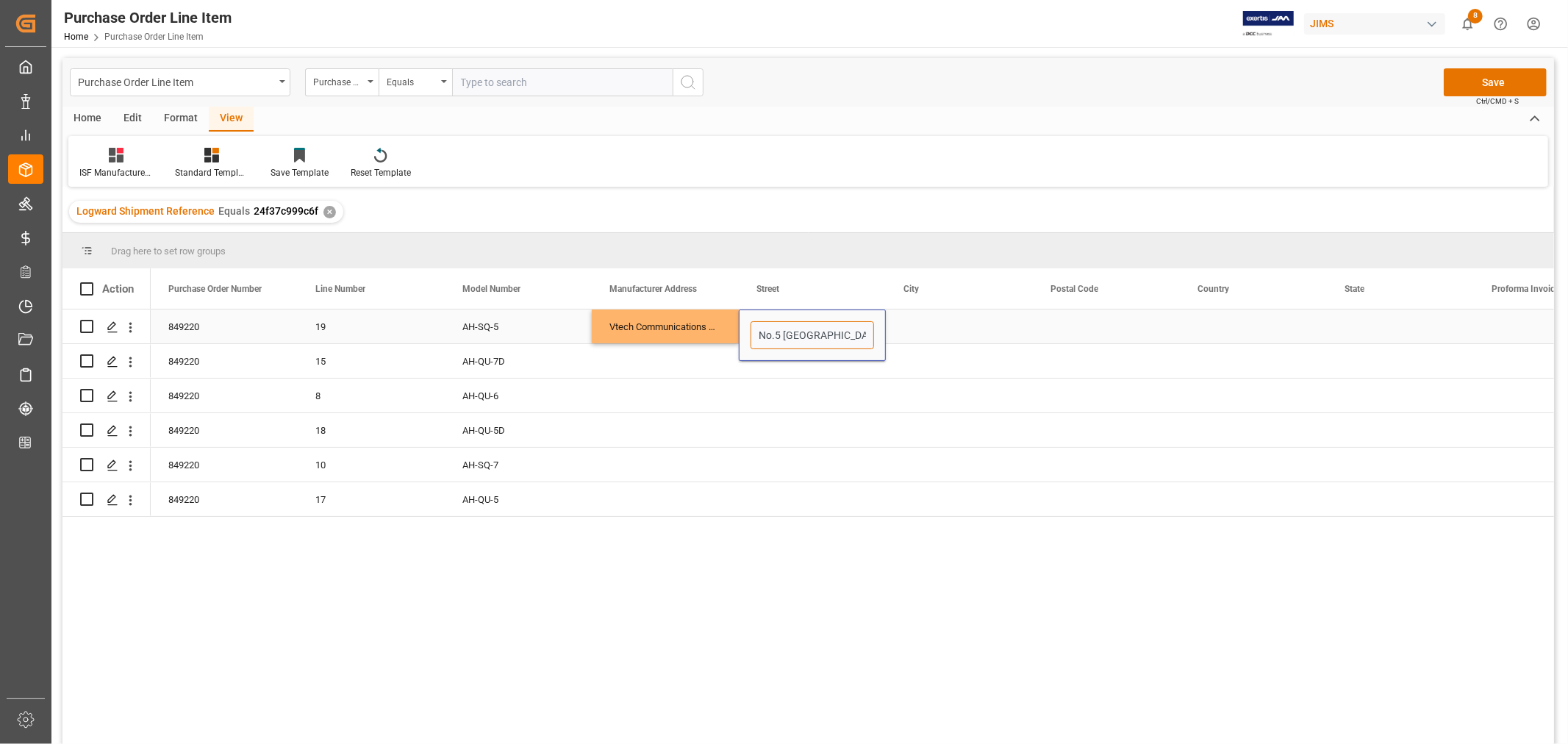
scroll to position [0, 49]
click at [914, 333] on div "Press SPACE to select this row." at bounding box center [959, 327] width 147 height 34
click at [938, 327] on div "Press SPACE to select this row." at bounding box center [959, 327] width 147 height 34
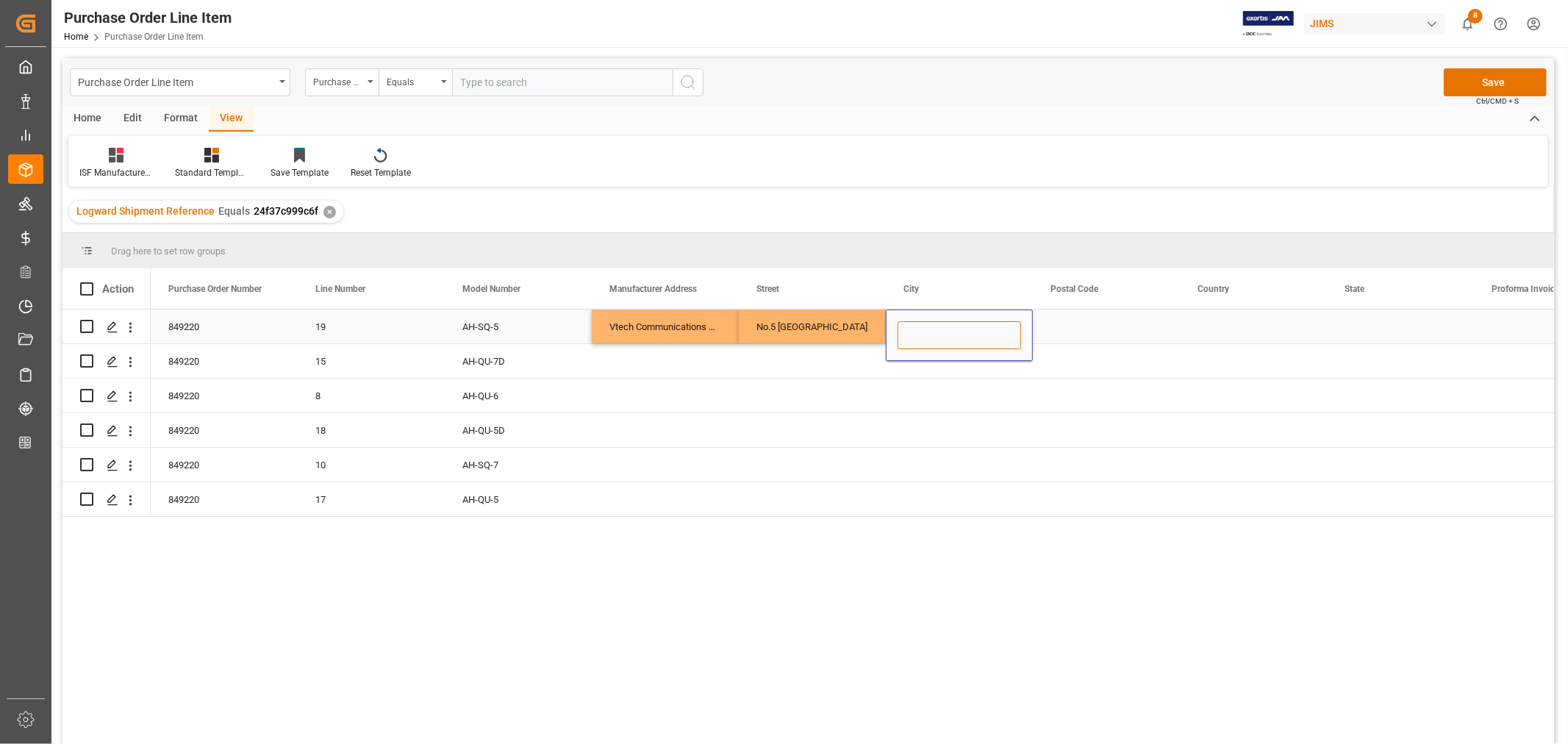
click at [918, 332] on input "Press SPACE to select this row." at bounding box center [959, 335] width 123 height 28
paste input "MUAR"
type input "MUAR"
click at [1069, 332] on div "Press SPACE to select this row." at bounding box center [1106, 327] width 147 height 34
click at [1075, 320] on div "Press SPACE to select this row." at bounding box center [1106, 327] width 147 height 34
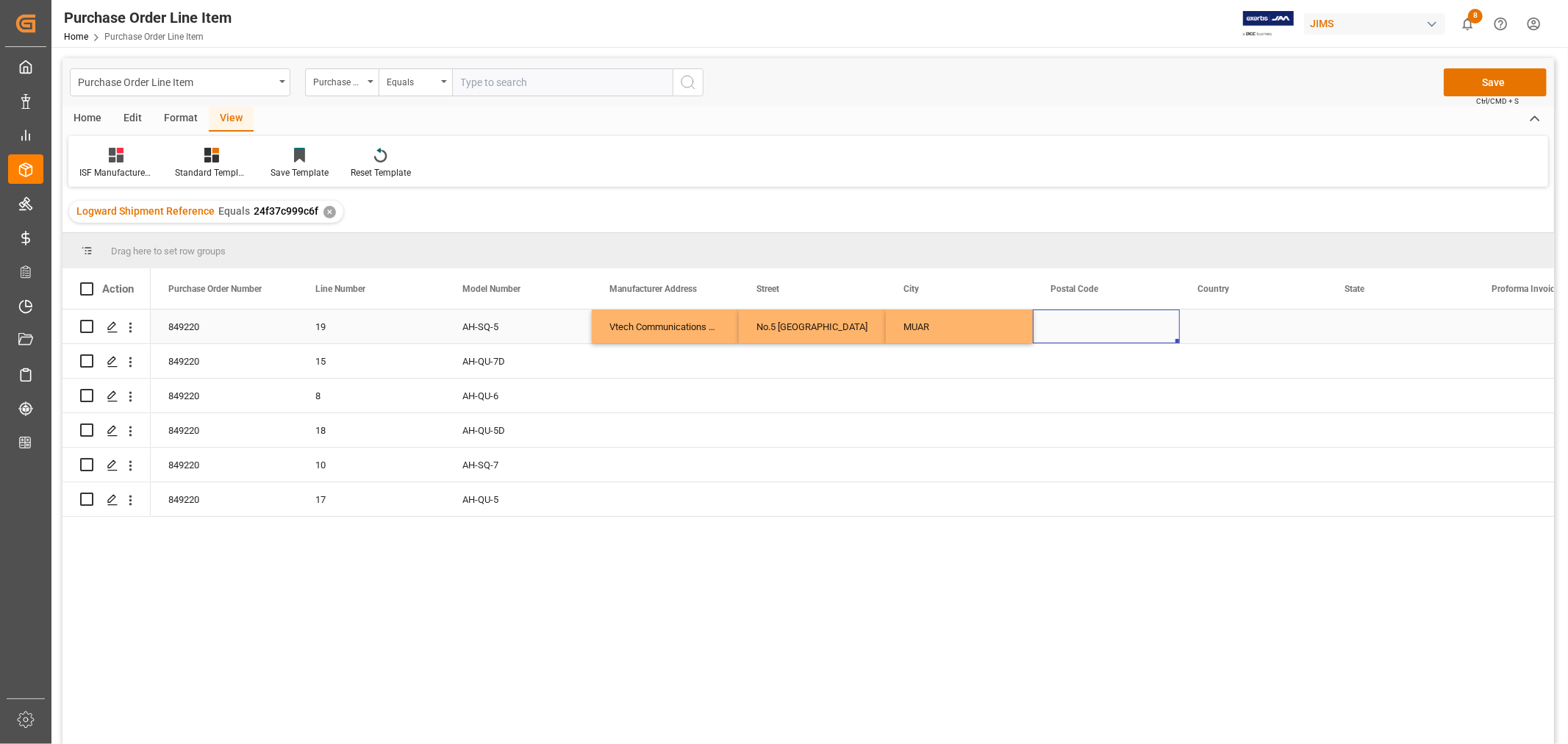
click at [1075, 320] on div "Press SPACE to select this row." at bounding box center [1106, 327] width 147 height 34
click at [1059, 333] on input "Press SPACE to select this row." at bounding box center [1106, 335] width 123 height 28
paste input "84000"
type input "84000"
click at [1223, 334] on div "Press SPACE to select this row." at bounding box center [1252, 327] width 147 height 34
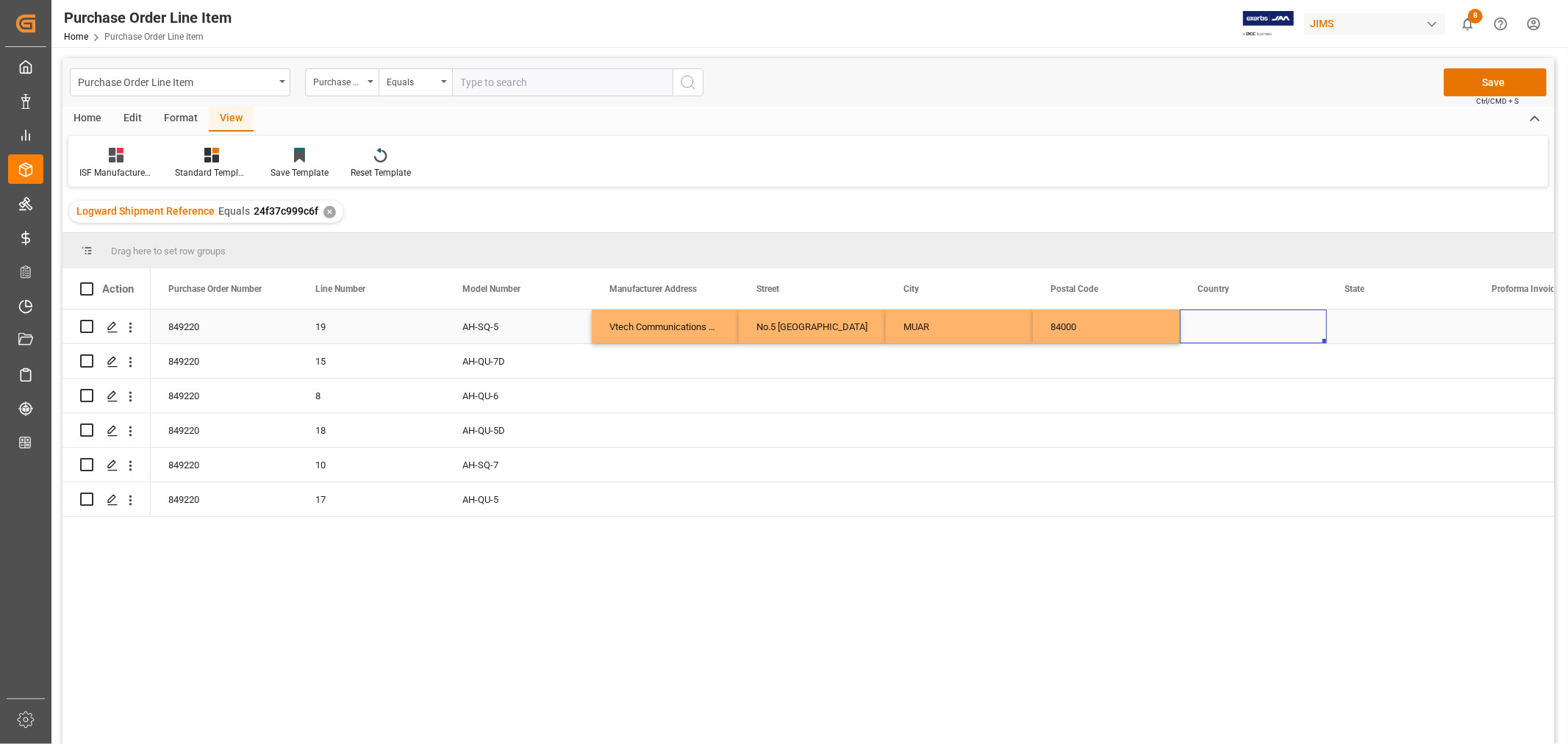
click at [1217, 319] on div "Press SPACE to select this row." at bounding box center [1252, 327] width 147 height 34
click at [1205, 334] on input "Press SPACE to select this row." at bounding box center [1252, 335] width 123 height 28
paste input "MY"
type input "MY"
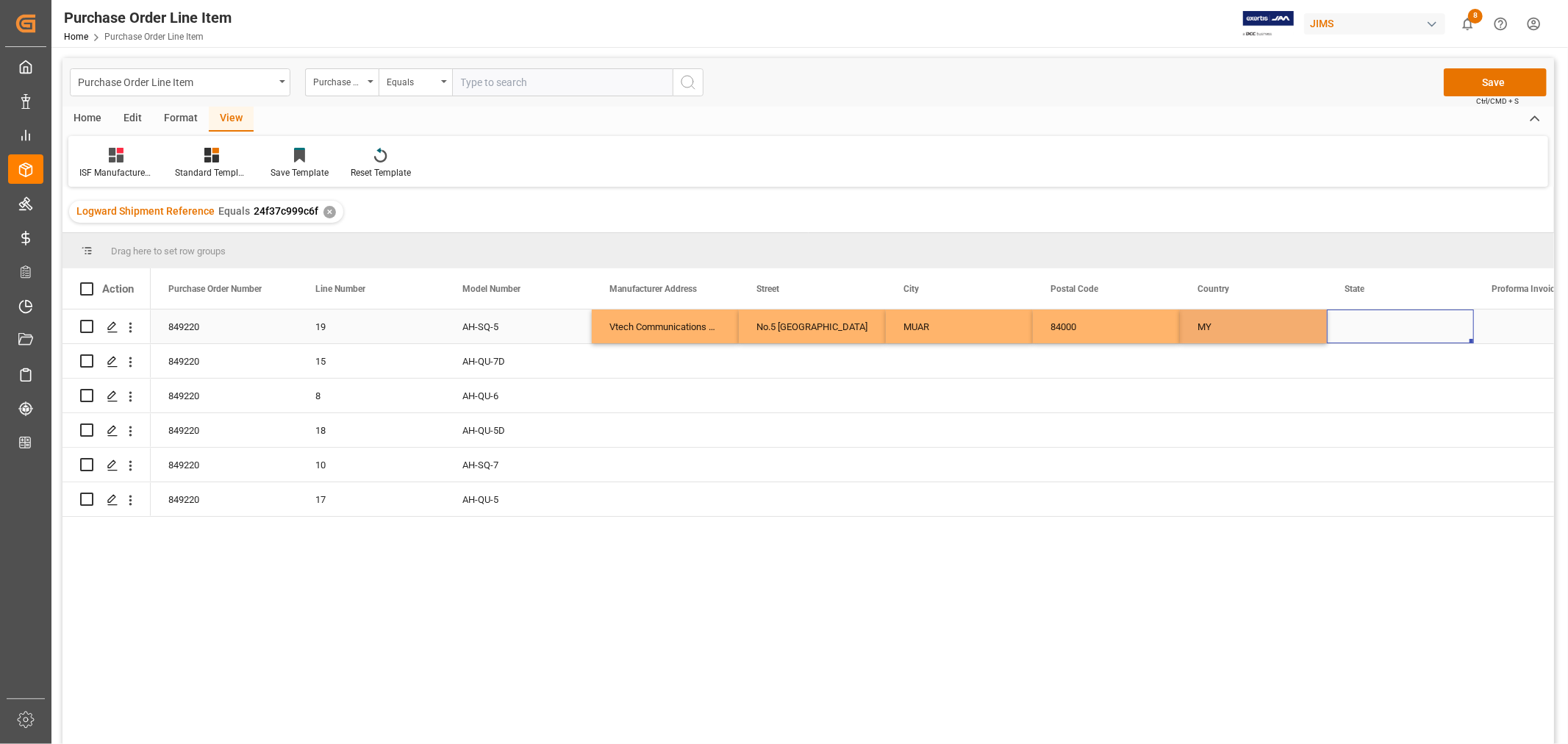
click at [1370, 327] on div "Press SPACE to select this row." at bounding box center [1400, 327] width 147 height 34
click at [1354, 320] on div "Press SPACE to select this row." at bounding box center [1400, 327] width 147 height 34
click at [1347, 331] on input "Press SPACE to select this row." at bounding box center [1400, 335] width 123 height 28
paste input "[GEOGRAPHIC_DATA]"
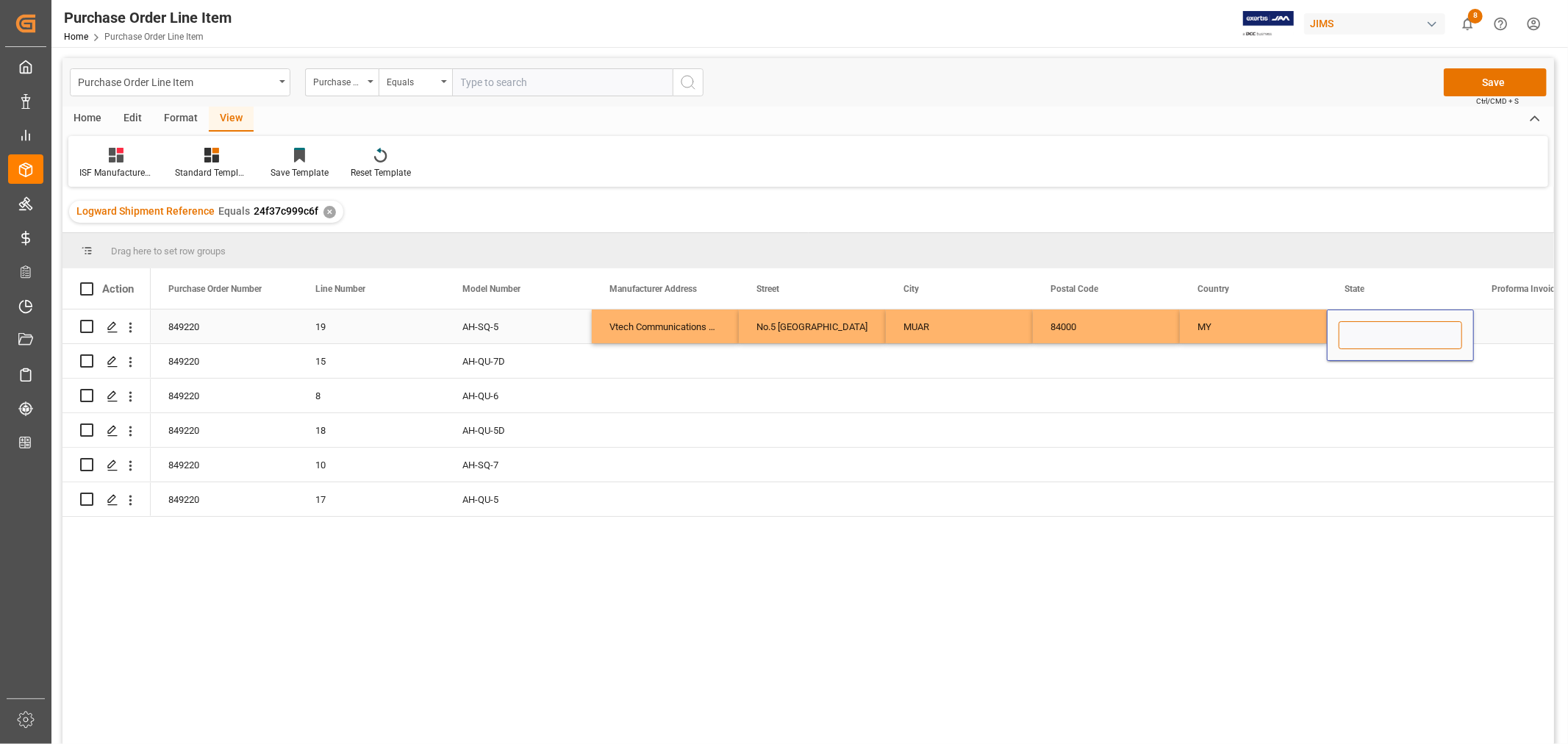
type input "[GEOGRAPHIC_DATA]"
click at [653, 322] on div "Vtech Communications Malaysia SDN BHD" at bounding box center [665, 327] width 147 height 34
drag, startPoint x: 641, startPoint y: 324, endPoint x: 1393, endPoint y: 325, distance: 752.0
click at [1389, 320] on div "849220 19 AH-SQ-5 Vtech Communications Malaysia SDN BHD No.5 [GEOGRAPHIC_DATA] …" at bounding box center [1327, 327] width 2352 height 34
drag, startPoint x: 1470, startPoint y: 341, endPoint x: 1475, endPoint y: 494, distance: 153.1
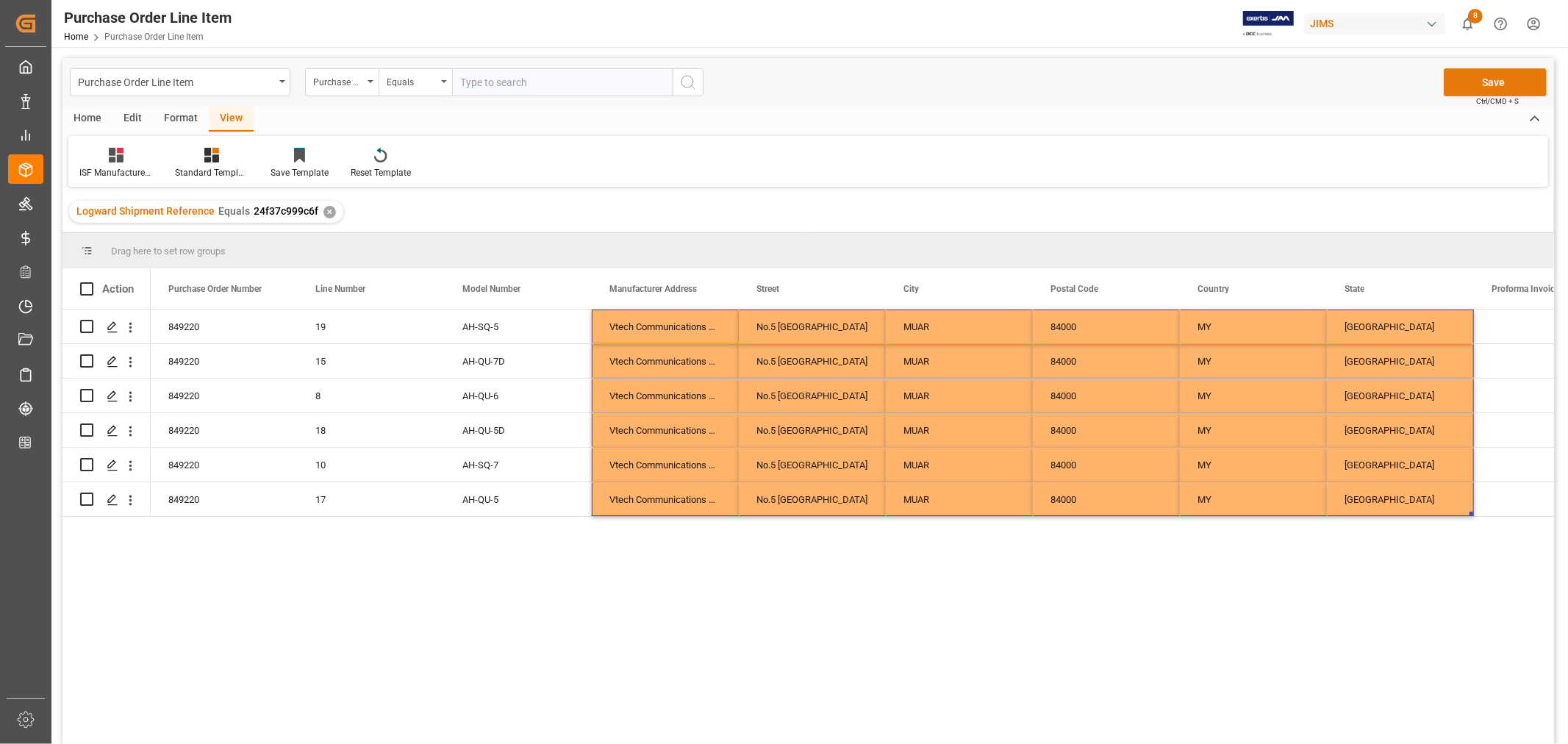
click at [1494, 78] on button "Save" at bounding box center [1495, 82] width 103 height 28
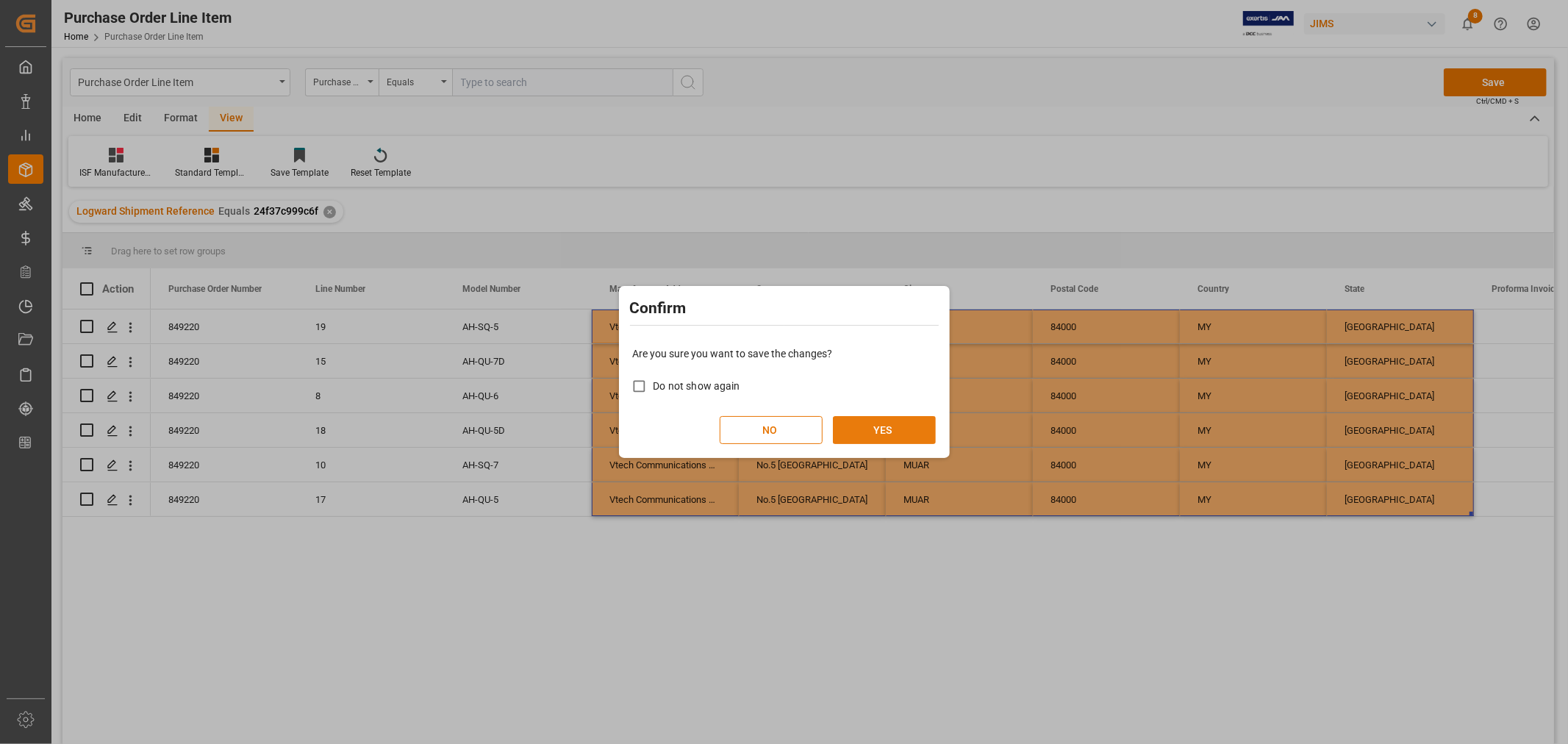
click at [899, 429] on button "YES" at bounding box center [884, 429] width 103 height 28
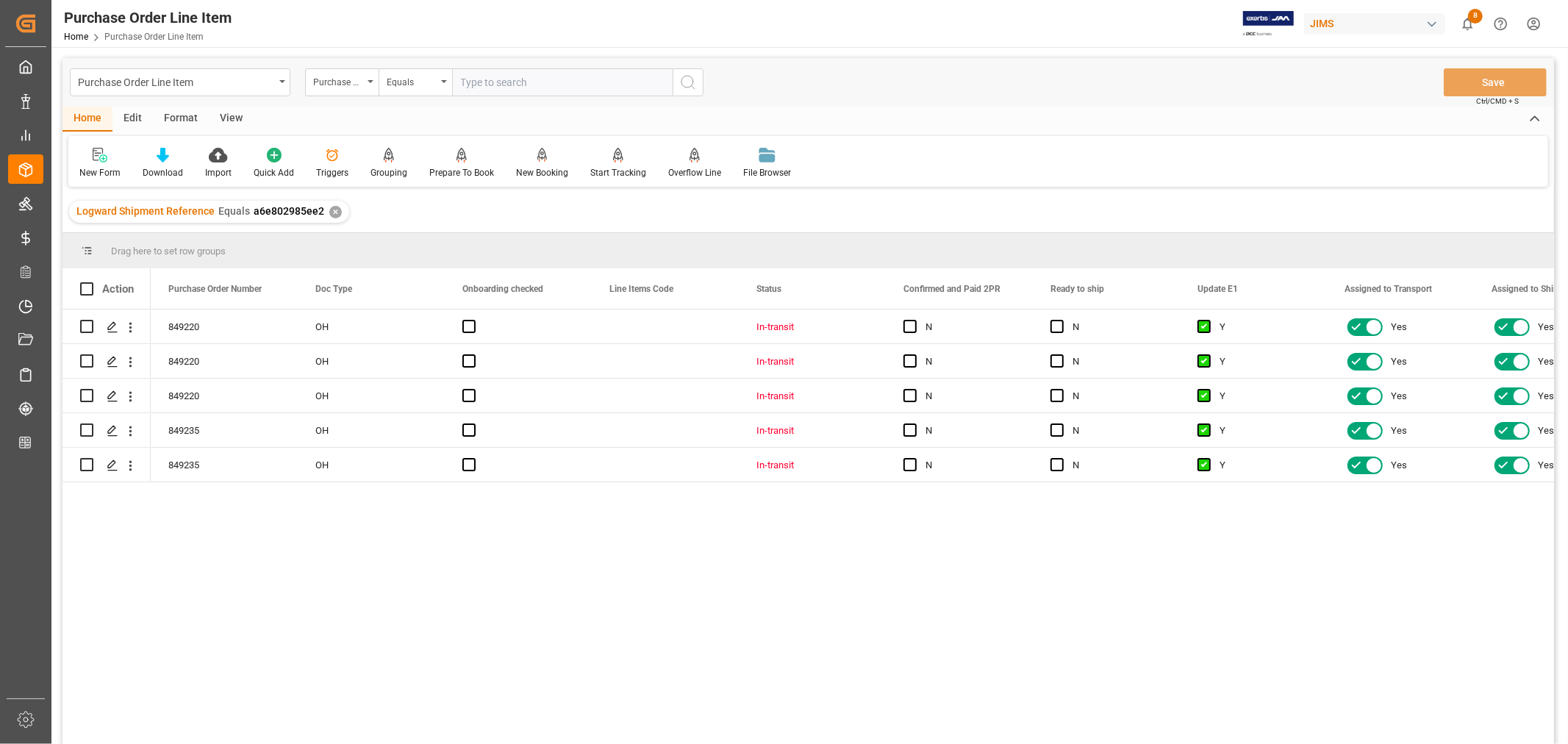
click at [232, 112] on div "View" at bounding box center [231, 119] width 45 height 25
click at [94, 163] on div "Default" at bounding box center [94, 163] width 50 height 32
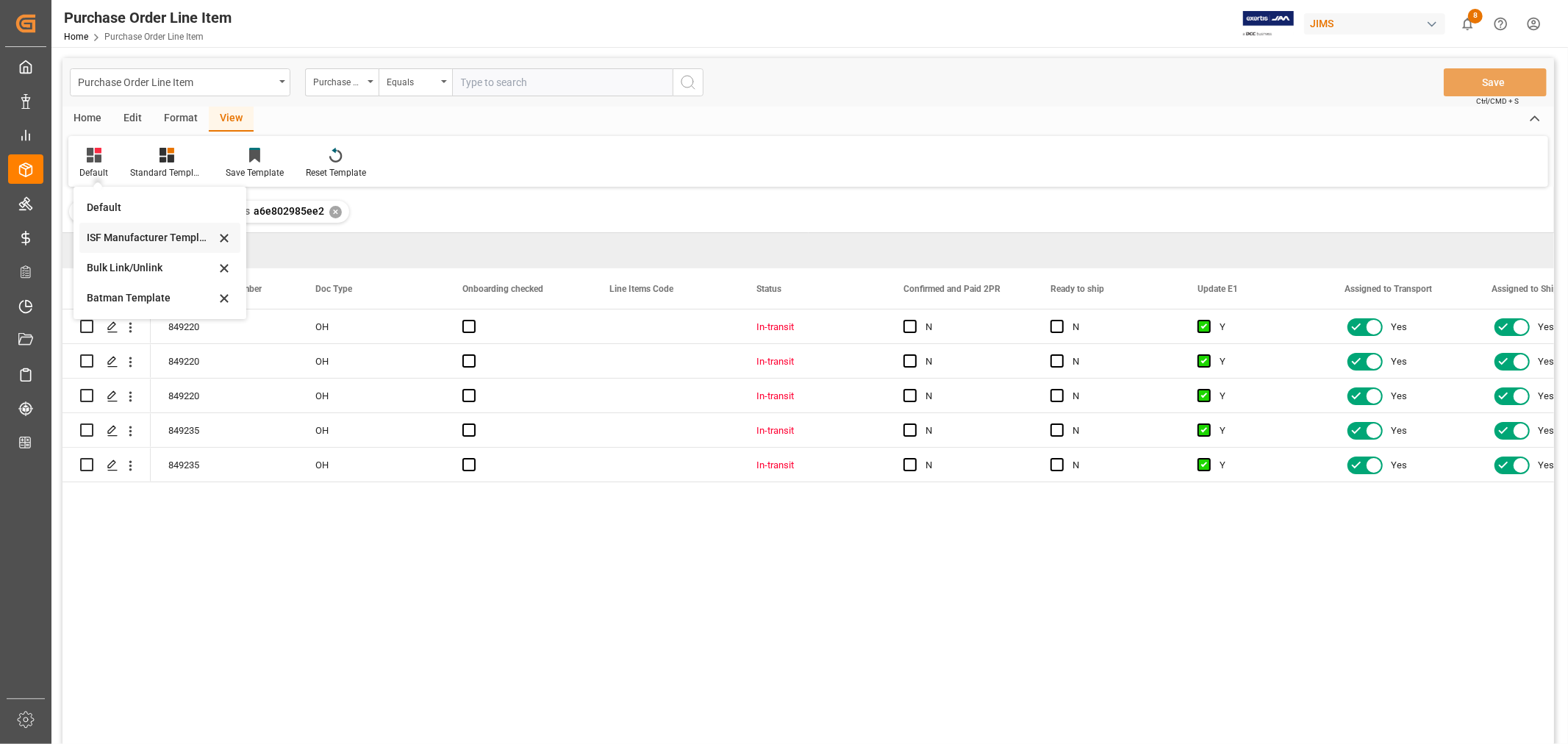
click at [120, 234] on div "ISF Manufacturer Template" at bounding box center [150, 238] width 129 height 15
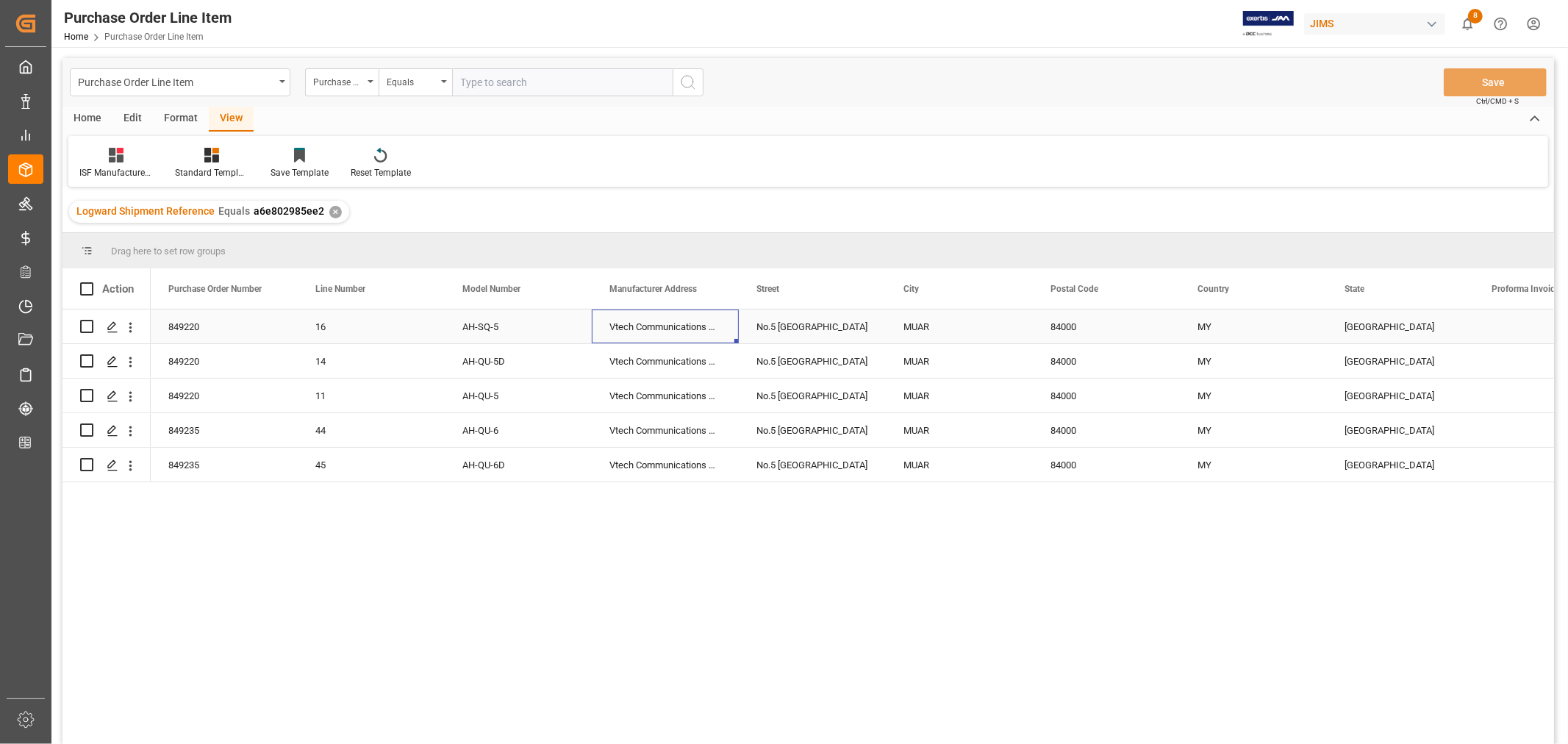
click at [644, 327] on div "Vtech Communications Malaysia SDN BHD" at bounding box center [665, 327] width 147 height 34
click at [799, 318] on div "No.5 [GEOGRAPHIC_DATA]" at bounding box center [811, 327] width 147 height 34
click at [929, 326] on div "MUAR" at bounding box center [959, 327] width 147 height 34
click at [1062, 321] on div "84000" at bounding box center [1106, 327] width 147 height 34
drag, startPoint x: 1204, startPoint y: 320, endPoint x: 1228, endPoint y: 327, distance: 25.0
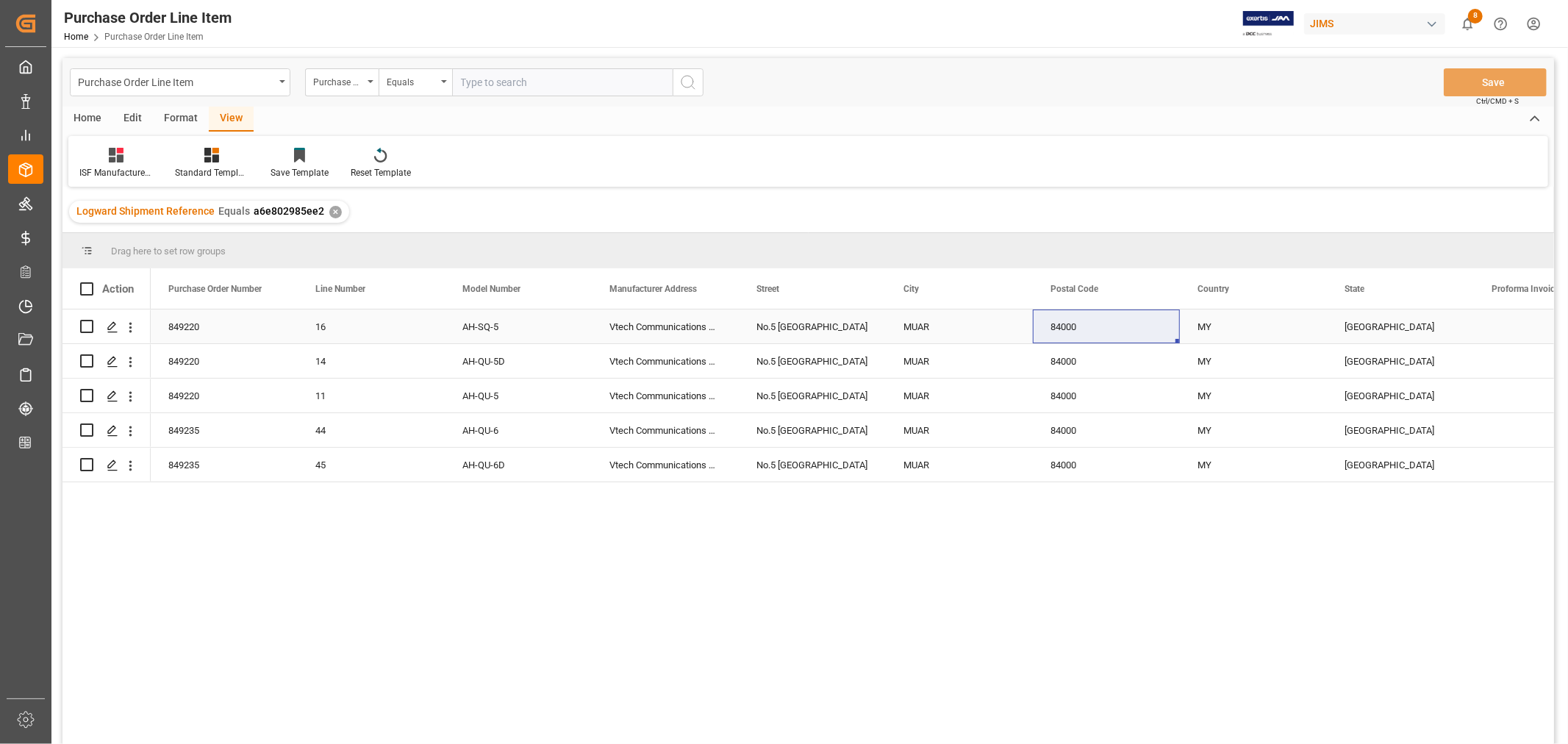
click at [1204, 319] on div "MY" at bounding box center [1252, 327] width 147 height 34
click at [1372, 324] on div "[GEOGRAPHIC_DATA]" at bounding box center [1400, 327] width 147 height 34
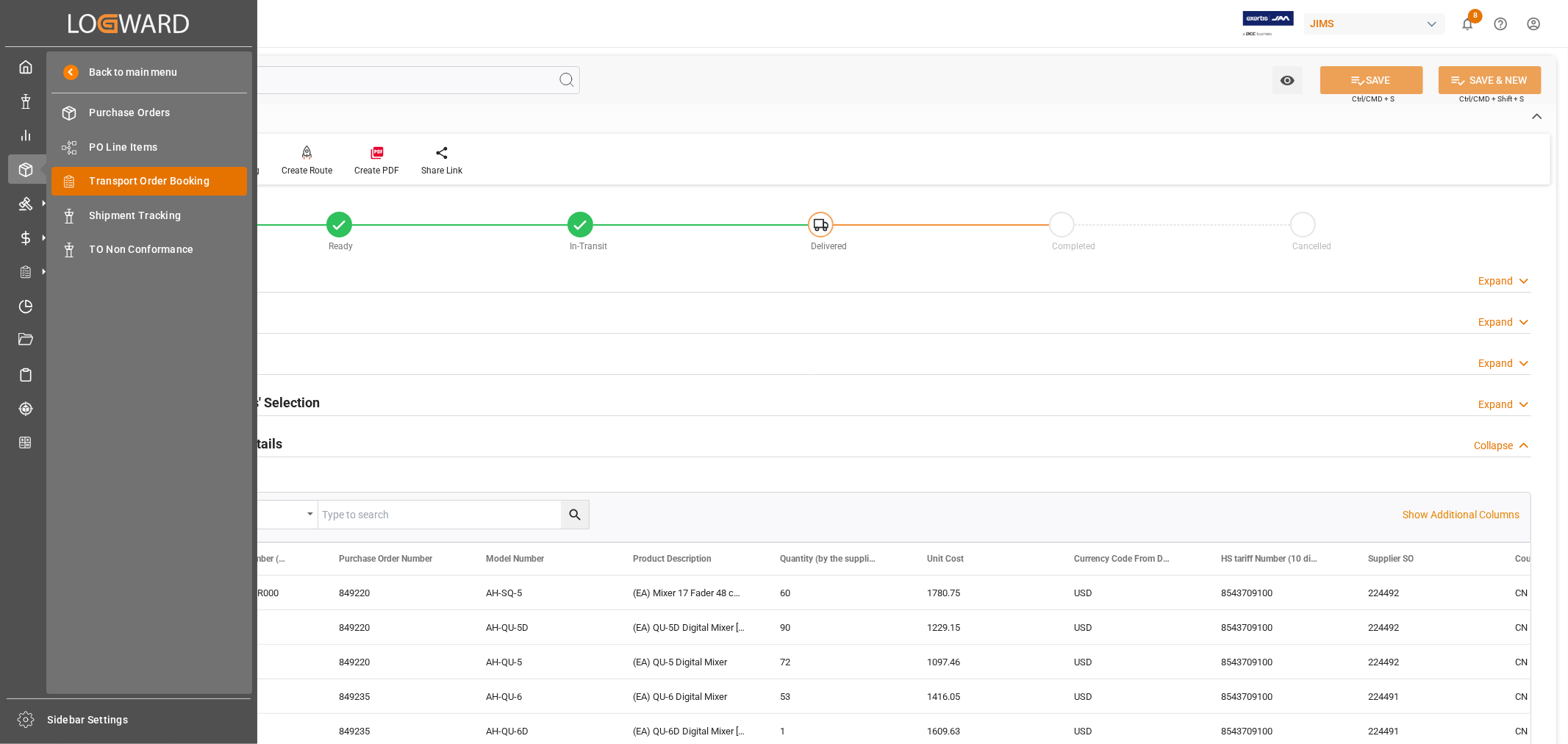
click at [152, 177] on span "Transport Order Booking" at bounding box center [169, 181] width 158 height 15
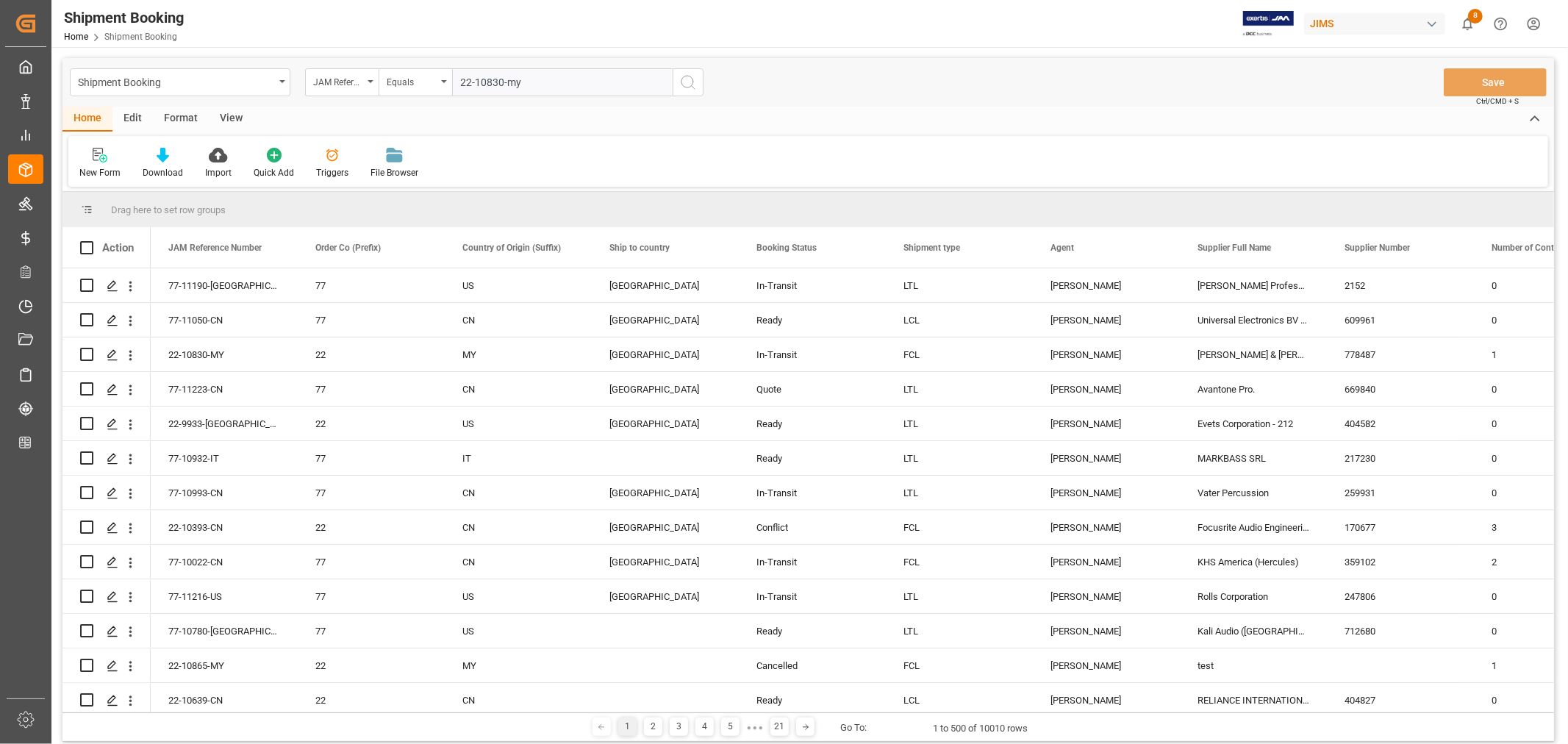
type input "22-10830-my"
click at [686, 75] on icon "search button" at bounding box center [688, 83] width 18 height 18
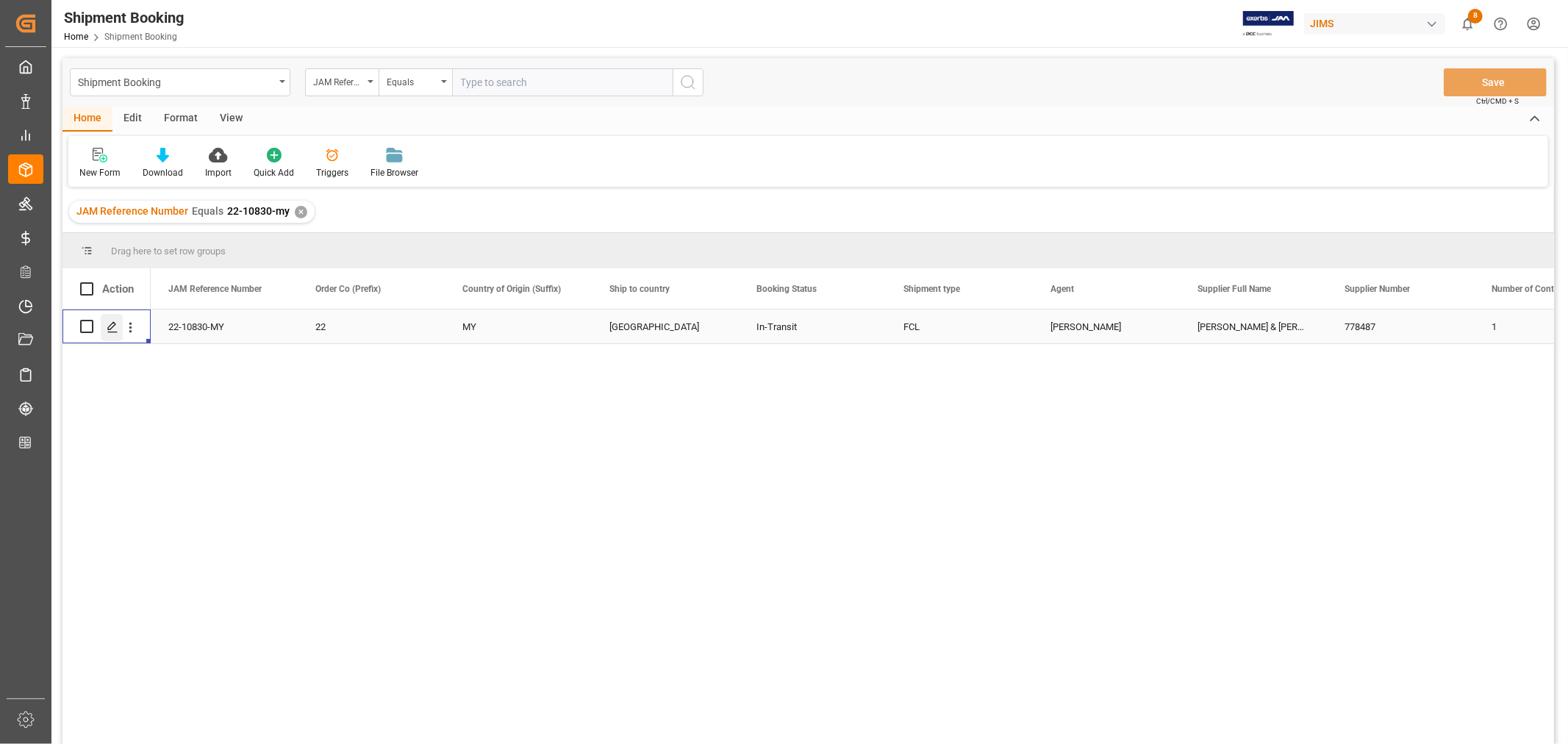
click at [111, 322] on icon "Press SPACE to select this row." at bounding box center [112, 327] width 12 height 12
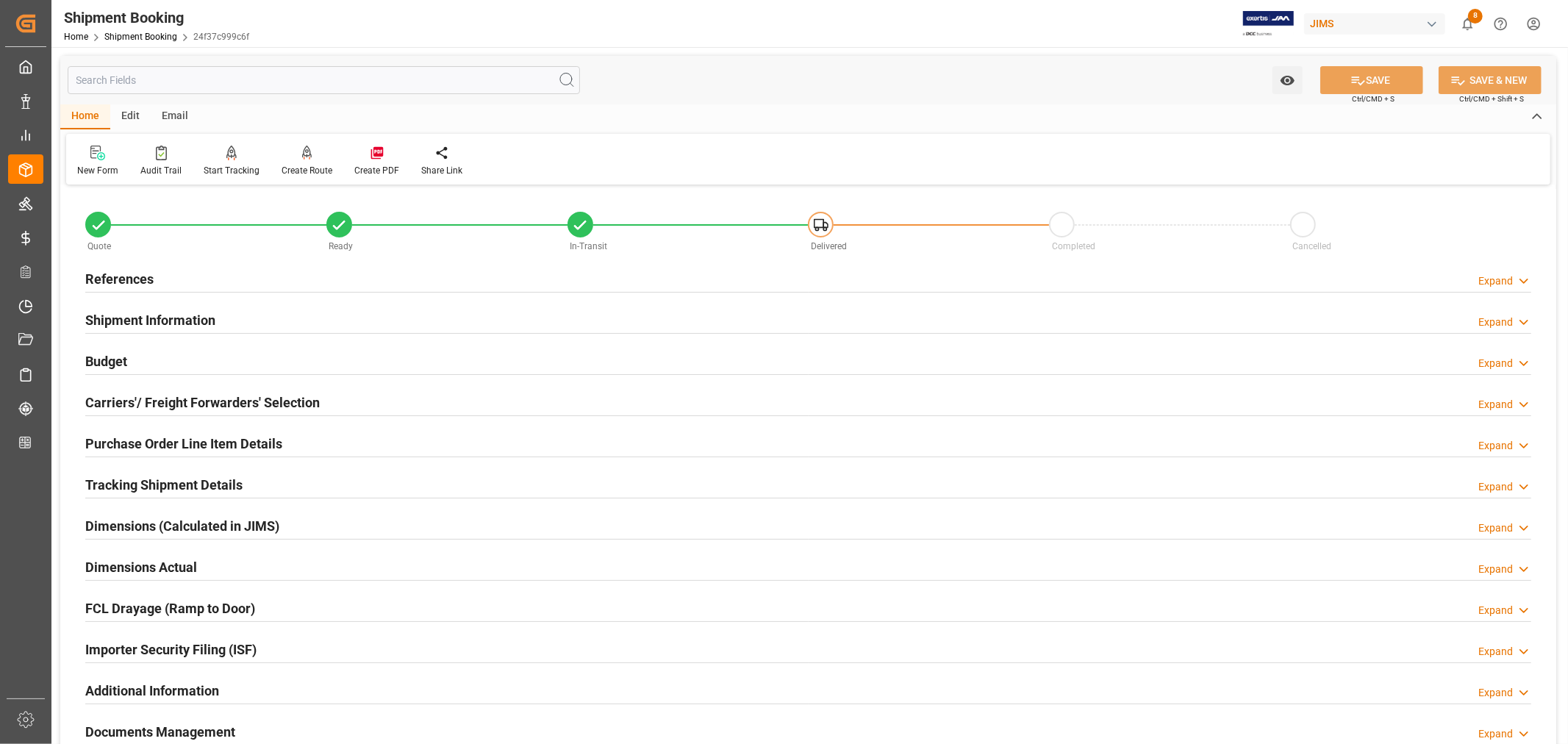
click at [166, 315] on h2 "Shipment Information" at bounding box center [150, 320] width 130 height 20
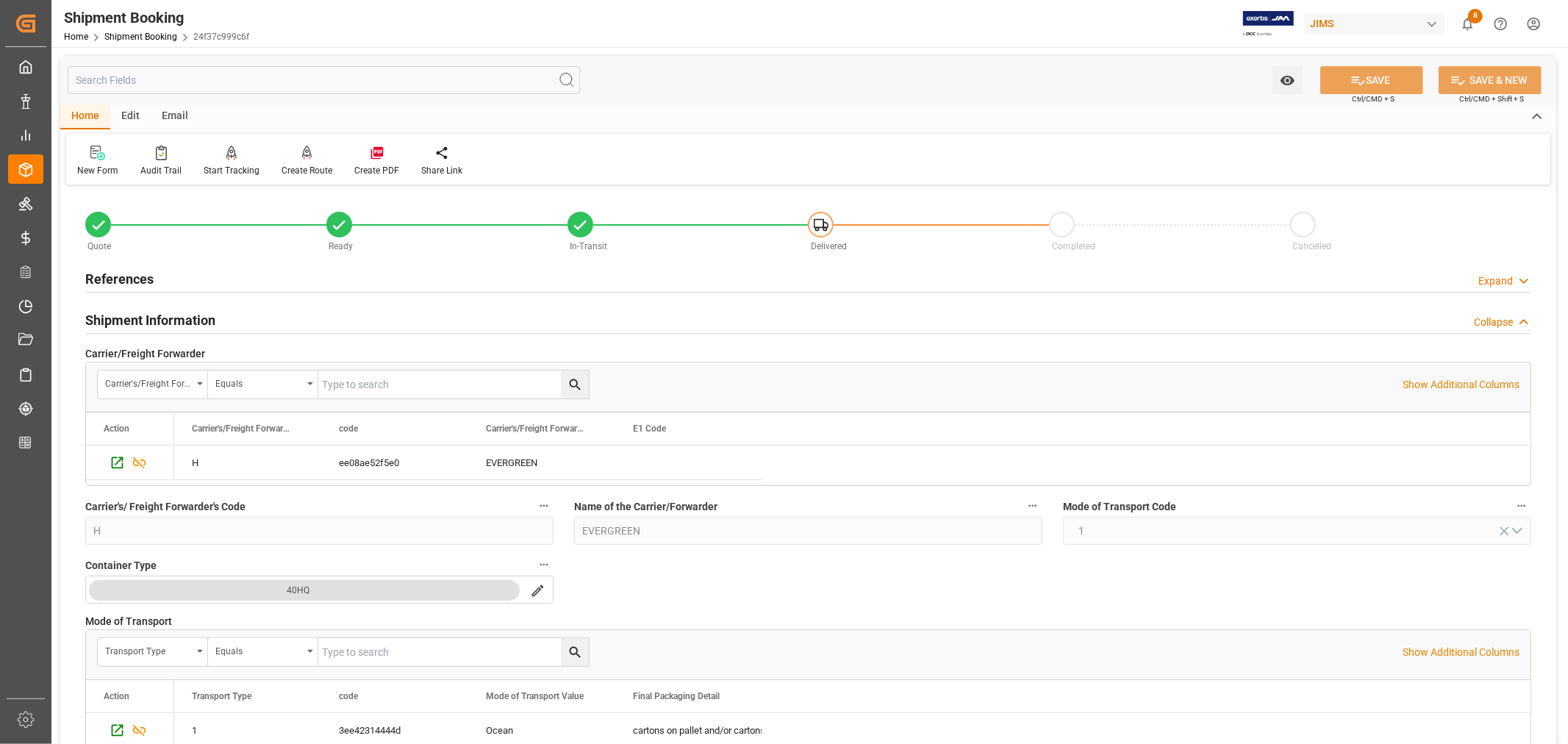
click at [223, 324] on div "Shipment Information Collapse" at bounding box center [808, 318] width 1446 height 28
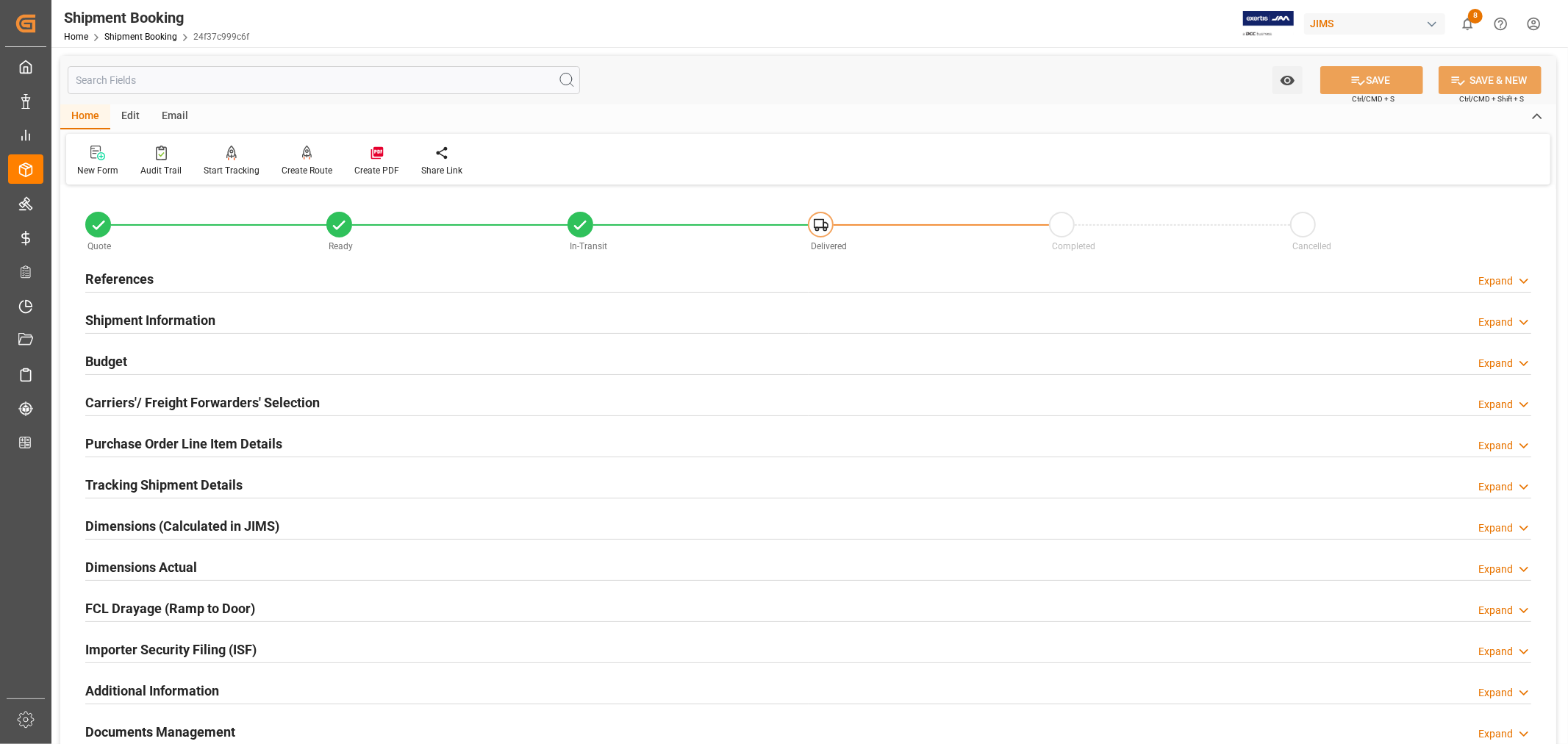
click at [185, 399] on h2 "Carriers'/ Freight Forwarders' Selection" at bounding box center [202, 402] width 235 height 20
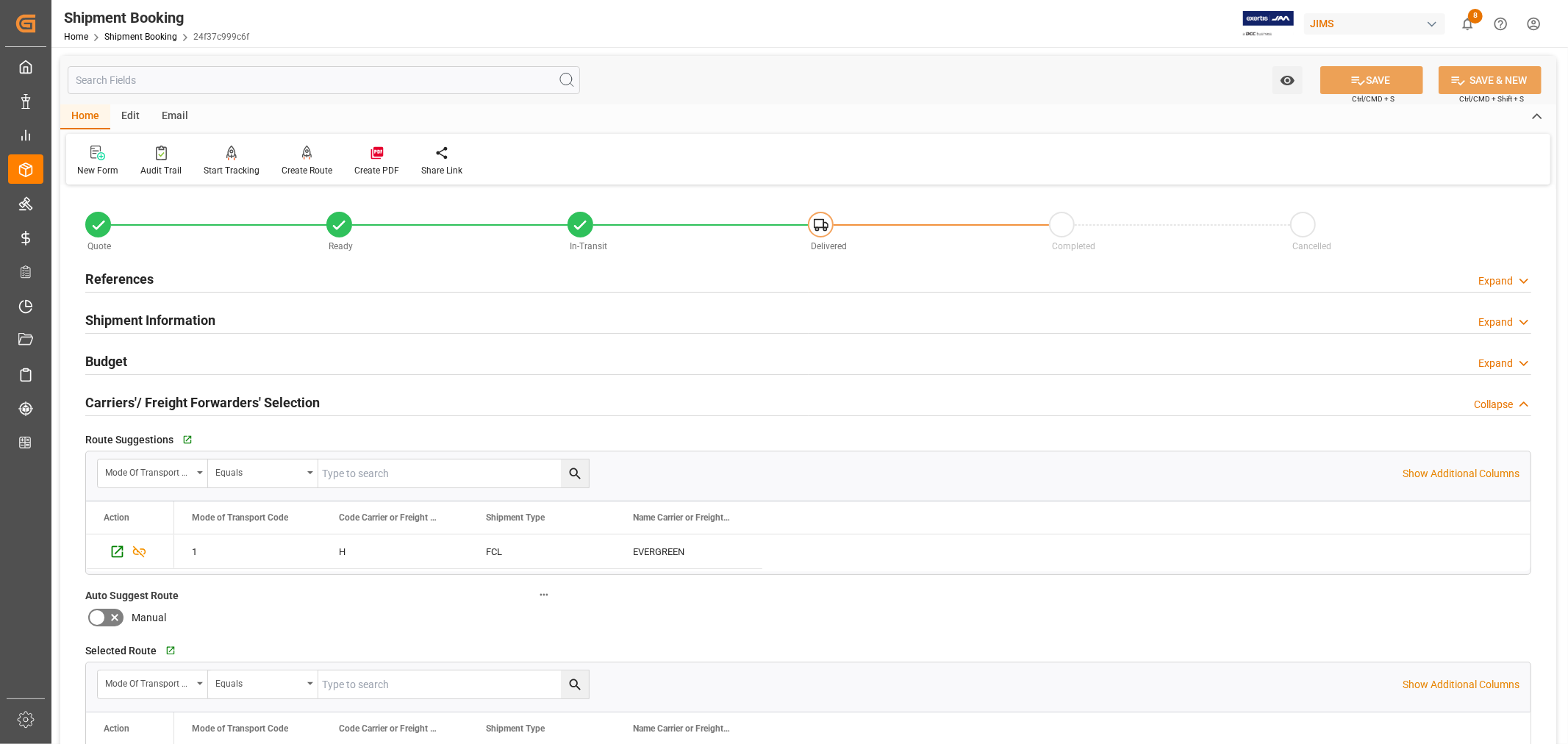
click at [185, 399] on h2 "Carriers'/ Freight Forwarders' Selection" at bounding box center [202, 402] width 235 height 20
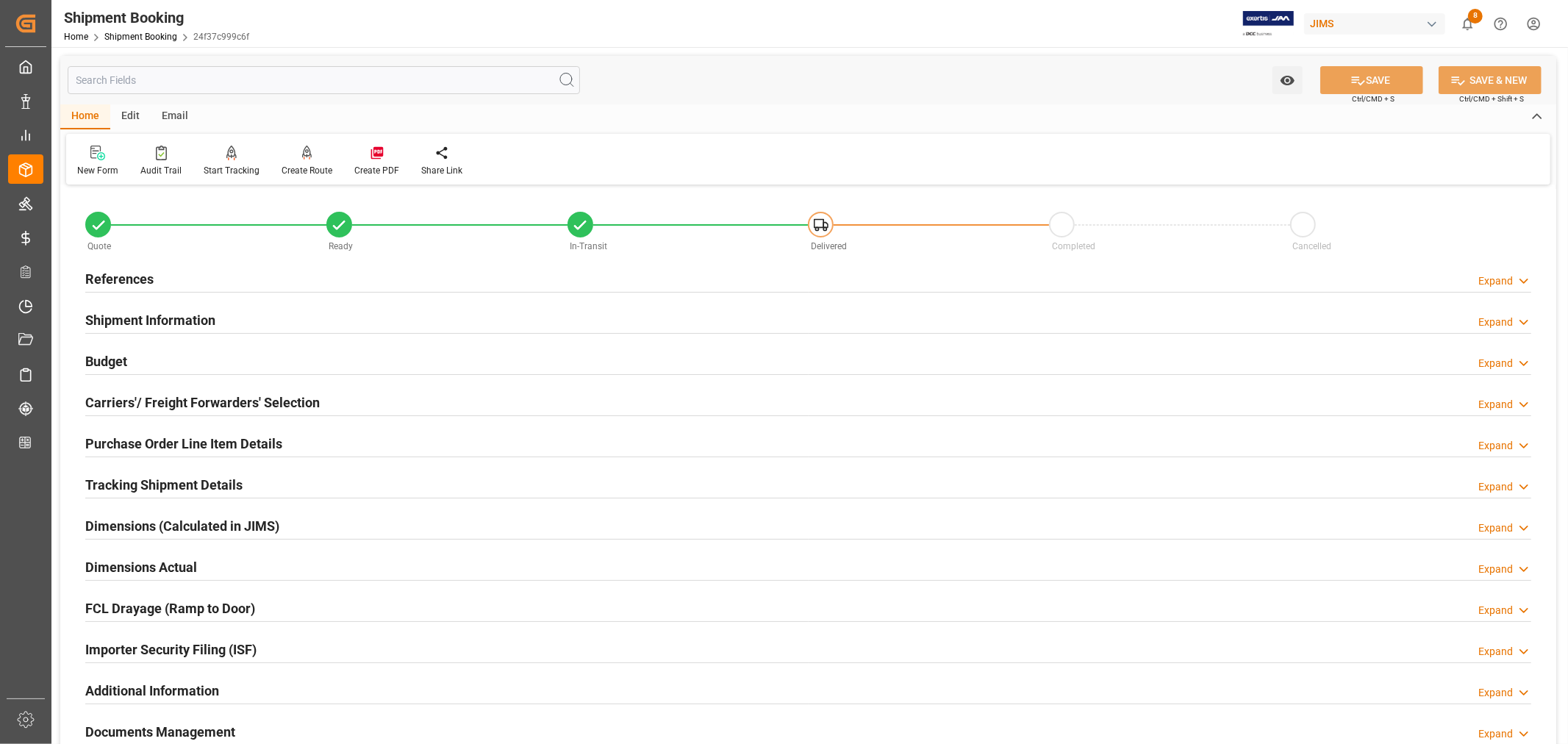
click at [183, 437] on h2 "Purchase Order Line Item Details" at bounding box center [184, 444] width 197 height 20
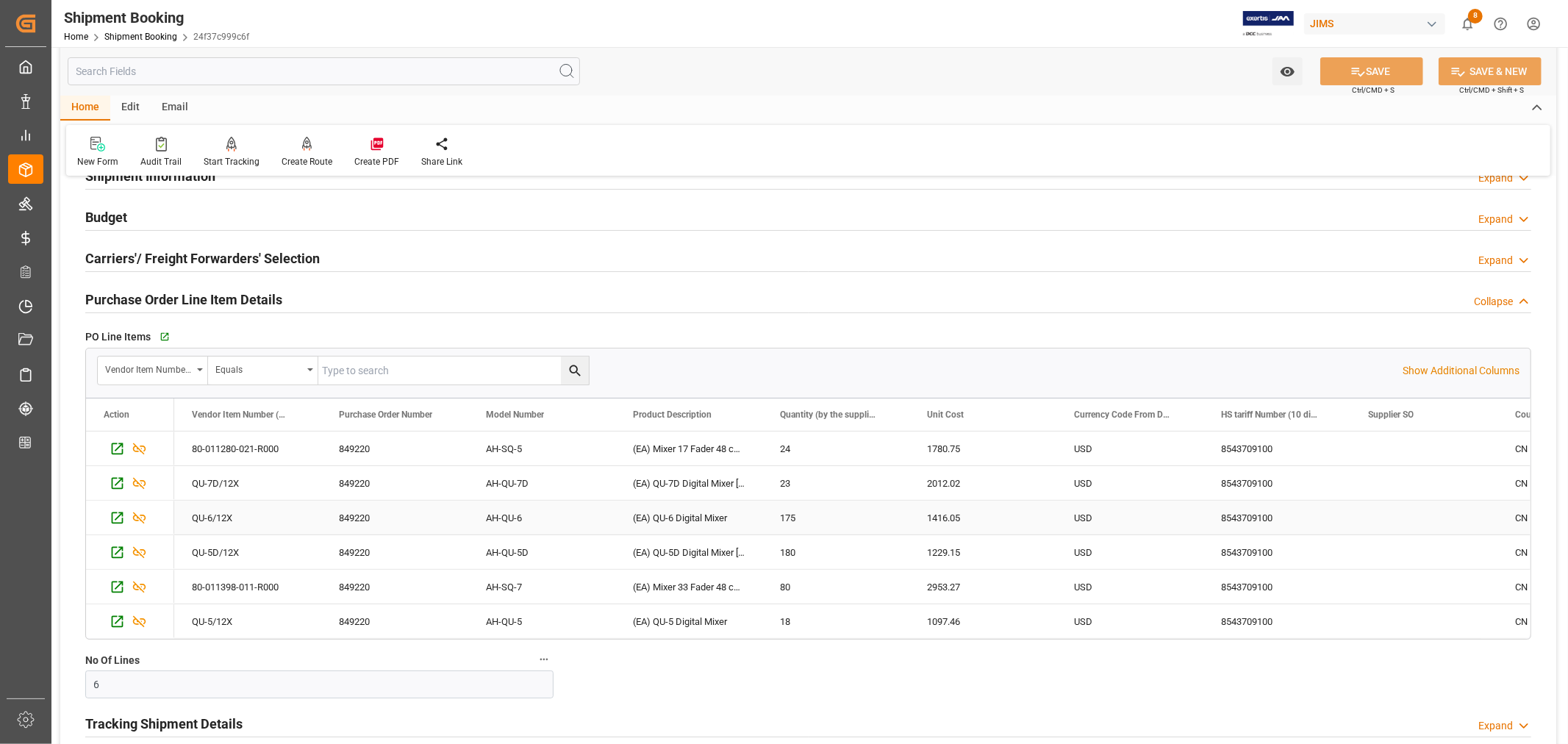
scroll to position [163, 0]
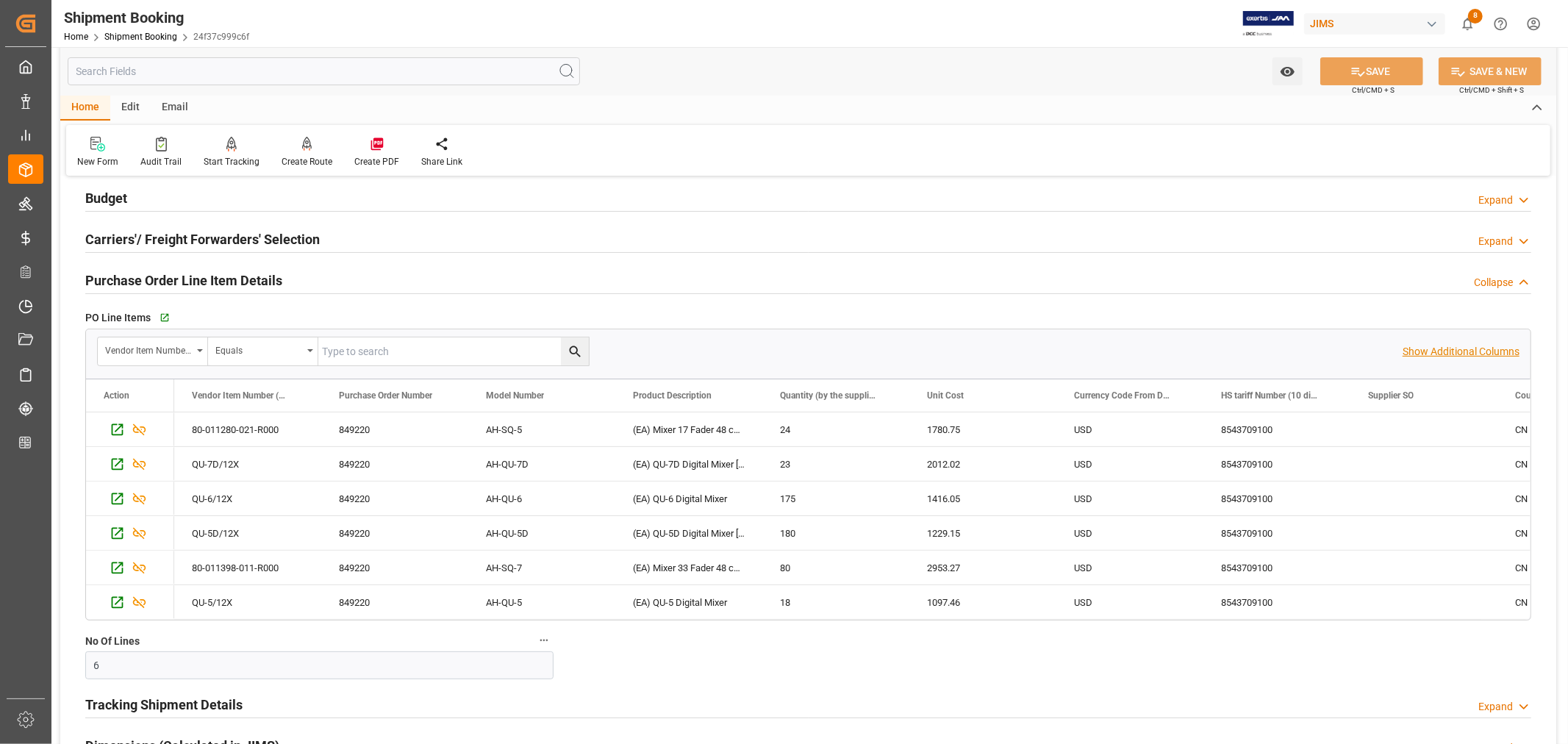
click at [1464, 350] on p "Show Additional Columns" at bounding box center [1461, 351] width 117 height 15
click at [1226, 428] on div "8543709100" at bounding box center [1277, 429] width 147 height 34
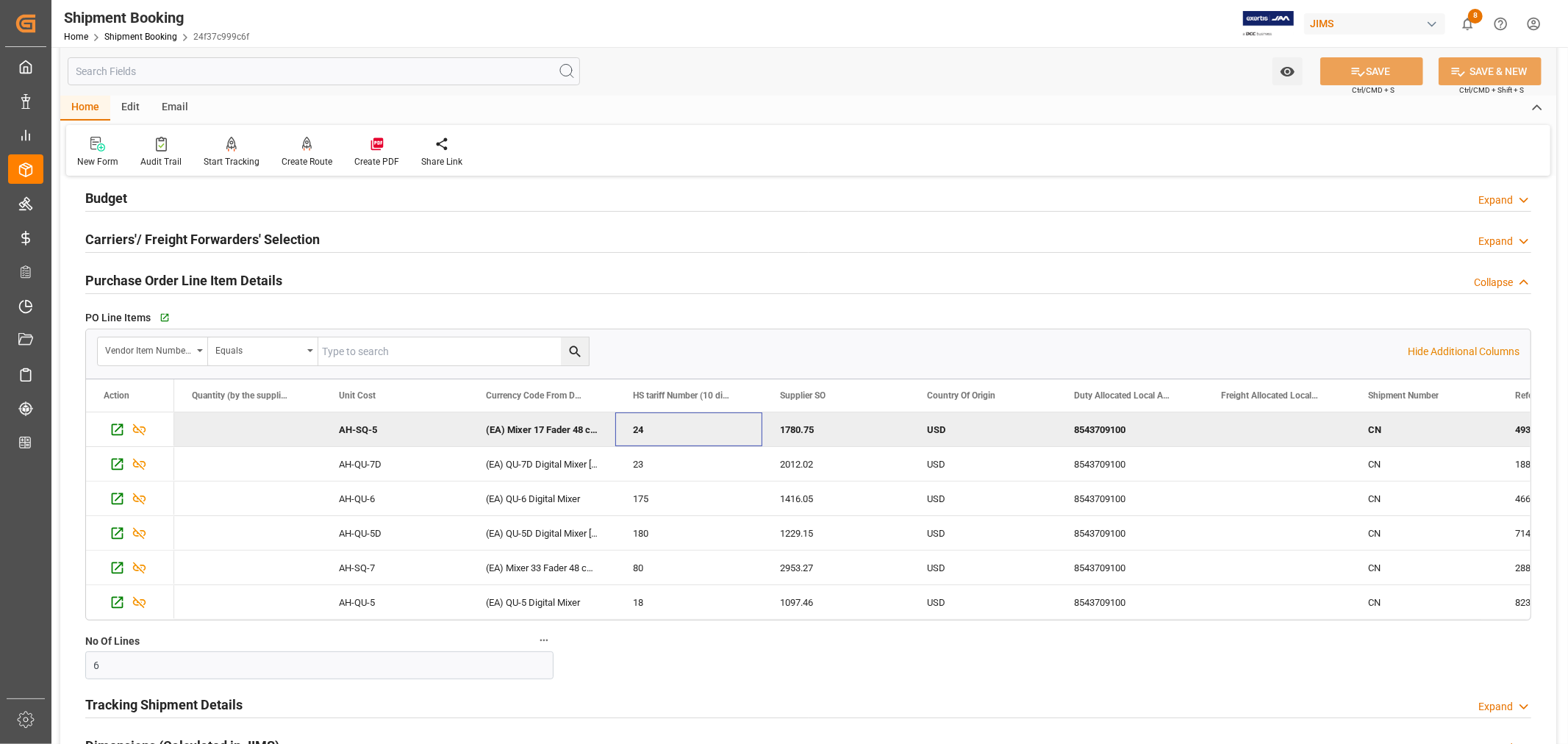
scroll to position [0, 0]
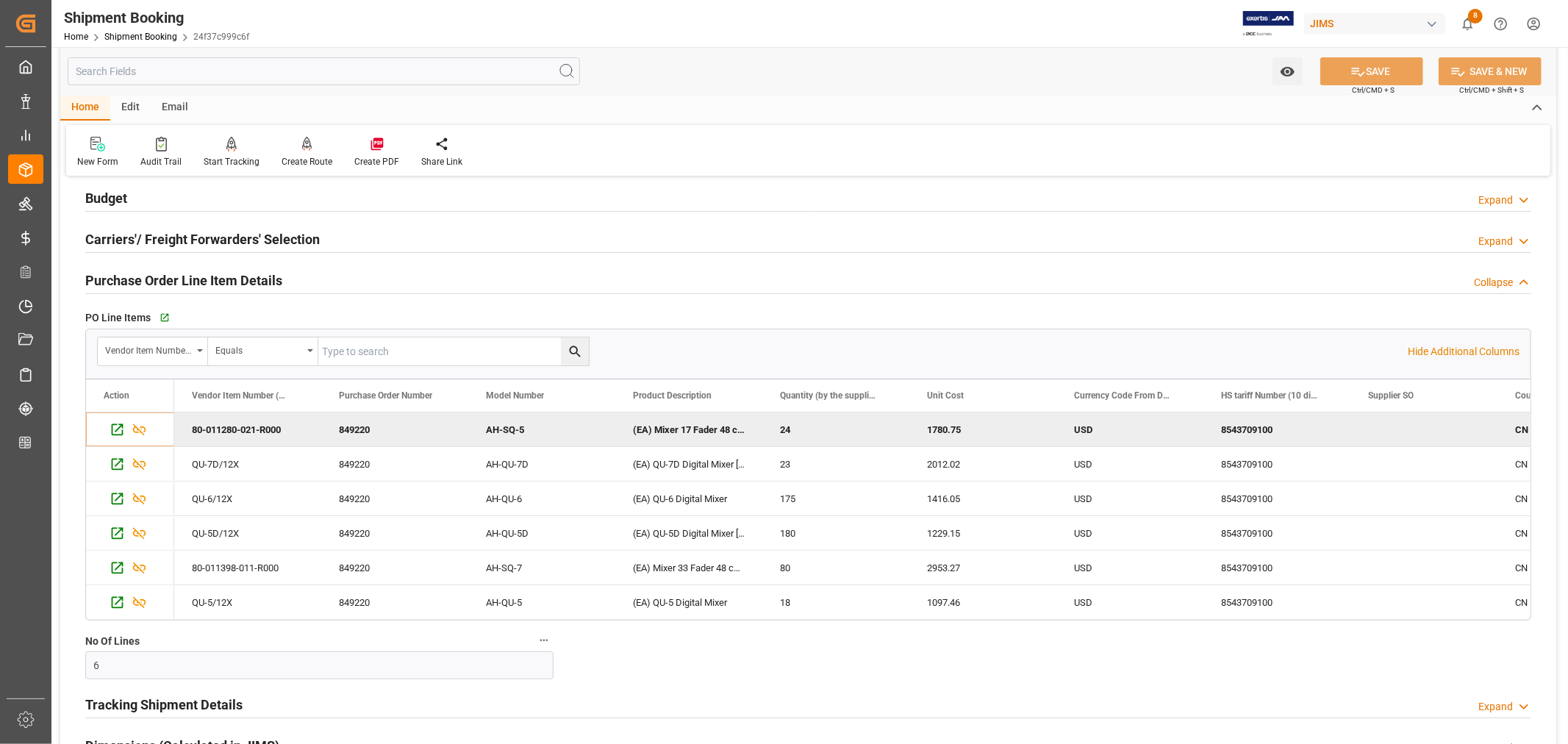
click at [200, 280] on h2 "Purchase Order Line Item Details" at bounding box center [184, 281] width 197 height 20
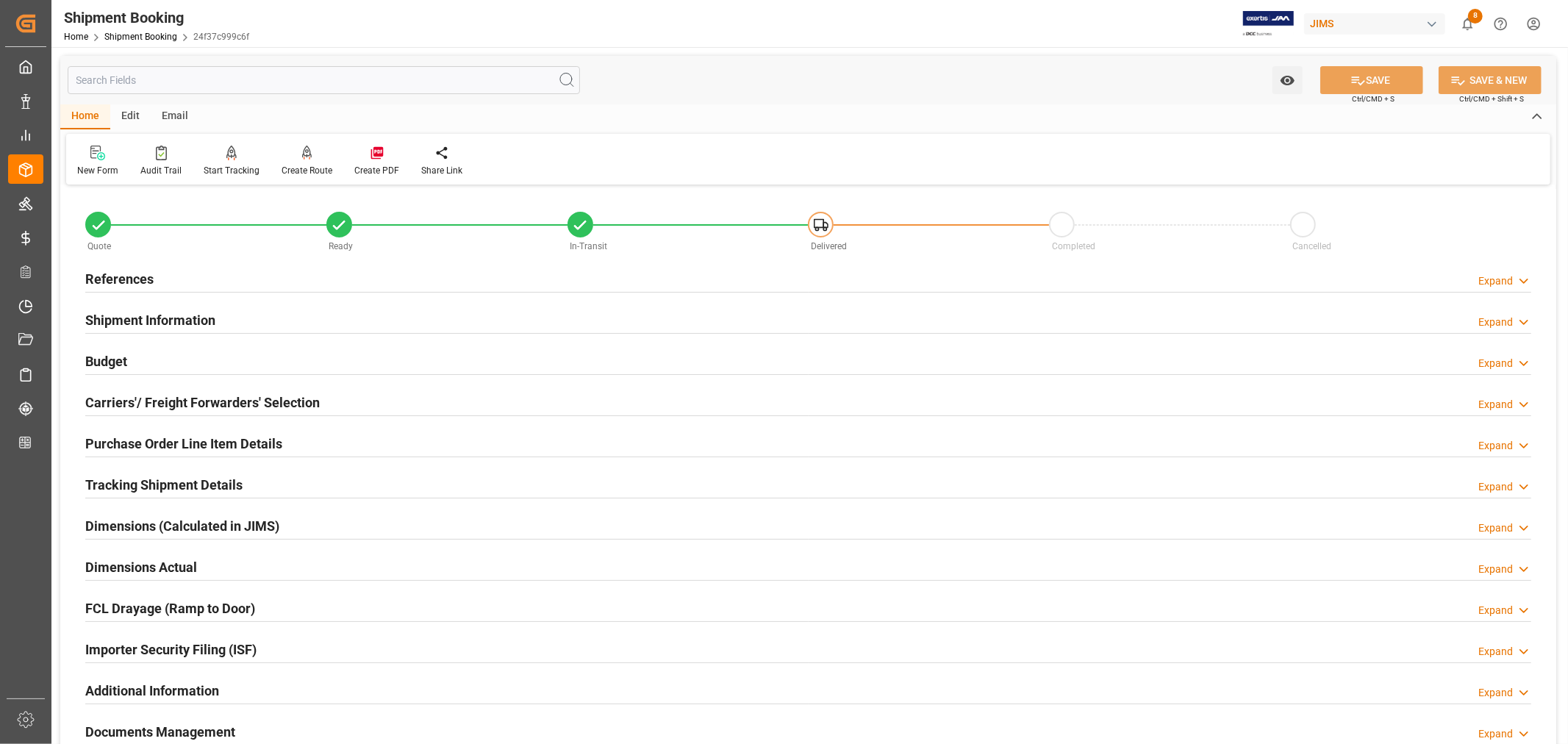
click at [181, 319] on h2 "Shipment Information" at bounding box center [150, 320] width 130 height 20
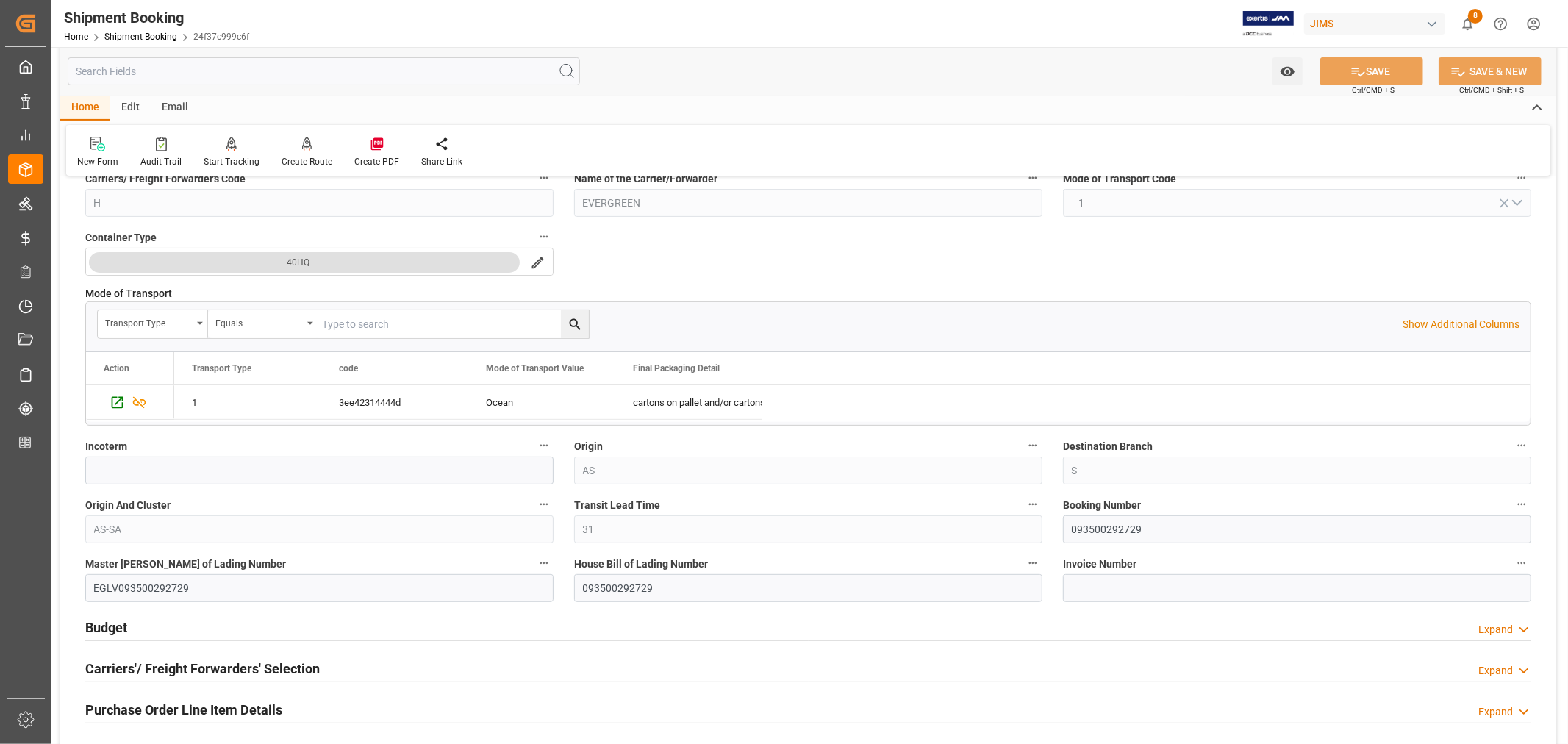
scroll to position [408, 0]
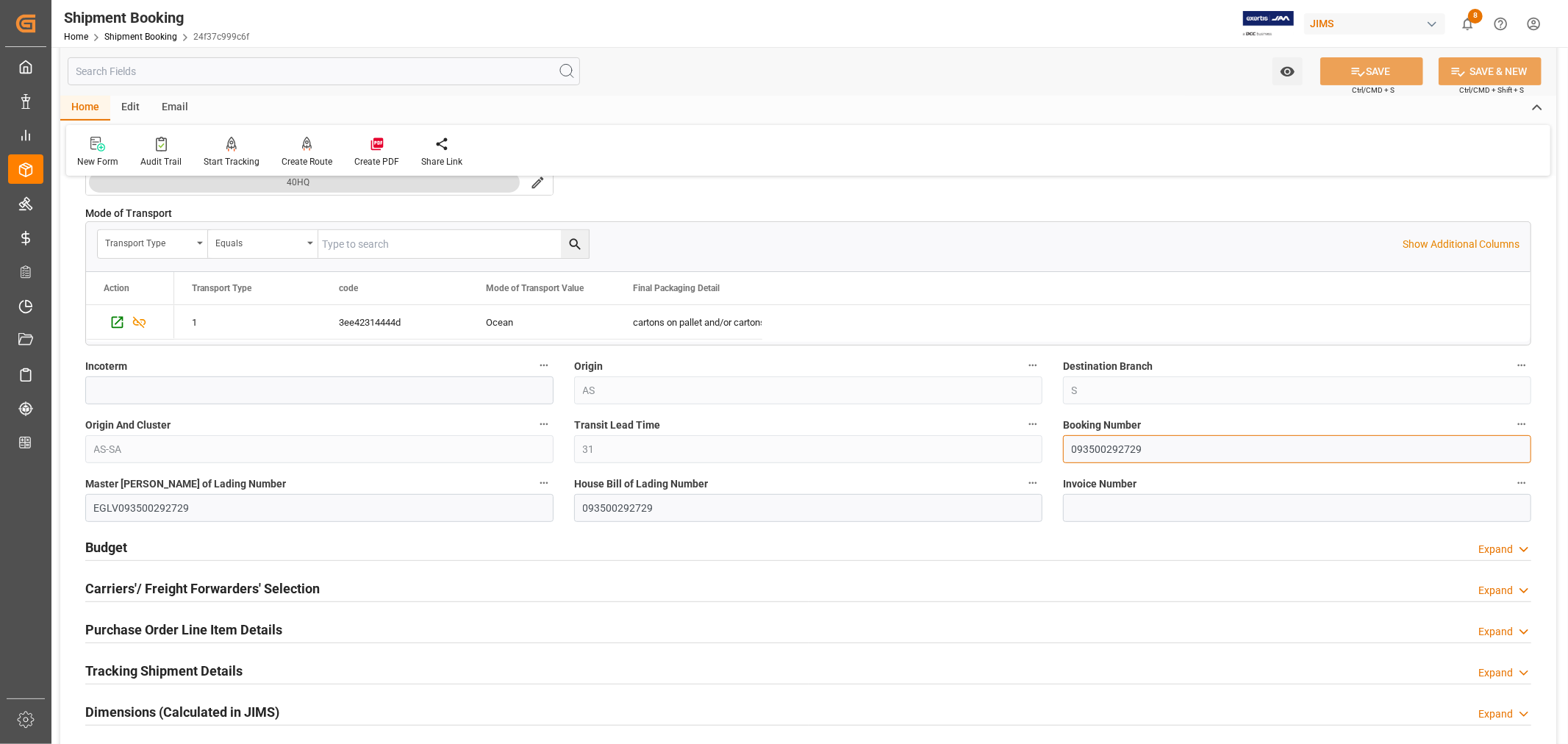
click at [1111, 447] on input "093500292729" at bounding box center [1296, 449] width 468 height 28
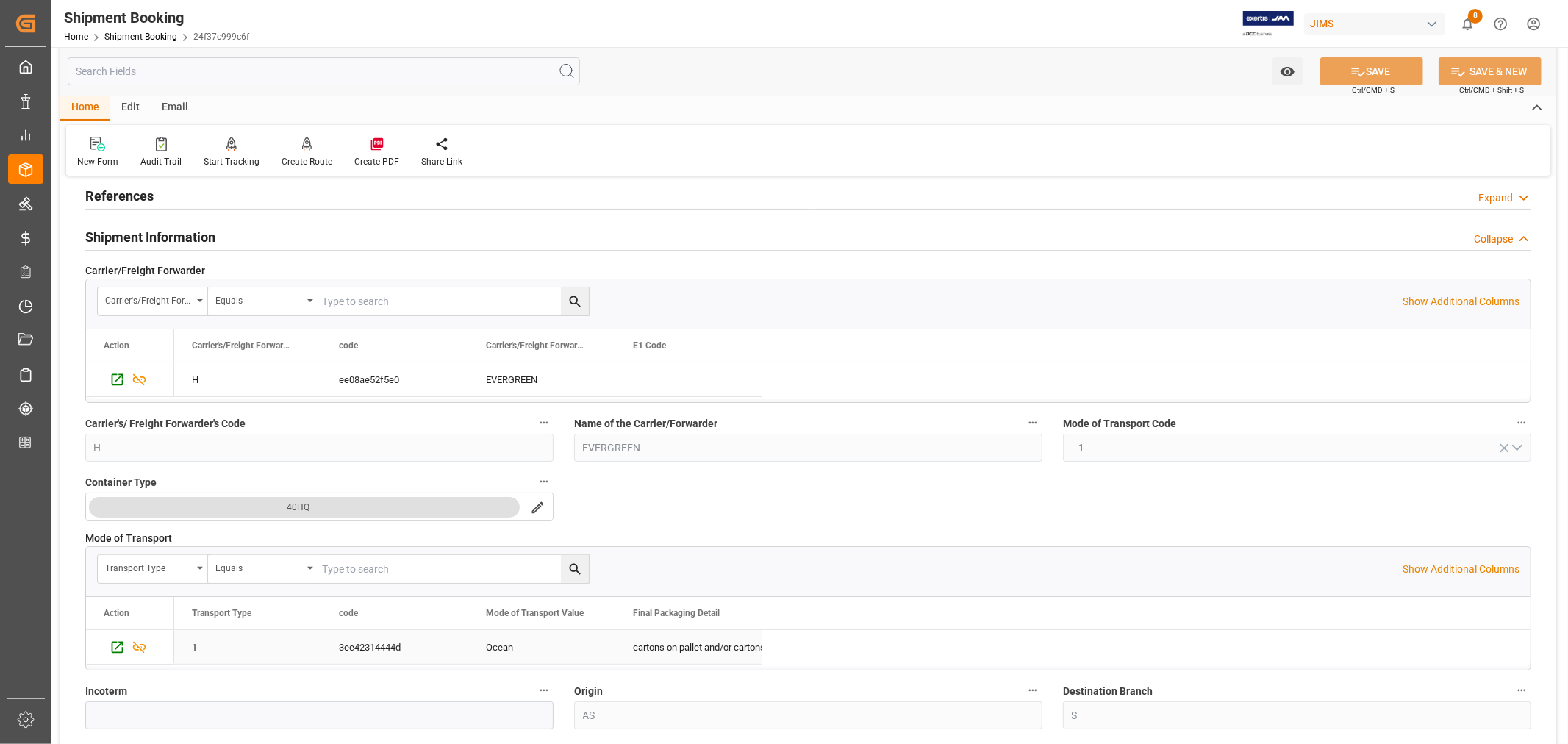
scroll to position [82, 0]
click at [180, 239] on h2 "Shipment Information" at bounding box center [150, 238] width 130 height 20
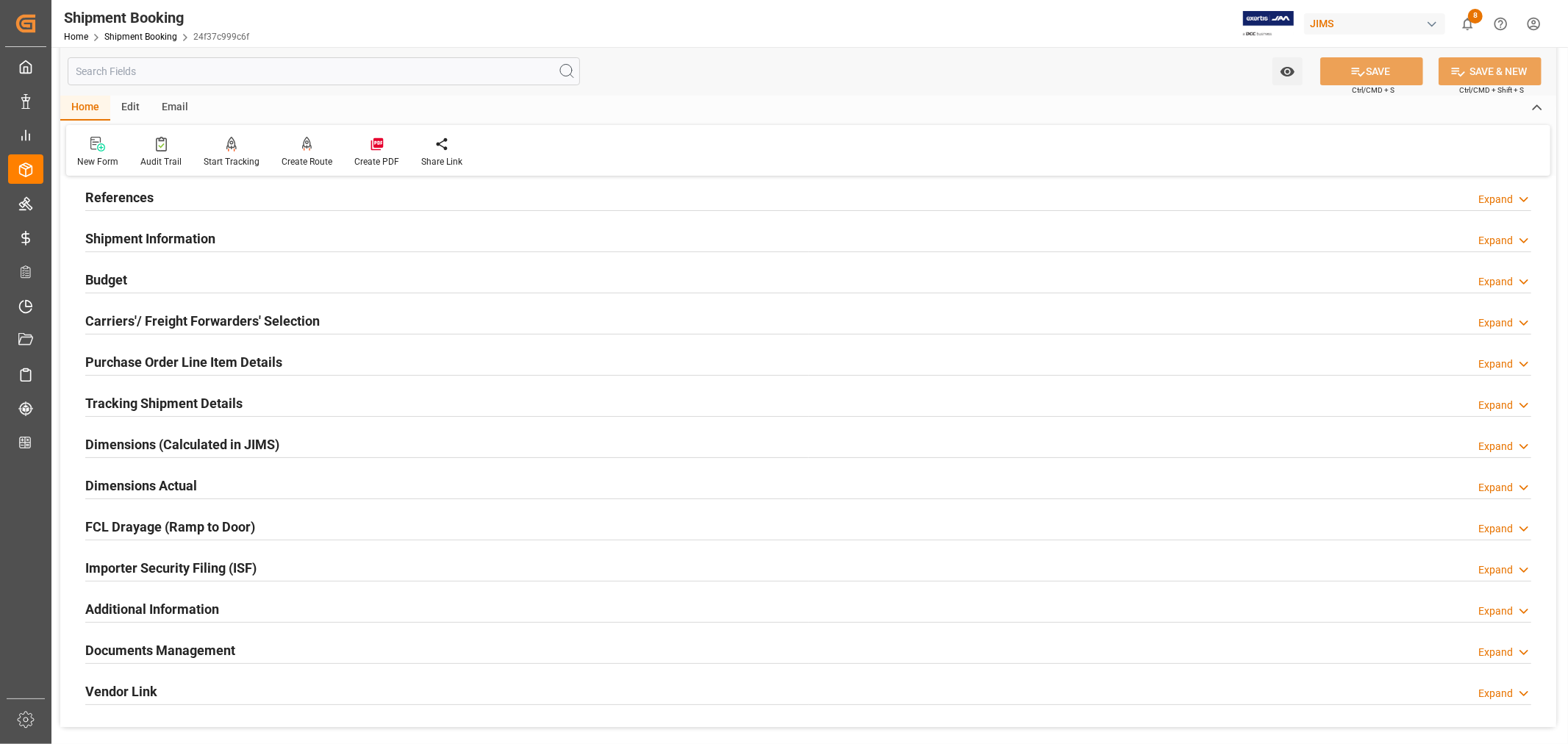
click at [130, 360] on h2 "Purchase Order Line Item Details" at bounding box center [184, 362] width 197 height 20
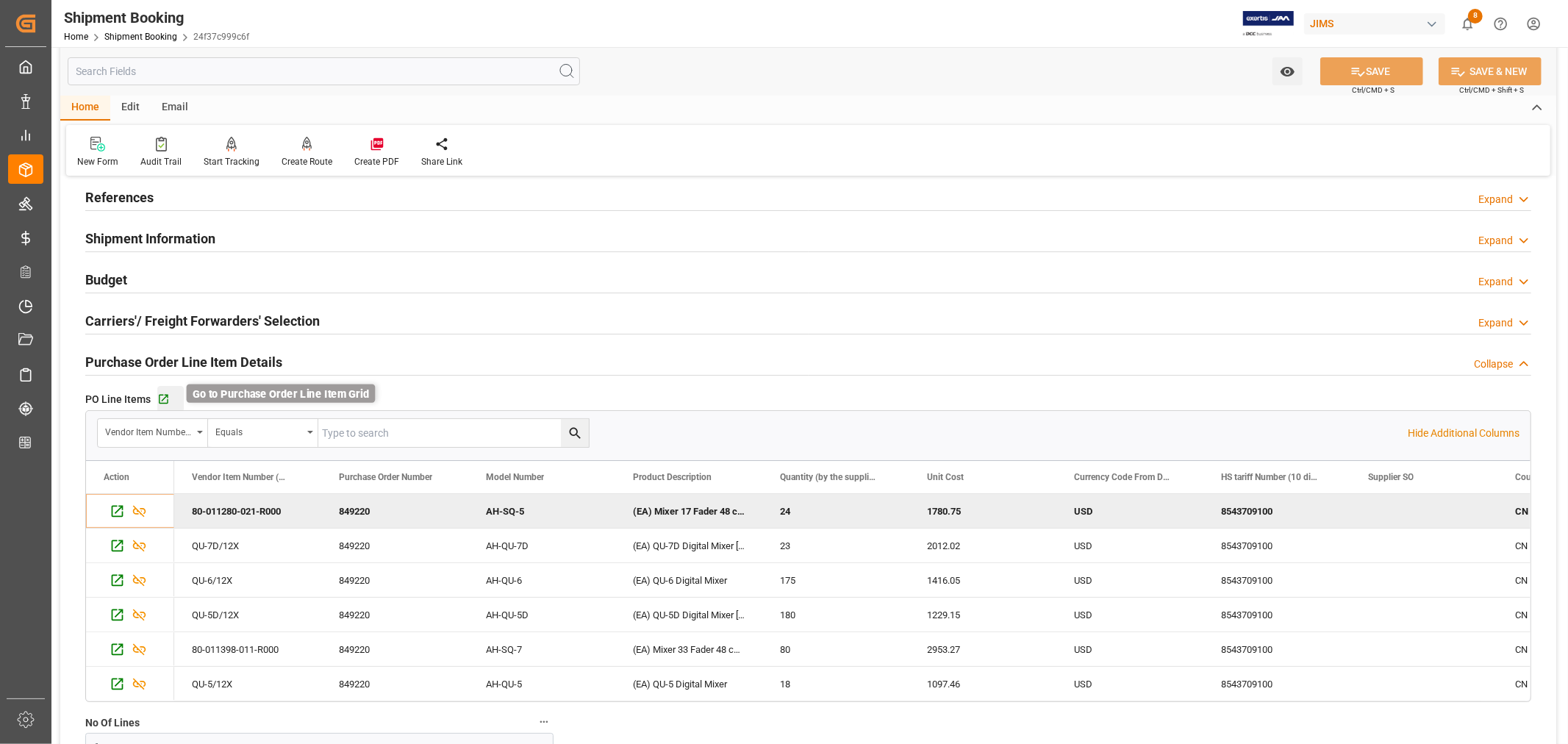
click at [165, 399] on icon "button" at bounding box center [164, 399] width 13 height 13
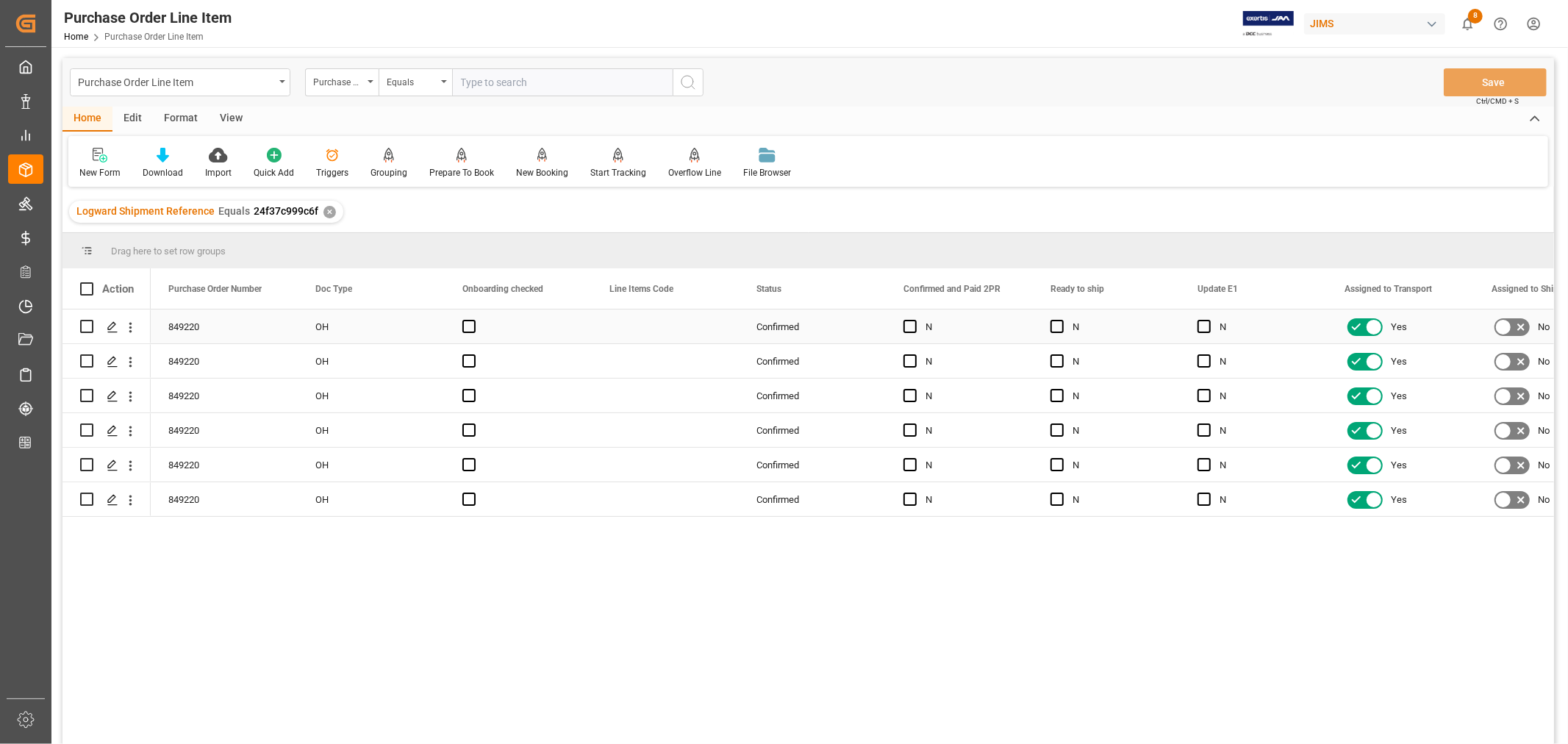
click at [376, 327] on div "OH" at bounding box center [371, 327] width 147 height 34
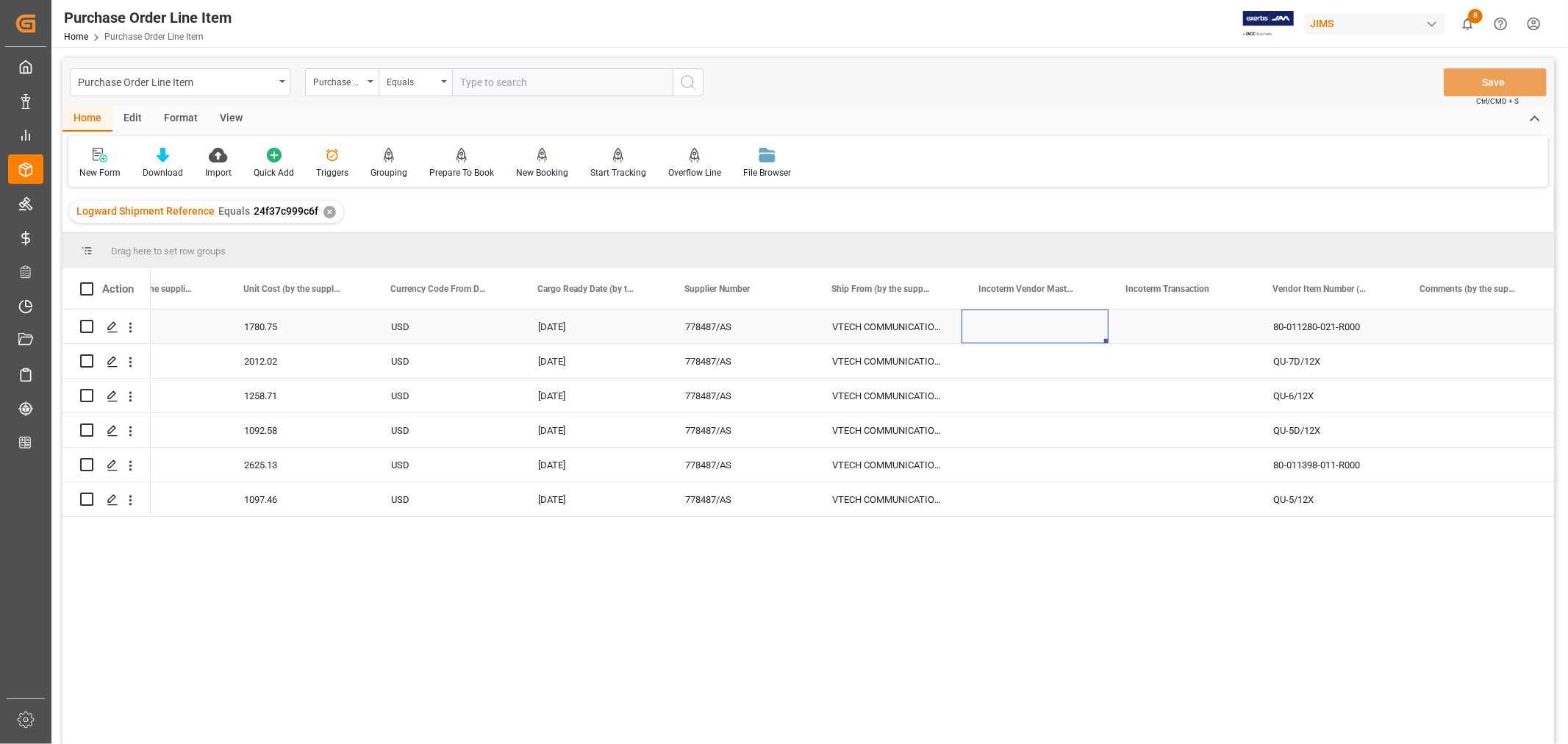
click at [990, 327] on div "Press SPACE to select this row." at bounding box center [1035, 327] width 147 height 34
click at [983, 327] on div "Press SPACE to select this row." at bounding box center [1035, 327] width 147 height 34
click at [994, 321] on div "Press SPACE to select this row." at bounding box center [1035, 327] width 147 height 34
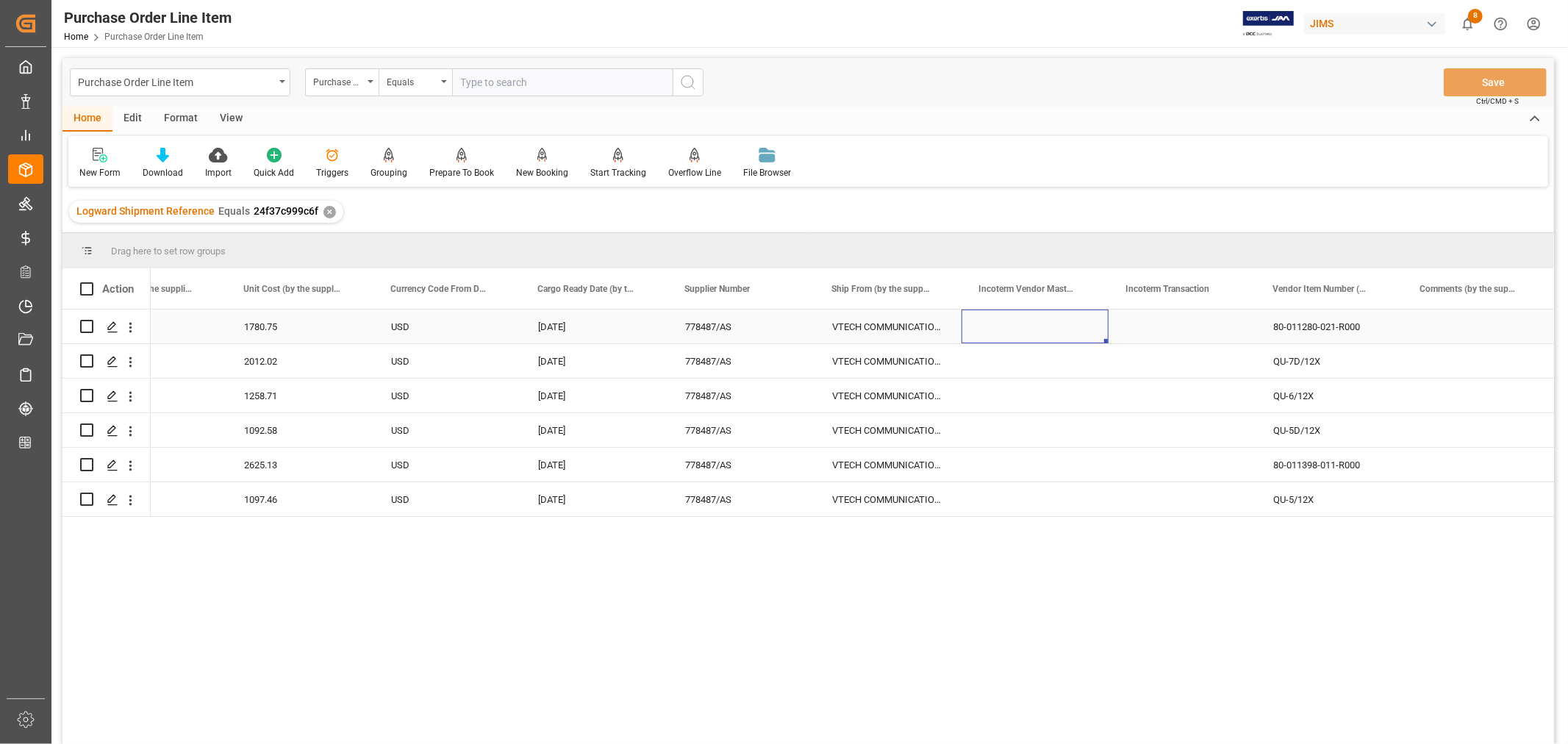
click at [994, 321] on div "Press SPACE to select this row." at bounding box center [1035, 327] width 147 height 34
click at [1145, 327] on div "Press SPACE to select this row." at bounding box center [1181, 327] width 147 height 34
click at [1121, 334] on input "Press SPACE to select this row." at bounding box center [1181, 335] width 123 height 28
type input "FCA [GEOGRAPHIC_DATA]"
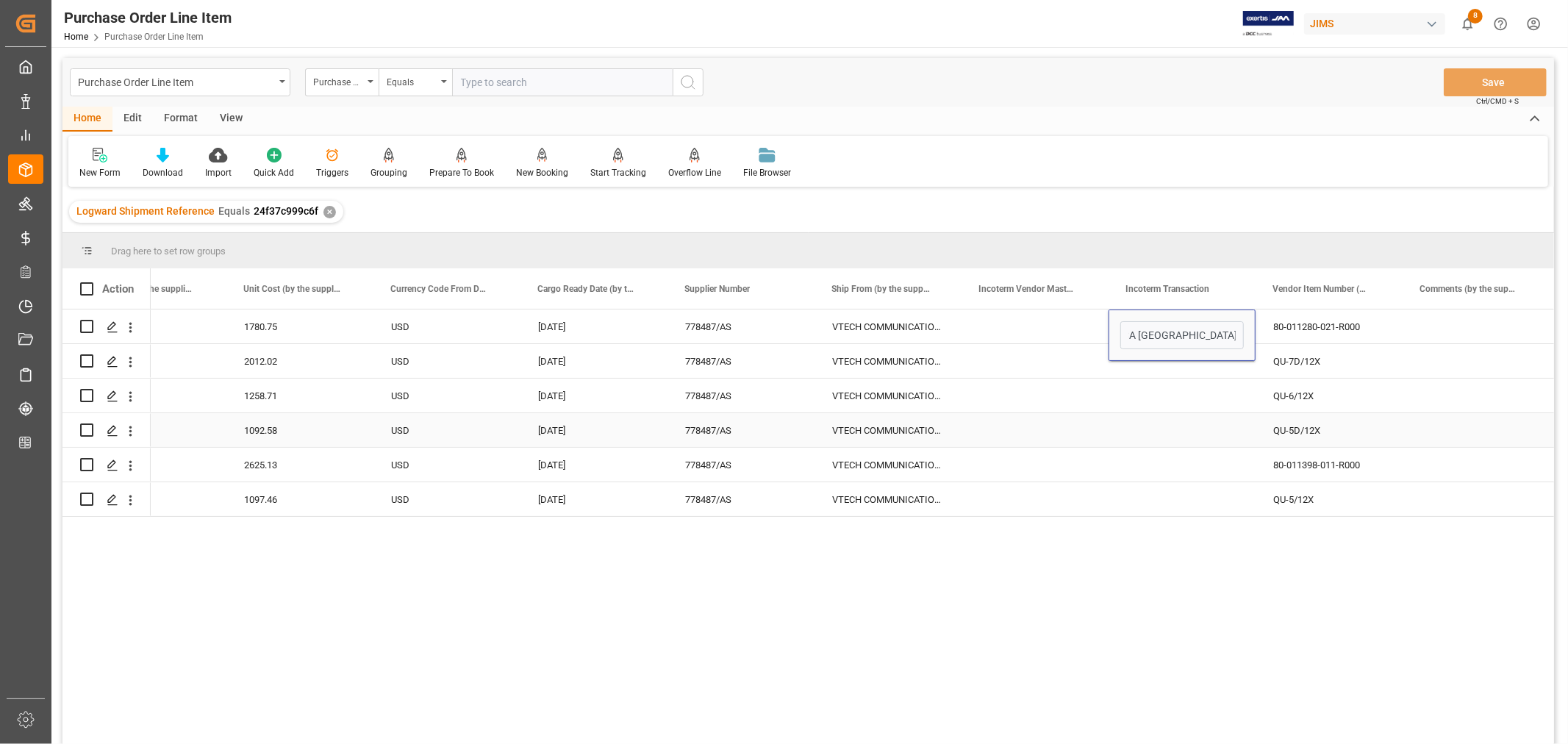
click at [1155, 413] on div "Press SPACE to select this row." at bounding box center [1181, 430] width 147 height 34
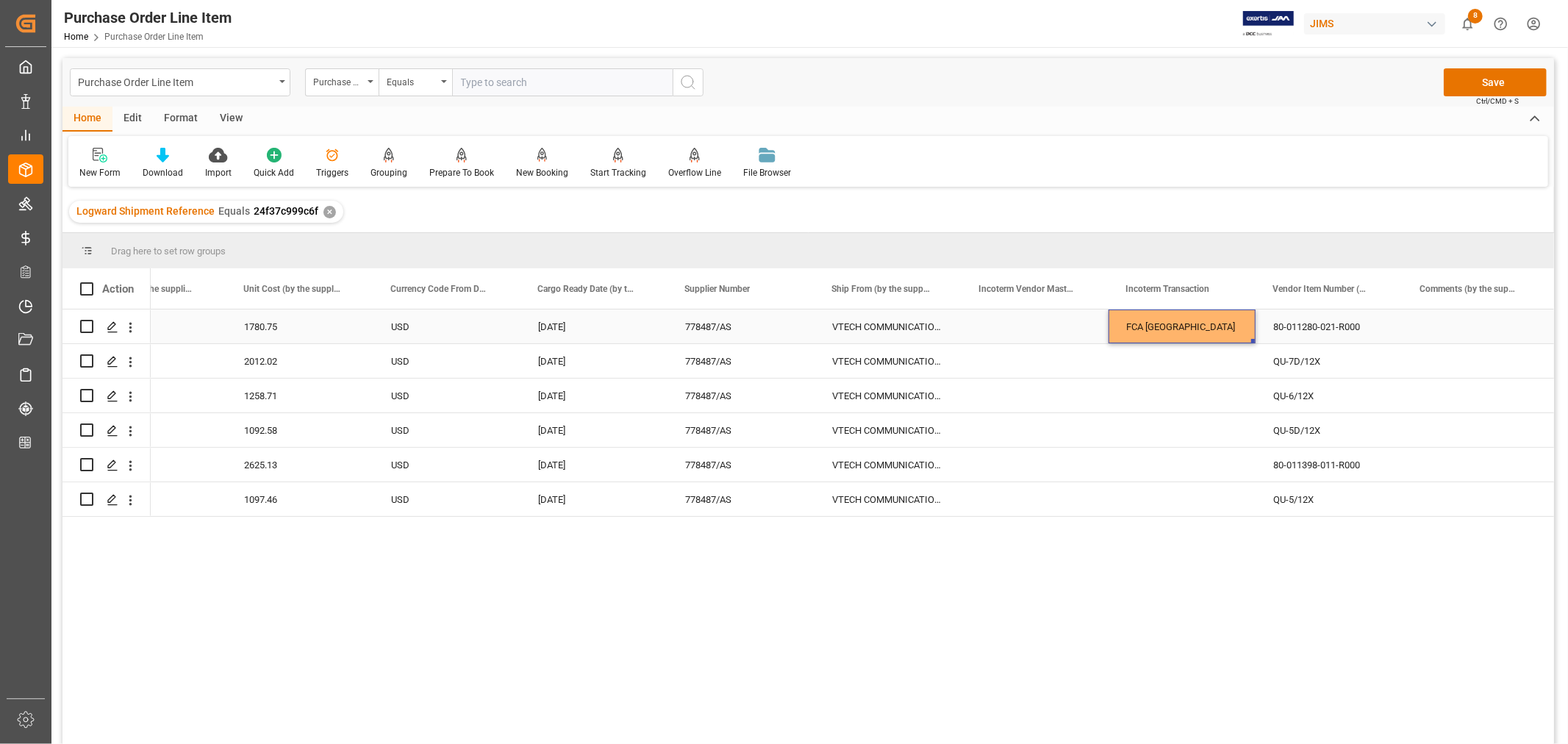
click at [1164, 317] on div "FCA [GEOGRAPHIC_DATA]" at bounding box center [1181, 327] width 147 height 34
drag, startPoint x: 1251, startPoint y: 342, endPoint x: 1214, endPoint y: 498, distance: 160.3
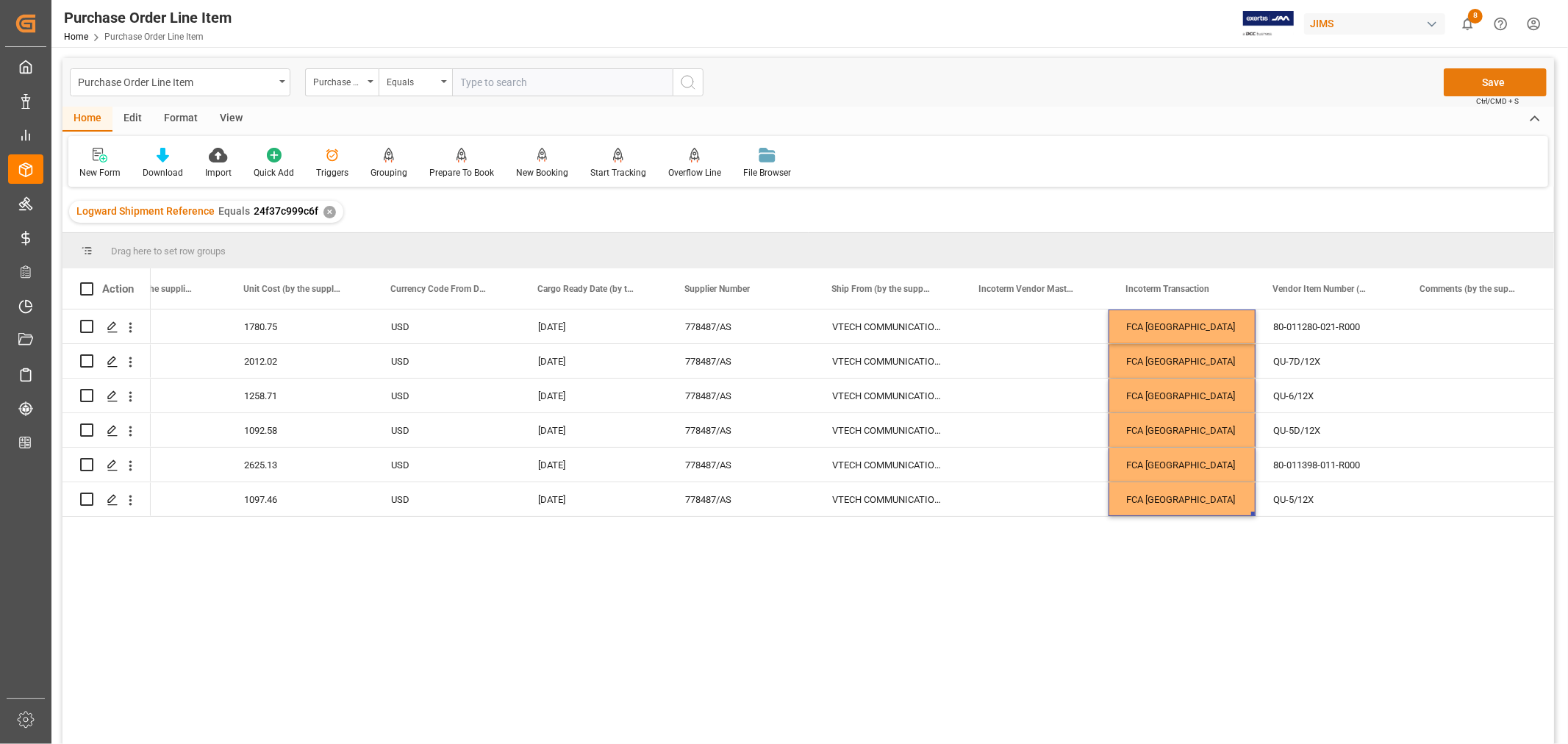
click at [1497, 76] on button "Save" at bounding box center [1495, 82] width 103 height 28
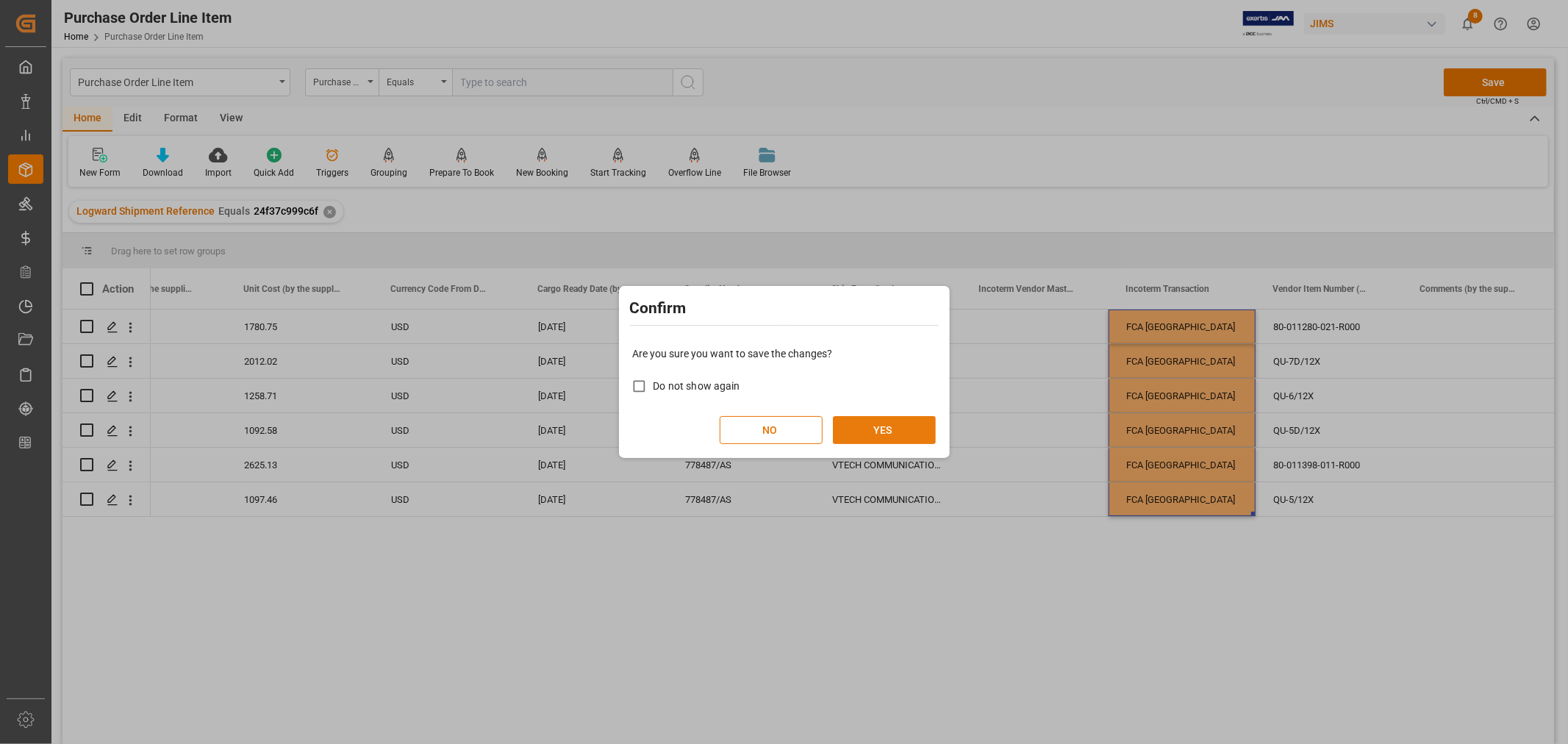
click at [894, 420] on button "YES" at bounding box center [884, 429] width 103 height 28
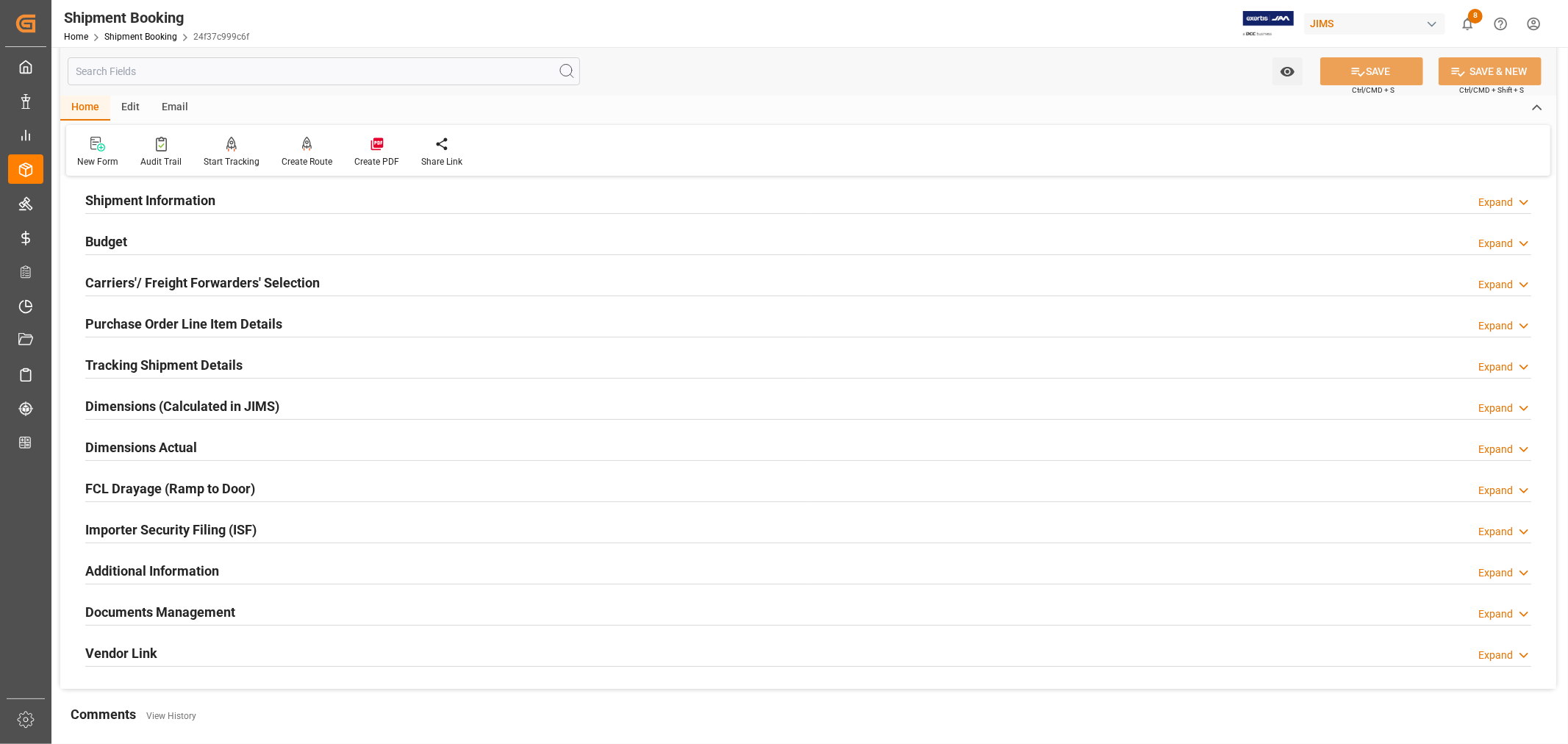
scroll to position [163, 0]
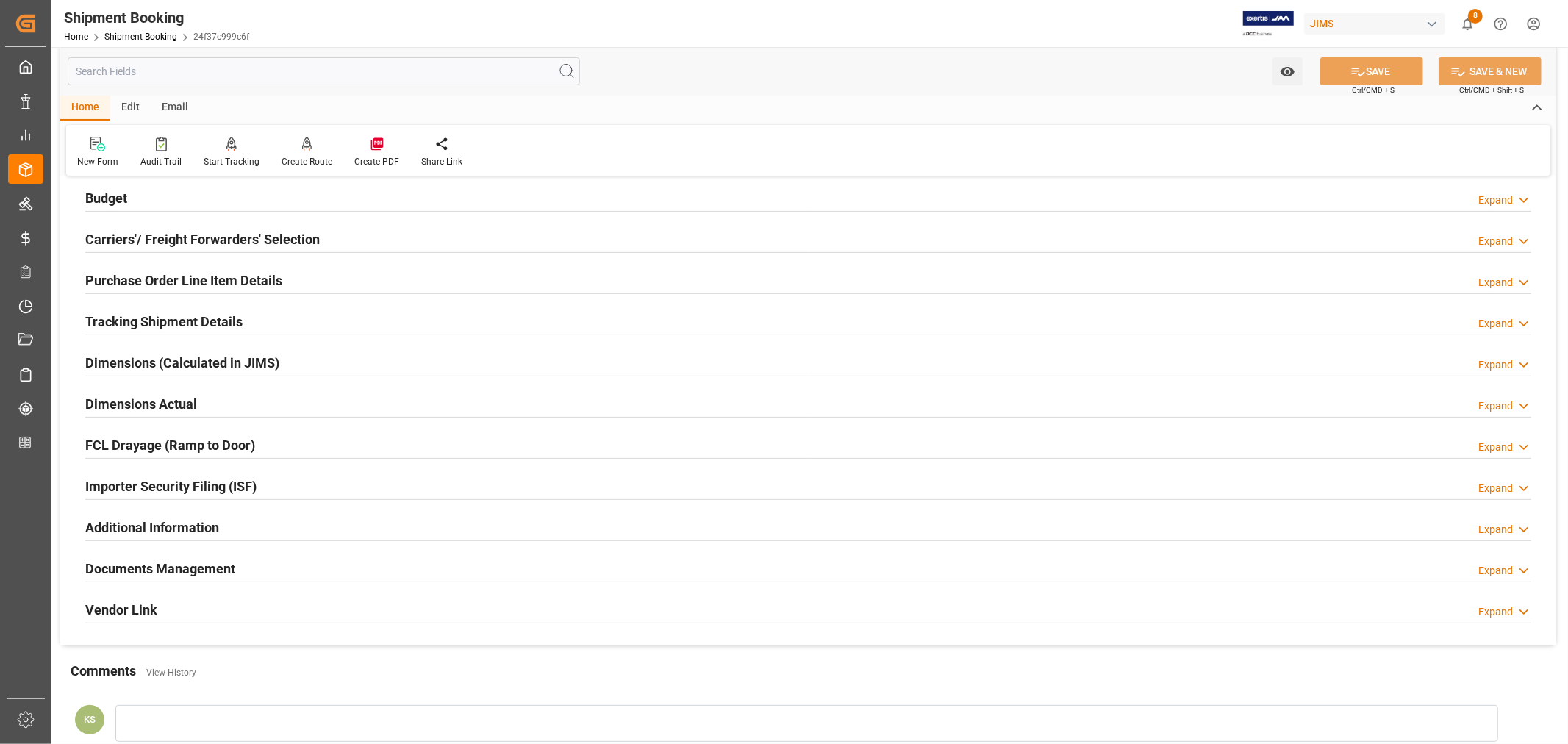
click at [294, 485] on div "Importer Security Filing (ISF) Expand" at bounding box center [808, 485] width 1446 height 28
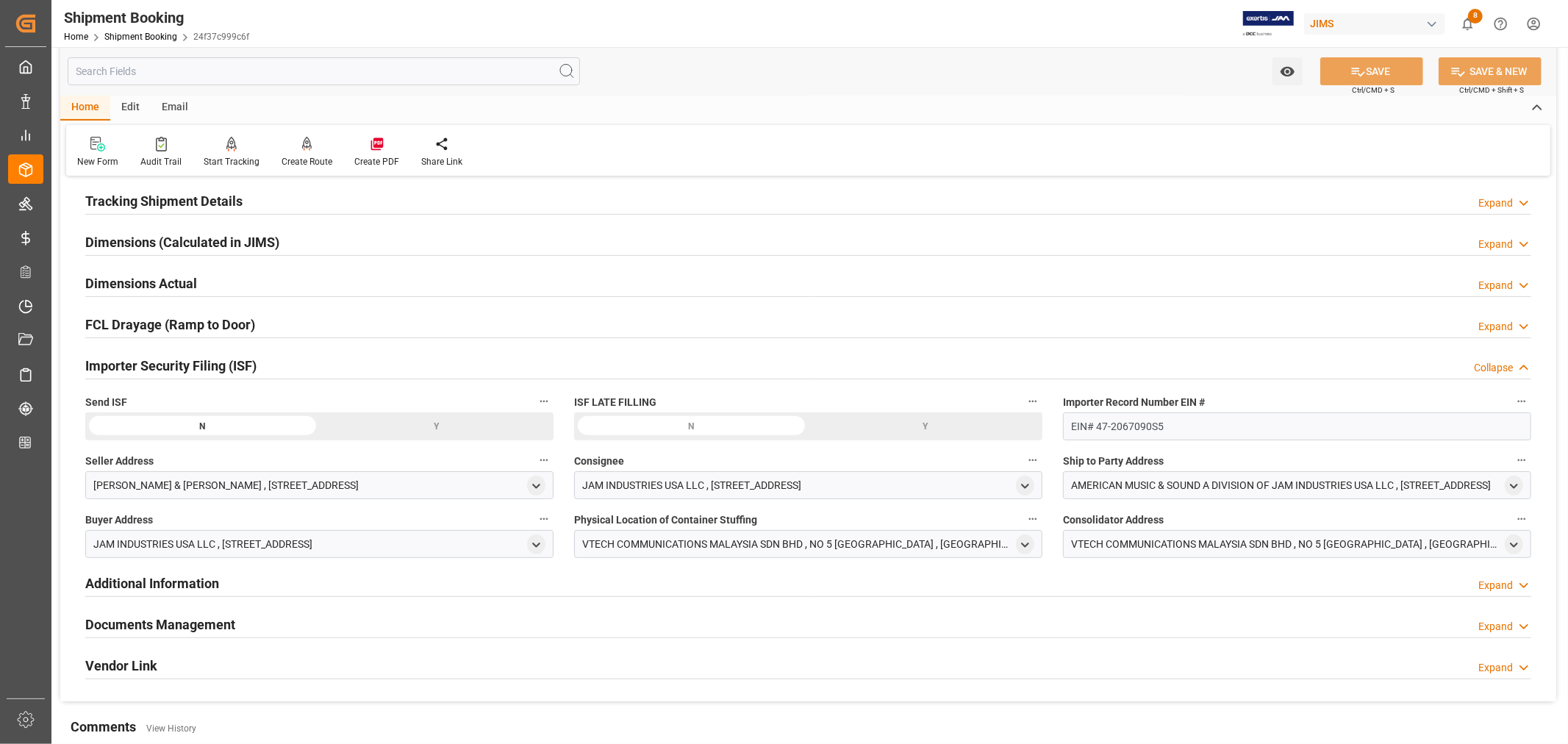
scroll to position [327, 0]
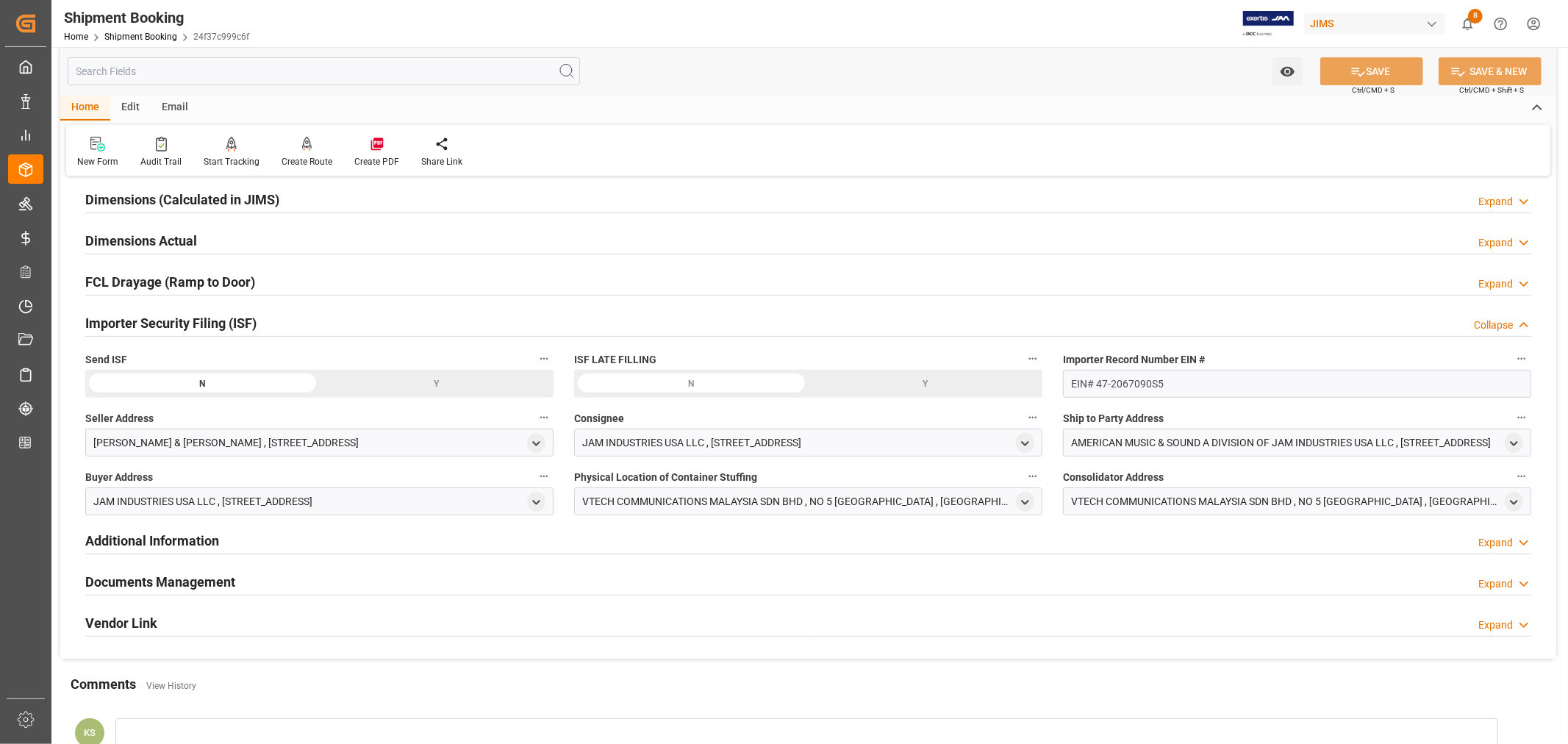
click at [431, 385] on div "Y" at bounding box center [436, 383] width 235 height 28
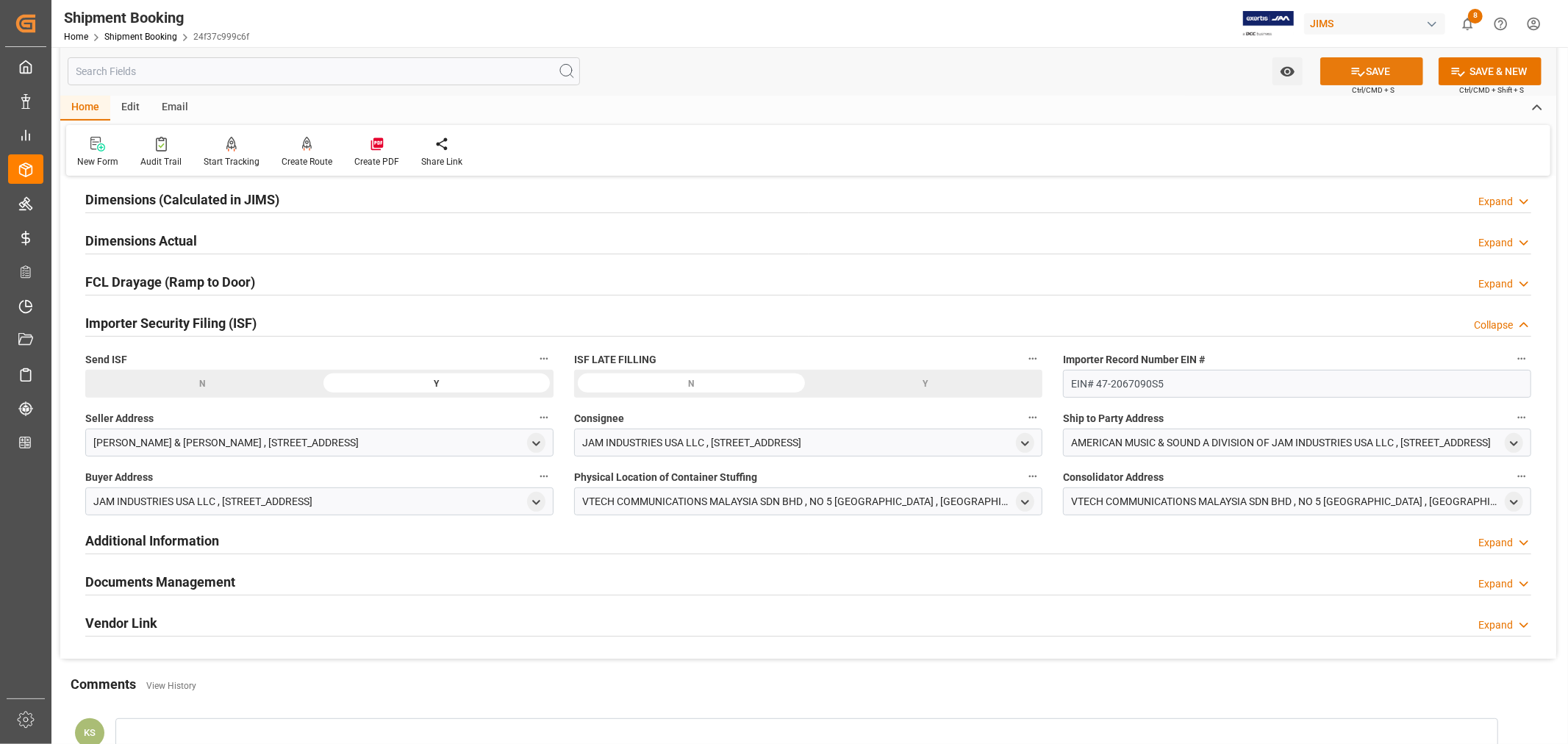
click at [1384, 69] on button "SAVE" at bounding box center [1371, 71] width 103 height 28
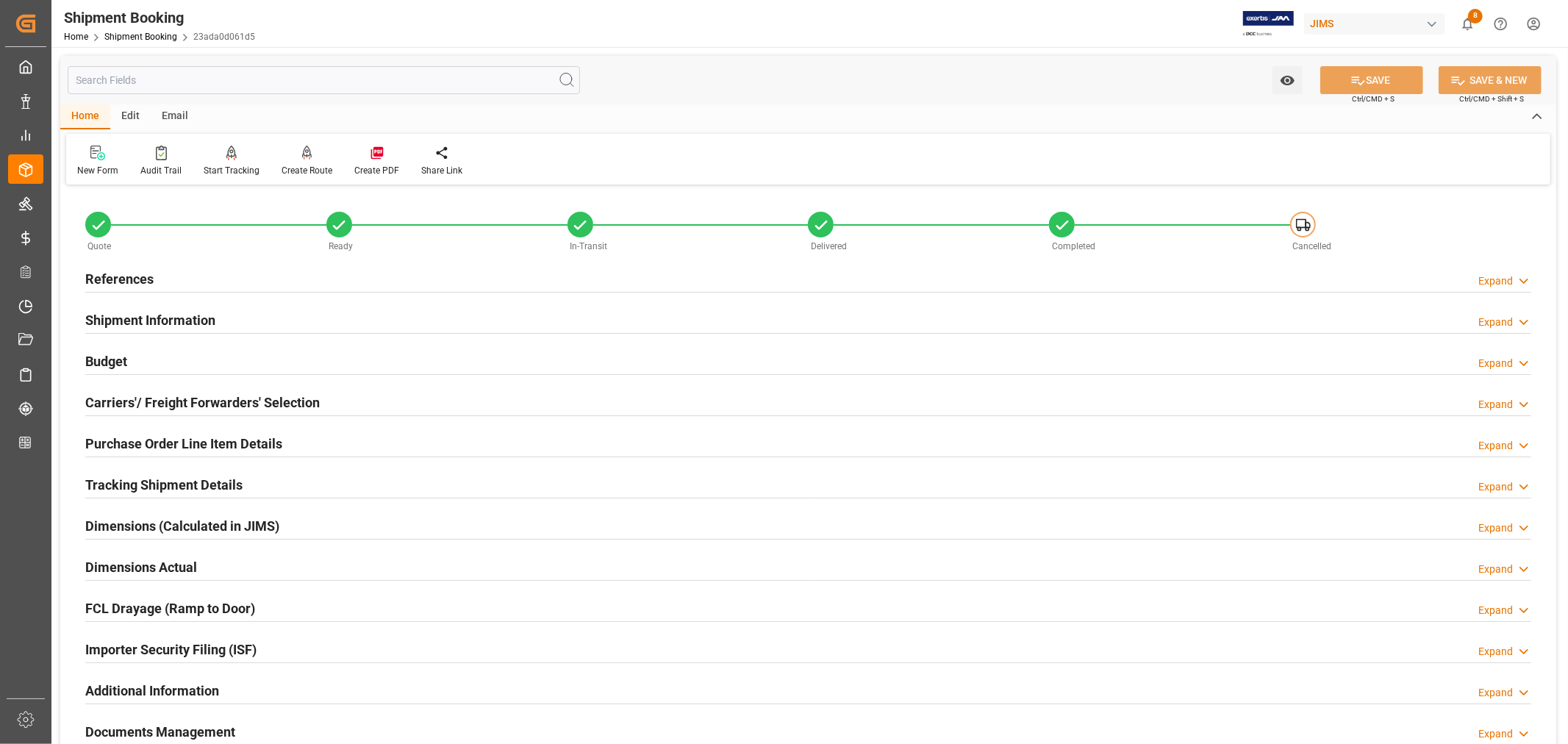
click at [136, 282] on h2 "References" at bounding box center [120, 279] width 68 height 20
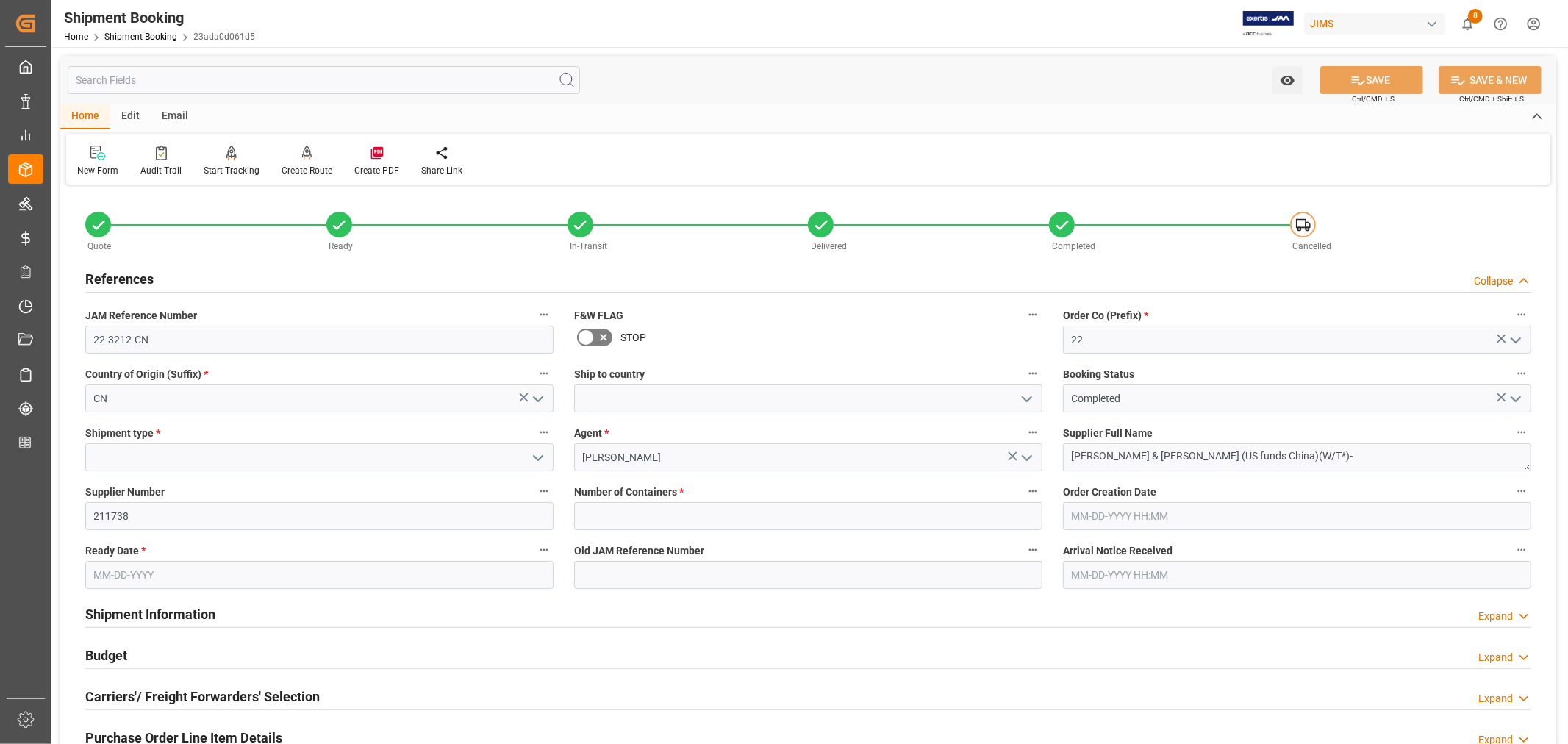
click at [136, 282] on h2 "References" at bounding box center [120, 279] width 68 height 20
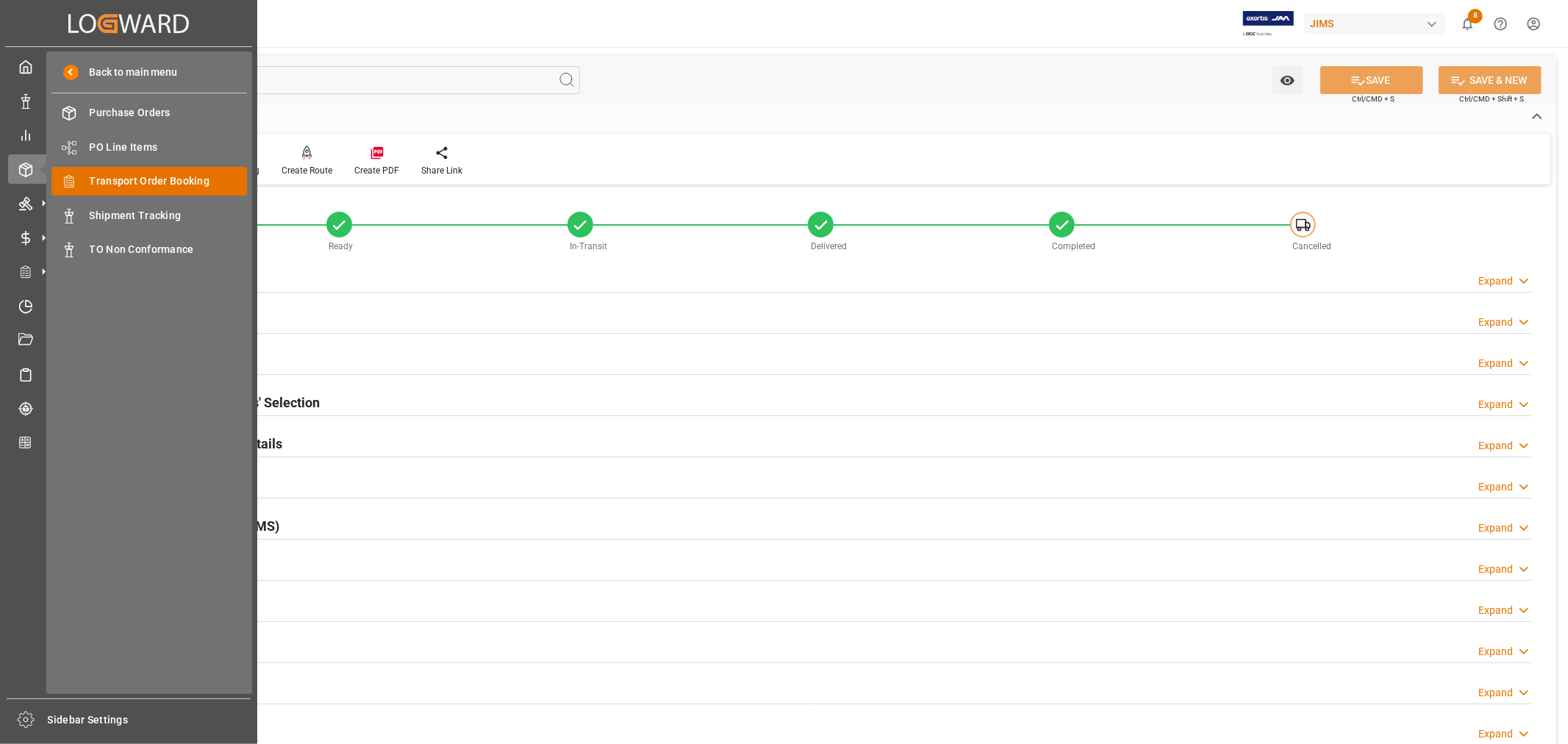
click at [177, 180] on span "Transport Order Booking" at bounding box center [169, 181] width 158 height 15
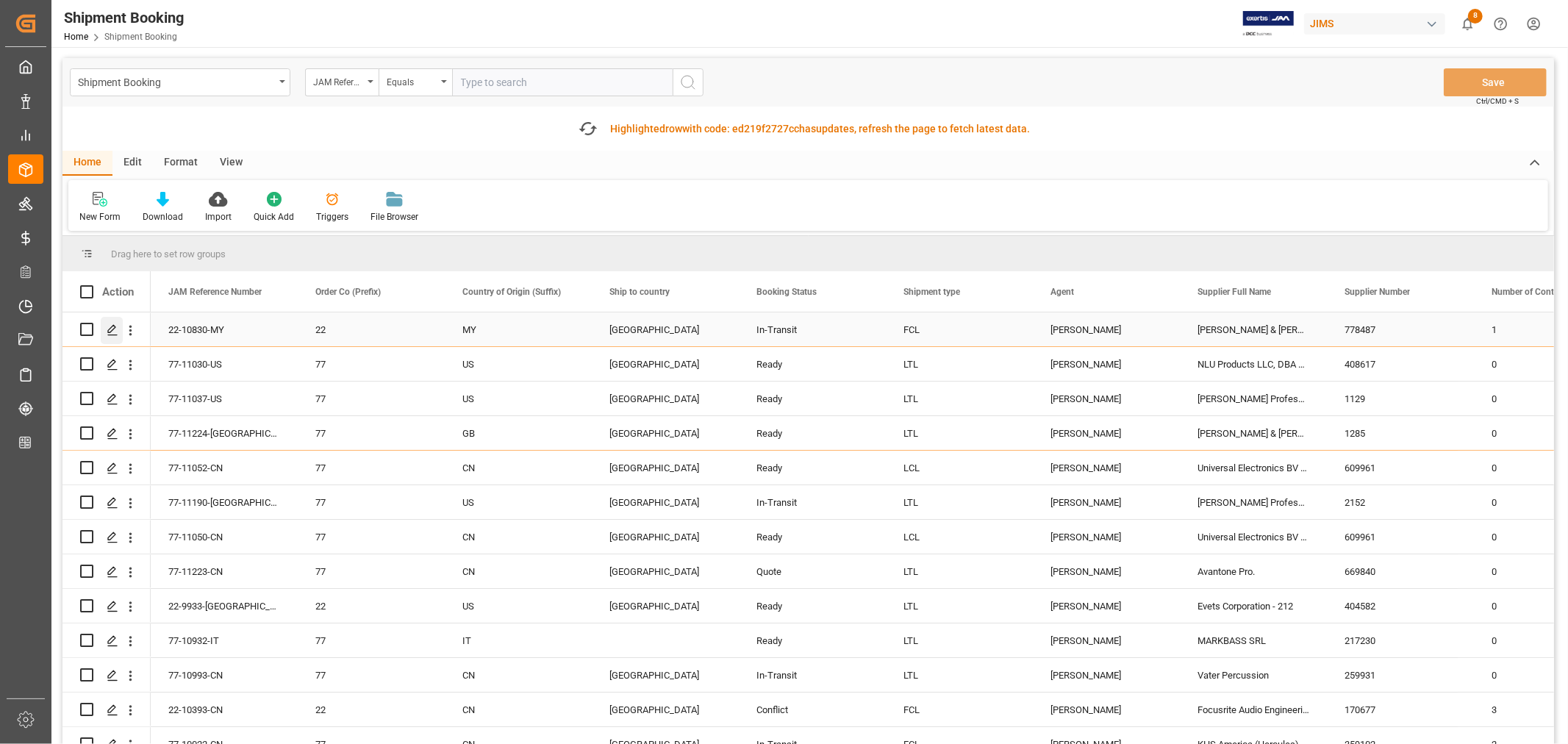
click at [112, 327] on icon "Press SPACE to select this row." at bounding box center [112, 329] width 12 height 12
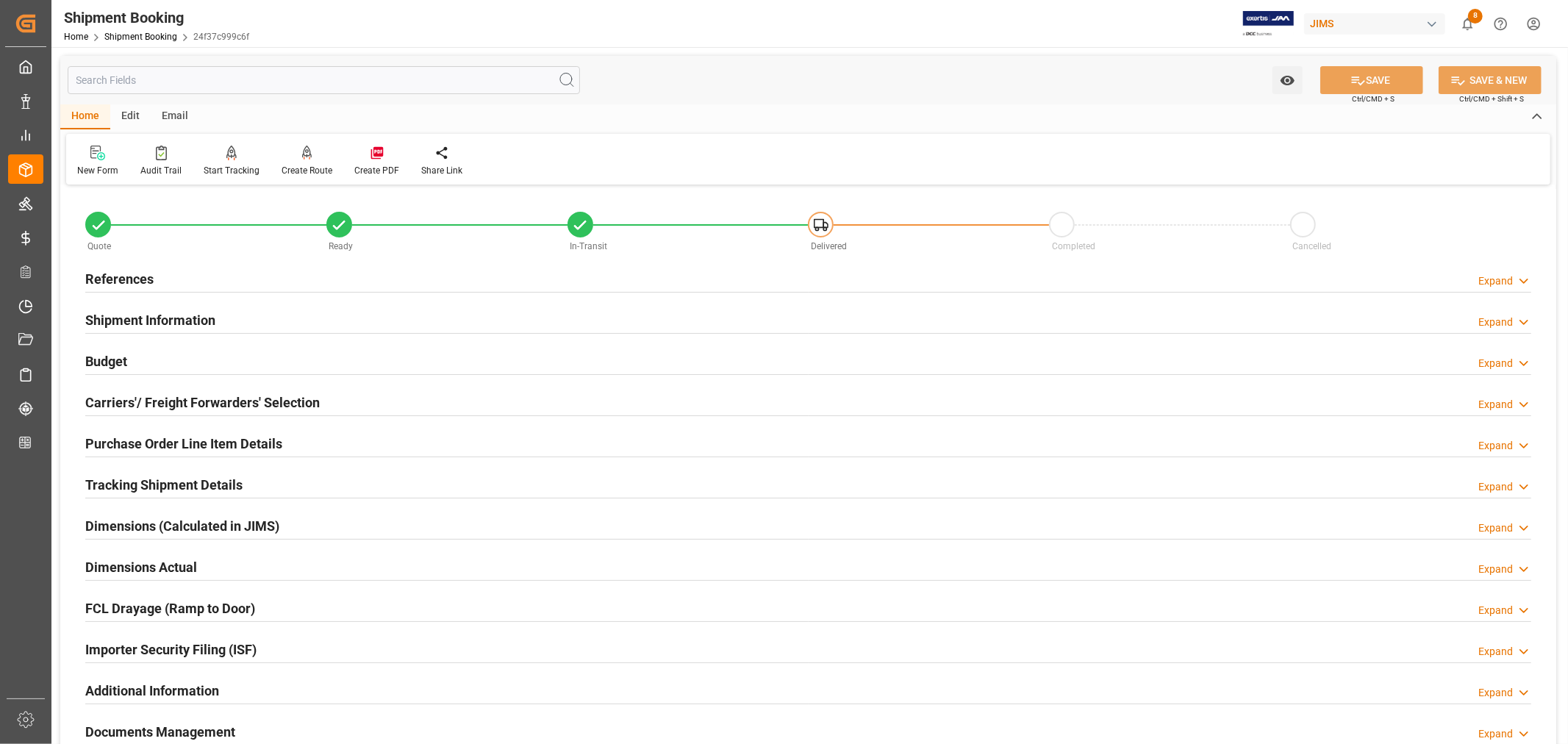
click at [114, 355] on h2 "Budget" at bounding box center [106, 362] width 42 height 20
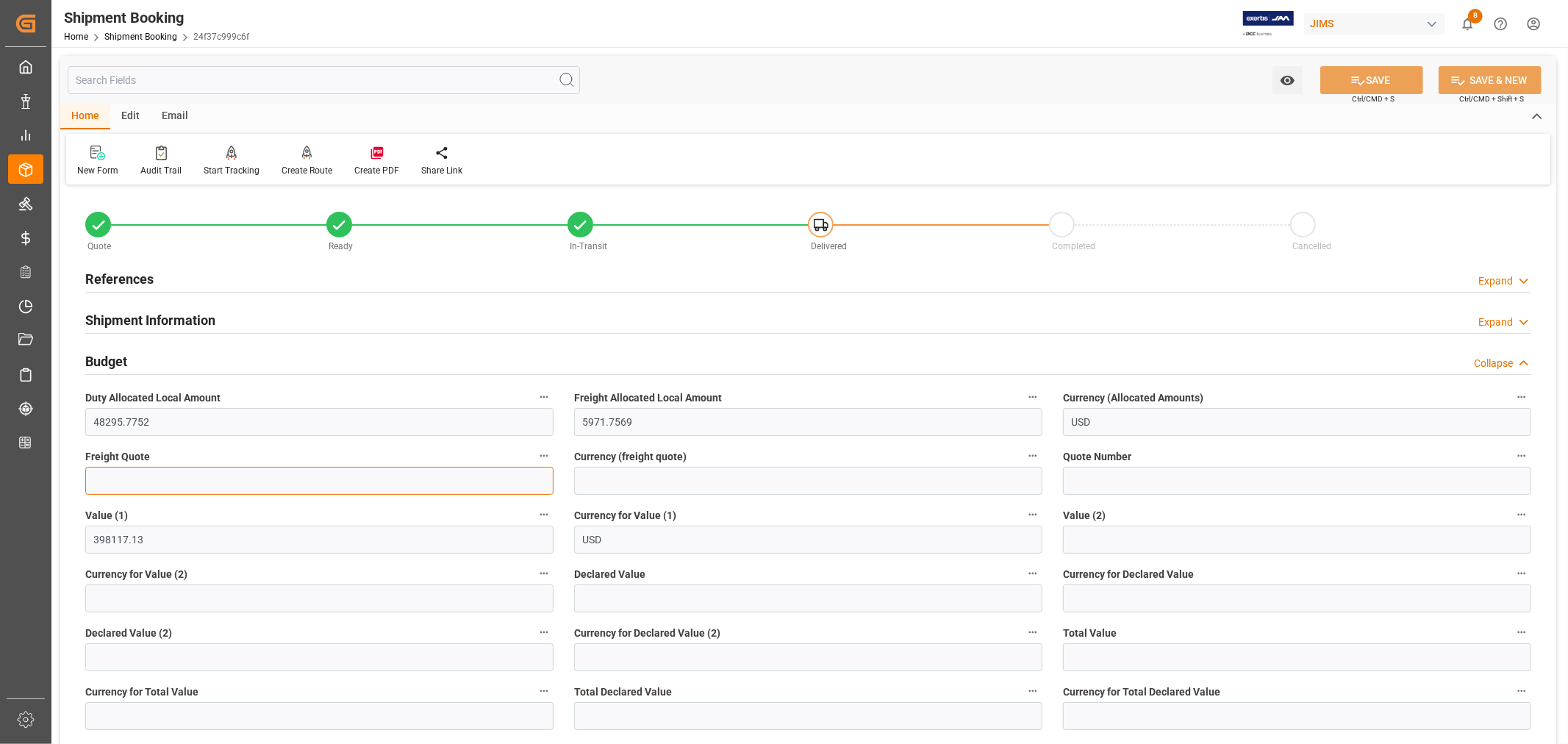
click at [125, 475] on input "text" at bounding box center [319, 480] width 468 height 28
type input "5500"
click at [630, 480] on input at bounding box center [808, 480] width 468 height 28
type input "USD"
click at [1375, 83] on button "SAVE" at bounding box center [1371, 80] width 103 height 28
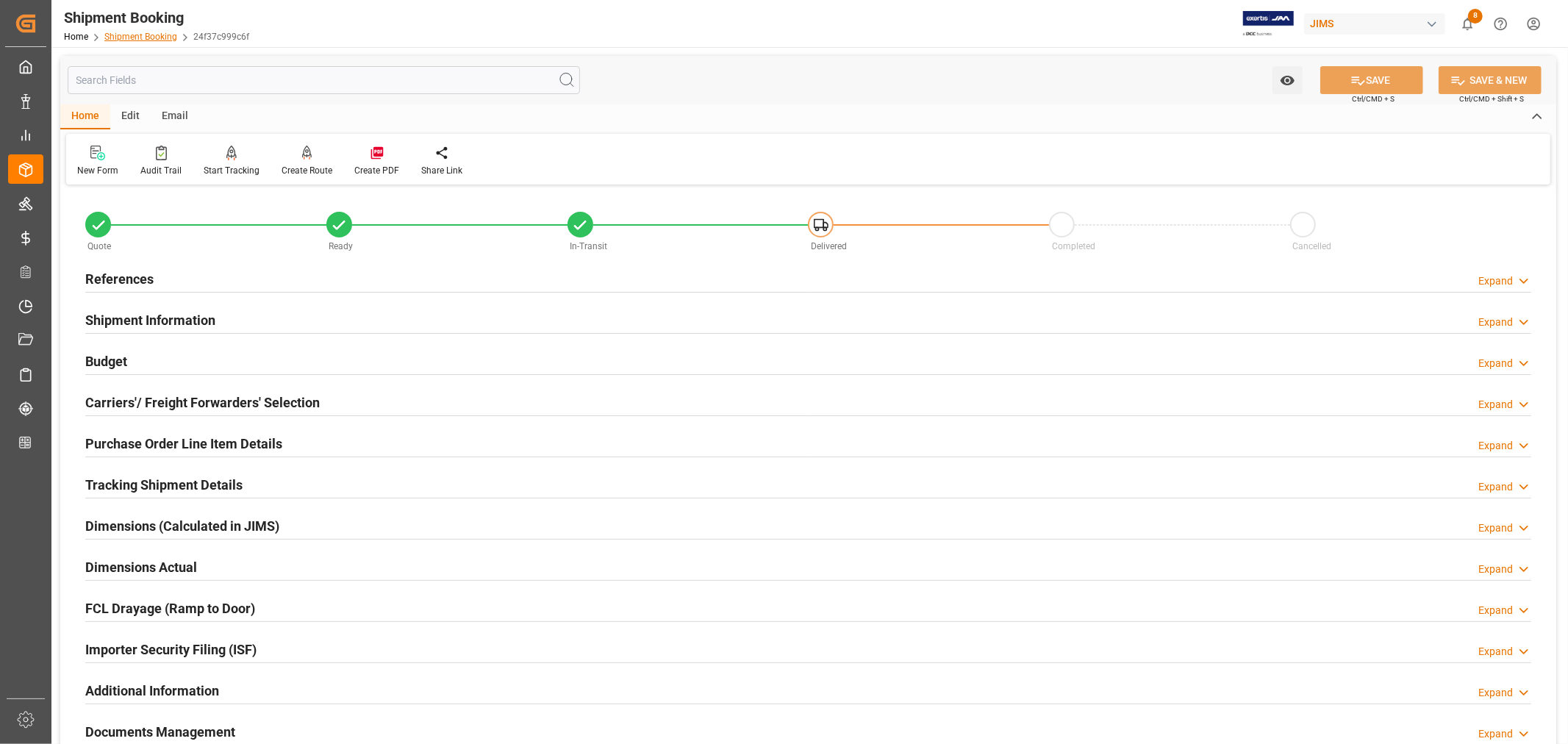
click at [129, 38] on link "Shipment Booking" at bounding box center [140, 36] width 73 height 10
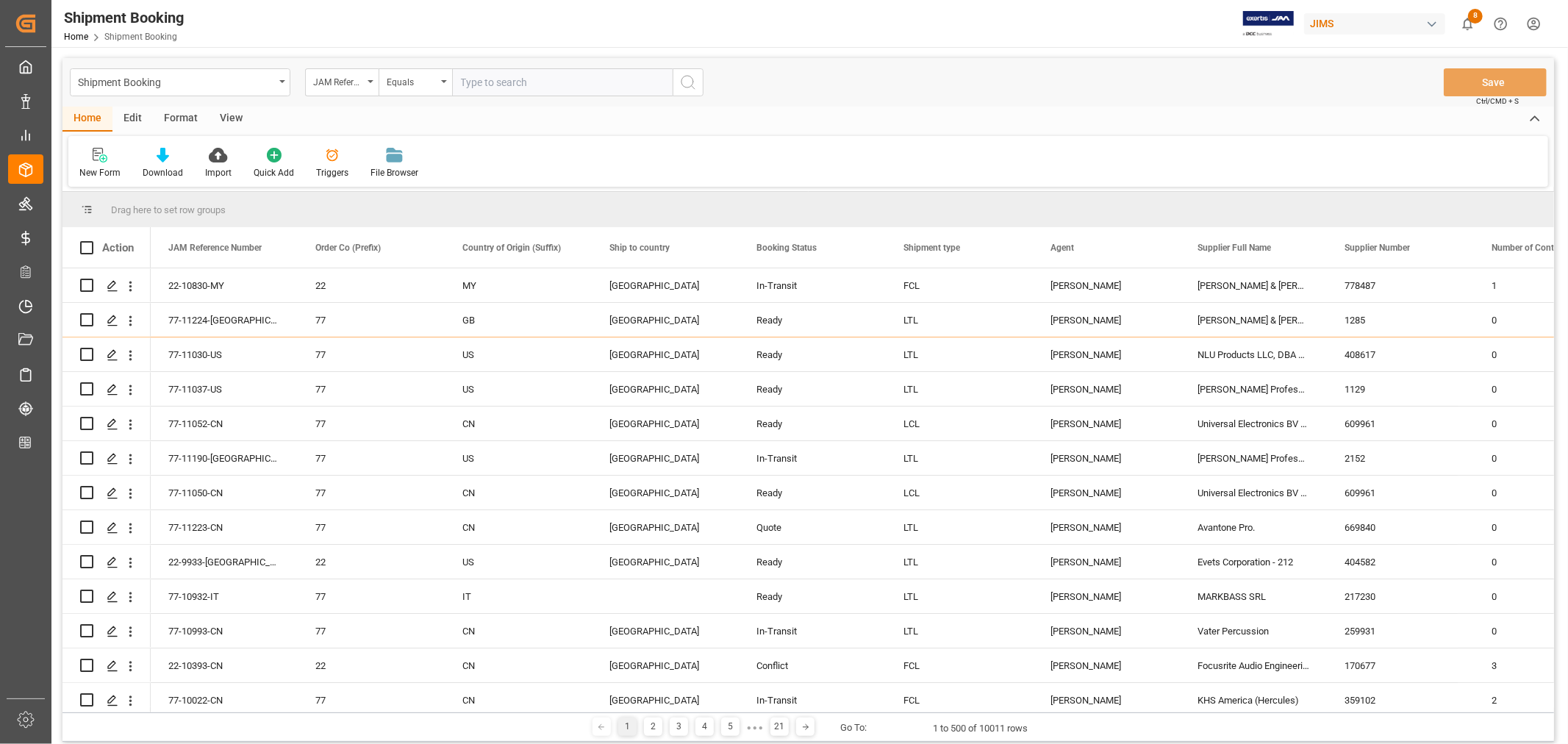
click at [478, 82] on input "text" at bounding box center [562, 82] width 220 height 28
type input "22-11075-cn"
click at [685, 83] on icon "search button" at bounding box center [688, 83] width 18 height 18
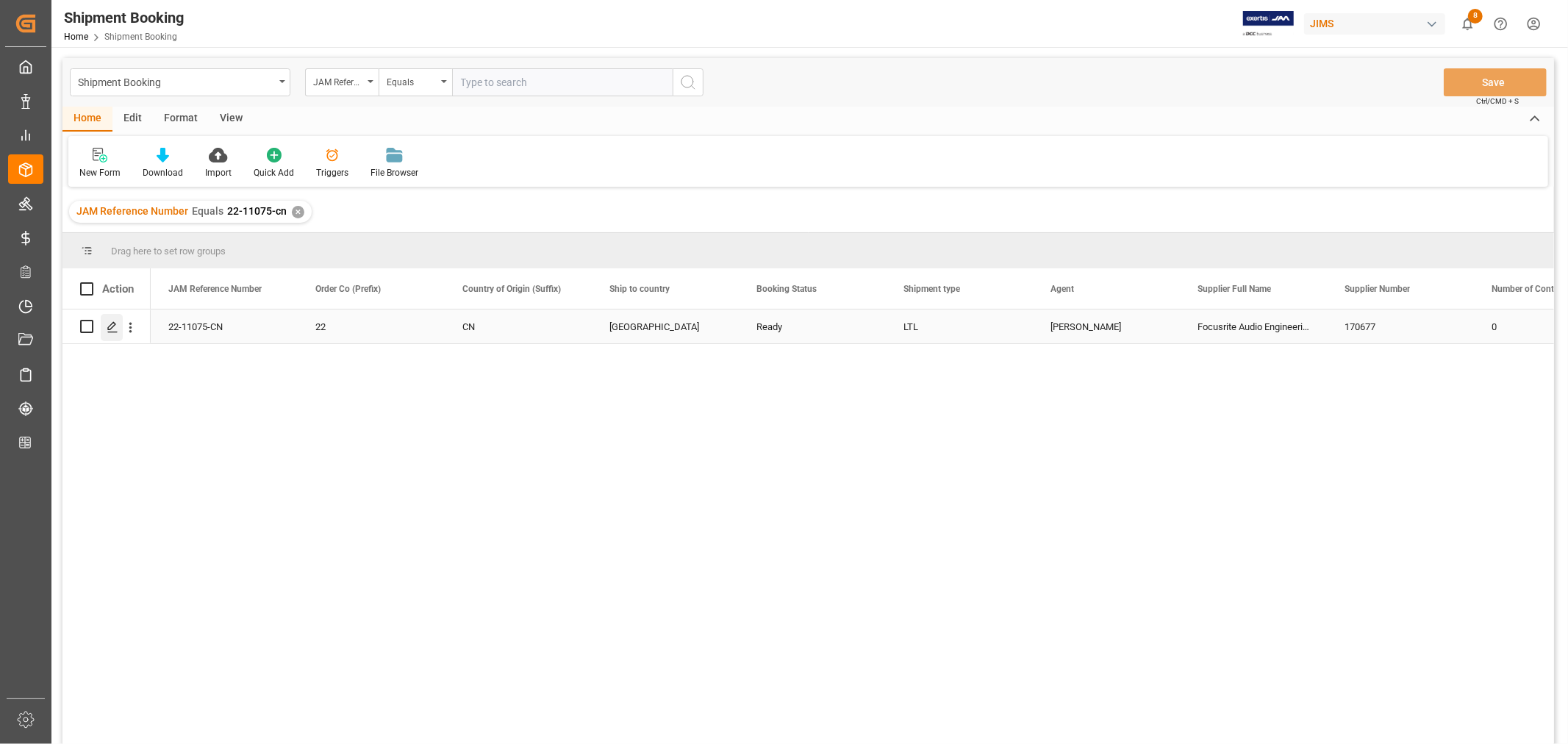
click at [111, 327] on icon "Press SPACE to select this row." at bounding box center [112, 327] width 12 height 12
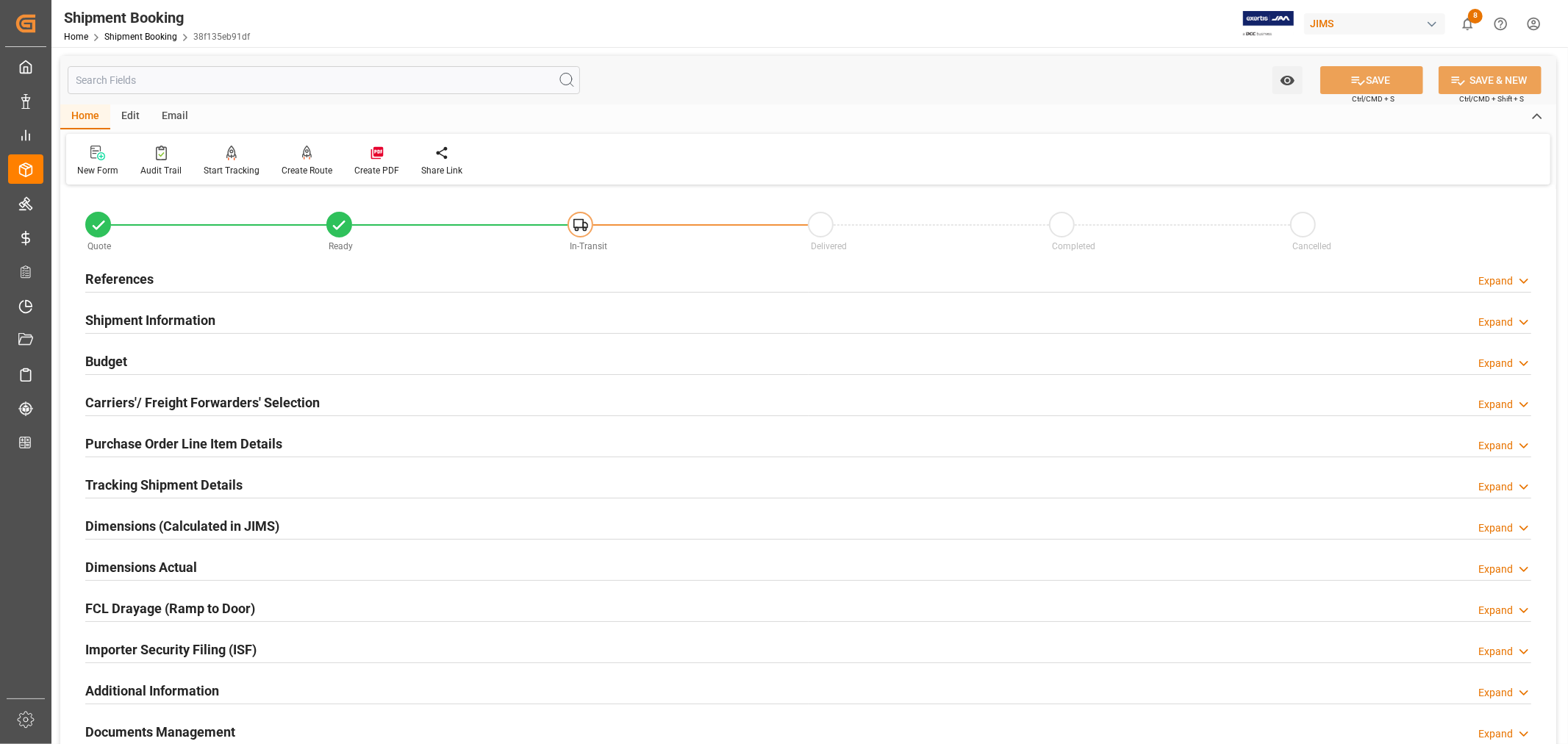
click at [193, 319] on h2 "Shipment Information" at bounding box center [150, 320] width 130 height 20
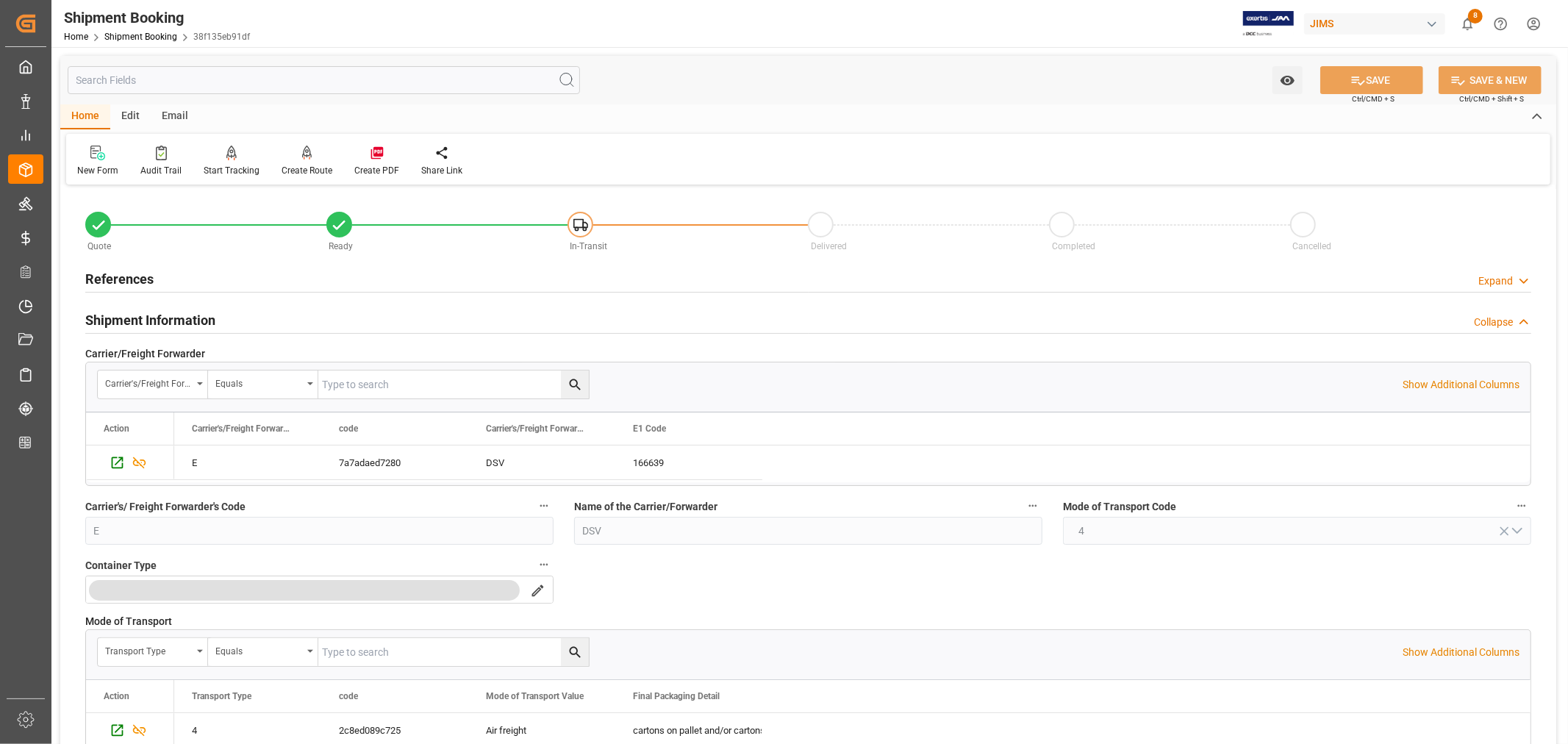
click at [193, 319] on h2 "Shipment Information" at bounding box center [150, 320] width 130 height 20
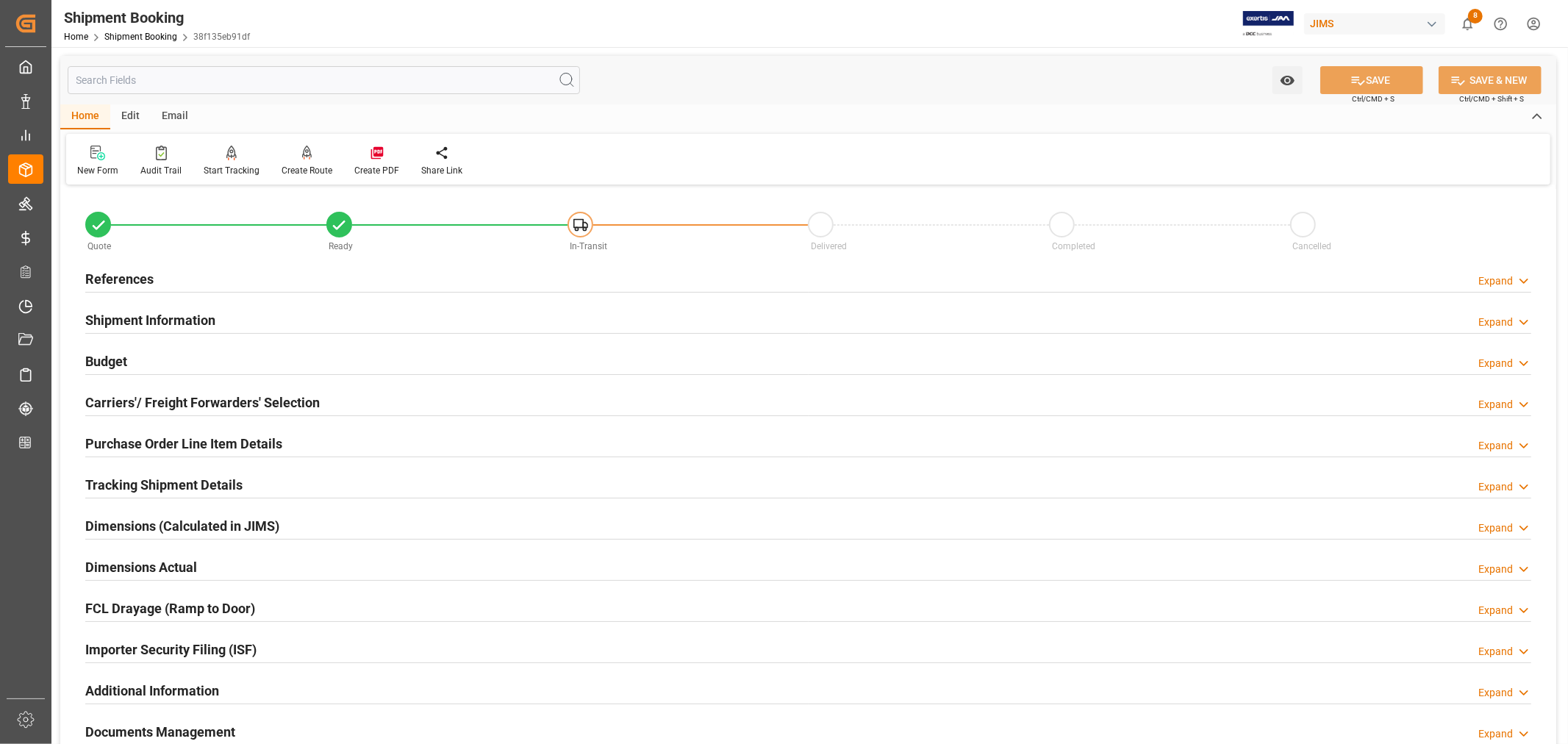
click at [103, 277] on h2 "References" at bounding box center [120, 279] width 68 height 20
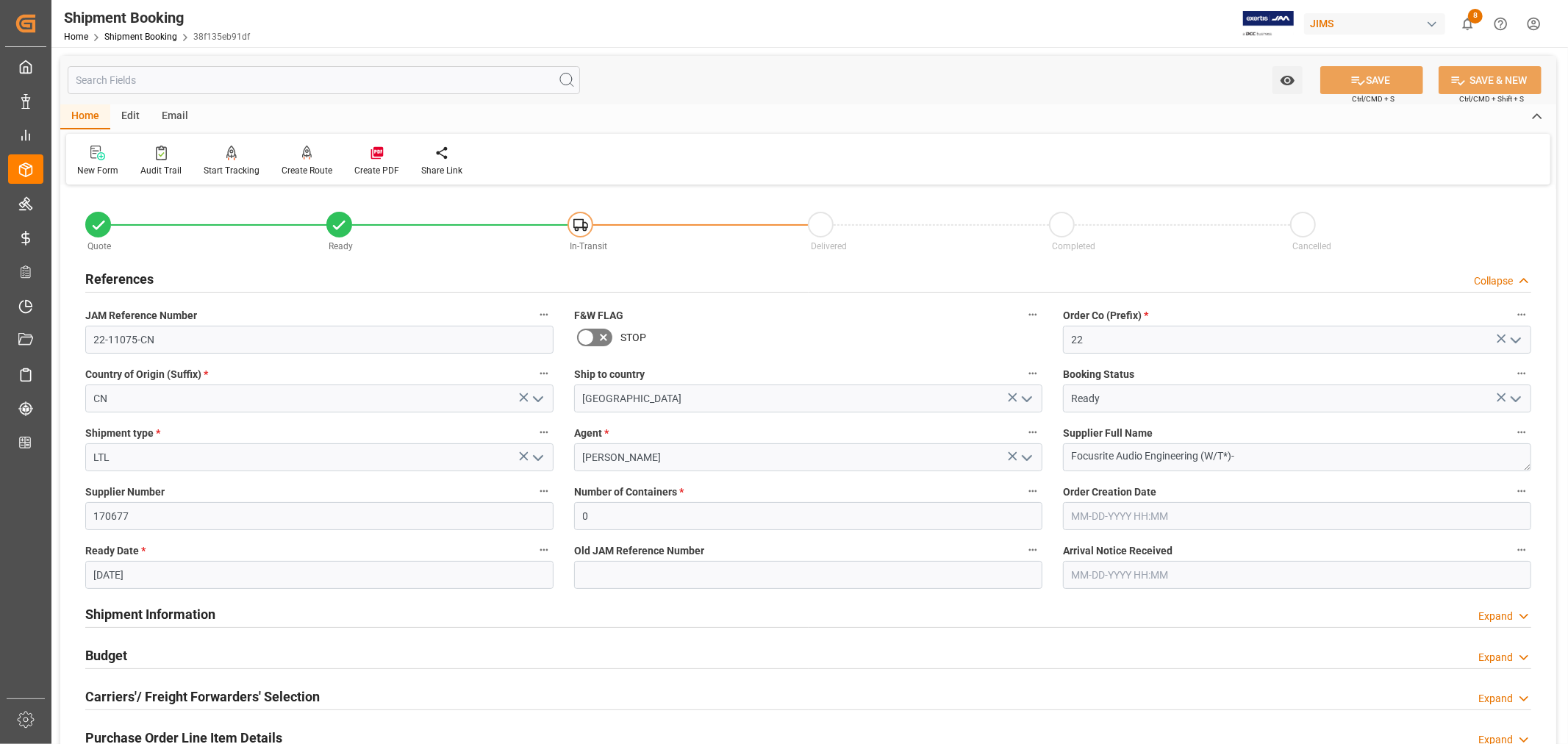
click at [149, 576] on input "09-22-2025" at bounding box center [319, 574] width 468 height 28
click at [102, 528] on span "29" at bounding box center [103, 528] width 10 height 10
type input "[DATE]"
click at [1373, 83] on button "SAVE" at bounding box center [1371, 80] width 103 height 28
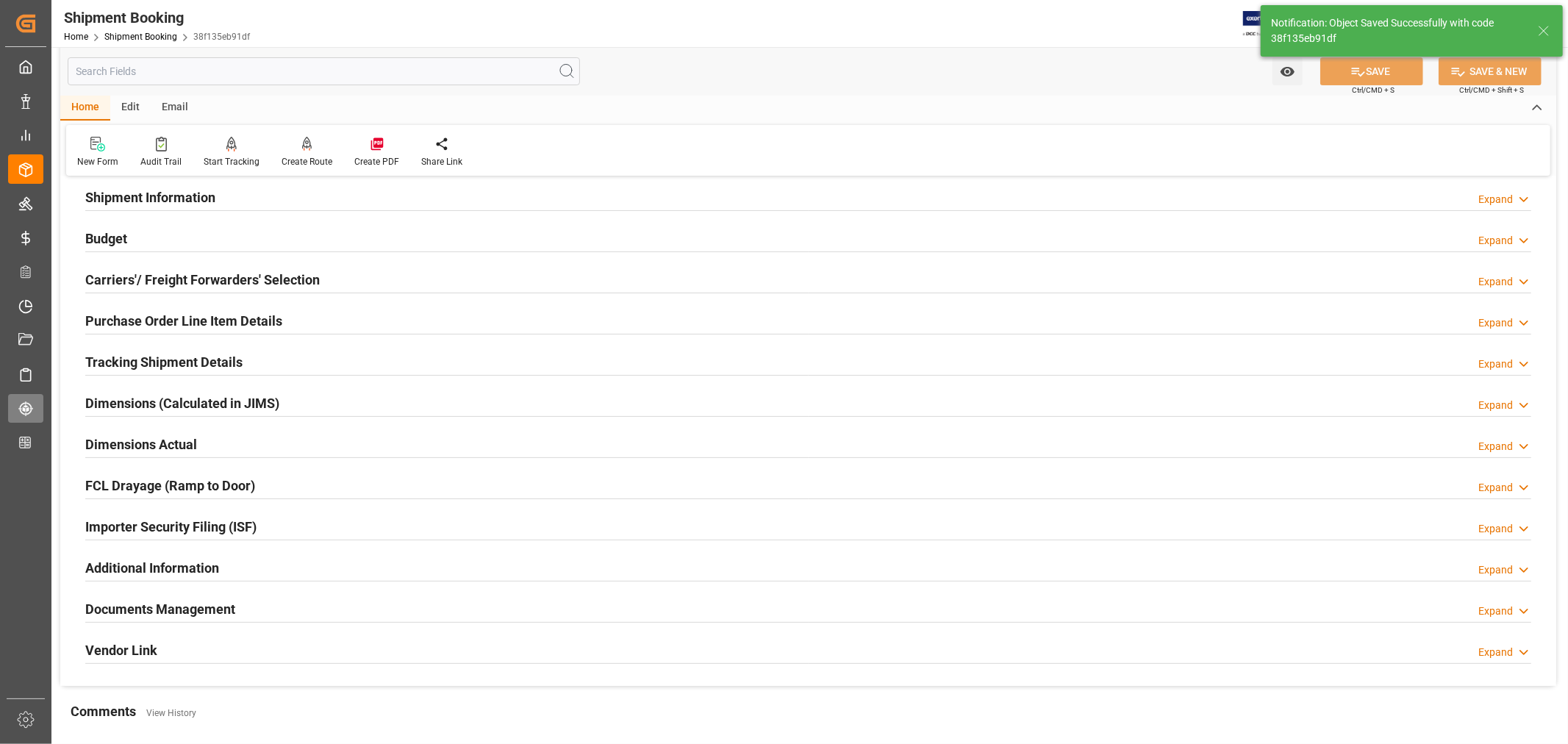
scroll to position [163, 0]
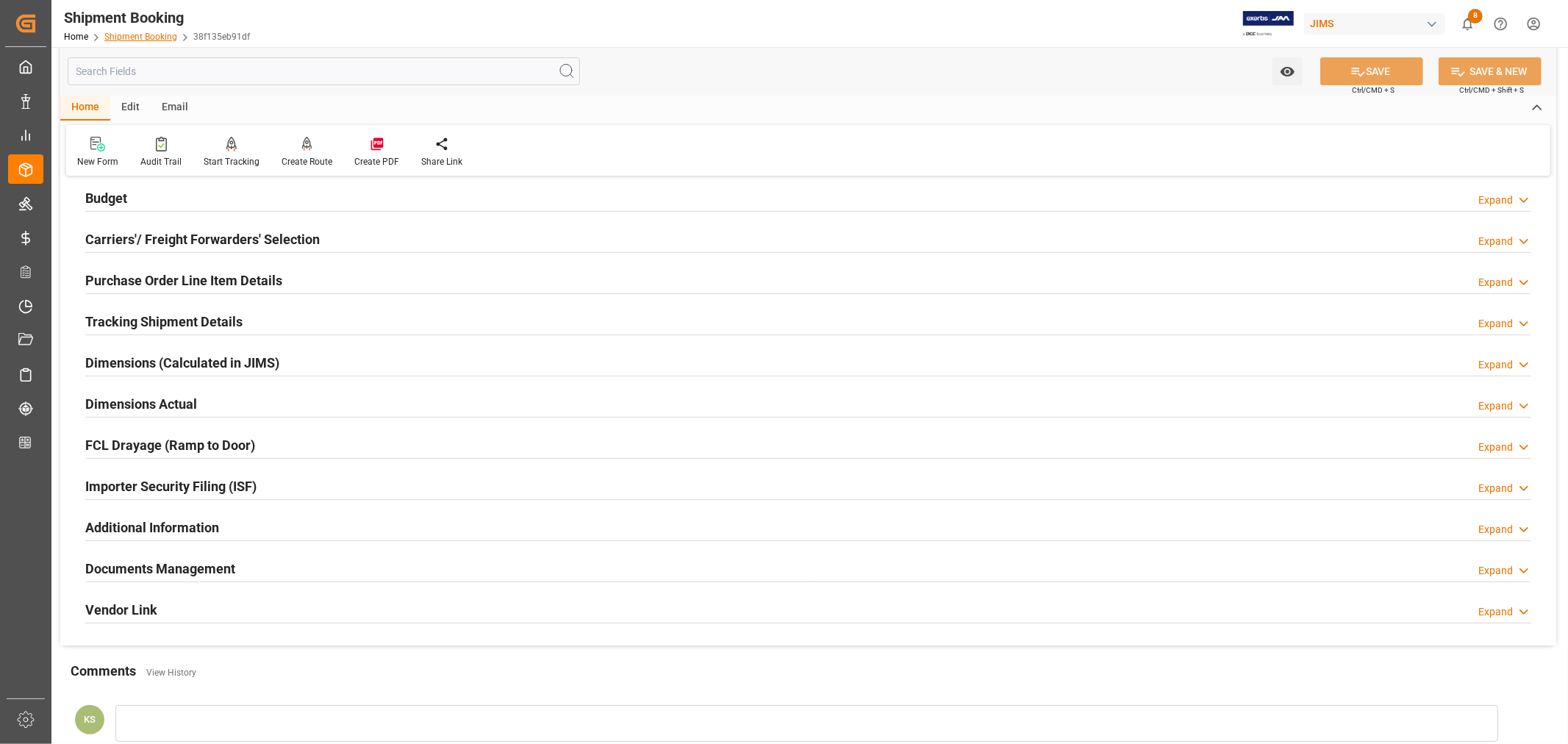
click at [136, 34] on link "Shipment Booking" at bounding box center [140, 36] width 73 height 10
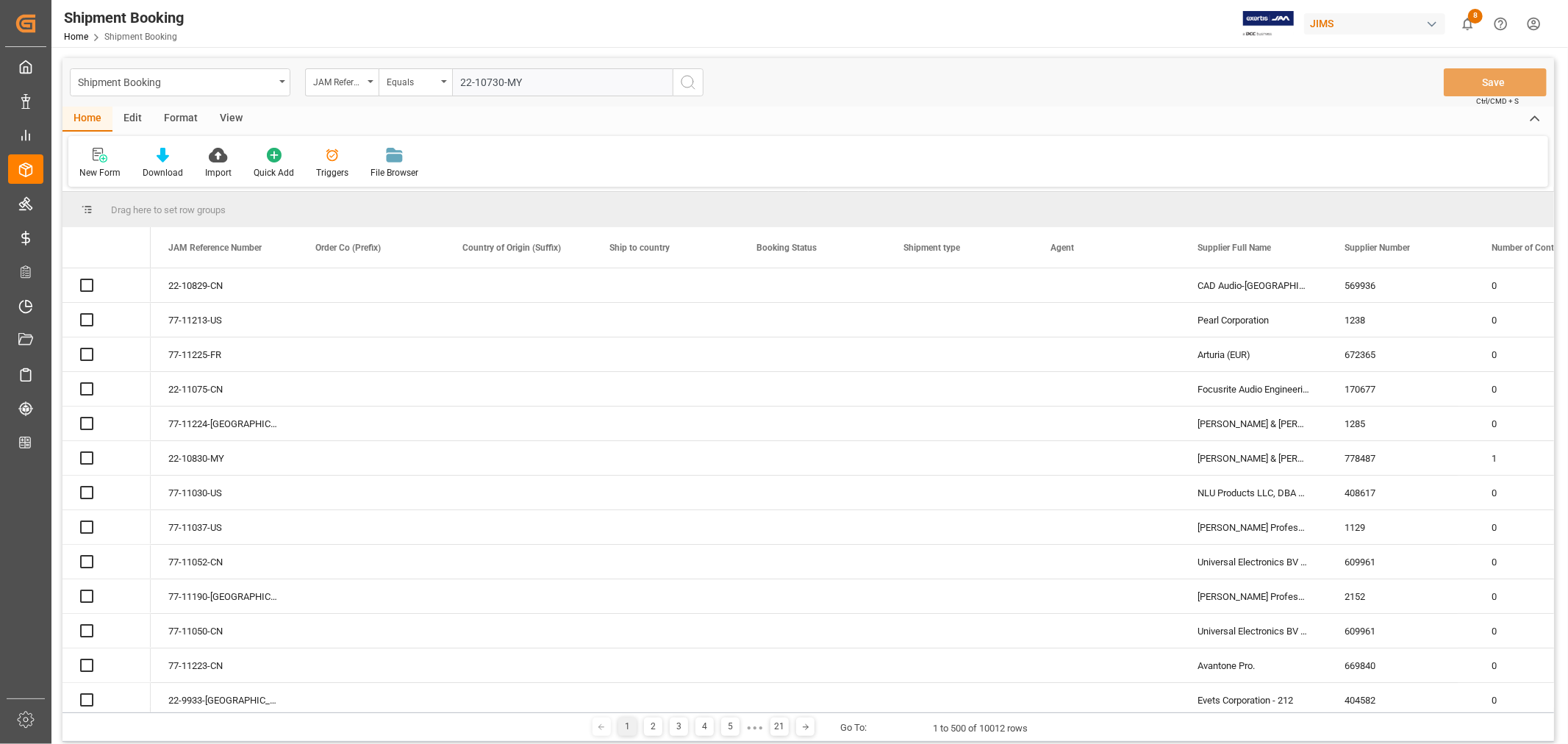
type input "22-10730-MY"
click at [687, 83] on icon "search button" at bounding box center [688, 83] width 18 height 18
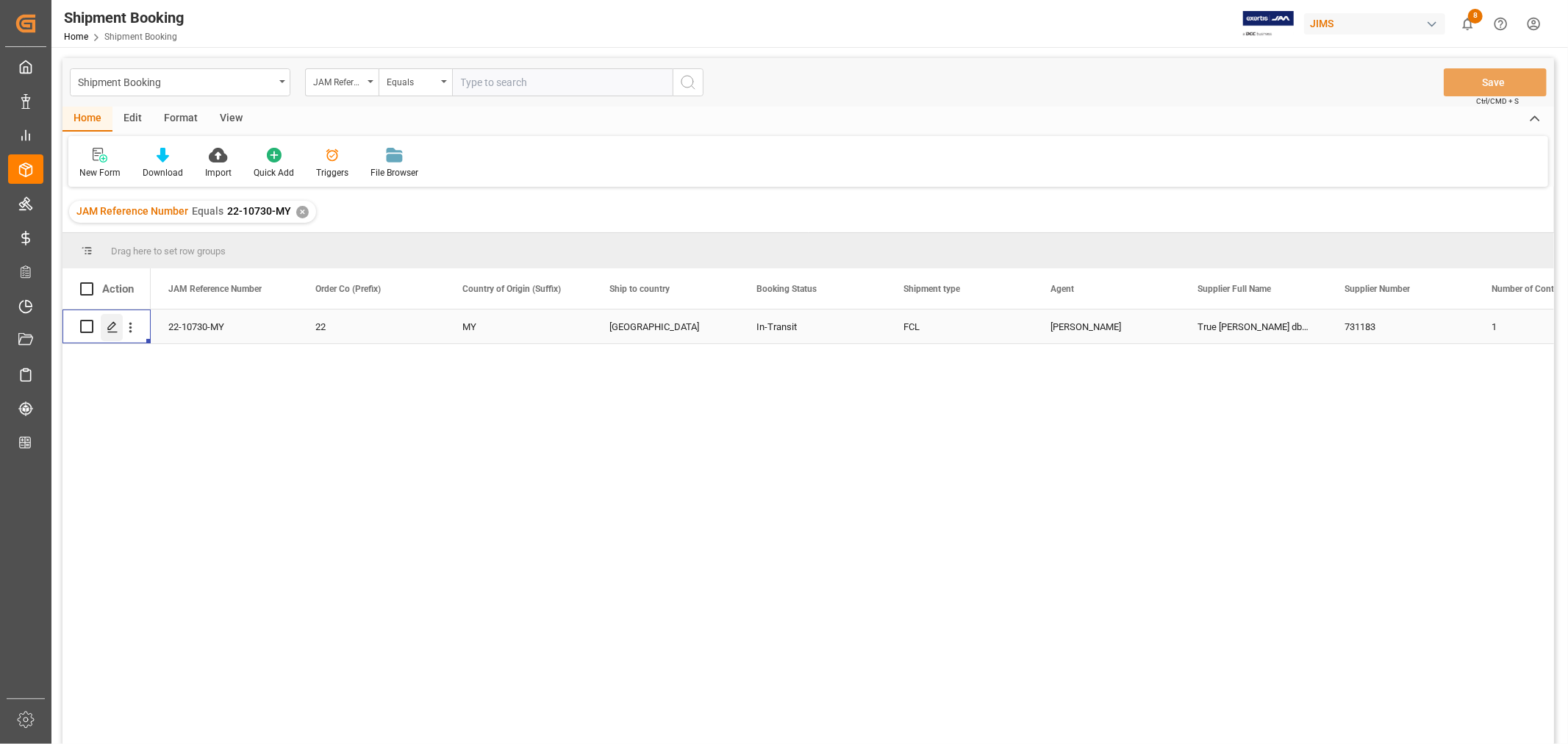
click at [114, 327] on icon "Press SPACE to select this row." at bounding box center [112, 327] width 12 height 12
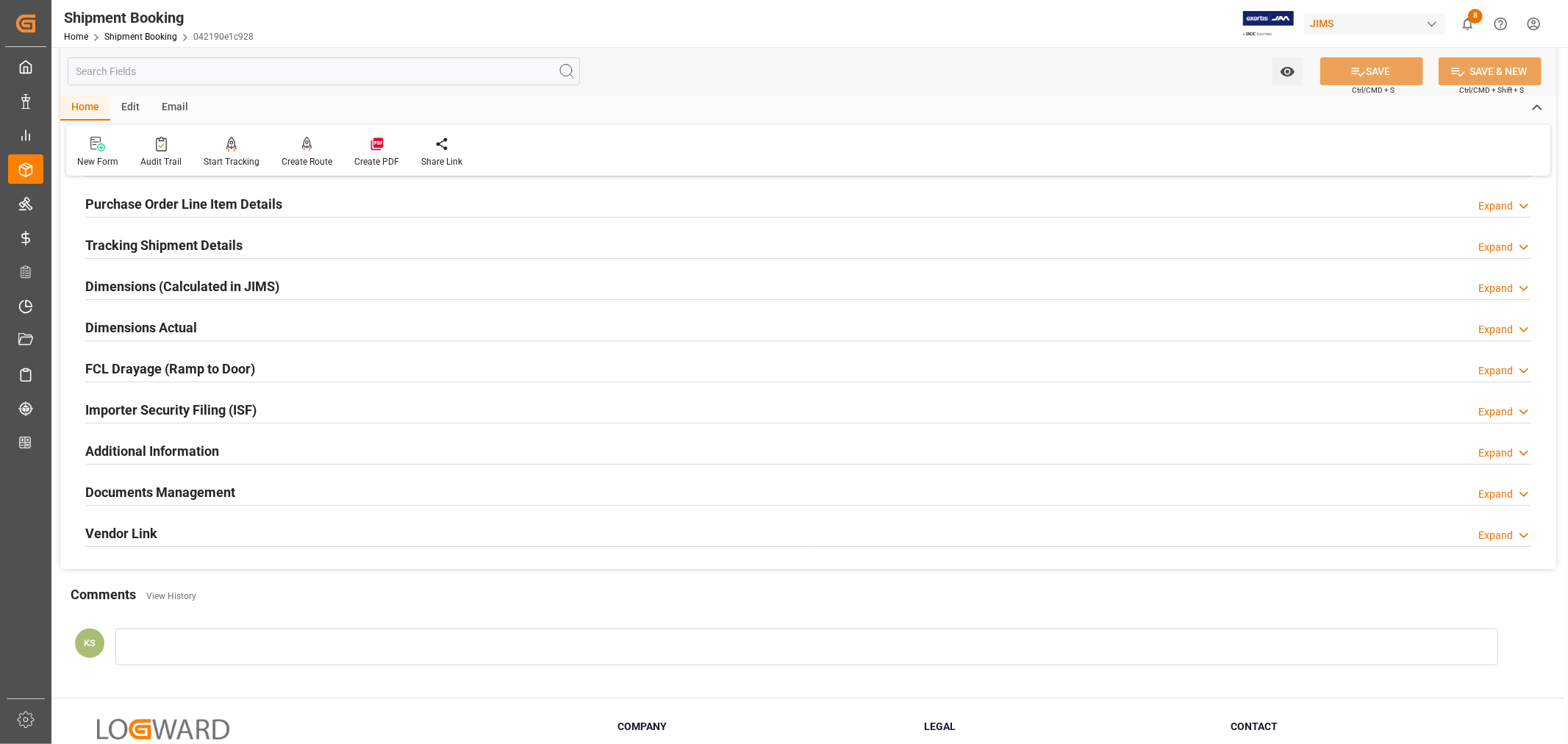
scroll to position [245, 0]
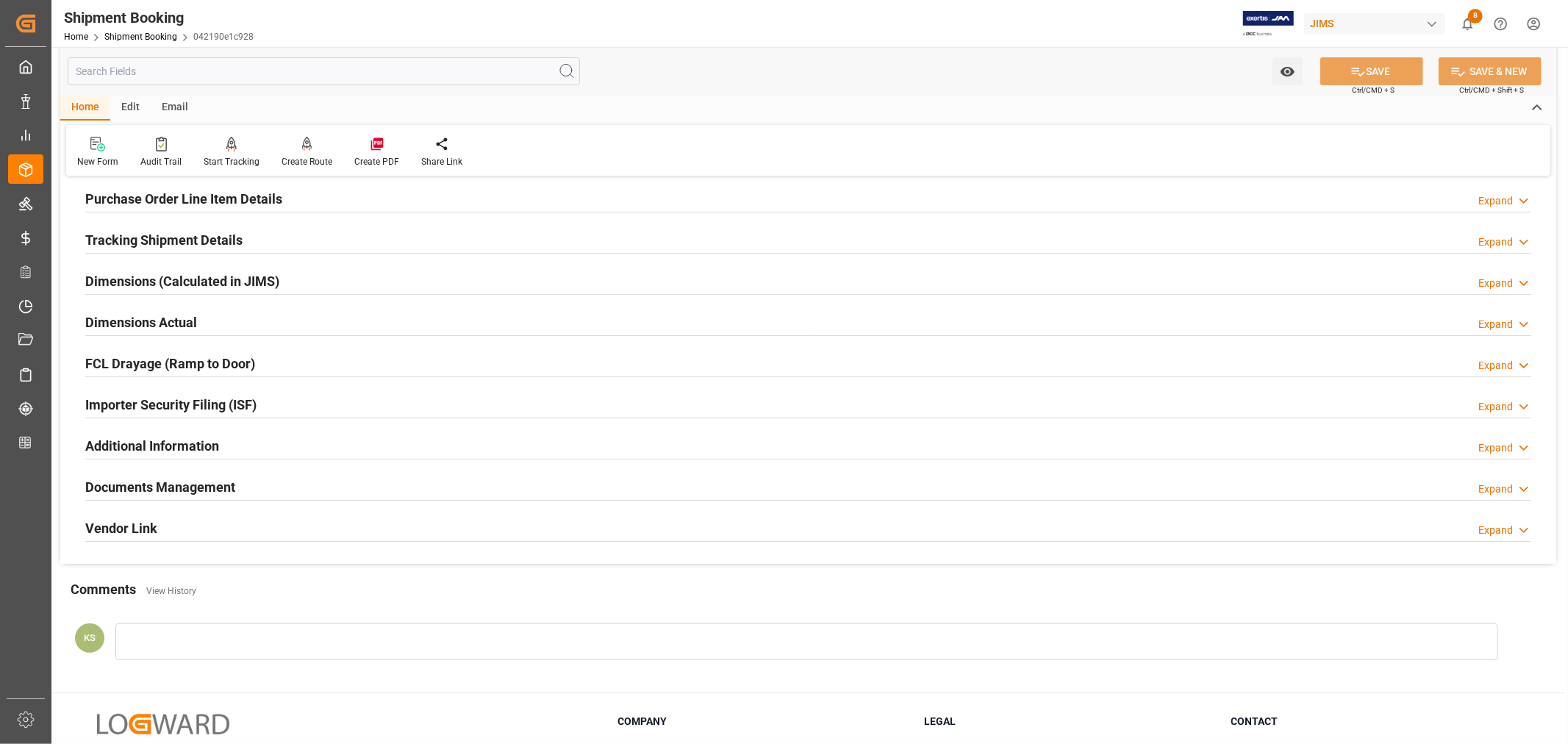
click at [281, 403] on div "Importer Security Filing (ISF) Expand" at bounding box center [808, 403] width 1446 height 28
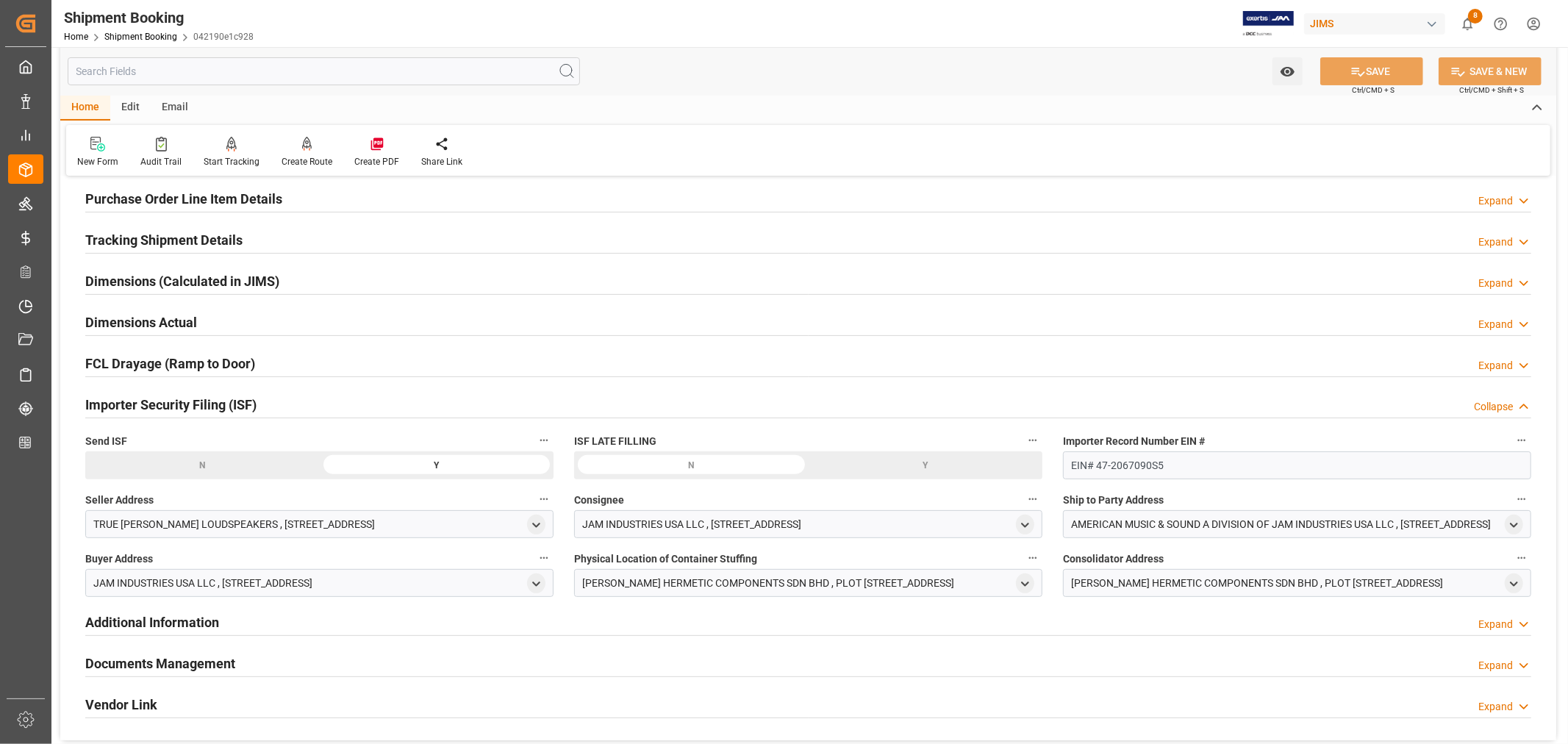
click at [281, 403] on div "Importer Security Filing (ISF) Collapse" at bounding box center [808, 403] width 1446 height 28
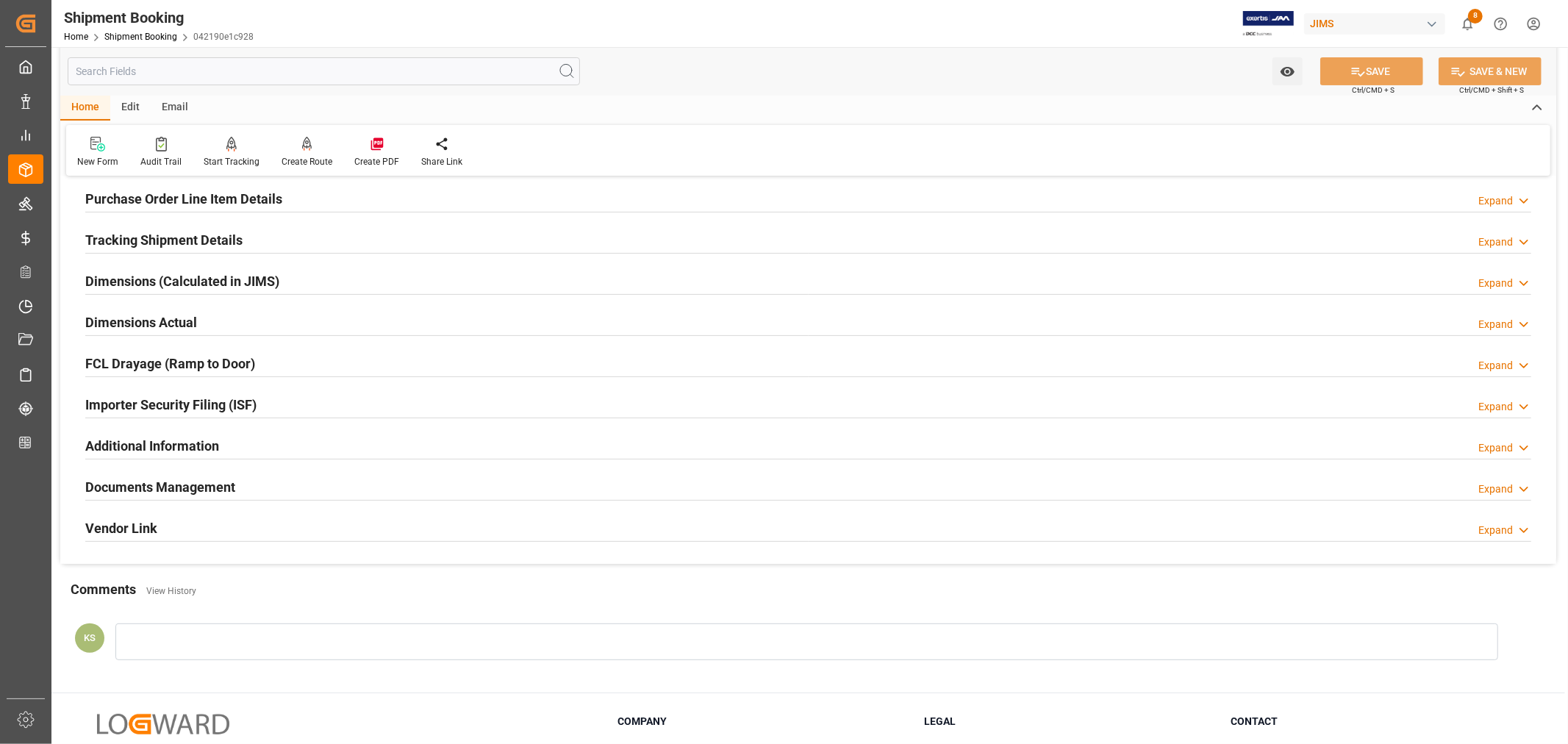
click at [282, 482] on div "Documents Management Expand" at bounding box center [808, 486] width 1446 height 28
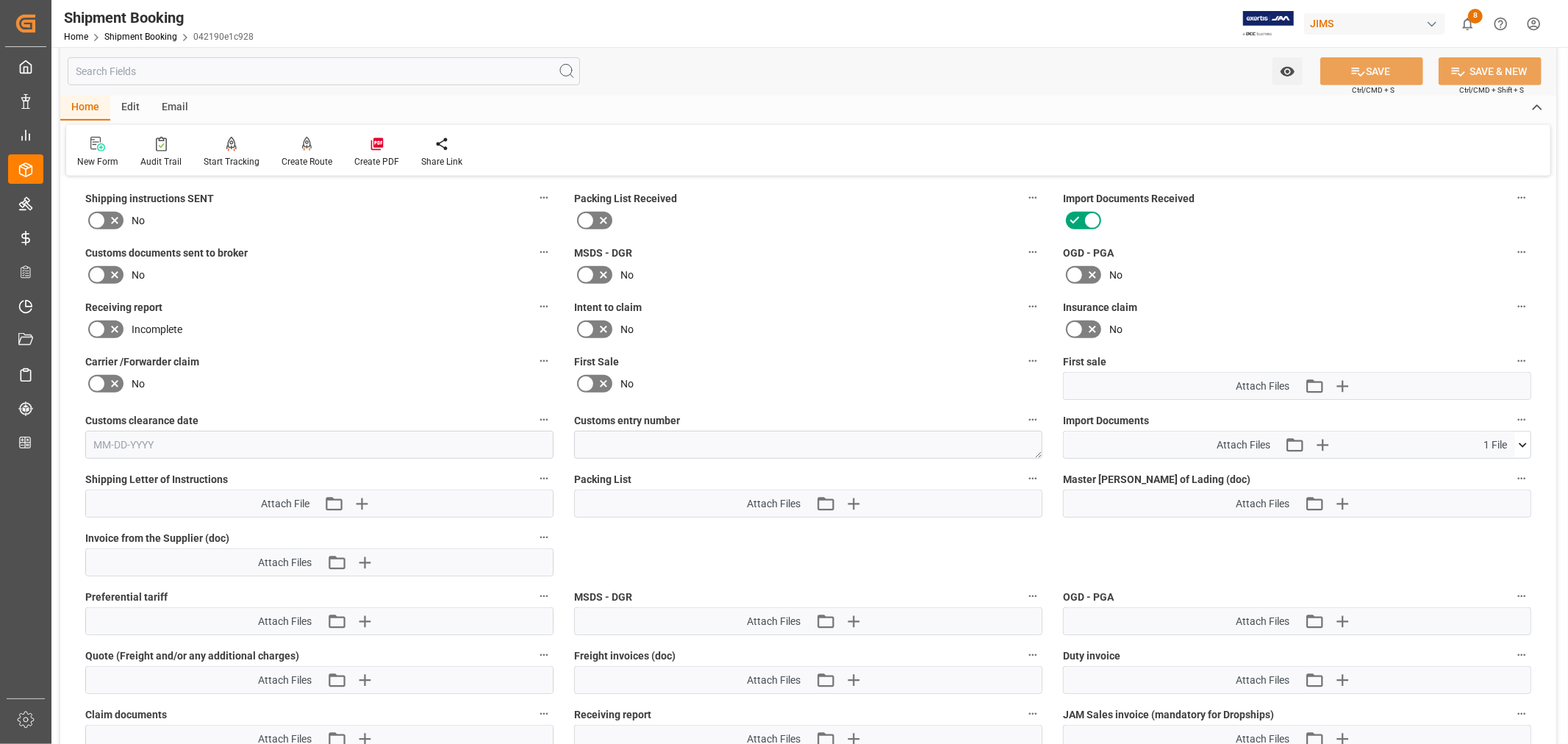
scroll to position [571, 0]
click at [1341, 379] on icon "button" at bounding box center [1342, 385] width 14 height 14
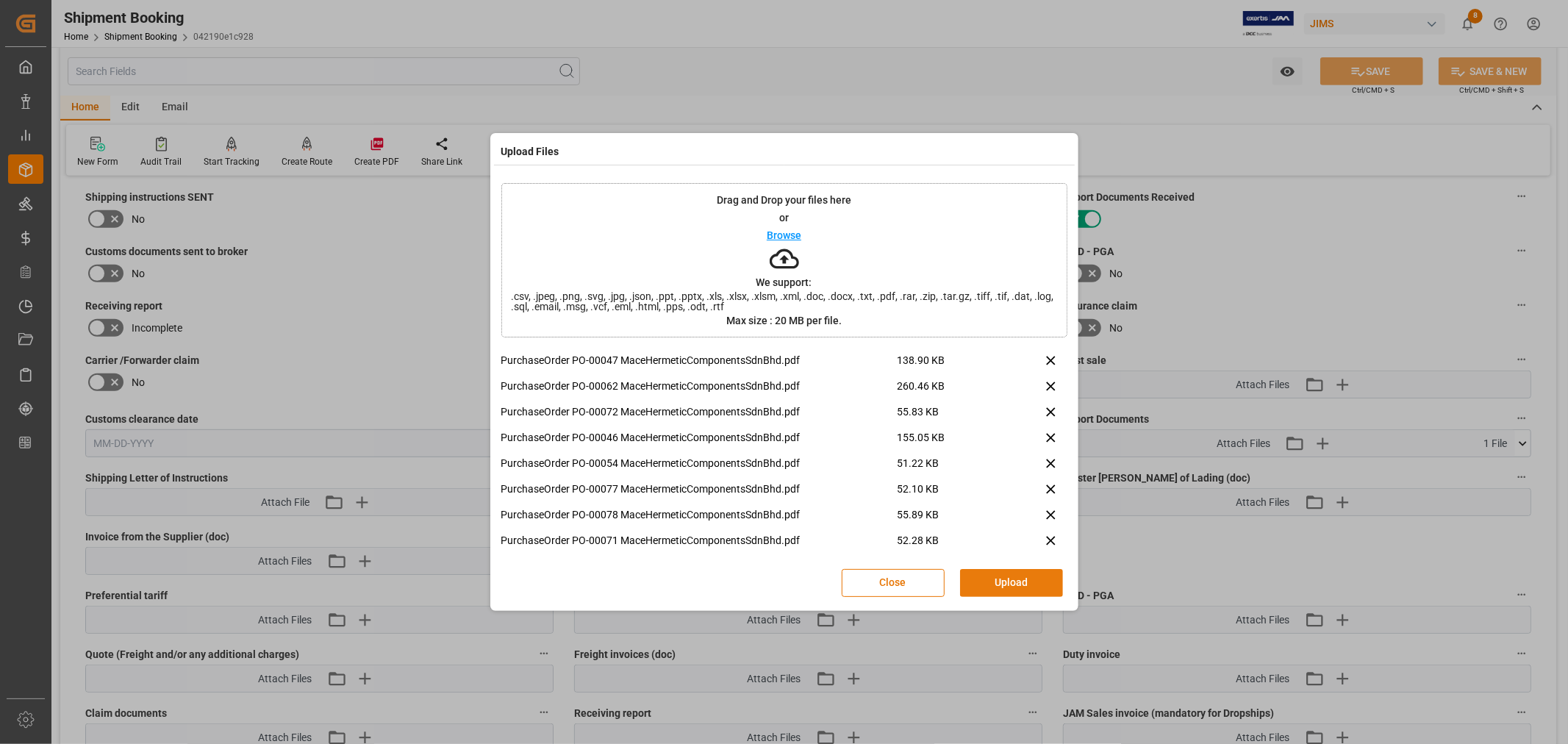
click at [1013, 580] on button "Upload" at bounding box center [1011, 582] width 103 height 28
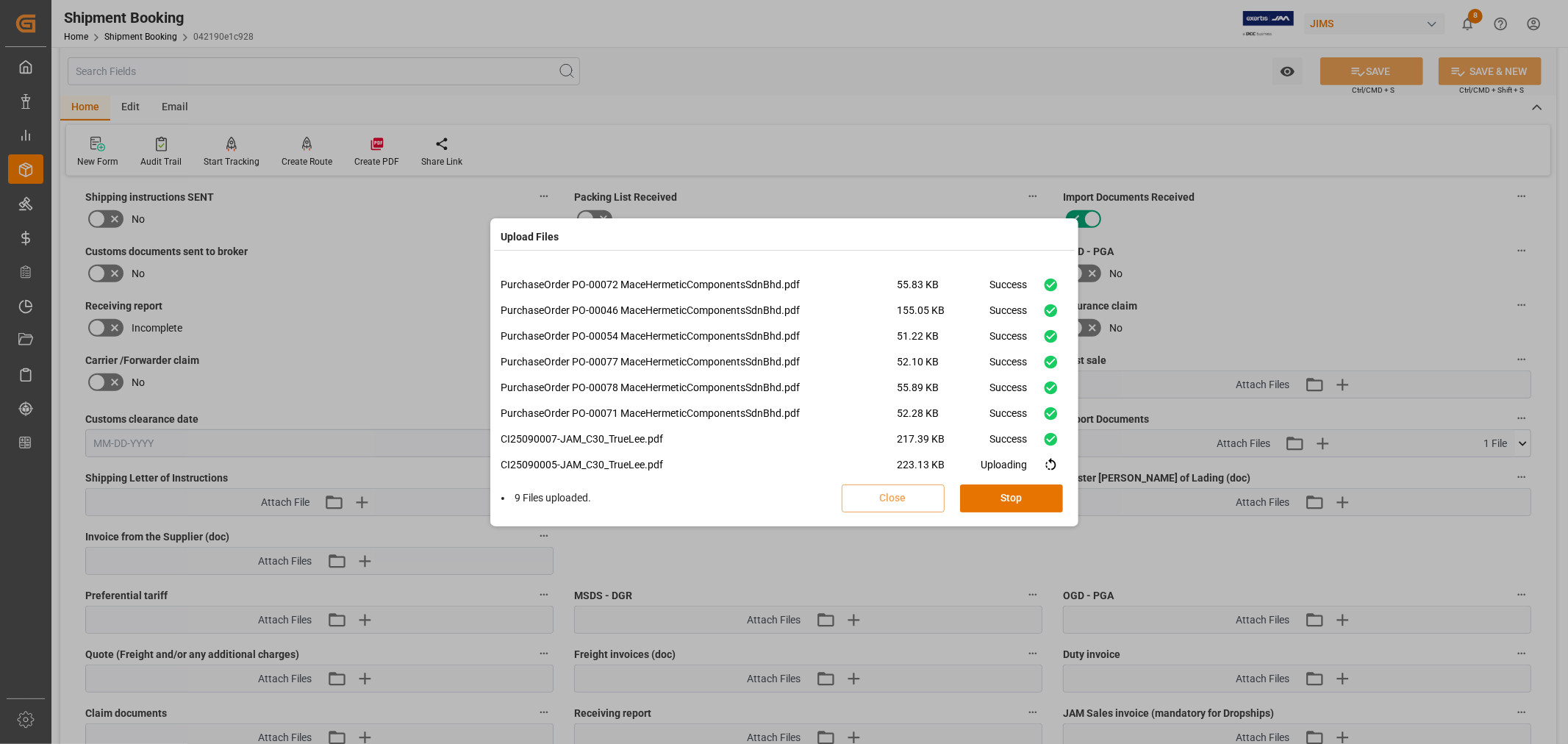
scroll to position [61, 0]
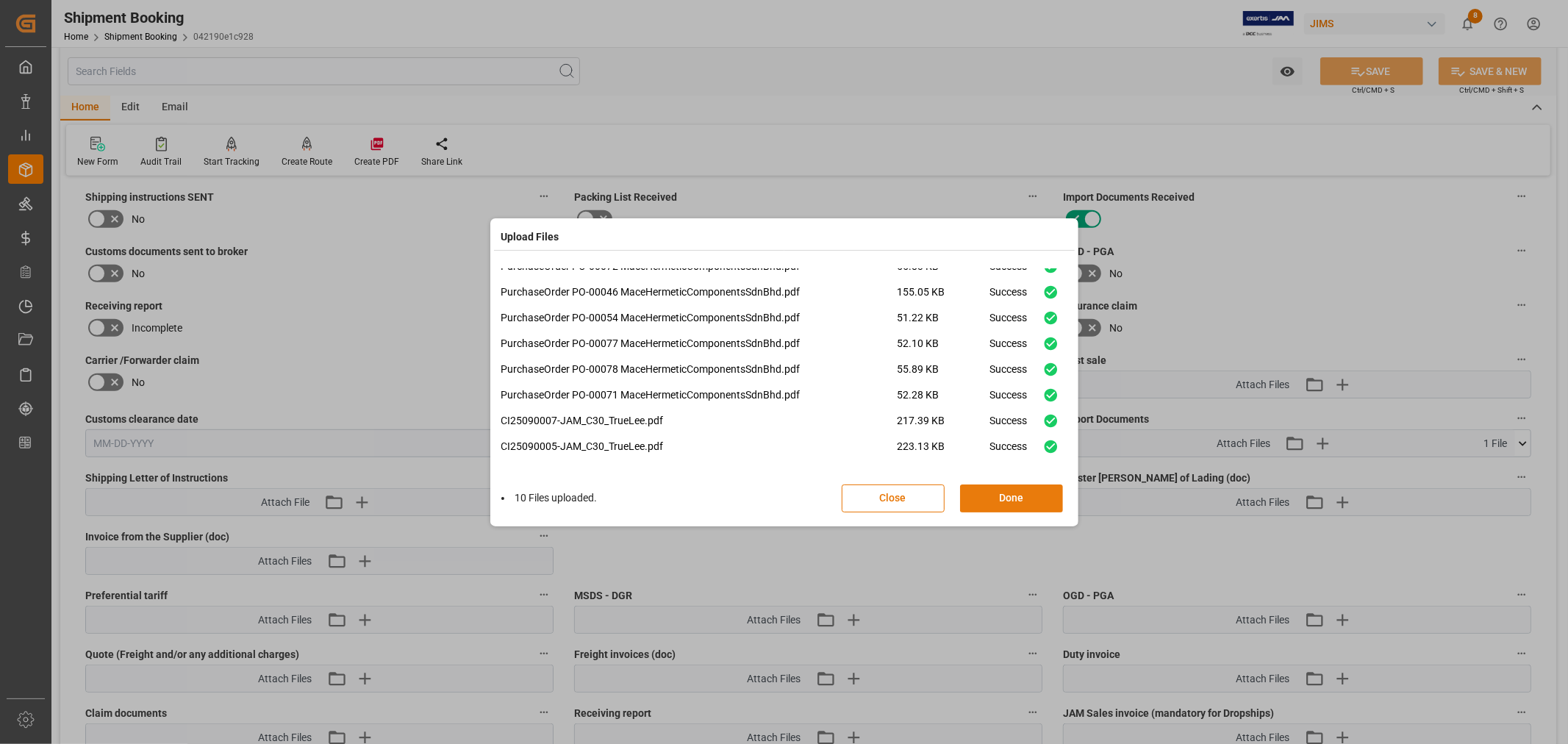
click at [1010, 491] on button "Done" at bounding box center [1011, 497] width 103 height 28
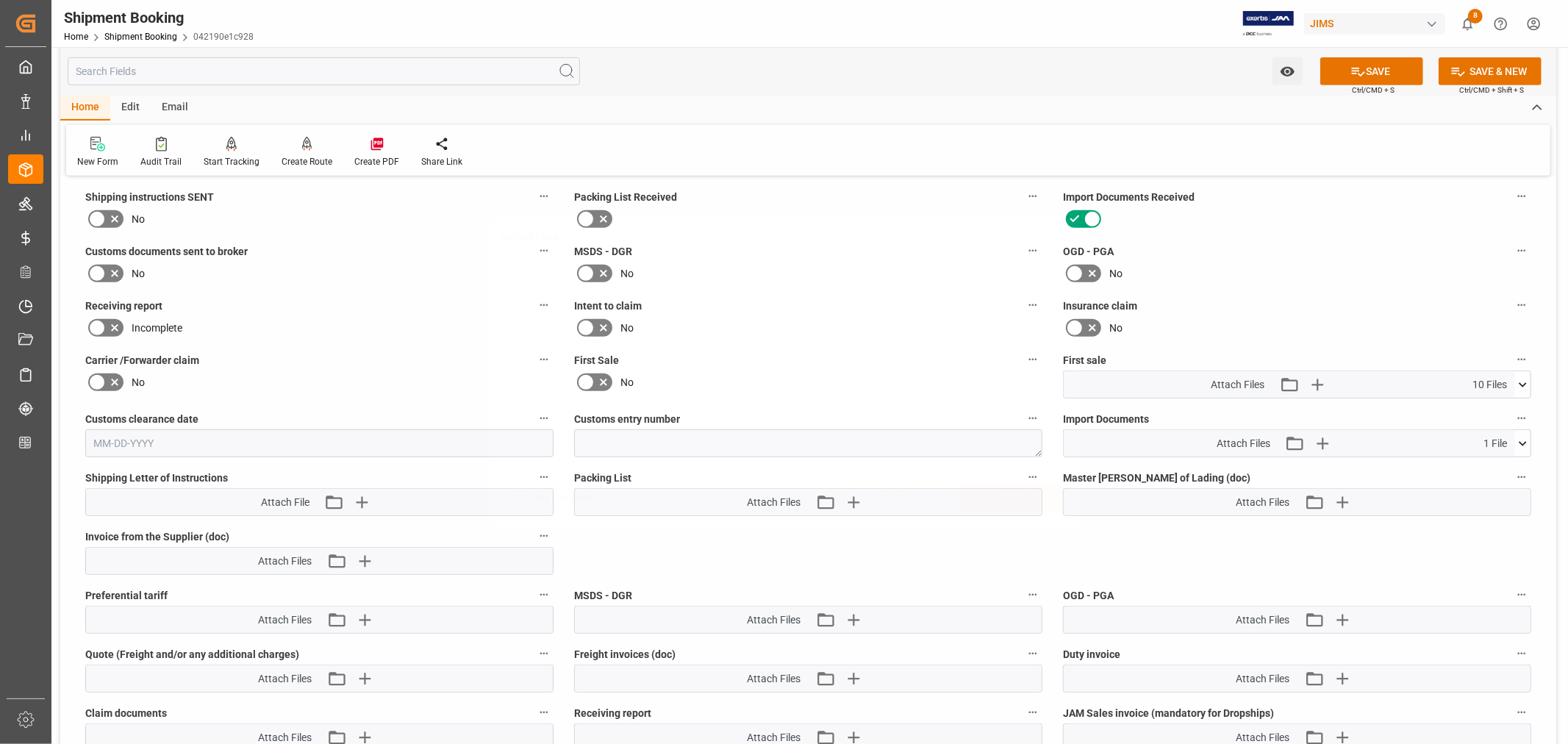
scroll to position [0, 0]
click at [858, 498] on icon "button" at bounding box center [853, 503] width 14 height 14
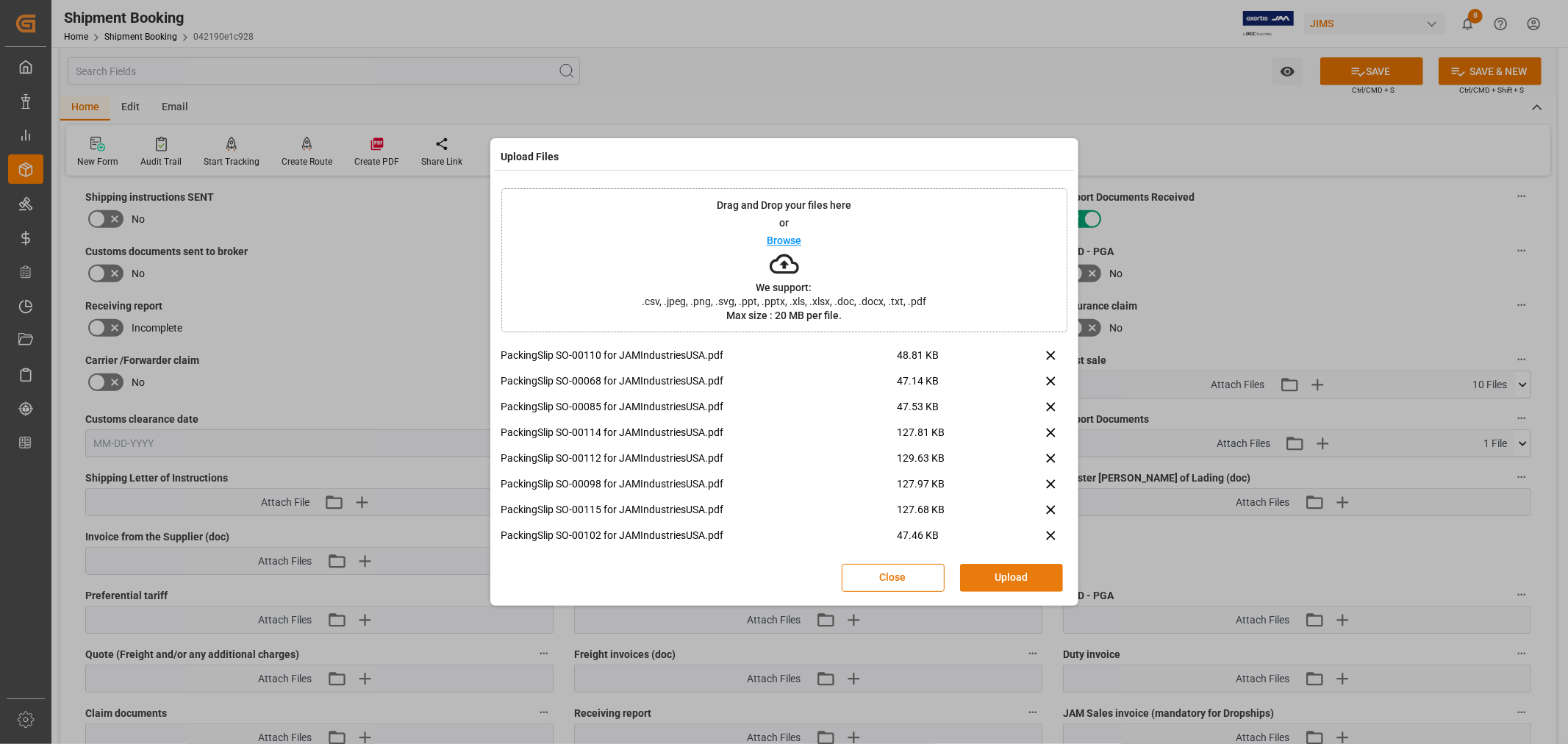
click at [1006, 579] on button "Upload" at bounding box center [1011, 578] width 103 height 28
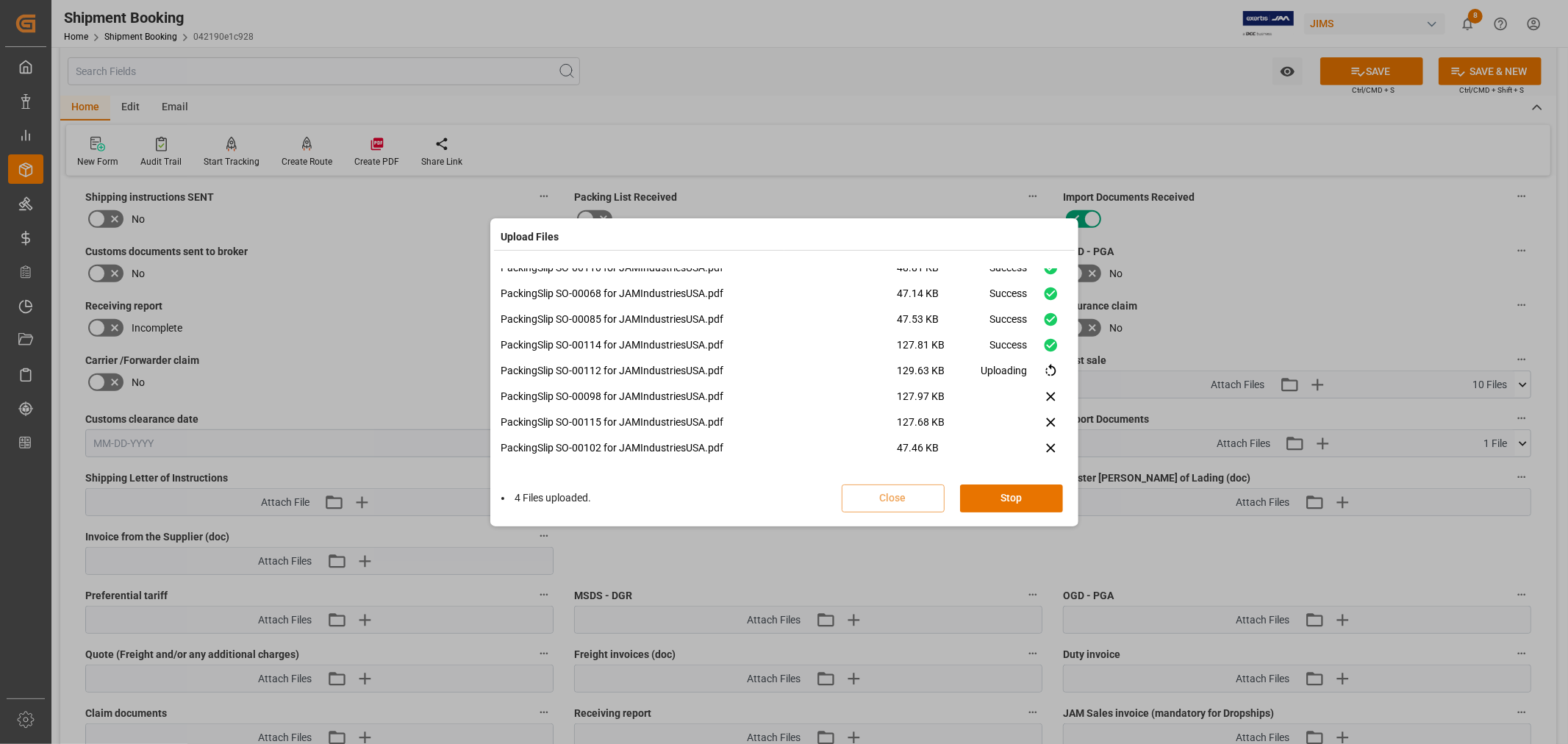
scroll to position [10, 0]
click at [1010, 495] on button "Done" at bounding box center [1011, 497] width 103 height 28
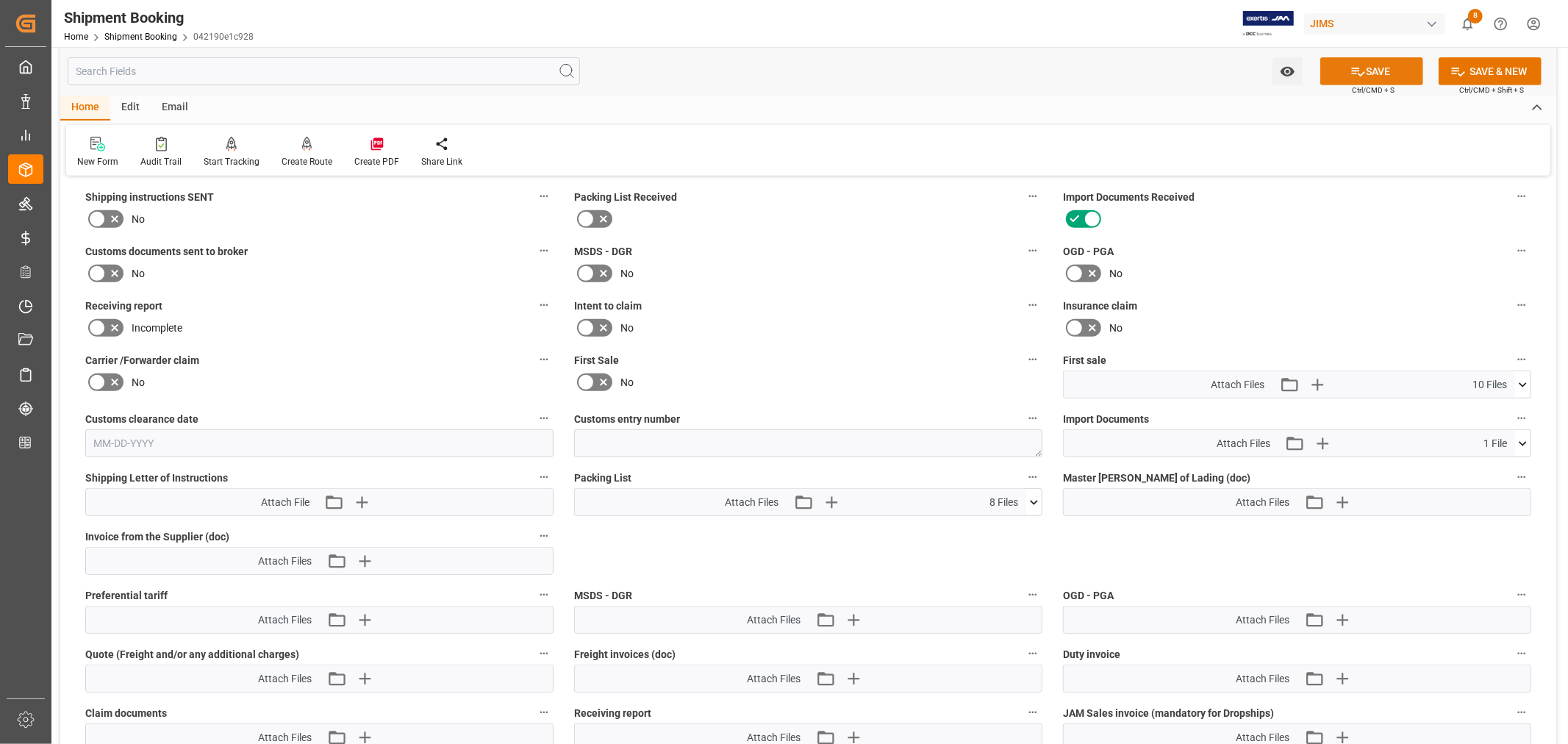
click at [1368, 67] on button "SAVE" at bounding box center [1371, 71] width 103 height 28
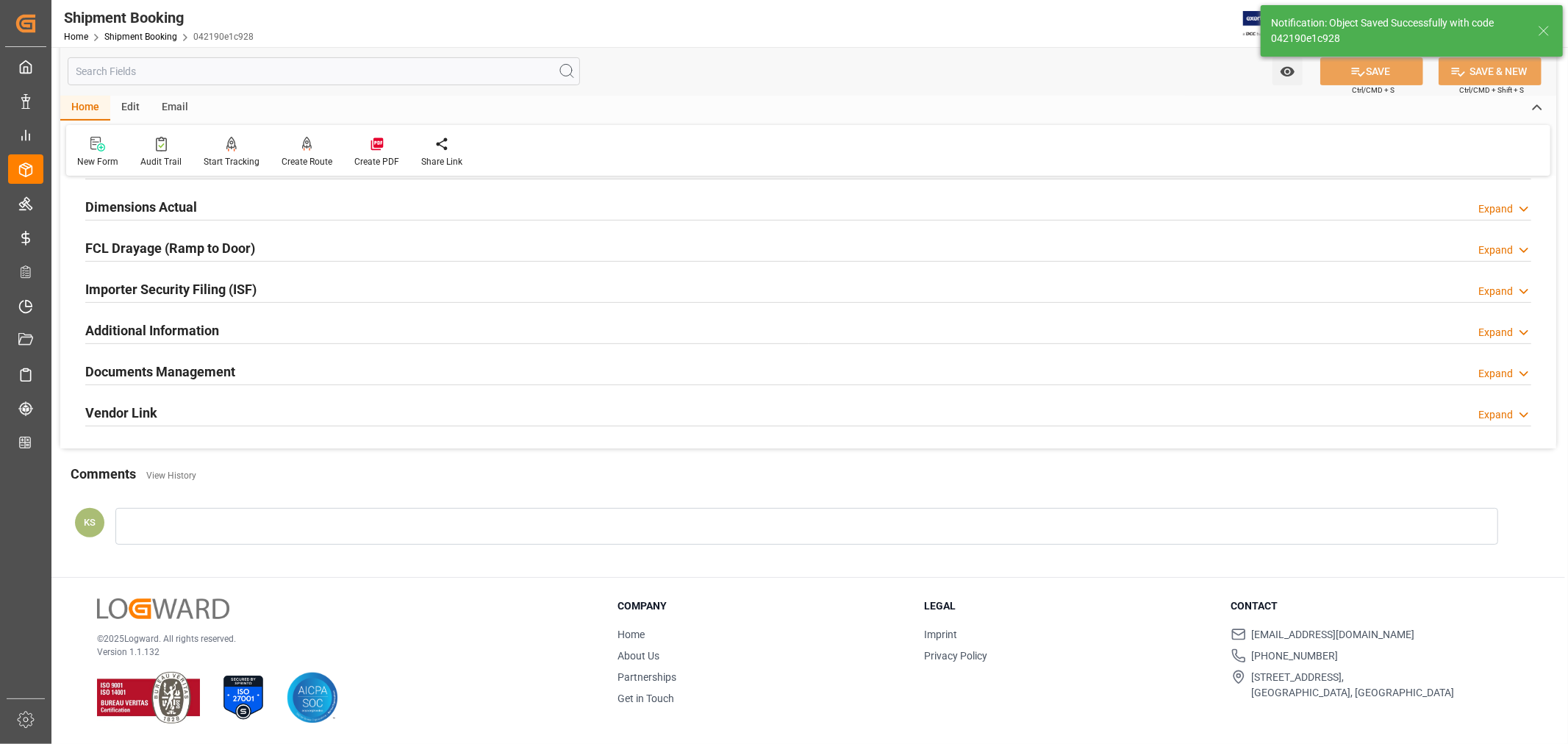
scroll to position [361, 0]
click at [191, 363] on h2 "Documents Management" at bounding box center [160, 372] width 150 height 20
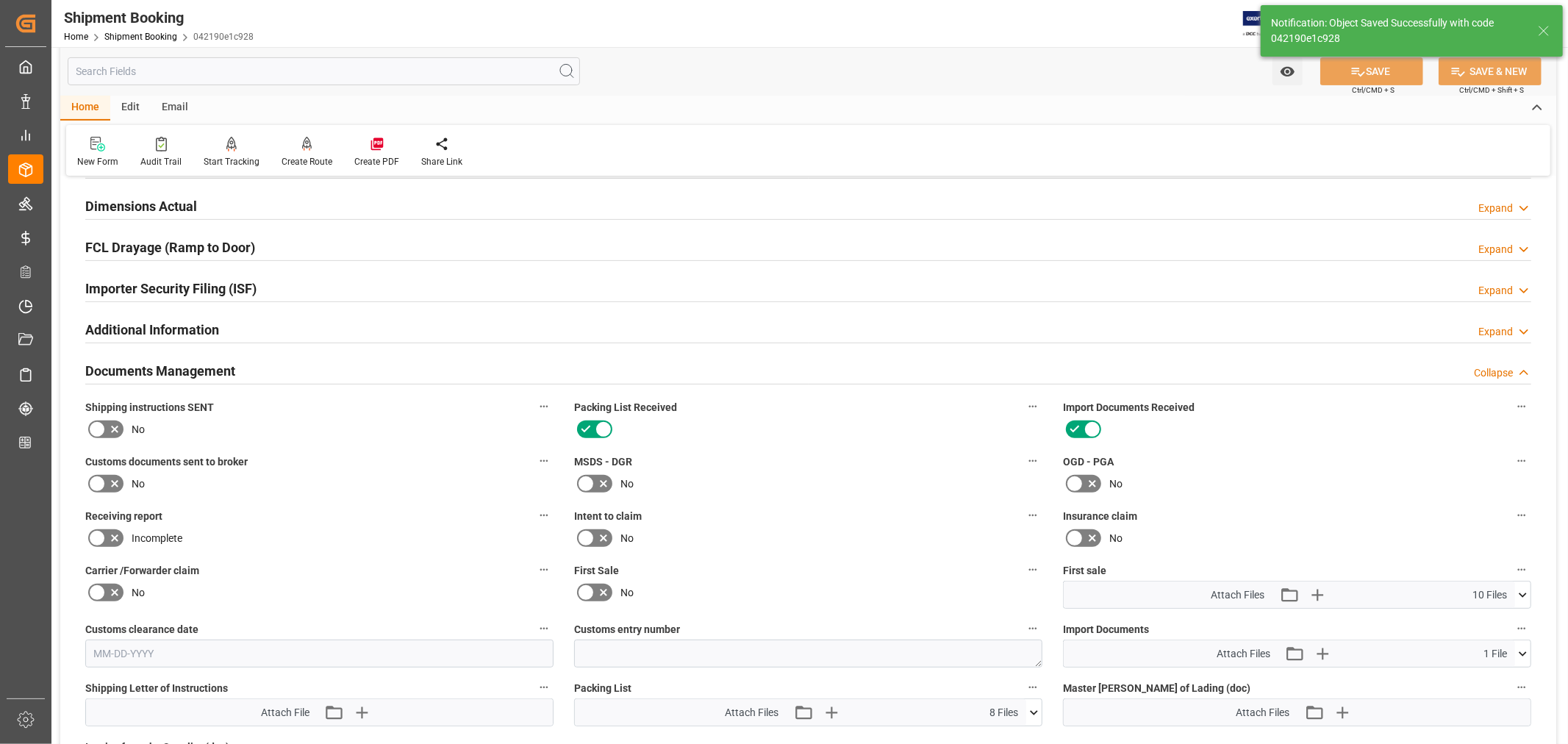
scroll to position [571, 0]
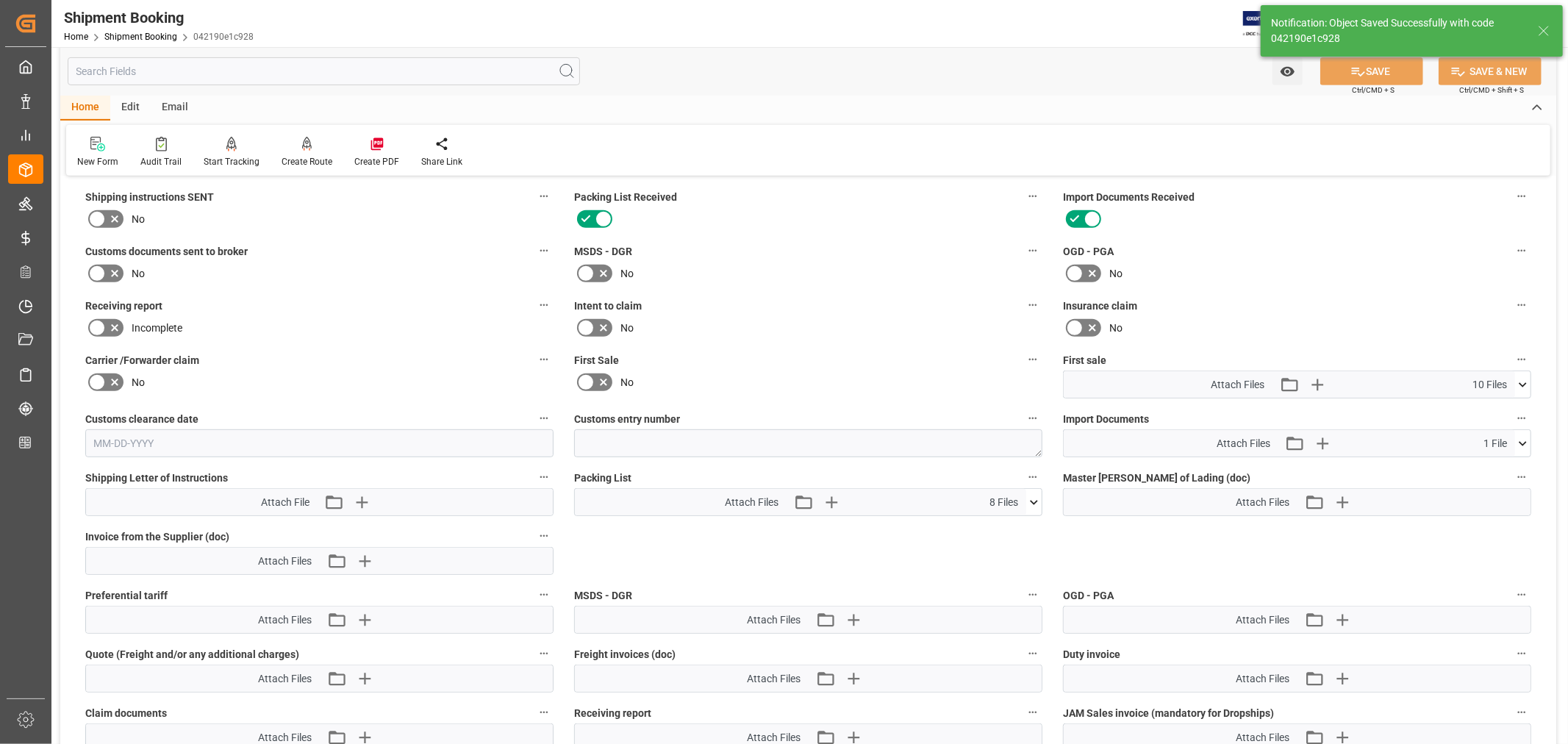
click at [588, 376] on icon at bounding box center [586, 382] width 18 height 18
click at [0, 0] on input "checkbox" at bounding box center [0, 0] width 0 height 0
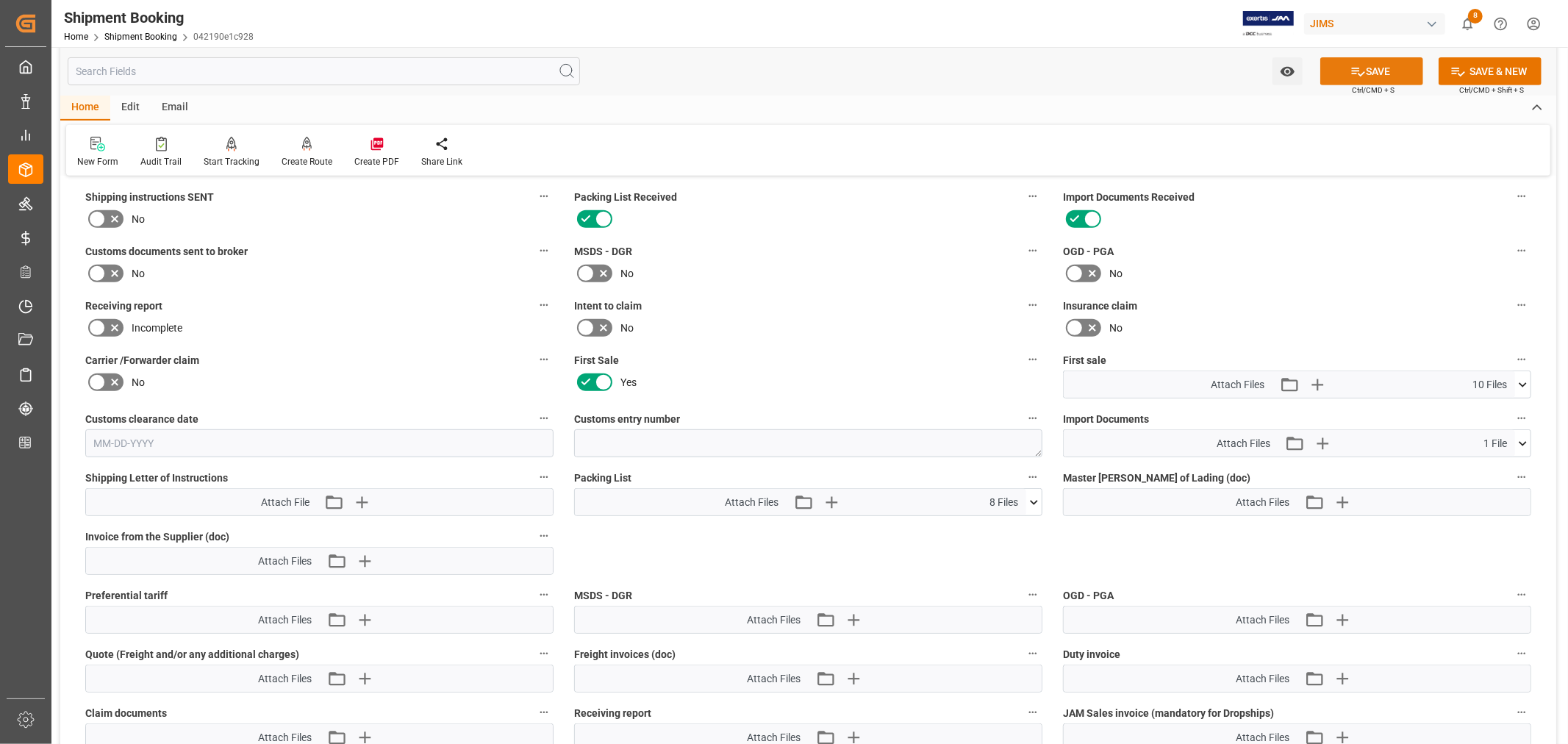
click at [1360, 64] on icon at bounding box center [1357, 71] width 15 height 15
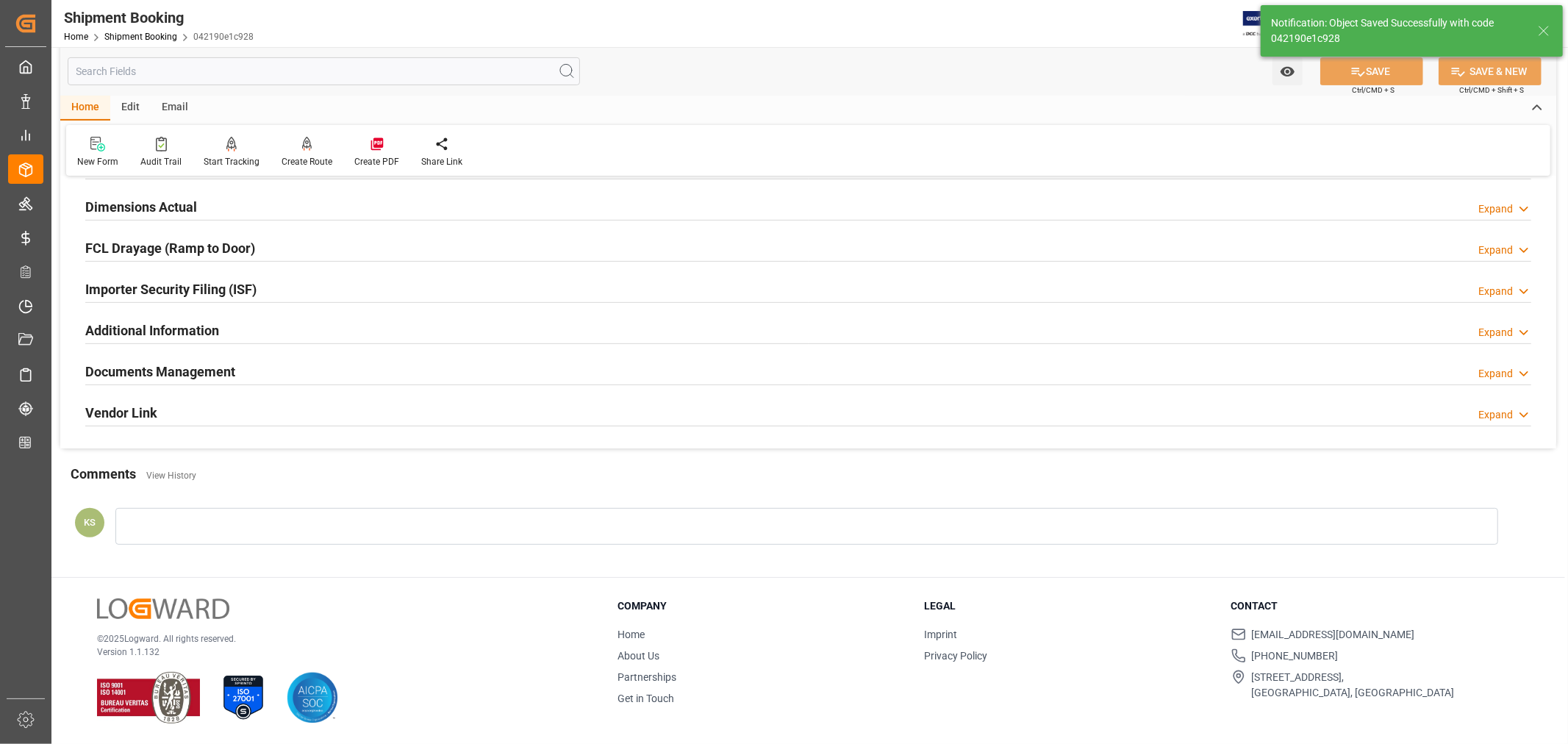
scroll to position [361, 0]
click at [214, 370] on h2 "Documents Management" at bounding box center [160, 372] width 150 height 20
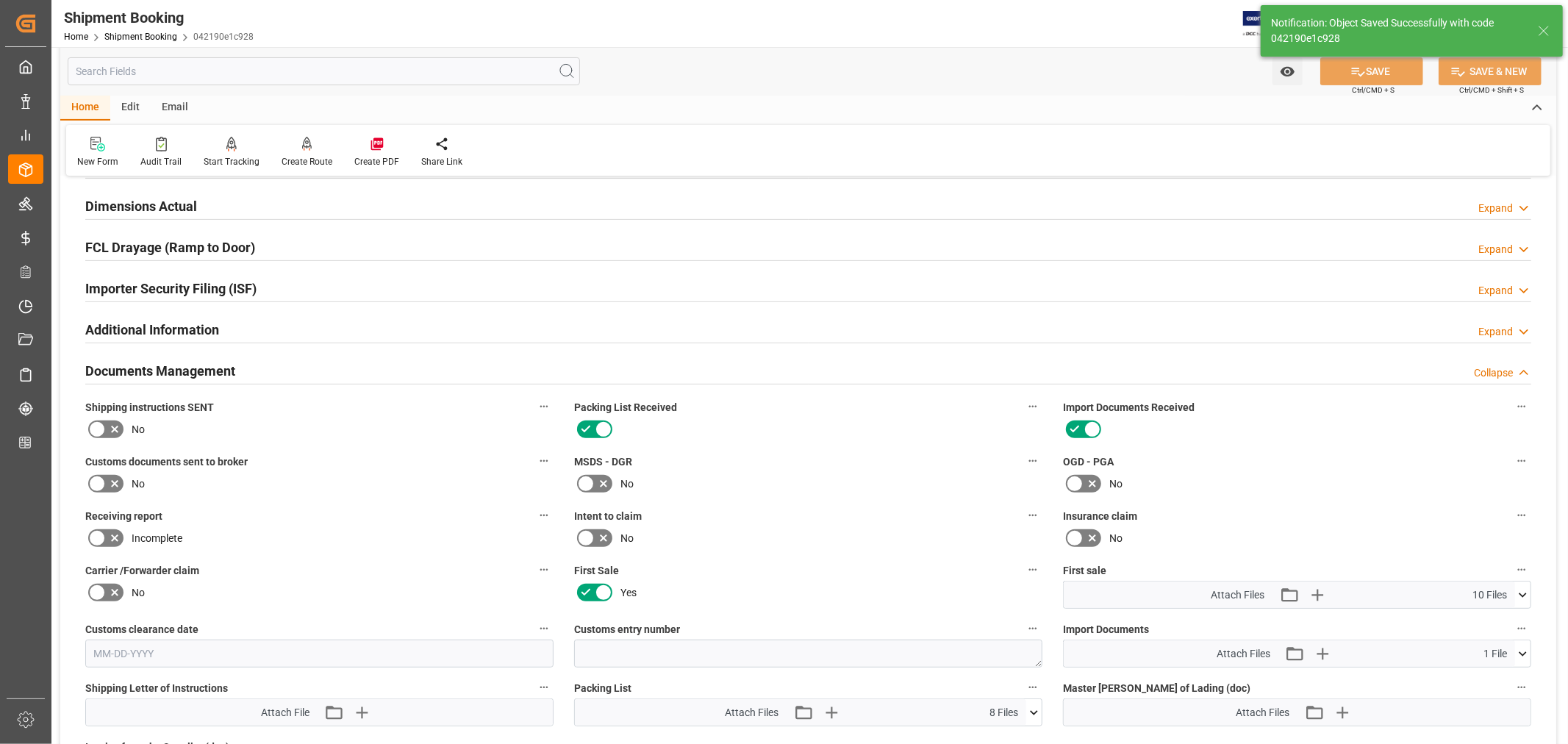
scroll to position [571, 0]
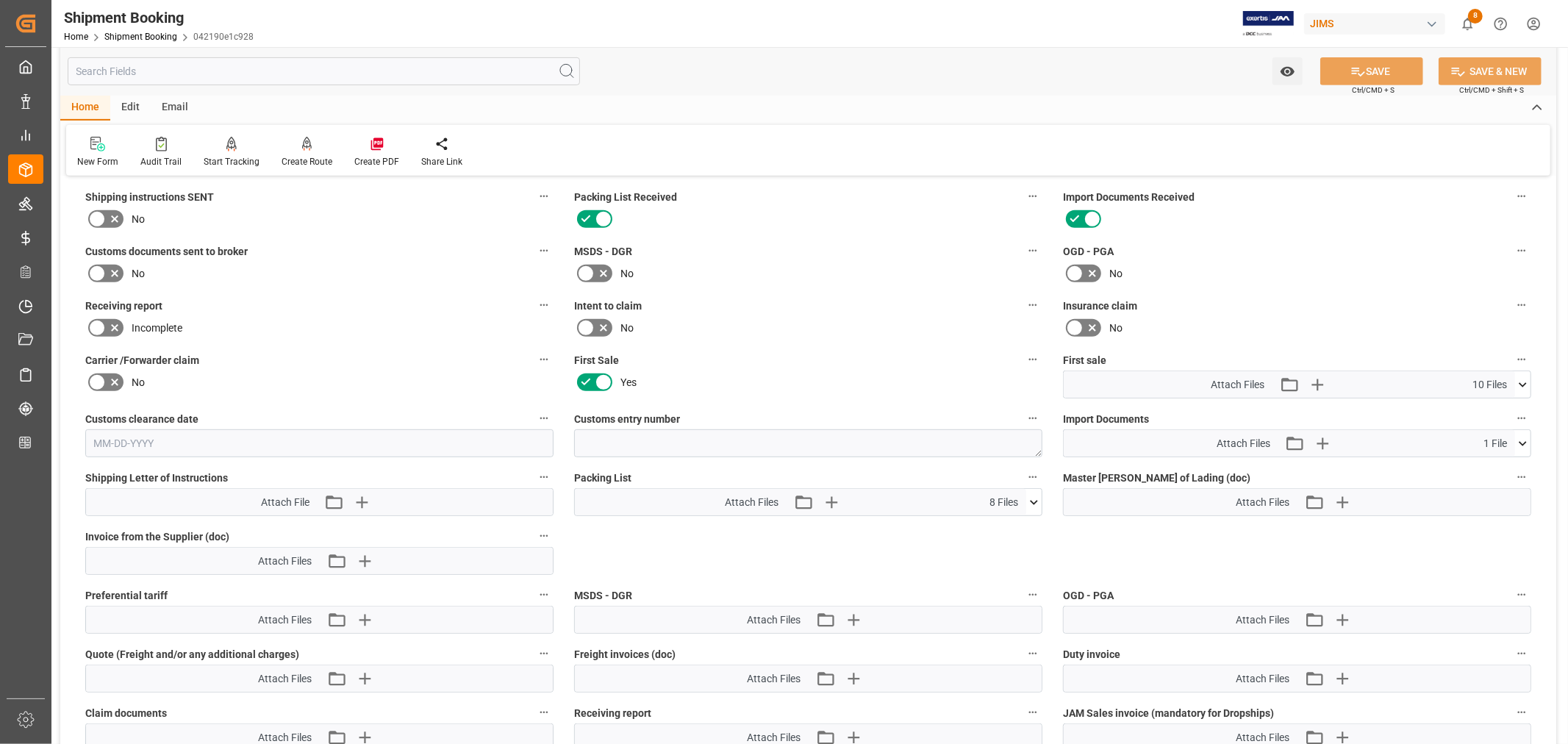
click at [1525, 437] on icon at bounding box center [1522, 444] width 15 height 15
click at [1328, 439] on icon "button" at bounding box center [1322, 444] width 23 height 23
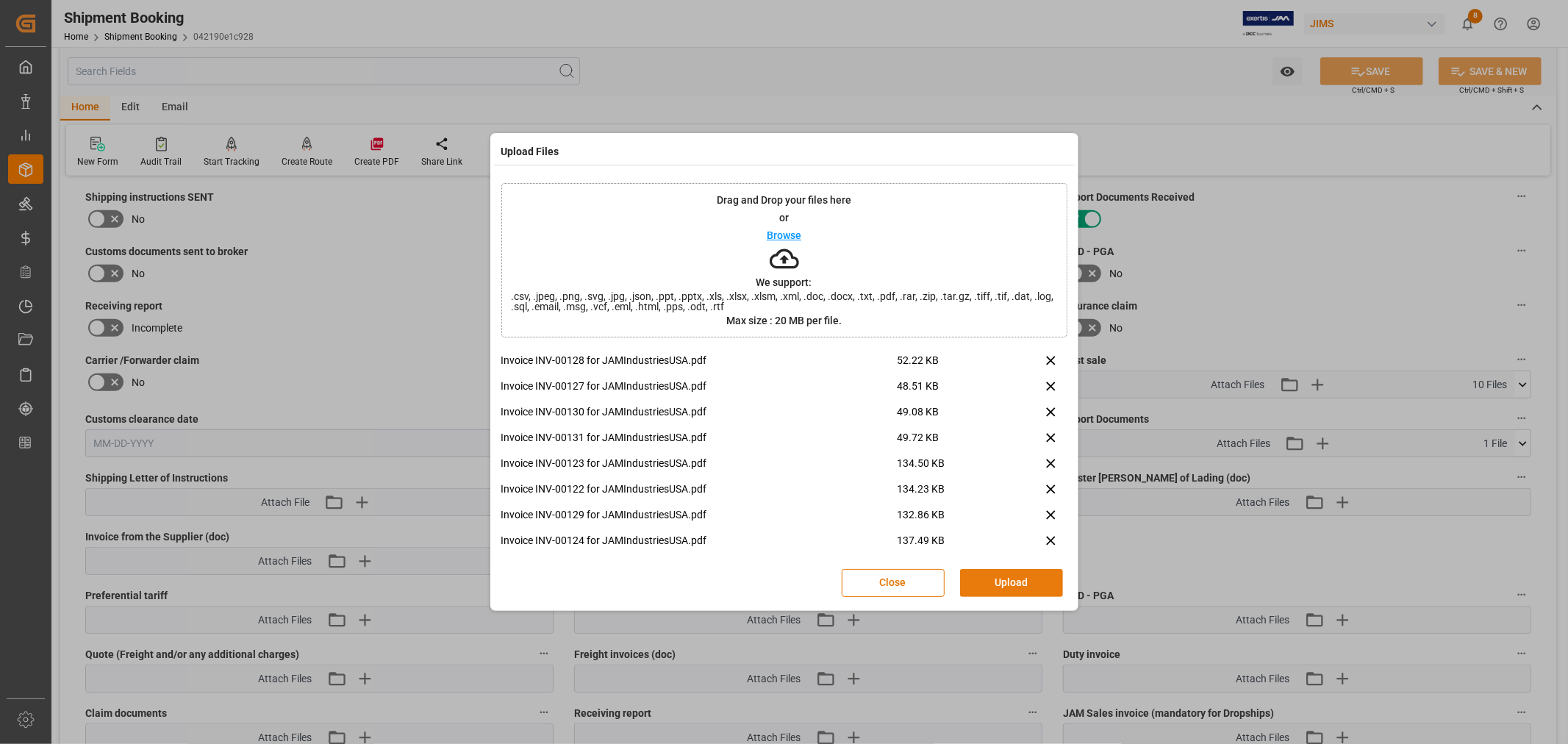
click at [995, 577] on button "Upload" at bounding box center [1011, 582] width 103 height 28
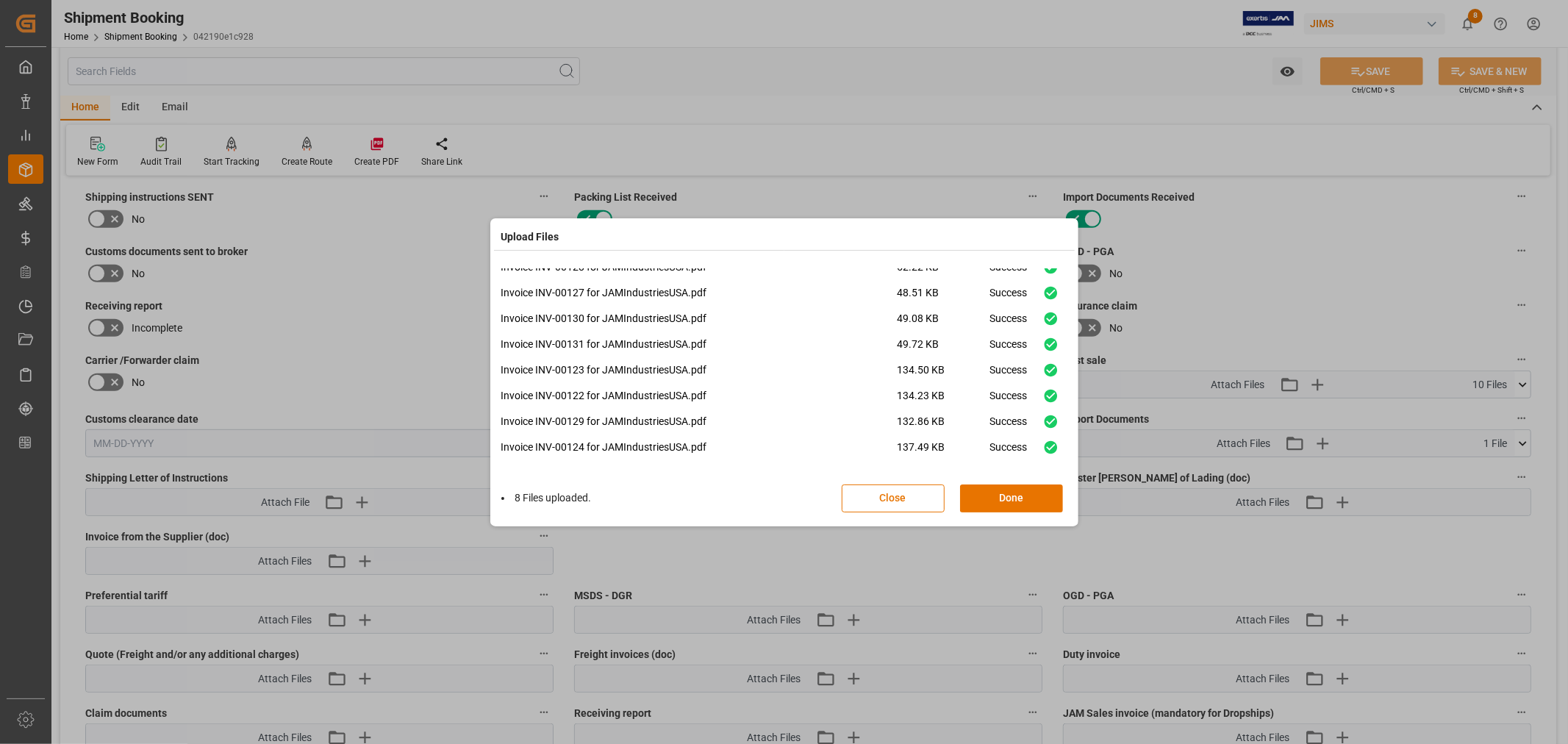
scroll to position [10, 0]
click at [1005, 493] on button "Done" at bounding box center [1011, 497] width 103 height 28
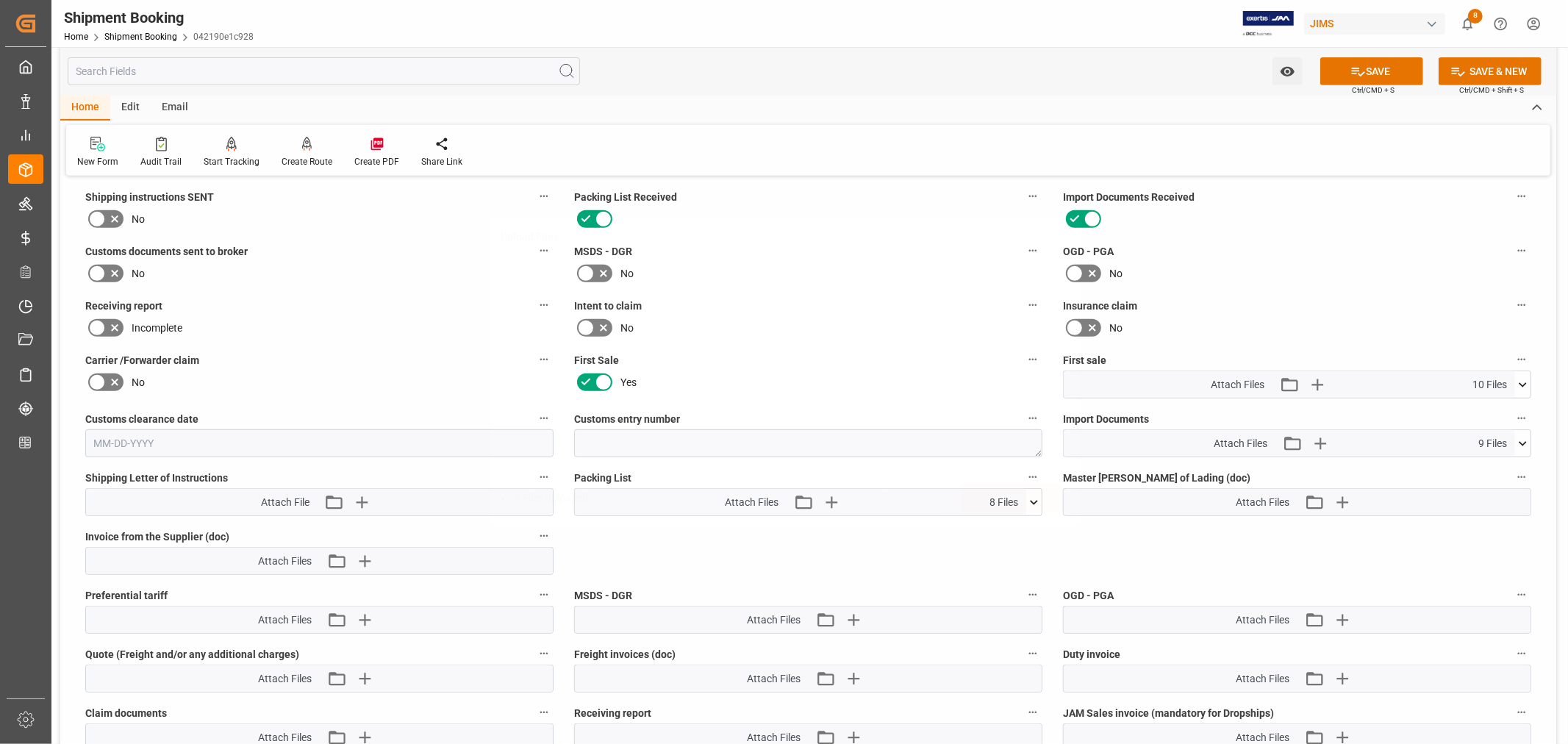
scroll to position [0, 0]
click at [1342, 617] on icon "button" at bounding box center [1342, 620] width 14 height 14
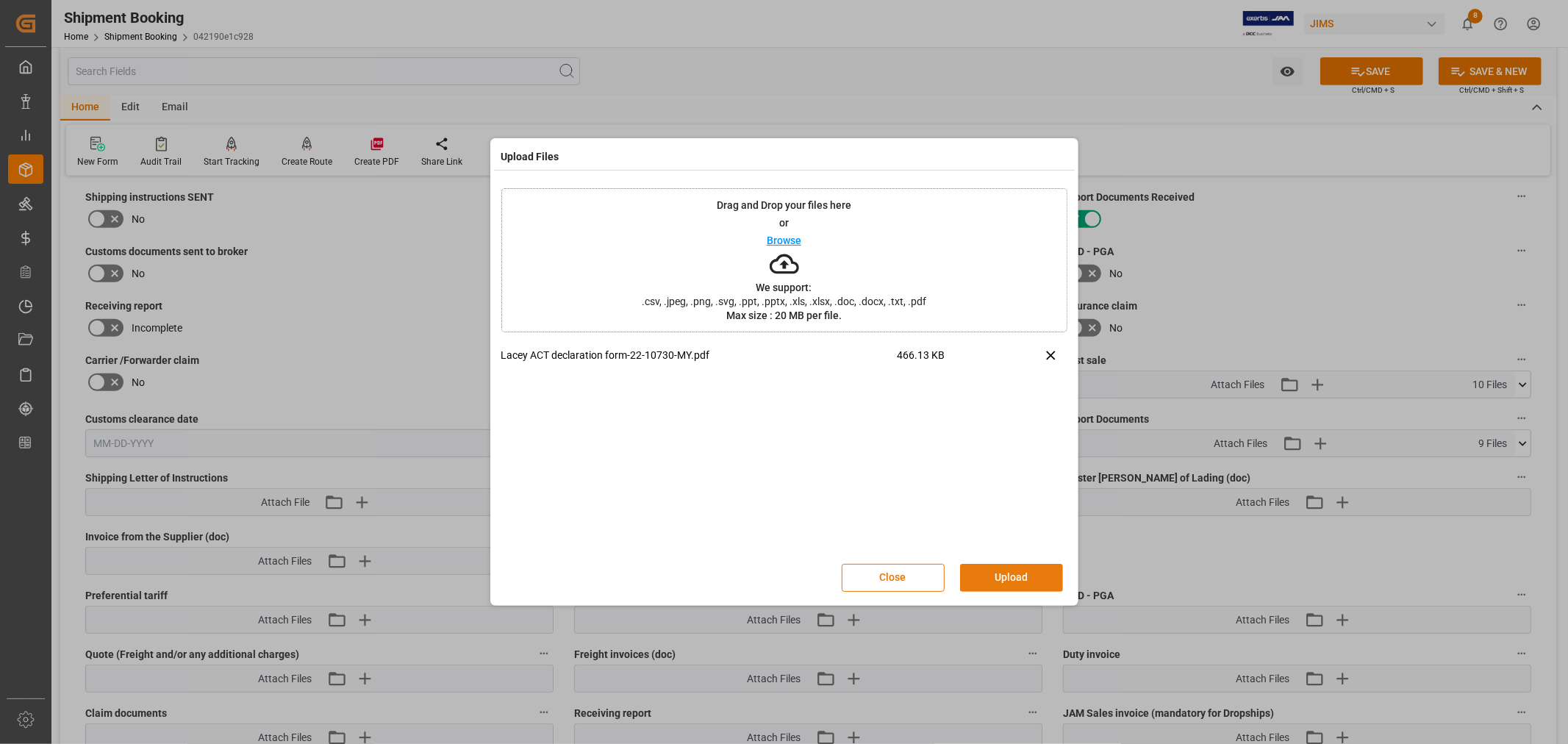
click at [1004, 567] on button "Upload" at bounding box center [1011, 578] width 103 height 28
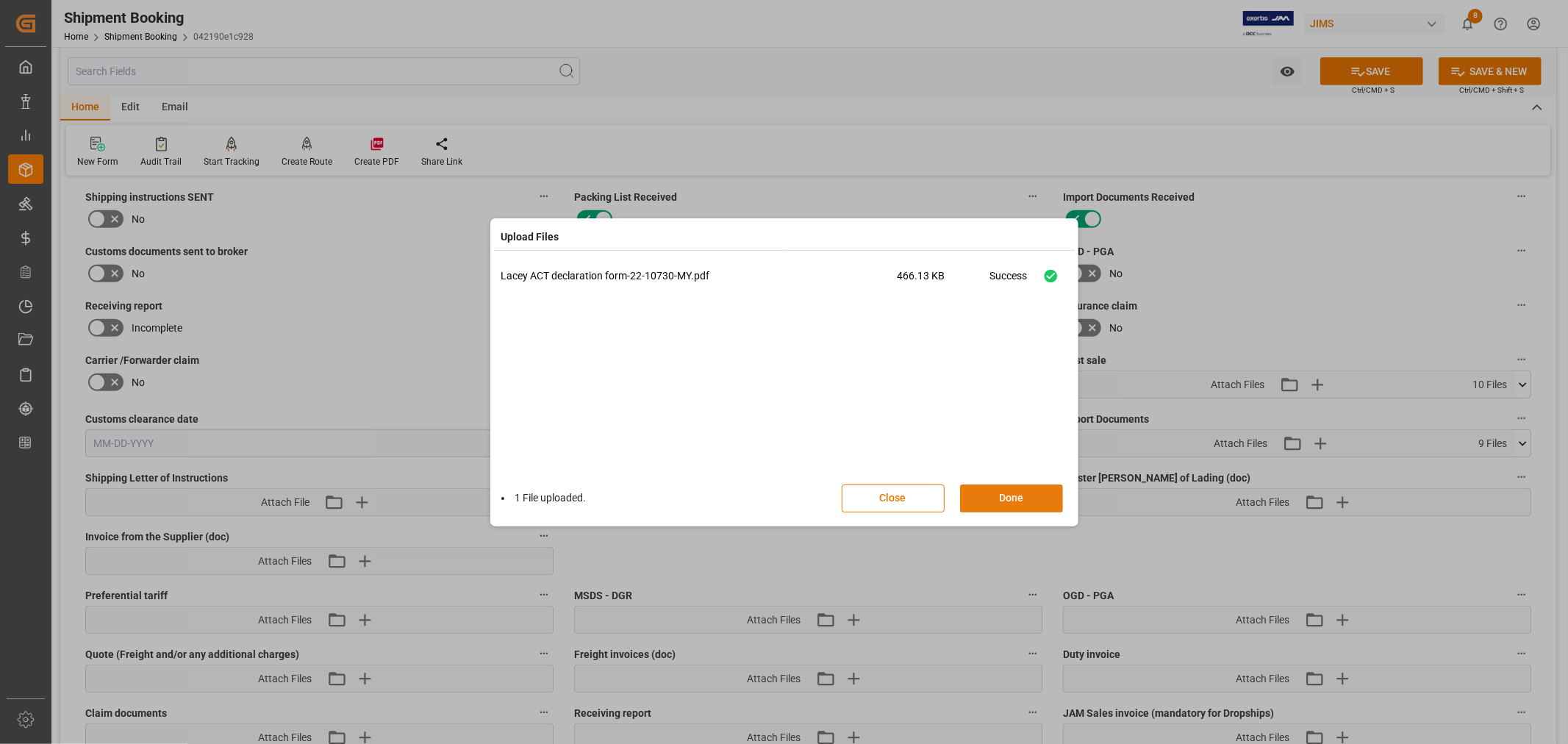
click at [1009, 493] on button "Done" at bounding box center [1011, 497] width 103 height 28
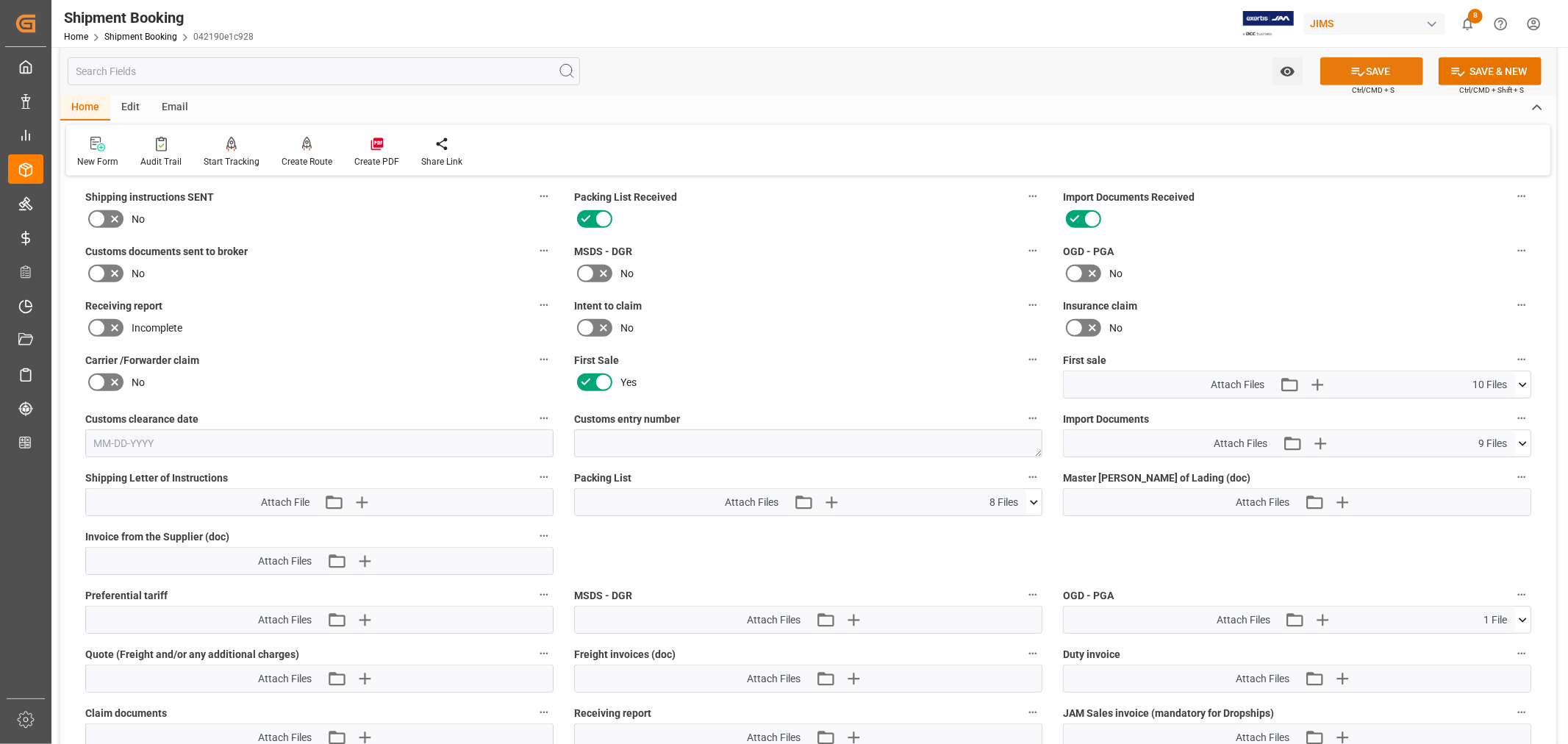
click at [1368, 70] on button "SAVE" at bounding box center [1371, 71] width 103 height 28
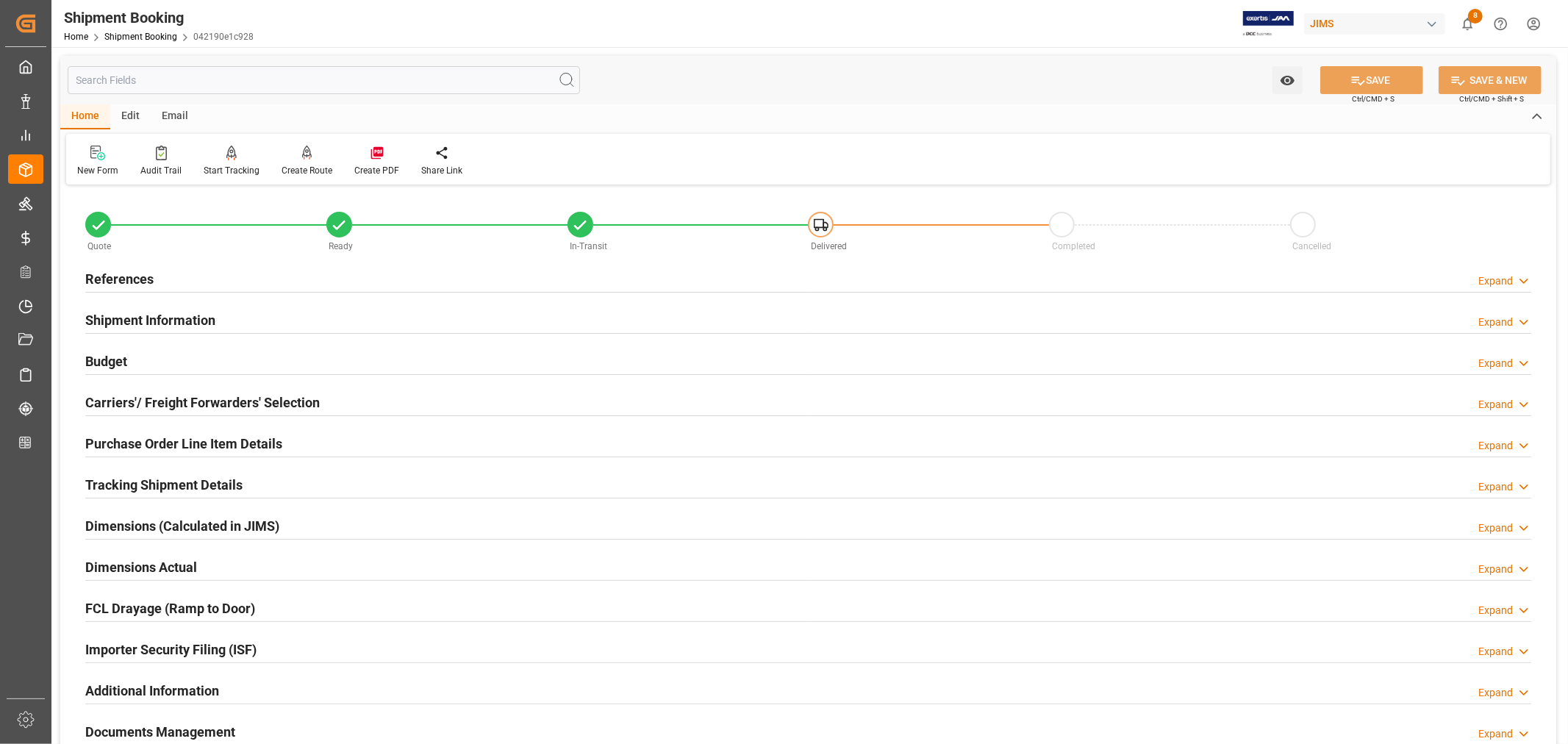
click at [134, 279] on h2 "References" at bounding box center [120, 279] width 68 height 20
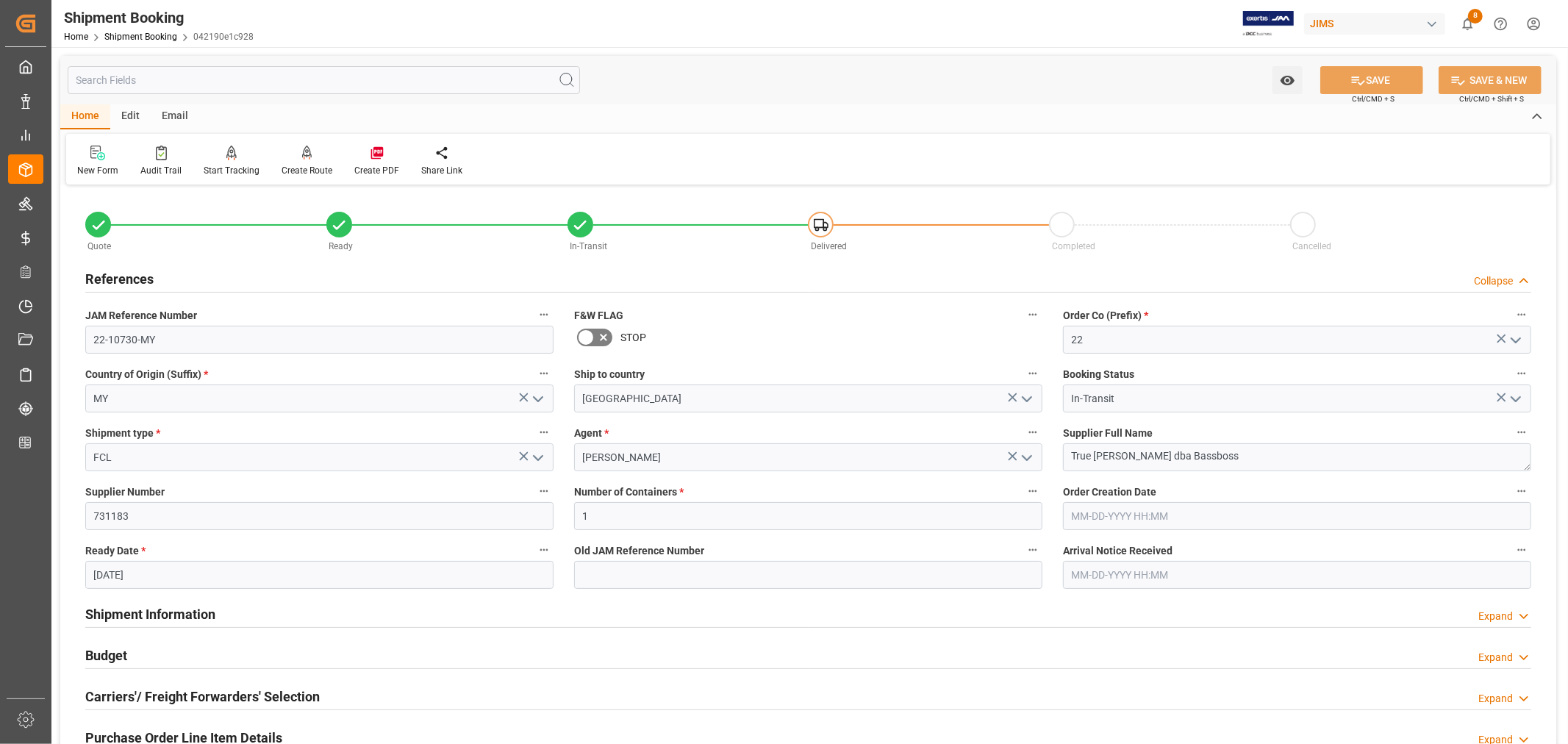
click at [134, 279] on h2 "References" at bounding box center [120, 279] width 68 height 20
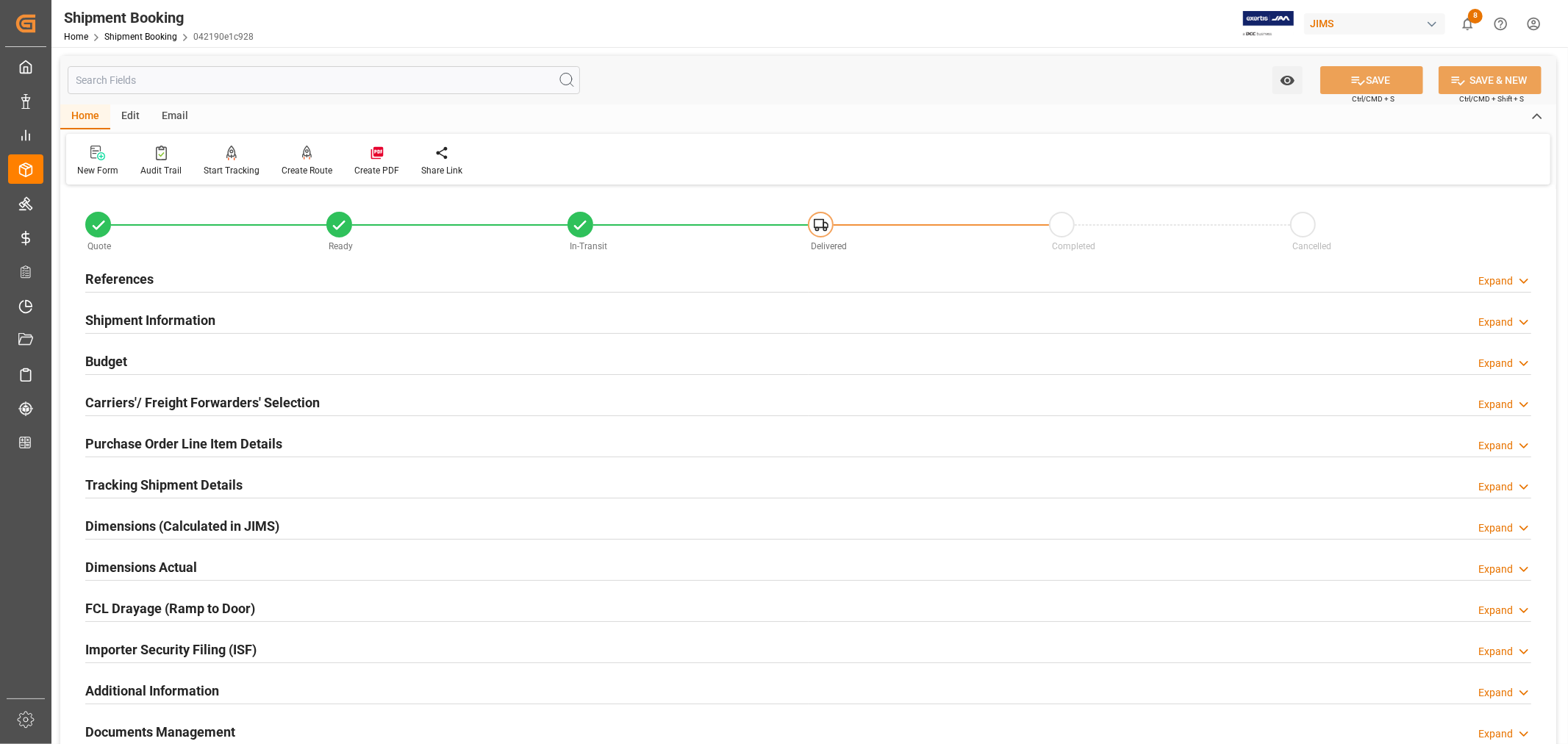
click at [112, 357] on h2 "Budget" at bounding box center [106, 362] width 42 height 20
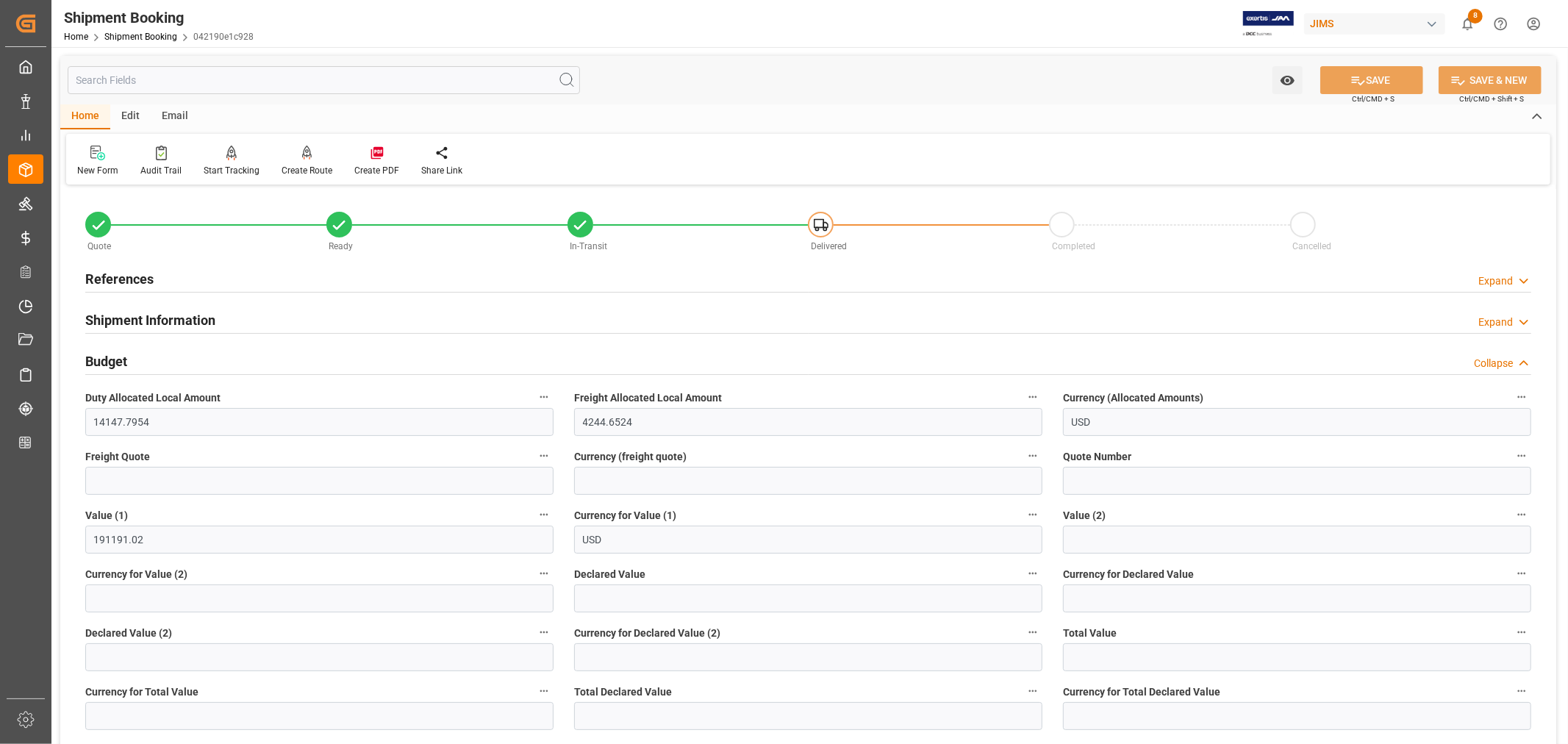
click at [114, 359] on h2 "Budget" at bounding box center [106, 362] width 42 height 20
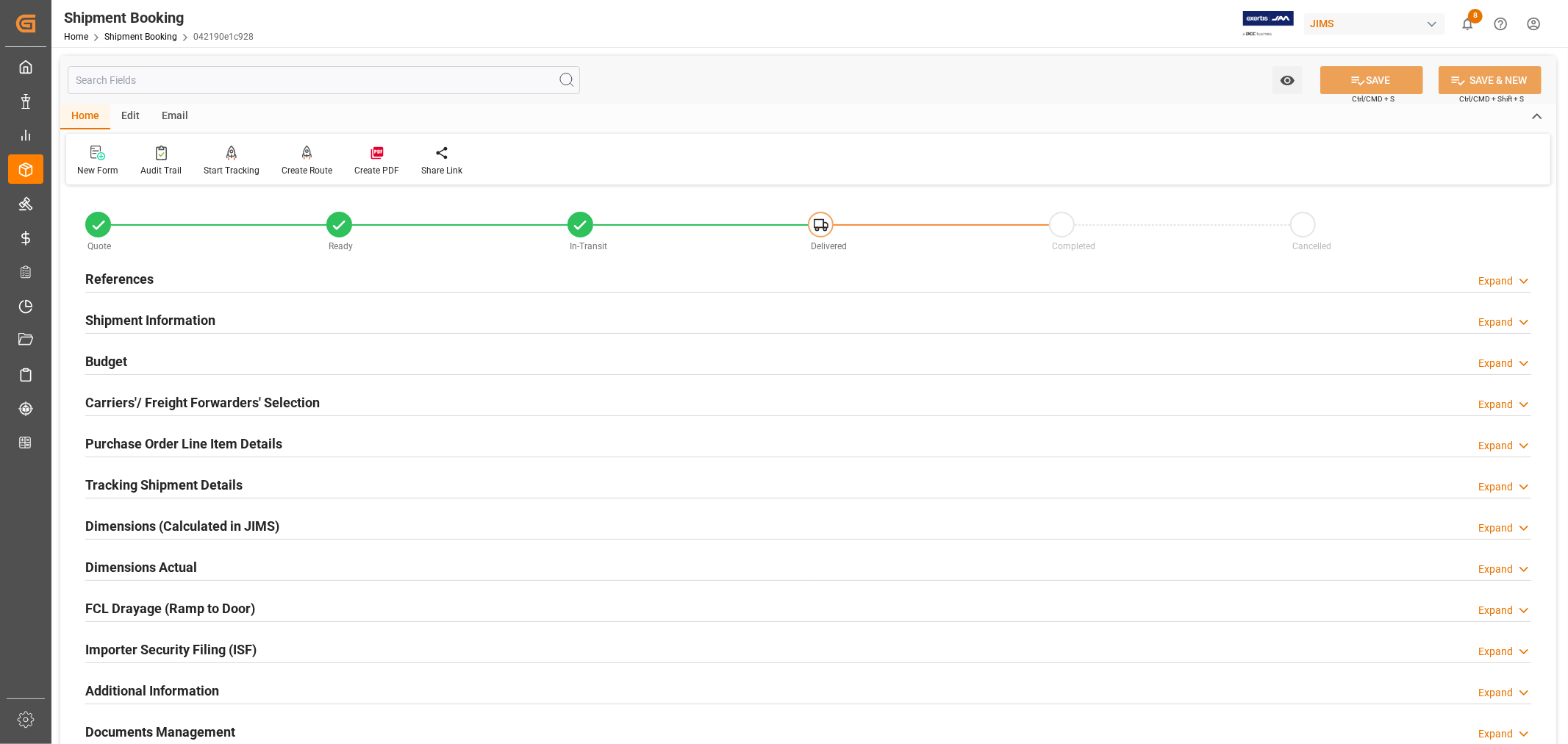
click at [136, 481] on h2 "Tracking Shipment Details" at bounding box center [164, 485] width 157 height 20
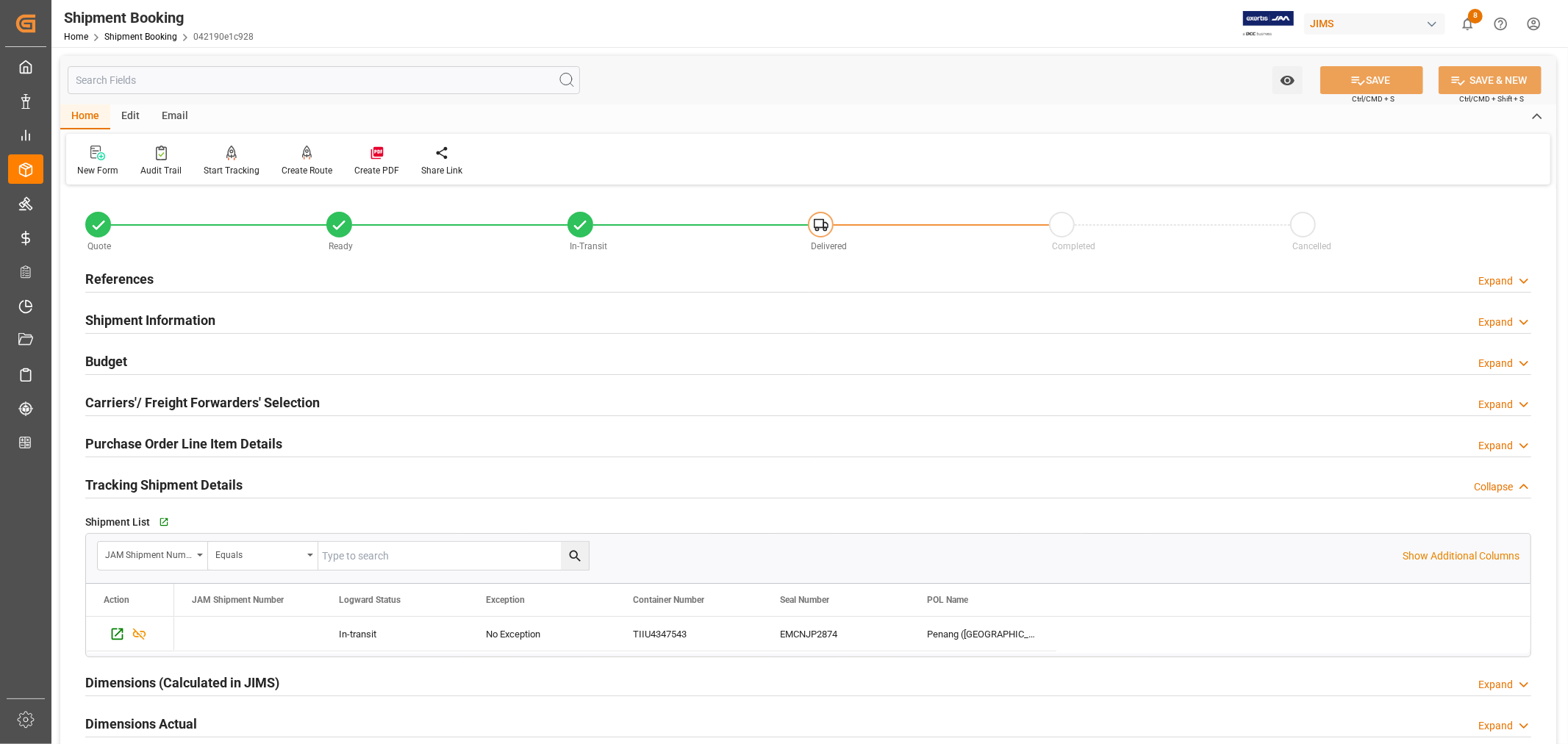
click at [137, 481] on h2 "Tracking Shipment Details" at bounding box center [164, 485] width 157 height 20
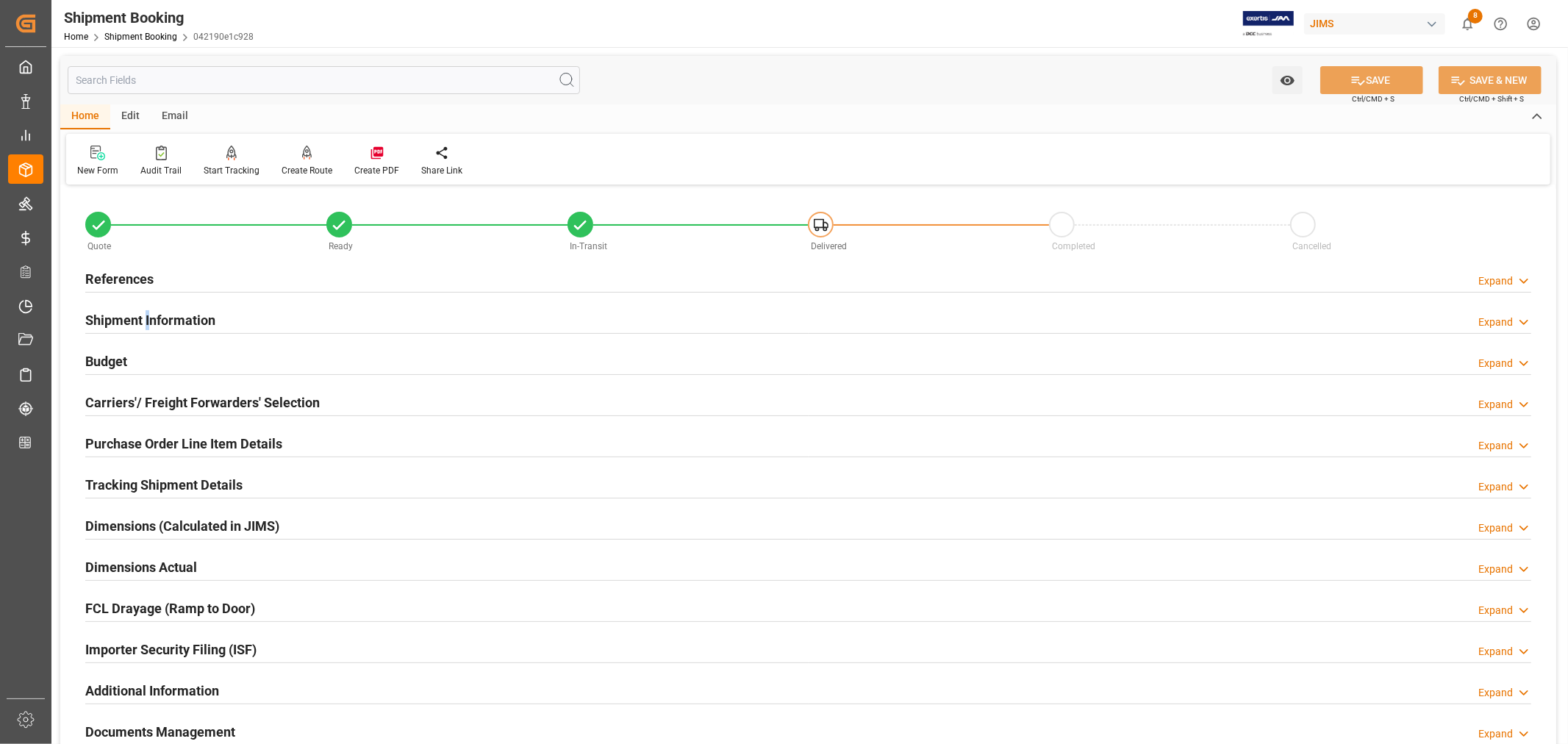
drag, startPoint x: 147, startPoint y: 318, endPoint x: 219, endPoint y: 327, distance: 72.6
click at [149, 318] on h2 "Shipment Information" at bounding box center [150, 320] width 130 height 20
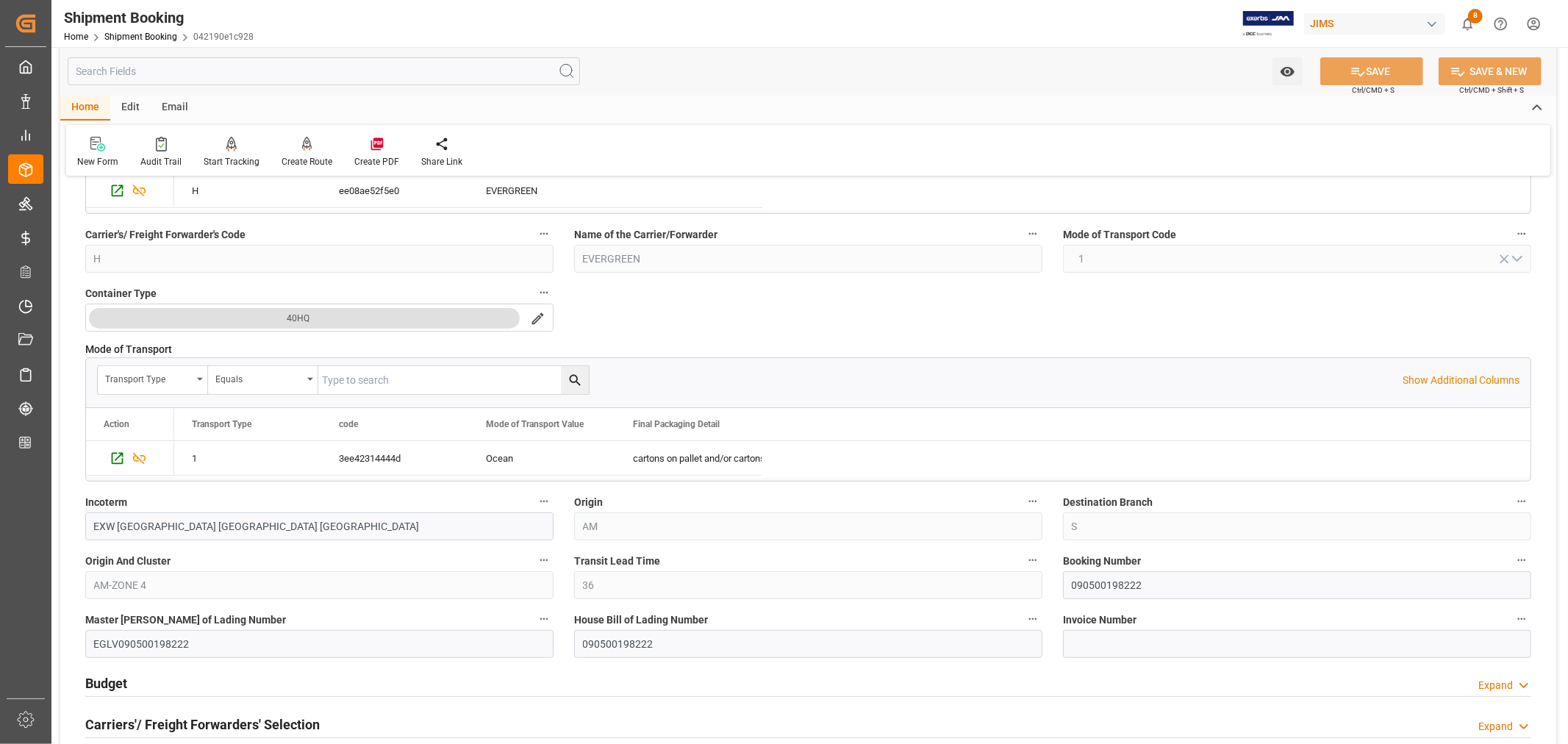
scroll to position [327, 0]
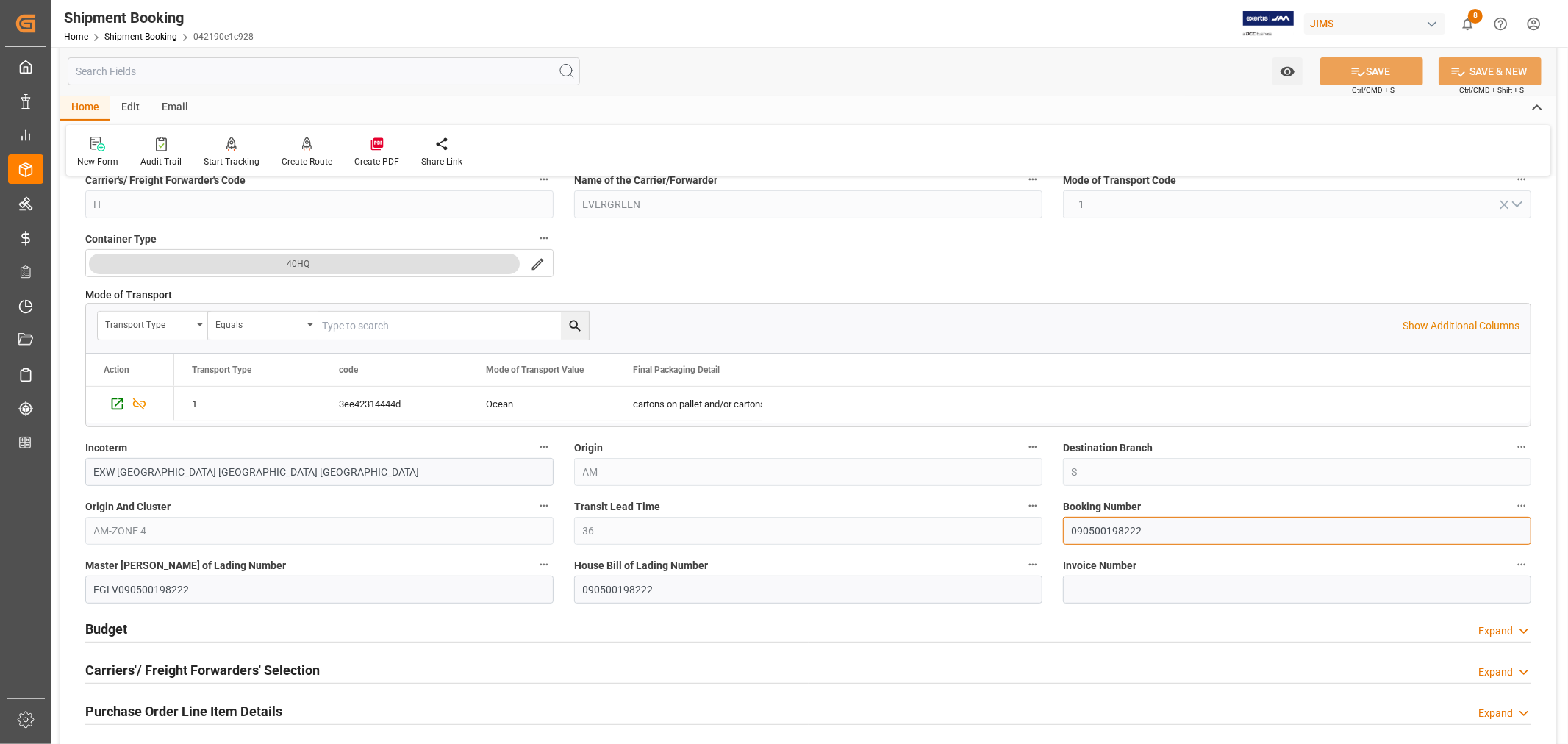
click at [1099, 527] on input "090500198222" at bounding box center [1296, 530] width 468 height 28
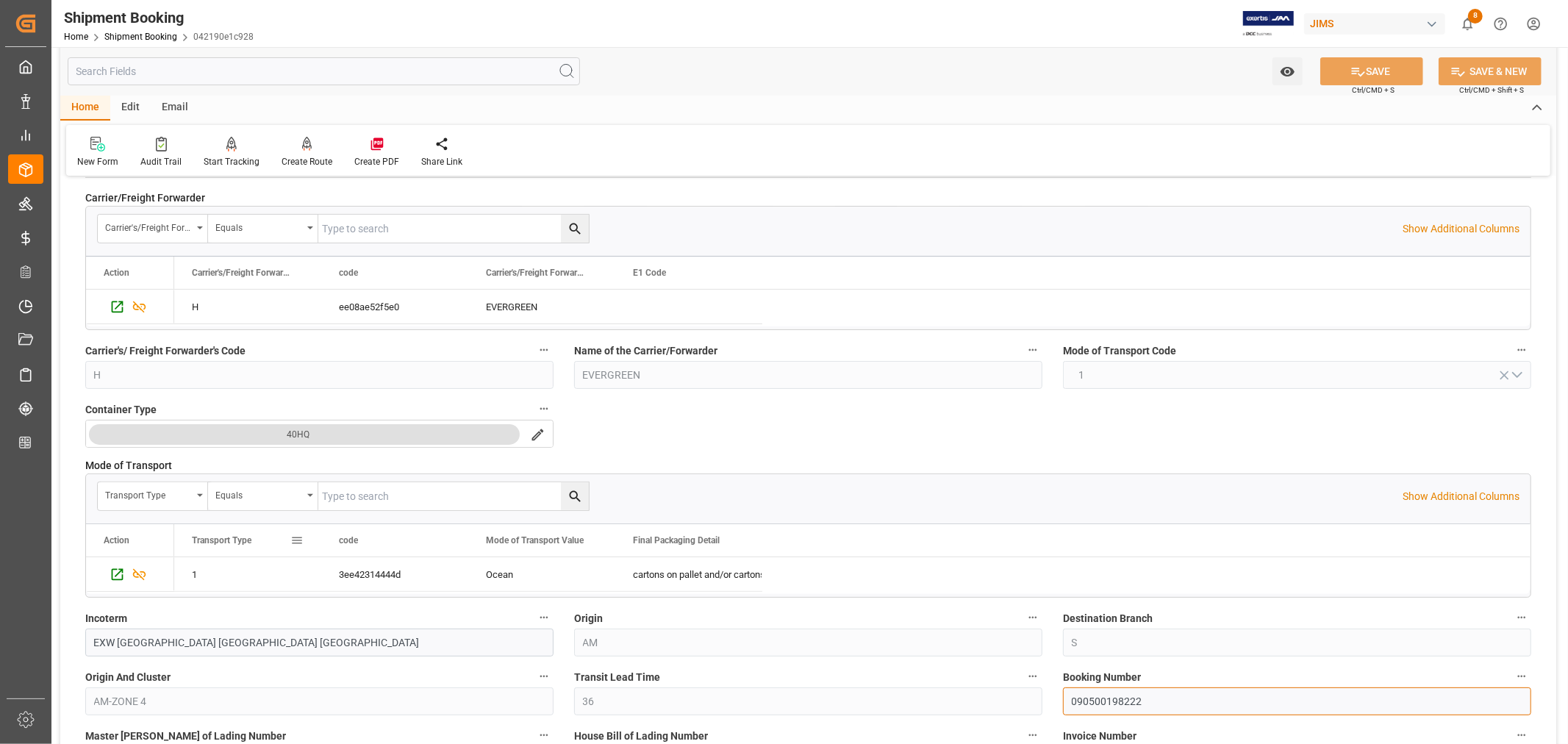
scroll to position [0, 0]
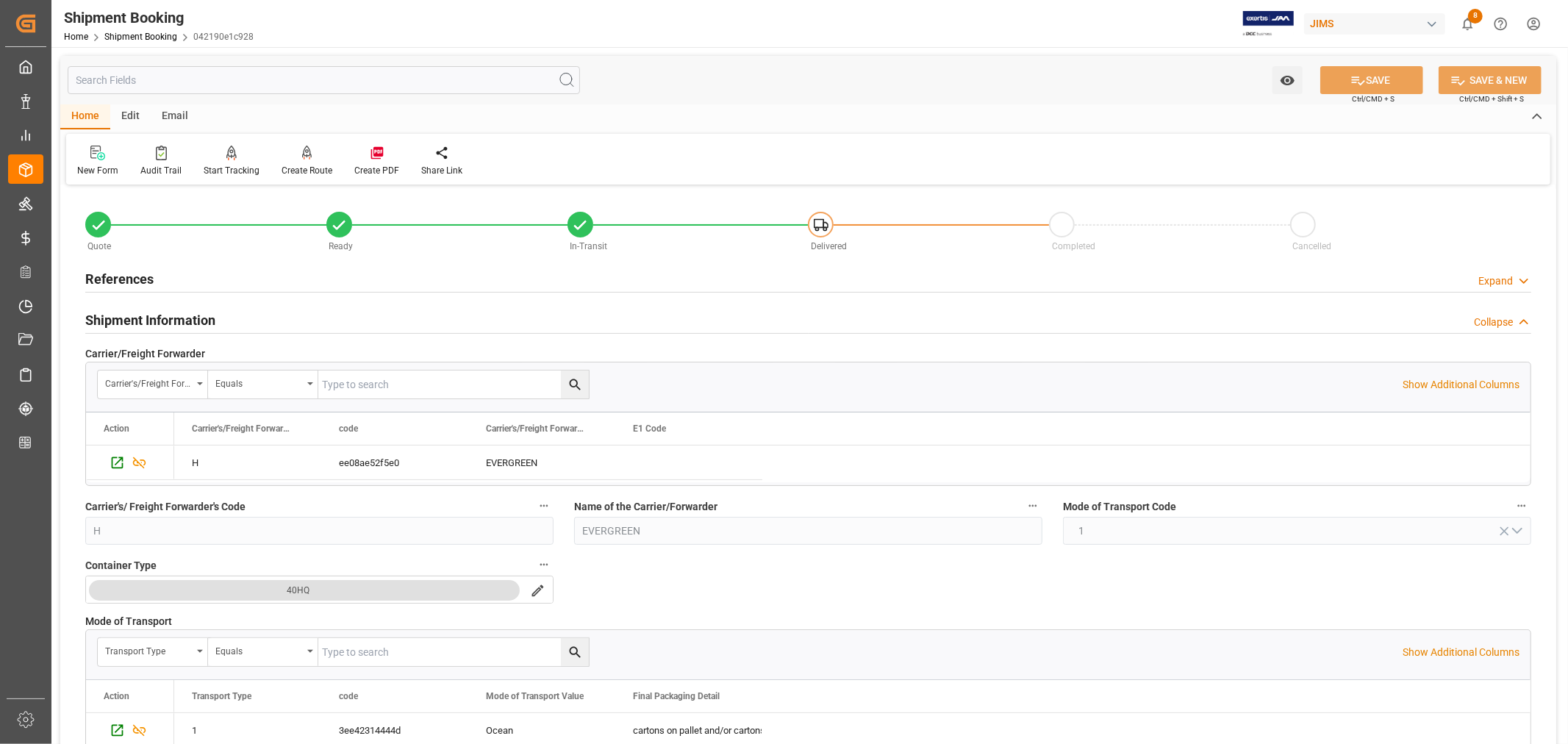
click at [158, 319] on h2 "Shipment Information" at bounding box center [150, 320] width 130 height 20
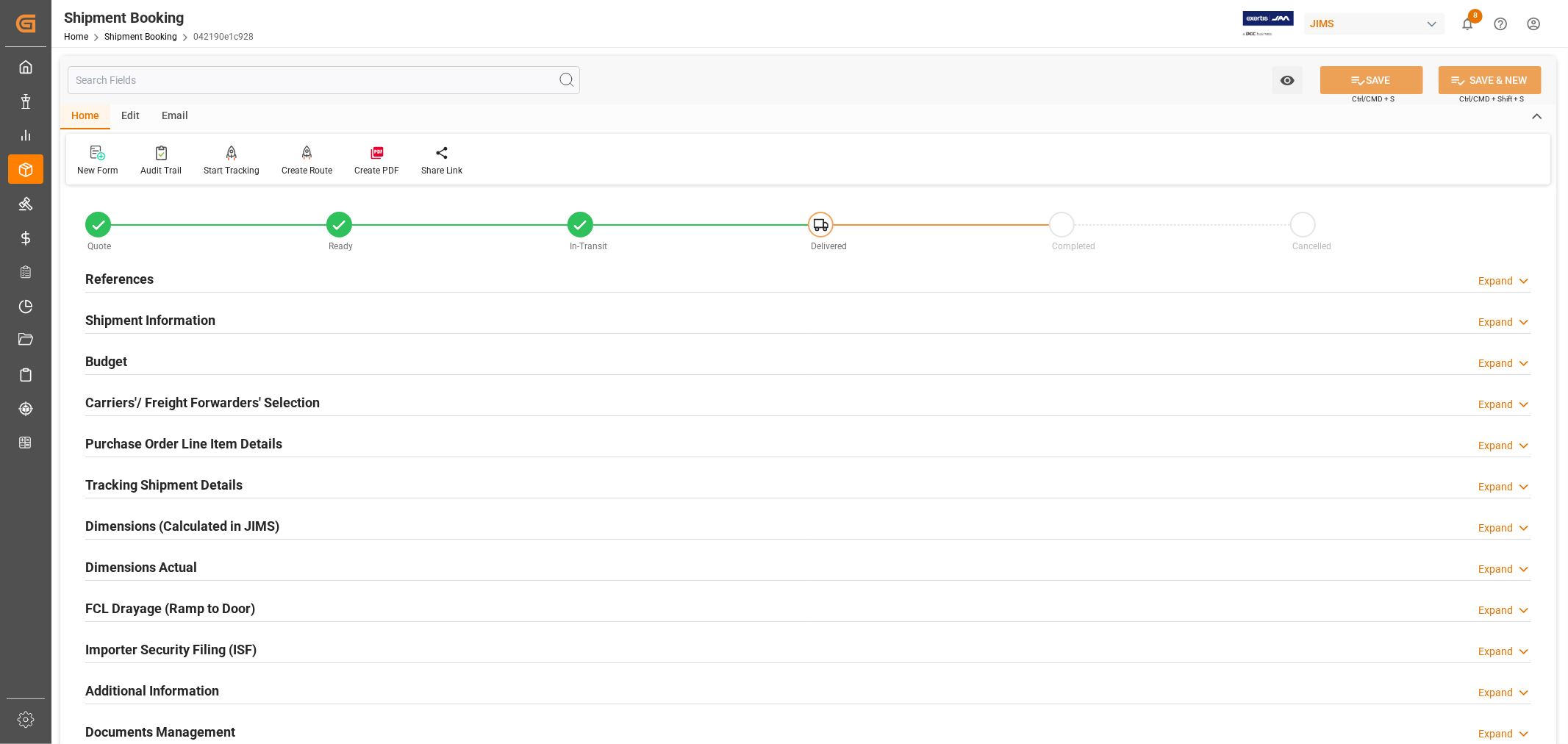
click at [135, 269] on h2 "References" at bounding box center [120, 279] width 68 height 20
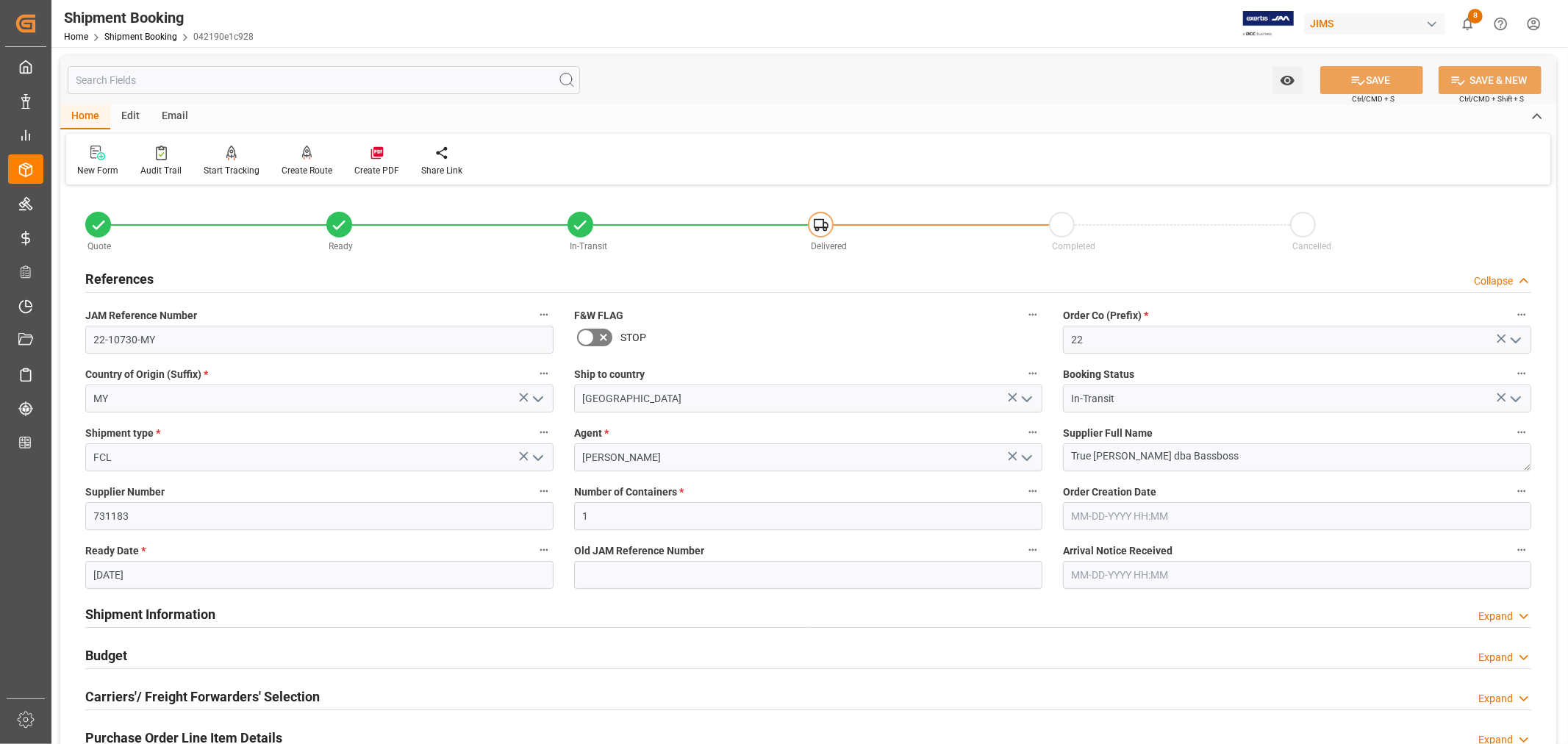
click at [123, 278] on h2 "References" at bounding box center [120, 279] width 68 height 20
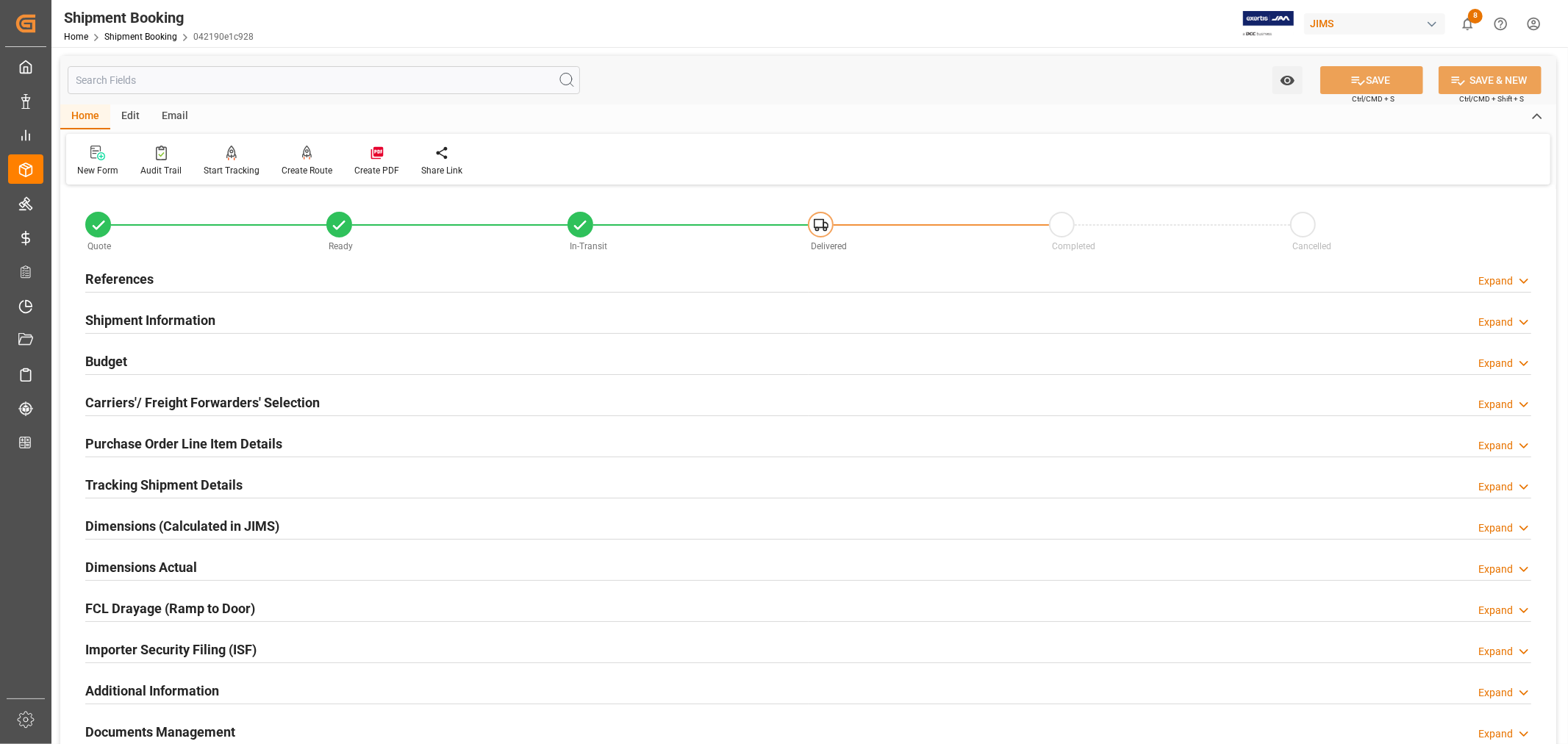
click at [158, 479] on h2 "Tracking Shipment Details" at bounding box center [164, 485] width 157 height 20
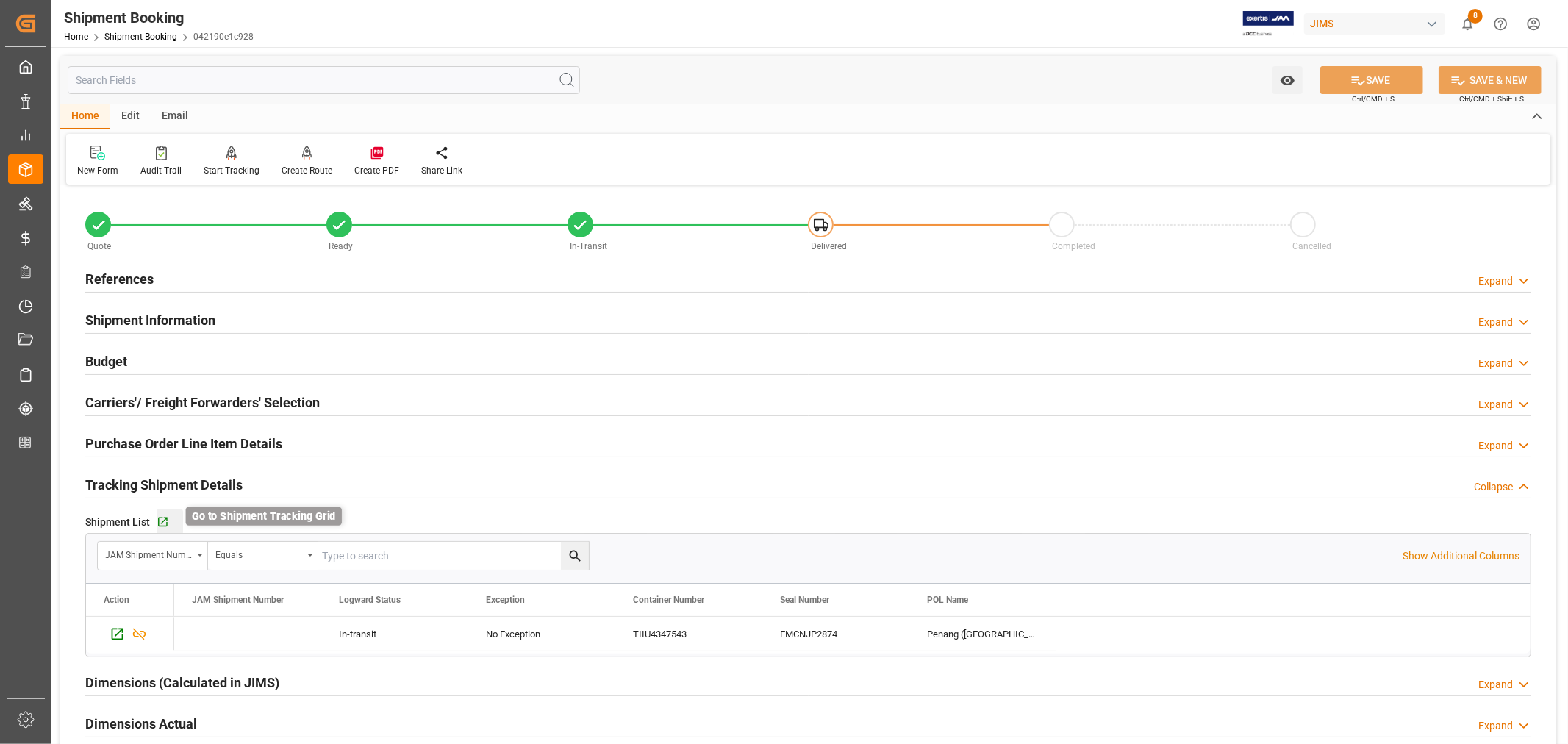
click at [163, 518] on icon "button" at bounding box center [163, 523] width 13 height 13
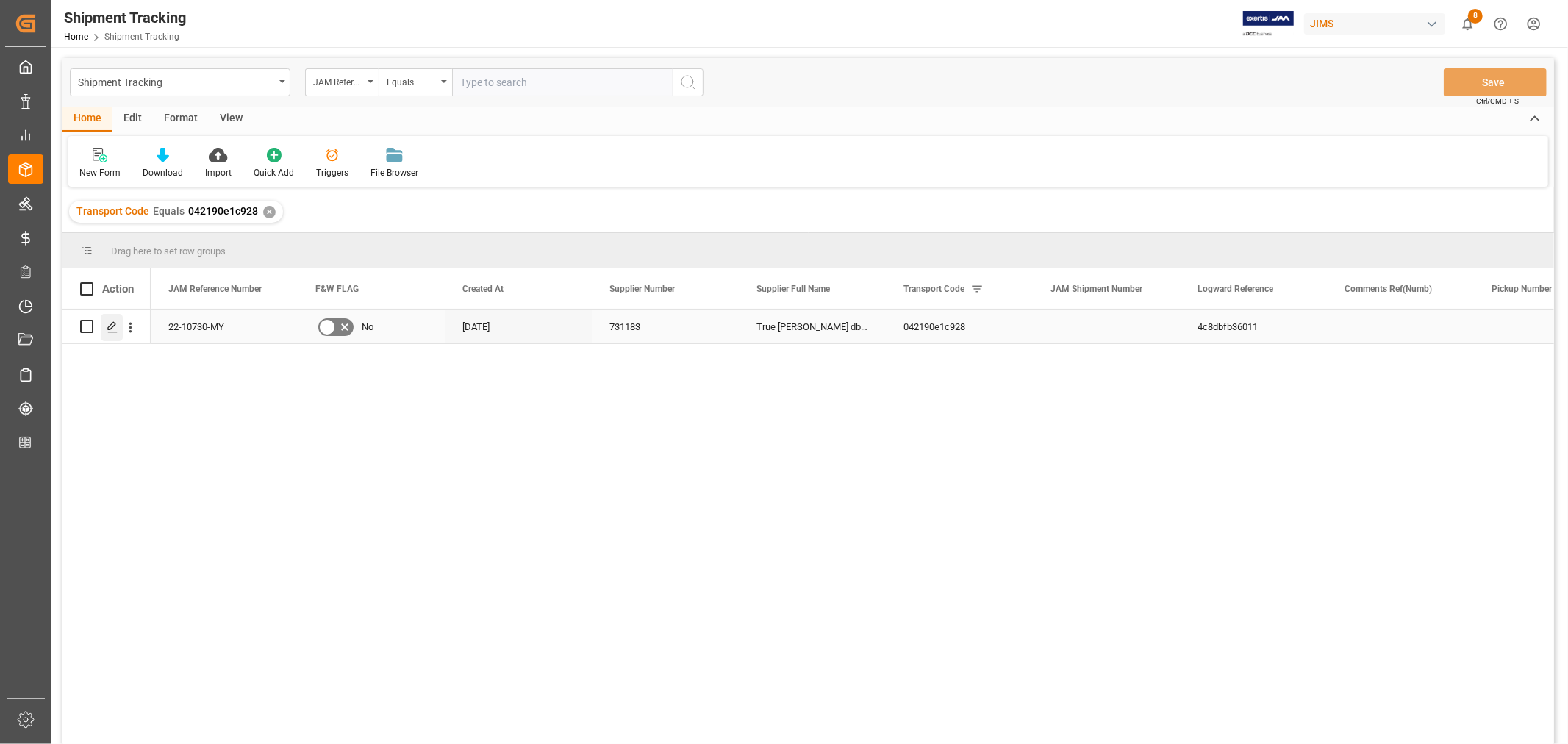
click at [114, 326] on icon "Press SPACE to select this row." at bounding box center [112, 327] width 12 height 12
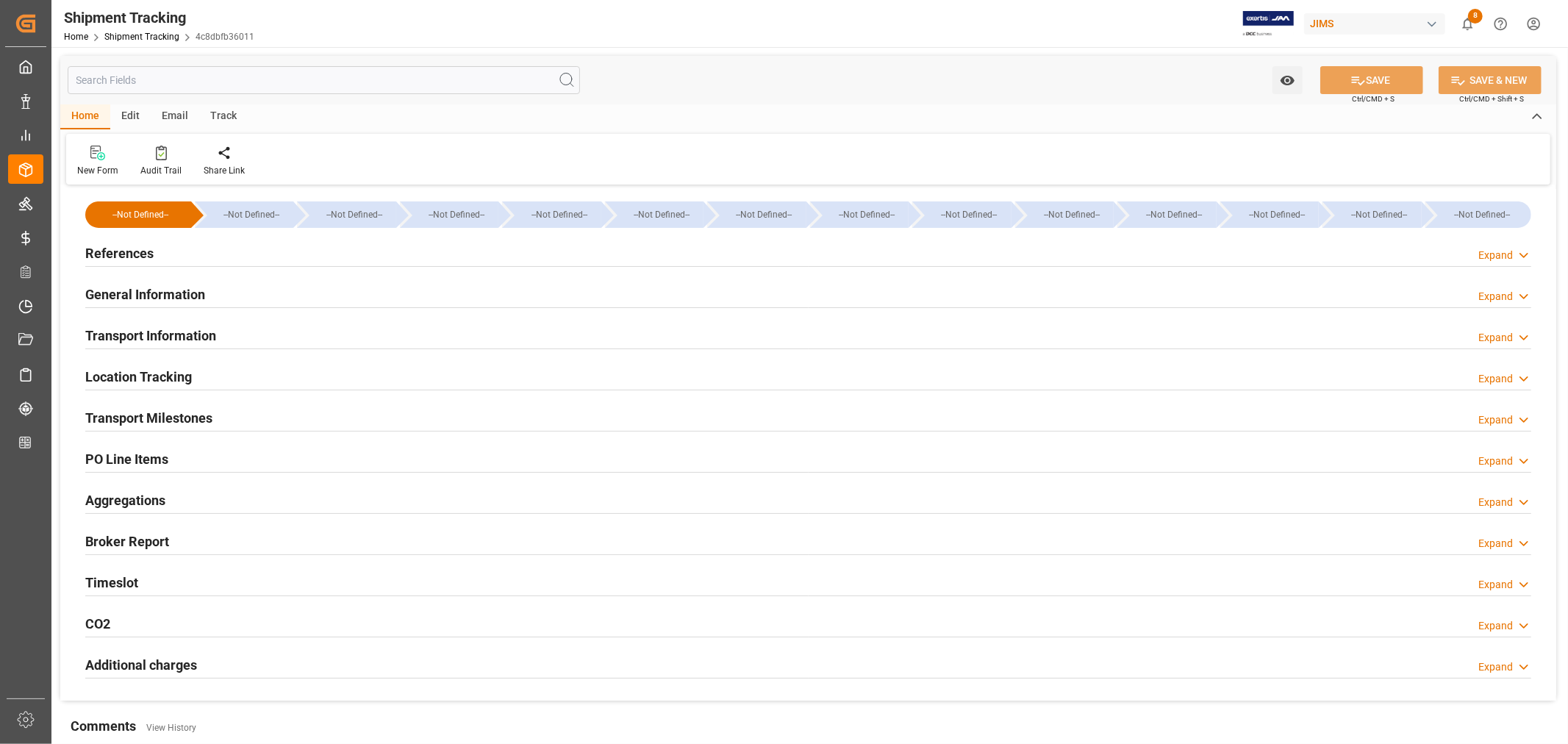
type input "[DATE] 00:00"
type input "[DATE]"
type input "[DATE] 00:00"
type input "[DATE] 08:05"
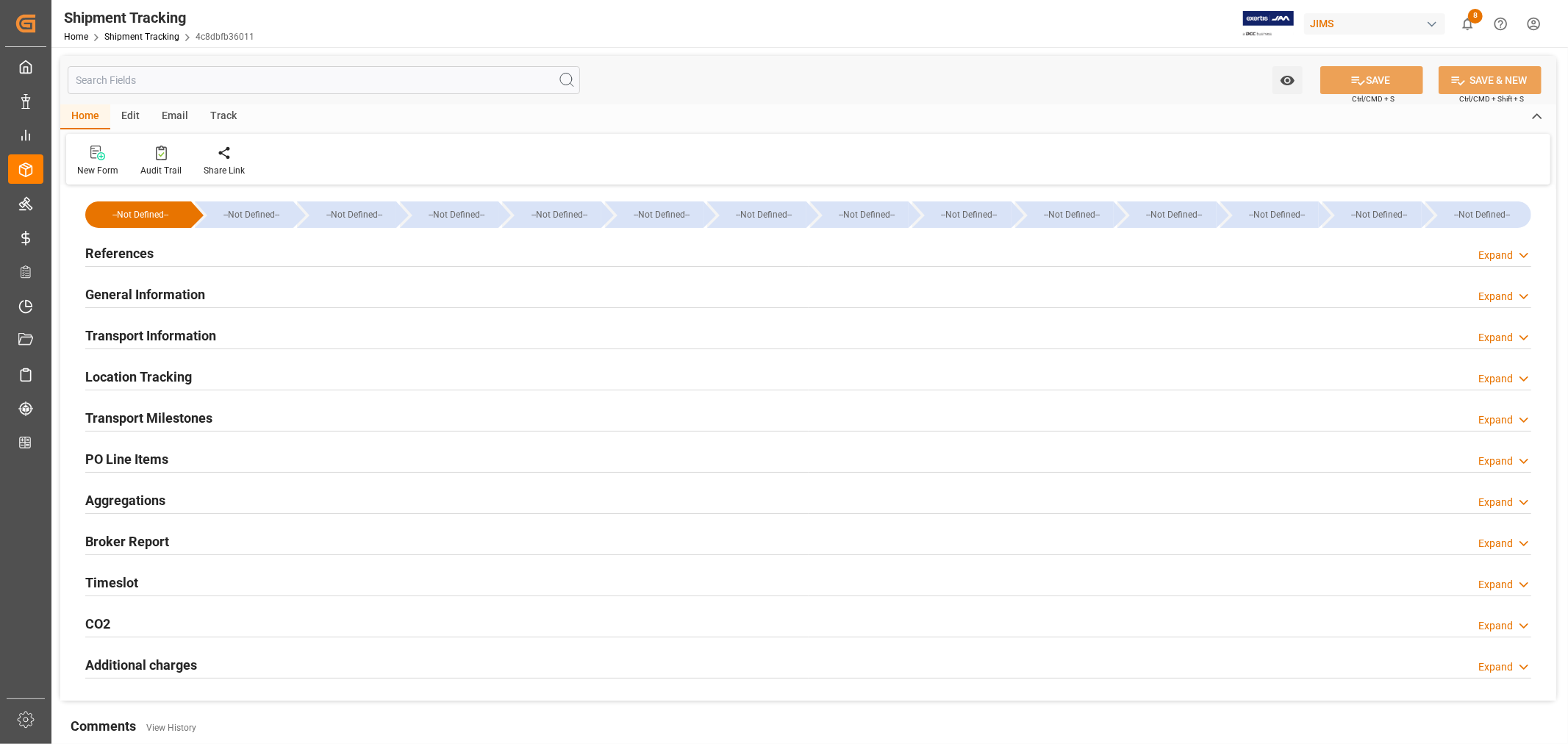
type input "[DATE]"
type input "[DATE] 00:00"
click at [178, 417] on h2 "Transport Milestones" at bounding box center [148, 417] width 127 height 20
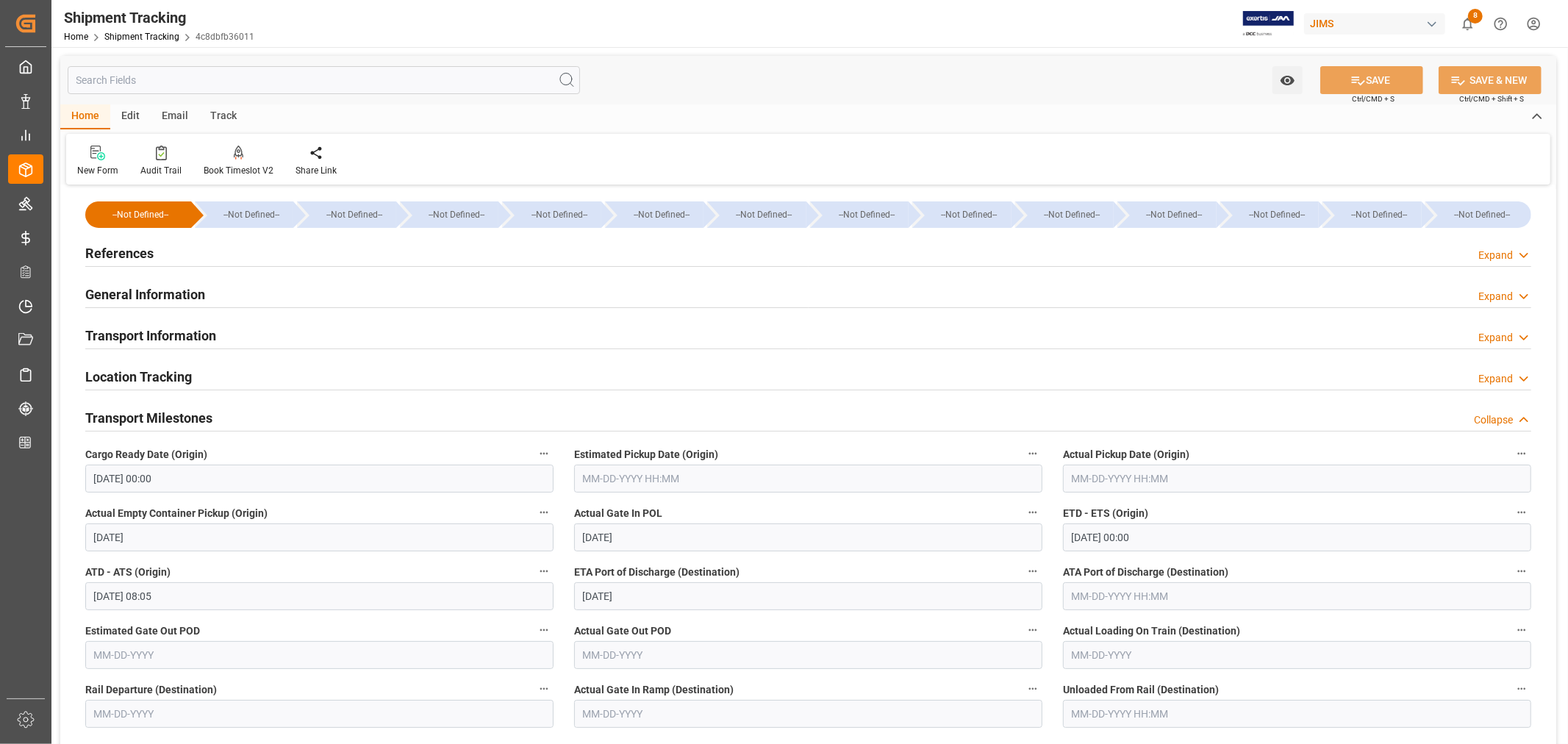
scroll to position [82, 0]
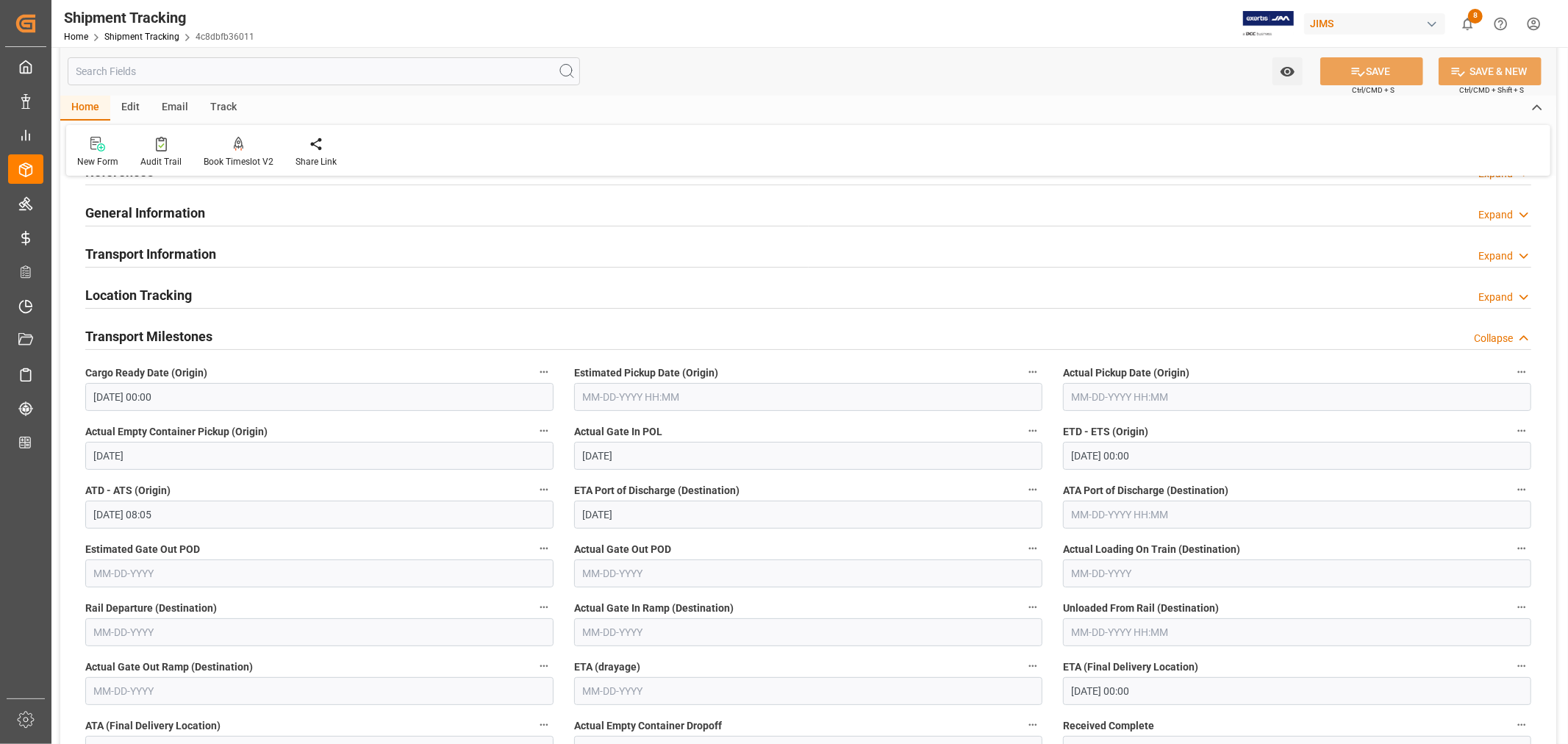
click at [1163, 456] on input "09-21-2025 00:00" at bounding box center [1296, 455] width 468 height 28
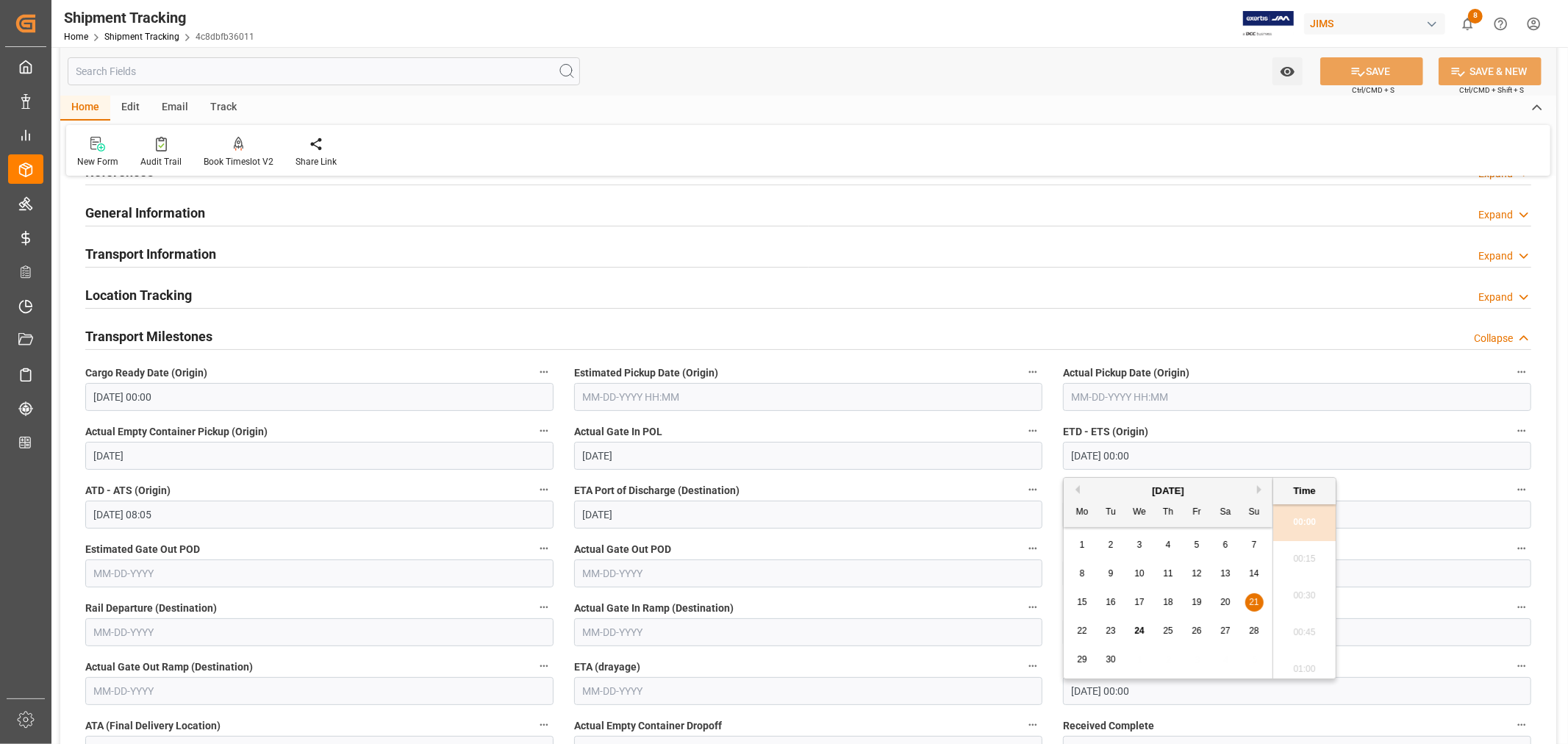
click at [1083, 633] on span "22" at bounding box center [1081, 630] width 10 height 10
type input "09-22-2025 00:00"
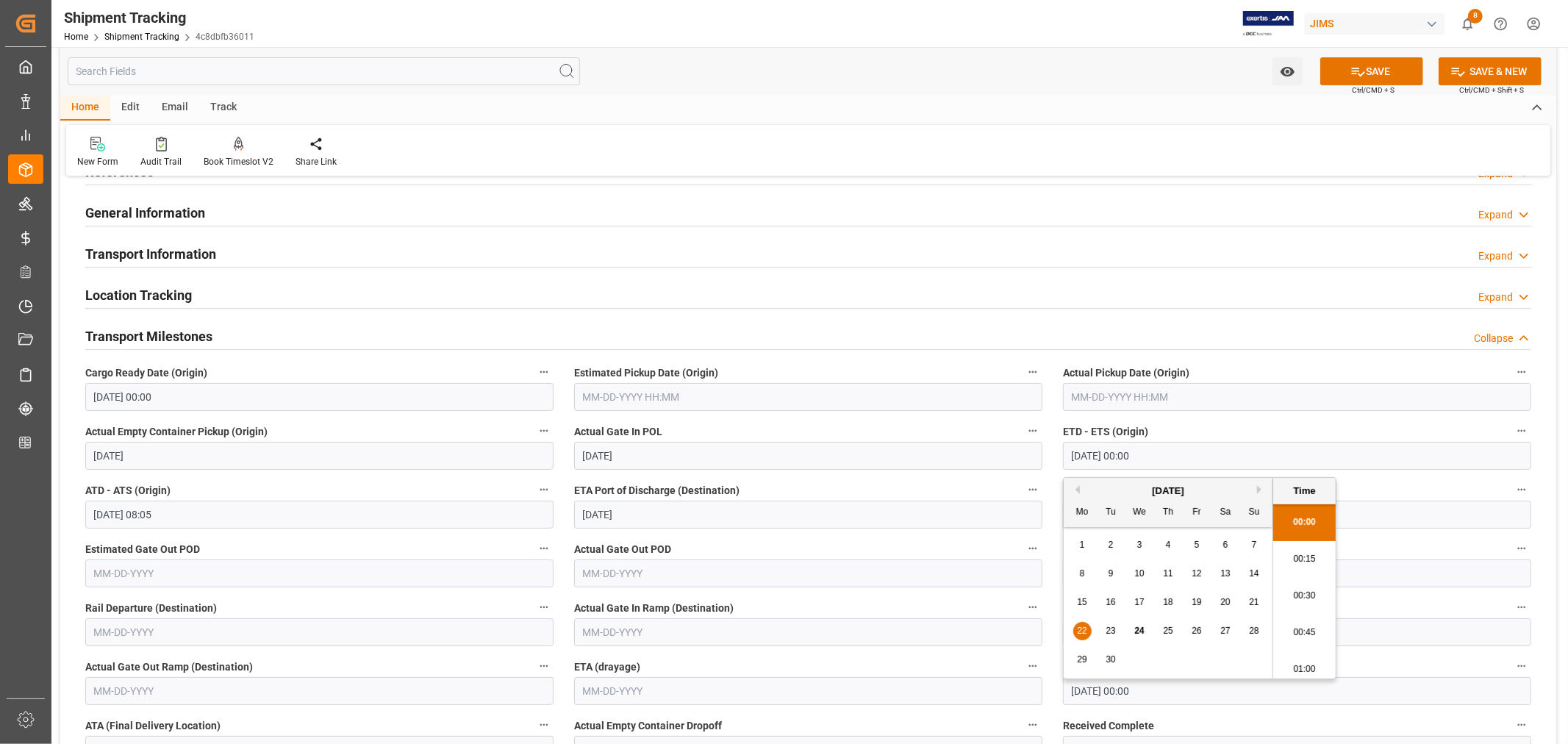
click at [621, 399] on input "text" at bounding box center [808, 397] width 468 height 28
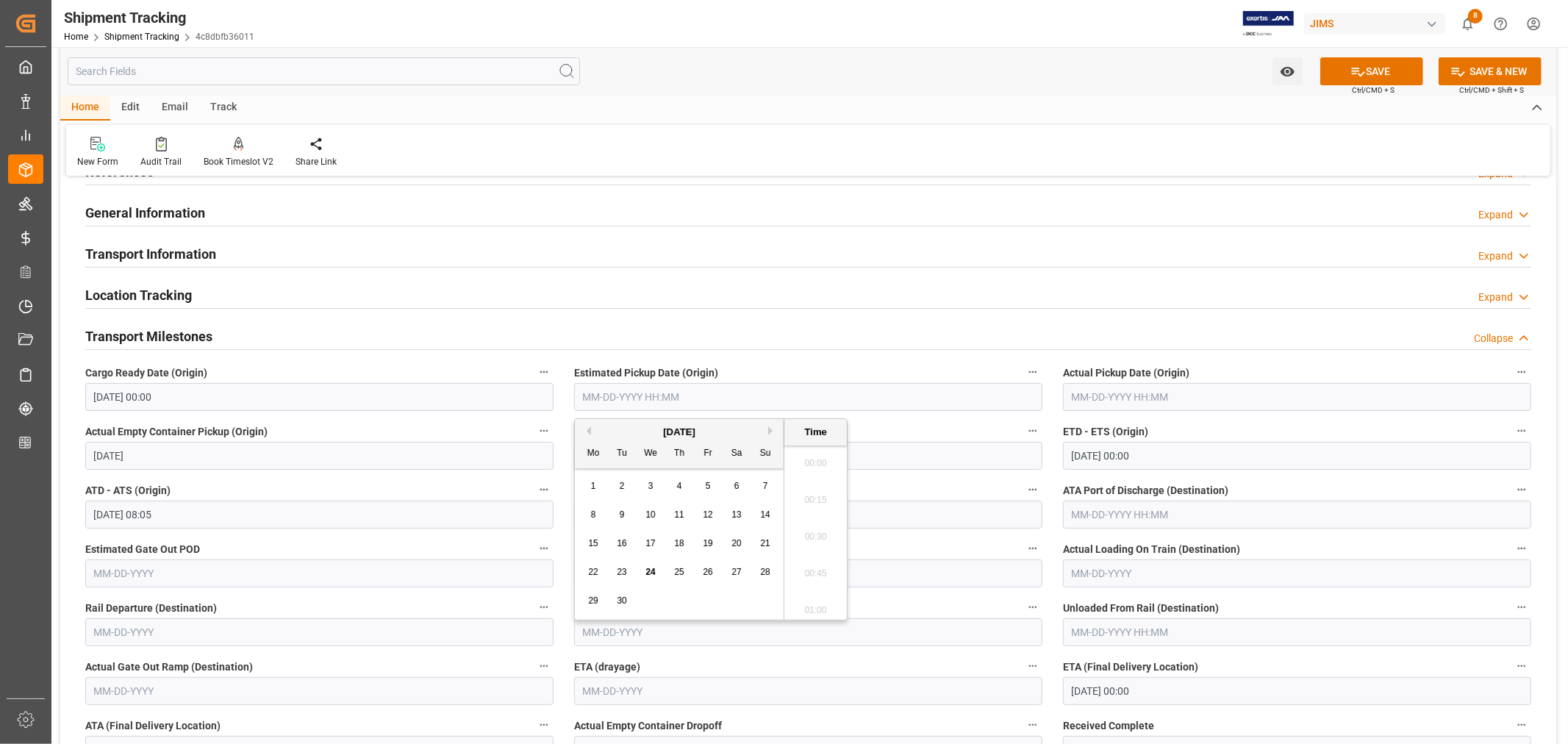
scroll to position [1695, 0]
click at [617, 428] on div "September 2025" at bounding box center [679, 432] width 209 height 14
click at [651, 541] on span "17" at bounding box center [650, 542] width 10 height 10
type input "09-17-2025 00:00"
click at [782, 334] on div "Transport Milestones Collapse" at bounding box center [808, 335] width 1446 height 28
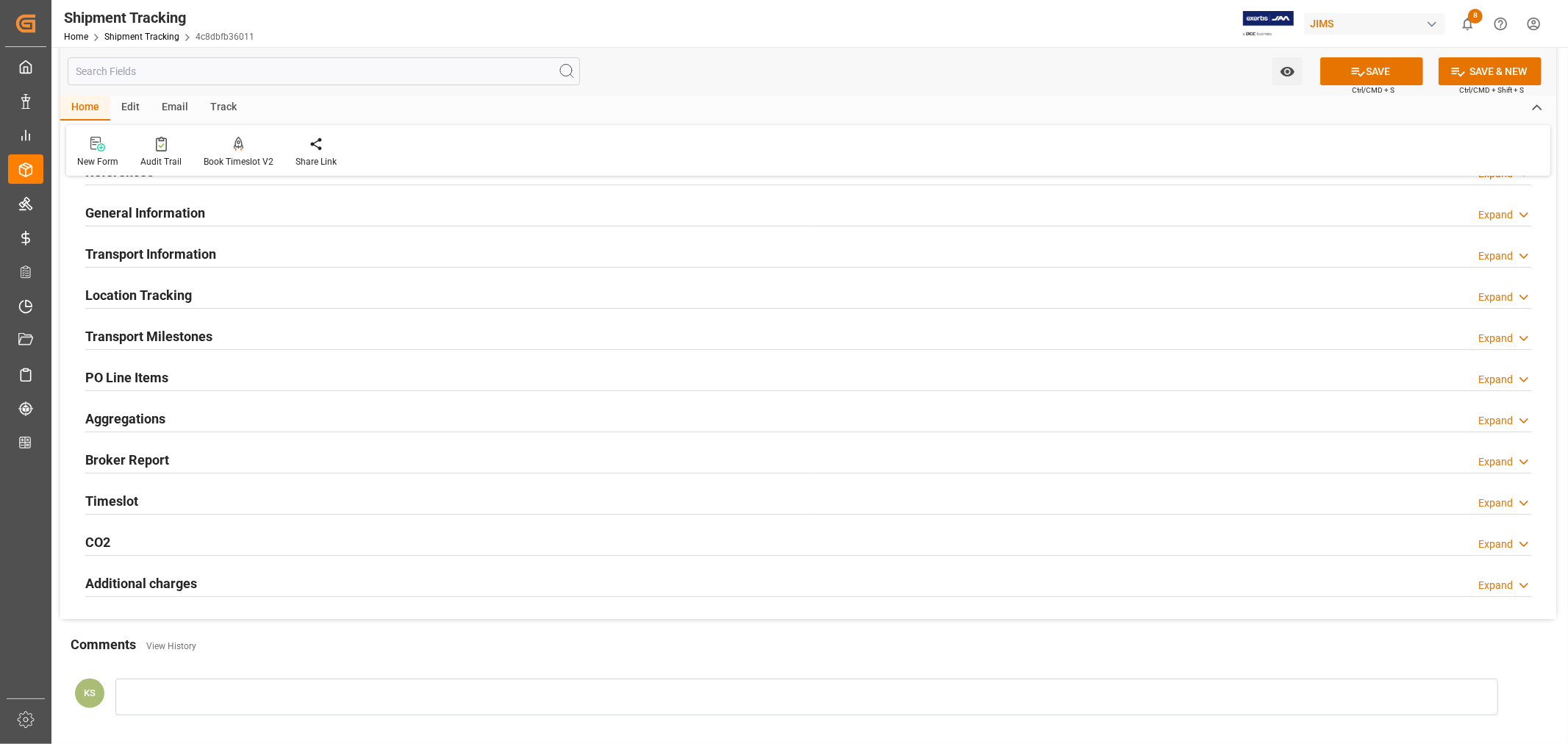
click at [193, 336] on h2 "Transport Milestones" at bounding box center [148, 336] width 127 height 20
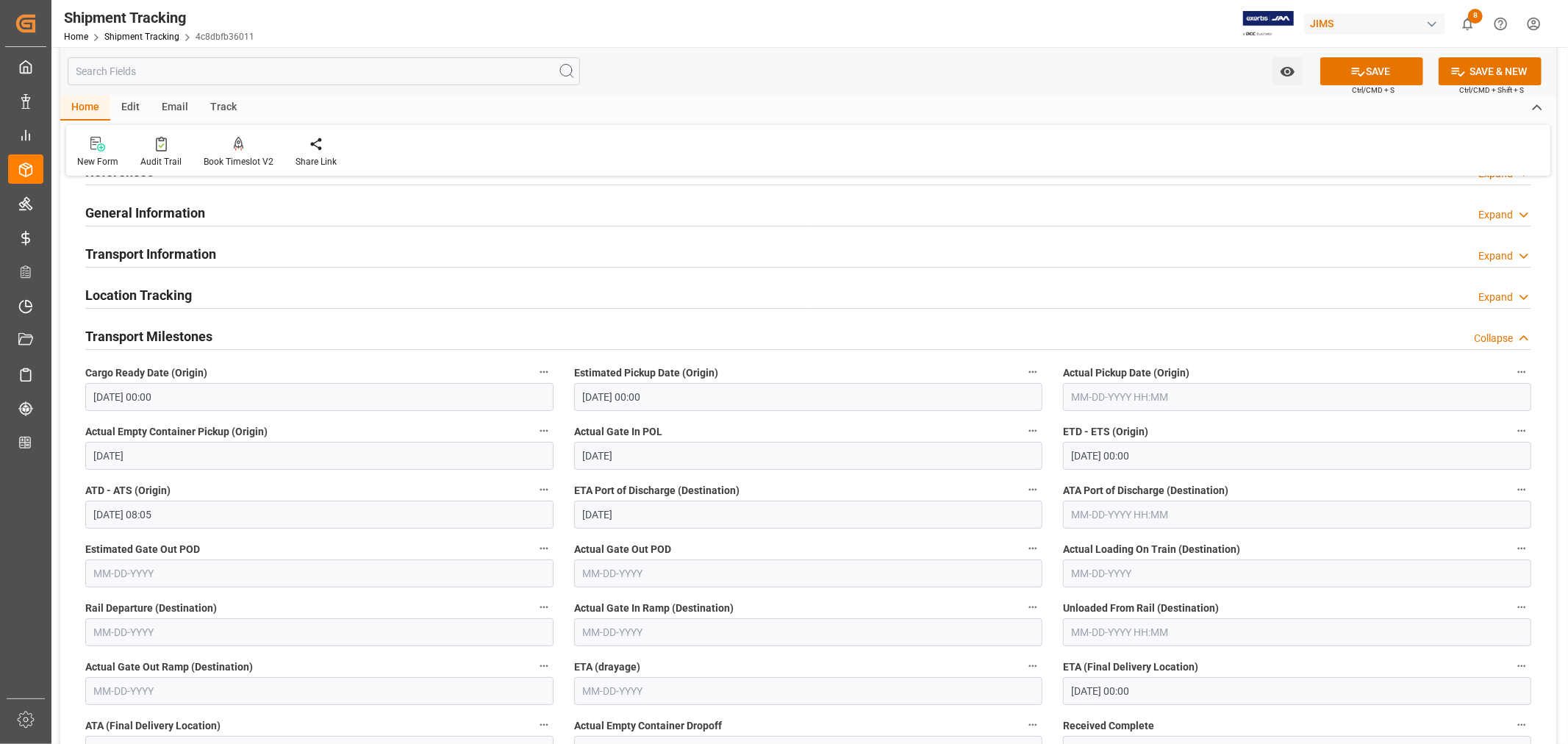
scroll to position [163, 0]
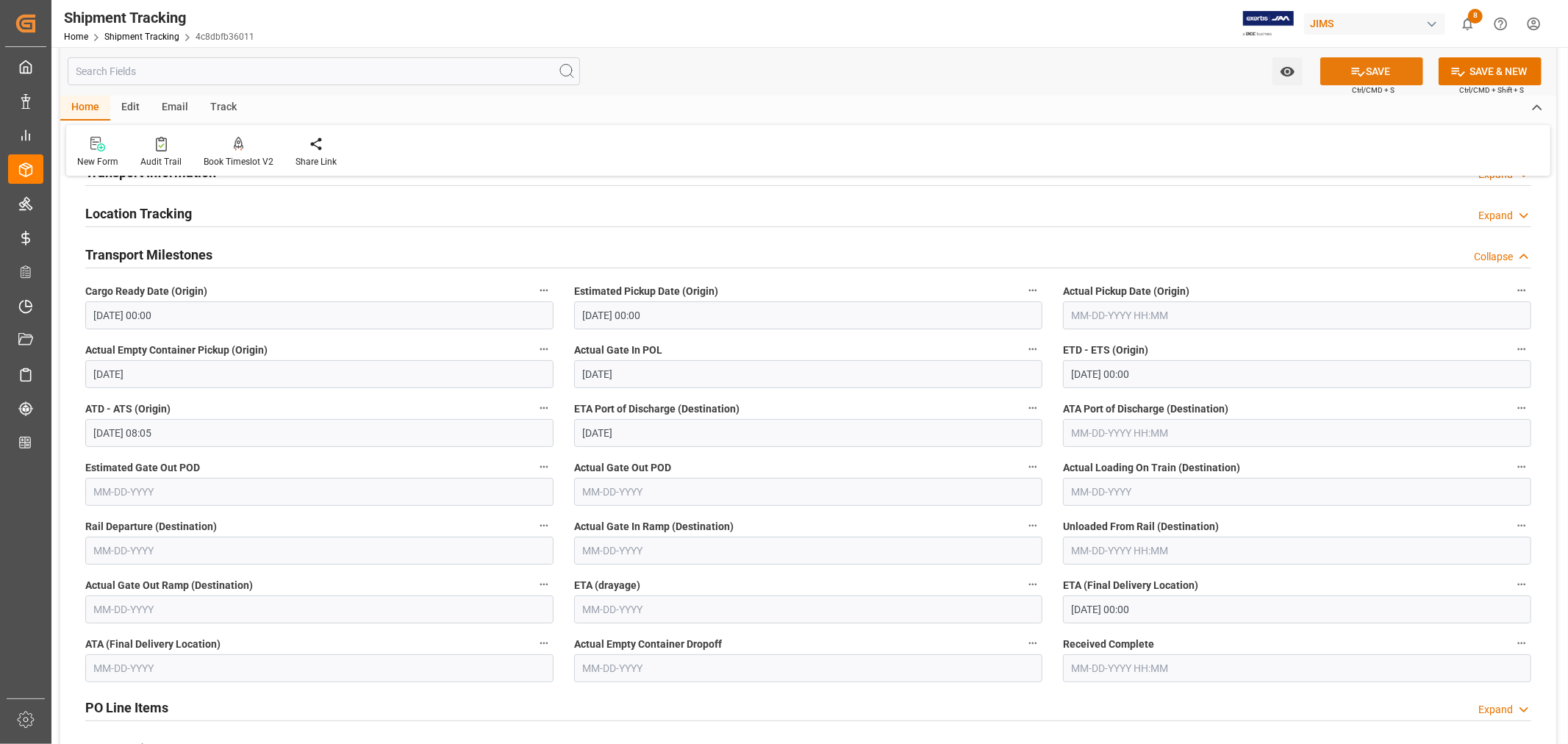
click at [1371, 74] on button "SAVE" at bounding box center [1371, 71] width 103 height 28
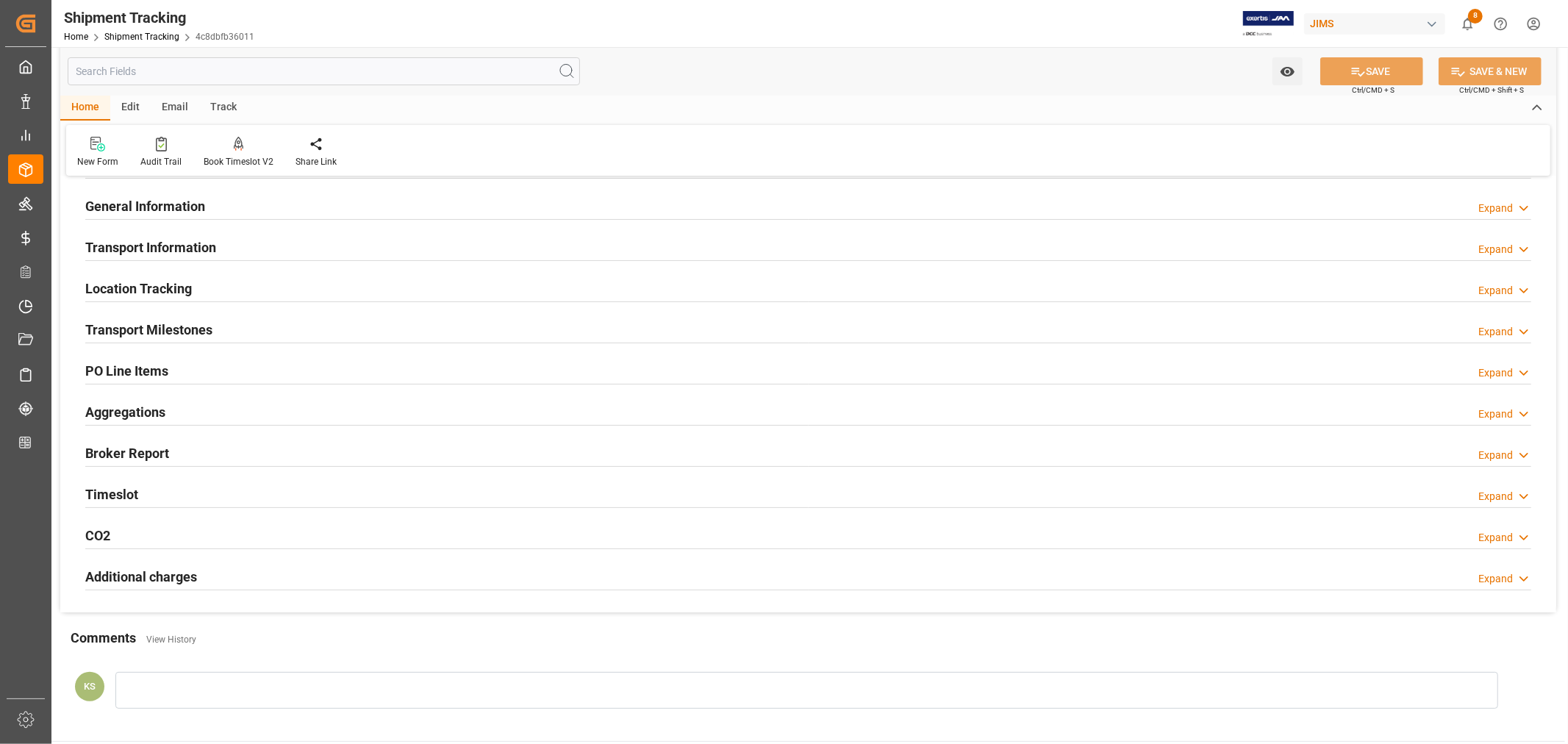
scroll to position [0, 0]
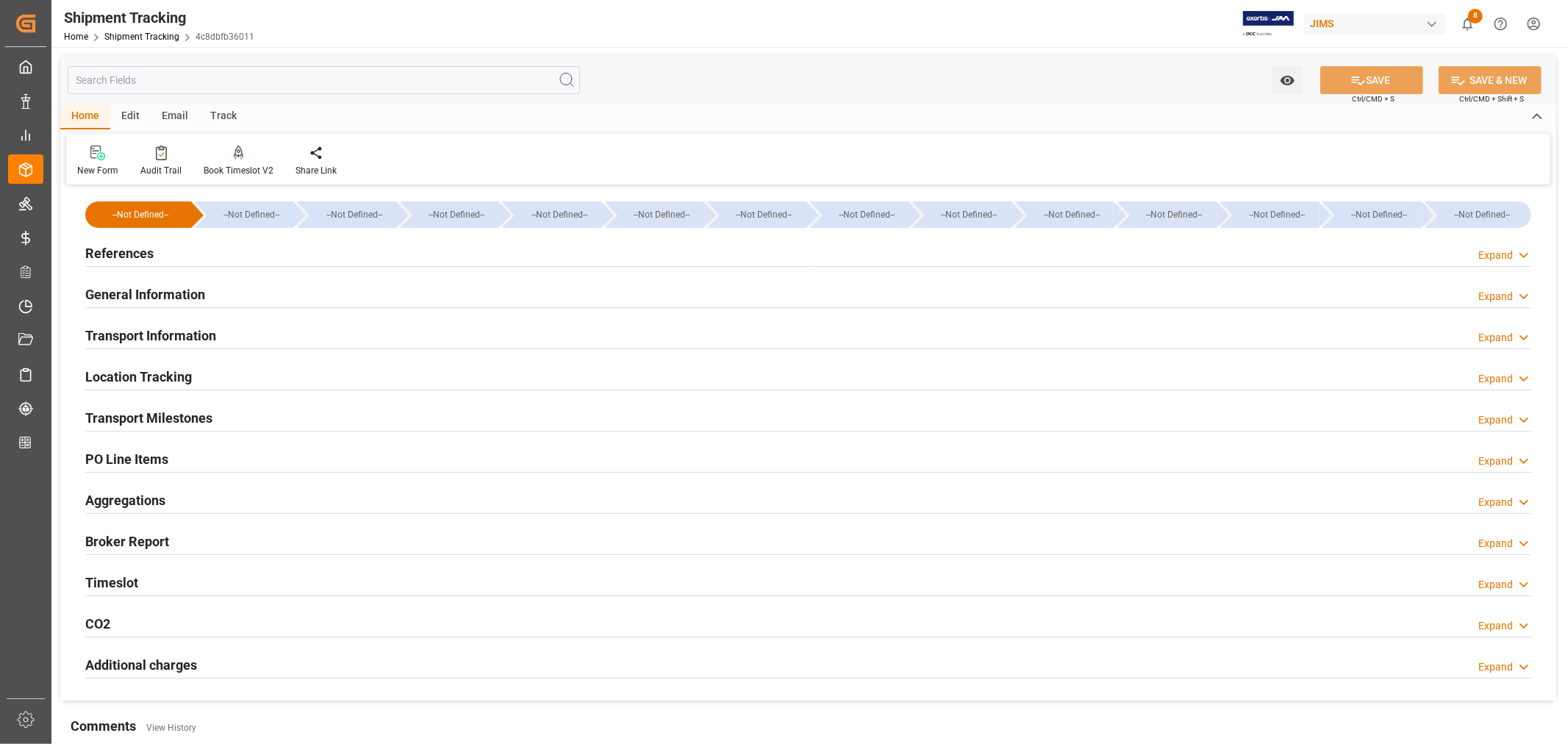
click at [134, 254] on h2 "References" at bounding box center [120, 253] width 68 height 20
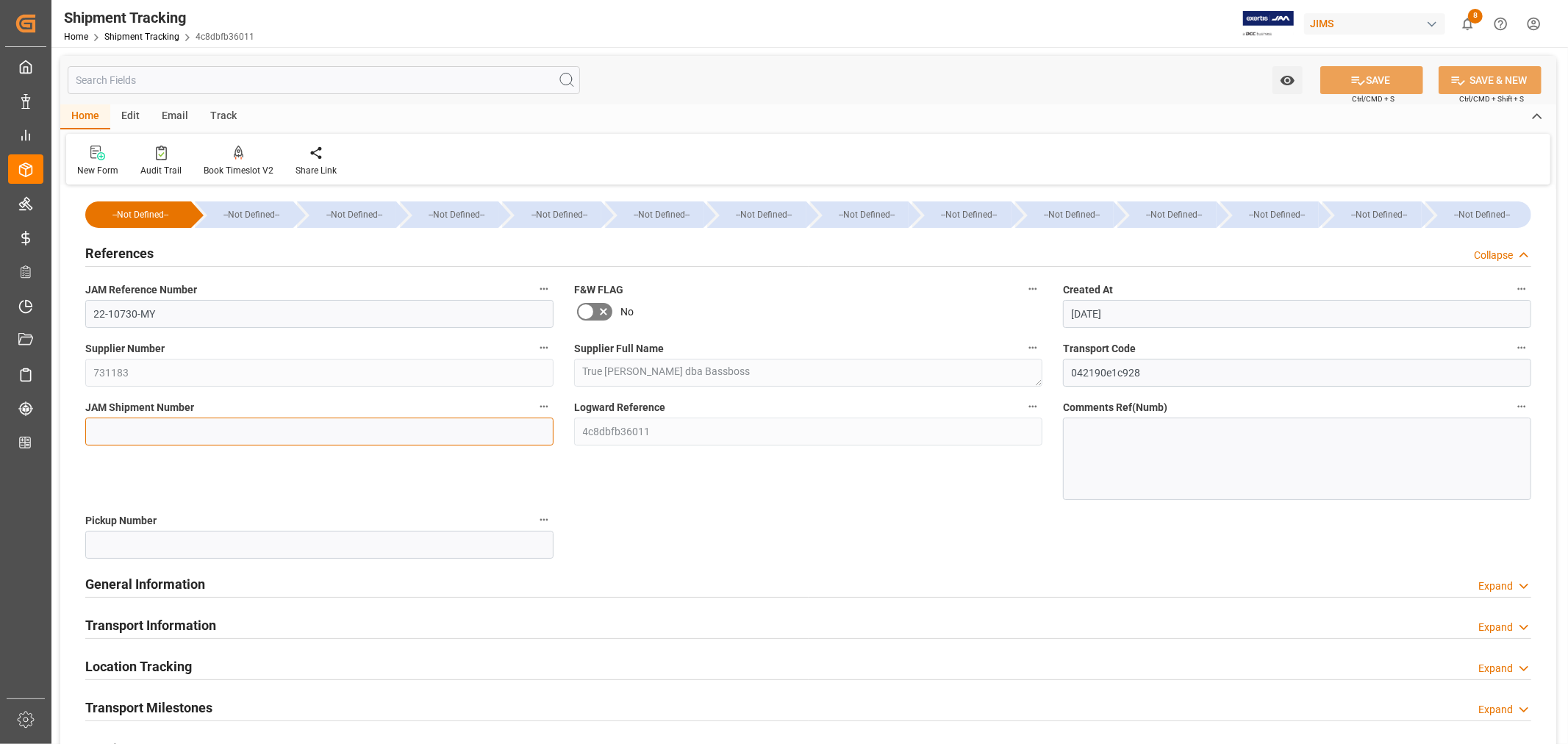
click at [118, 429] on input at bounding box center [319, 431] width 468 height 28
paste input "73167"
type input "73167"
click at [1365, 77] on button "SAVE" at bounding box center [1371, 80] width 103 height 28
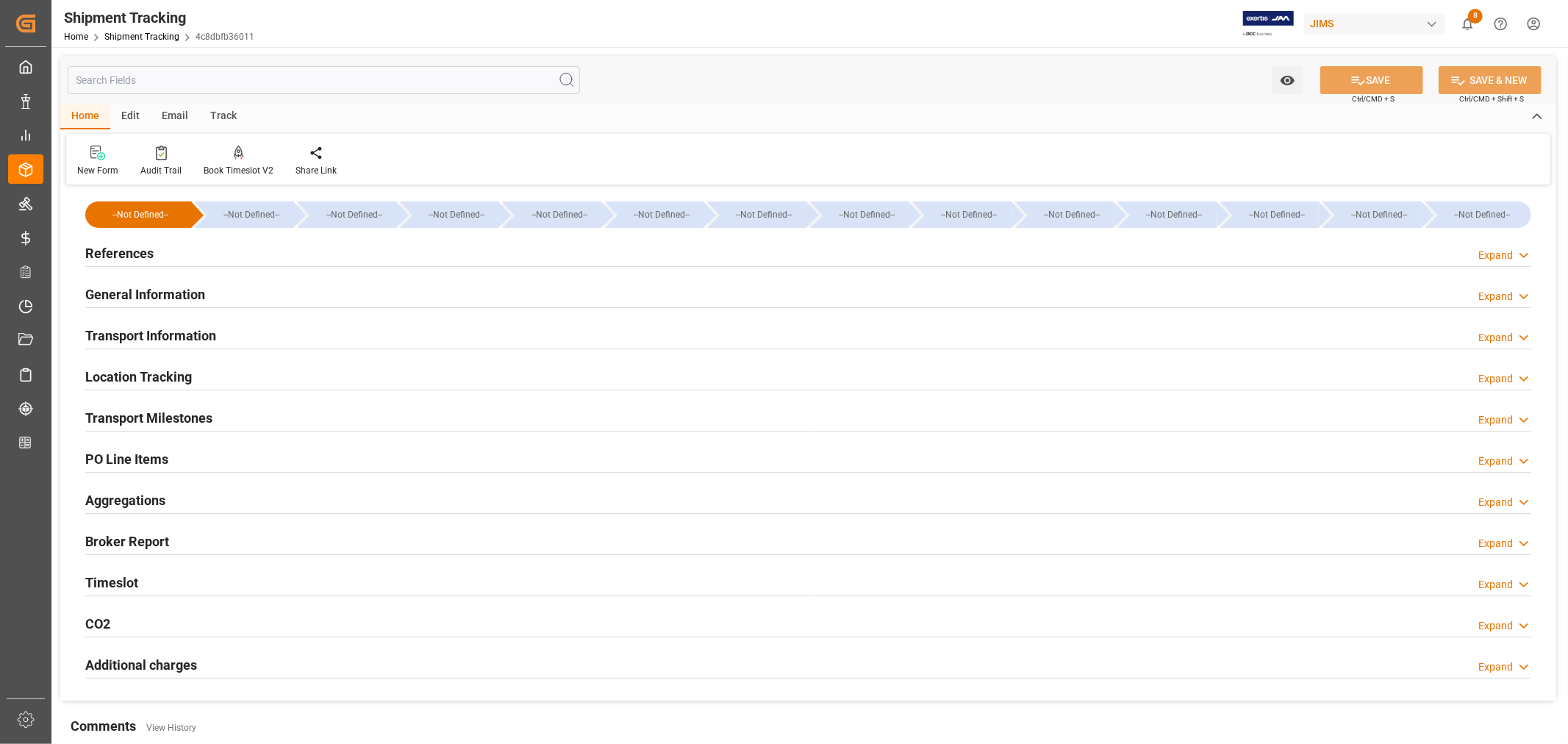
click at [206, 331] on h2 "Transport Information" at bounding box center [150, 336] width 130 height 20
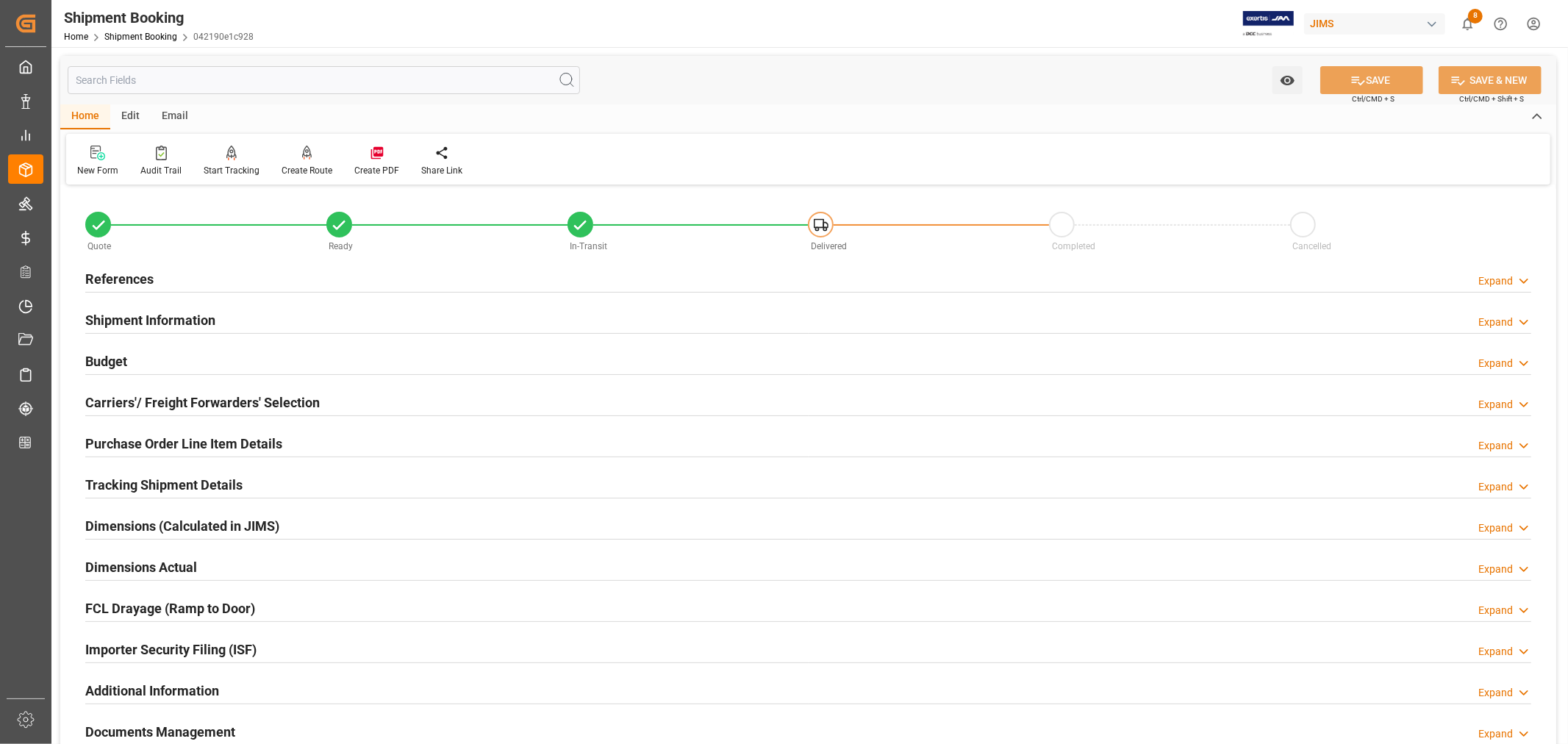
click at [157, 443] on h2 "Purchase Order Line Item Details" at bounding box center [184, 444] width 197 height 20
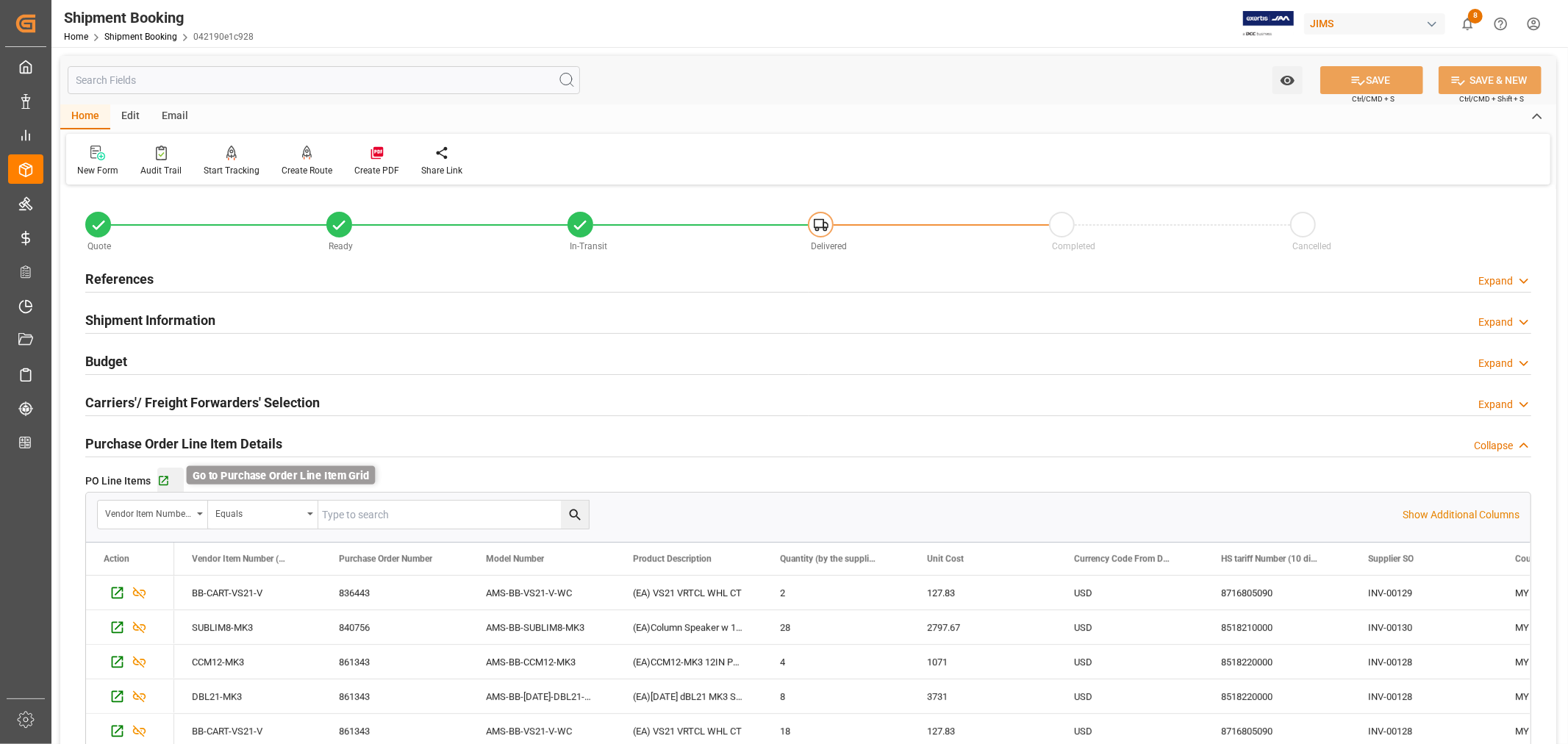
click at [160, 476] on icon "button" at bounding box center [163, 480] width 10 height 10
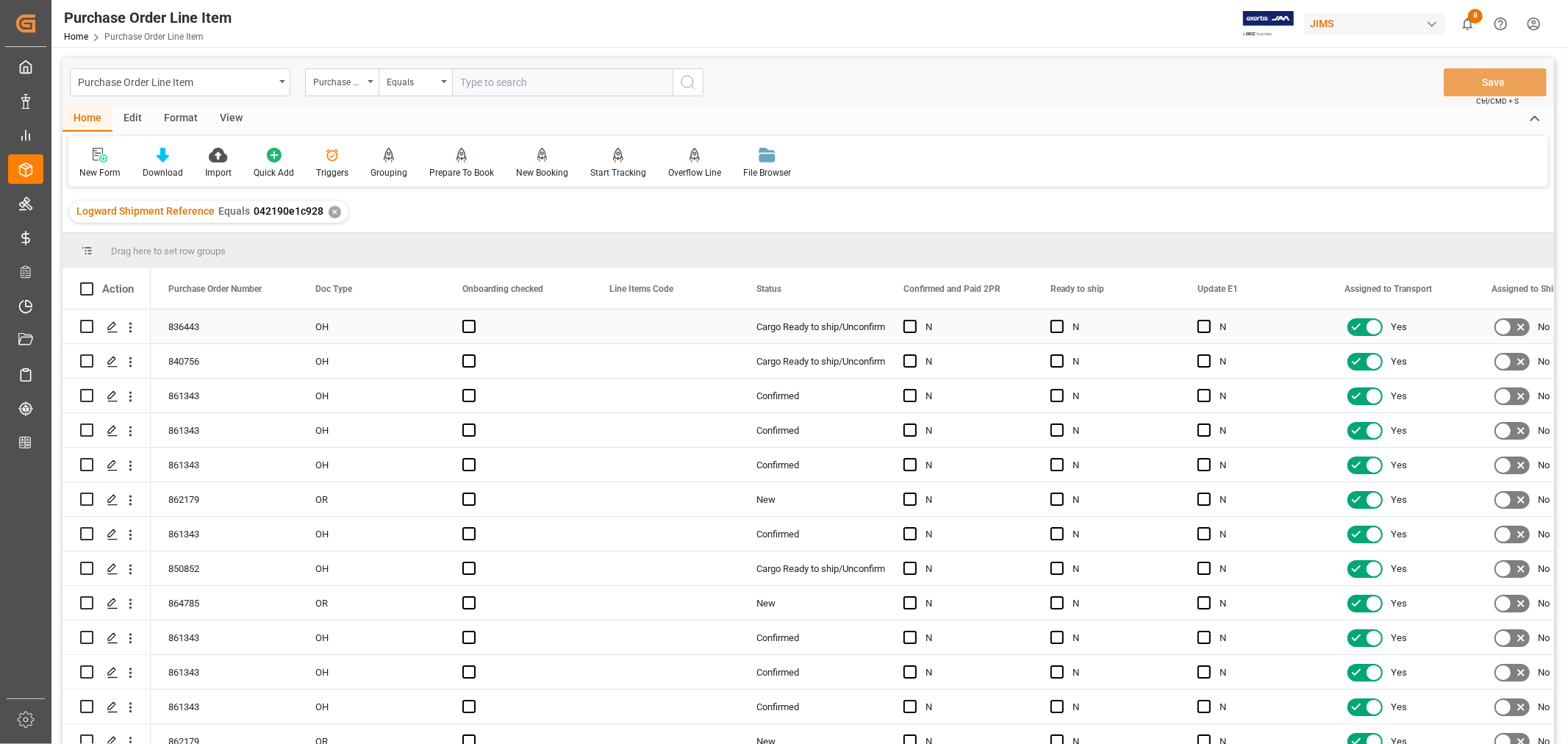
click at [253, 320] on div "836443" at bounding box center [224, 327] width 147 height 34
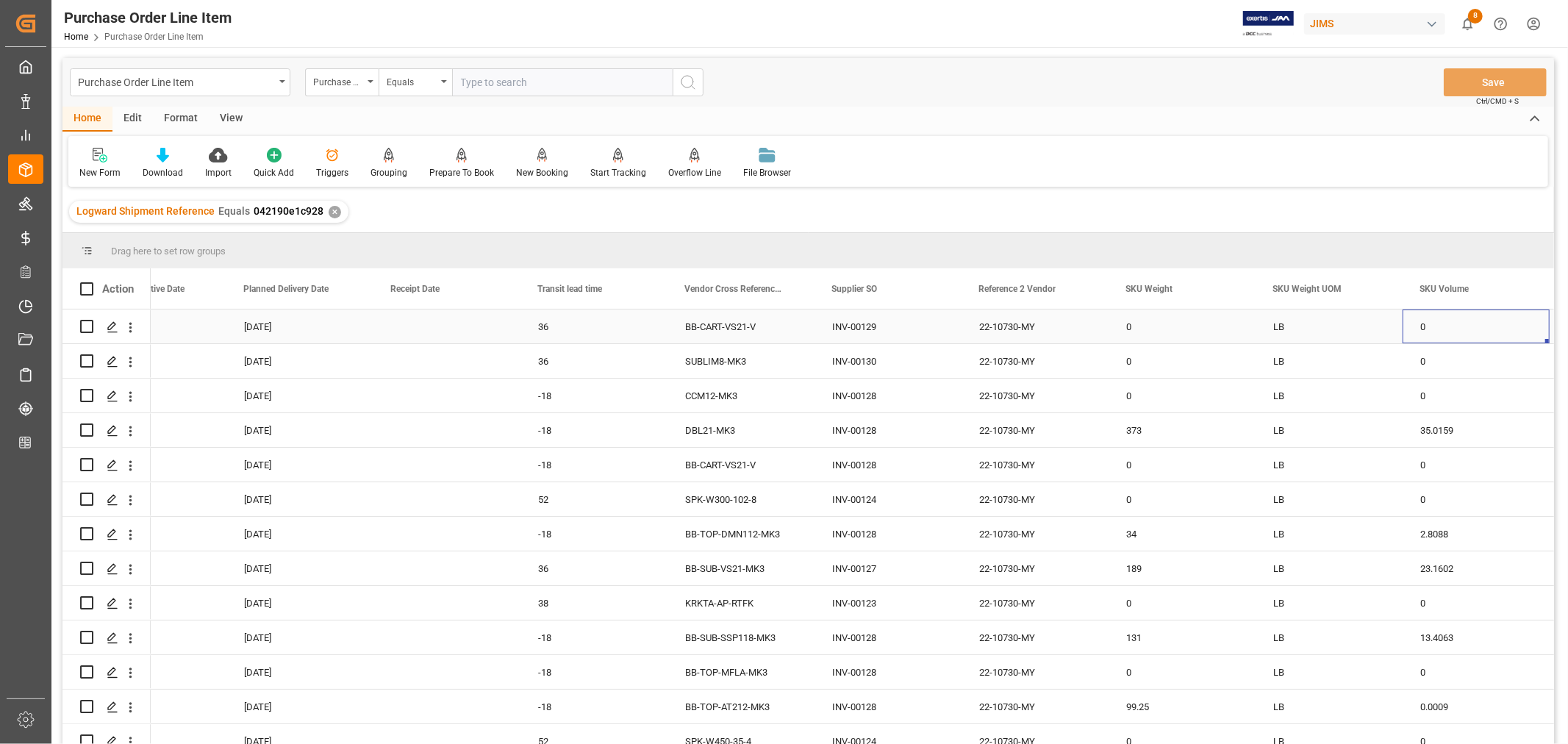
scroll to position [0, 6246]
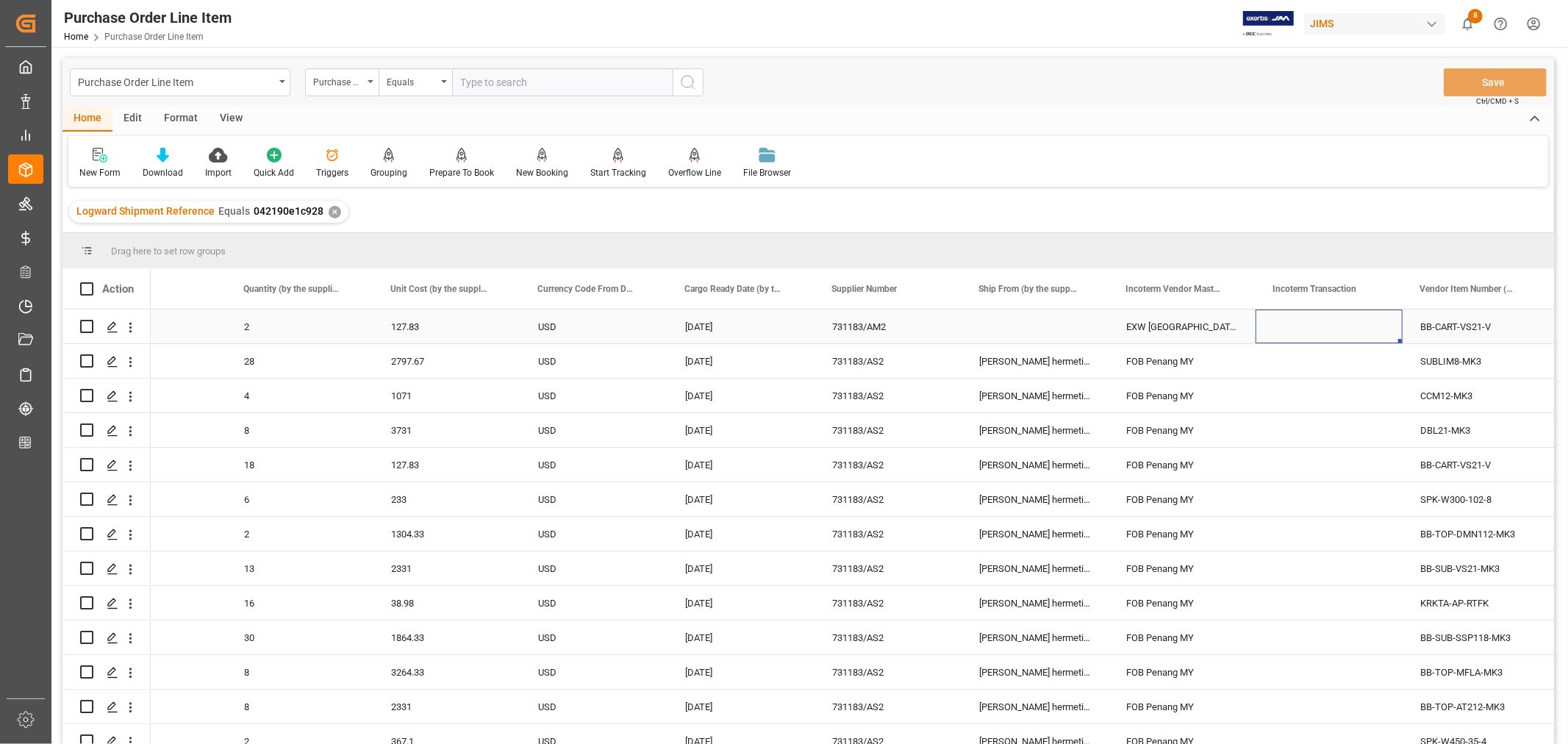
click at [1316, 322] on div "Press SPACE to select this row." at bounding box center [1329, 327] width 147 height 34
click at [1299, 331] on input "Press SPACE to select this row." at bounding box center [1329, 335] width 123 height 28
paste input "FOB [GEOGRAPHIC_DATA] Port"
type input "FOB [GEOGRAPHIC_DATA] Port"
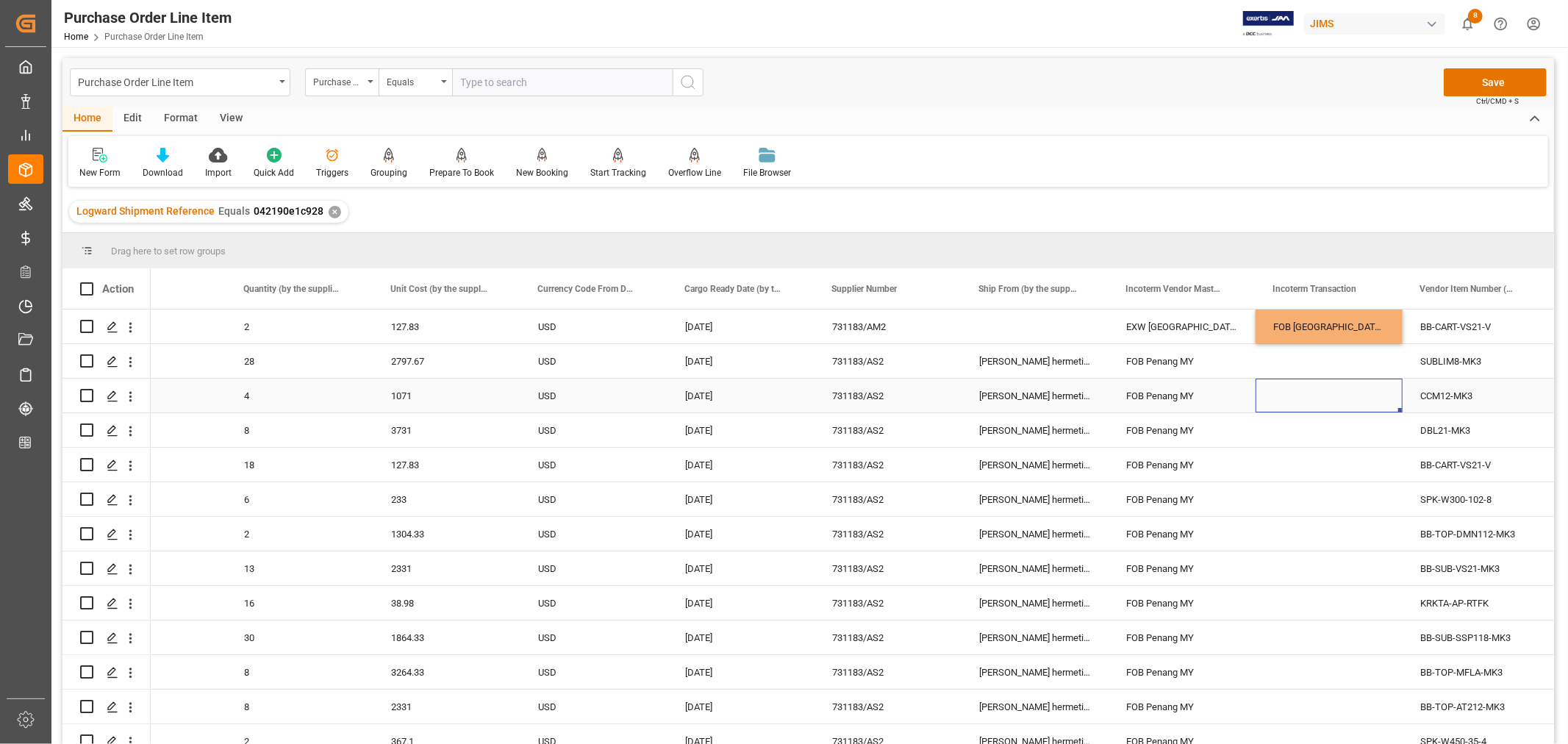
click at [1291, 380] on div "Press SPACE to select this row." at bounding box center [1329, 396] width 147 height 34
click at [1297, 316] on div "FOB [GEOGRAPHIC_DATA] Port" at bounding box center [1329, 327] width 147 height 34
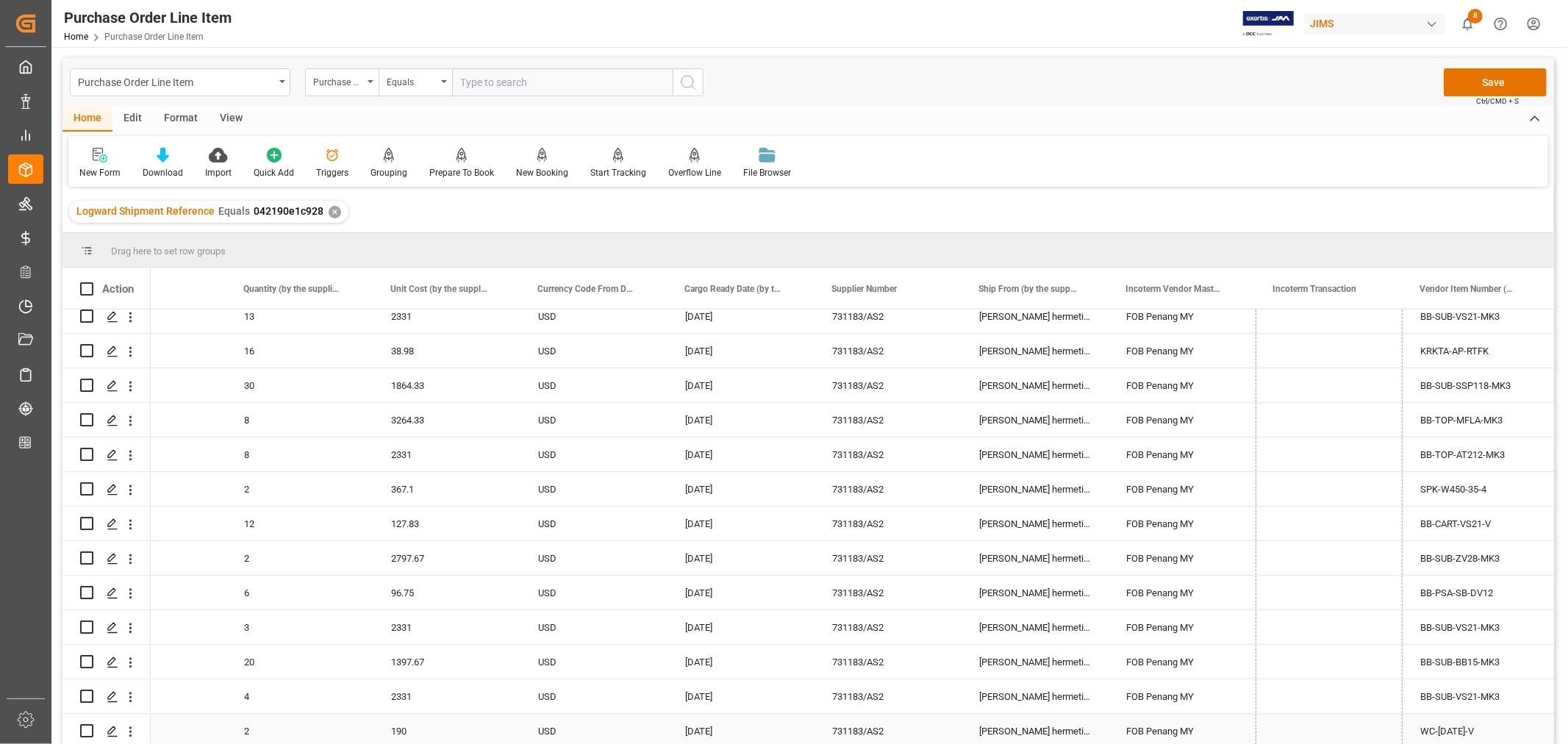
drag, startPoint x: 1399, startPoint y: 339, endPoint x: 1384, endPoint y: 730, distance: 391.3
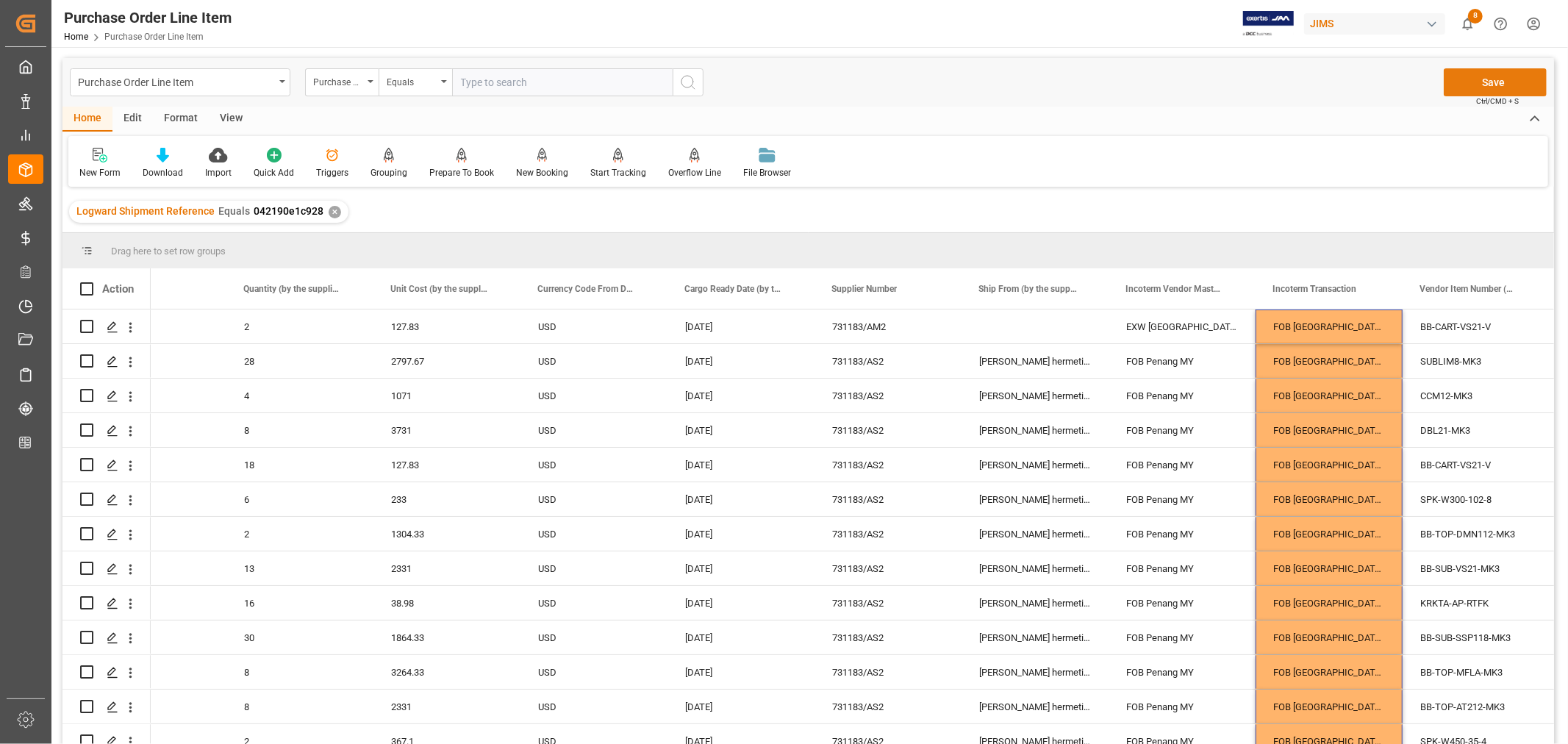
click at [1487, 78] on button "Save" at bounding box center [1495, 82] width 103 height 28
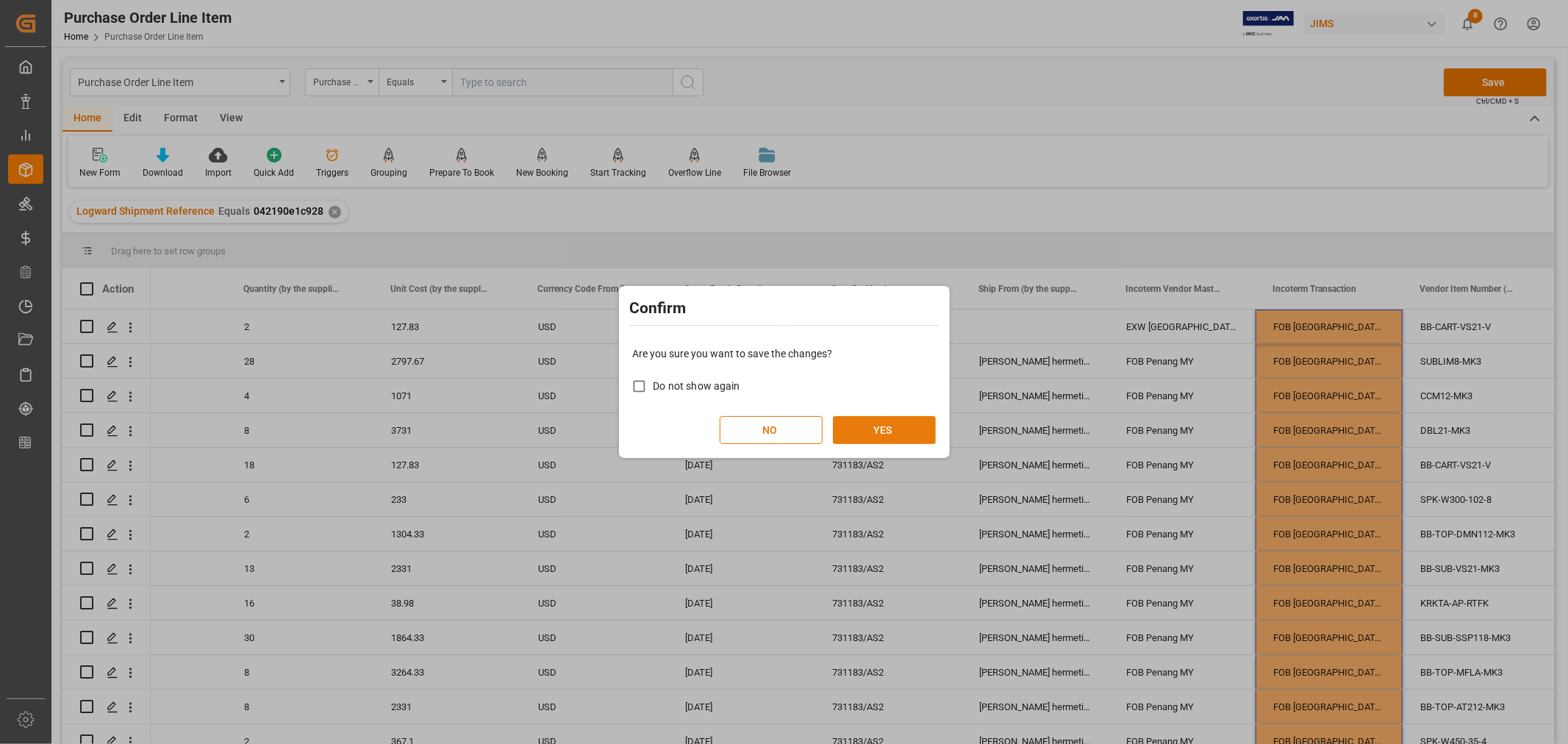
click at [874, 424] on button "YES" at bounding box center [884, 429] width 103 height 28
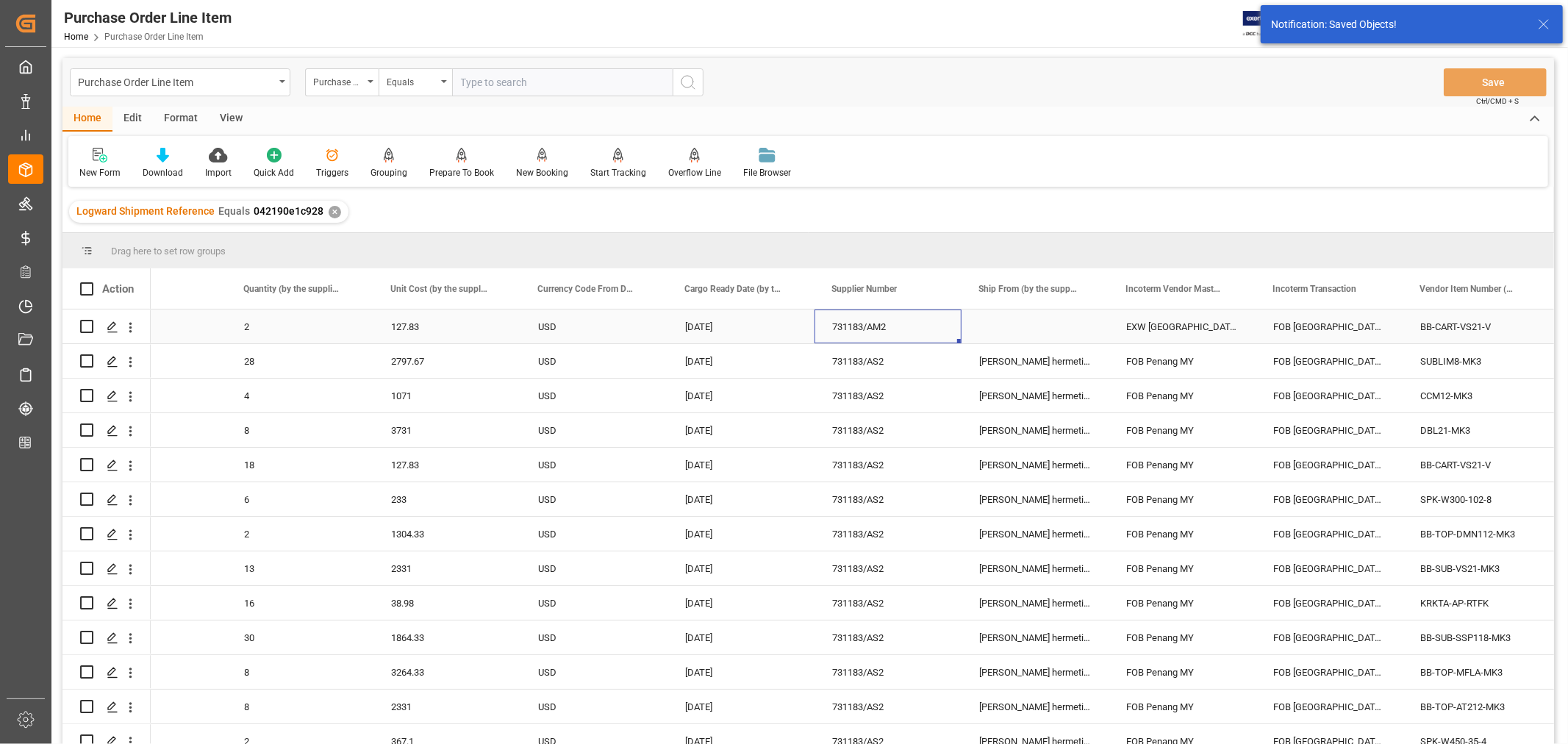
click at [857, 327] on div "731183/AM2" at bounding box center [887, 327] width 147 height 34
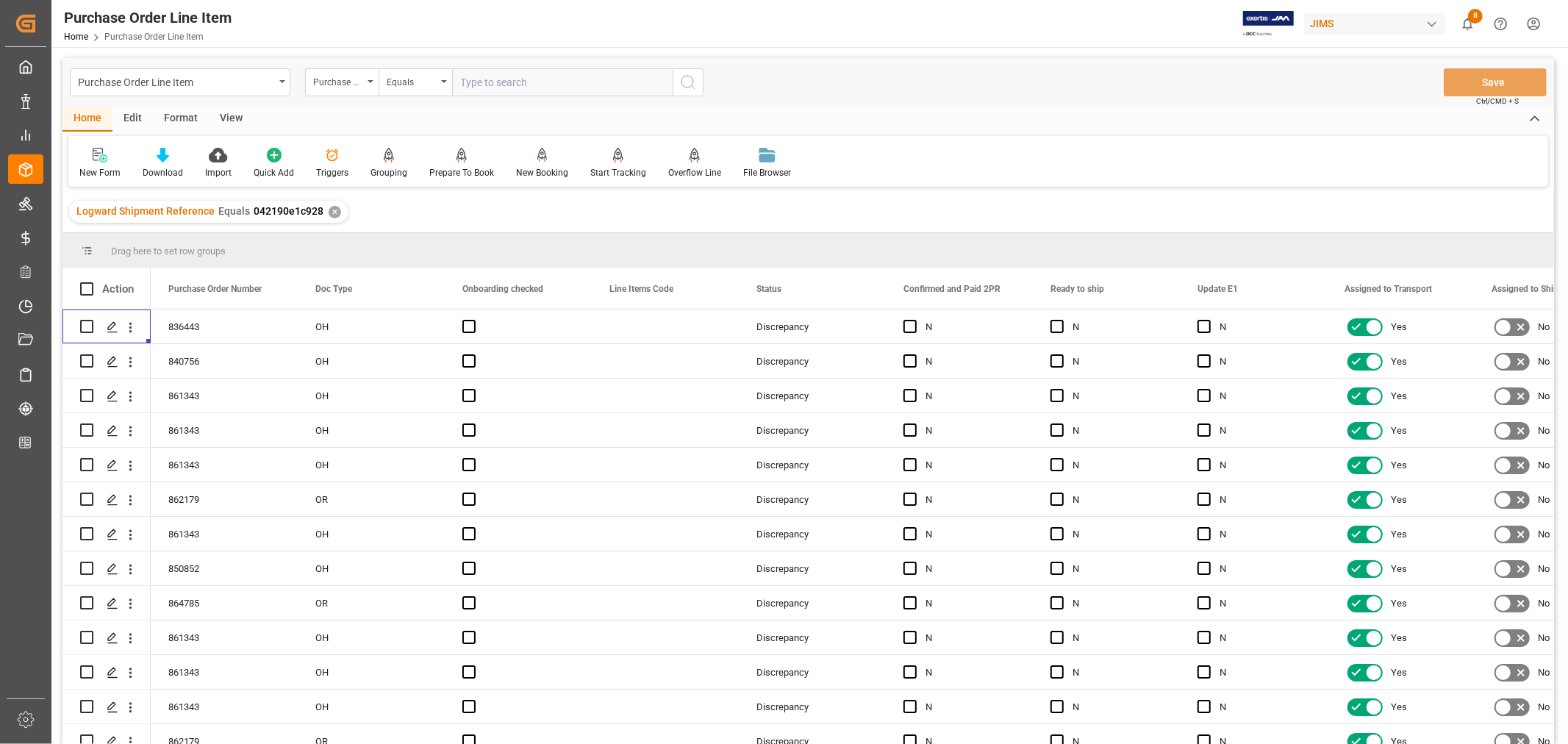
click at [232, 116] on div "View" at bounding box center [231, 119] width 45 height 25
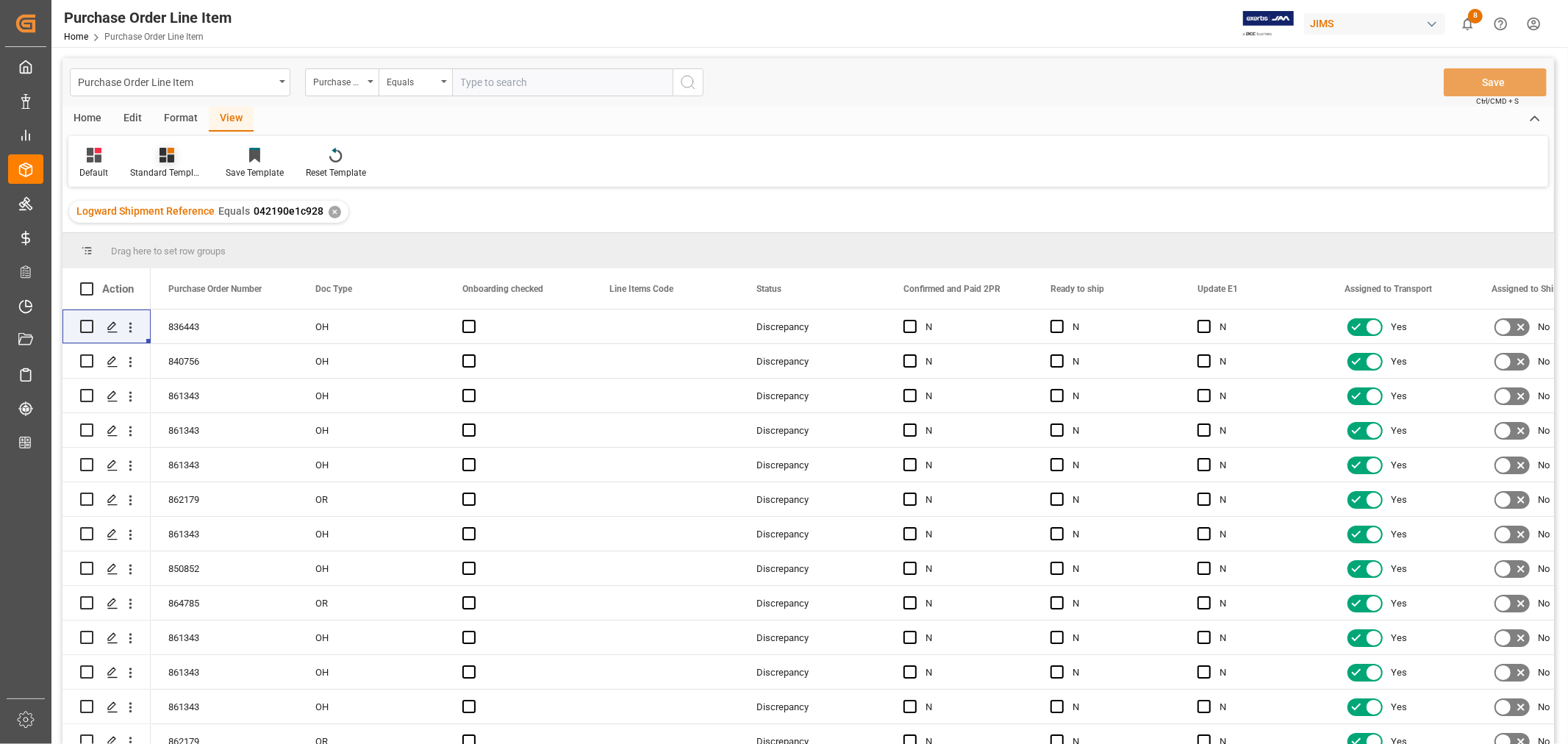
click at [158, 163] on div "Standard Templates" at bounding box center [166, 163] width 95 height 32
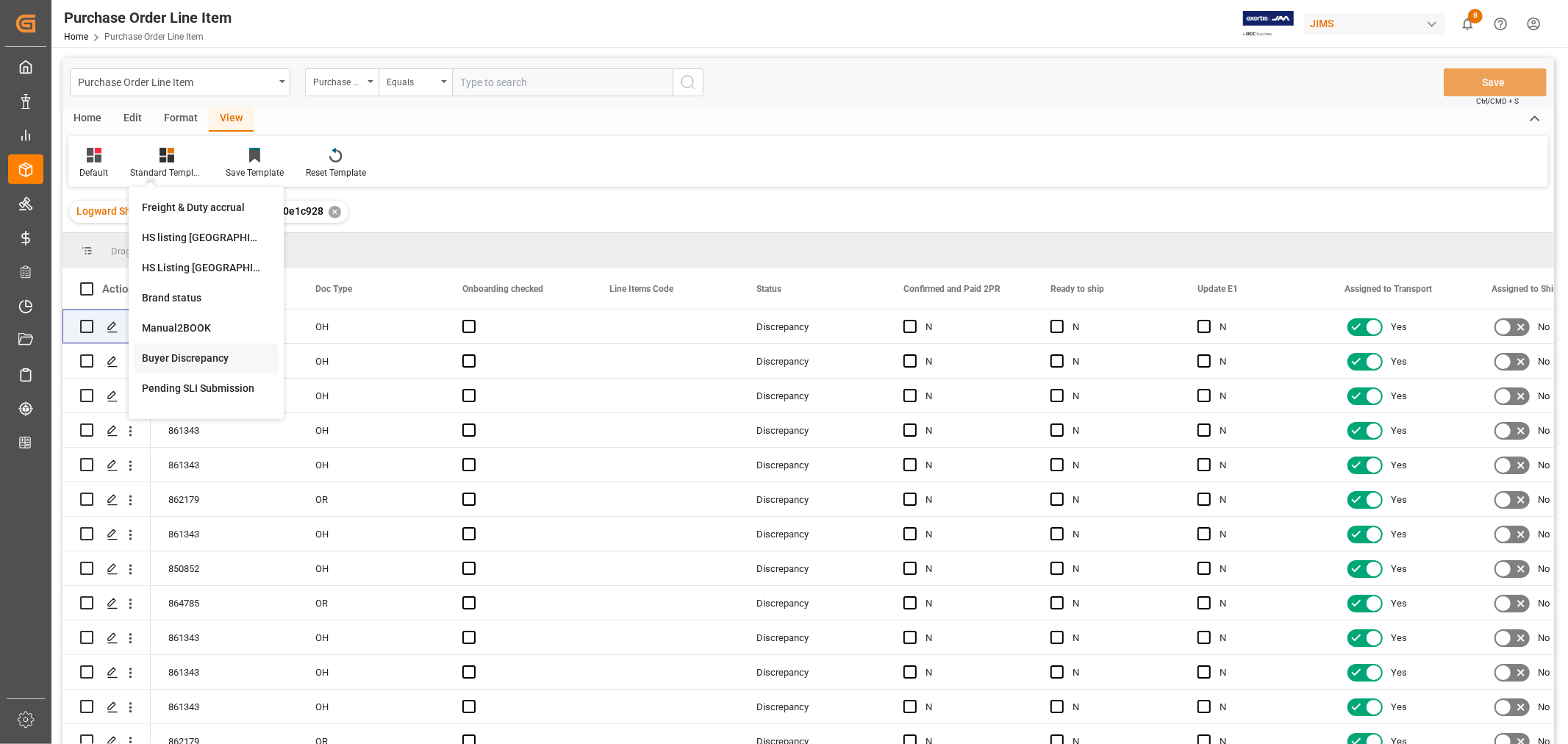
click at [179, 354] on div "Buyer Discrepancy" at bounding box center [206, 358] width 129 height 15
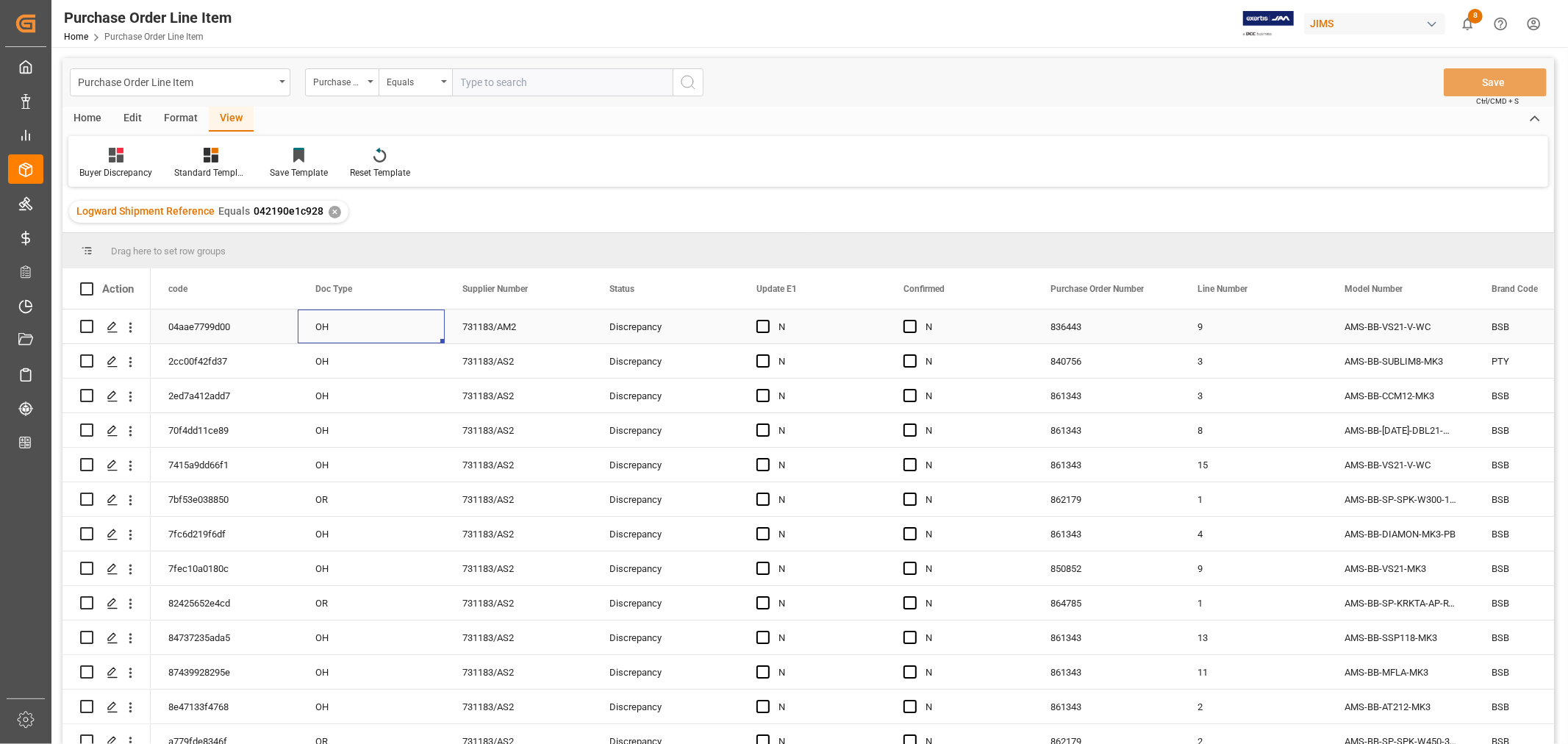
click at [382, 319] on div "OH" at bounding box center [371, 327] width 147 height 34
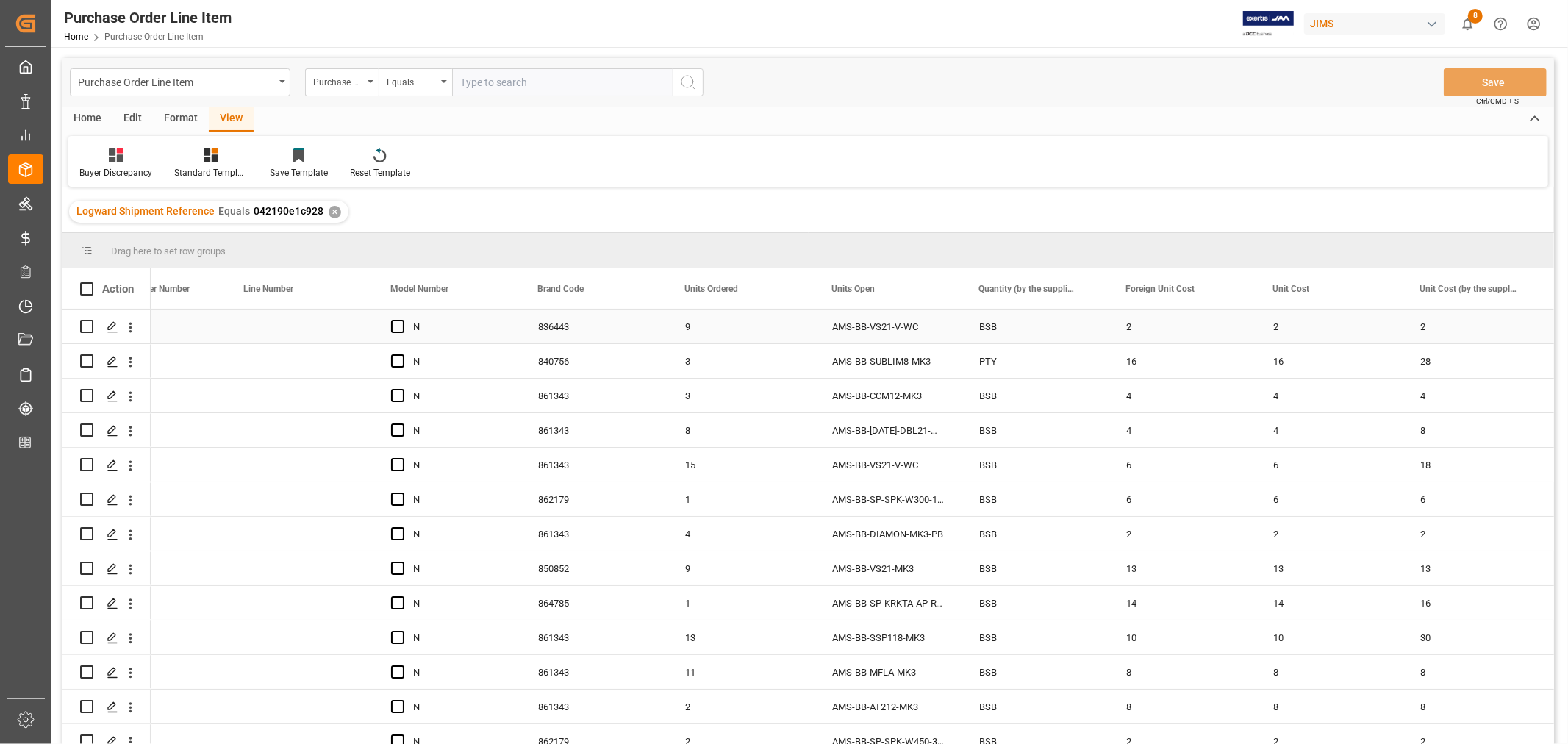
scroll to position [0, 954]
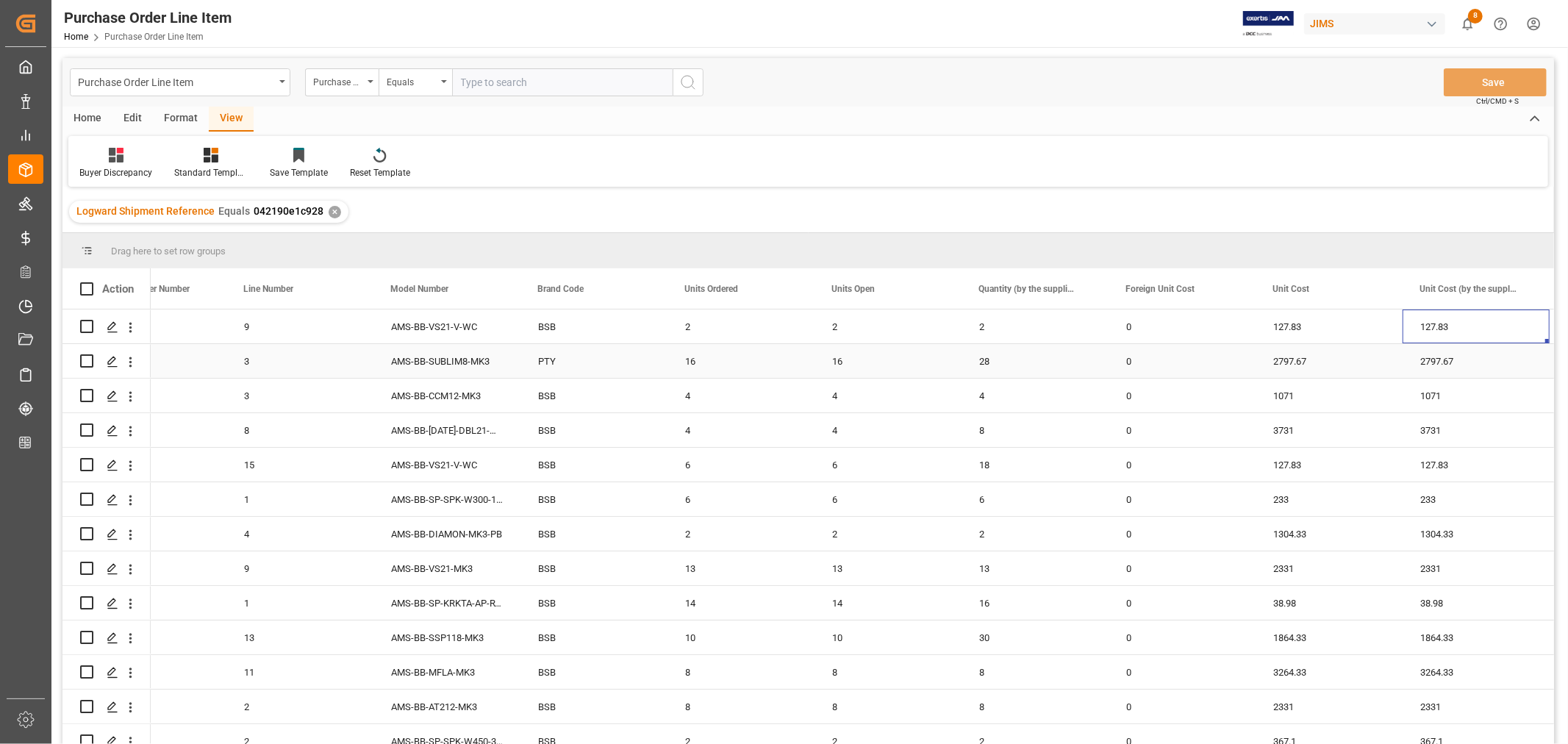
click at [843, 361] on div "16" at bounding box center [887, 361] width 147 height 34
drag, startPoint x: 958, startPoint y: 375, endPoint x: 1032, endPoint y: 368, distance: 74.3
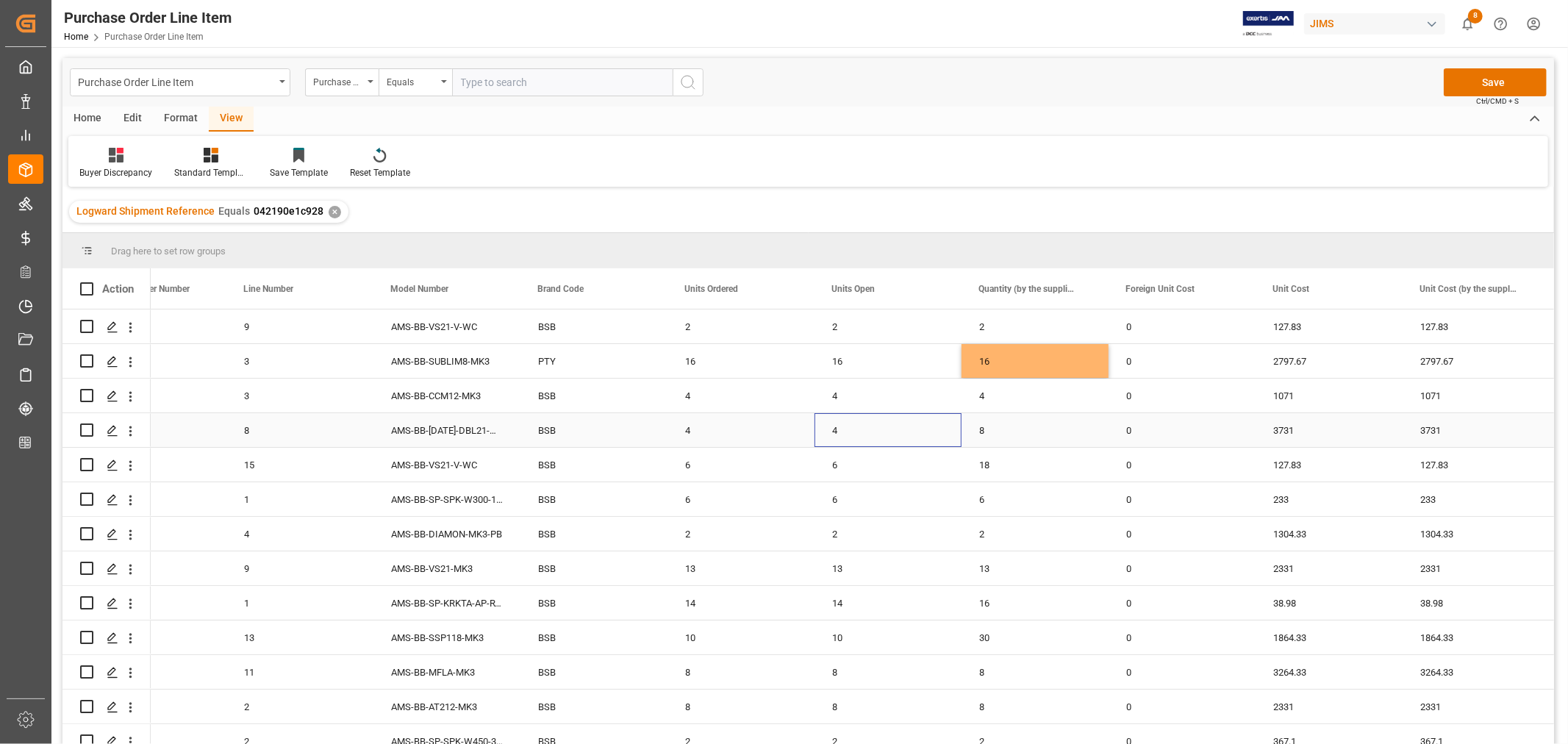
click at [834, 429] on div "4" at bounding box center [887, 430] width 147 height 34
drag, startPoint x: 958, startPoint y: 444, endPoint x: 1034, endPoint y: 444, distance: 76.0
drag, startPoint x: 837, startPoint y: 466, endPoint x: 839, endPoint y: 473, distance: 7.3
click at [837, 465] on div "6" at bounding box center [887, 465] width 147 height 34
drag, startPoint x: 958, startPoint y: 478, endPoint x: 1048, endPoint y: 472, distance: 90.2
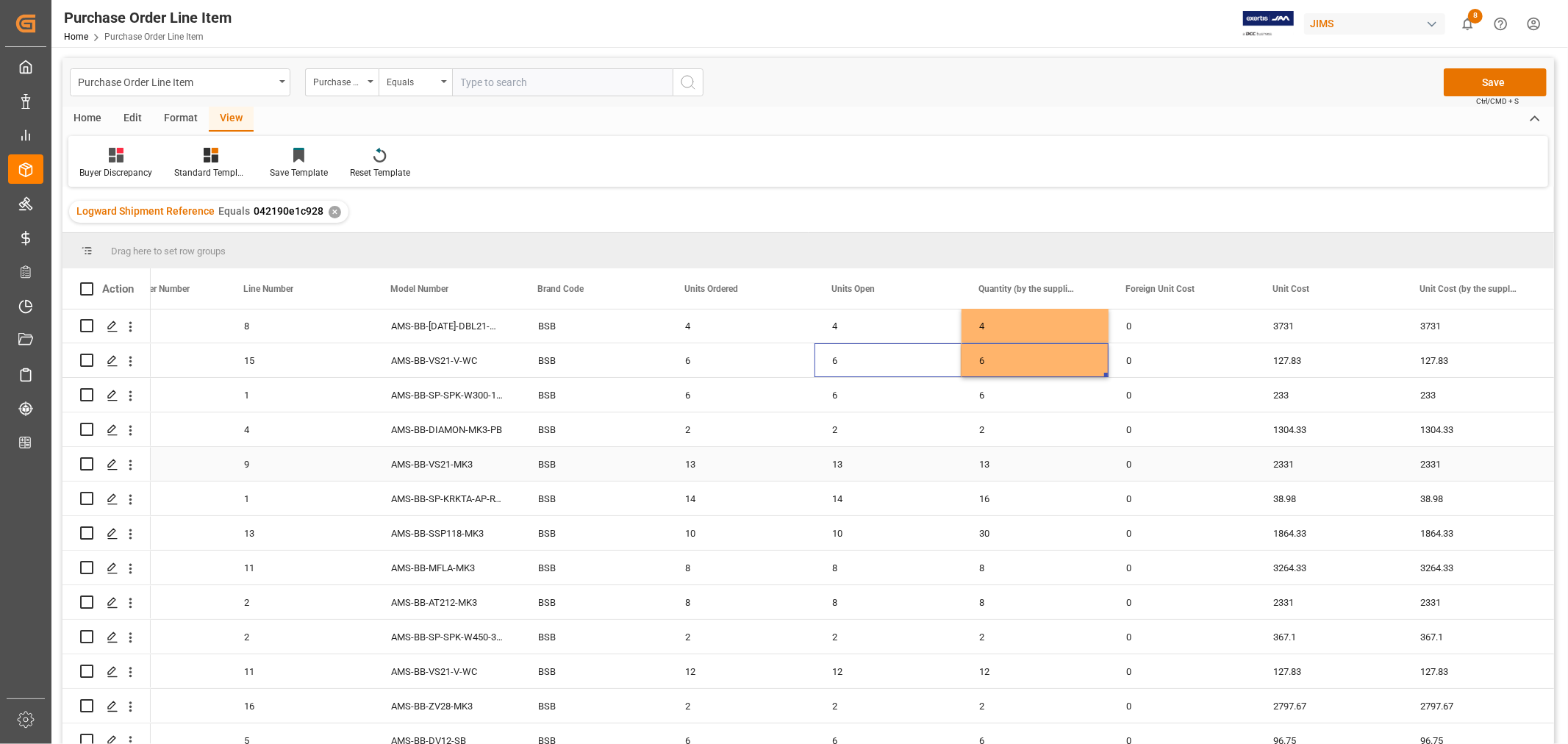
scroll to position [163, 0]
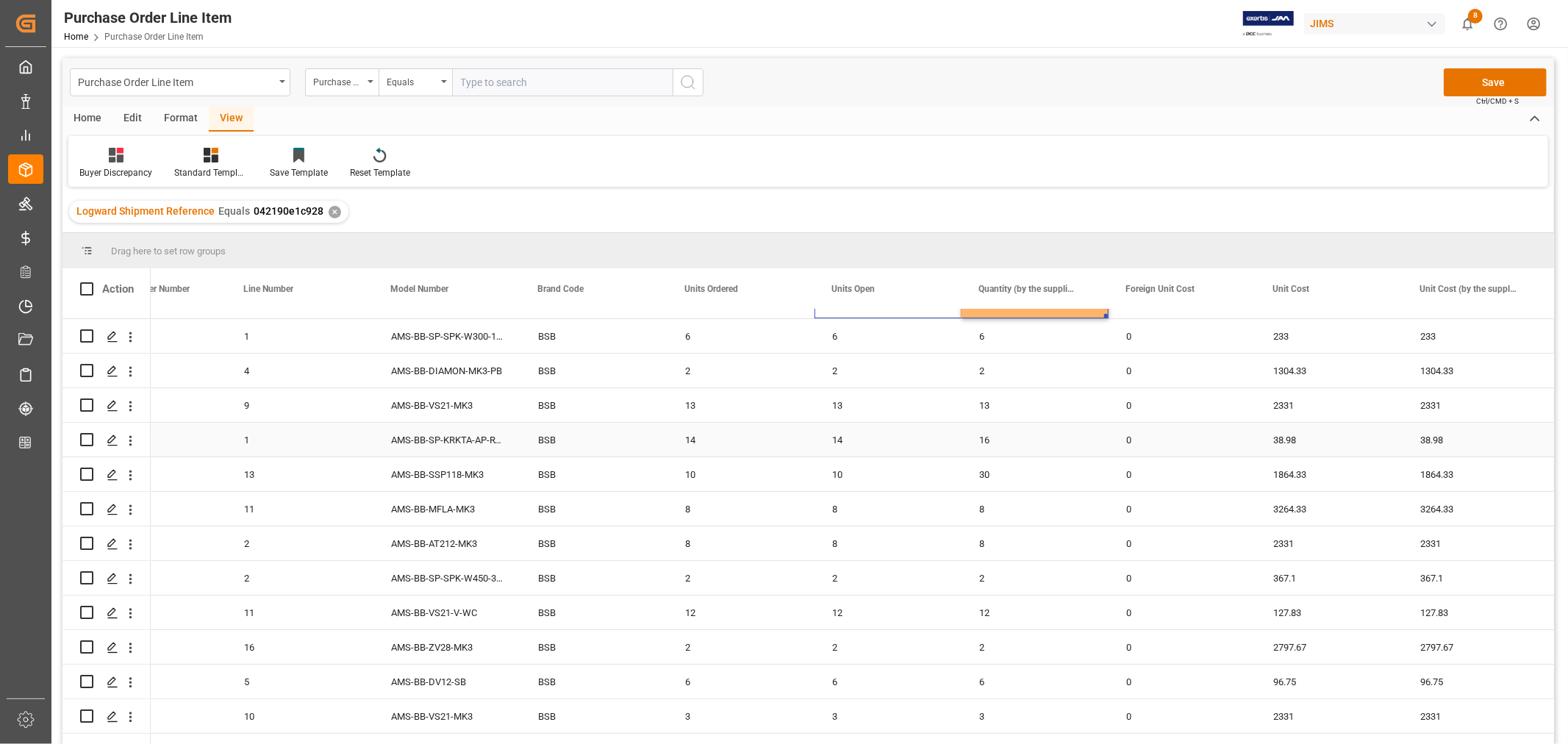
click at [835, 432] on div "14" at bounding box center [887, 440] width 147 height 34
drag, startPoint x: 959, startPoint y: 453, endPoint x: 1029, endPoint y: 446, distance: 70.3
click at [838, 471] on div "10" at bounding box center [887, 474] width 147 height 34
drag, startPoint x: 958, startPoint y: 487, endPoint x: 1055, endPoint y: 480, distance: 97.3
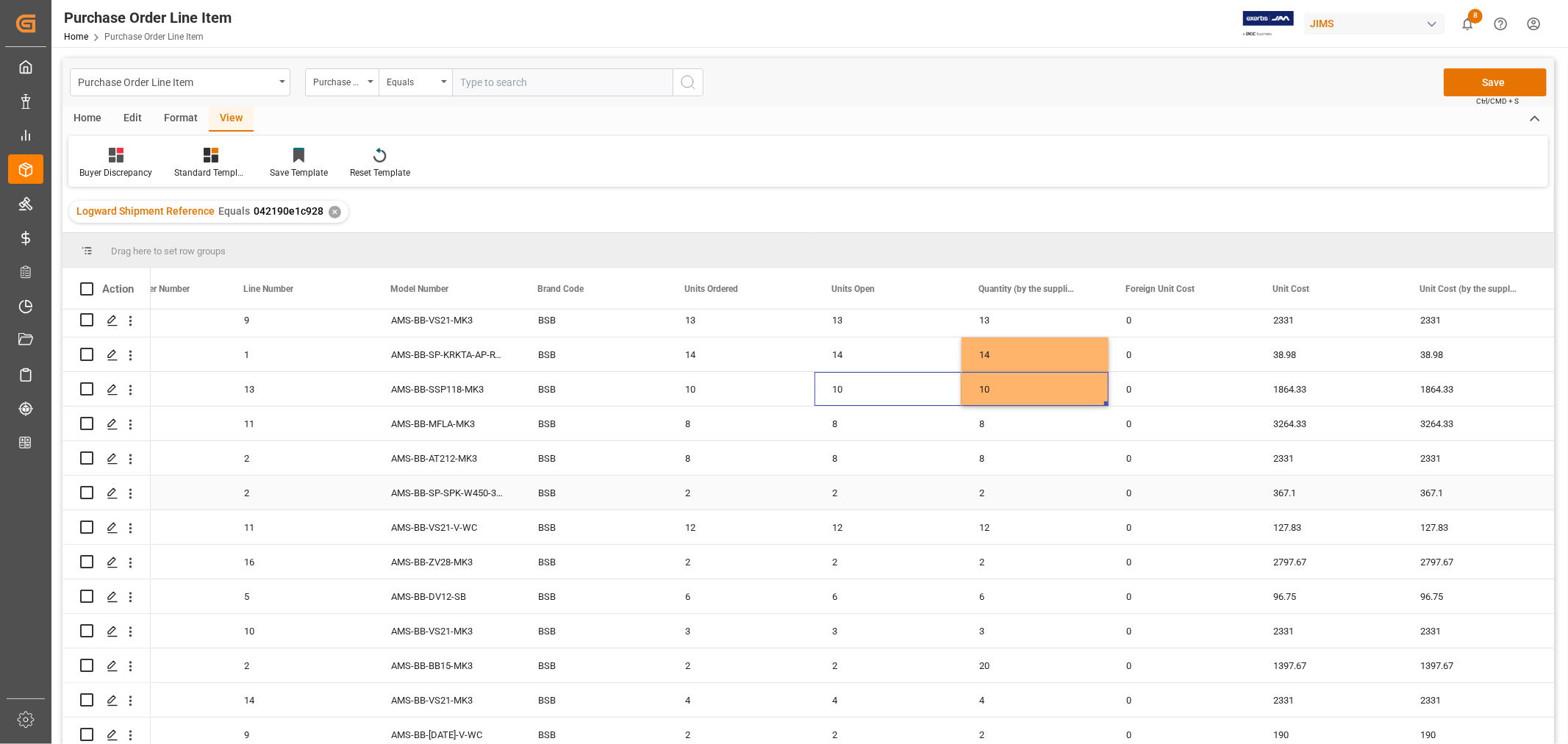
scroll to position [255, 0]
click at [834, 653] on div "2" at bounding box center [887, 662] width 147 height 34
drag, startPoint x: 956, startPoint y: 671, endPoint x: 1023, endPoint y: 663, distance: 67.5
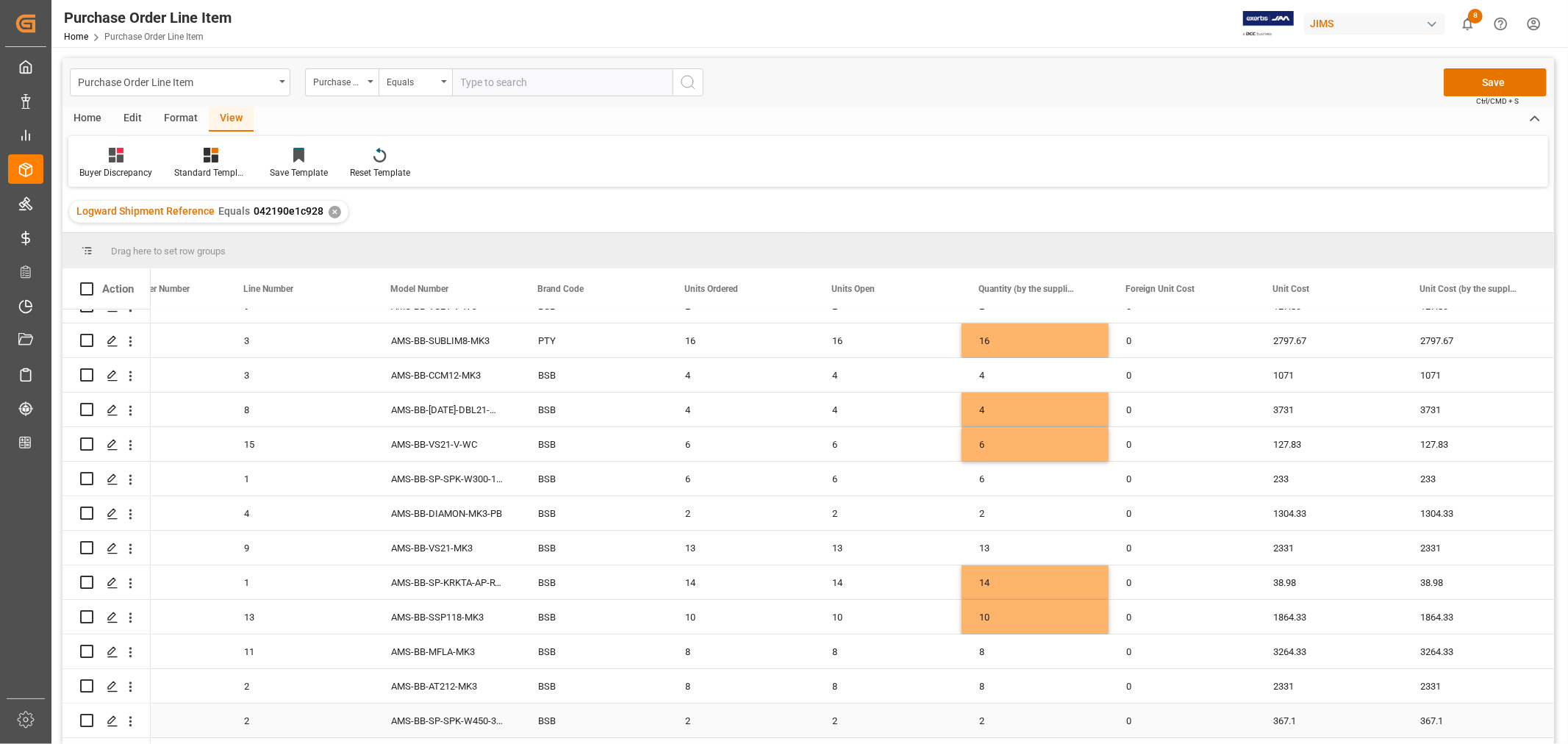
scroll to position [0, 0]
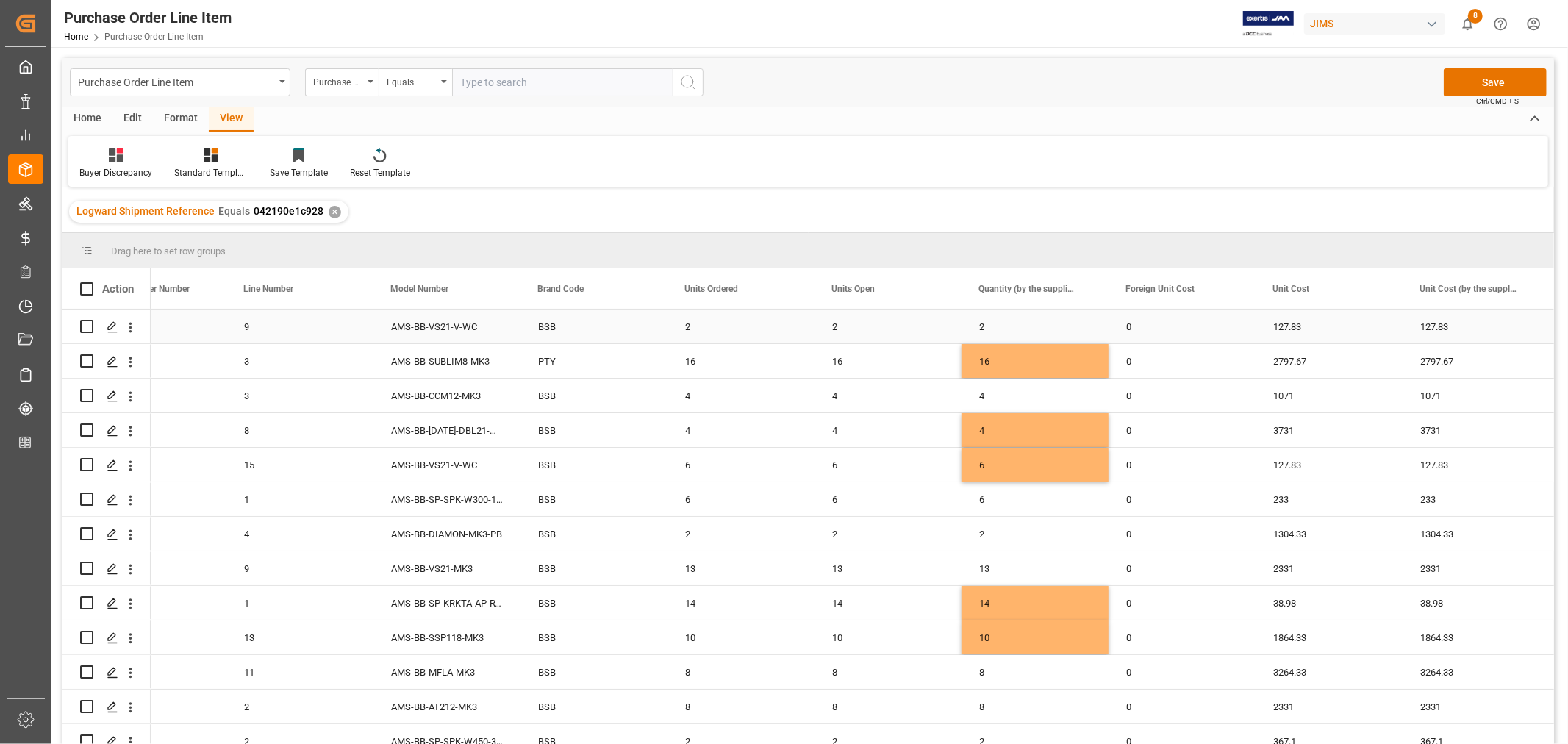
click at [1179, 329] on div "0" at bounding box center [1181, 327] width 147 height 34
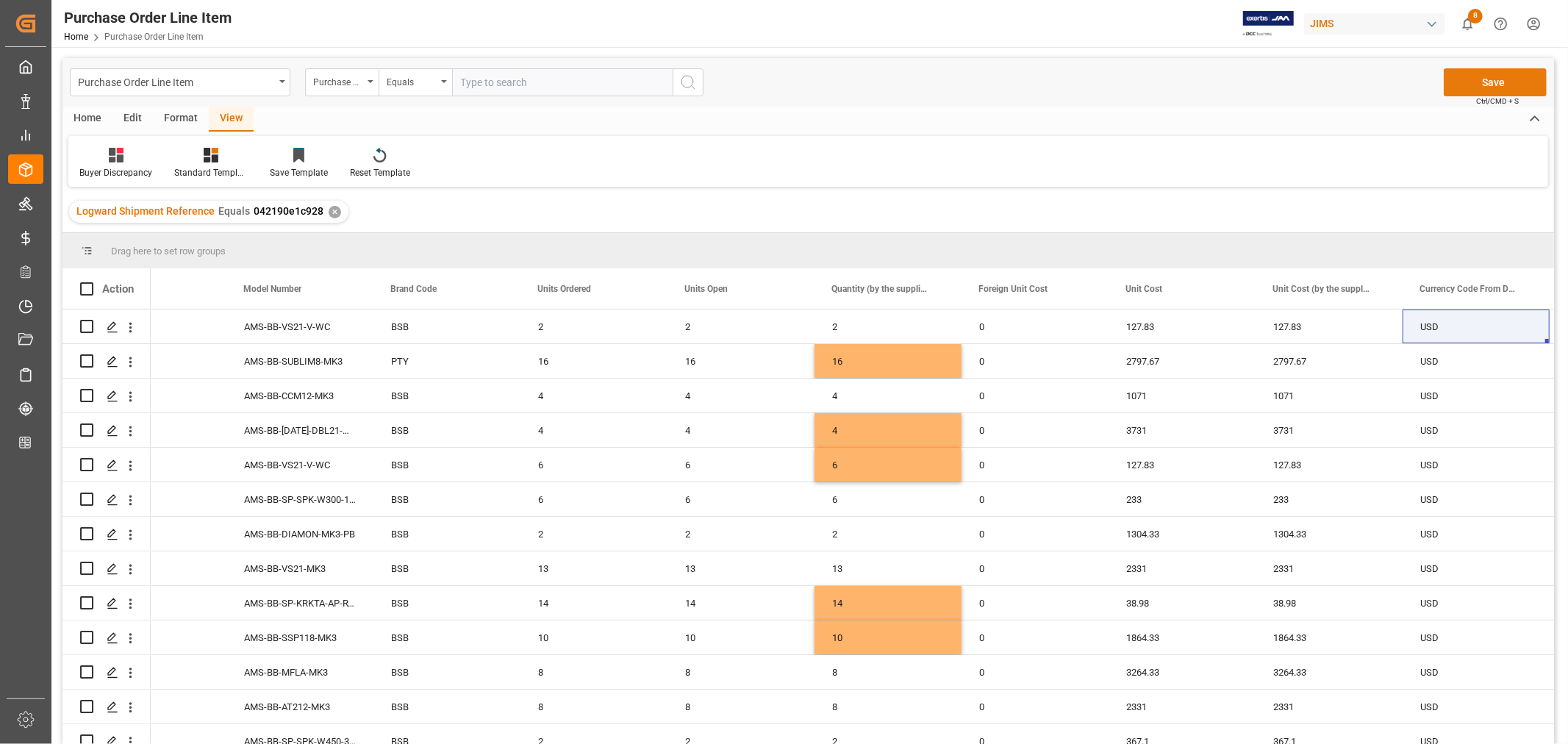
click at [1501, 84] on button "Save" at bounding box center [1495, 82] width 103 height 28
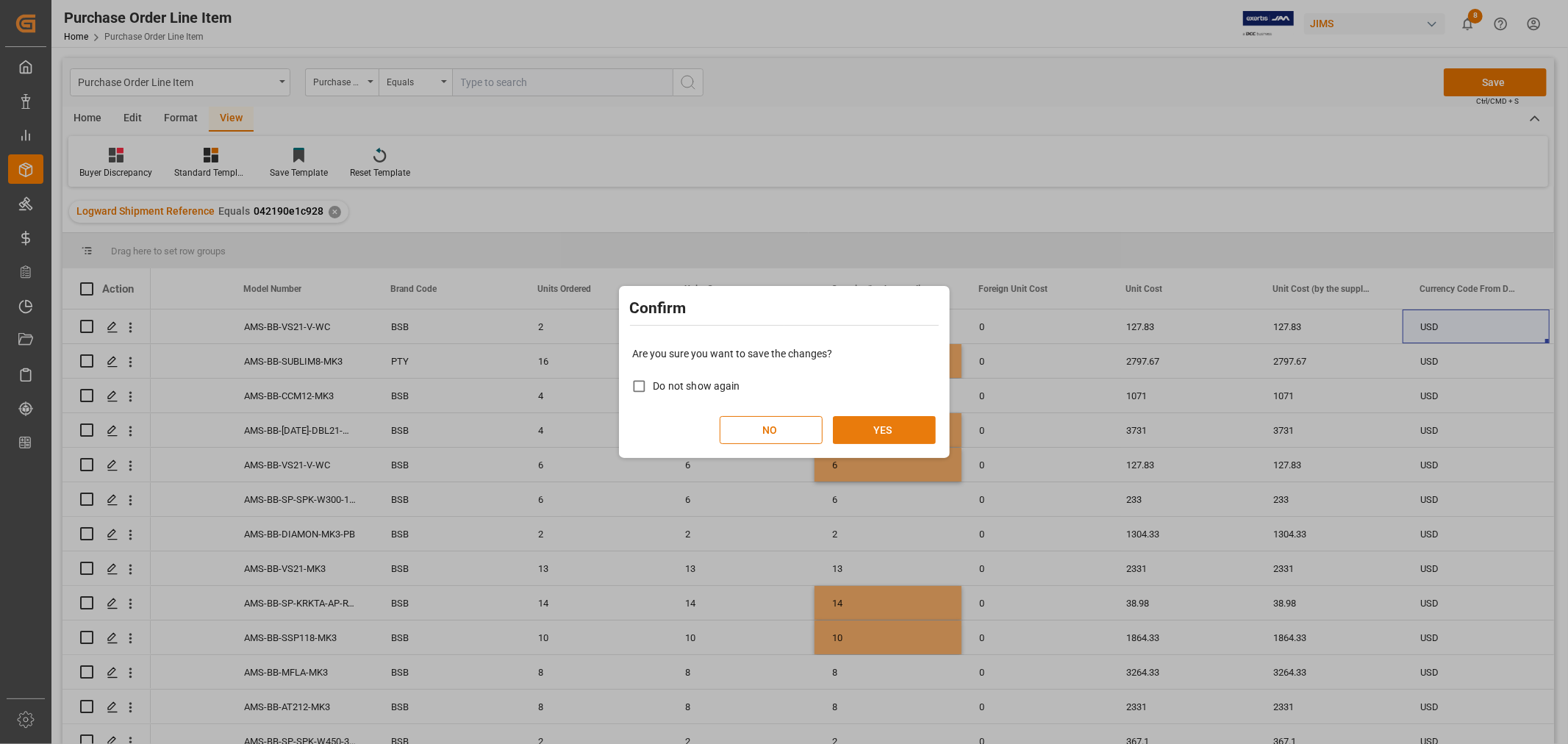
click at [883, 427] on button "YES" at bounding box center [884, 429] width 103 height 28
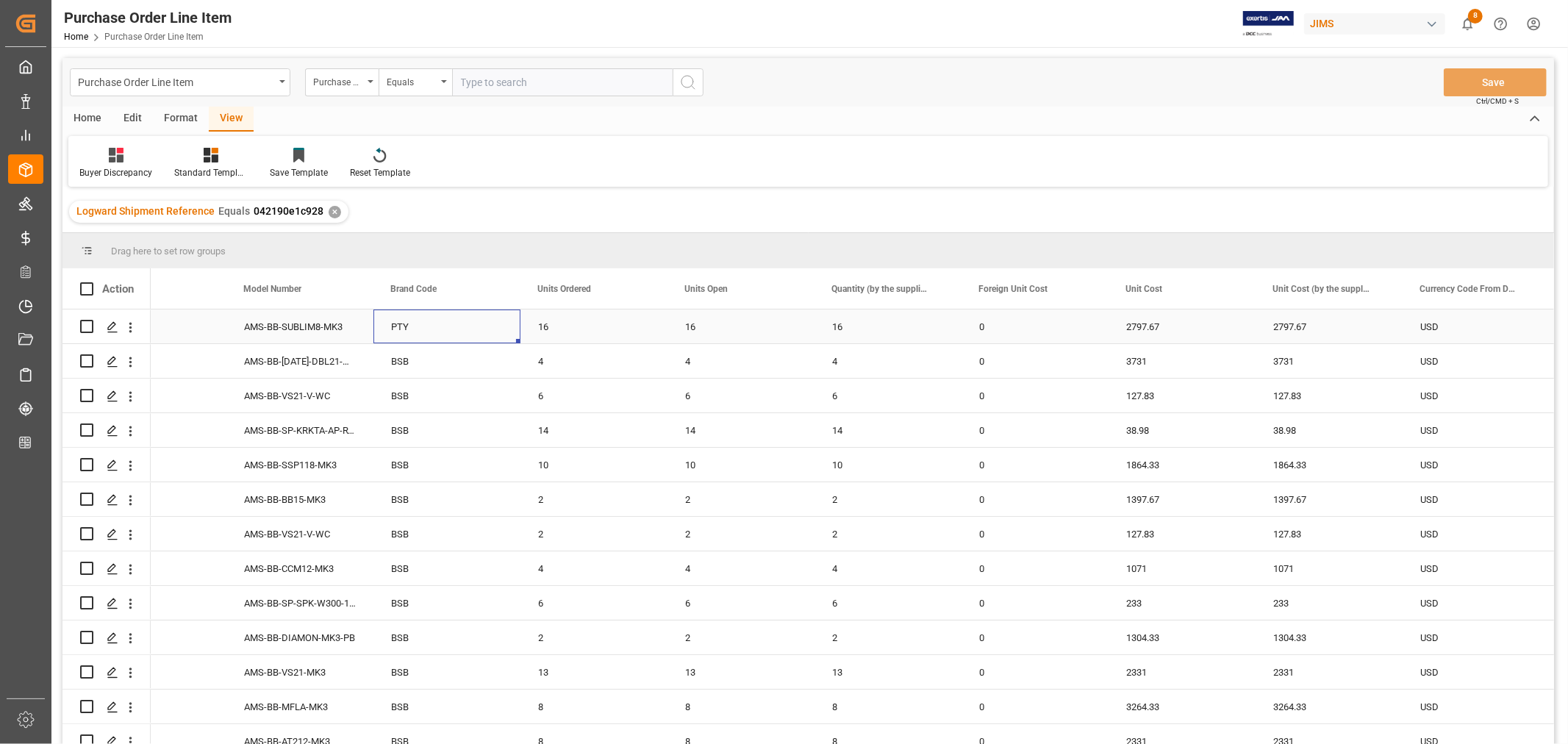
click at [446, 329] on div "PTY" at bounding box center [446, 327] width 147 height 34
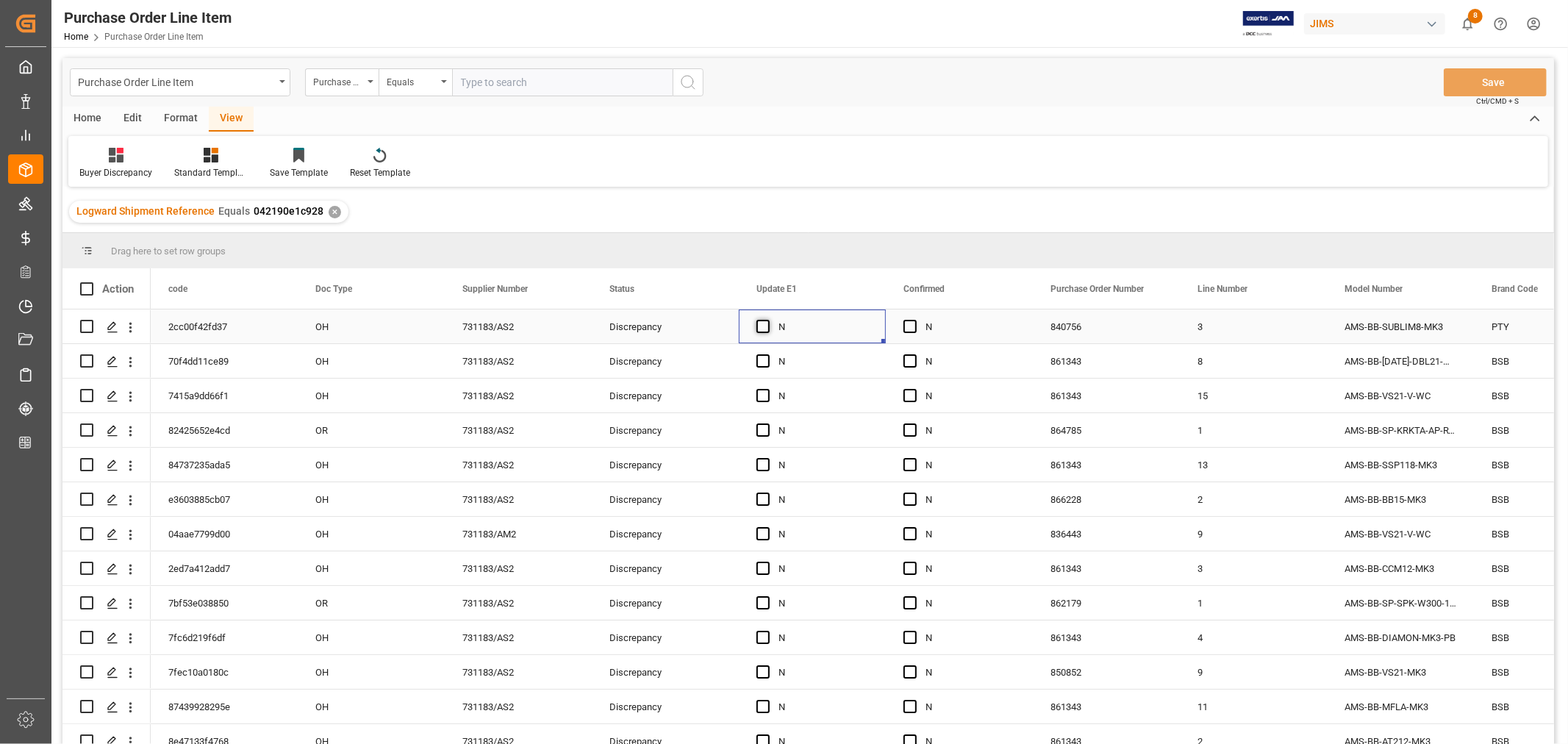
click at [766, 327] on span "Press SPACE to select this row." at bounding box center [763, 326] width 13 height 13
click at [767, 319] on input "Press SPACE to select this row." at bounding box center [767, 319] width 0 height 0
drag, startPoint x: 883, startPoint y: 339, endPoint x: 995, endPoint y: 332, distance: 112.2
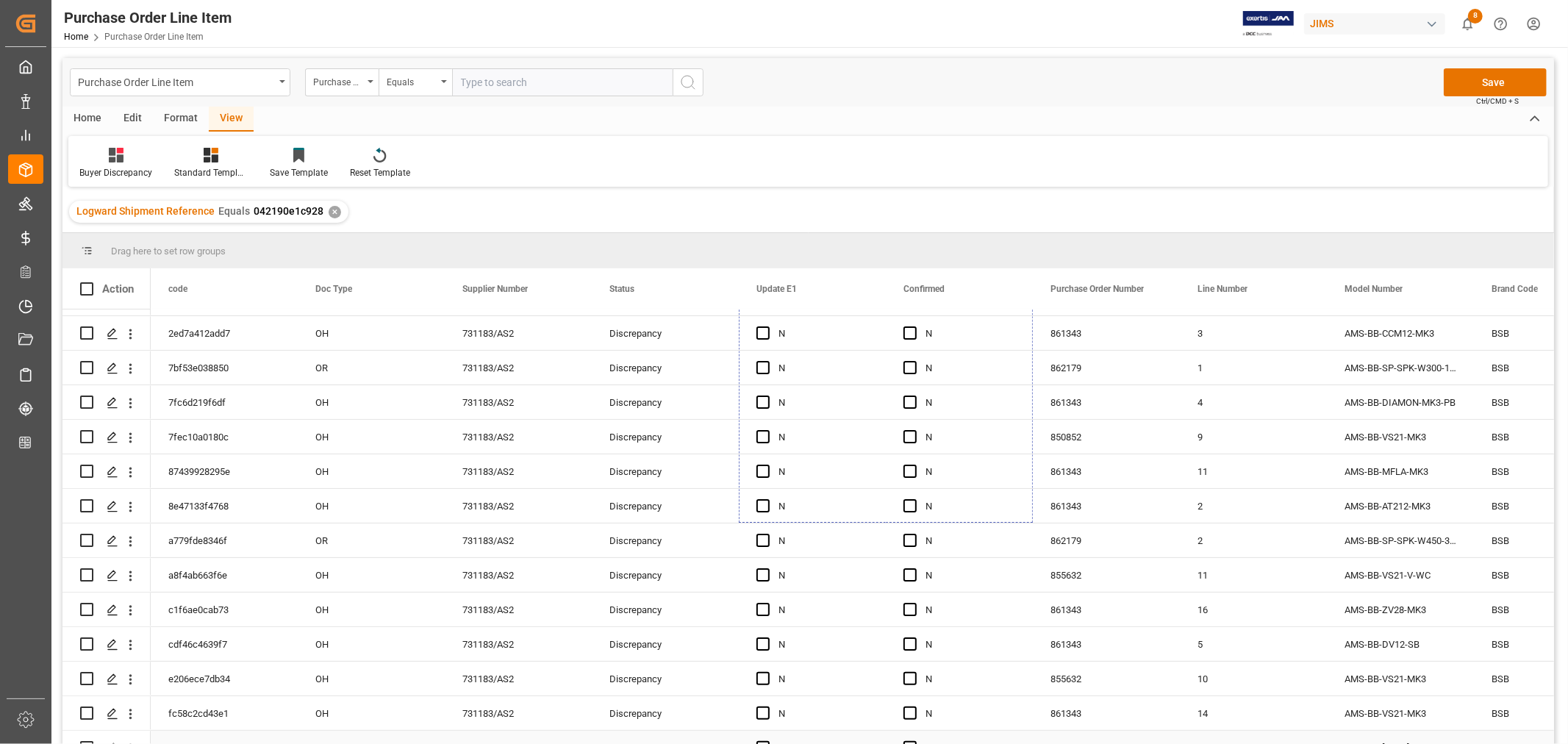
scroll to position [255, 0]
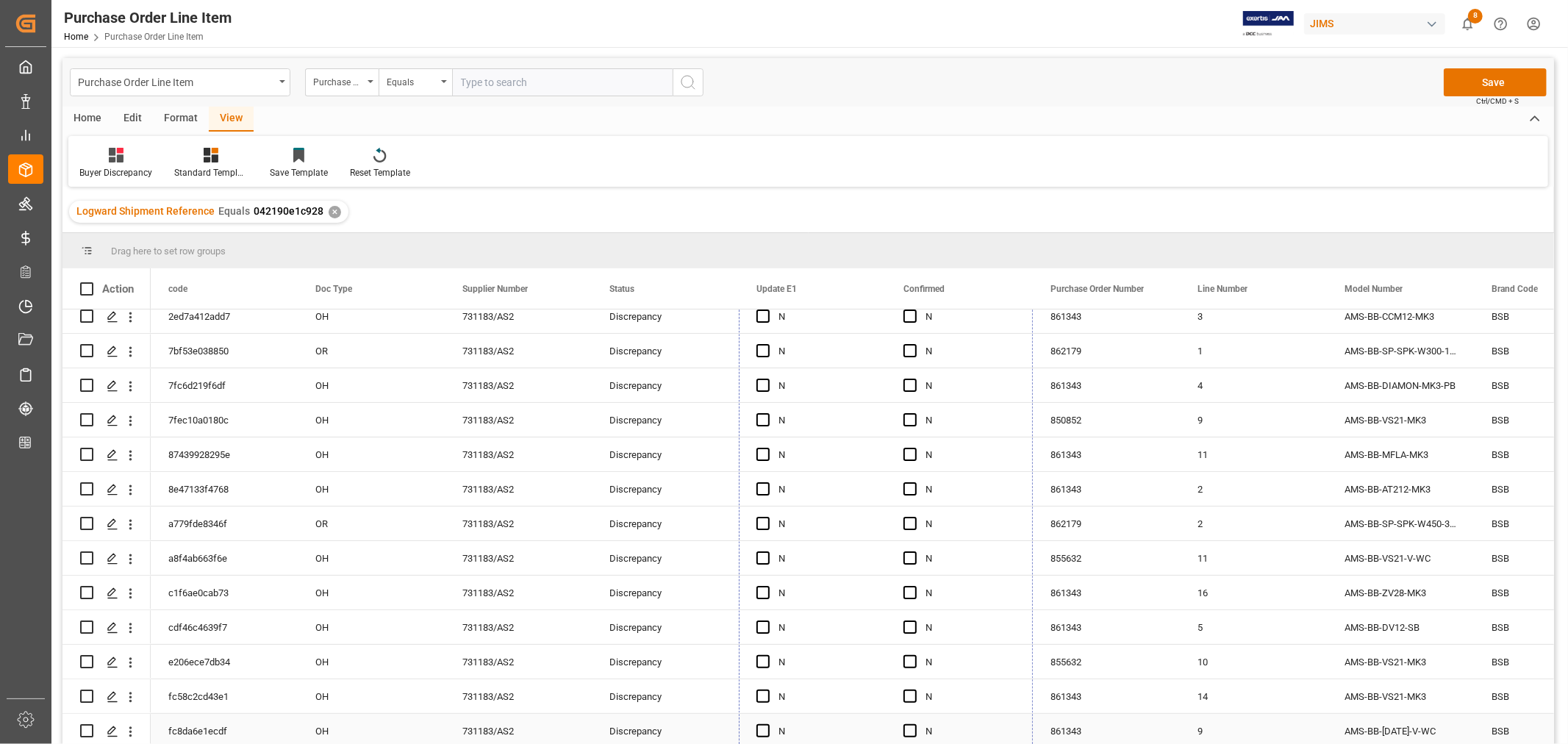
drag, startPoint x: 1031, startPoint y: 340, endPoint x: 995, endPoint y: 719, distance: 380.7
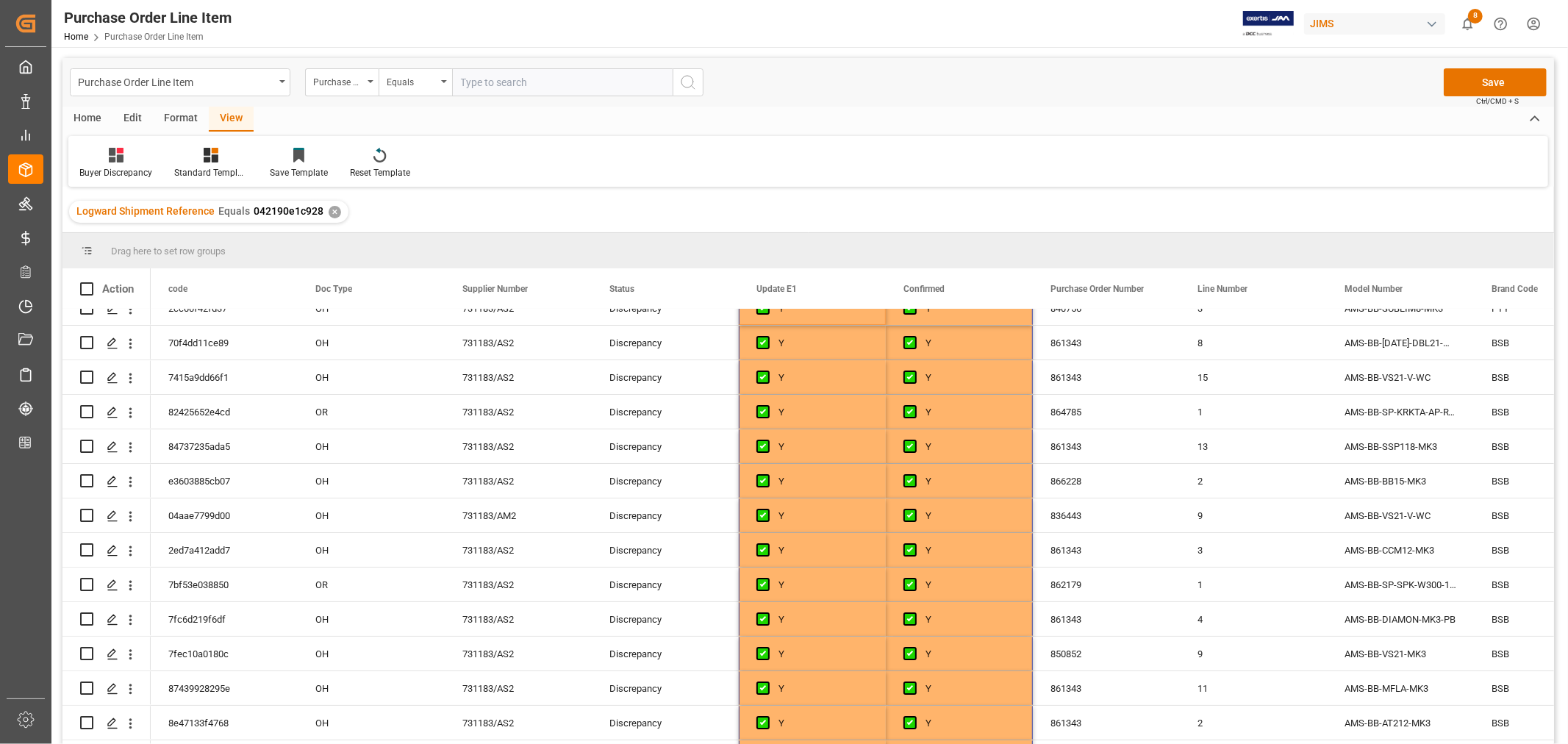
scroll to position [0, 0]
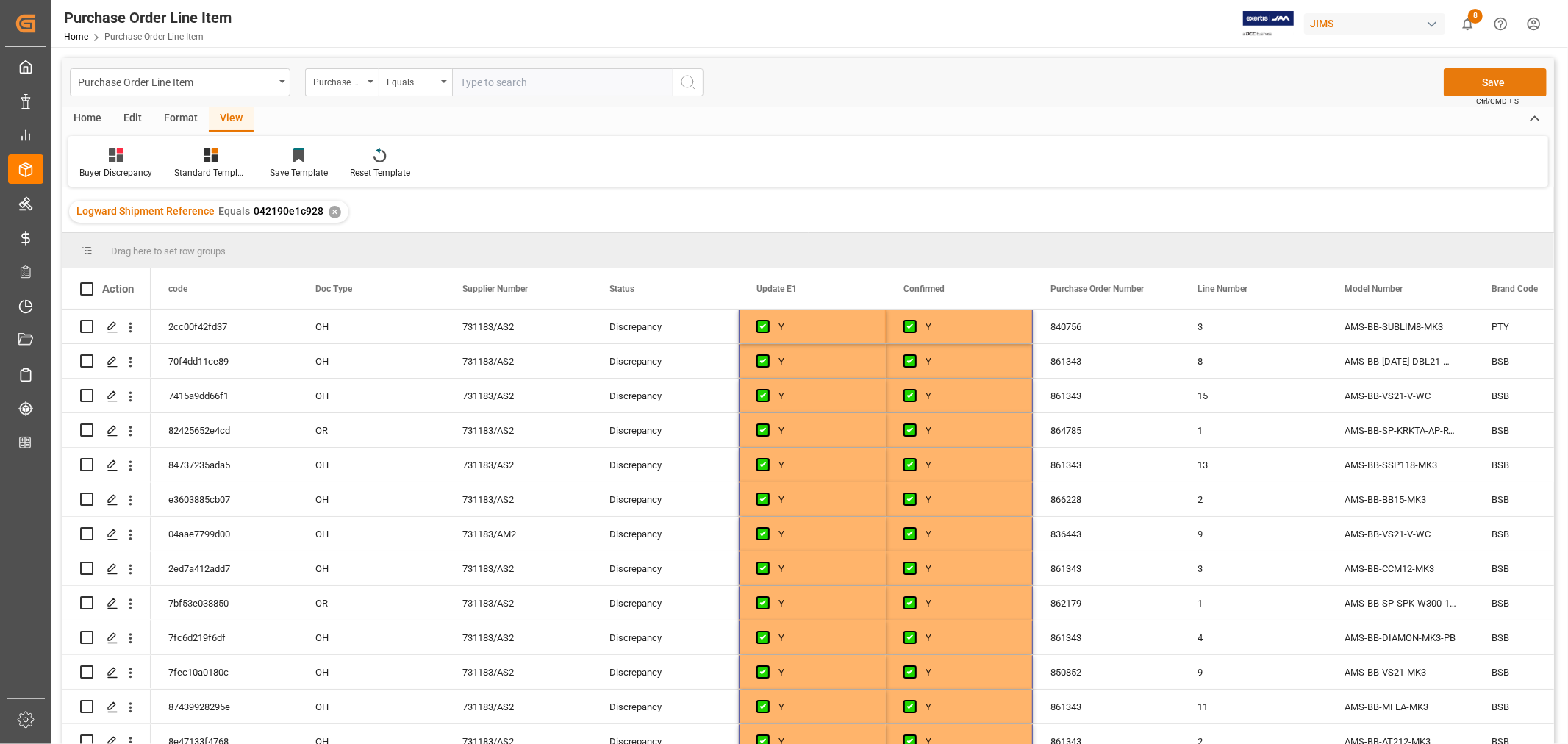
click at [1490, 83] on button "Save" at bounding box center [1495, 82] width 103 height 28
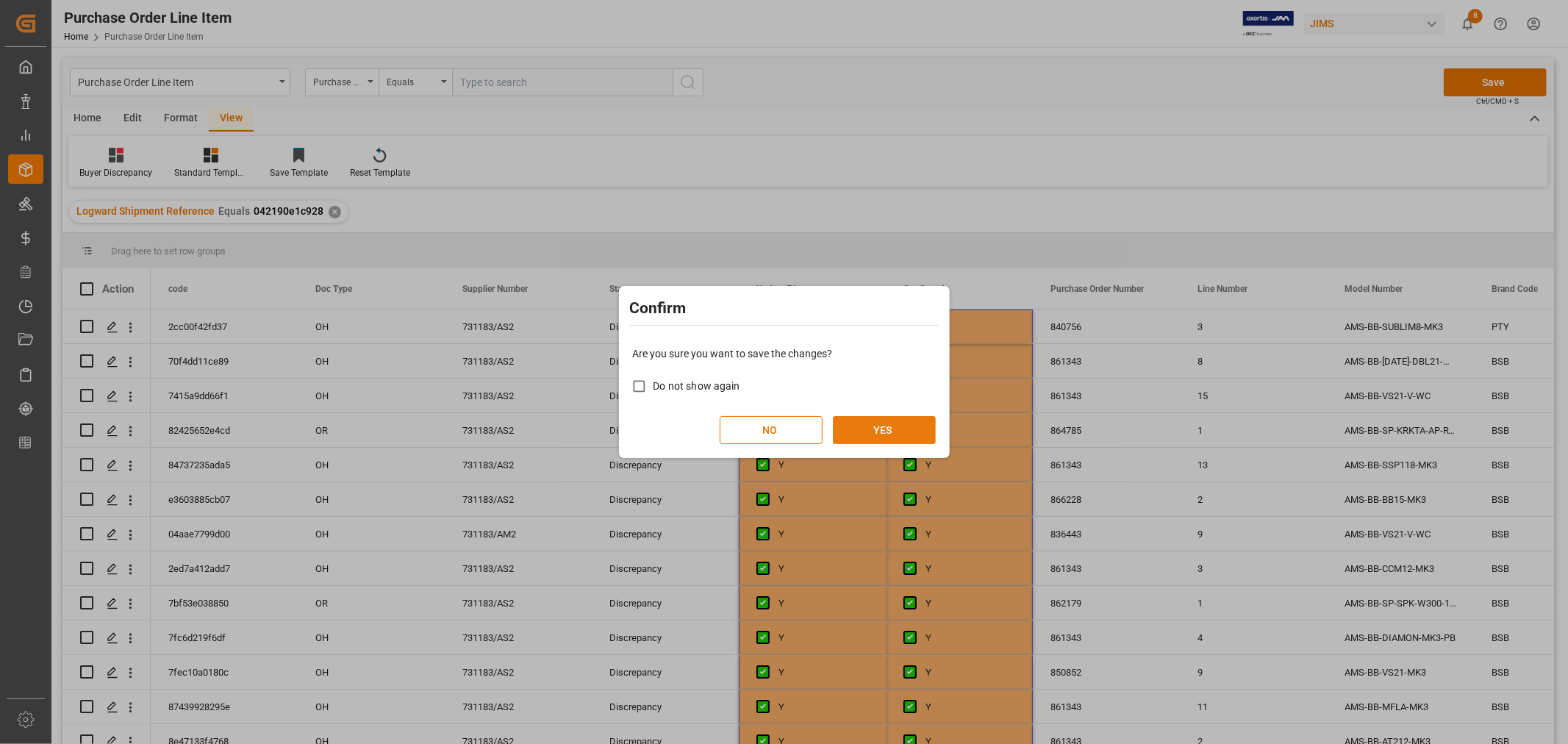
click at [870, 428] on button "YES" at bounding box center [884, 429] width 103 height 28
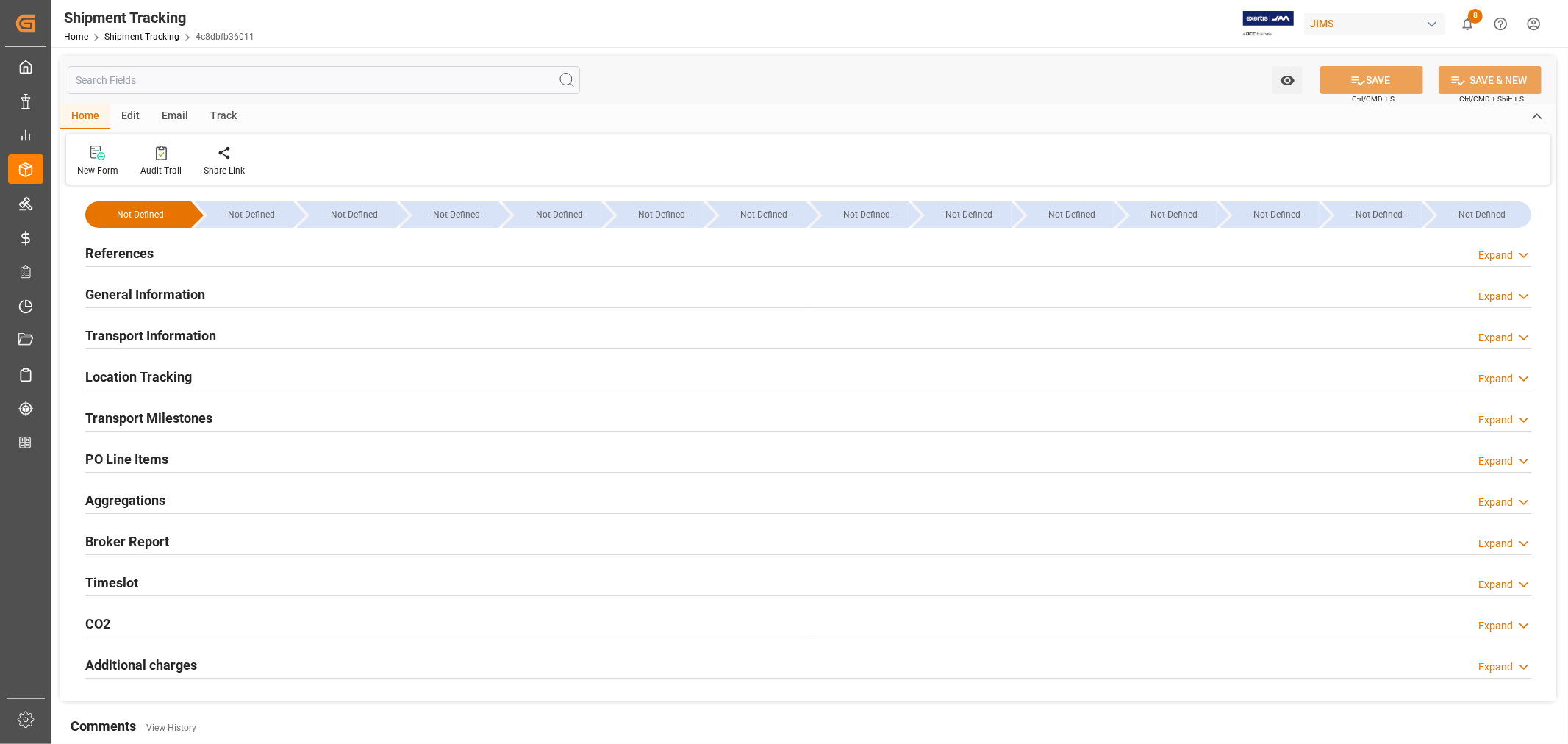
type input "Evergreen"
type input "Evergreen Marine Corp."
type input "9935375"
click at [194, 333] on h2 "Transport Information" at bounding box center [150, 336] width 130 height 20
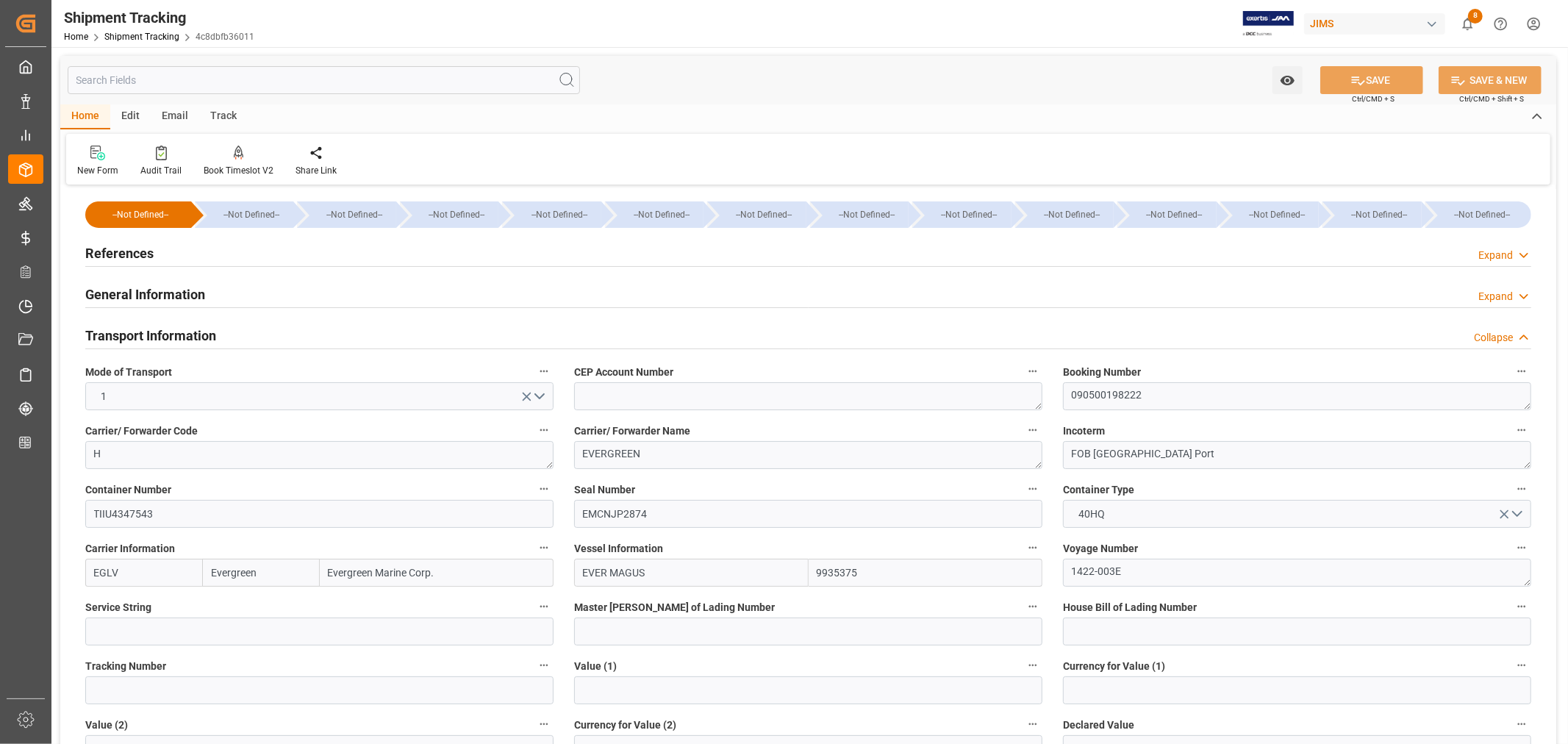
click at [194, 333] on h2 "Transport Information" at bounding box center [150, 336] width 130 height 20
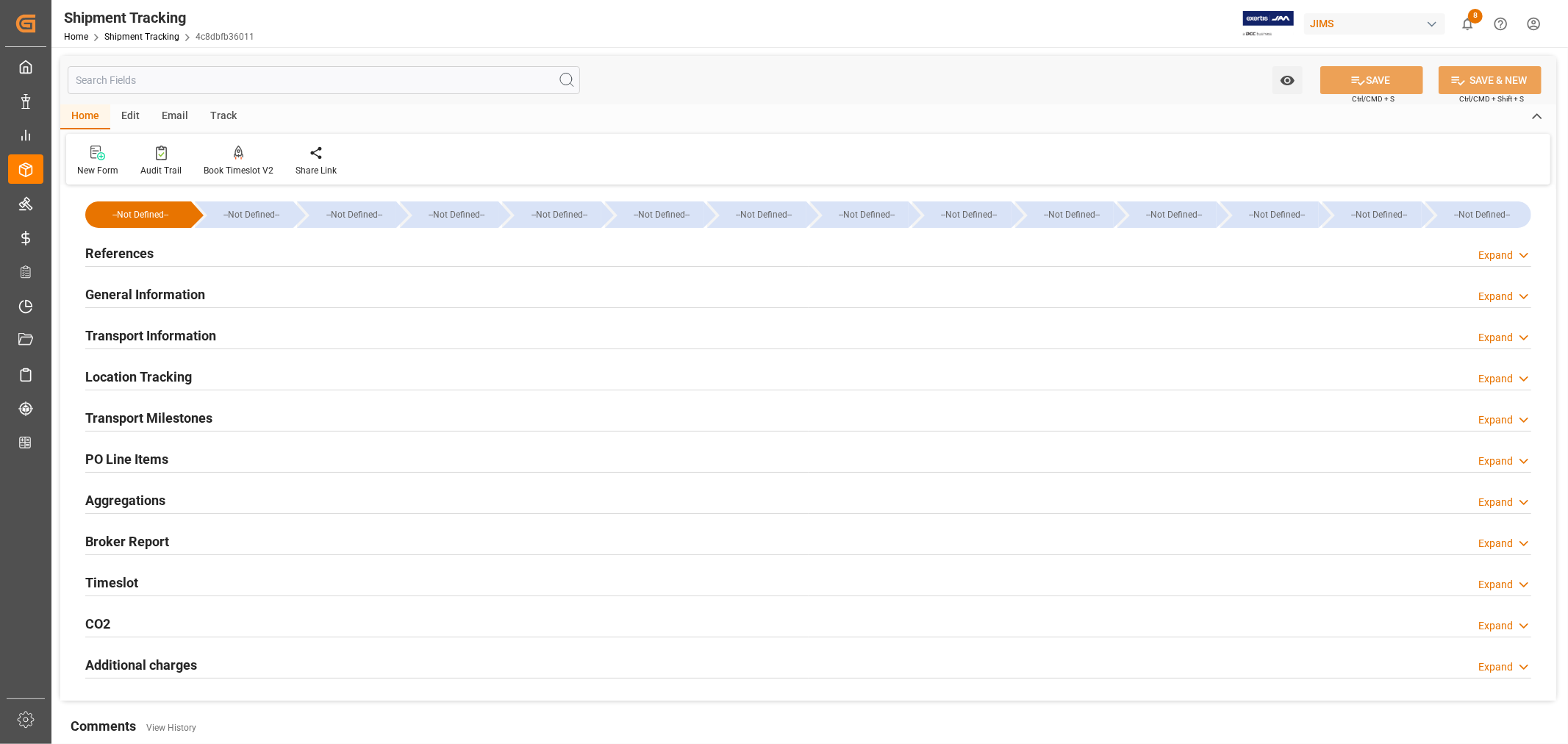
click at [129, 248] on h2 "References" at bounding box center [120, 253] width 68 height 20
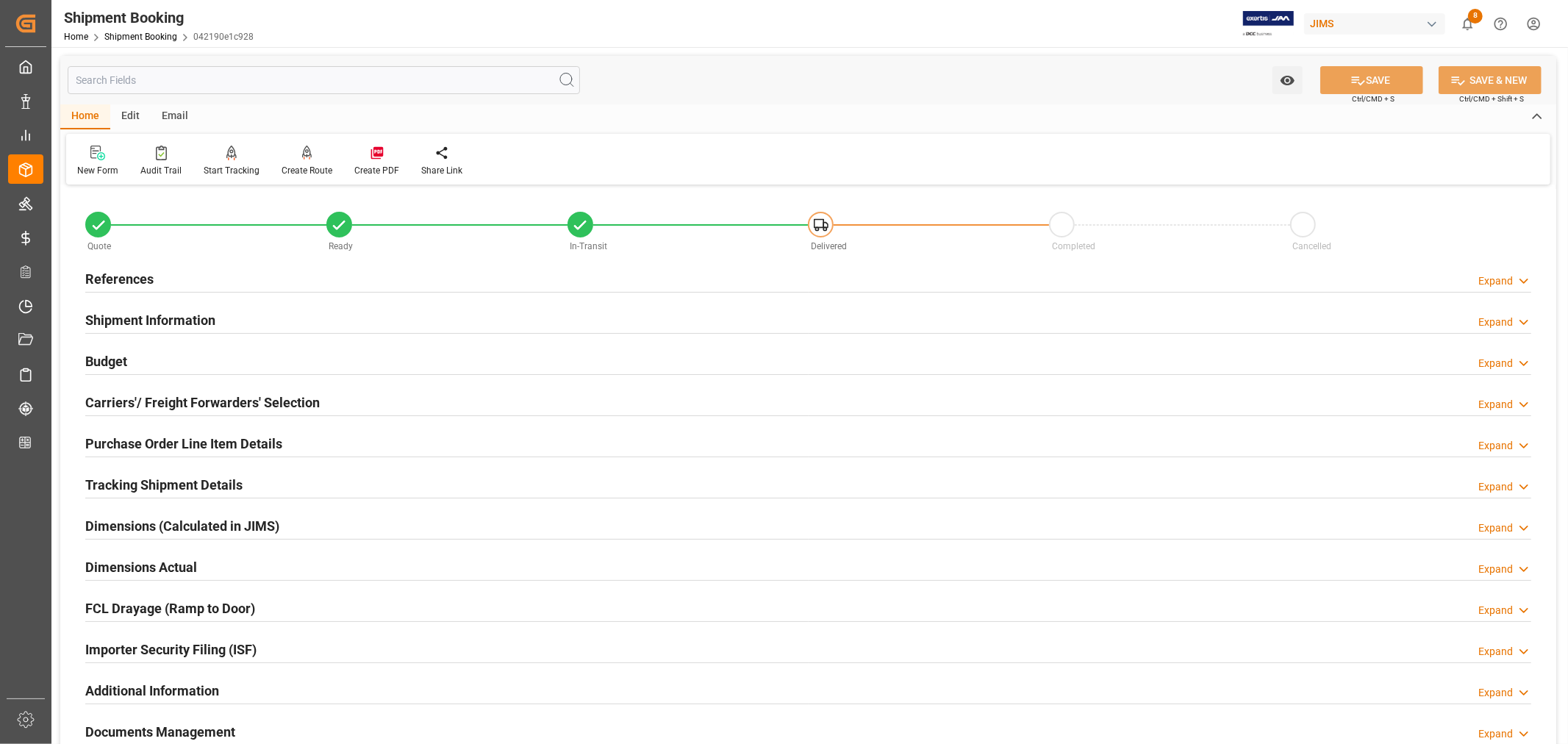
click at [128, 273] on h2 "References" at bounding box center [120, 279] width 68 height 20
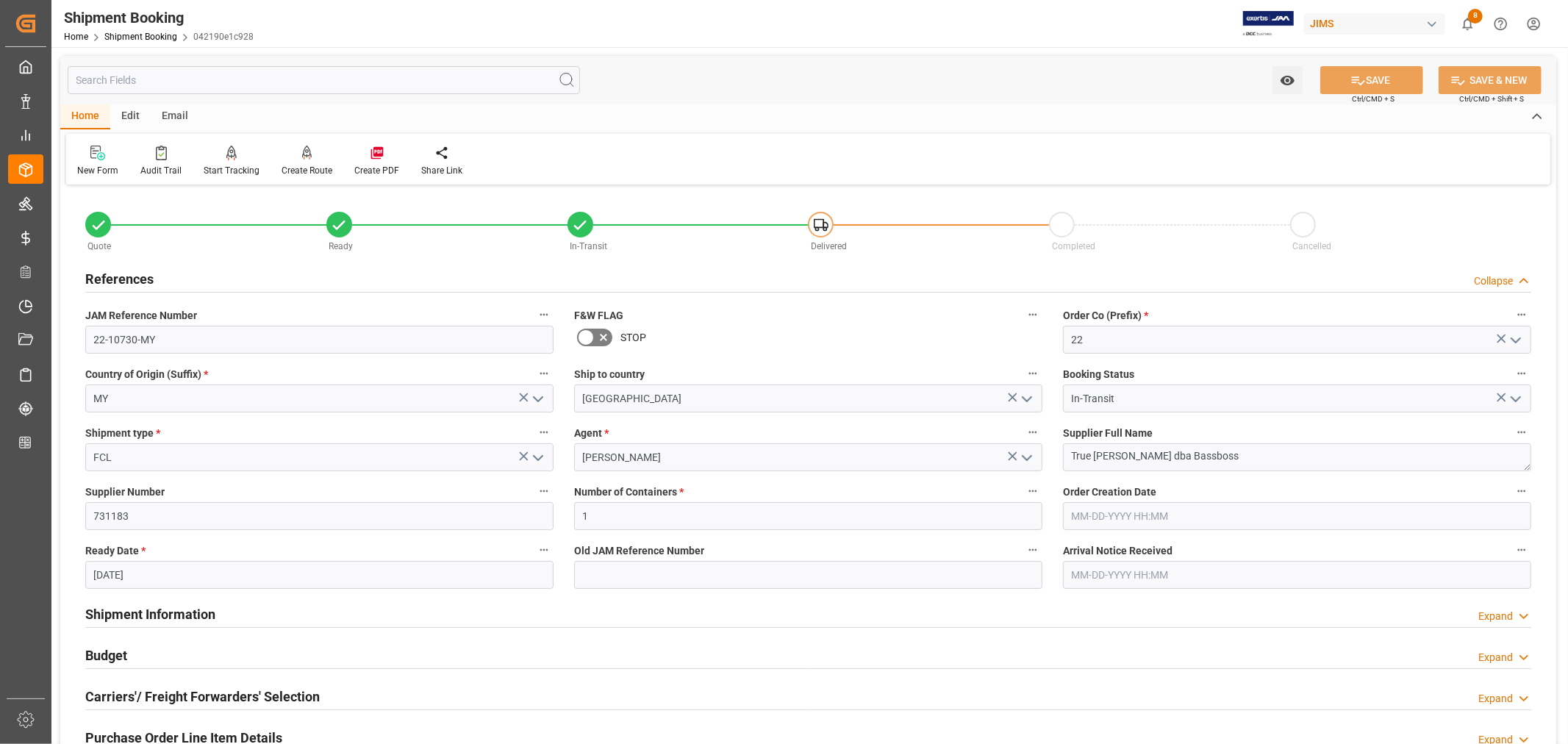
click at [128, 273] on h2 "References" at bounding box center [120, 279] width 68 height 20
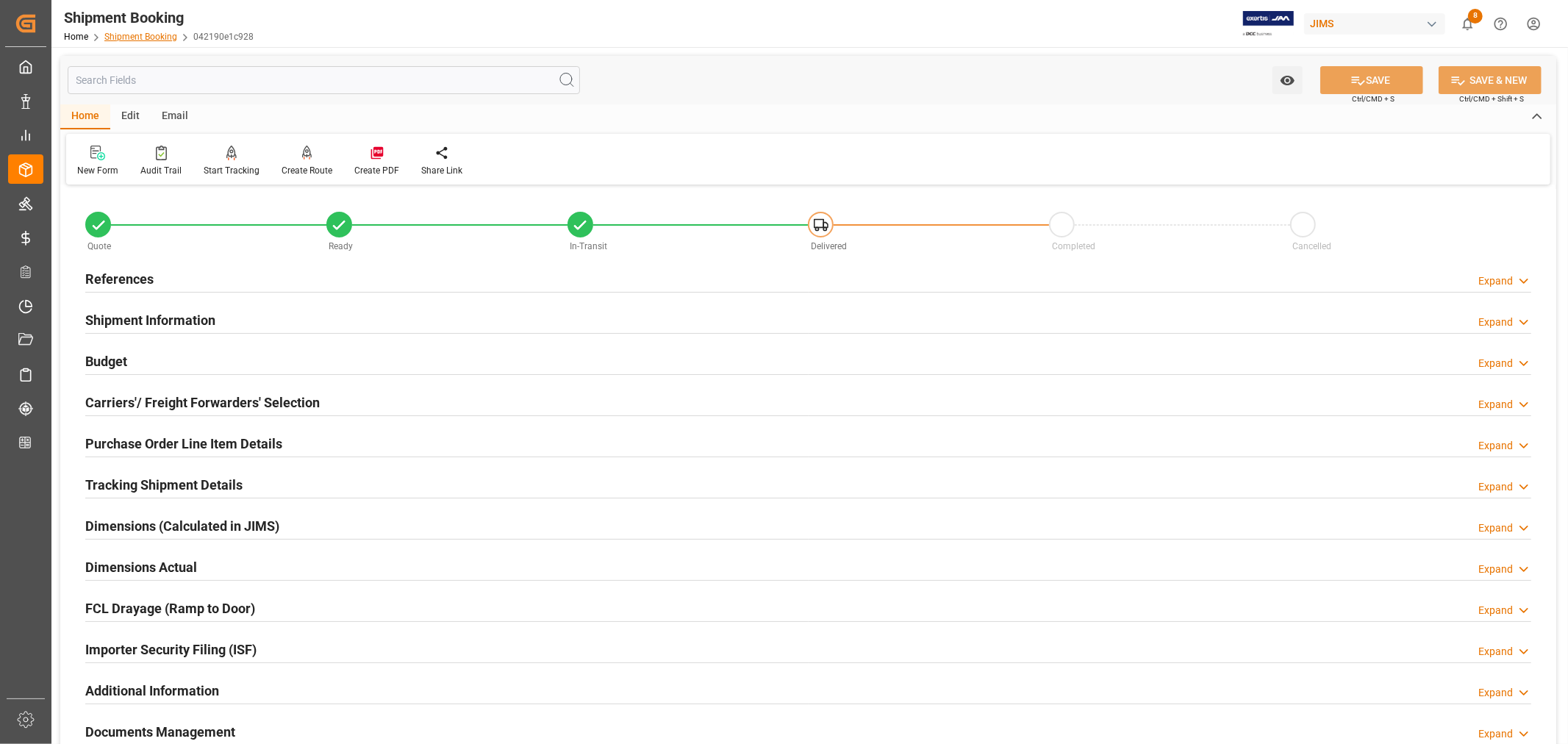
click at [142, 34] on link "Shipment Booking" at bounding box center [140, 36] width 73 height 10
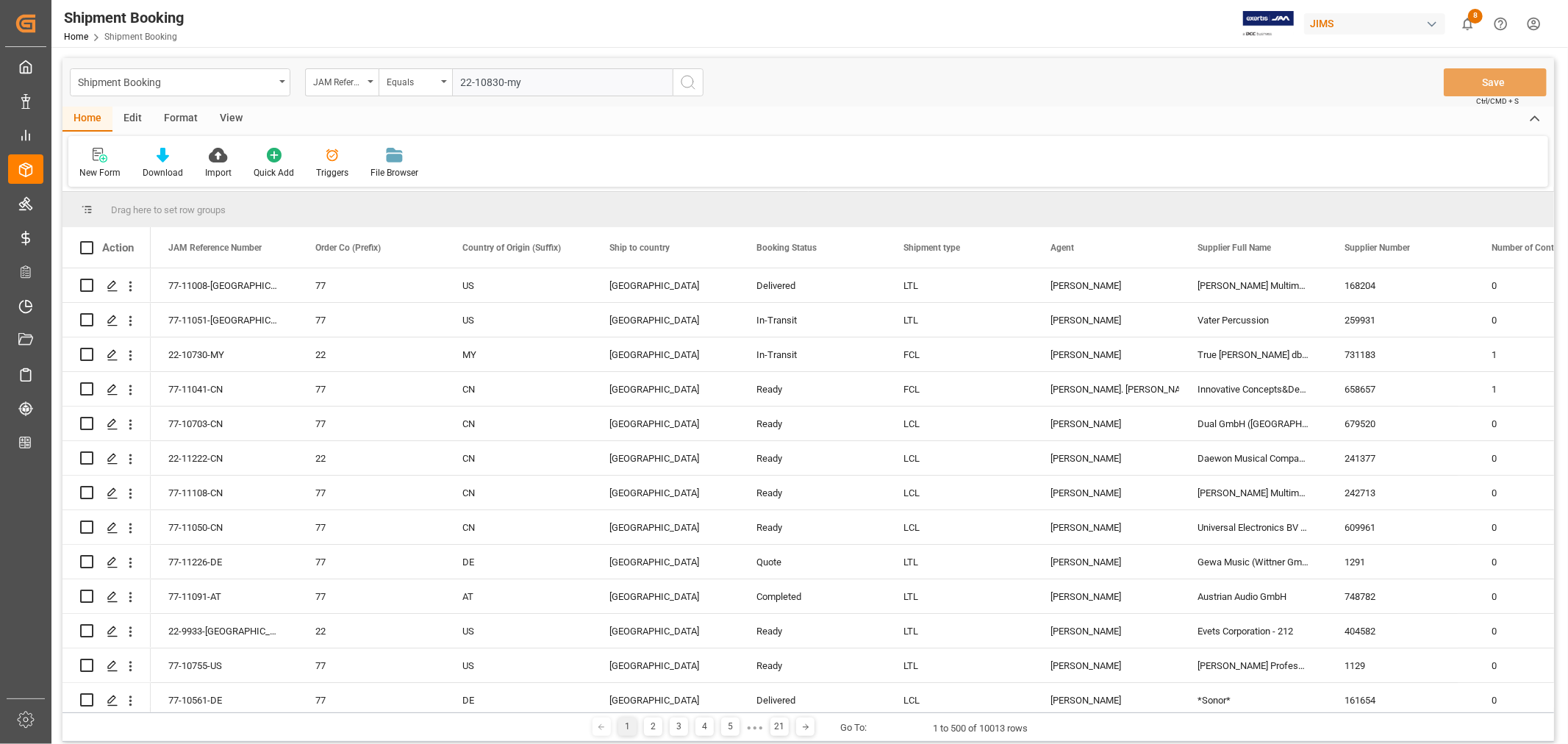
type input "22-10830-my"
click at [688, 79] on icon "search button" at bounding box center [688, 83] width 18 height 18
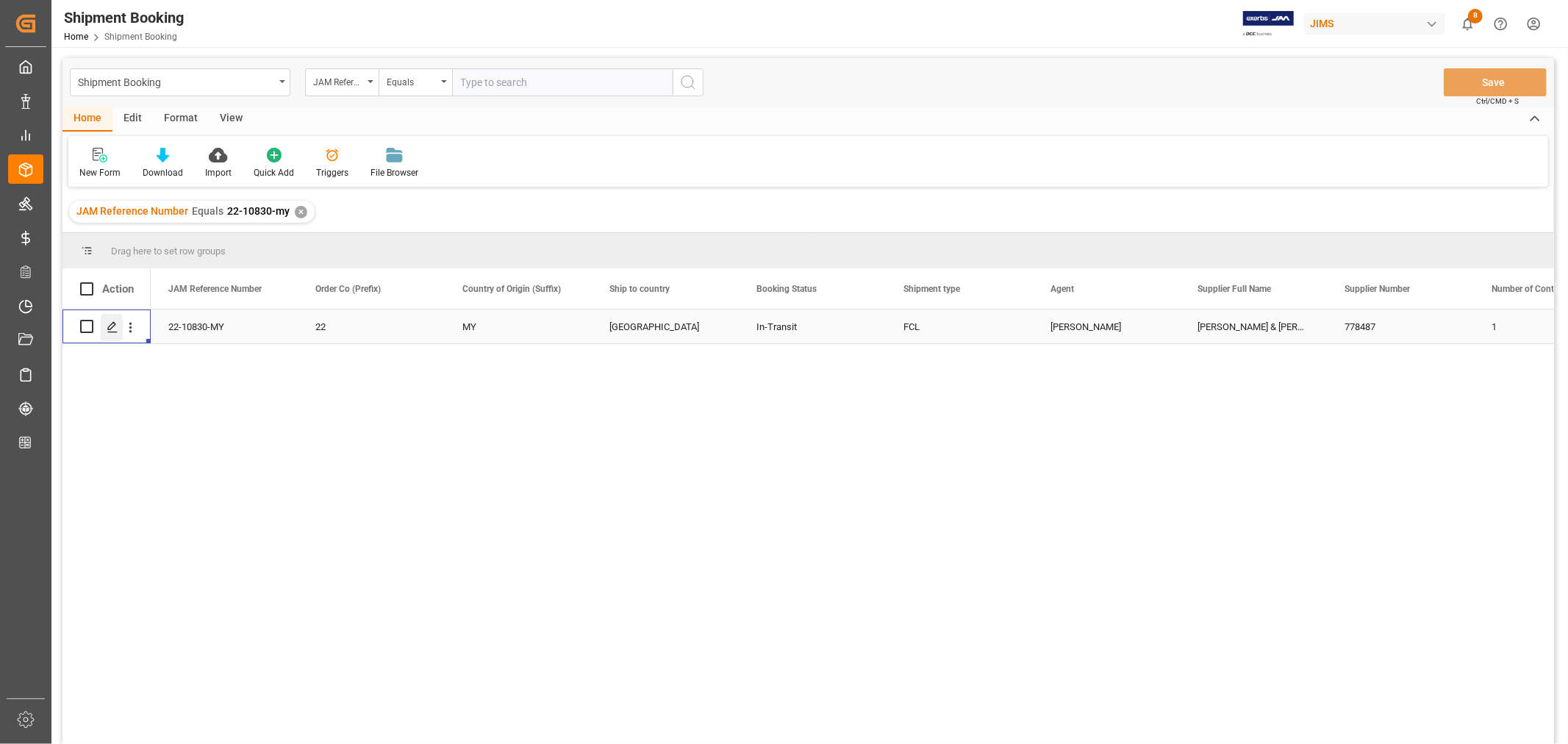
click at [111, 325] on polygon "Press SPACE to select this row." at bounding box center [112, 326] width 7 height 7
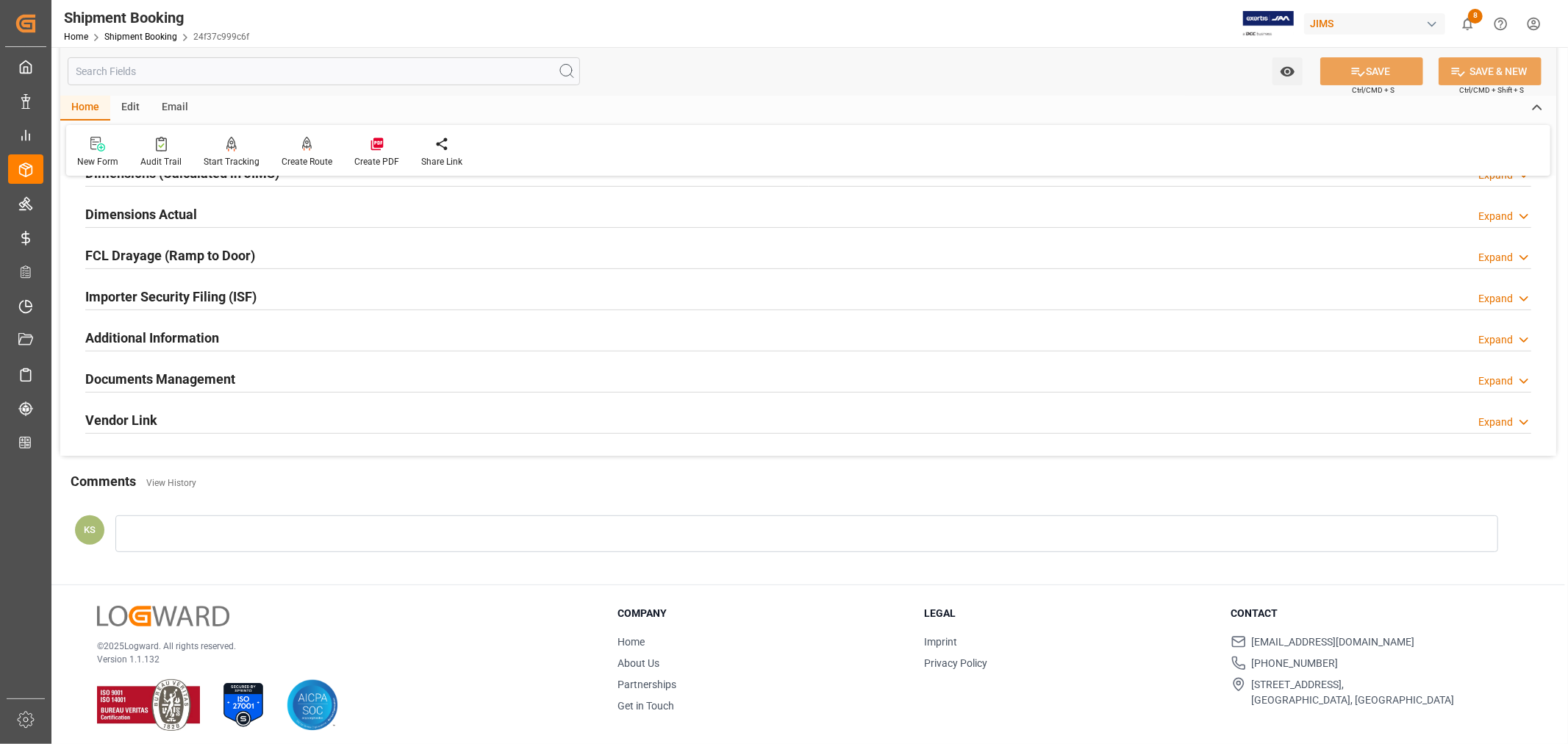
scroll to position [361, 0]
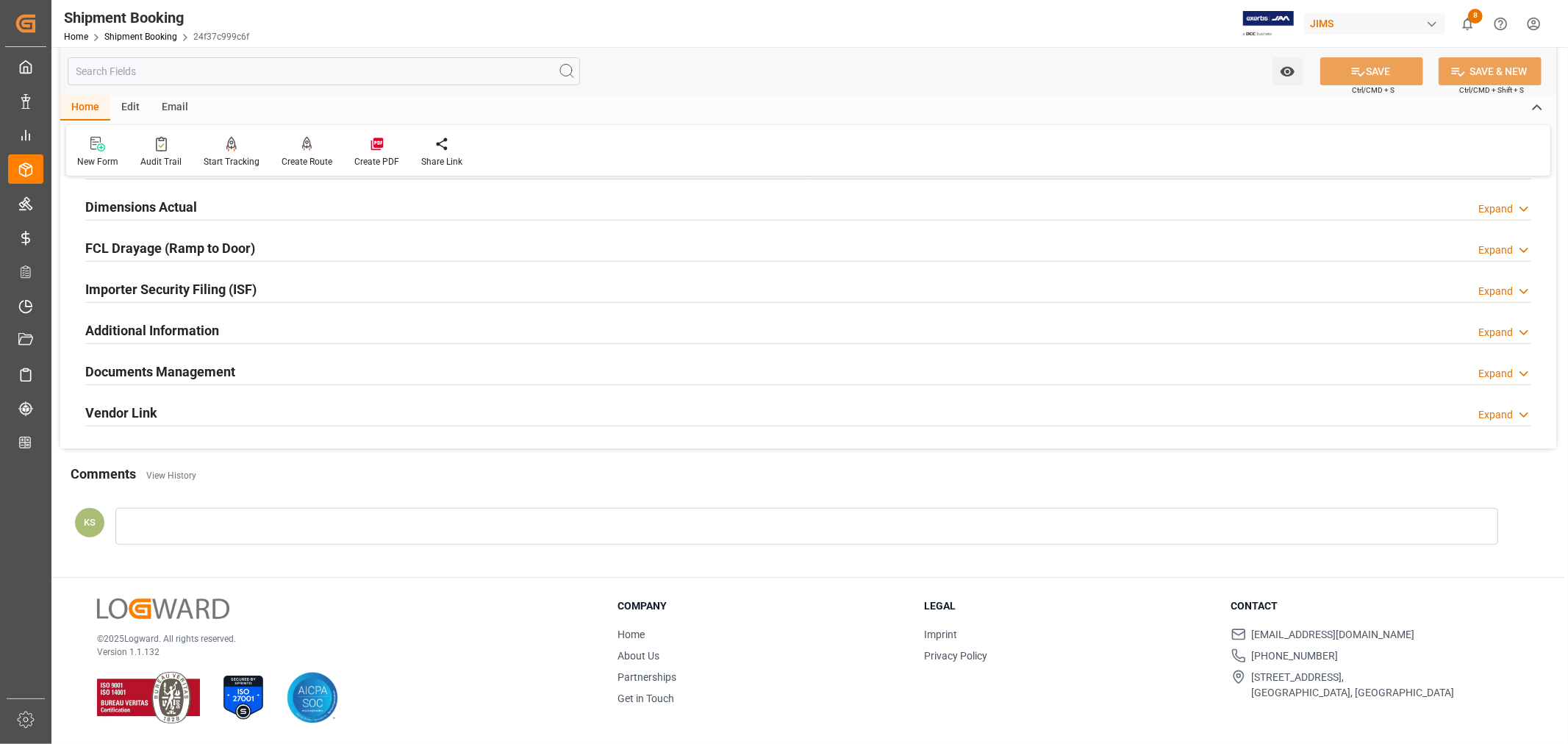
click at [267, 369] on div "Documents Management Expand" at bounding box center [808, 370] width 1446 height 28
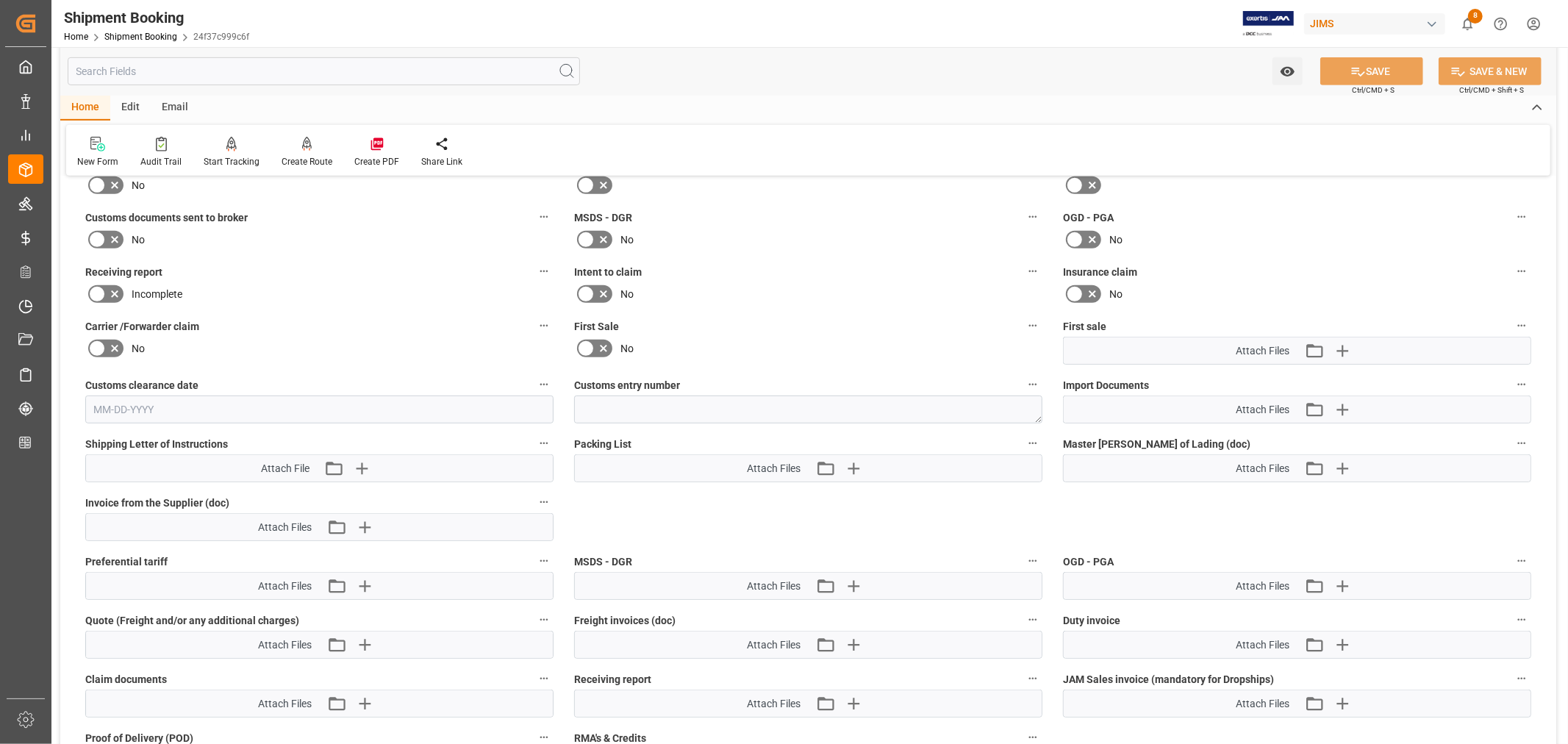
scroll to position [605, 0]
click at [1340, 401] on icon "button" at bounding box center [1341, 408] width 23 height 23
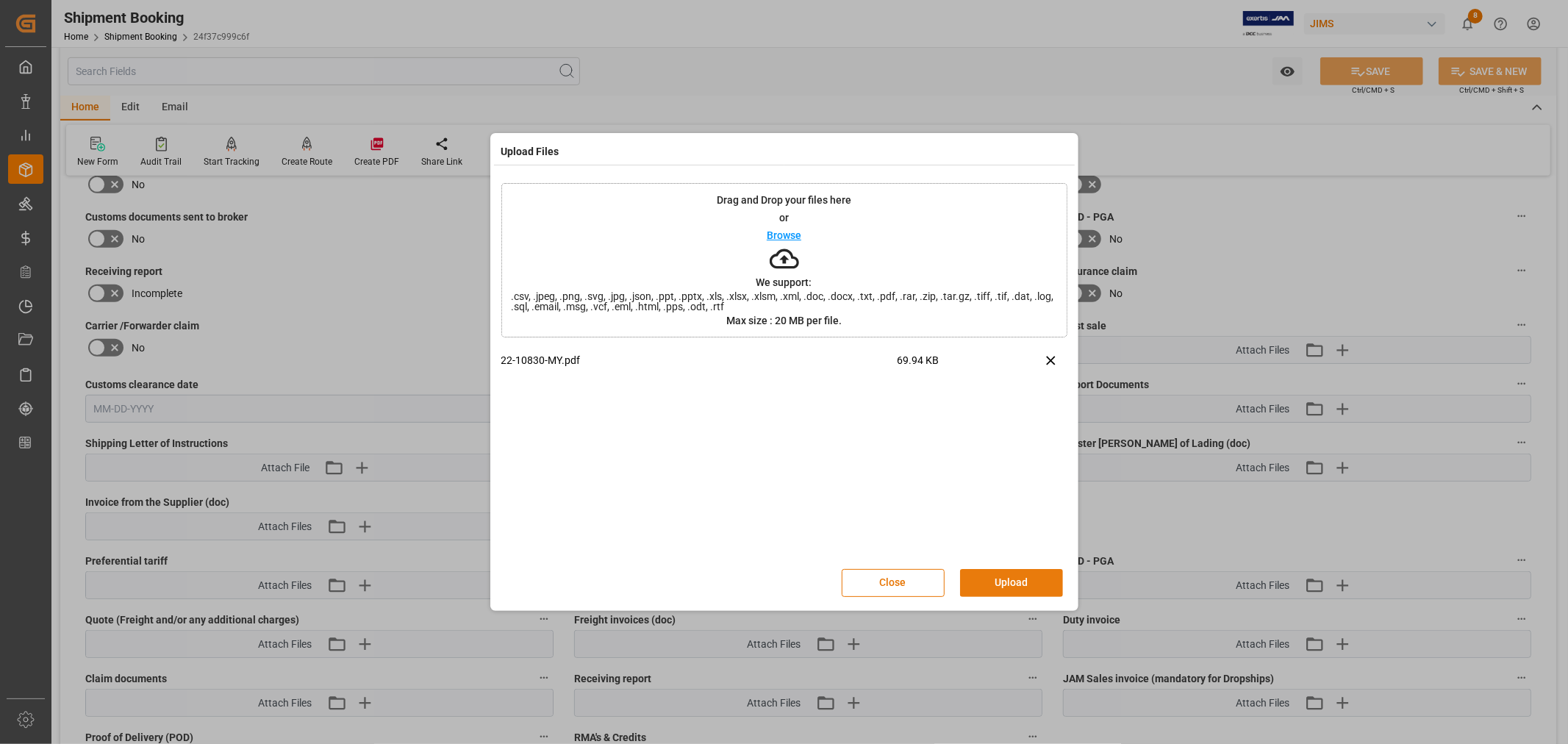
click at [1012, 583] on button "Upload" at bounding box center [1011, 582] width 103 height 28
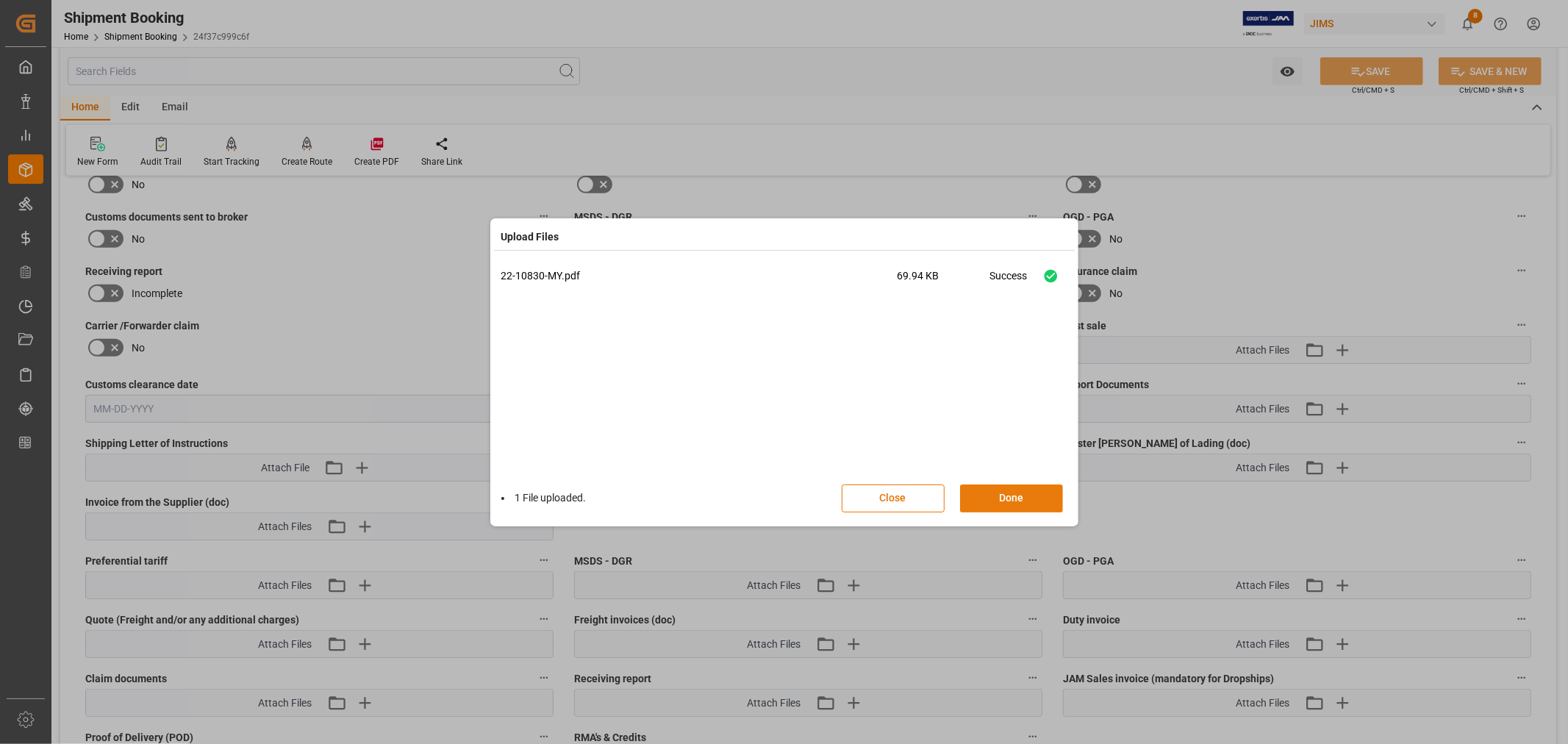
click at [1005, 496] on button "Done" at bounding box center [1011, 497] width 103 height 28
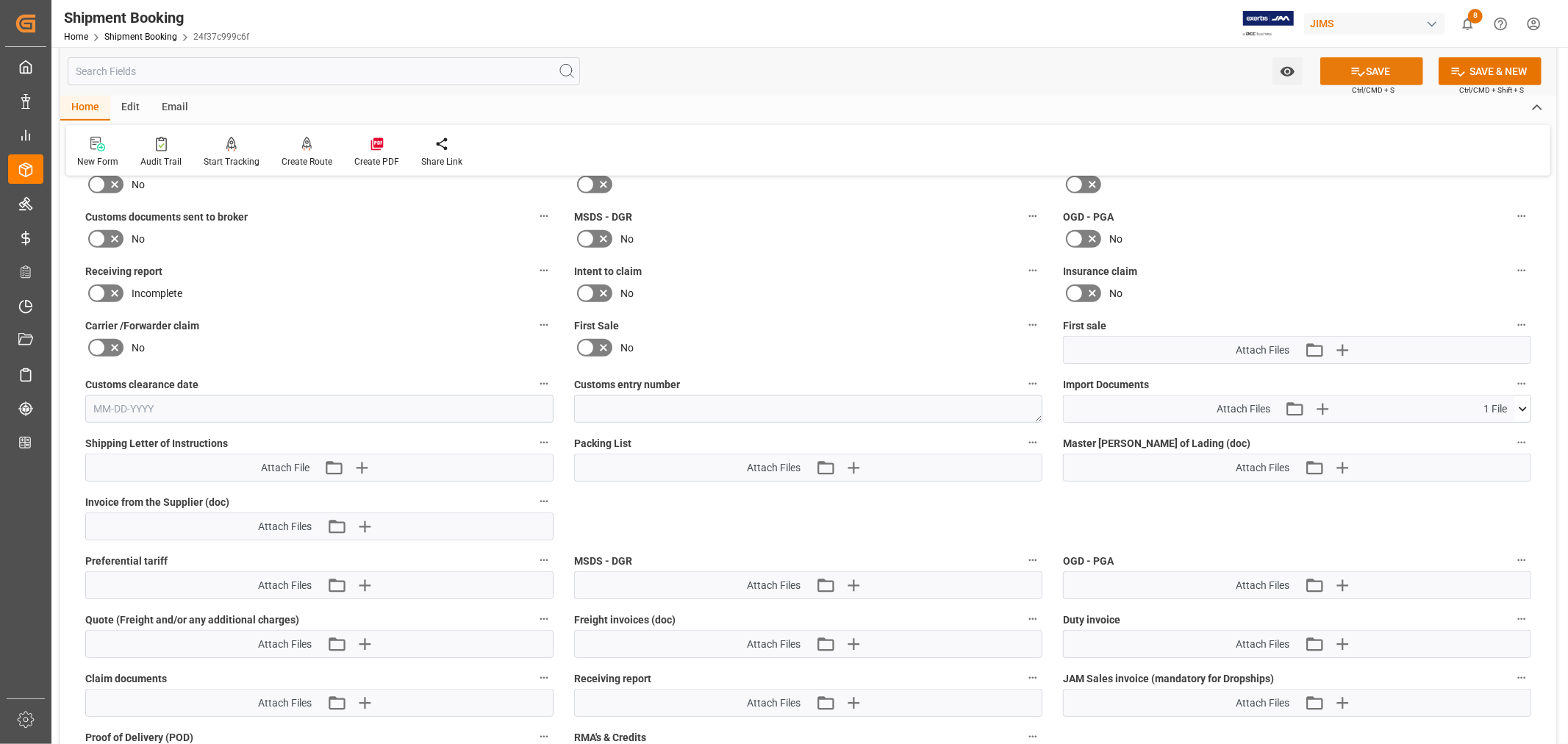
click at [1361, 67] on icon at bounding box center [1357, 71] width 15 height 15
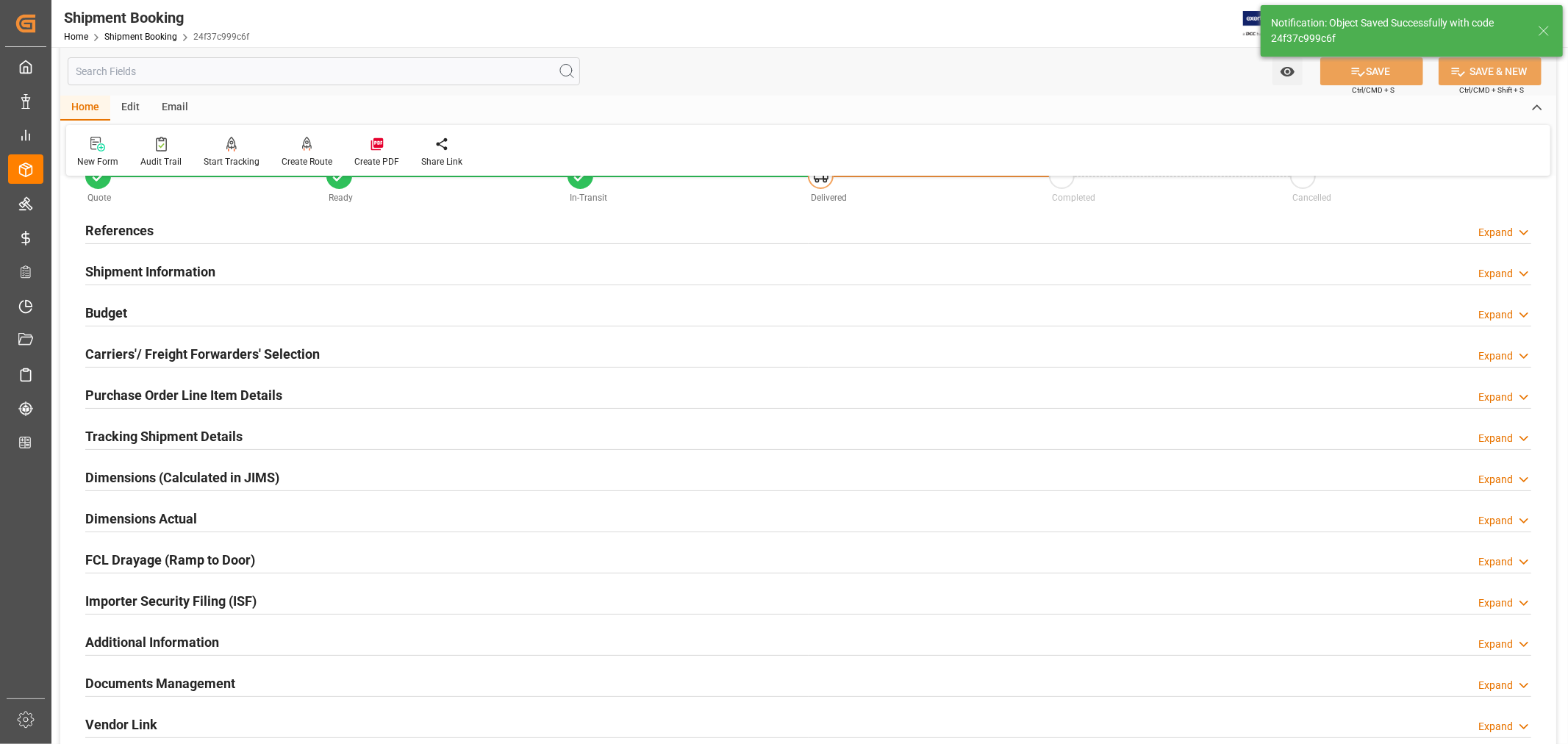
scroll to position [34, 0]
